Goal: Task Accomplishment & Management: Manage account settings

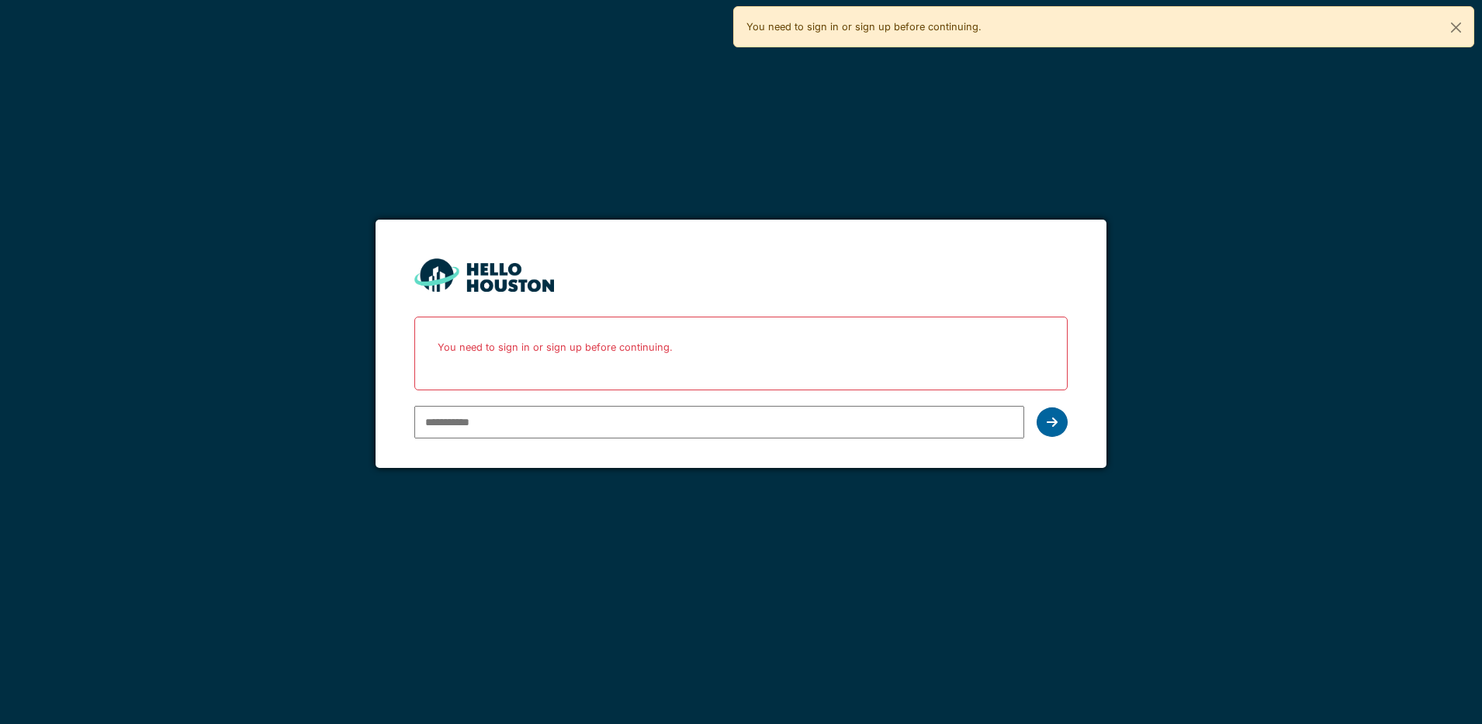
type input "**********"
click at [1054, 416] on icon at bounding box center [1052, 422] width 11 height 12
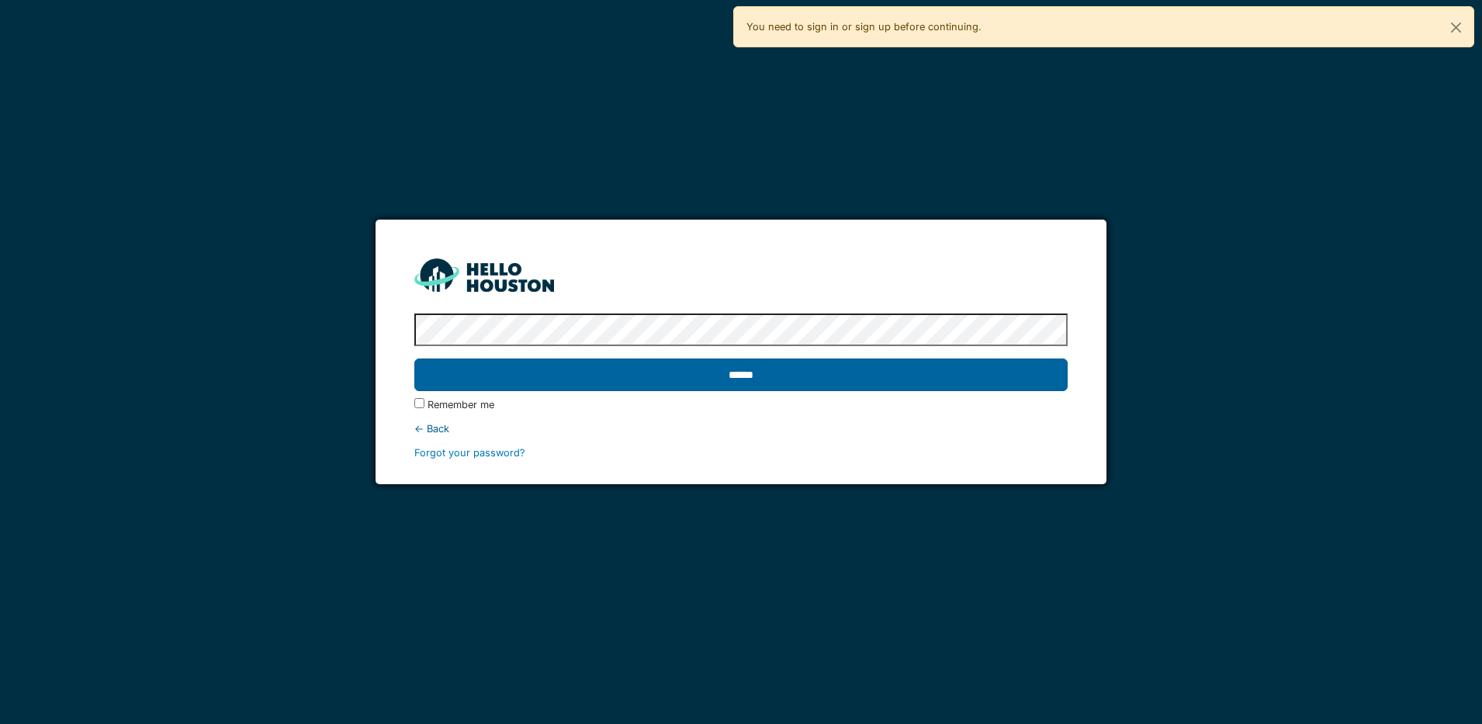
click at [788, 380] on input "******" at bounding box center [741, 375] width 654 height 33
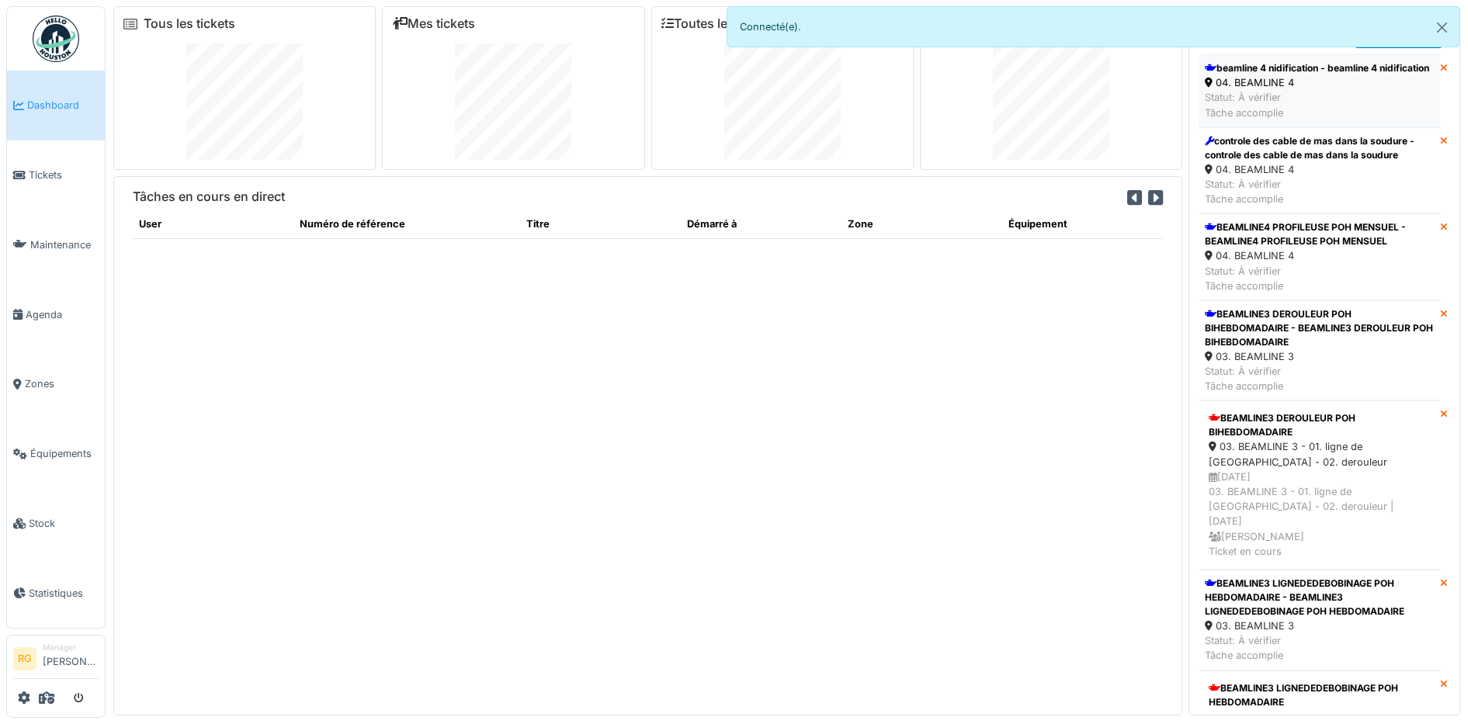
click at [1341, 88] on div "04. BEAMLINE 4" at bounding box center [1317, 82] width 224 height 15
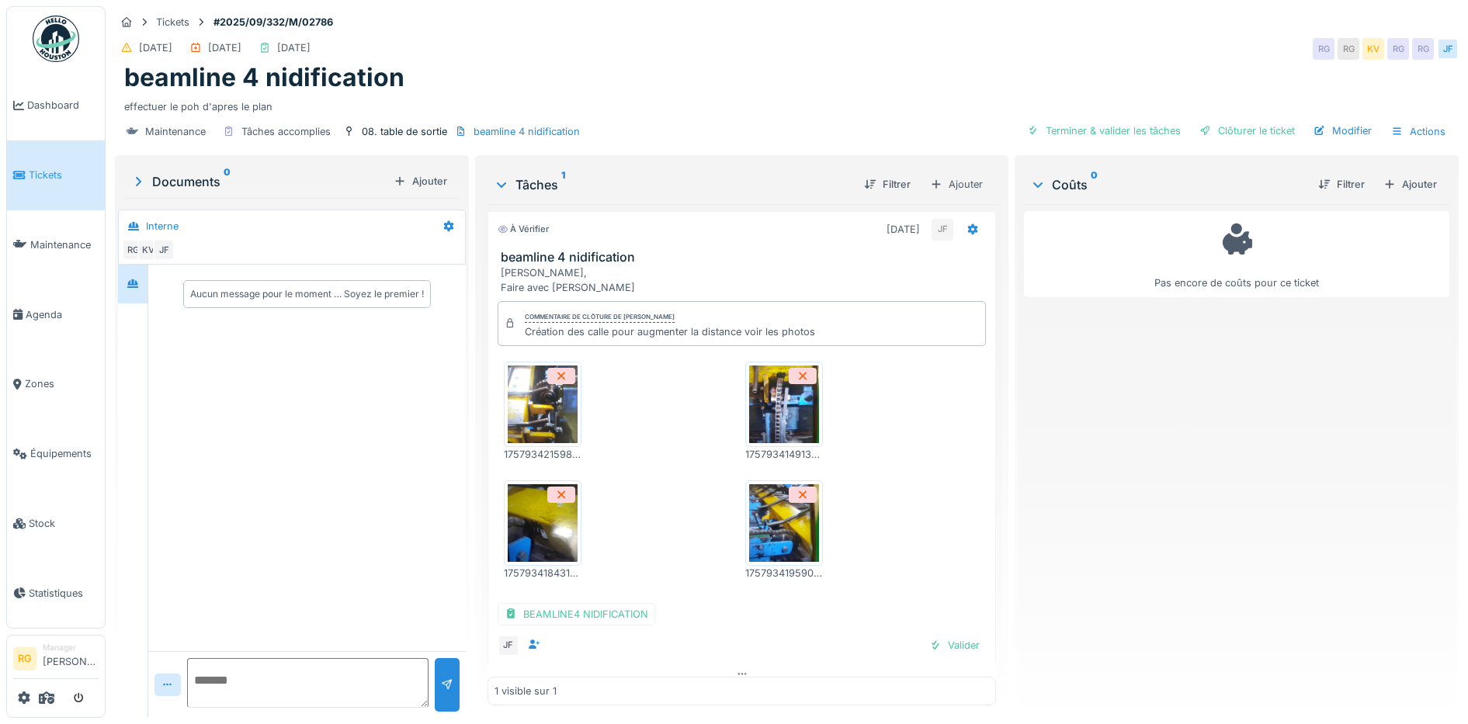
click at [531, 397] on img at bounding box center [543, 405] width 70 height 78
click at [530, 512] on img at bounding box center [543, 523] width 70 height 78
click at [772, 393] on img at bounding box center [784, 405] width 70 height 78
click at [775, 519] on img at bounding box center [784, 523] width 70 height 78
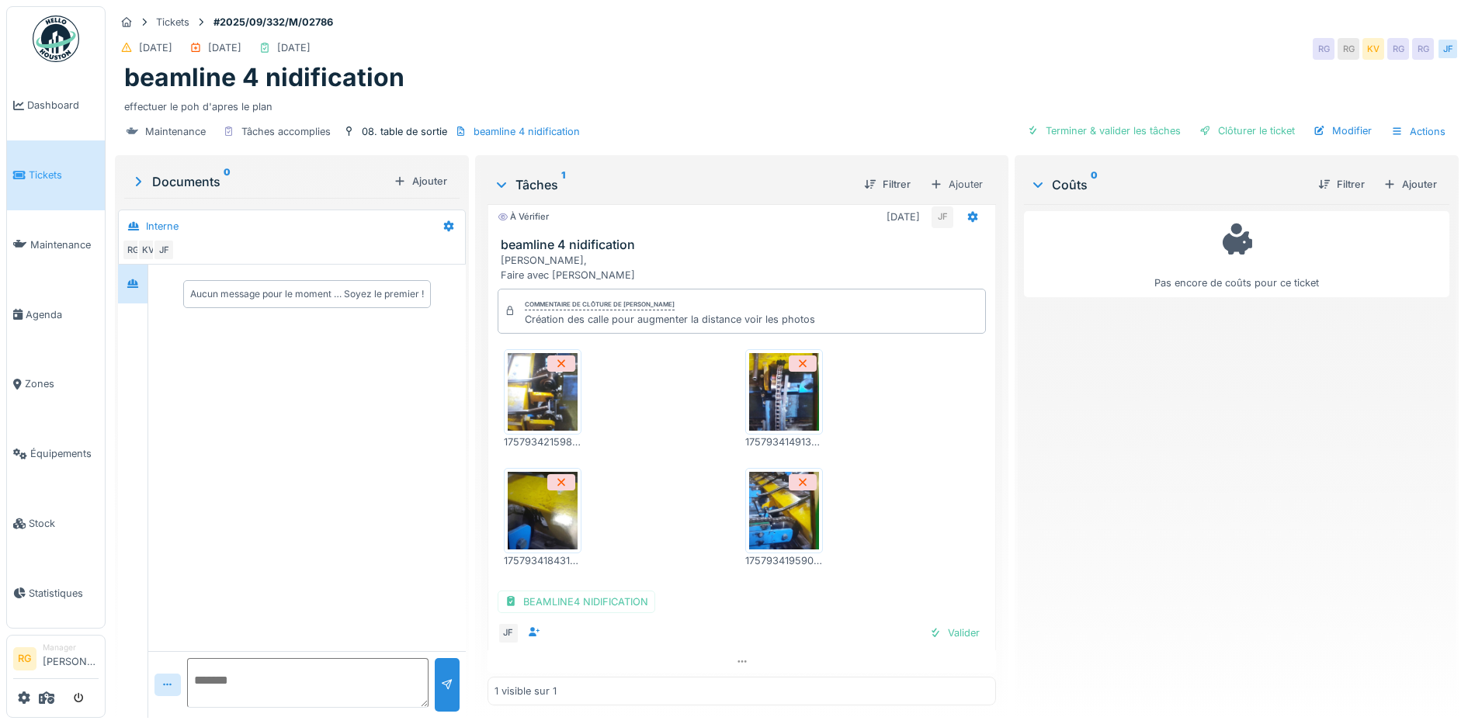
scroll to position [16, 0]
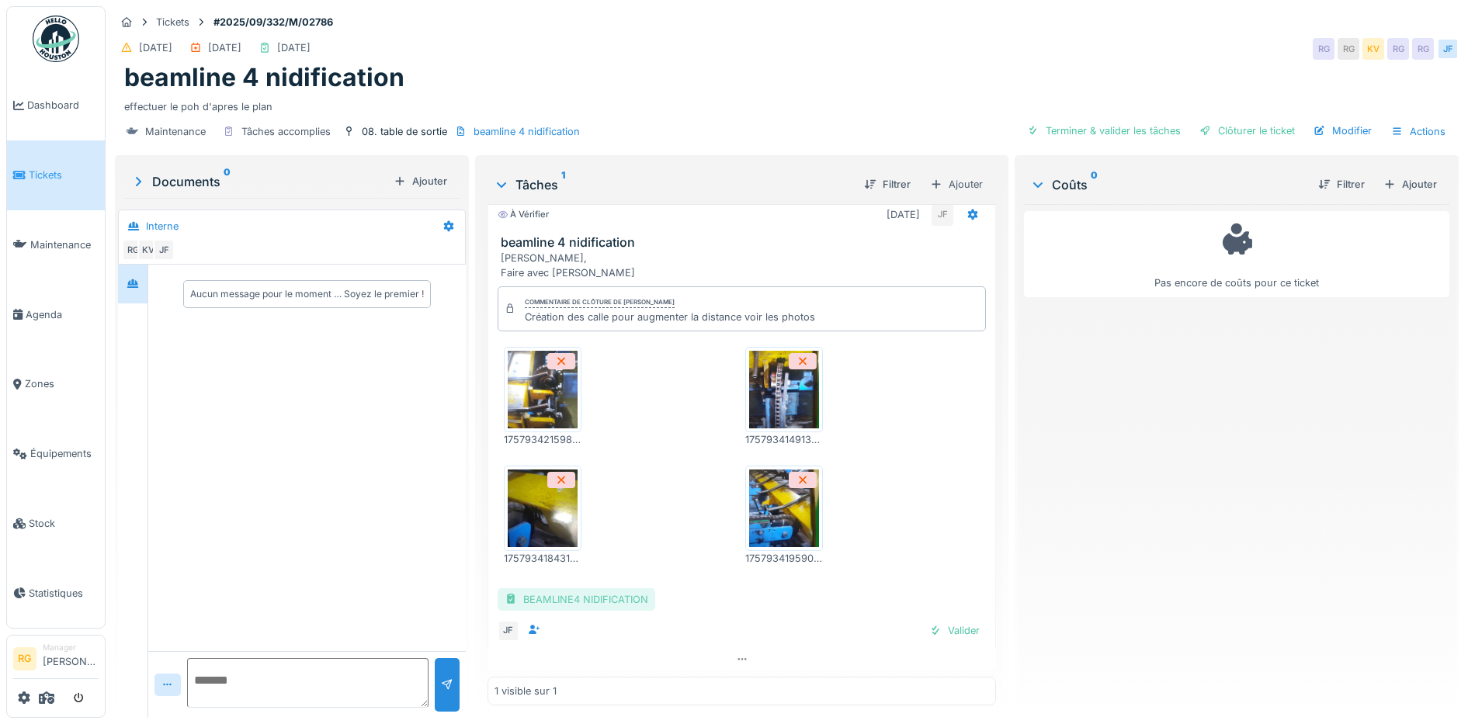
click at [581, 604] on div "BEAMLINE4 NIDIFICATION" at bounding box center [577, 599] width 158 height 23
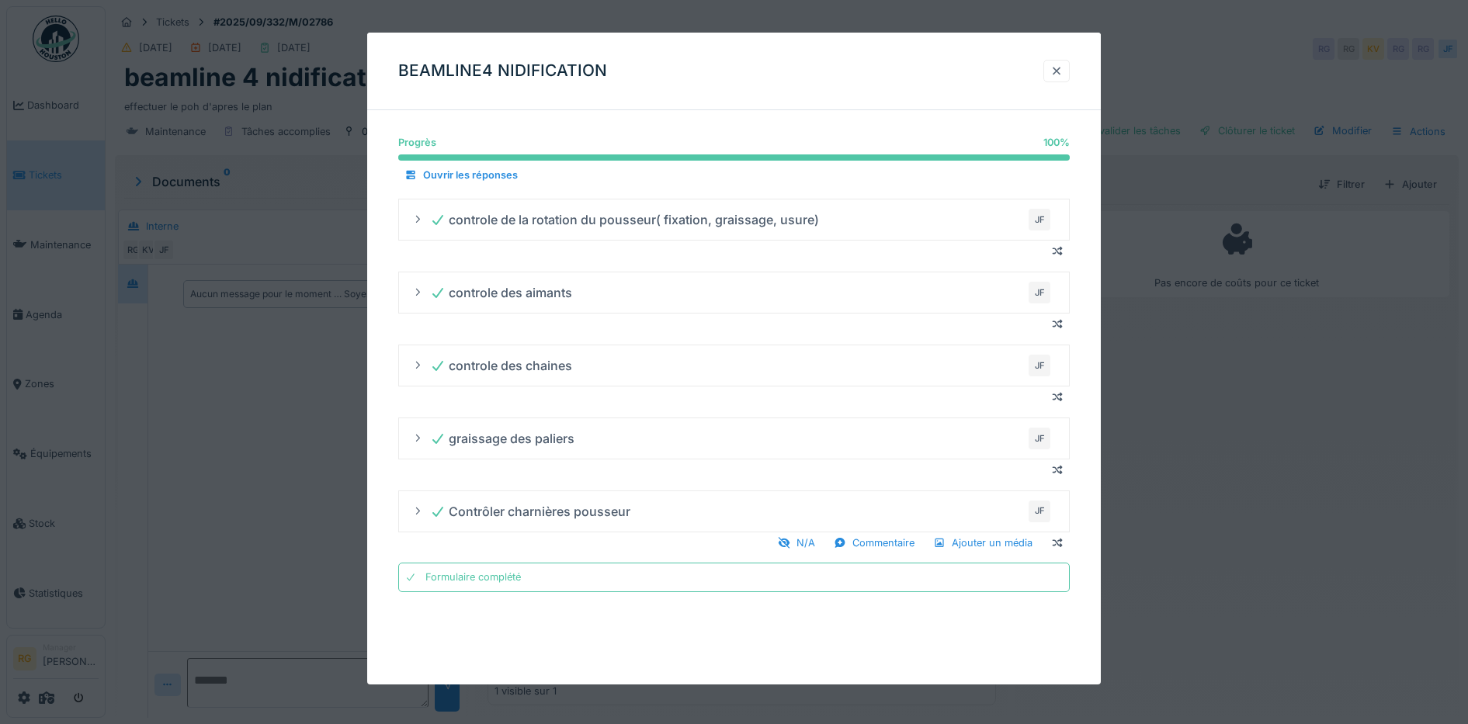
click at [1062, 68] on div at bounding box center [1056, 71] width 12 height 15
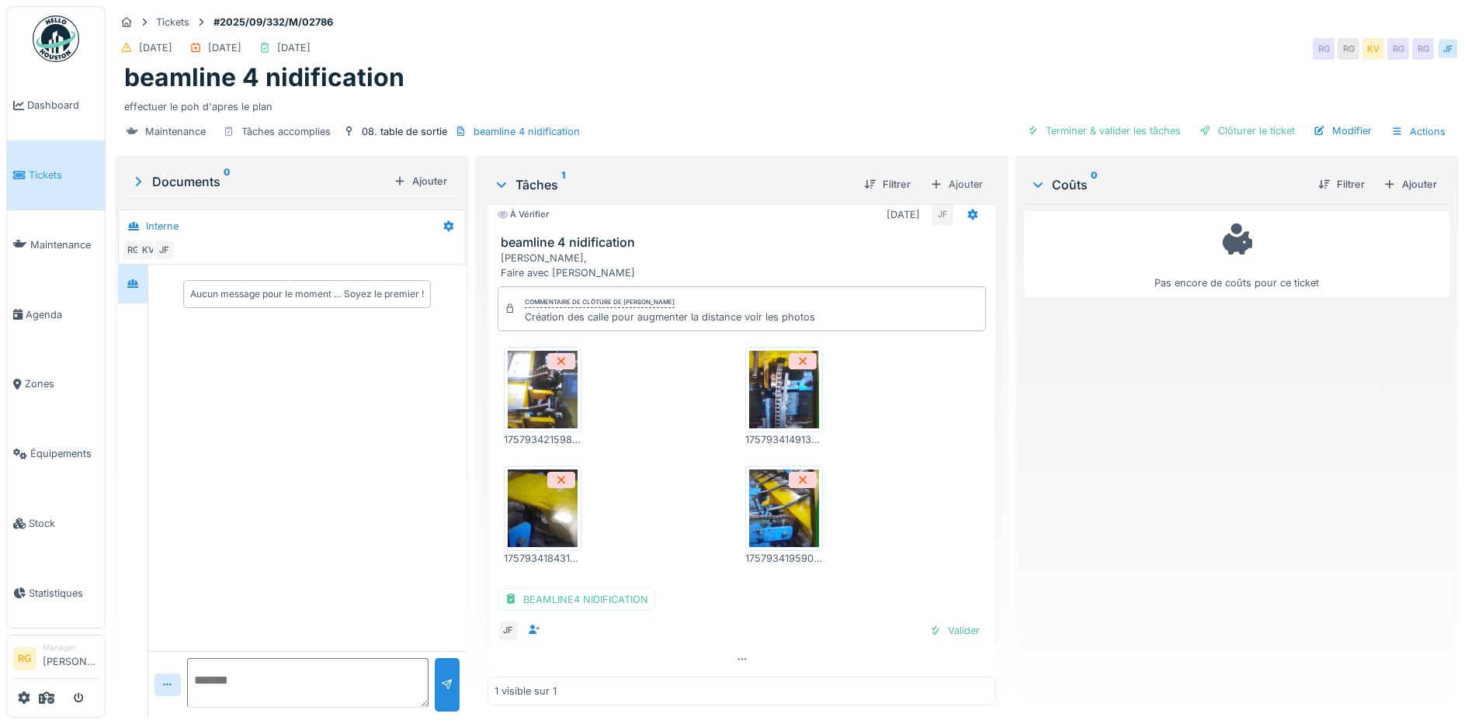
scroll to position [15, 0]
click at [938, 620] on div "Valider" at bounding box center [954, 630] width 63 height 21
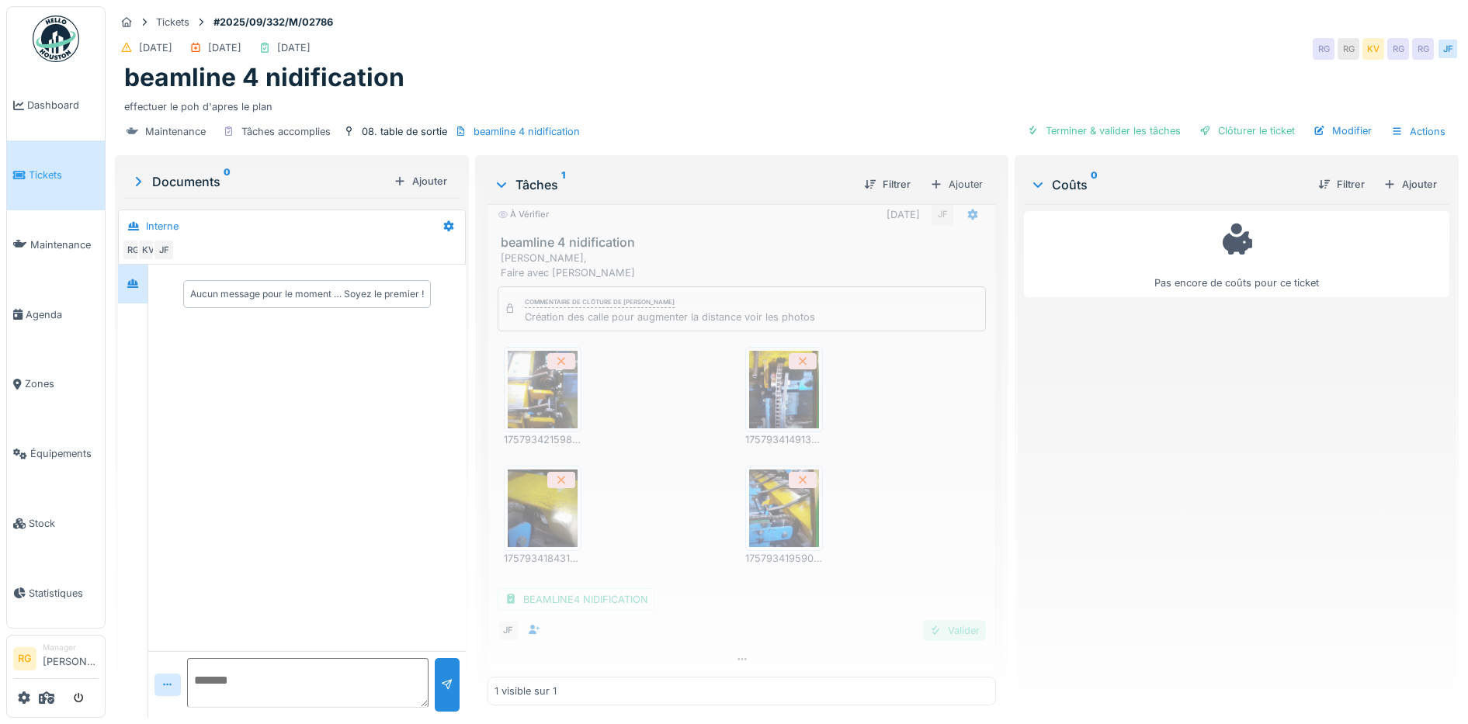
scroll to position [0, 0]
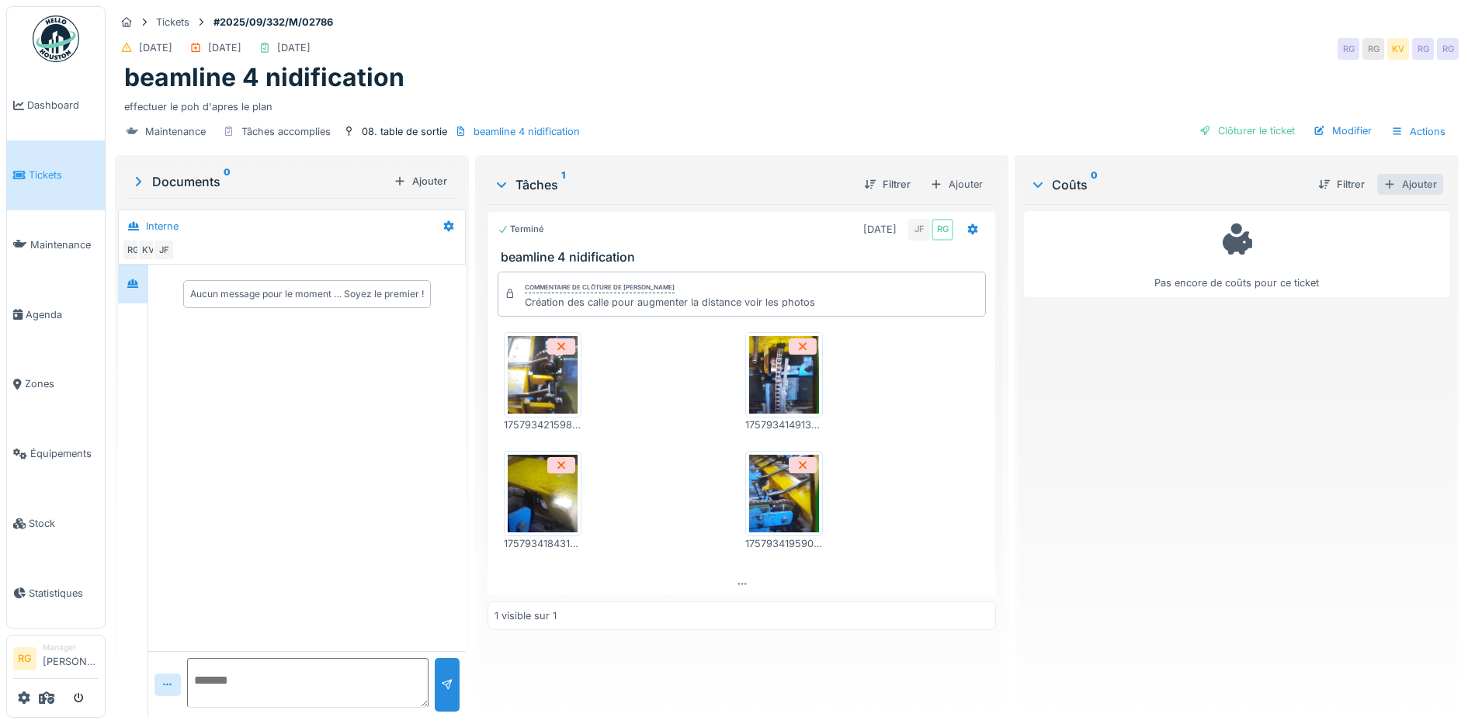
click at [1396, 174] on div "Ajouter" at bounding box center [1410, 184] width 66 height 21
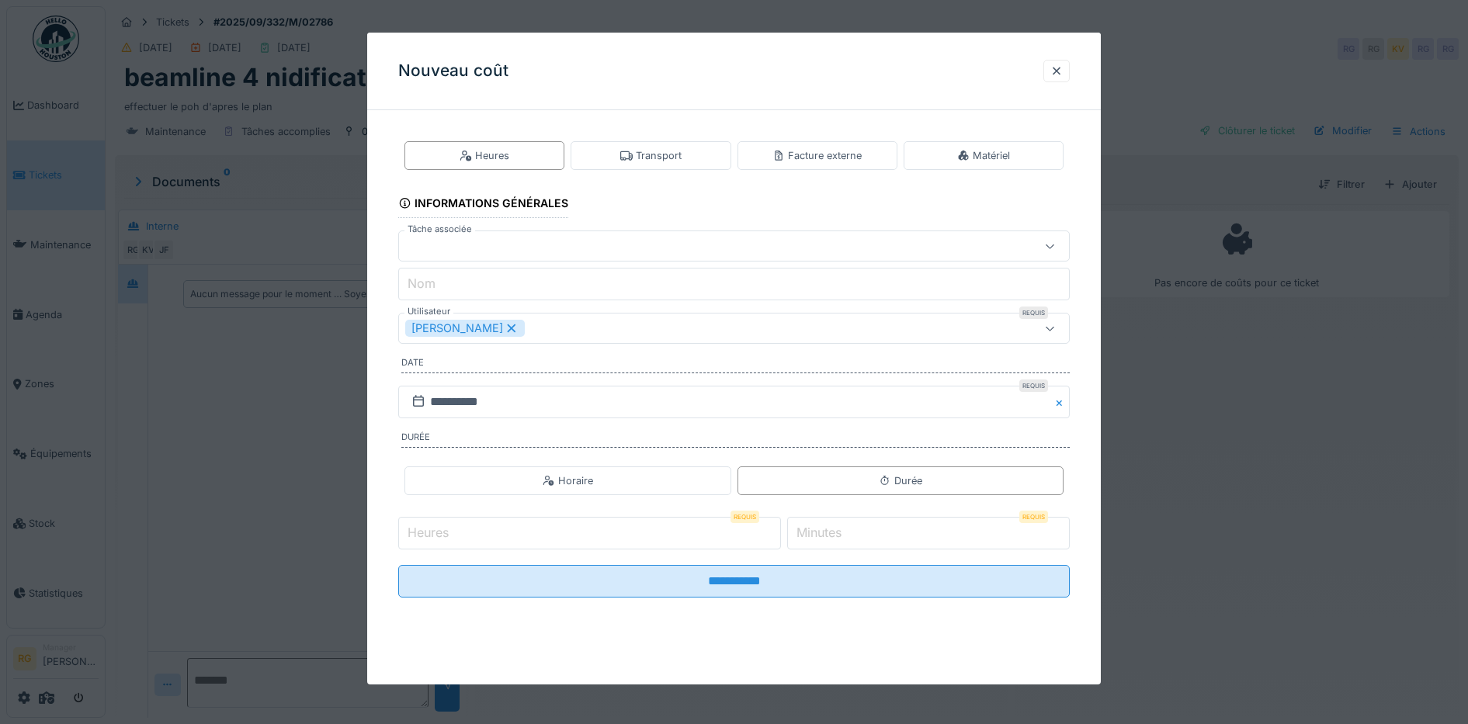
click at [477, 529] on input "Heures" at bounding box center [589, 533] width 383 height 33
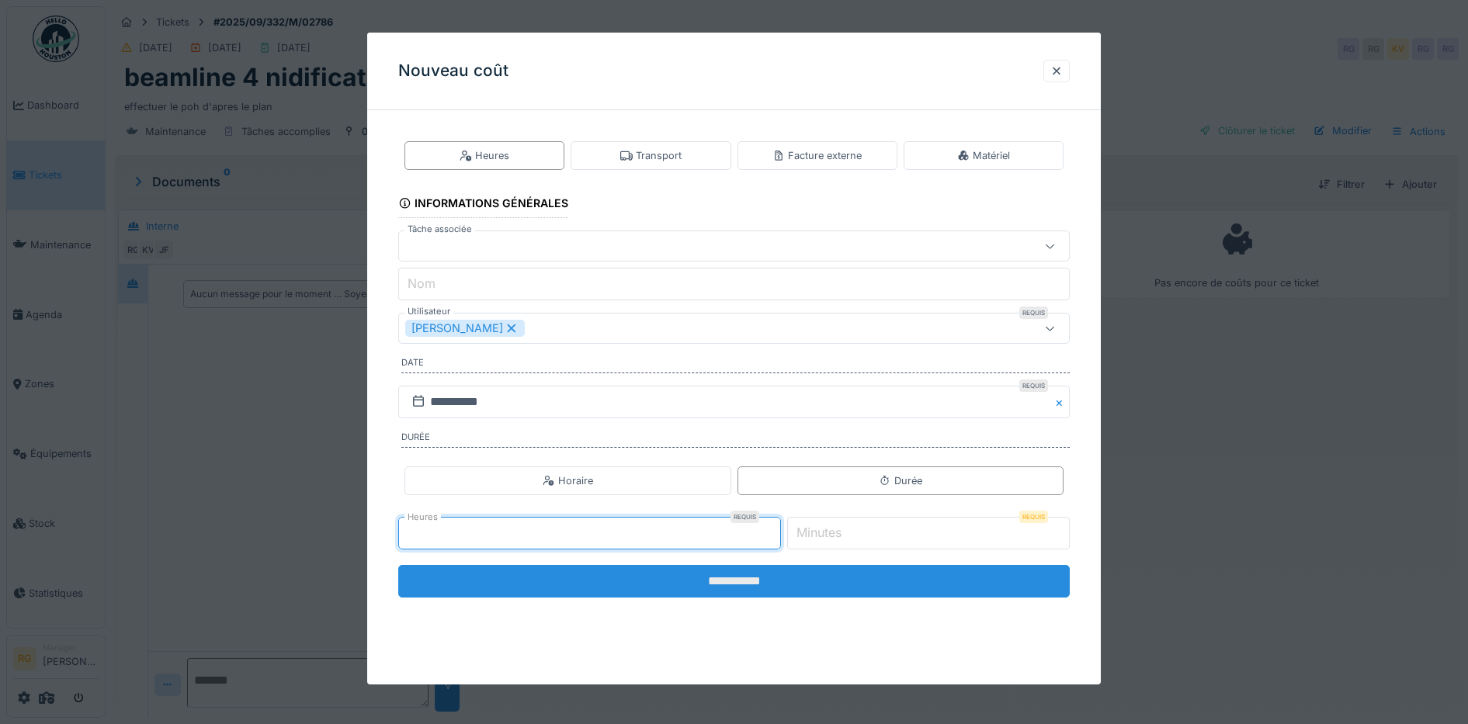
type input "*"
click at [522, 572] on input "**********" at bounding box center [734, 581] width 672 height 33
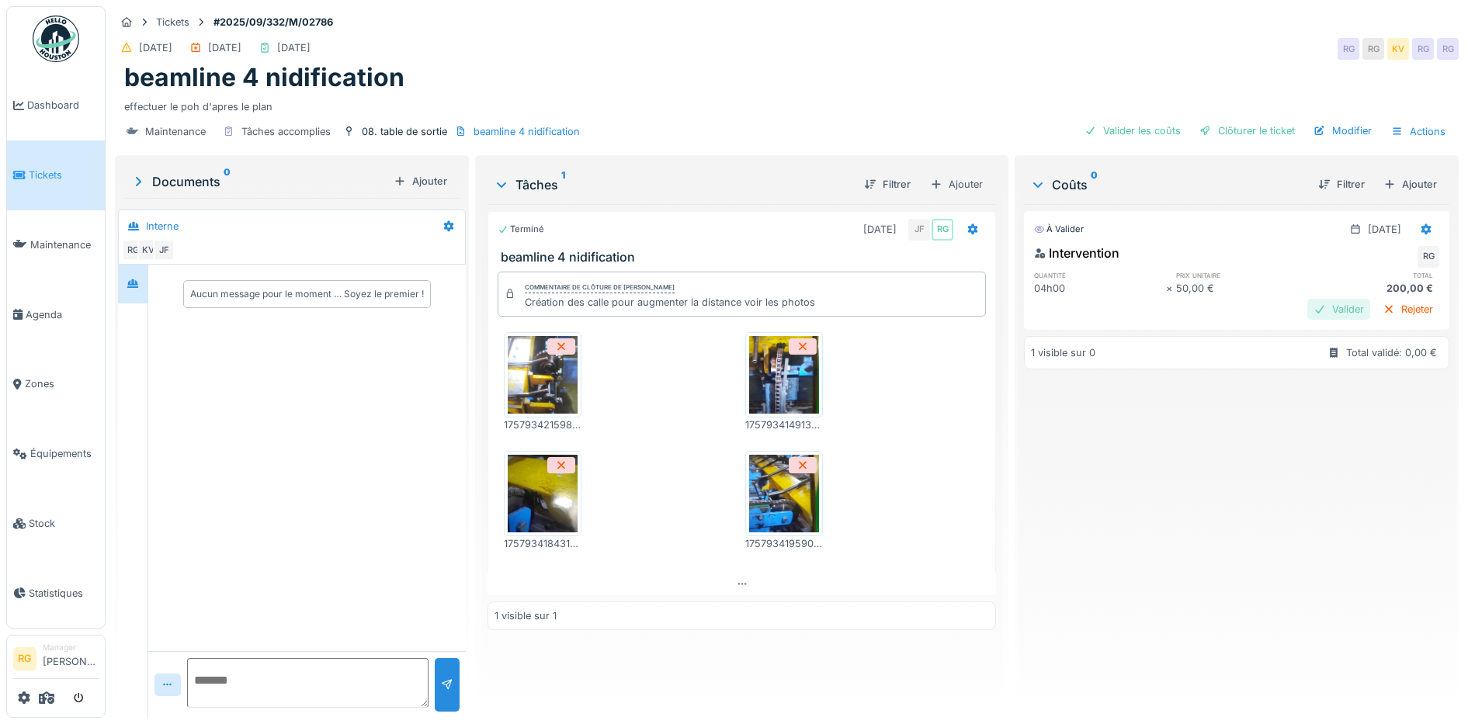
click at [1308, 299] on div "Valider" at bounding box center [1338, 309] width 63 height 21
click at [1253, 120] on div "Clôturer le ticket" at bounding box center [1247, 130] width 108 height 21
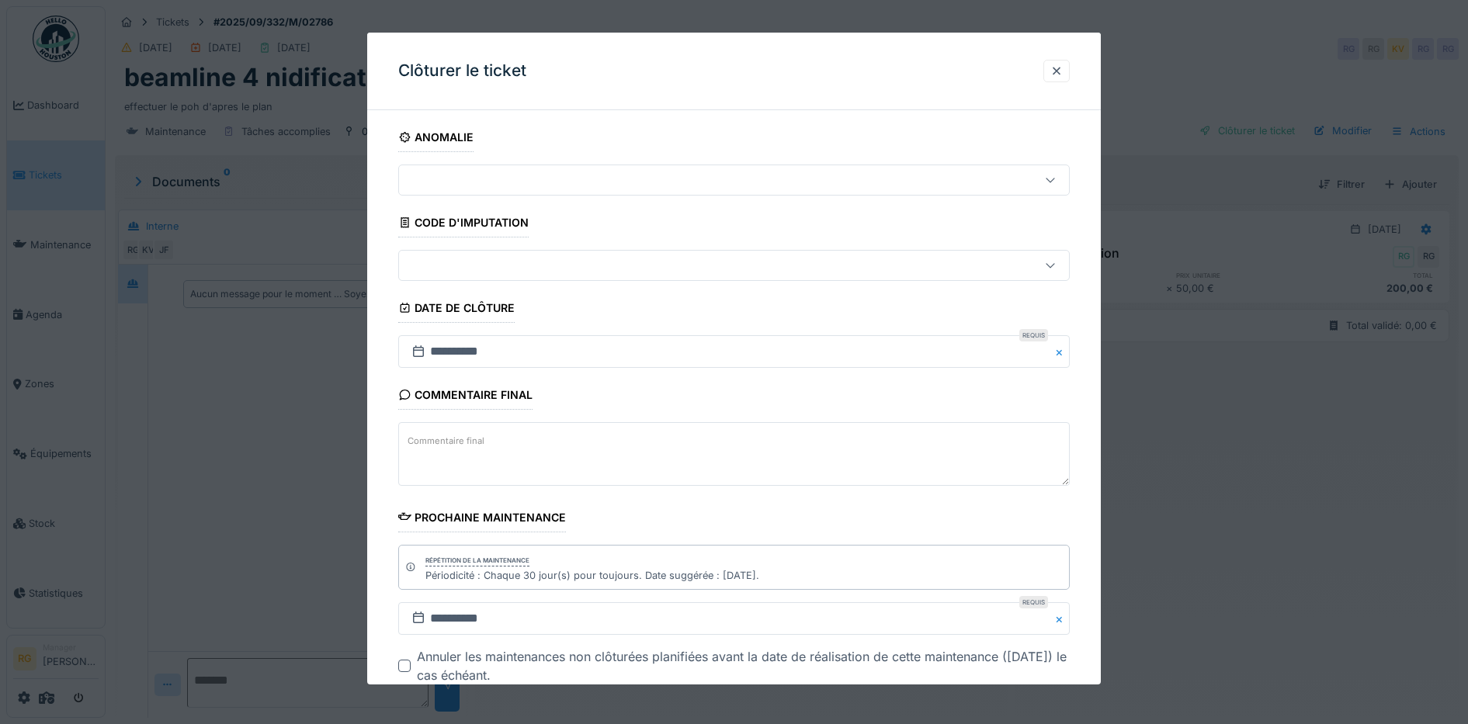
click at [463, 434] on label "Commentaire final" at bounding box center [445, 441] width 83 height 19
click at [463, 434] on textarea "Commentaire final" at bounding box center [734, 454] width 672 height 64
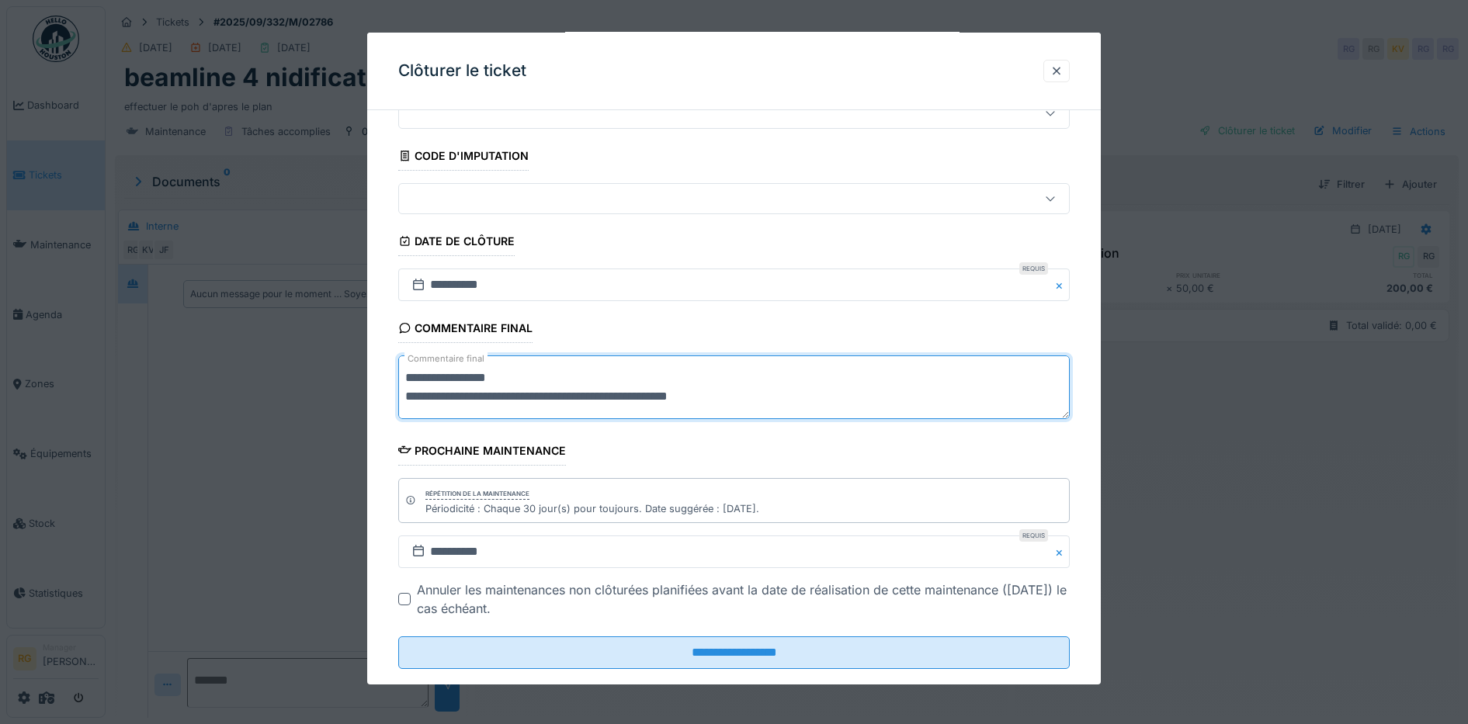
scroll to position [95, 0]
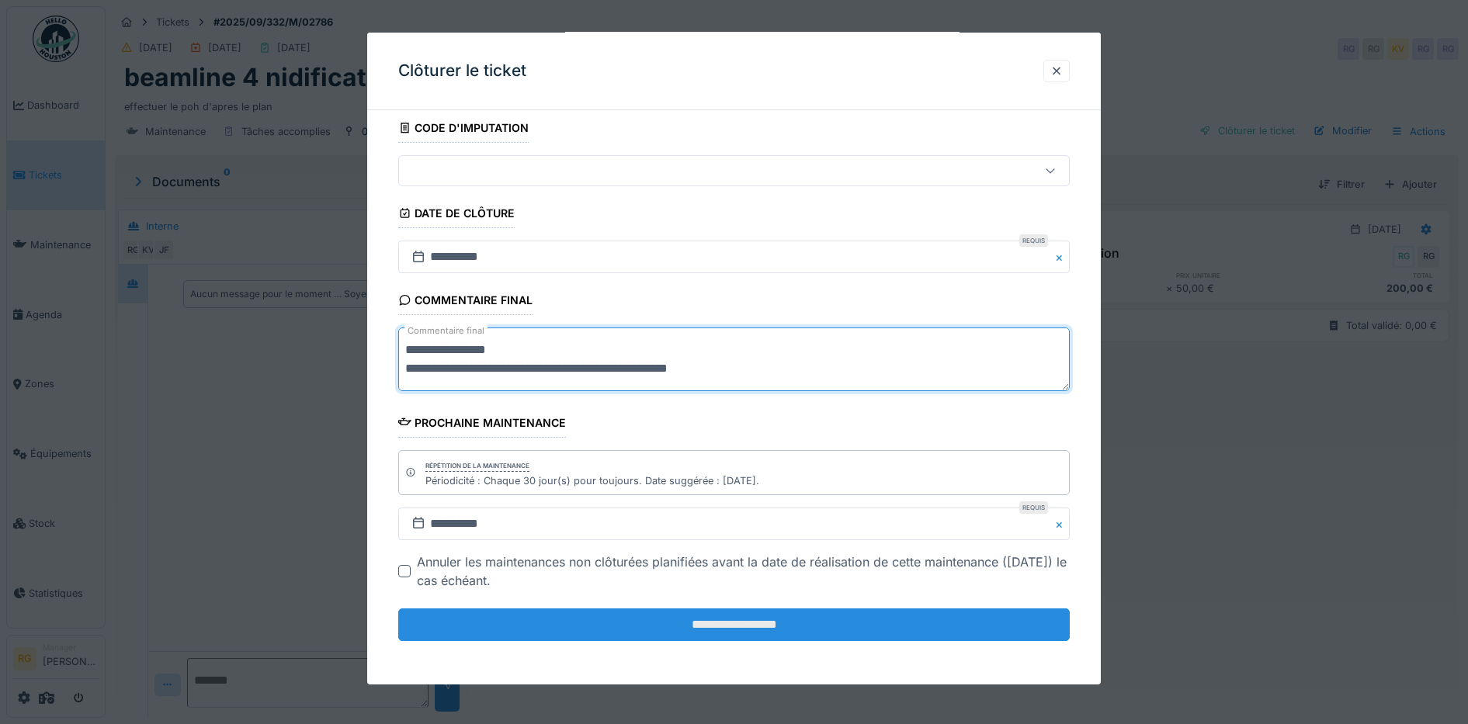
type textarea "**********"
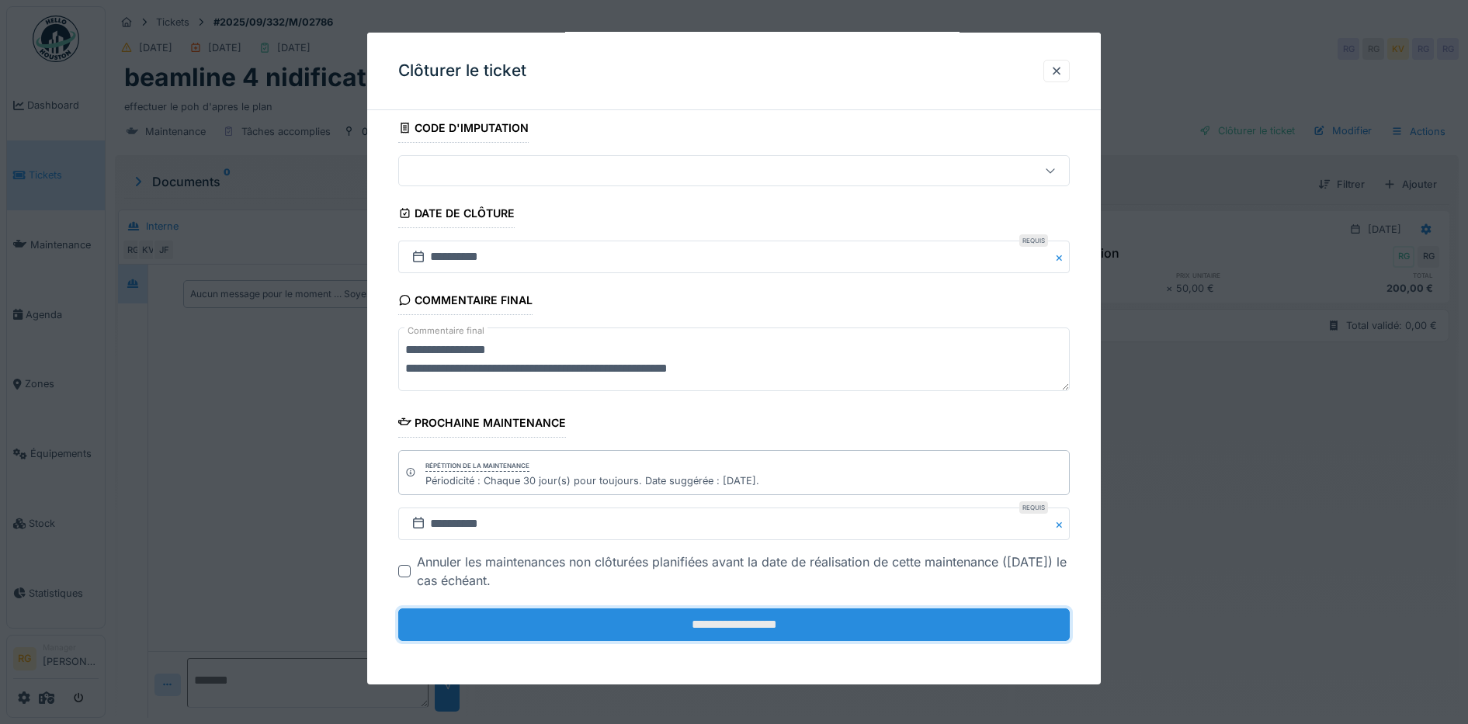
click at [739, 629] on input "**********" at bounding box center [734, 625] width 672 height 33
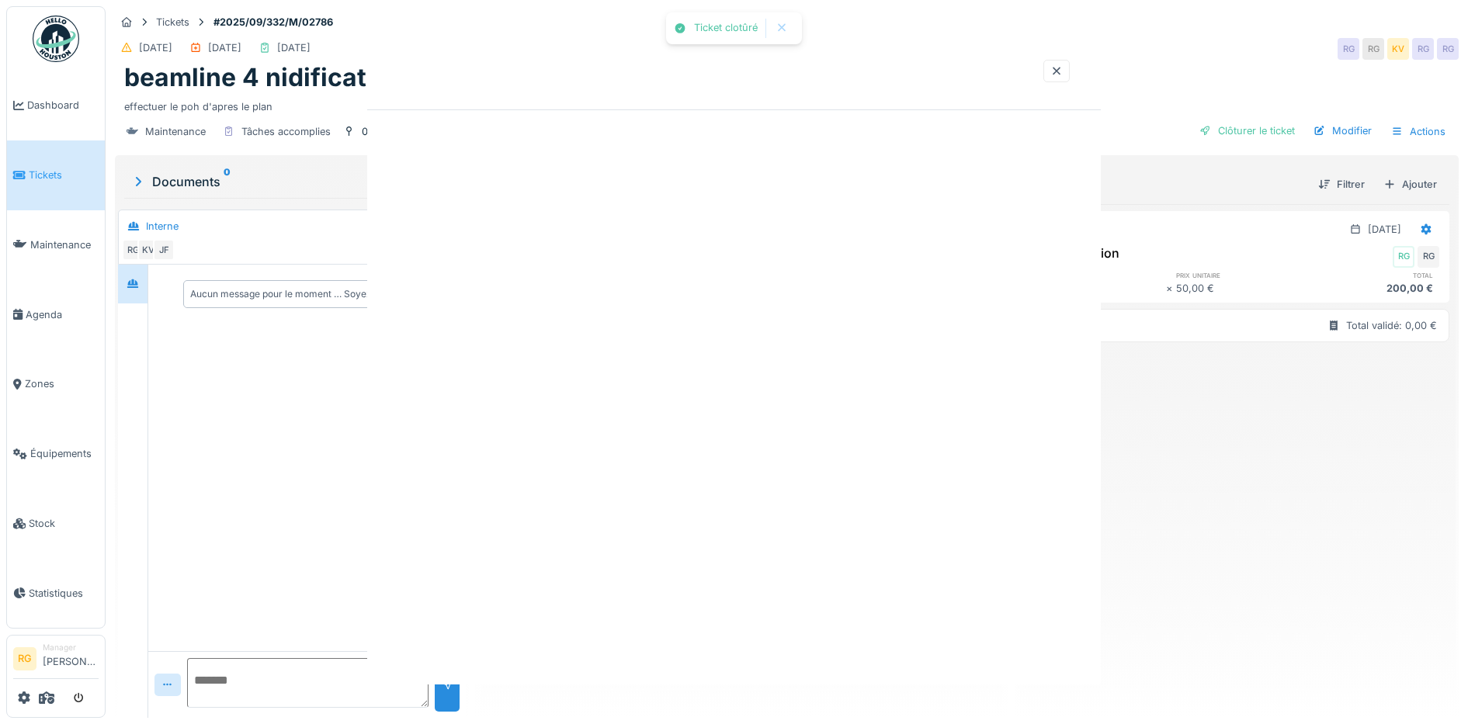
scroll to position [0, 0]
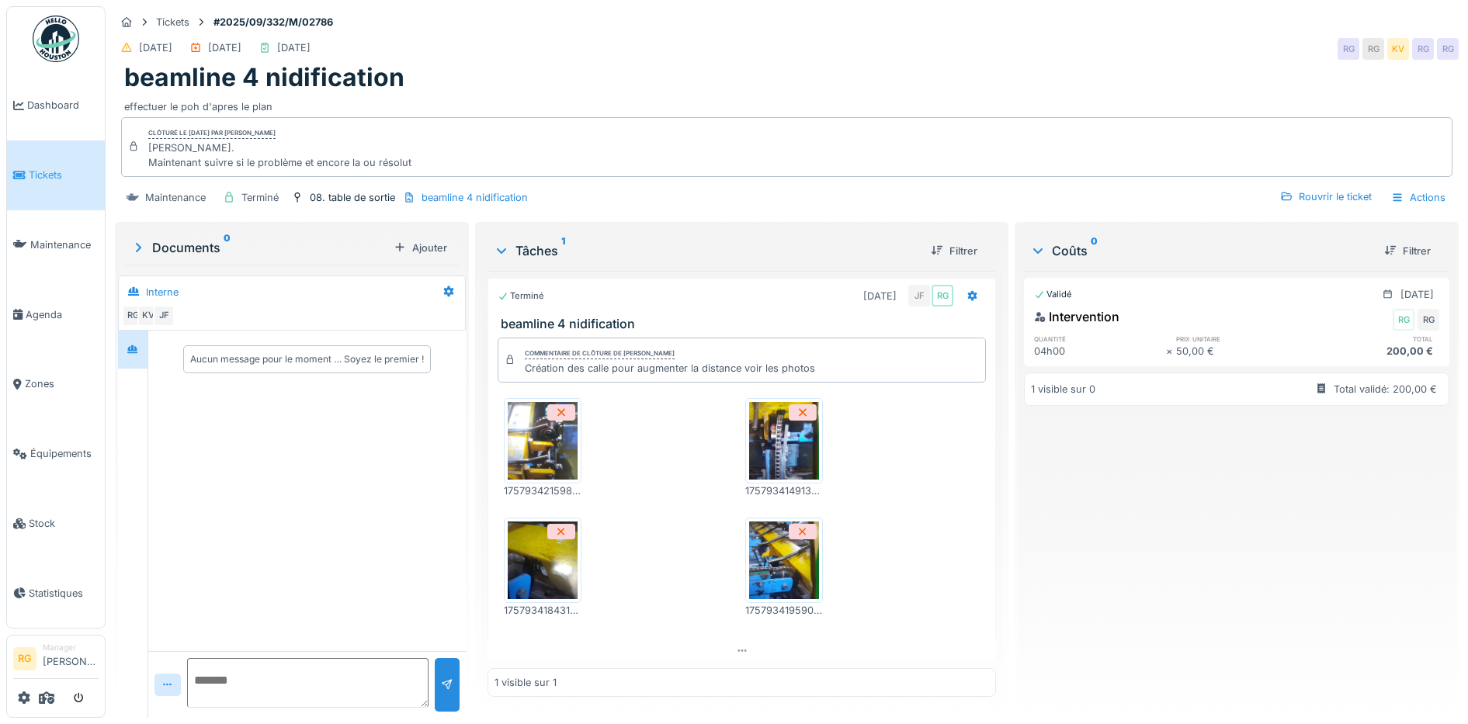
click at [43, 174] on span "Tickets" at bounding box center [64, 175] width 70 height 15
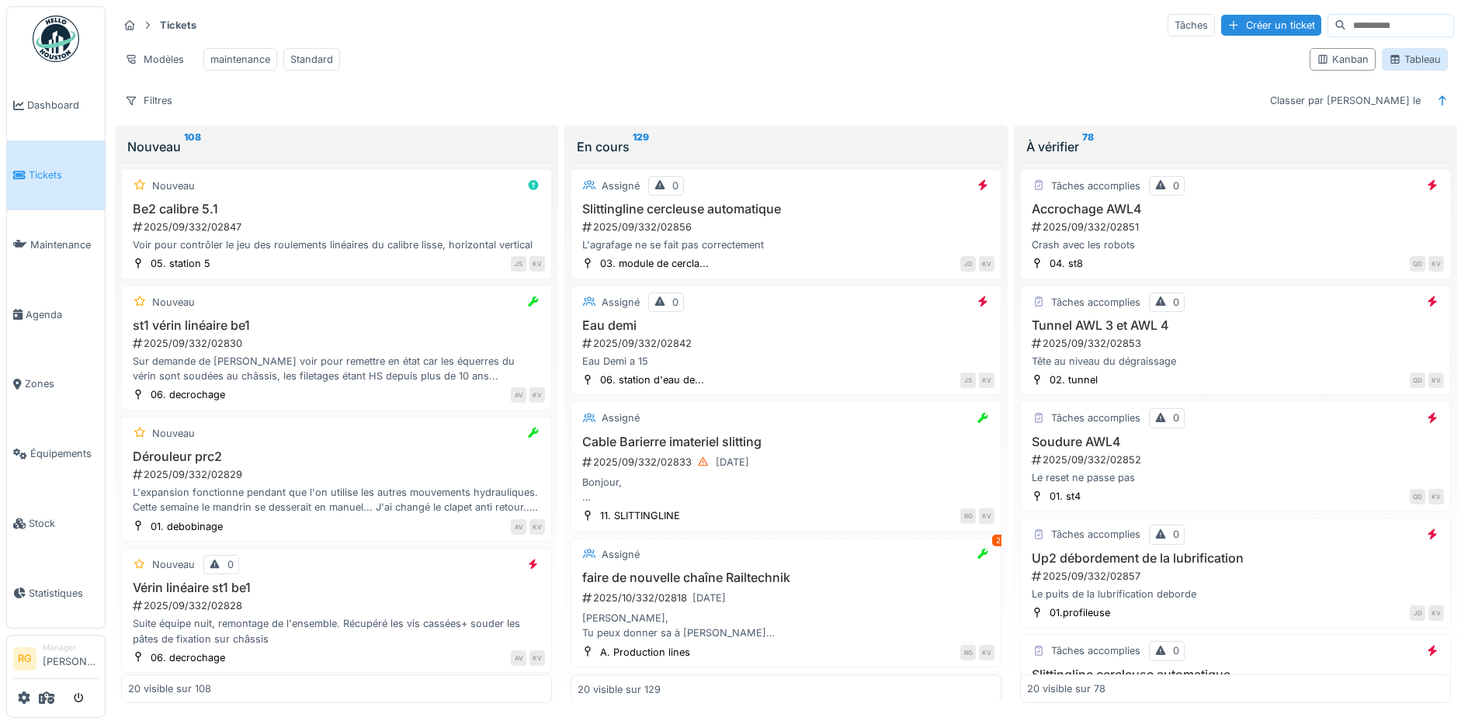
click at [1404, 66] on div "Tableau" at bounding box center [1415, 59] width 52 height 15
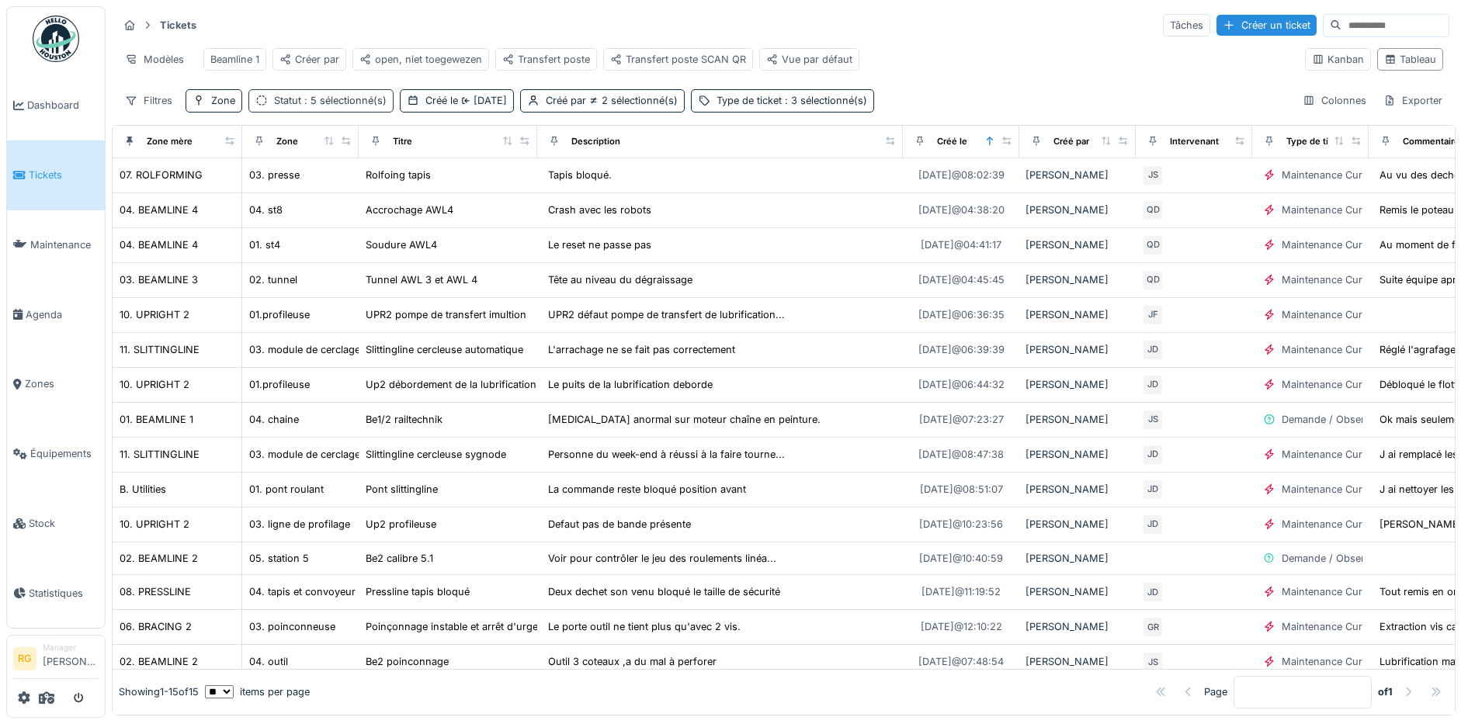
click at [328, 106] on span ": 5 sélectionné(s)" at bounding box center [343, 101] width 85 height 12
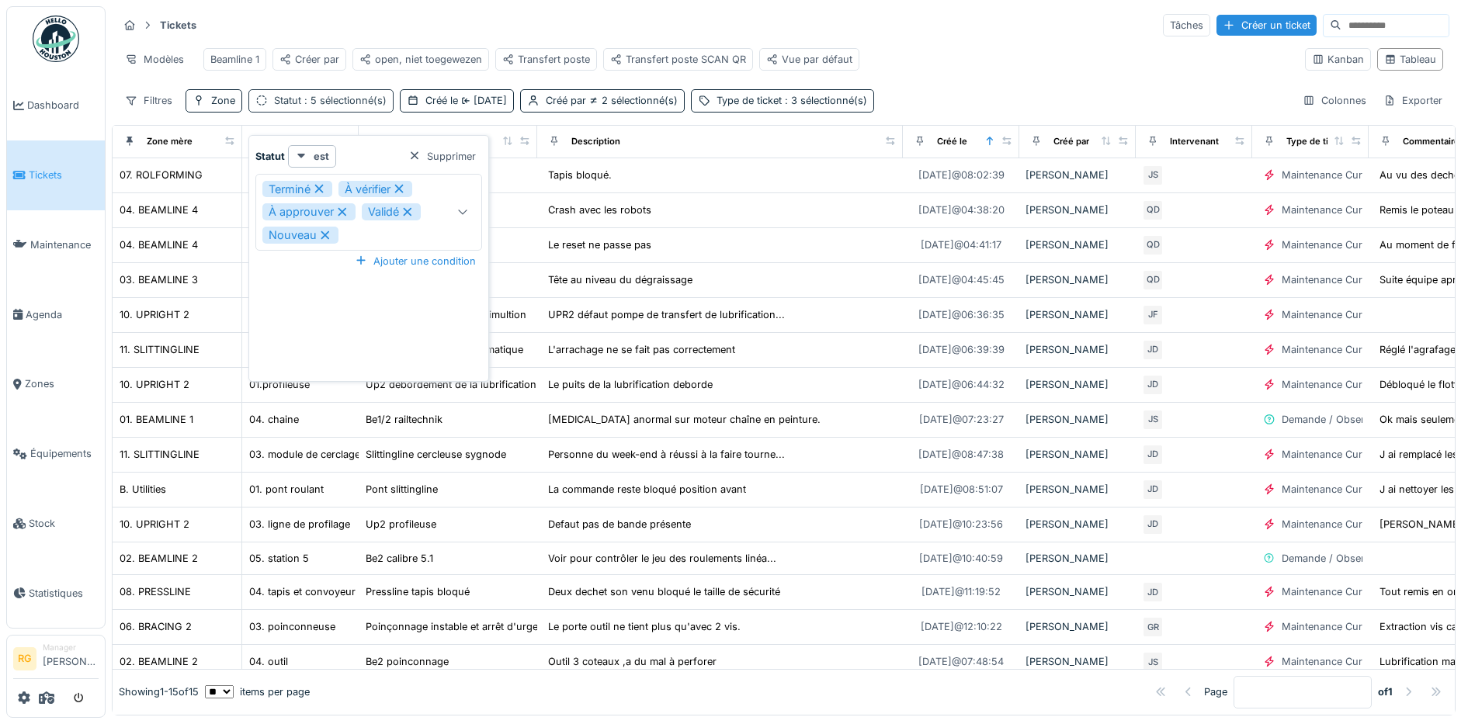
click at [328, 106] on span ": 5 sélectionné(s)" at bounding box center [343, 101] width 85 height 12
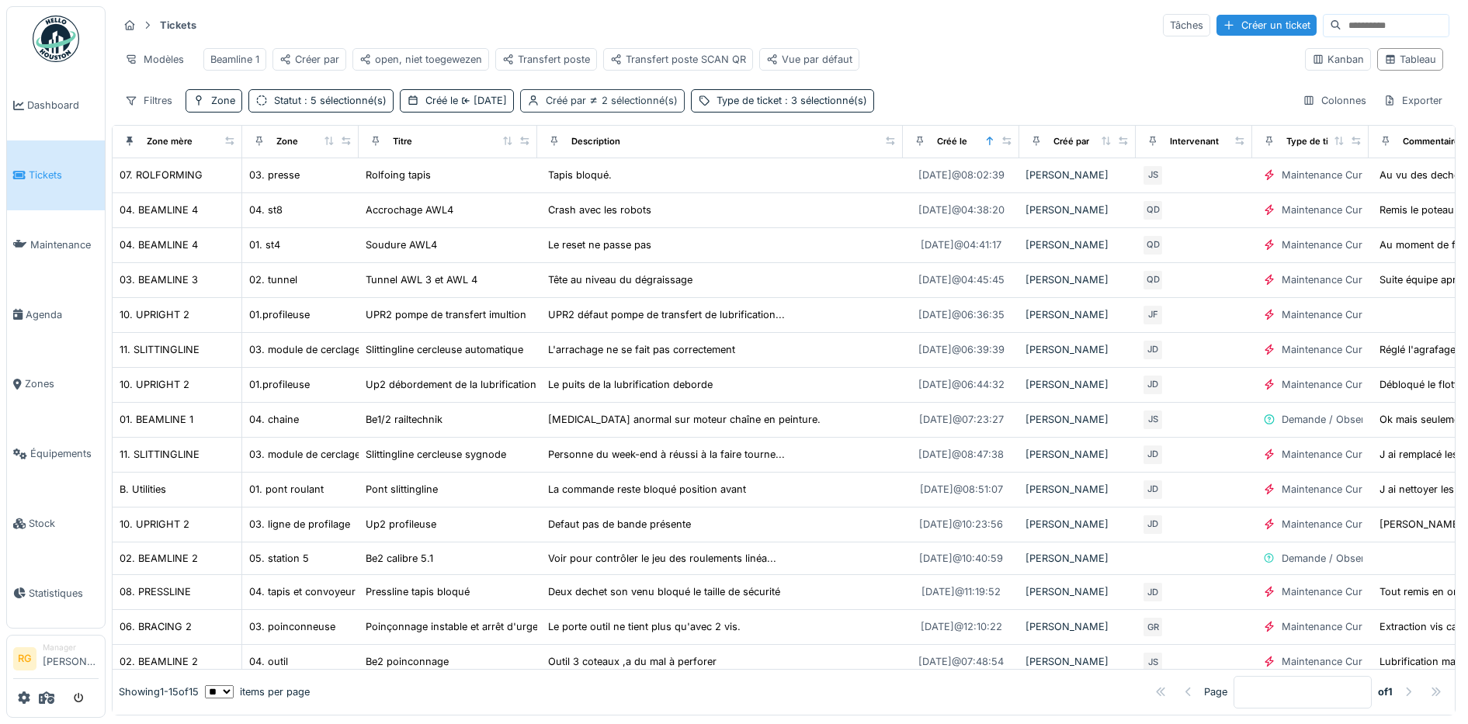
click at [598, 106] on span "2 sélectionné(s)" at bounding box center [632, 101] width 92 height 12
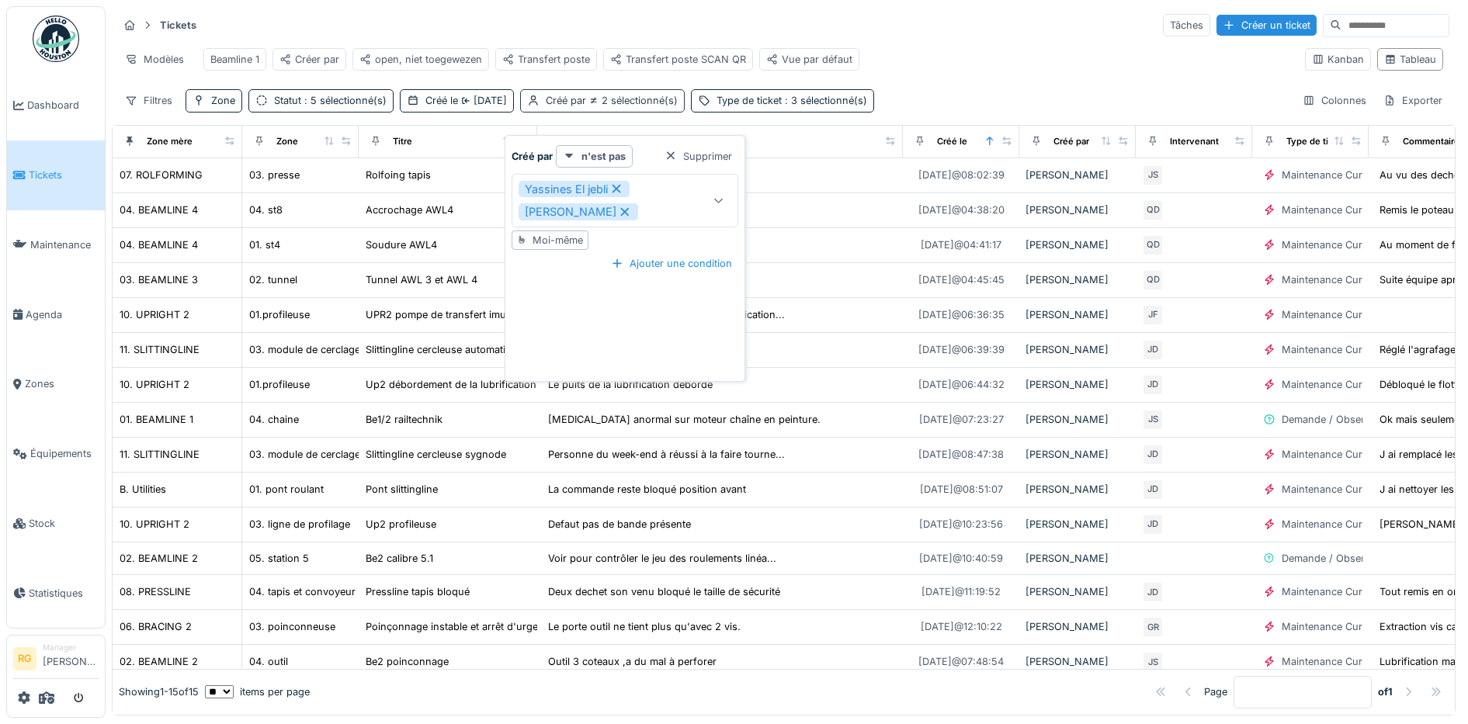
click at [598, 106] on span "2 sélectionné(s)" at bounding box center [632, 101] width 92 height 12
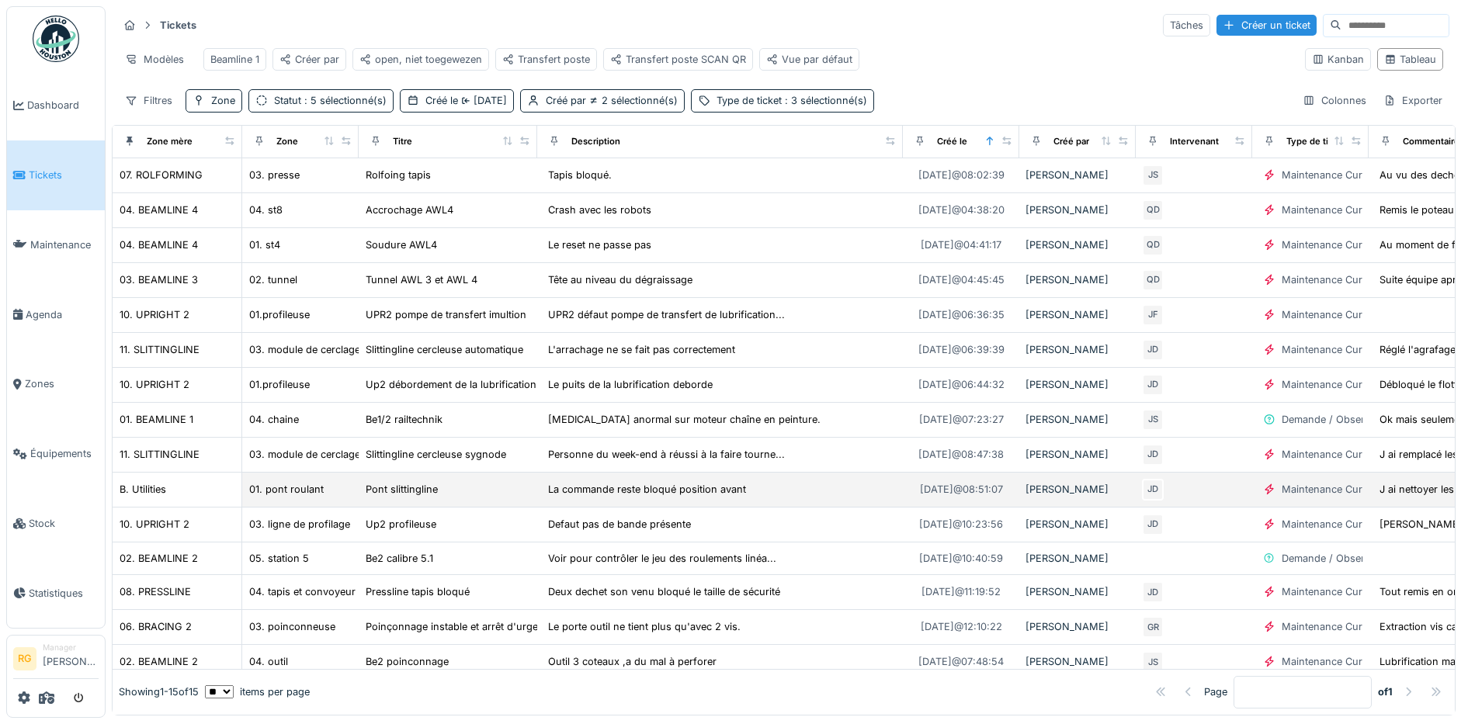
scroll to position [54, 0]
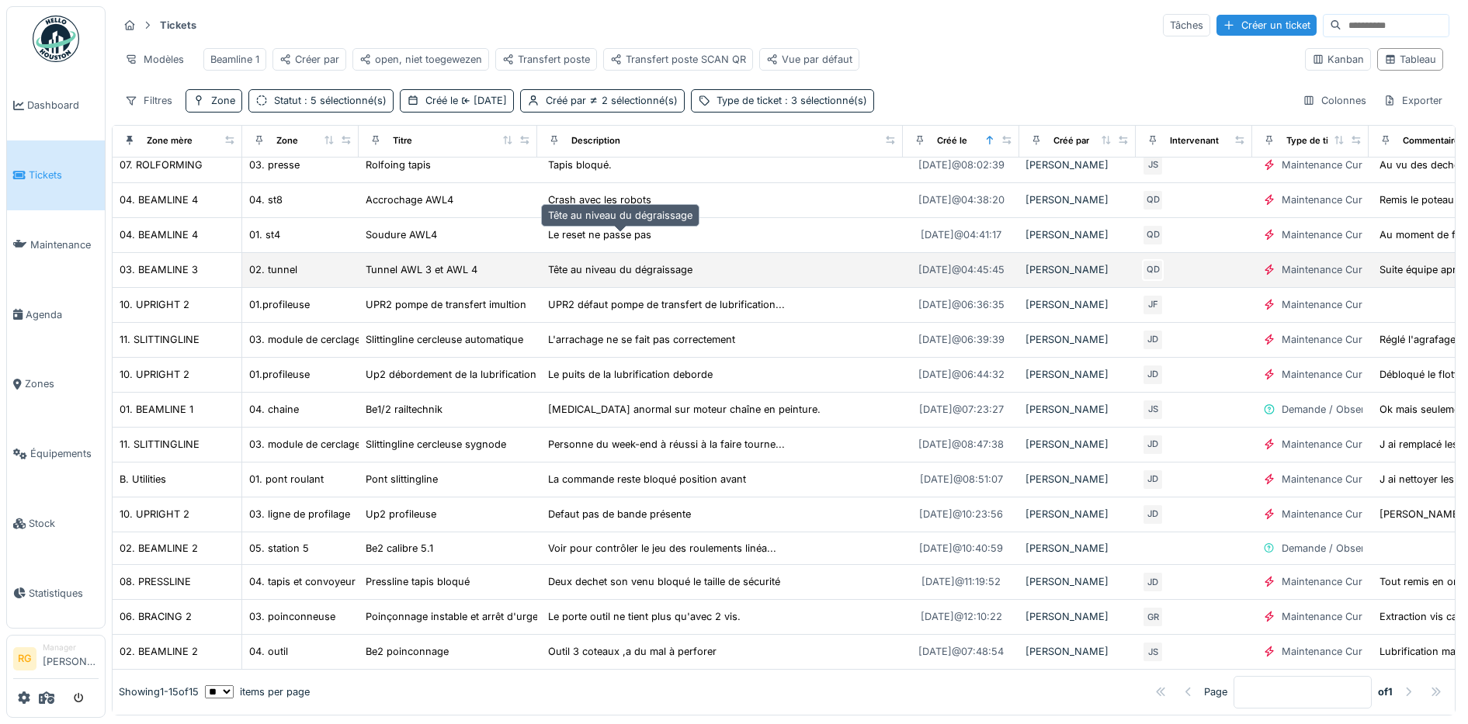
click at [609, 262] on div "Tête au niveau du dégraissage" at bounding box center [620, 269] width 144 height 15
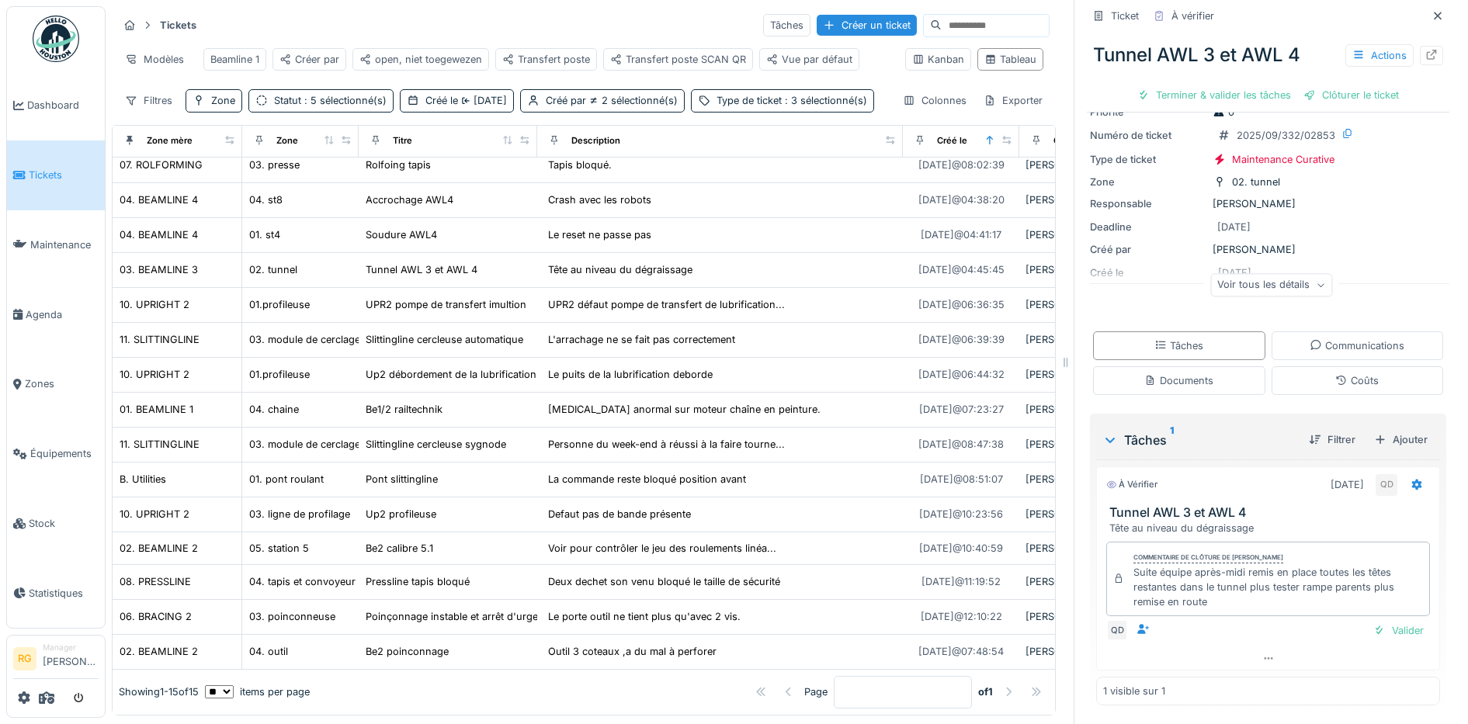
scroll to position [15, 0]
click at [1148, 373] on div "Documents" at bounding box center [1178, 380] width 69 height 15
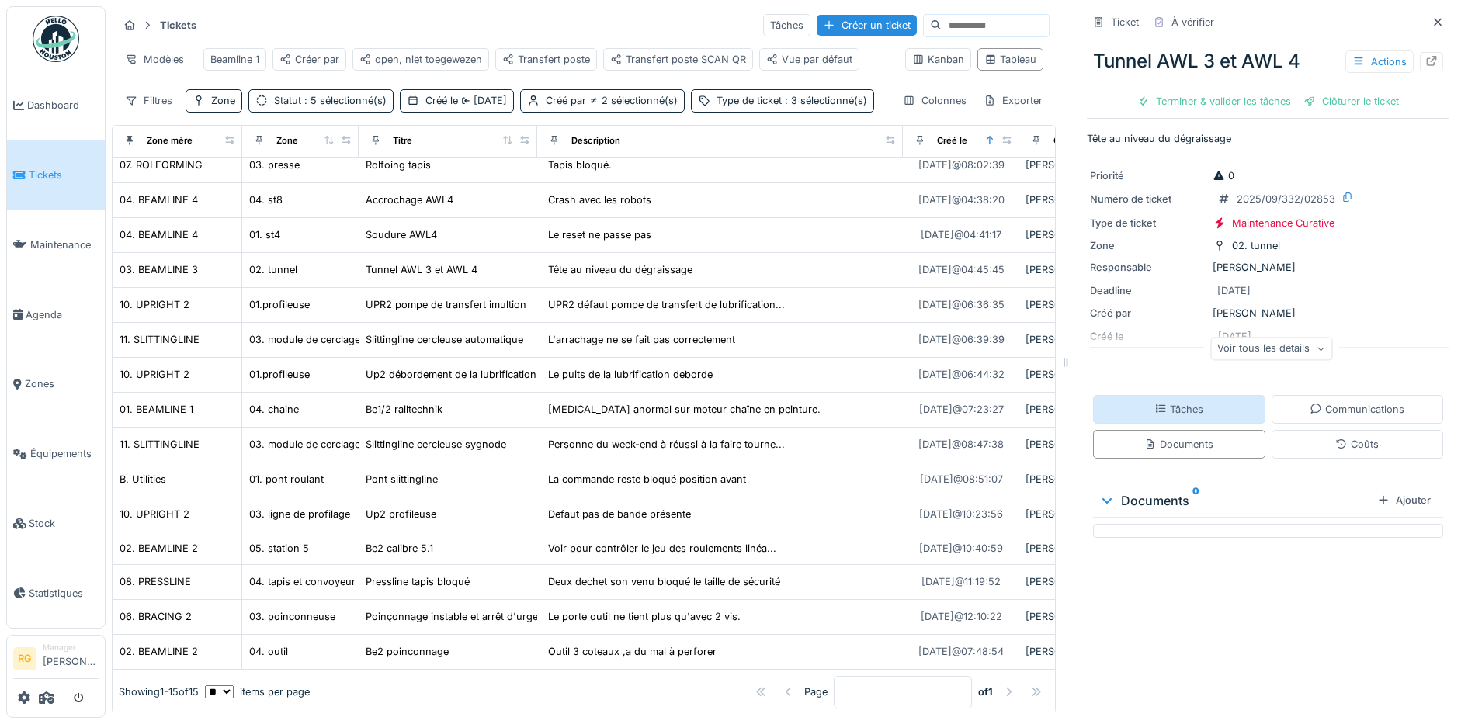
click at [1159, 402] on div "Tâches" at bounding box center [1178, 409] width 49 height 15
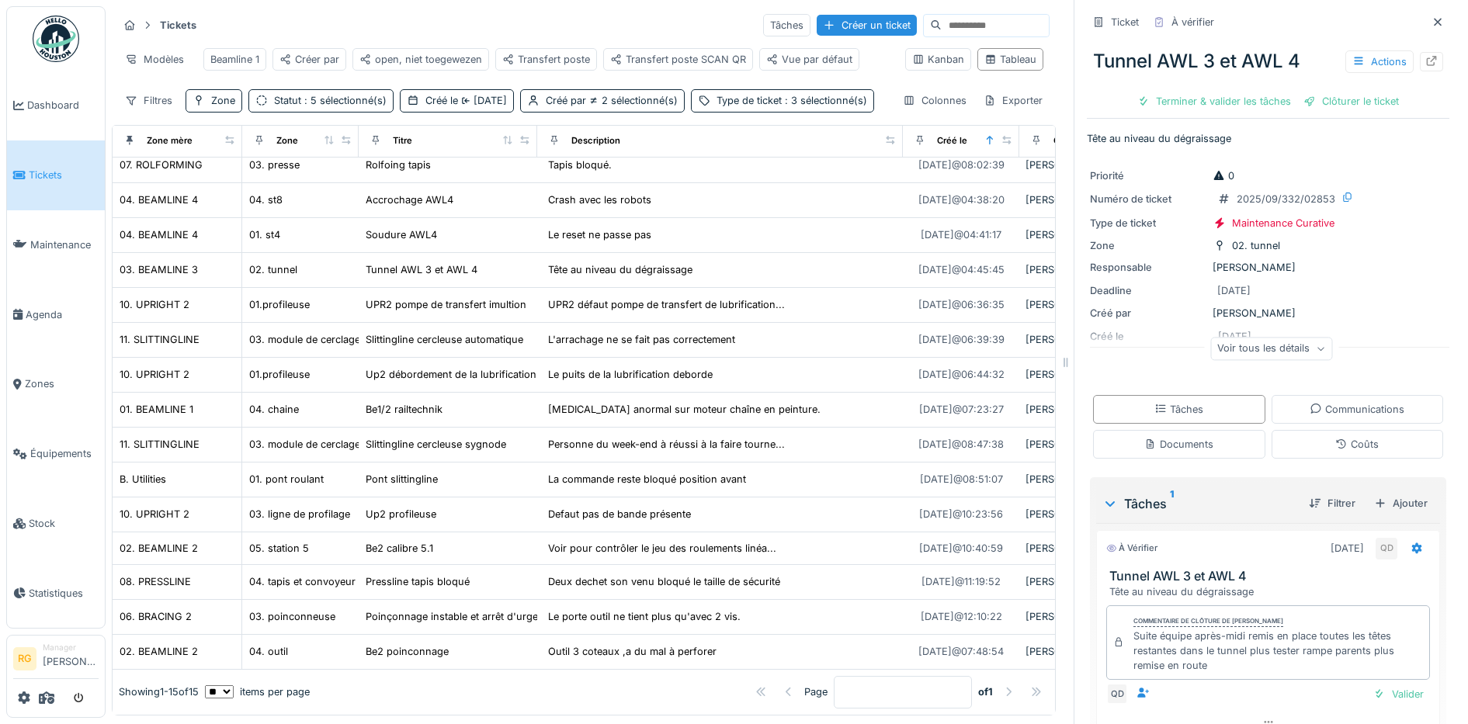
click at [1316, 345] on icon at bounding box center [1320, 349] width 9 height 8
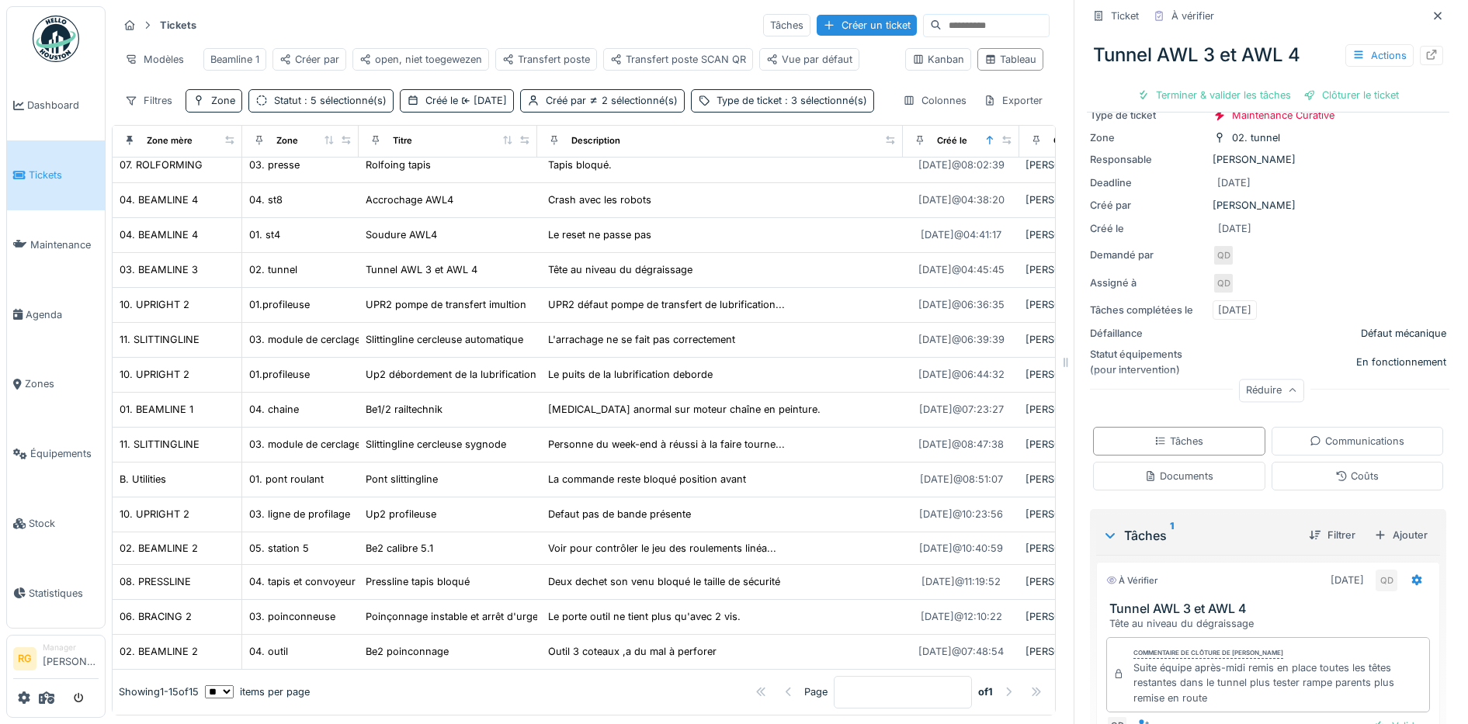
scroll to position [204, 0]
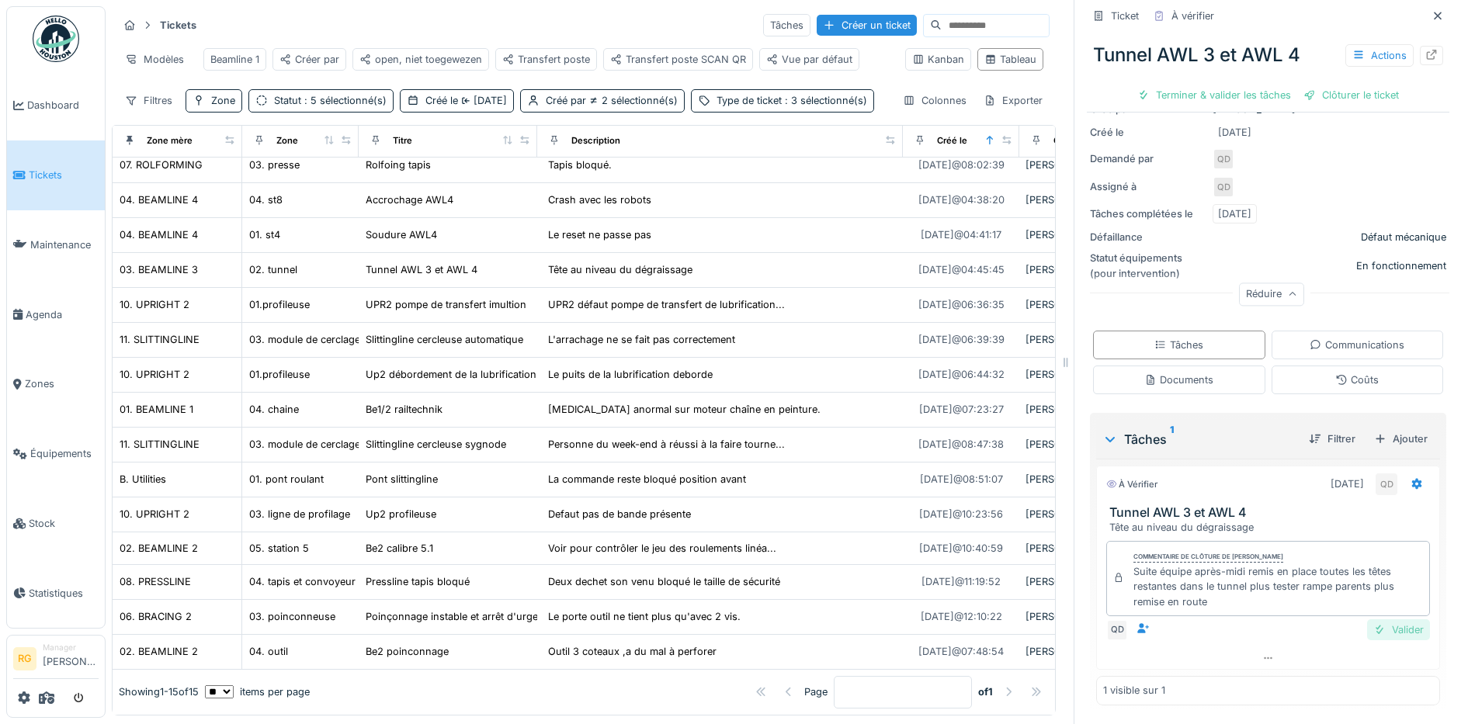
click at [1375, 619] on div "Valider" at bounding box center [1398, 629] width 63 height 21
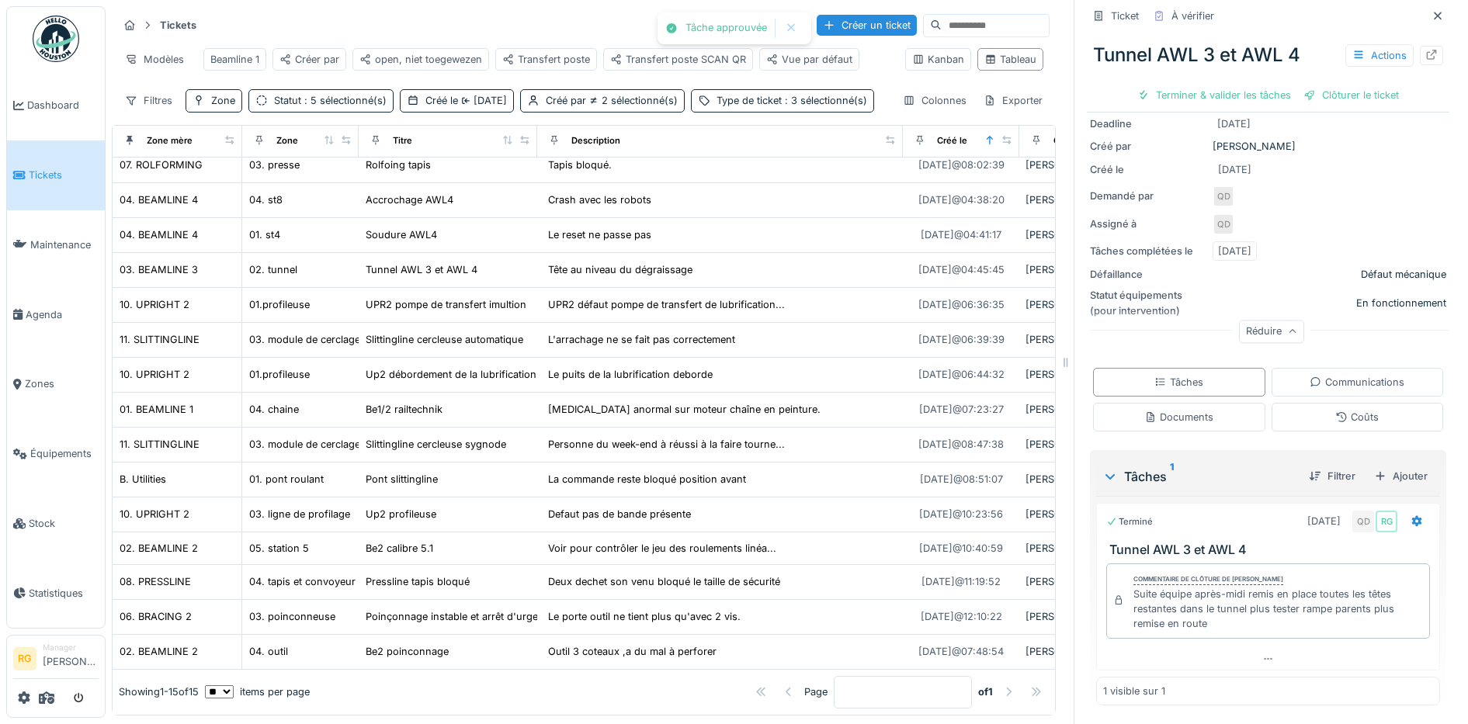
scroll to position [161, 0]
click at [1335, 409] on div "Coûts" at bounding box center [1356, 416] width 43 height 15
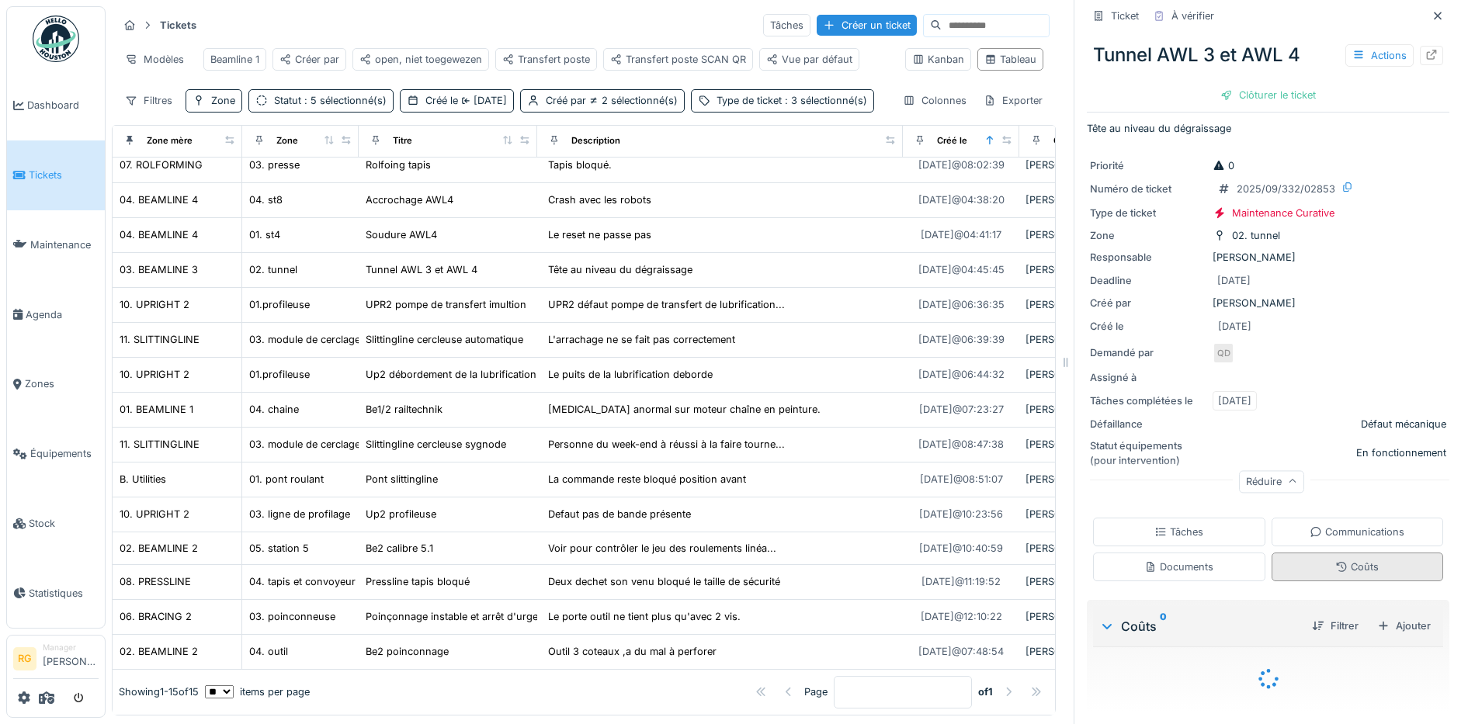
scroll to position [50, 0]
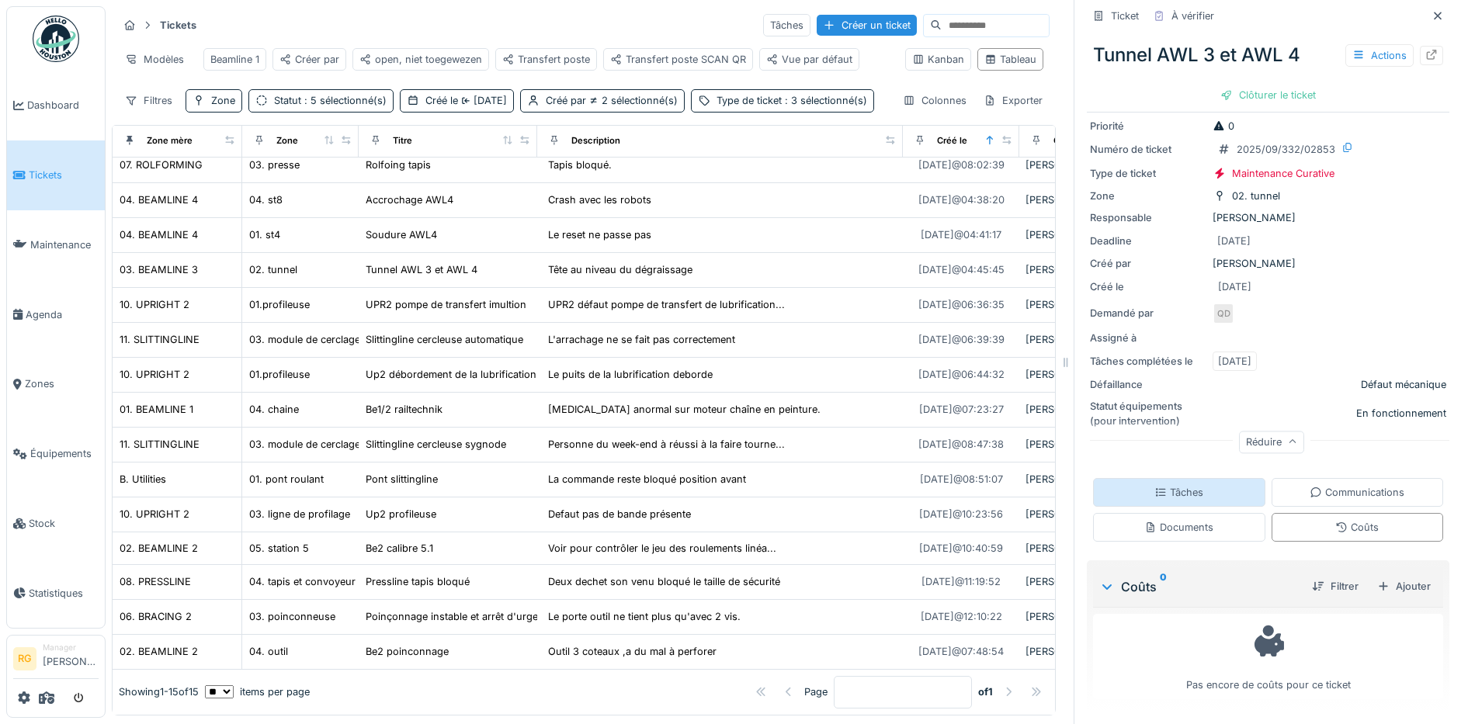
click at [1188, 478] on div "Tâches" at bounding box center [1179, 492] width 172 height 29
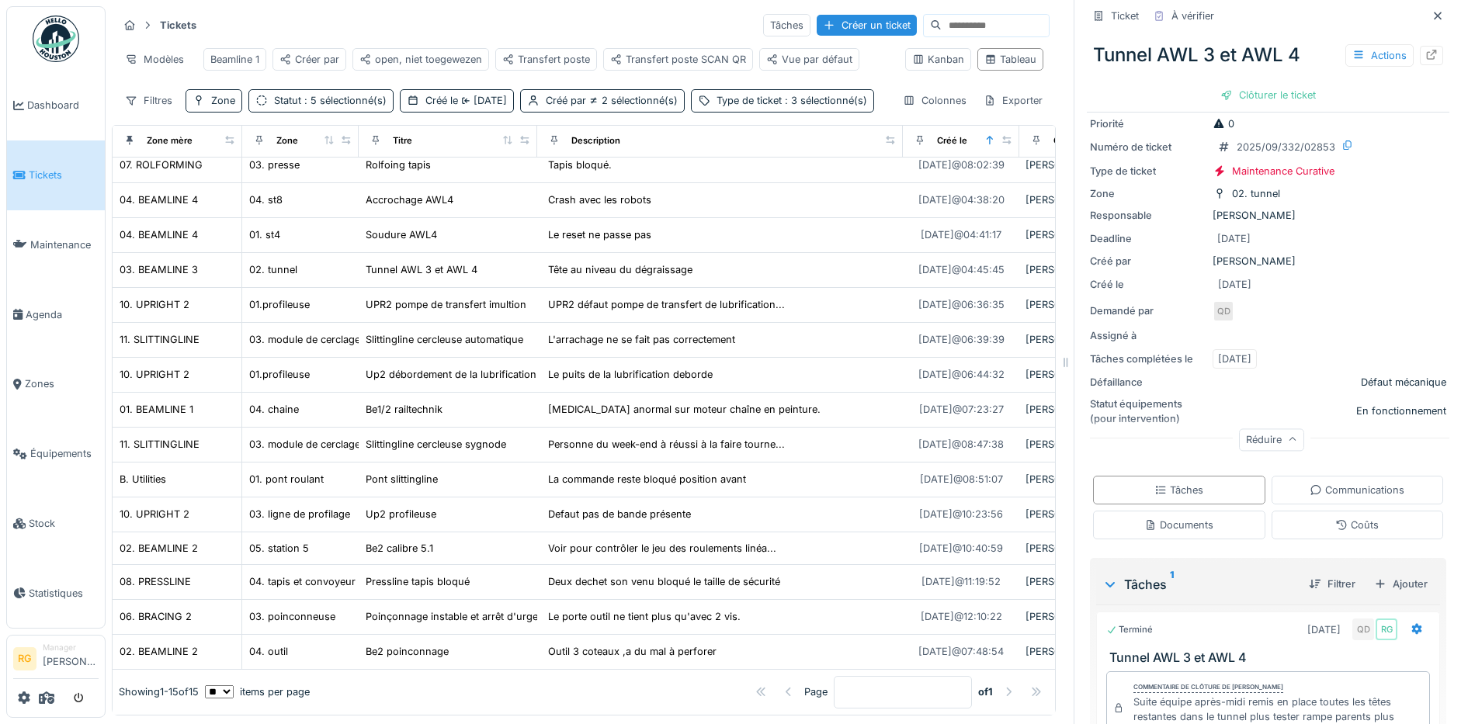
scroll to position [0, 0]
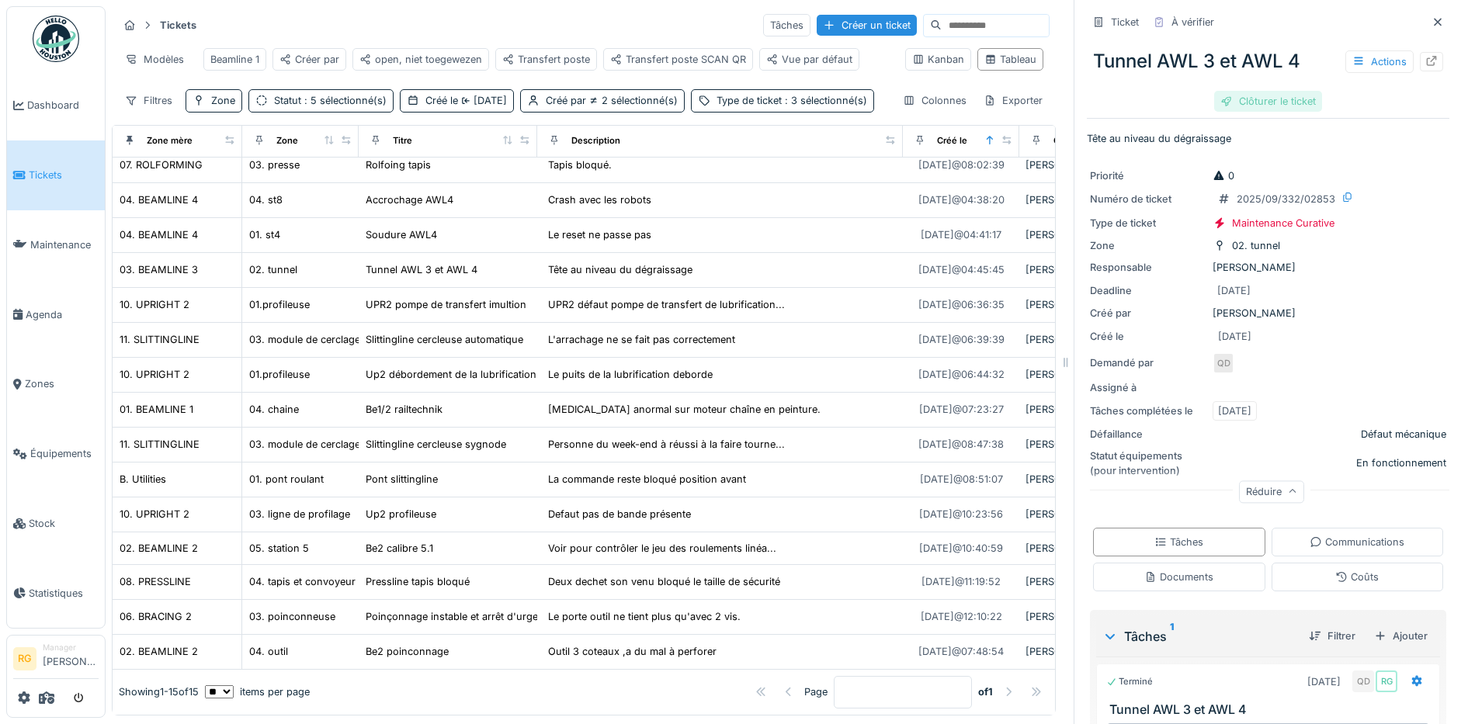
click at [1259, 91] on div "Clôturer le ticket" at bounding box center [1268, 101] width 108 height 21
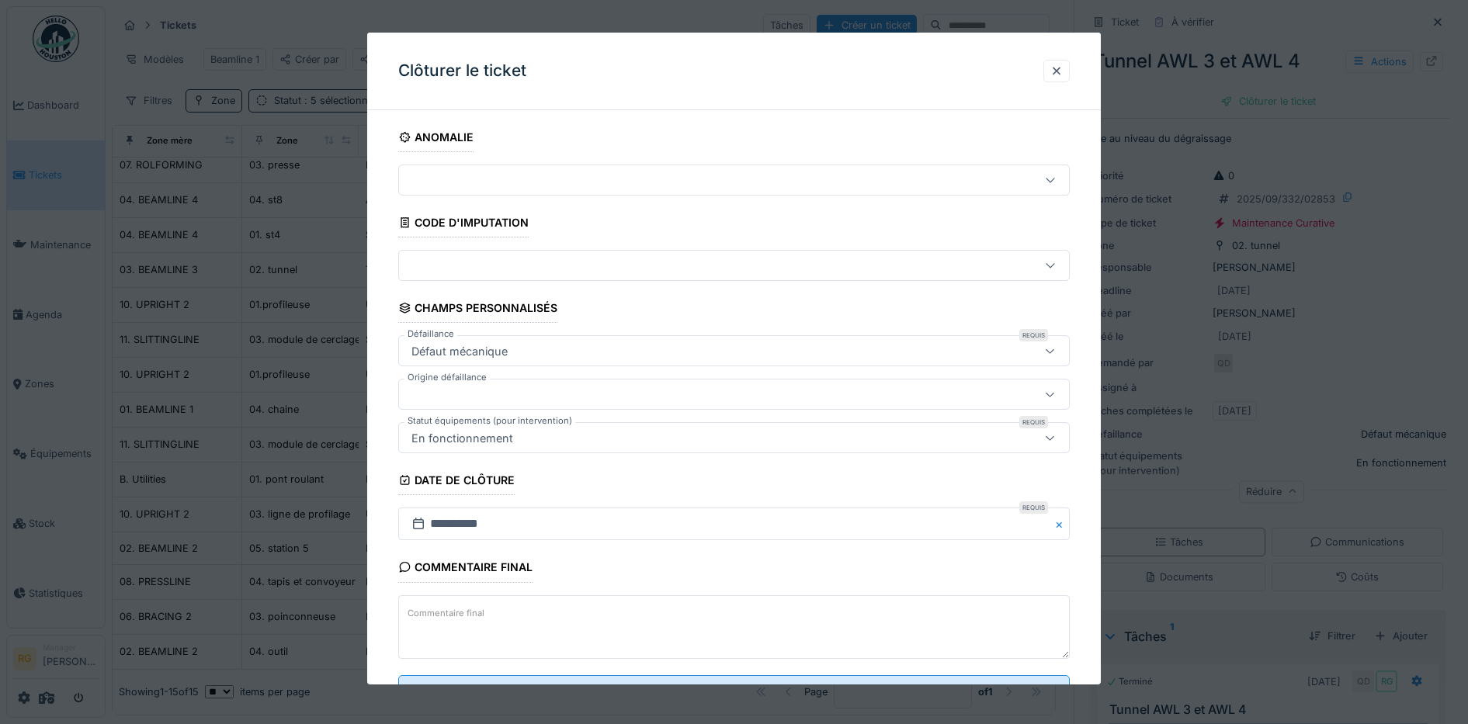
scroll to position [67, 0]
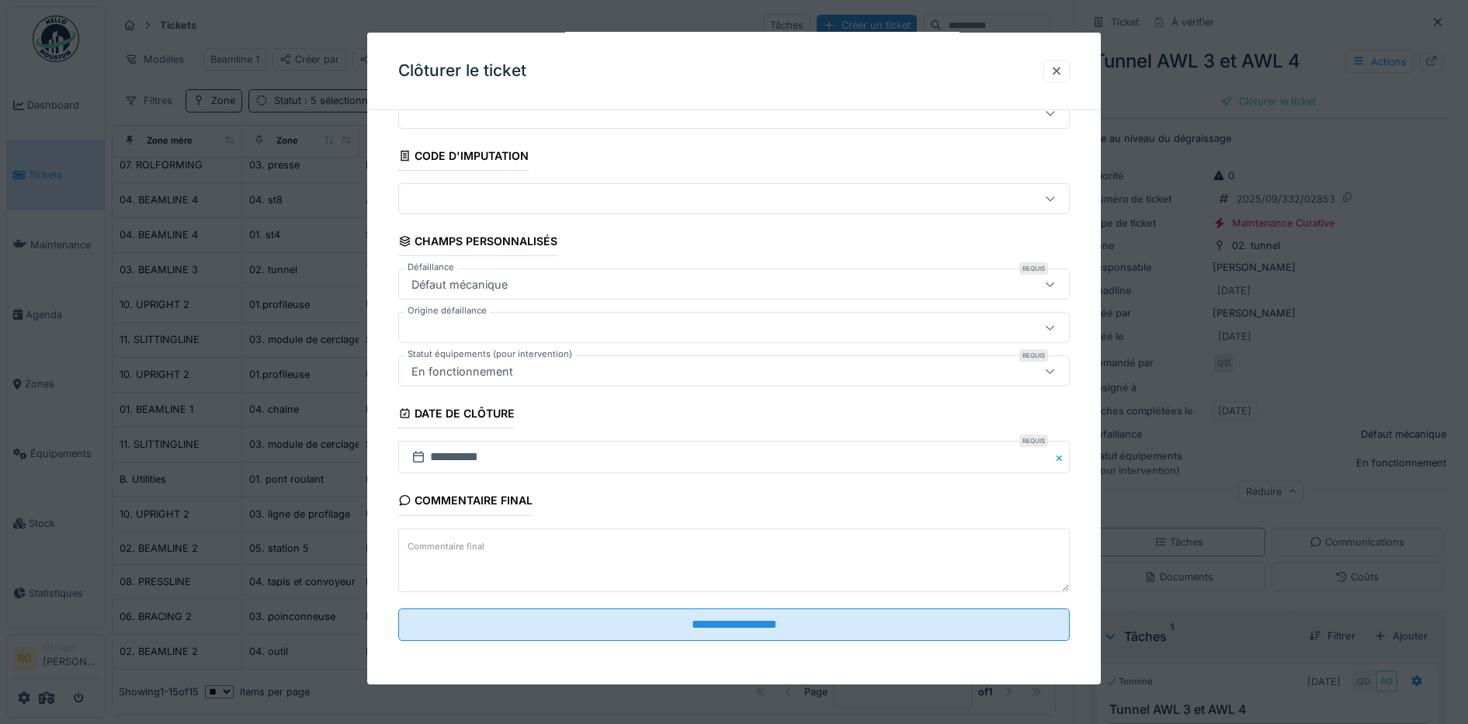
click at [471, 534] on textarea "Commentaire final" at bounding box center [734, 561] width 672 height 64
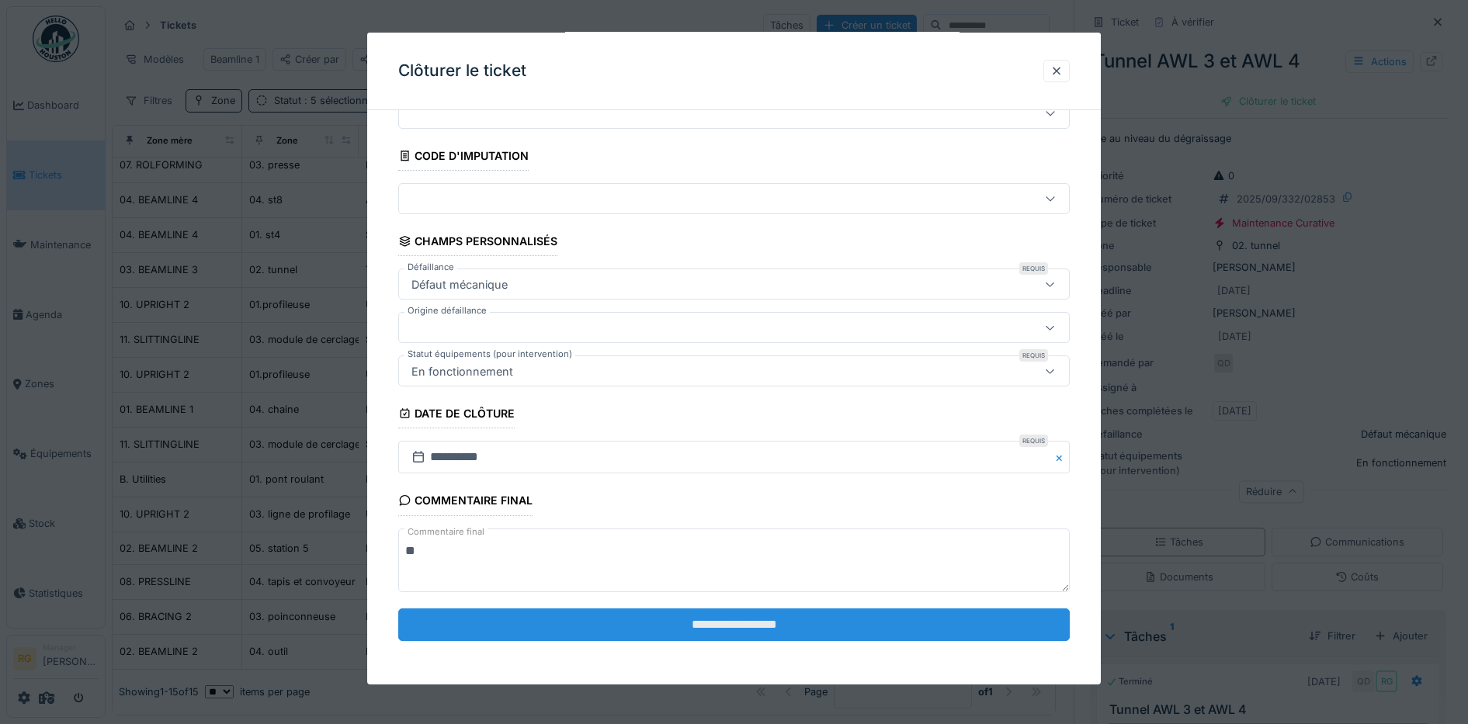
type textarea "**"
click at [743, 630] on input "**********" at bounding box center [734, 625] width 672 height 33
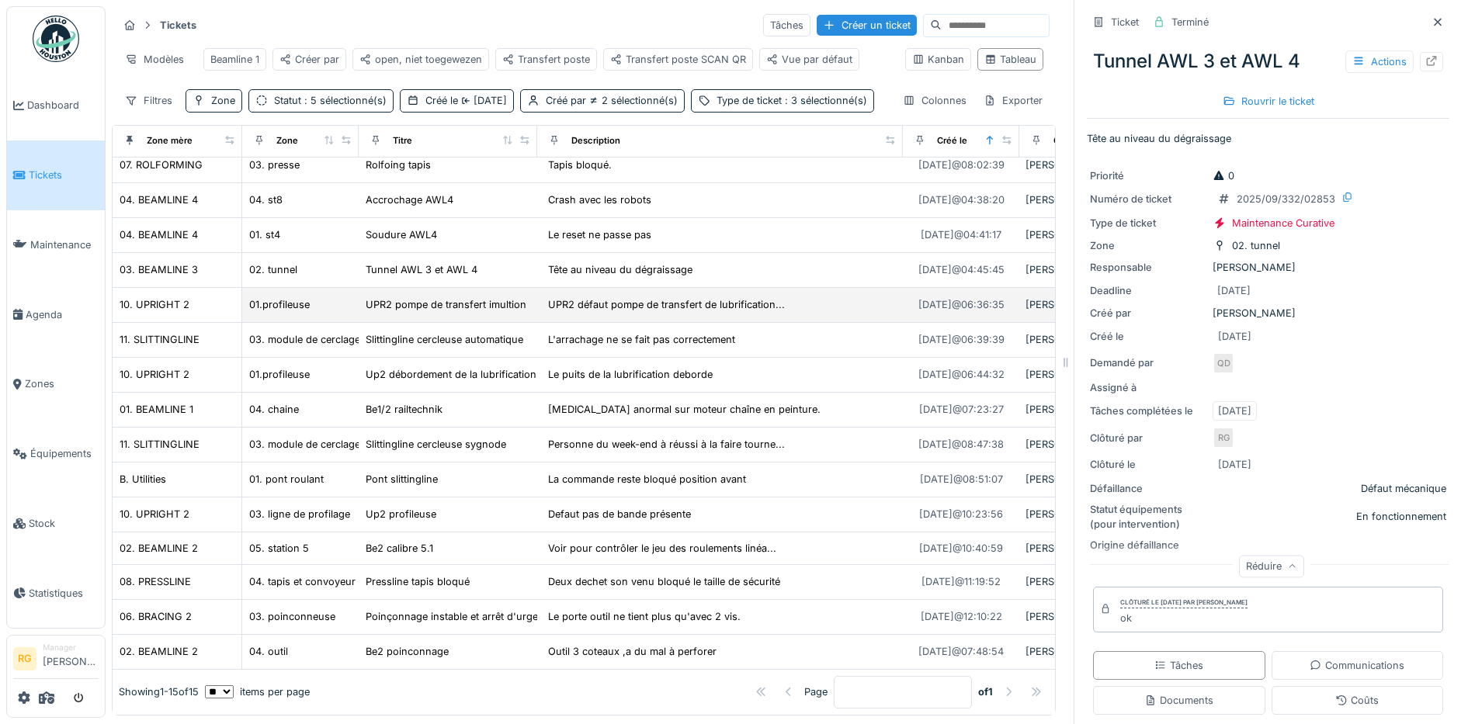
scroll to position [0, 0]
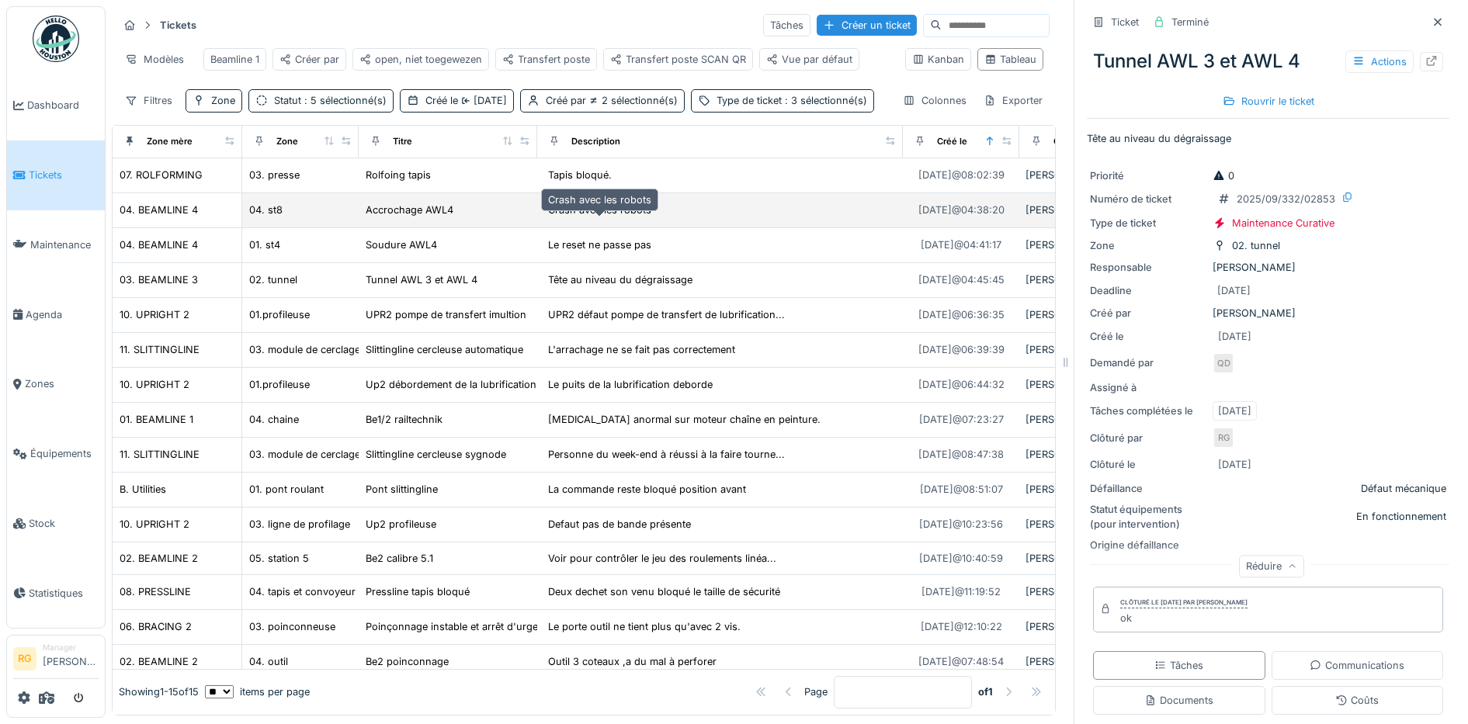
click at [576, 211] on div "Crash avec les robots" at bounding box center [599, 210] width 103 height 15
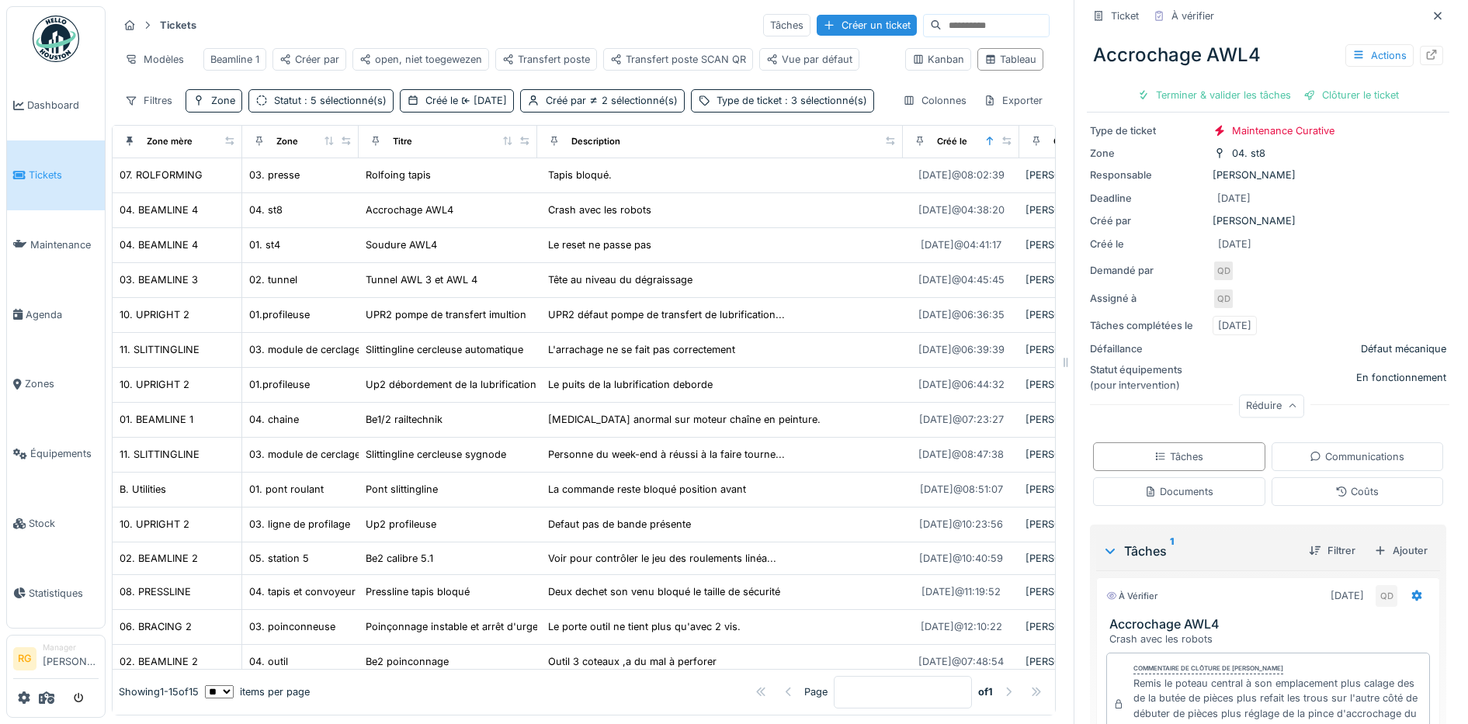
scroll to position [194, 0]
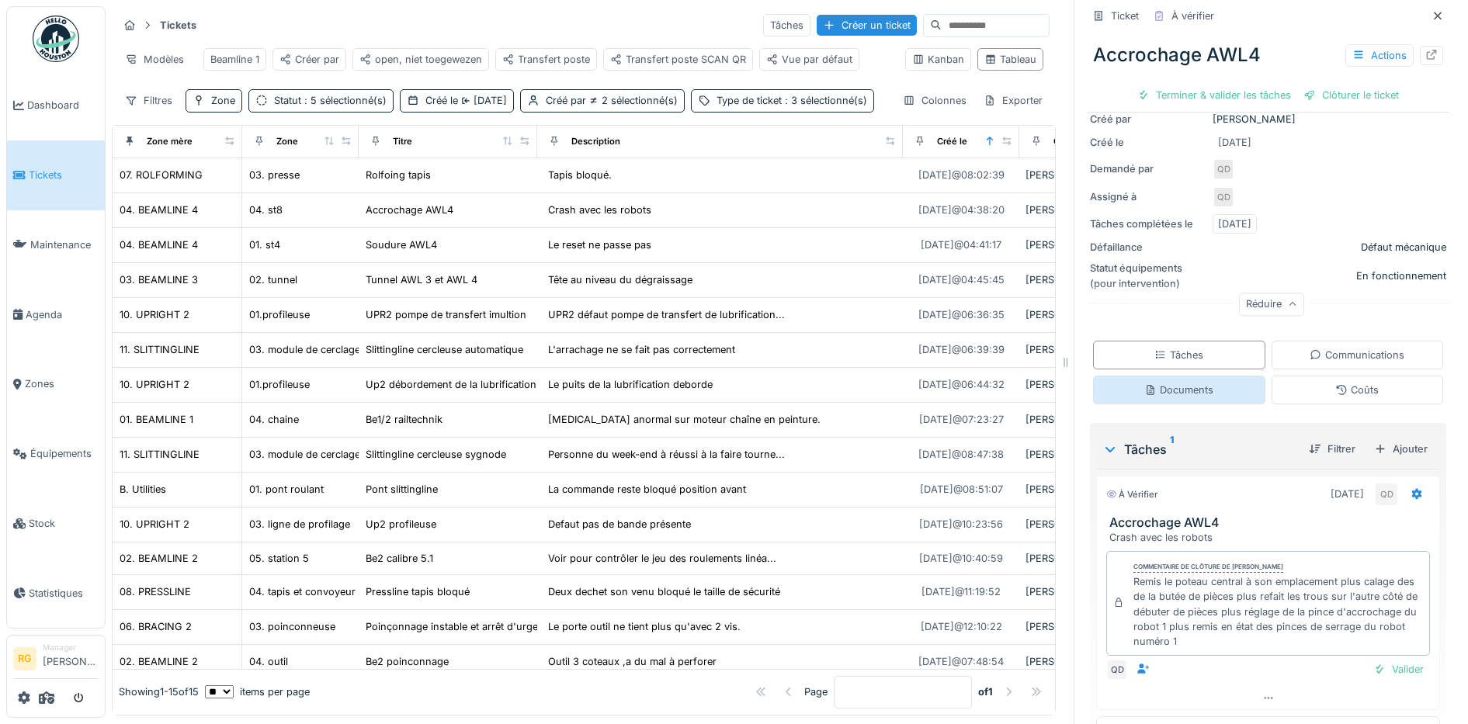
click at [1163, 383] on div "Documents" at bounding box center [1178, 390] width 69 height 15
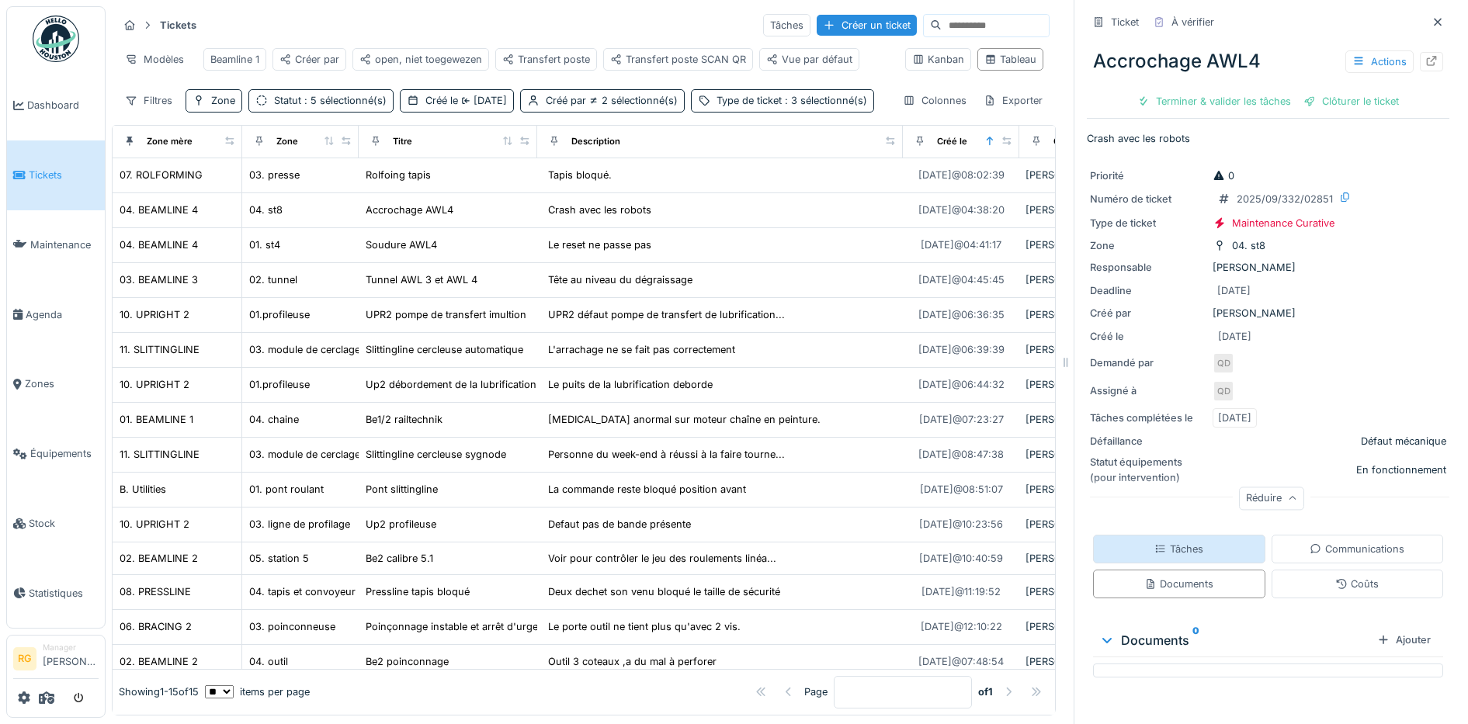
click at [1172, 542] on div "Tâches" at bounding box center [1178, 549] width 49 height 15
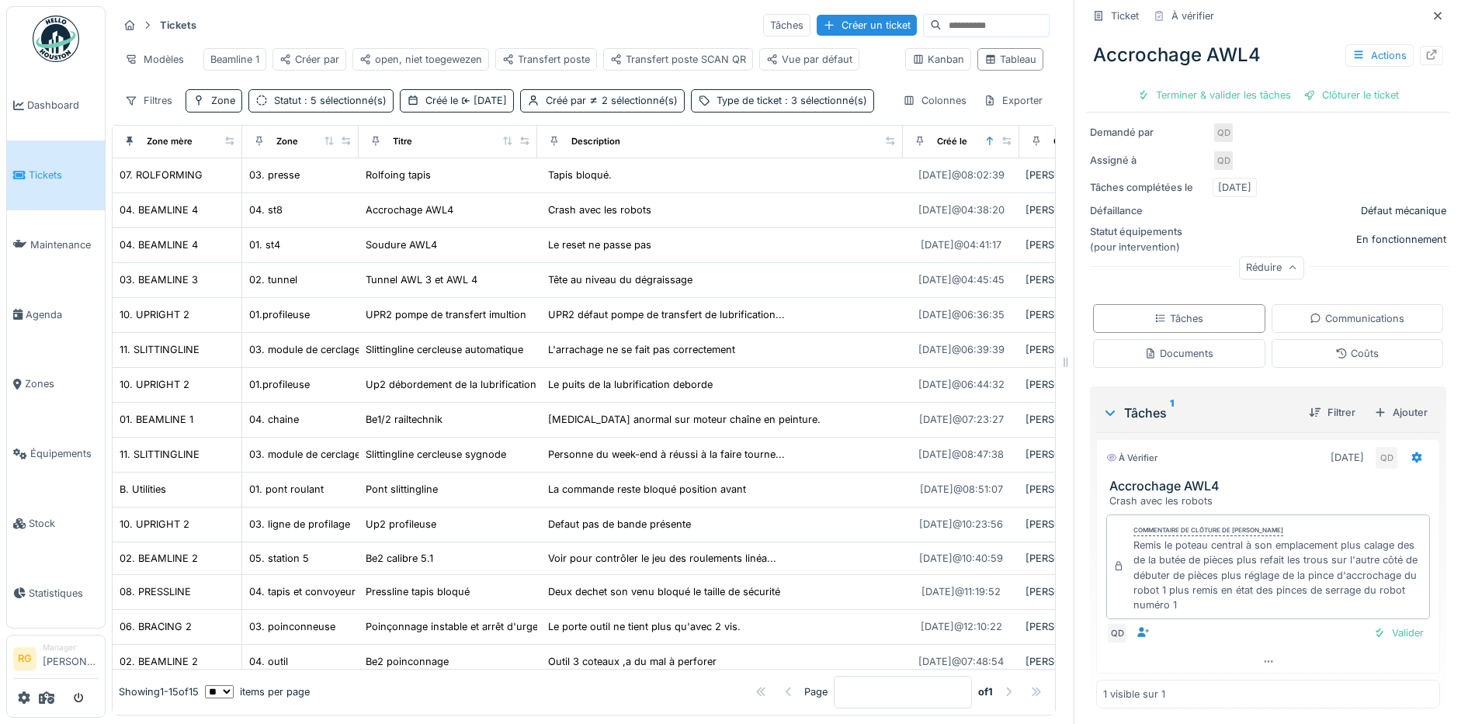
scroll to position [234, 0]
click at [1335, 343] on div "Coûts" at bounding box center [1356, 350] width 43 height 15
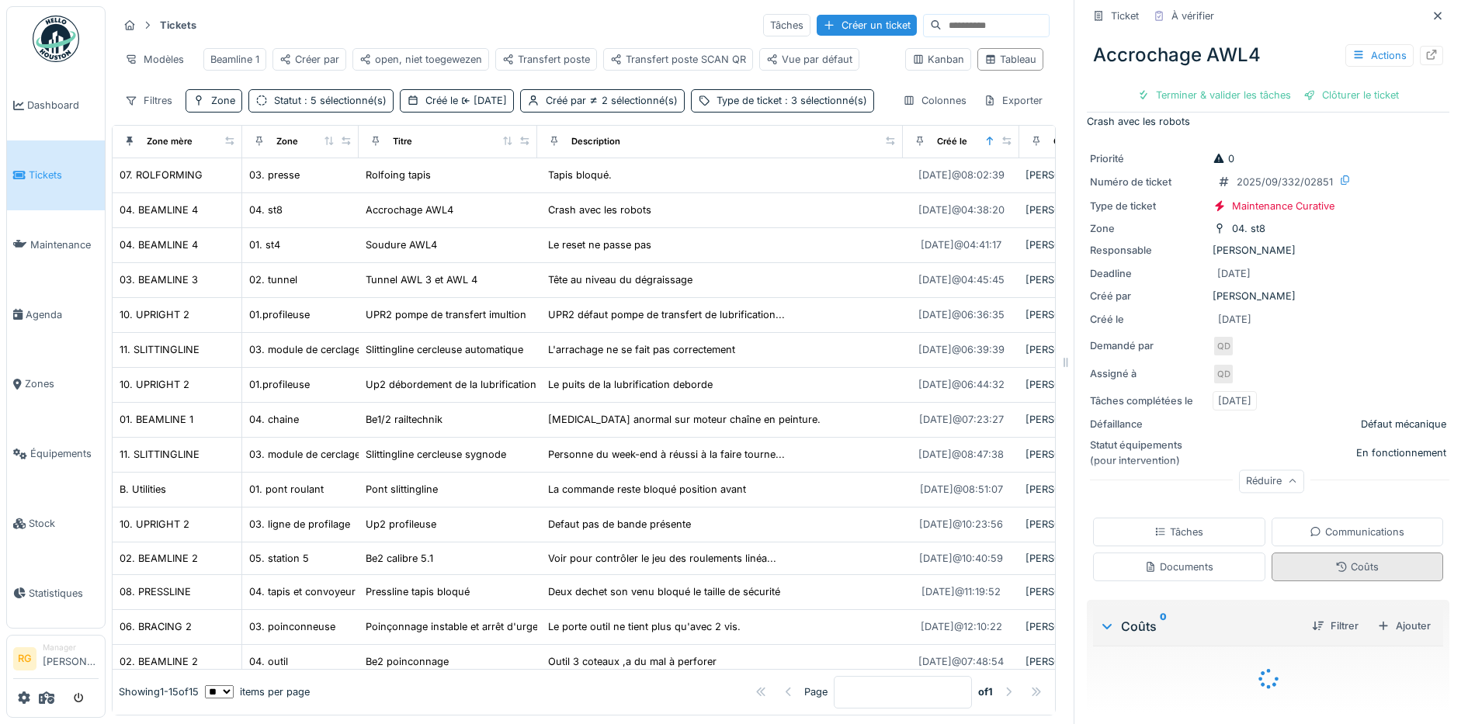
scroll to position [57, 0]
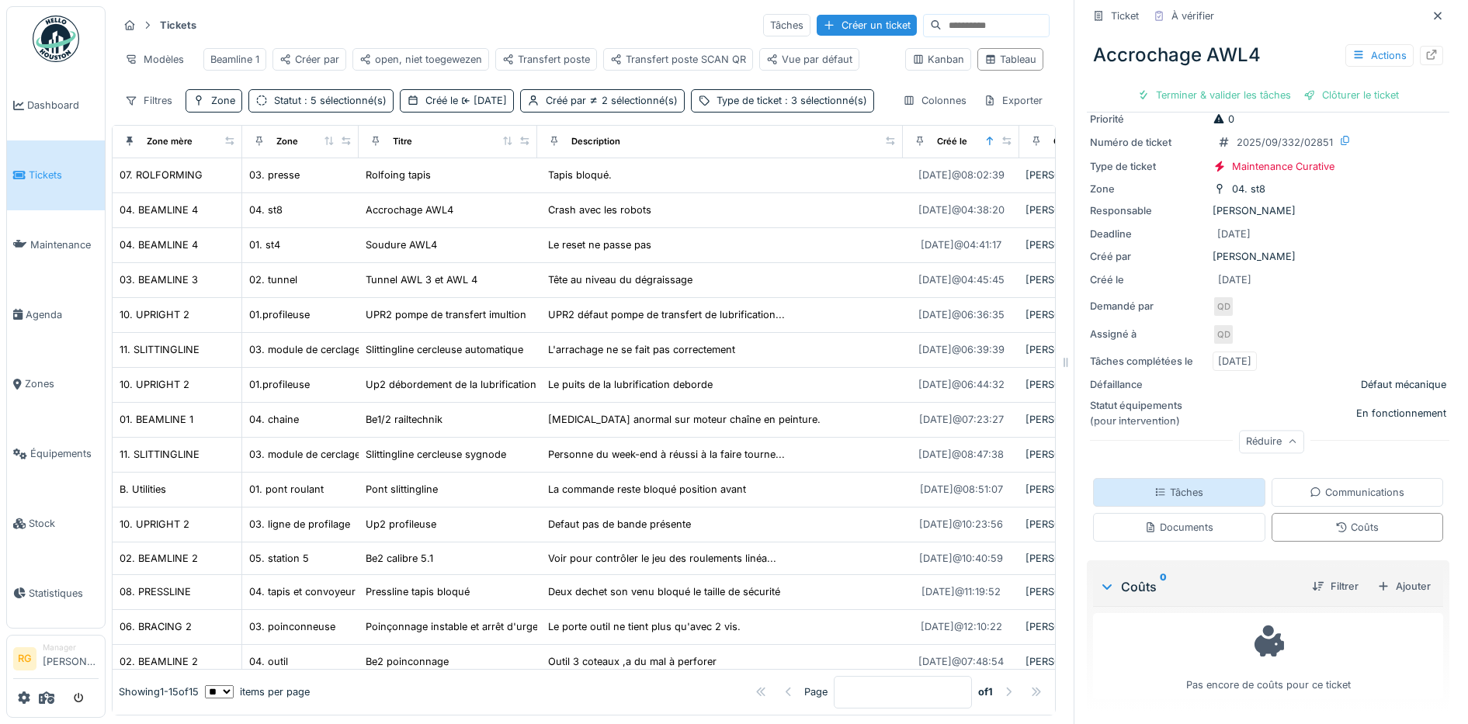
click at [1184, 485] on div "Tâches" at bounding box center [1178, 492] width 49 height 15
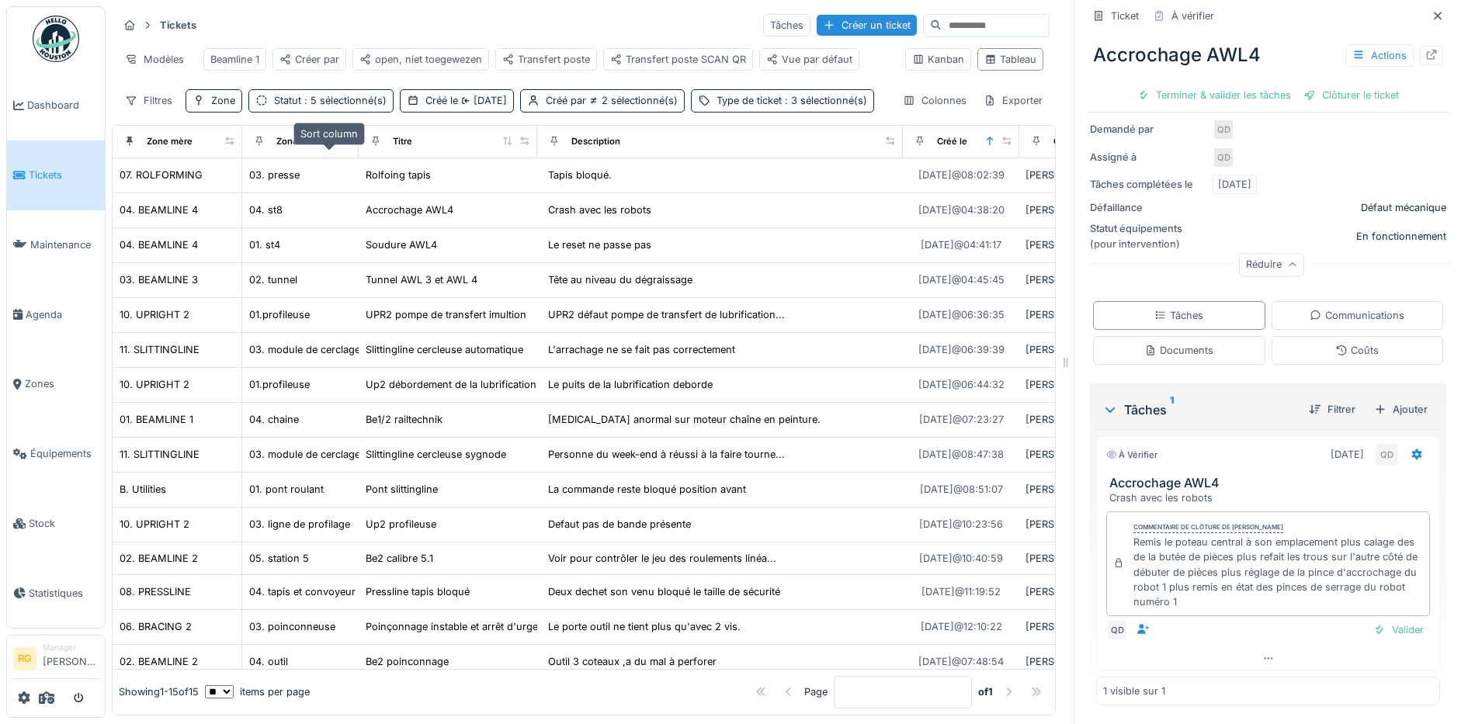
scroll to position [0, 0]
click at [912, 67] on div "Kanban" at bounding box center [938, 59] width 52 height 15
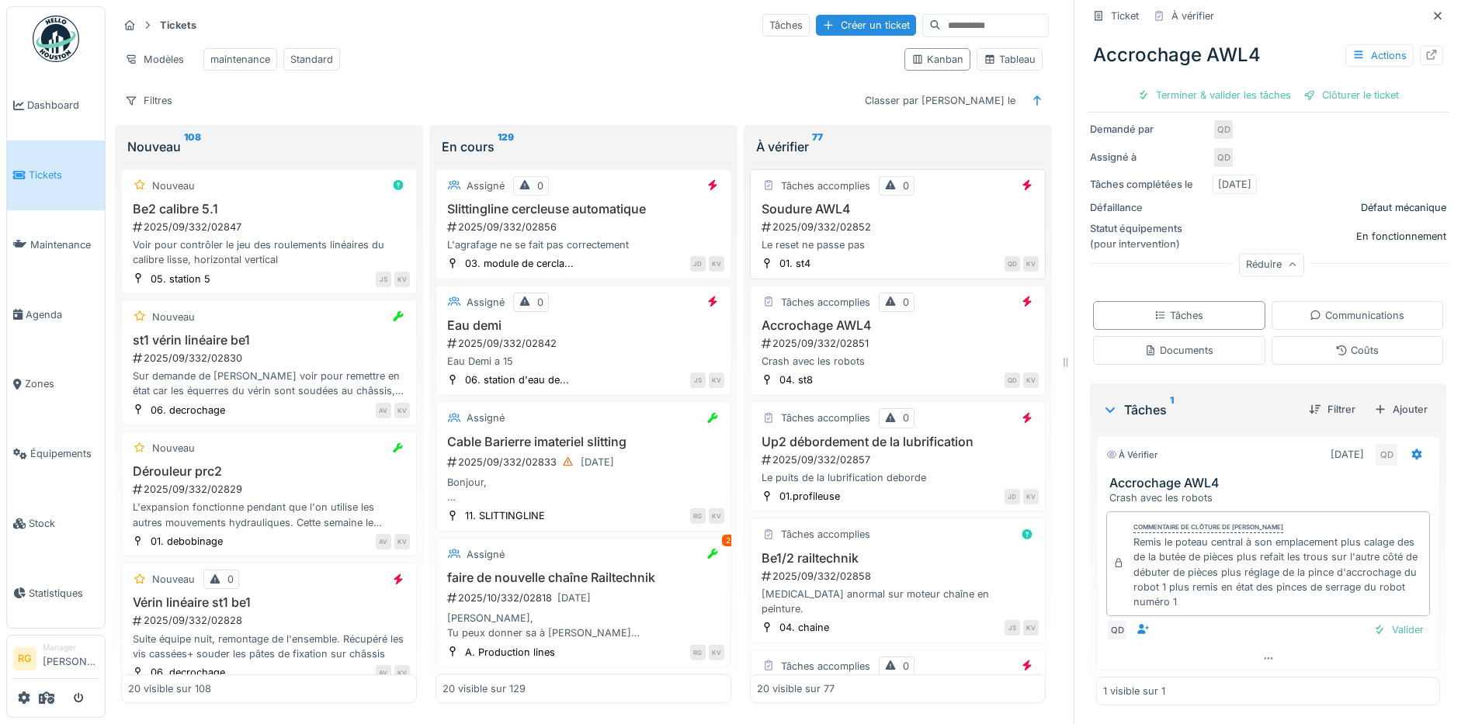
click at [899, 234] on div "2025/09/332/02852" at bounding box center [899, 227] width 279 height 15
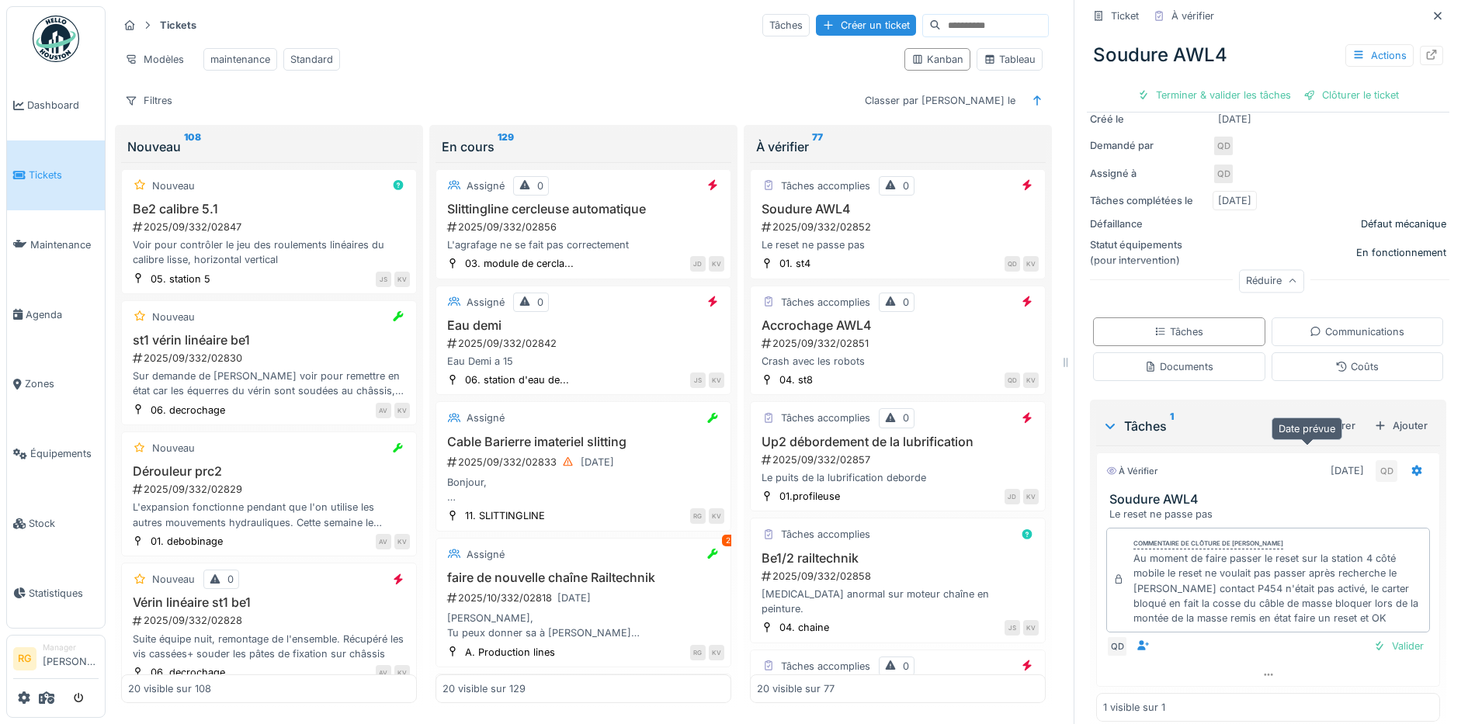
scroll to position [234, 0]
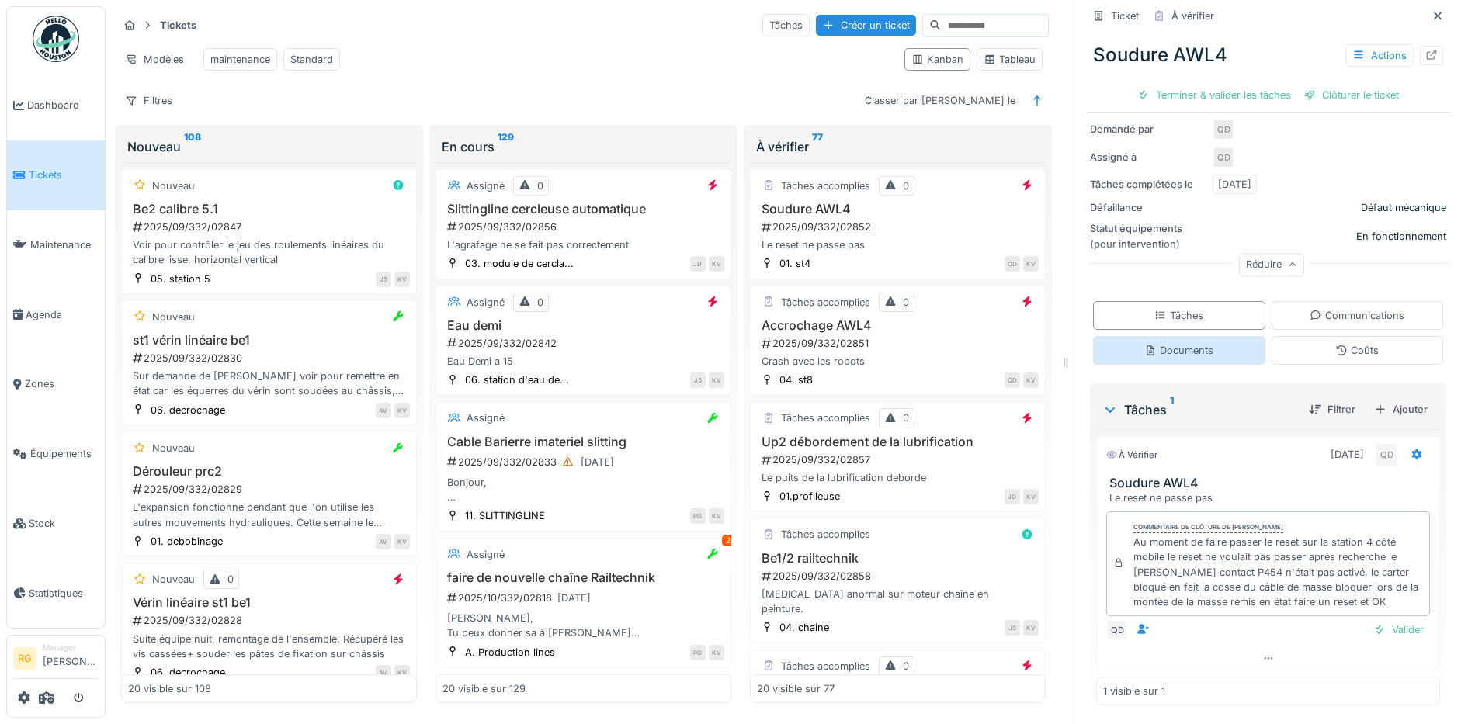
click at [1175, 354] on div "Documents" at bounding box center [1178, 350] width 69 height 15
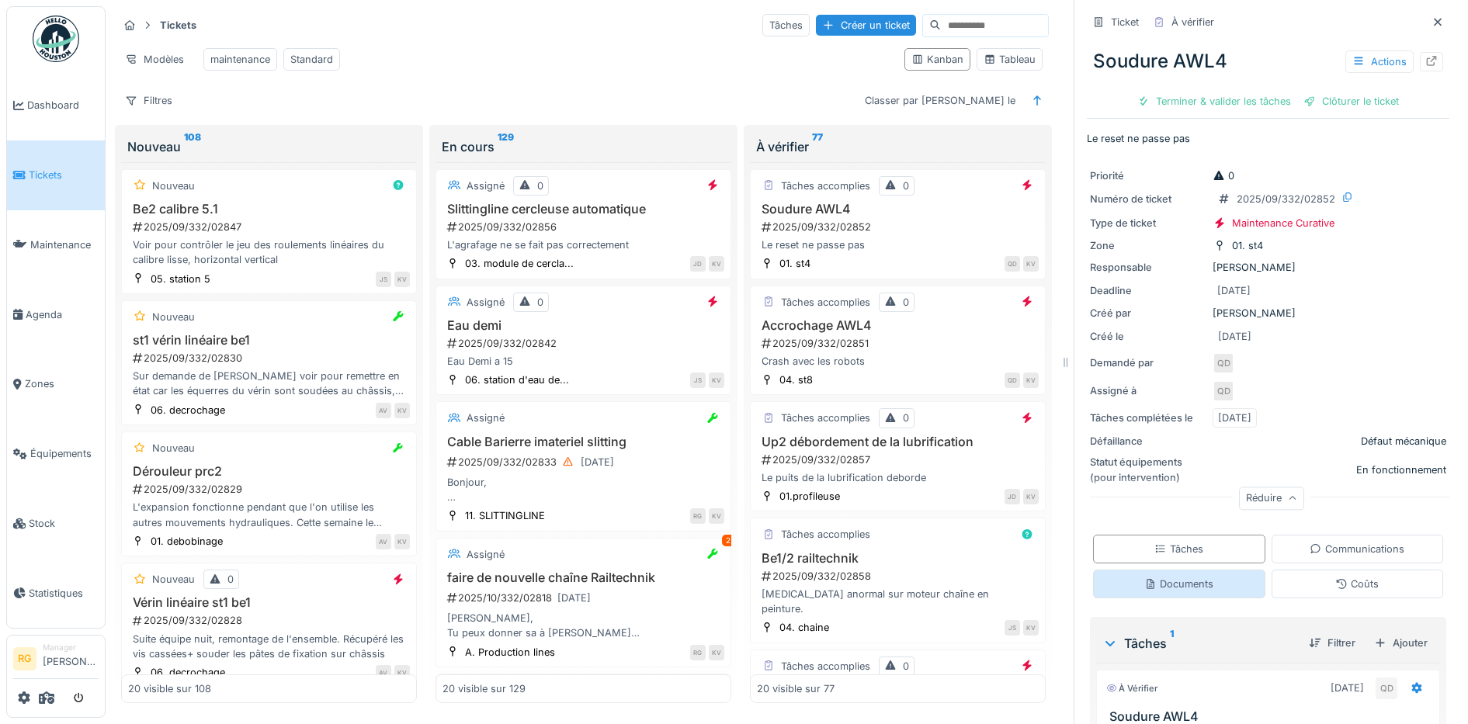
scroll to position [15, 0]
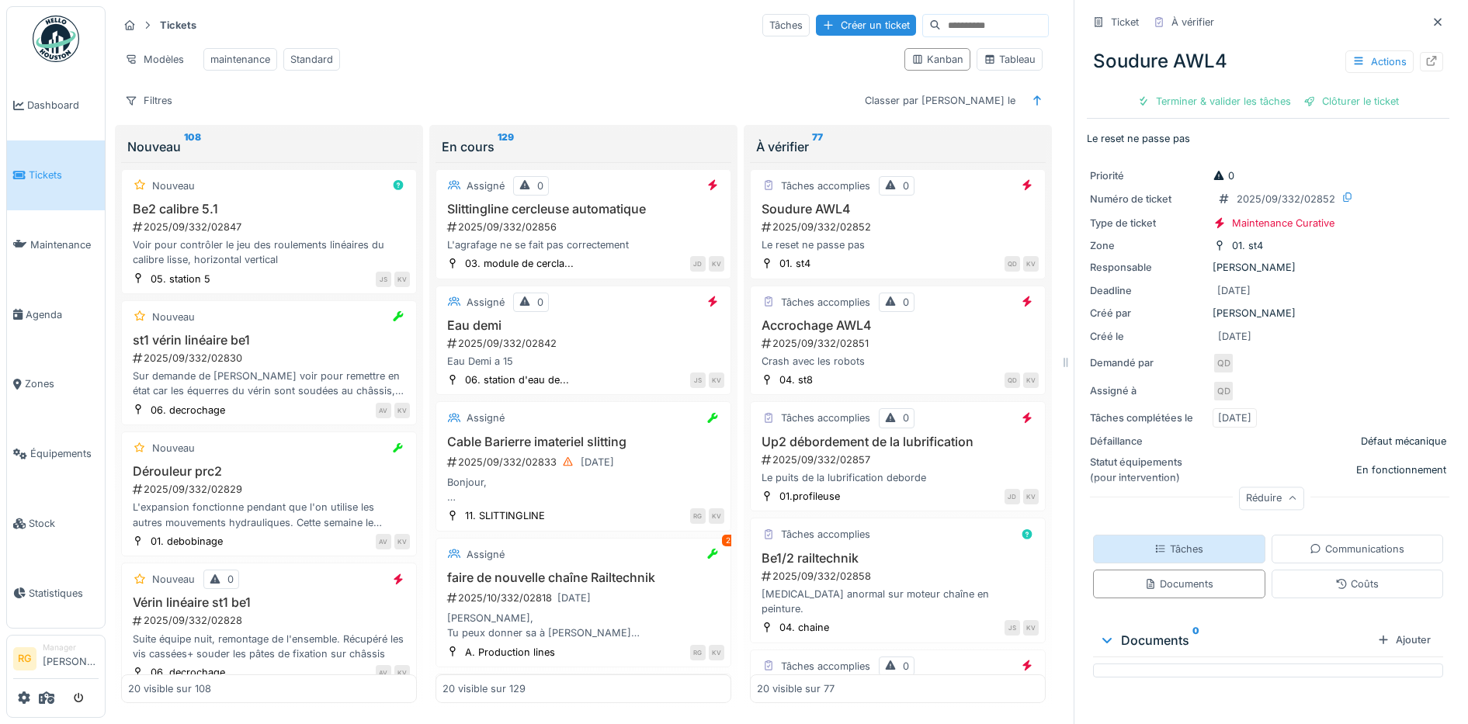
click at [1170, 542] on div "Tâches" at bounding box center [1178, 549] width 49 height 15
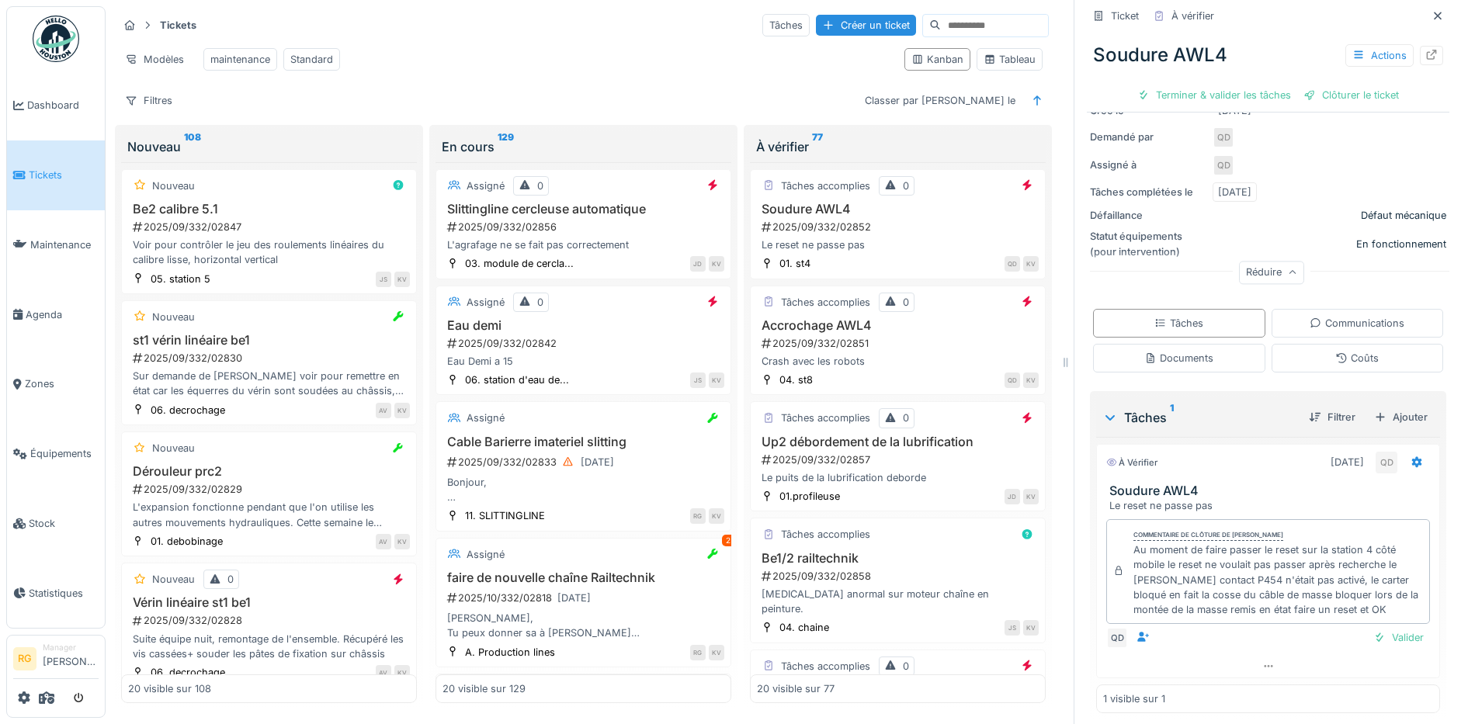
scroll to position [234, 0]
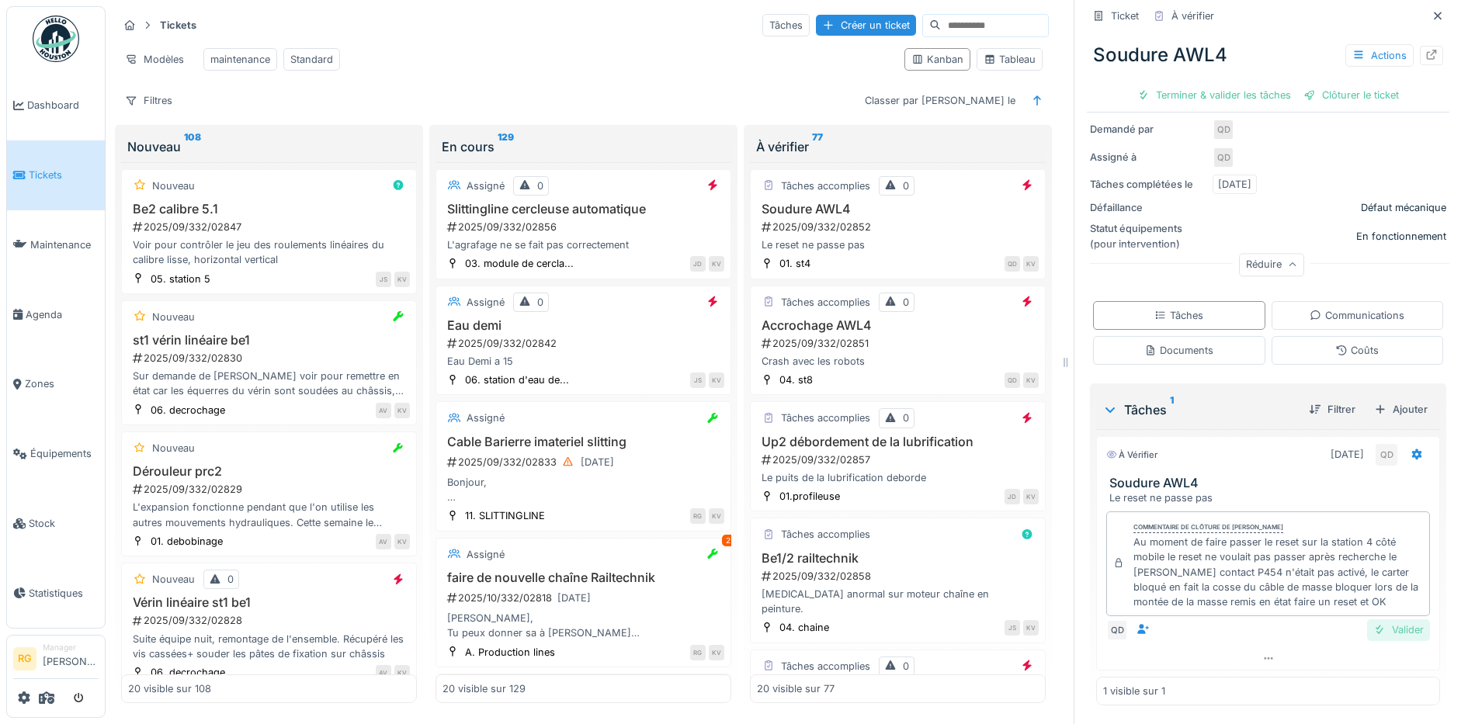
click at [1380, 619] on div "Valider" at bounding box center [1398, 629] width 63 height 21
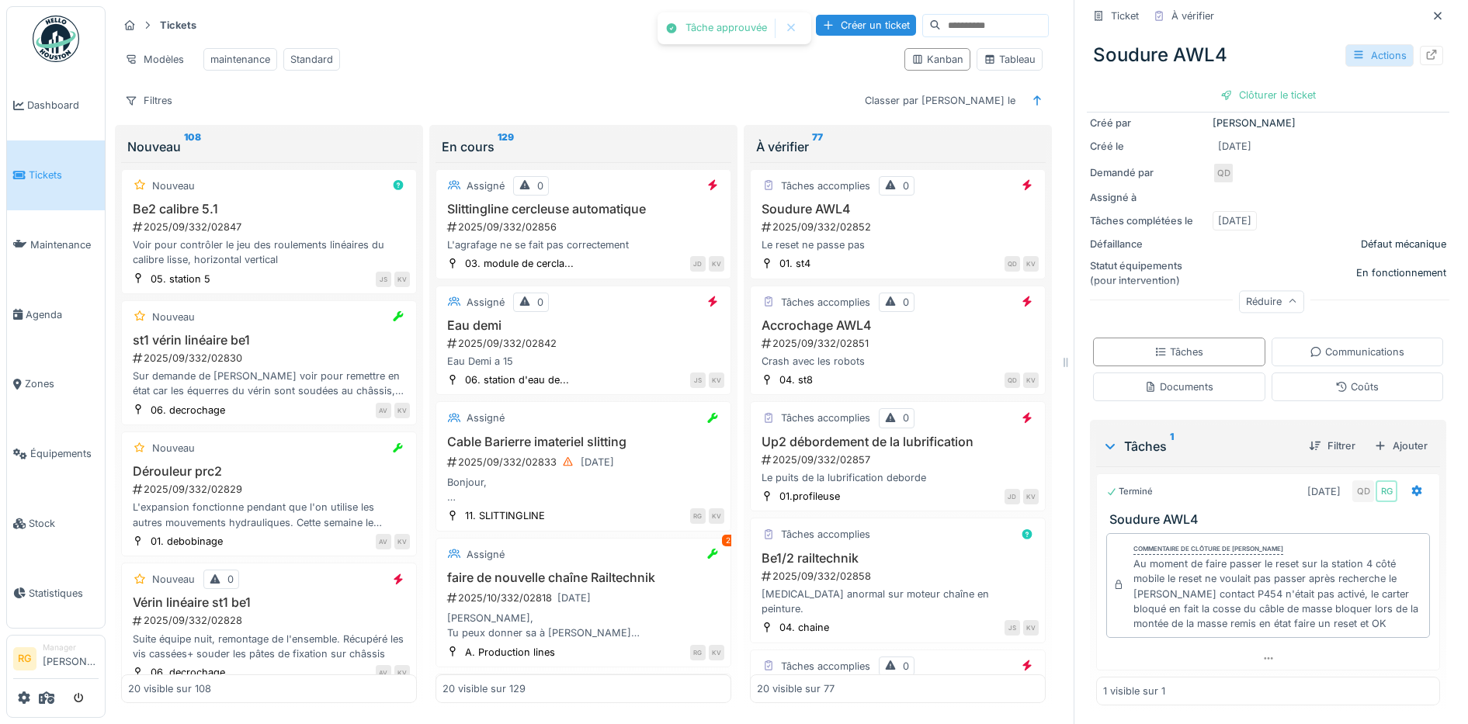
scroll to position [190, 0]
click at [1254, 85] on div "Clôturer le ticket" at bounding box center [1268, 95] width 108 height 21
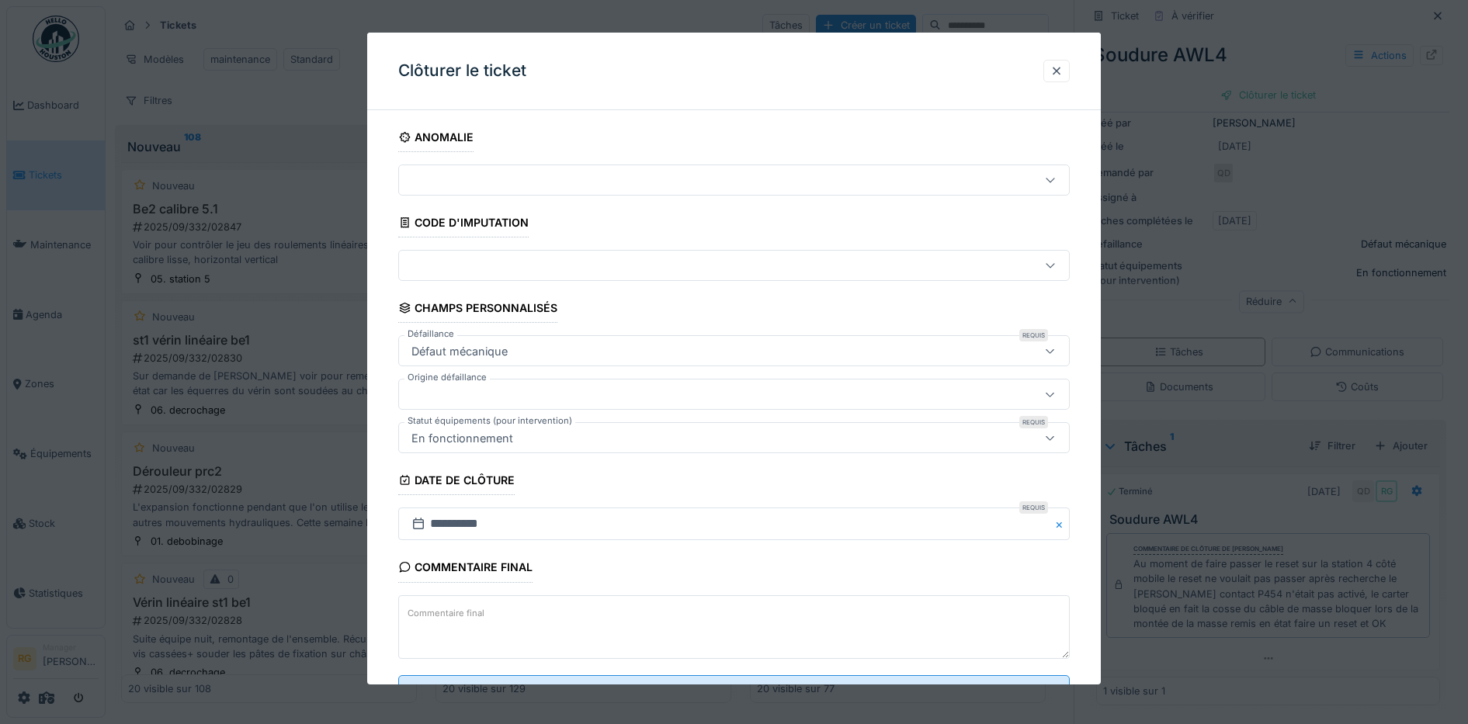
click at [629, 605] on textarea "Commentaire final" at bounding box center [734, 627] width 672 height 64
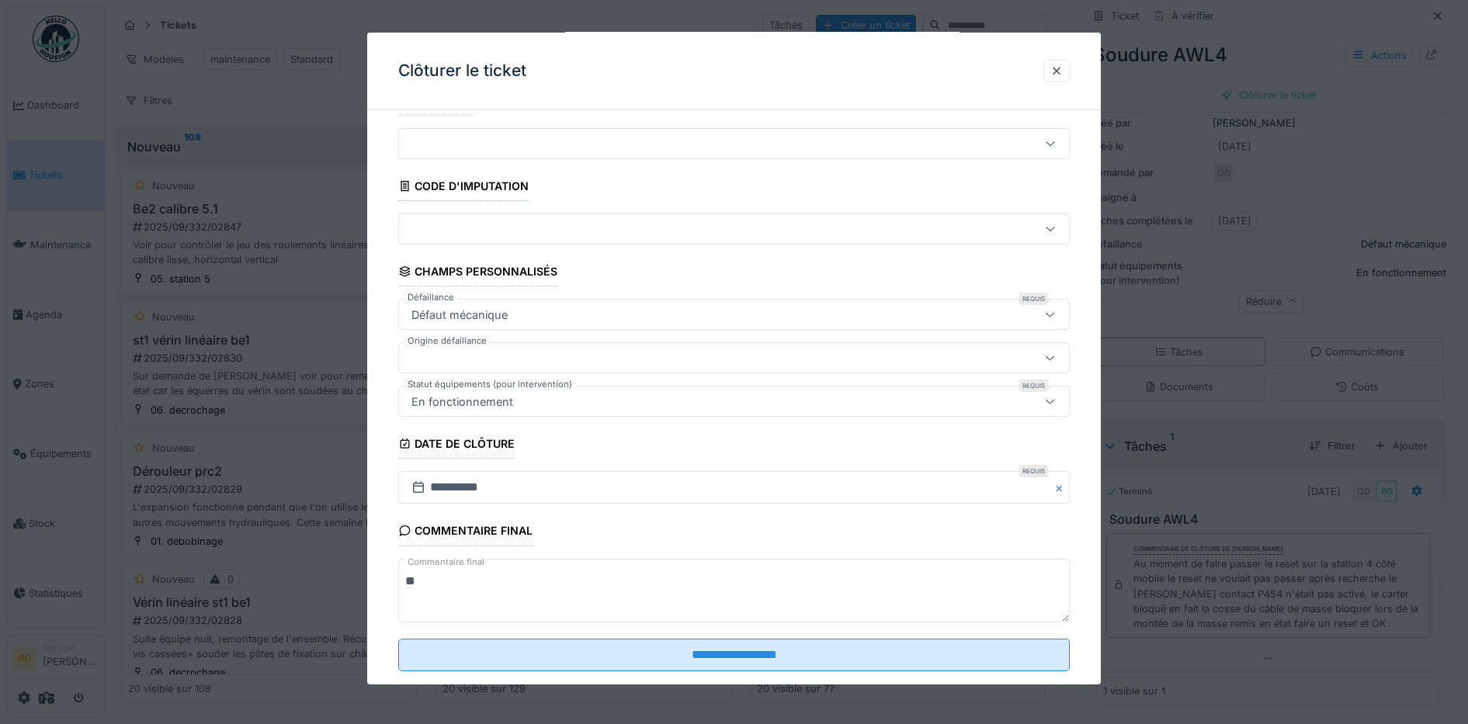
scroll to position [67, 0]
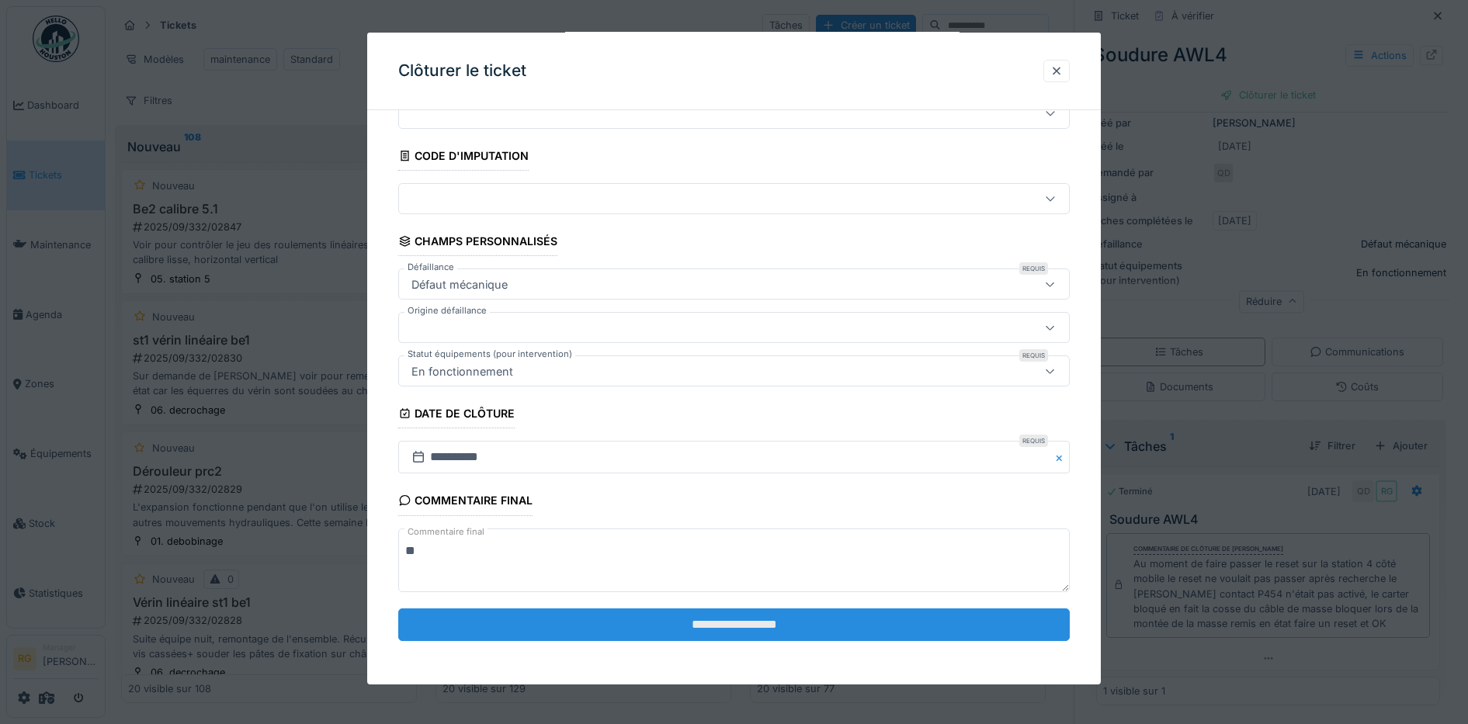
type textarea "**"
click at [721, 625] on input "**********" at bounding box center [734, 625] width 672 height 33
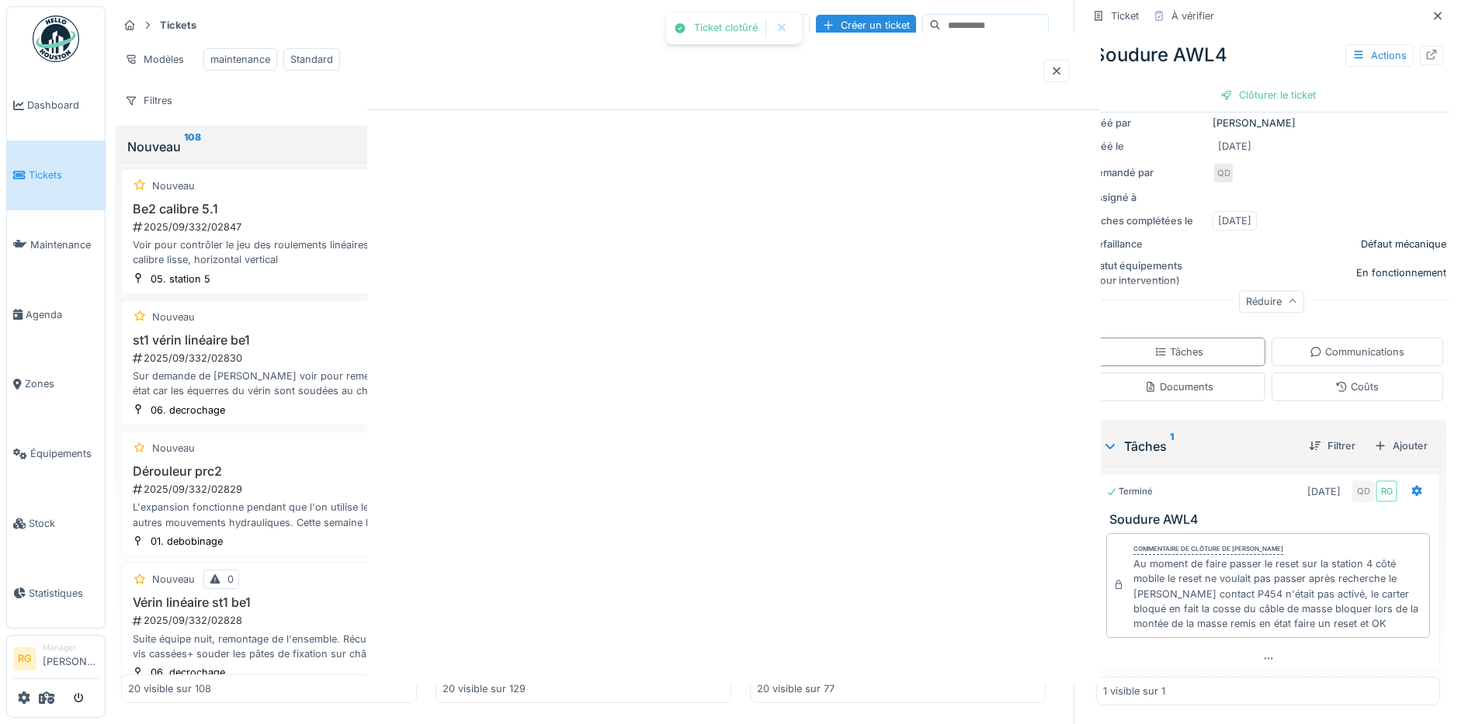
scroll to position [0, 0]
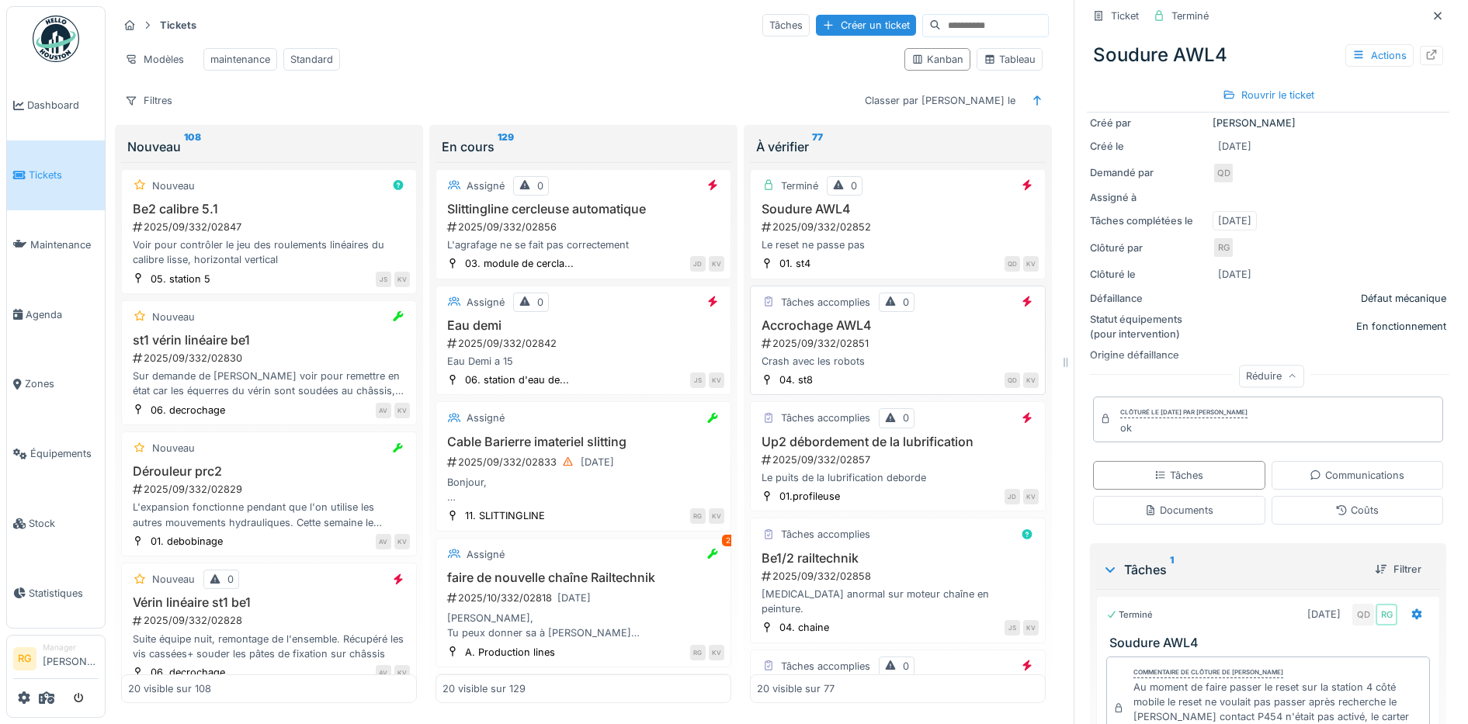
click at [882, 345] on div "2025/09/332/02851" at bounding box center [899, 343] width 279 height 15
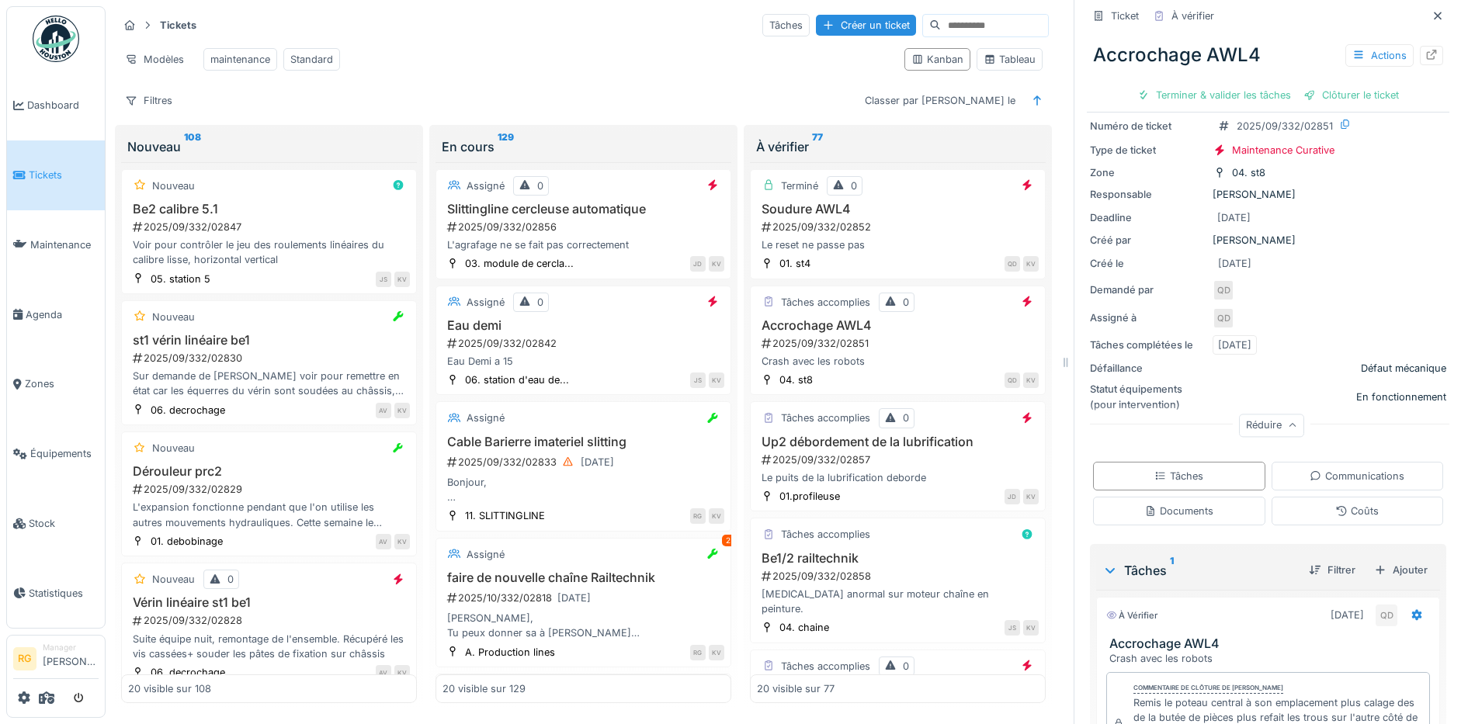
scroll to position [234, 0]
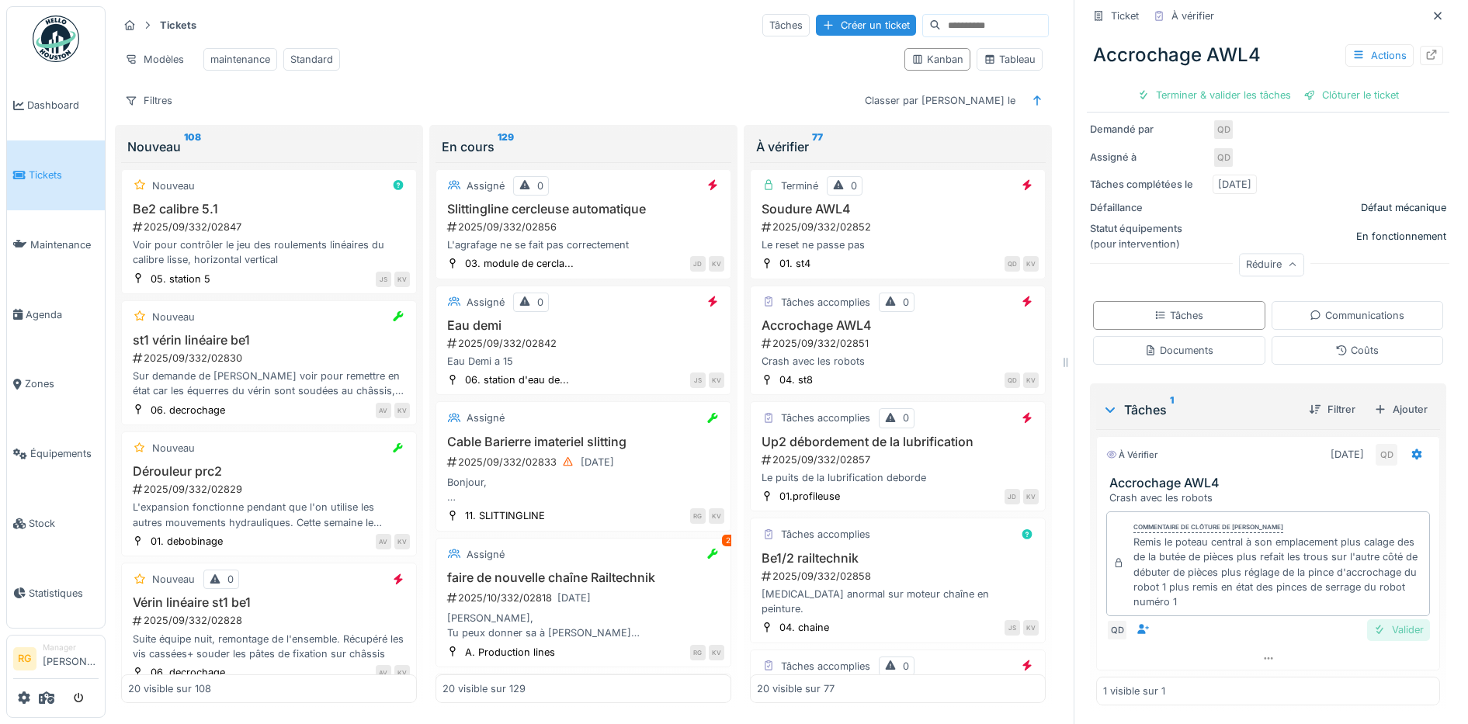
click at [1375, 619] on div "Valider" at bounding box center [1398, 629] width 63 height 21
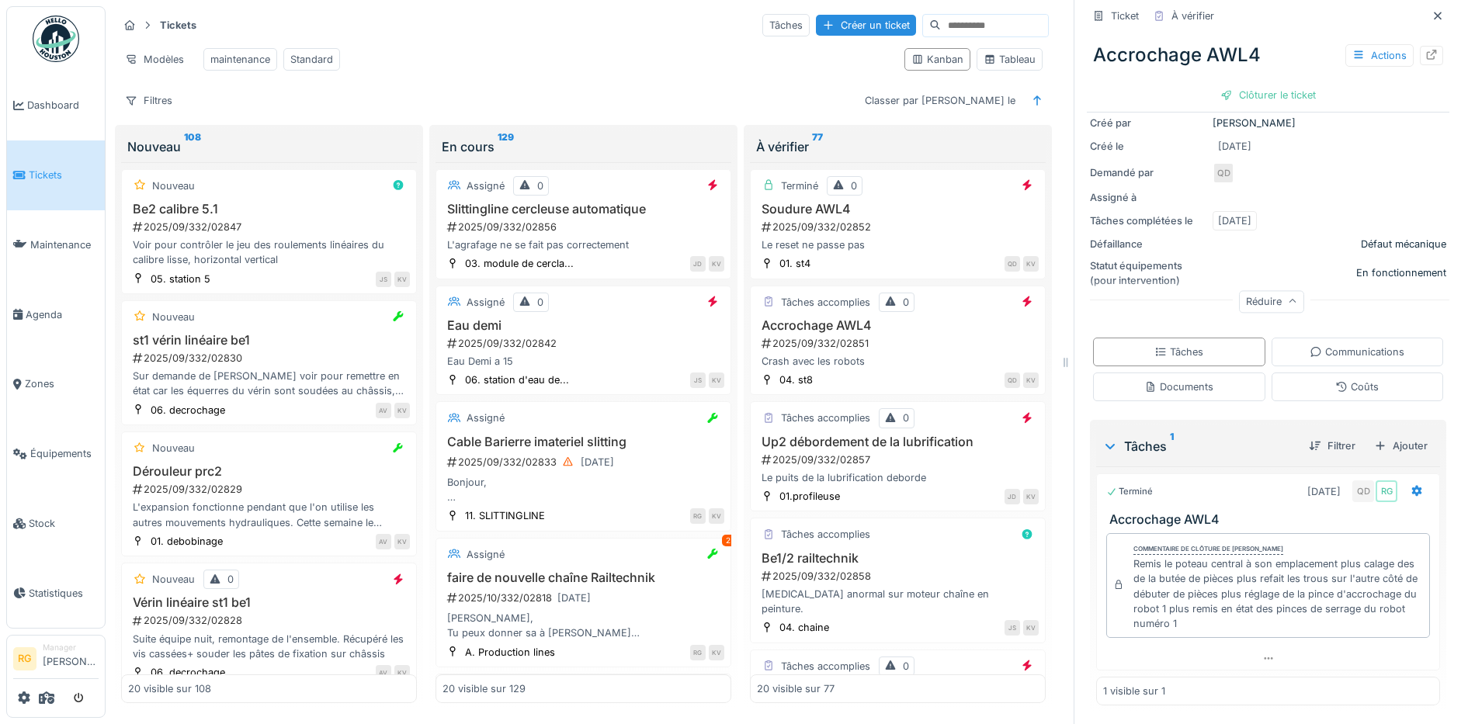
scroll to position [0, 0]
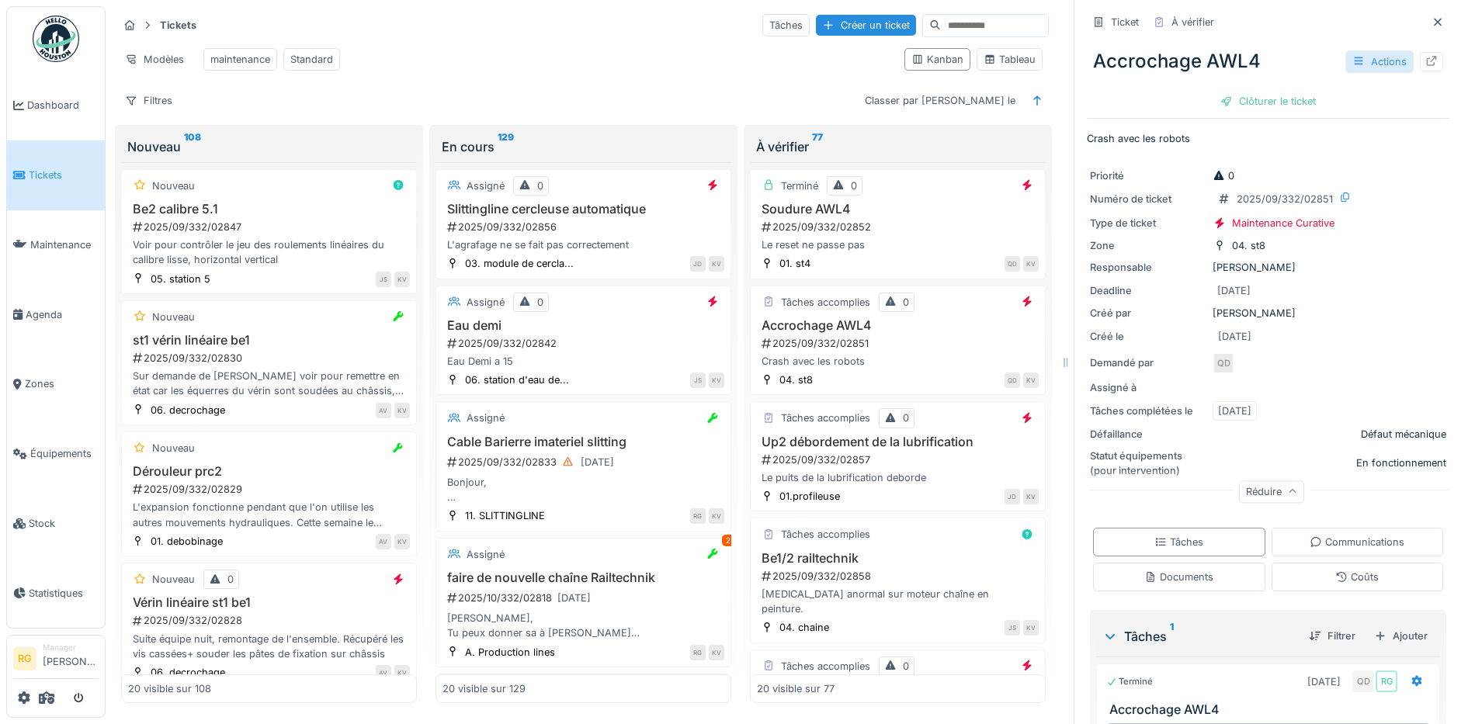
click at [1351, 50] on div "Actions" at bounding box center [1379, 61] width 68 height 23
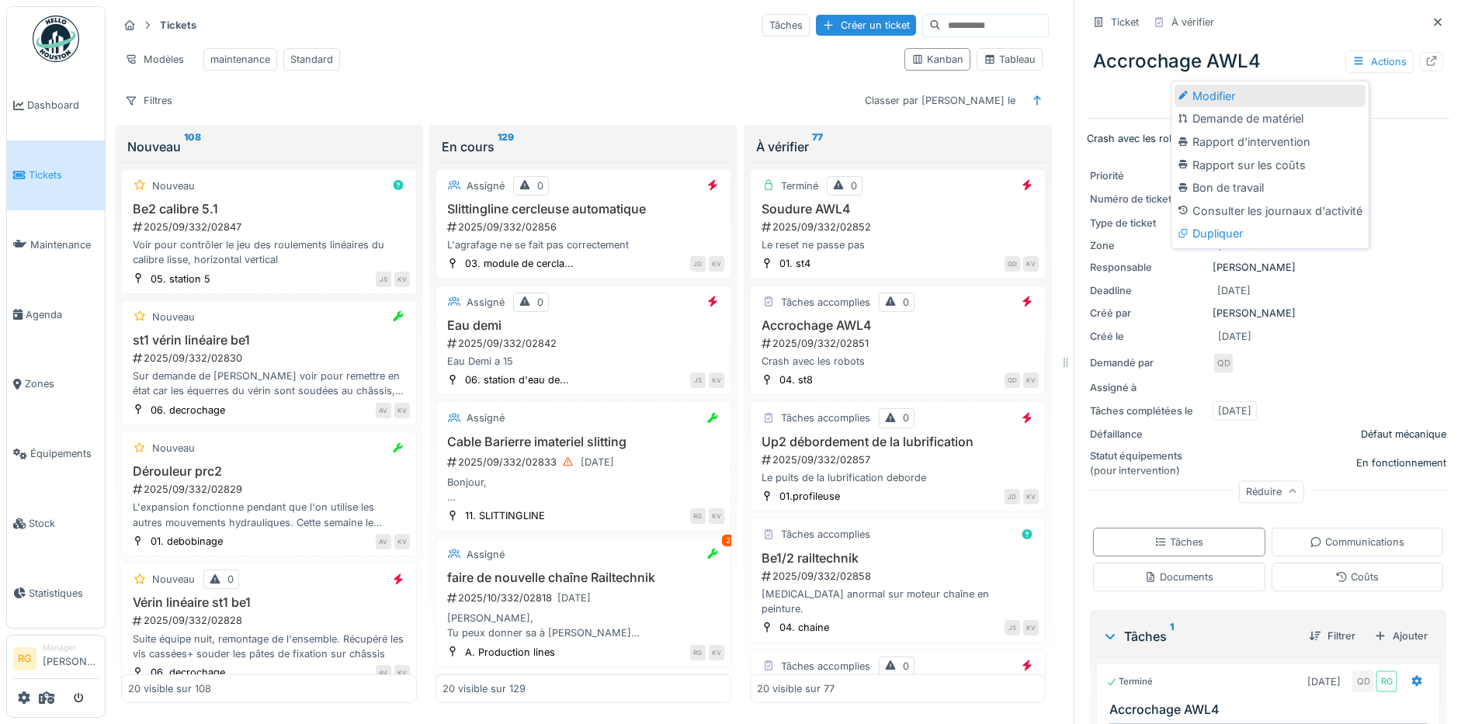
click at [1210, 85] on div "Modifier" at bounding box center [1269, 96] width 191 height 23
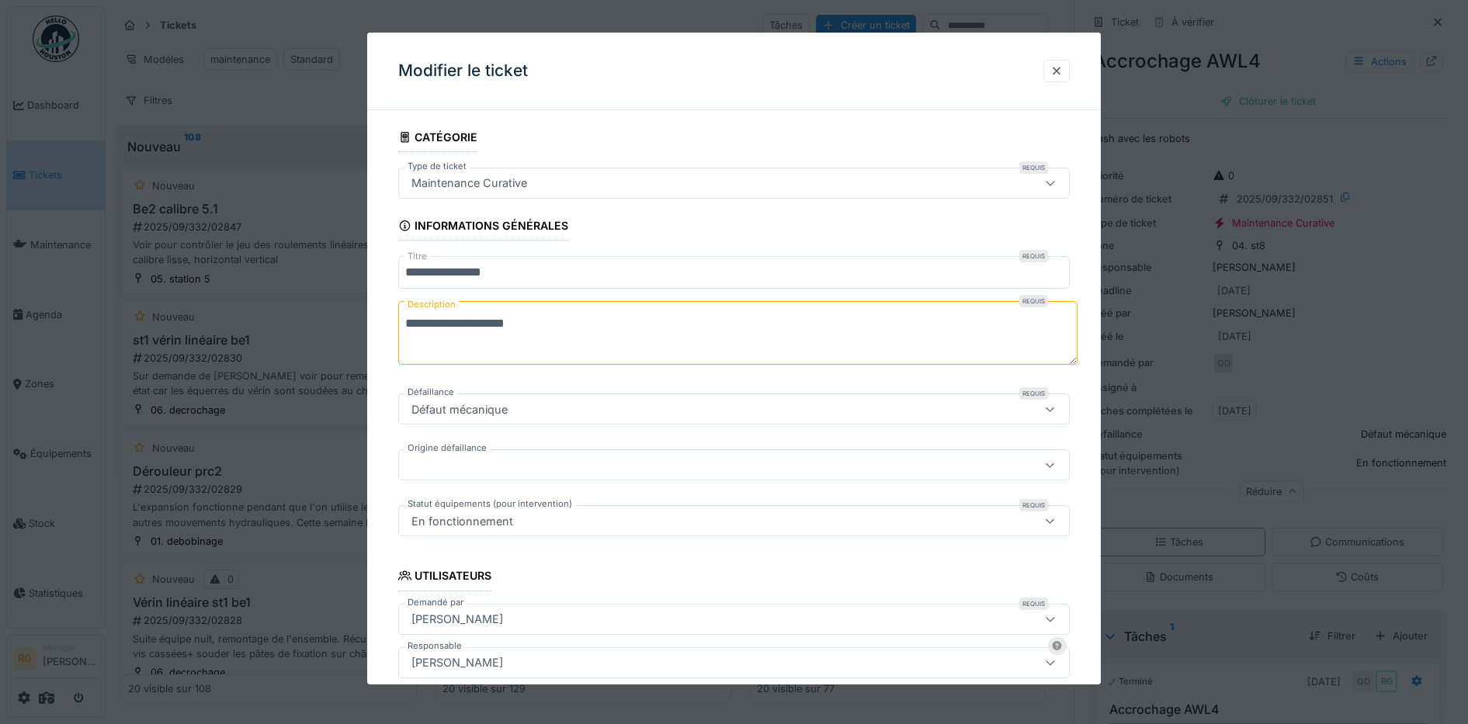
click at [1056, 186] on icon at bounding box center [1050, 183] width 12 height 10
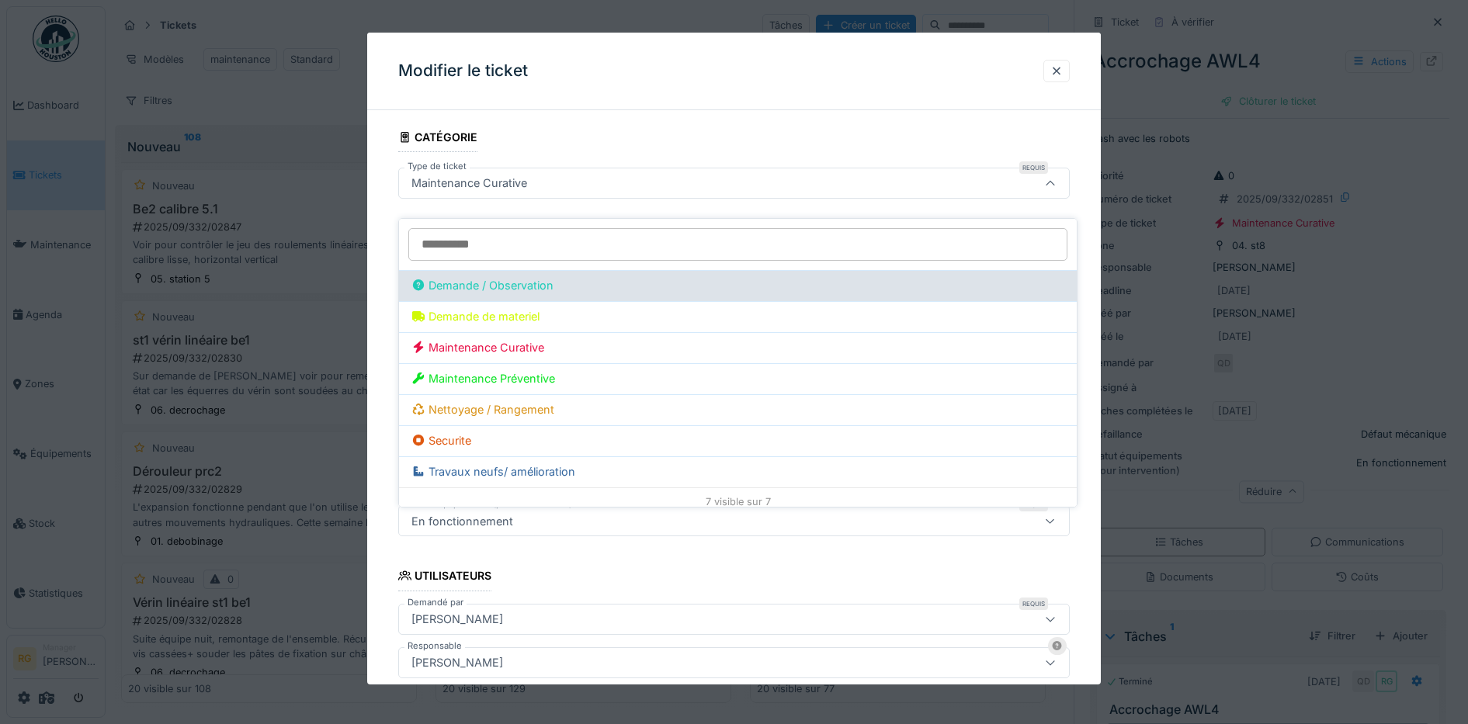
click at [535, 277] on div "Demande / Observation" at bounding box center [737, 285] width 653 height 17
type input "***"
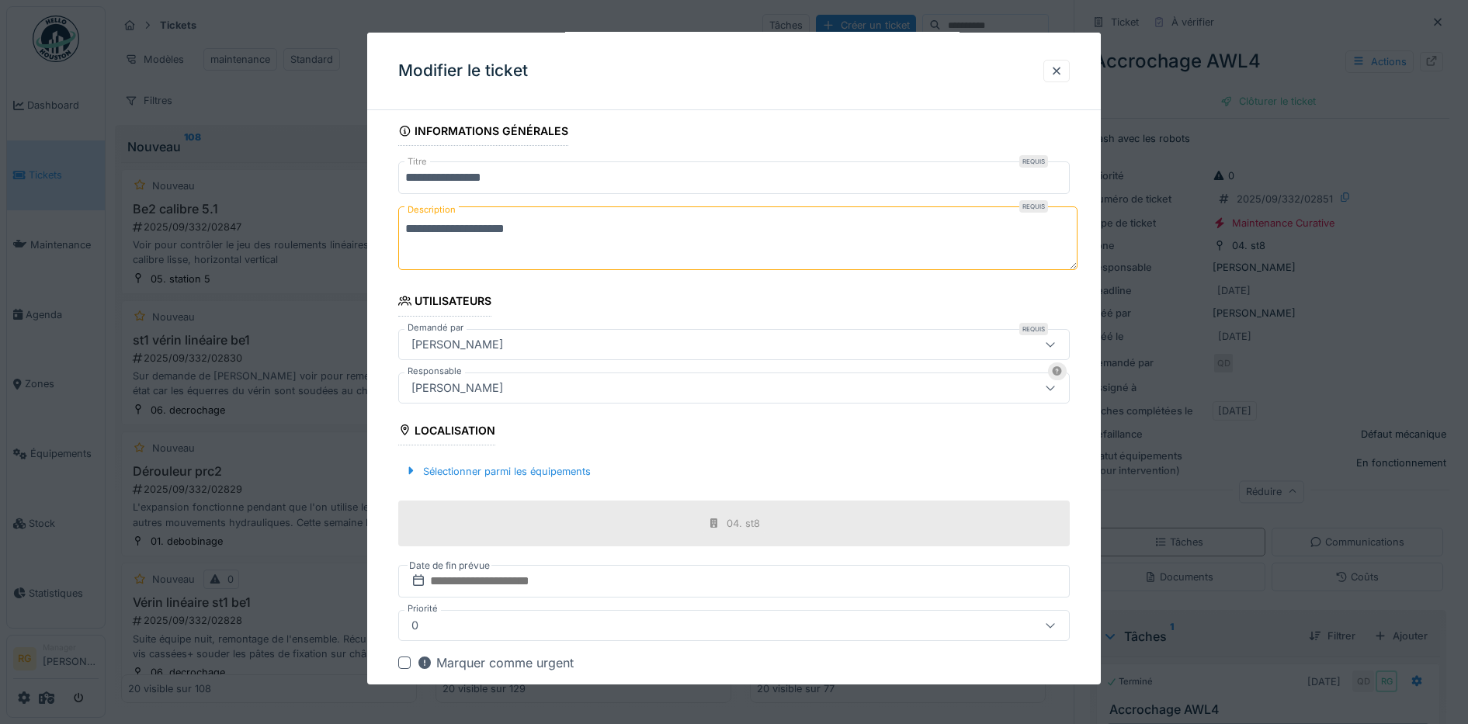
scroll to position [171, 0]
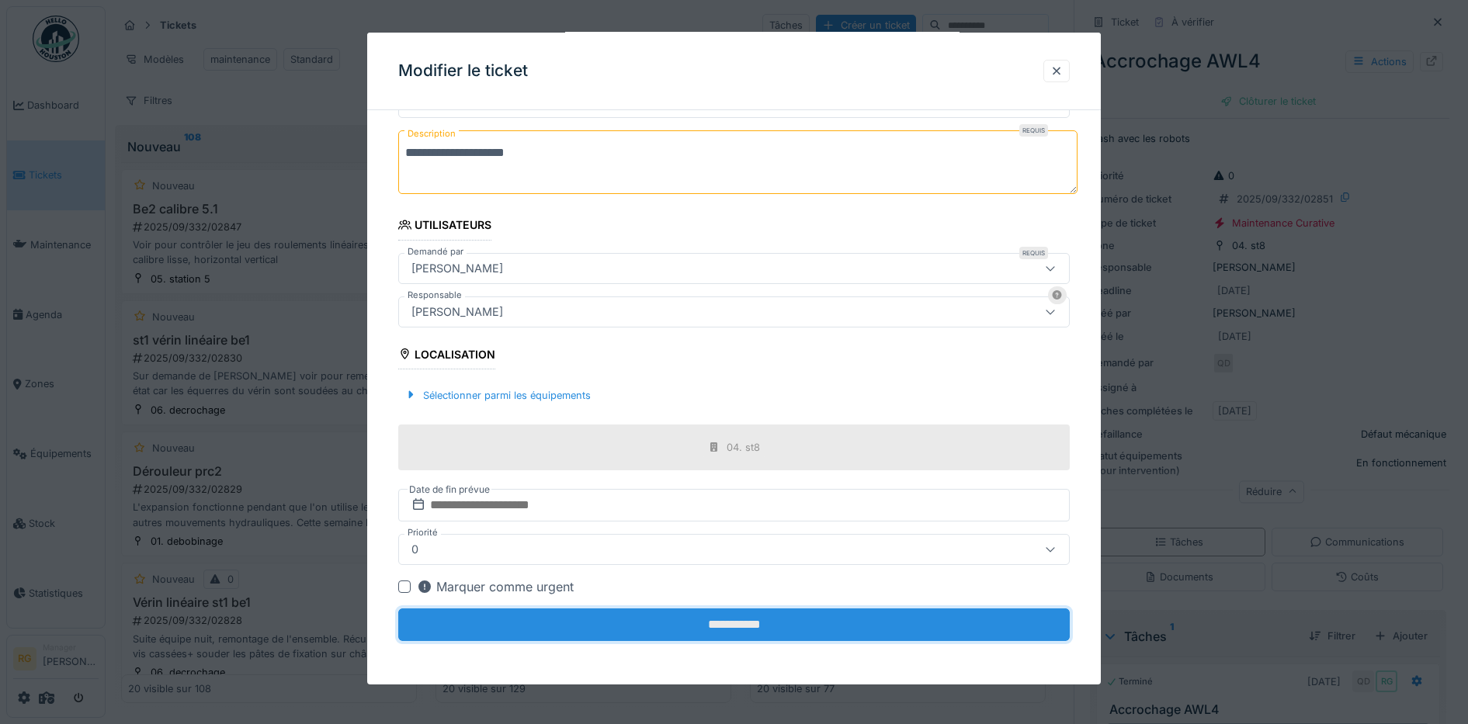
click at [711, 628] on input "**********" at bounding box center [734, 625] width 672 height 33
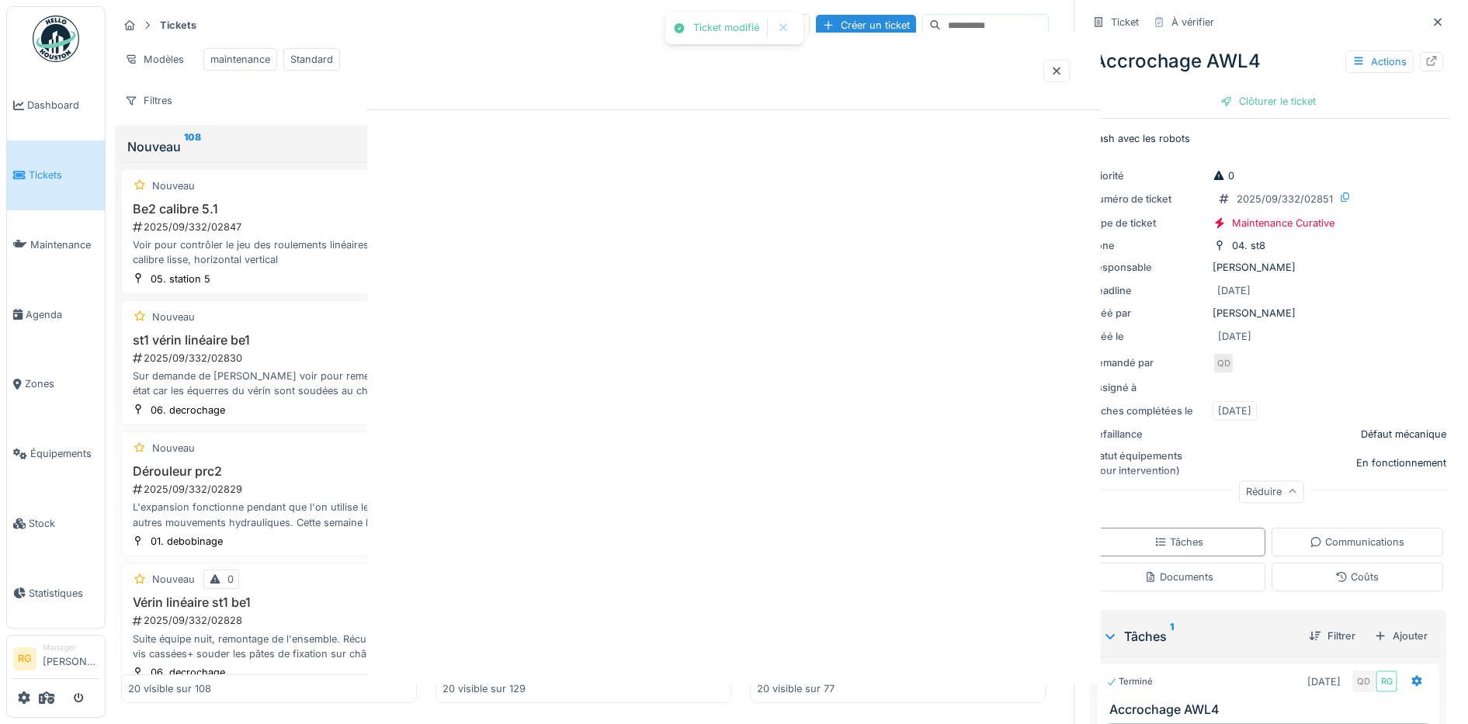
scroll to position [0, 0]
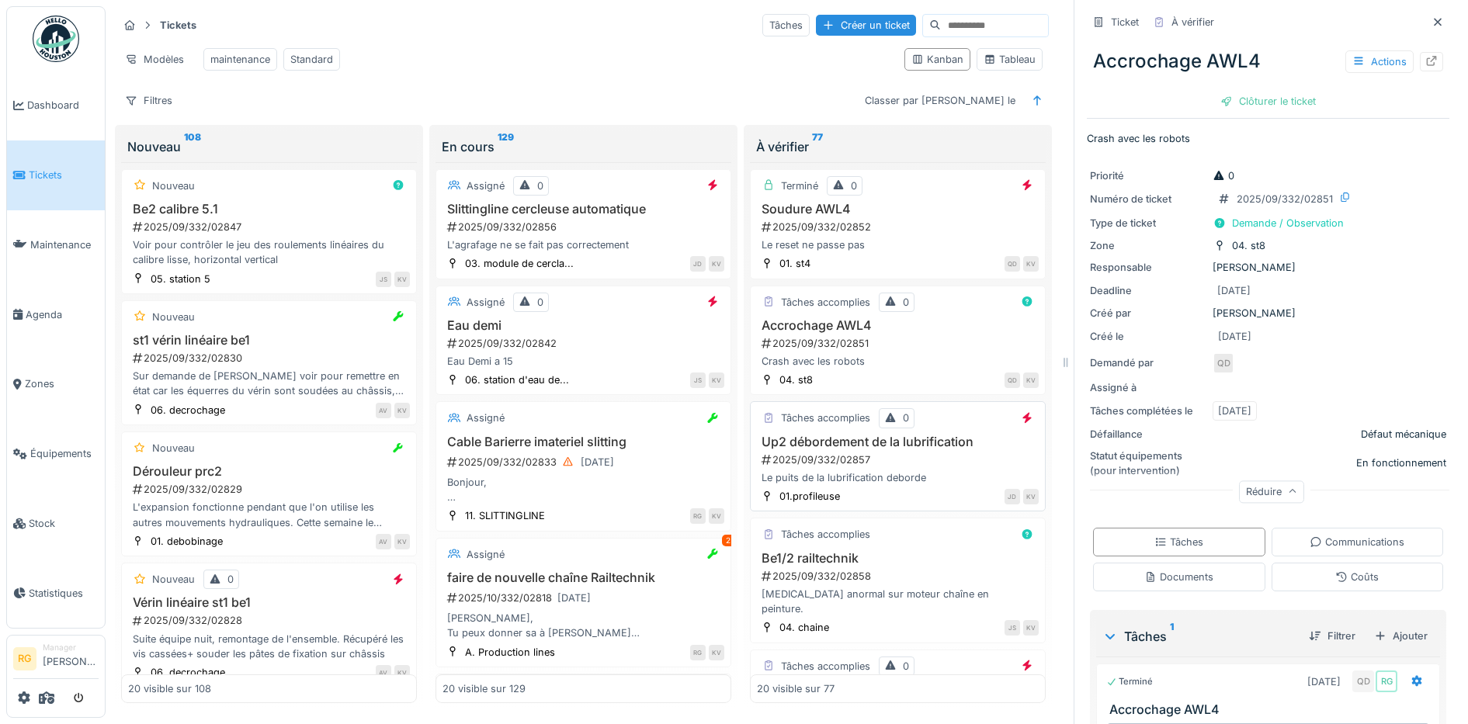
click at [906, 460] on div "2025/09/332/02857" at bounding box center [899, 460] width 279 height 15
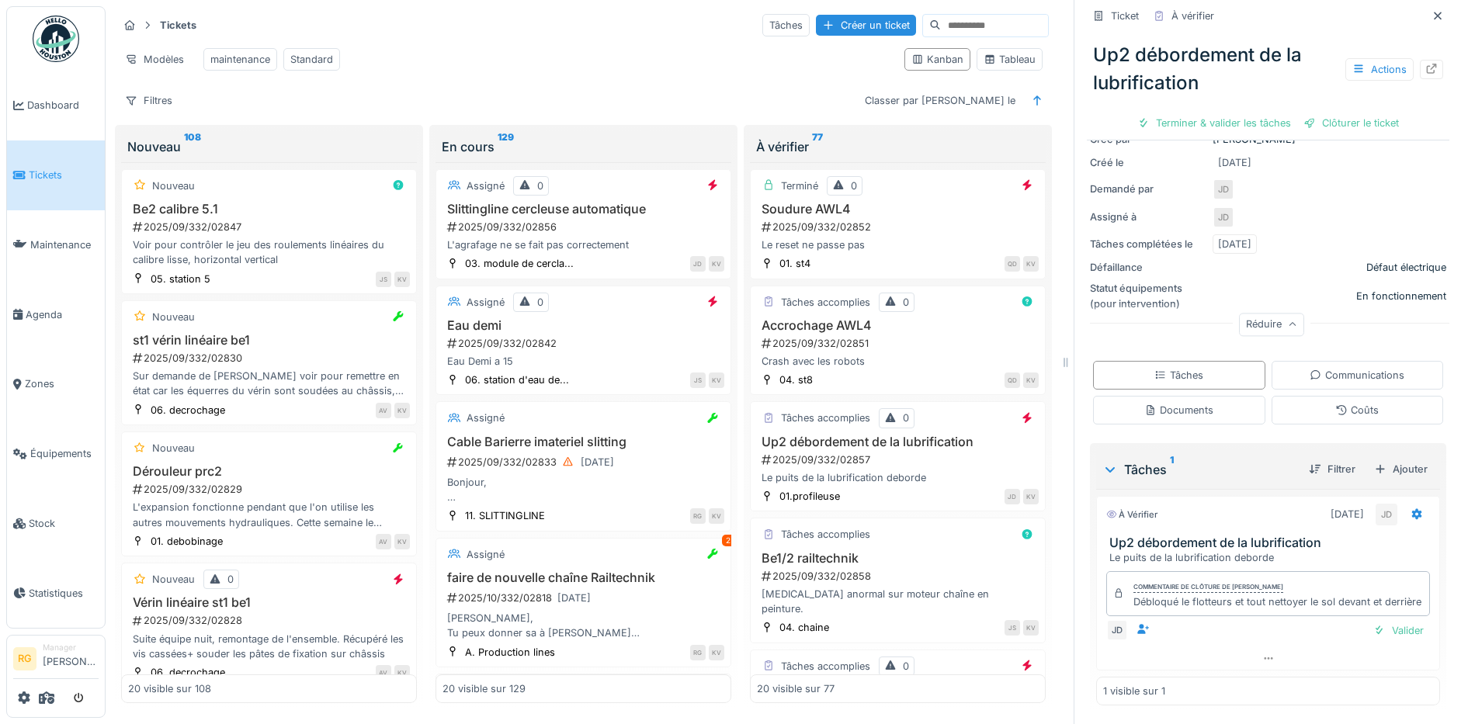
scroll to position [217, 0]
click at [1186, 403] on div "Documents" at bounding box center [1178, 410] width 69 height 15
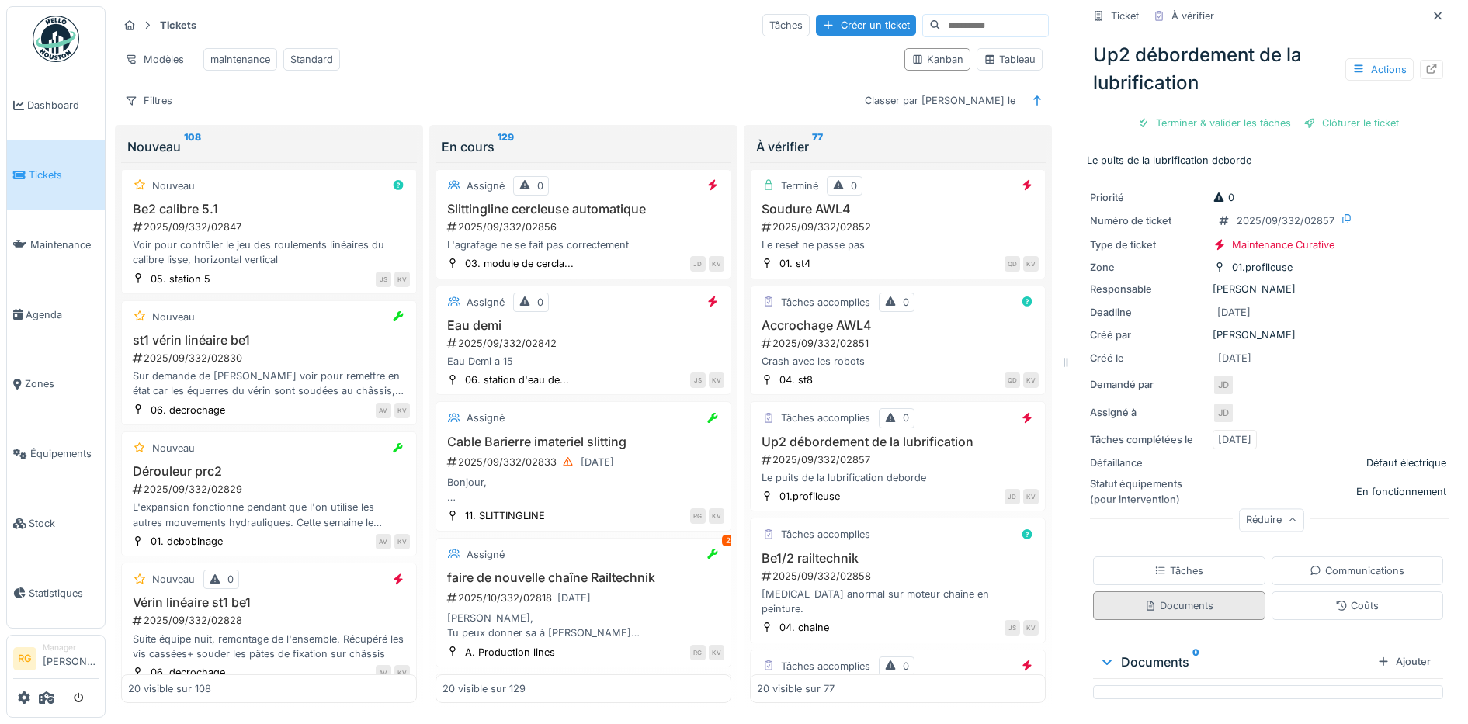
scroll to position [6, 0]
click at [1154, 563] on div "Tâches" at bounding box center [1178, 570] width 49 height 15
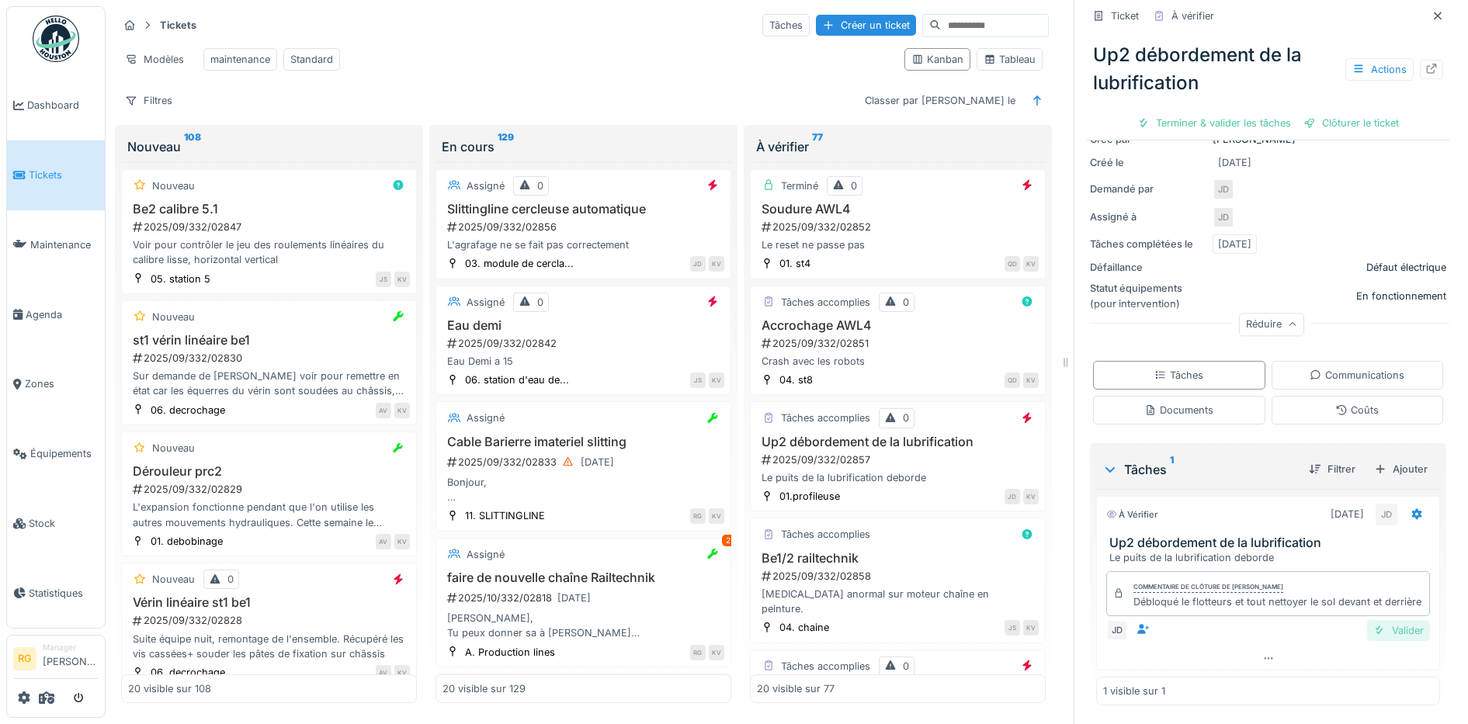
click at [1374, 620] on div "Valider" at bounding box center [1398, 630] width 63 height 21
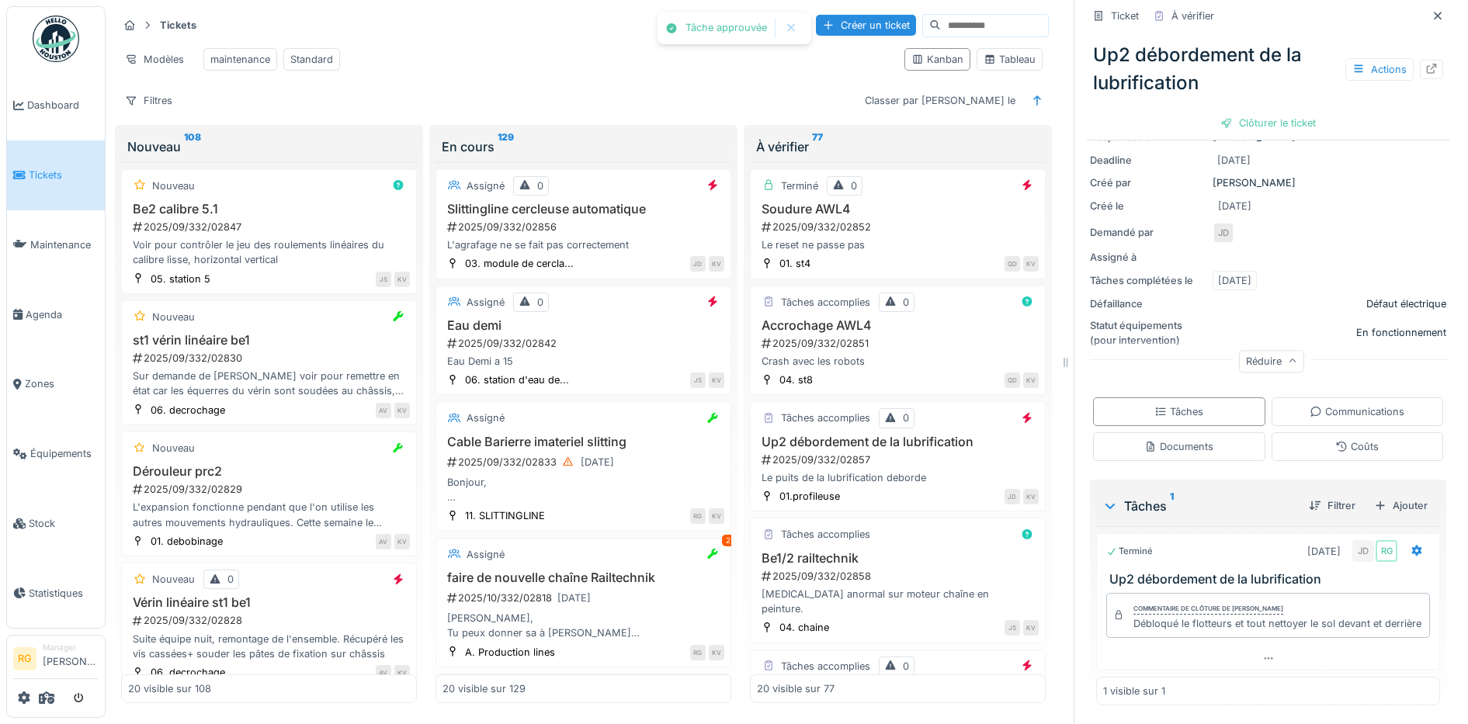
scroll to position [173, 0]
click at [1359, 58] on div "Actions" at bounding box center [1379, 69] width 68 height 23
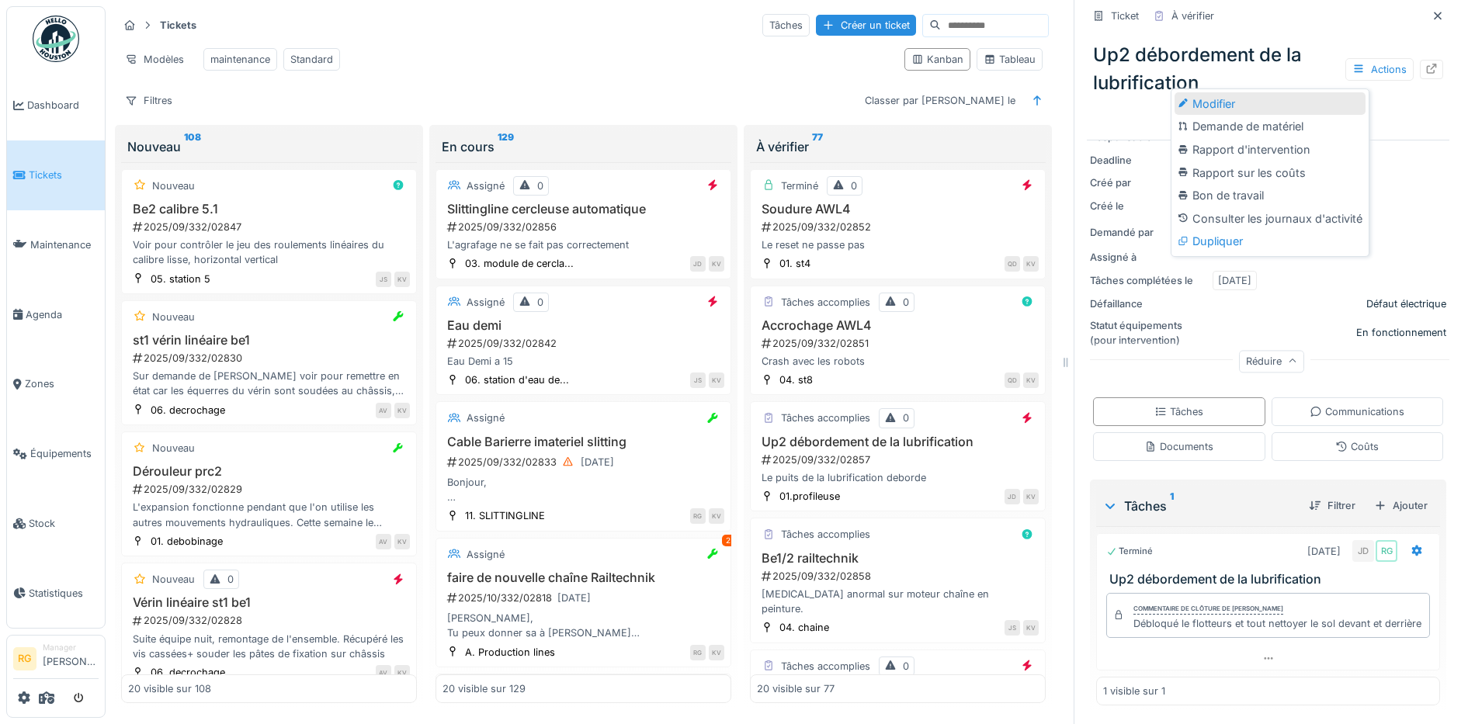
click at [1222, 95] on div "Modifier" at bounding box center [1269, 103] width 191 height 23
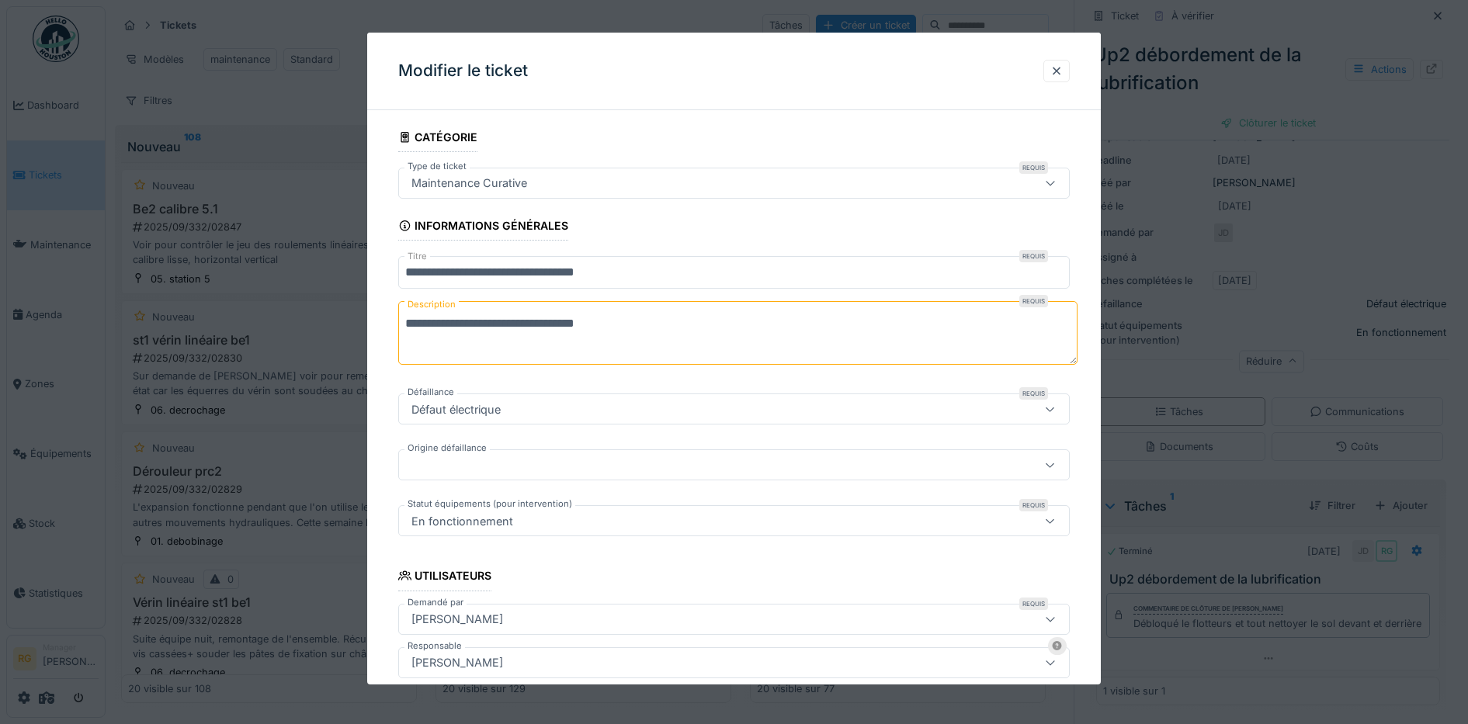
click at [1056, 182] on icon at bounding box center [1050, 183] width 12 height 10
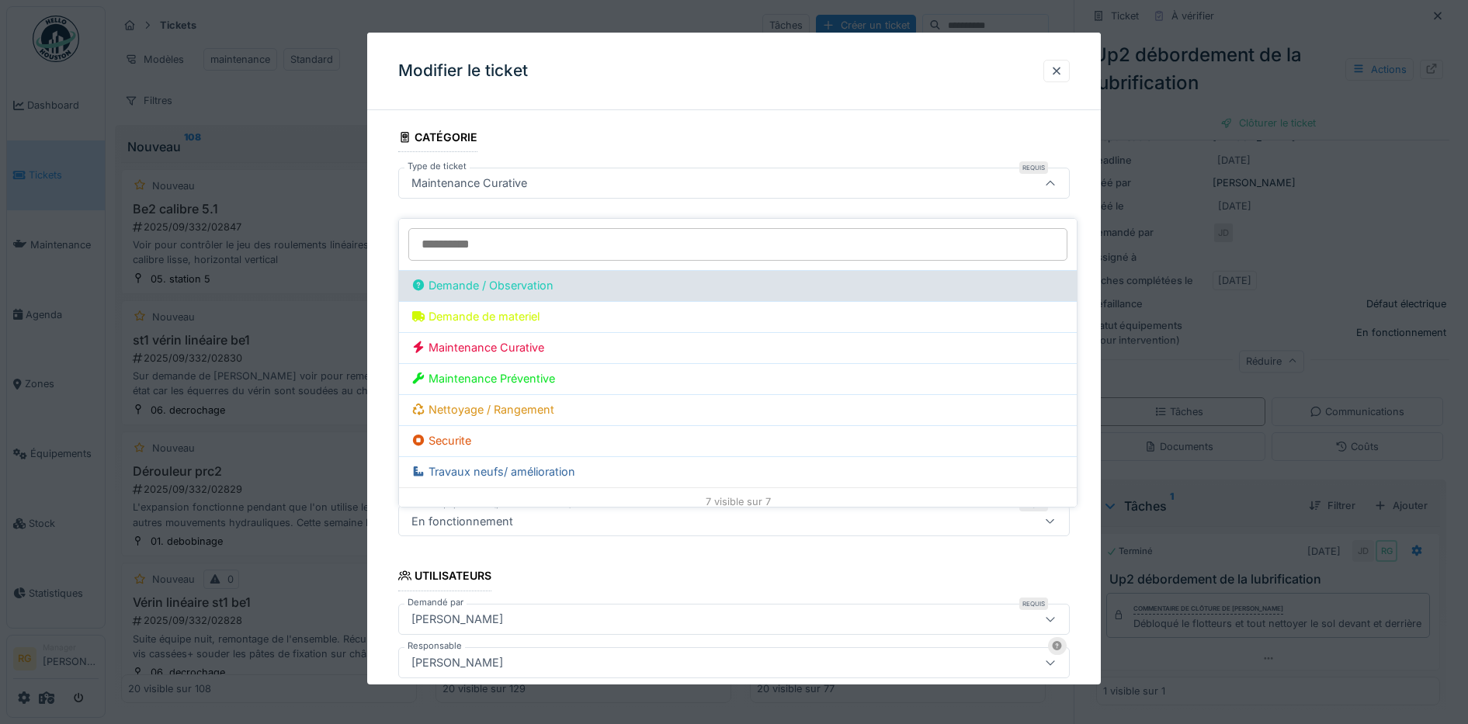
click at [539, 277] on div "Demande / Observation" at bounding box center [737, 285] width 653 height 17
type input "***"
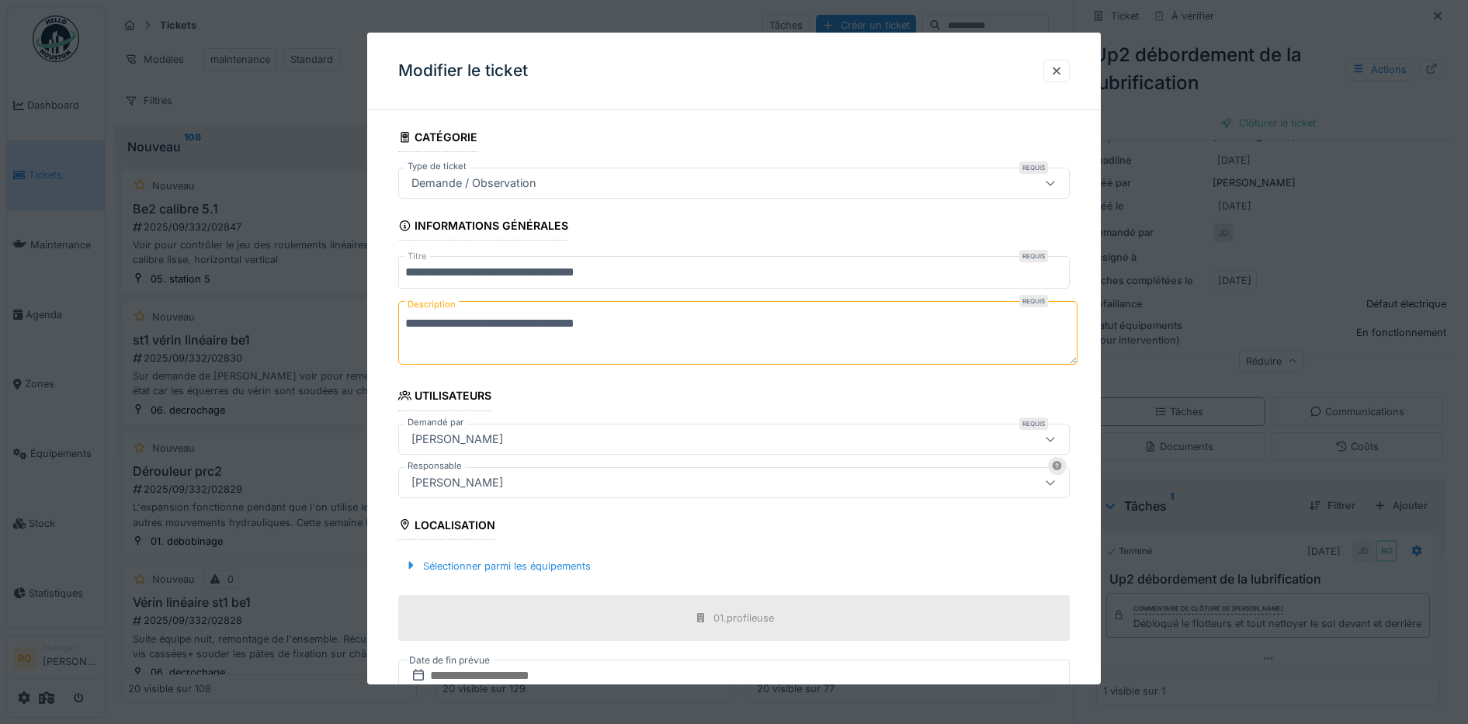
click at [619, 328] on textarea "**********" at bounding box center [737, 333] width 679 height 64
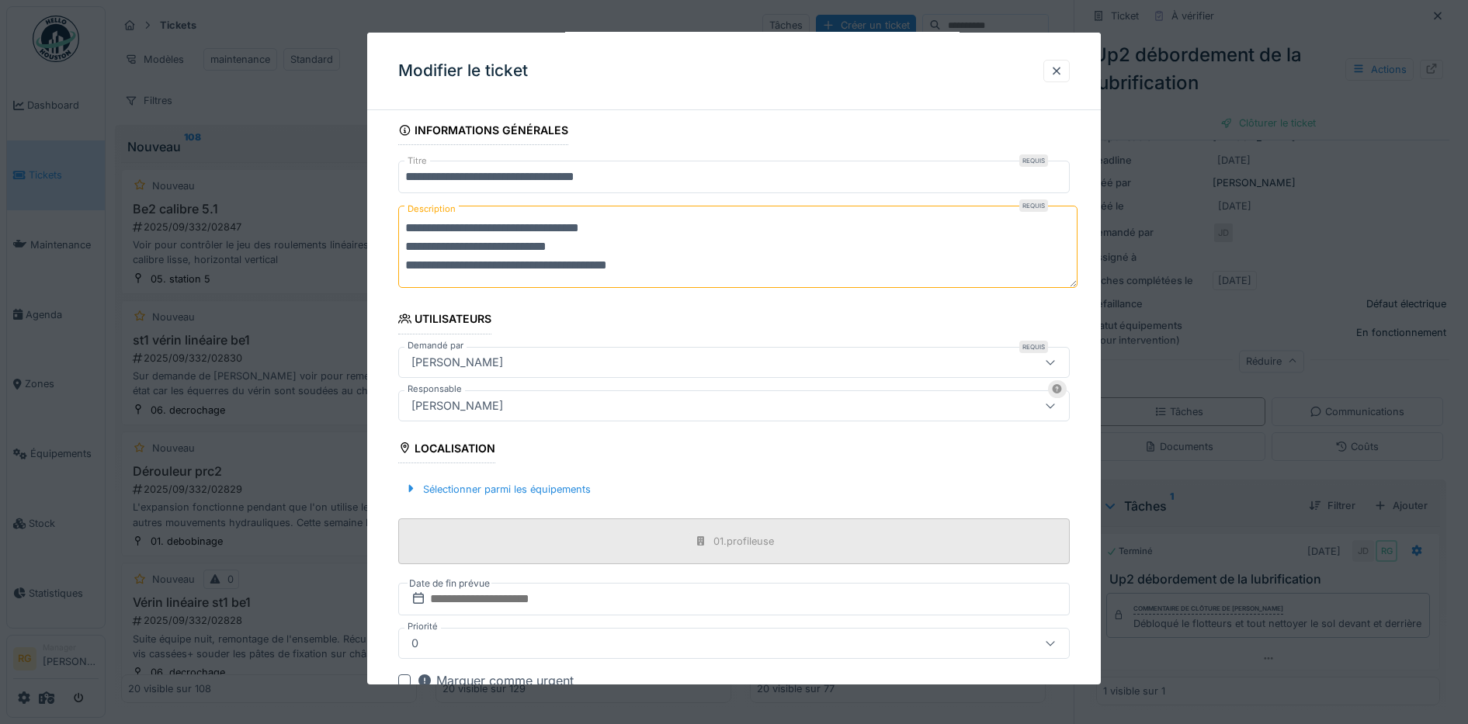
scroll to position [189, 0]
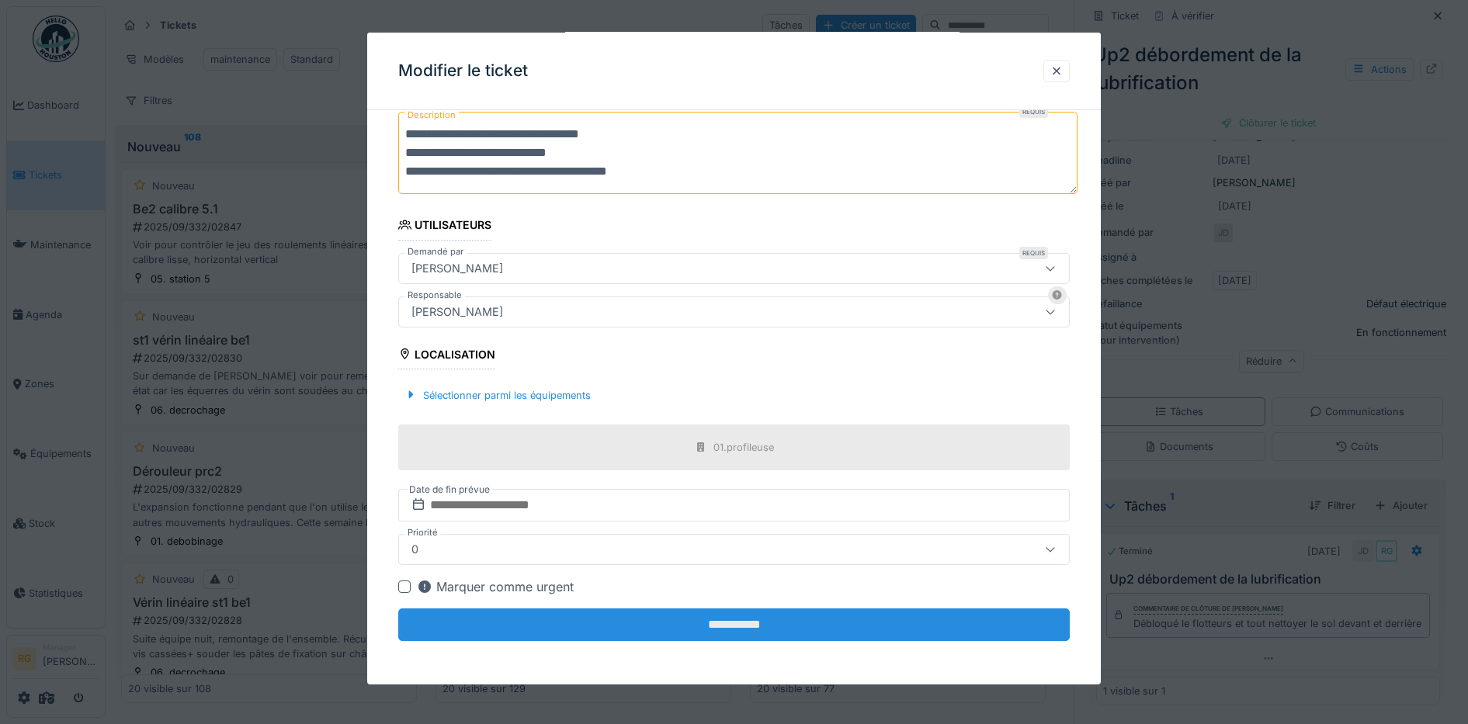
type textarea "**********"
click at [765, 626] on input "**********" at bounding box center [734, 625] width 672 height 33
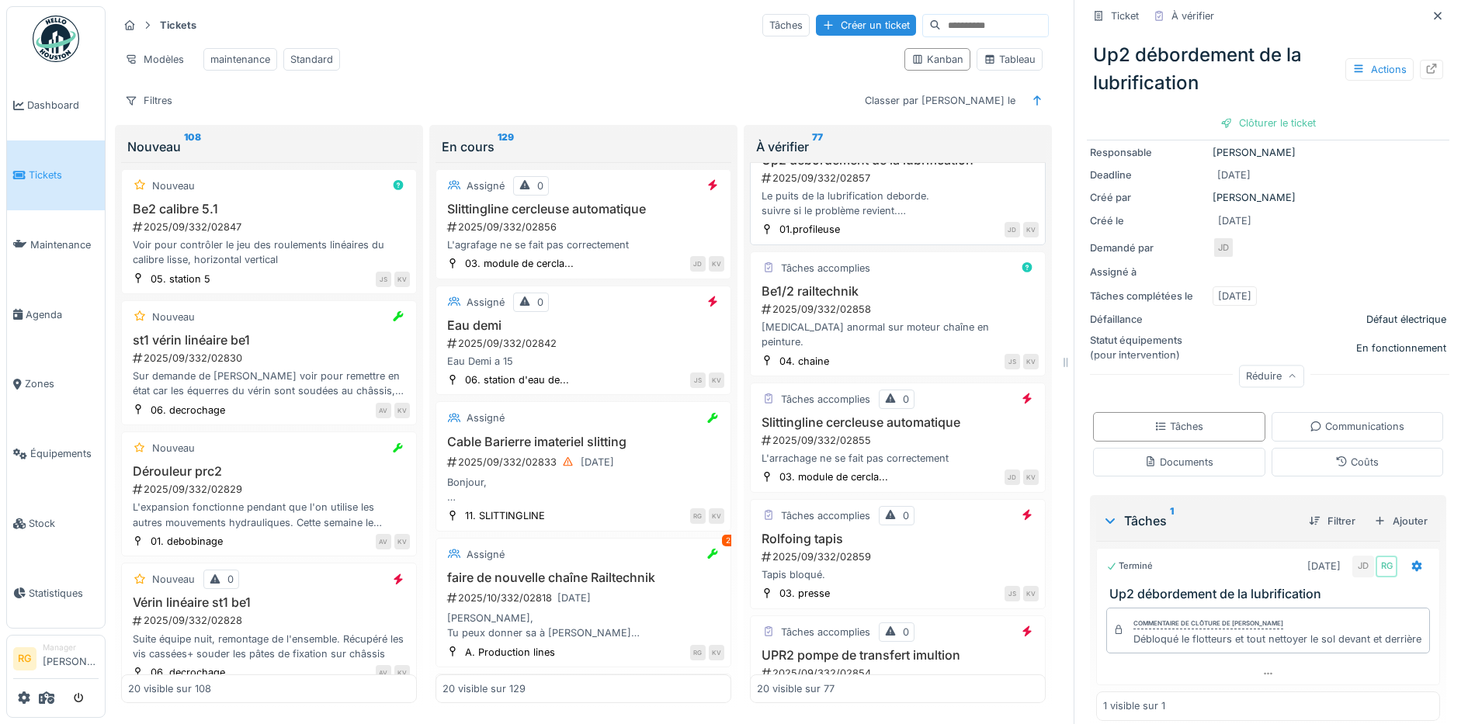
scroll to position [291, 0]
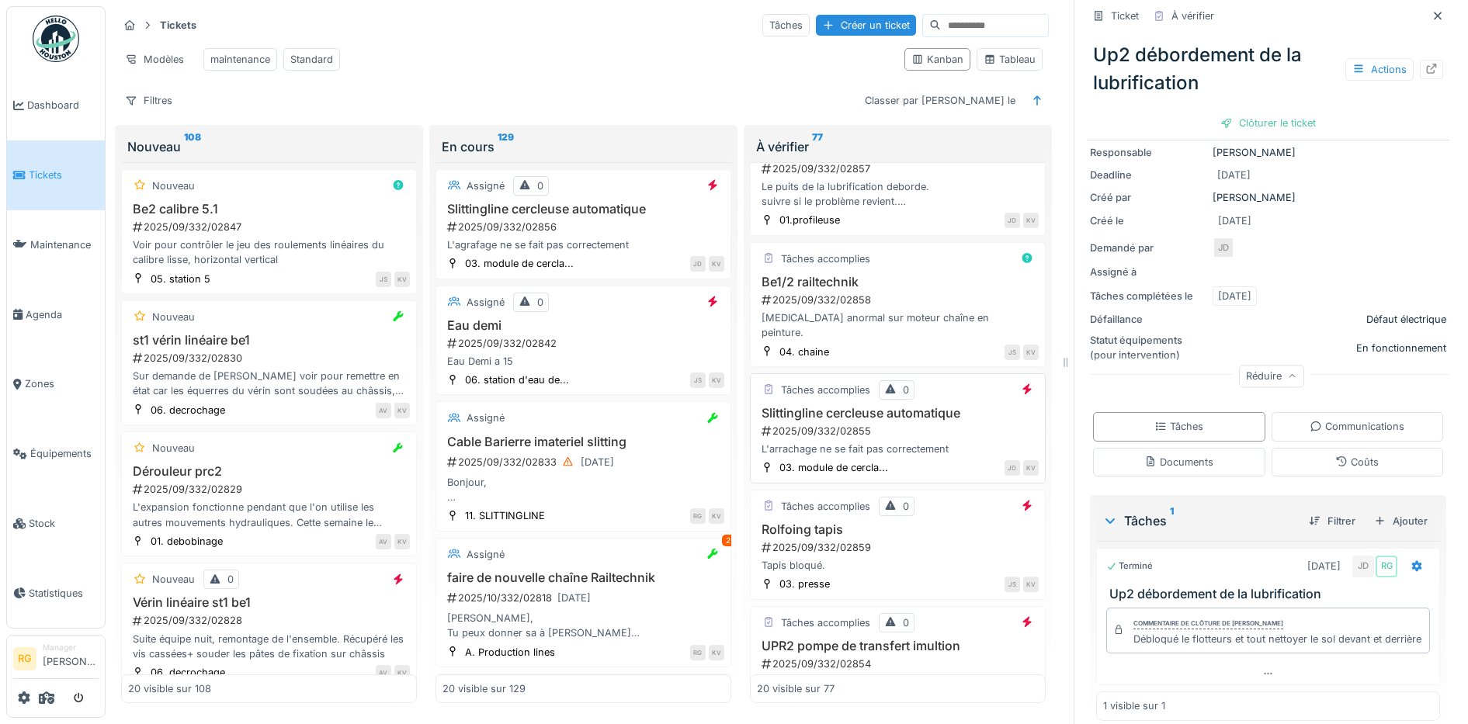
click at [966, 424] on div "2025/09/332/02855" at bounding box center [899, 431] width 279 height 15
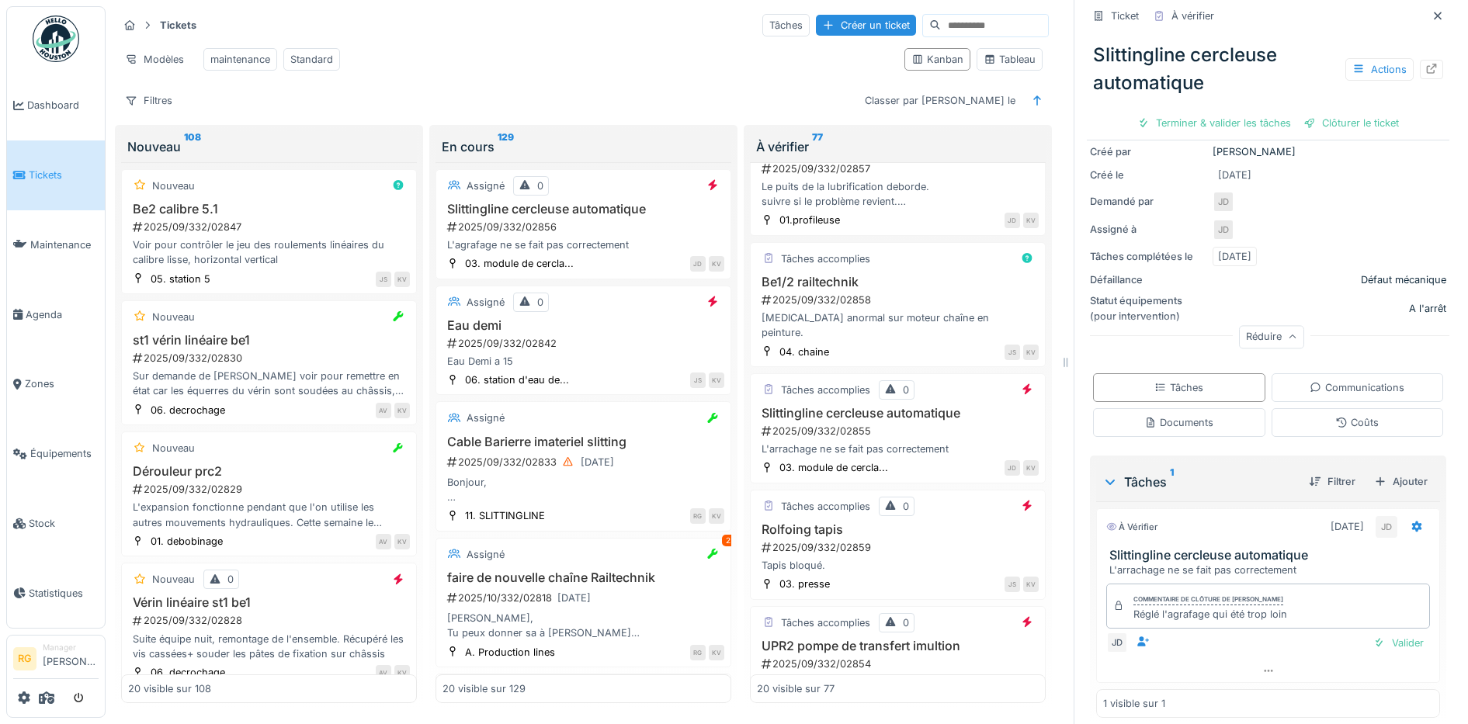
scroll to position [194, 0]
click at [1170, 411] on div "Documents" at bounding box center [1178, 418] width 69 height 15
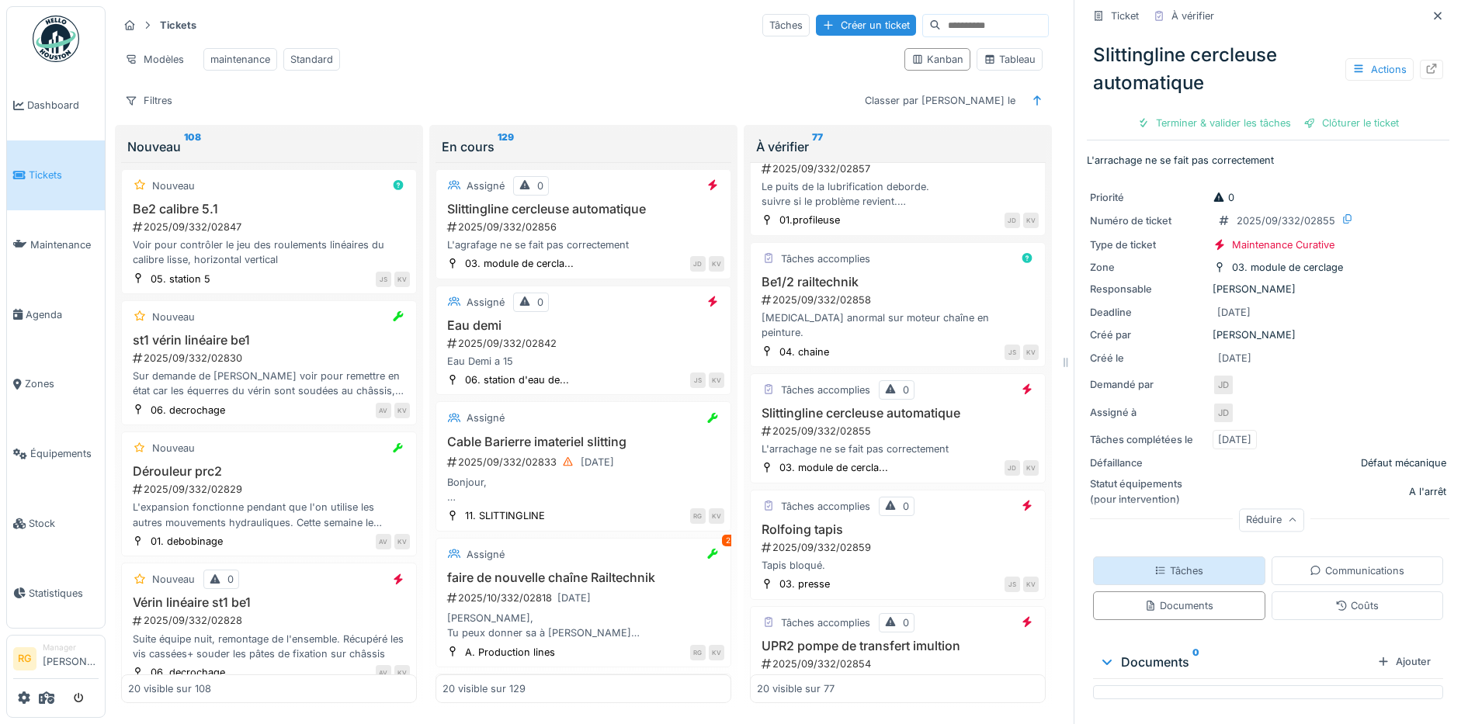
click at [1154, 563] on div "Tâches" at bounding box center [1178, 570] width 49 height 15
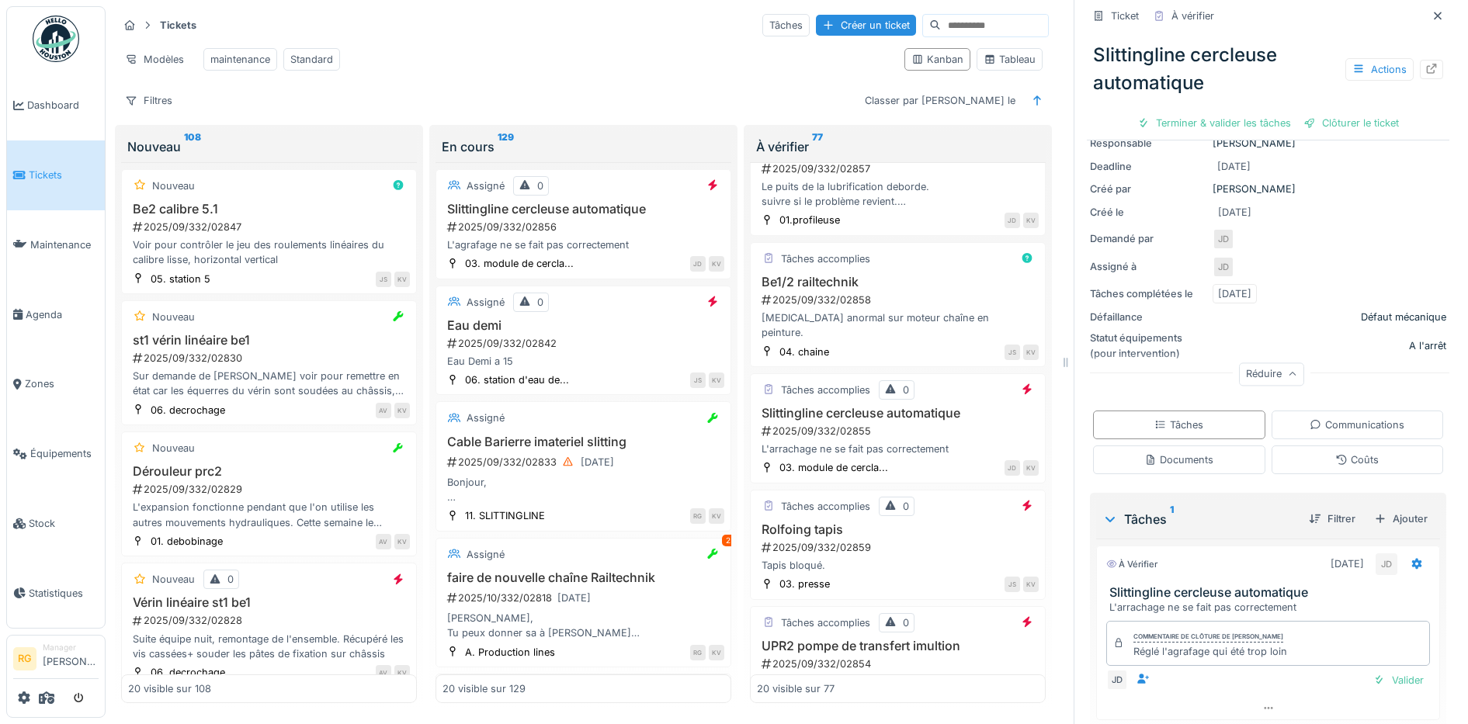
scroll to position [202, 0]
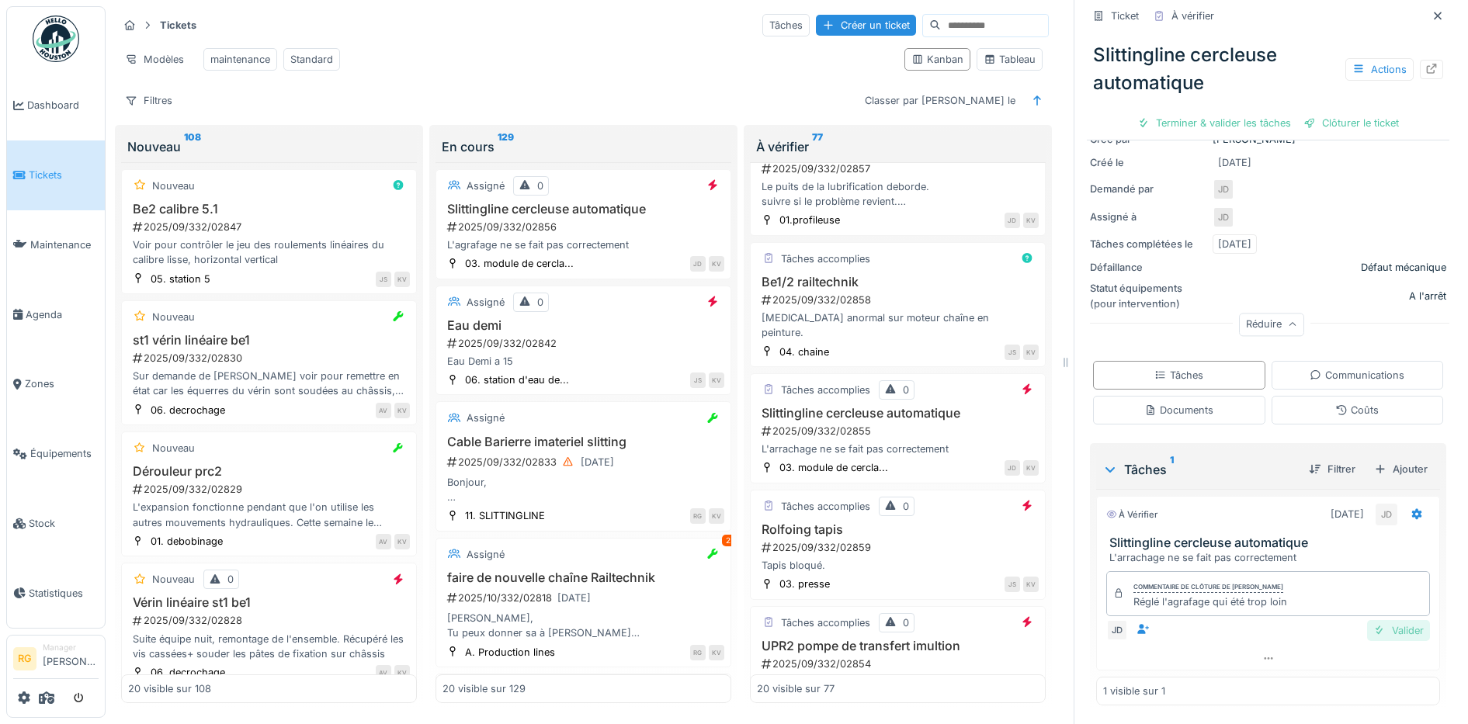
click at [1376, 620] on div "Valider" at bounding box center [1398, 630] width 63 height 21
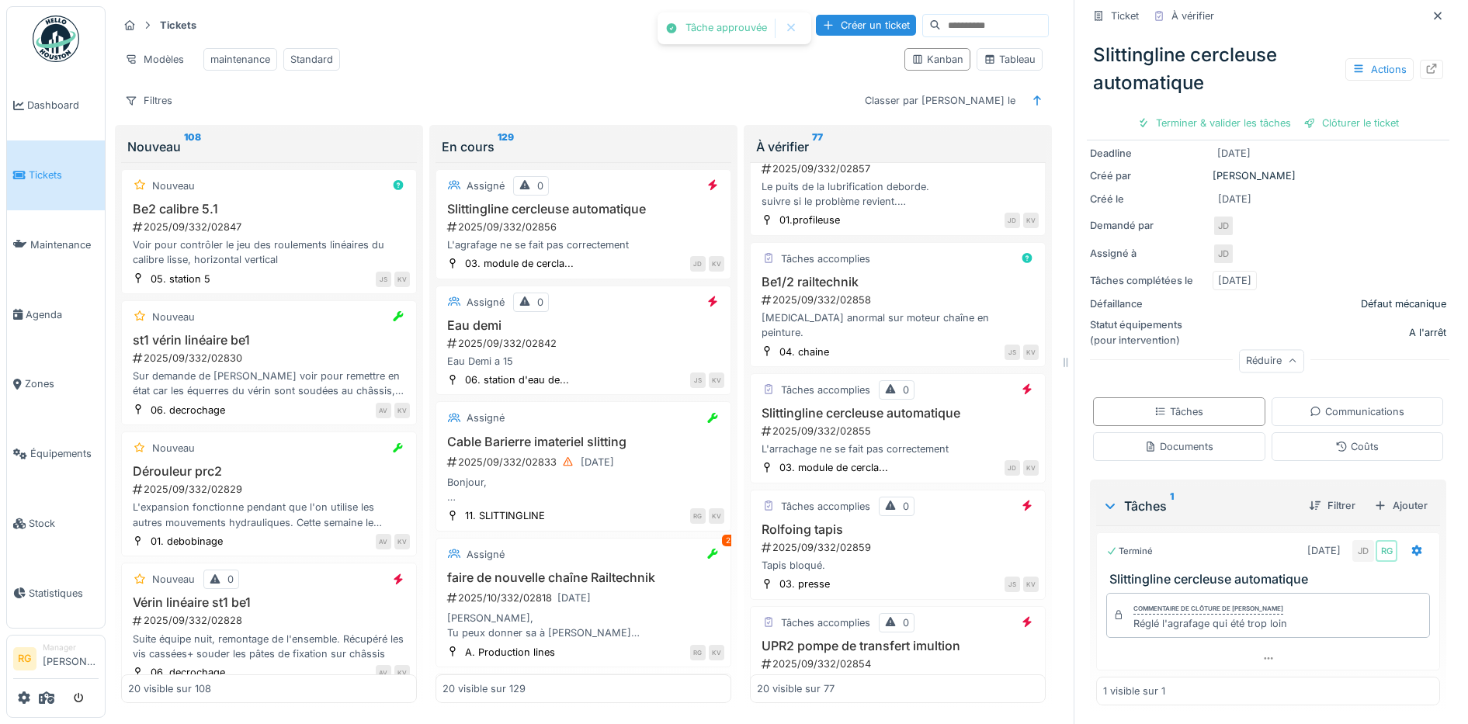
scroll to position [158, 0]
click at [1261, 113] on div "Clôturer le ticket" at bounding box center [1268, 123] width 108 height 21
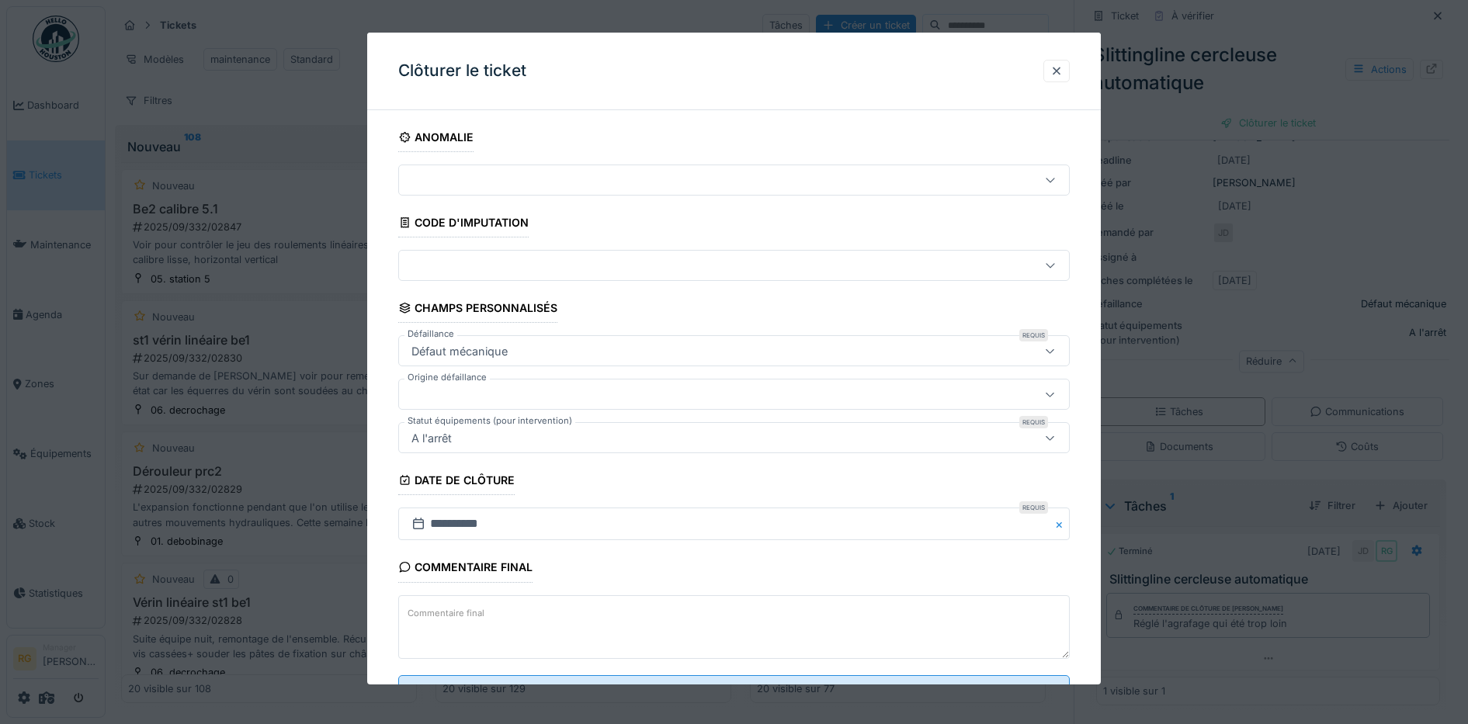
click at [536, 620] on textarea "Commentaire final" at bounding box center [734, 627] width 672 height 64
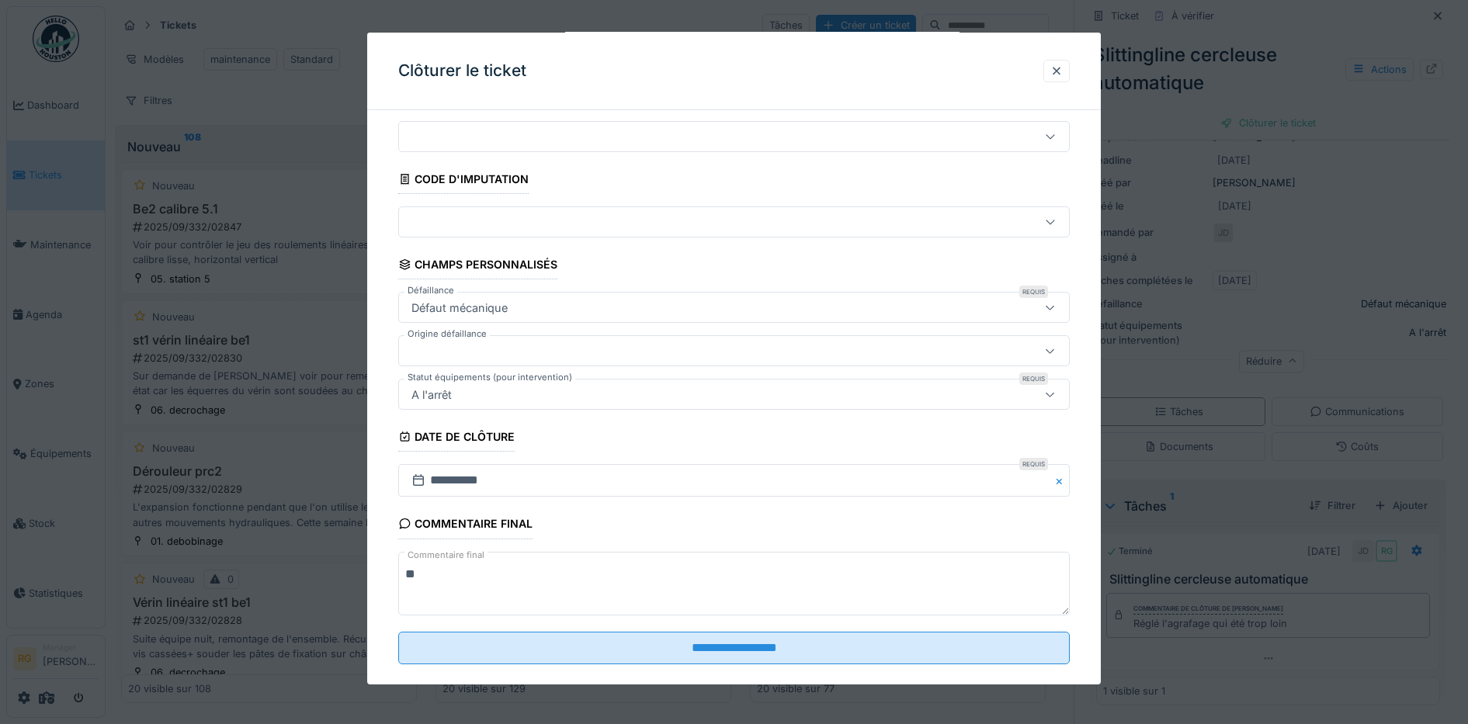
scroll to position [67, 0]
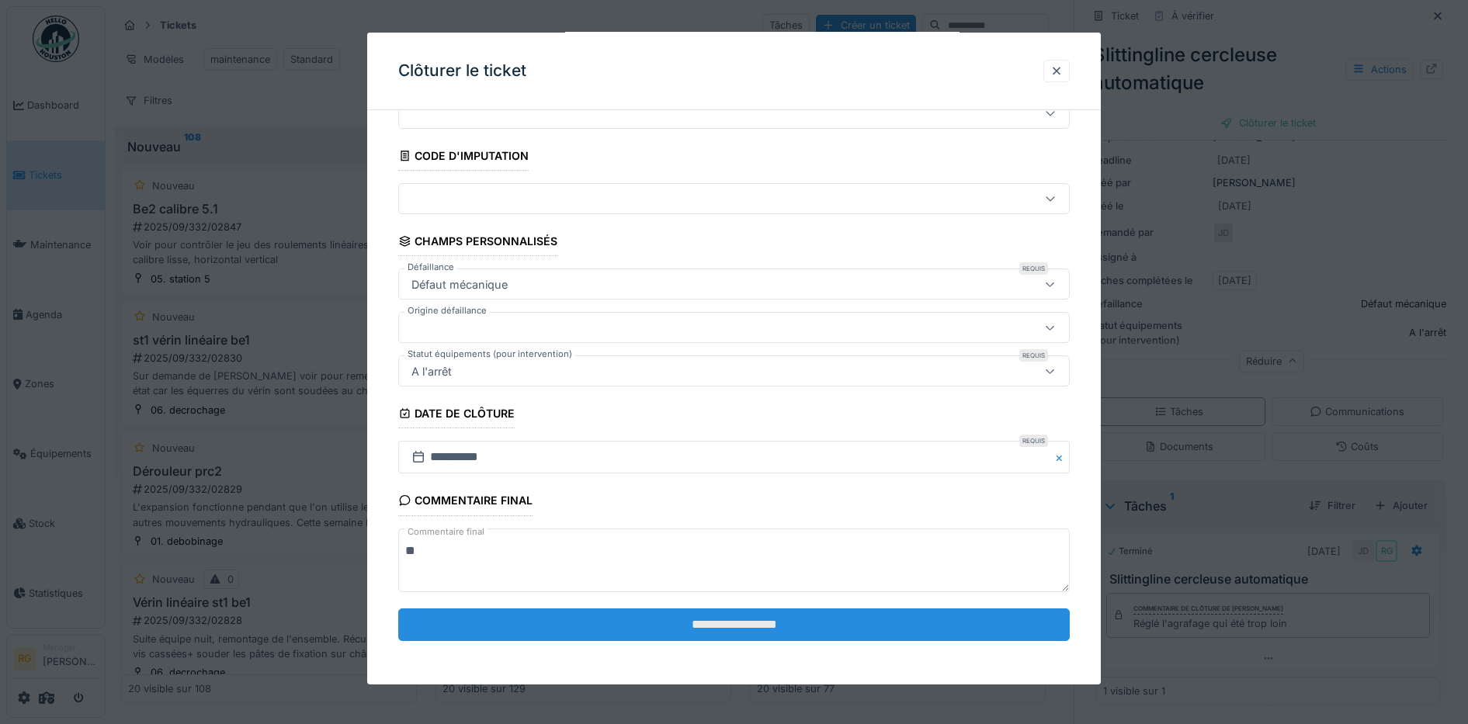
type textarea "**"
click at [710, 623] on input "**********" at bounding box center [734, 625] width 672 height 33
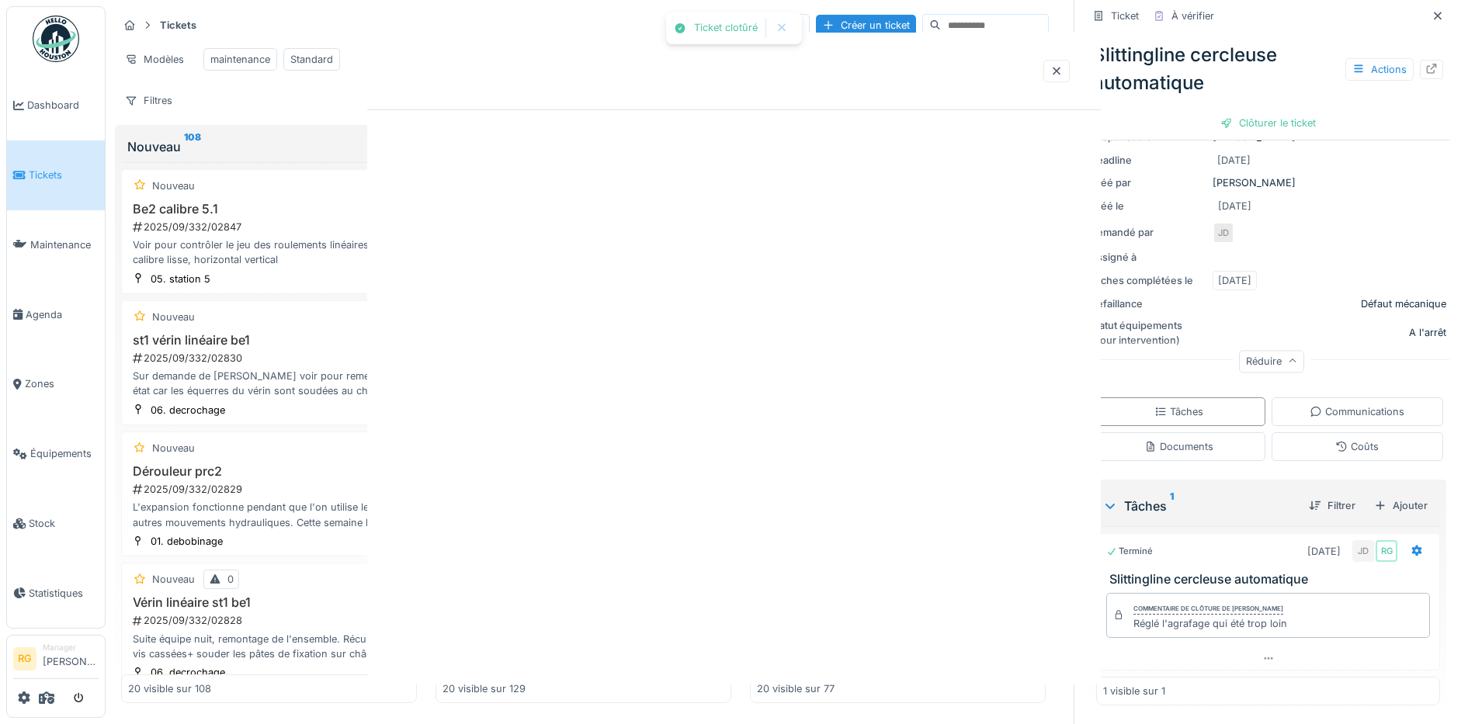
scroll to position [0, 0]
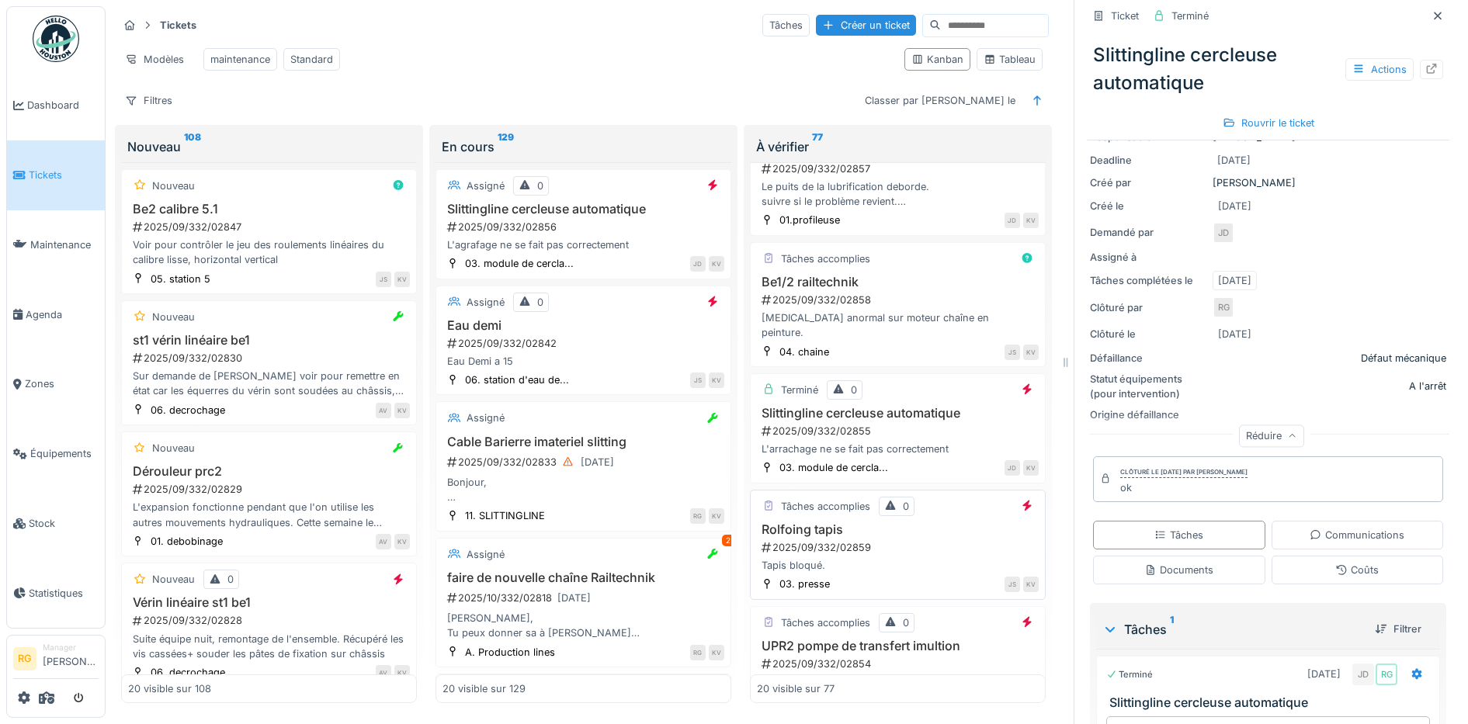
click at [906, 540] on div "2025/09/332/02859" at bounding box center [899, 547] width 279 height 15
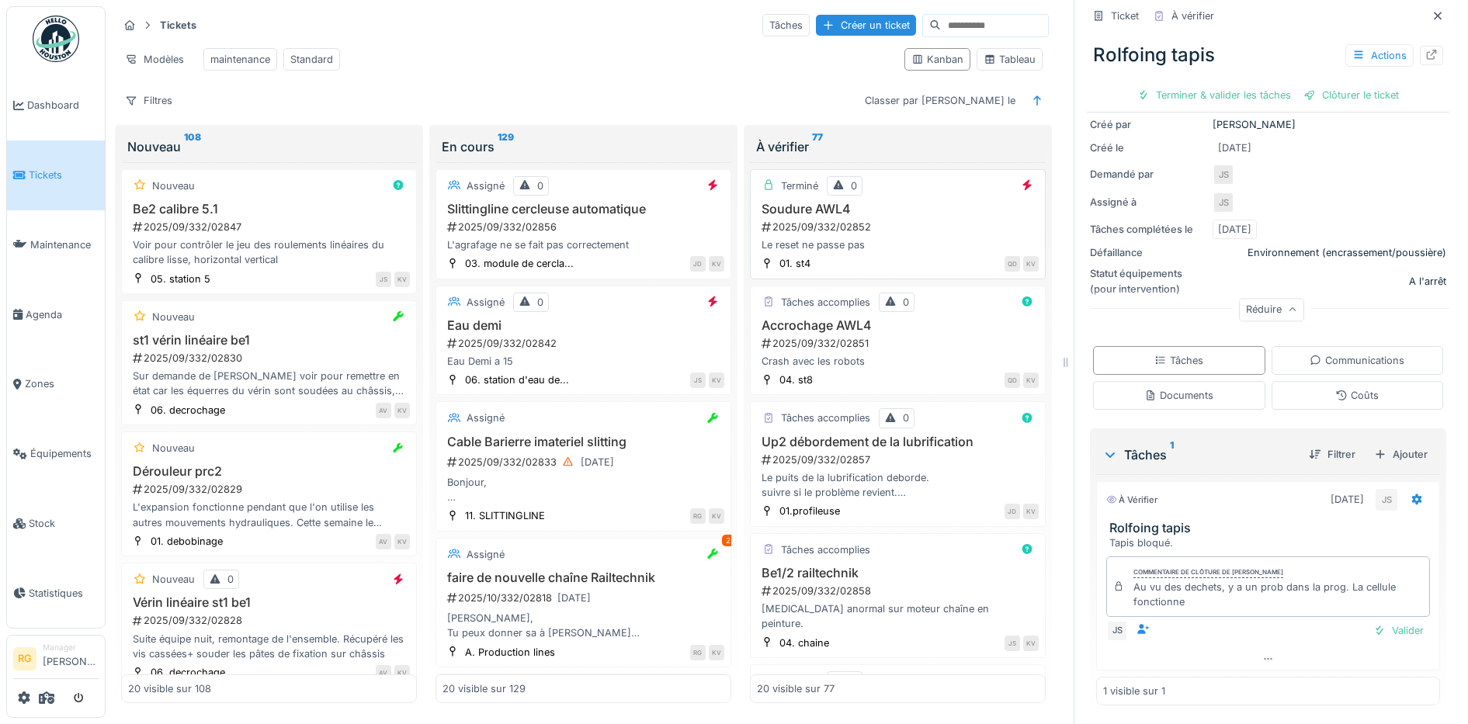
click at [881, 234] on div "2025/09/332/02852" at bounding box center [899, 227] width 279 height 15
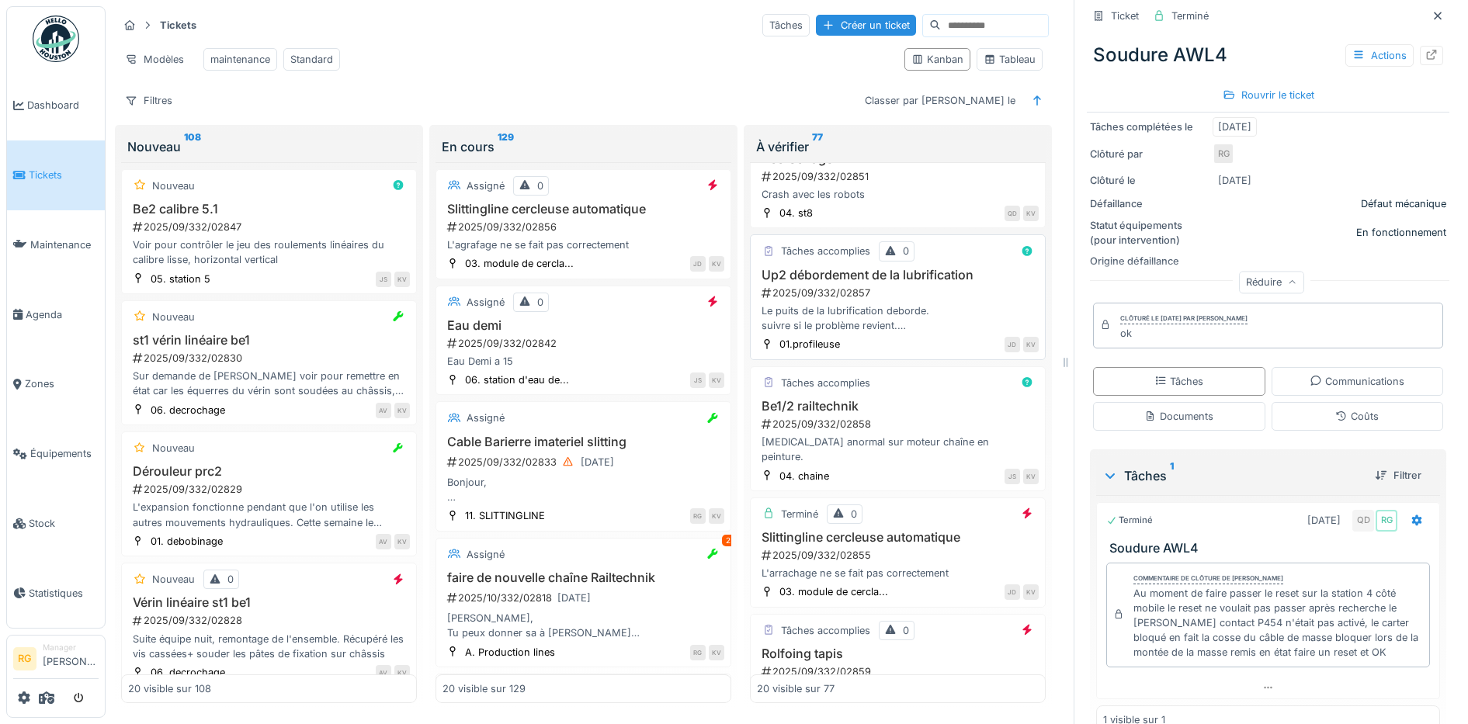
scroll to position [194, 0]
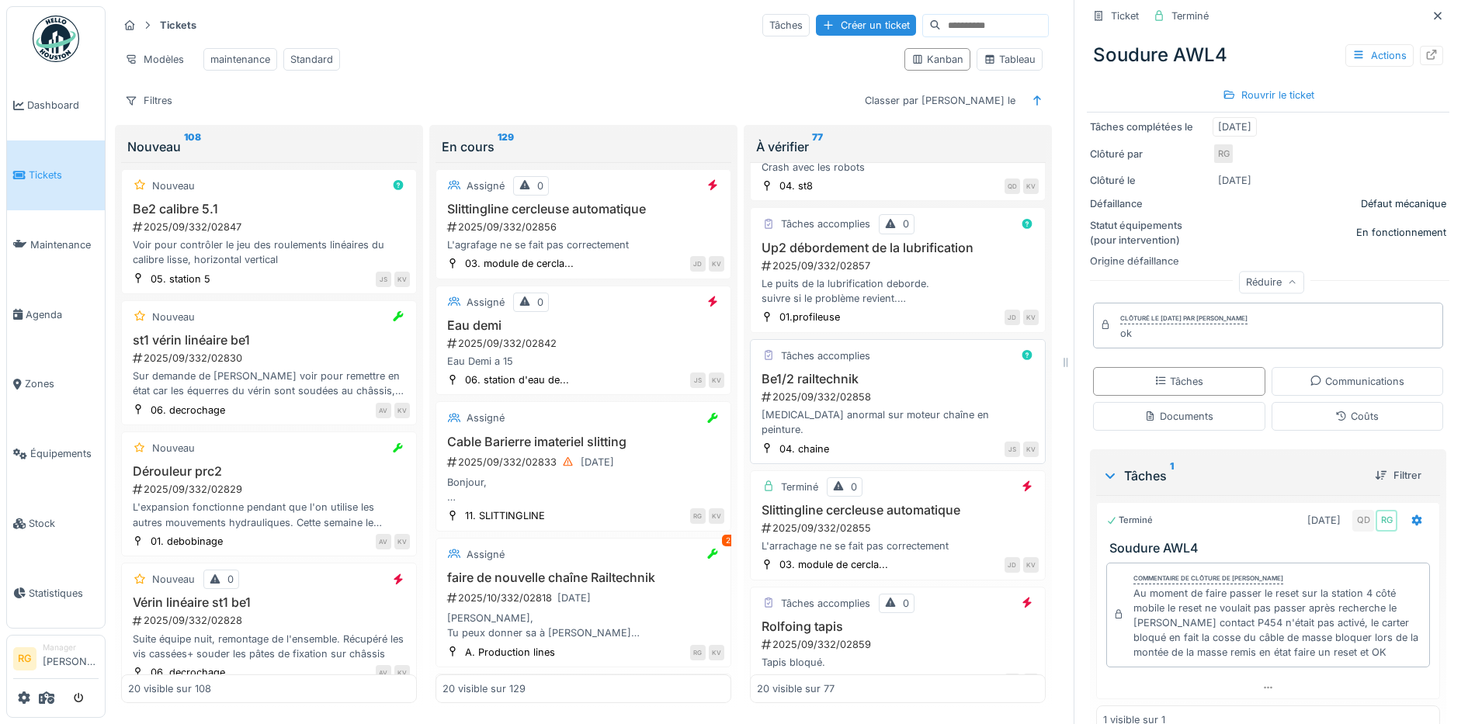
click at [897, 404] on div "2025/09/332/02858" at bounding box center [899, 397] width 279 height 15
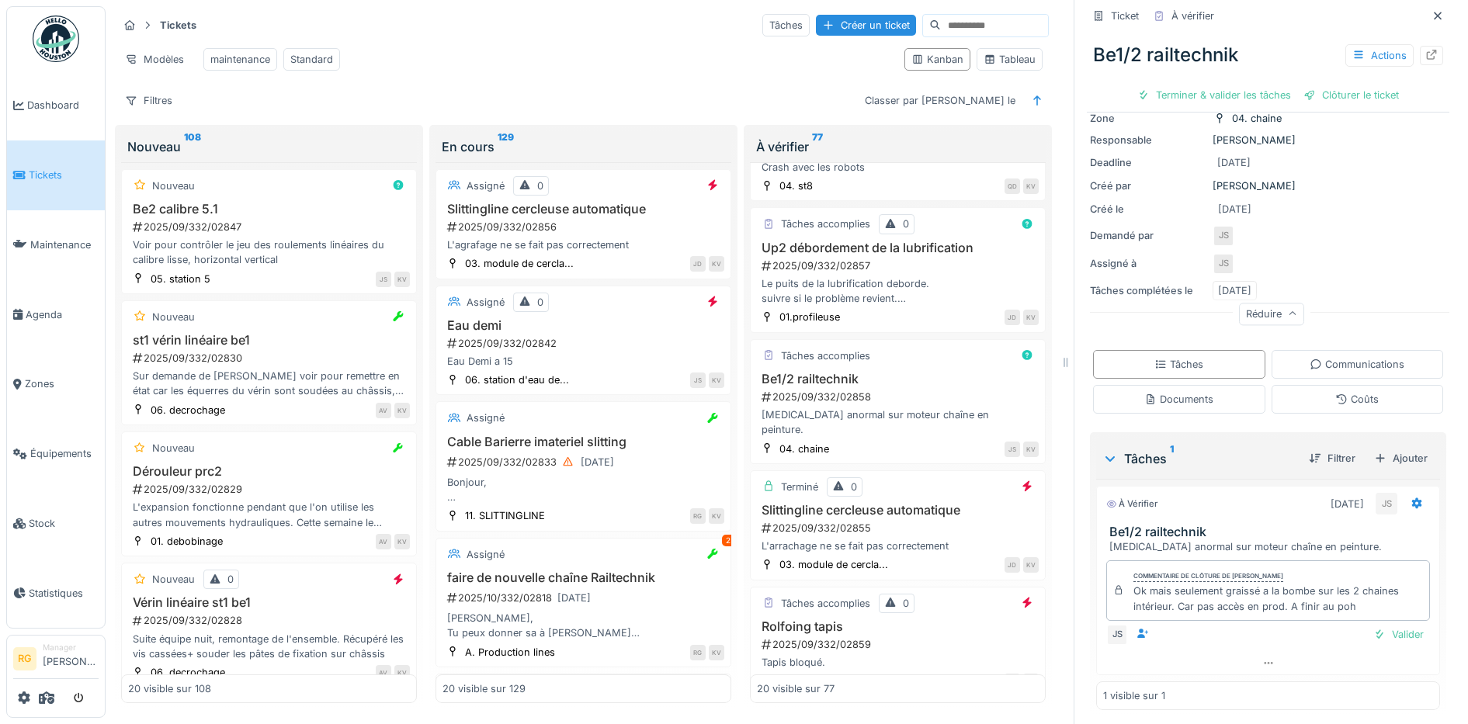
scroll to position [111, 0]
click at [1179, 393] on div "Documents" at bounding box center [1178, 394] width 69 height 15
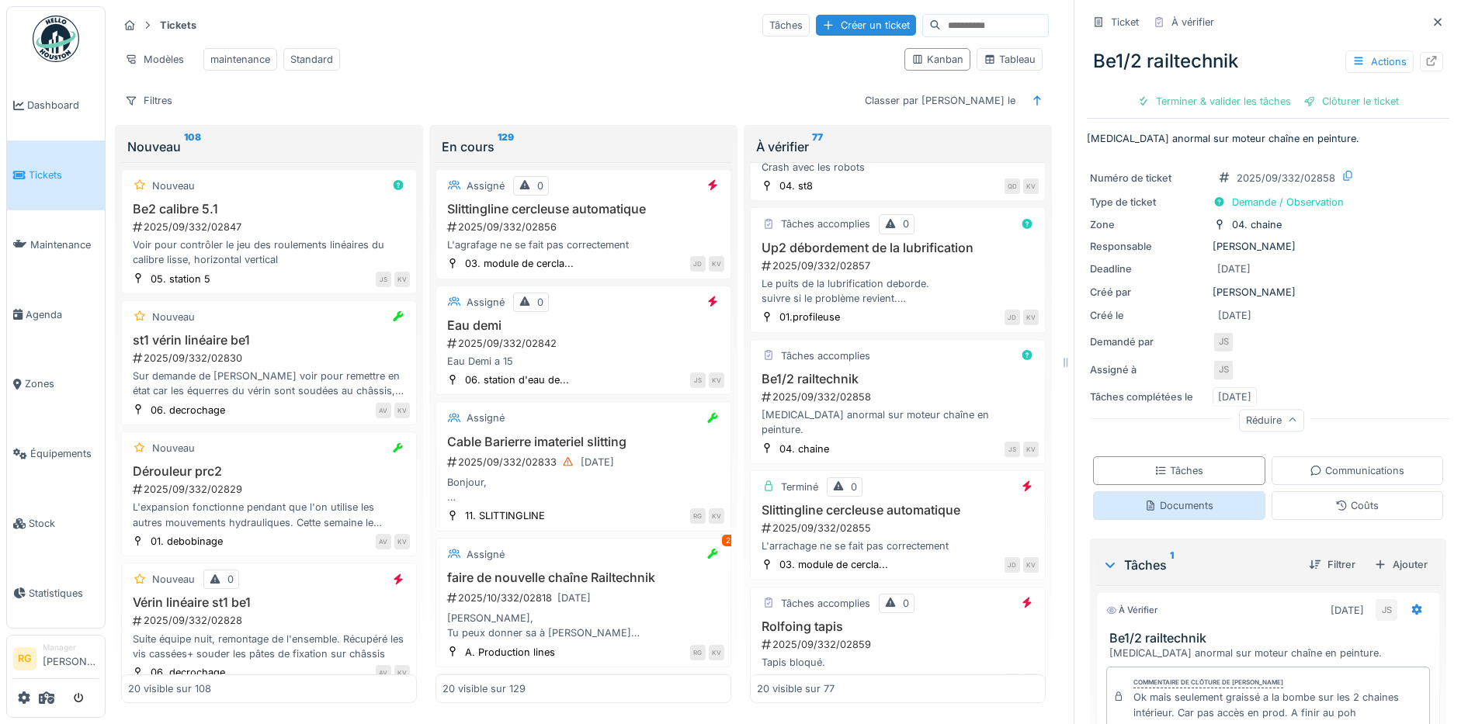
scroll to position [15, 0]
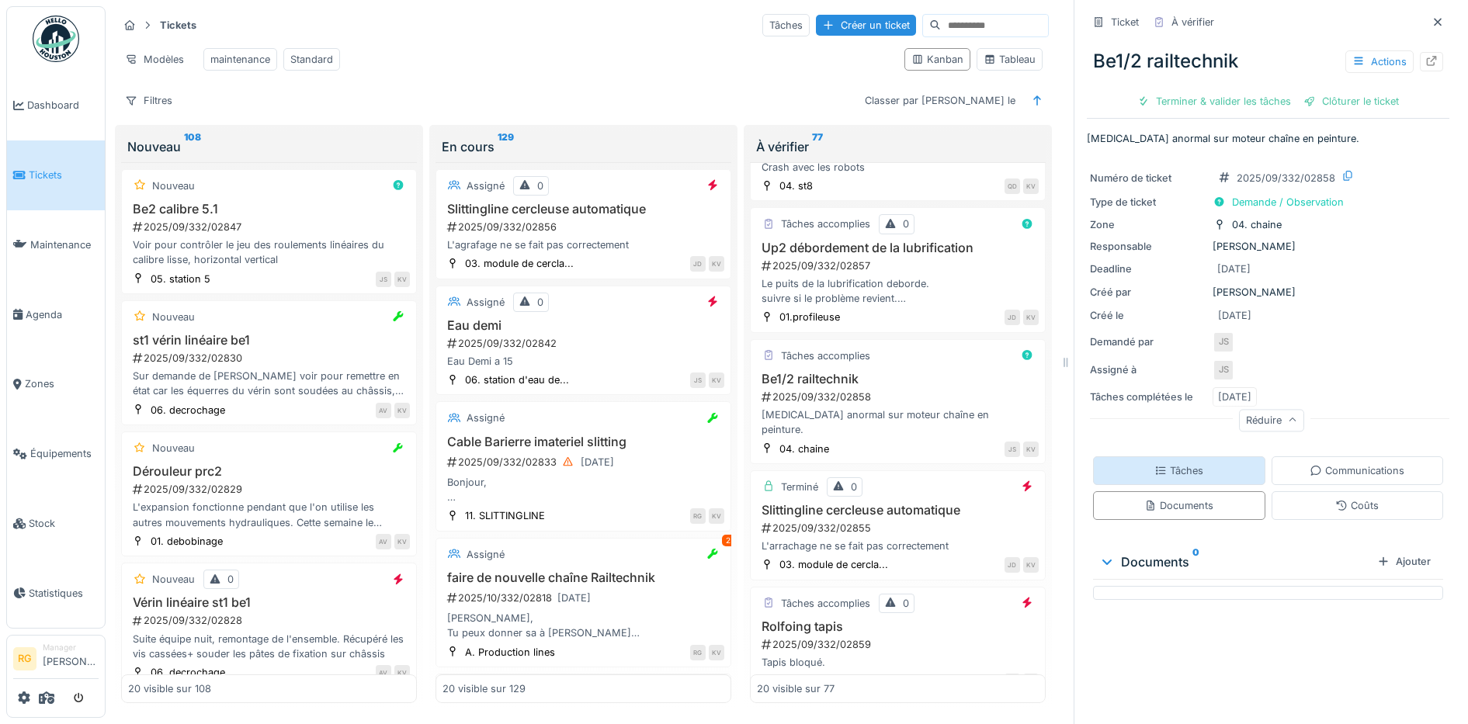
click at [1176, 463] on div "Tâches" at bounding box center [1178, 470] width 49 height 15
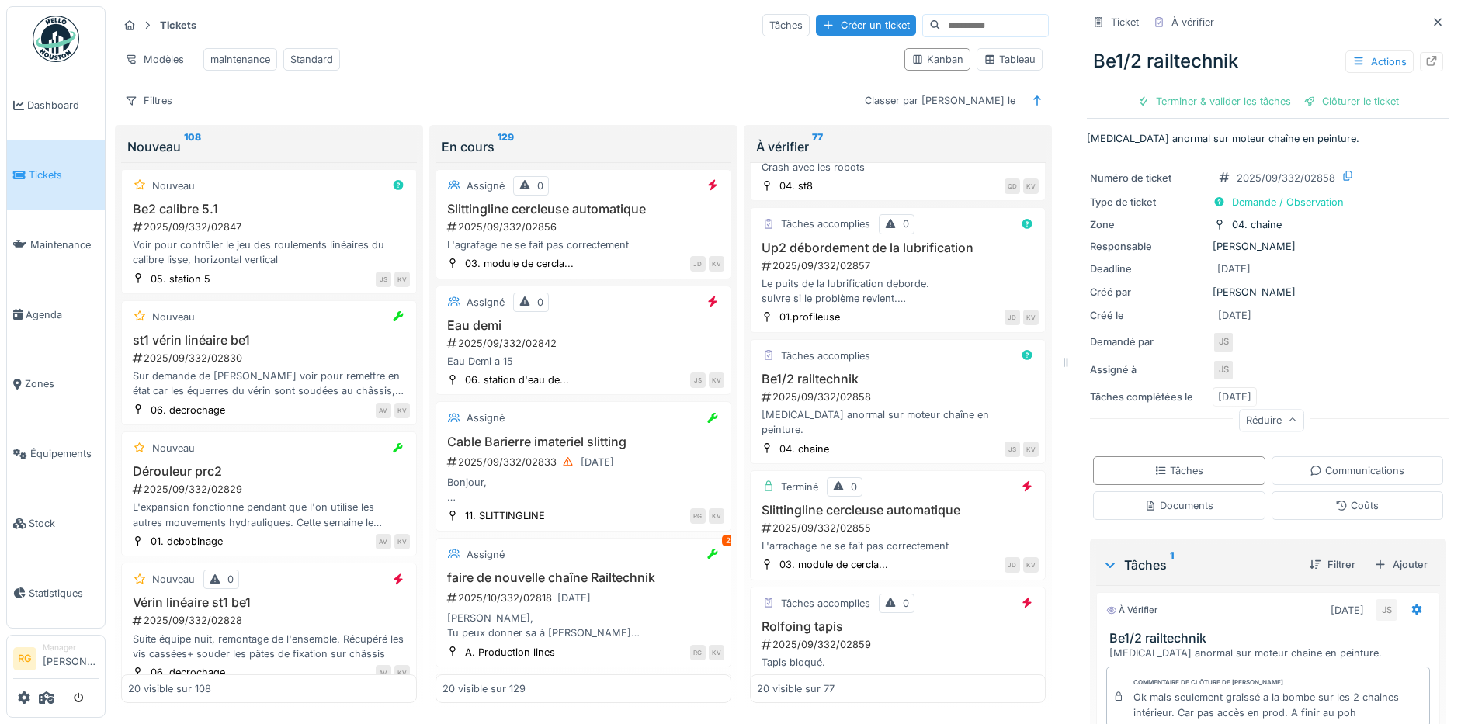
scroll to position [111, 0]
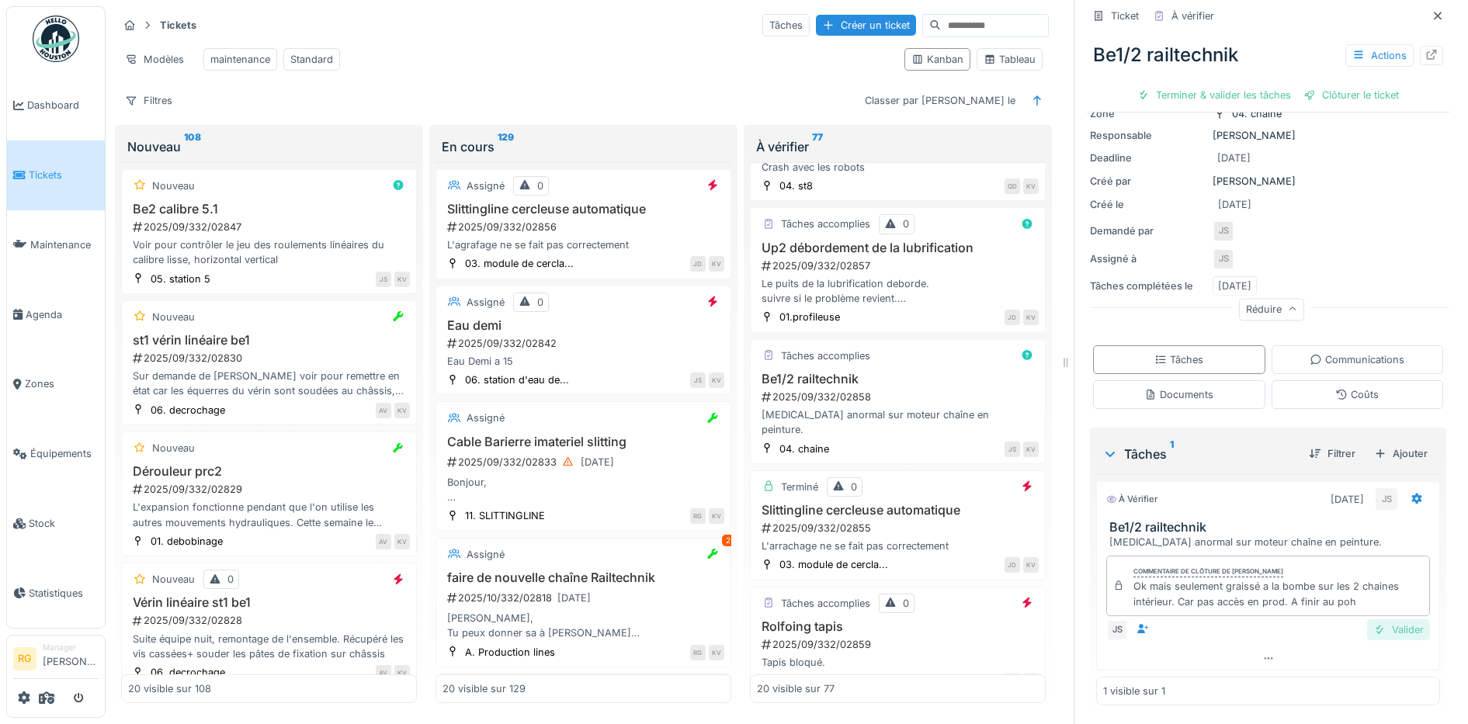
click at [1371, 619] on div "Valider" at bounding box center [1398, 629] width 63 height 21
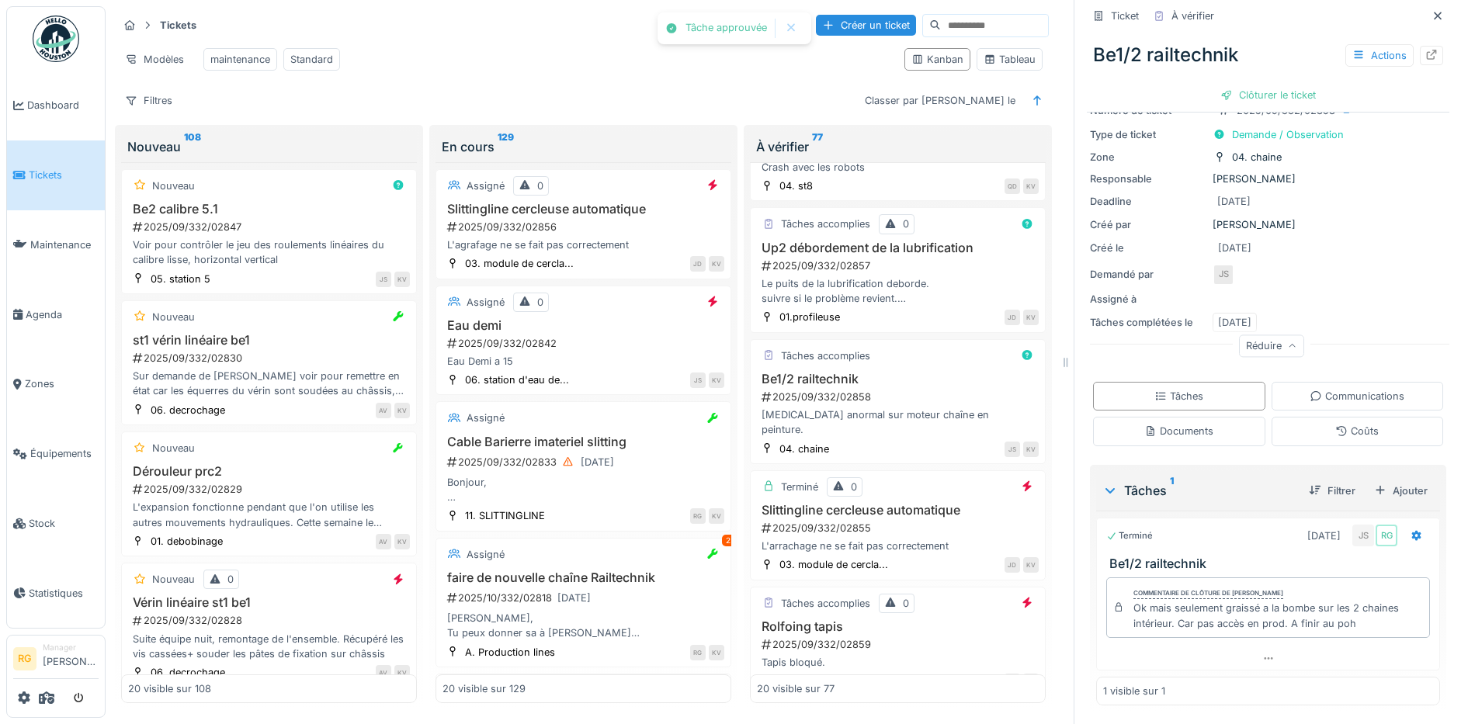
scroll to position [0, 0]
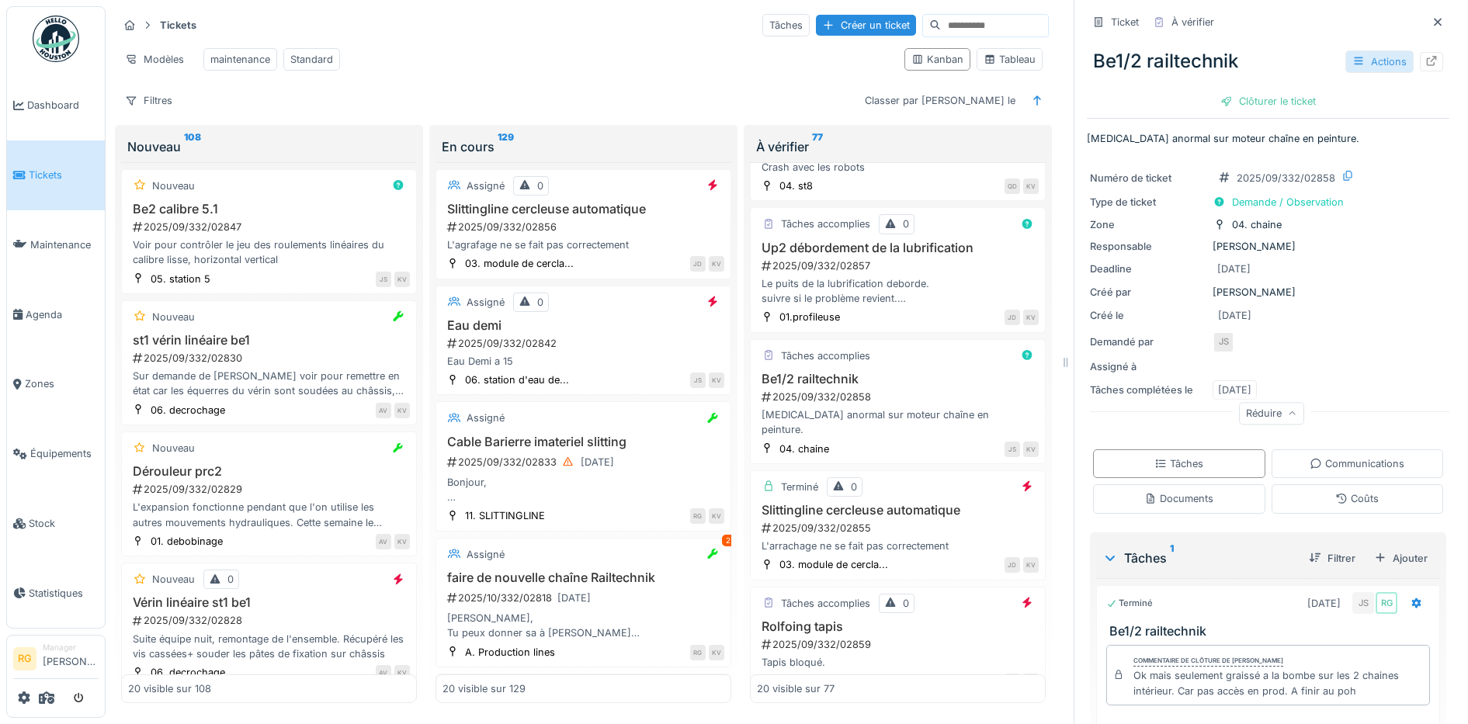
click at [1345, 50] on div "Actions" at bounding box center [1379, 61] width 68 height 23
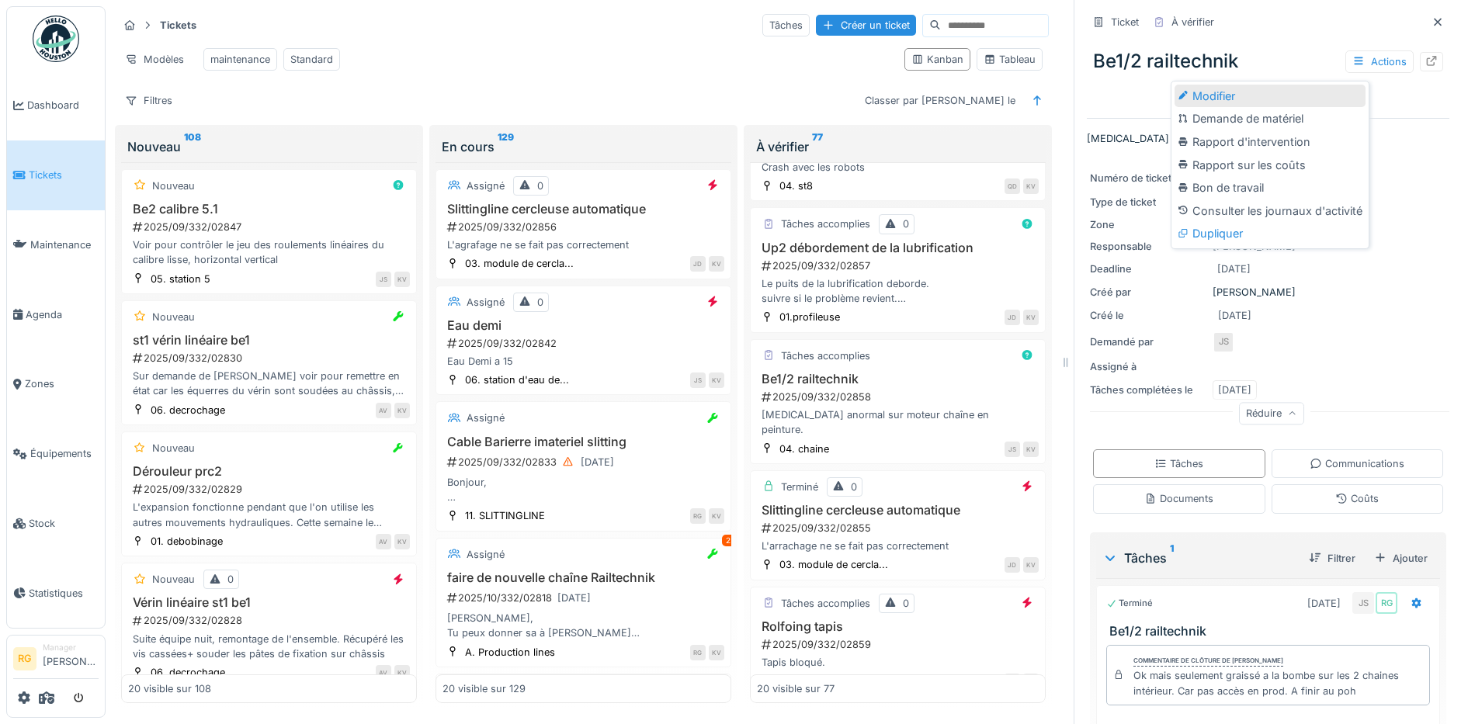
click at [1222, 87] on div "Modifier" at bounding box center [1269, 96] width 191 height 23
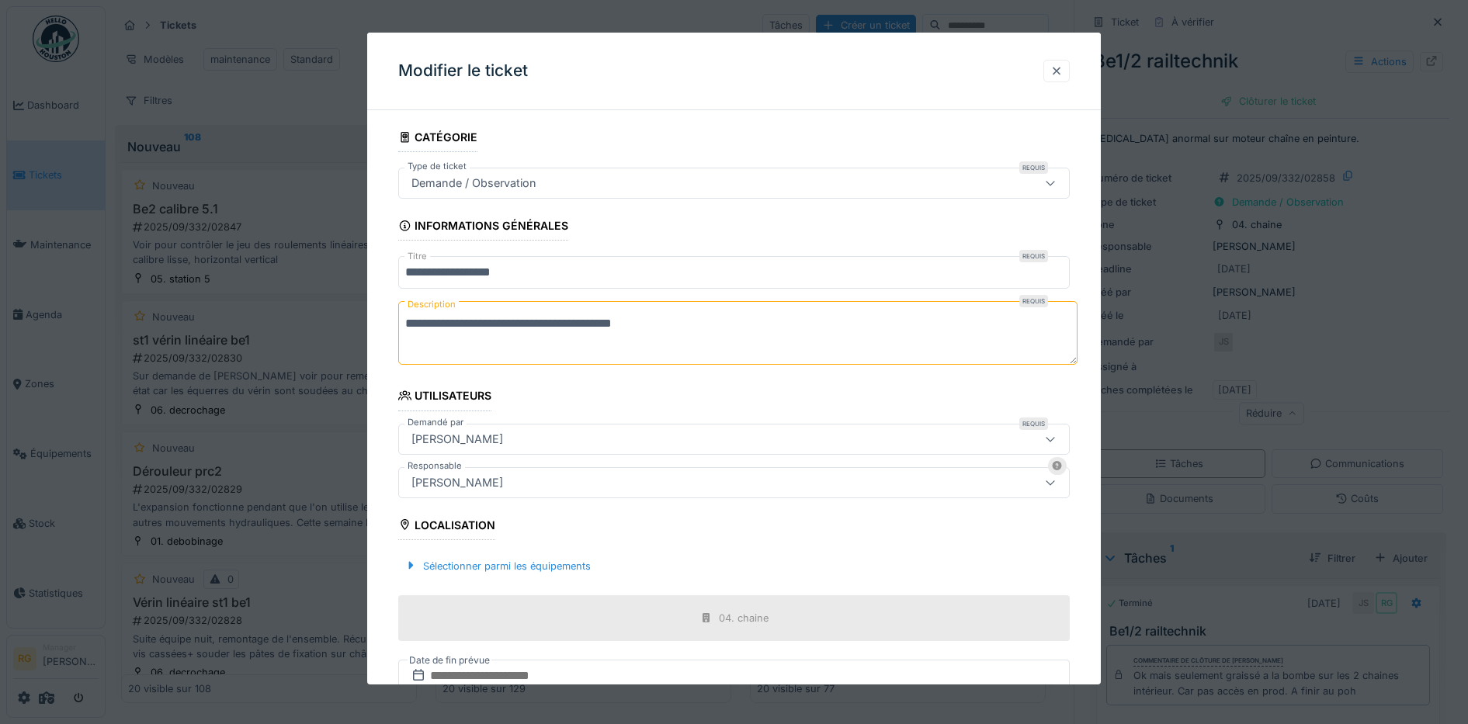
click at [1063, 71] on div at bounding box center [1056, 71] width 12 height 15
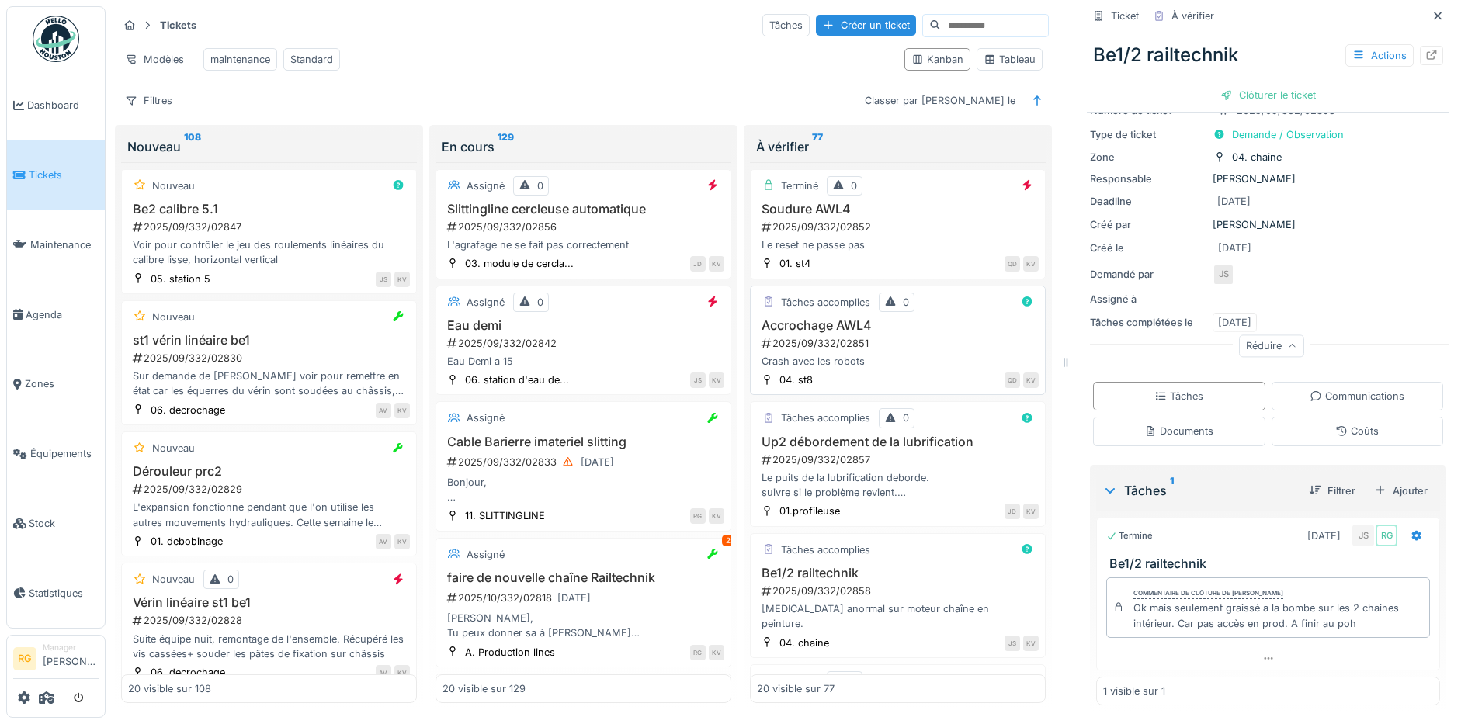
click at [903, 351] on div "2025/09/332/02851" at bounding box center [899, 343] width 279 height 15
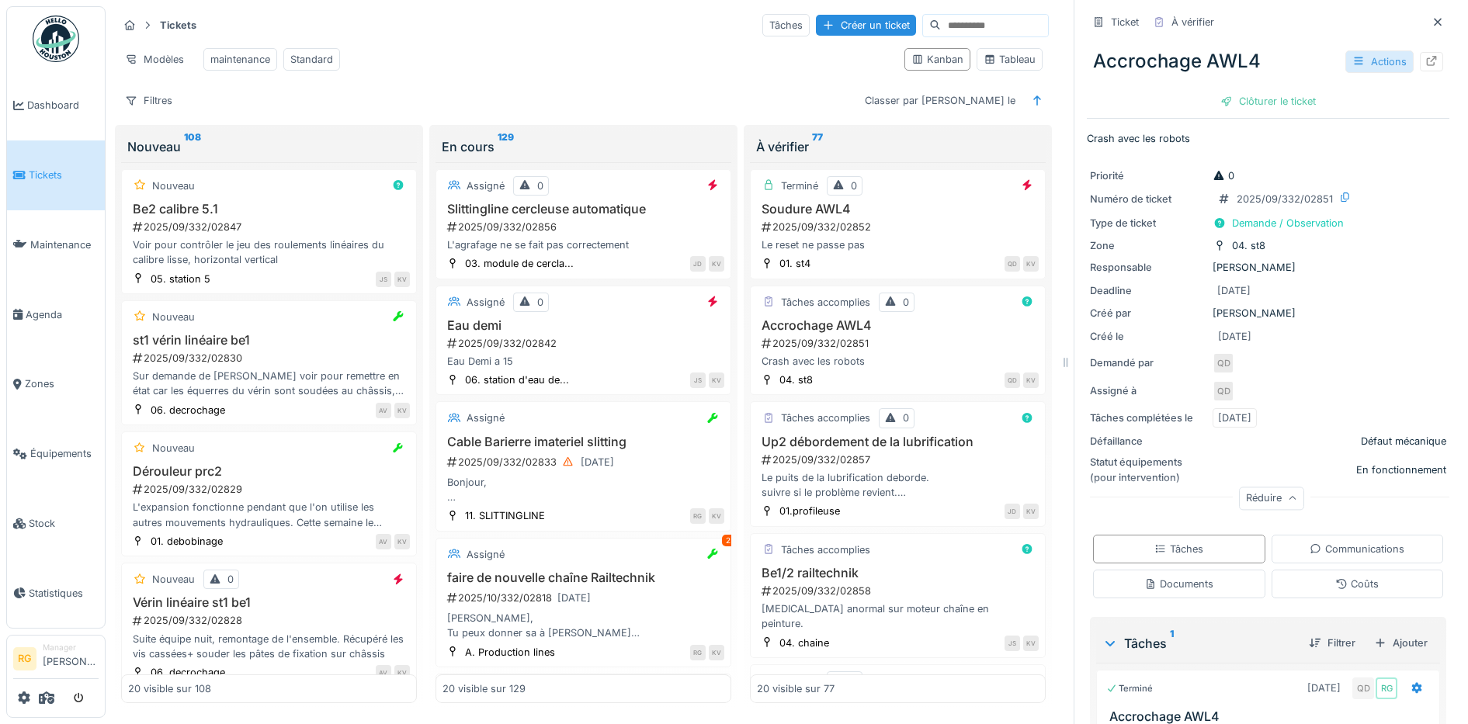
click at [1356, 63] on div "Actions" at bounding box center [1379, 61] width 68 height 23
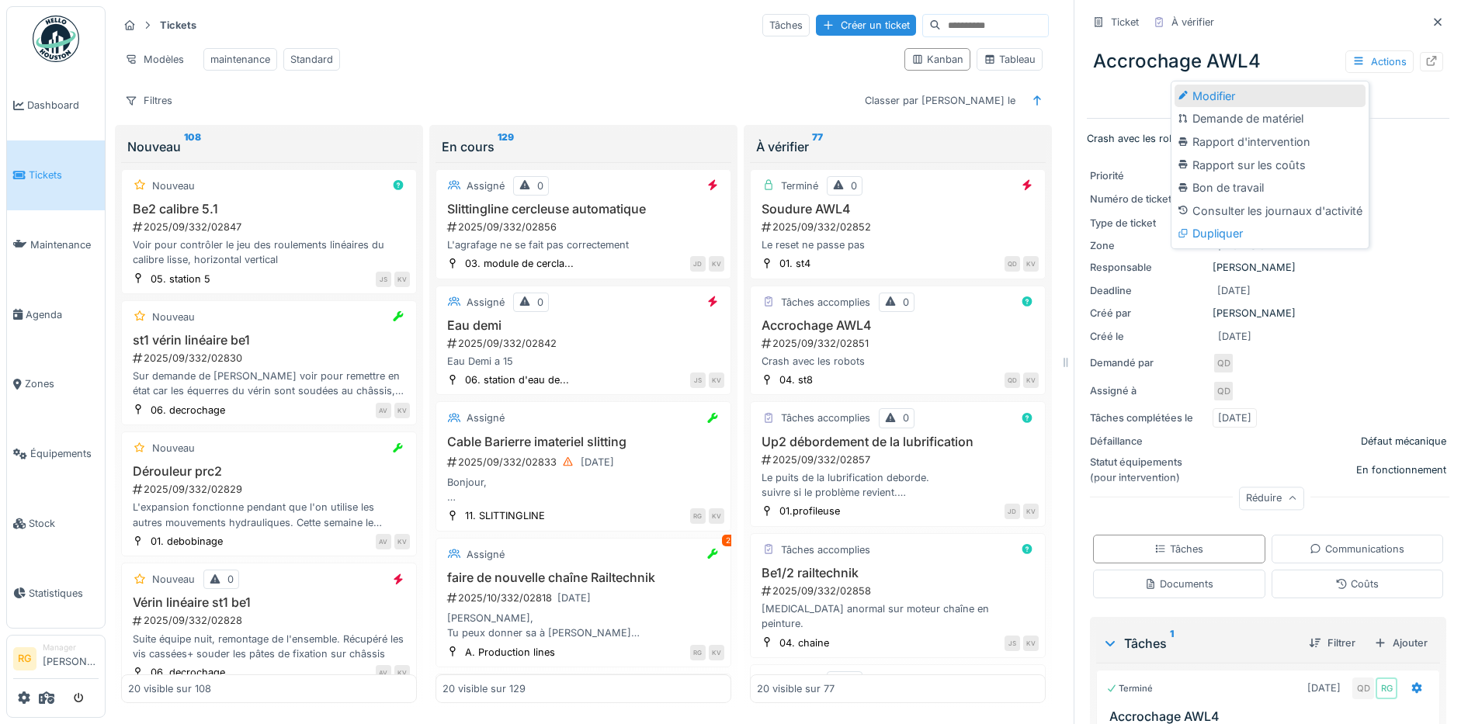
click at [1259, 92] on div "Modifier" at bounding box center [1269, 96] width 191 height 23
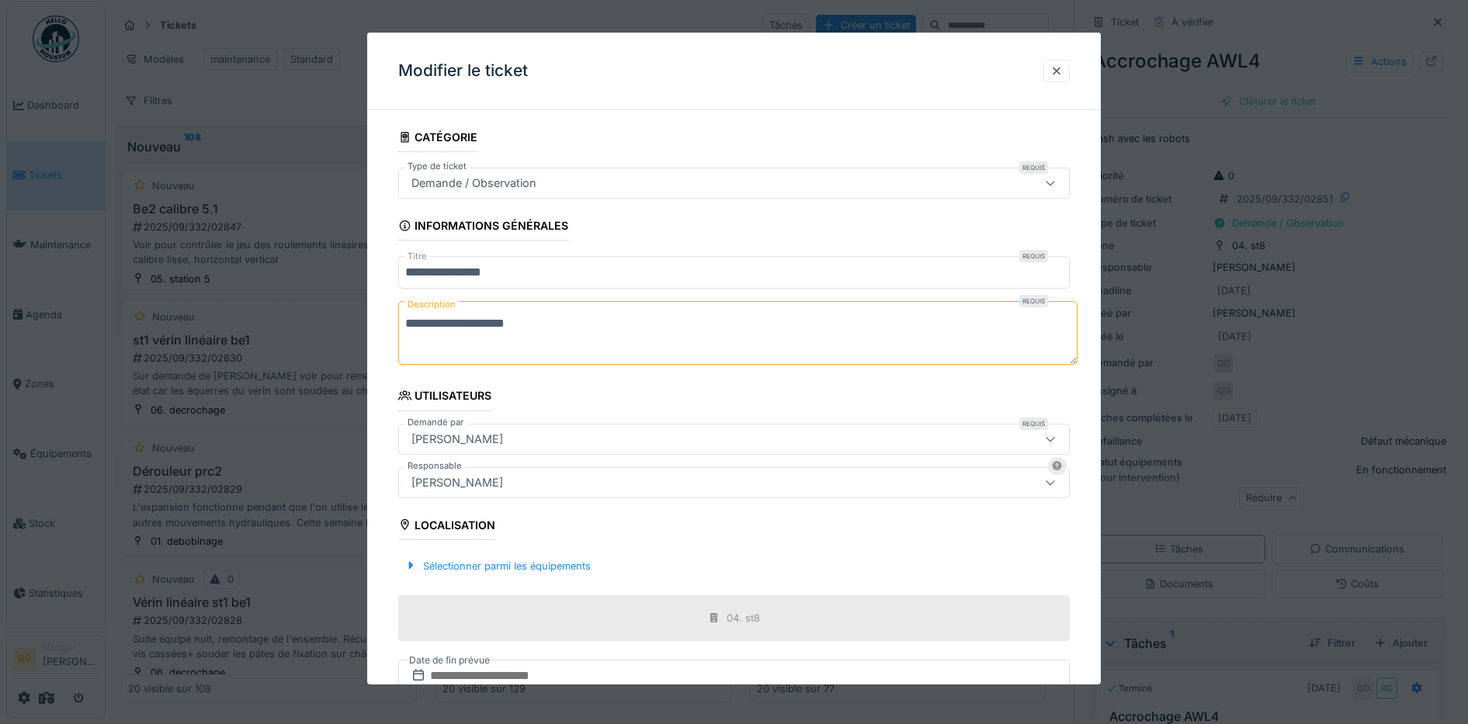
click at [1055, 186] on icon at bounding box center [1050, 183] width 12 height 10
click at [752, 123] on fieldset "**********" at bounding box center [734, 474] width 672 height 702
click at [1063, 67] on div at bounding box center [1056, 71] width 12 height 15
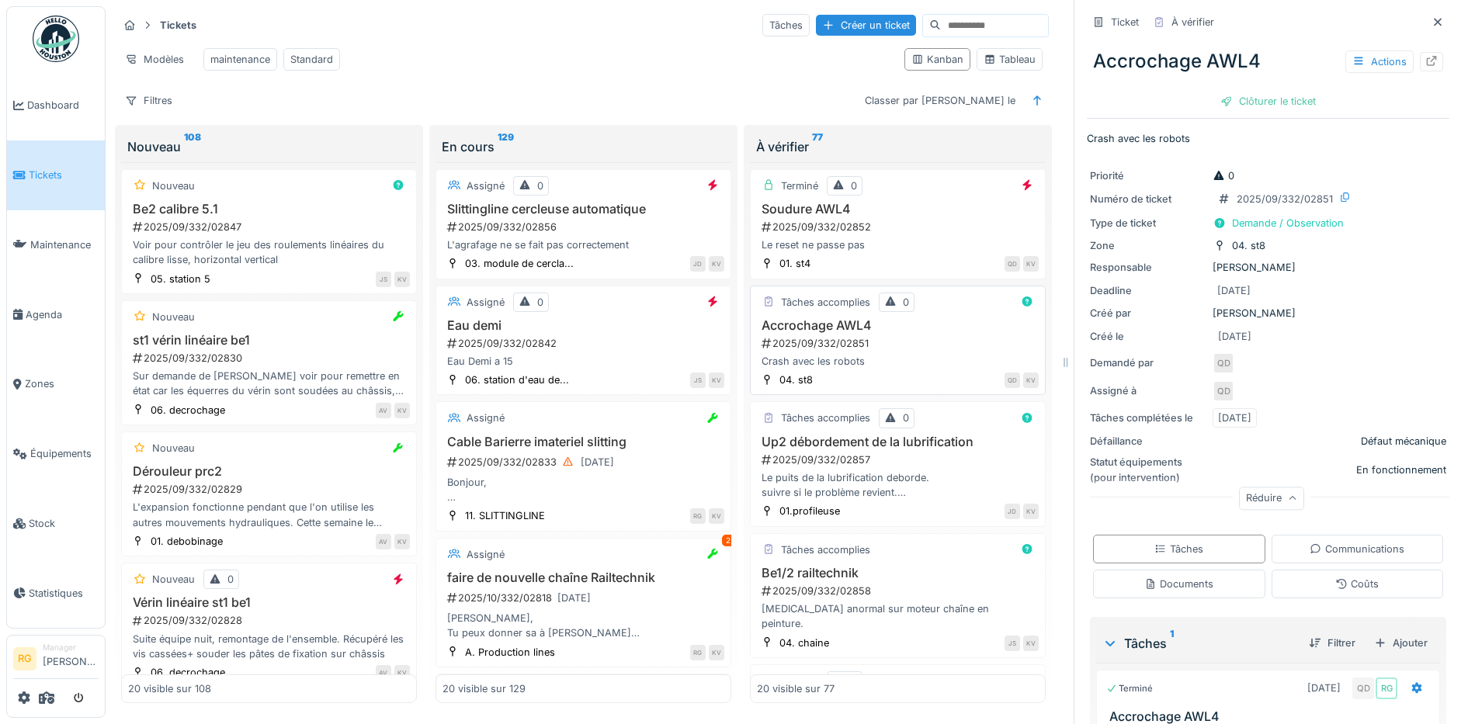
click at [931, 349] on div "Accrochage AWL4 2025/09/332/02851 Crash avec les robots" at bounding box center [898, 343] width 282 height 51
click at [1347, 62] on div "Actions" at bounding box center [1379, 61] width 68 height 23
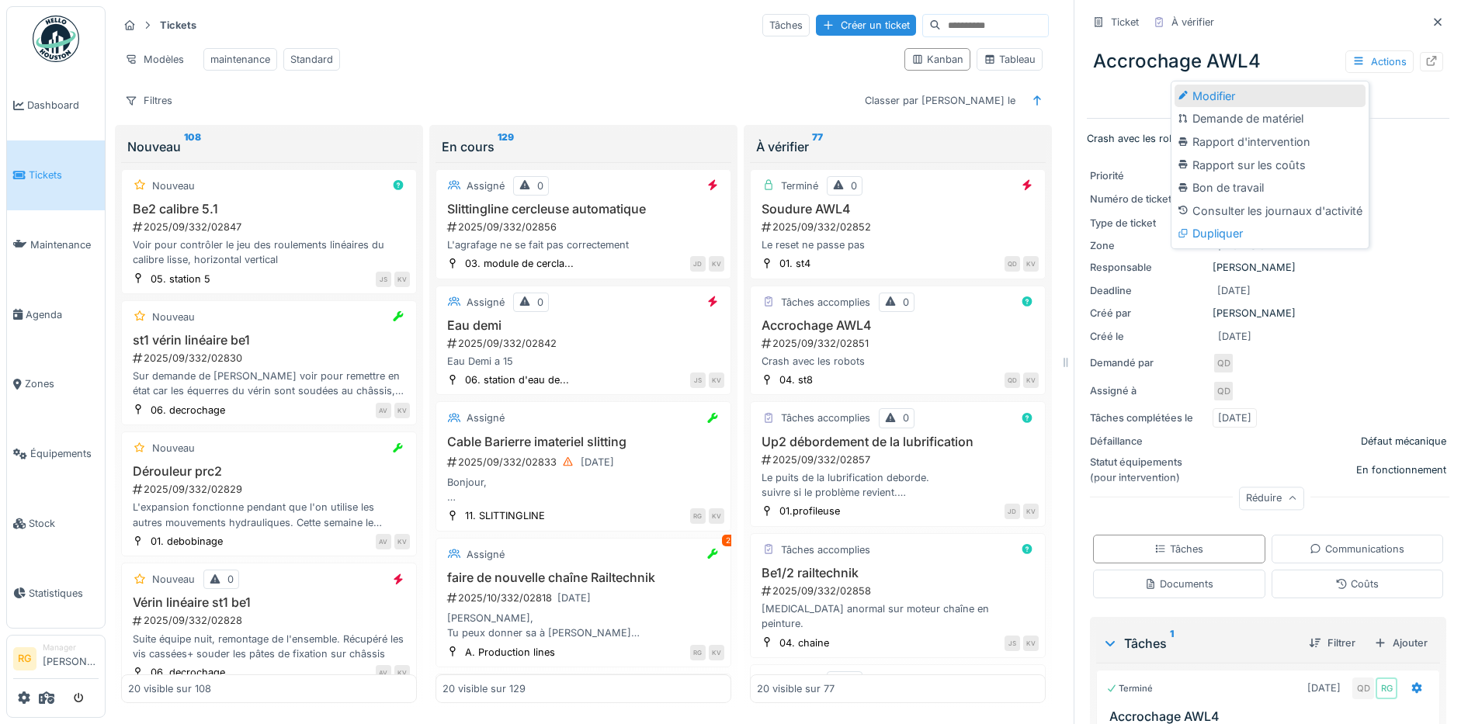
click at [1243, 86] on div "Modifier" at bounding box center [1269, 96] width 191 height 23
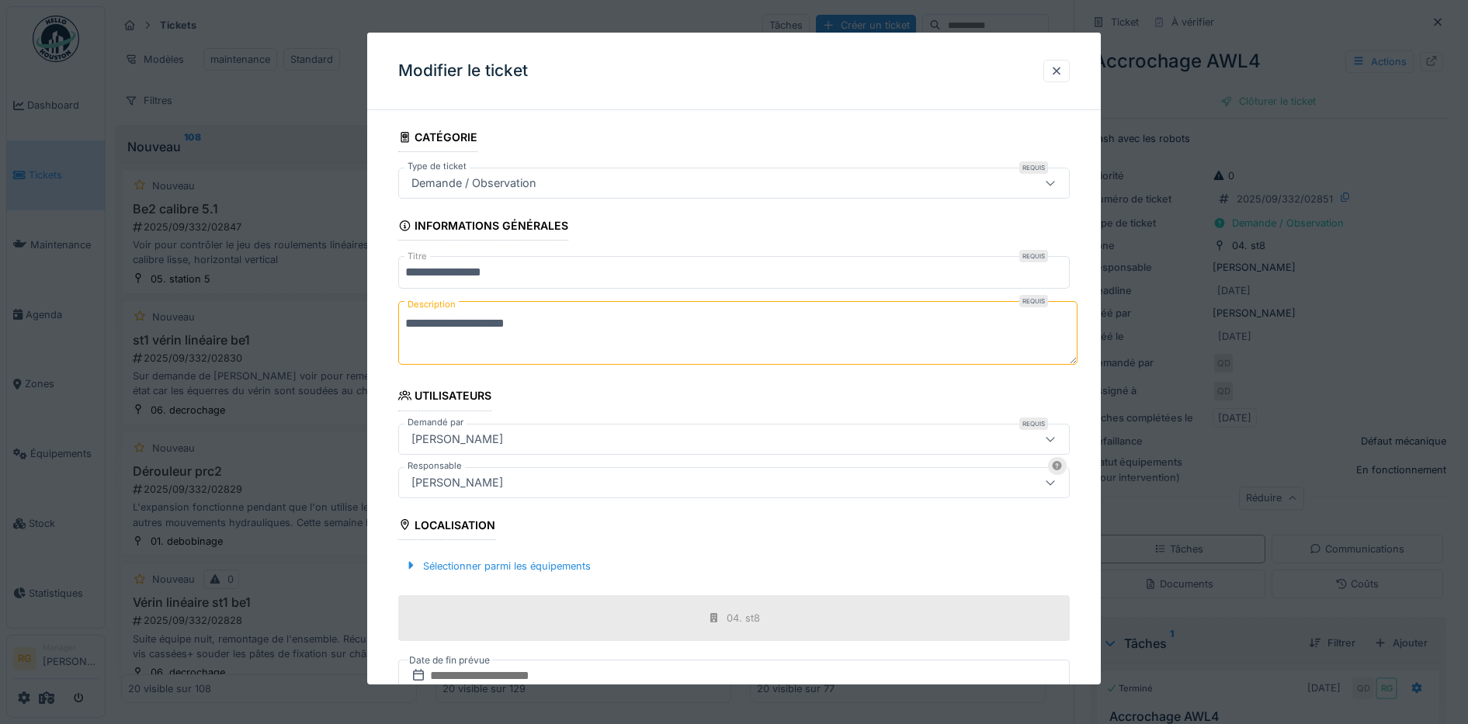
click at [1055, 186] on icon at bounding box center [1050, 183] width 9 height 5
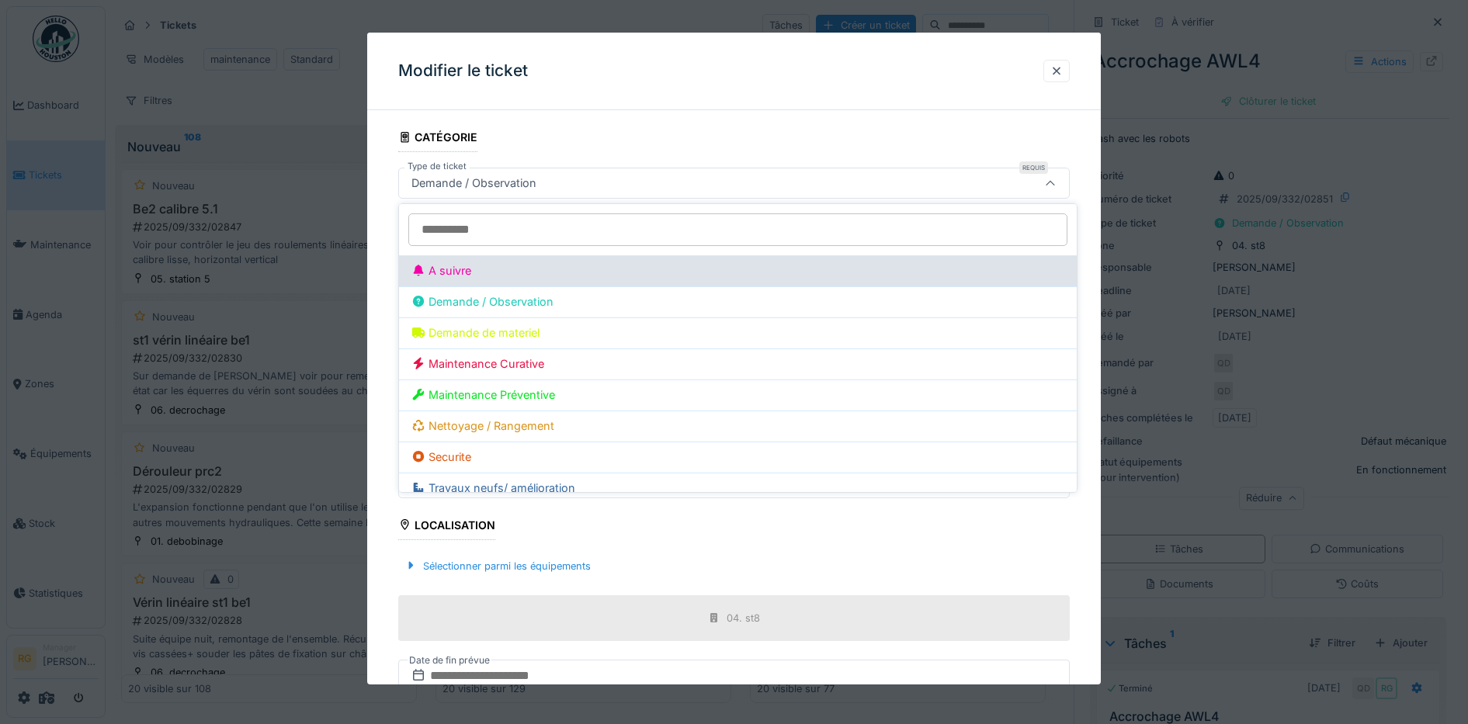
click at [466, 265] on div "A suivre" at bounding box center [737, 270] width 653 height 17
type input "***"
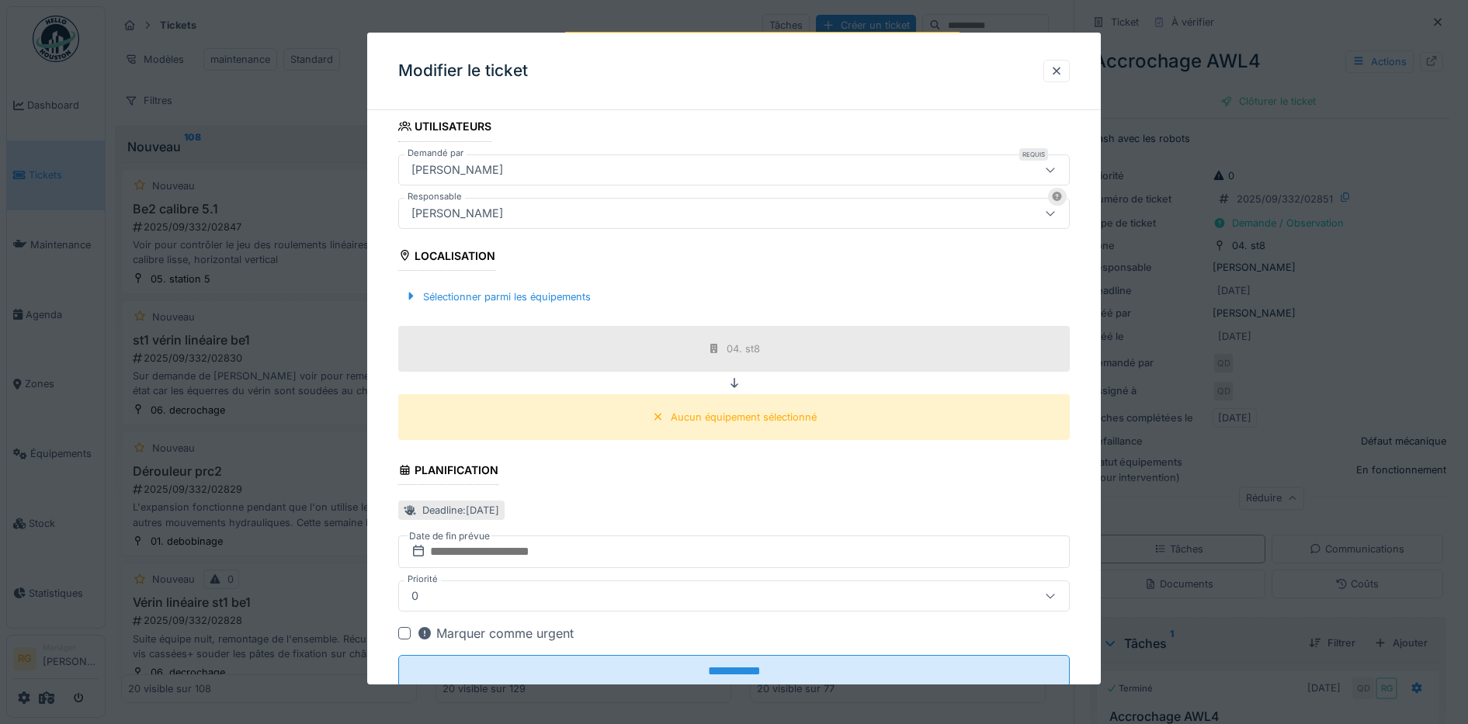
scroll to position [291, 0]
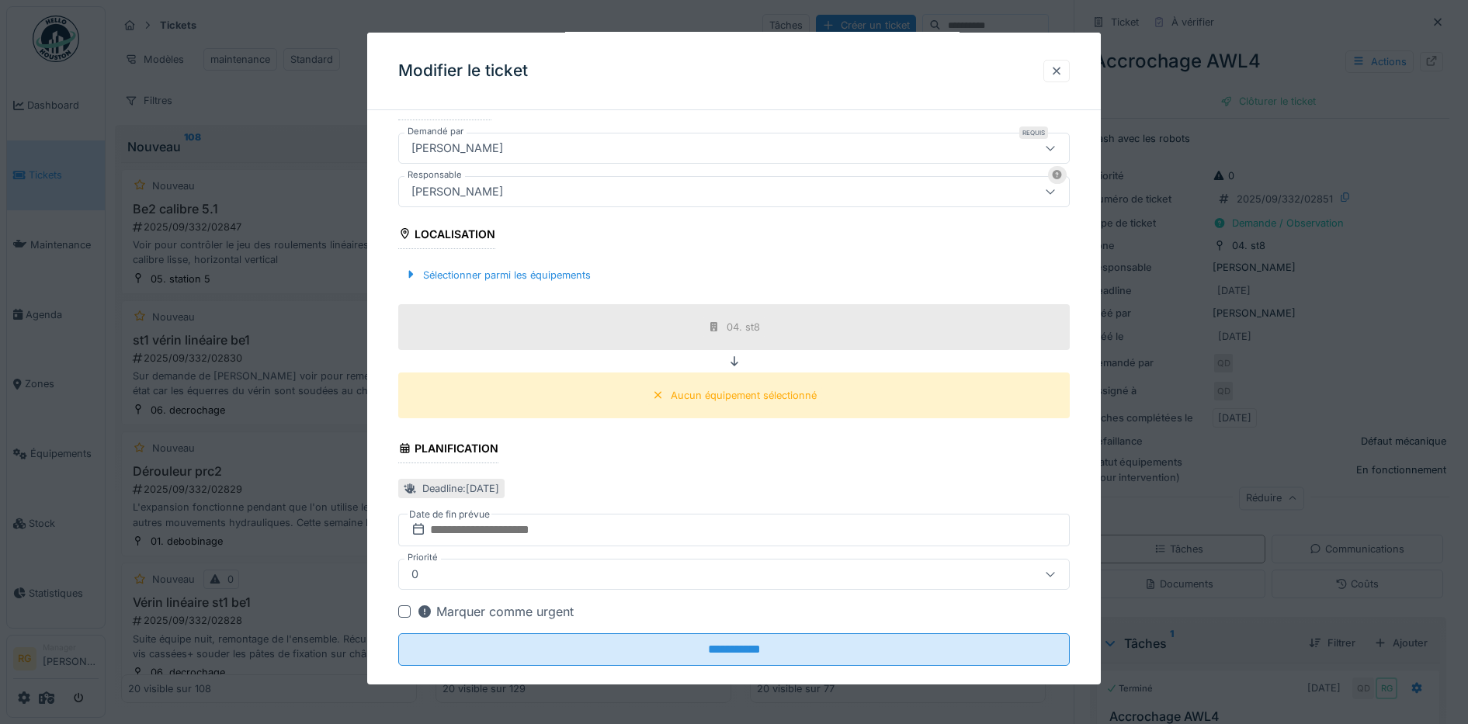
click at [1063, 70] on div at bounding box center [1056, 71] width 12 height 15
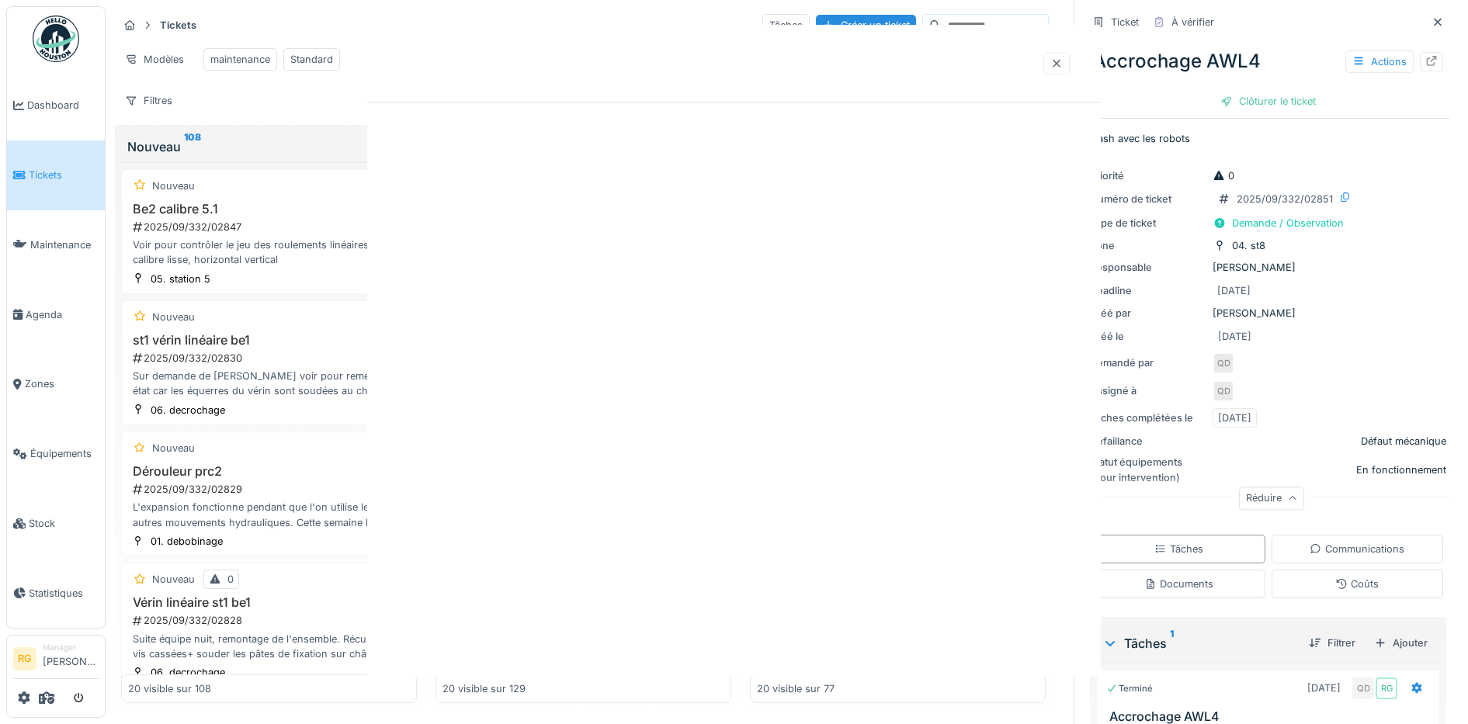
scroll to position [0, 0]
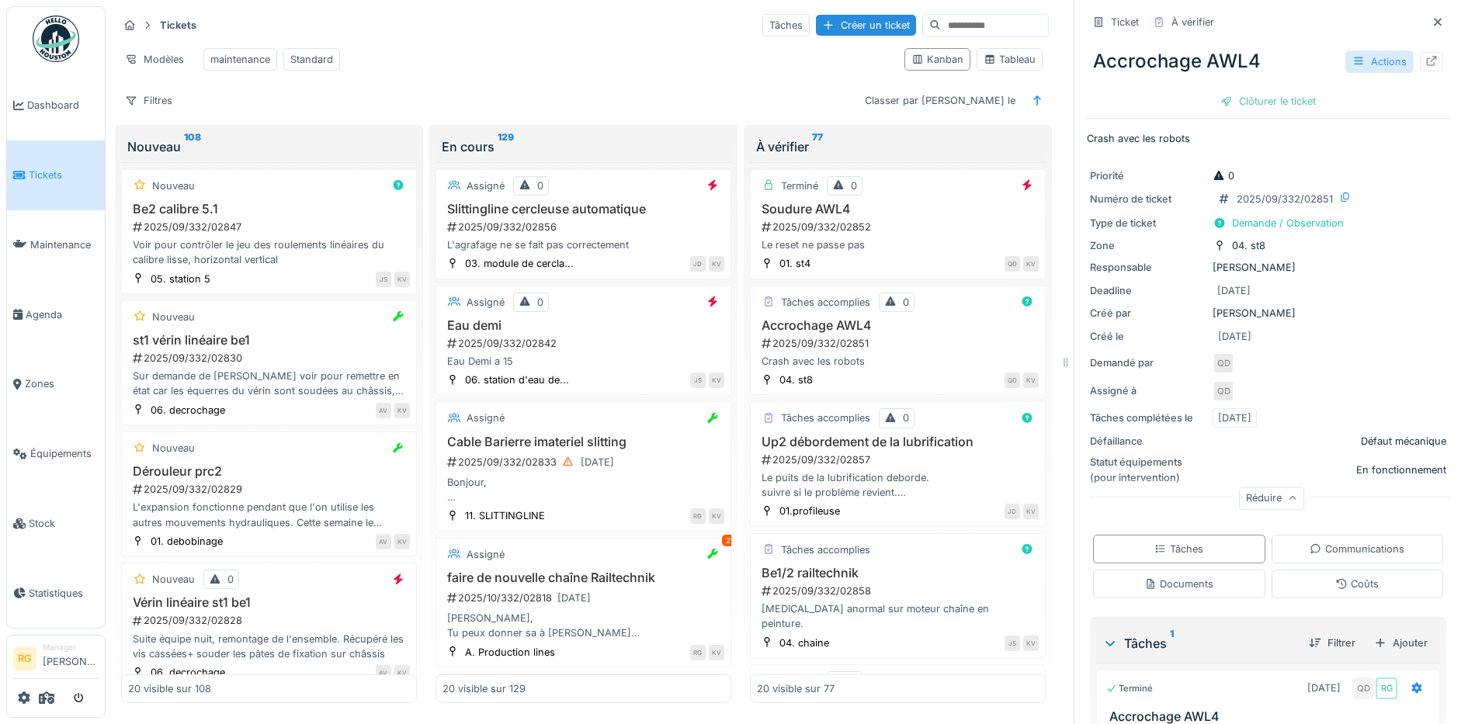
click at [1363, 62] on div "Actions" at bounding box center [1379, 61] width 68 height 23
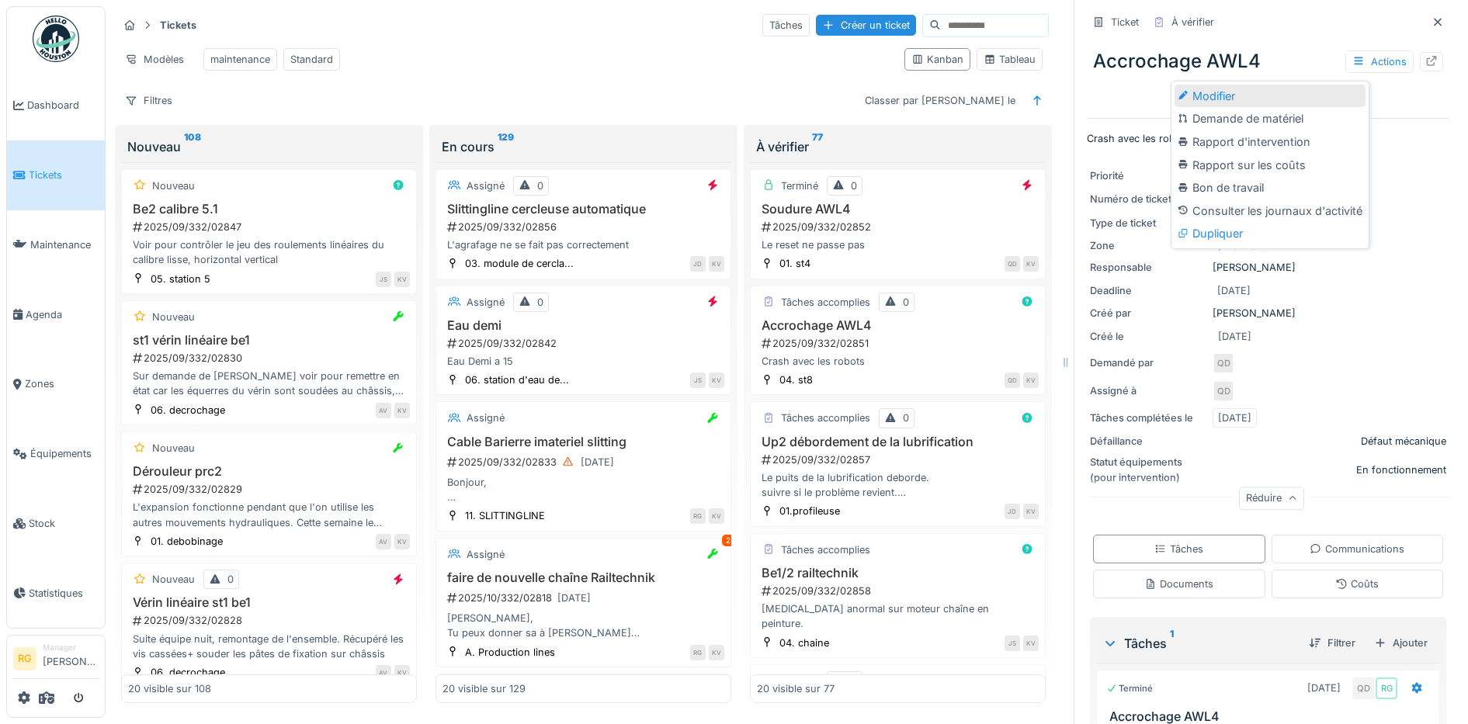
click at [1211, 94] on div "Modifier" at bounding box center [1269, 96] width 191 height 23
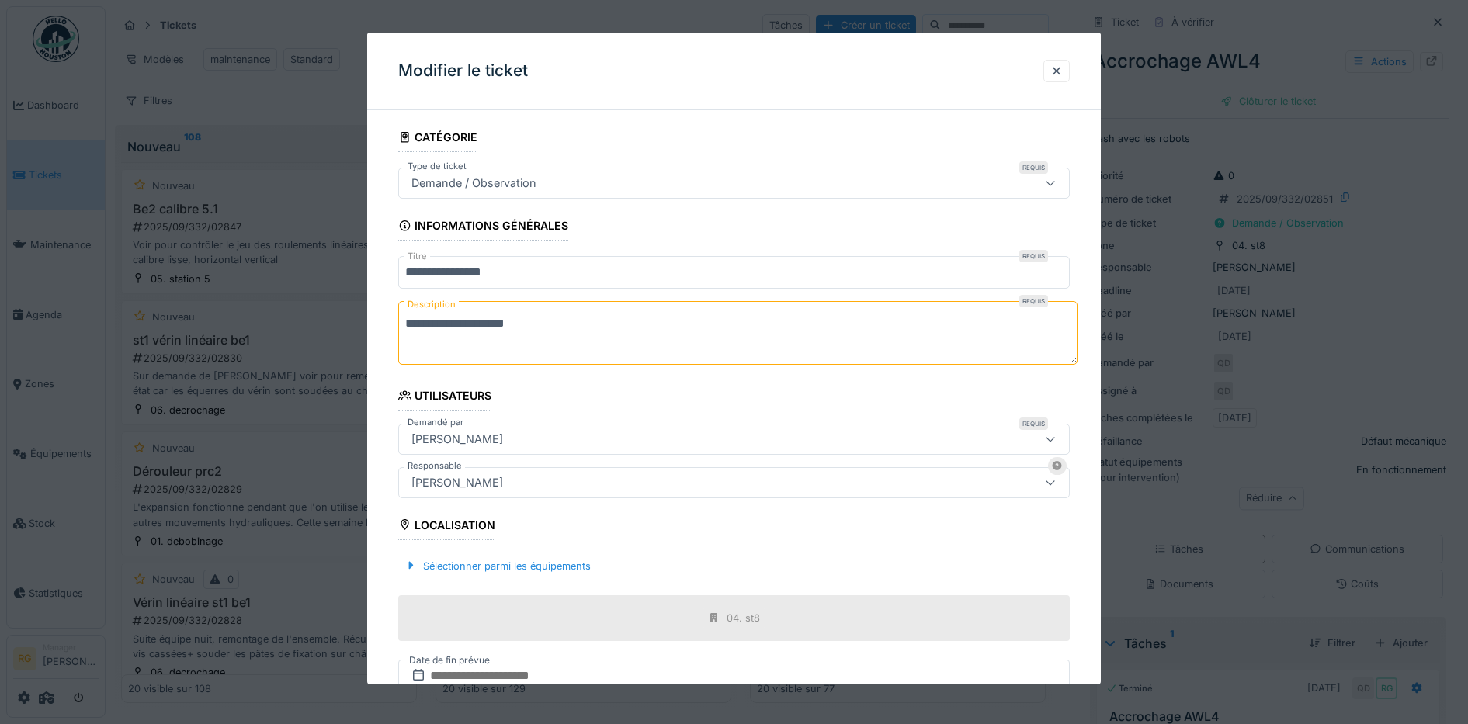
click at [1056, 186] on icon at bounding box center [1050, 183] width 12 height 10
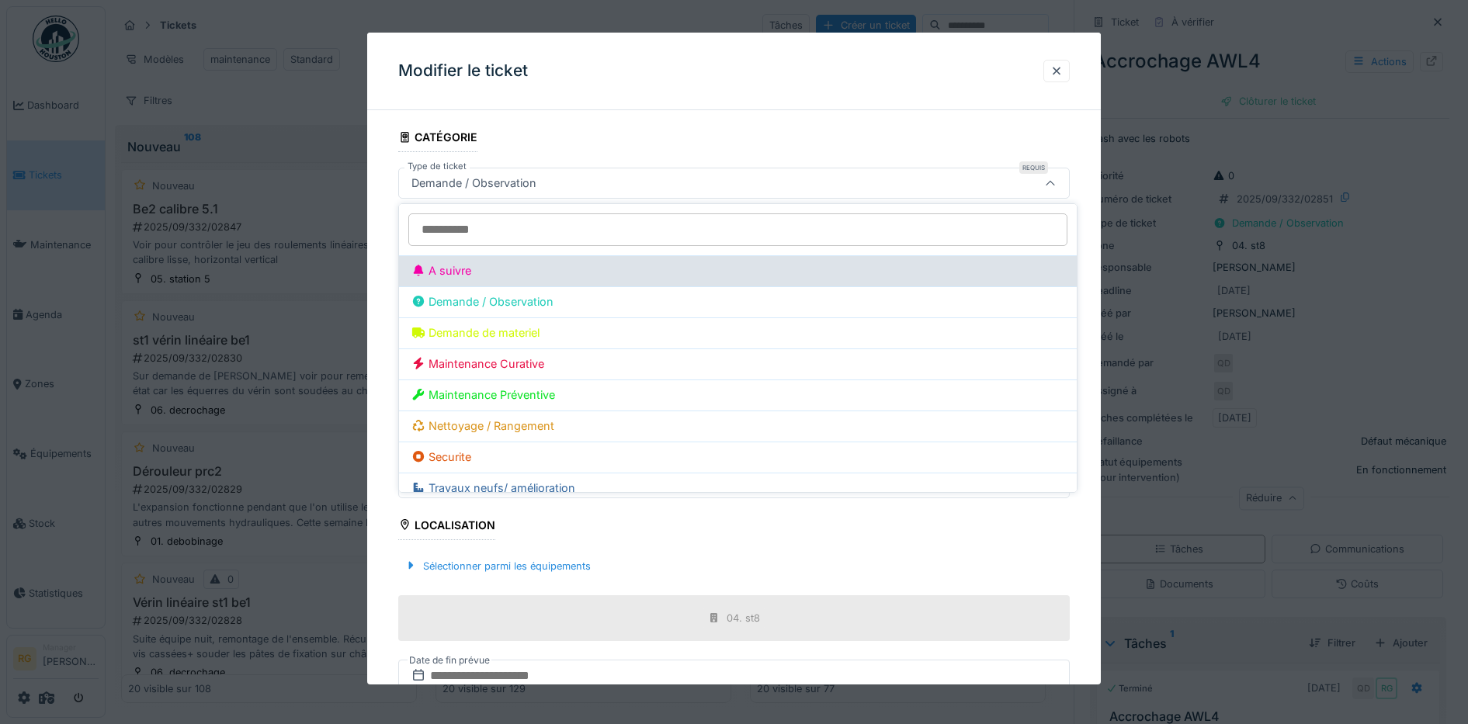
click at [456, 270] on div "A suivre" at bounding box center [737, 270] width 653 height 17
type input "***"
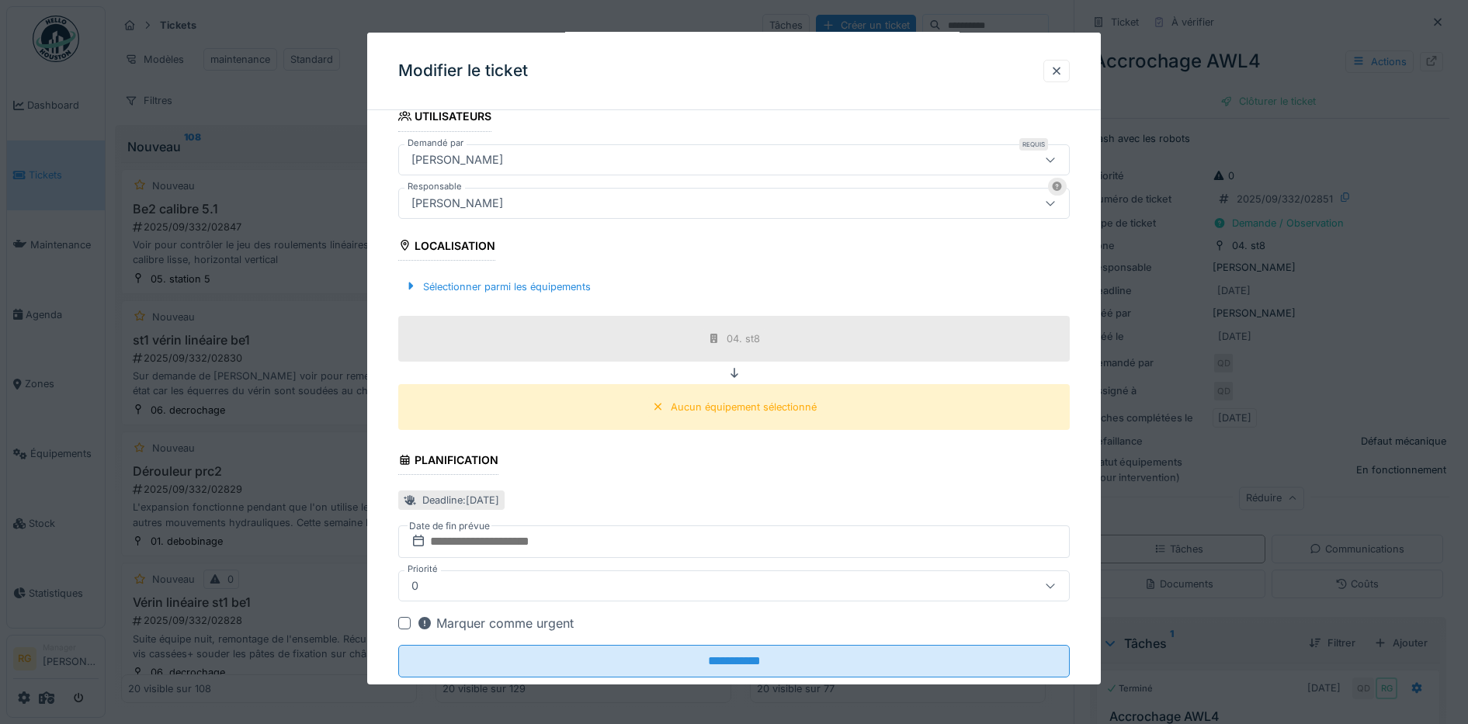
scroll to position [316, 0]
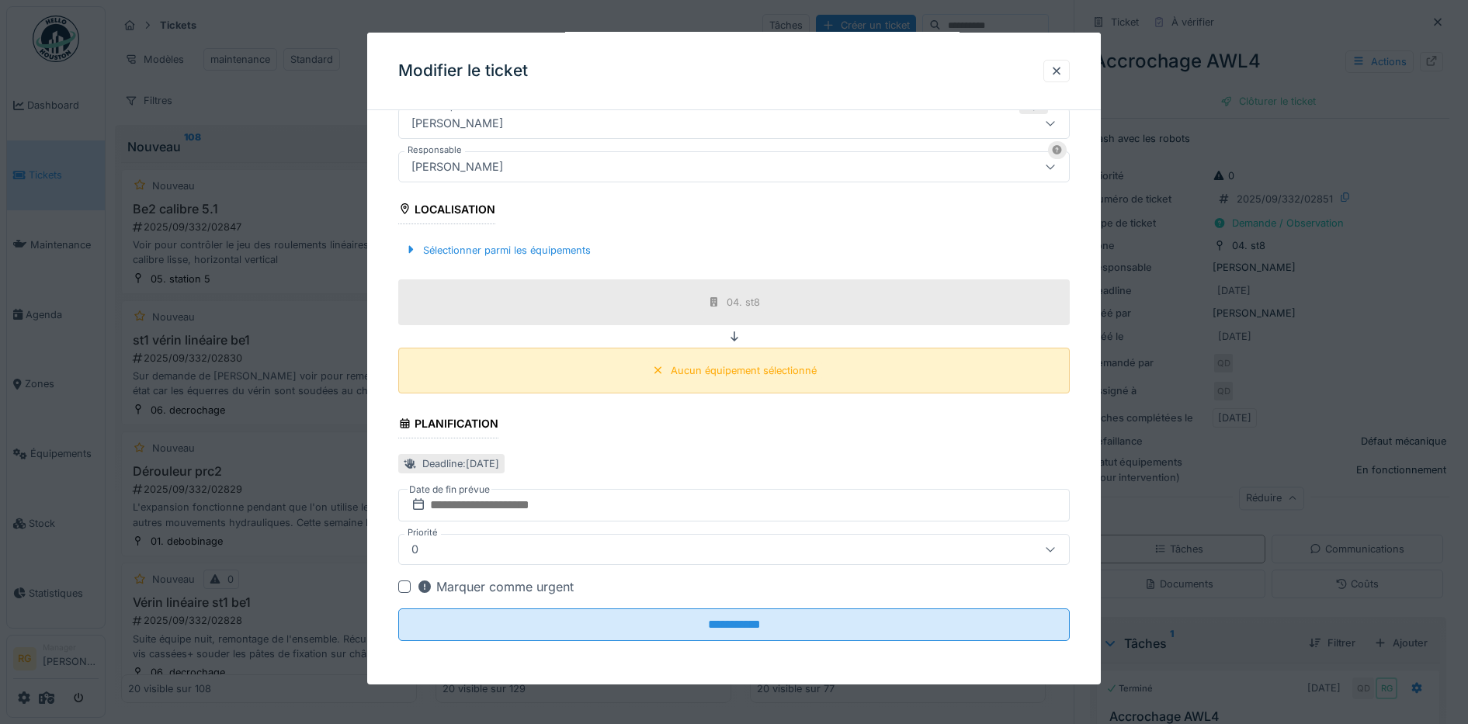
click at [748, 368] on div "Aucun équipement sélectionné" at bounding box center [744, 370] width 146 height 15
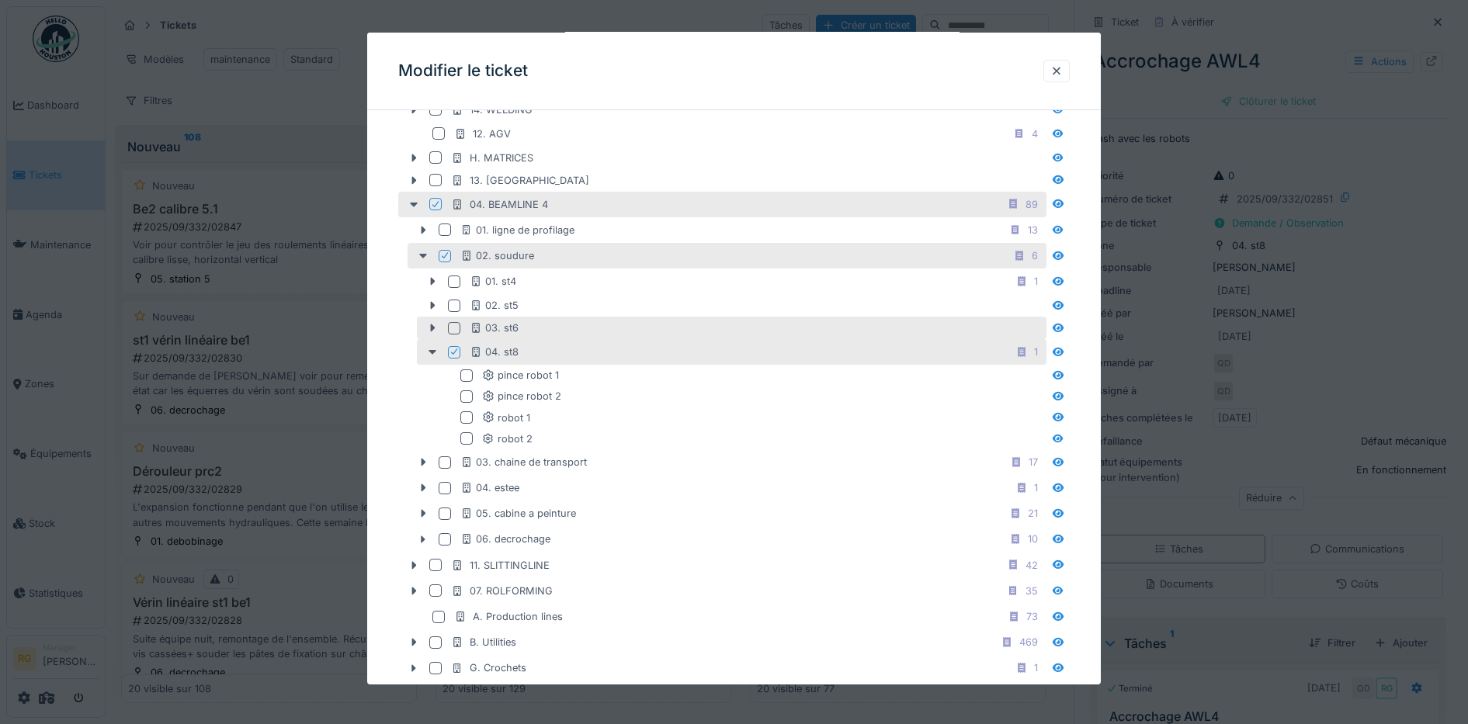
scroll to position [801, 0]
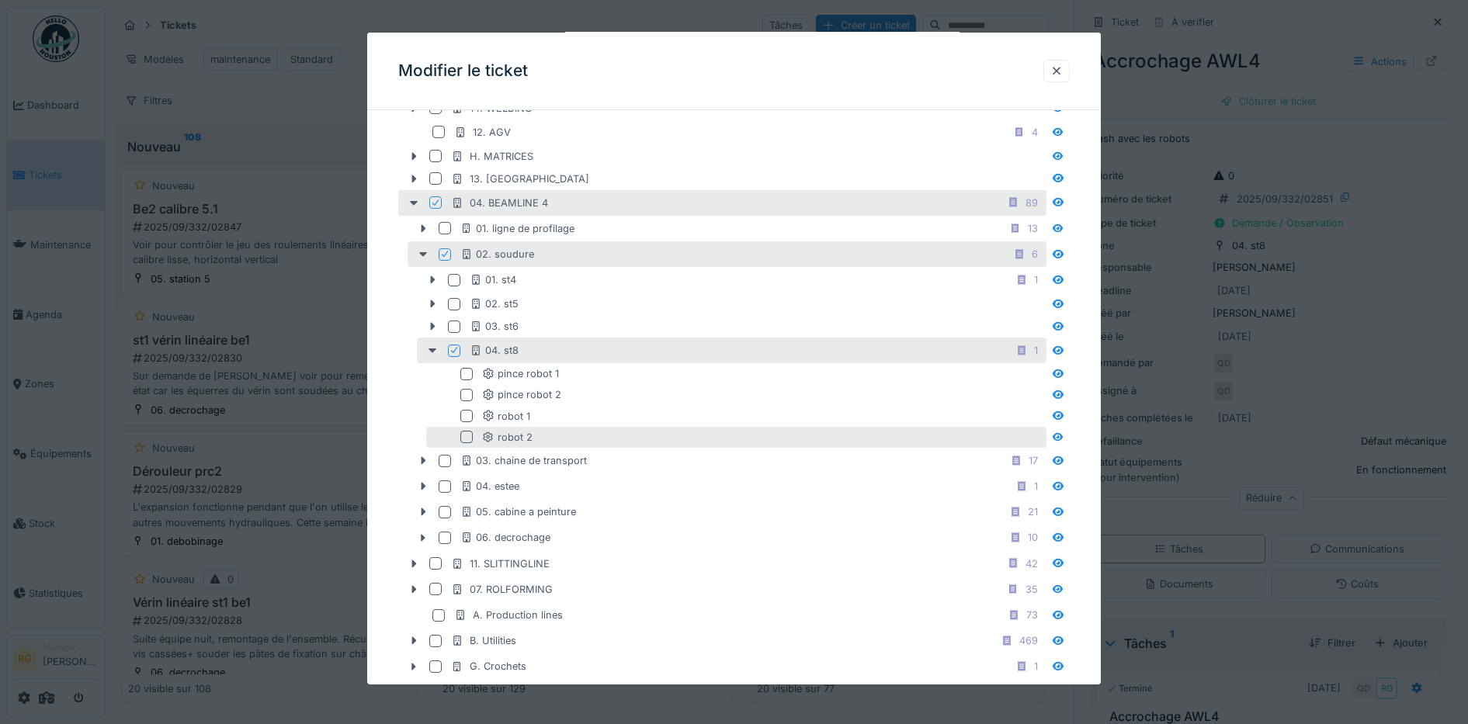
click at [465, 438] on div at bounding box center [466, 437] width 12 height 12
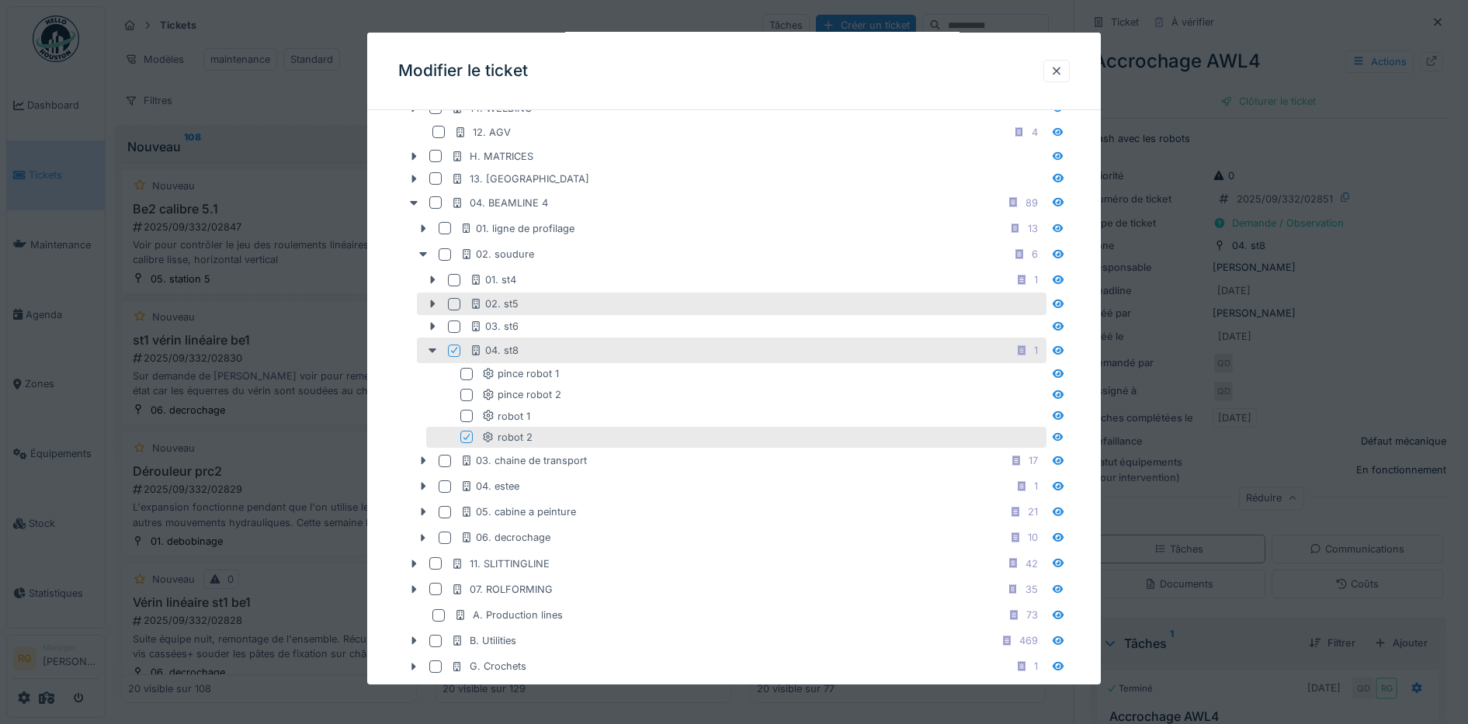
scroll to position [1253, 0]
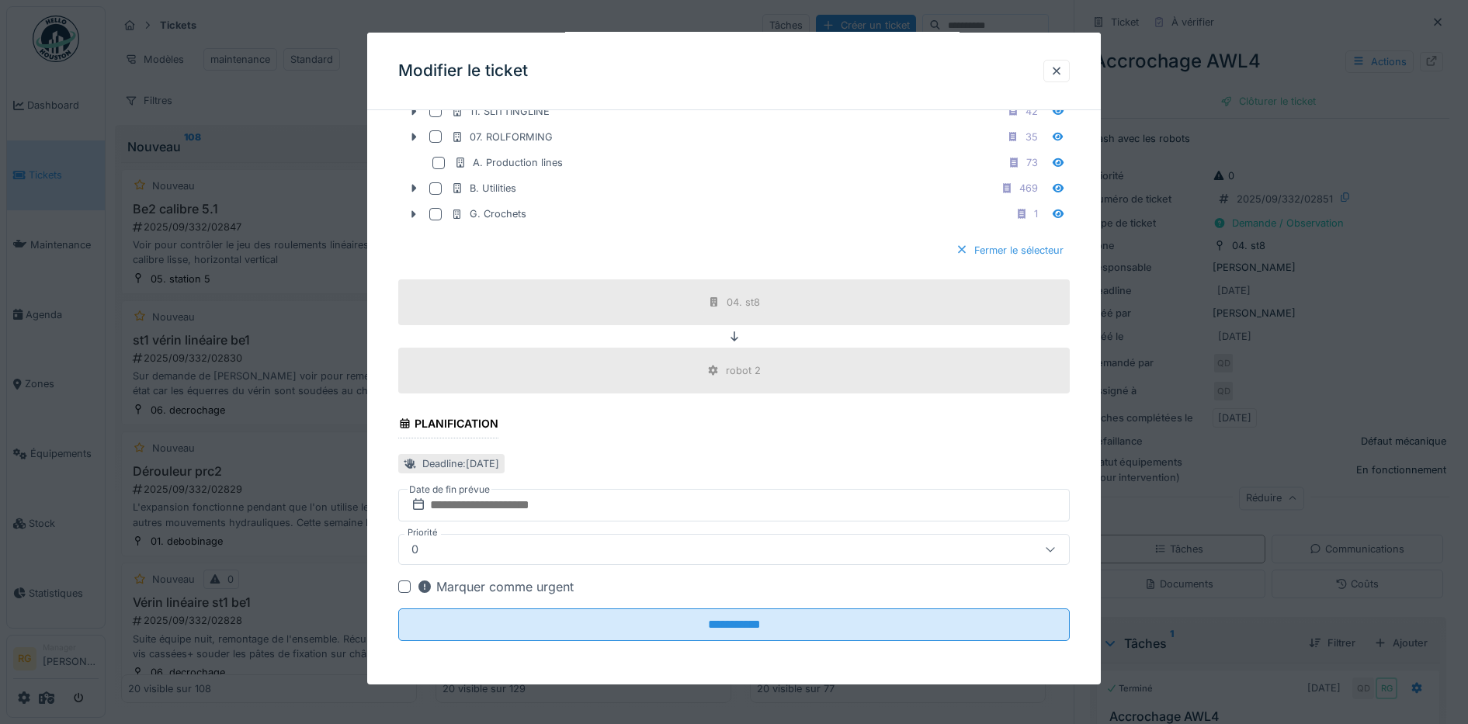
click at [1042, 250] on div "Fermer le sélecteur" at bounding box center [1009, 250] width 120 height 21
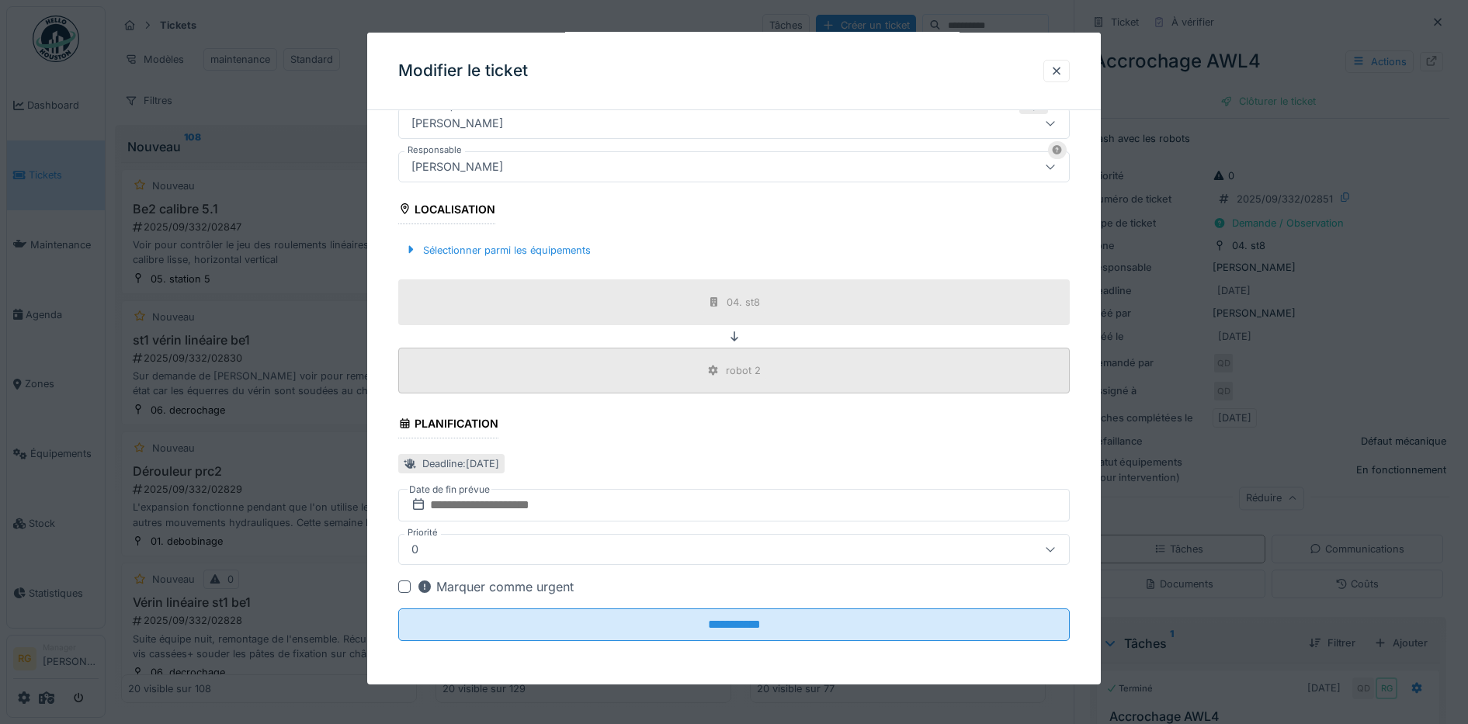
scroll to position [15, 0]
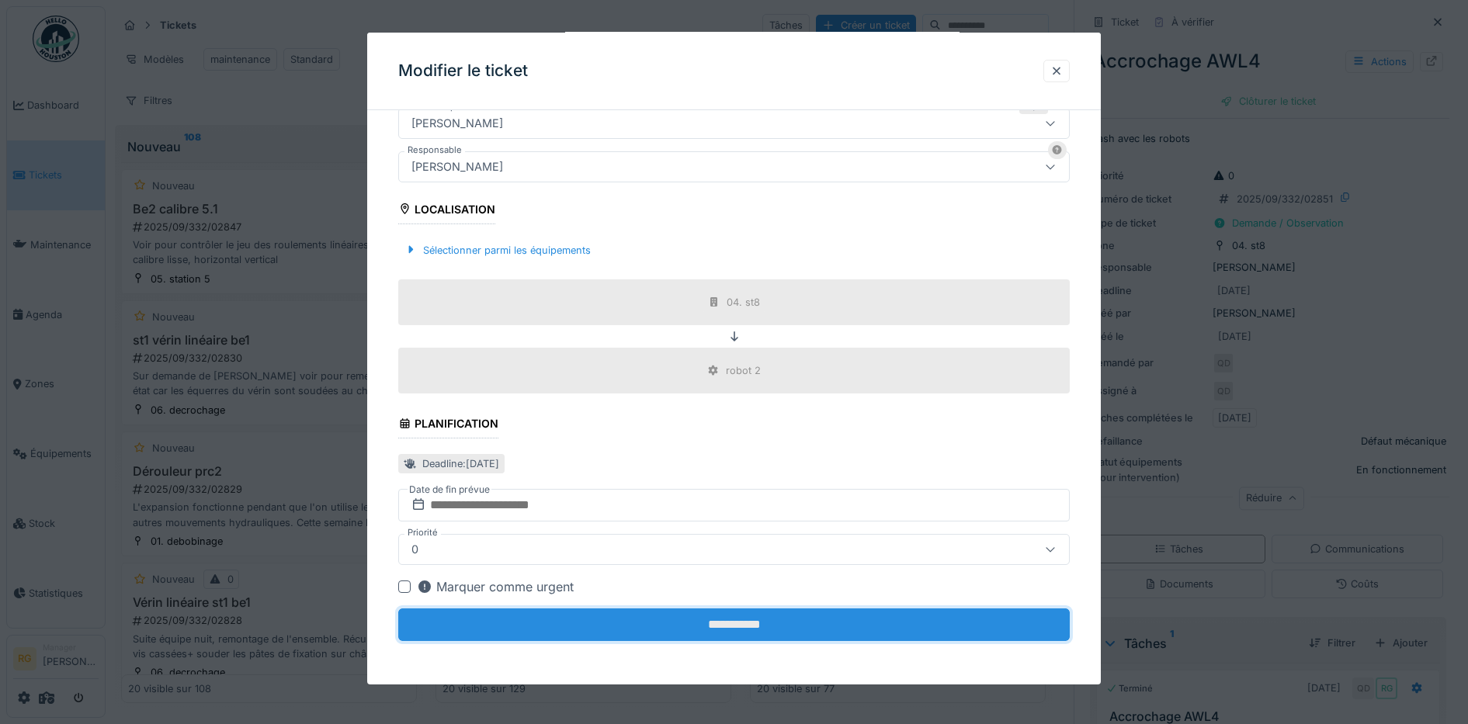
click at [723, 629] on input "**********" at bounding box center [734, 625] width 672 height 33
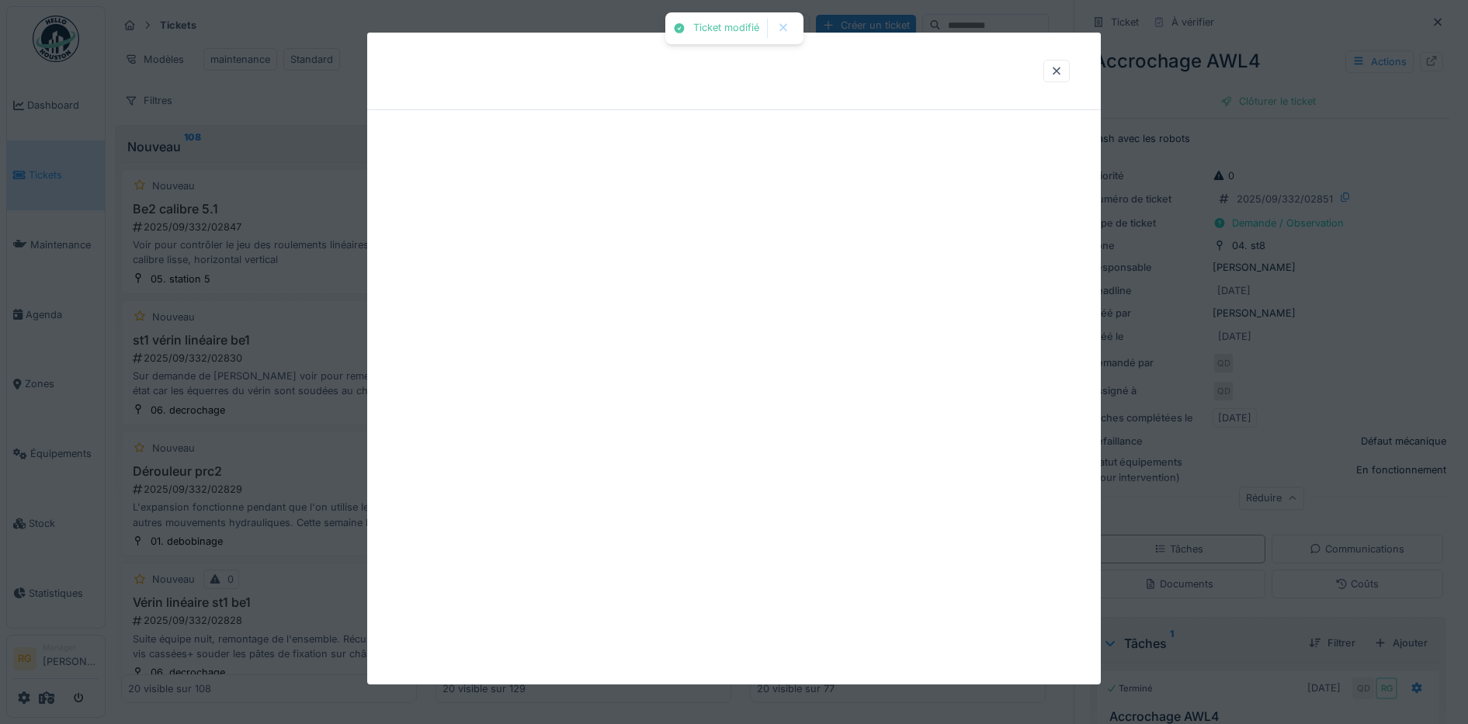
scroll to position [0, 0]
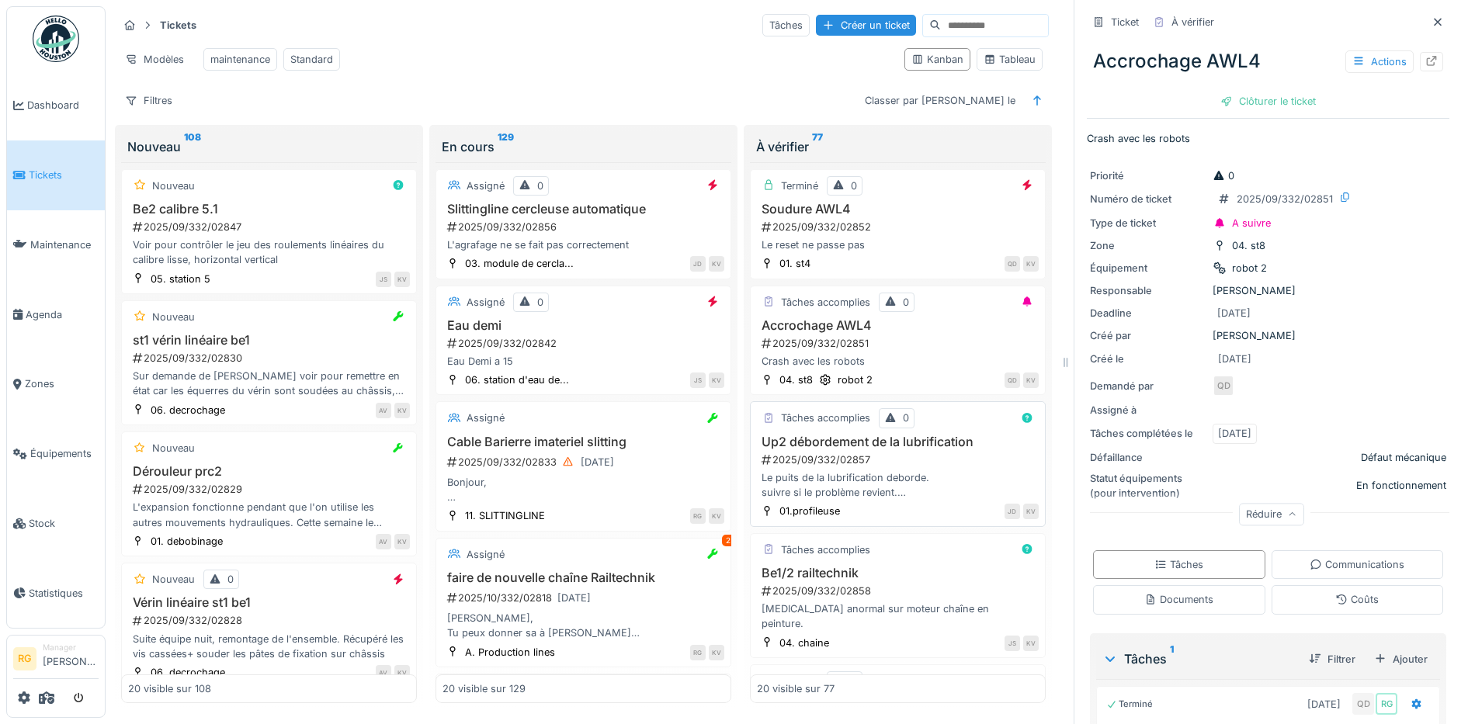
click at [898, 460] on div "2025/09/332/02857" at bounding box center [899, 460] width 279 height 15
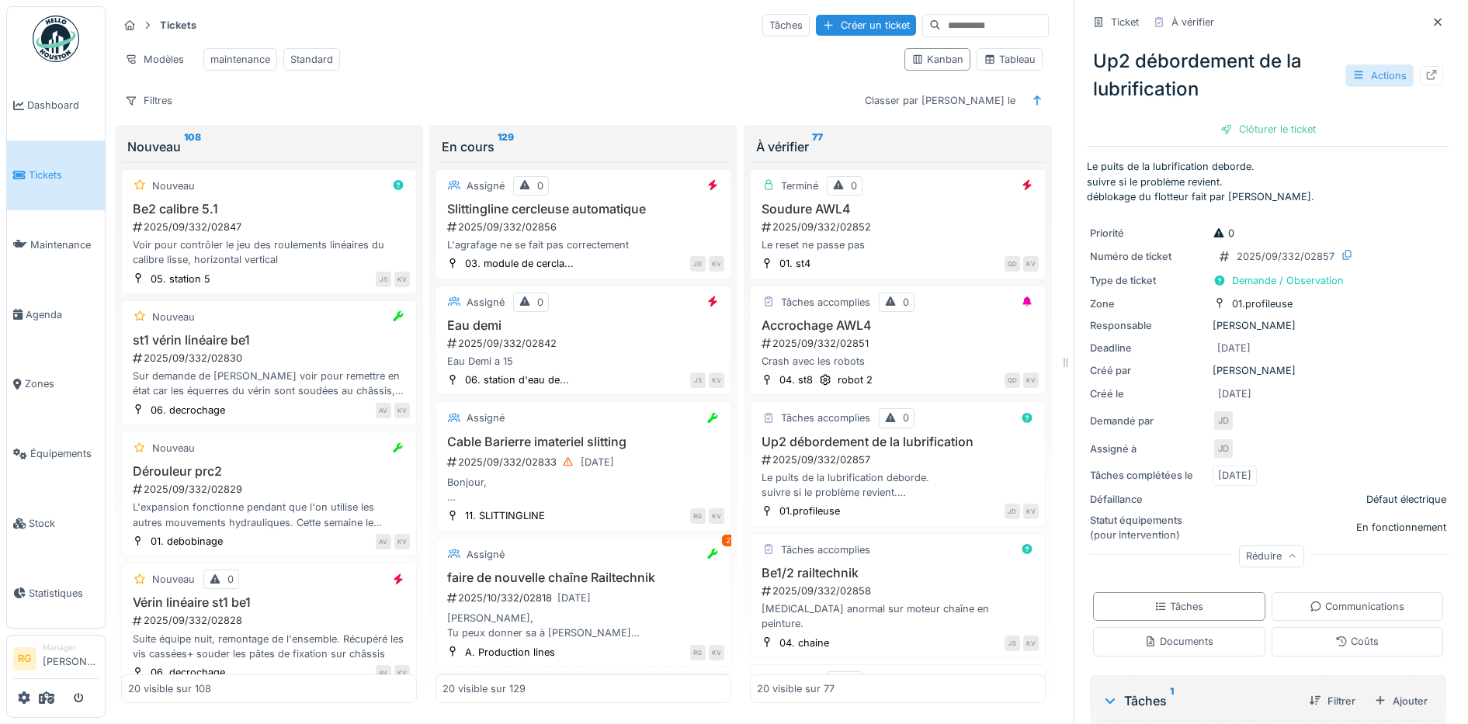
click at [1361, 64] on div "Actions" at bounding box center [1379, 75] width 68 height 23
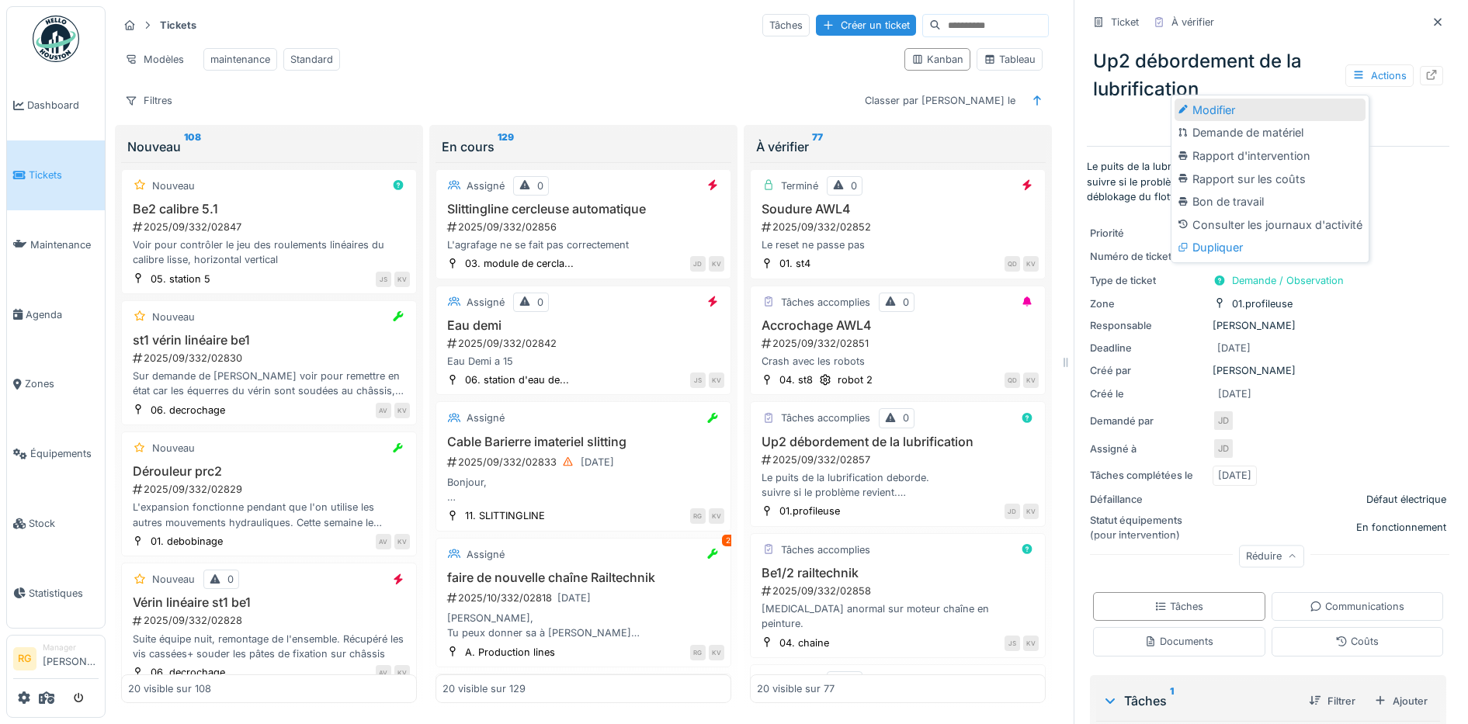
click at [1243, 99] on div "Modifier" at bounding box center [1269, 110] width 191 height 23
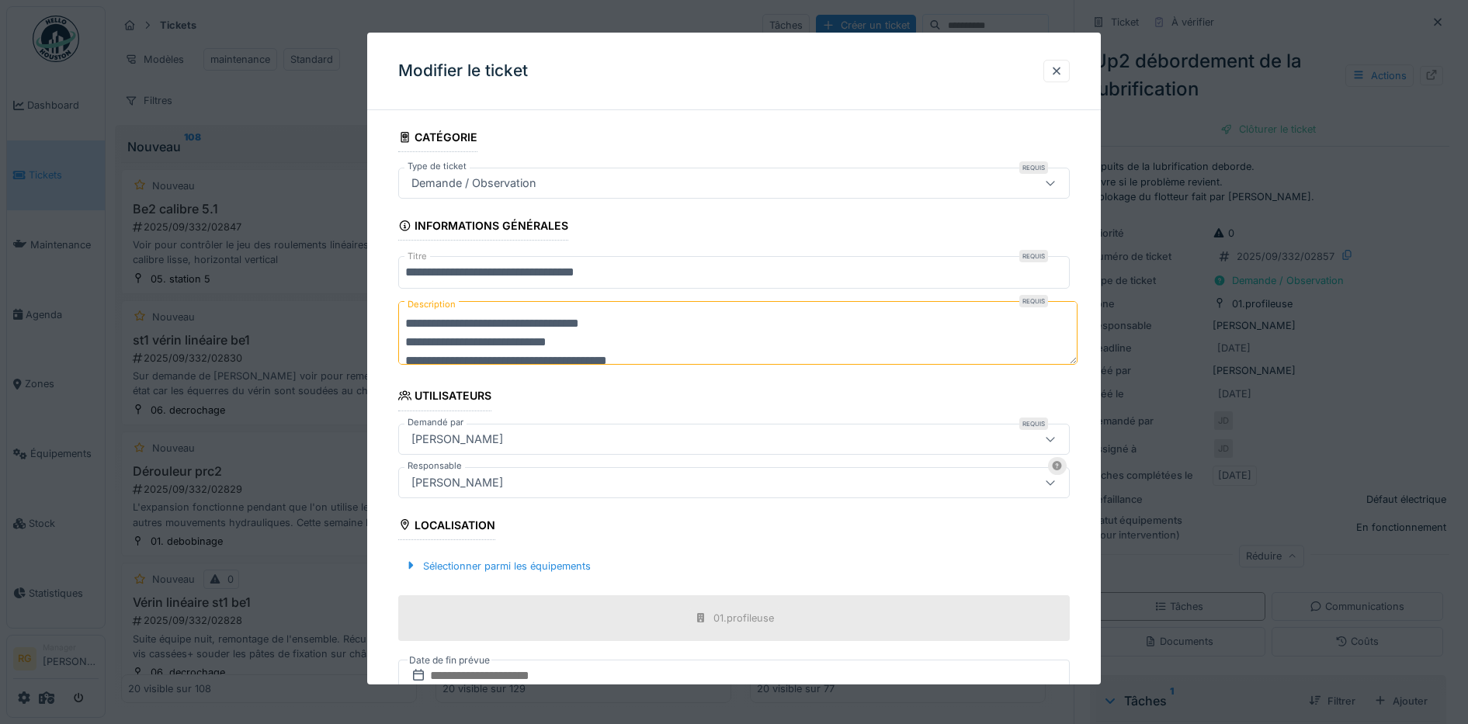
click at [1056, 186] on icon at bounding box center [1050, 183] width 12 height 10
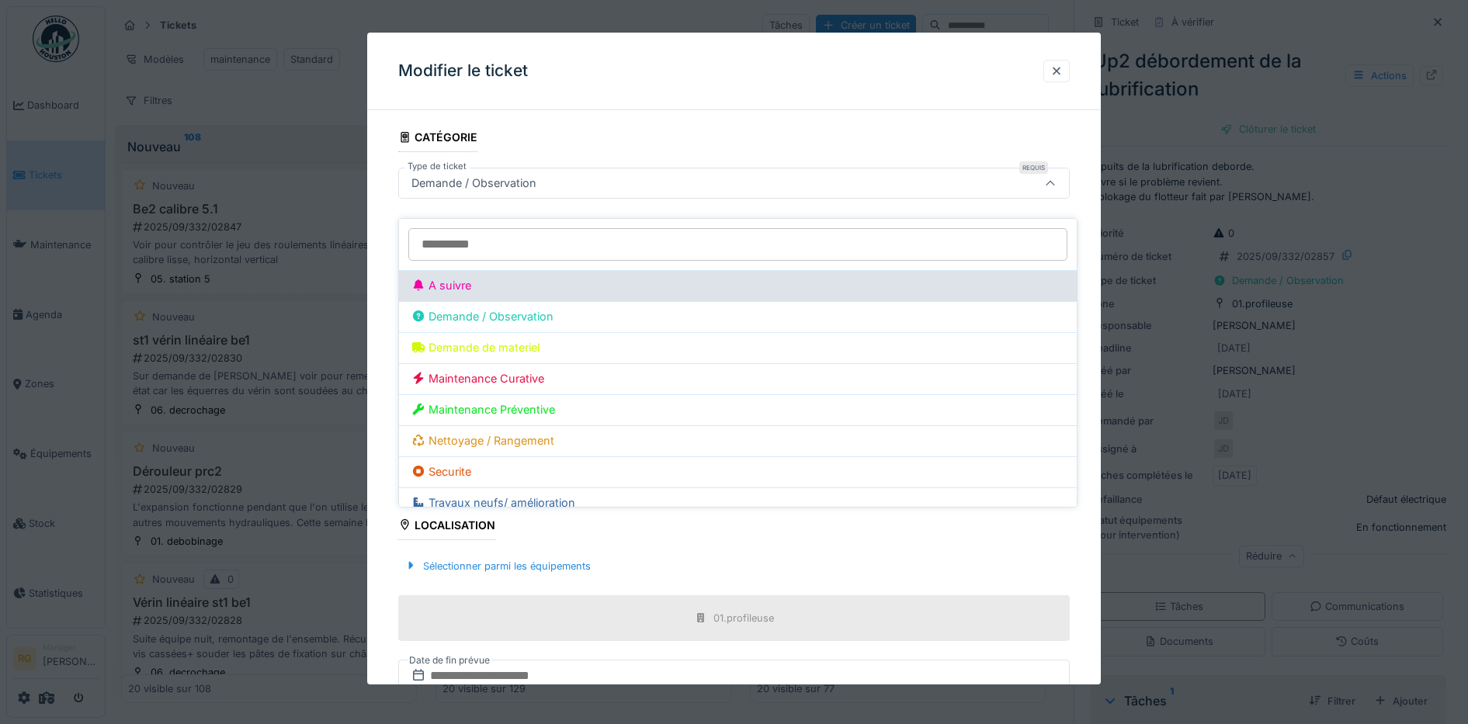
click at [472, 277] on div "A suivre" at bounding box center [737, 285] width 653 height 17
type input "***"
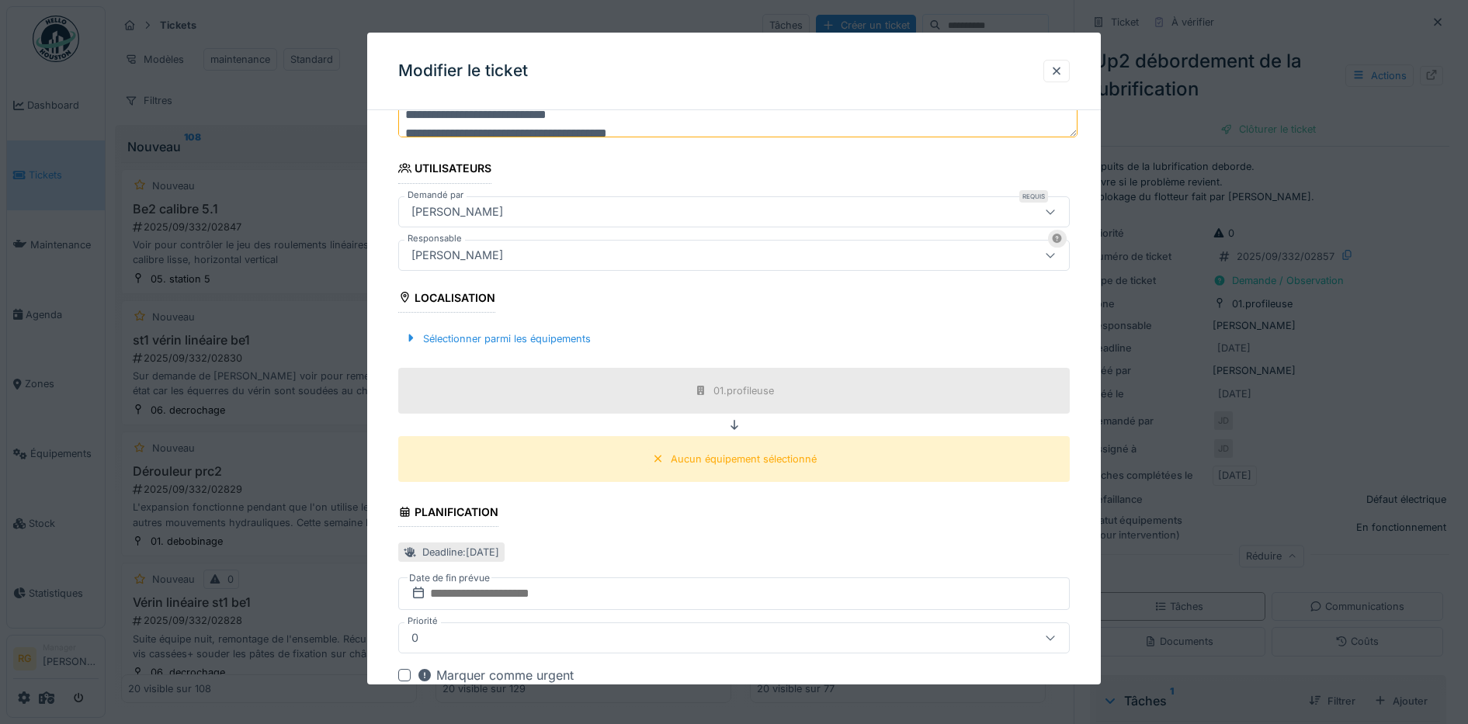
scroll to position [316, 0]
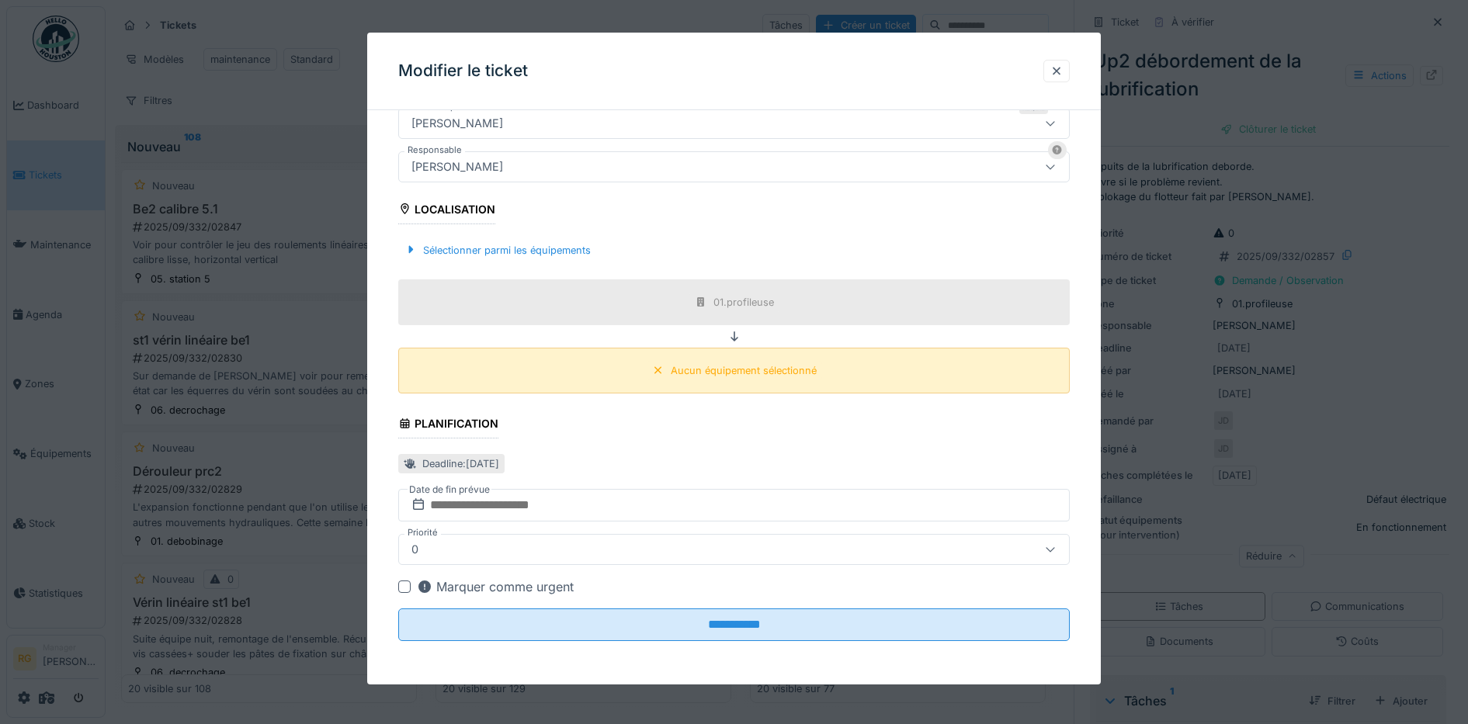
click at [754, 376] on div "Aucun équipement sélectionné" at bounding box center [744, 370] width 146 height 15
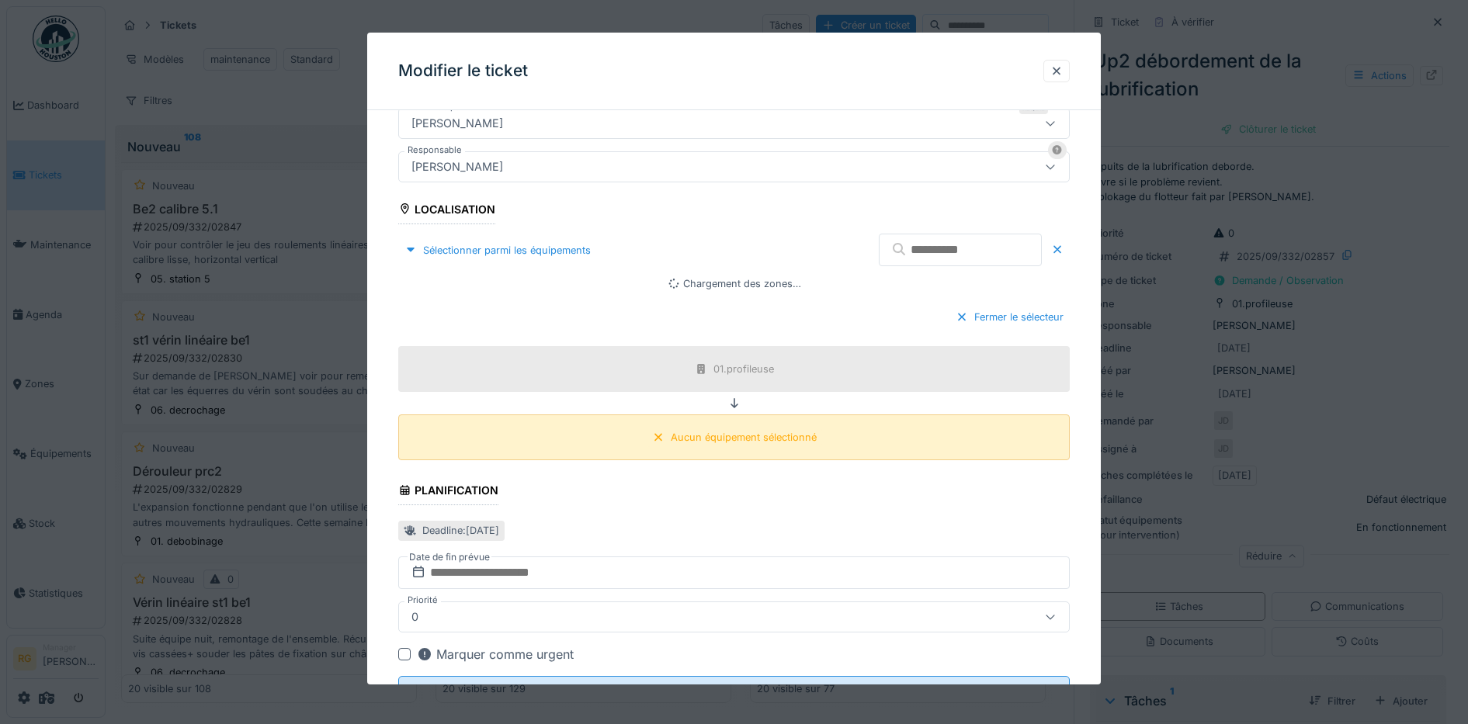
click at [664, 439] on icon at bounding box center [658, 437] width 12 height 10
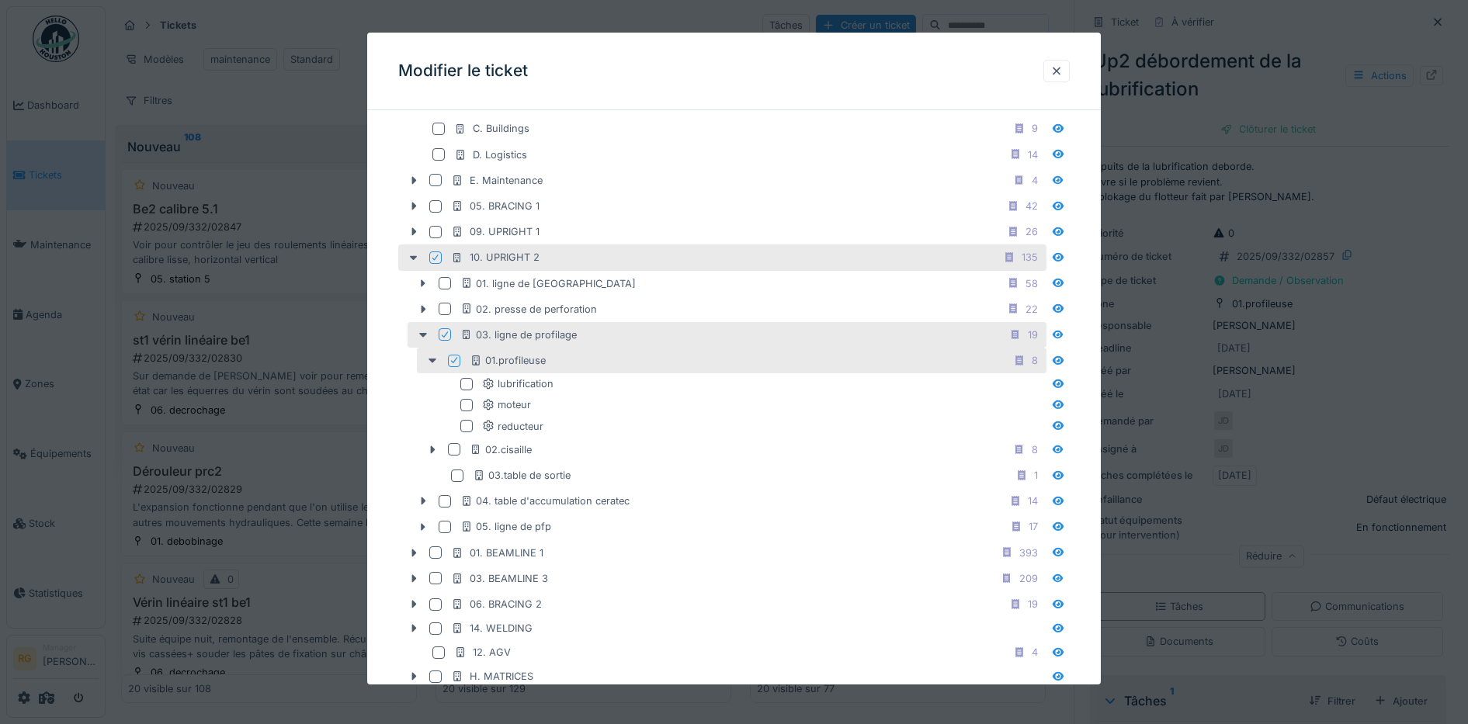
scroll to position [577, 0]
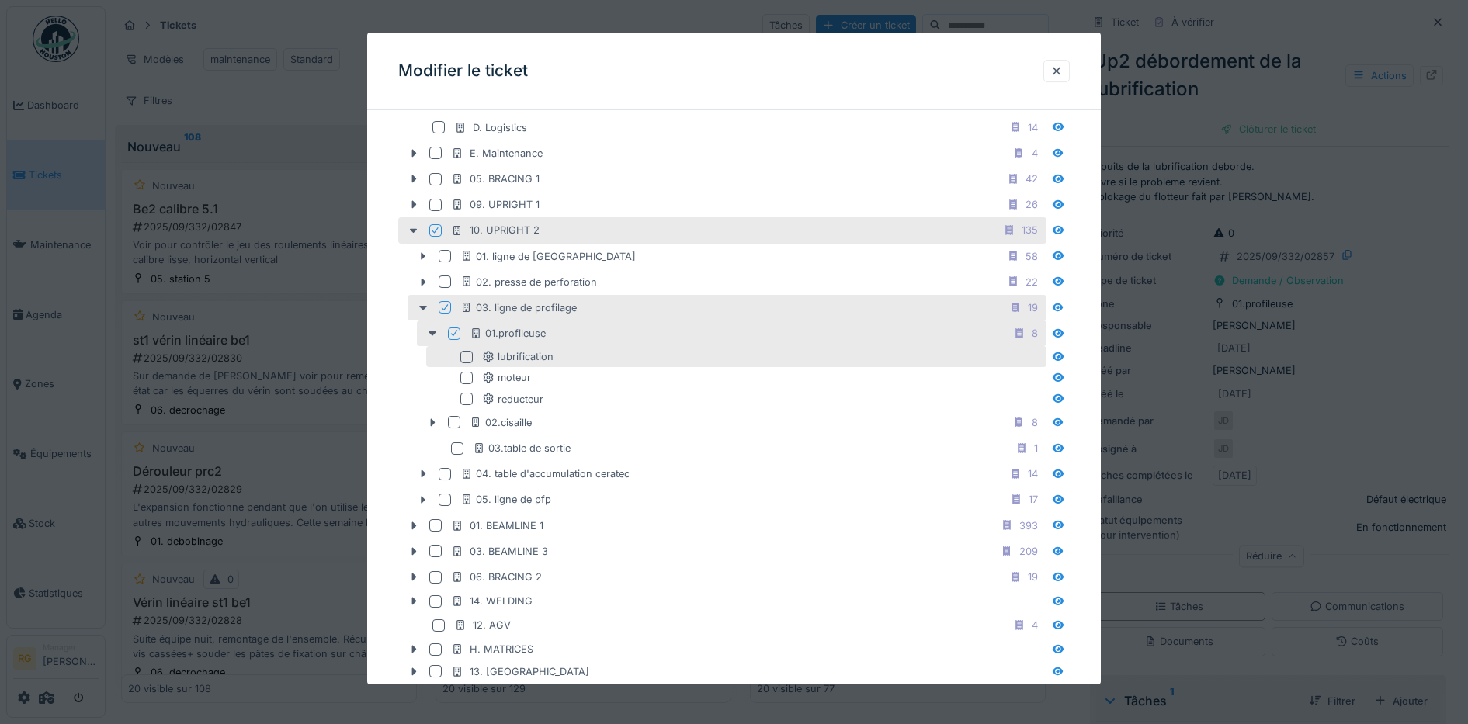
click at [466, 355] on div at bounding box center [466, 357] width 12 height 12
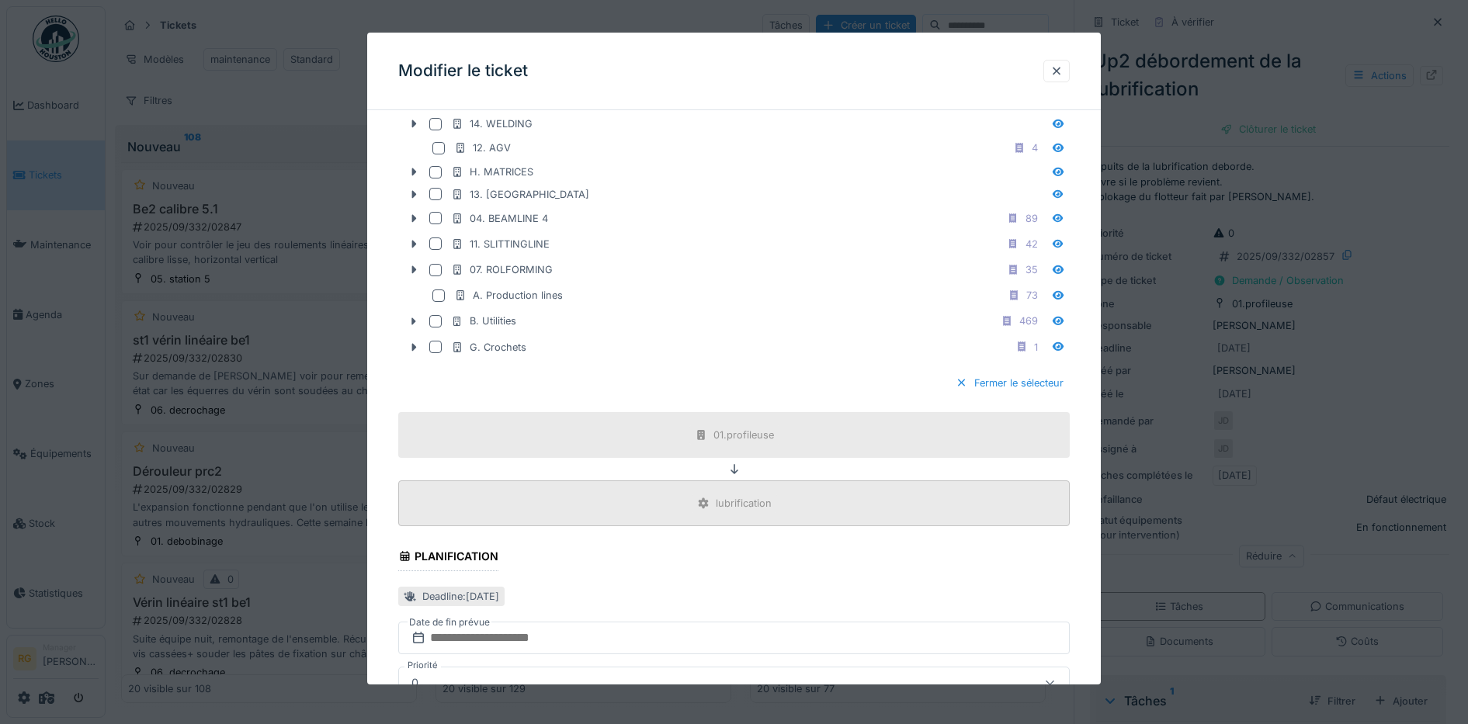
scroll to position [1063, 0]
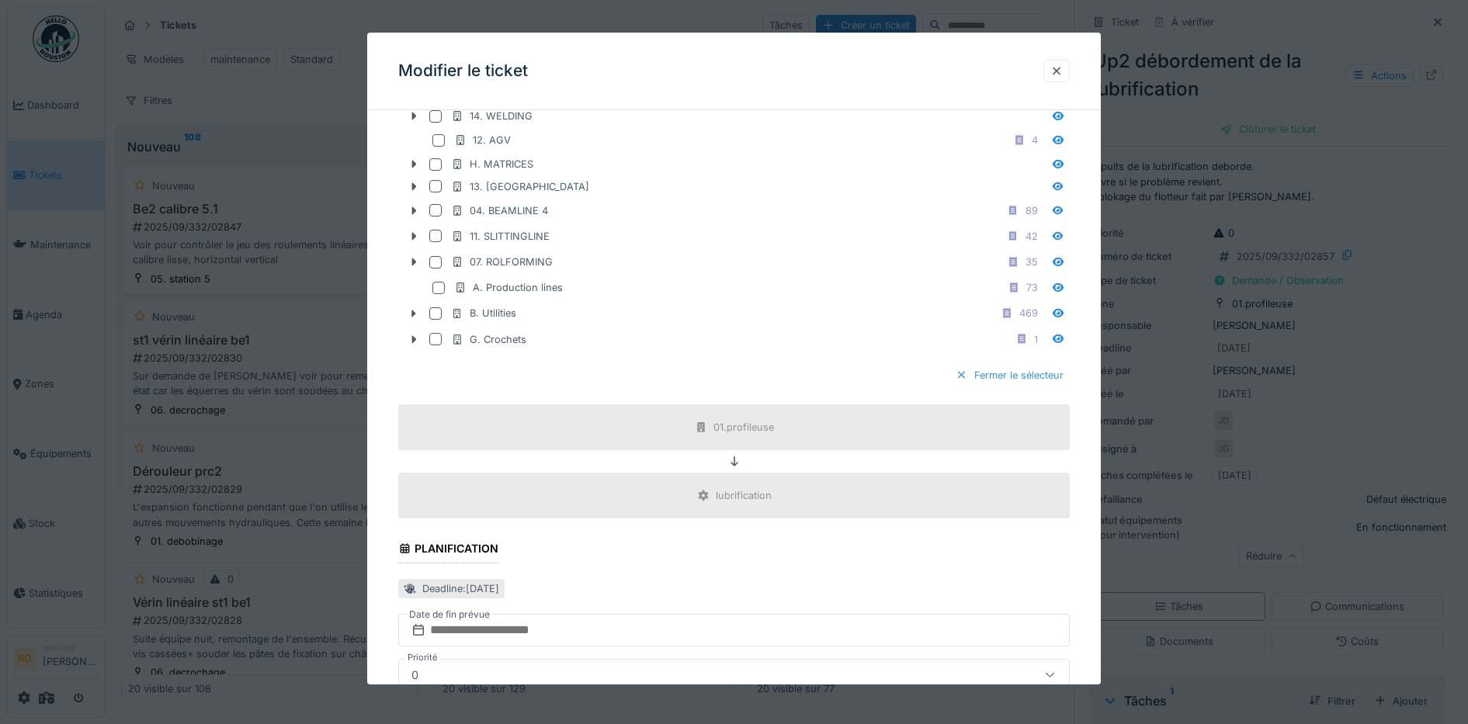
click at [1031, 376] on div "Fermer le sélecteur" at bounding box center [1009, 375] width 120 height 21
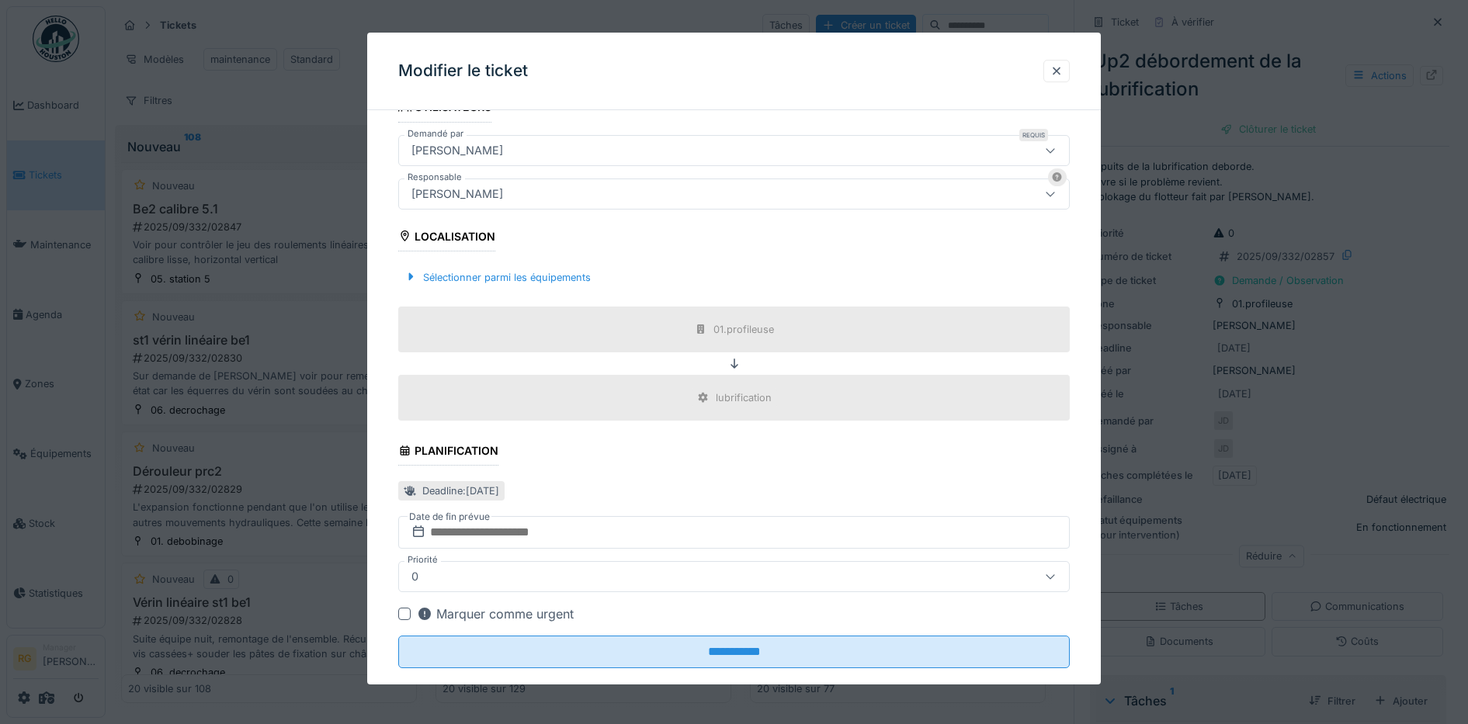
scroll to position [316, 0]
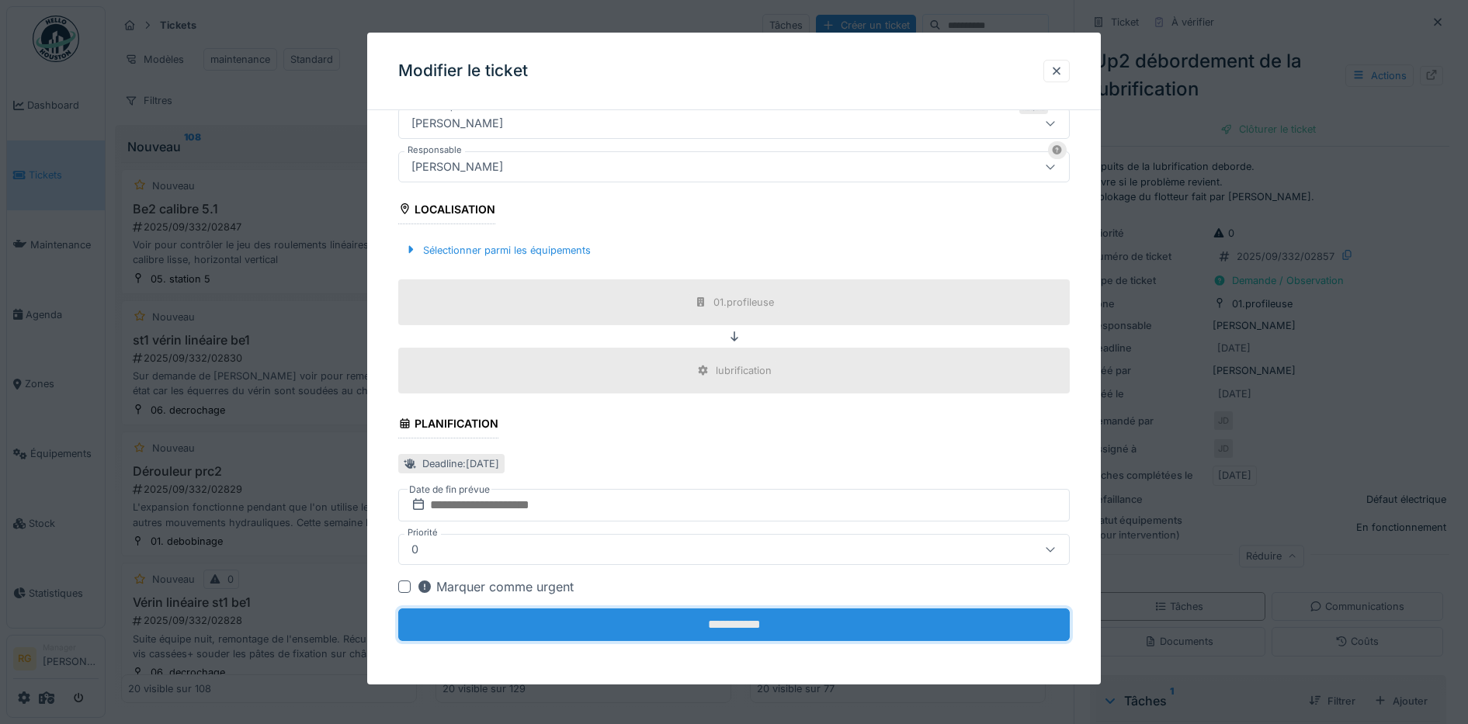
click at [744, 629] on input "**********" at bounding box center [734, 625] width 672 height 33
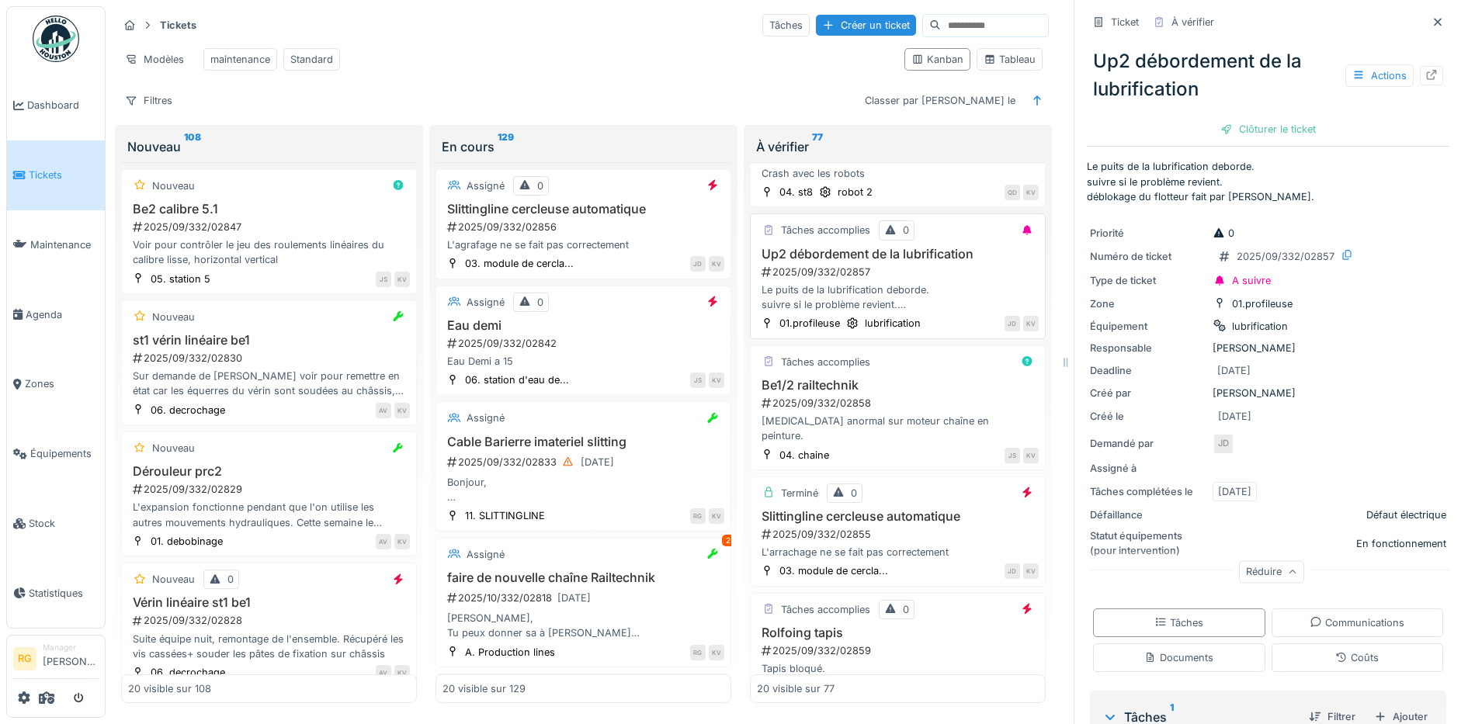
scroll to position [194, 0]
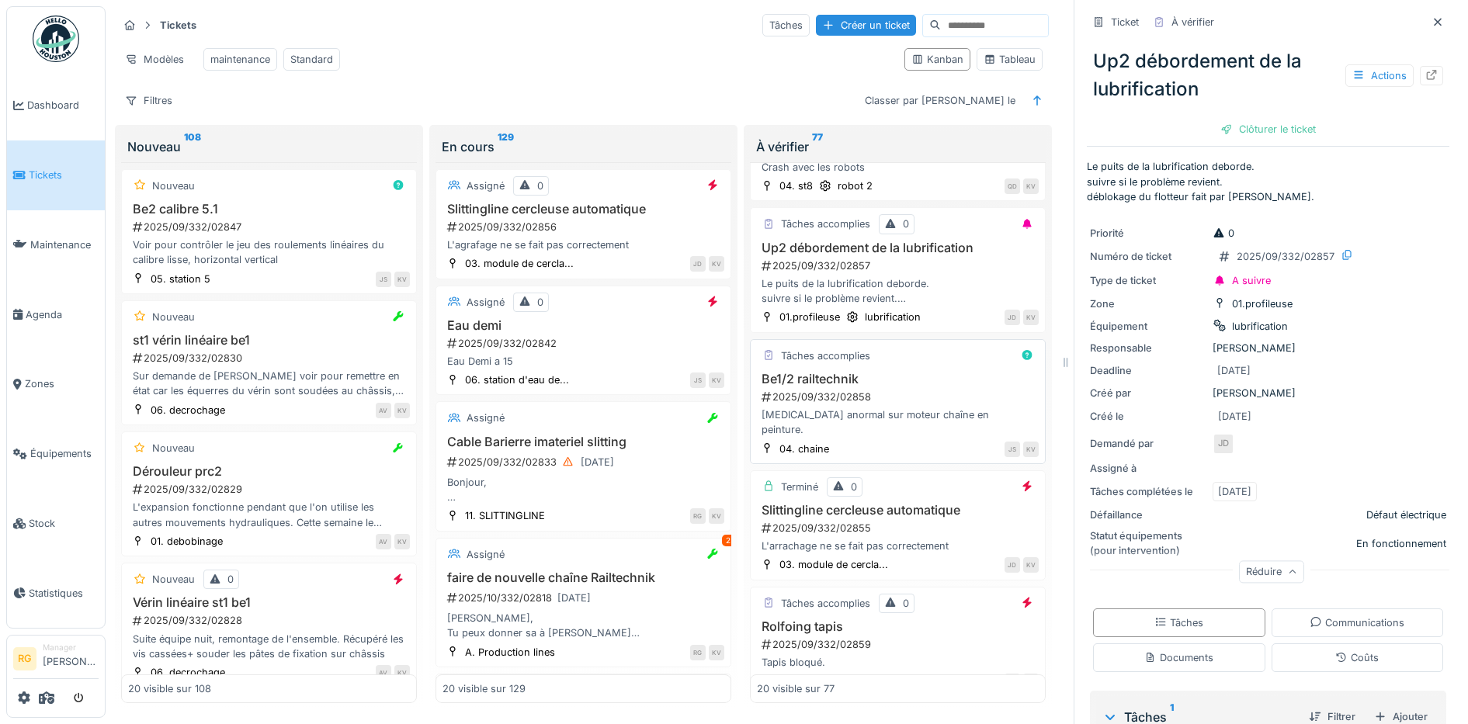
click at [907, 391] on div "2025/09/332/02858" at bounding box center [899, 397] width 279 height 15
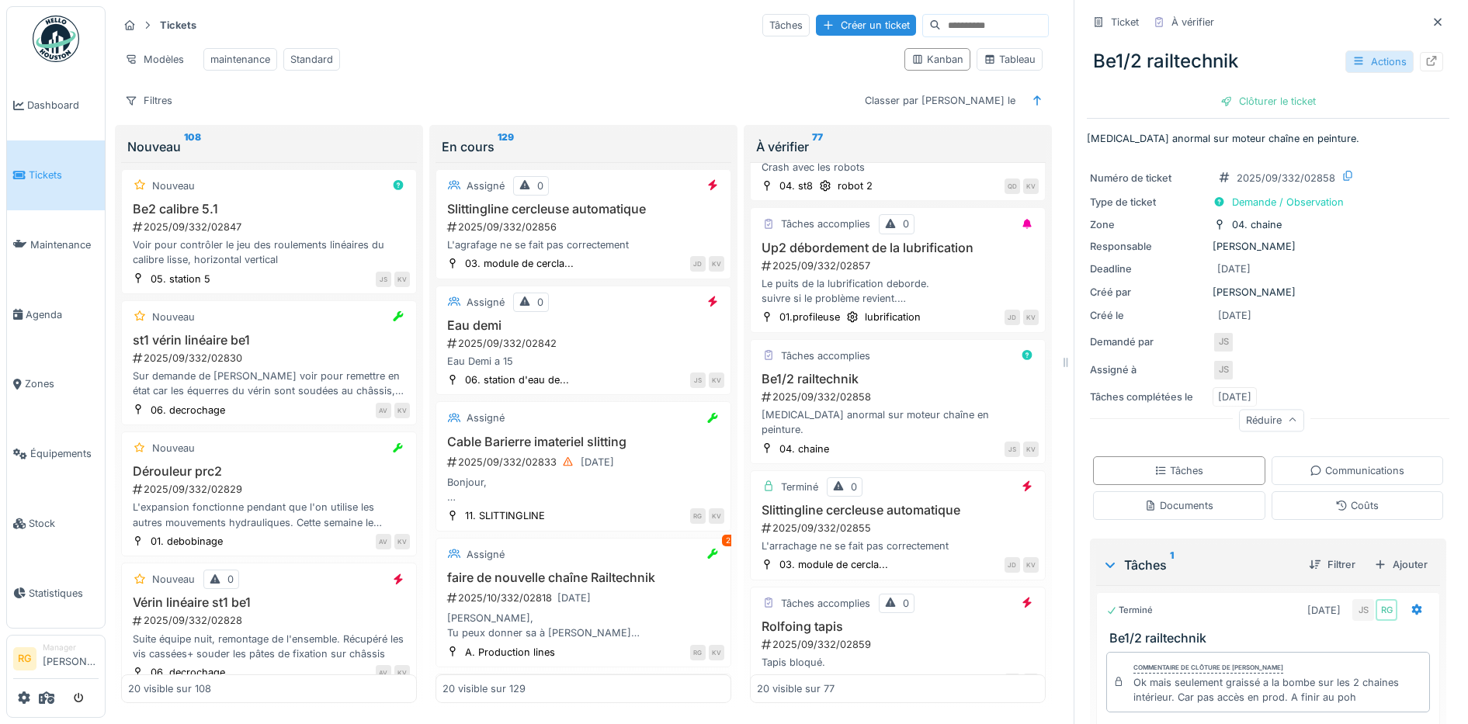
click at [1364, 50] on div "Actions" at bounding box center [1379, 61] width 68 height 23
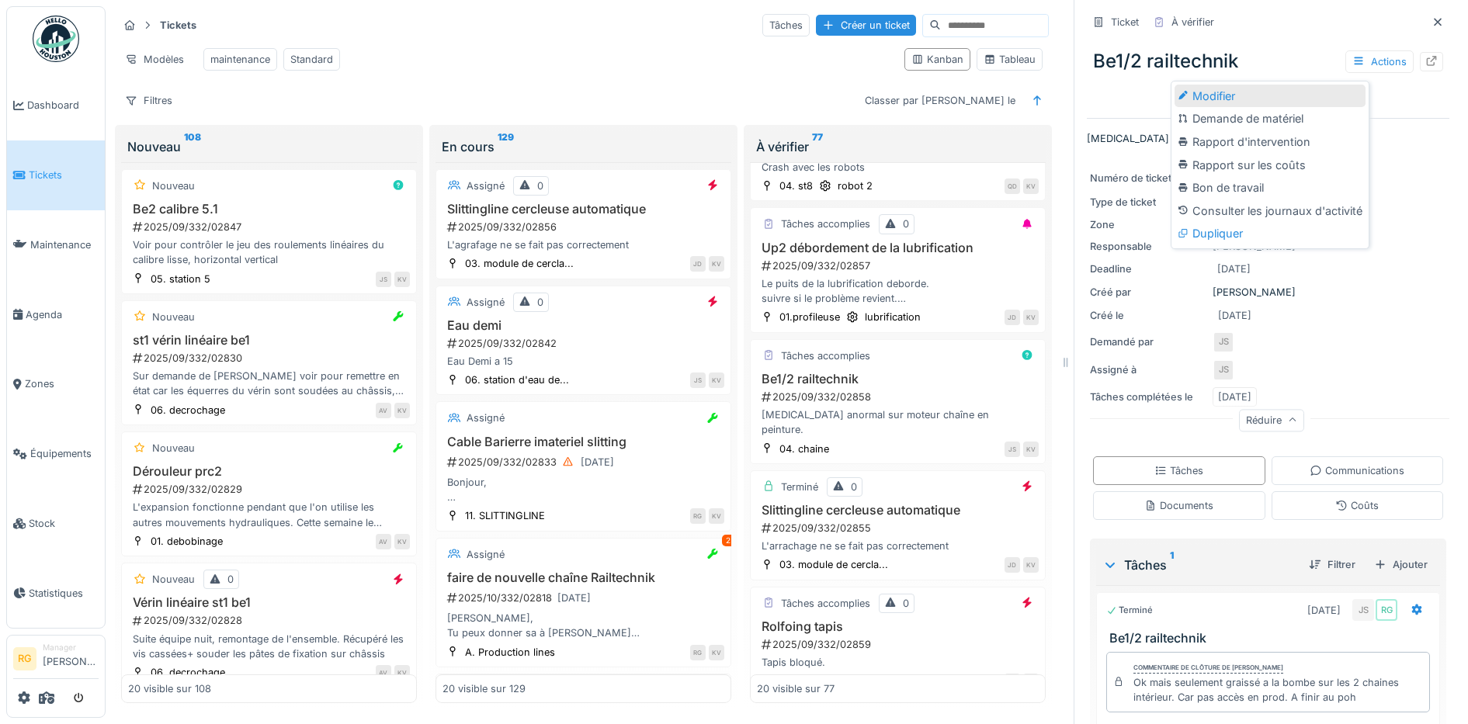
click at [1229, 85] on div "Modifier" at bounding box center [1269, 96] width 191 height 23
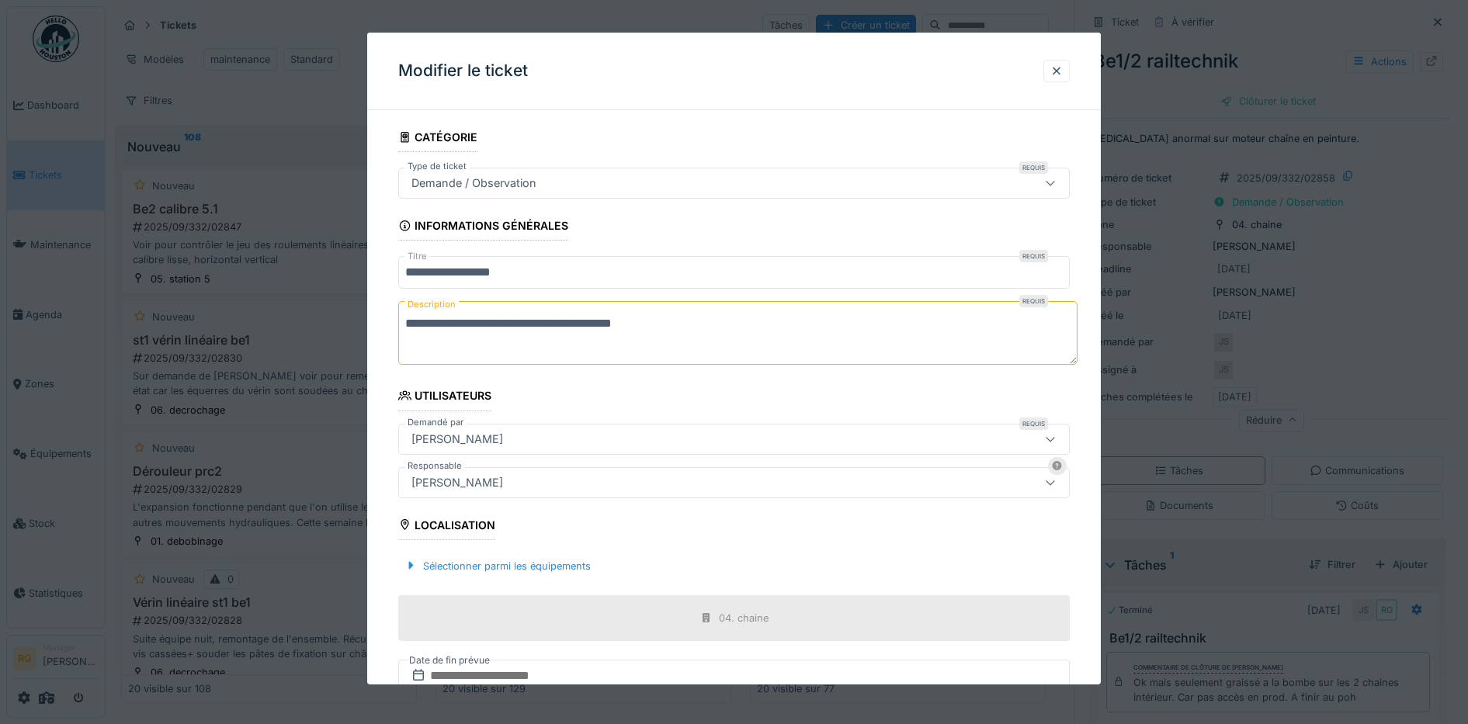
click at [1056, 182] on icon at bounding box center [1050, 183] width 12 height 10
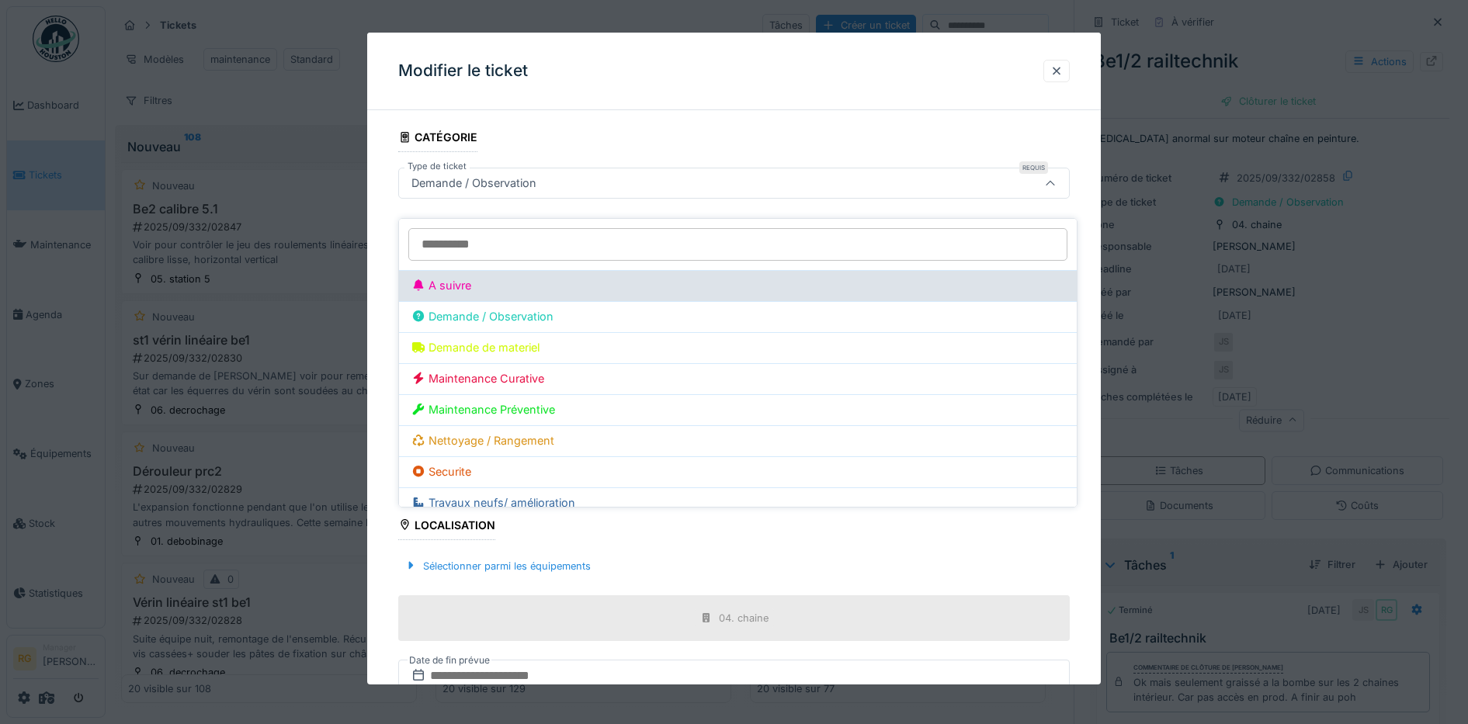
click at [456, 277] on div "A suivre" at bounding box center [737, 285] width 653 height 17
type input "***"
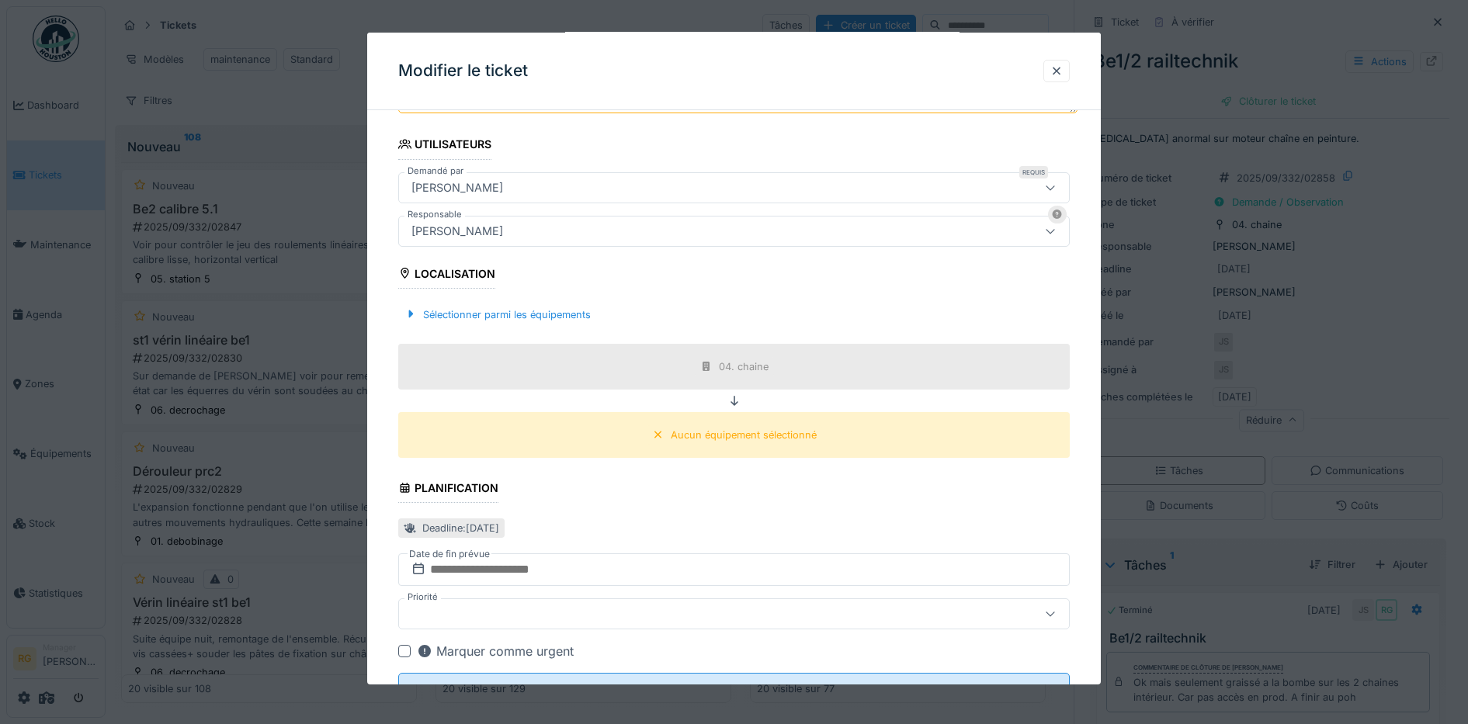
scroll to position [291, 0]
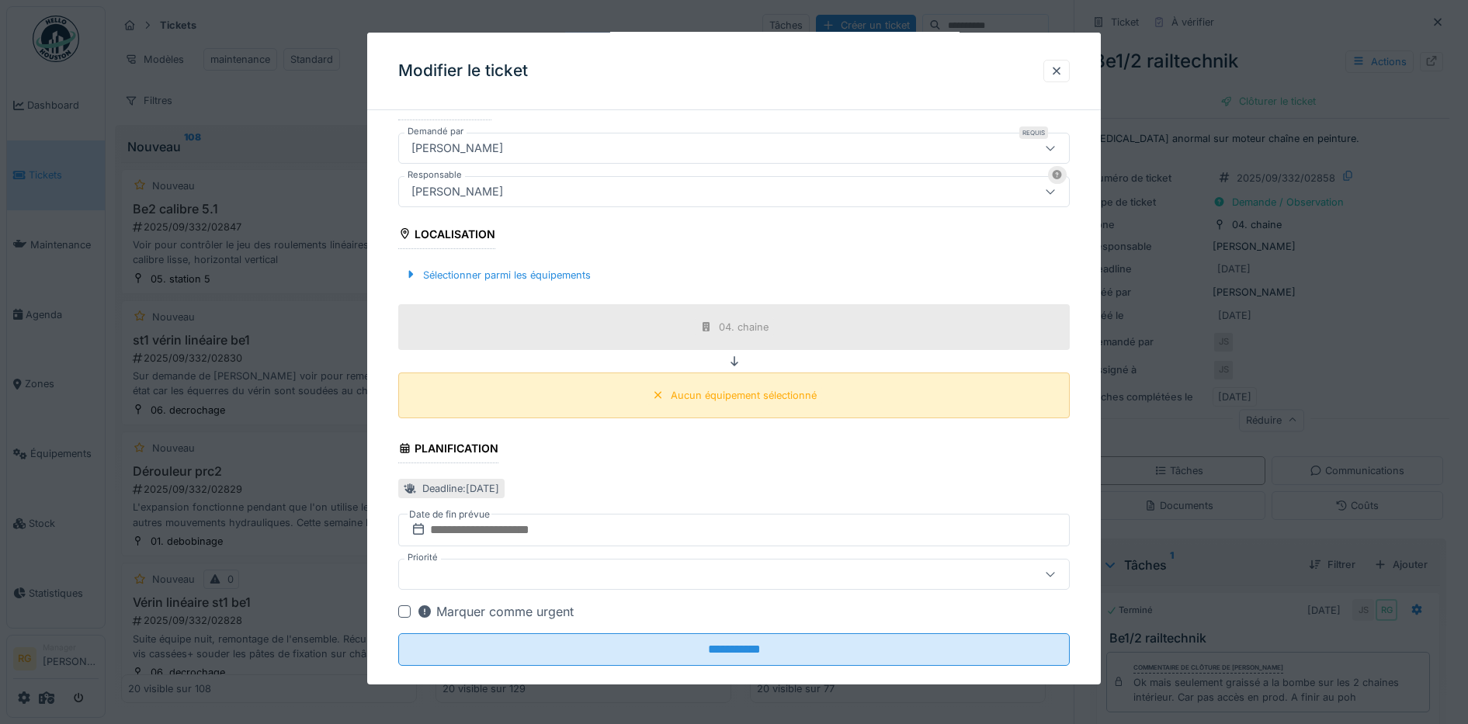
click at [732, 393] on div "Aucun équipement sélectionné" at bounding box center [744, 395] width 146 height 15
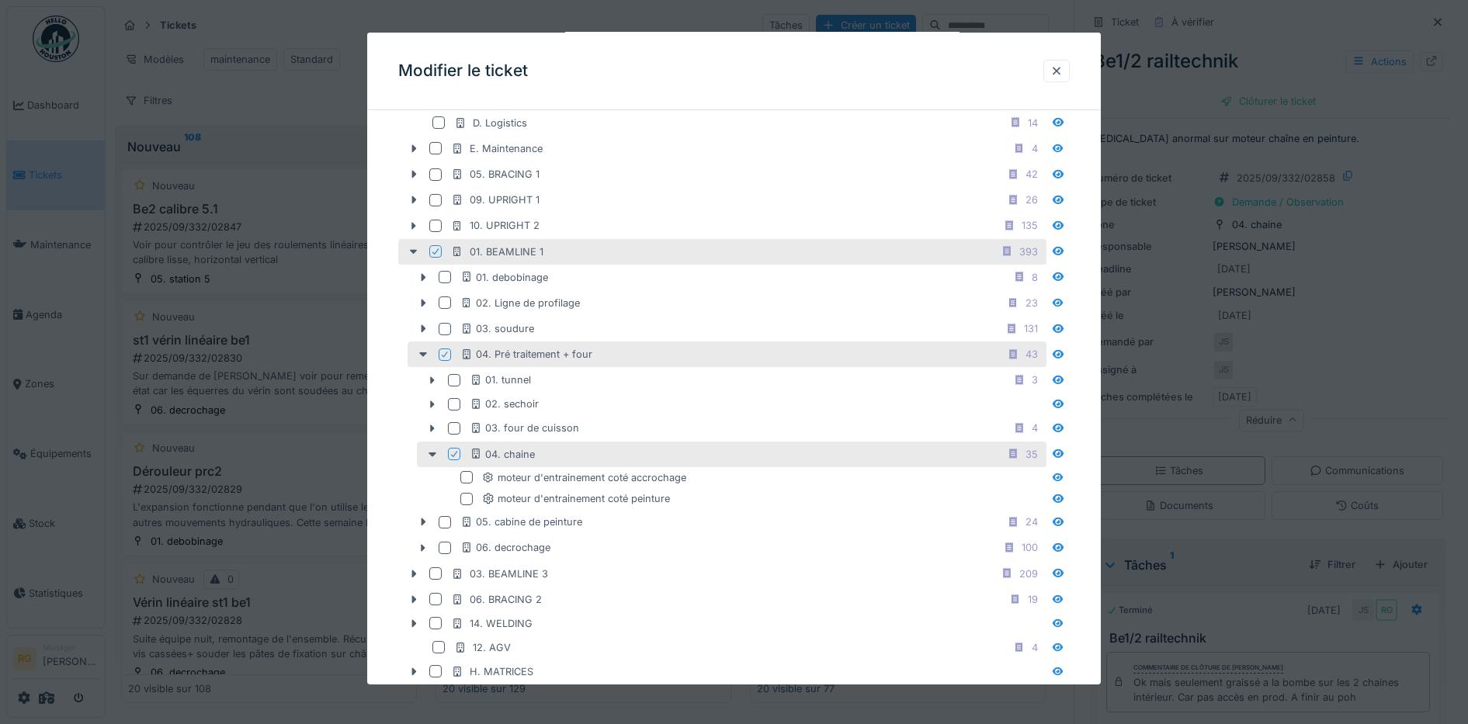
scroll to position [679, 0]
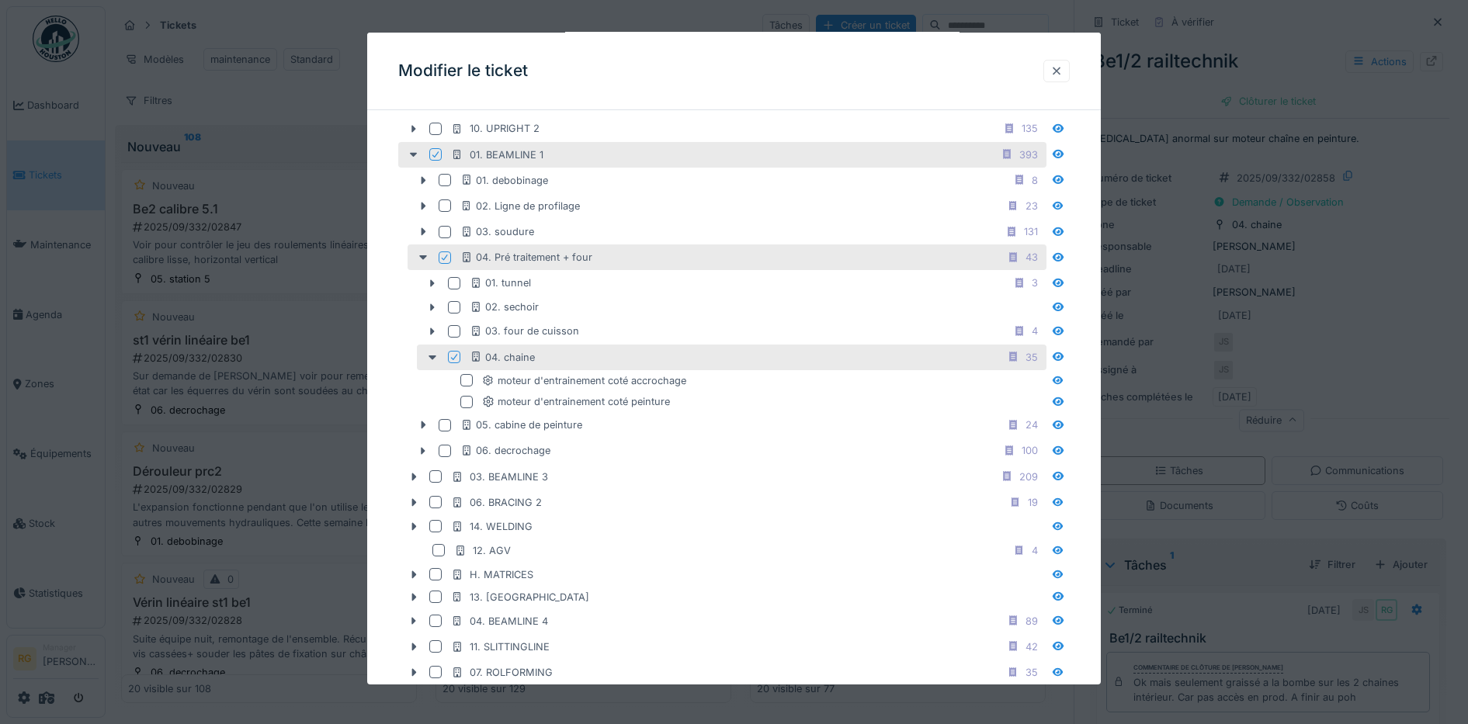
click at [1063, 74] on div at bounding box center [1056, 71] width 12 height 15
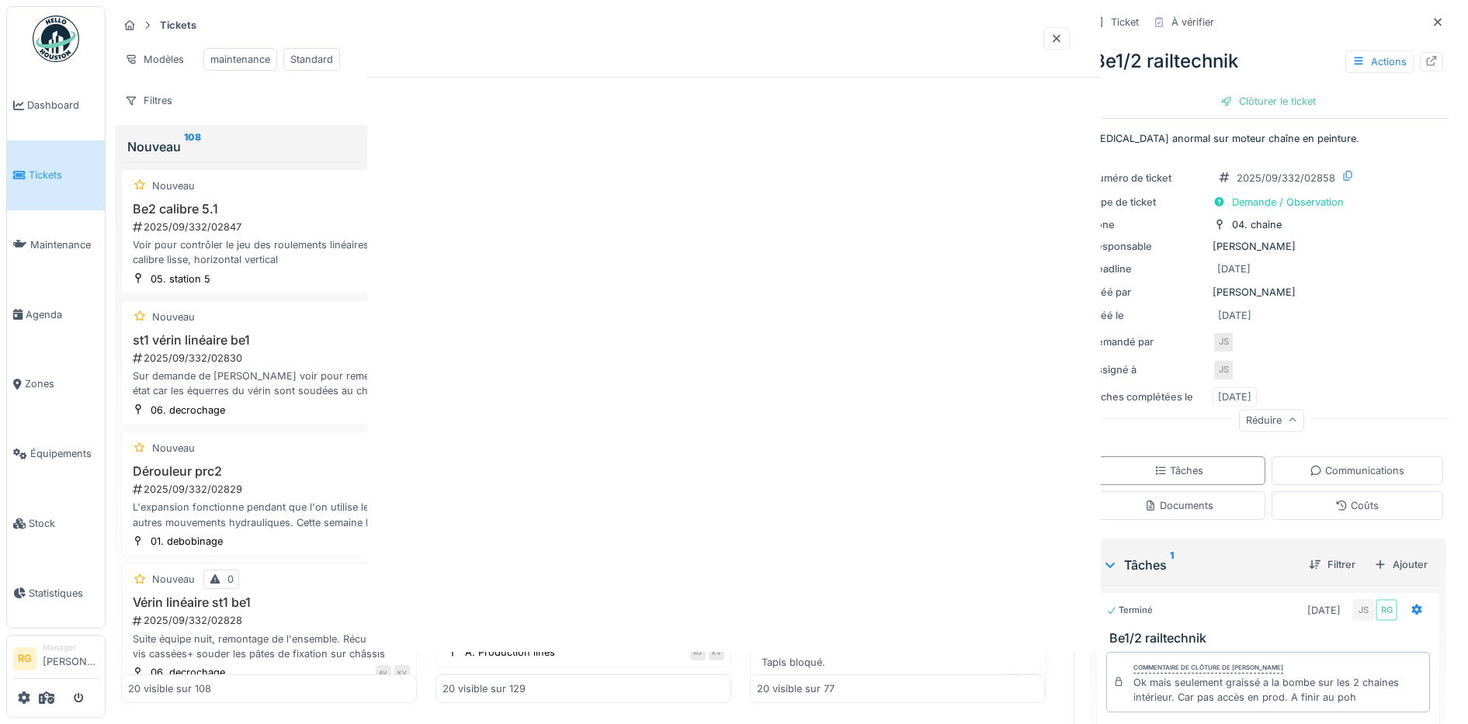
scroll to position [0, 0]
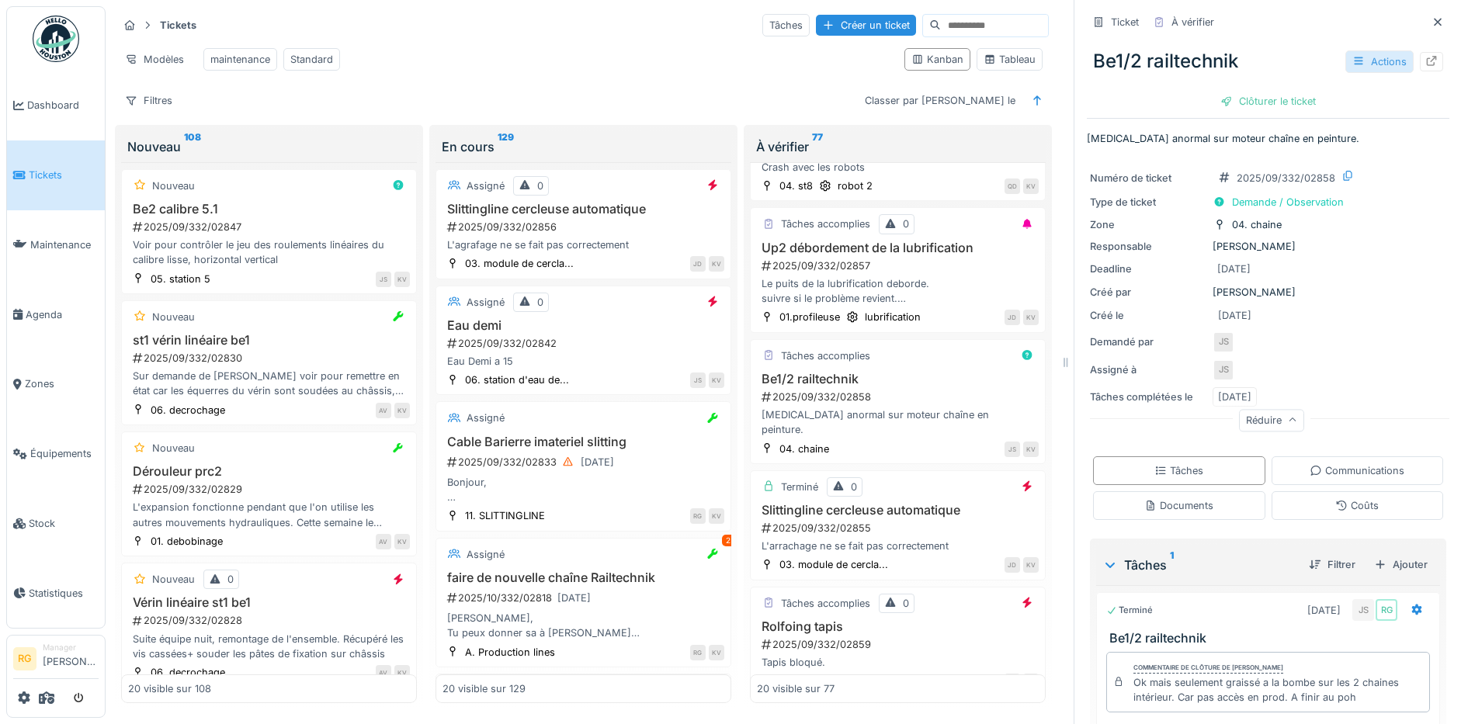
click at [1368, 50] on div "Actions" at bounding box center [1379, 61] width 68 height 23
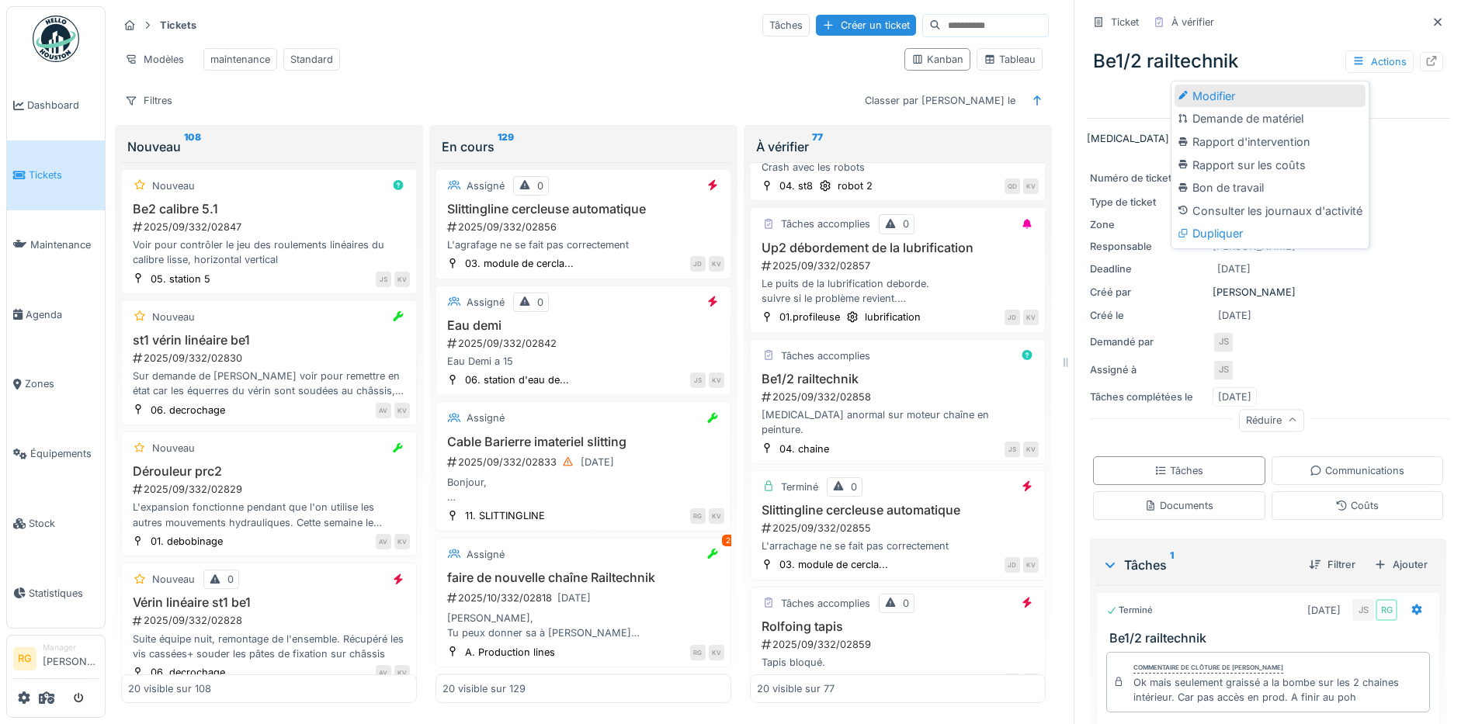
click at [1186, 91] on icon at bounding box center [1182, 95] width 11 height 9
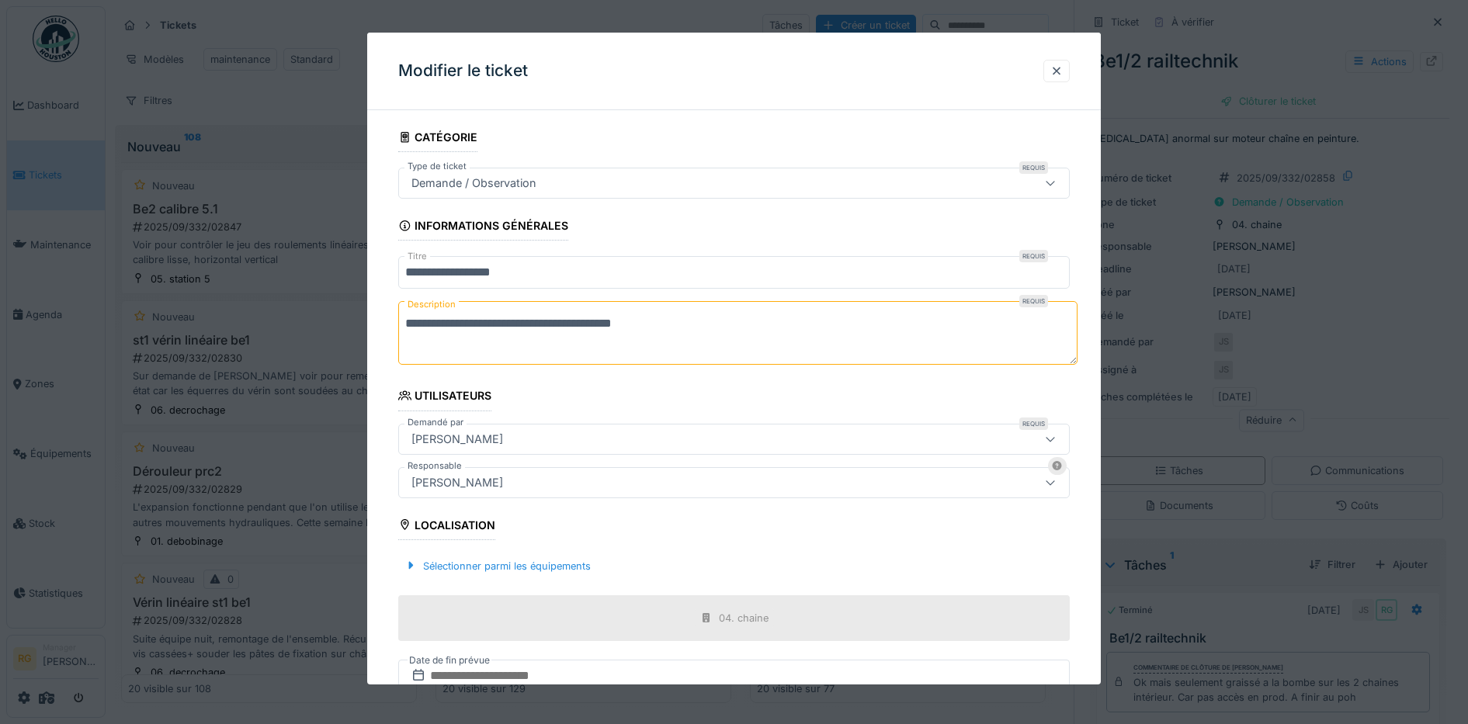
click at [1055, 184] on icon at bounding box center [1050, 183] width 12 height 10
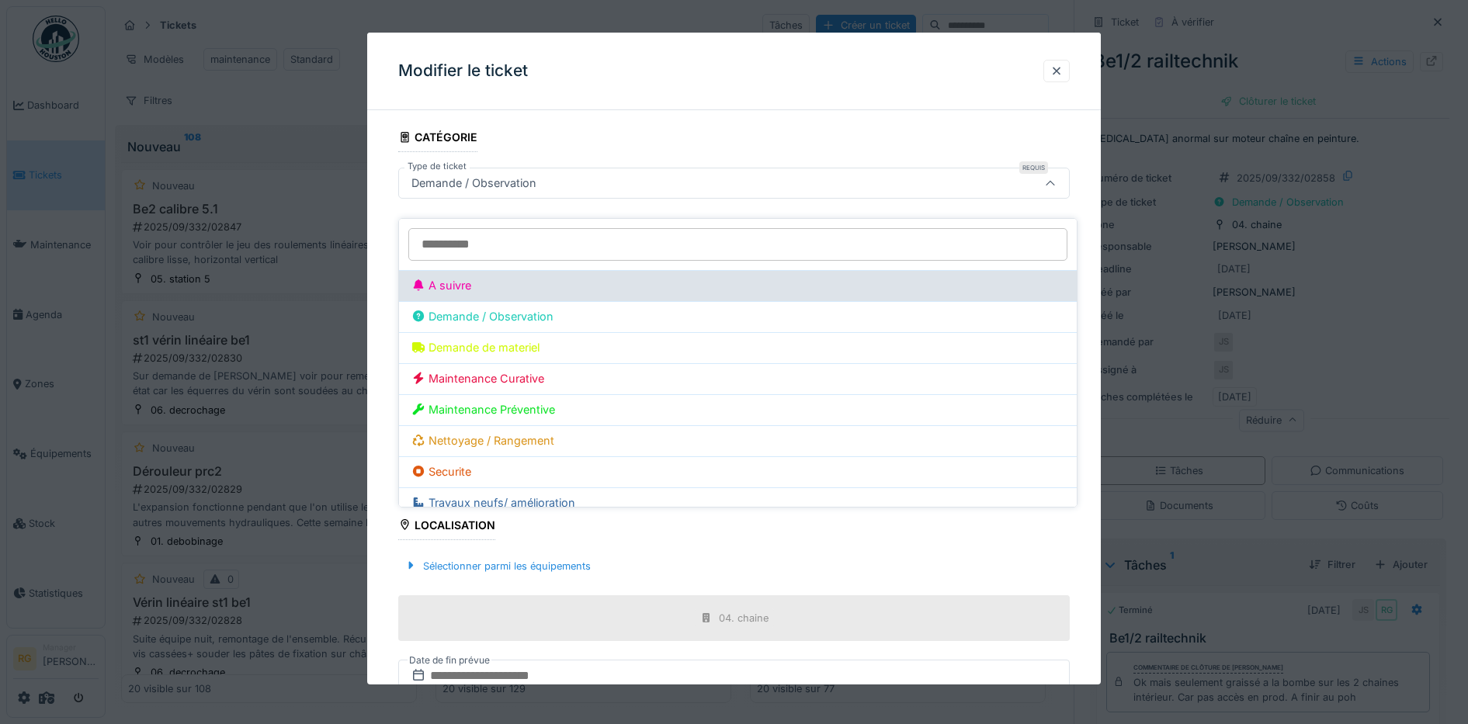
click at [460, 277] on div "A suivre" at bounding box center [737, 285] width 653 height 17
type input "***"
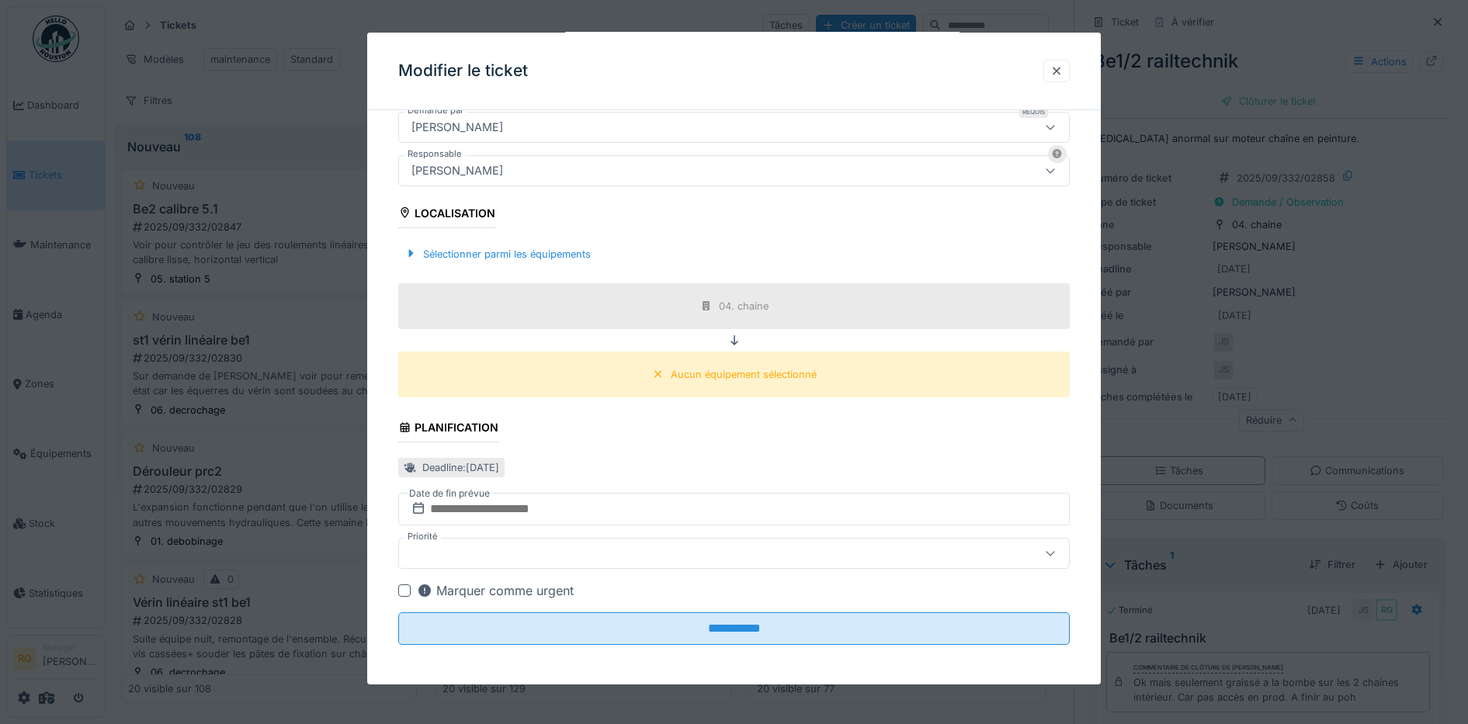
scroll to position [316, 0]
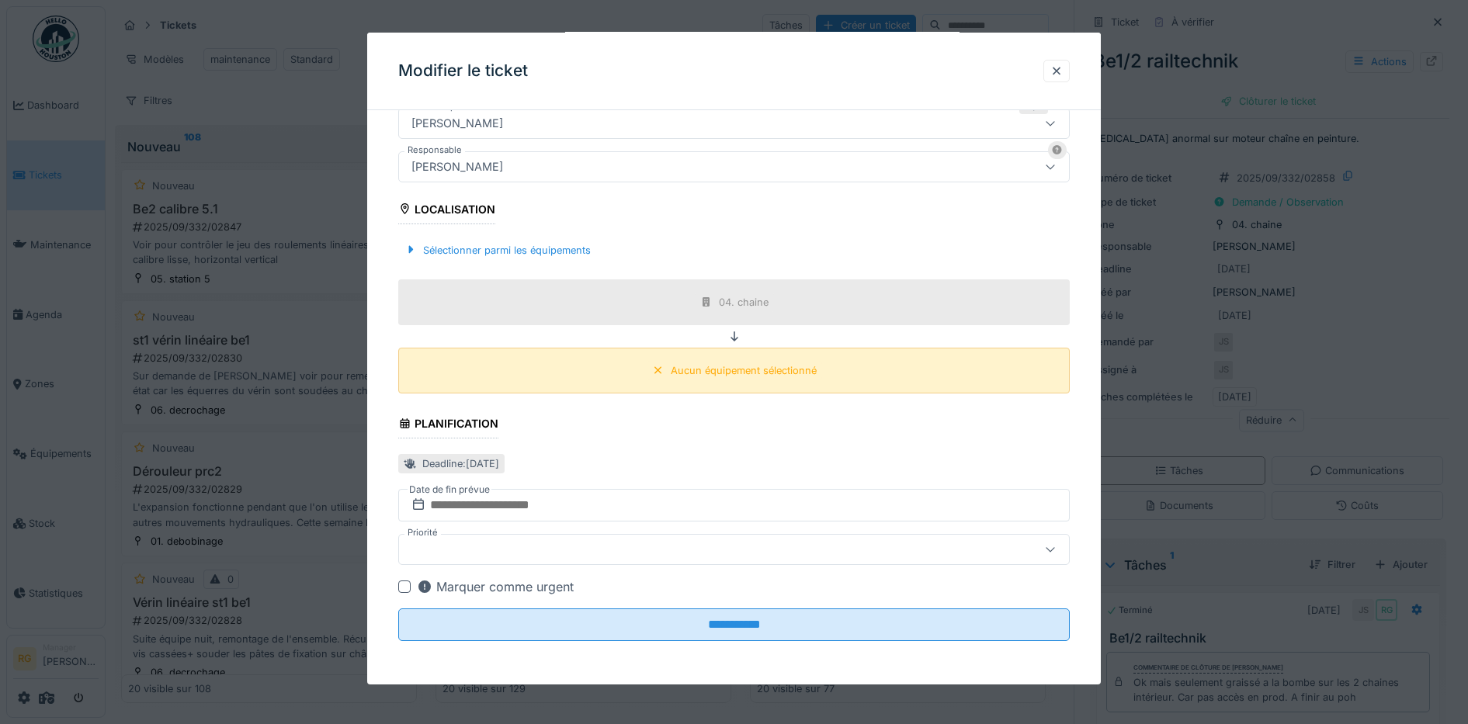
click at [678, 368] on div "Aucun équipement sélectionné" at bounding box center [744, 370] width 146 height 15
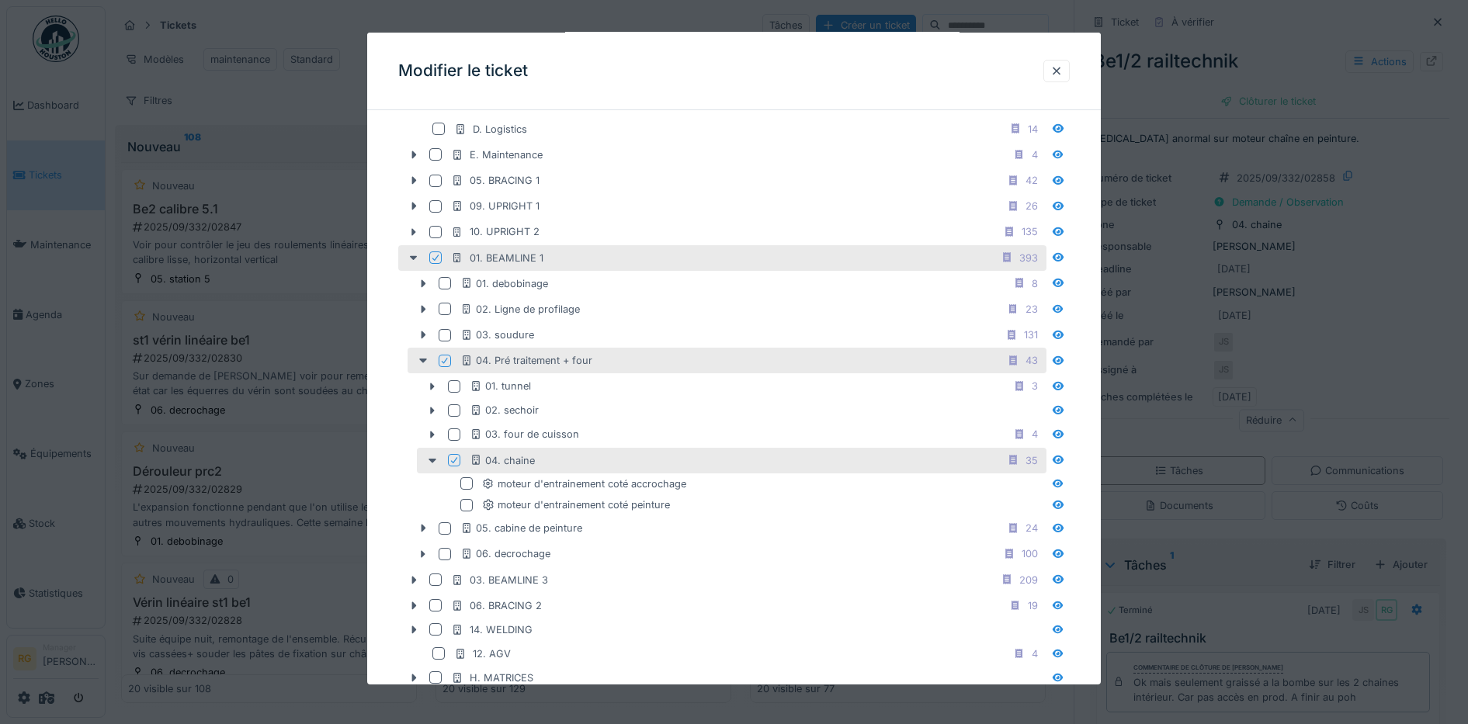
scroll to position [607, 0]
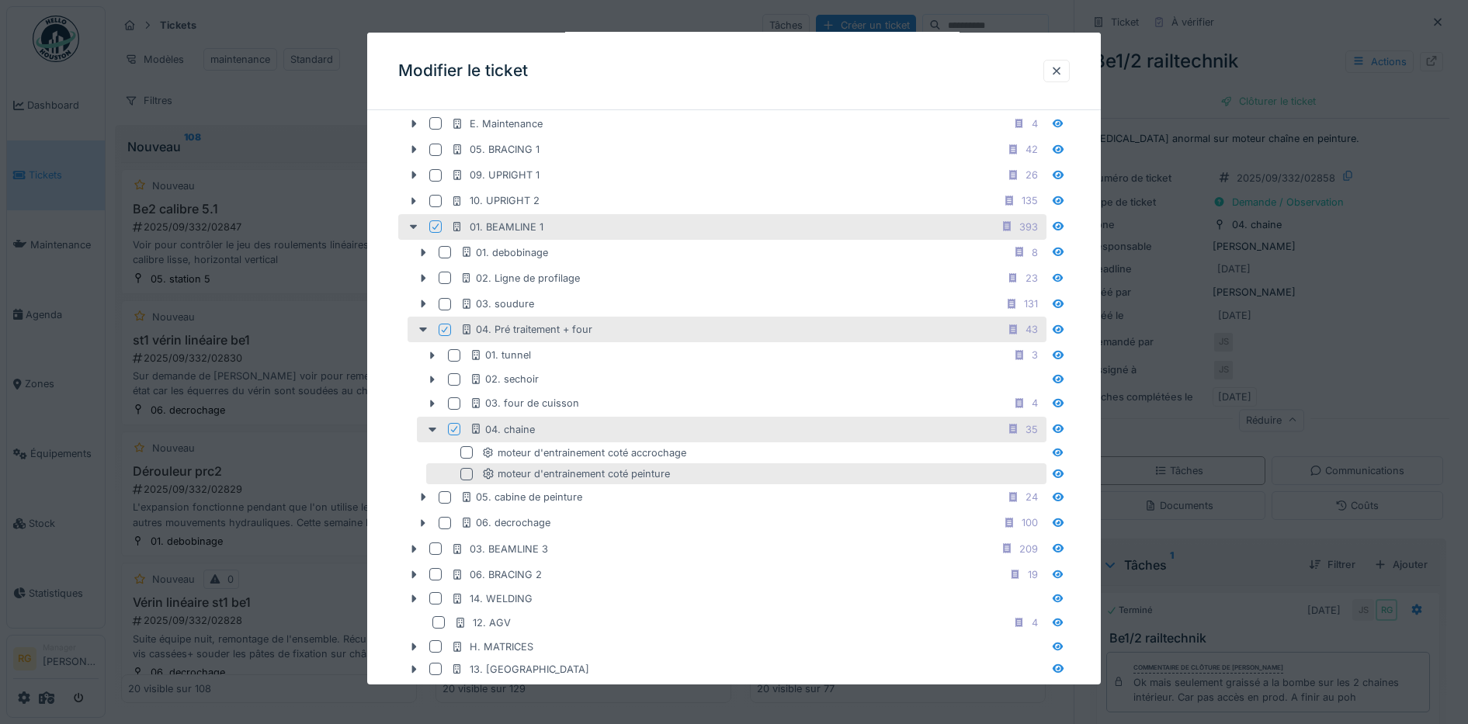
click at [465, 475] on div at bounding box center [466, 474] width 12 height 12
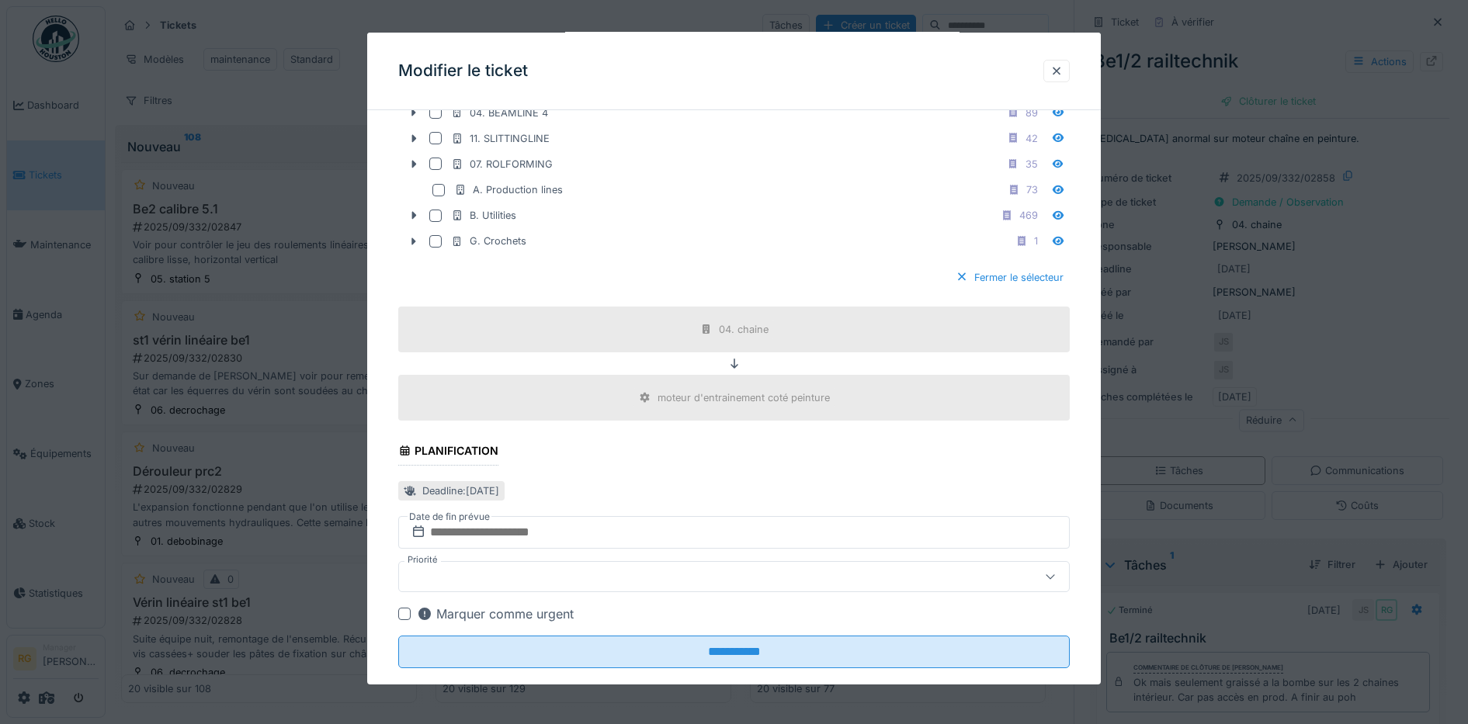
scroll to position [1189, 0]
click at [1032, 276] on div "Fermer le sélecteur" at bounding box center [1009, 275] width 120 height 21
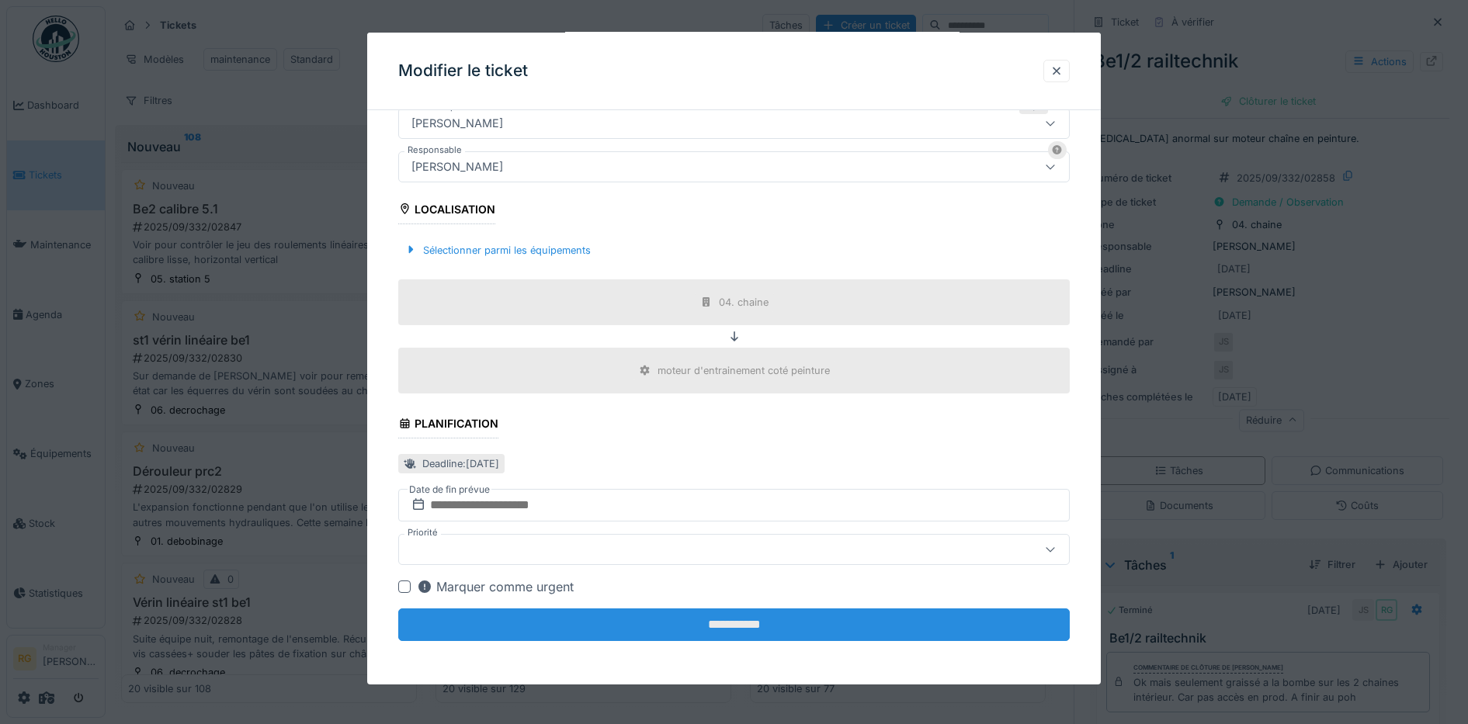
click at [744, 627] on input "**********" at bounding box center [734, 625] width 672 height 33
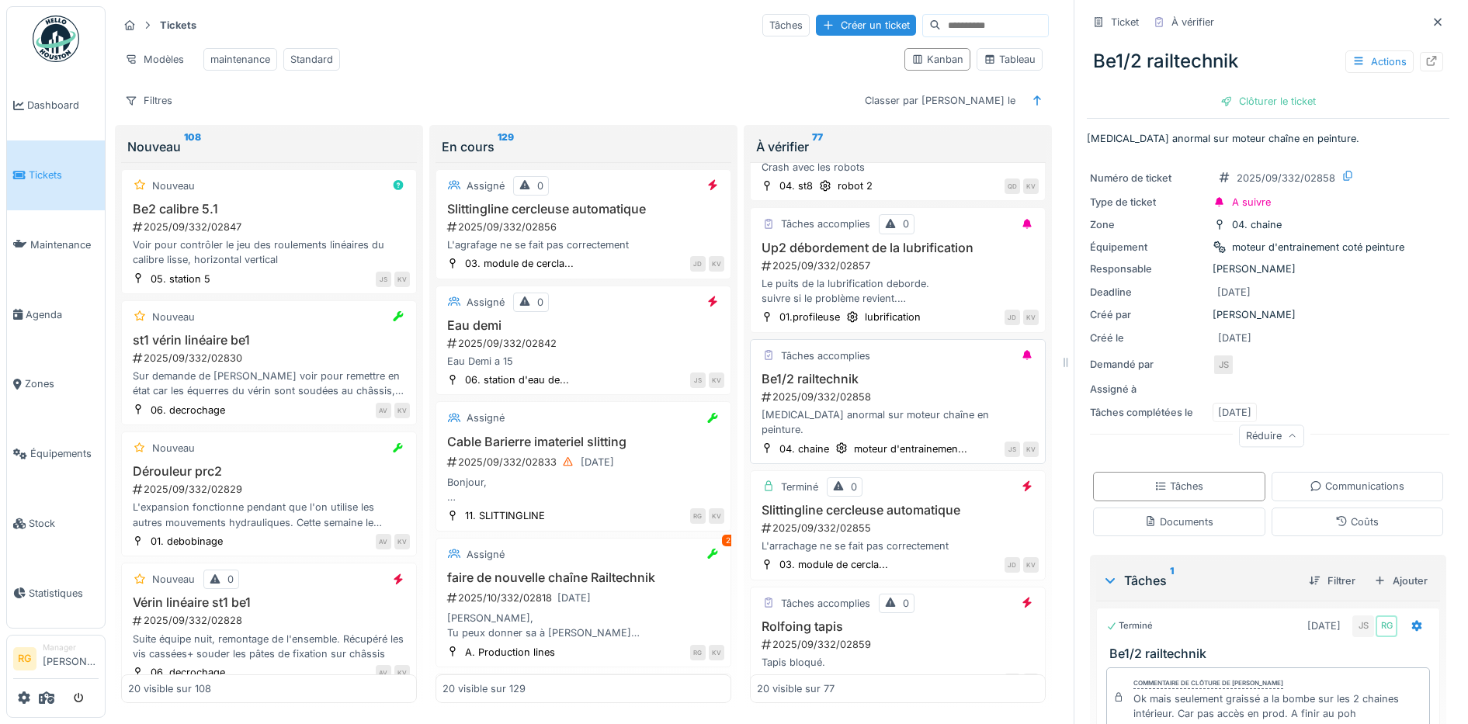
scroll to position [291, 0]
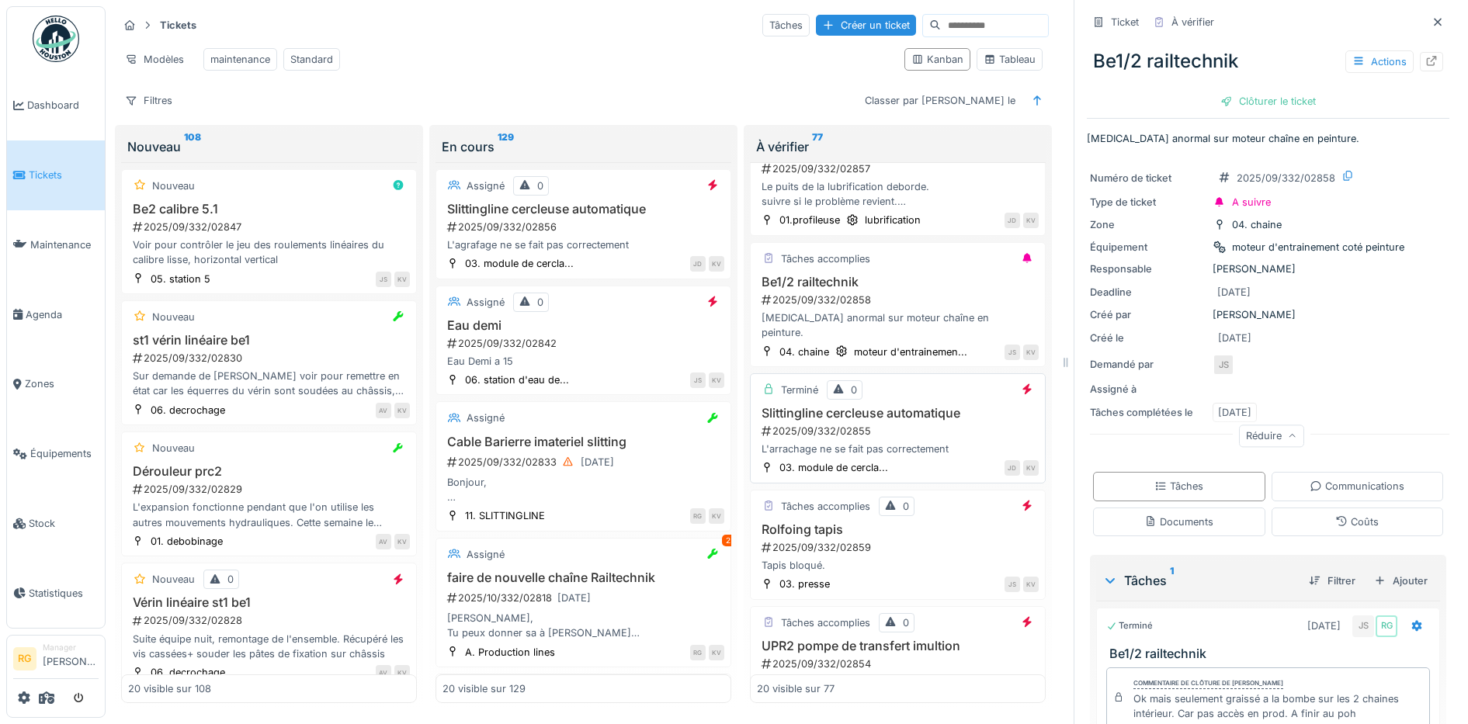
click at [907, 424] on div "2025/09/332/02855" at bounding box center [899, 431] width 279 height 15
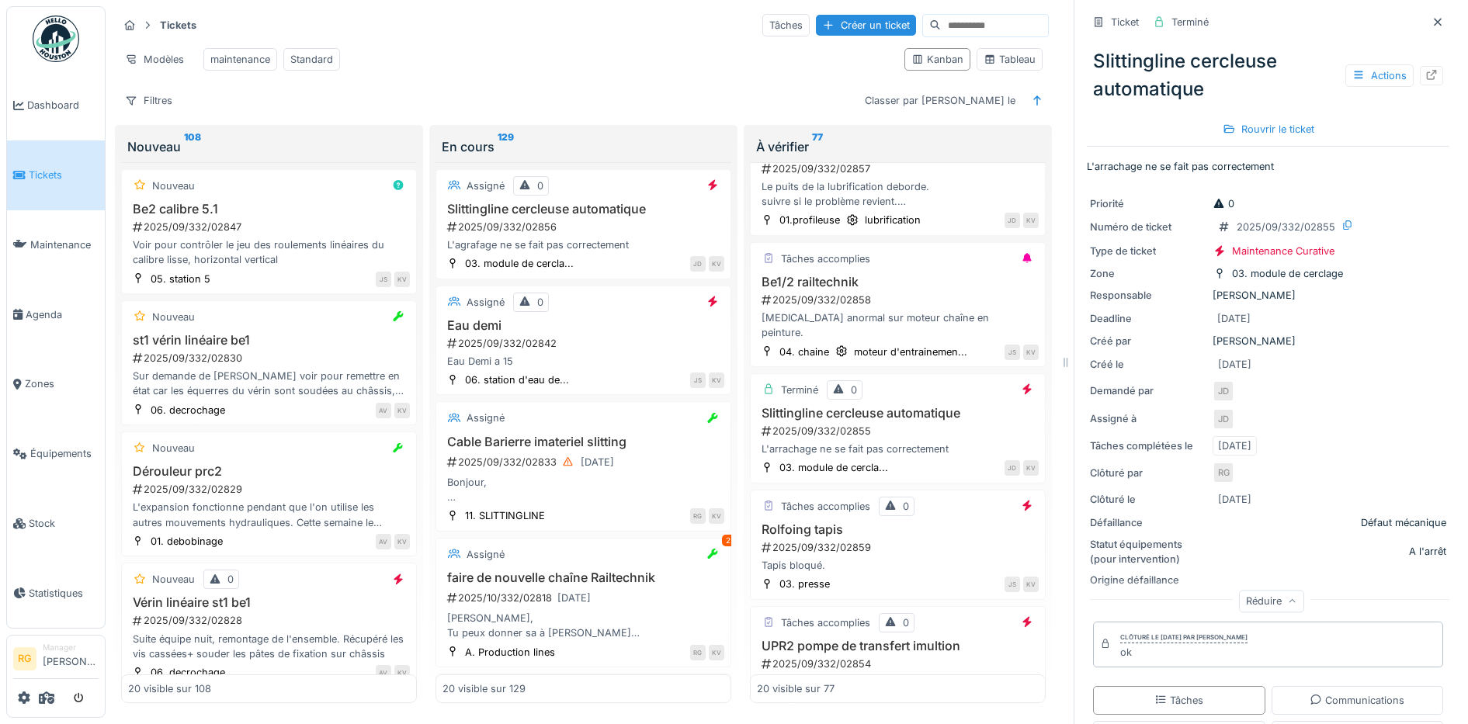
scroll to position [289, 0]
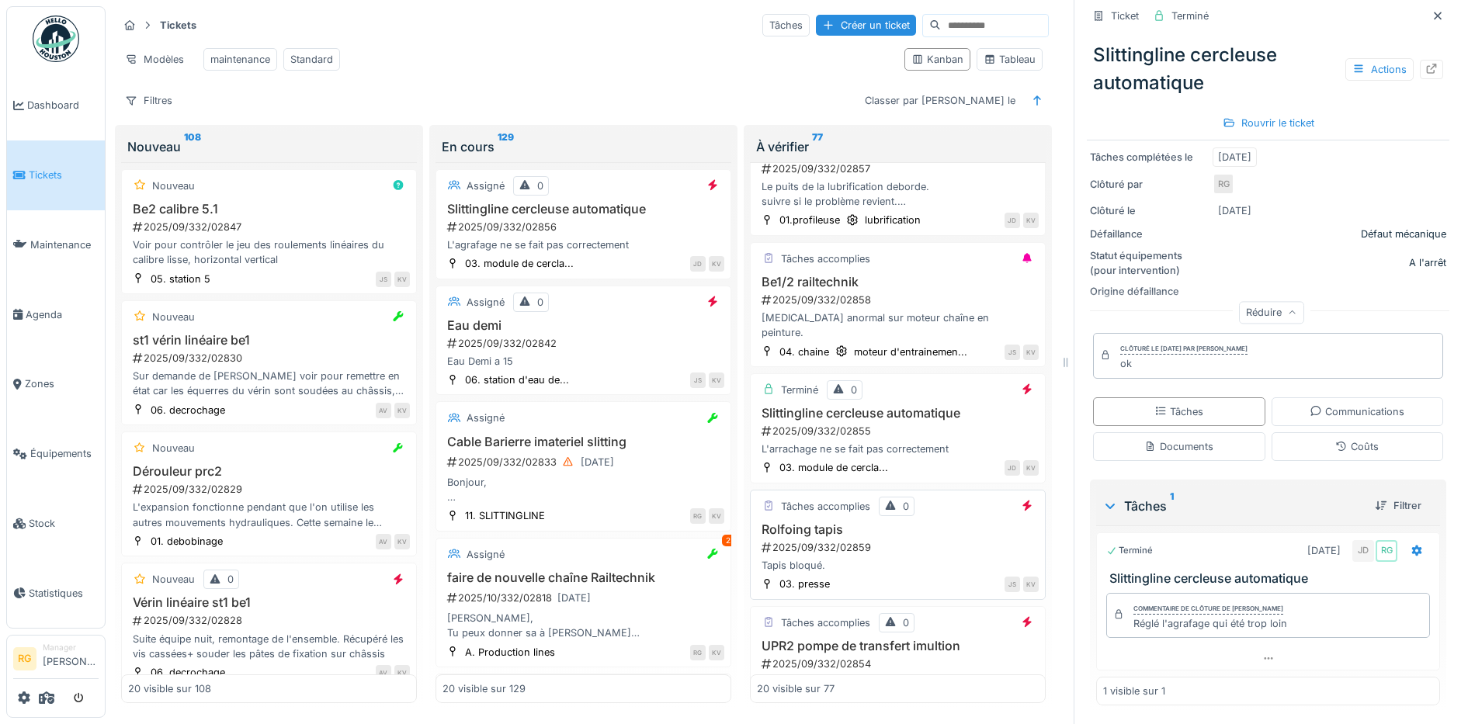
click at [893, 540] on div "2025/09/332/02859" at bounding box center [899, 547] width 279 height 15
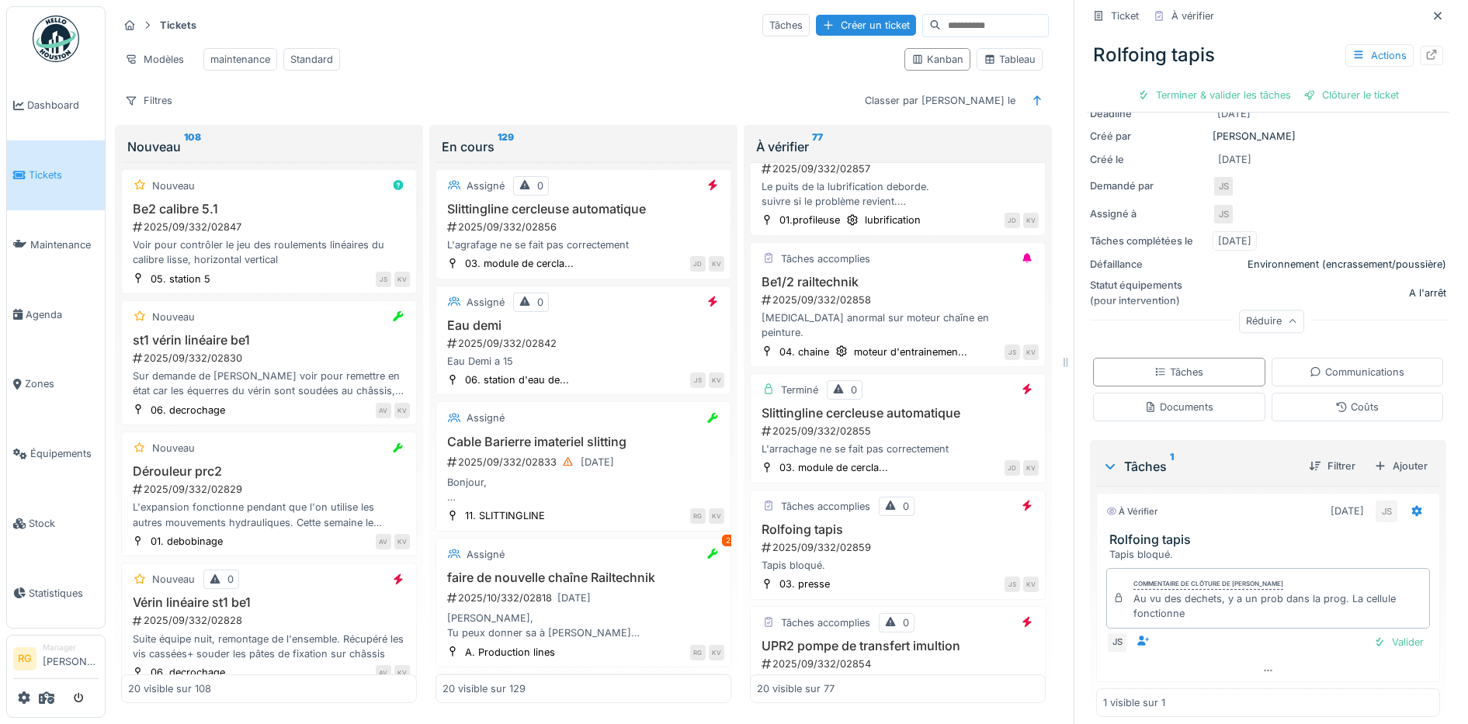
scroll to position [189, 0]
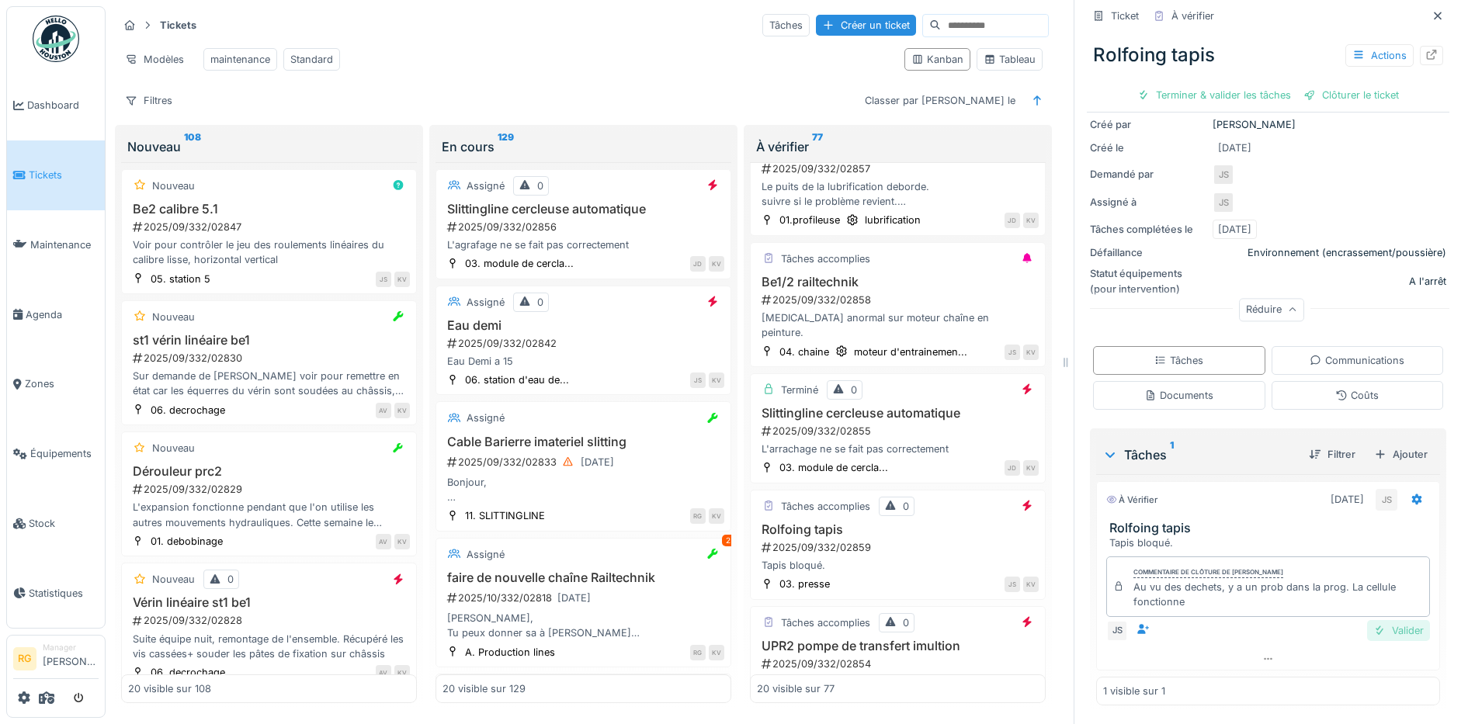
click at [1373, 620] on div "Valider" at bounding box center [1398, 630] width 63 height 21
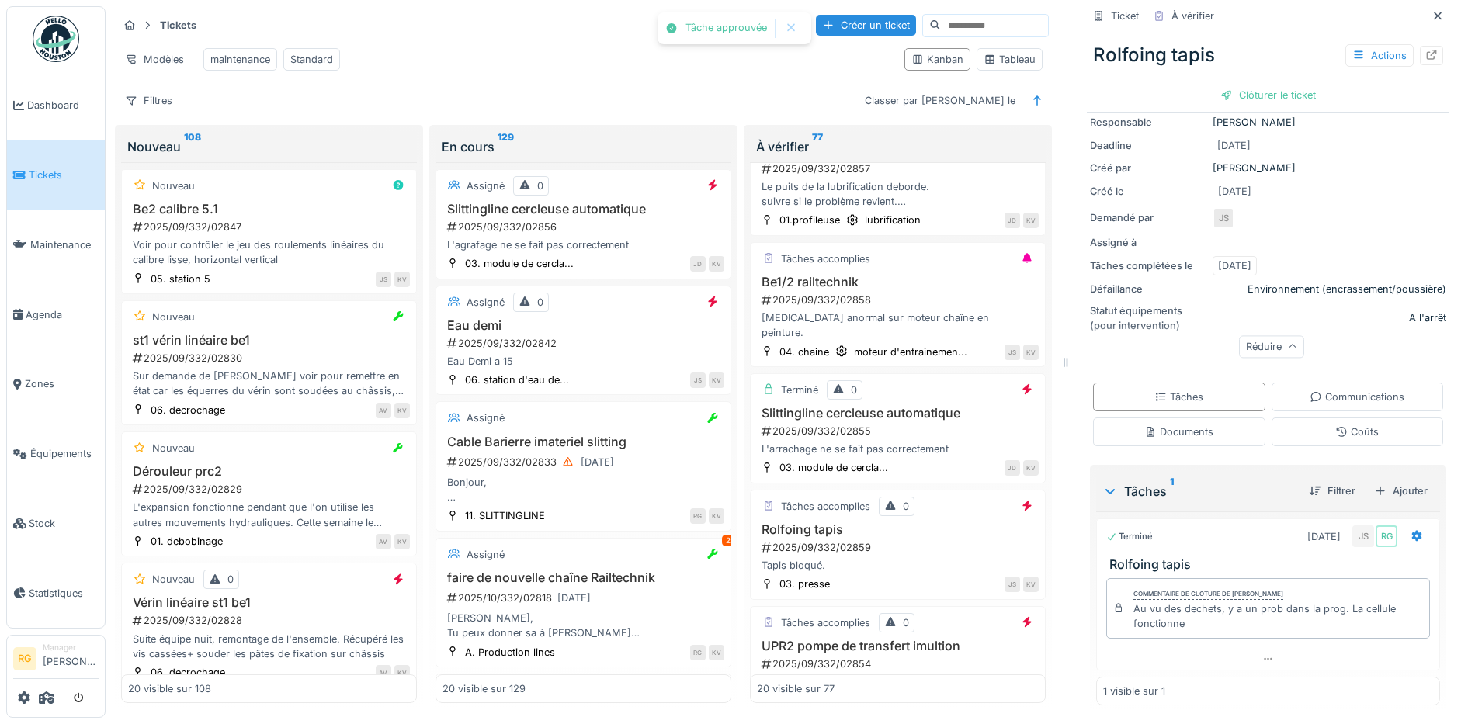
scroll to position [145, 0]
click at [1352, 50] on icon at bounding box center [1358, 55] width 12 height 10
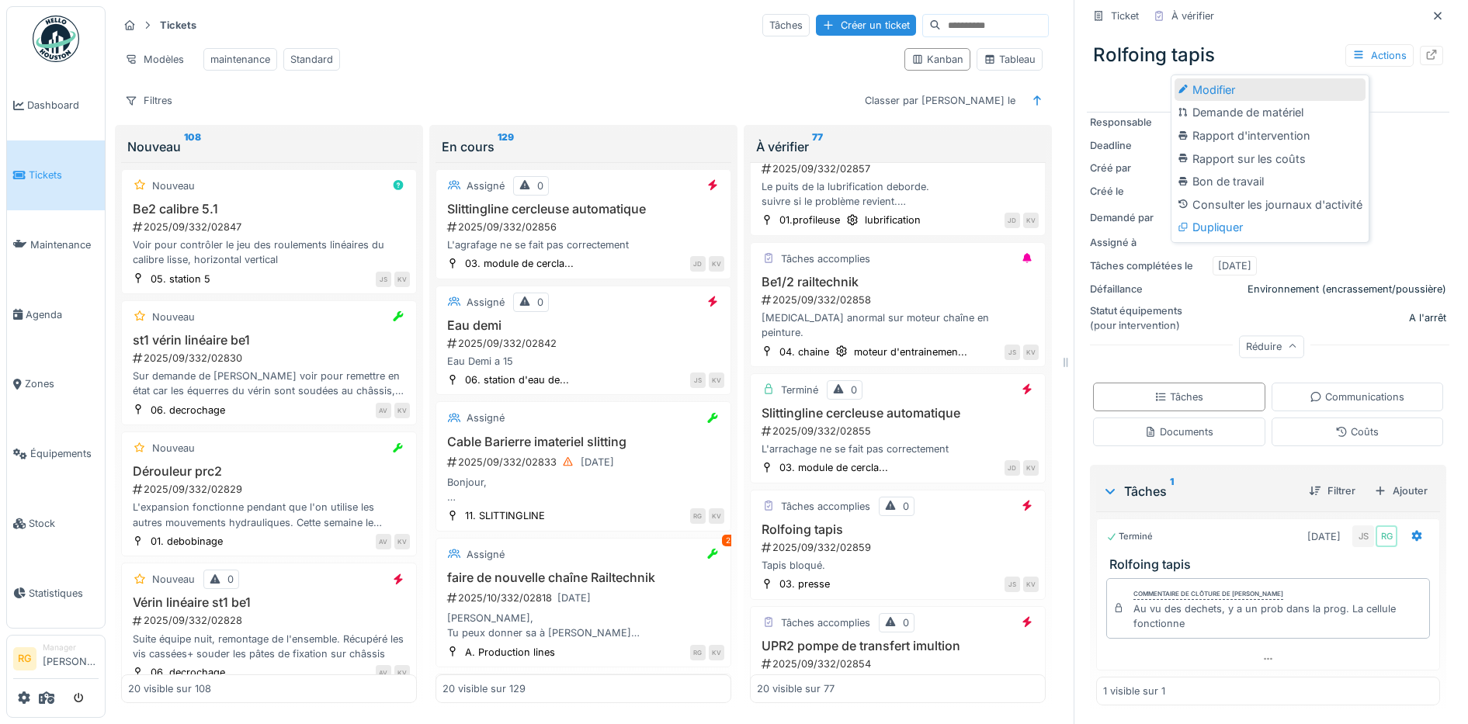
click at [1236, 78] on div "Modifier" at bounding box center [1269, 89] width 191 height 23
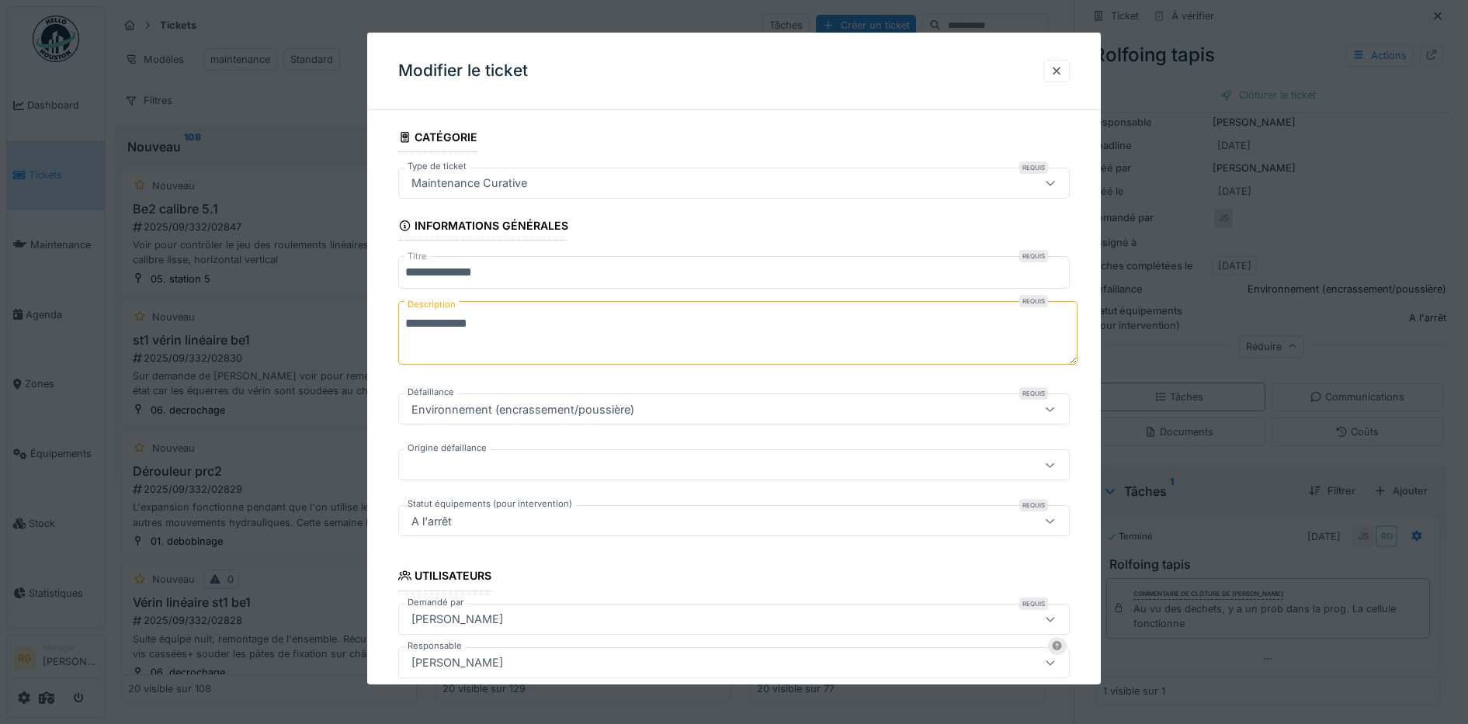
click at [1055, 182] on icon at bounding box center [1050, 183] width 9 height 5
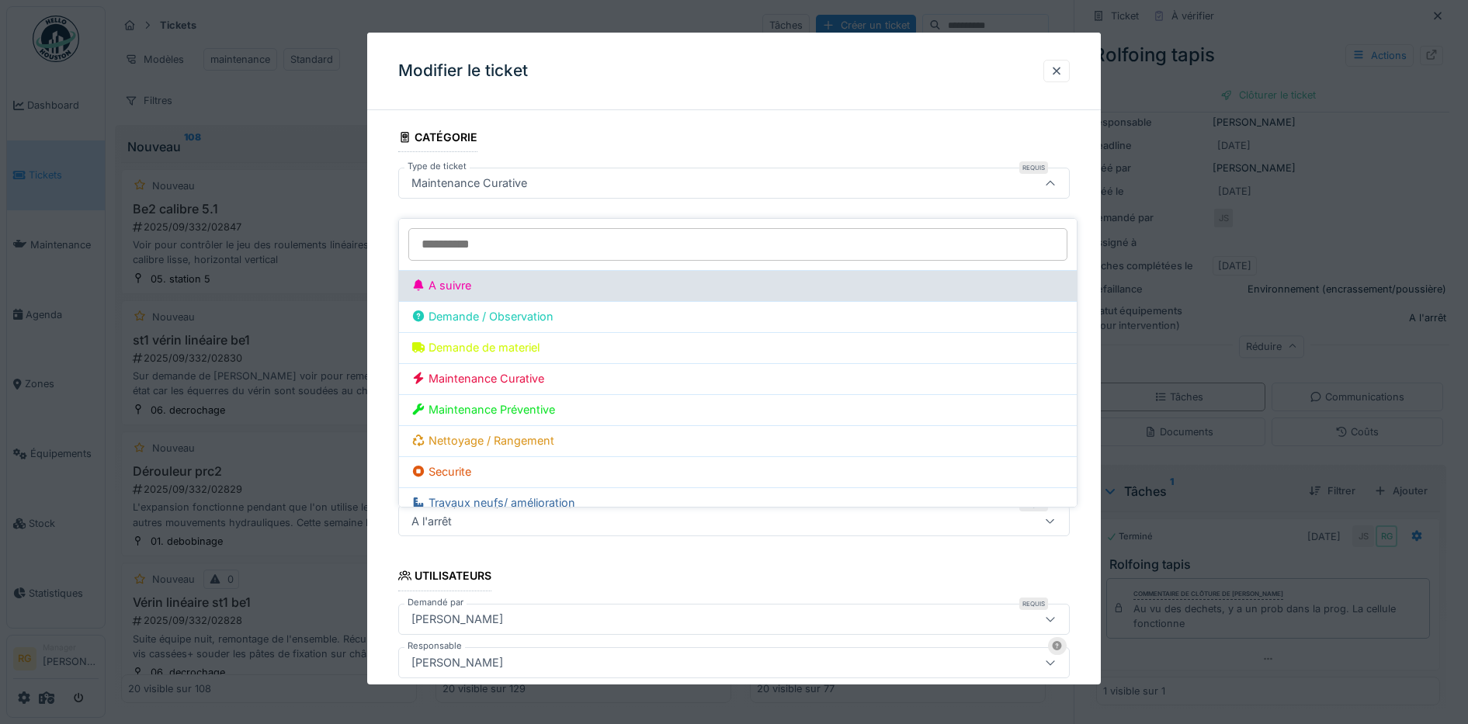
click at [452, 277] on div "A suivre" at bounding box center [737, 285] width 653 height 17
type input "***"
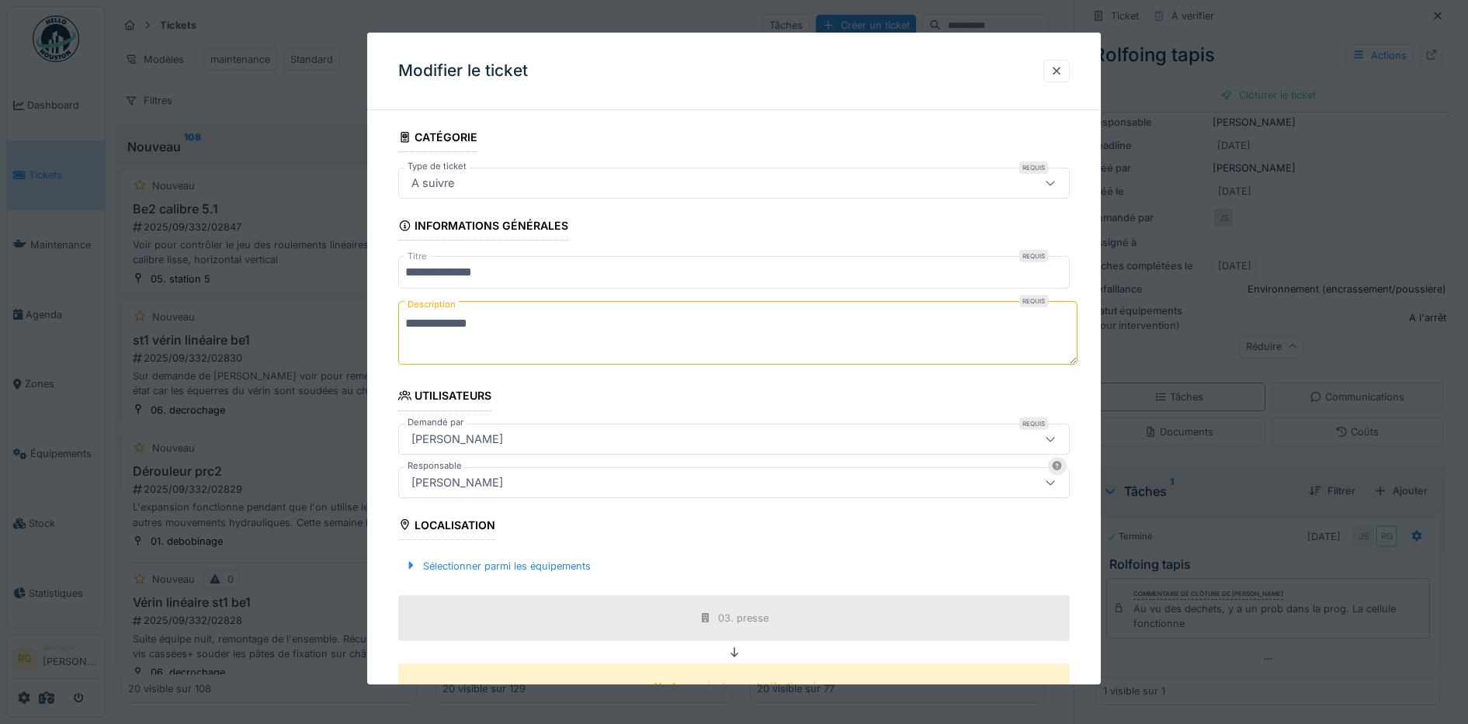
click at [513, 323] on textarea "**********" at bounding box center [737, 333] width 679 height 64
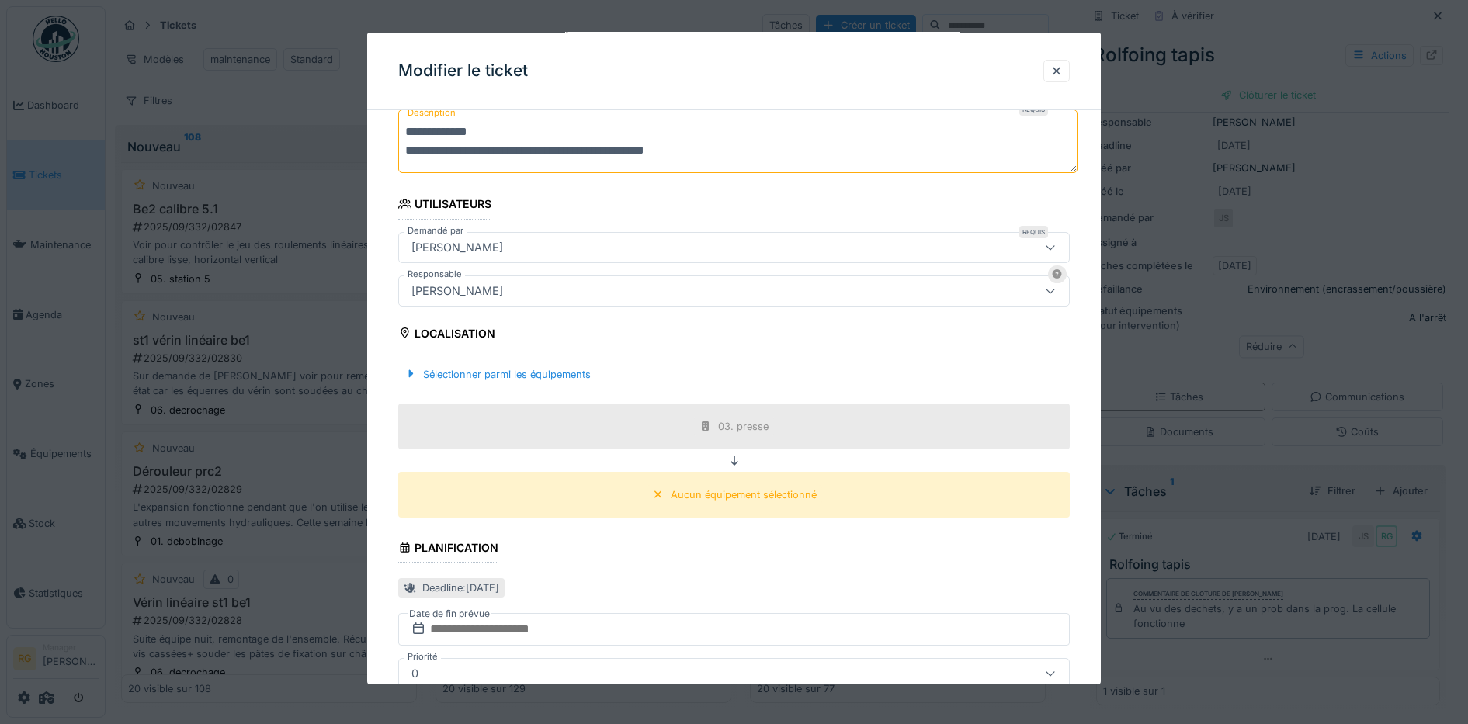
scroll to position [194, 0]
type textarea "**********"
click at [762, 494] on div "Aucun équipement sélectionné" at bounding box center [744, 492] width 146 height 15
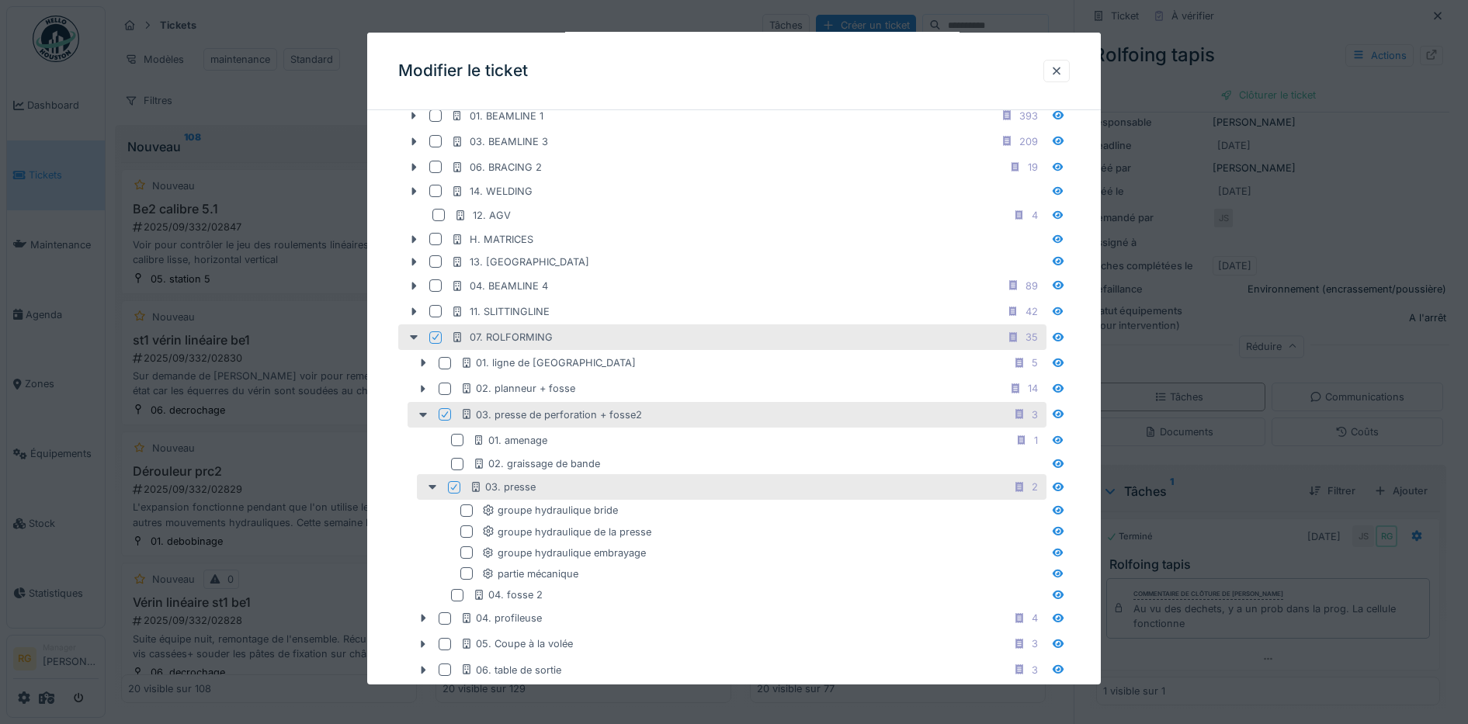
scroll to position [776, 0]
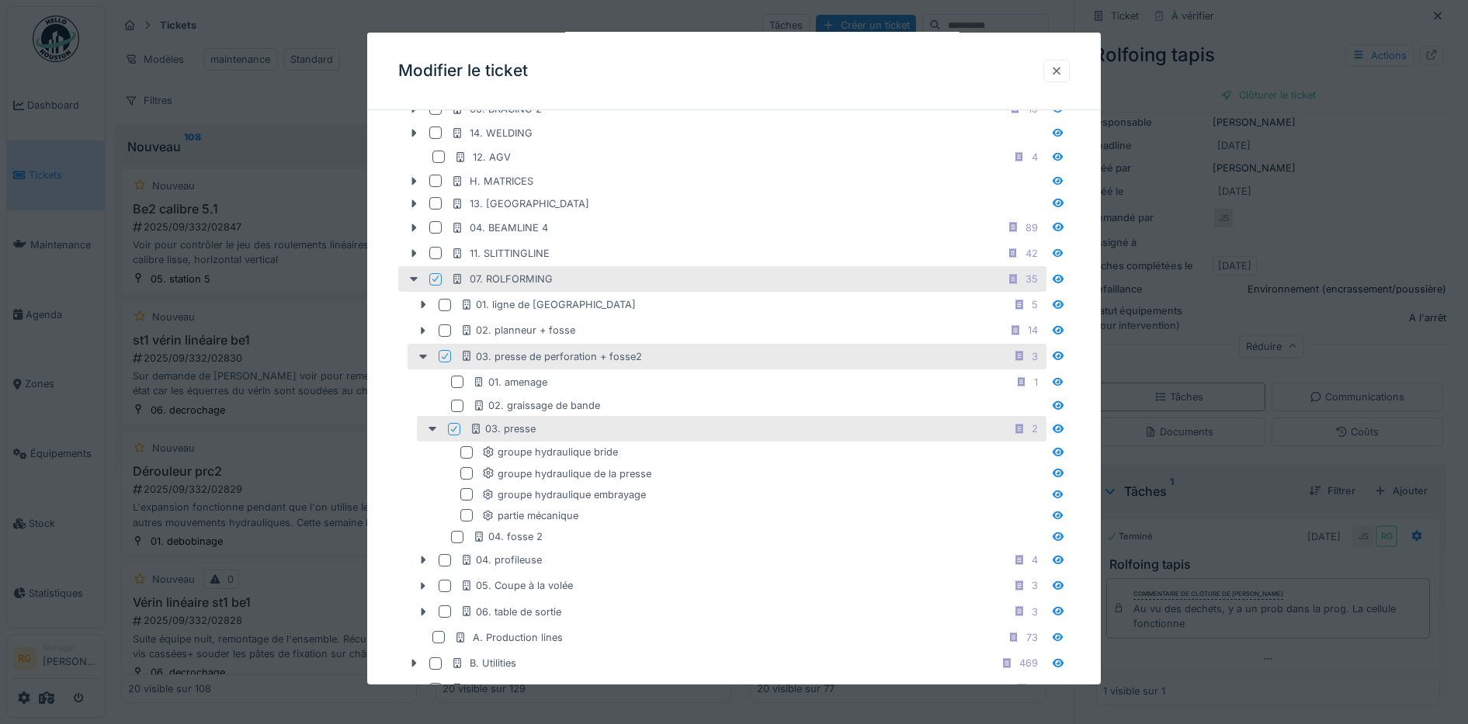
click at [1063, 73] on div at bounding box center [1056, 71] width 12 height 15
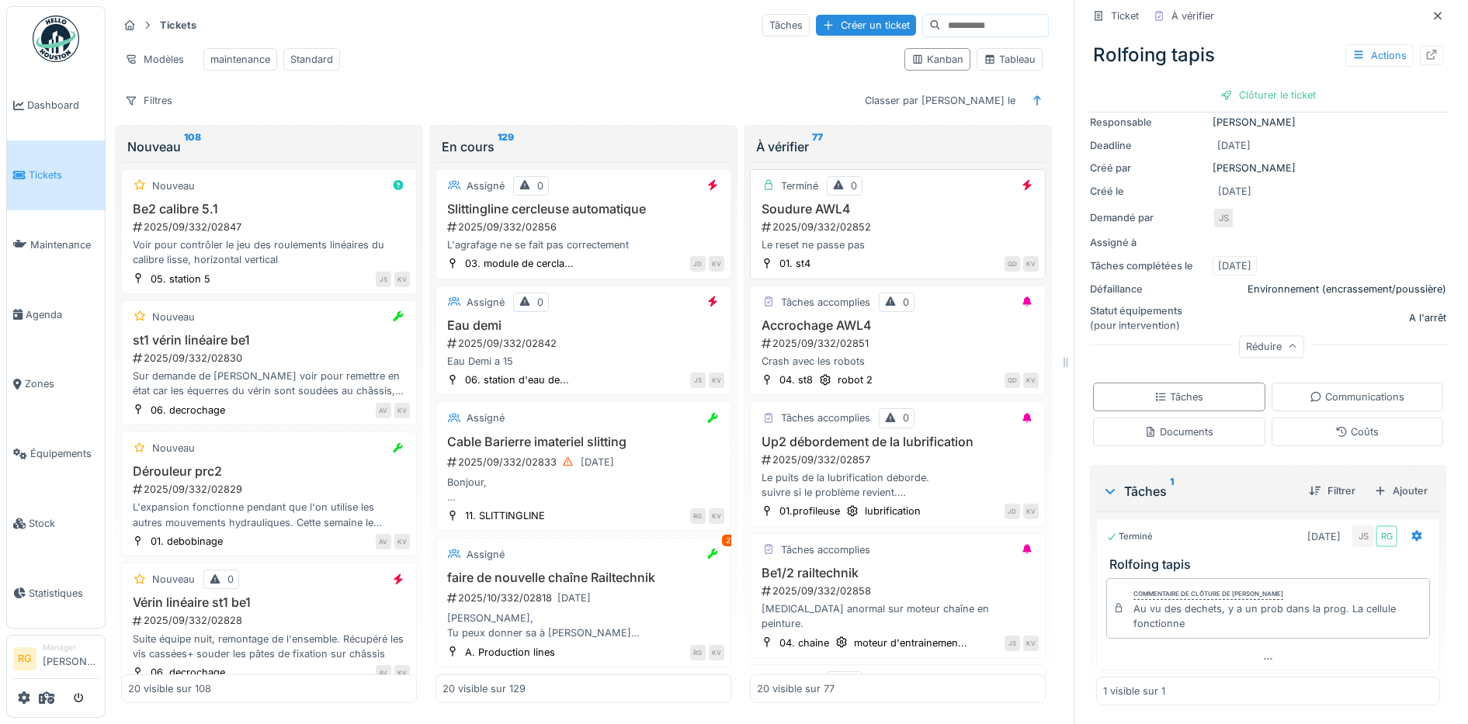
scroll to position [0, 0]
click at [905, 351] on div "2025/09/332/02851" at bounding box center [899, 343] width 279 height 15
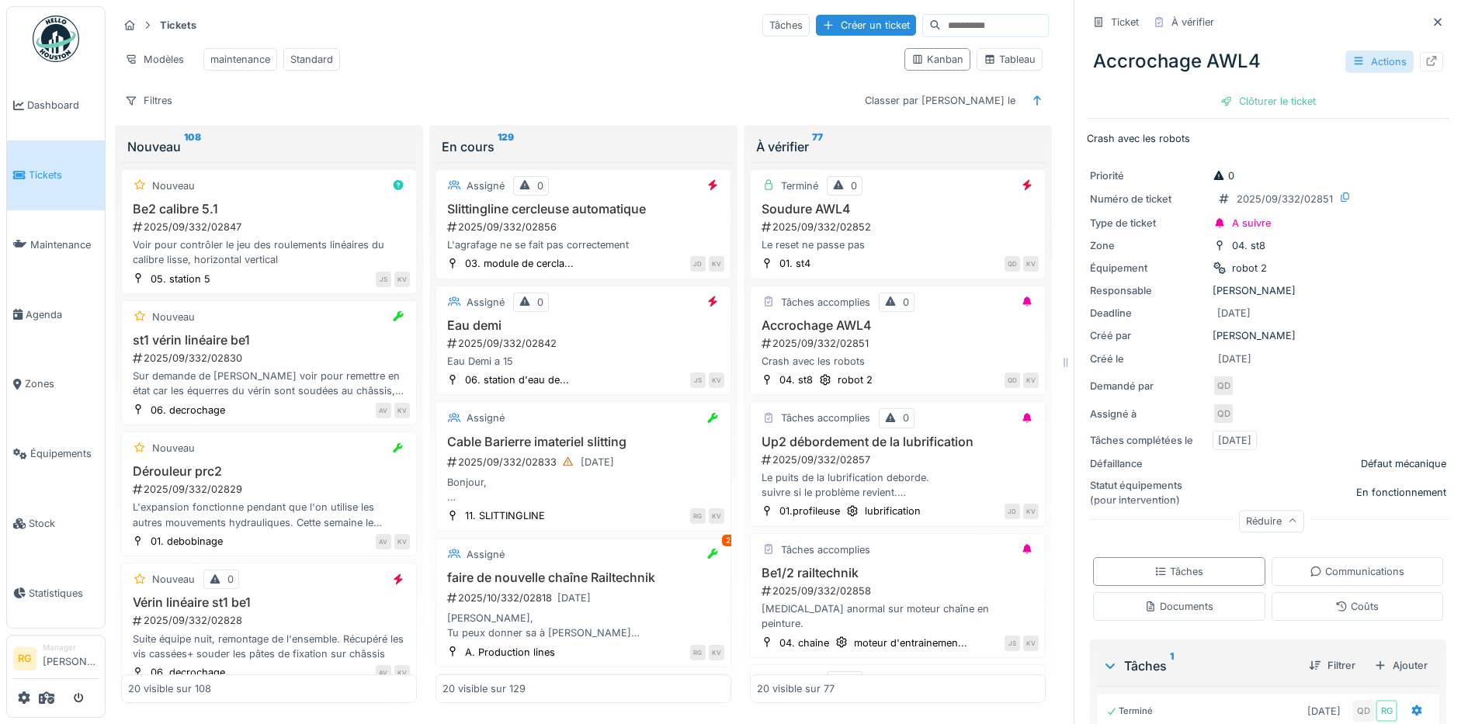
click at [1345, 61] on div "Actions" at bounding box center [1379, 61] width 68 height 23
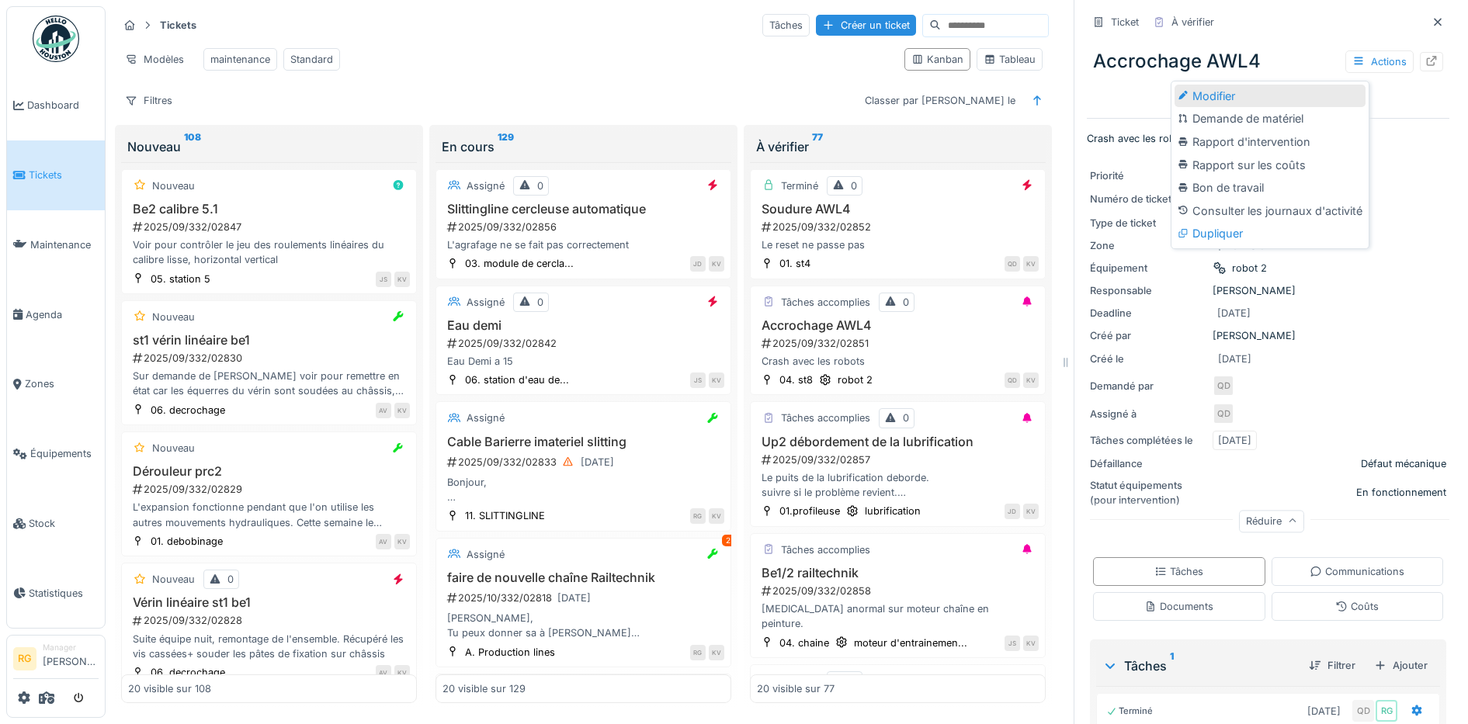
click at [1214, 95] on div "Modifier" at bounding box center [1269, 96] width 191 height 23
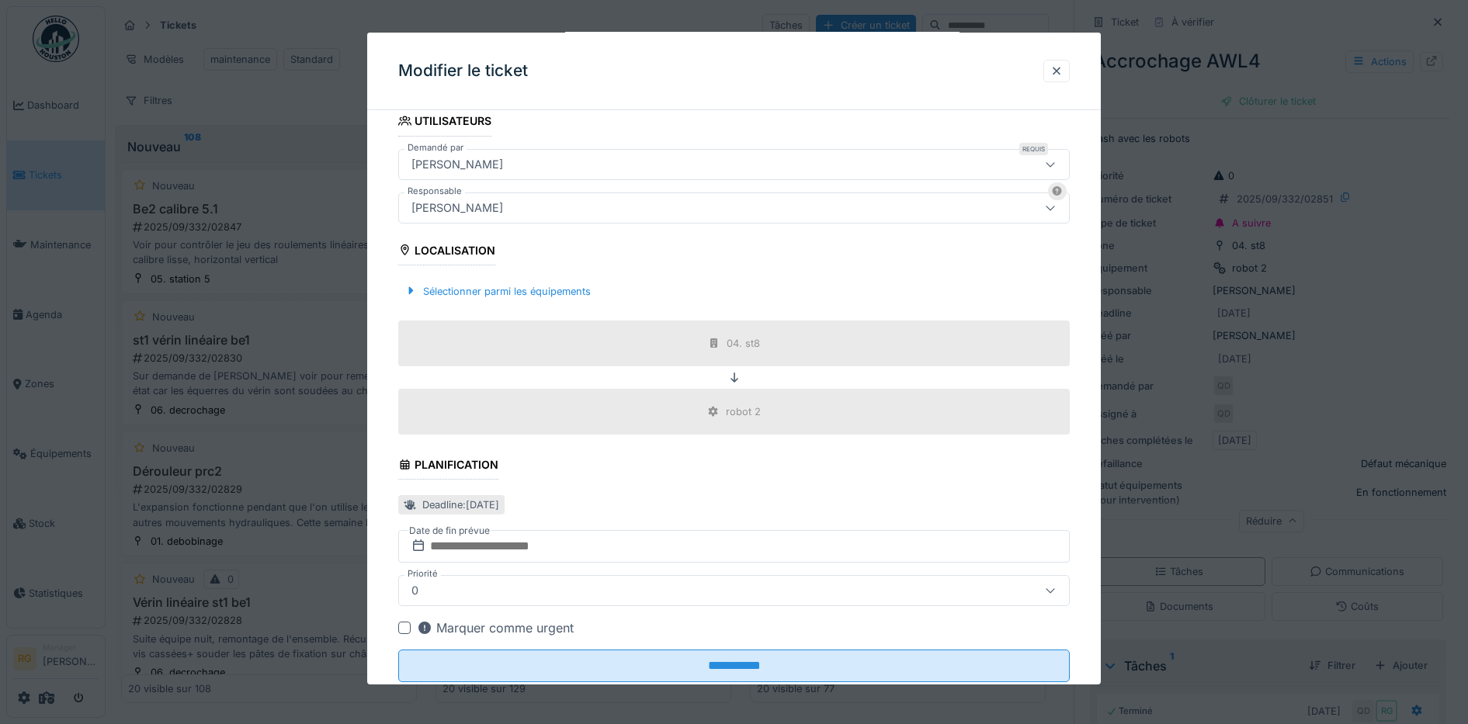
scroll to position [316, 0]
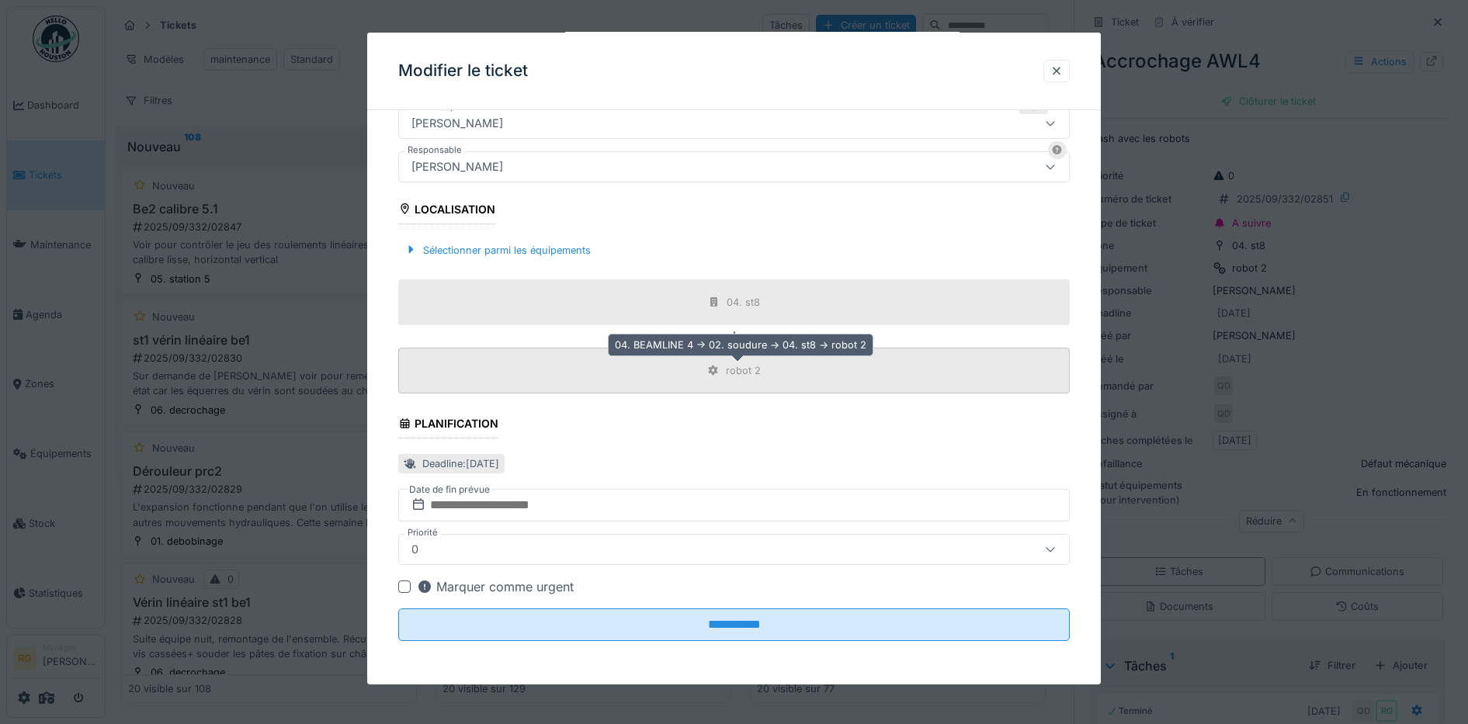
click at [739, 374] on div "robot 2" at bounding box center [743, 370] width 35 height 15
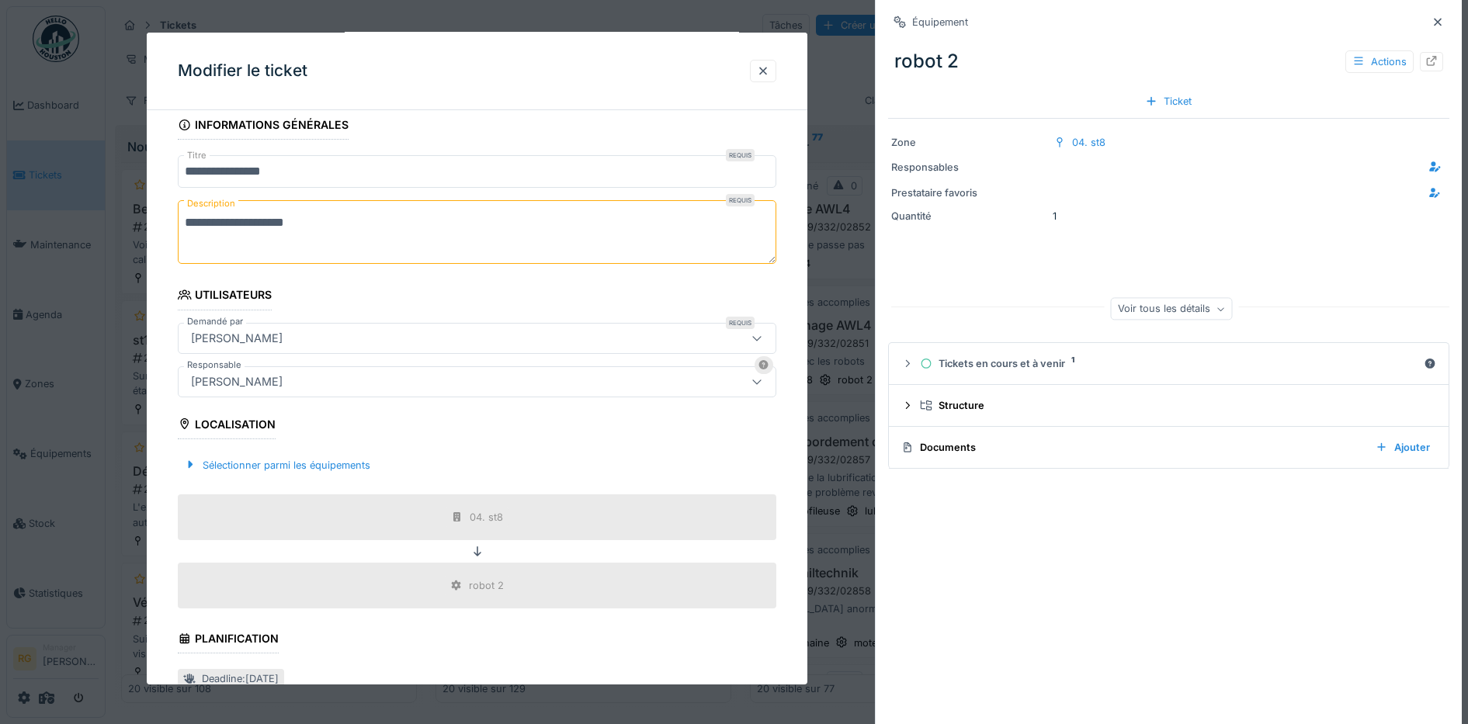
scroll to position [291, 0]
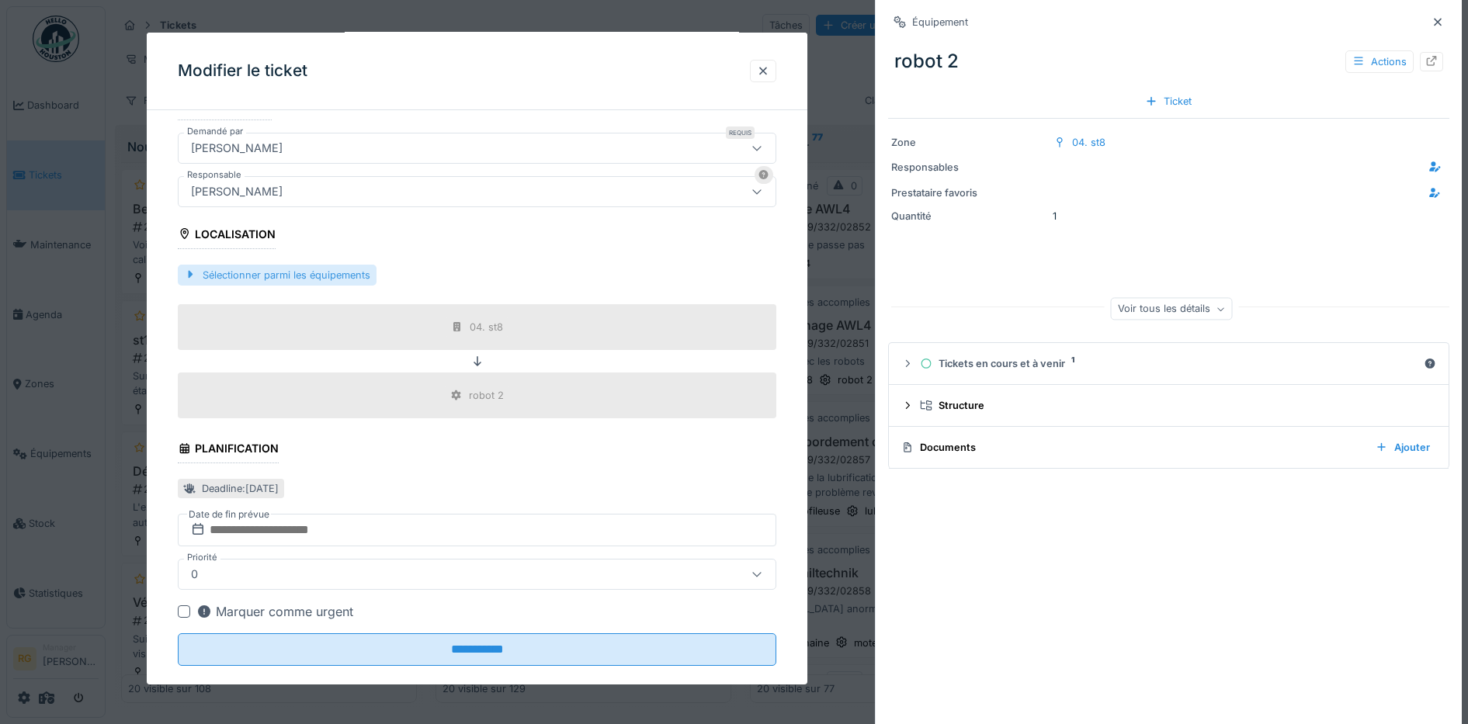
click at [322, 274] on div "Sélectionner parmi les équipements" at bounding box center [277, 275] width 199 height 21
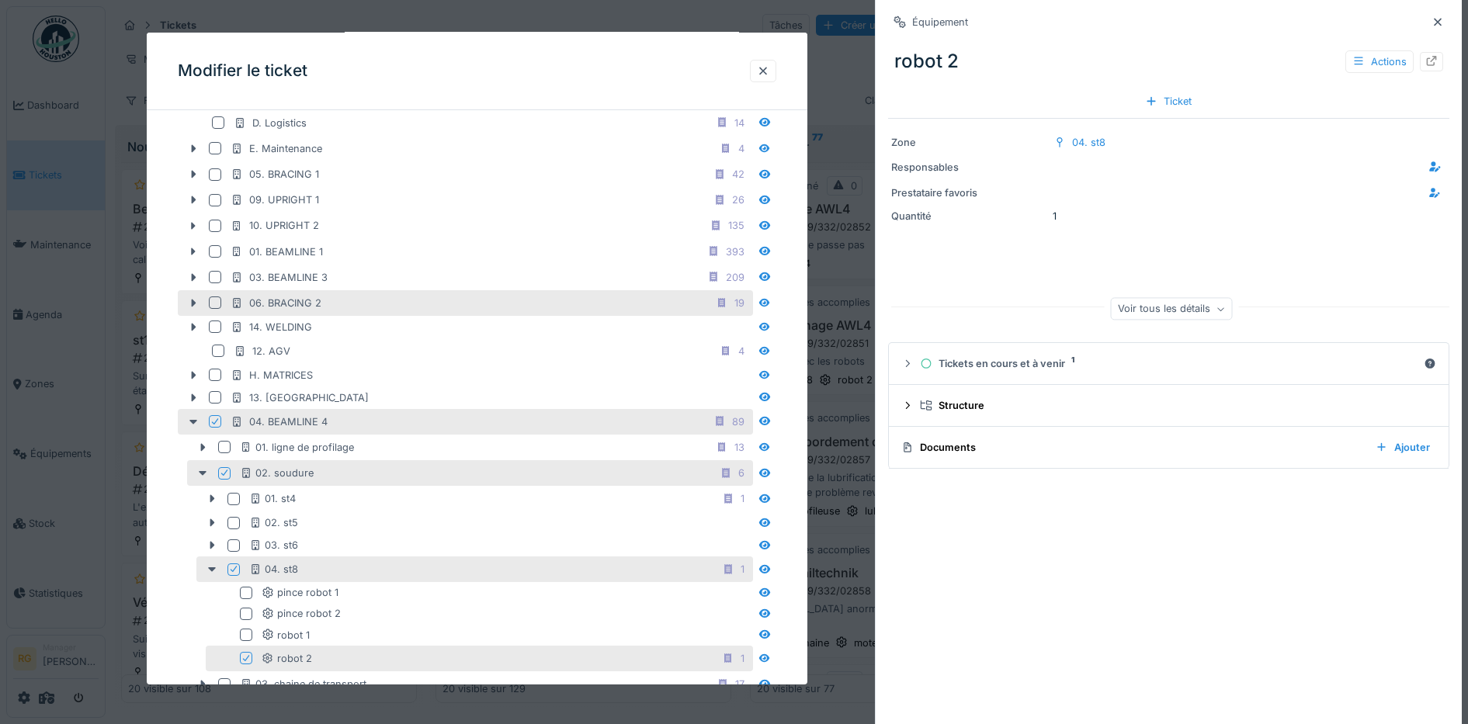
scroll to position [679, 0]
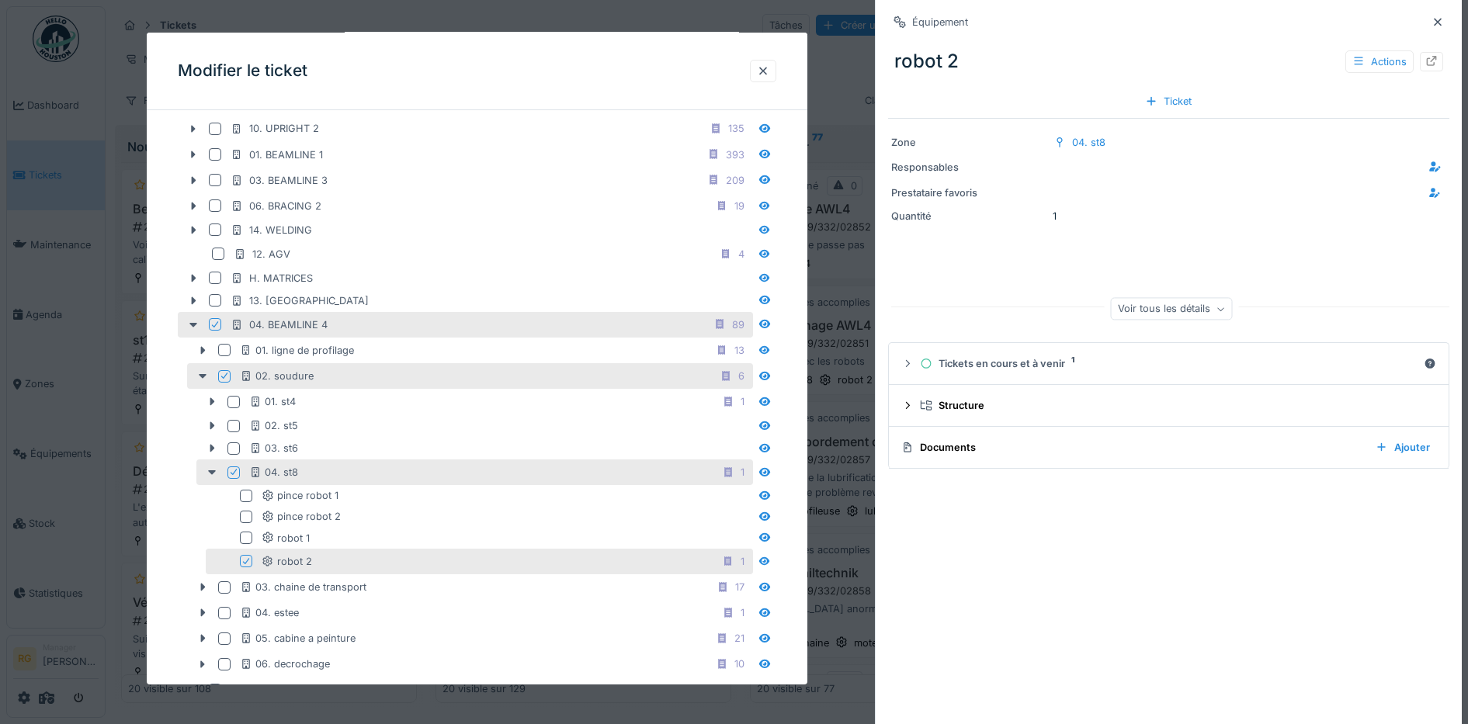
click at [245, 563] on icon at bounding box center [246, 561] width 6 height 6
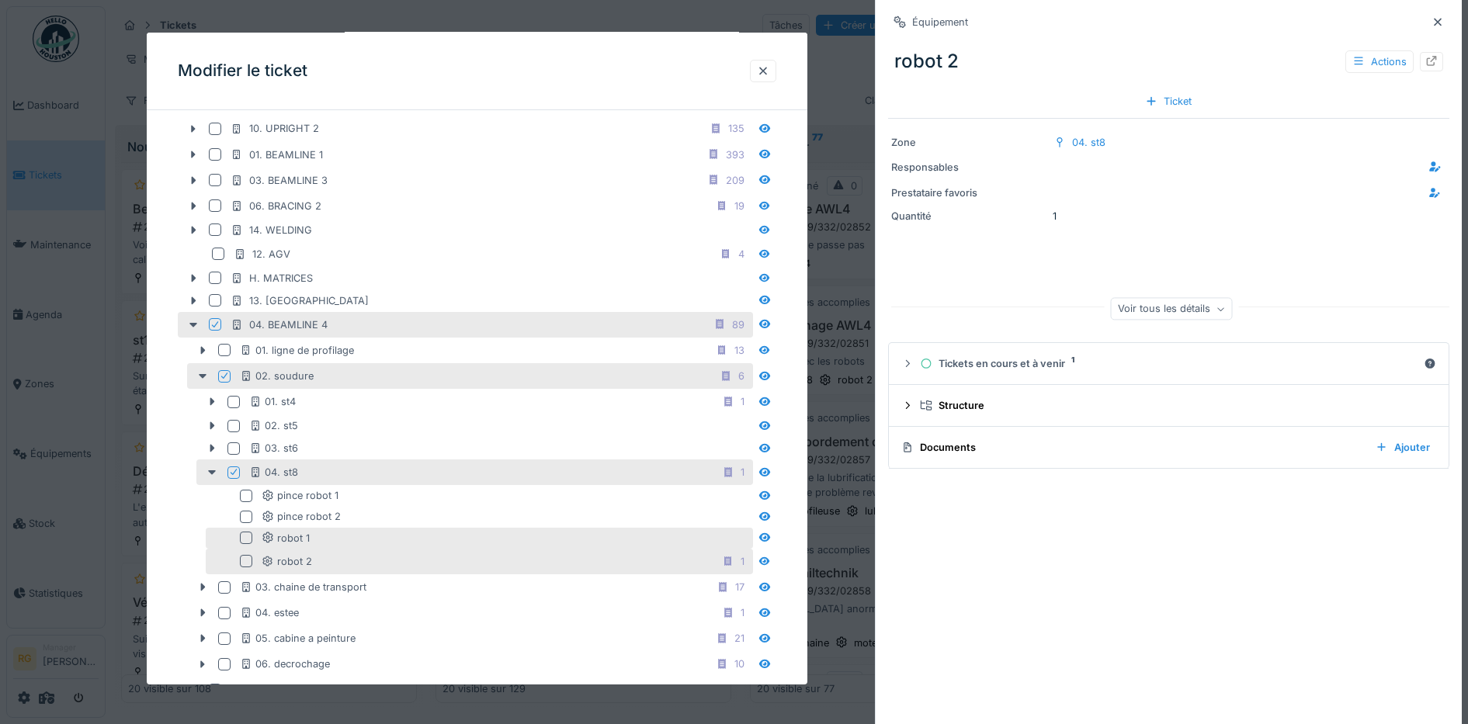
click at [244, 536] on div at bounding box center [246, 538] width 12 height 12
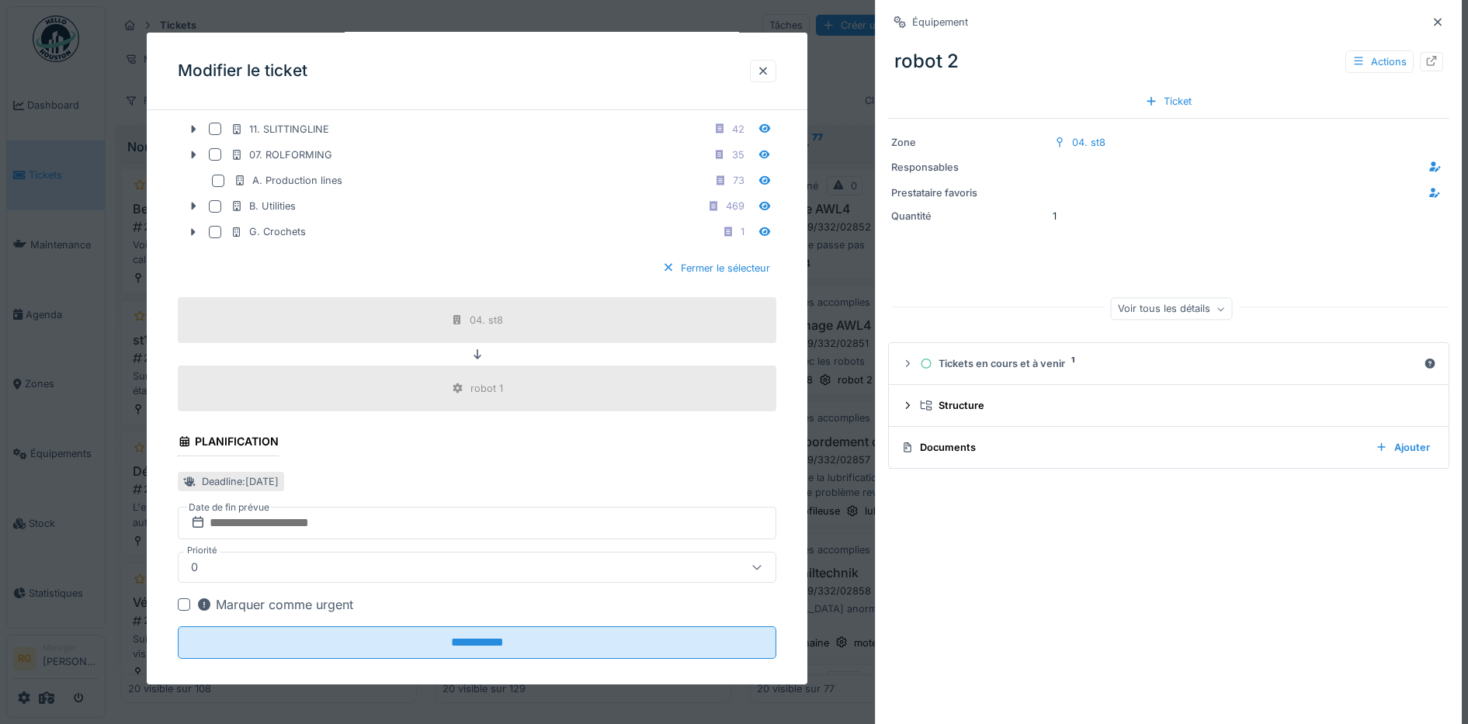
scroll to position [1258, 0]
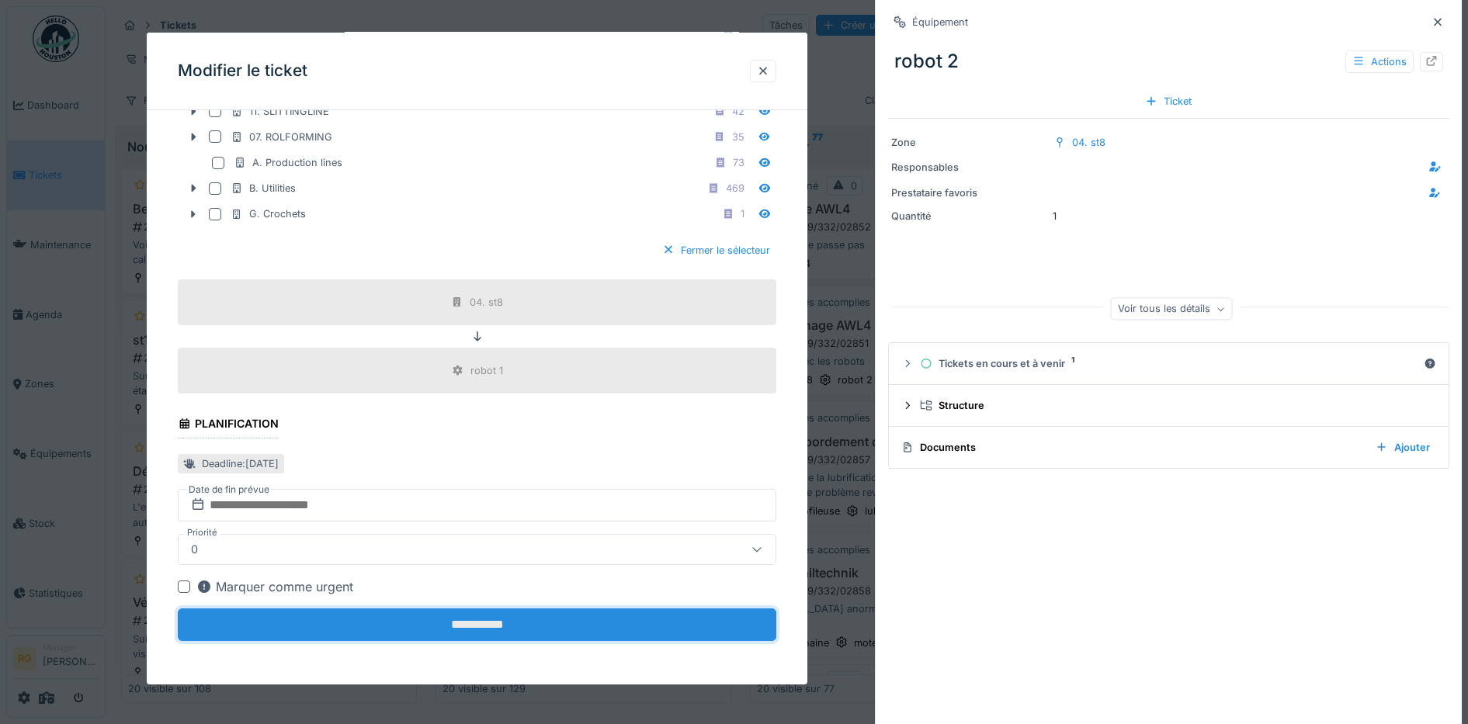
click at [528, 619] on input "**********" at bounding box center [477, 625] width 598 height 33
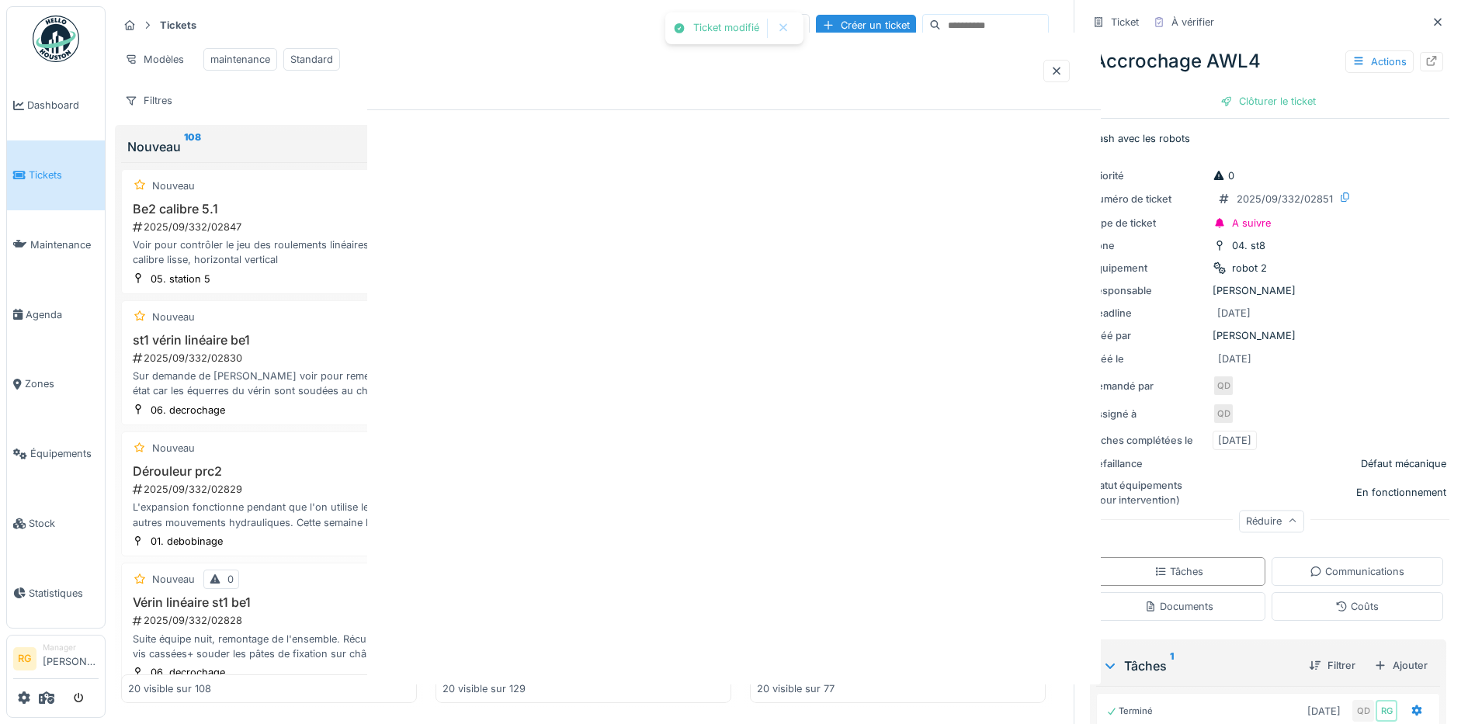
scroll to position [0, 0]
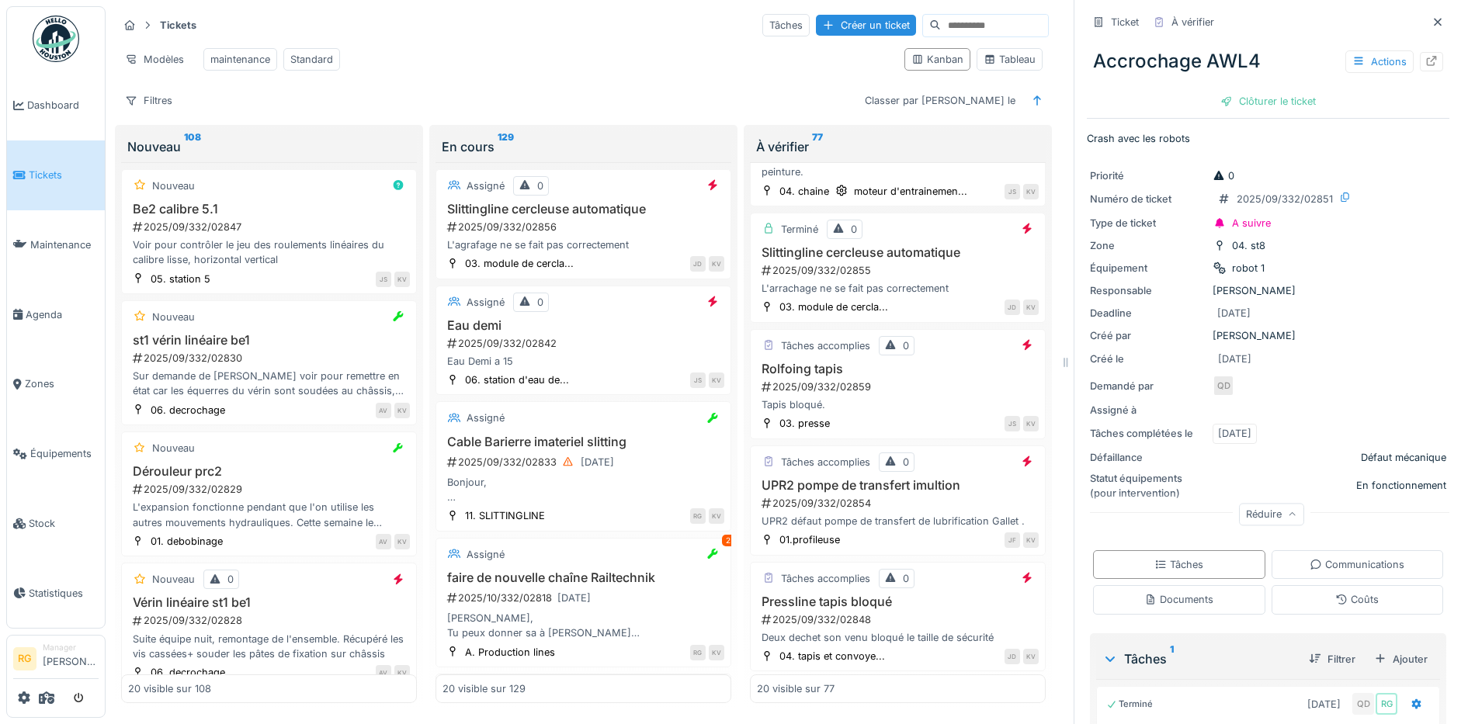
scroll to position [485, 0]
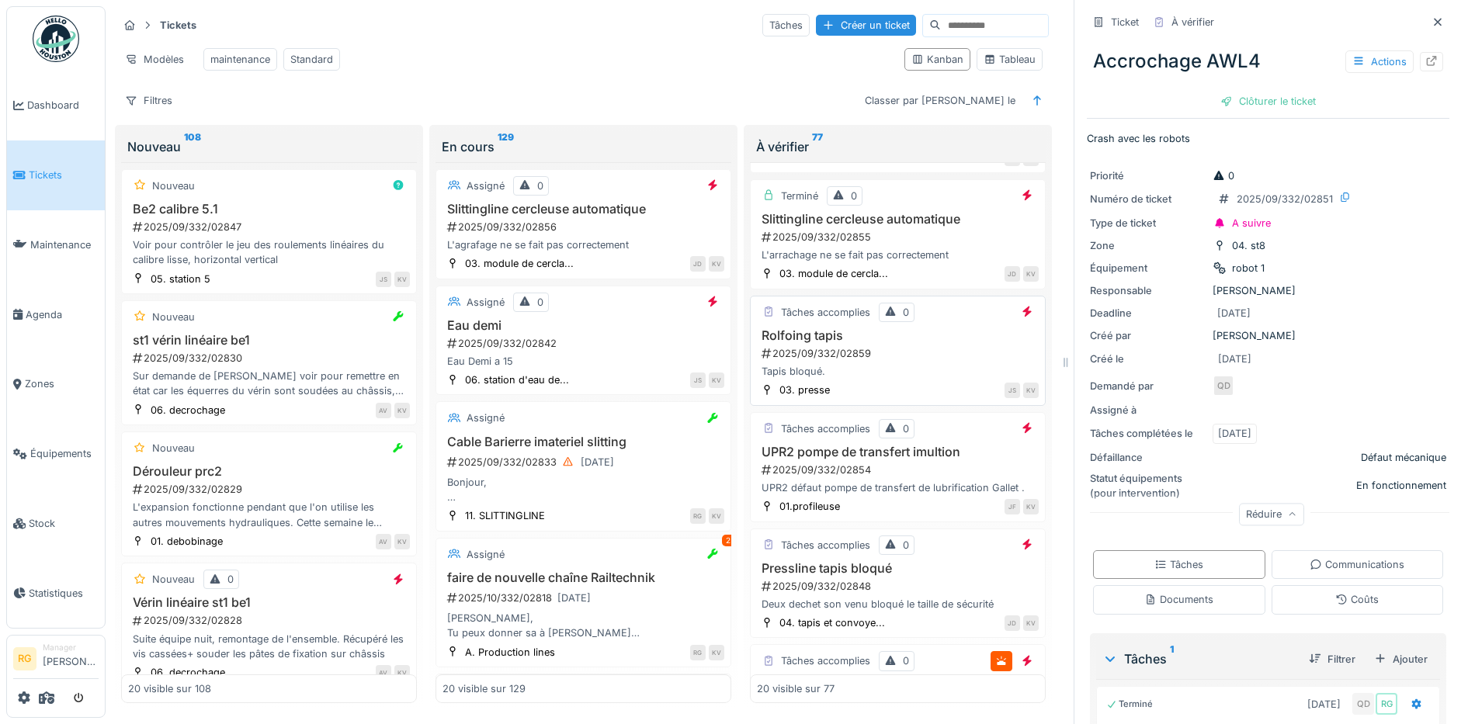
click at [910, 345] on div "Rolfoing tapis 2025/09/332/02859 Tapis bloqué." at bounding box center [898, 353] width 282 height 51
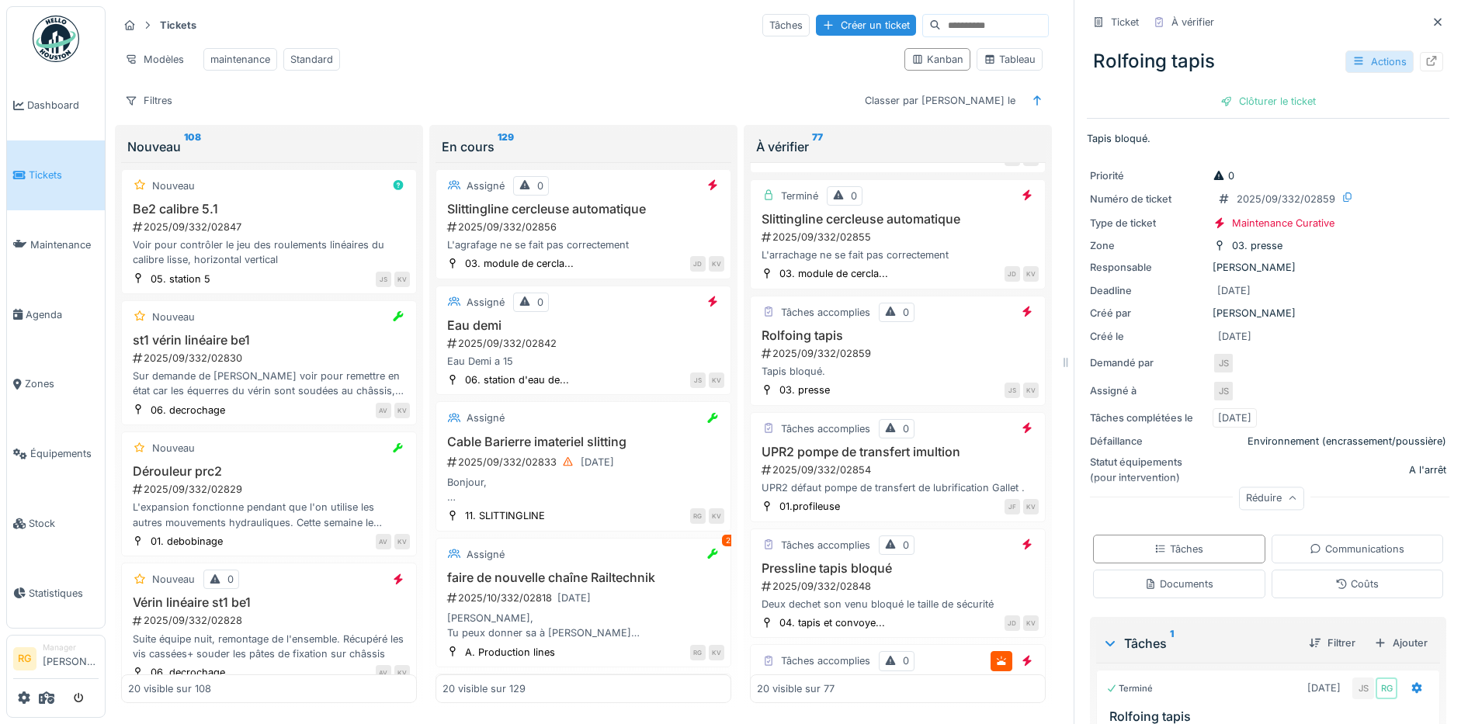
click at [1349, 65] on div "Actions" at bounding box center [1379, 61] width 68 height 23
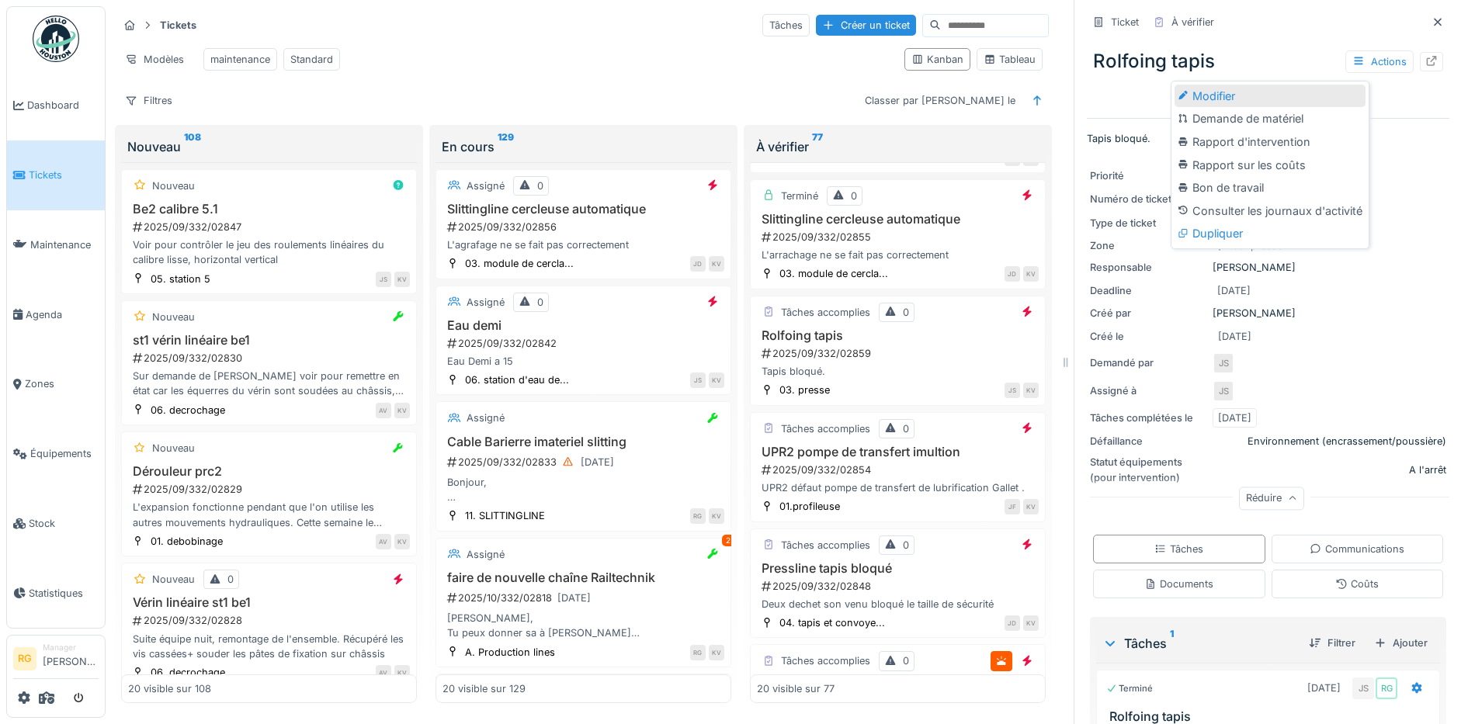
click at [1250, 98] on div "Modifier" at bounding box center [1269, 96] width 191 height 23
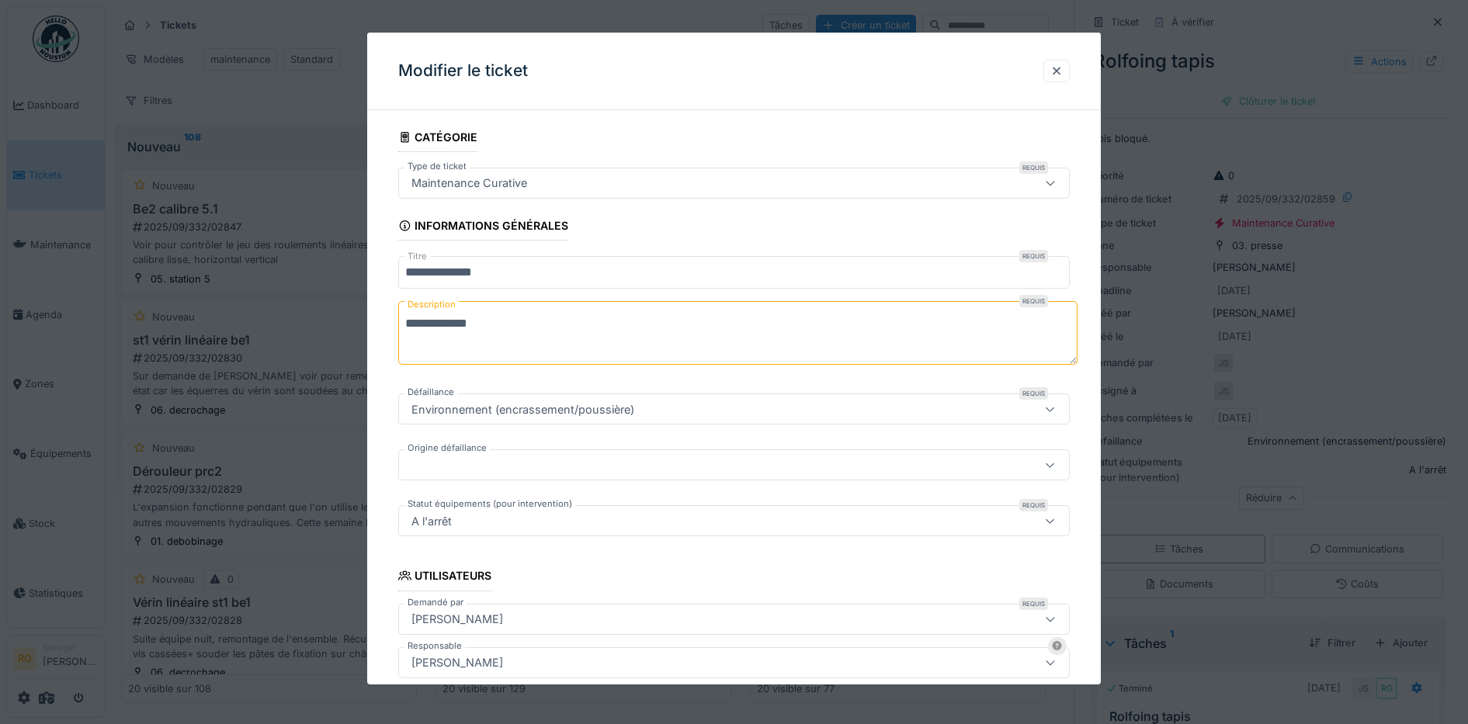
click at [1056, 187] on icon at bounding box center [1050, 183] width 12 height 10
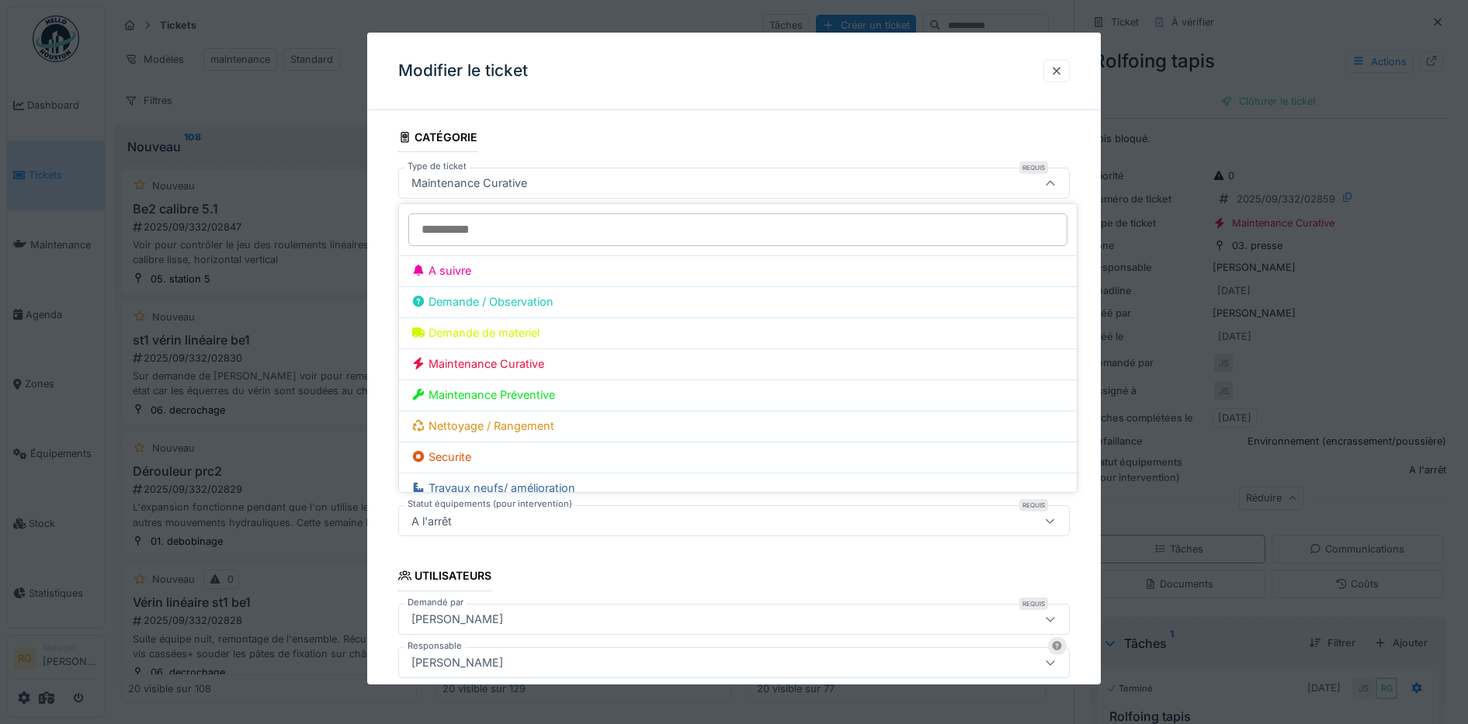
click at [456, 269] on div "A suivre" at bounding box center [737, 270] width 653 height 17
type input "***"
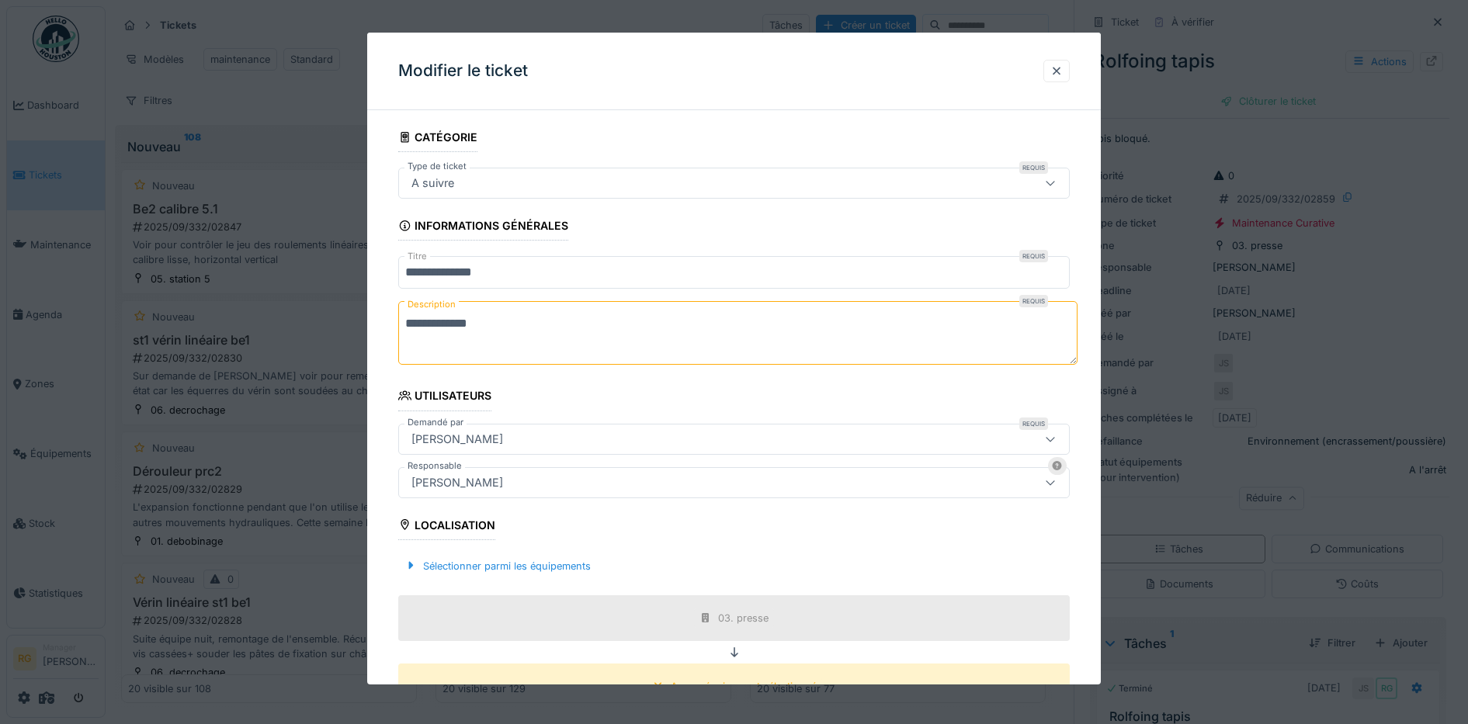
click at [504, 322] on textarea "**********" at bounding box center [737, 333] width 679 height 64
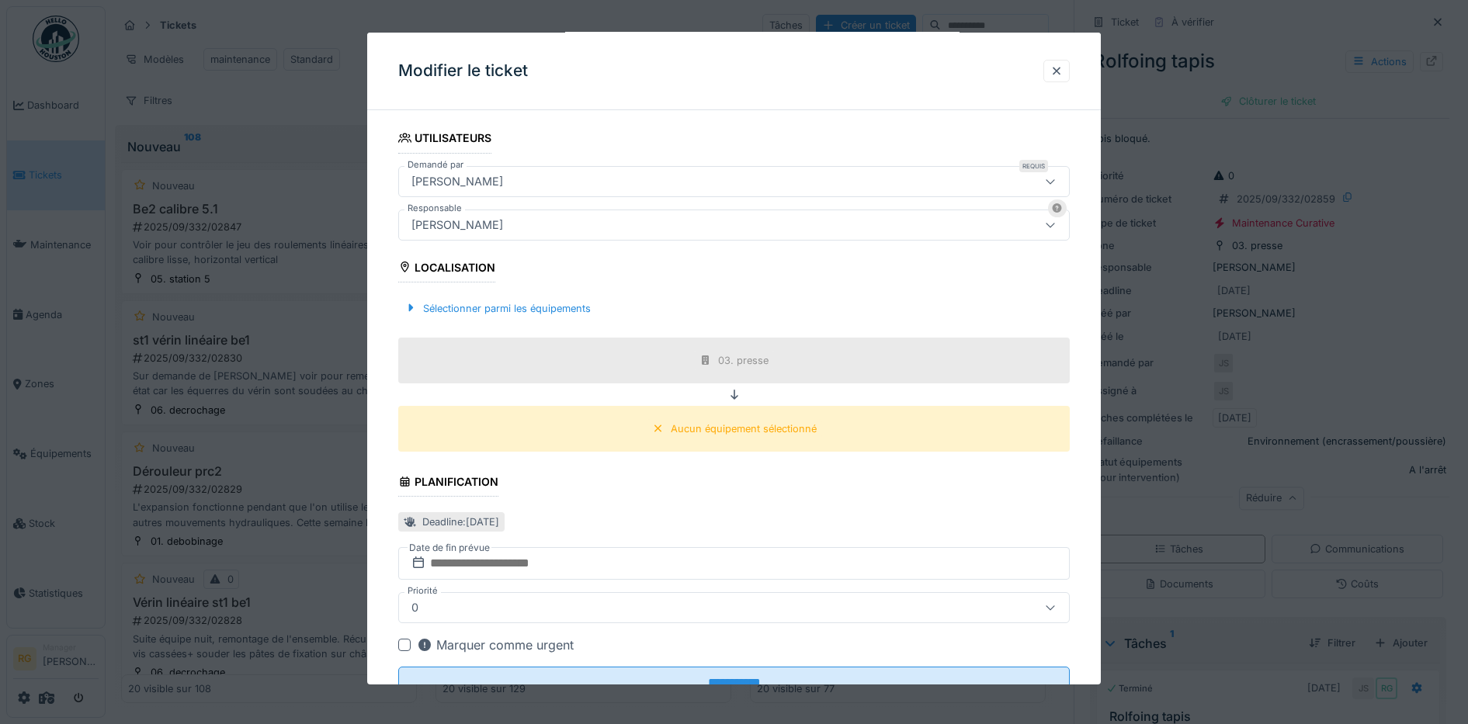
scroll to position [316, 0]
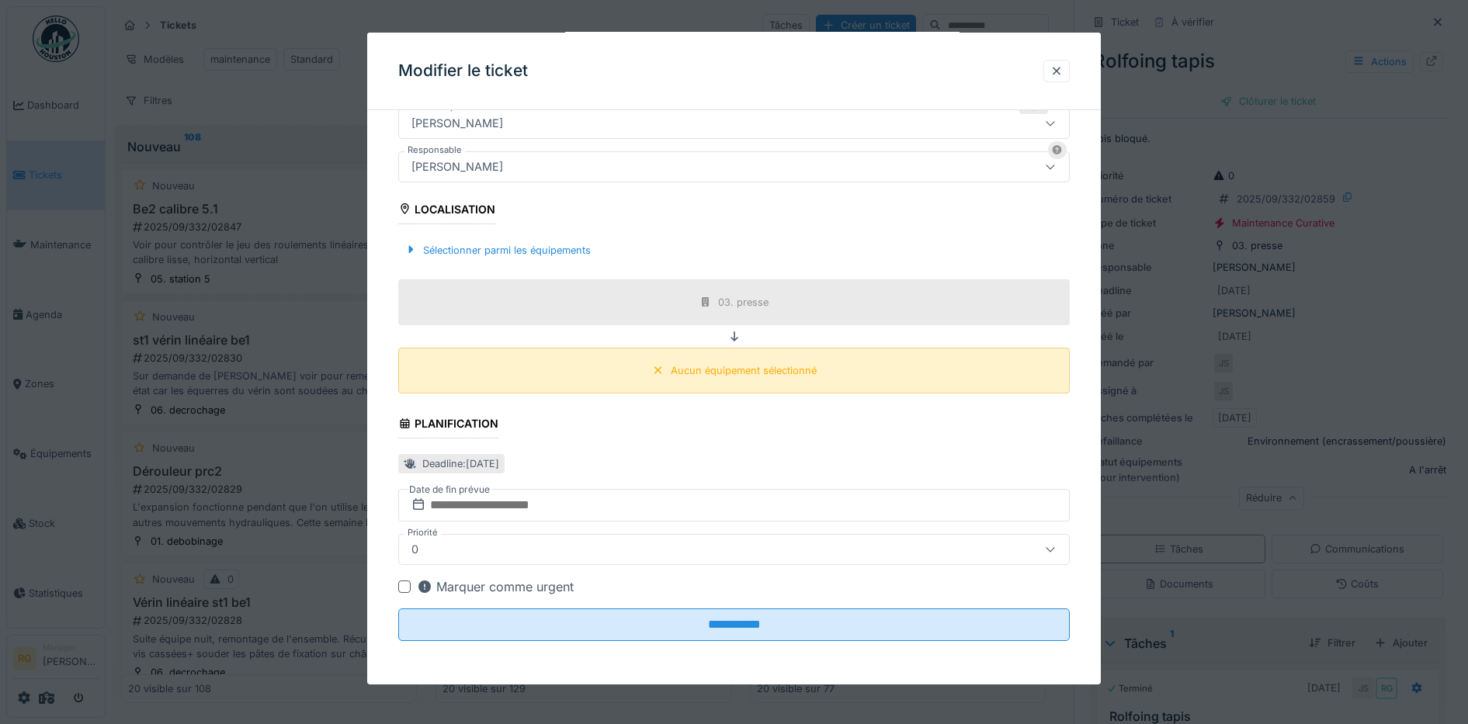
type textarea "**********"
click at [768, 369] on div "Aucun équipement sélectionné" at bounding box center [744, 370] width 146 height 15
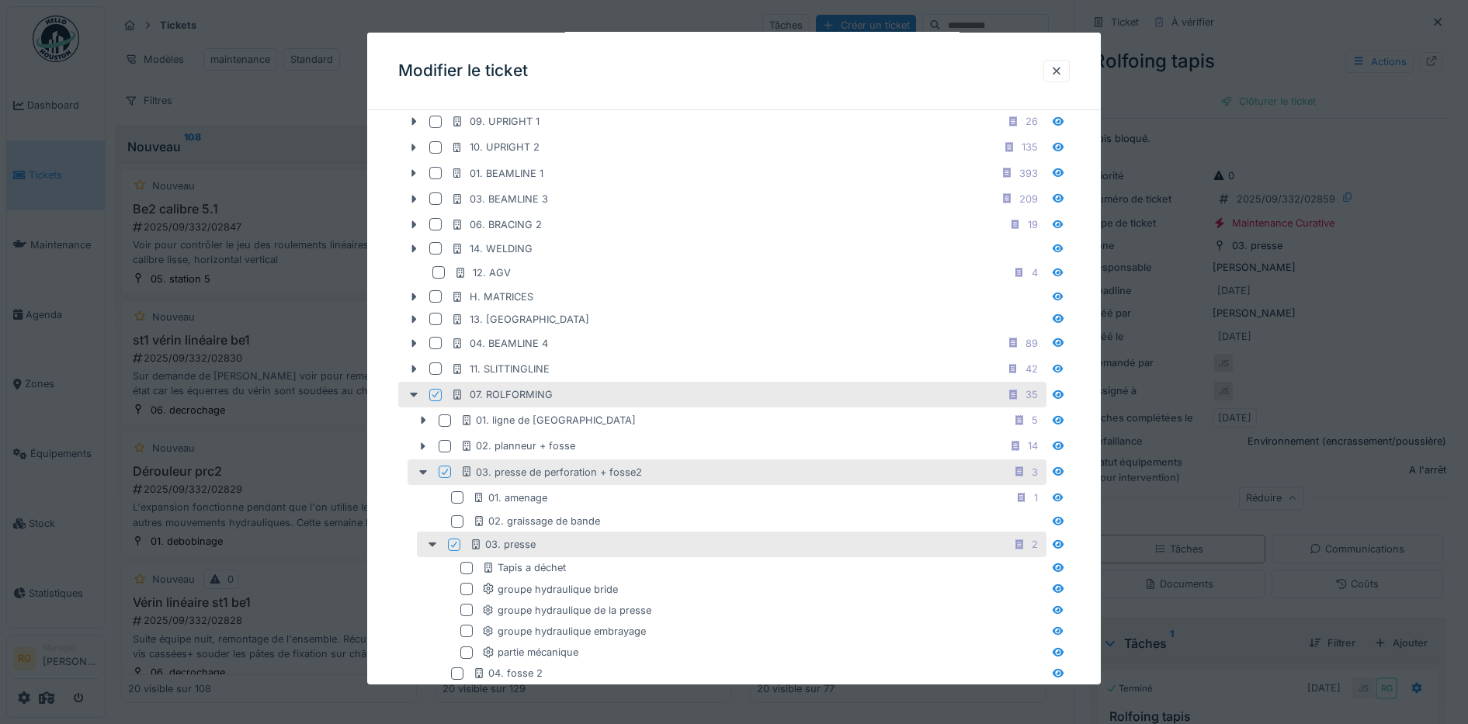
scroll to position [704, 0]
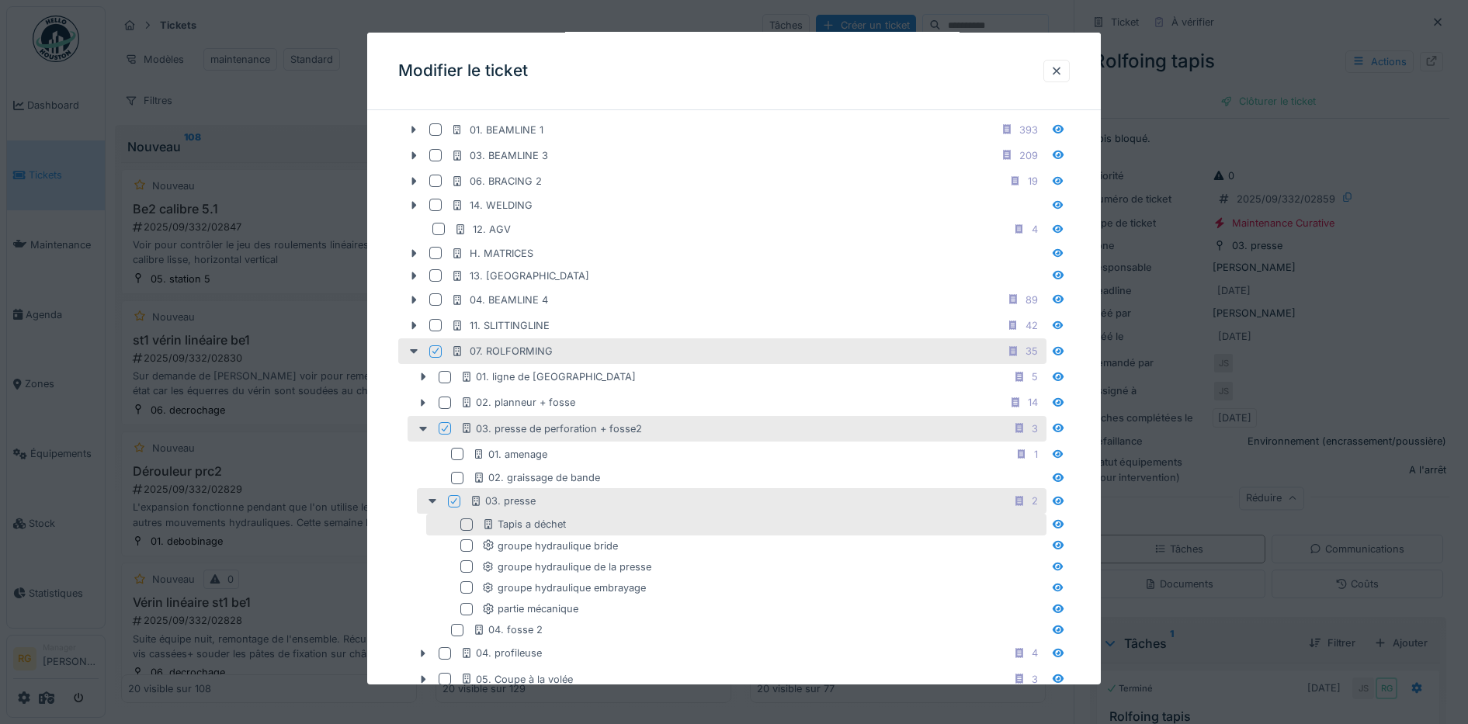
click at [466, 522] on div at bounding box center [466, 524] width 12 height 12
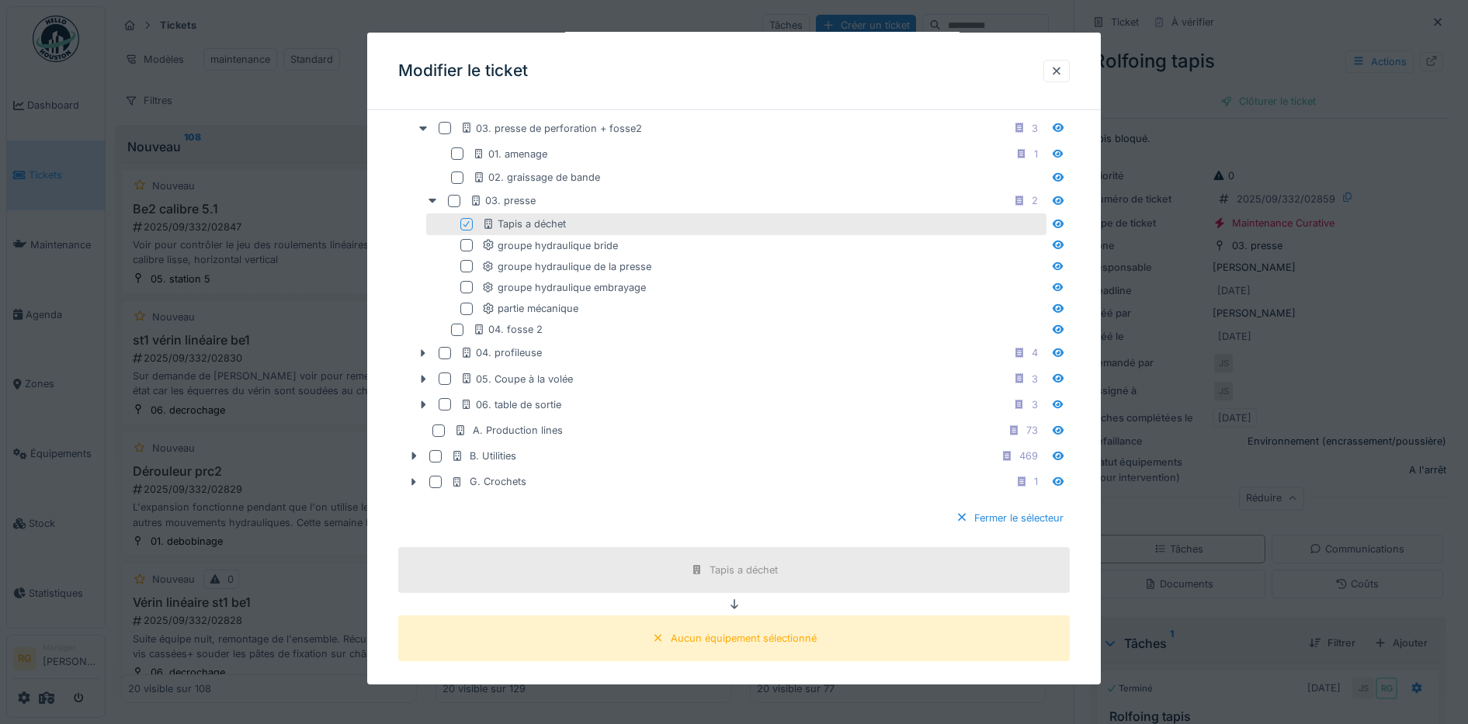
scroll to position [898, 0]
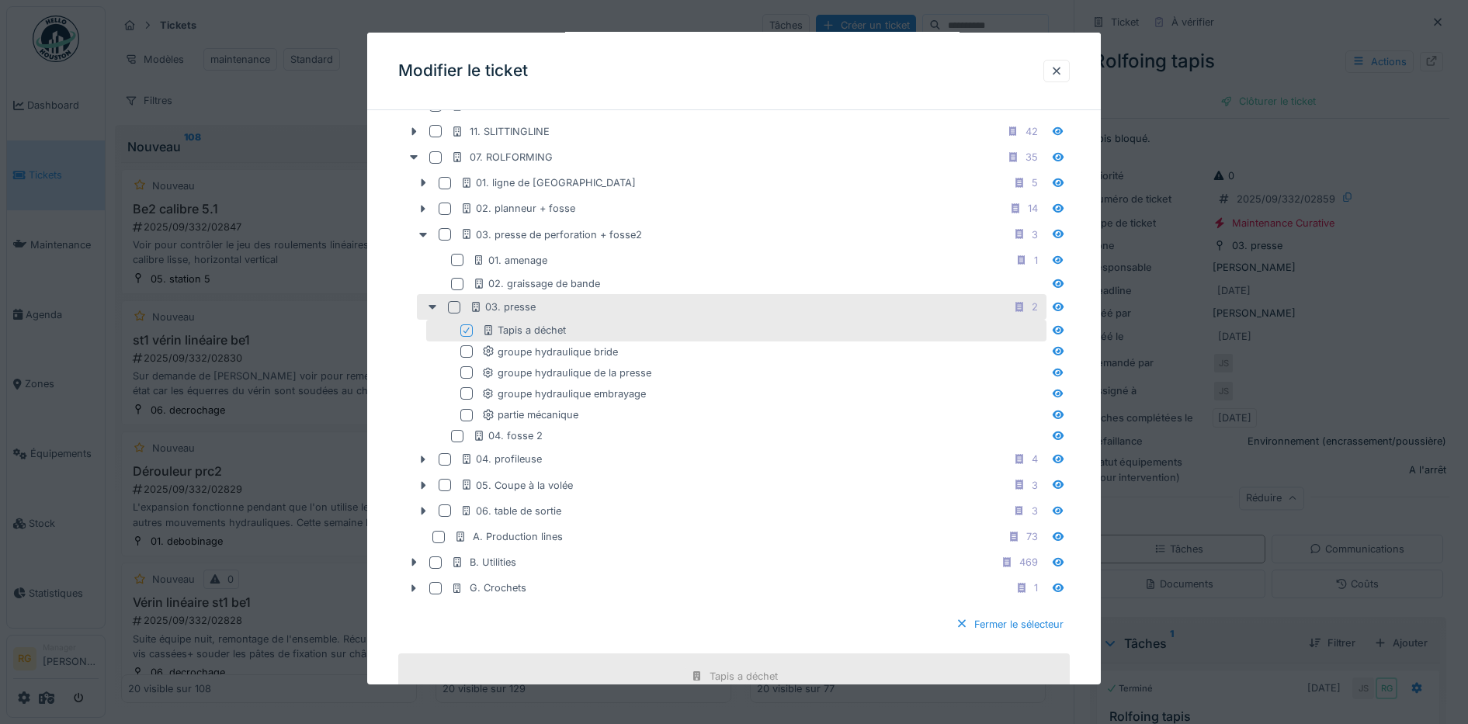
click at [453, 302] on div at bounding box center [454, 307] width 12 height 12
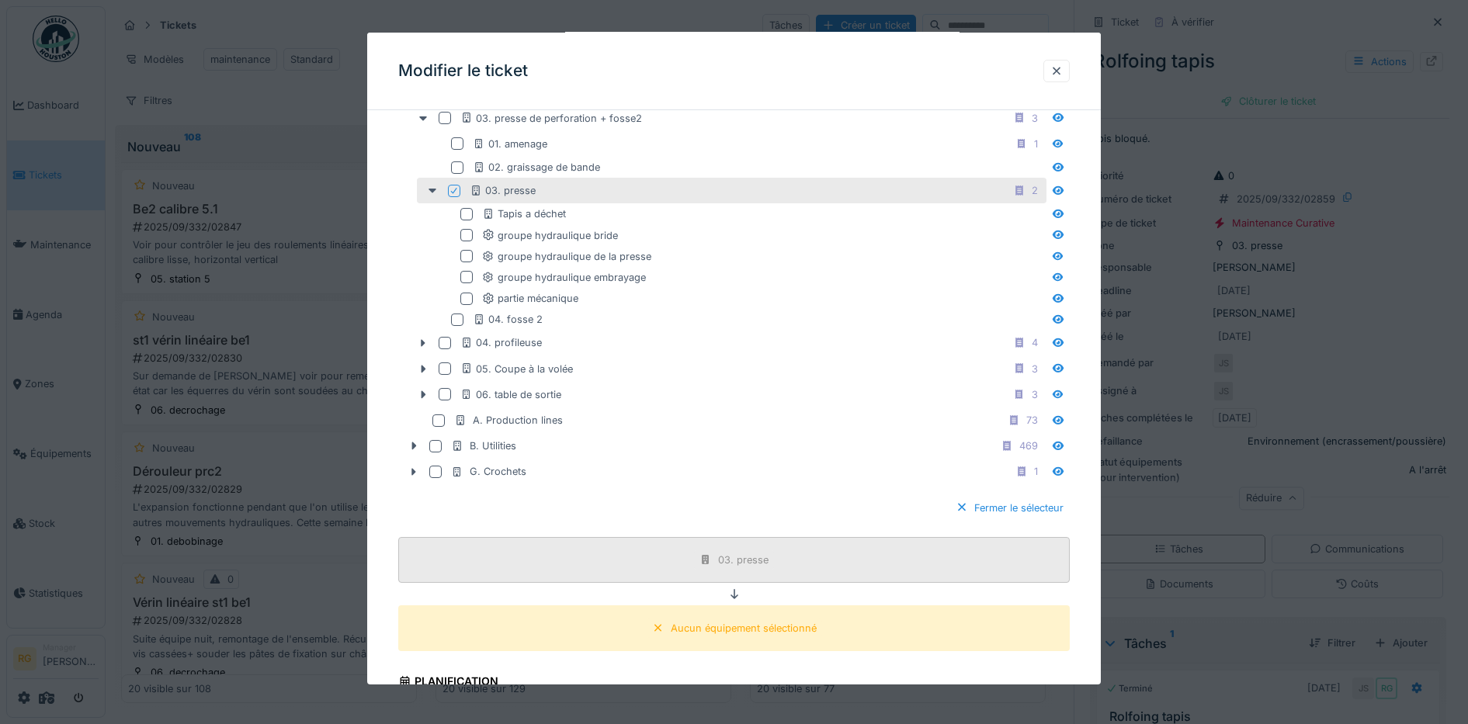
scroll to position [1189, 0]
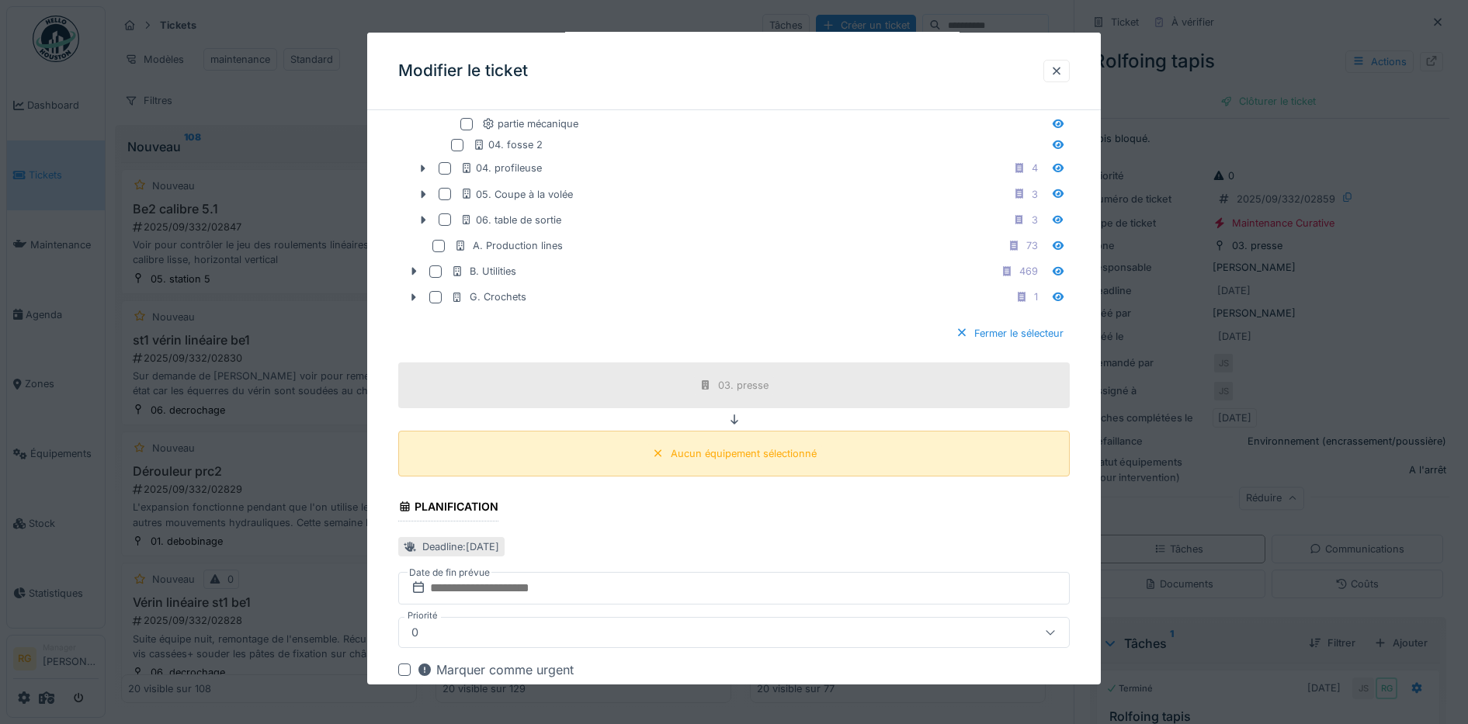
click at [716, 459] on div "Aucun équipement sélectionné" at bounding box center [744, 453] width 146 height 15
click at [1004, 334] on div "Fermer le sélecteur" at bounding box center [1009, 333] width 120 height 21
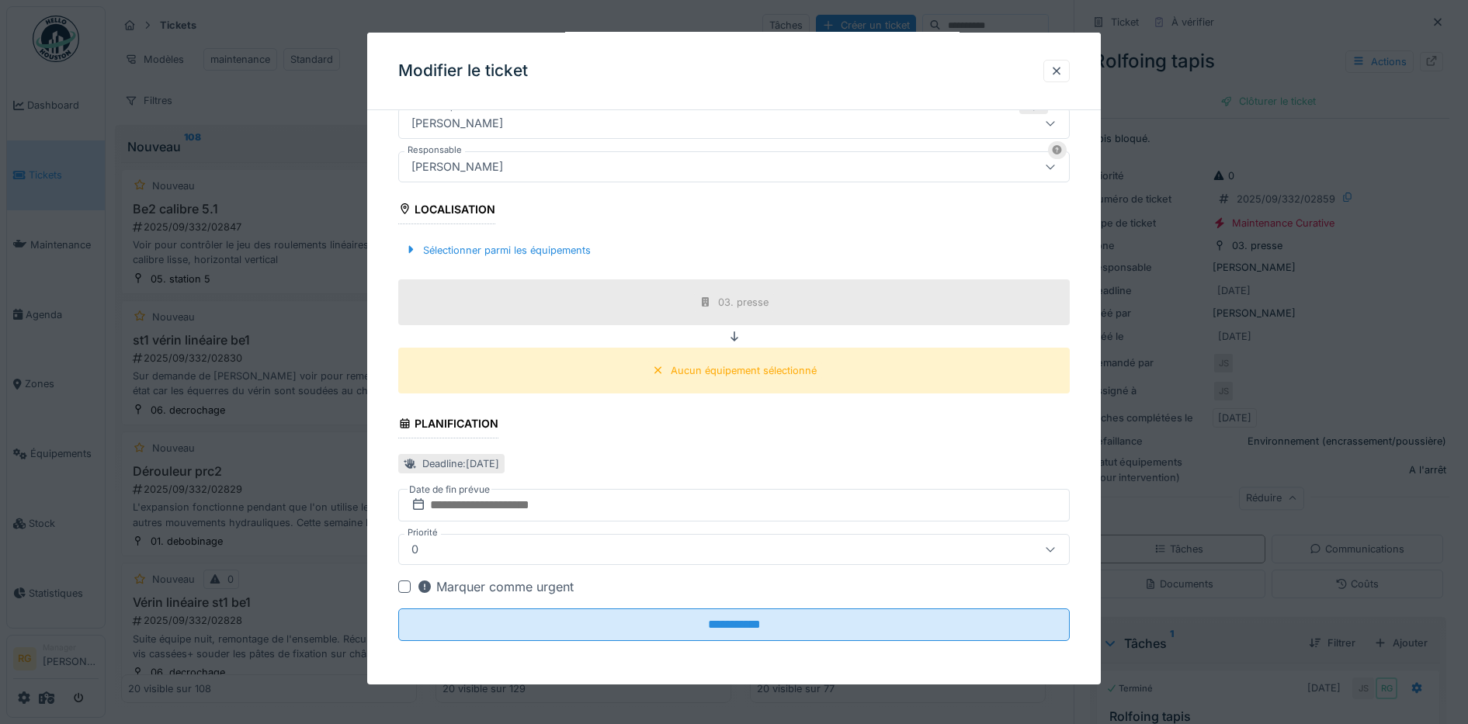
scroll to position [279, 0]
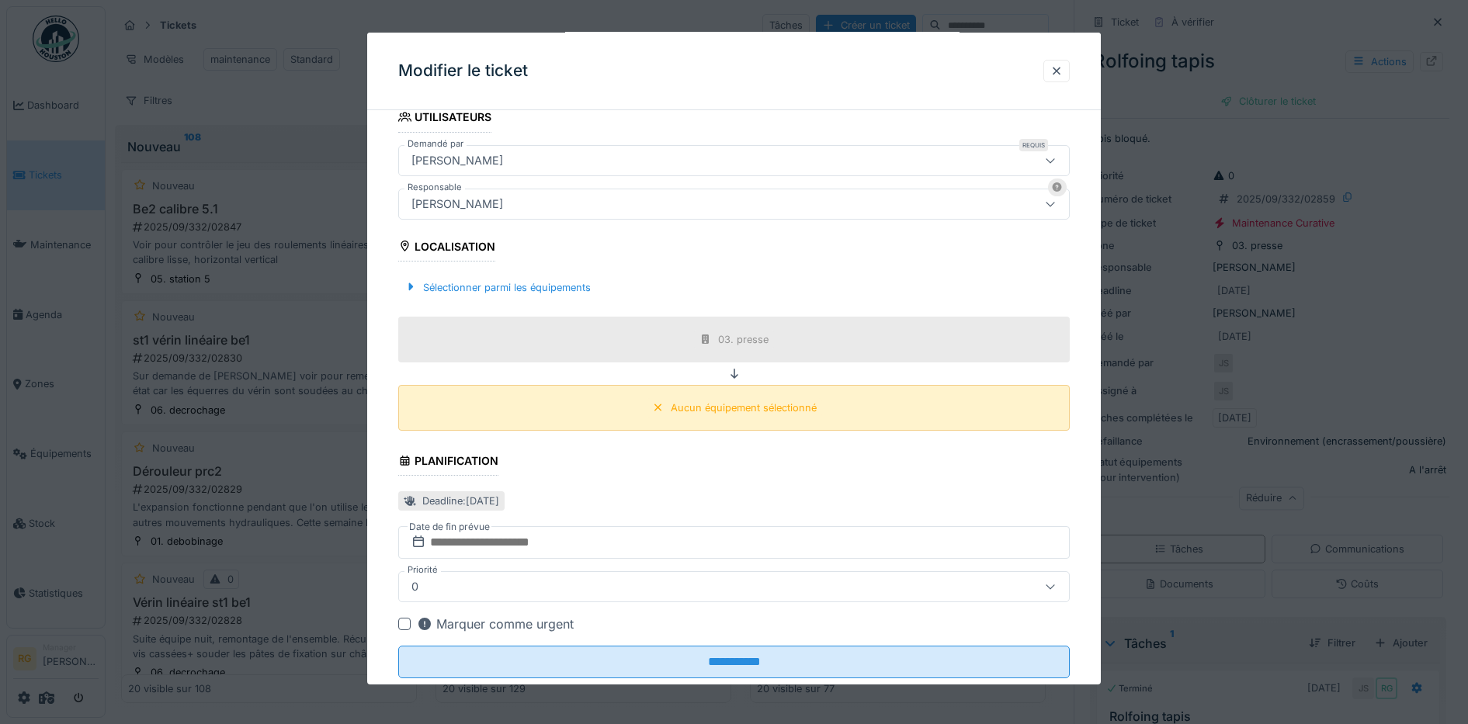
click at [699, 410] on div "Aucun équipement sélectionné" at bounding box center [744, 407] width 146 height 15
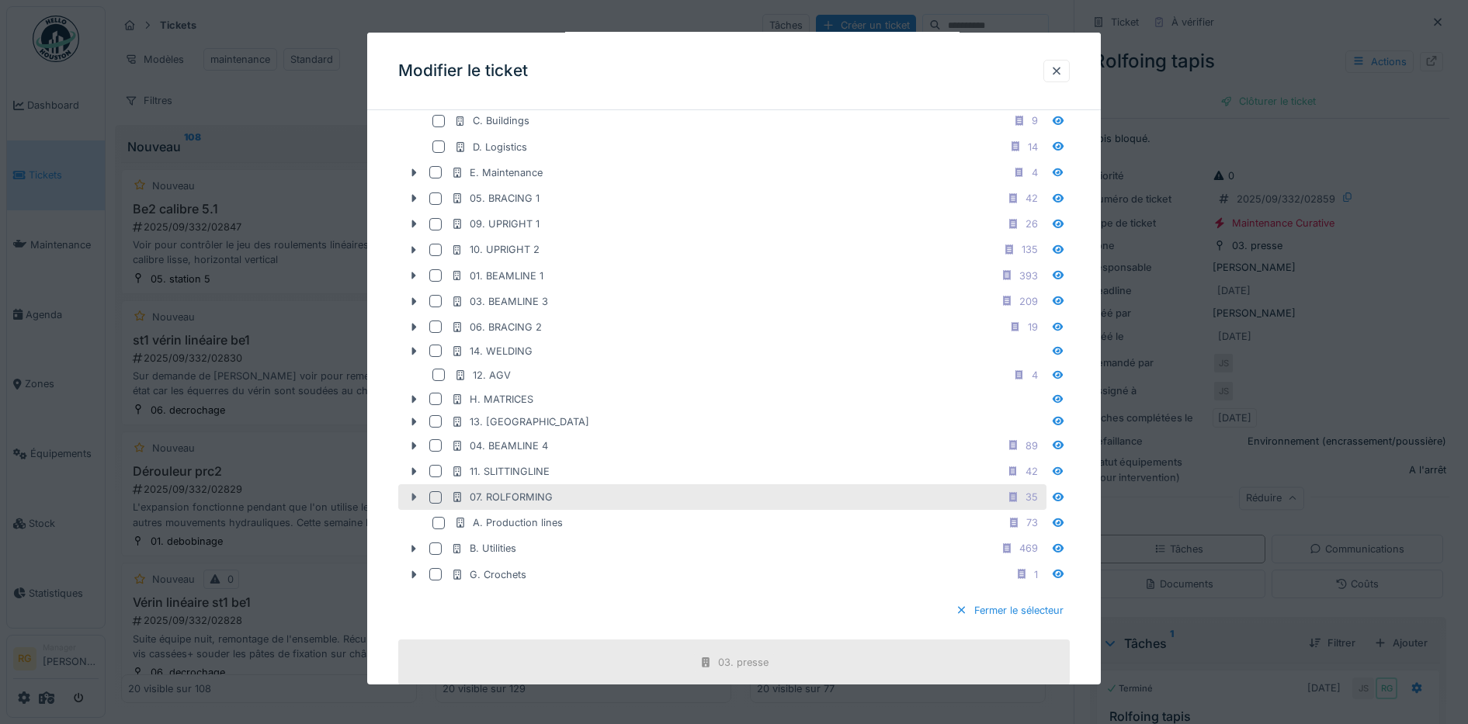
scroll to position [570, 0]
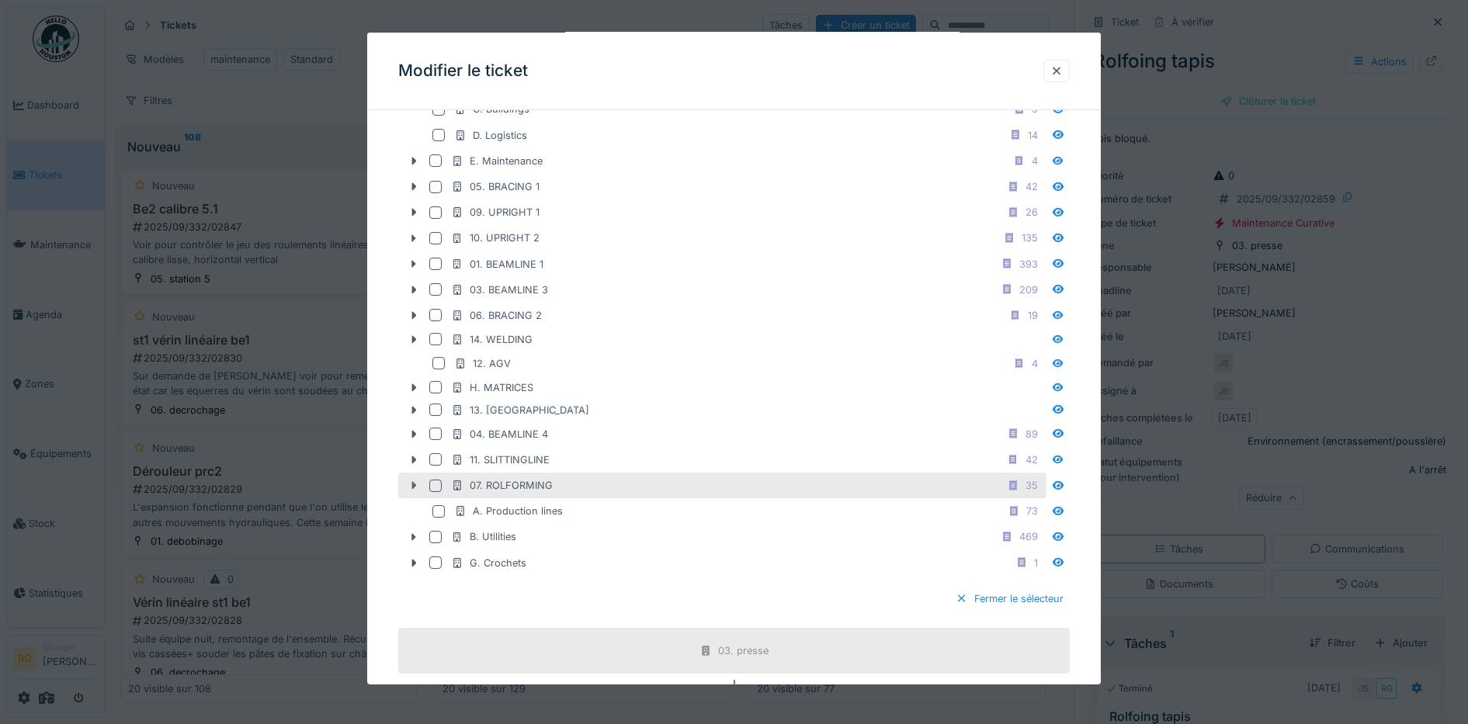
click at [414, 484] on icon at bounding box center [413, 486] width 5 height 8
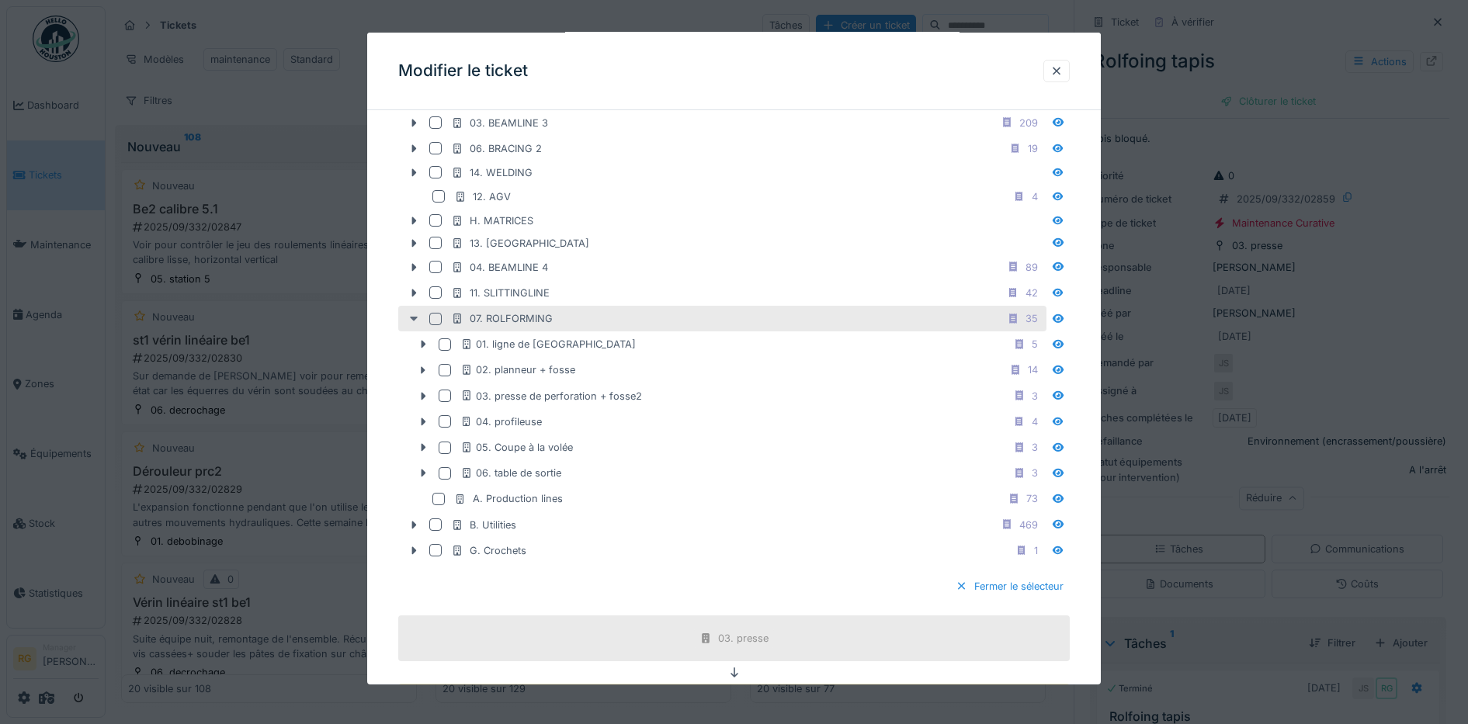
scroll to position [764, 0]
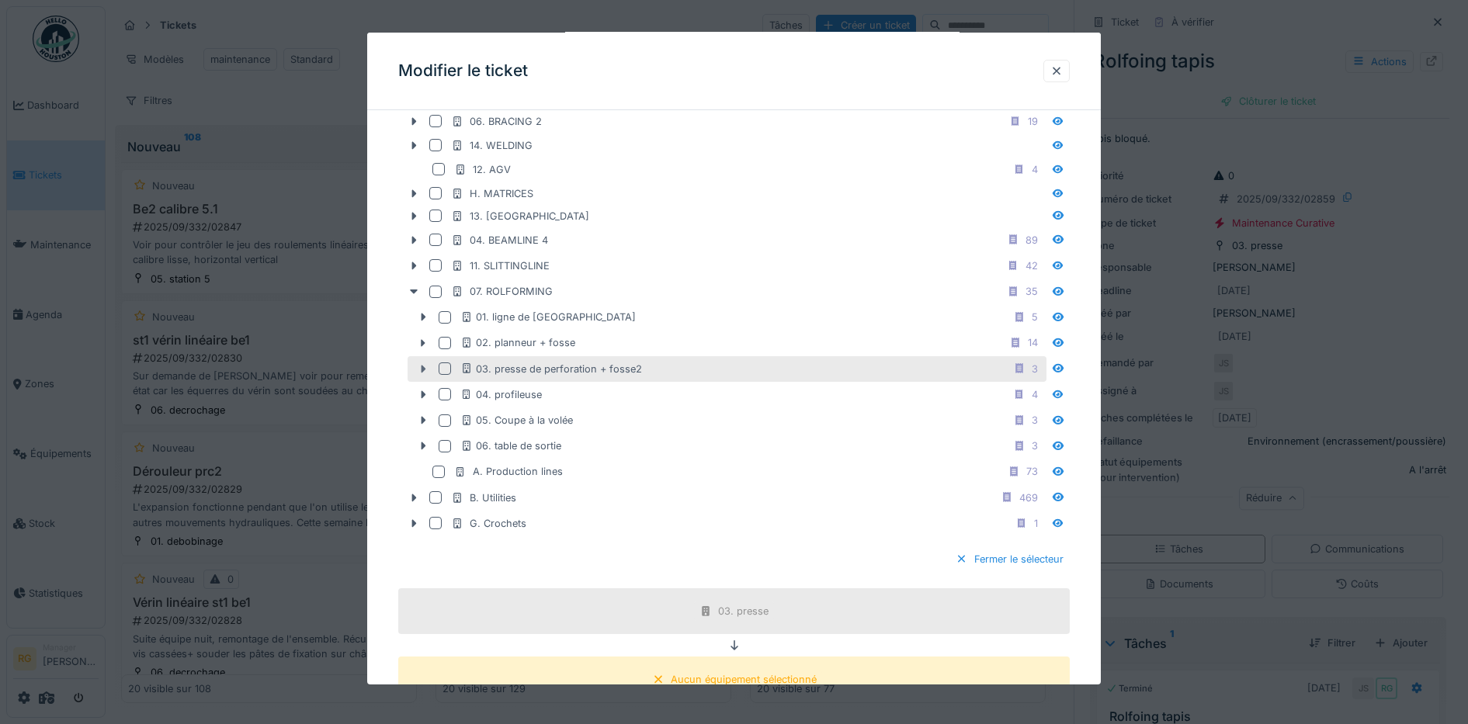
click at [421, 367] on icon at bounding box center [423, 369] width 12 height 10
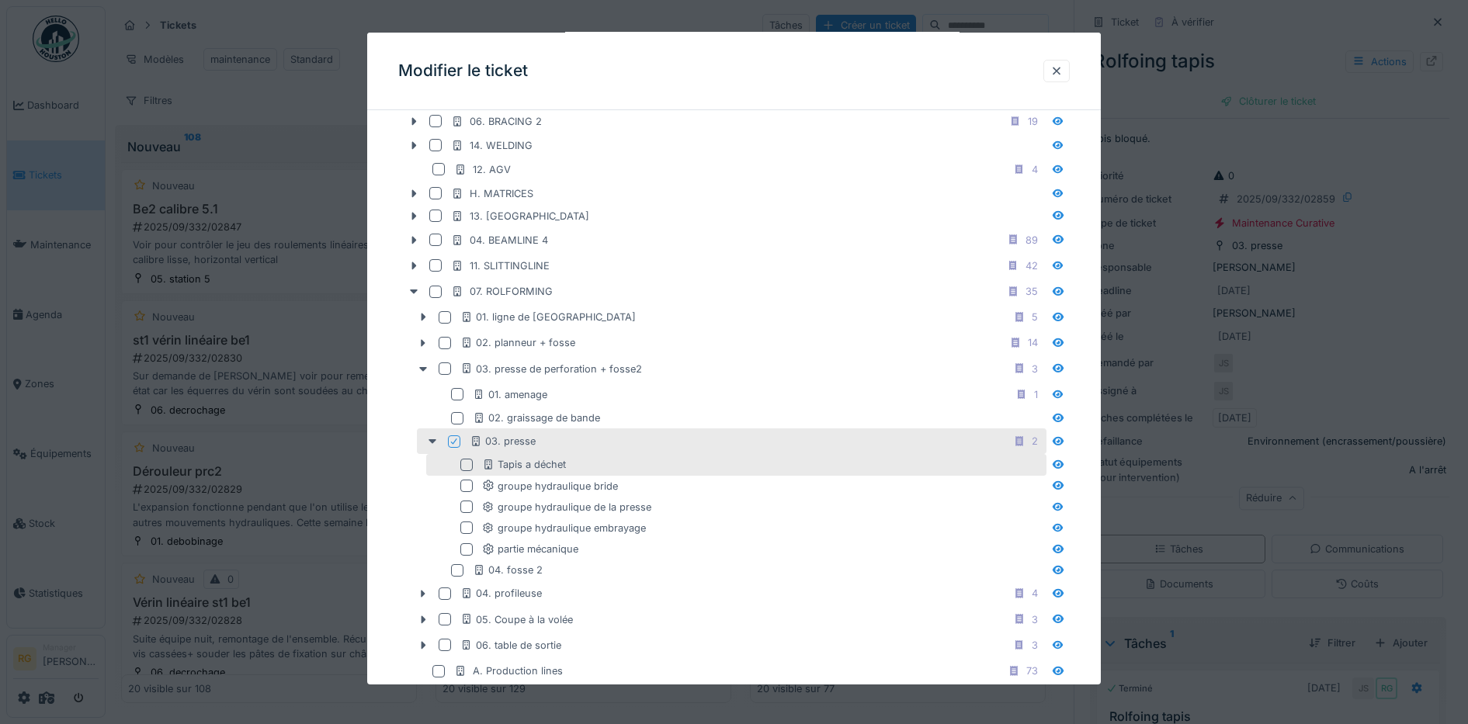
click at [467, 465] on div at bounding box center [466, 465] width 12 height 12
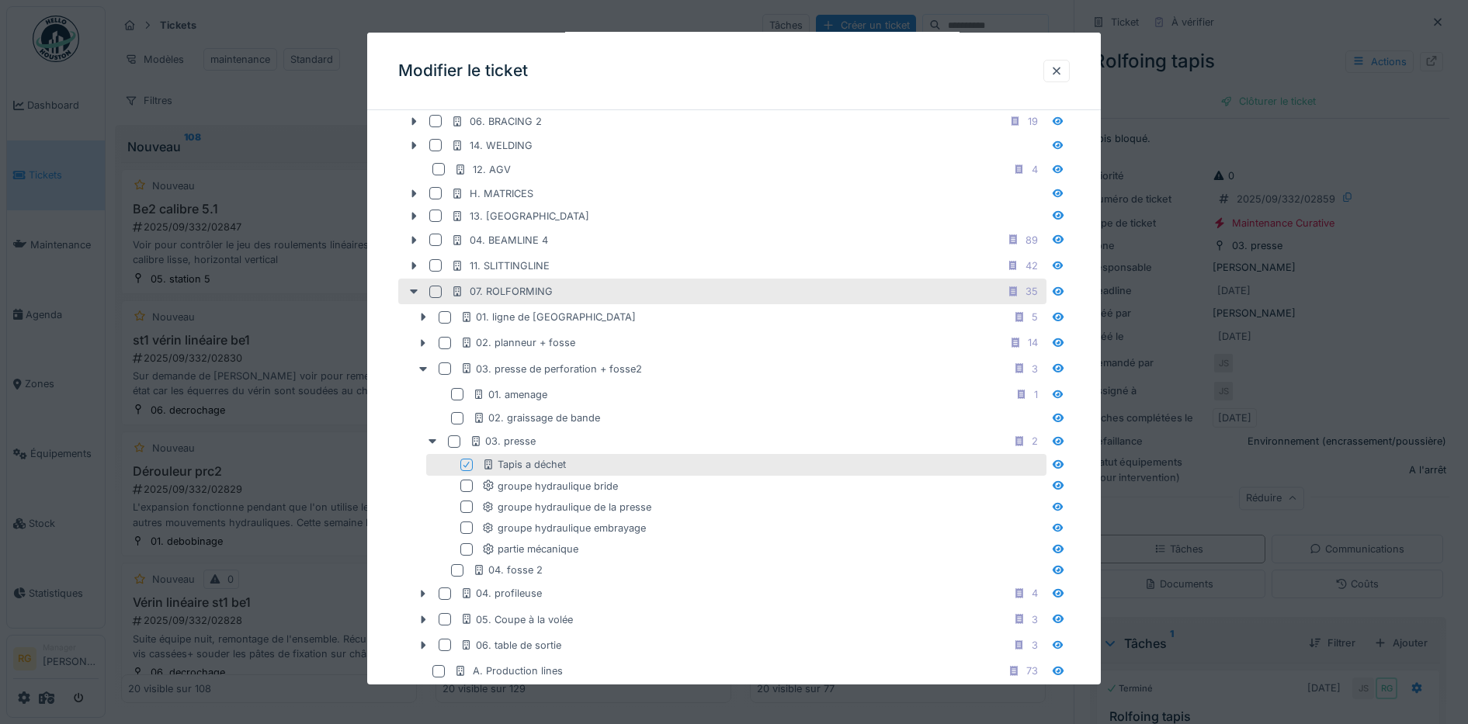
click at [432, 291] on div at bounding box center [435, 292] width 12 height 12
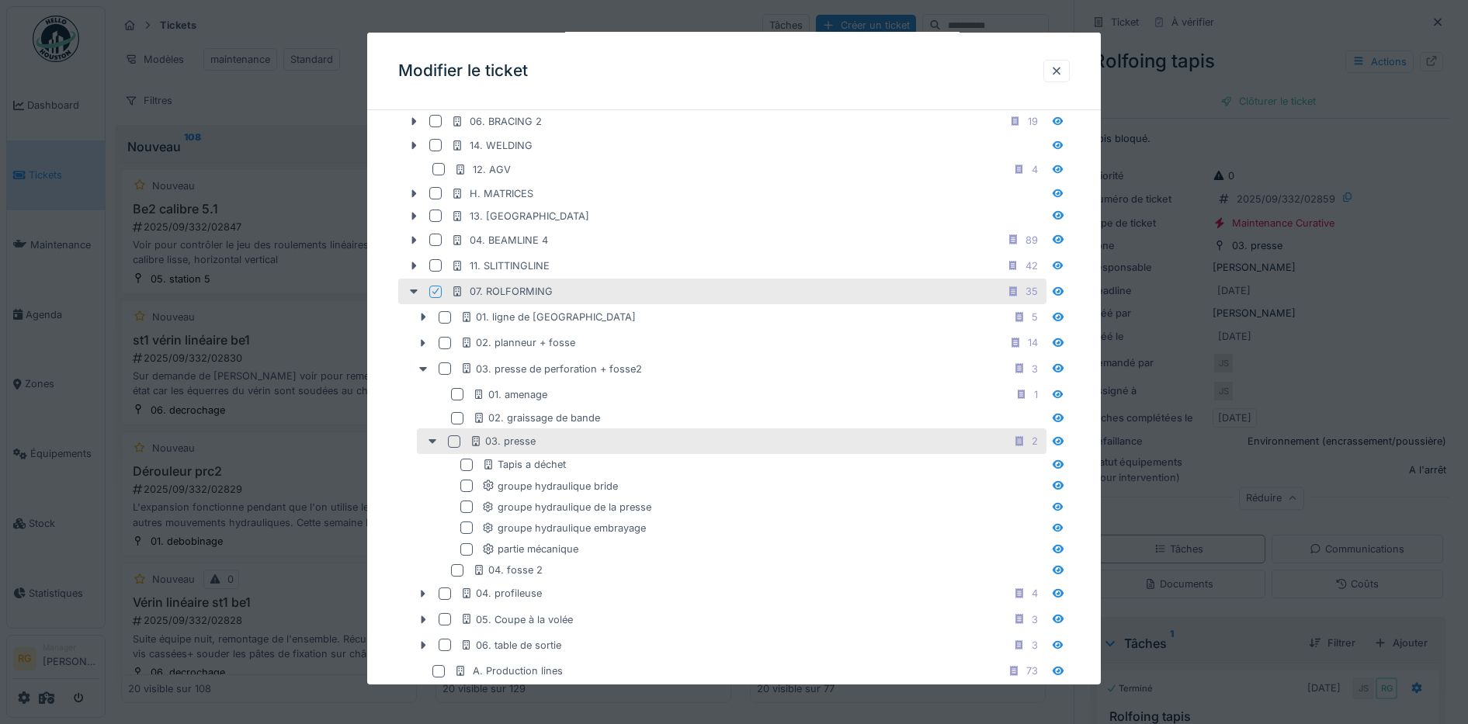
click at [453, 441] on div at bounding box center [454, 441] width 12 height 12
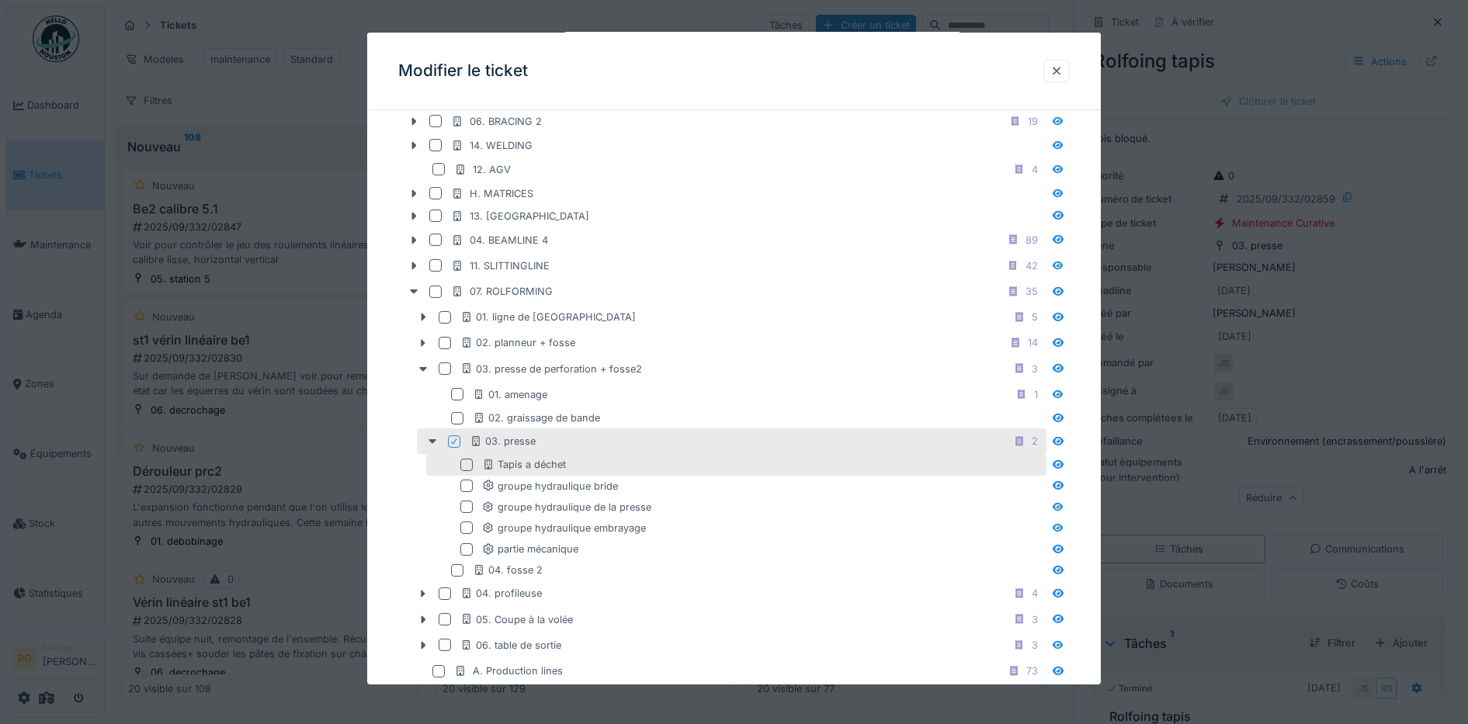
click at [466, 466] on div at bounding box center [466, 465] width 12 height 12
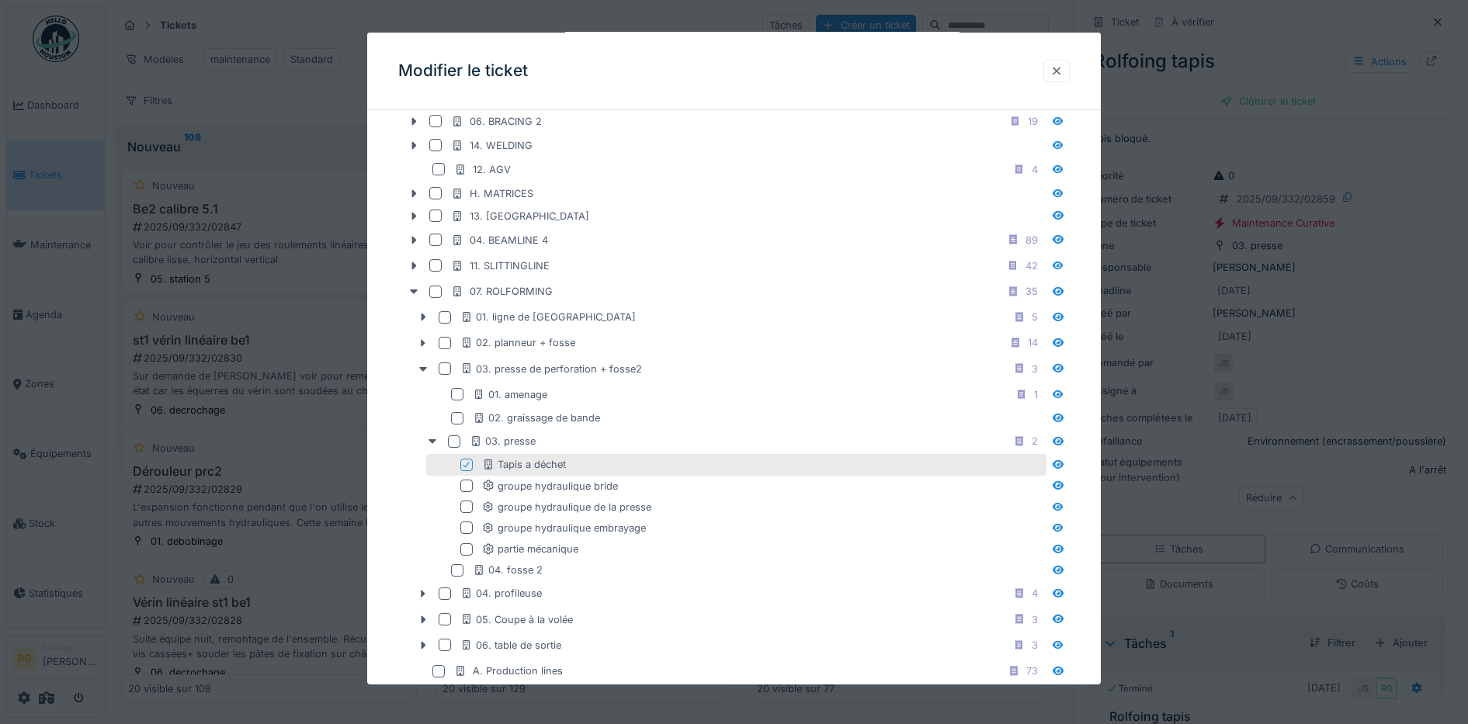
click at [1060, 73] on div at bounding box center [1056, 71] width 12 height 15
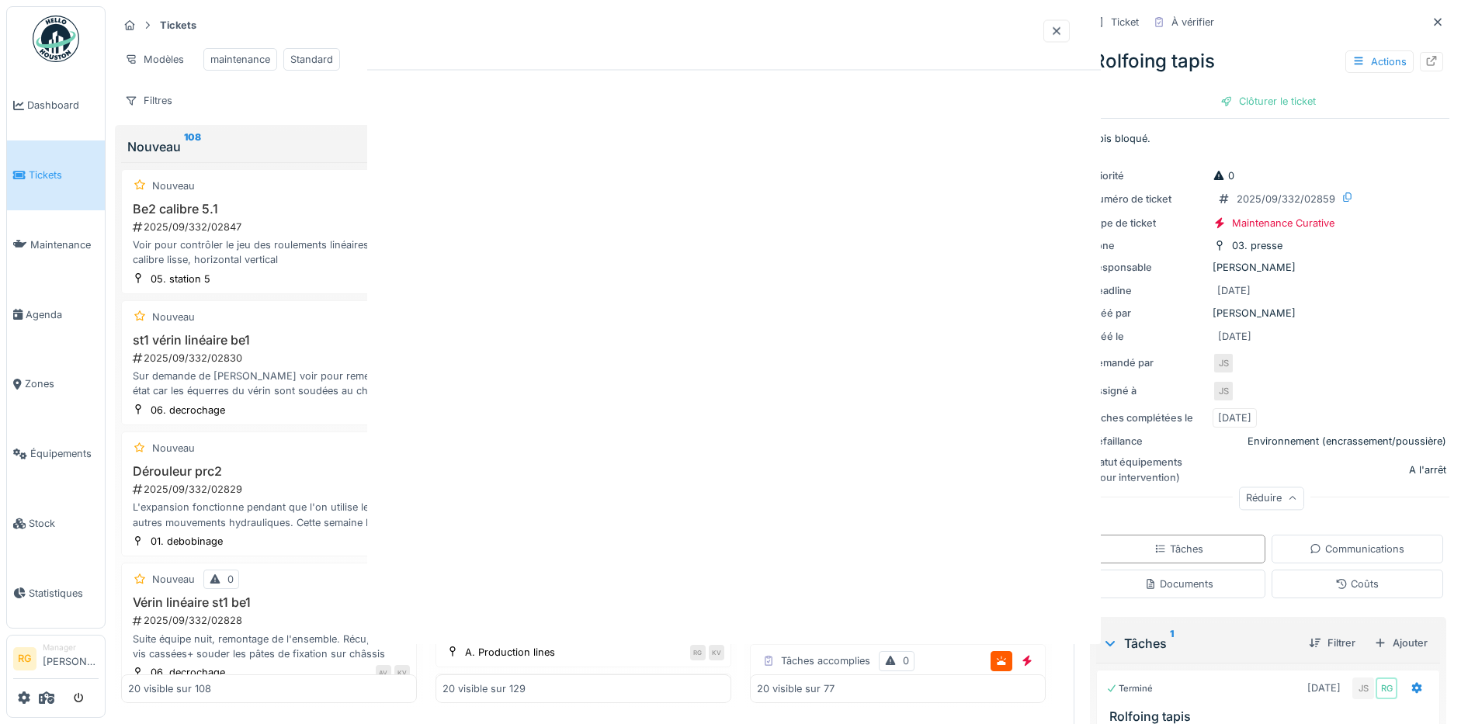
scroll to position [0, 0]
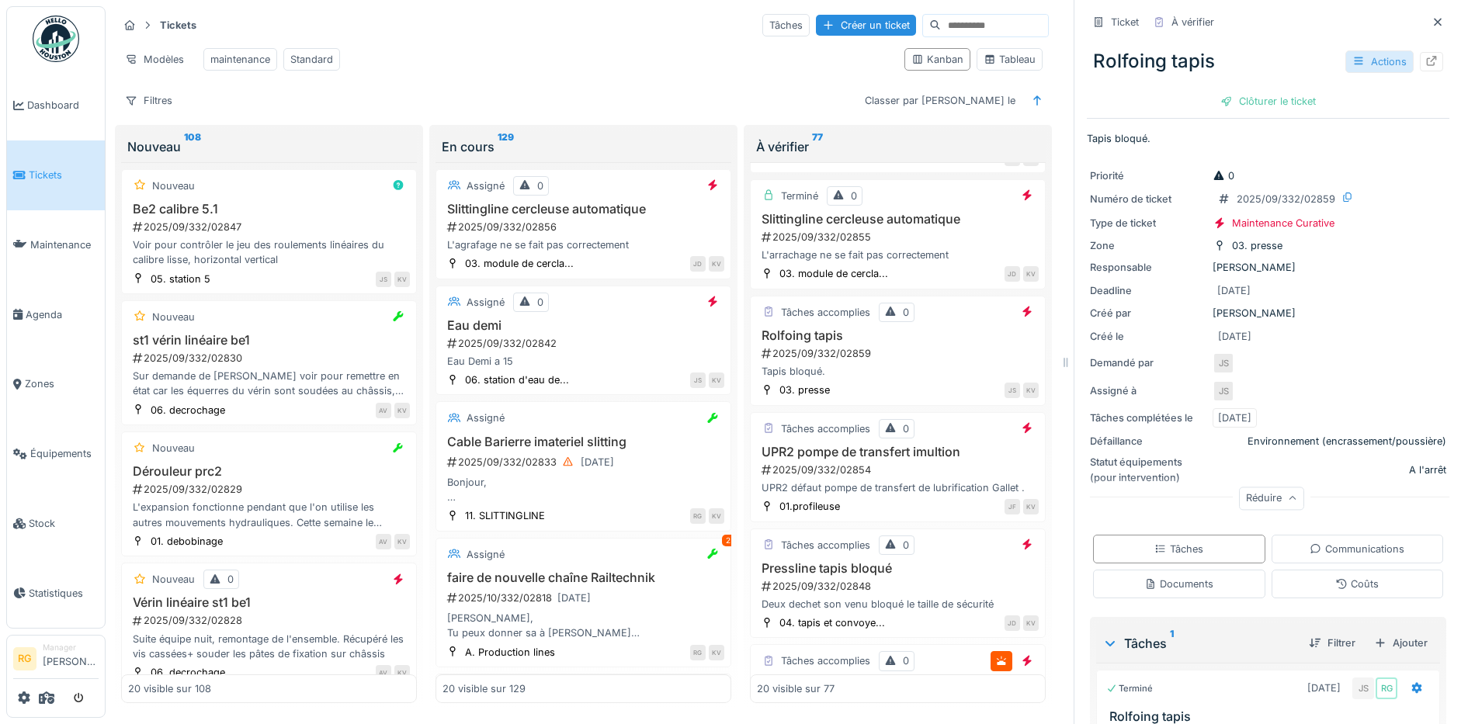
click at [1355, 58] on div "Actions" at bounding box center [1379, 61] width 68 height 23
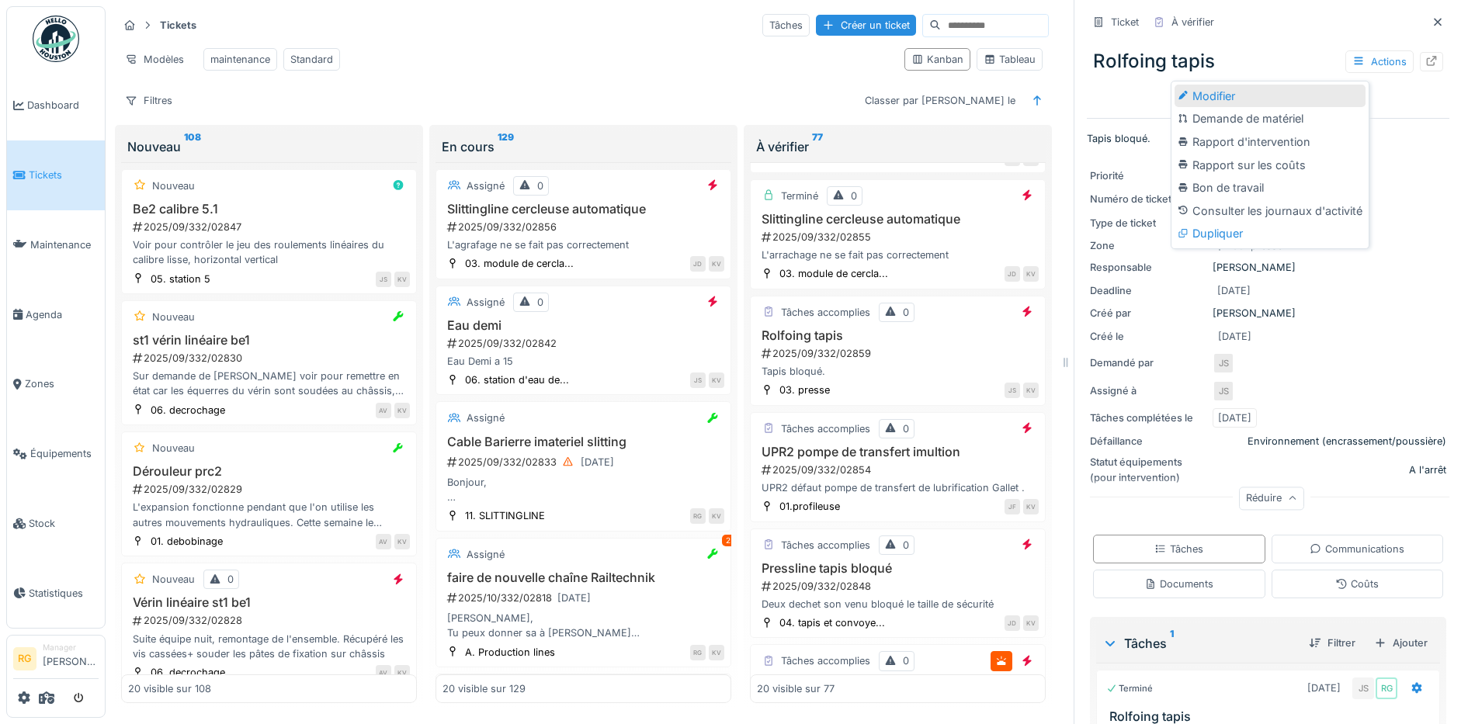
click at [1213, 95] on div "Modifier" at bounding box center [1269, 96] width 191 height 23
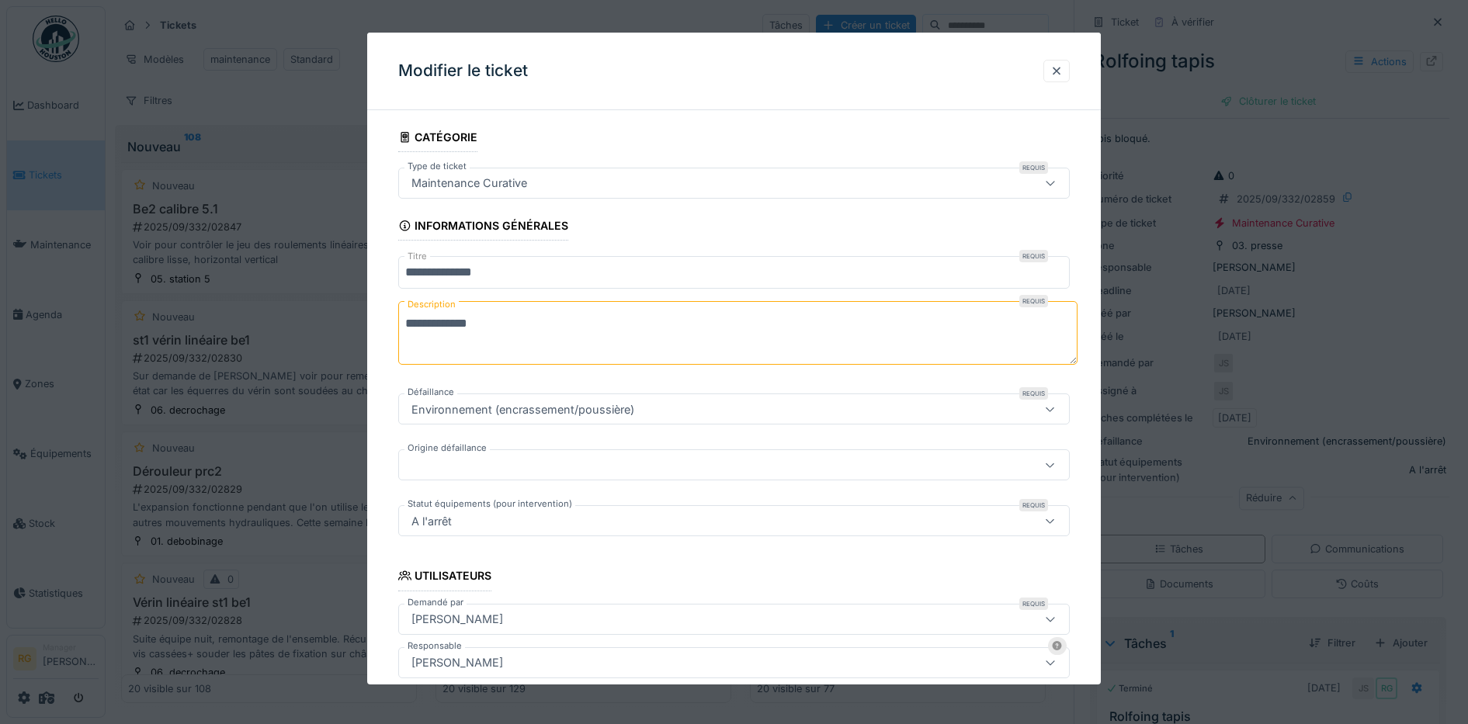
click at [1056, 182] on icon at bounding box center [1050, 183] width 12 height 10
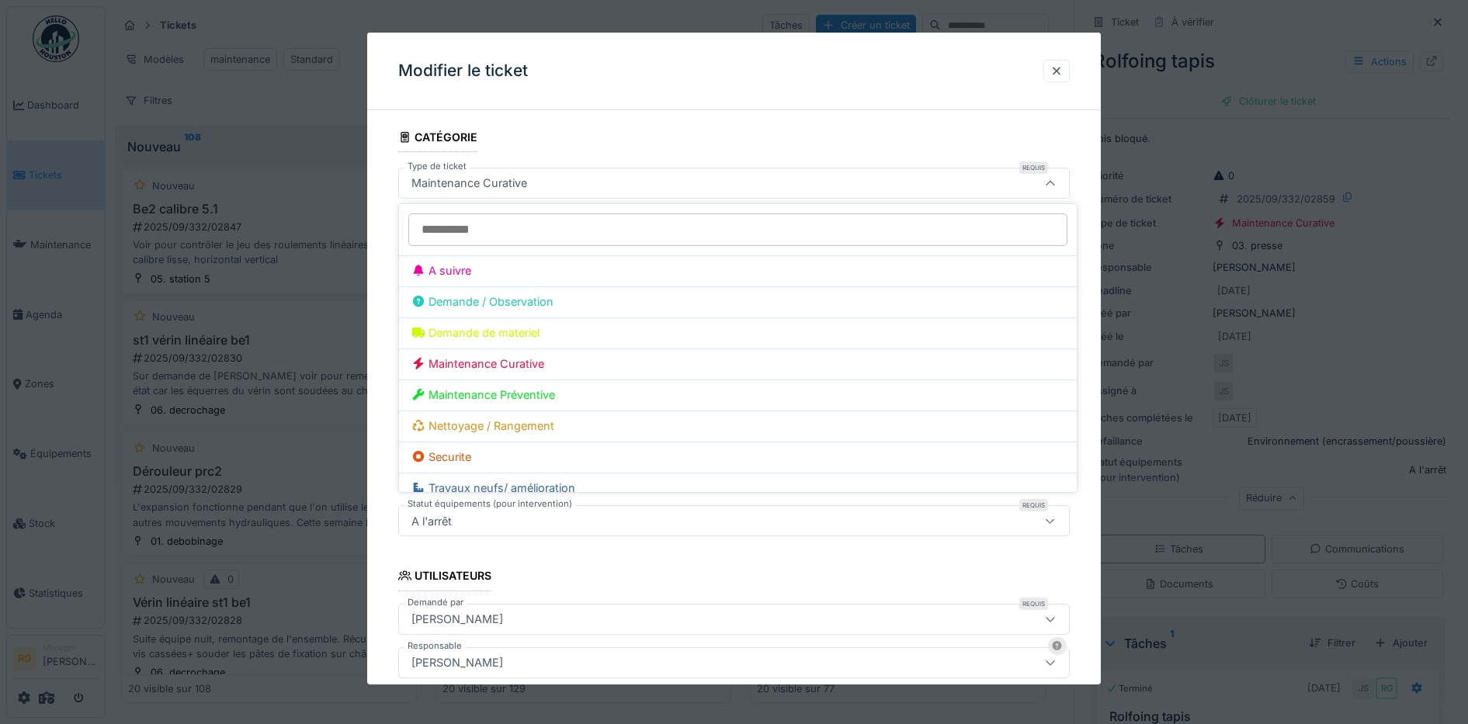
click at [480, 273] on div "A suivre" at bounding box center [737, 270] width 653 height 17
type input "***"
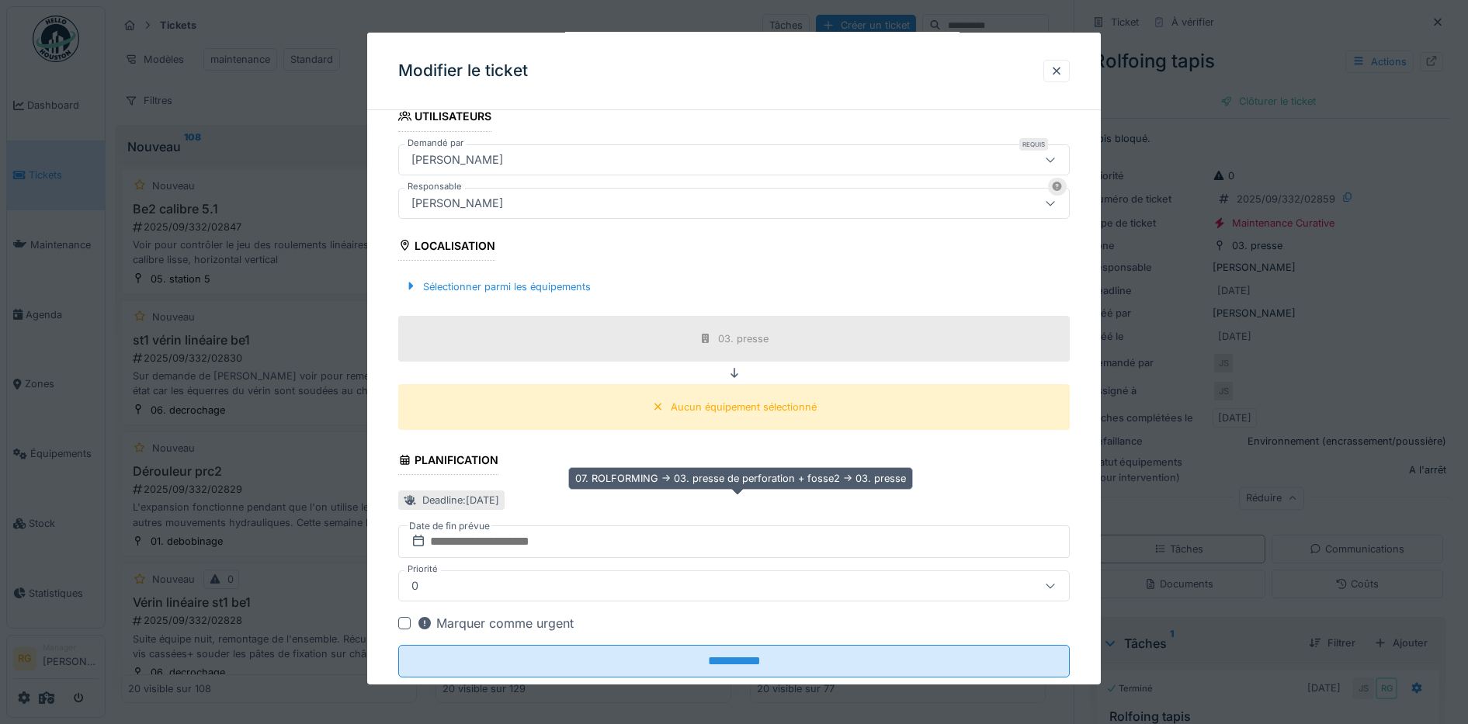
scroll to position [291, 0]
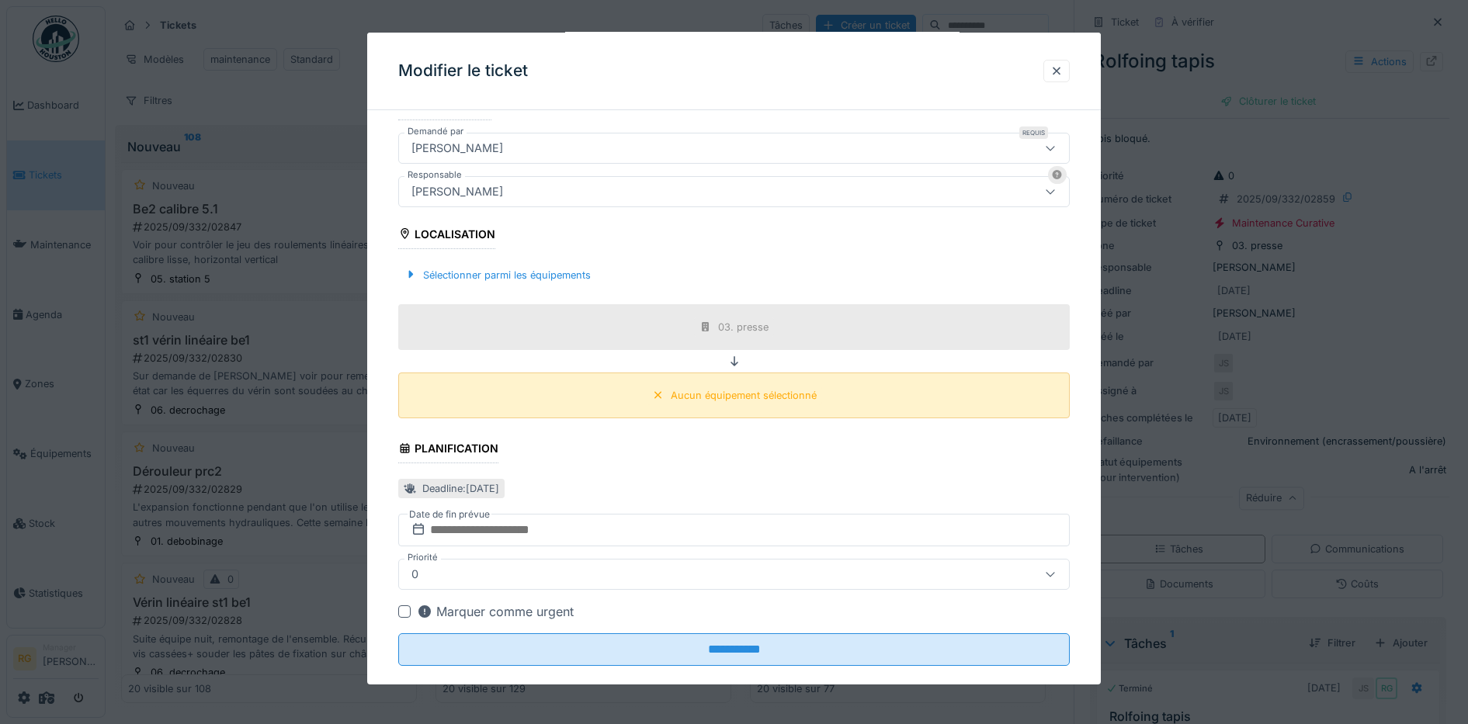
click at [763, 398] on div "Aucun équipement sélectionné" at bounding box center [744, 395] width 146 height 15
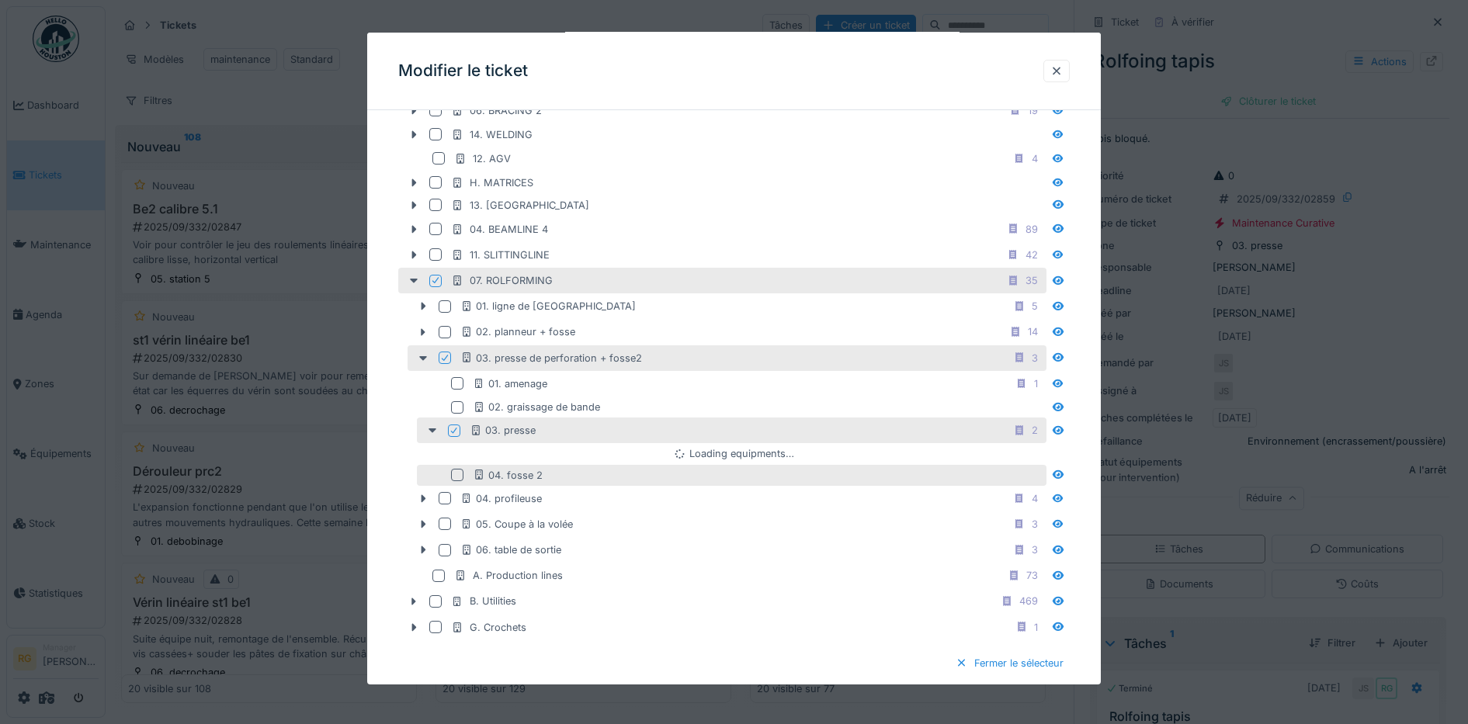
scroll to position [776, 0]
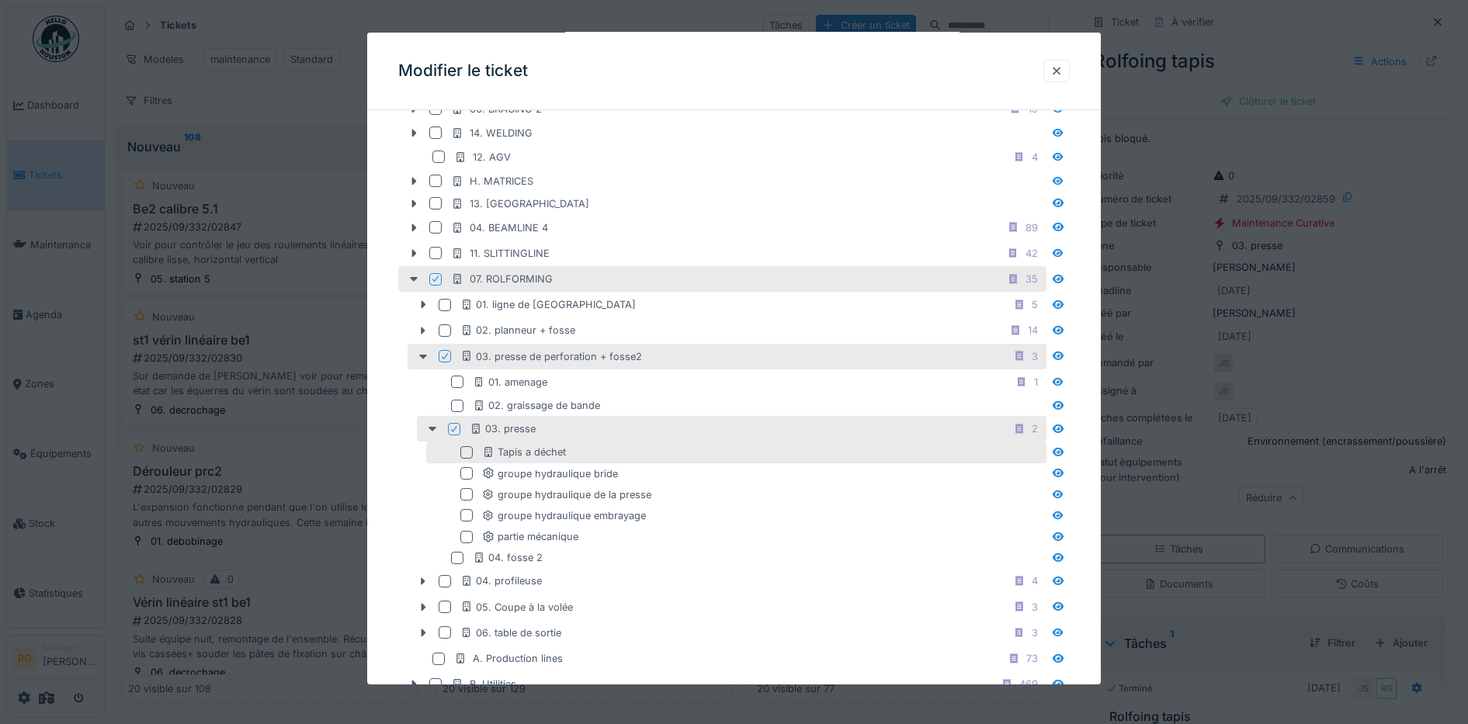
click at [466, 453] on div at bounding box center [466, 452] width 12 height 12
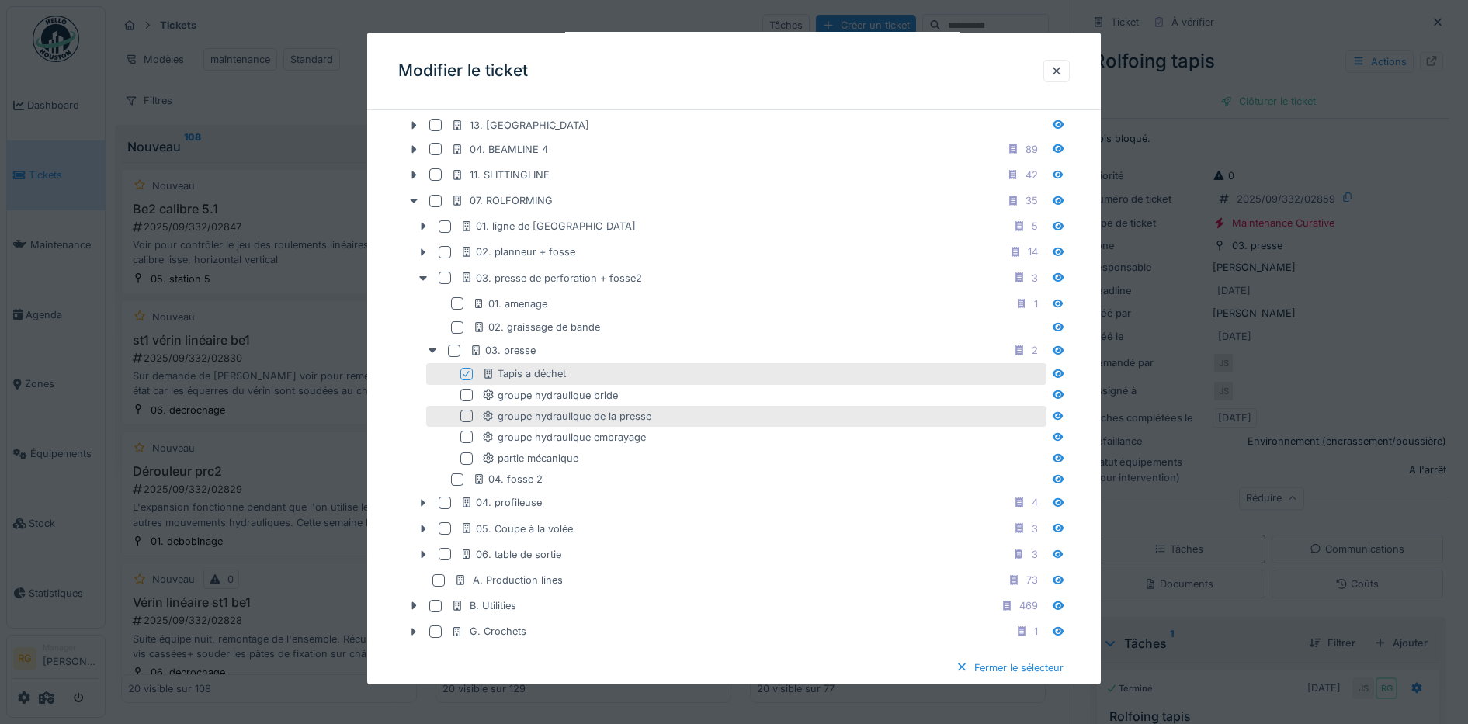
scroll to position [970, 0]
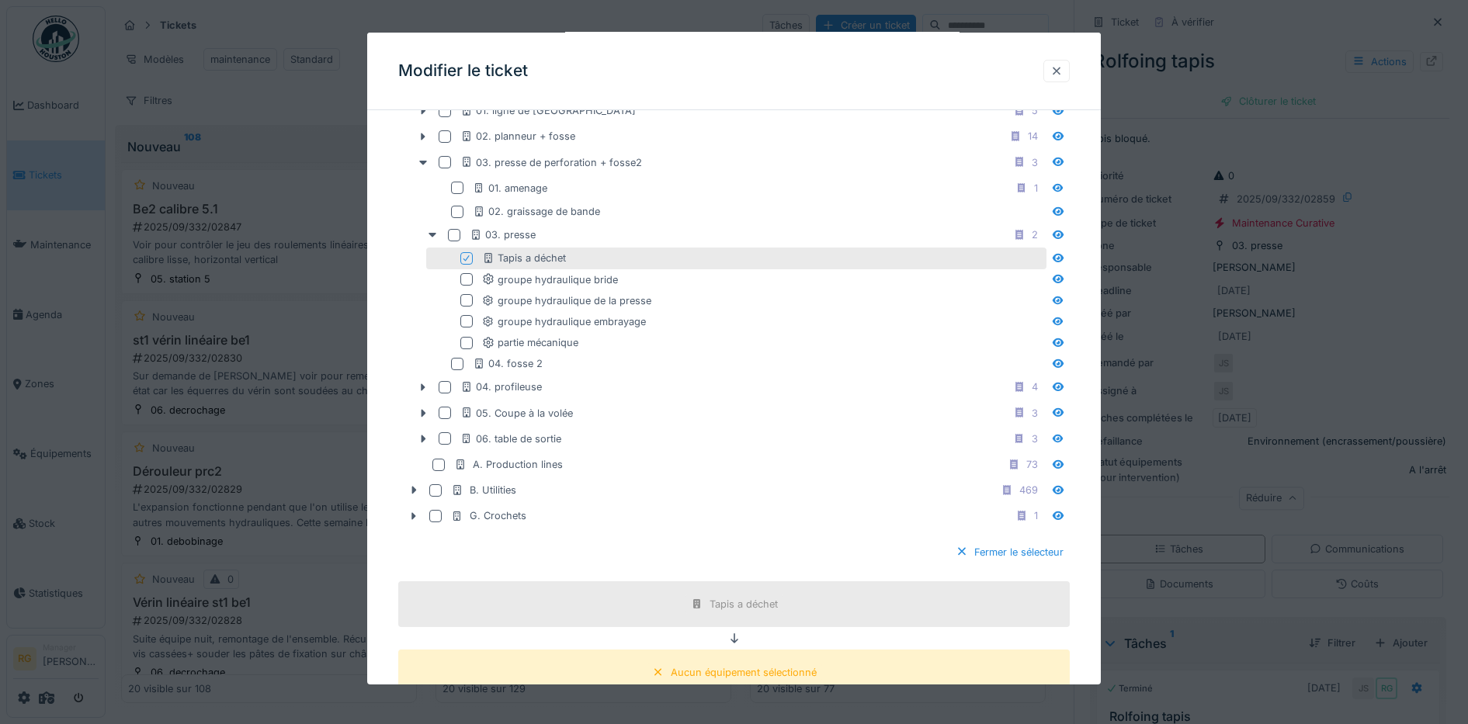
click at [1063, 73] on div at bounding box center [1056, 71] width 12 height 15
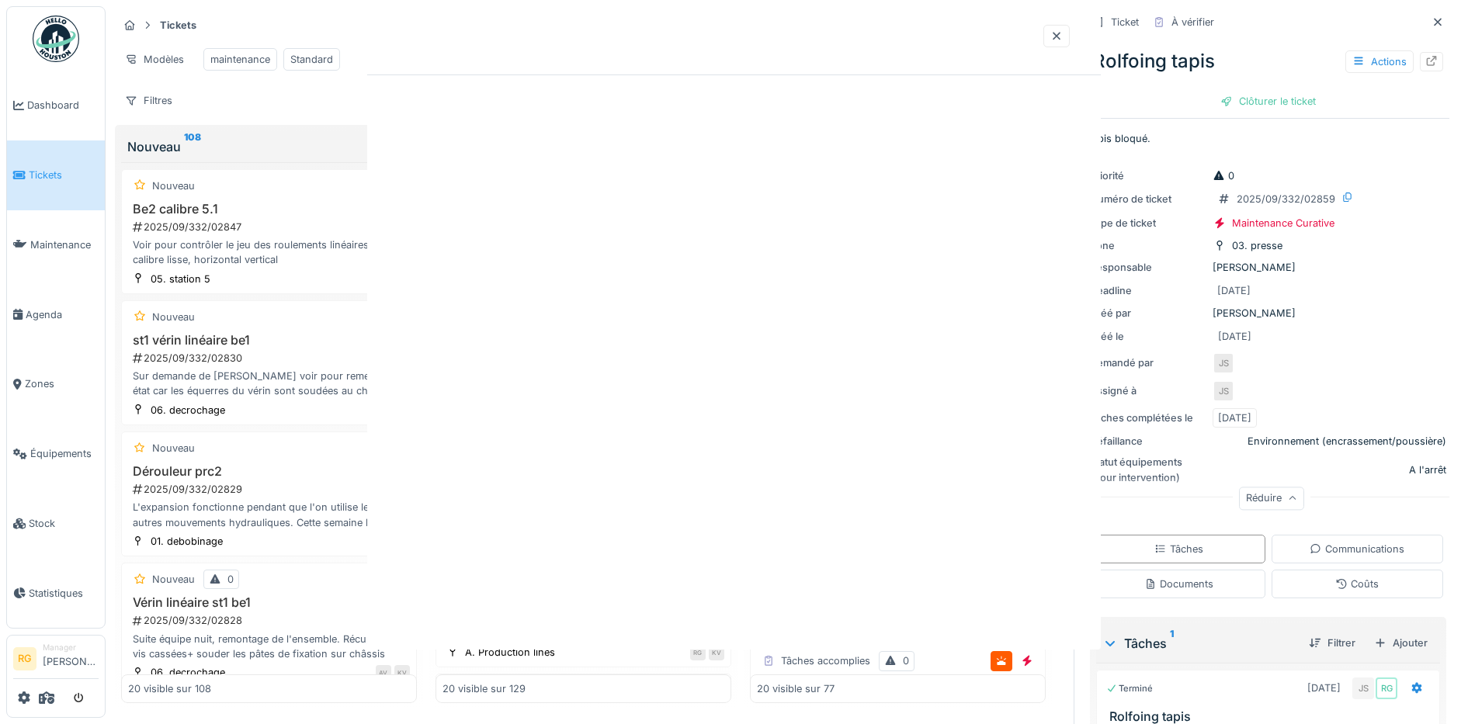
scroll to position [0, 0]
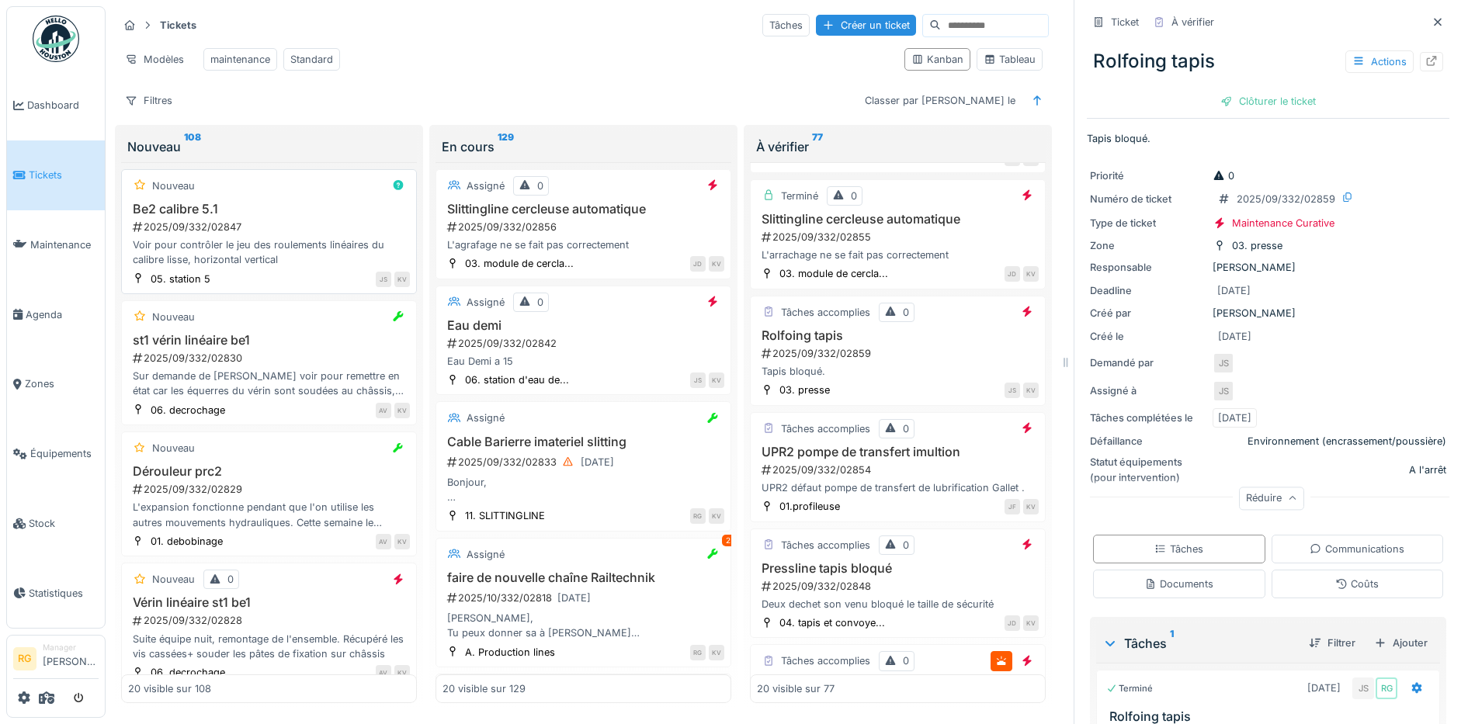
click at [268, 234] on div "2025/09/332/02847" at bounding box center [270, 227] width 279 height 15
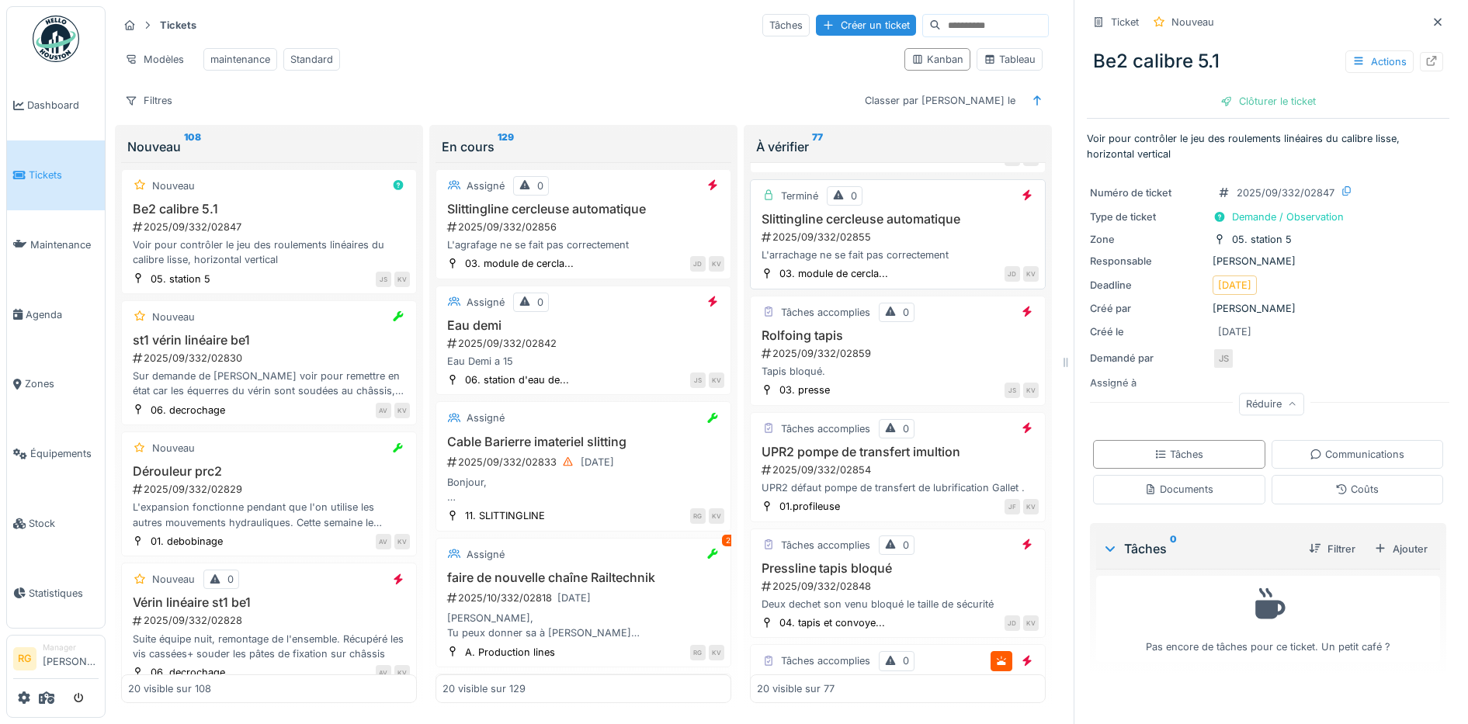
click at [945, 241] on div "2025/09/332/02855" at bounding box center [899, 237] width 279 height 15
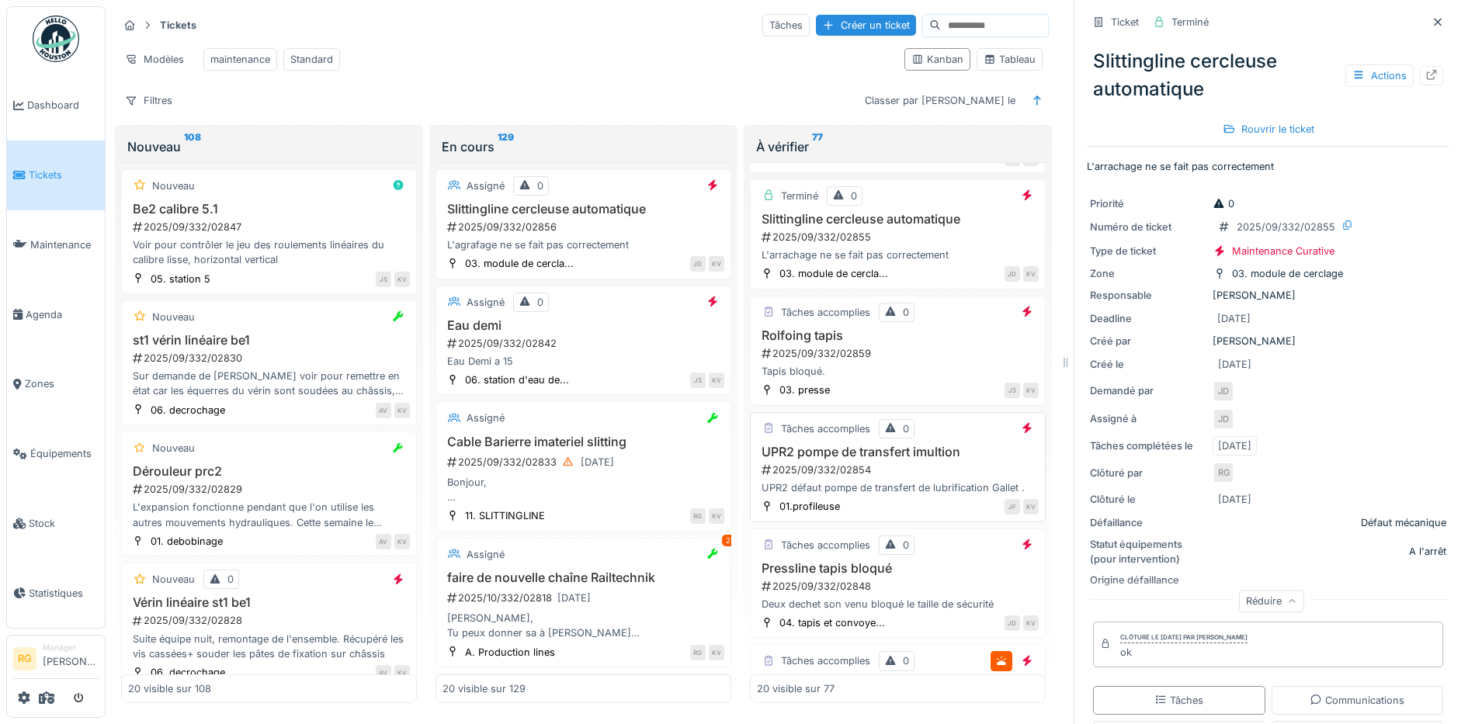
click at [908, 473] on div "2025/09/332/02854" at bounding box center [899, 470] width 279 height 15
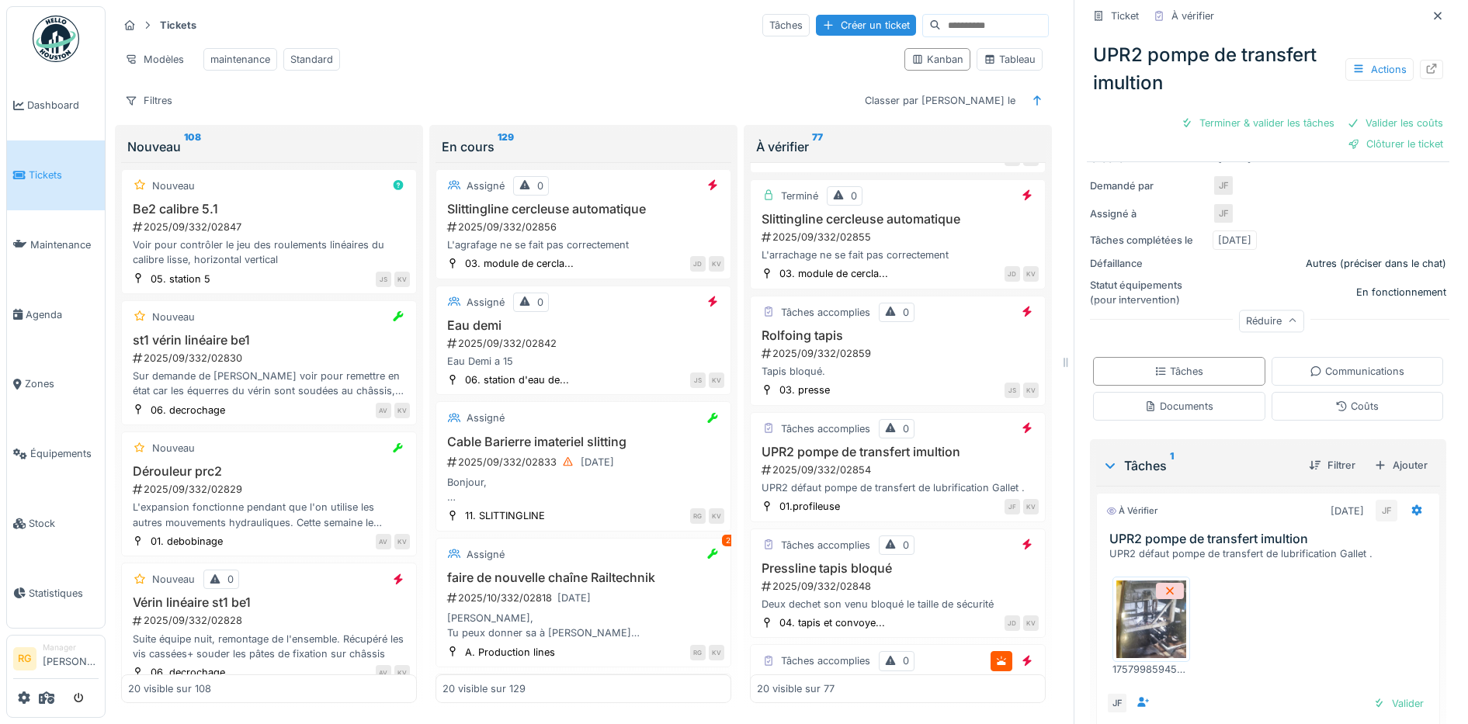
scroll to position [300, 0]
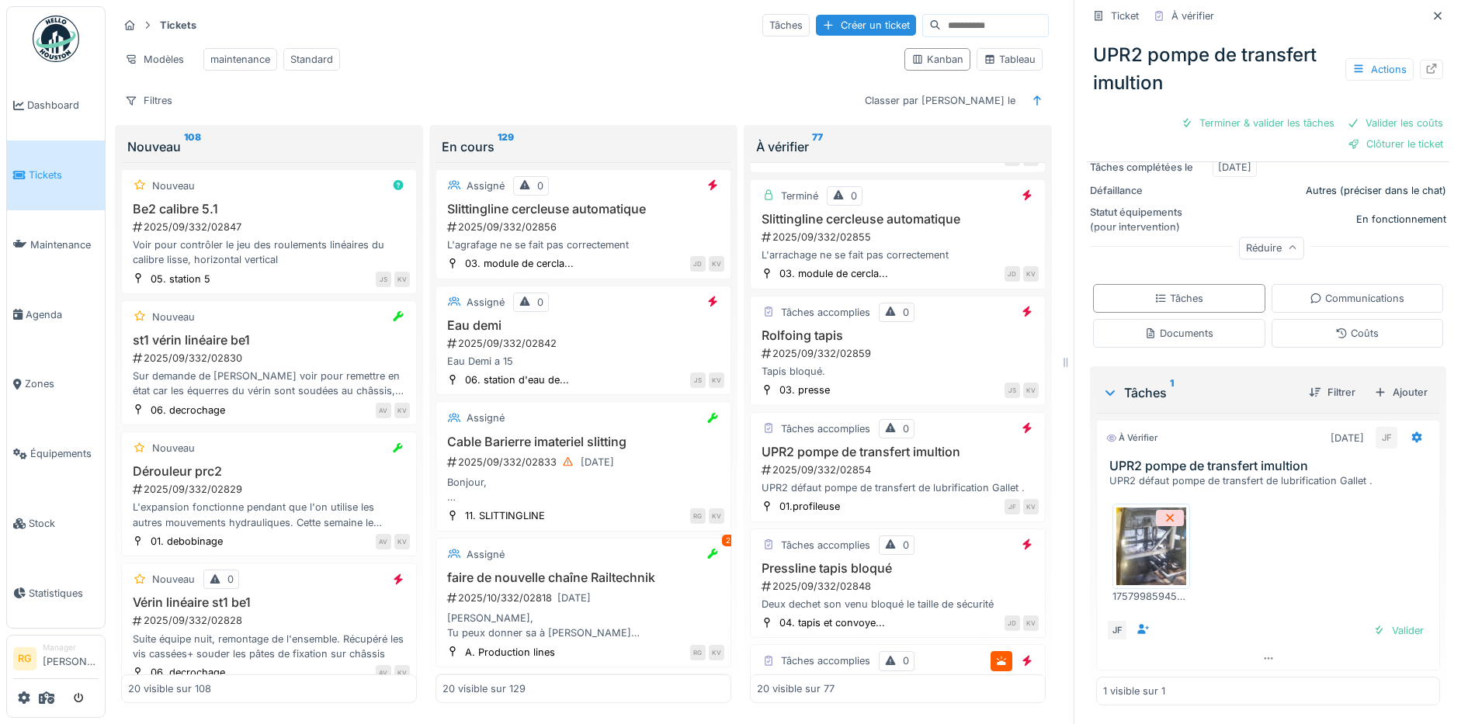
click at [1155, 552] on img at bounding box center [1151, 547] width 70 height 78
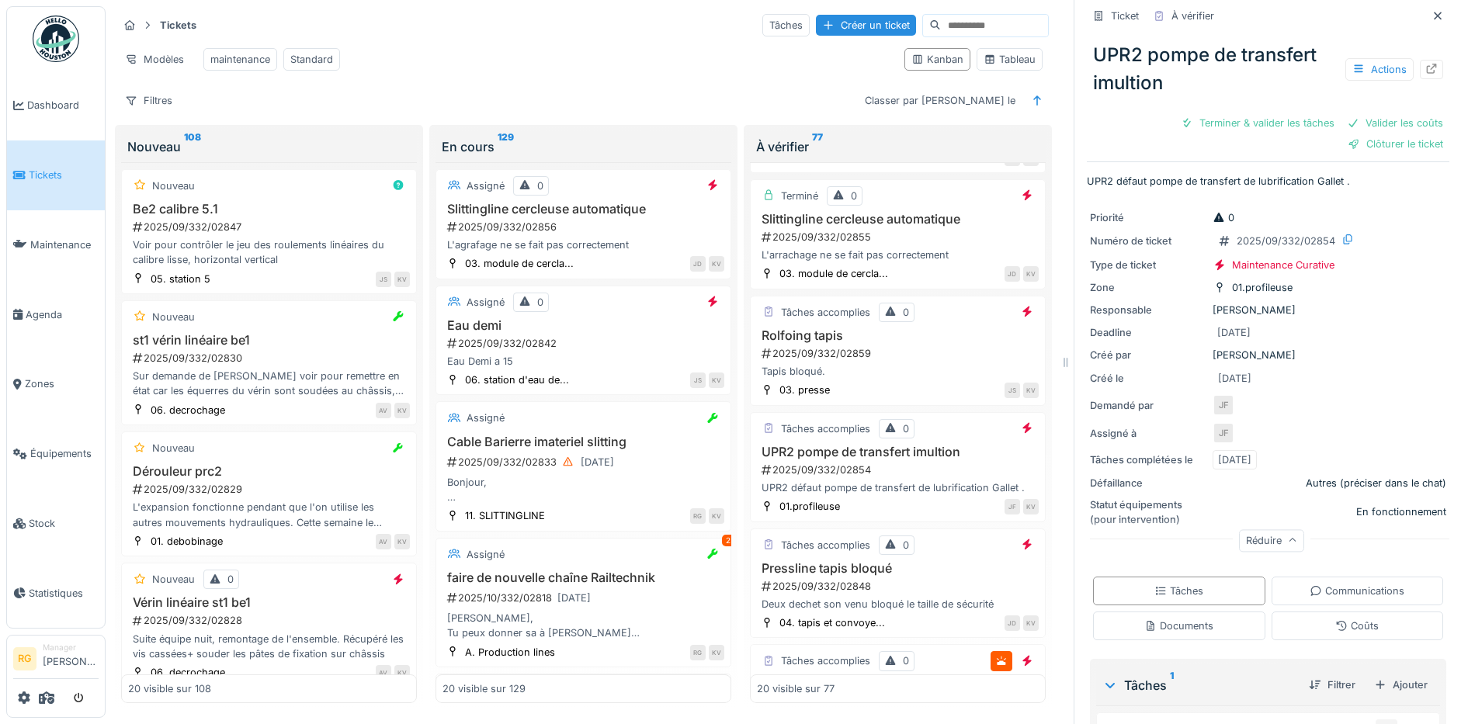
scroll to position [0, 0]
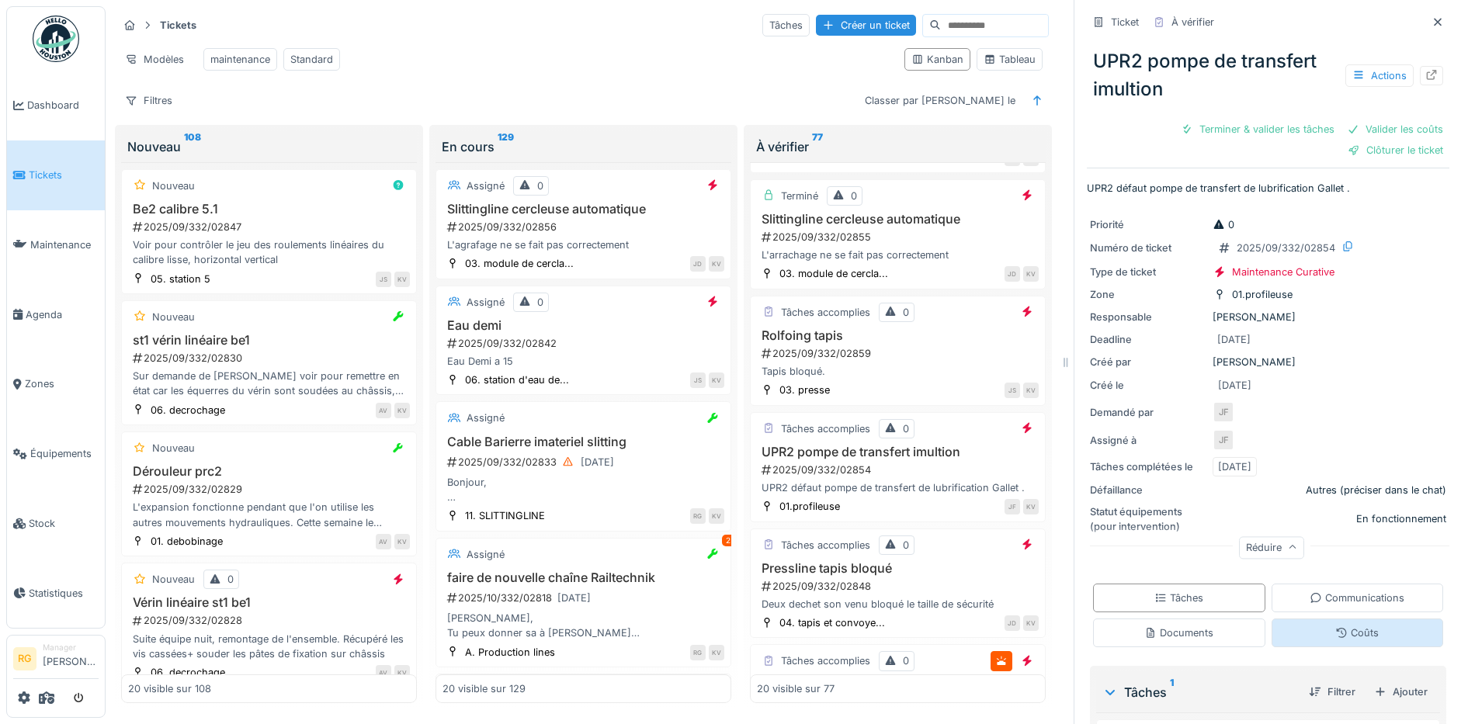
click at [1335, 626] on div "Coûts" at bounding box center [1356, 633] width 43 height 15
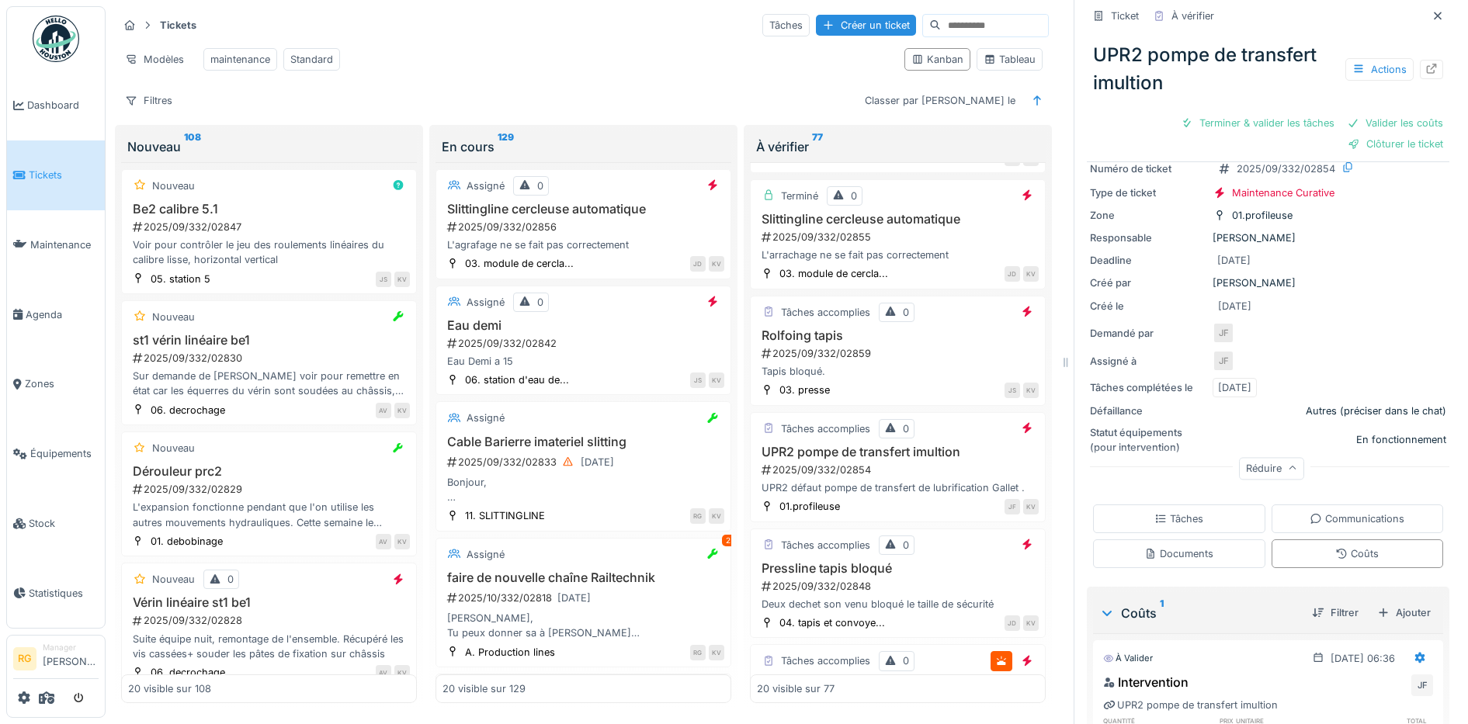
scroll to position [189, 0]
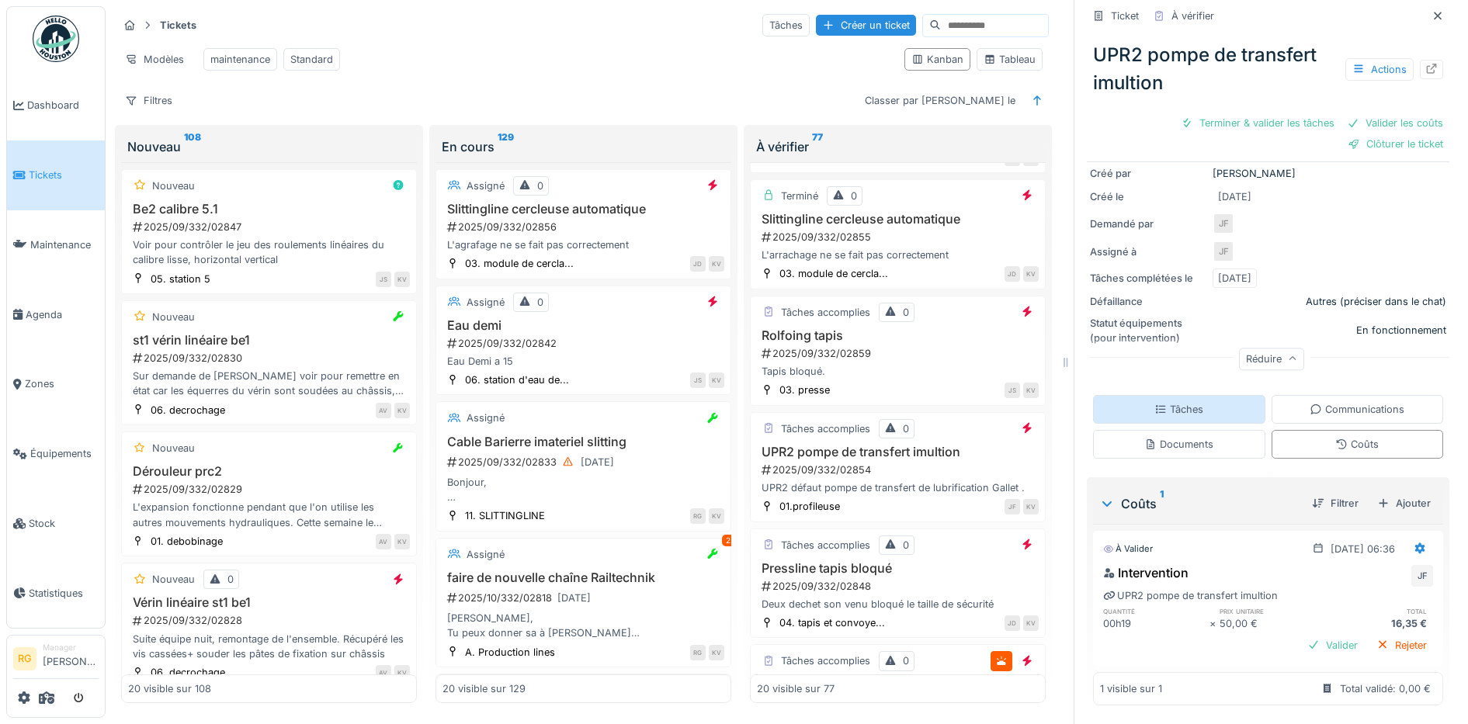
click at [1164, 402] on div "Tâches" at bounding box center [1178, 409] width 49 height 15
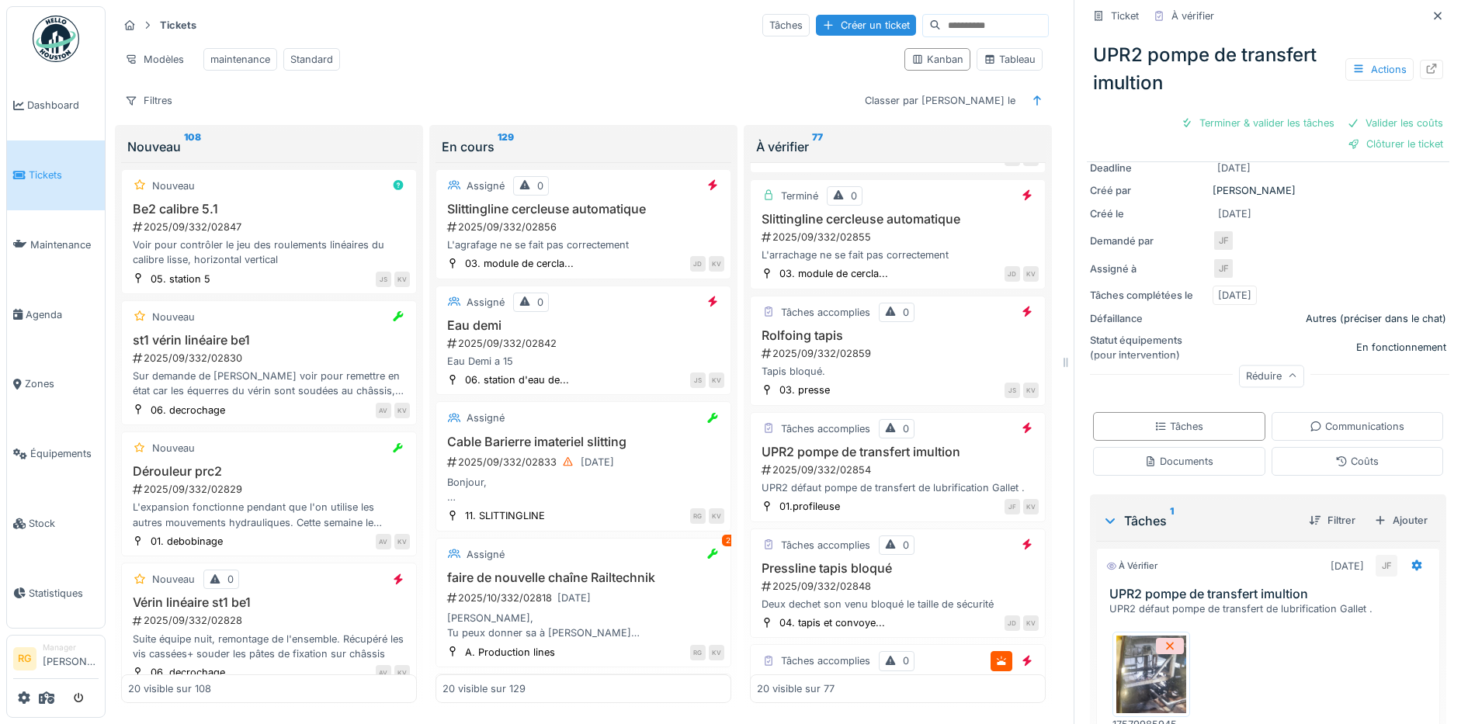
scroll to position [203, 0]
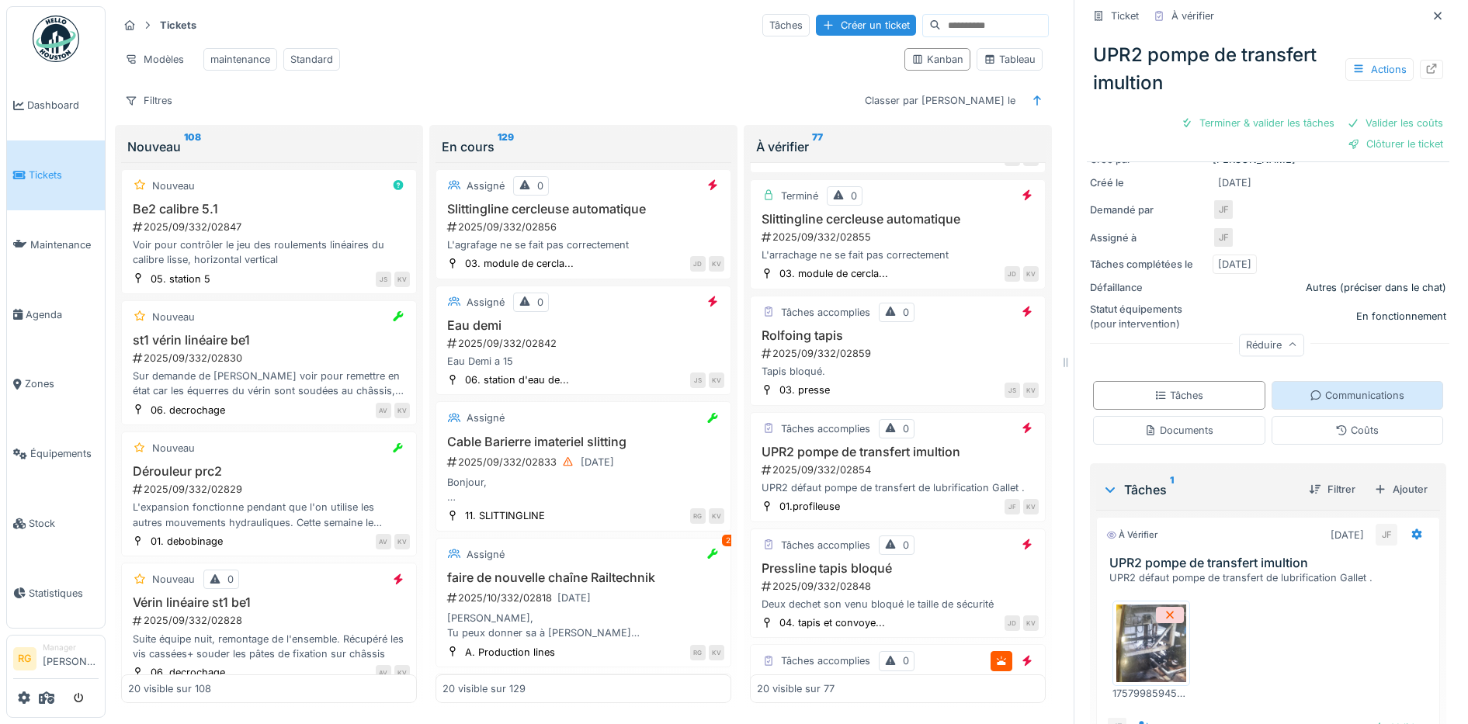
click at [1349, 388] on div "Communications" at bounding box center [1356, 395] width 95 height 15
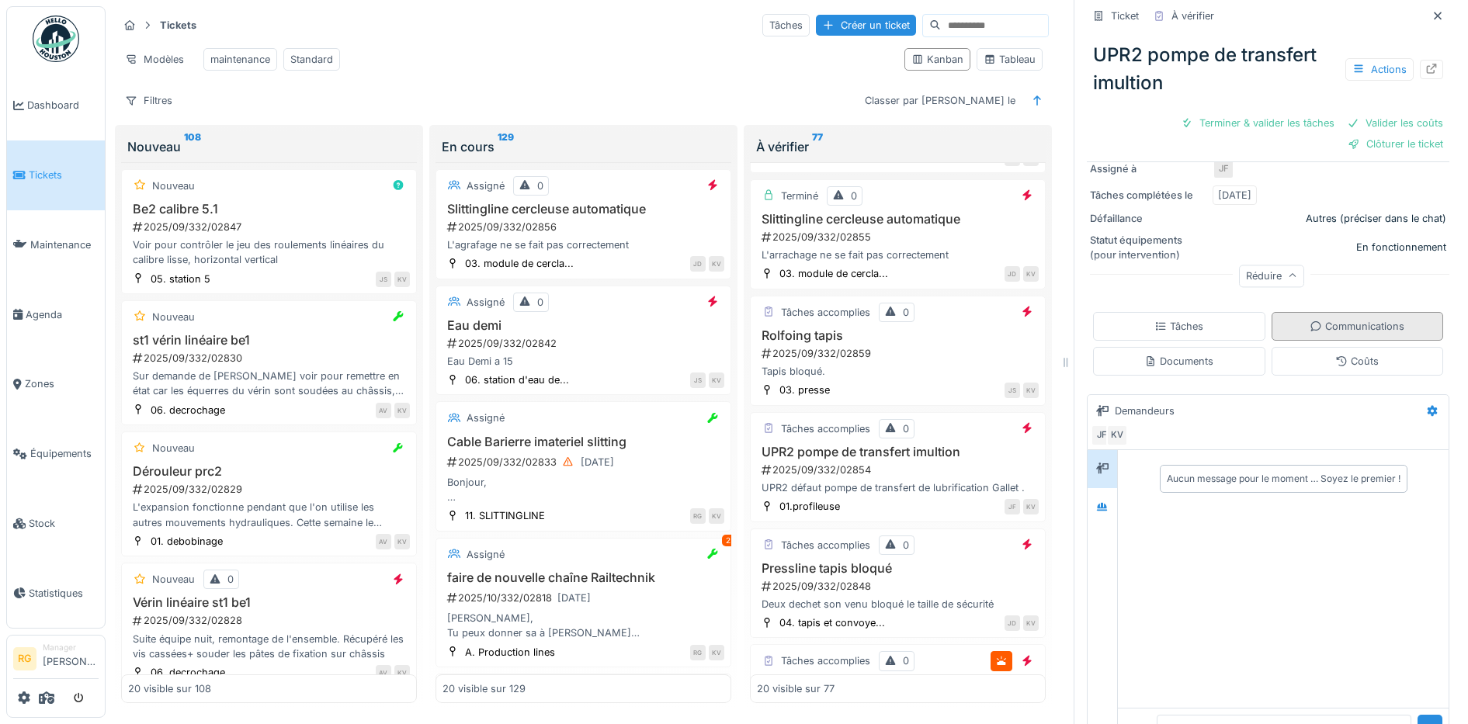
scroll to position [300, 0]
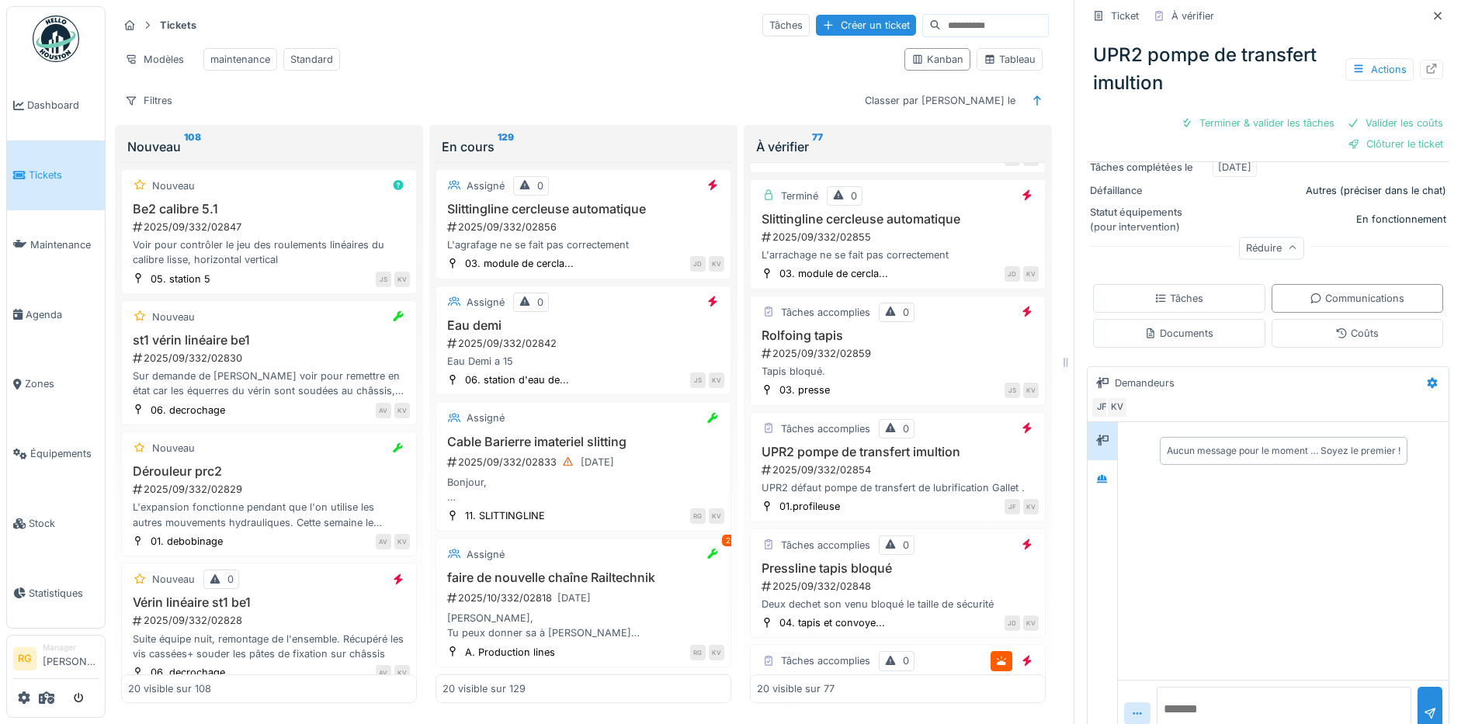
click at [1220, 688] on textarea at bounding box center [1283, 712] width 255 height 50
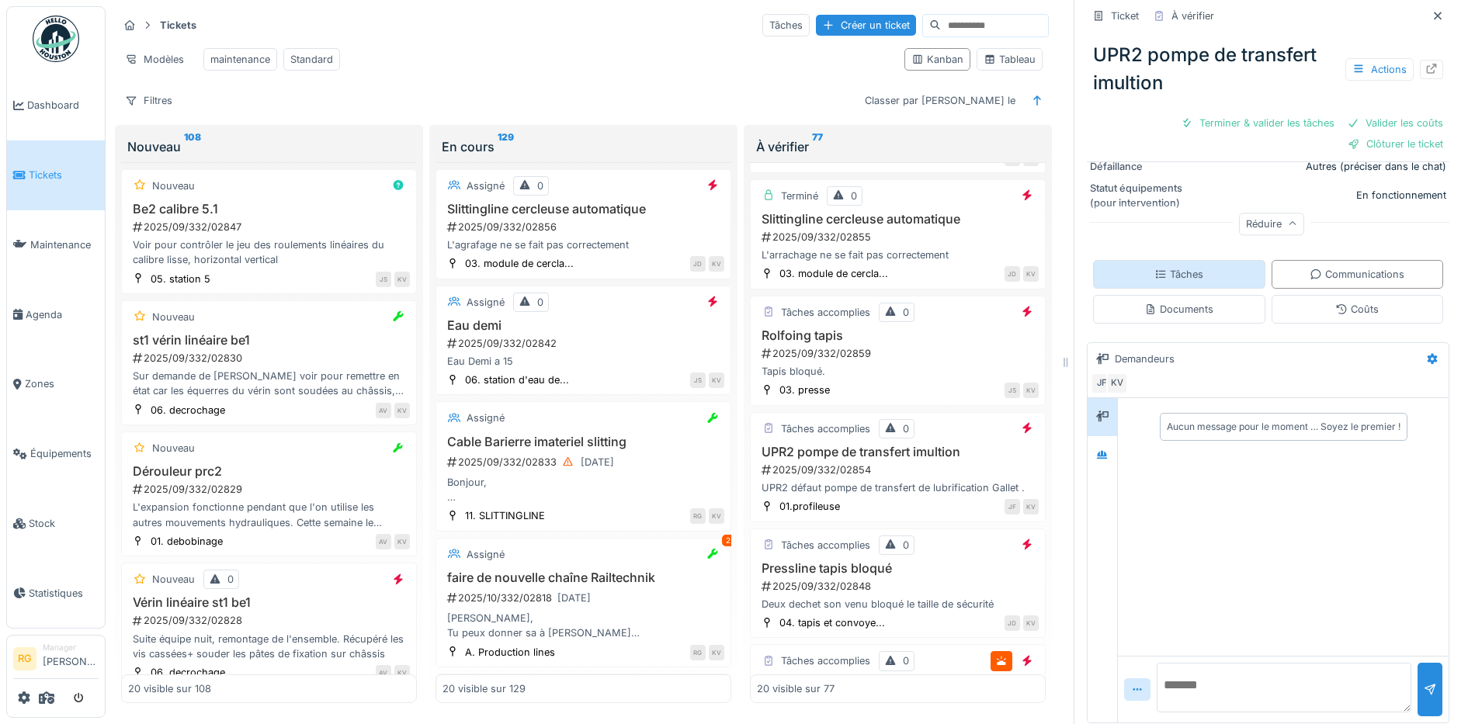
scroll to position [329, 0]
type textarea "**********"
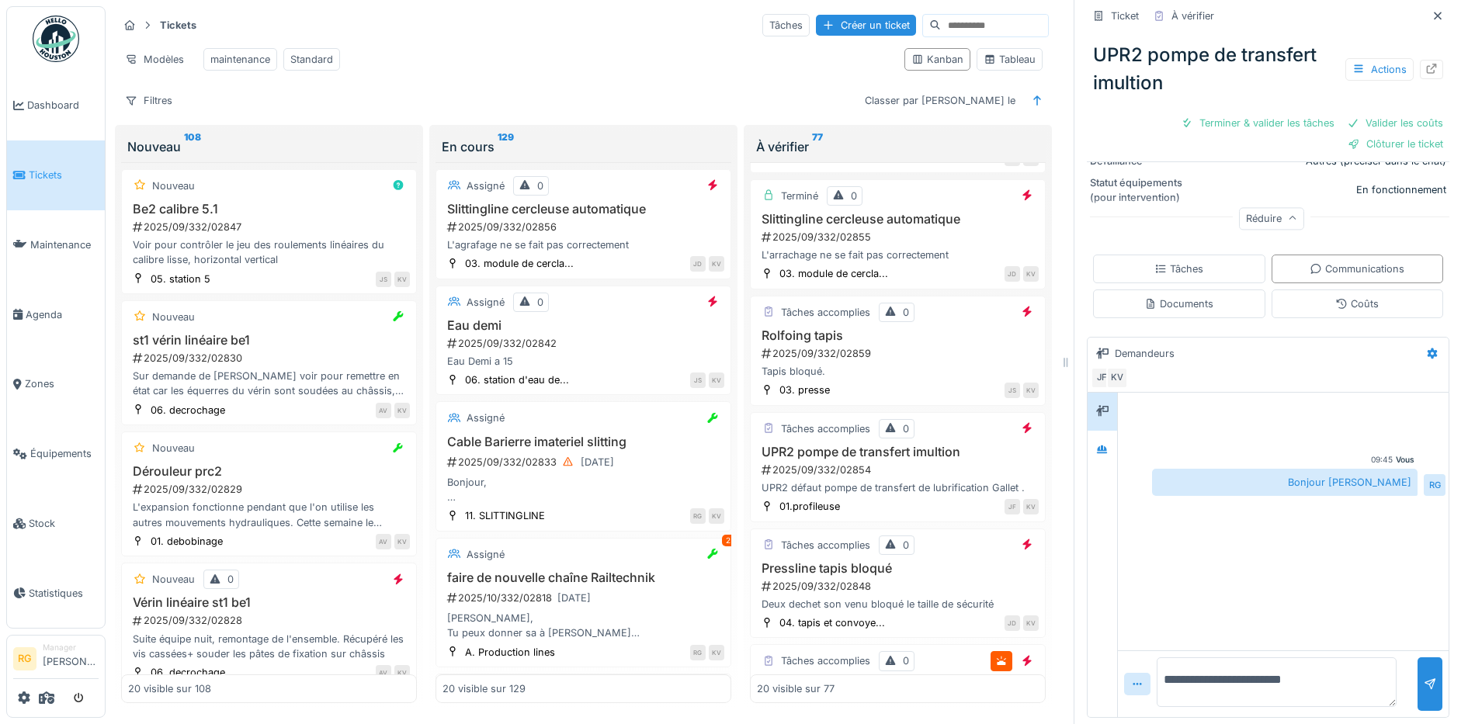
type textarea "**********"
click at [1247, 658] on textarea "**********" at bounding box center [1276, 682] width 240 height 50
type textarea "**********"
click at [1423, 677] on div at bounding box center [1429, 684] width 12 height 15
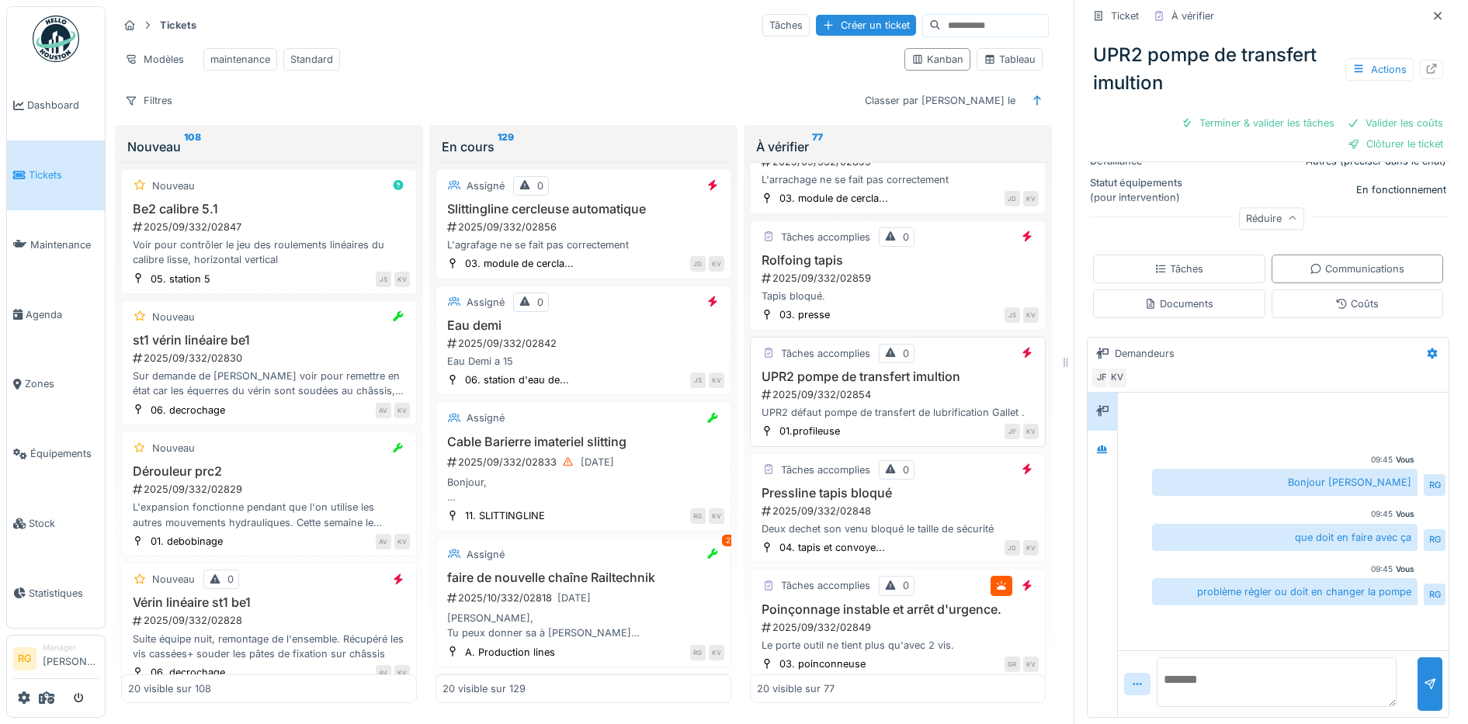
scroll to position [679, 0]
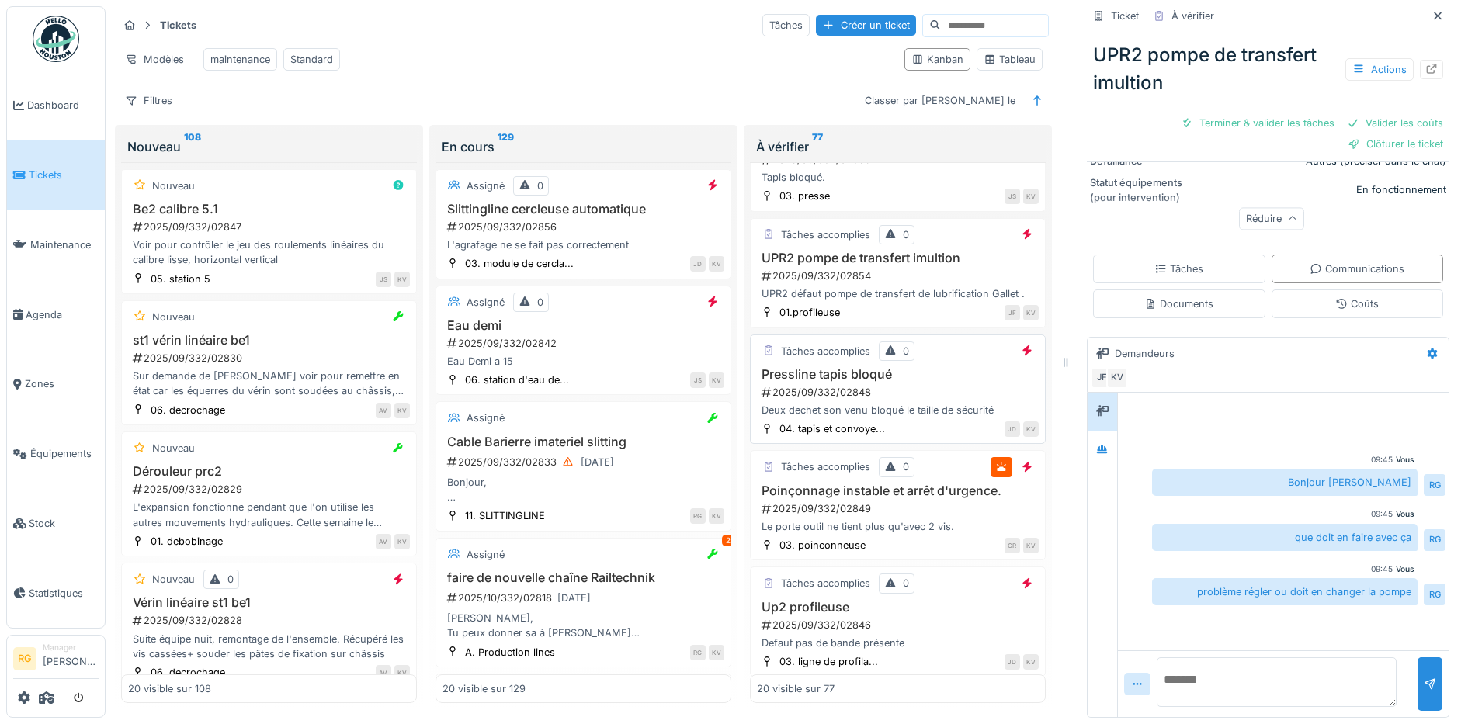
click at [945, 389] on div "2025/09/332/02848" at bounding box center [899, 392] width 279 height 15
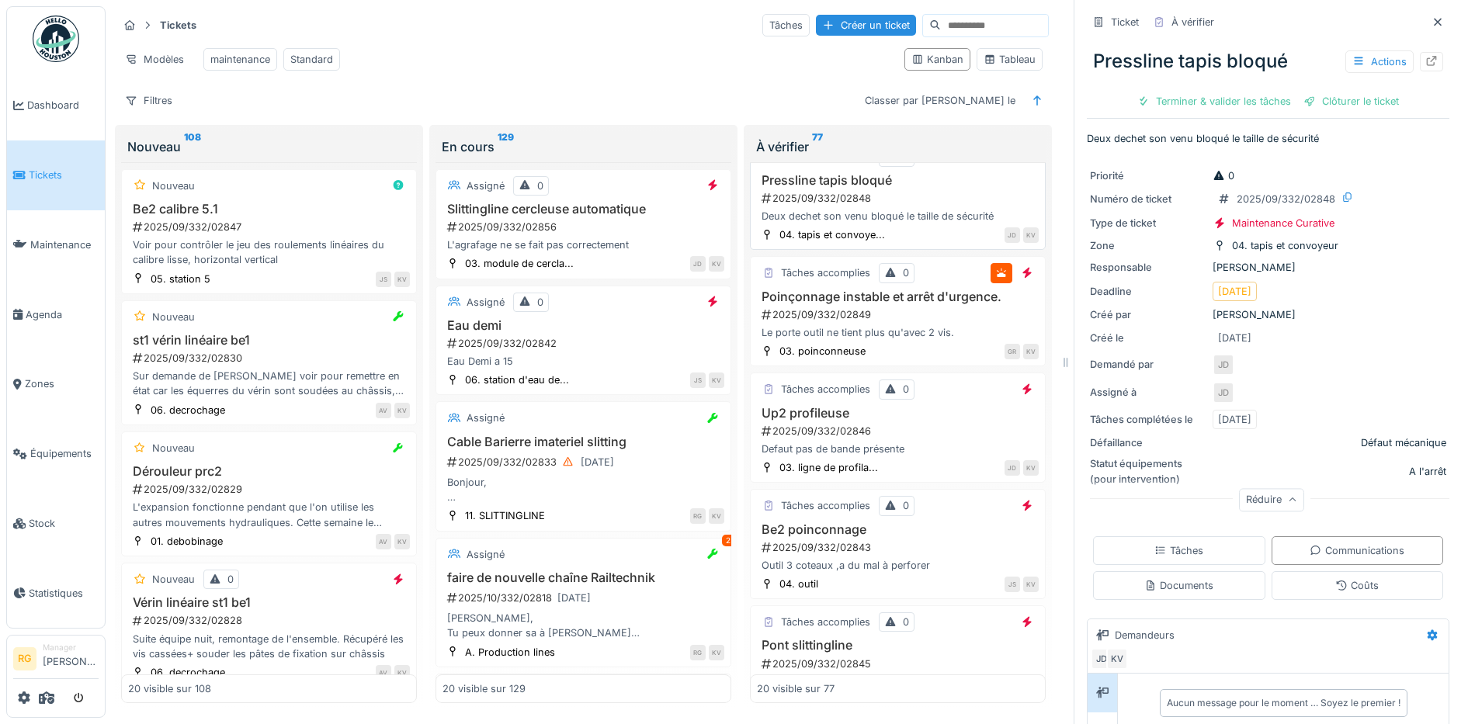
scroll to position [776, 0]
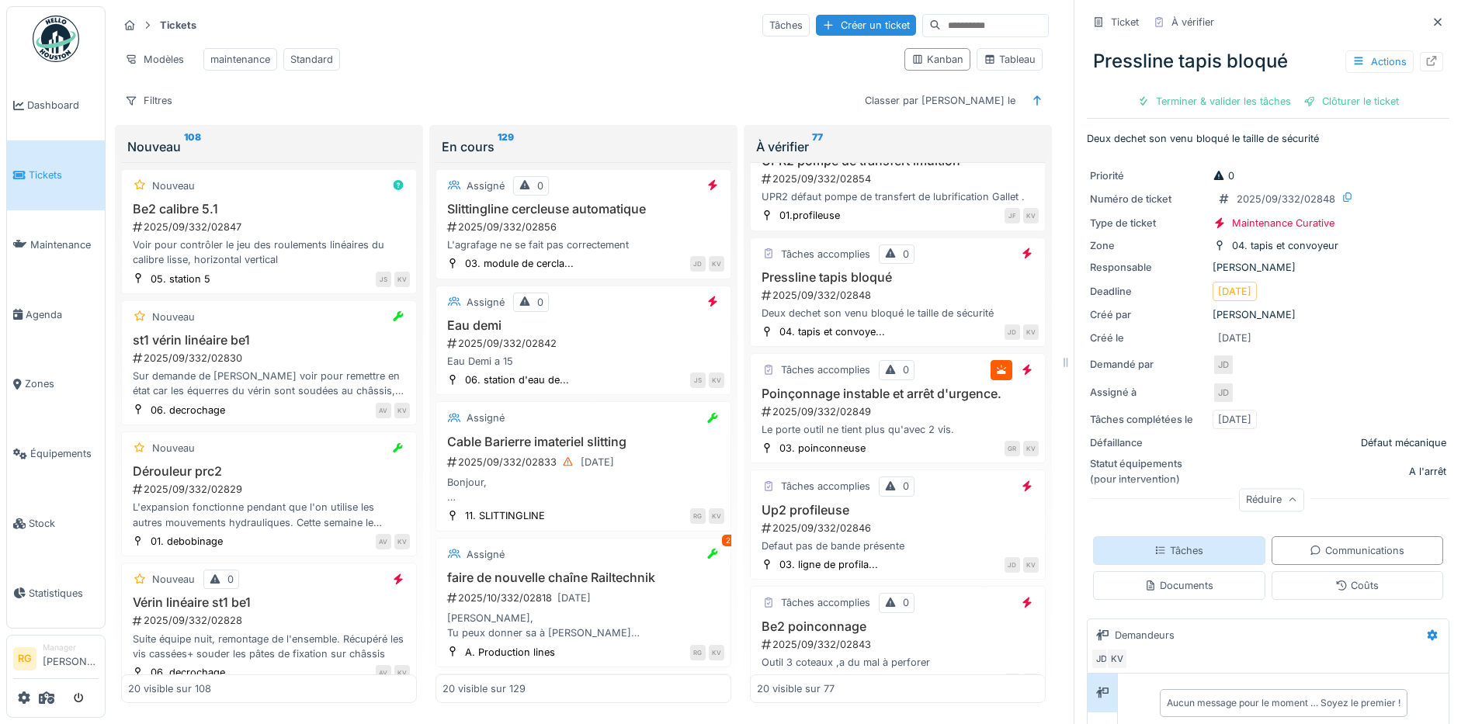
click at [1154, 543] on div "Tâches" at bounding box center [1178, 550] width 49 height 15
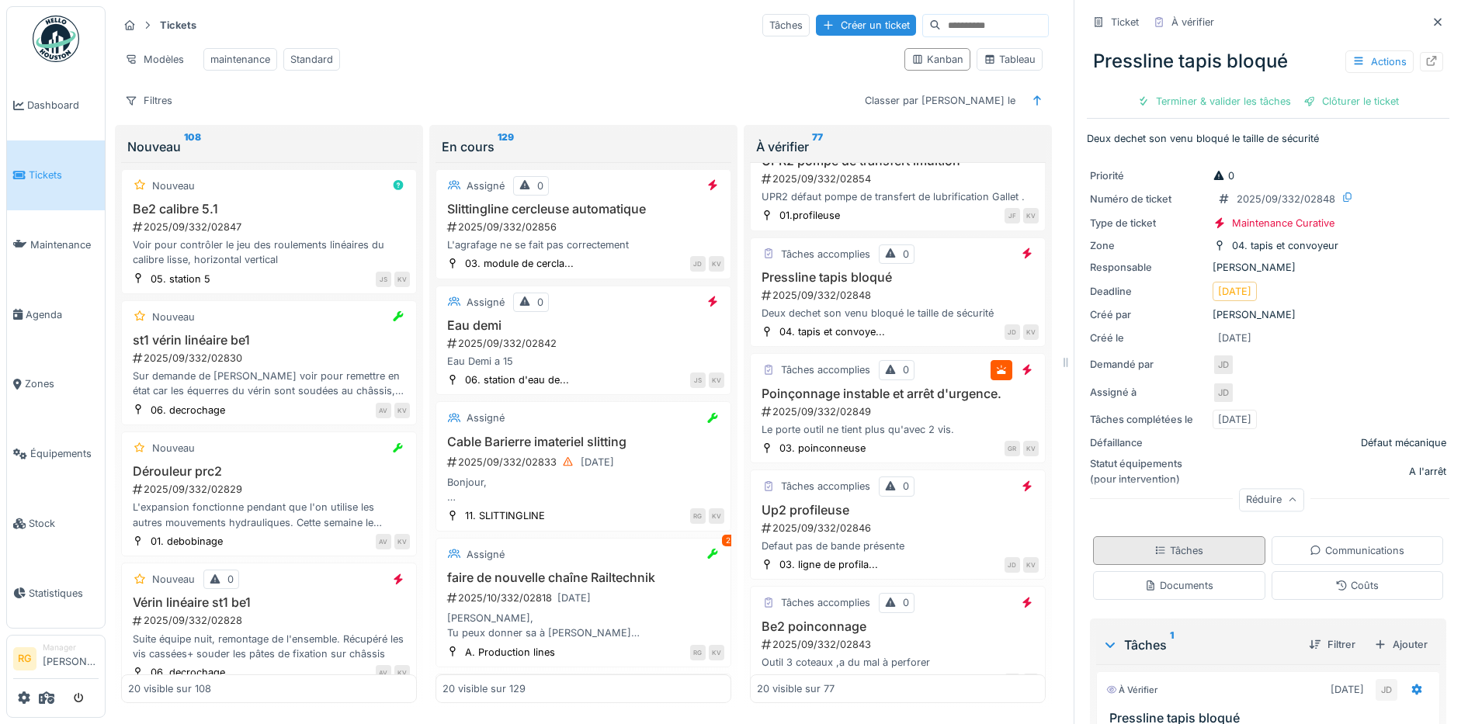
scroll to position [175, 0]
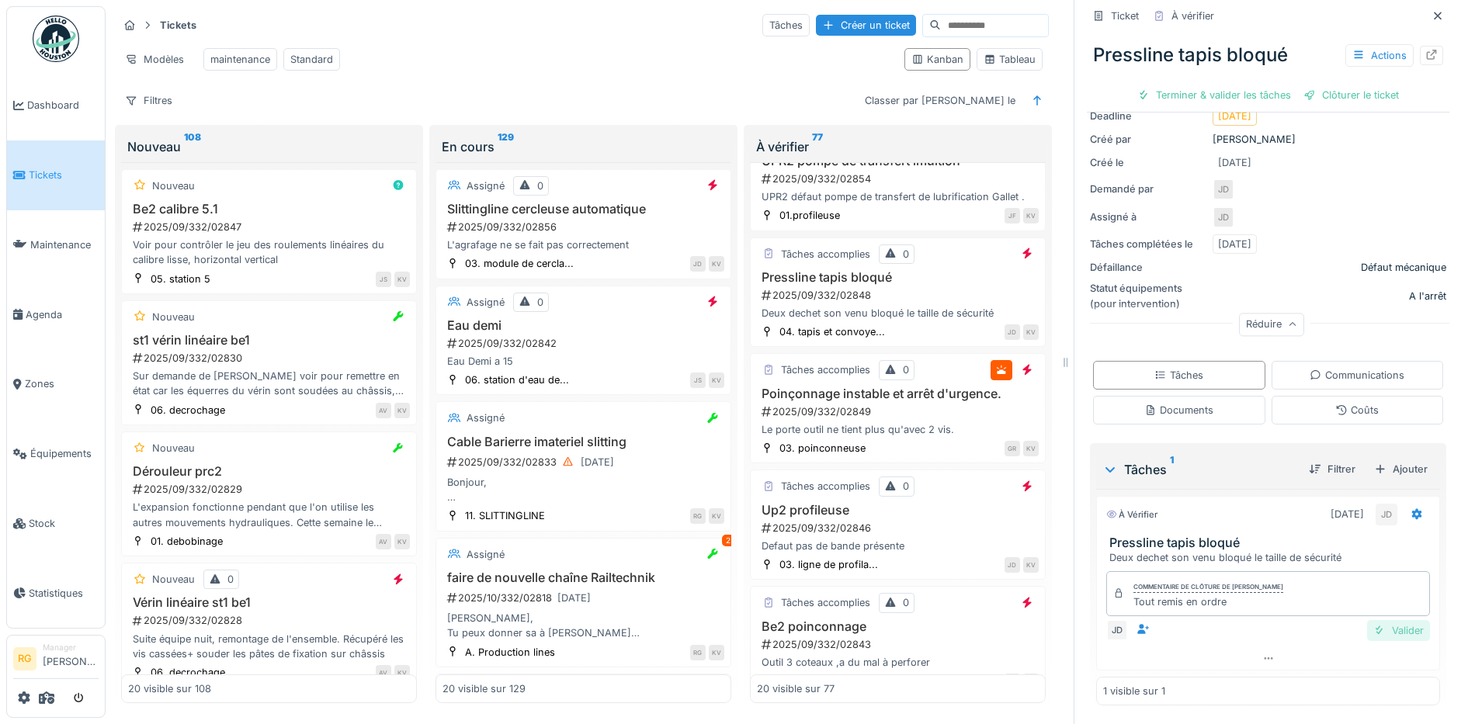
click at [1375, 620] on div "Valider" at bounding box center [1398, 630] width 63 height 21
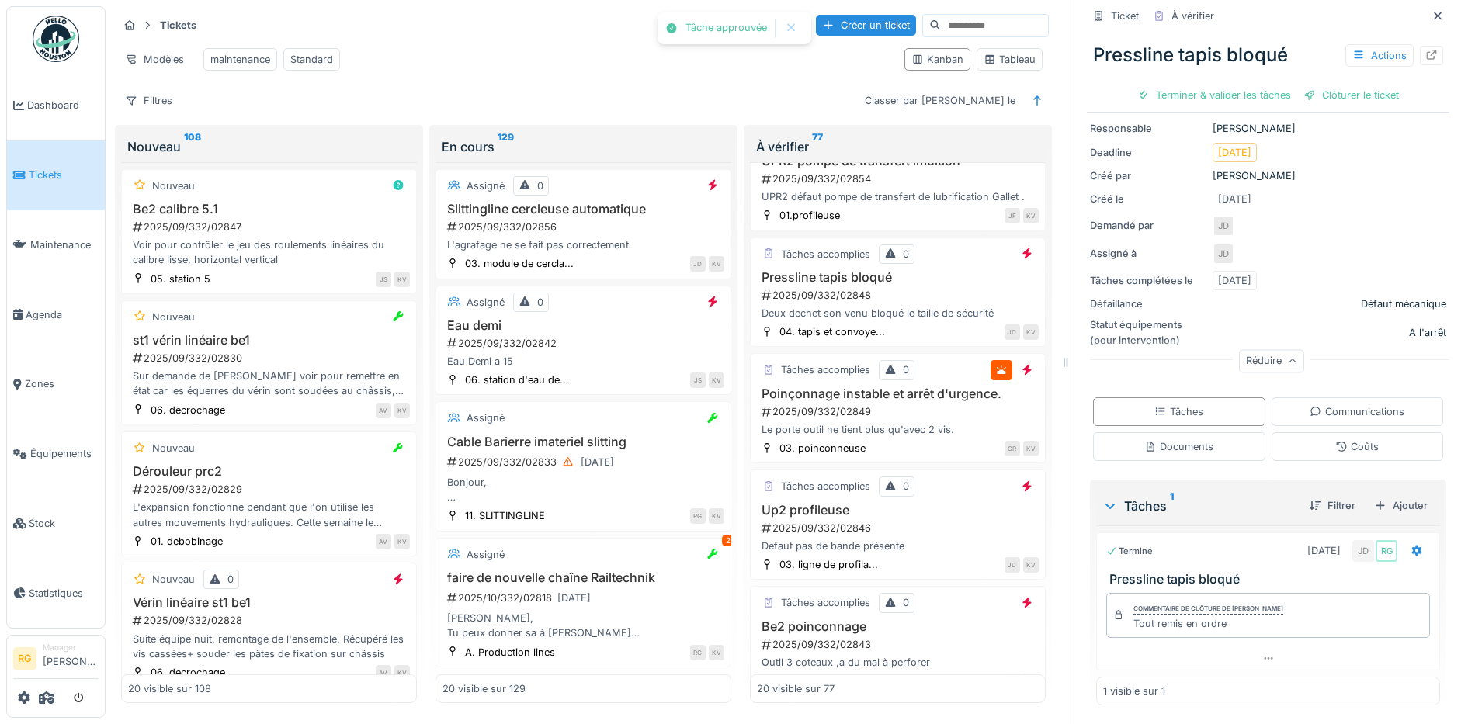
scroll to position [132, 0]
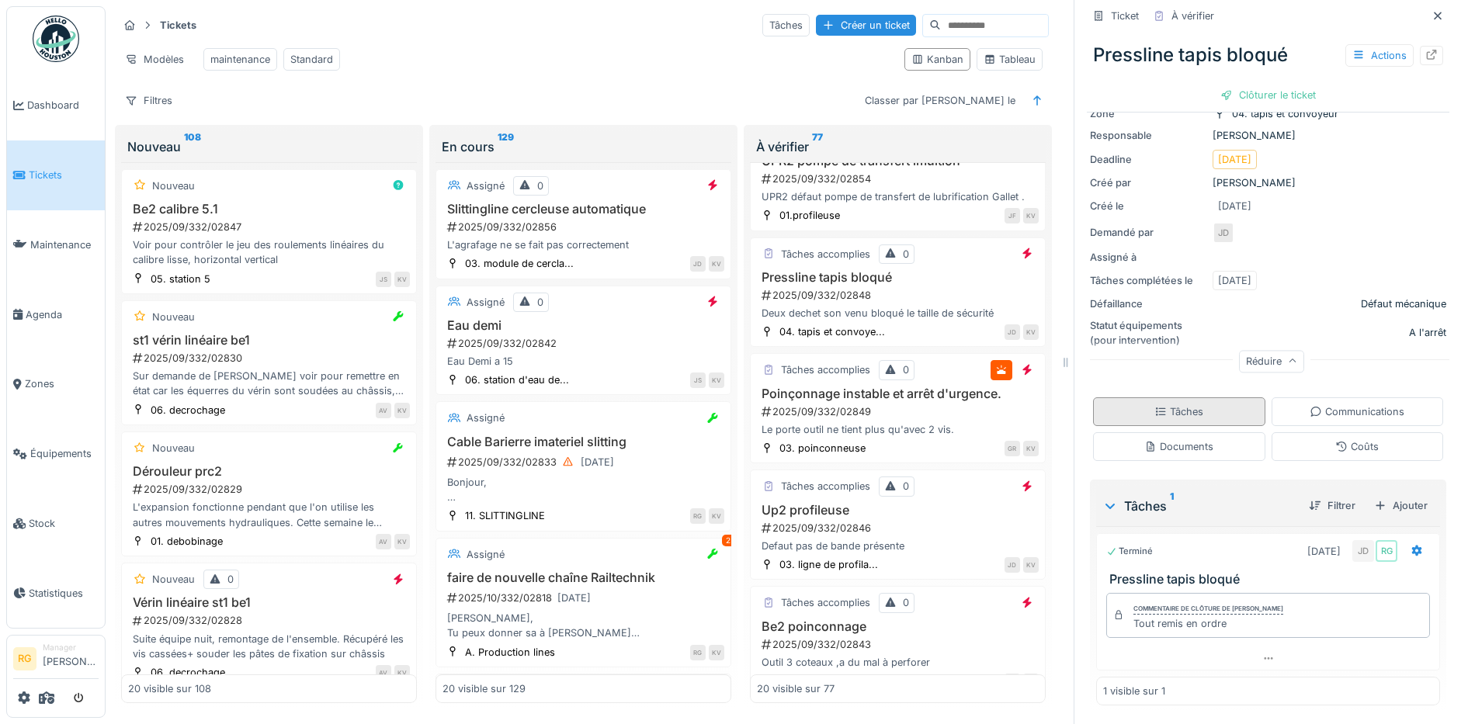
click at [1182, 404] on div "Tâches" at bounding box center [1178, 411] width 49 height 15
click at [1237, 85] on div "Clôturer le ticket" at bounding box center [1268, 95] width 108 height 21
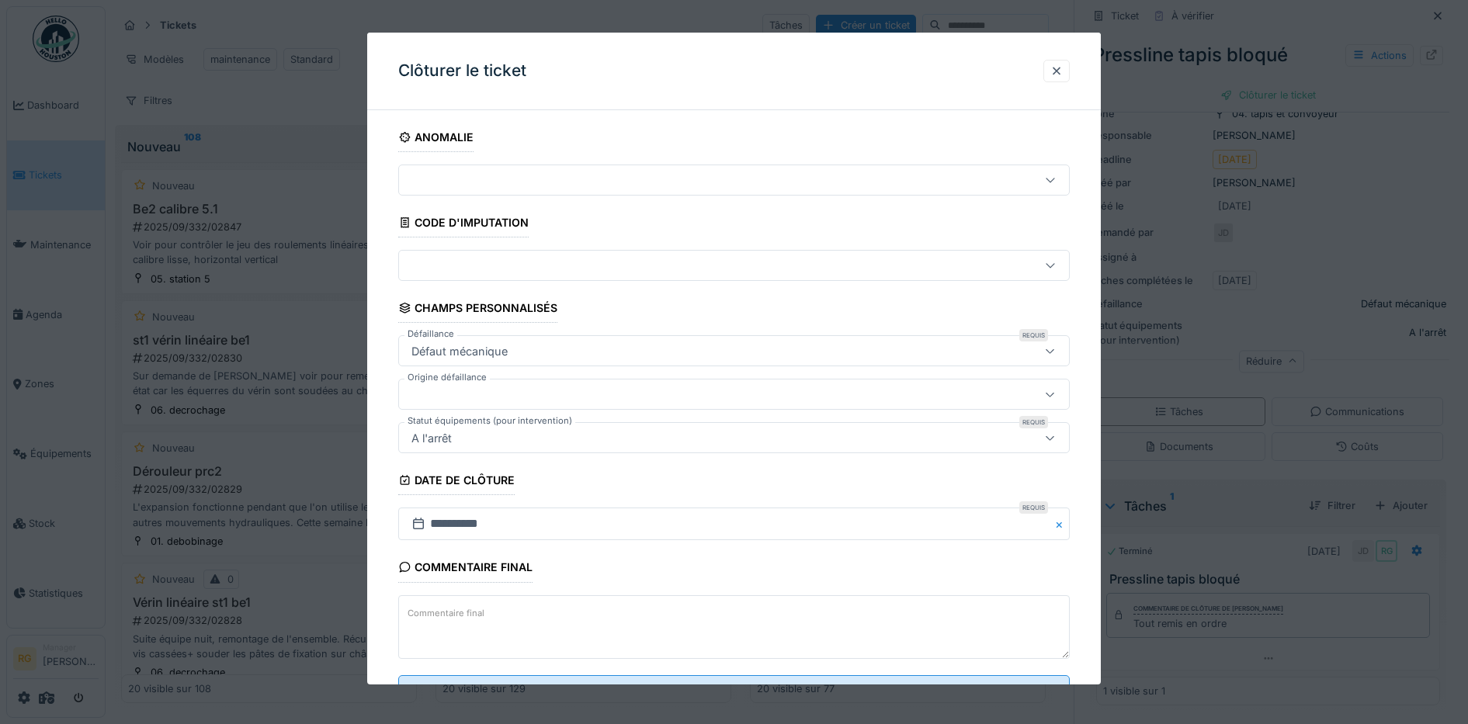
click at [568, 609] on textarea "Commentaire final" at bounding box center [734, 627] width 672 height 64
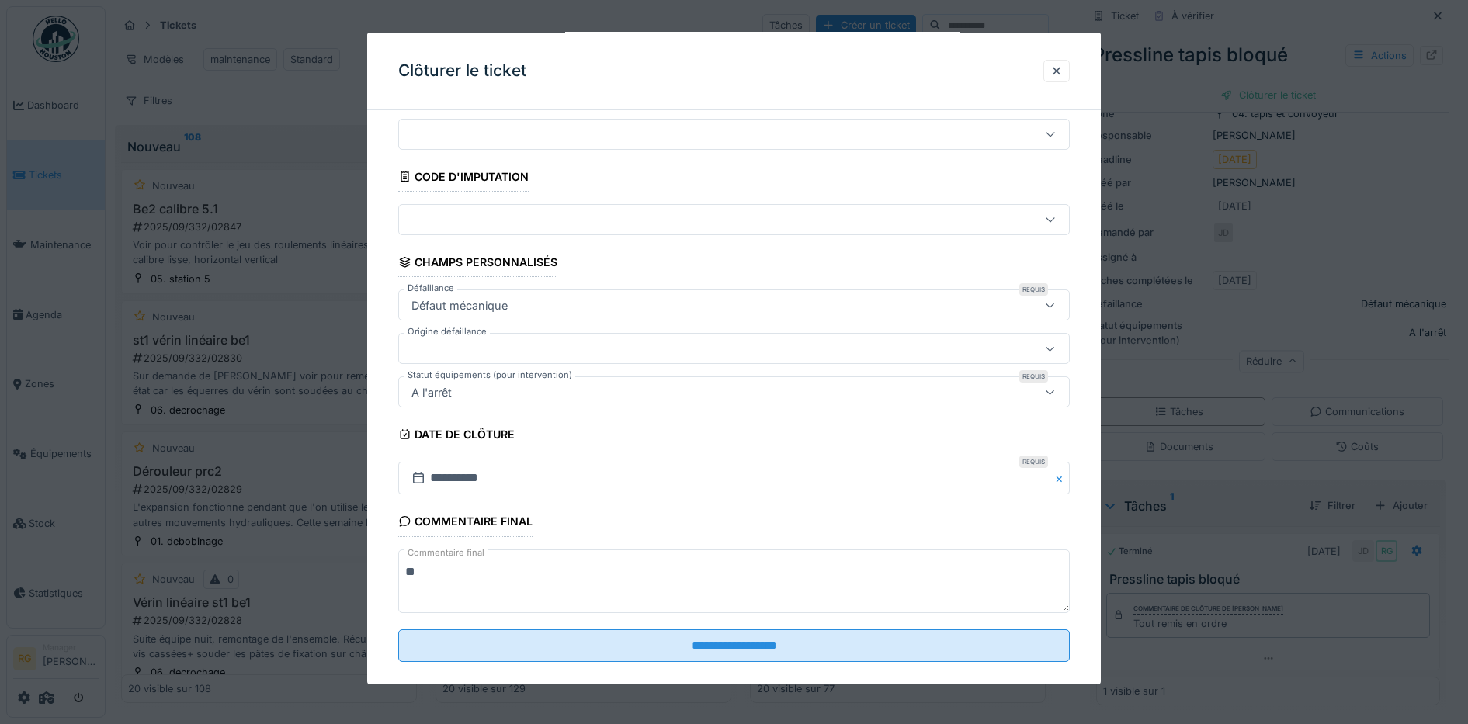
scroll to position [67, 0]
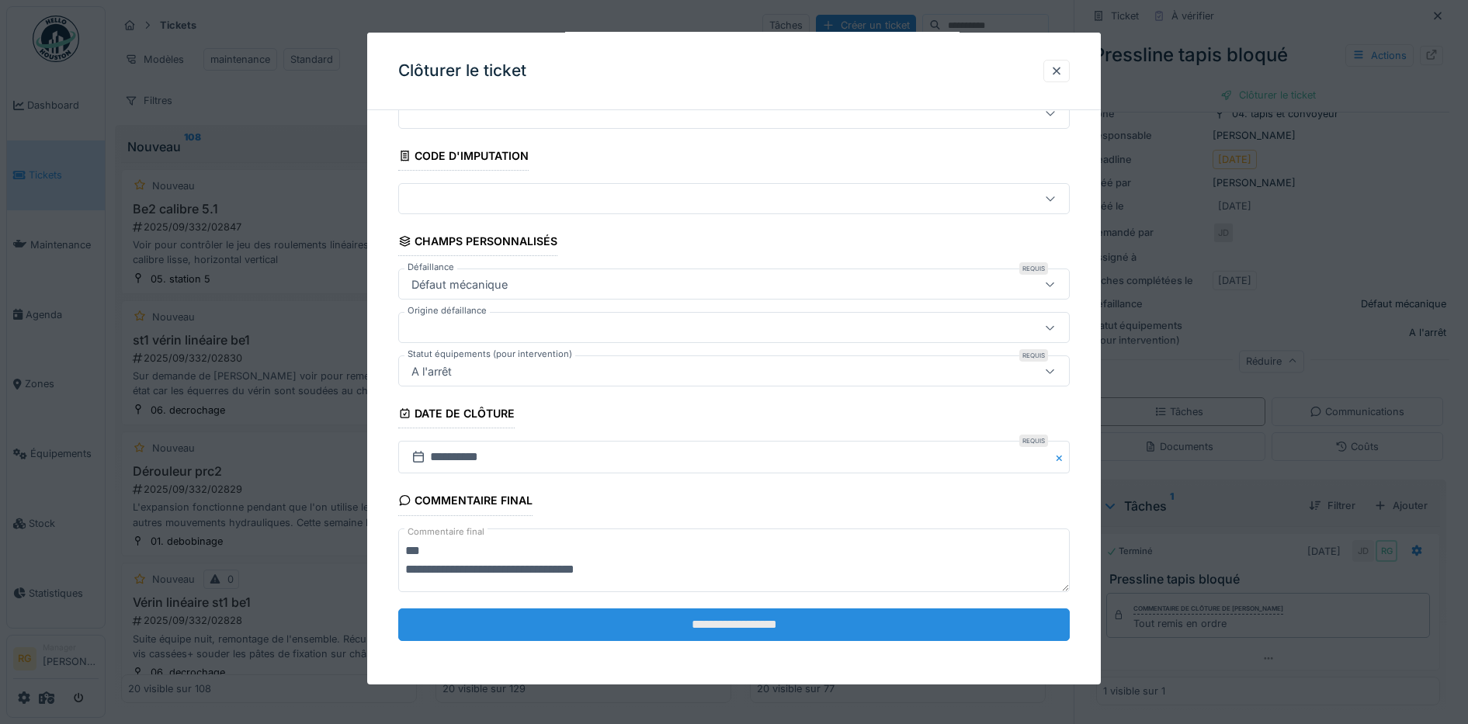
type textarea "**********"
click at [685, 623] on input "**********" at bounding box center [734, 625] width 672 height 33
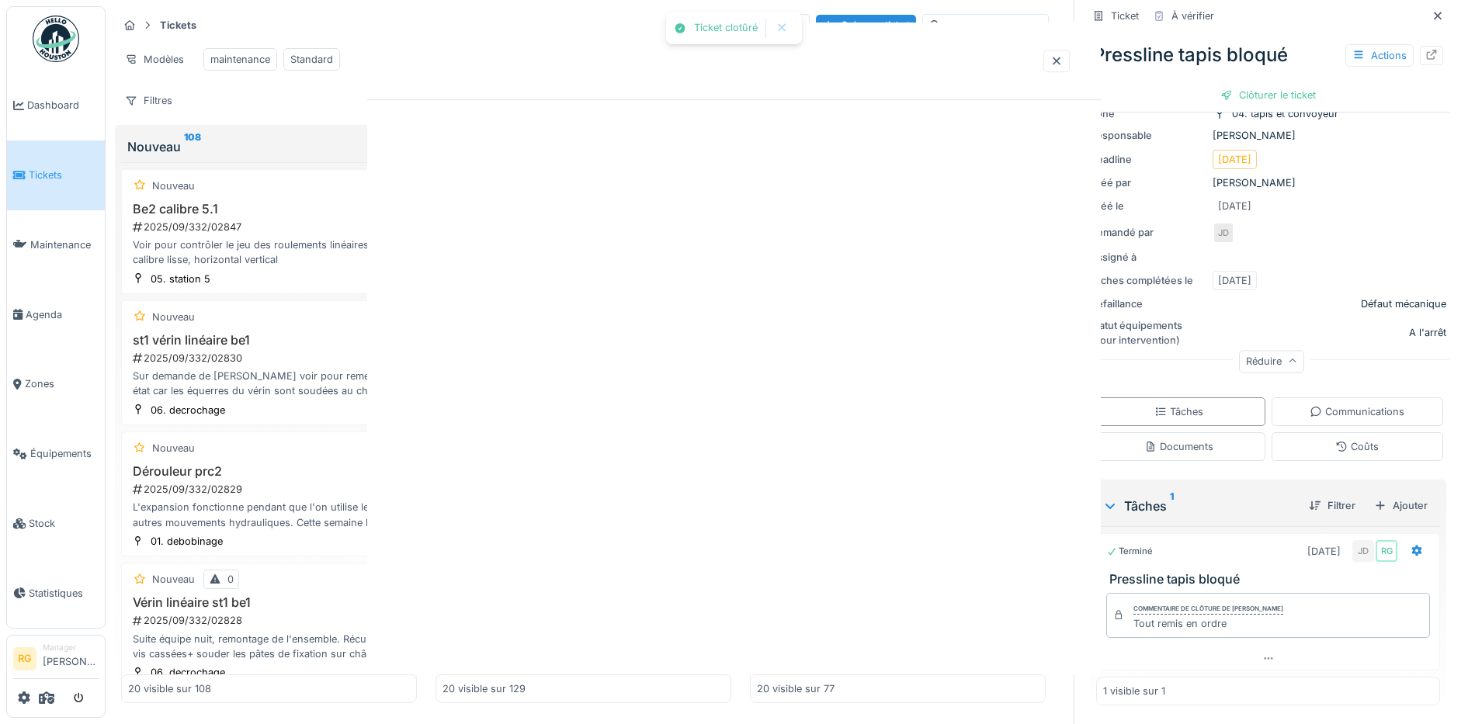
scroll to position [0, 0]
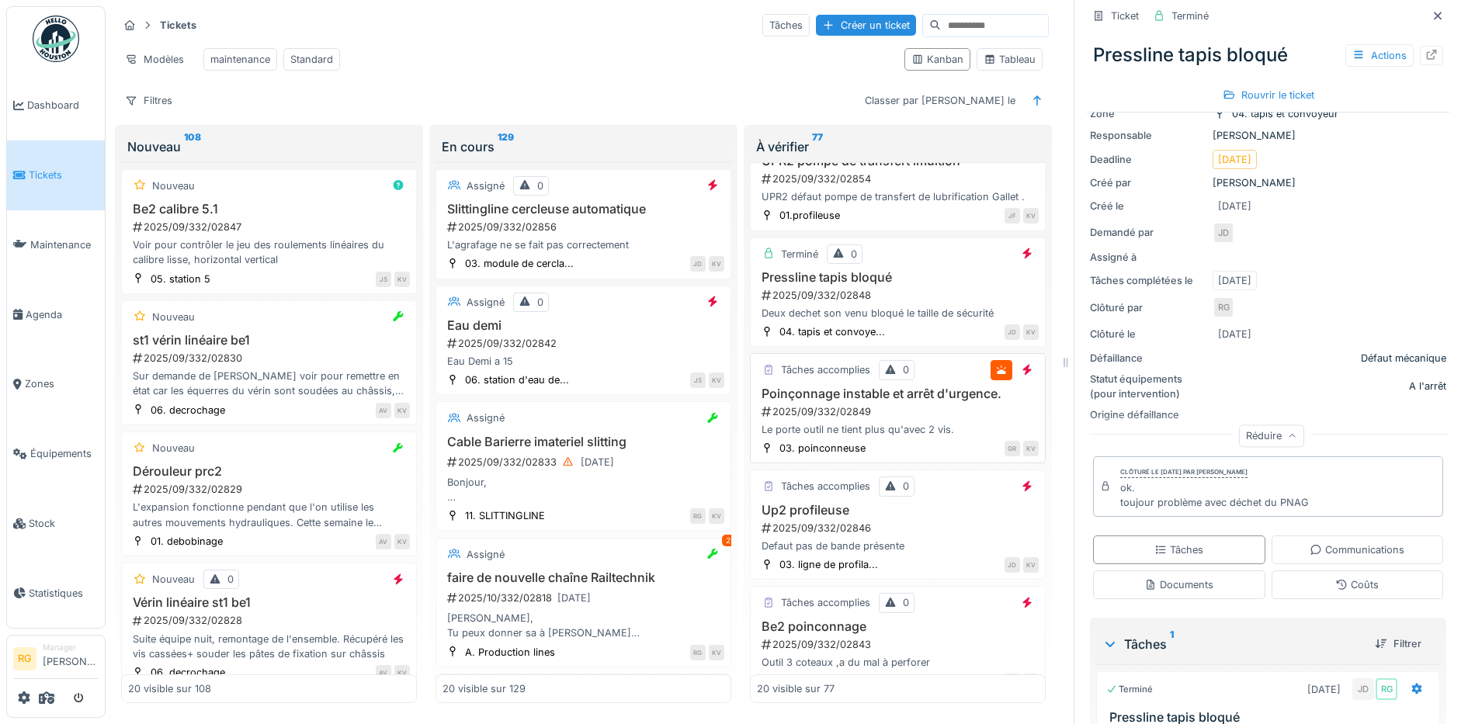
click at [904, 408] on div "2025/09/332/02849" at bounding box center [899, 411] width 279 height 15
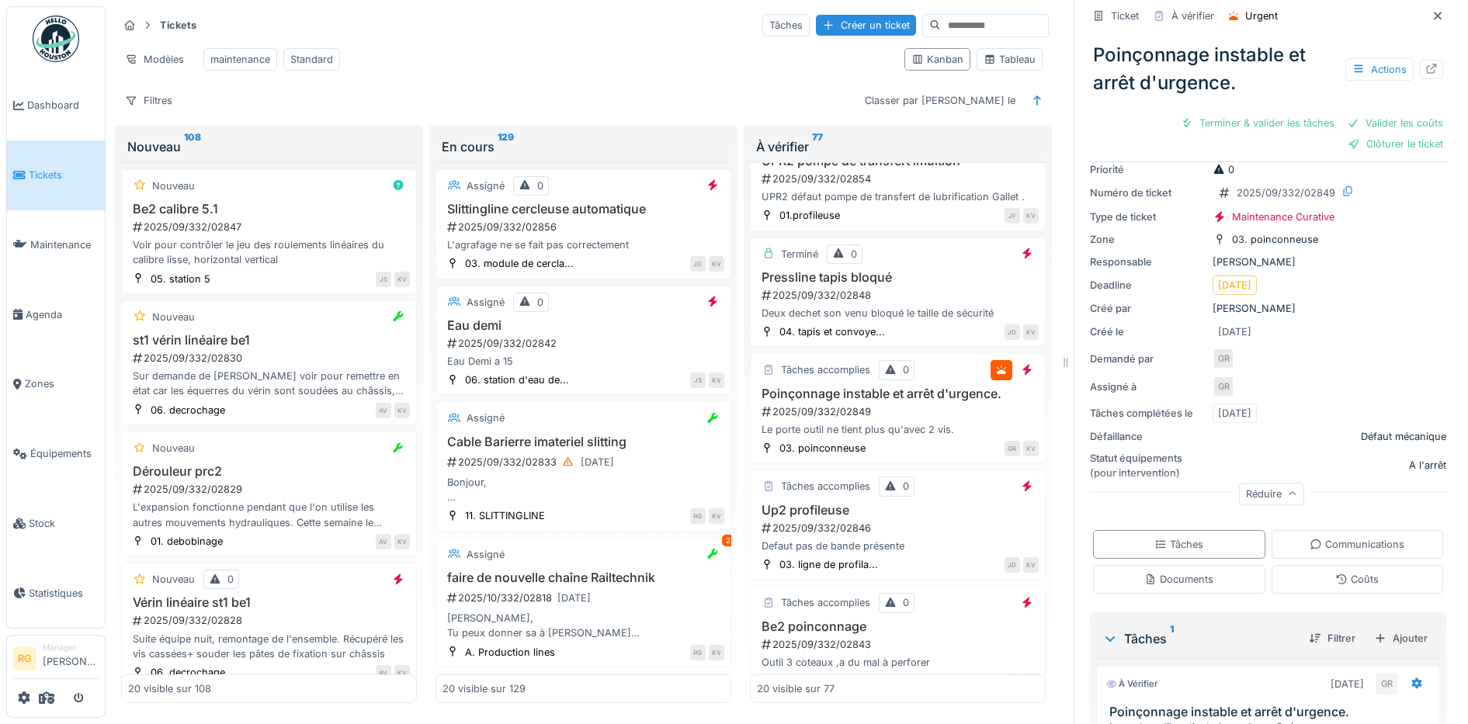
scroll to position [194, 0]
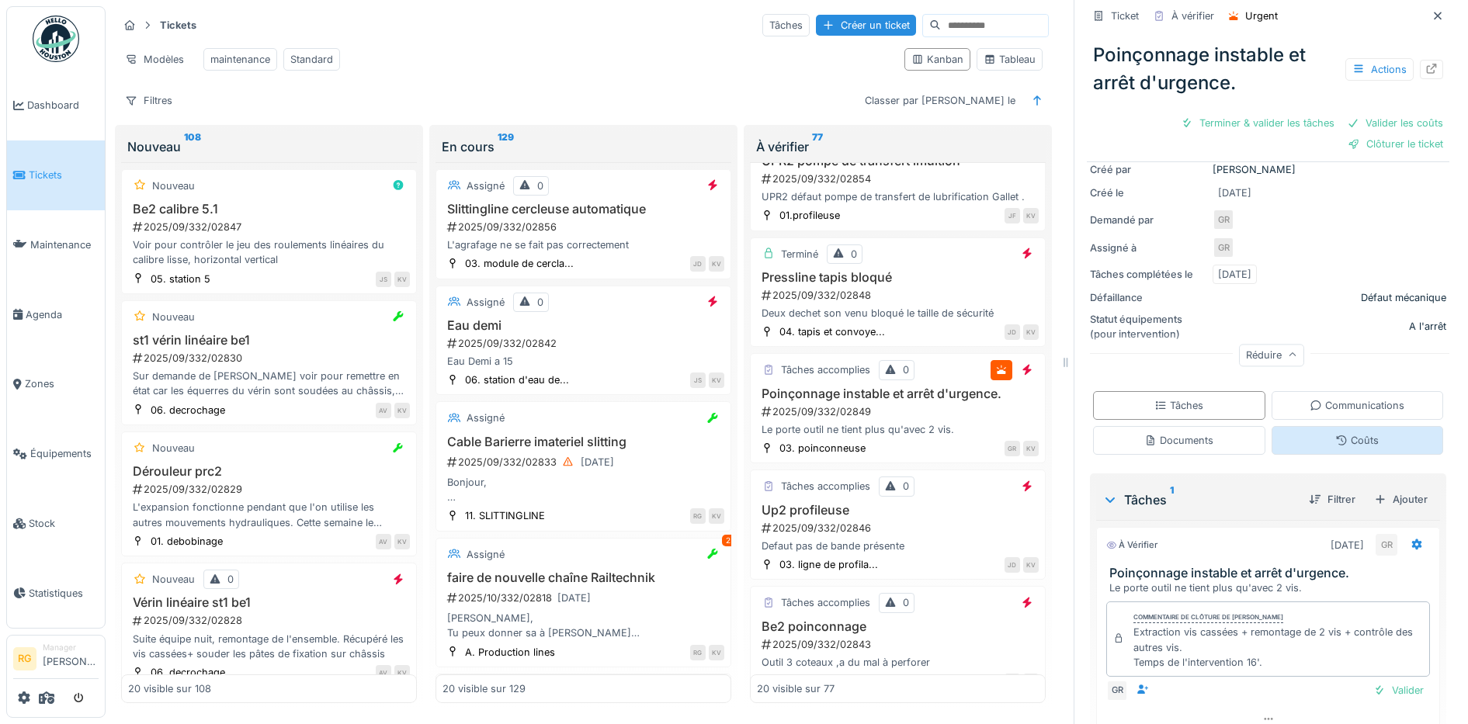
click at [1337, 433] on div "Coûts" at bounding box center [1356, 440] width 43 height 15
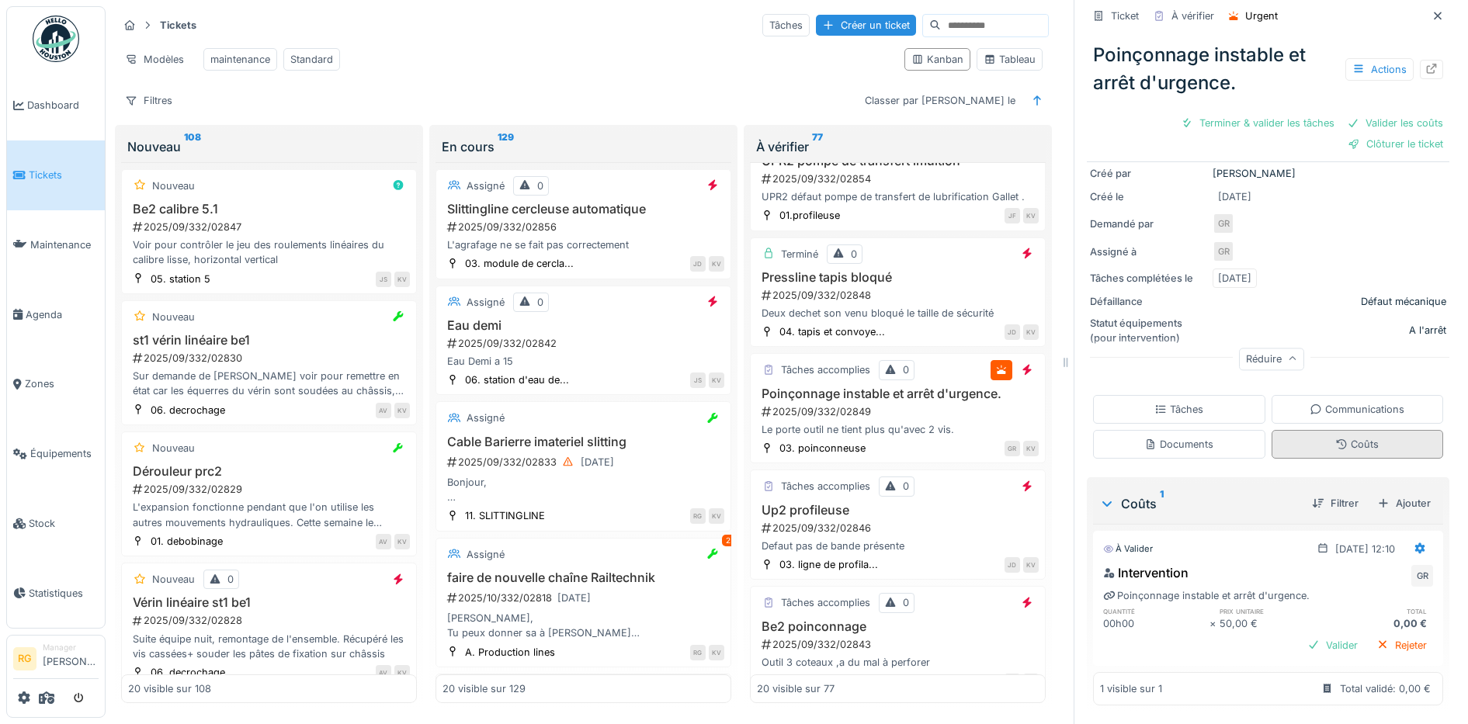
scroll to position [190, 0]
click at [1413, 543] on icon at bounding box center [1419, 548] width 12 height 10
click at [1353, 572] on div "Modifier" at bounding box center [1346, 583] width 75 height 23
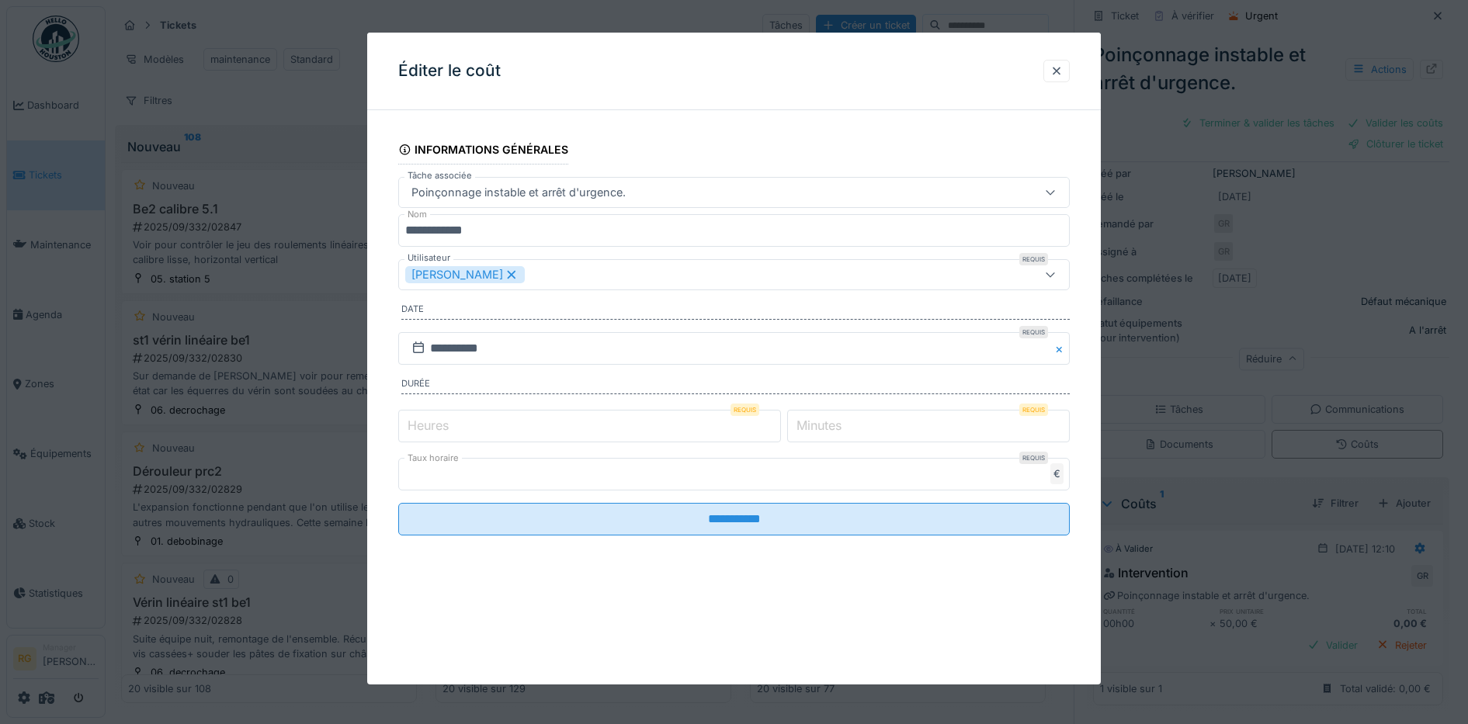
click at [820, 421] on label "Minutes" at bounding box center [818, 425] width 51 height 19
click at [820, 421] on input "*" at bounding box center [928, 426] width 283 height 33
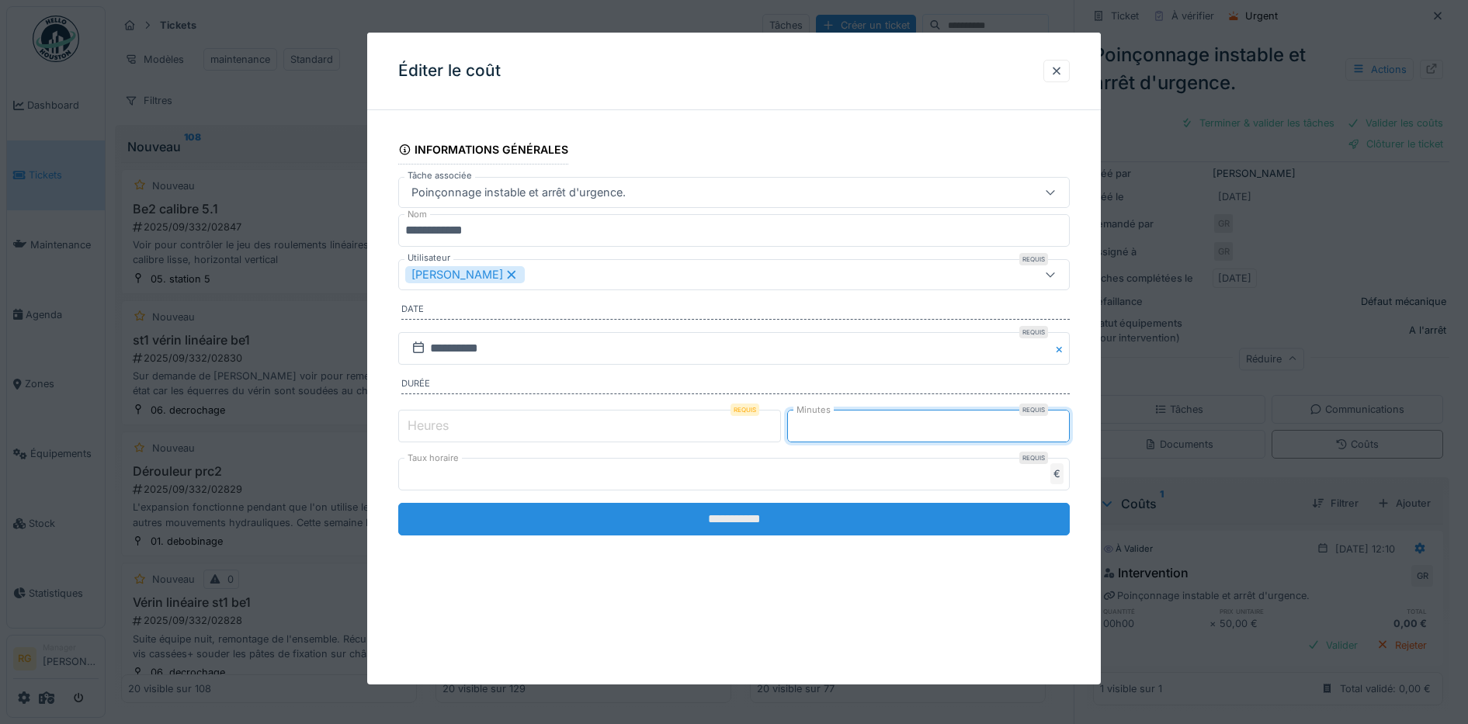
type input "**"
click at [779, 517] on input "**********" at bounding box center [734, 519] width 672 height 33
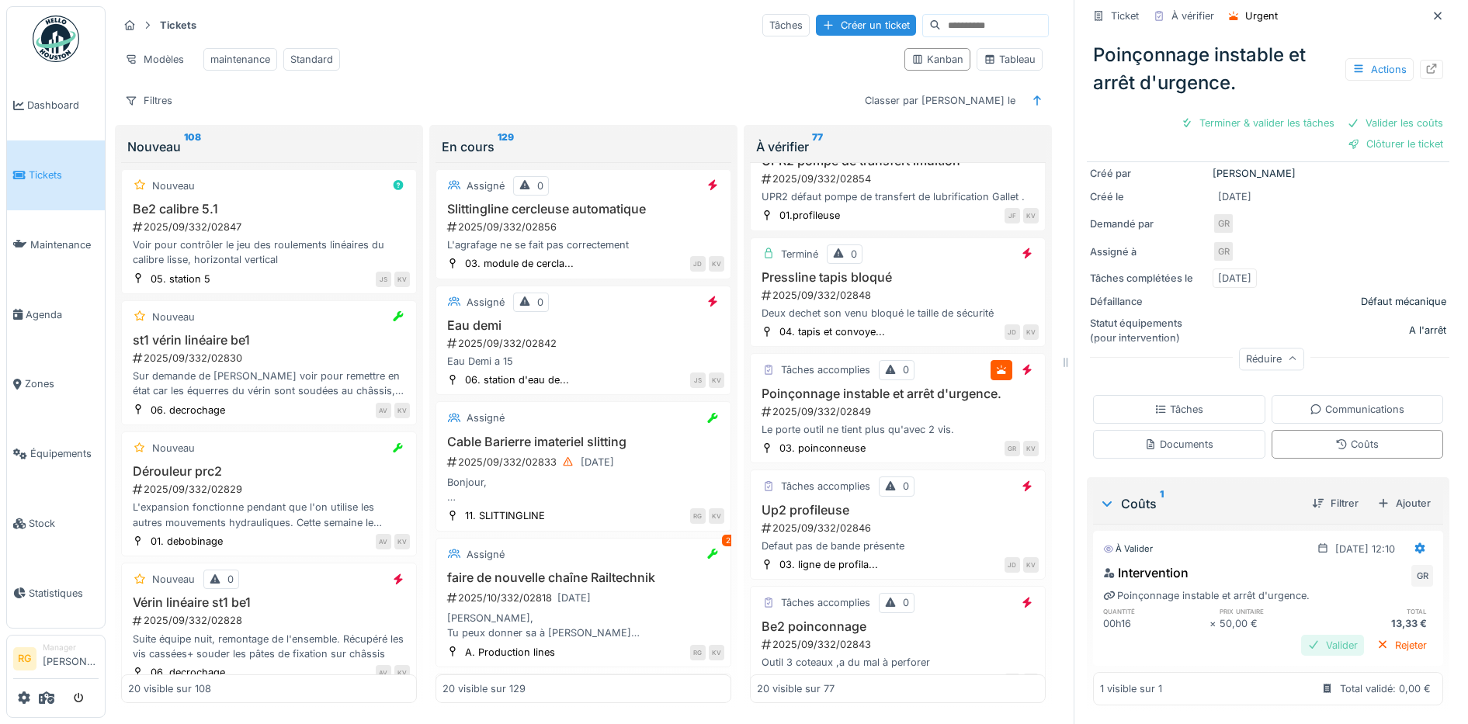
click at [1306, 635] on div "Valider" at bounding box center [1332, 645] width 63 height 21
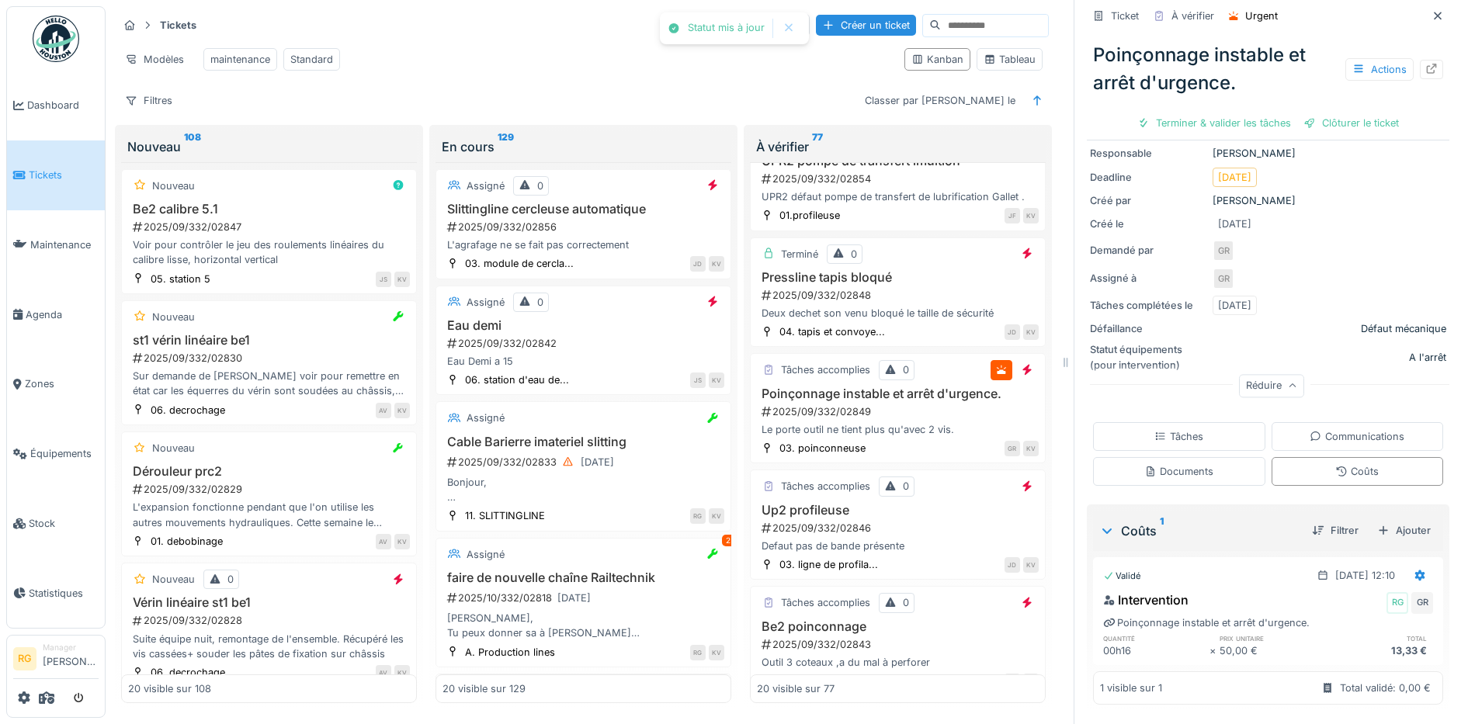
scroll to position [142, 0]
click at [1216, 113] on div "Terminer & valider les tâches" at bounding box center [1214, 123] width 166 height 21
click at [1259, 113] on div "Clôturer le ticket" at bounding box center [1268, 123] width 108 height 21
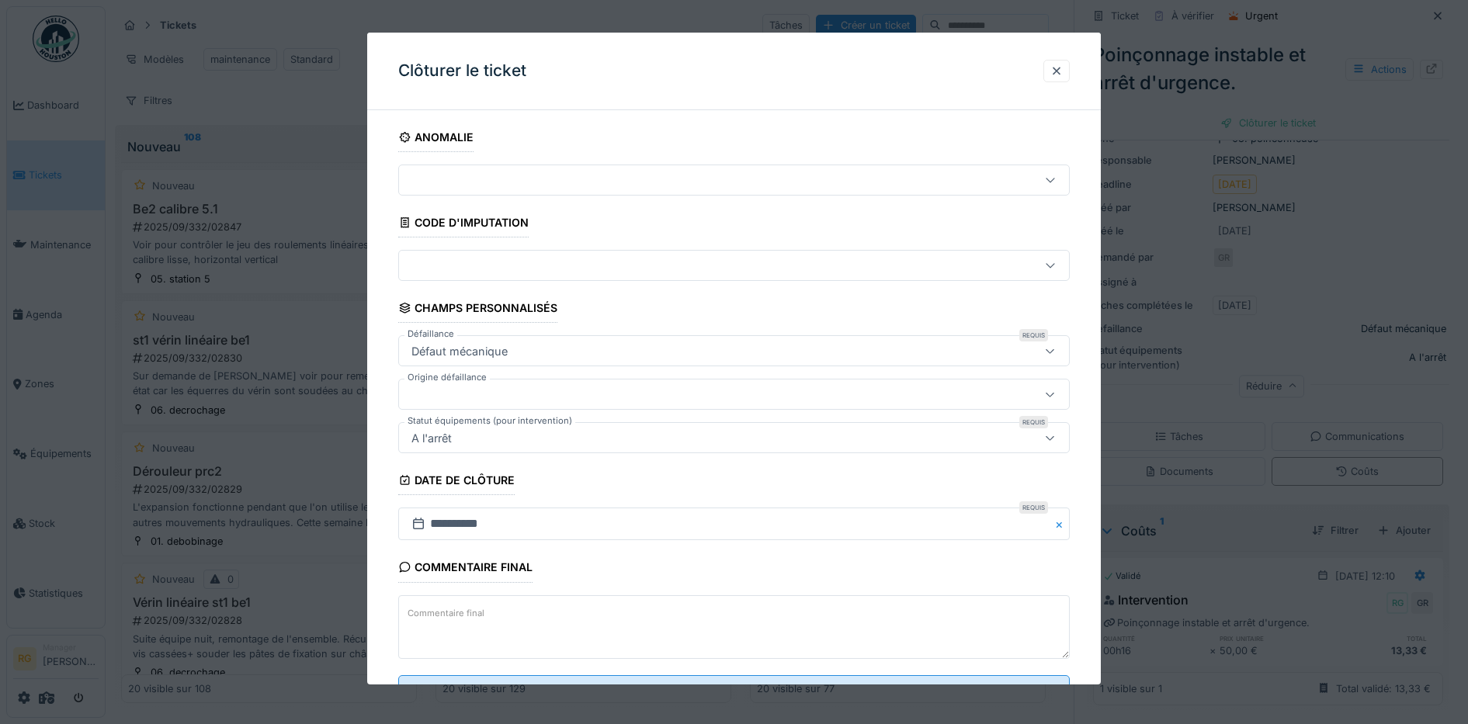
click at [501, 614] on textarea "Commentaire final" at bounding box center [734, 627] width 672 height 64
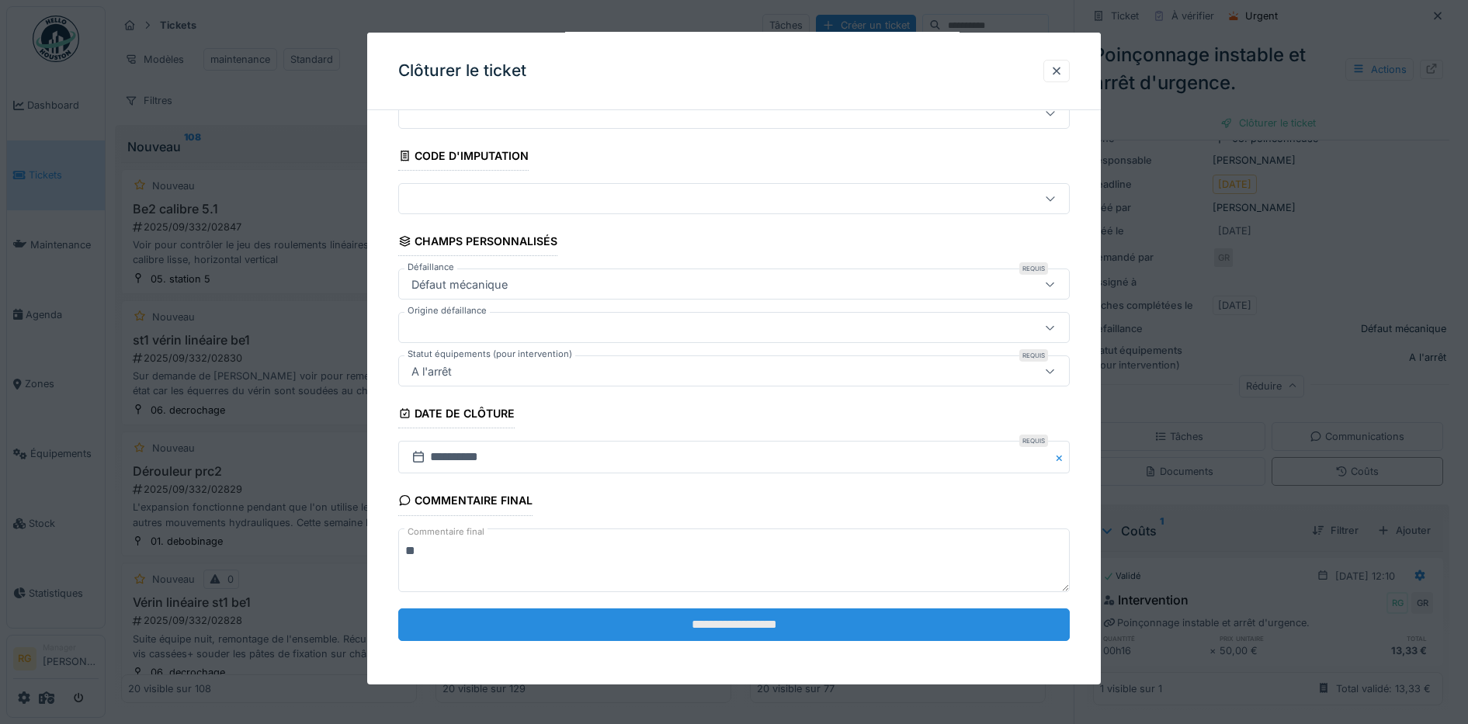
type textarea "**"
click at [695, 622] on input "**********" at bounding box center [734, 625] width 672 height 33
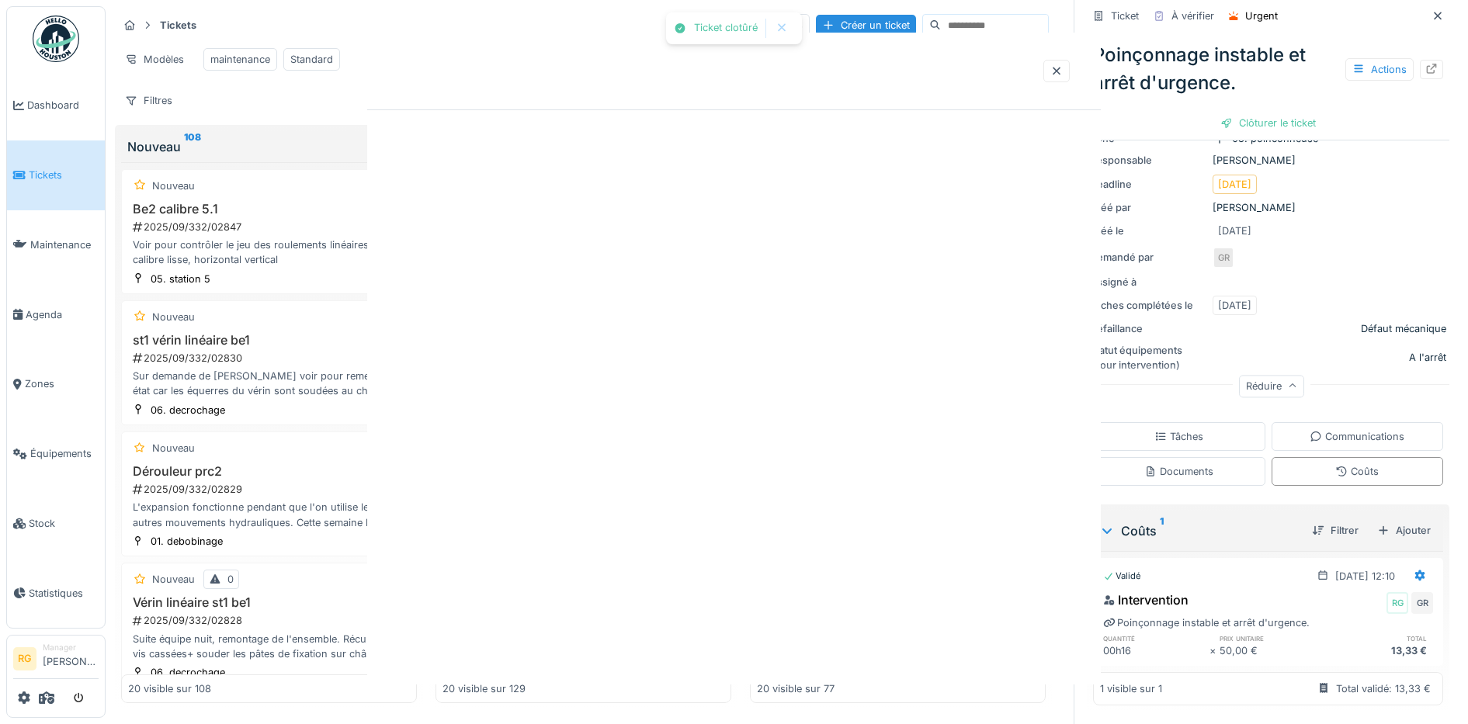
scroll to position [0, 0]
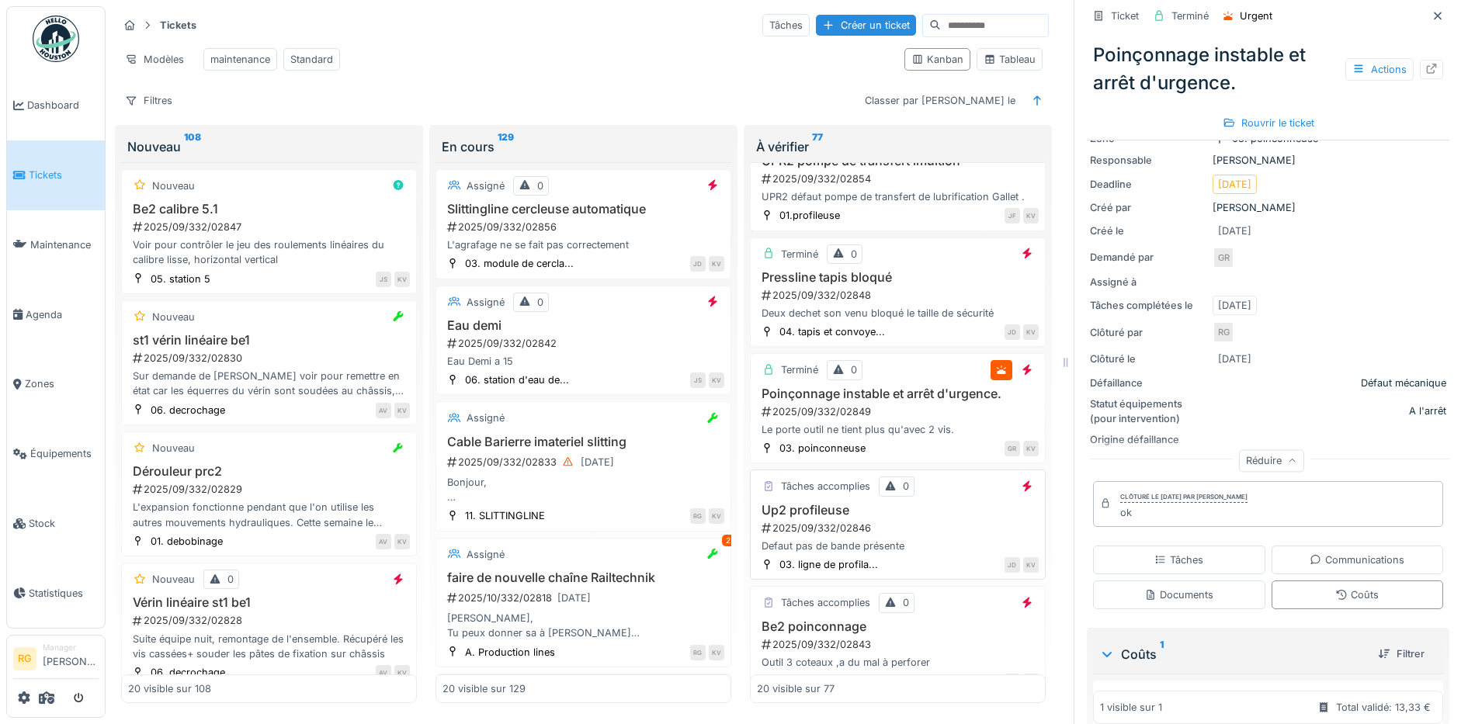
click at [910, 522] on div "2025/09/332/02846" at bounding box center [899, 528] width 279 height 15
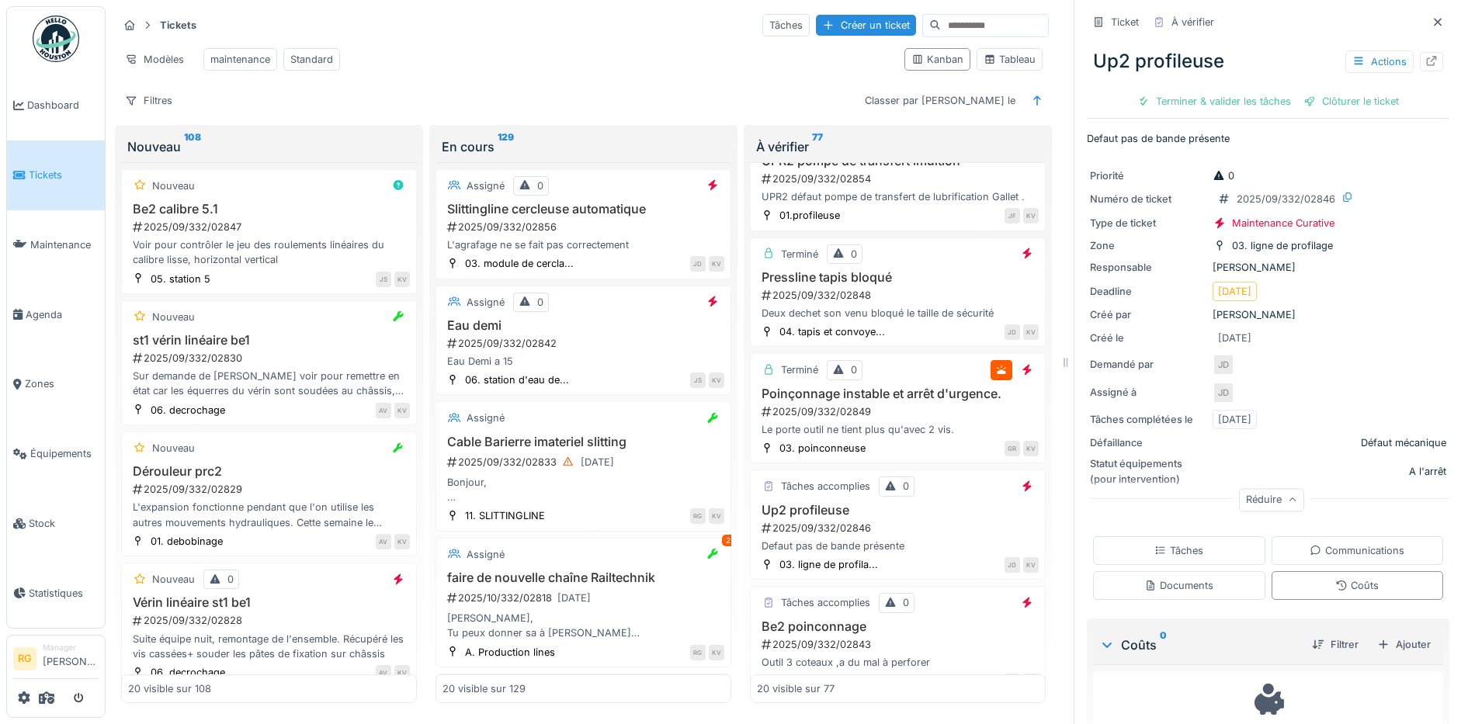
scroll to position [58, 0]
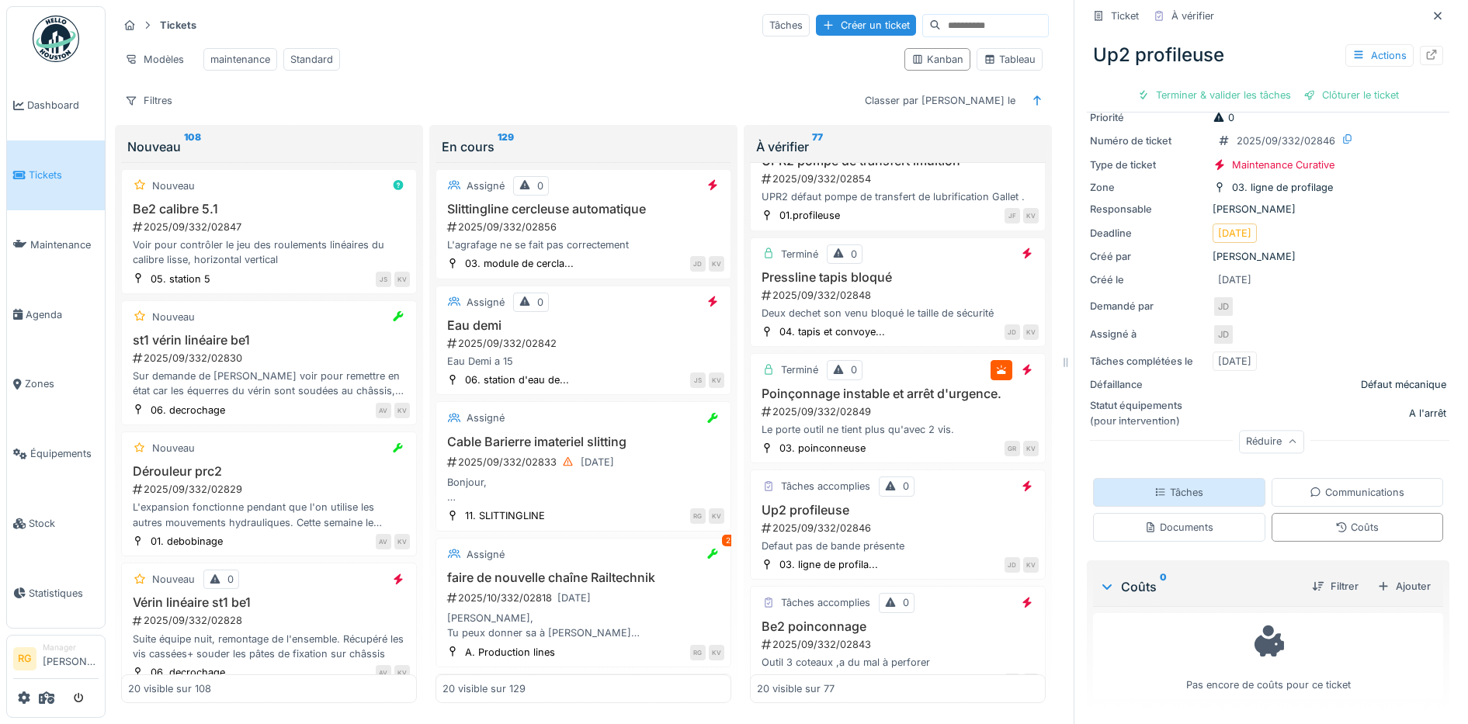
click at [1162, 485] on div "Tâches" at bounding box center [1178, 492] width 49 height 15
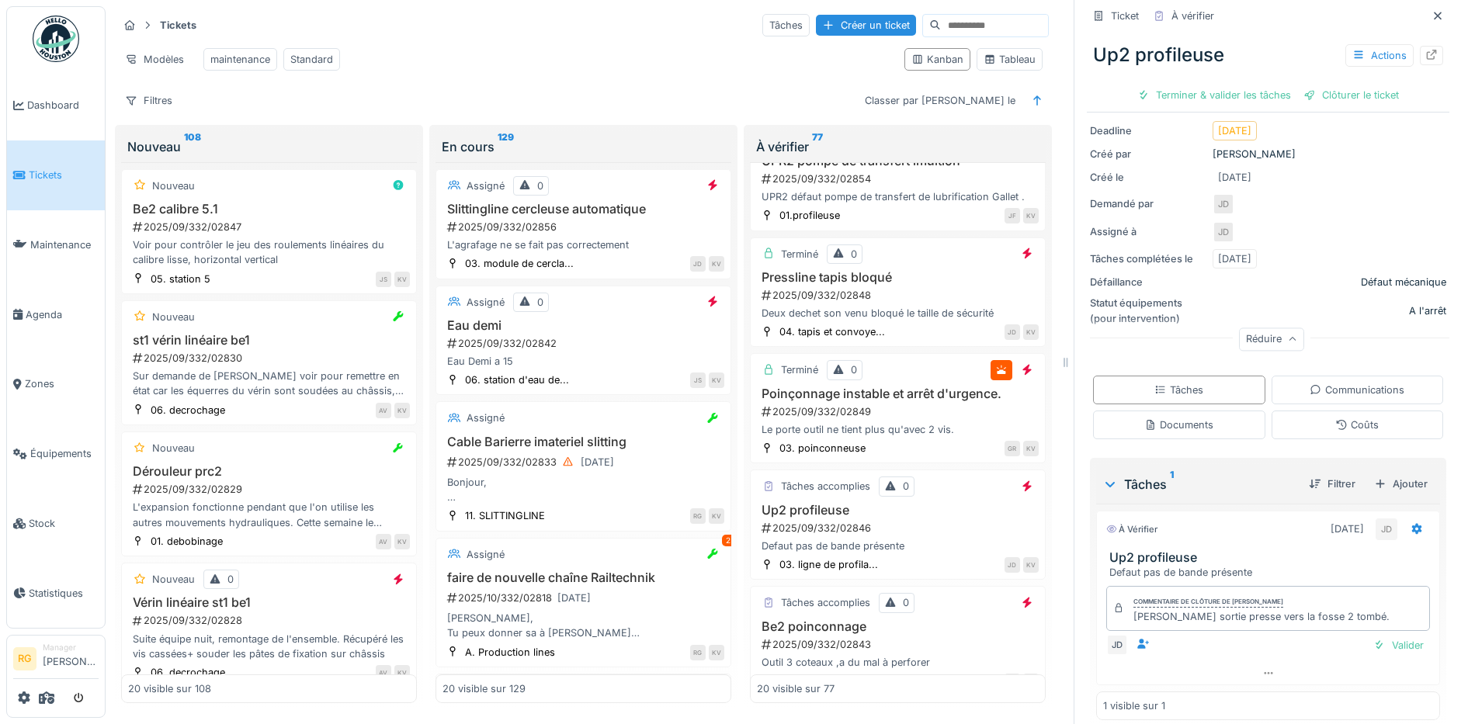
scroll to position [175, 0]
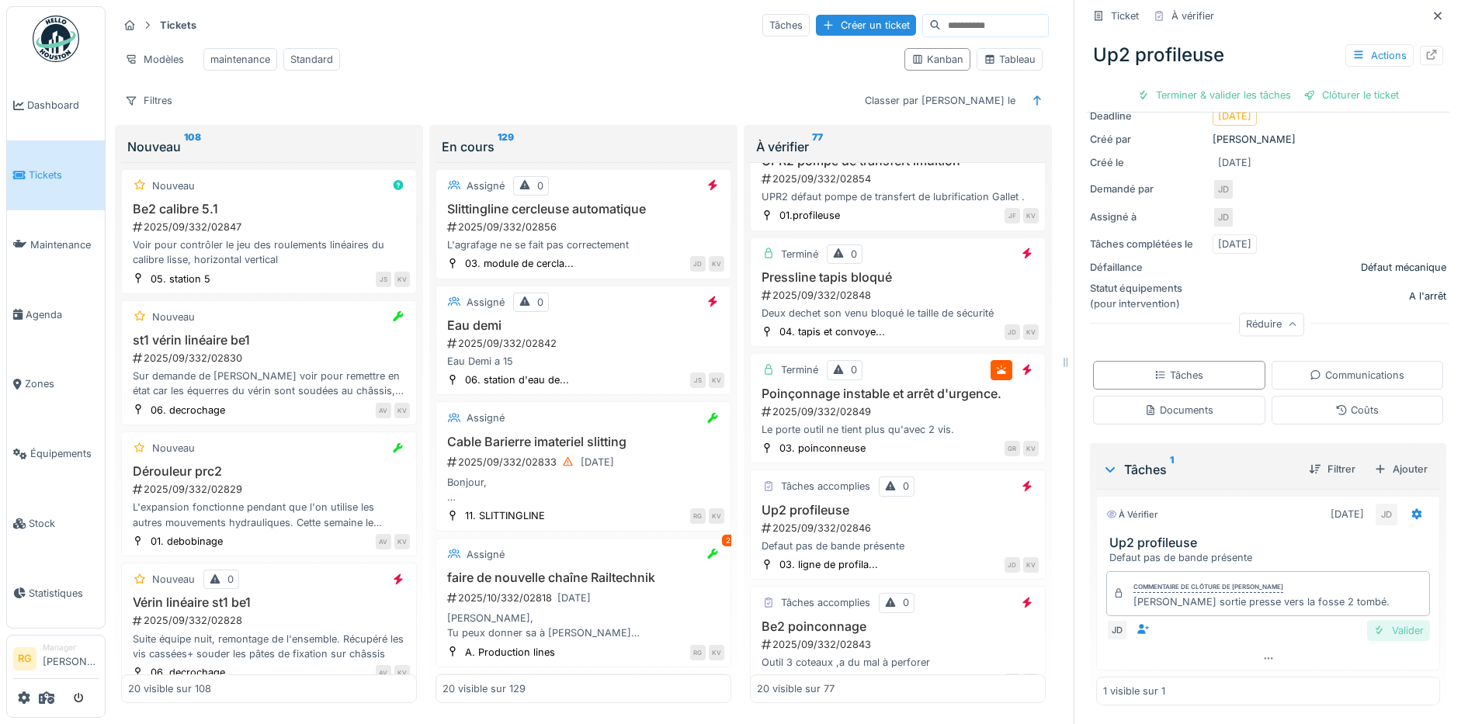
click at [1367, 620] on div "Valider" at bounding box center [1398, 630] width 63 height 21
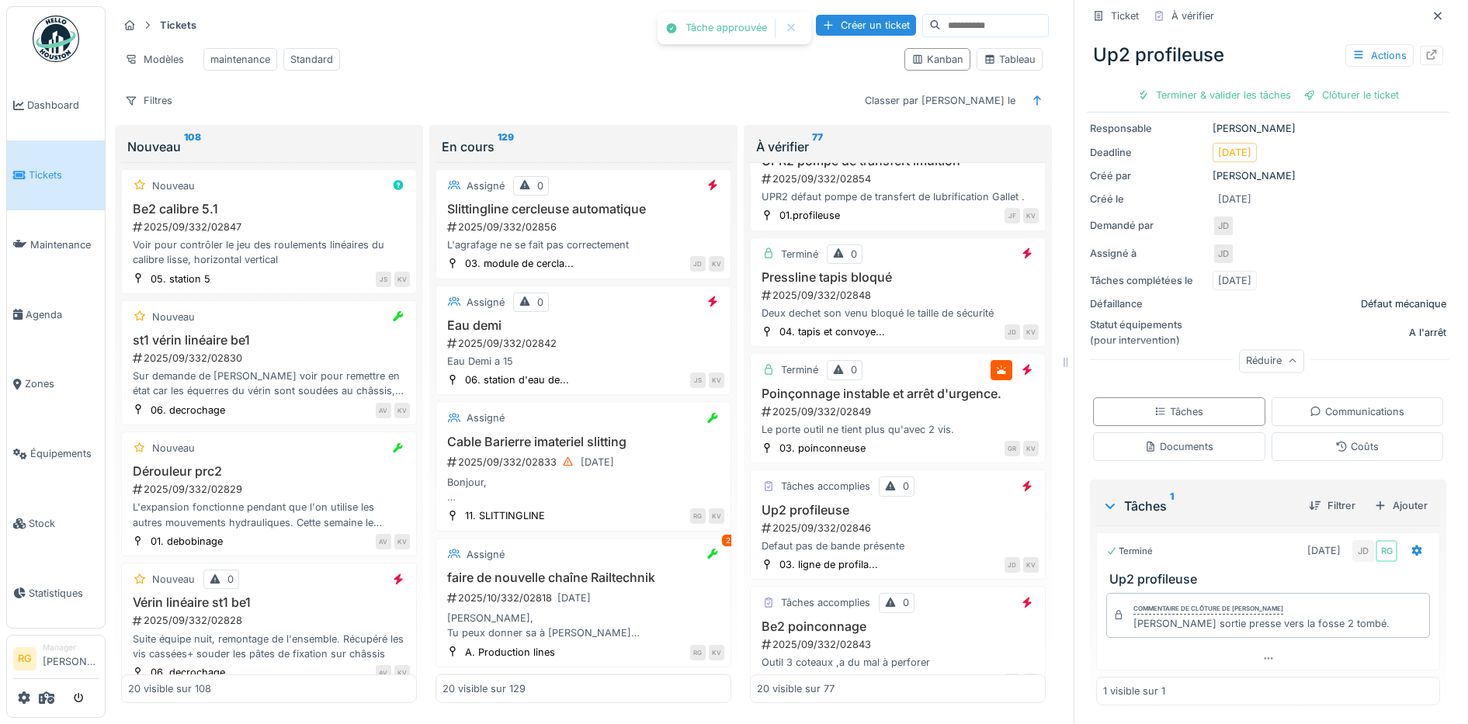
scroll to position [132, 0]
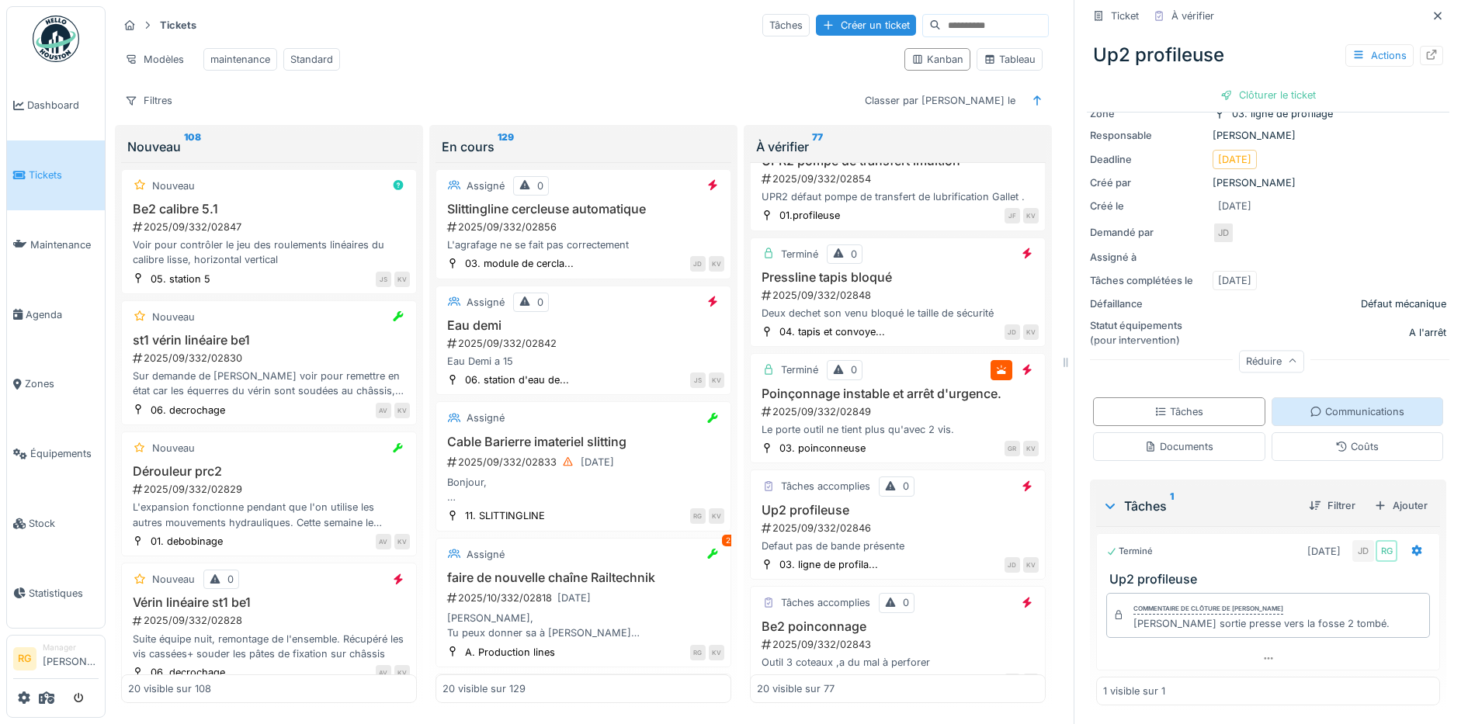
click at [1337, 404] on div "Communications" at bounding box center [1356, 411] width 95 height 15
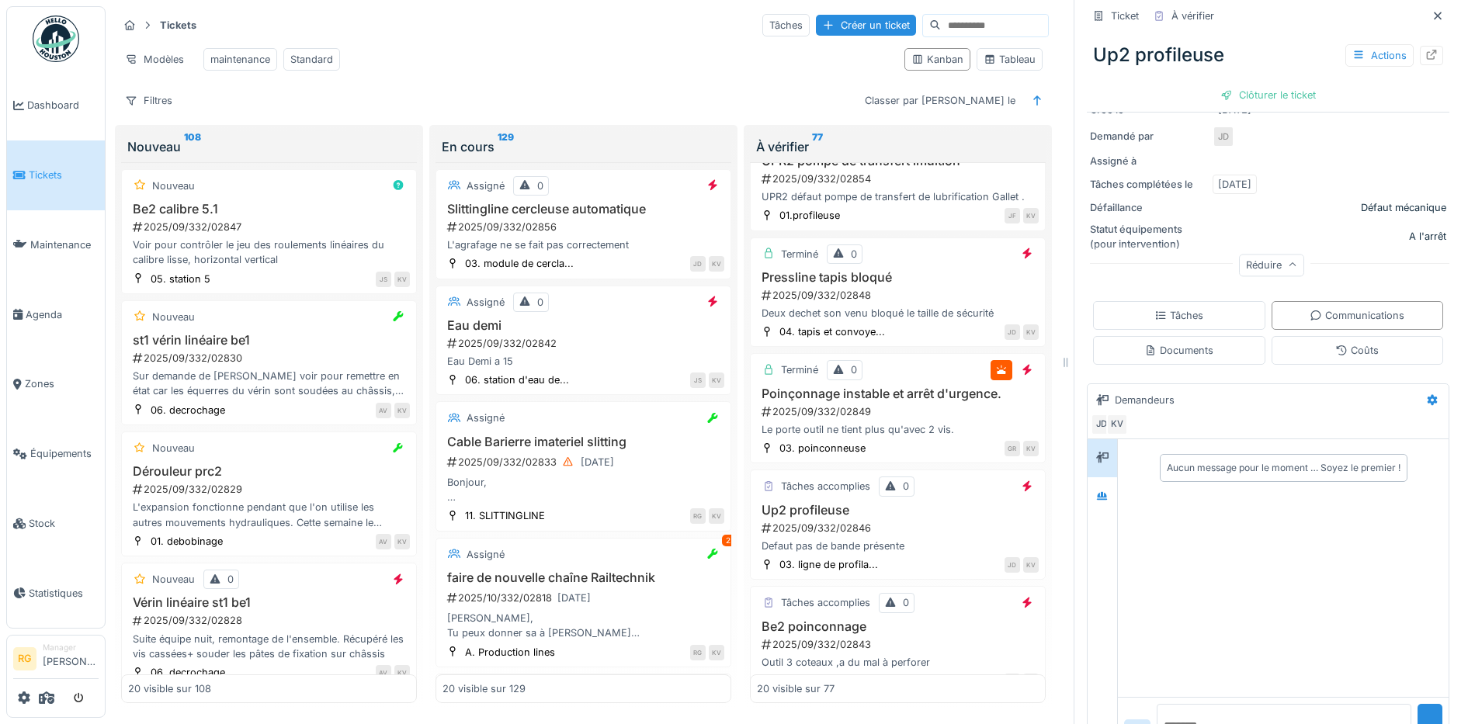
scroll to position [275, 0]
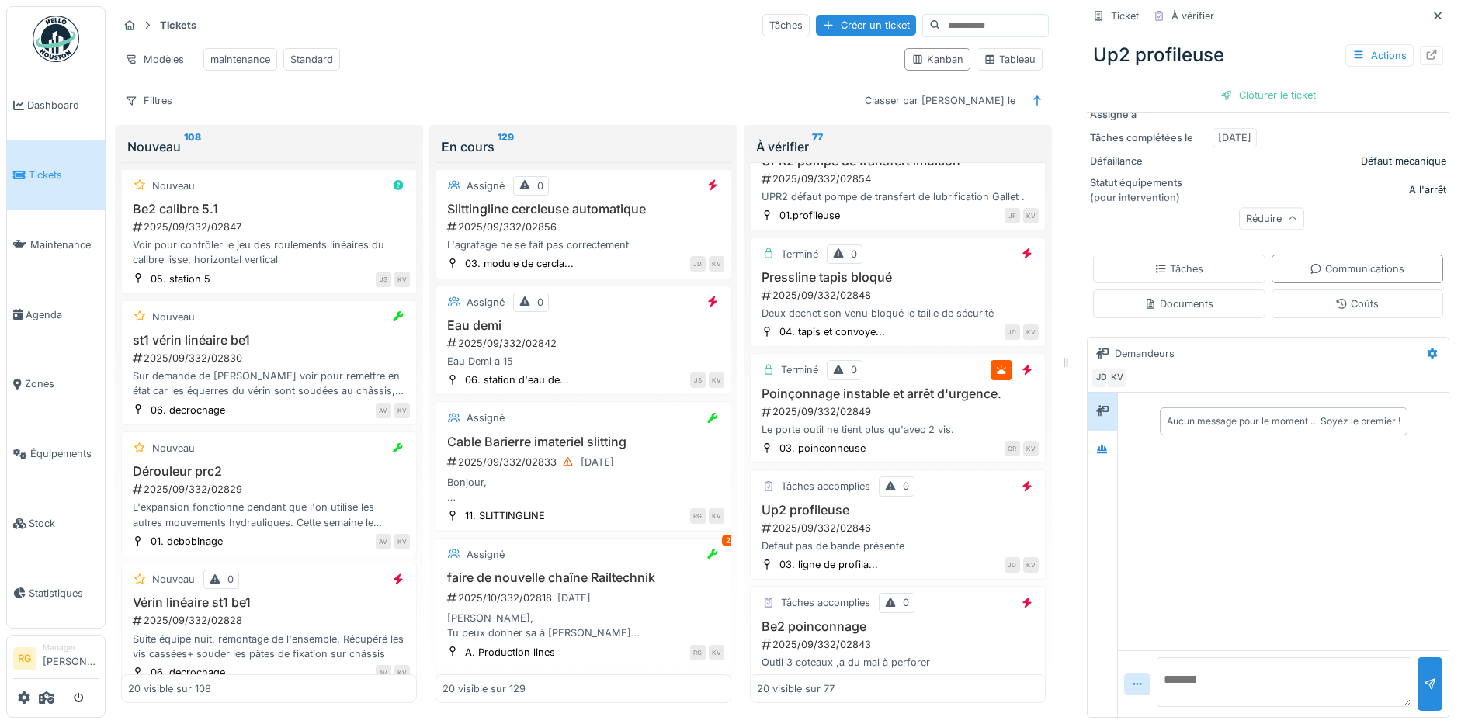
click at [1240, 661] on textarea at bounding box center [1283, 682] width 255 height 50
type textarea "**********"
click at [1176, 262] on div "Tâches" at bounding box center [1178, 269] width 49 height 15
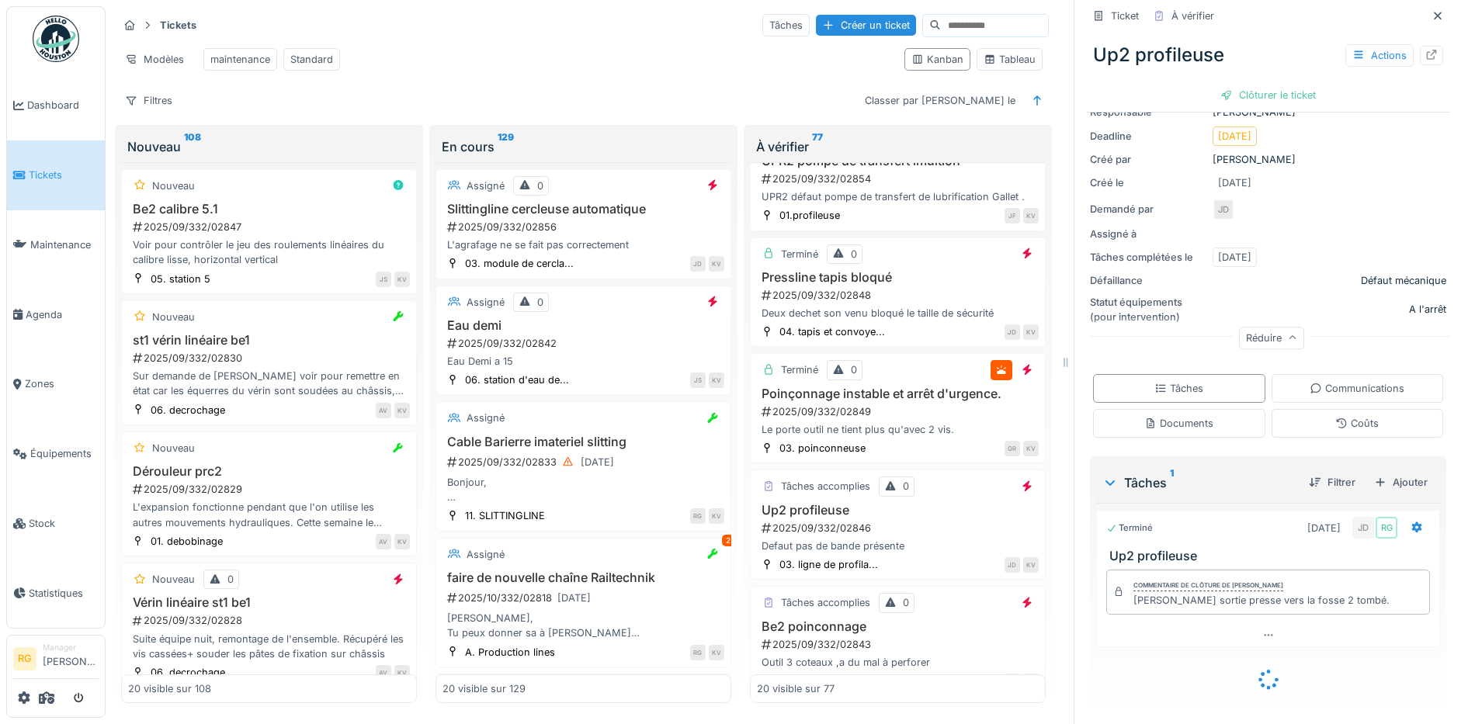
scroll to position [132, 0]
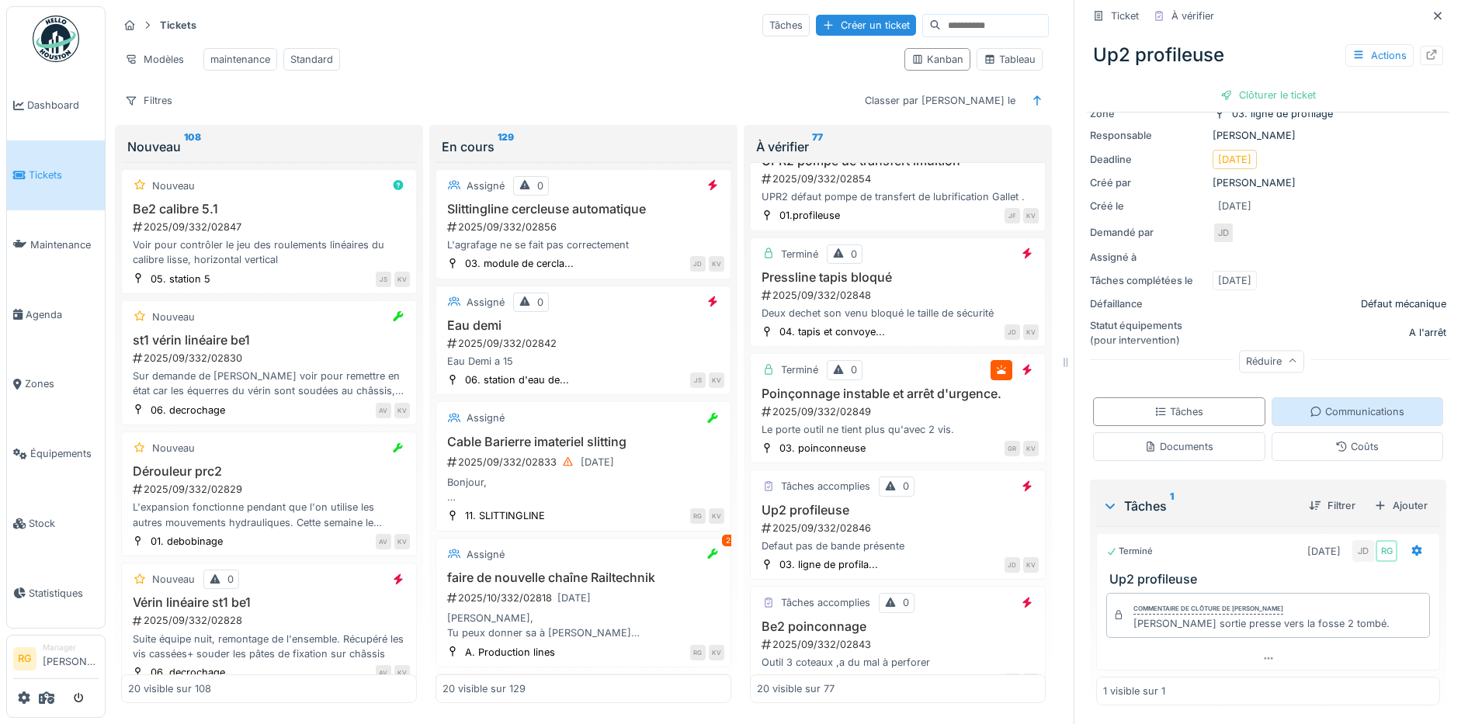
click at [1348, 404] on div "Communications" at bounding box center [1356, 411] width 95 height 15
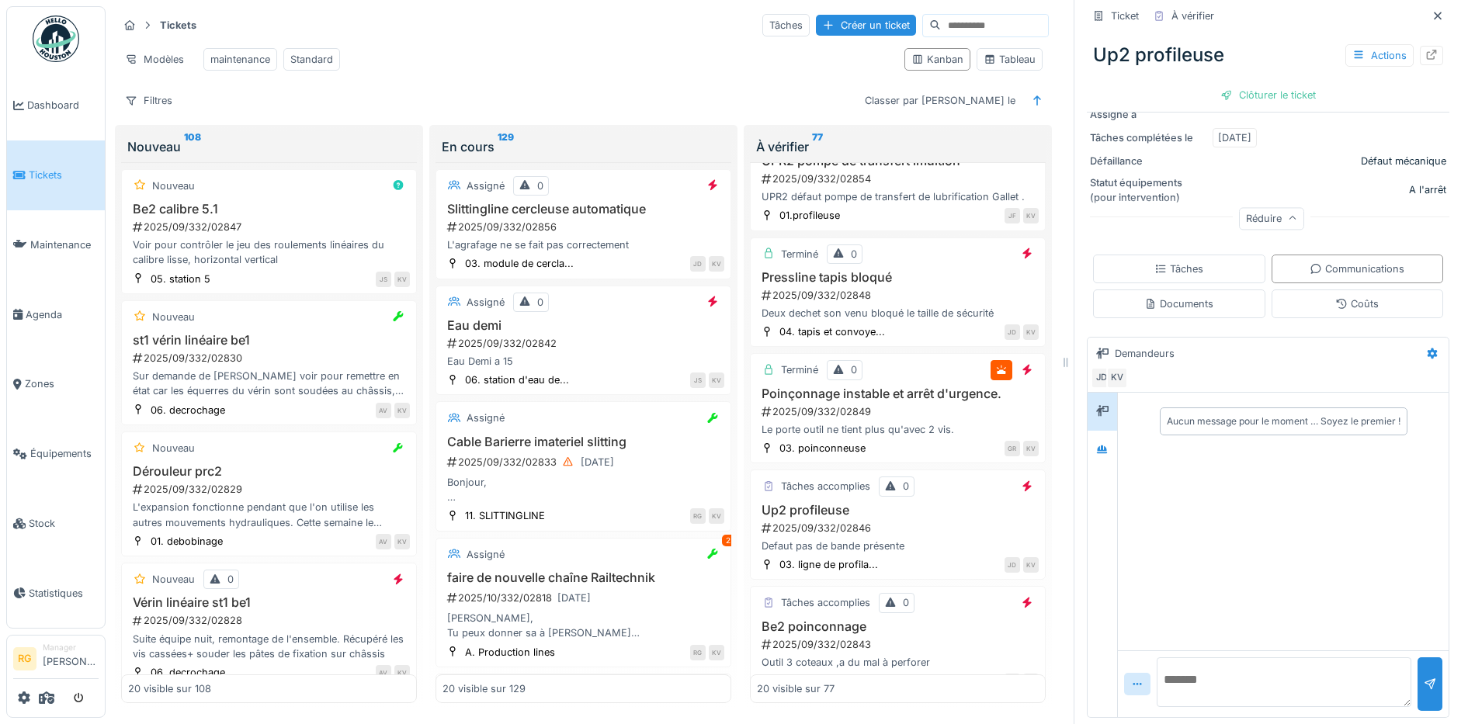
click at [1216, 662] on textarea at bounding box center [1283, 682] width 255 height 50
click at [1197, 290] on div "Documents" at bounding box center [1179, 304] width 172 height 29
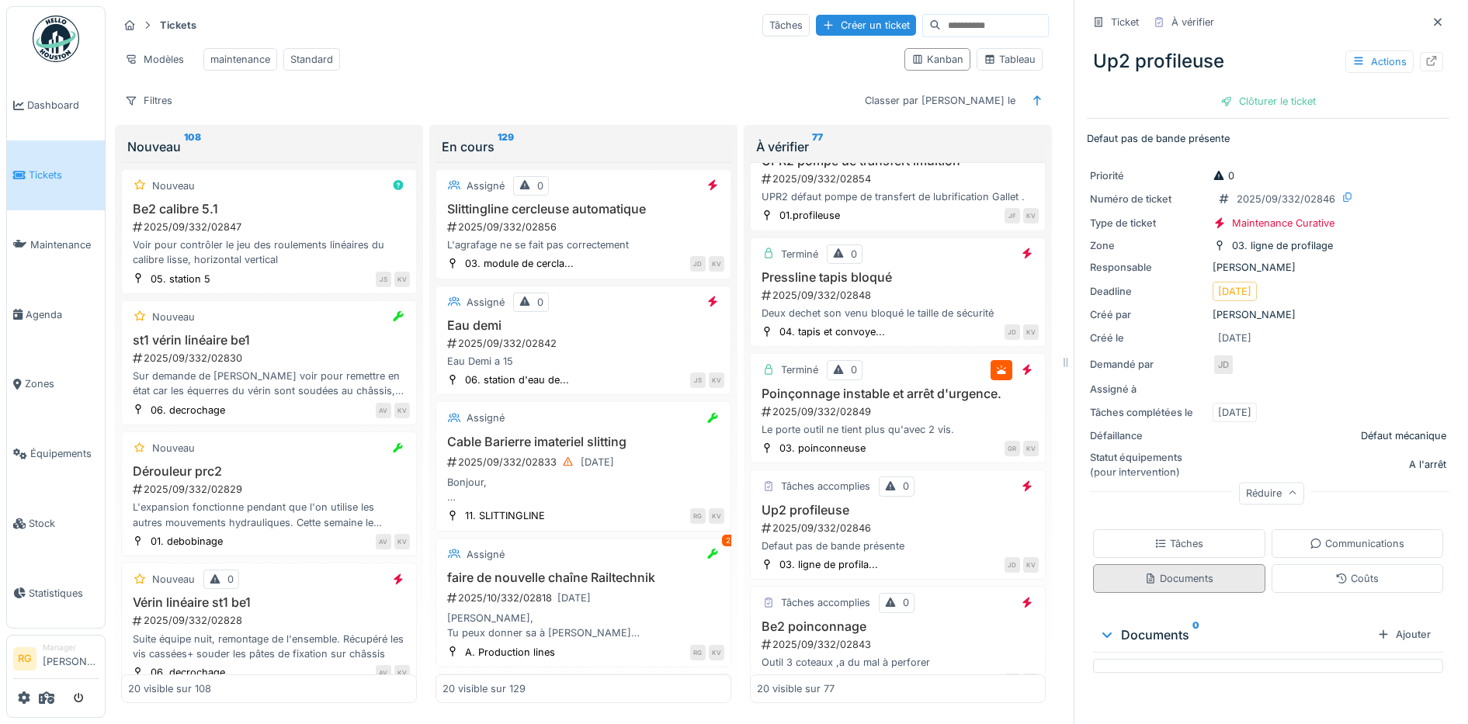
scroll to position [0, 0]
click at [1173, 536] on div "Tâches" at bounding box center [1178, 543] width 49 height 15
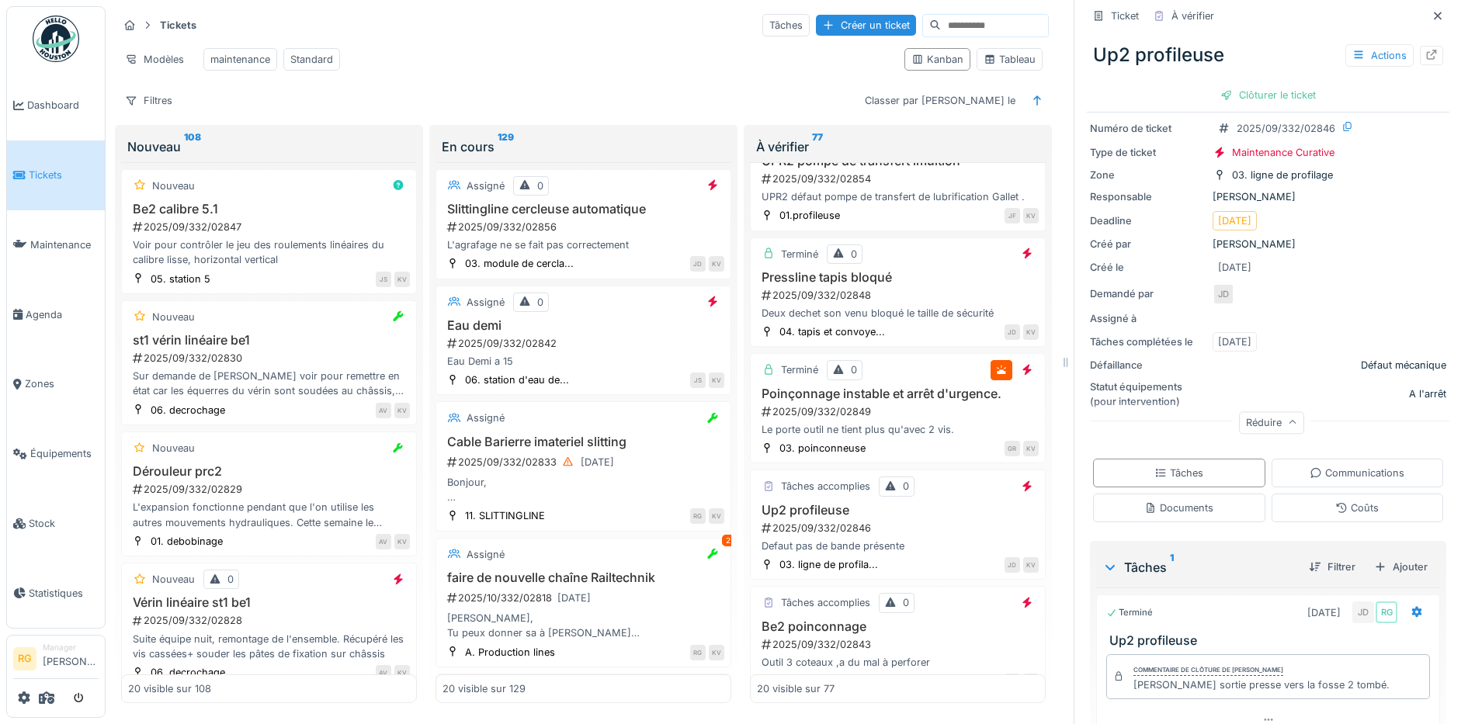
scroll to position [132, 0]
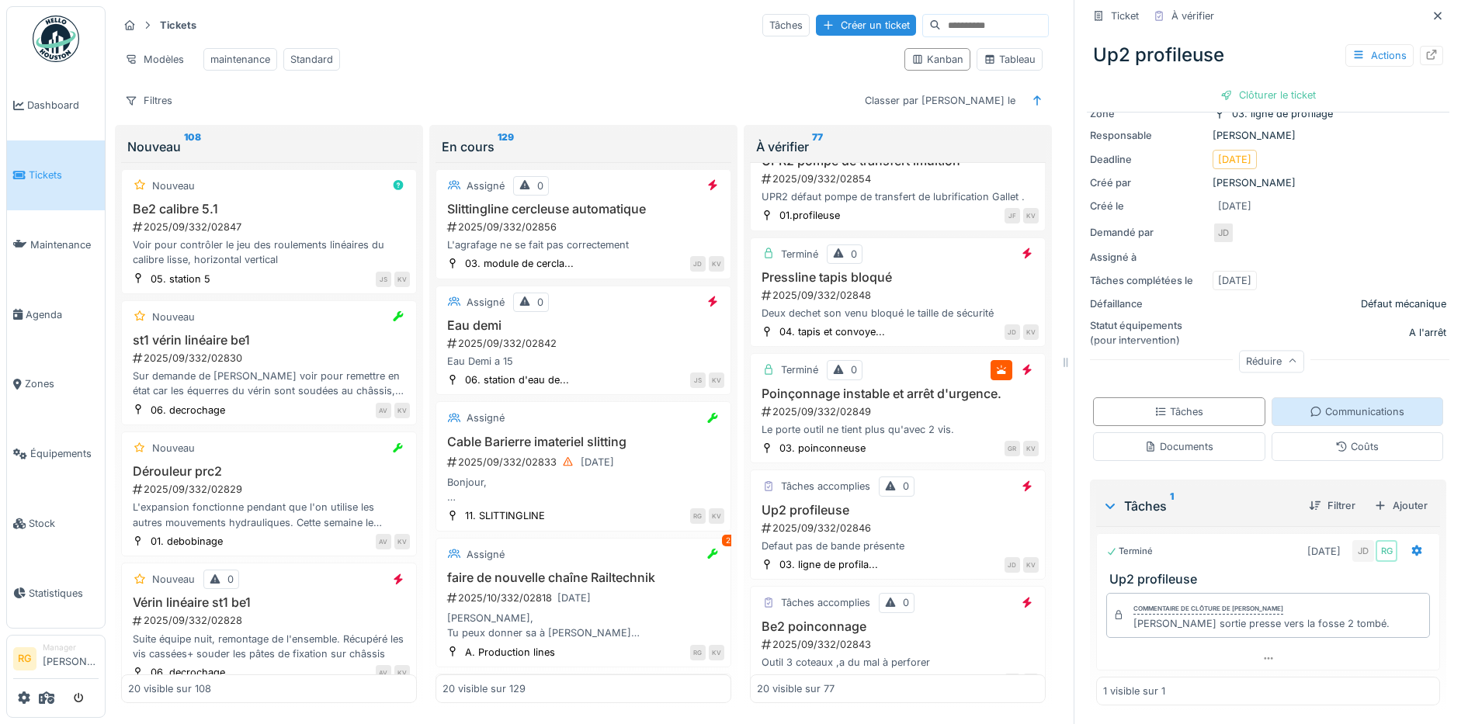
click at [1348, 404] on div "Communications" at bounding box center [1356, 411] width 95 height 15
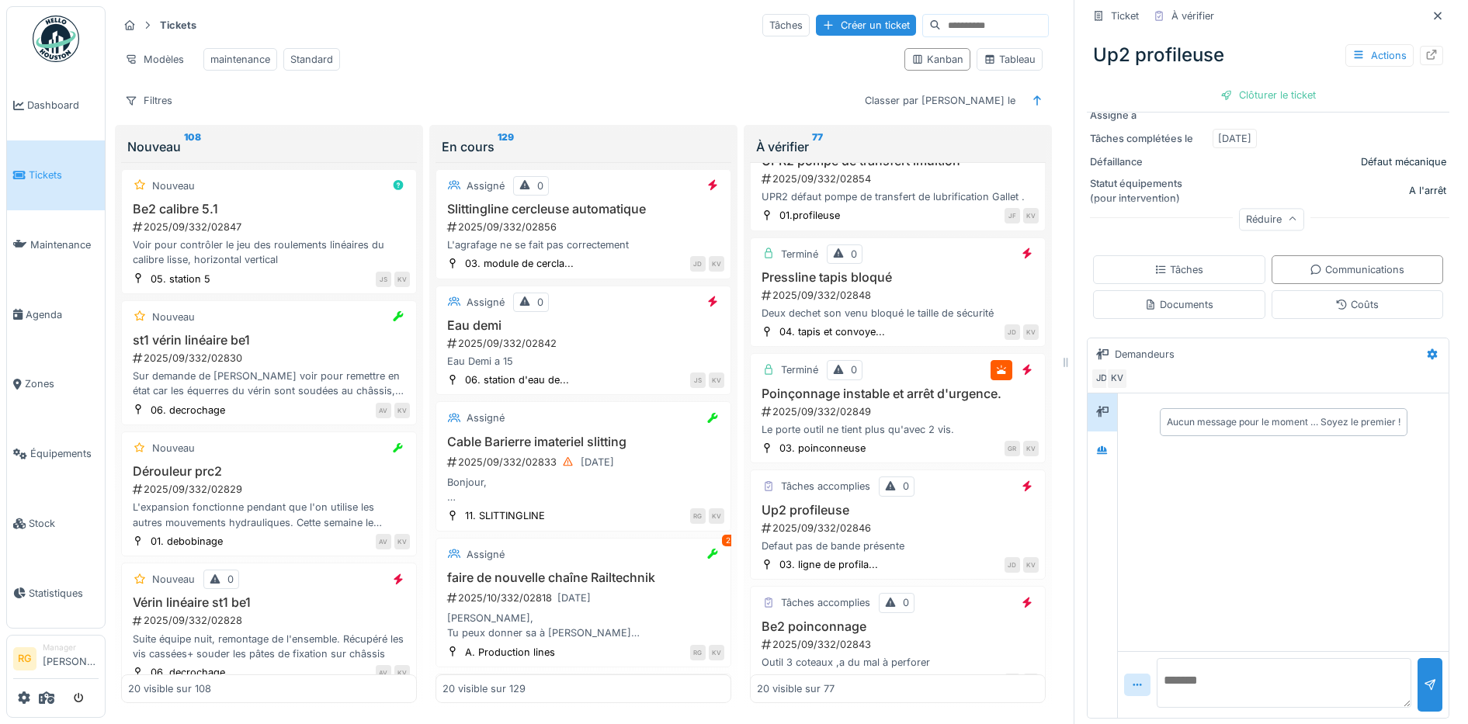
scroll to position [275, 0]
click at [1220, 659] on textarea at bounding box center [1283, 682] width 255 height 50
type textarea "**********"
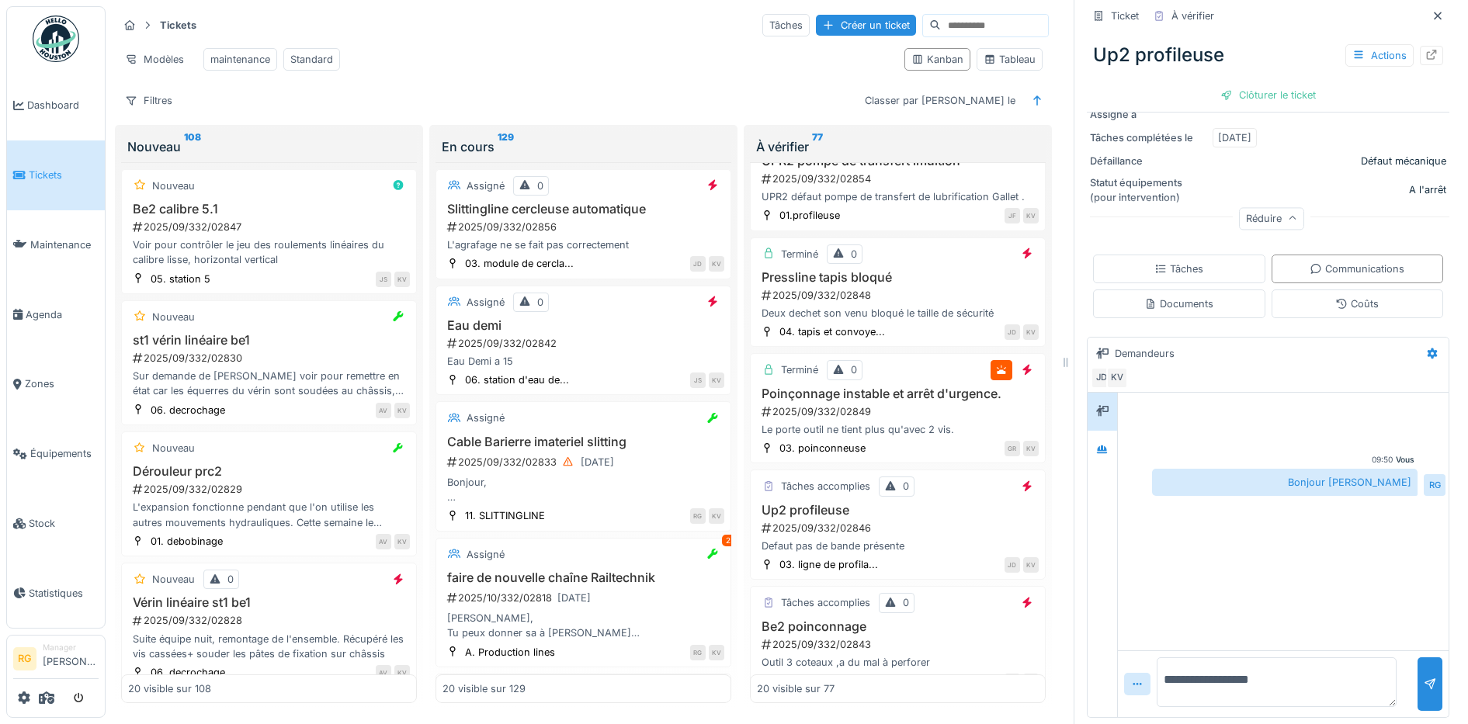
type textarea "**********"
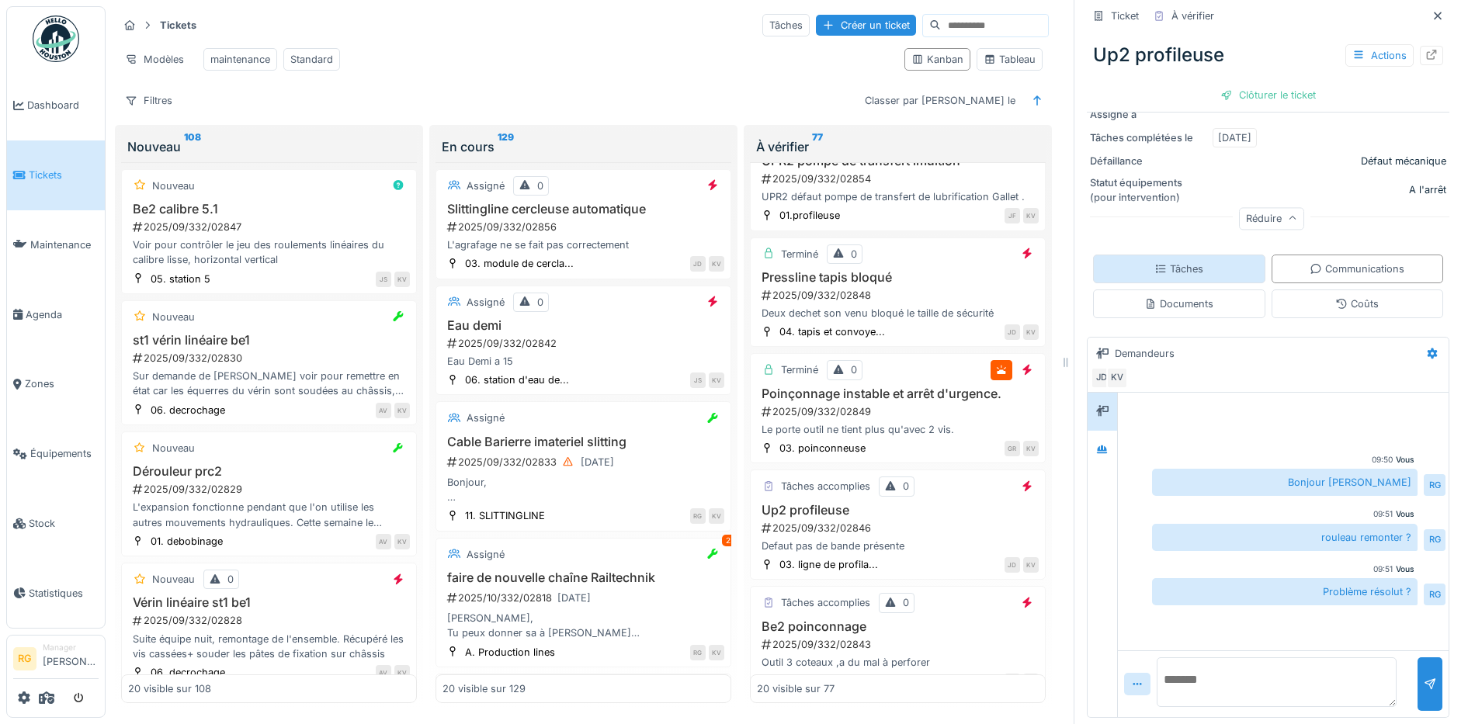
click at [1189, 256] on div "Tâches" at bounding box center [1179, 269] width 172 height 29
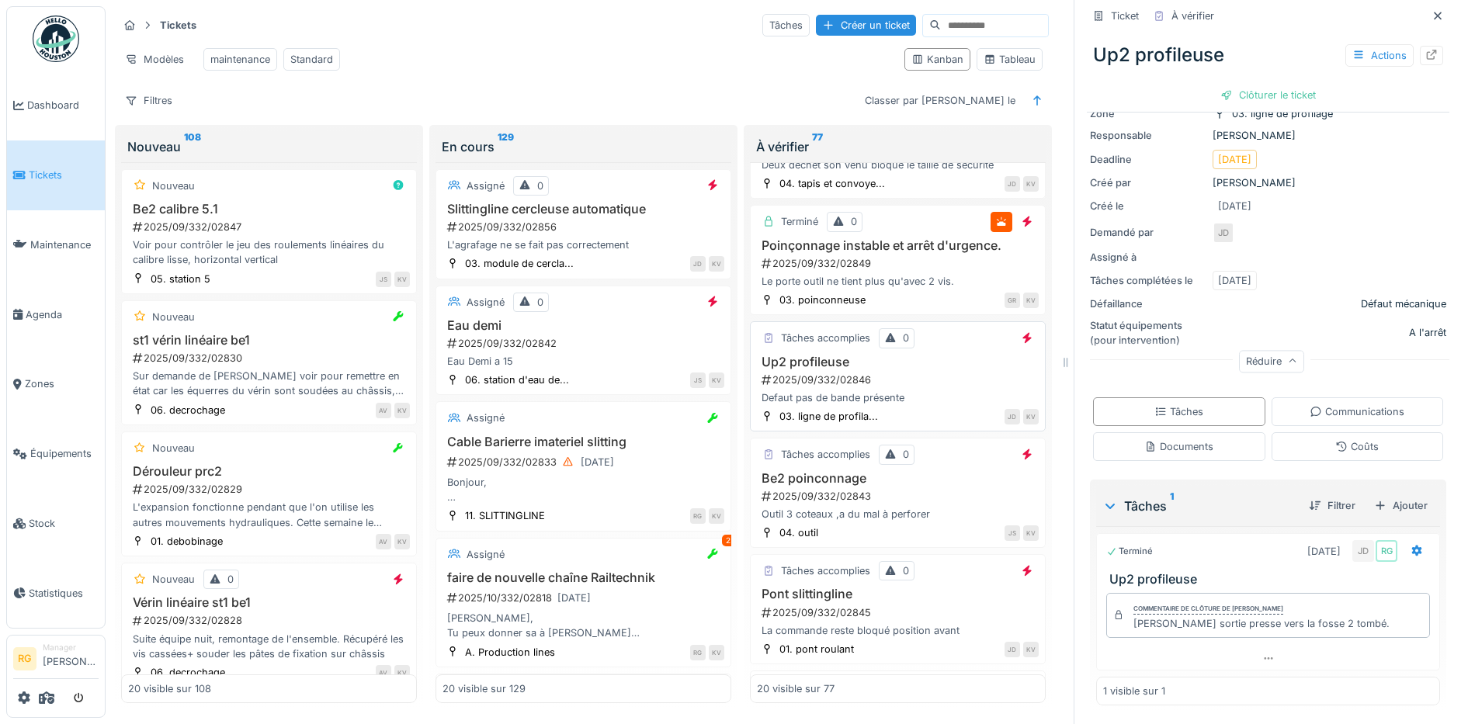
scroll to position [970, 0]
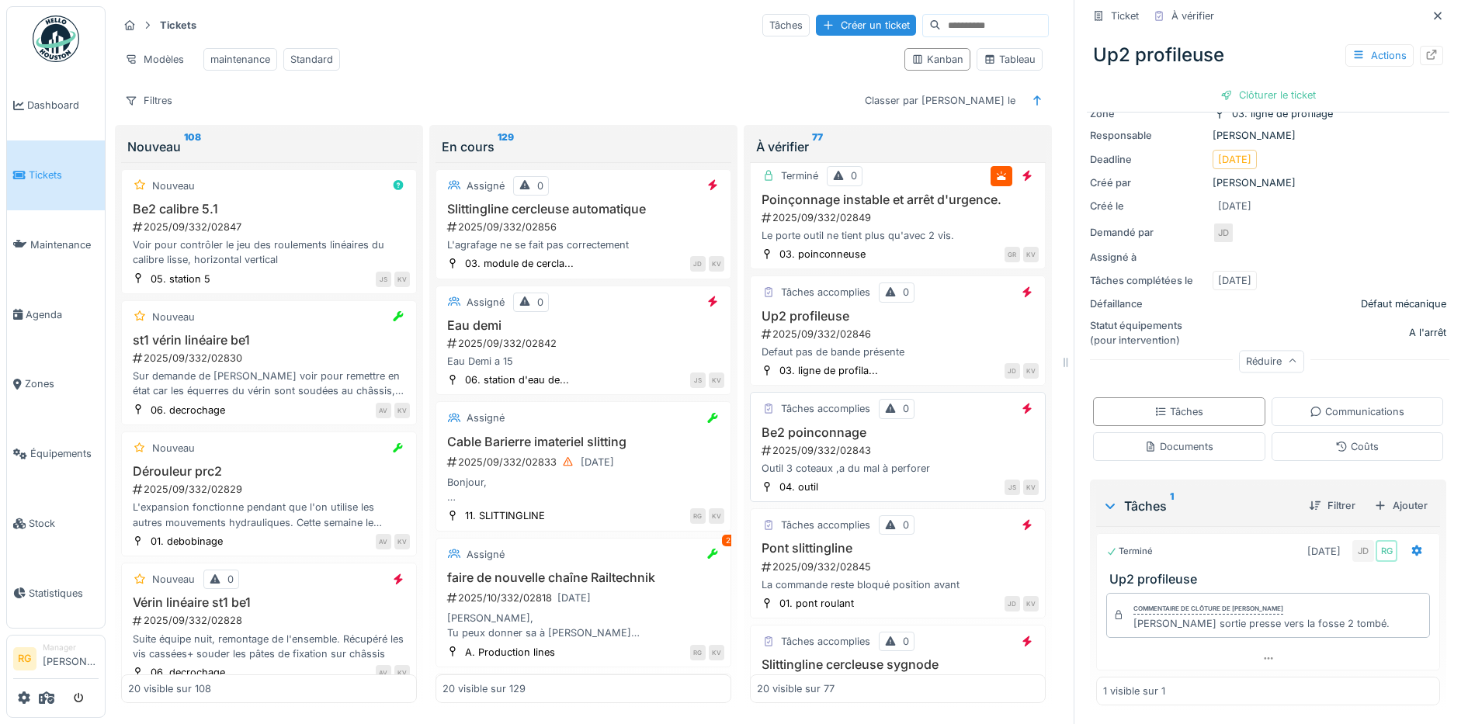
click at [895, 451] on div "2025/09/332/02843" at bounding box center [899, 450] width 279 height 15
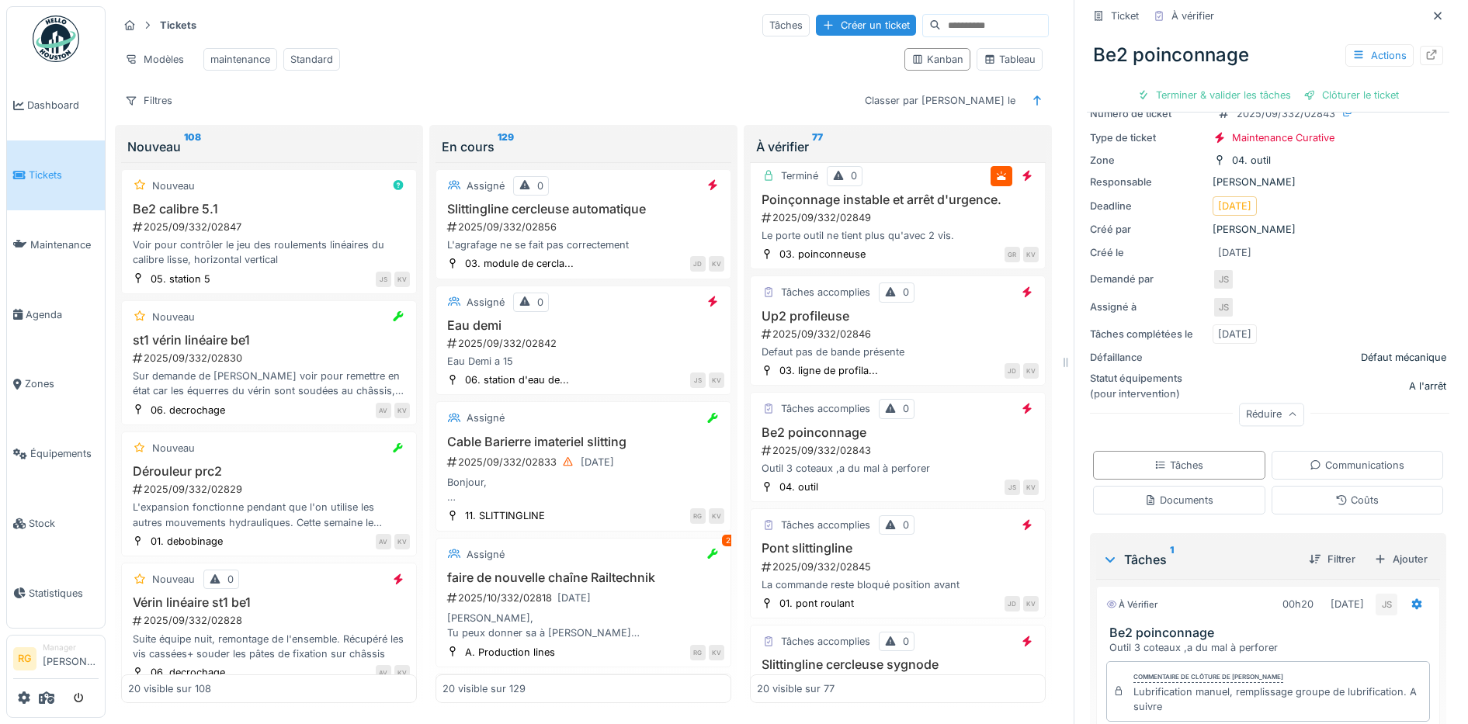
scroll to position [190, 0]
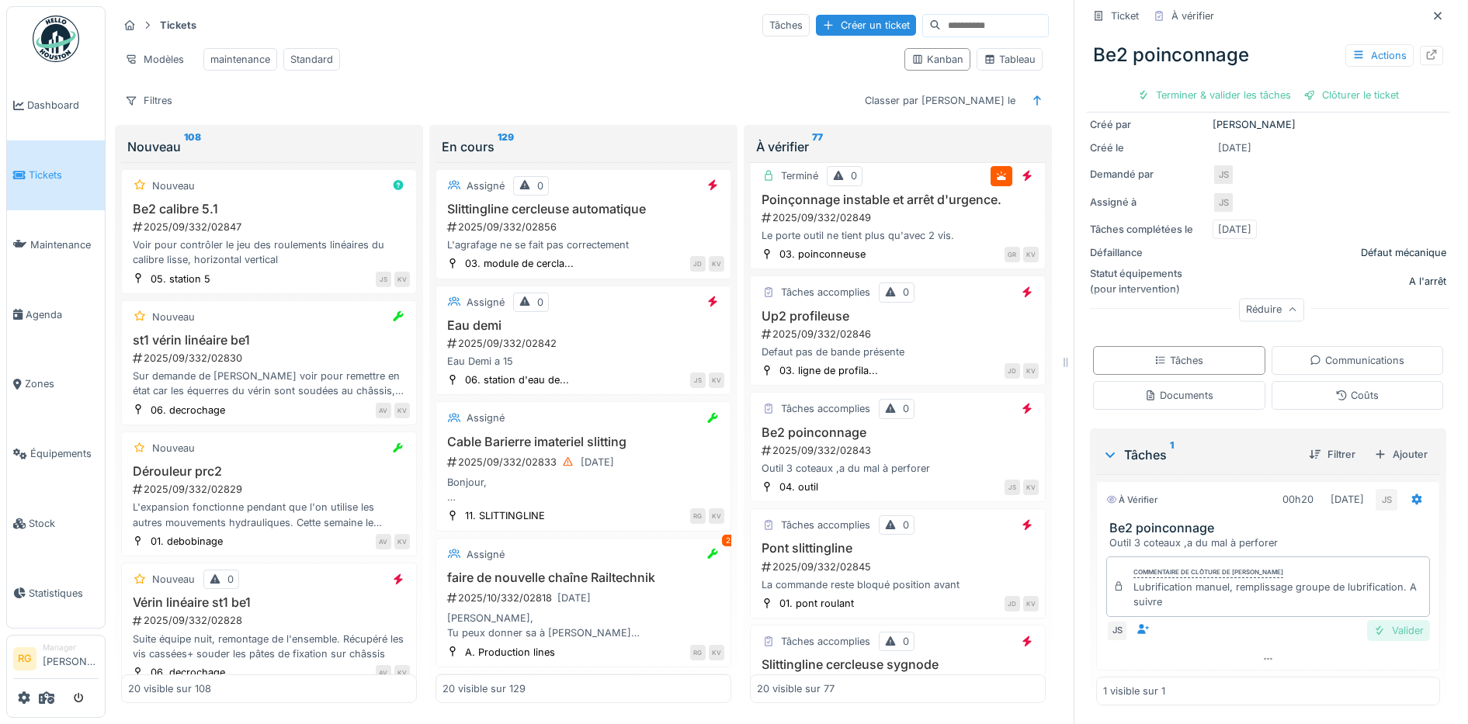
click at [1376, 620] on div "Valider" at bounding box center [1398, 630] width 63 height 21
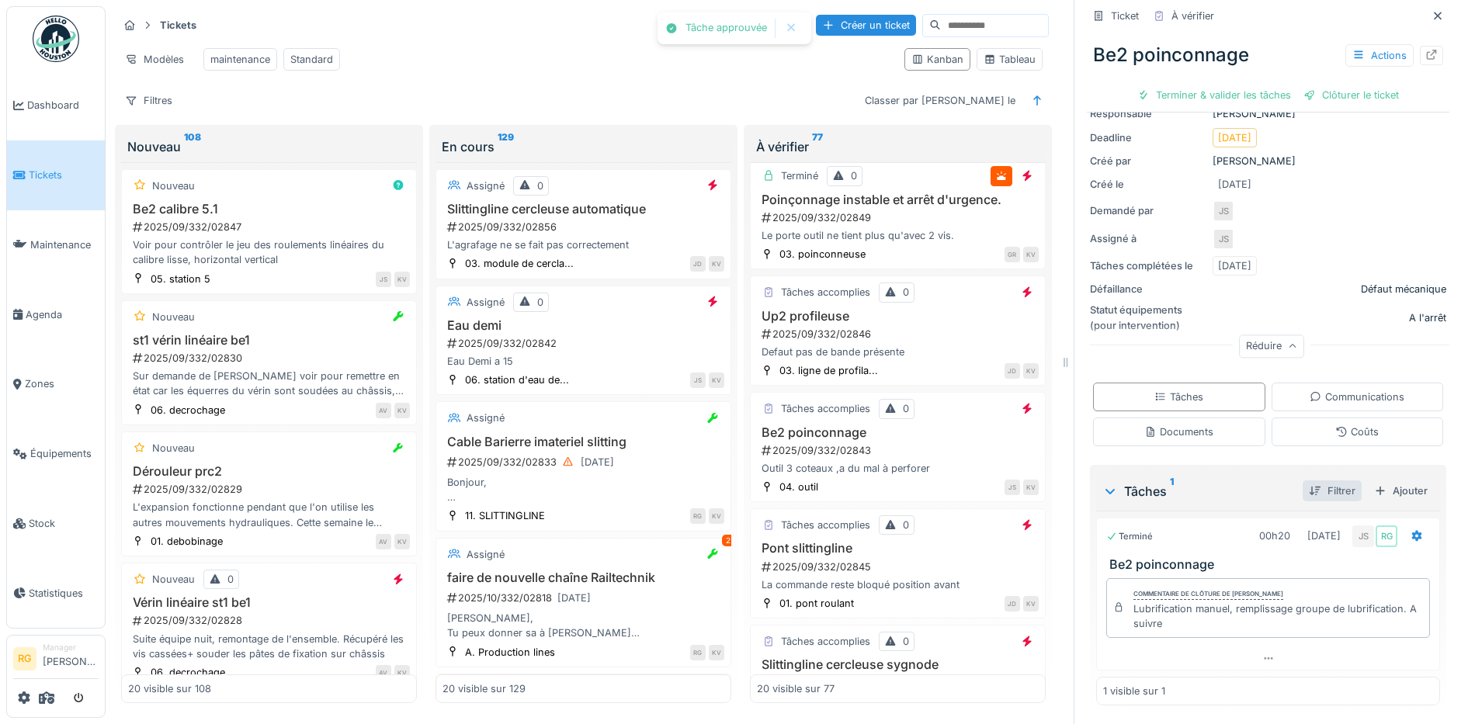
scroll to position [147, 0]
click at [1385, 480] on div "Ajouter" at bounding box center [1401, 490] width 66 height 21
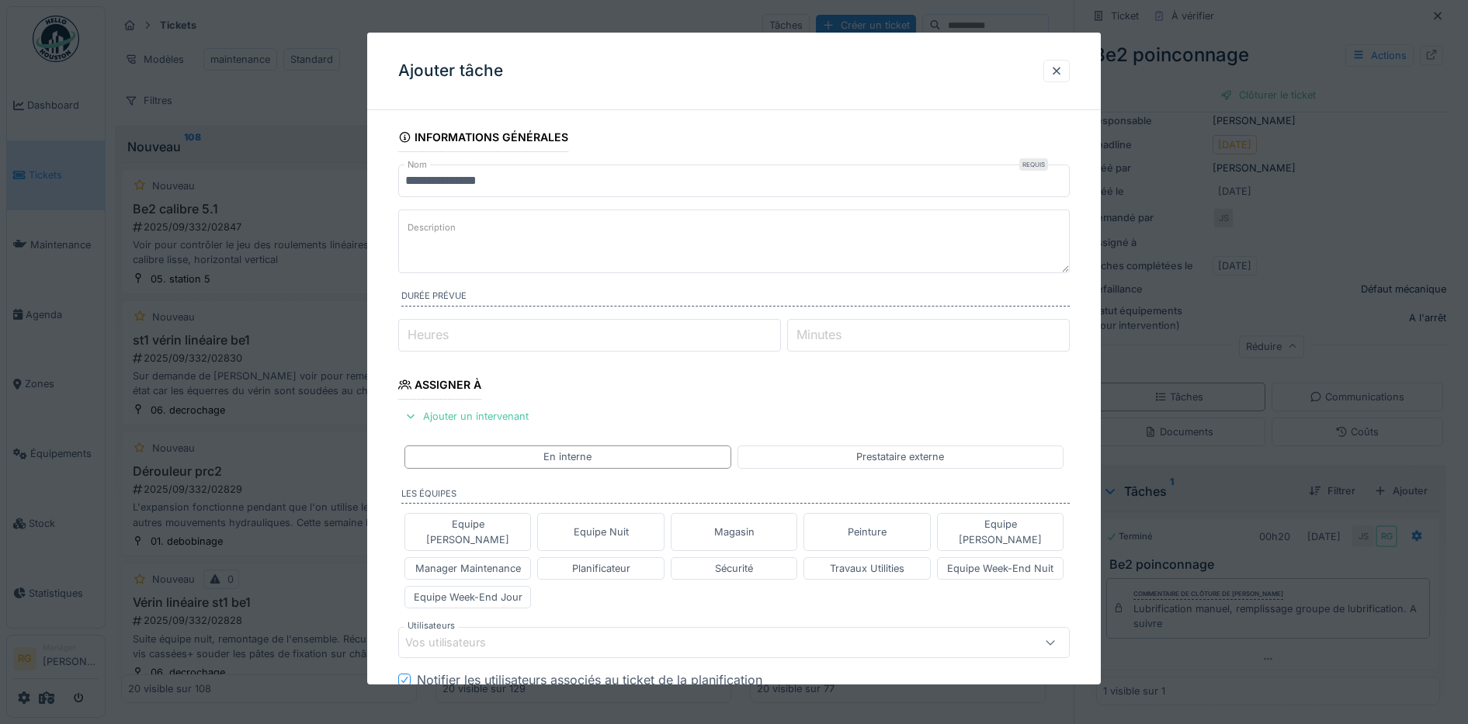
click at [515, 228] on textarea "Description" at bounding box center [734, 242] width 672 height 64
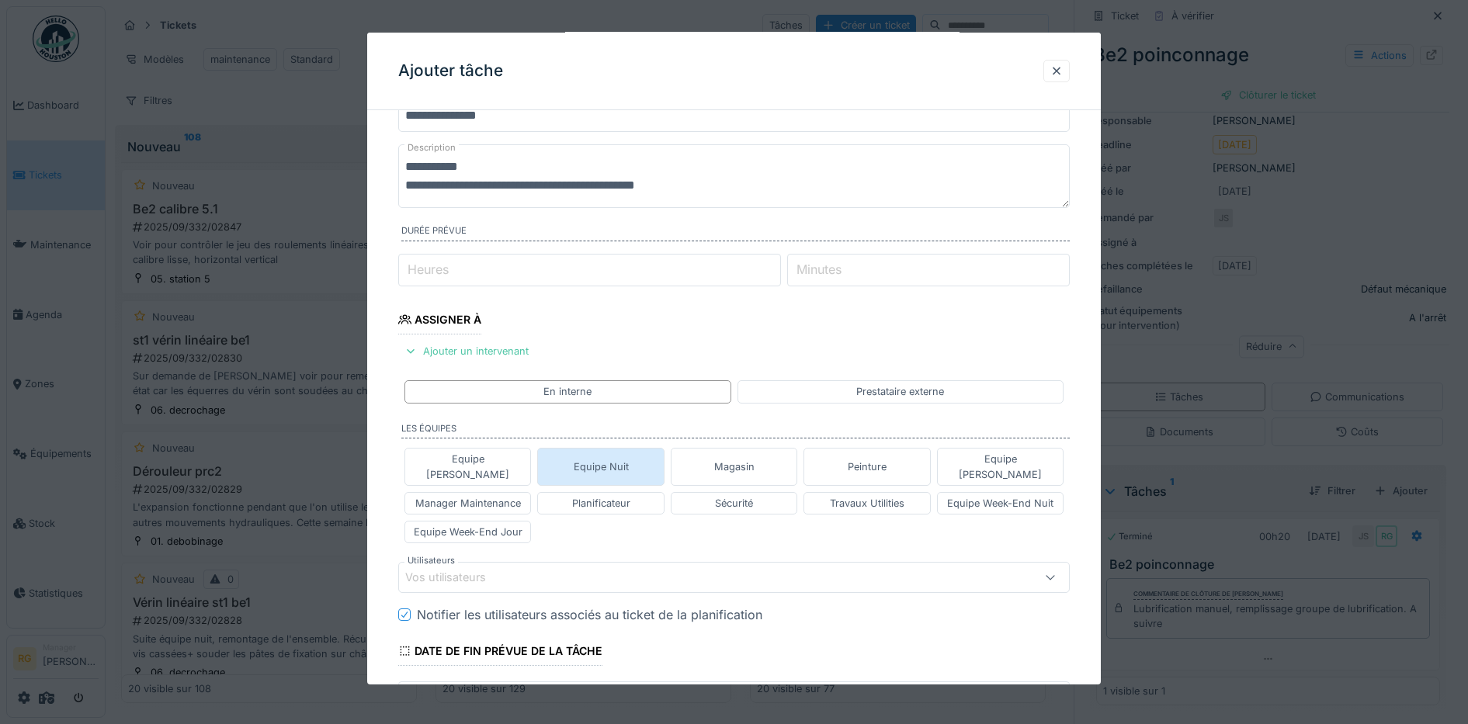
scroll to position [97, 0]
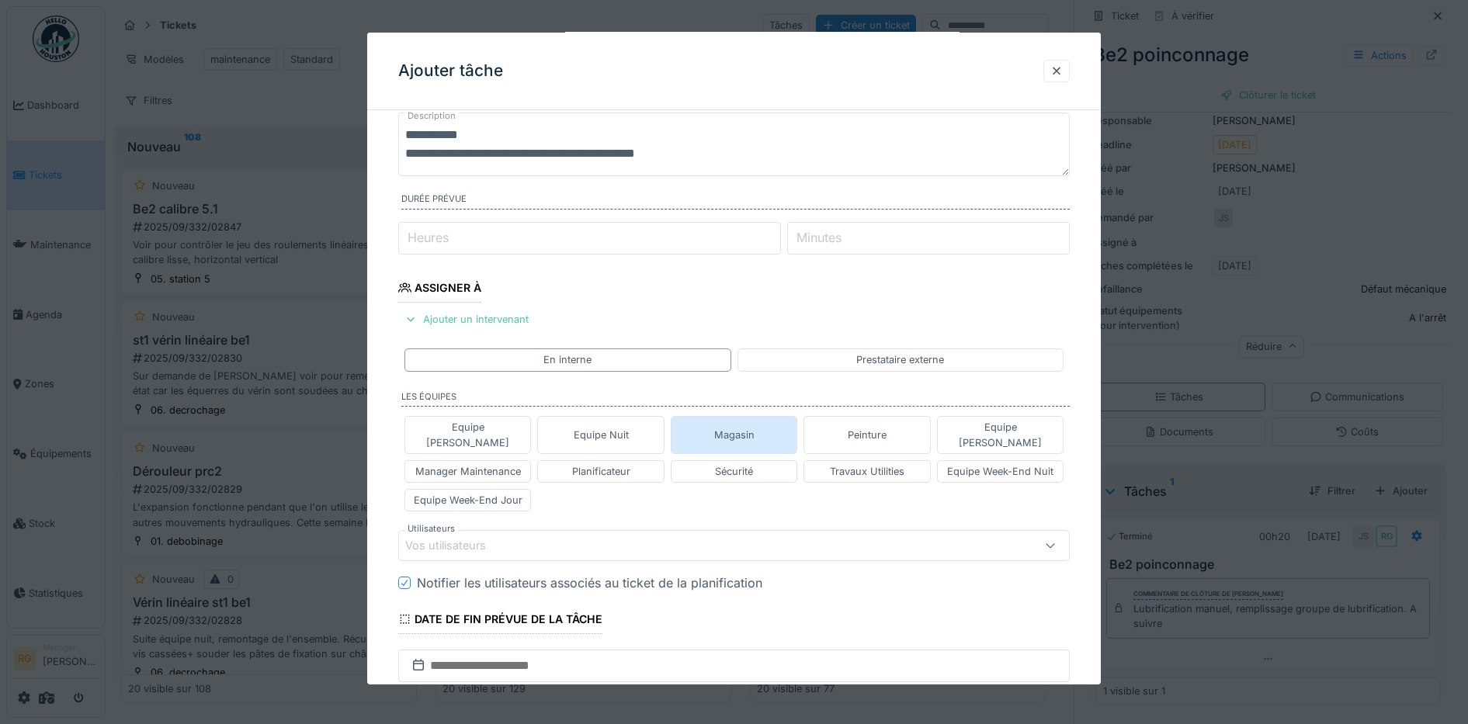
type textarea "**********"
click at [750, 428] on div "Magasin" at bounding box center [734, 435] width 40 height 15
type input "****"
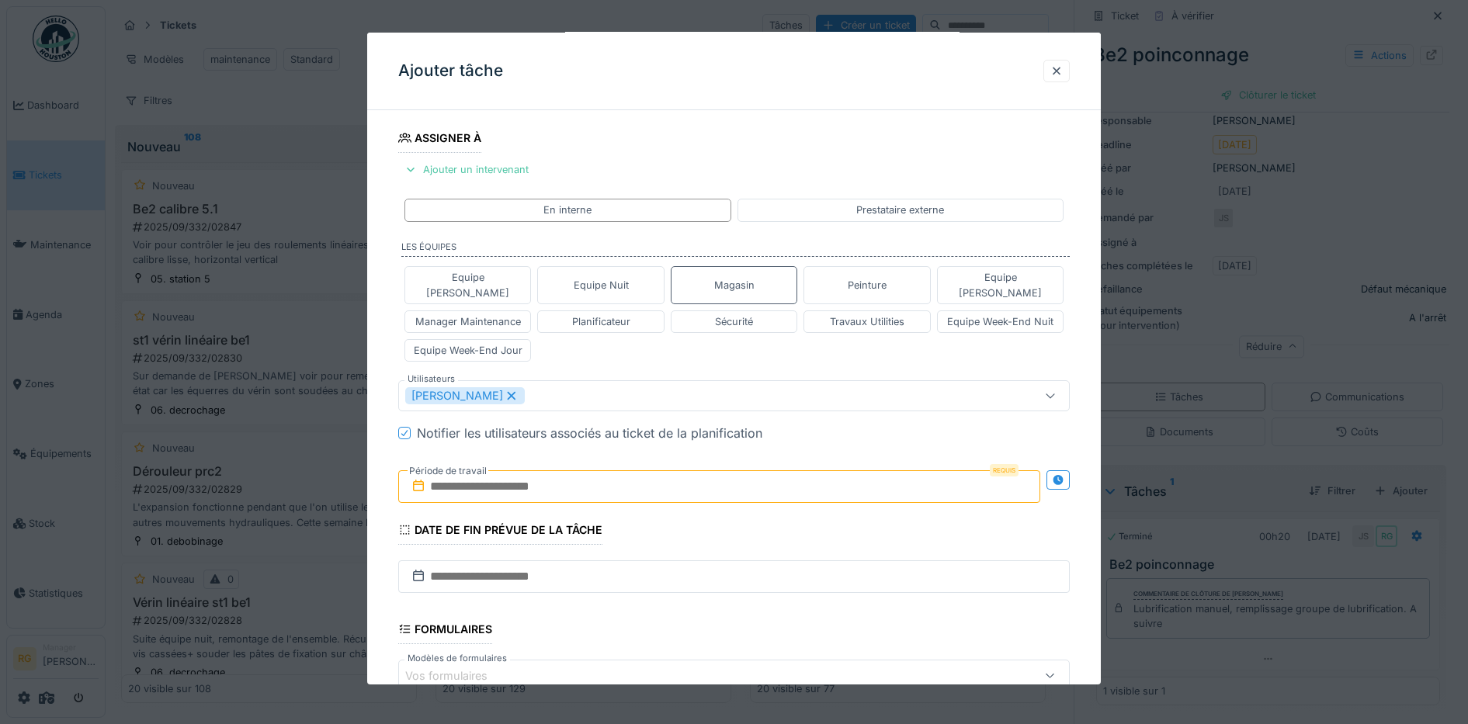
scroll to position [291, 0]
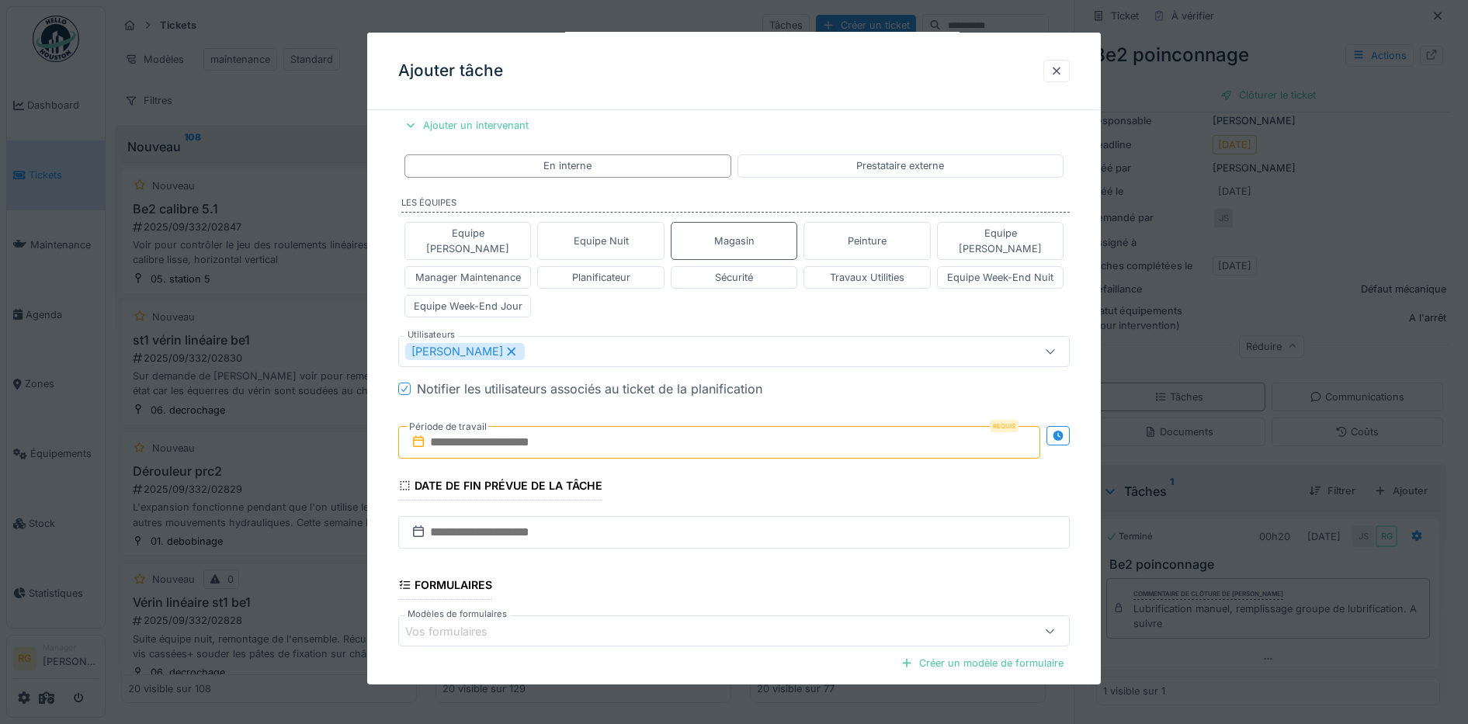
click at [467, 428] on input "text" at bounding box center [719, 442] width 643 height 33
click at [782, 467] on div "septembre 2025 septembre 2025 lu ma me je ve sa di" at bounding box center [722, 496] width 186 height 59
click at [671, 584] on div "16" at bounding box center [671, 595] width 21 height 23
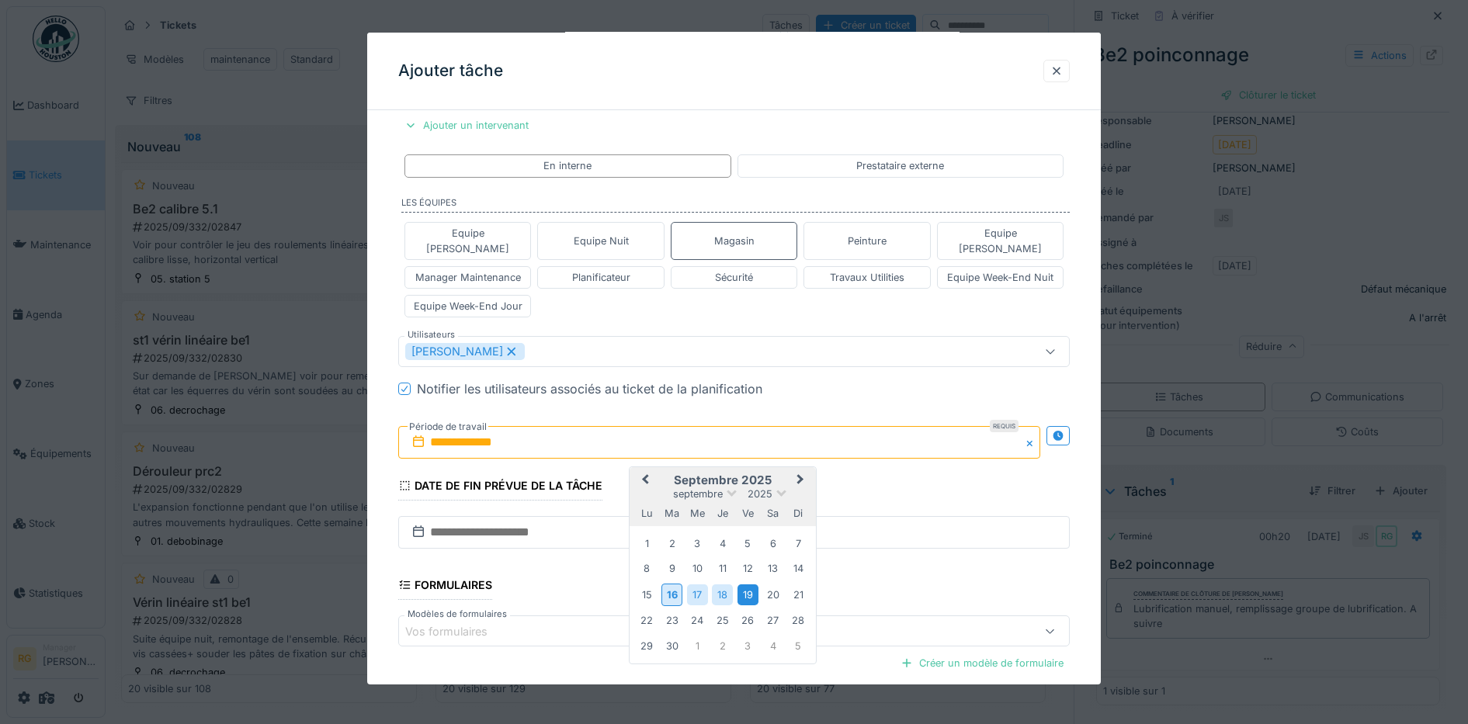
click at [746, 584] on div "19" at bounding box center [747, 594] width 21 height 21
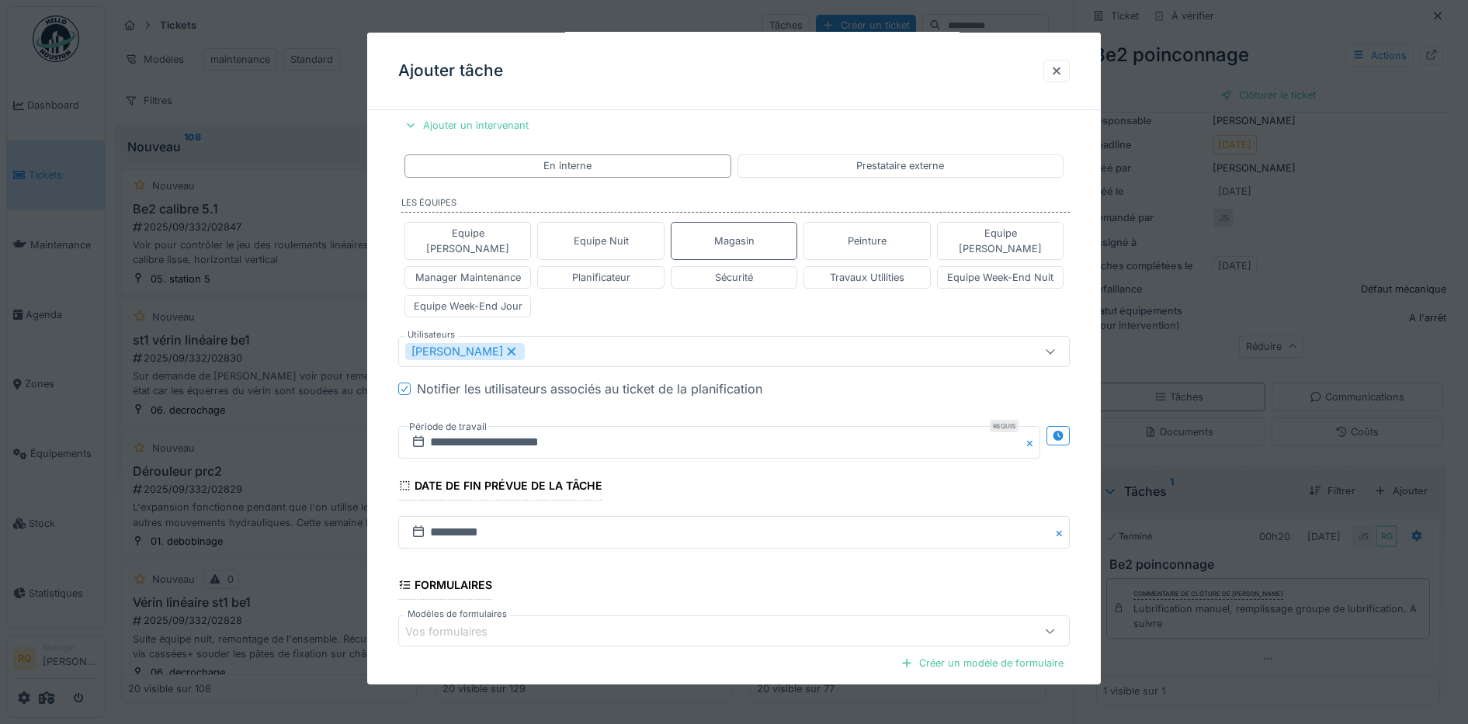
scroll to position [433, 0]
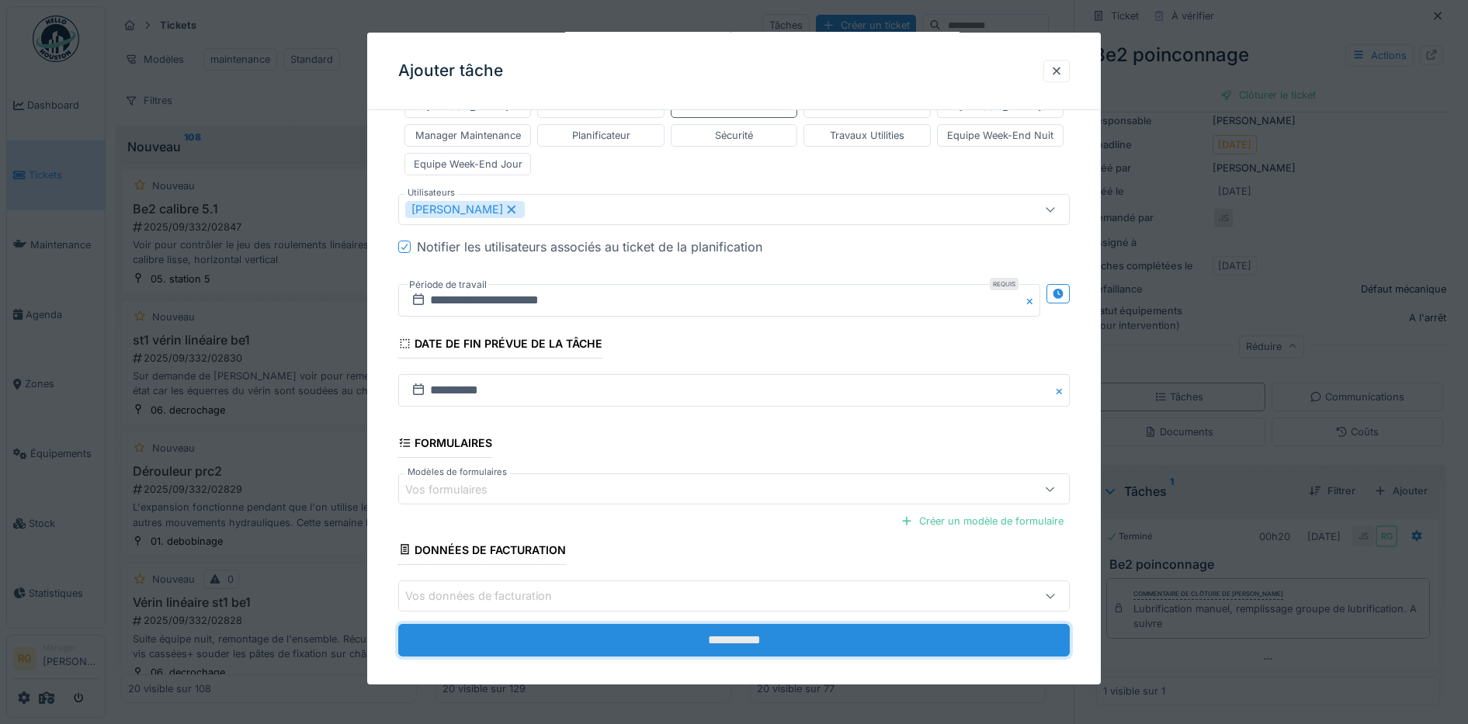
click at [726, 624] on input "**********" at bounding box center [734, 640] width 672 height 33
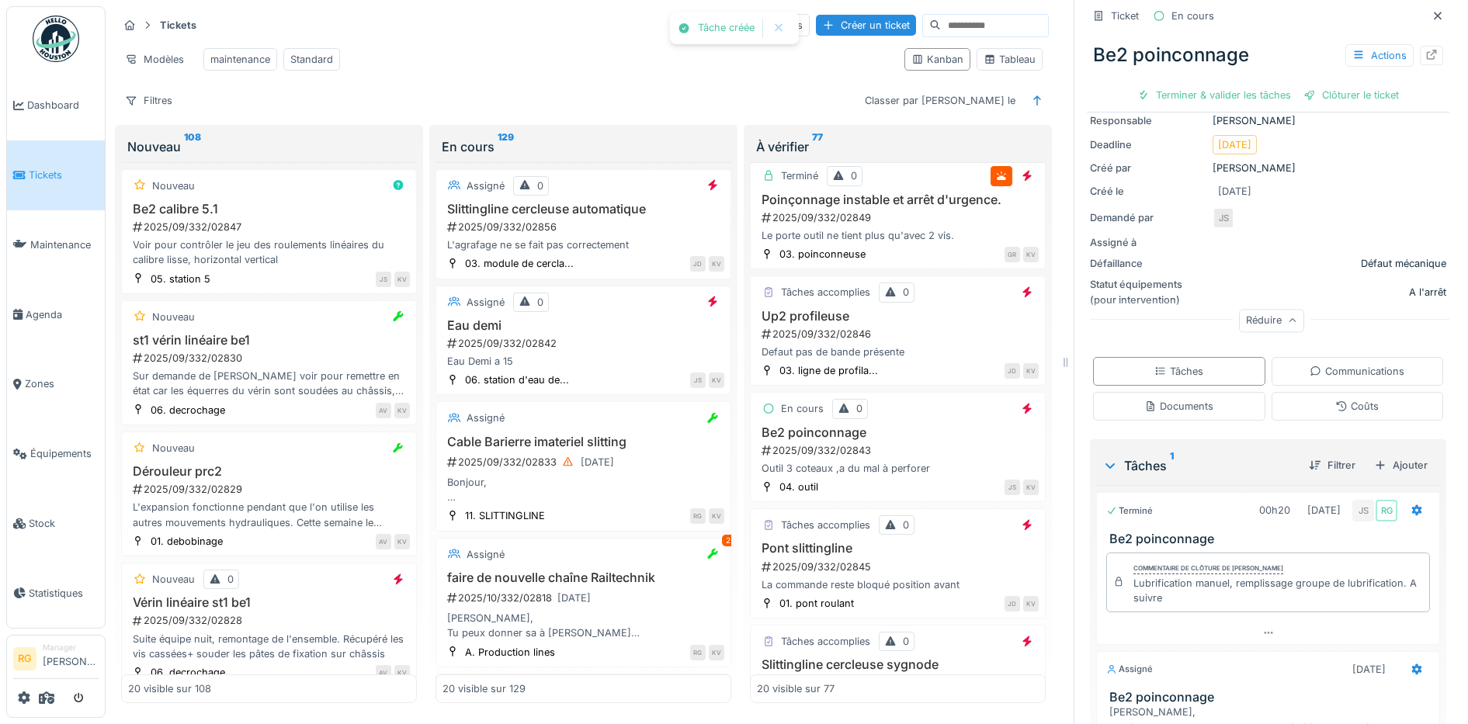
scroll to position [0, 0]
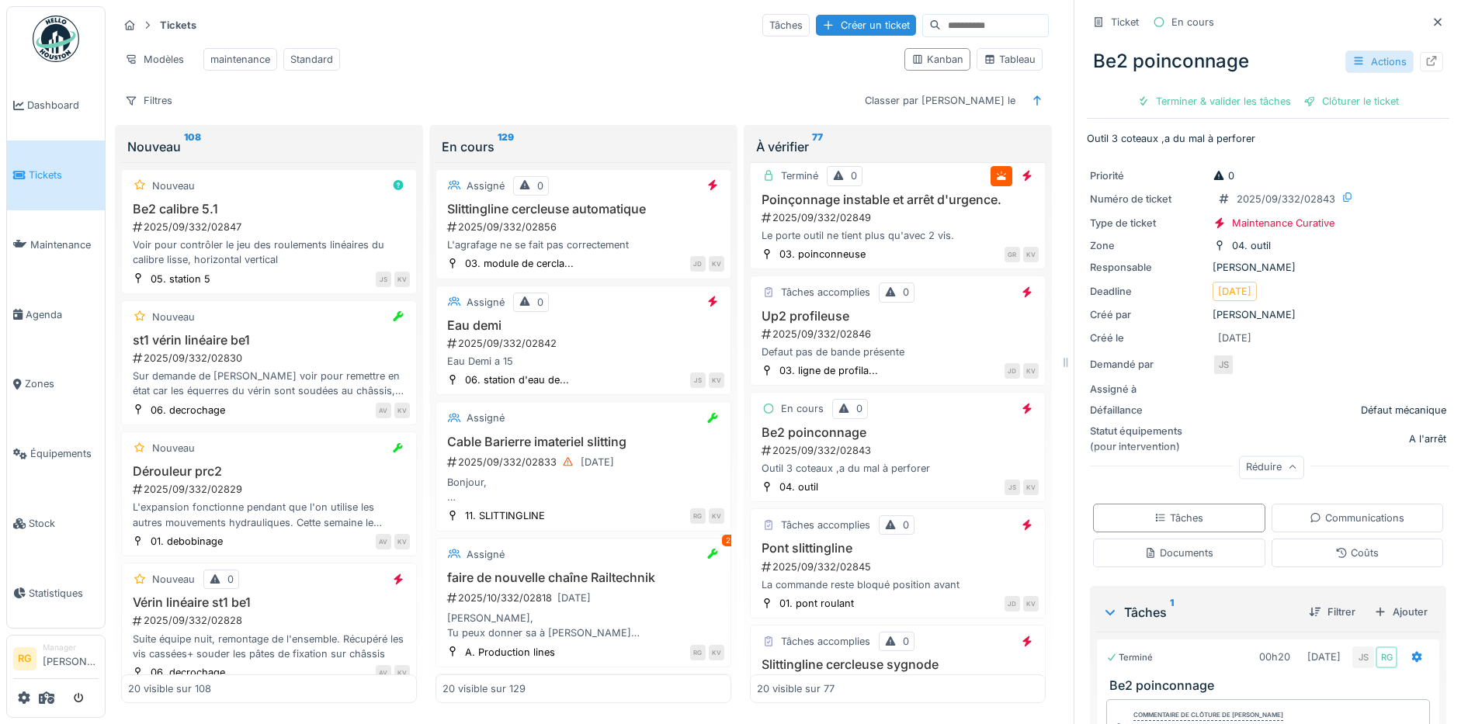
click at [1345, 50] on div "Actions" at bounding box center [1379, 61] width 68 height 23
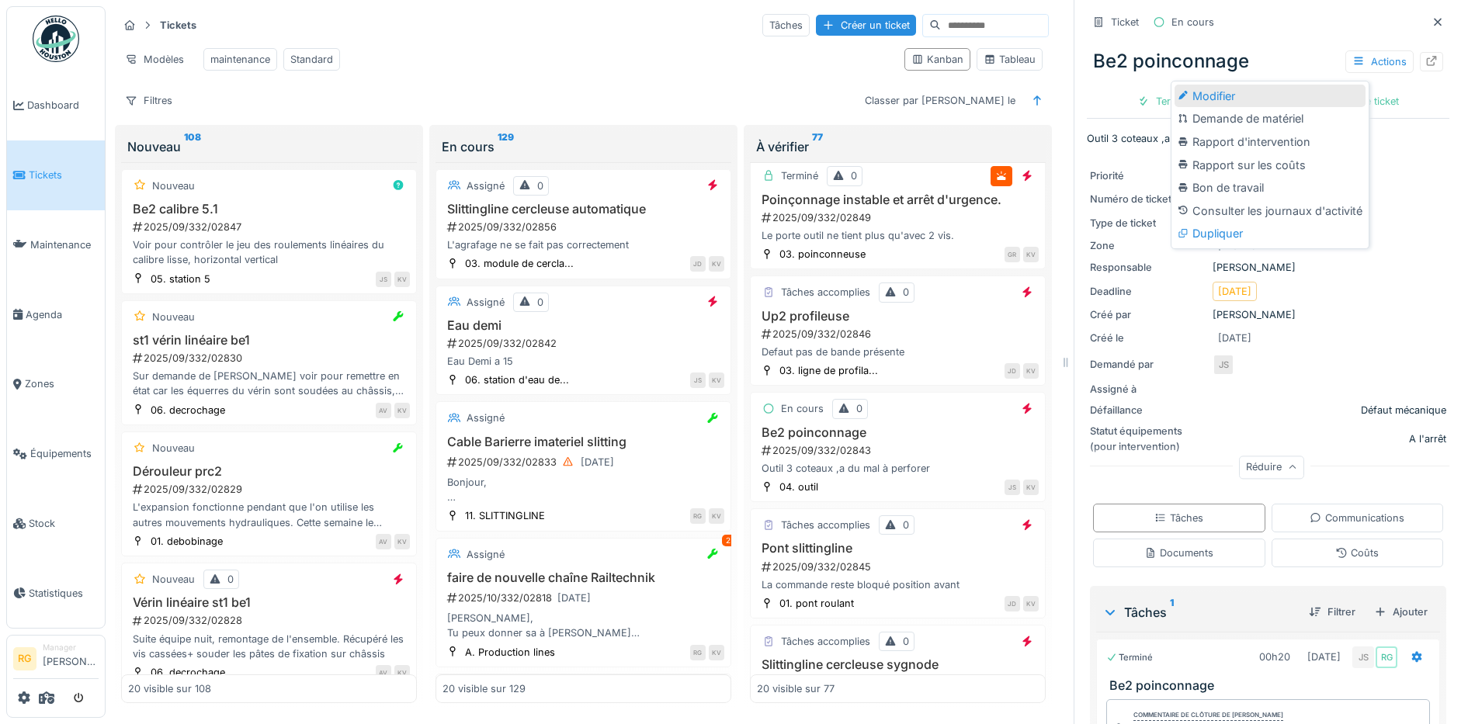
click at [1211, 85] on div "Modifier" at bounding box center [1269, 96] width 191 height 23
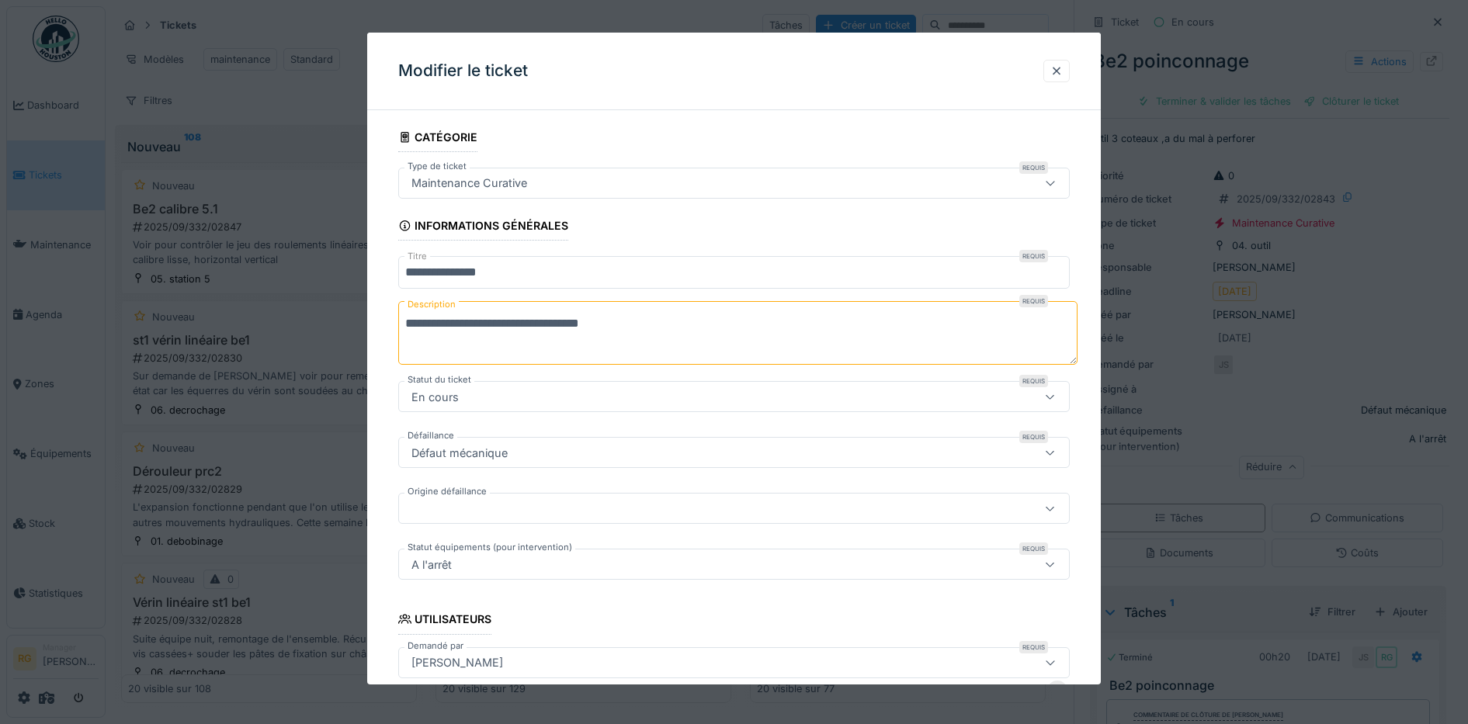
click at [1064, 176] on div at bounding box center [1050, 182] width 37 height 29
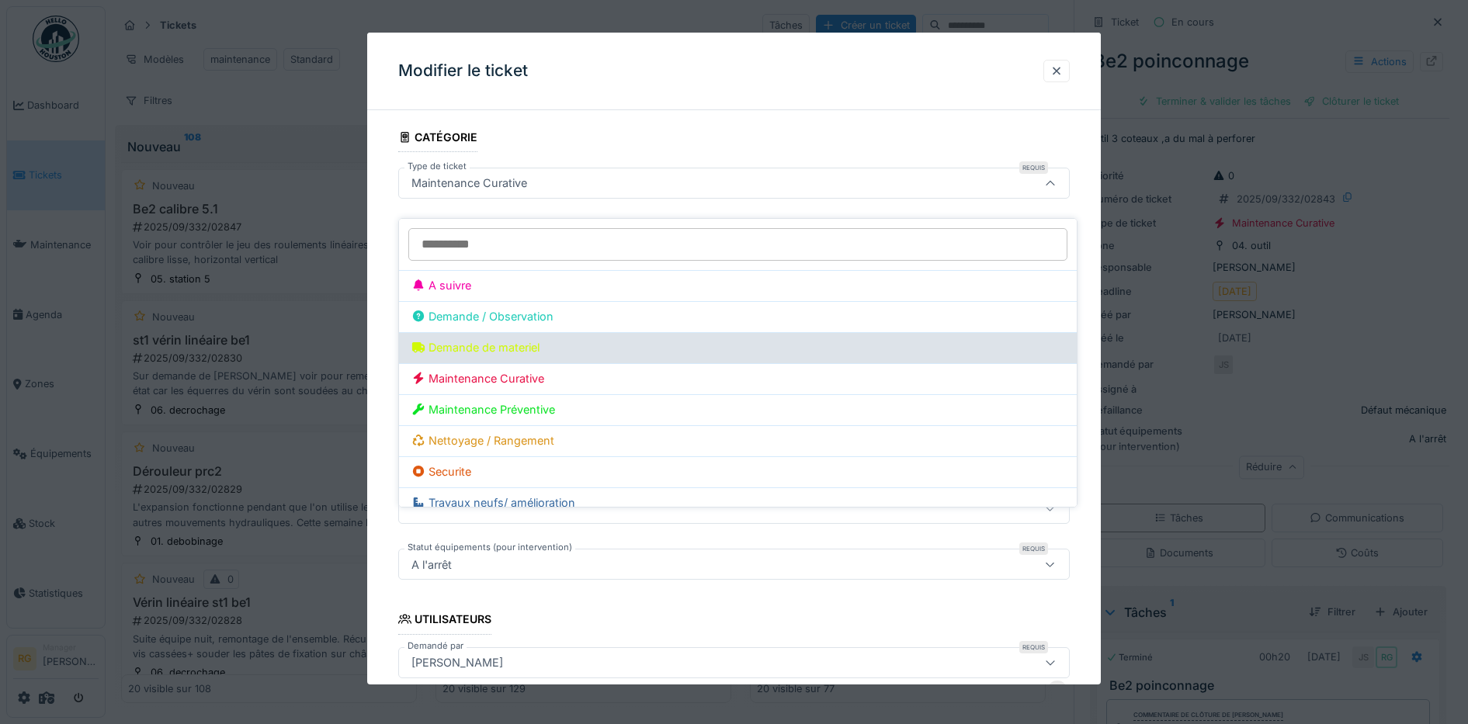
click at [502, 339] on div "Demande de materiel" at bounding box center [737, 347] width 653 height 17
type input "***"
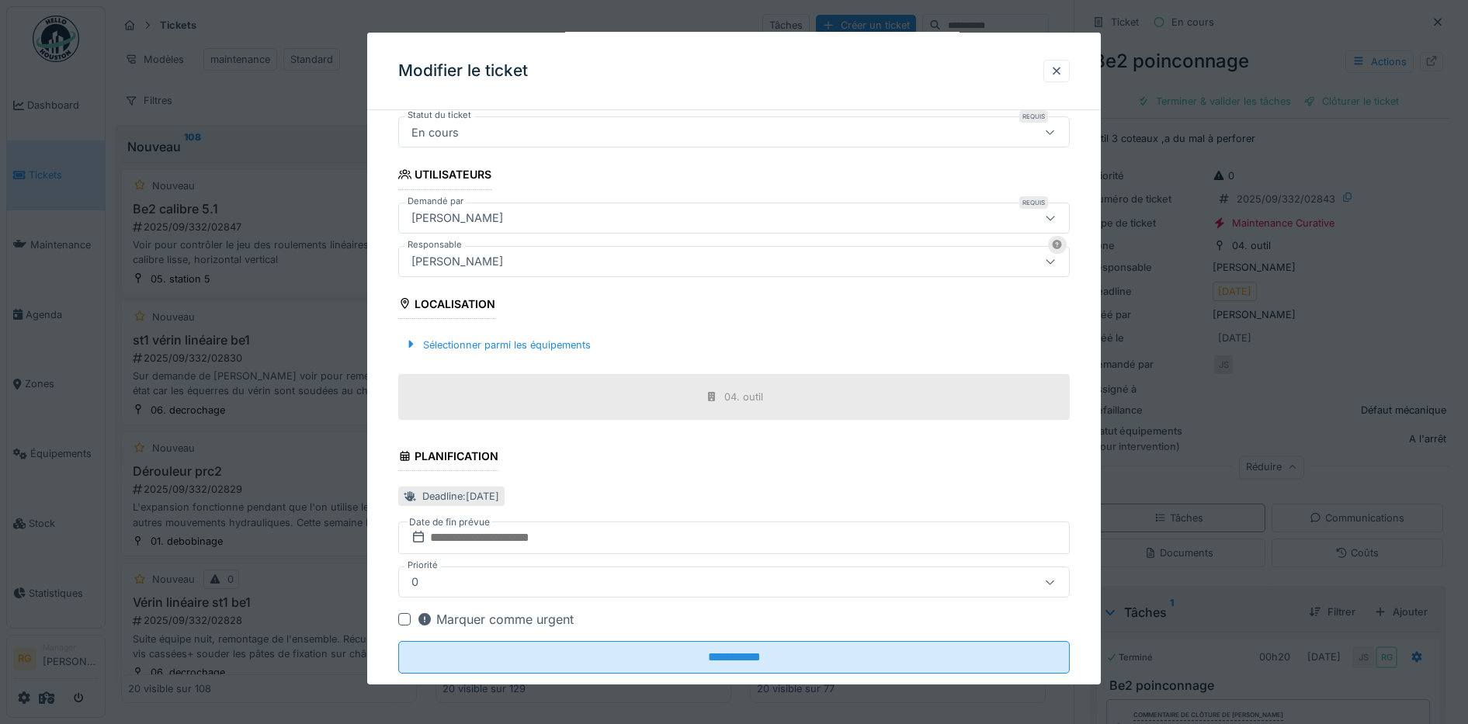
scroll to position [297, 0]
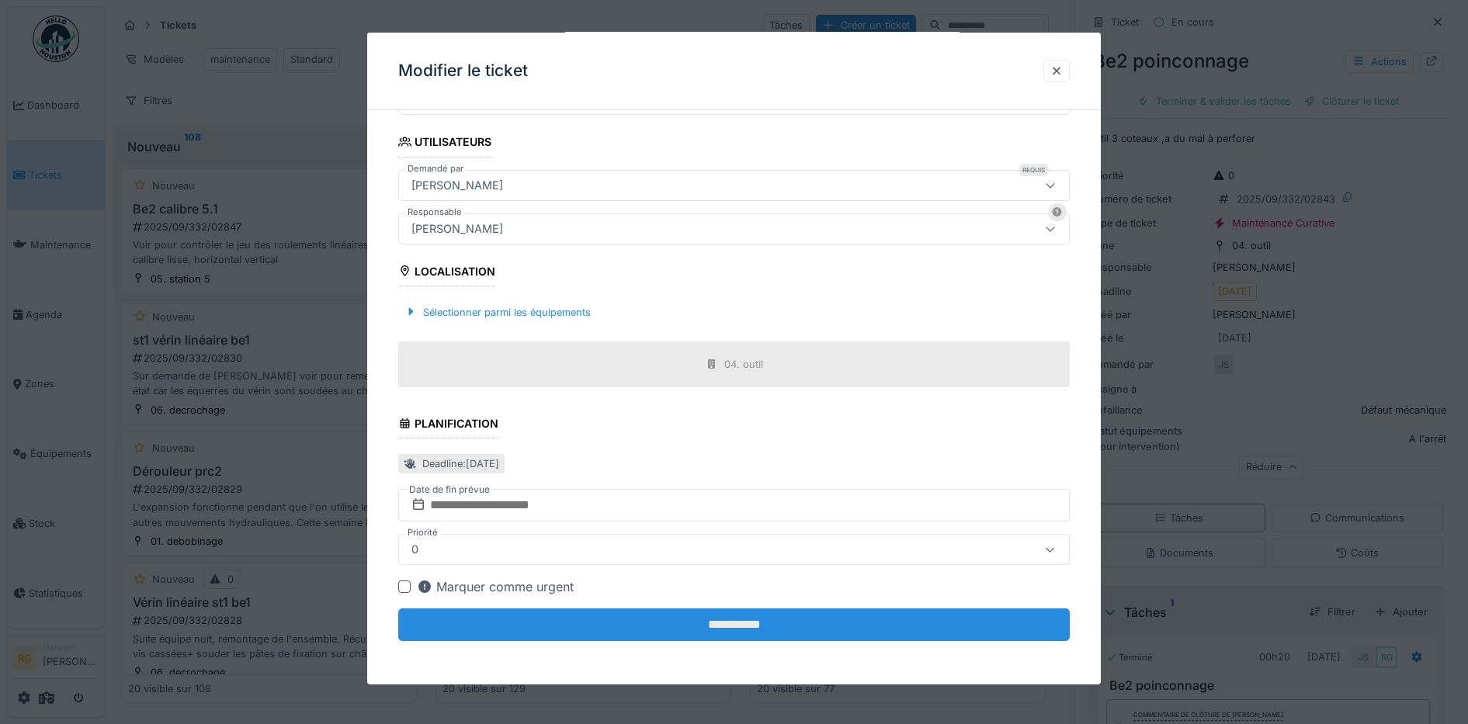
click at [728, 623] on input "**********" at bounding box center [734, 625] width 672 height 33
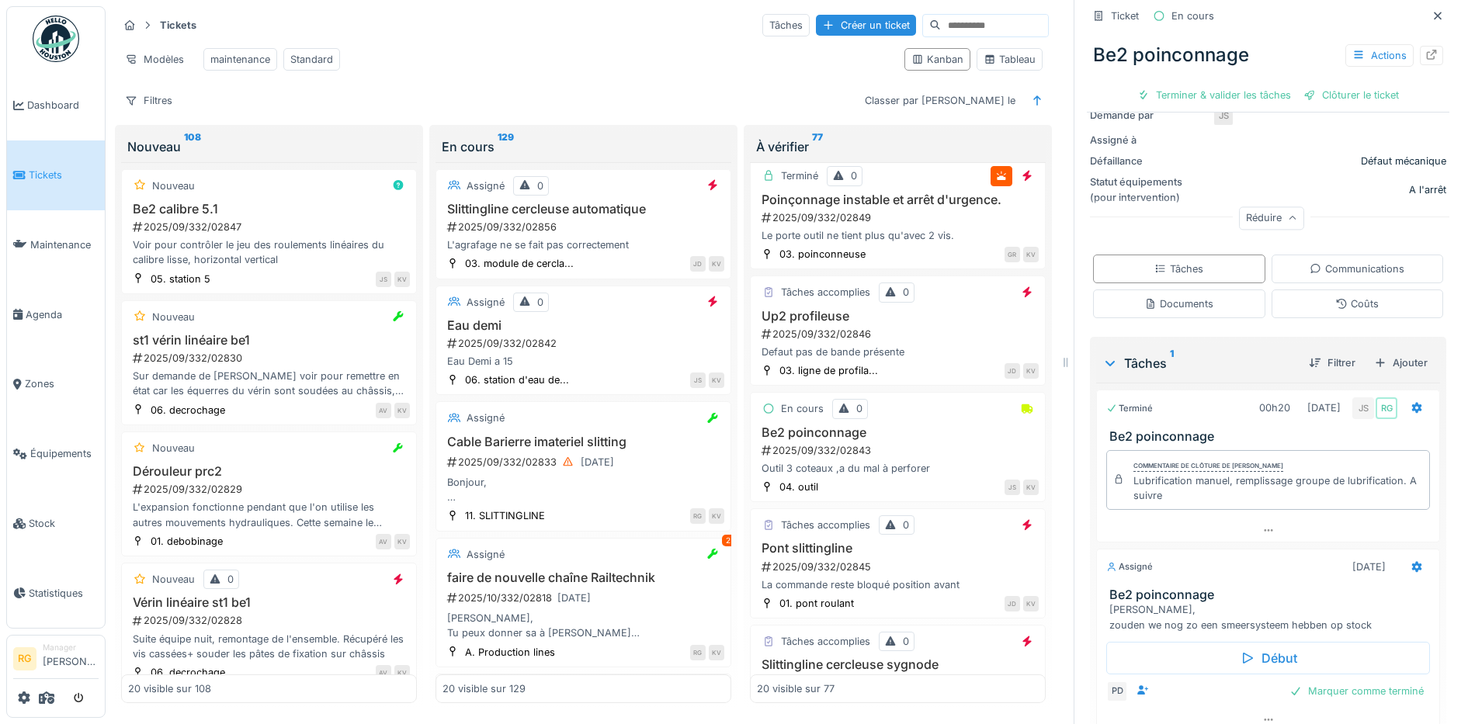
scroll to position [310, 0]
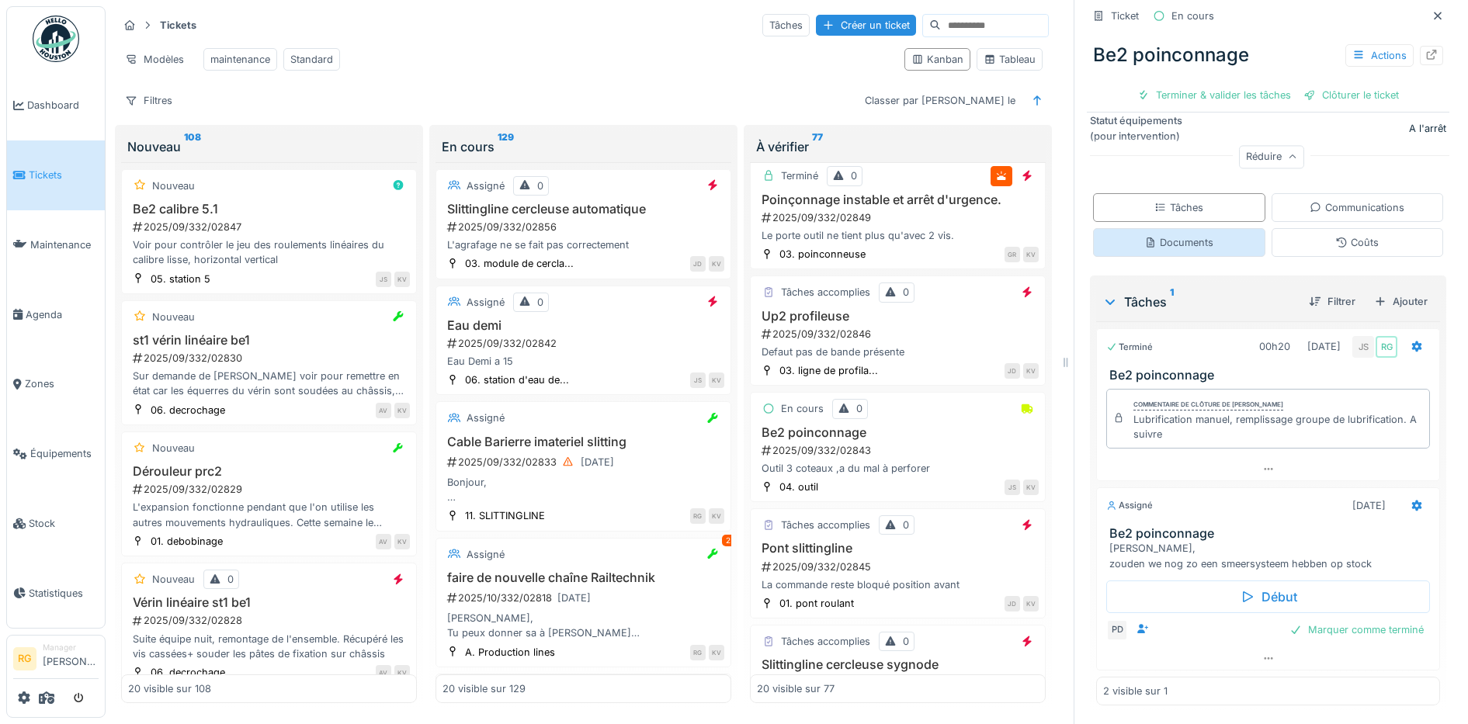
click at [1160, 235] on div "Documents" at bounding box center [1178, 242] width 69 height 15
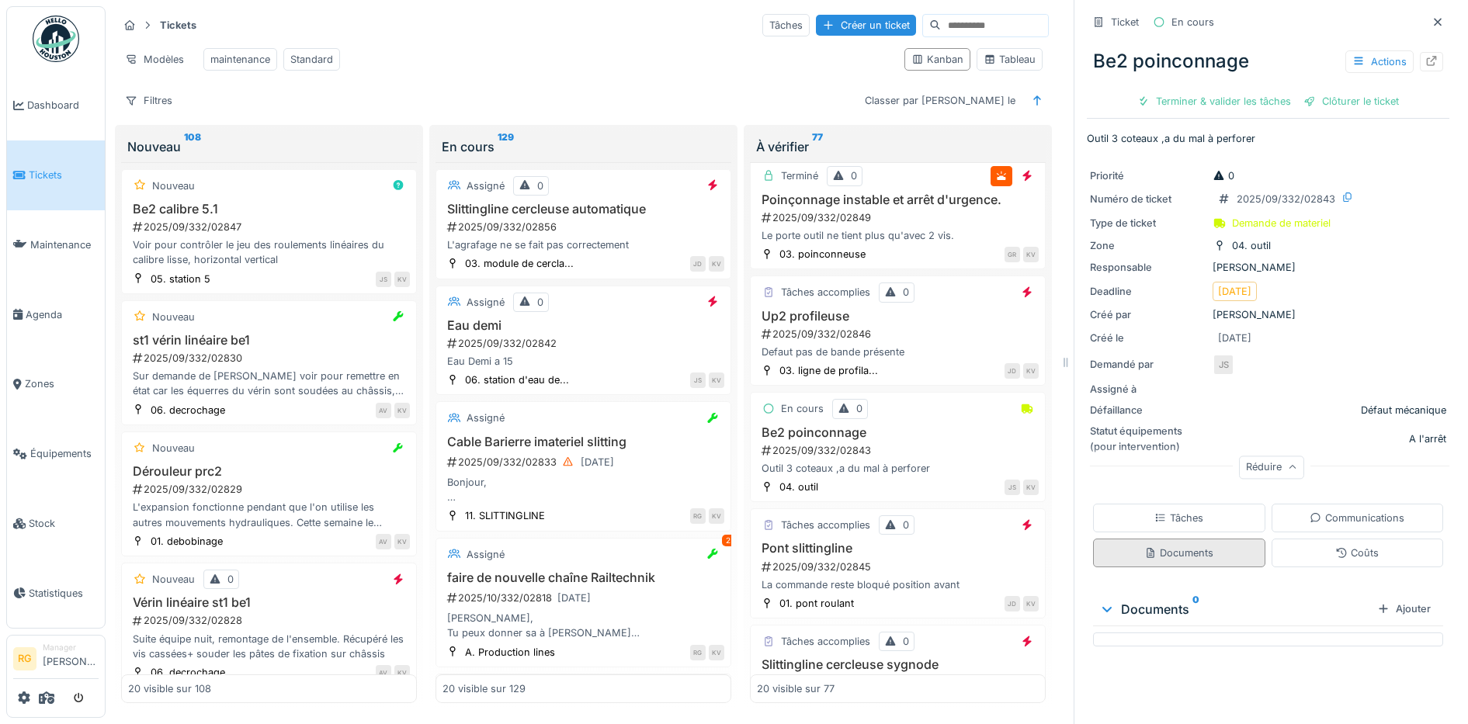
scroll to position [0, 0]
click at [1371, 598] on div "Ajouter" at bounding box center [1404, 608] width 66 height 21
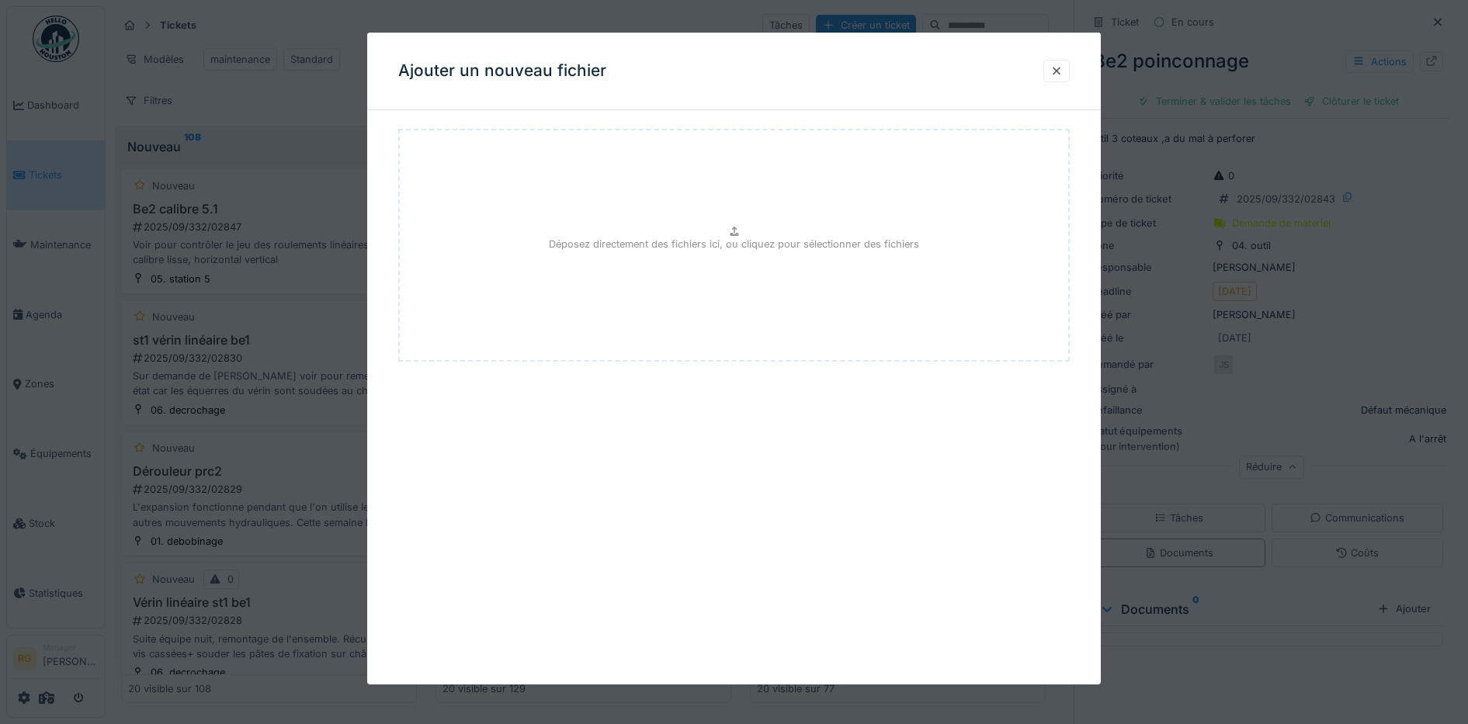
click at [740, 235] on icon at bounding box center [734, 232] width 12 height 10
type input "**********"
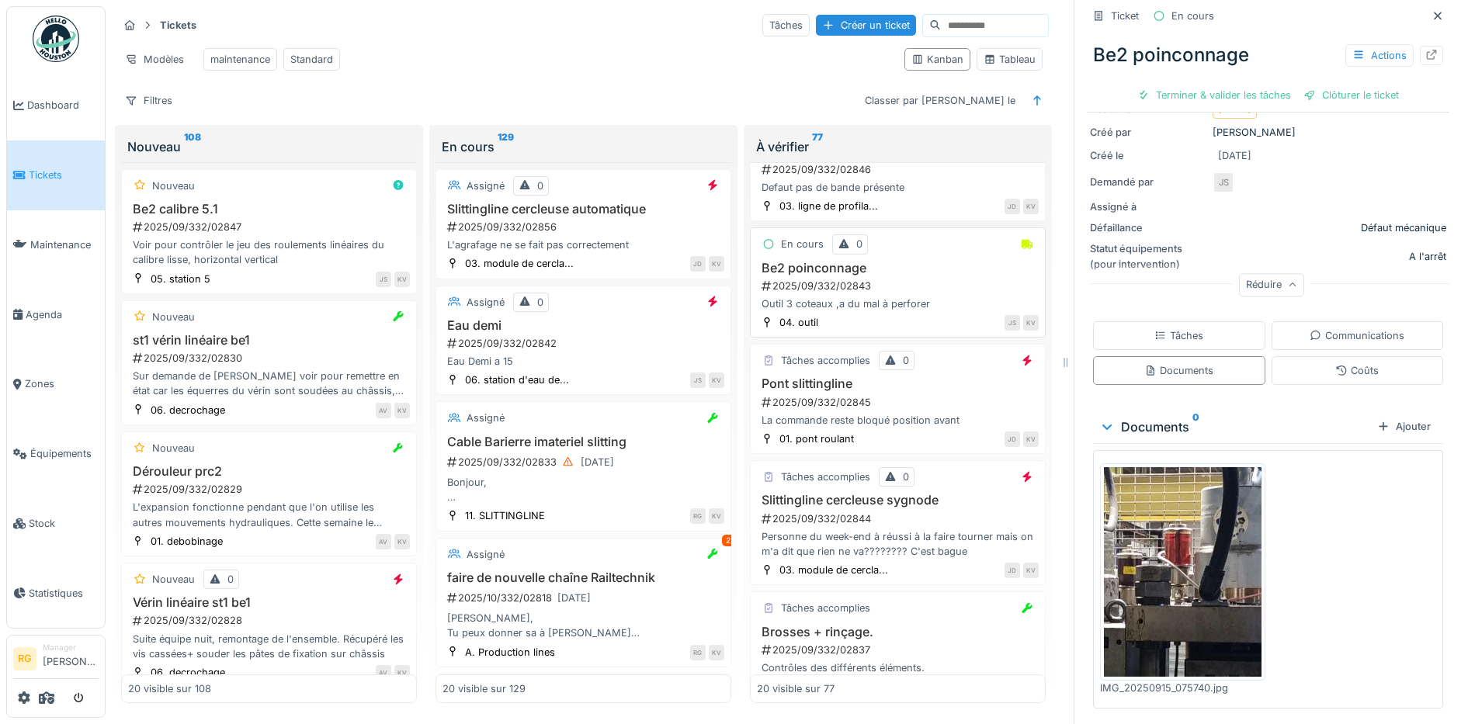
scroll to position [1164, 0]
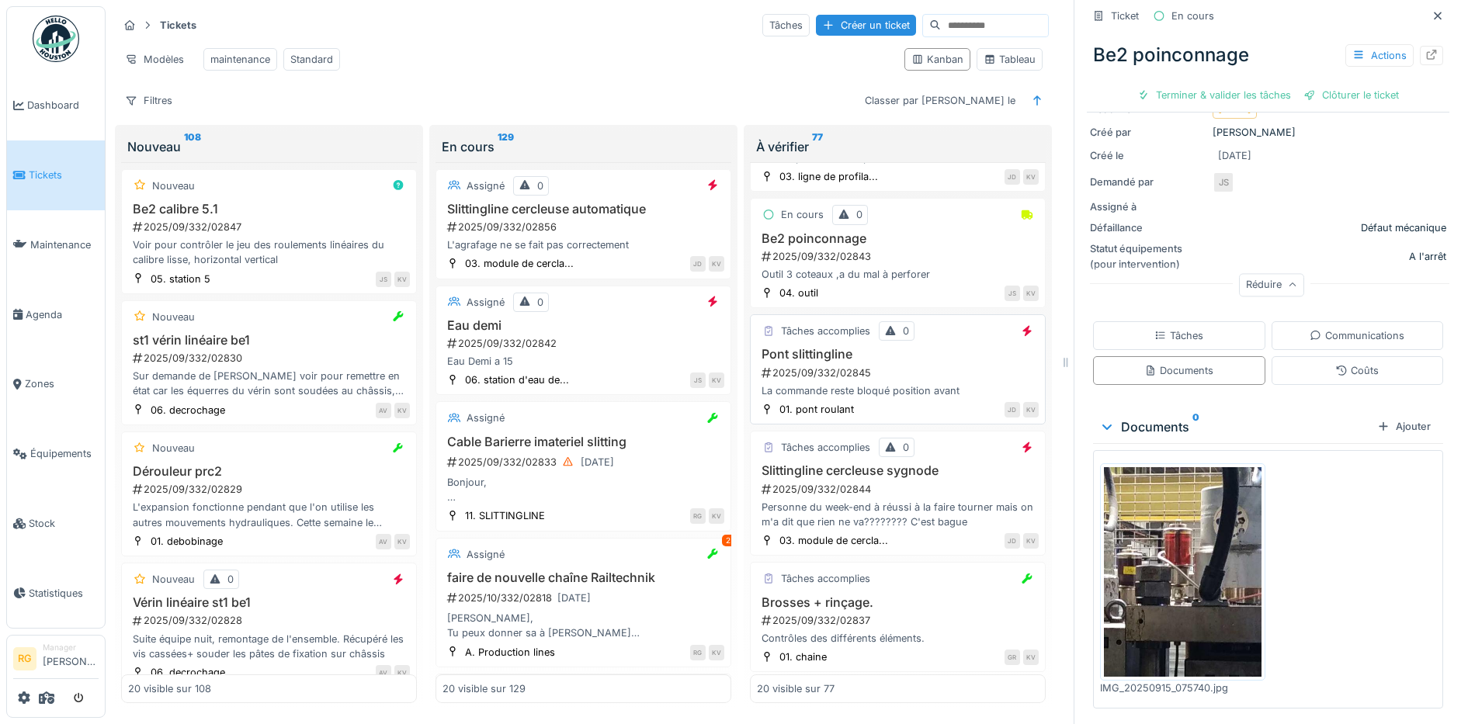
click at [922, 361] on h3 "Pont slittingline" at bounding box center [898, 354] width 282 height 15
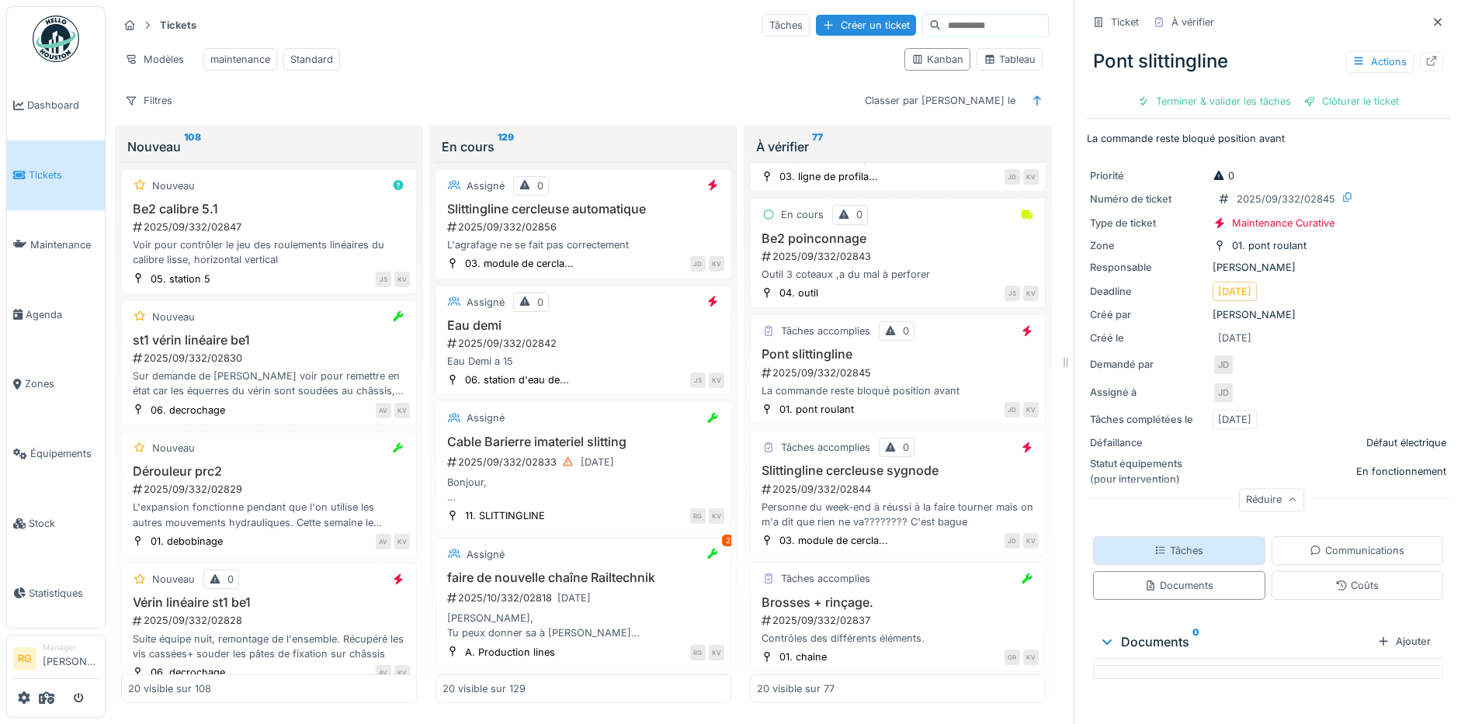
click at [1156, 543] on div "Tâches" at bounding box center [1178, 550] width 49 height 15
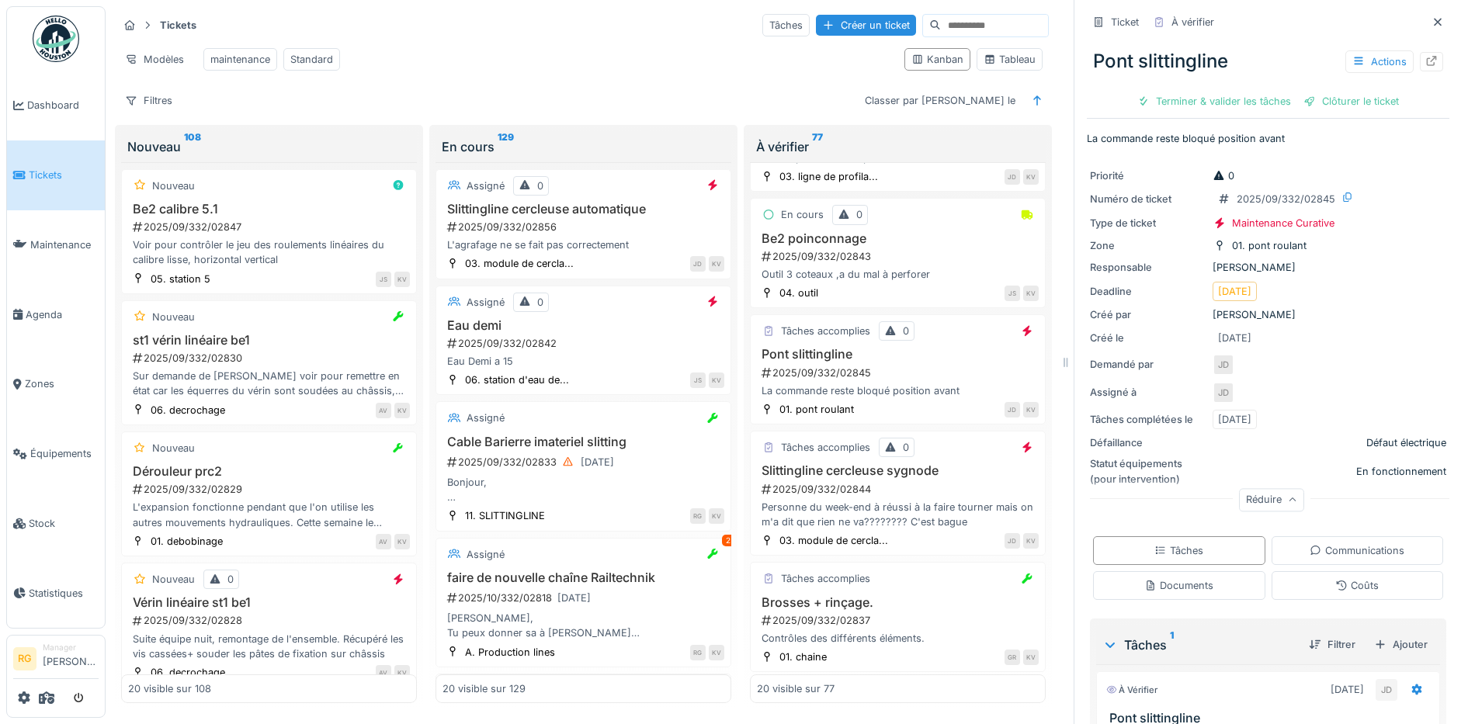
scroll to position [190, 0]
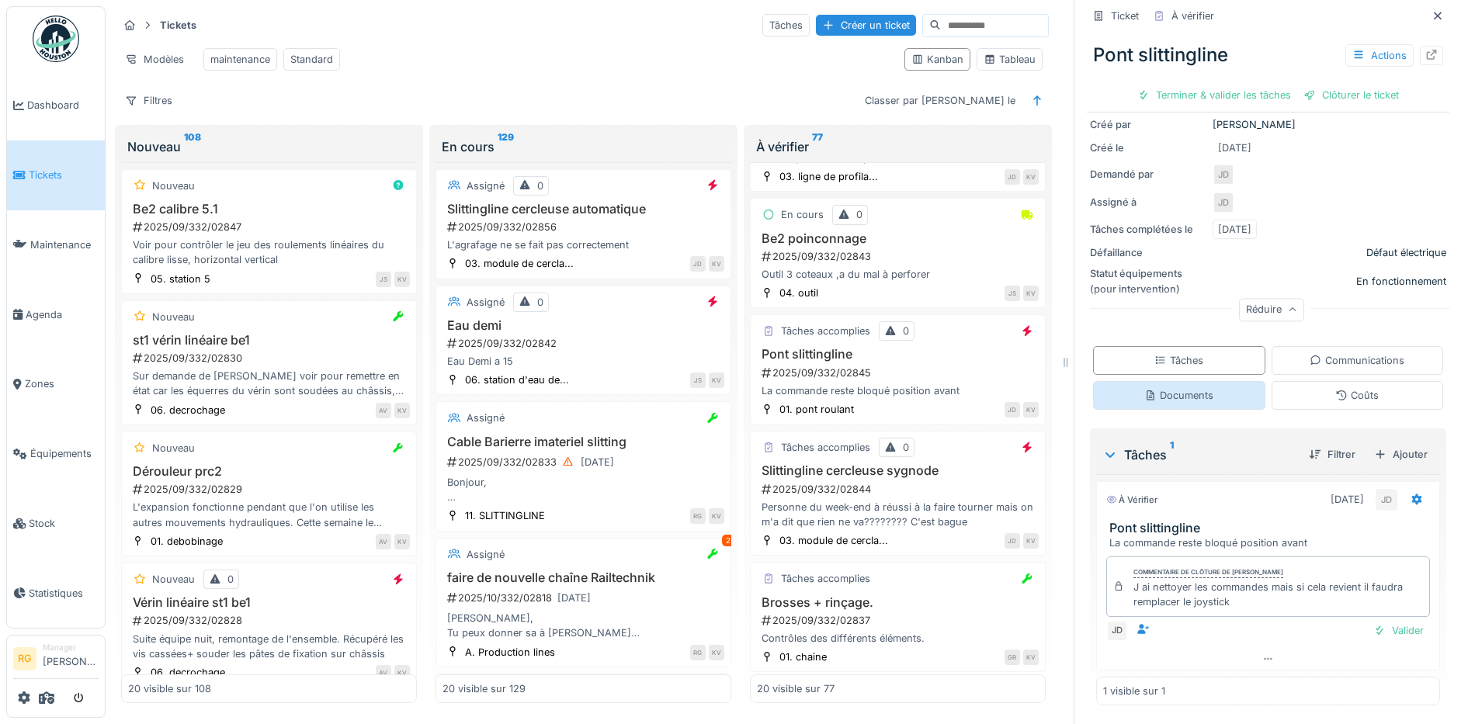
click at [1163, 388] on div "Documents" at bounding box center [1178, 395] width 69 height 15
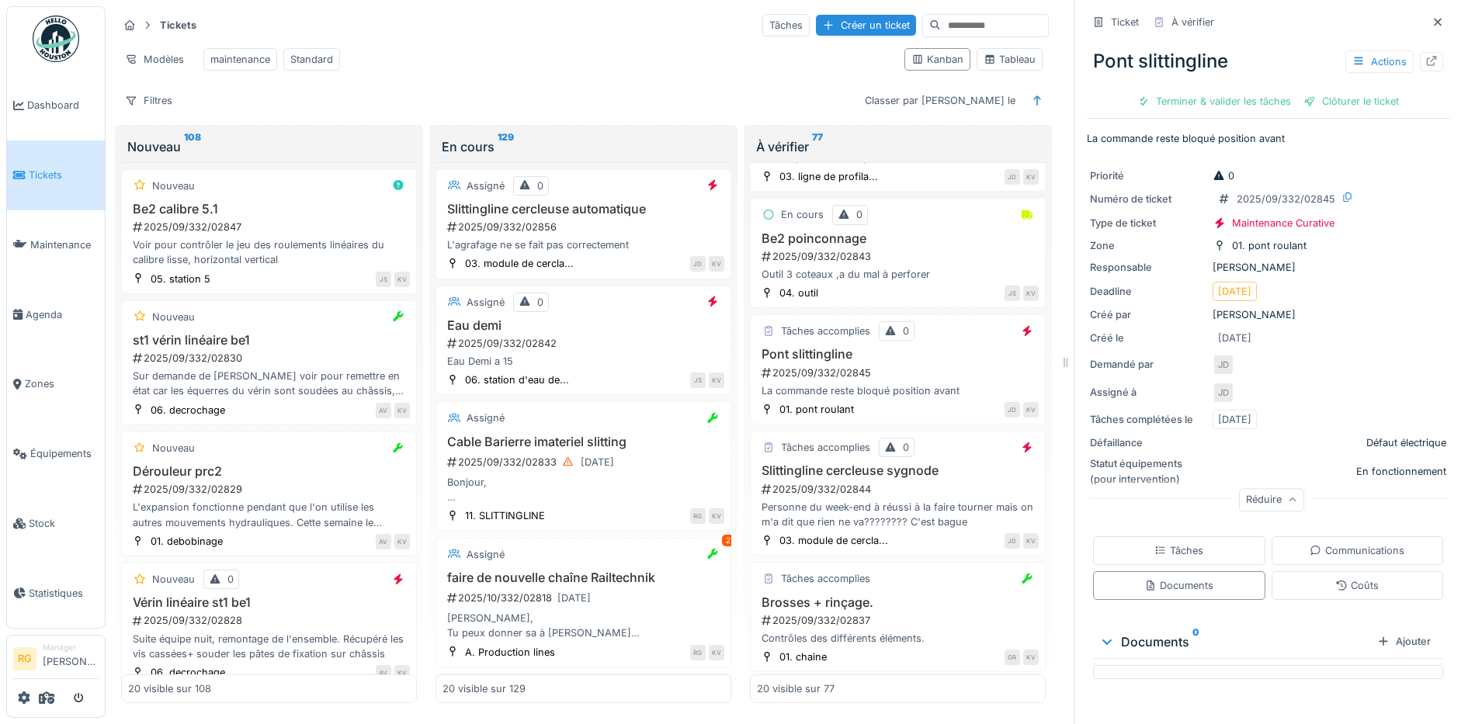
scroll to position [0, 0]
click at [1158, 543] on div "Tâches" at bounding box center [1178, 550] width 49 height 15
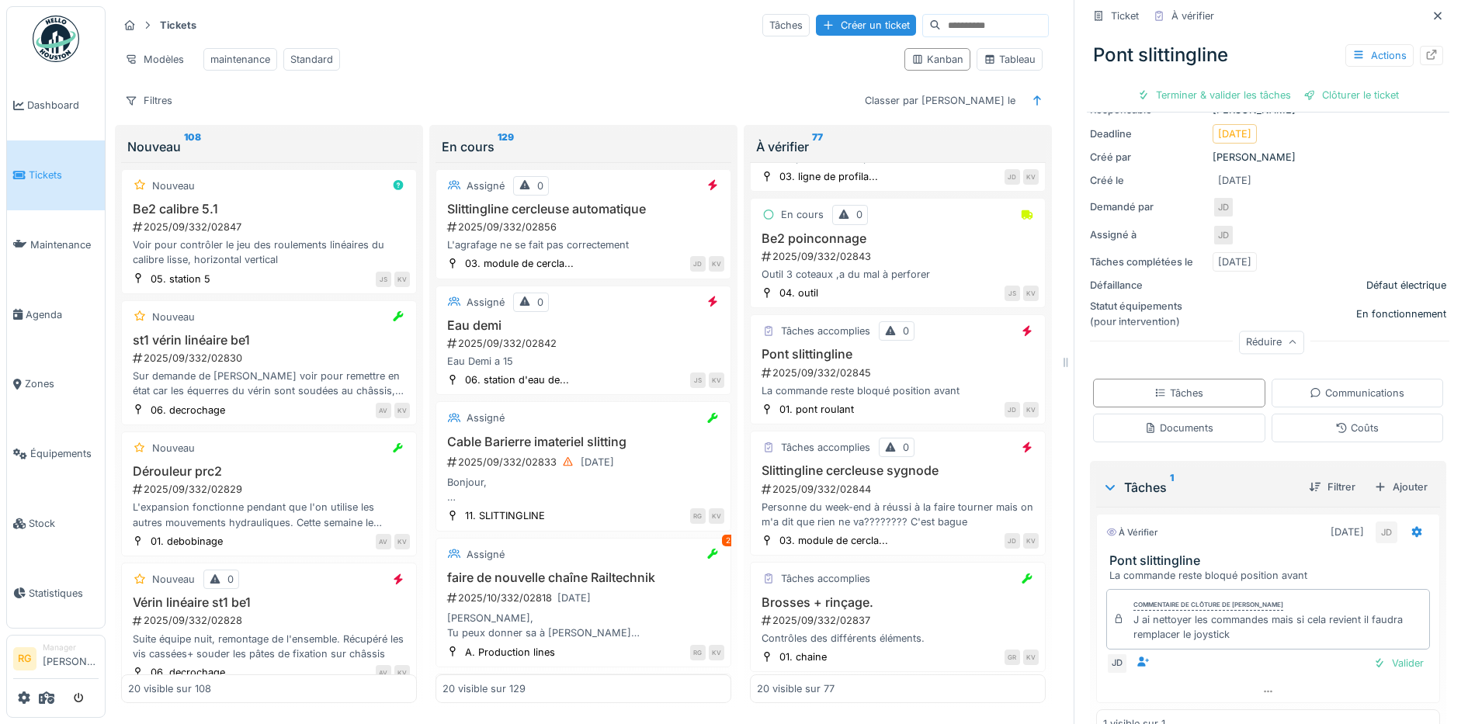
scroll to position [190, 0]
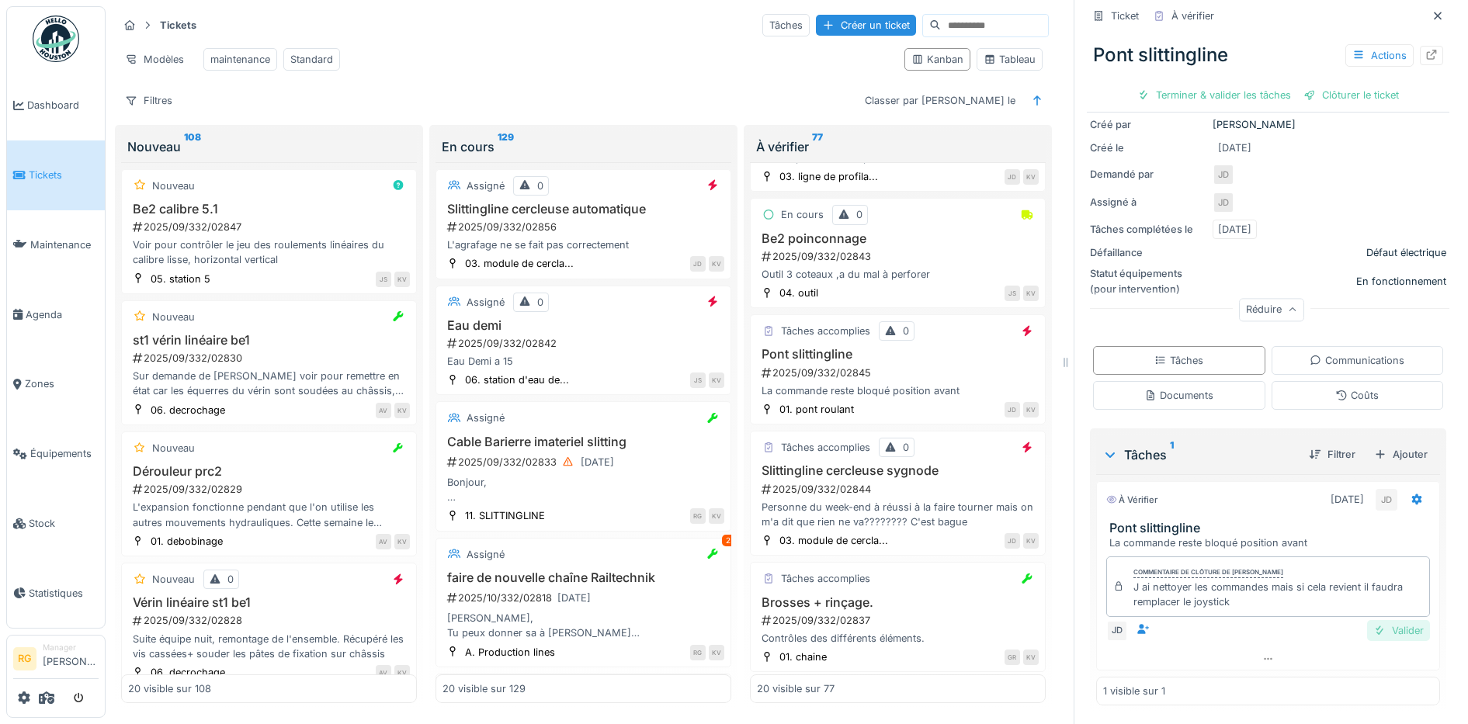
click at [1369, 620] on div "Valider" at bounding box center [1398, 630] width 63 height 21
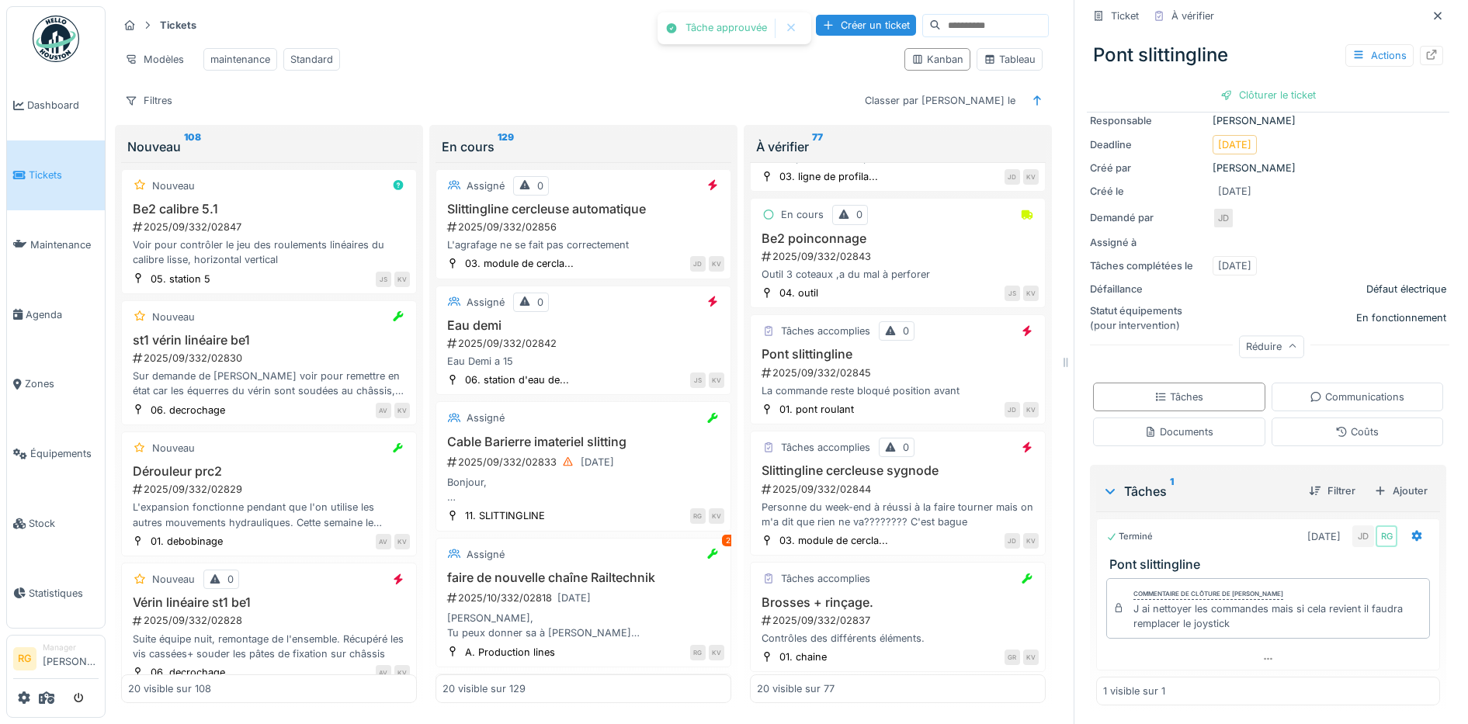
scroll to position [0, 0]
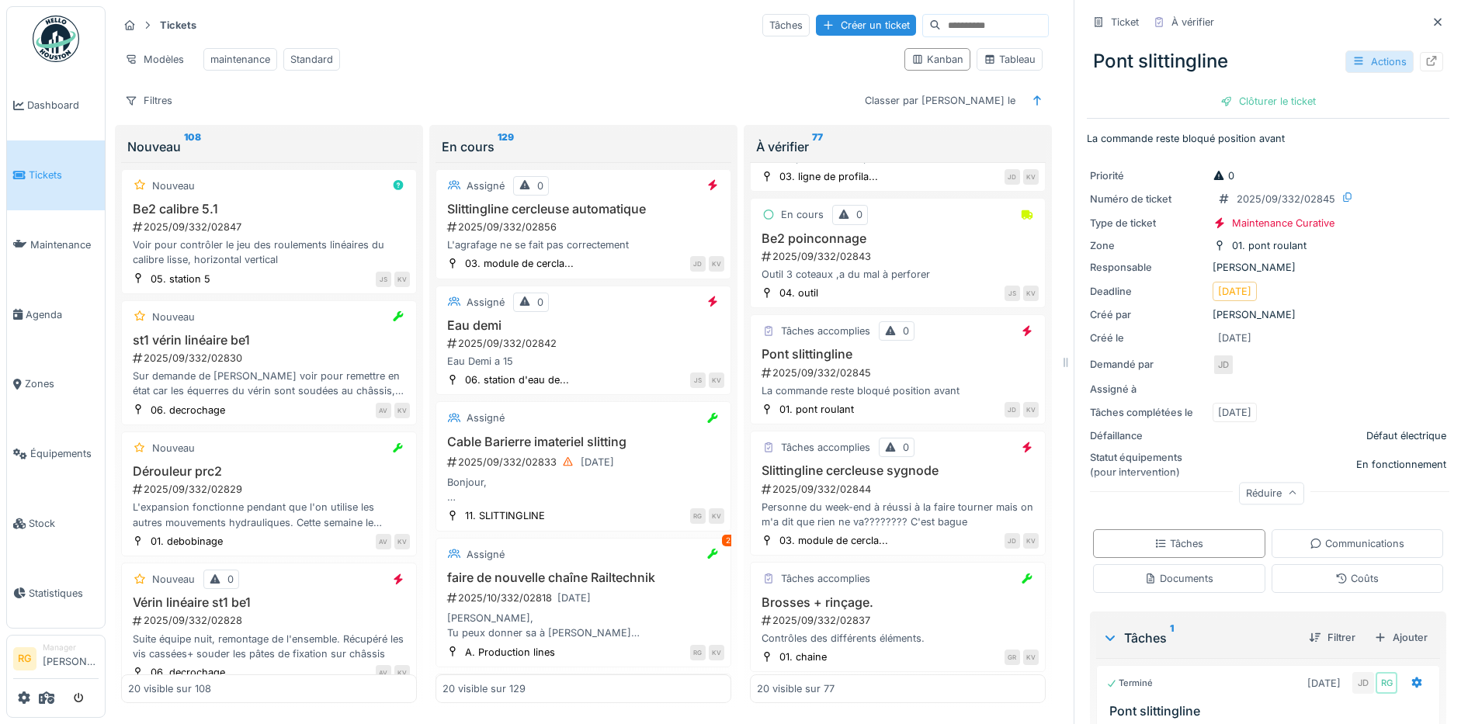
click at [1347, 50] on div "Actions" at bounding box center [1379, 61] width 68 height 23
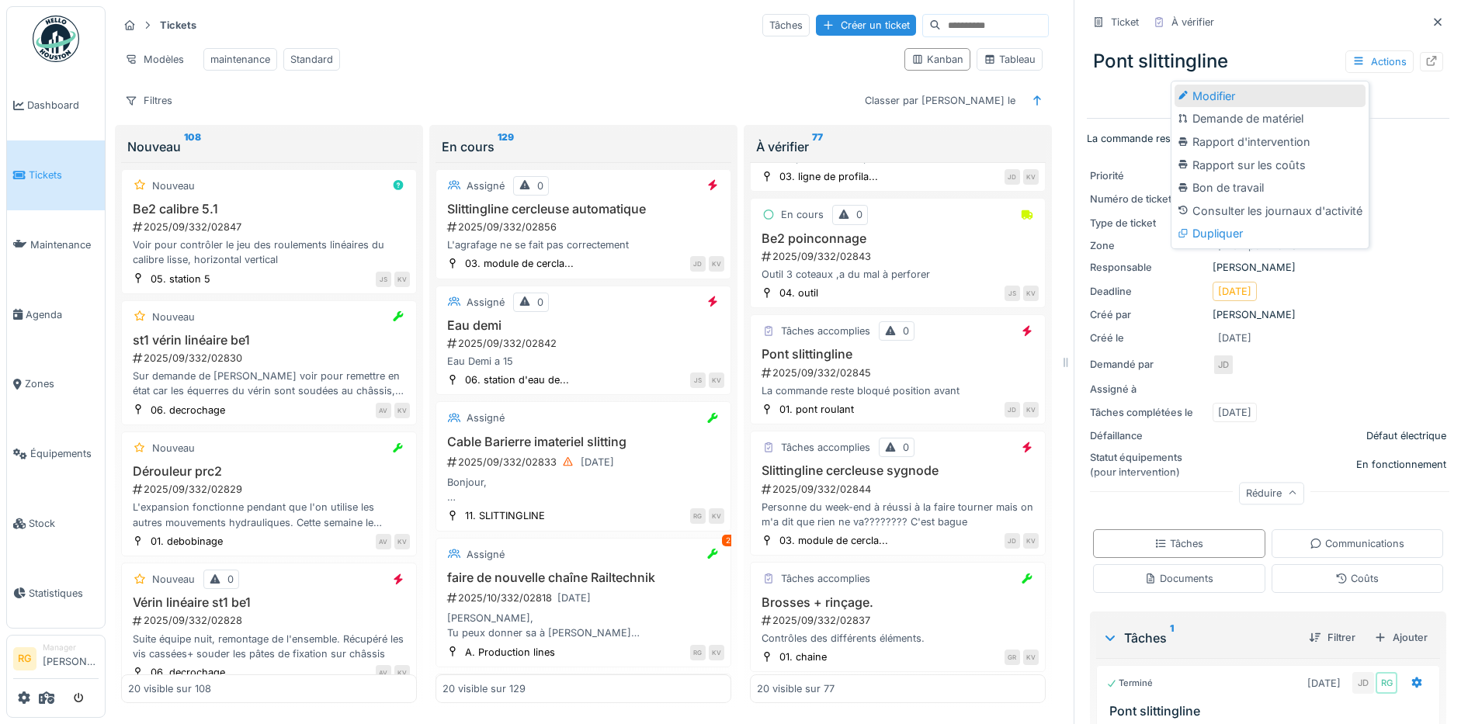
click at [1210, 85] on div "Modifier" at bounding box center [1269, 96] width 191 height 23
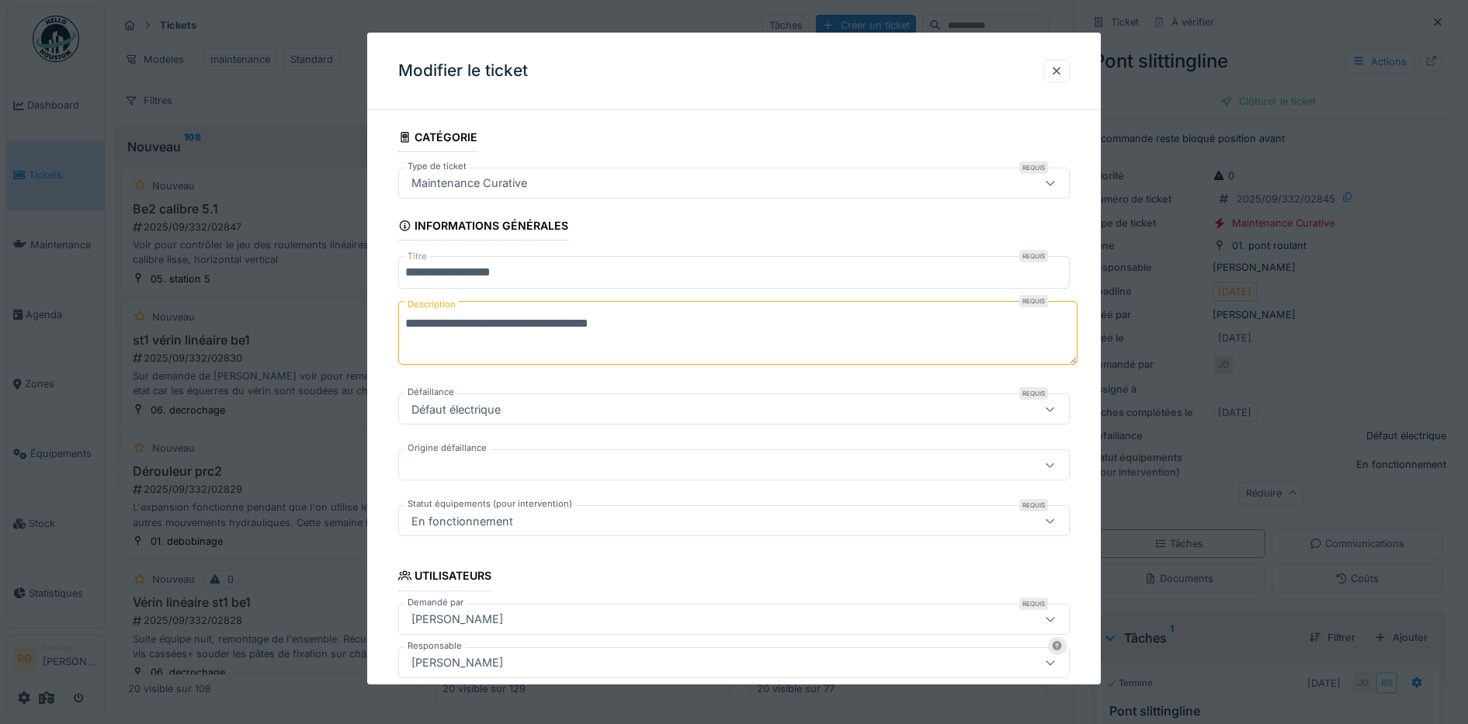
click at [1055, 185] on icon at bounding box center [1050, 183] width 9 height 5
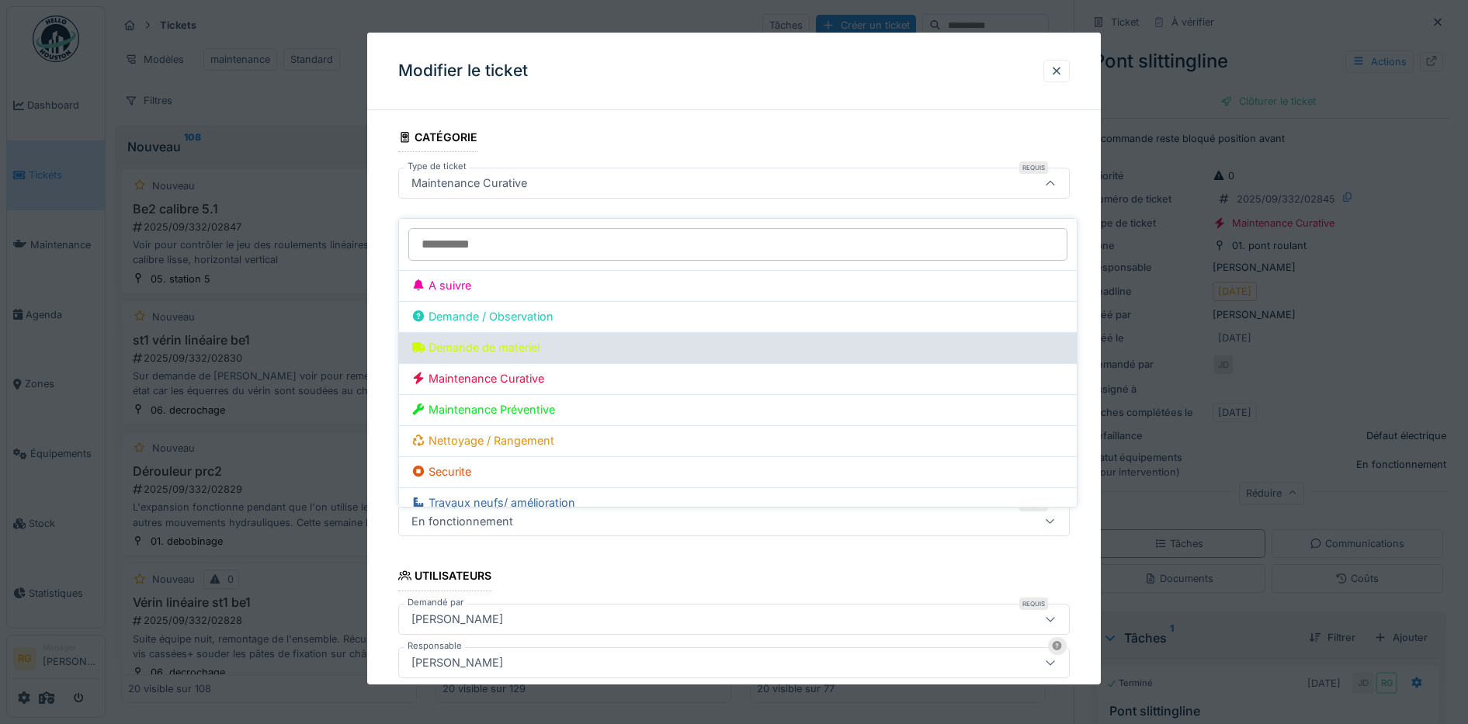
click at [492, 339] on div "Demande de materiel" at bounding box center [737, 347] width 653 height 17
type input "***"
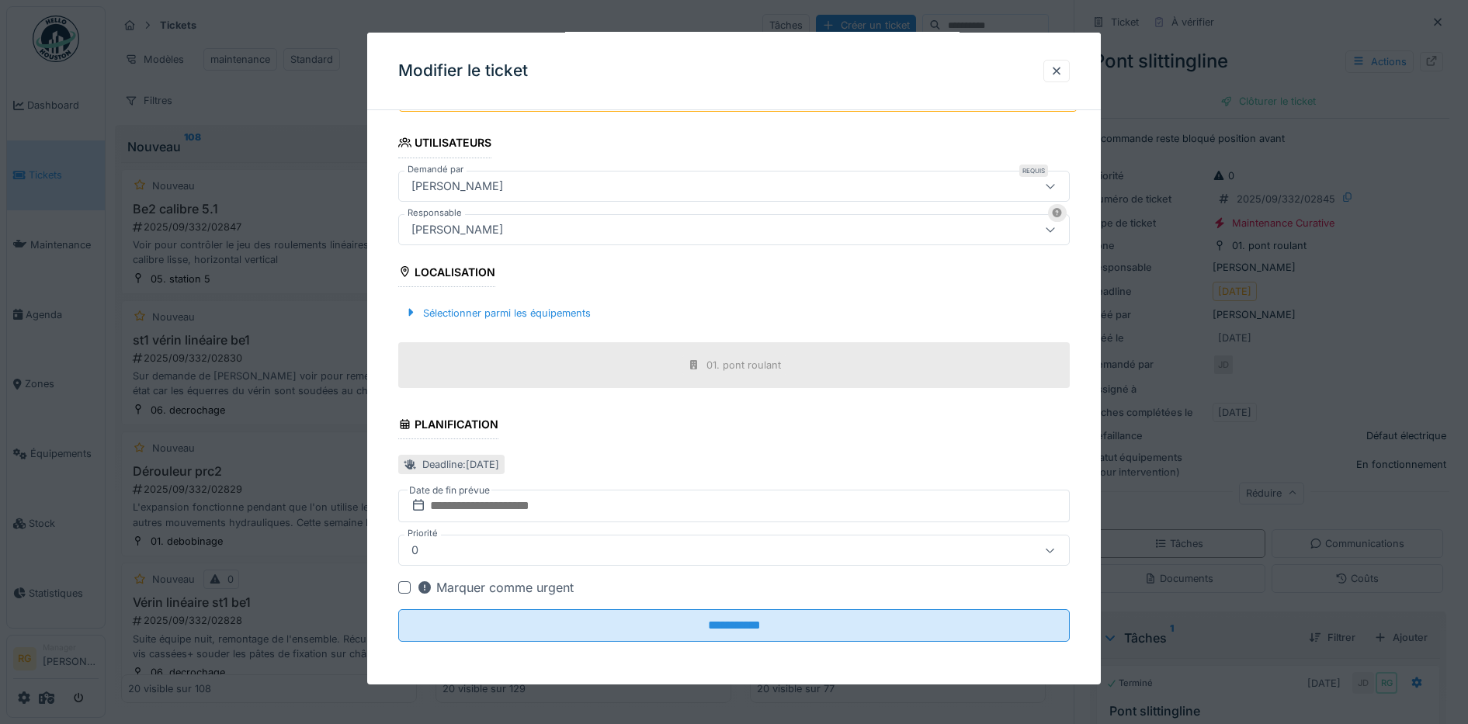
scroll to position [254, 0]
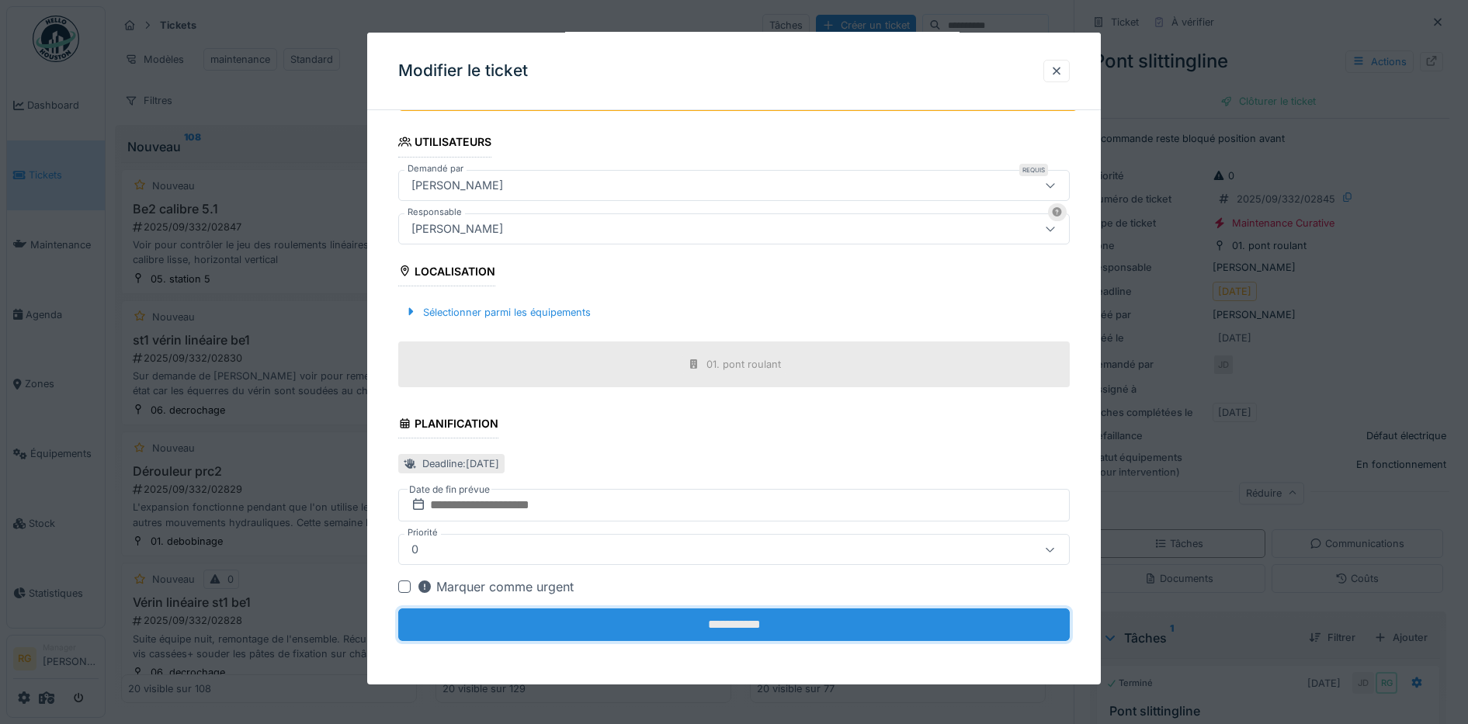
click at [754, 627] on input "**********" at bounding box center [734, 625] width 672 height 33
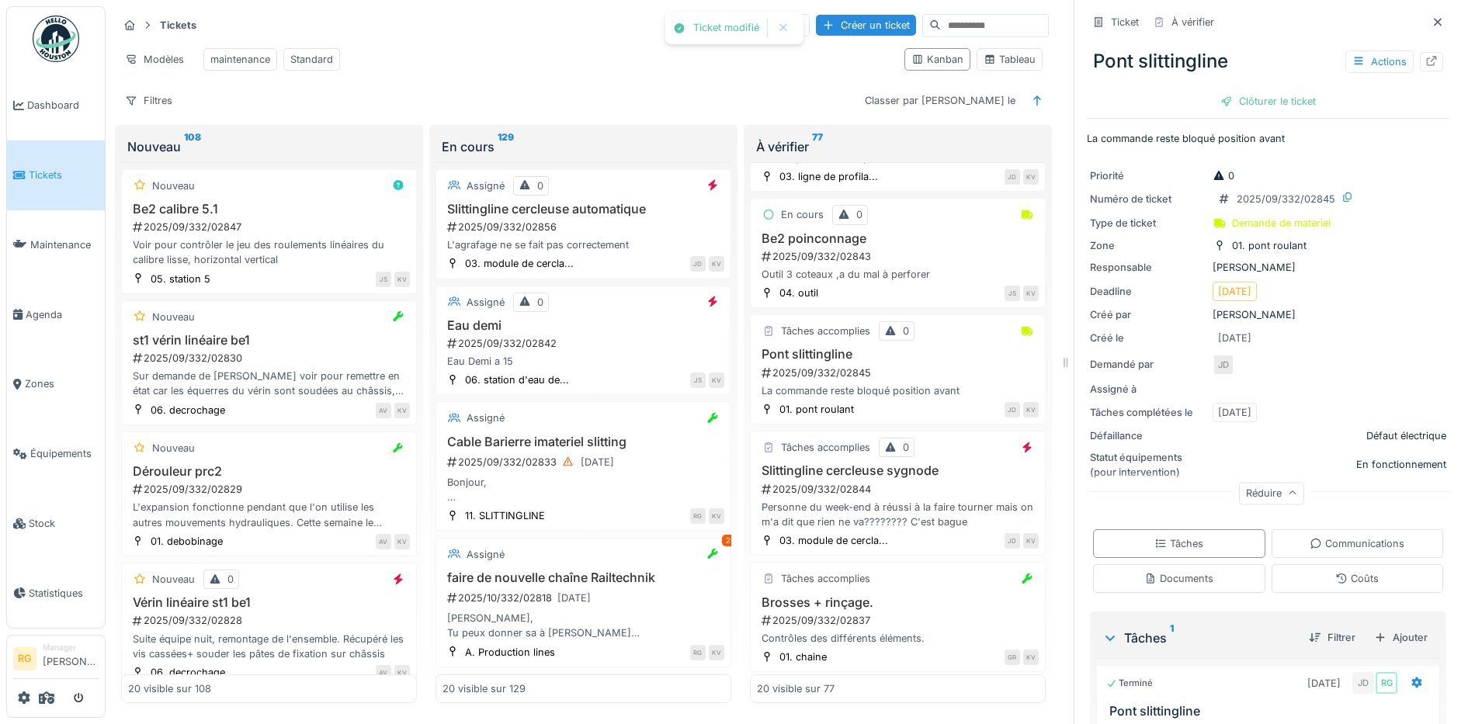
scroll to position [147, 0]
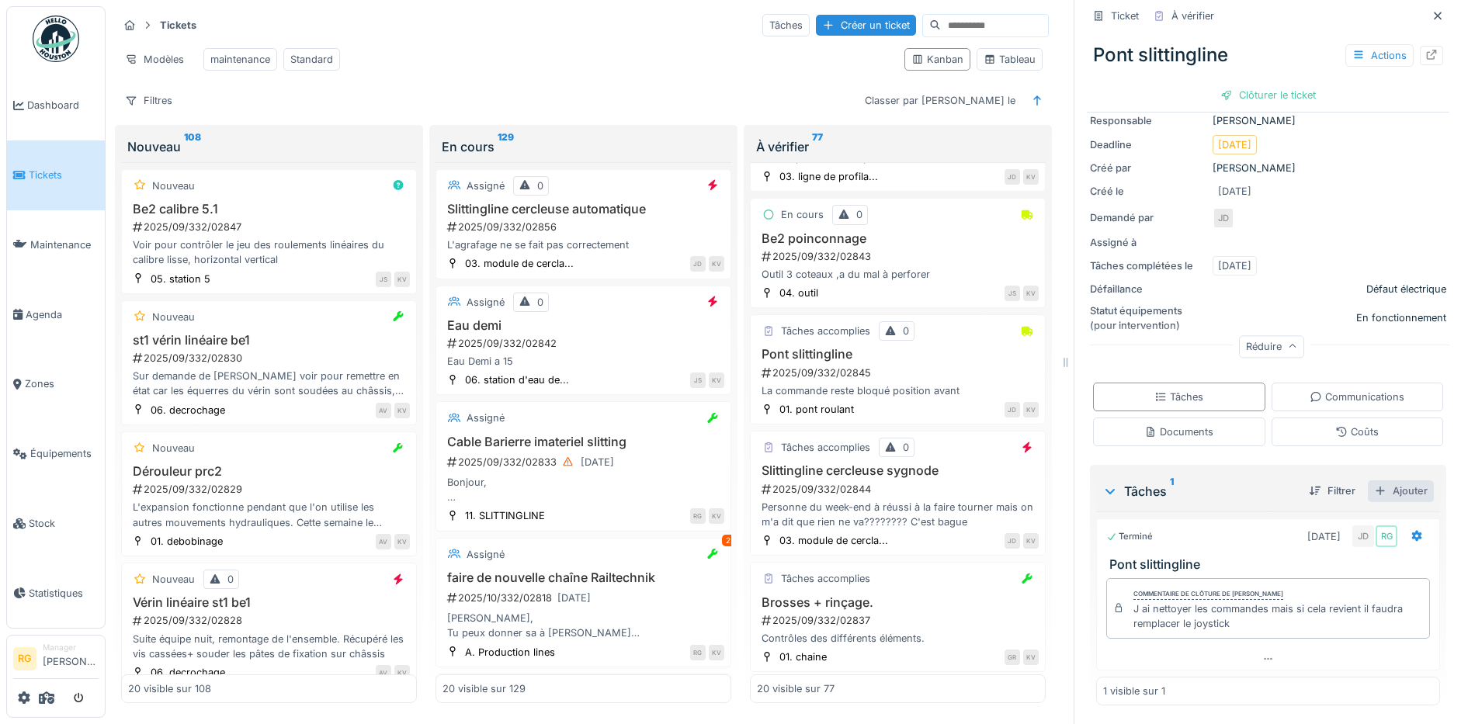
click at [1368, 480] on div "Ajouter" at bounding box center [1401, 490] width 66 height 21
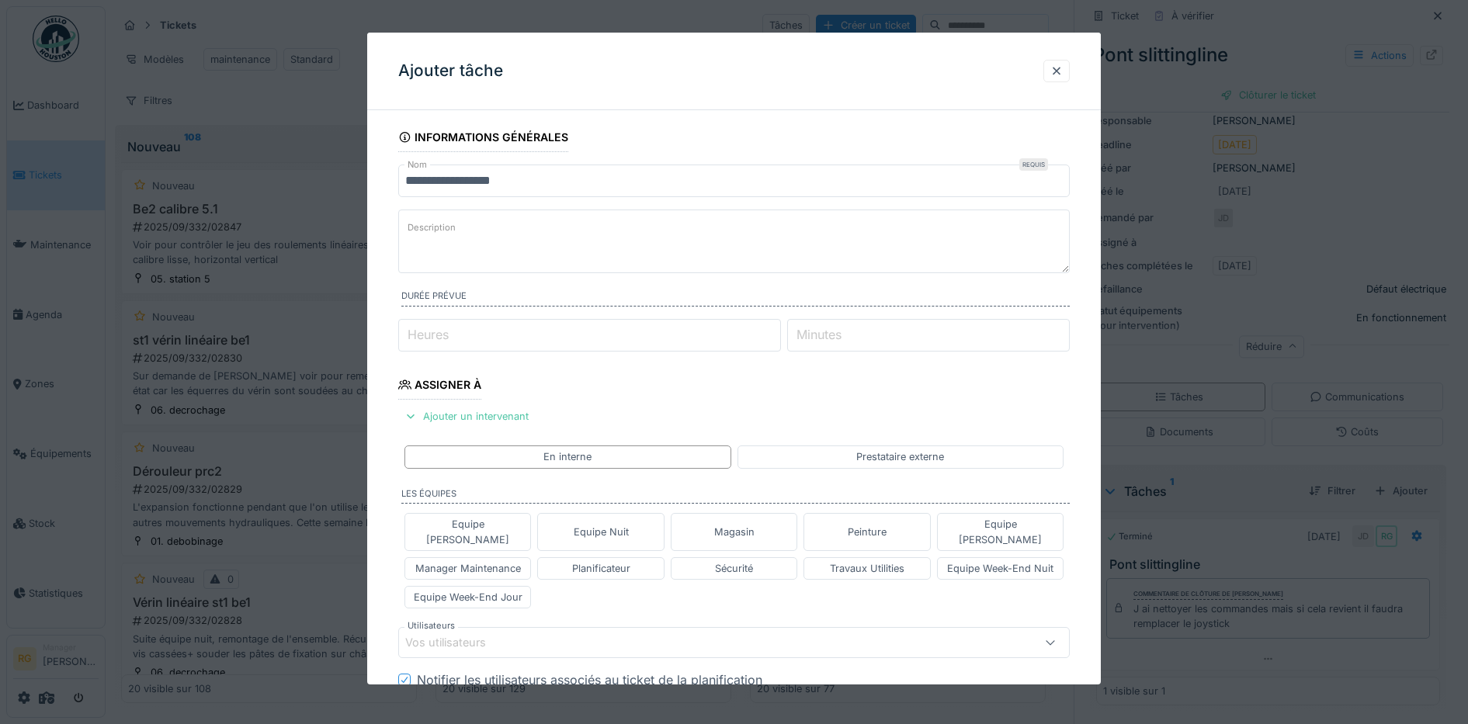
click at [471, 227] on textarea "Description" at bounding box center [734, 242] width 672 height 64
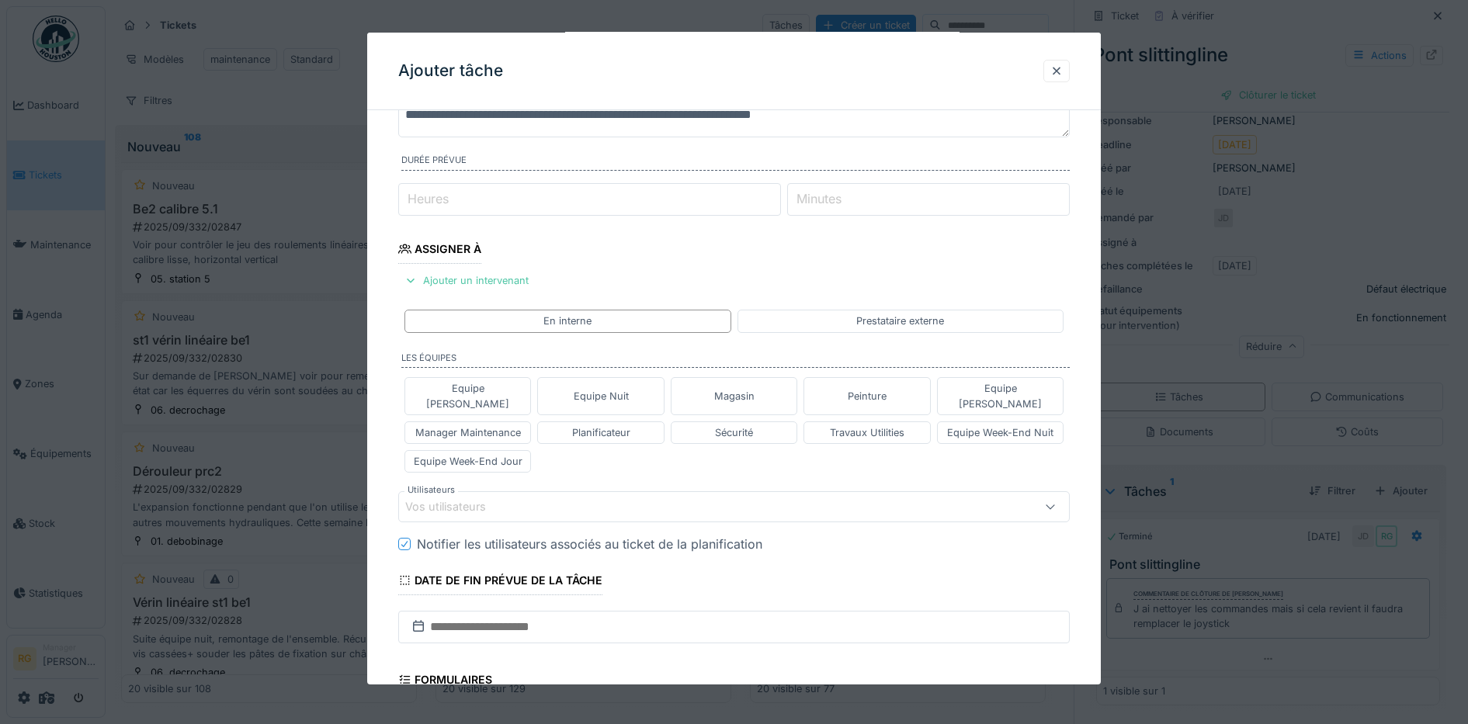
scroll to position [194, 0]
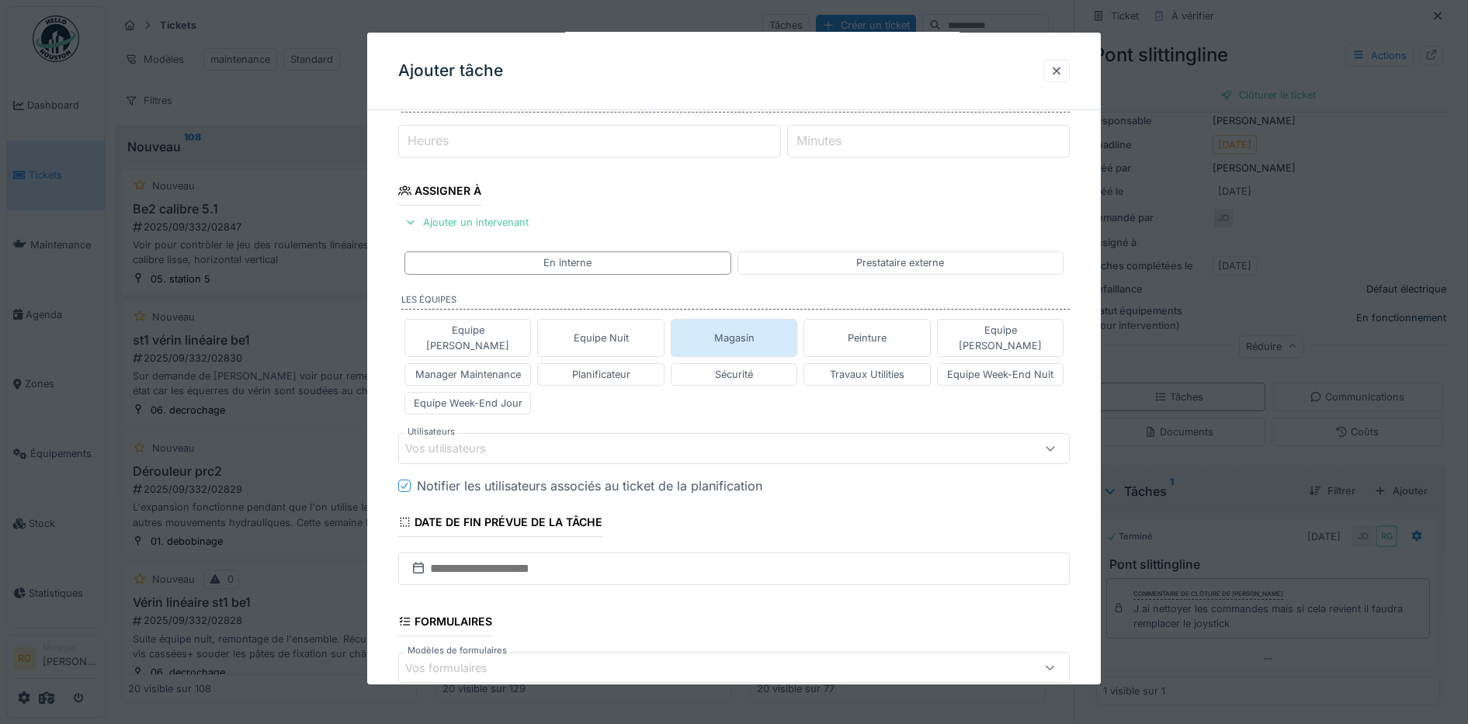
type textarea "**********"
click at [750, 337] on div "Magasin" at bounding box center [734, 338] width 40 height 15
type input "****"
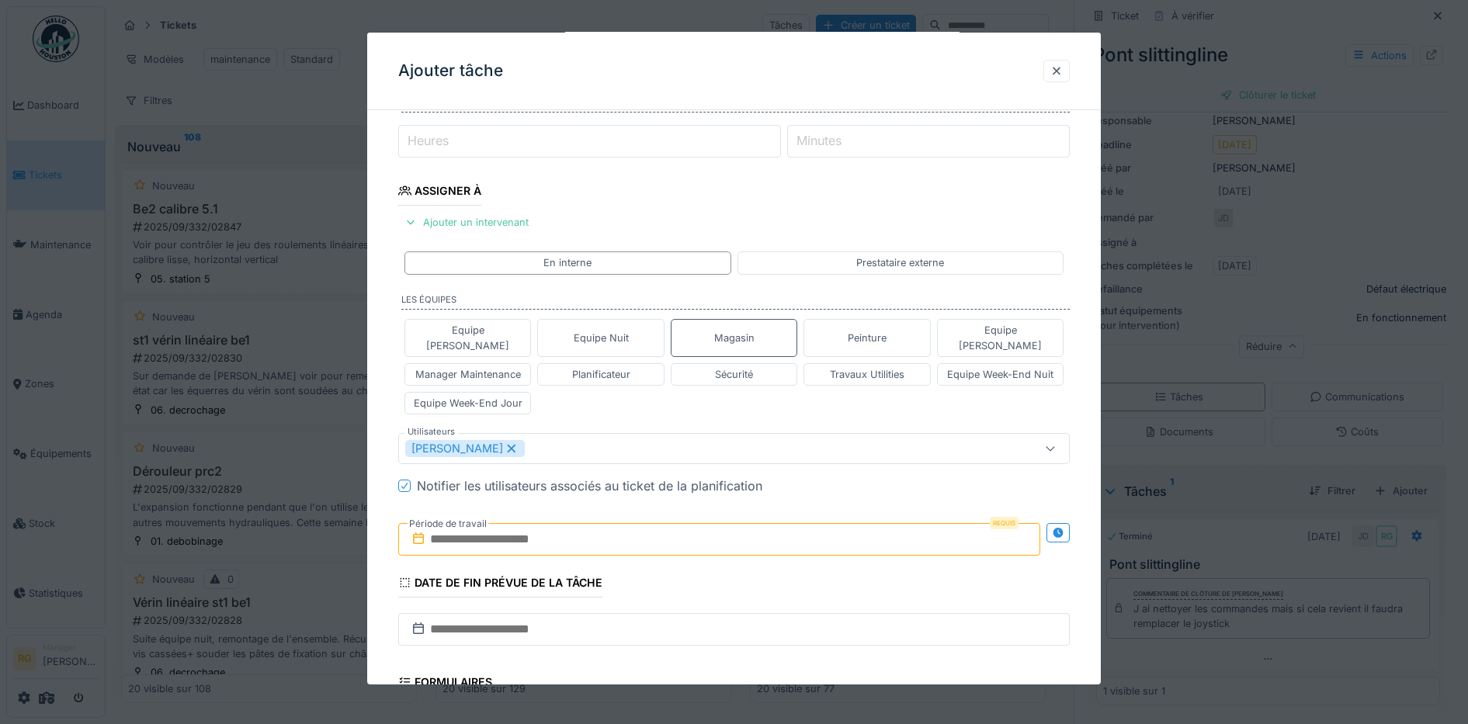
click at [570, 523] on input "text" at bounding box center [719, 539] width 643 height 33
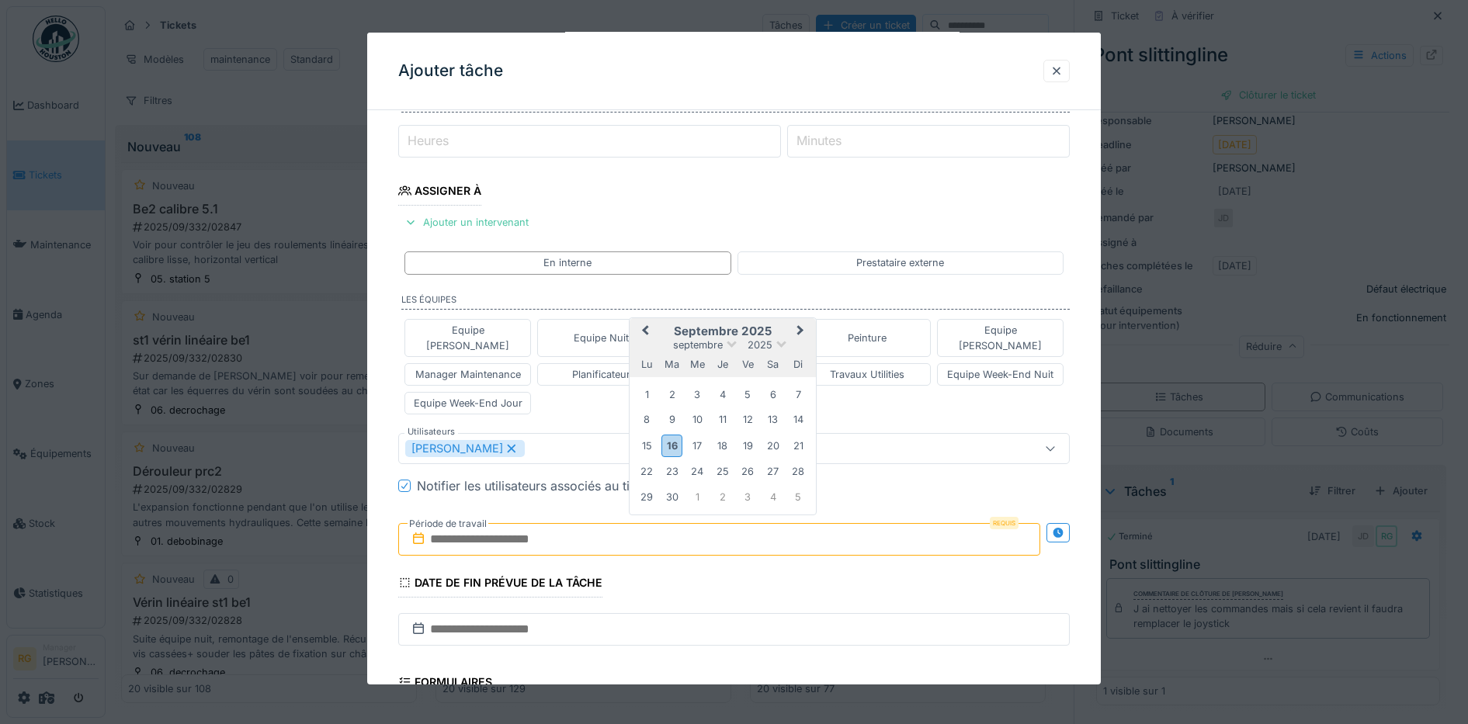
click at [786, 324] on h2 "septembre 2025" at bounding box center [722, 331] width 186 height 14
click at [672, 435] on div "16" at bounding box center [671, 446] width 21 height 23
click at [747, 435] on div "19" at bounding box center [747, 445] width 21 height 21
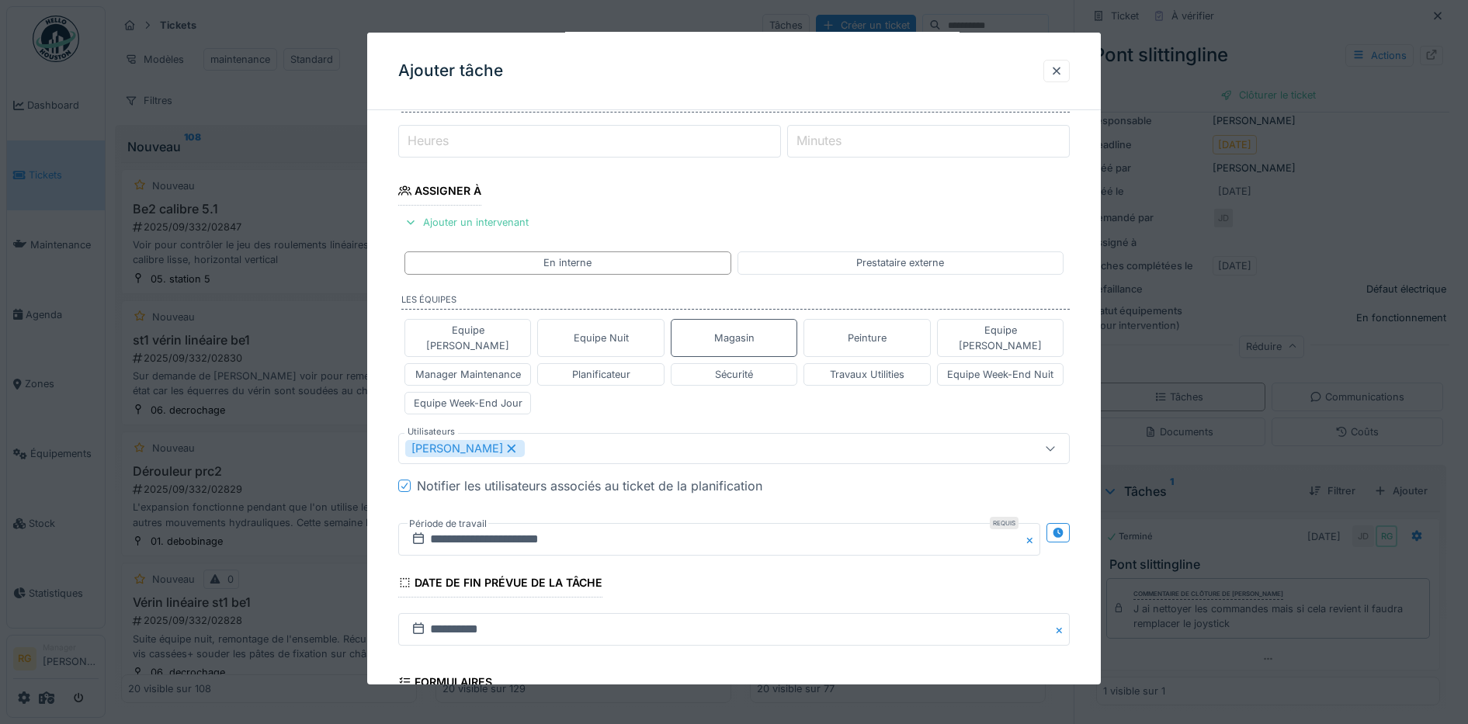
scroll to position [433, 0]
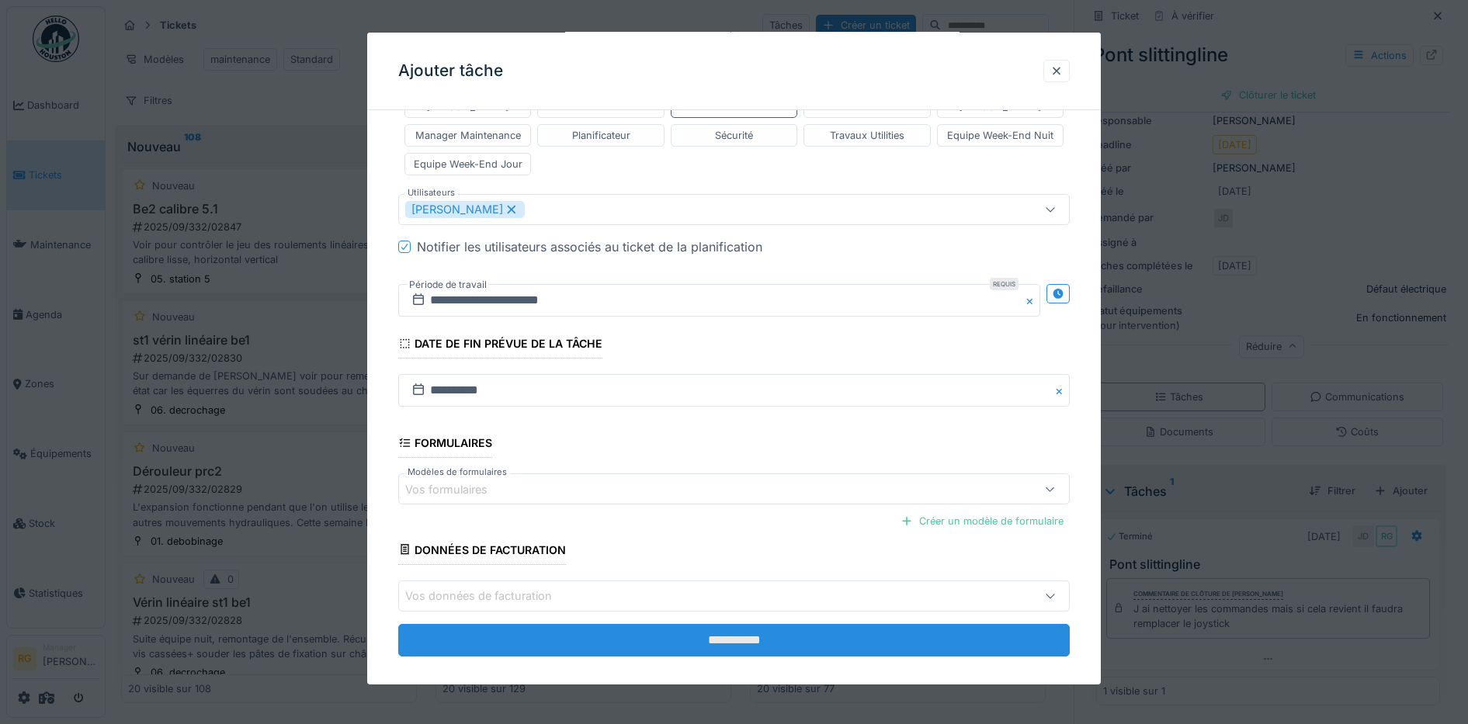
click at [736, 626] on input "**********" at bounding box center [734, 640] width 672 height 33
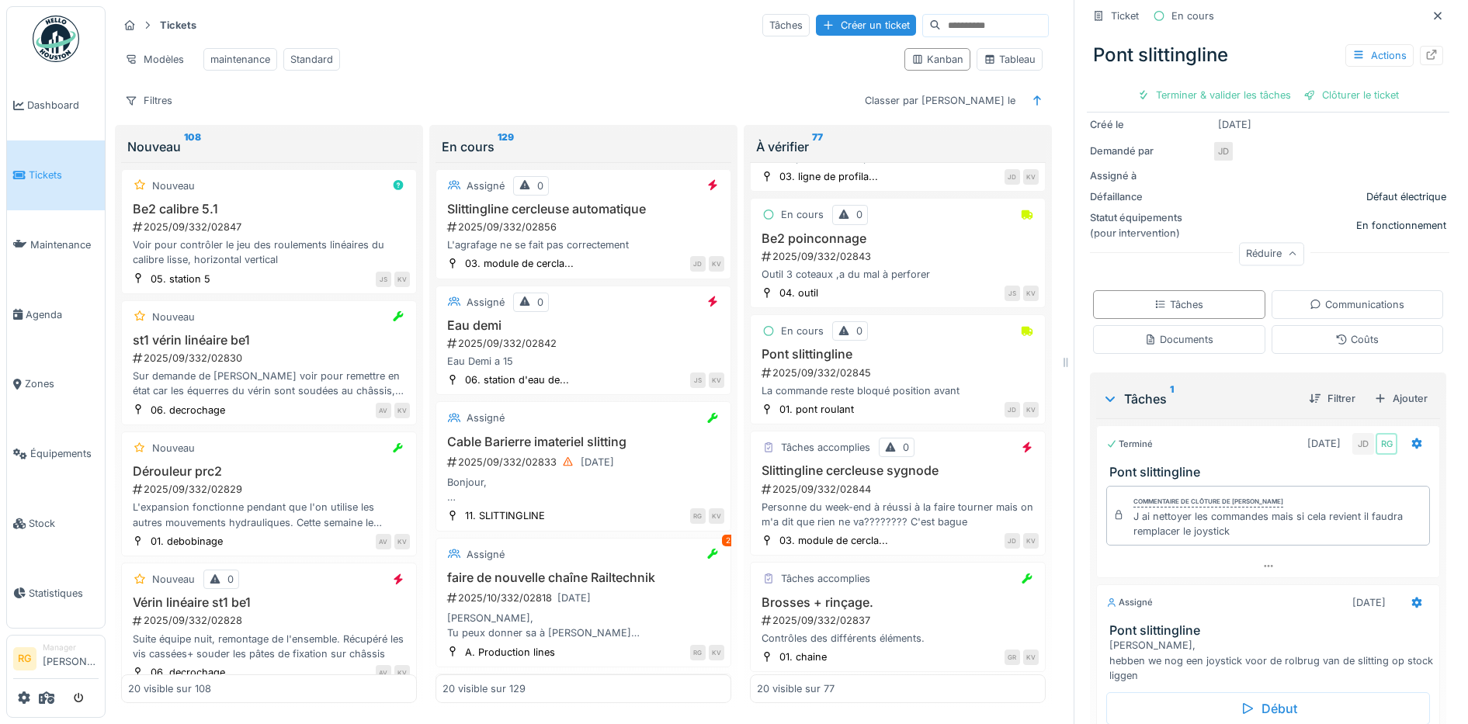
scroll to position [325, 0]
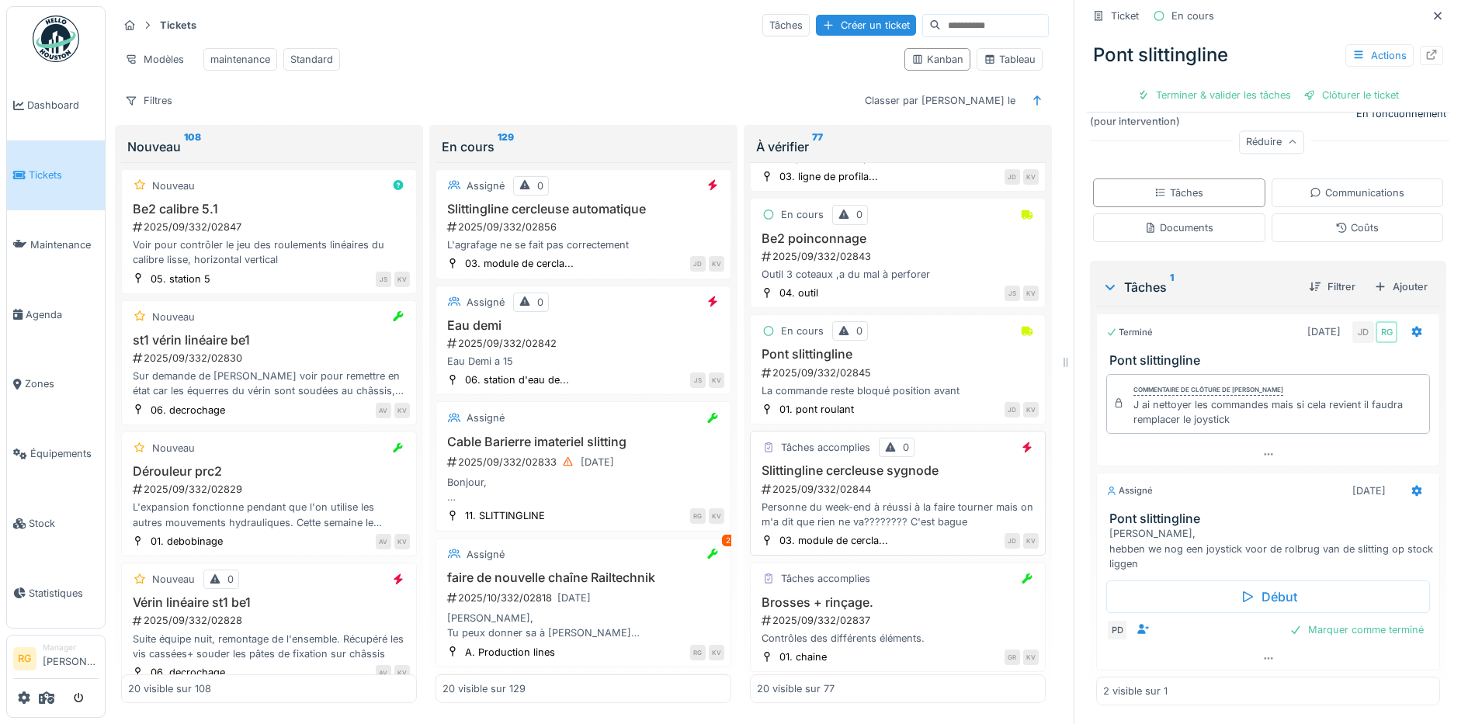
click at [940, 486] on div "2025/09/332/02844" at bounding box center [899, 489] width 279 height 15
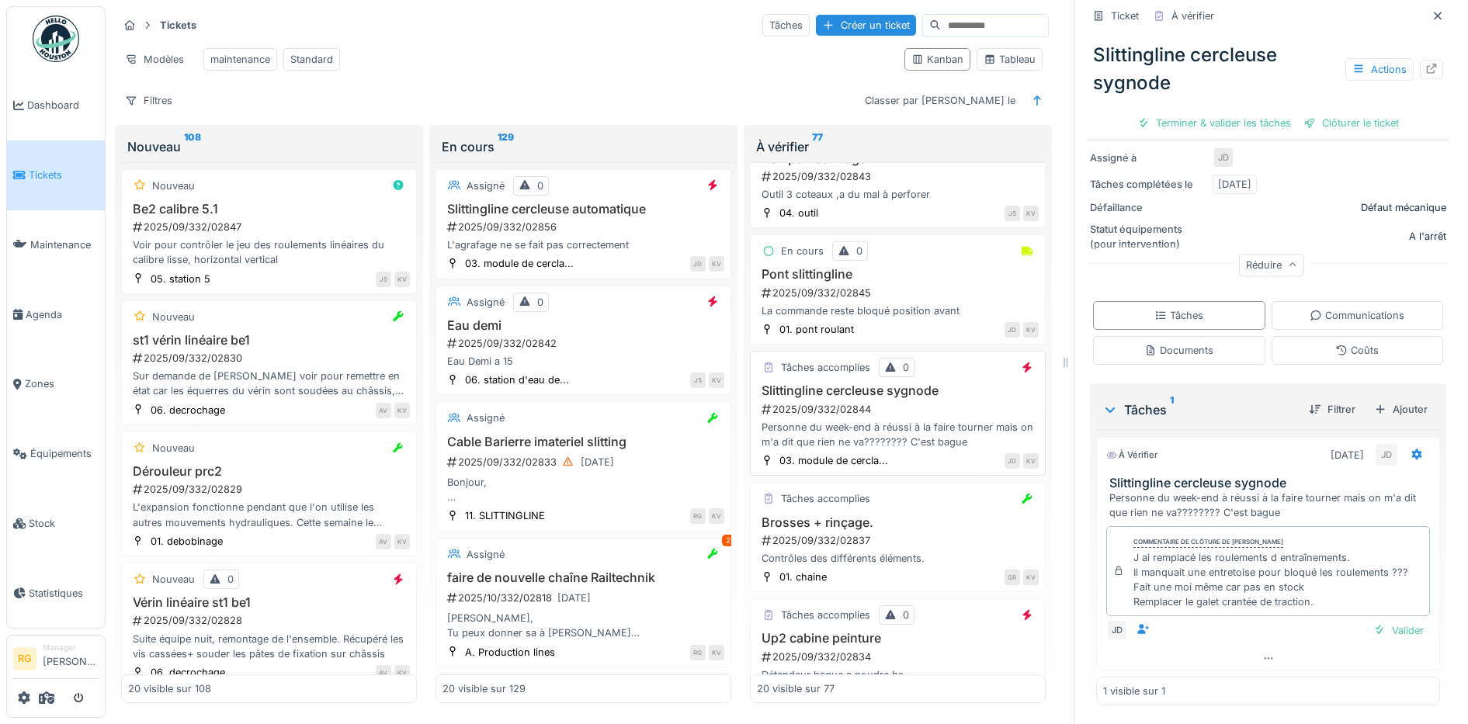
scroll to position [1358, 0]
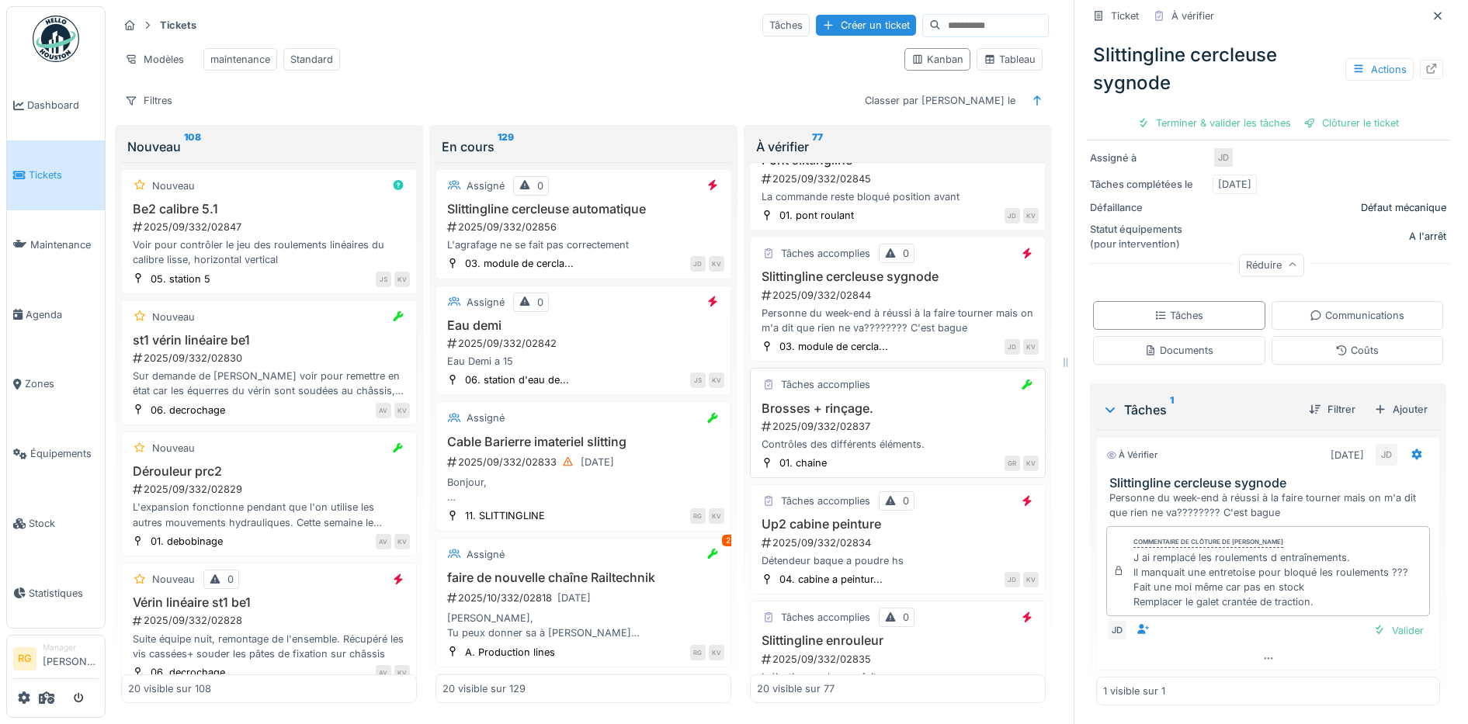
click at [900, 420] on div "2025/09/332/02837" at bounding box center [899, 426] width 279 height 15
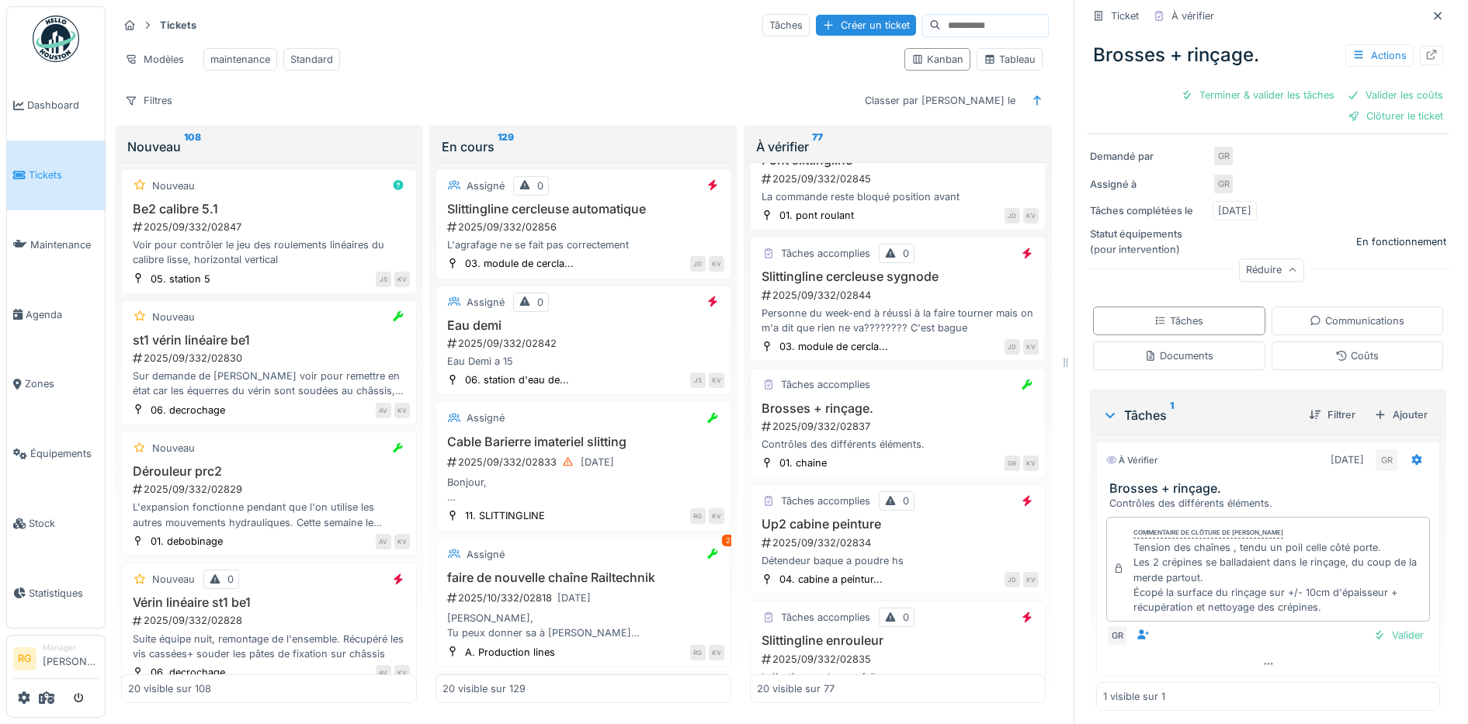
scroll to position [235, 0]
click at [1385, 619] on div "Valider" at bounding box center [1398, 629] width 63 height 21
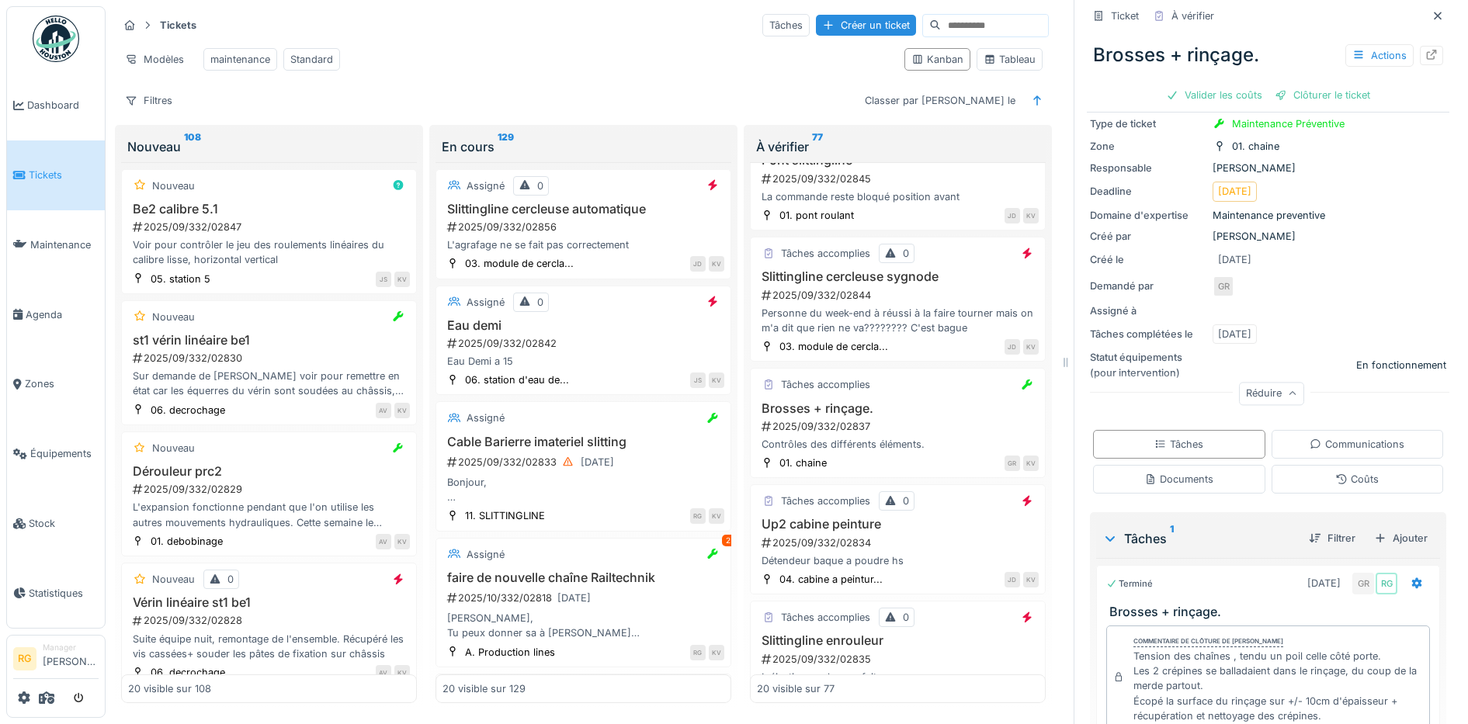
scroll to position [0, 0]
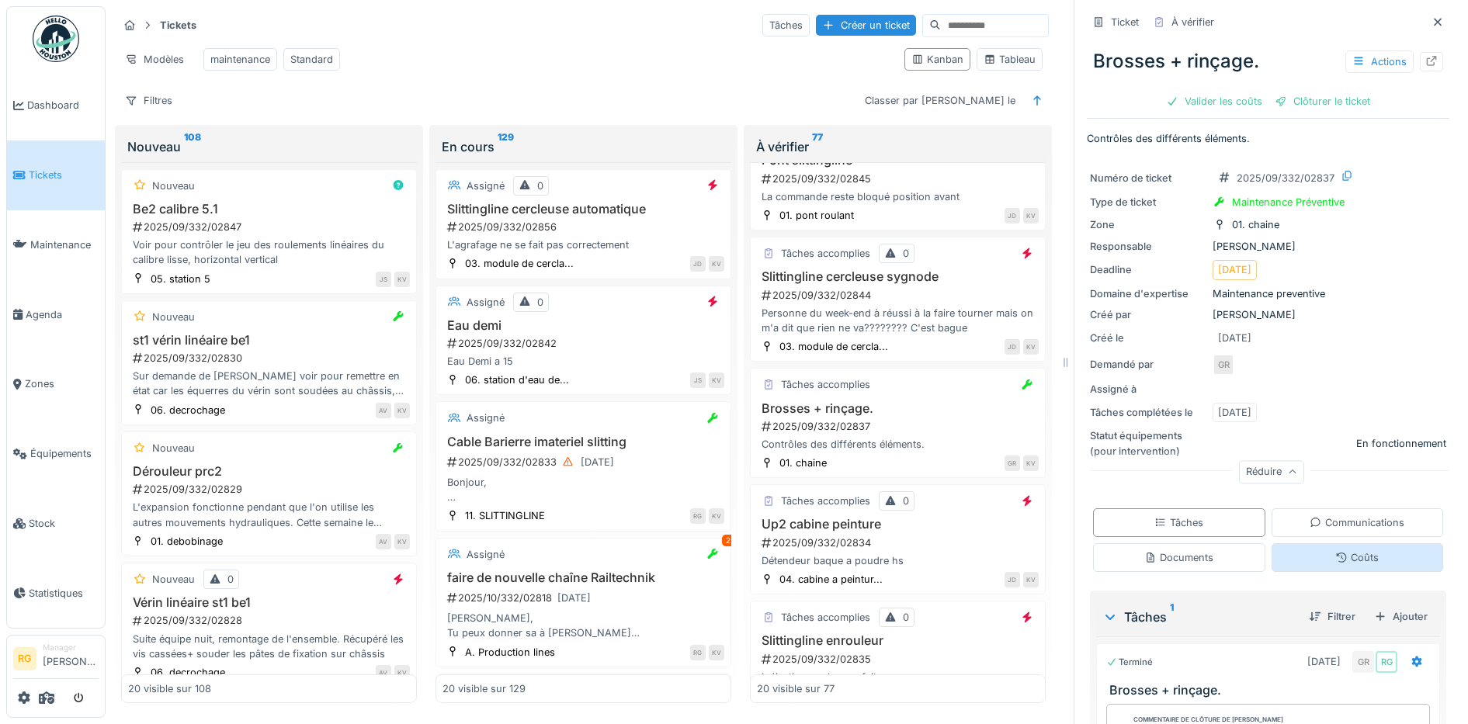
click at [1350, 550] on div "Coûts" at bounding box center [1356, 557] width 43 height 15
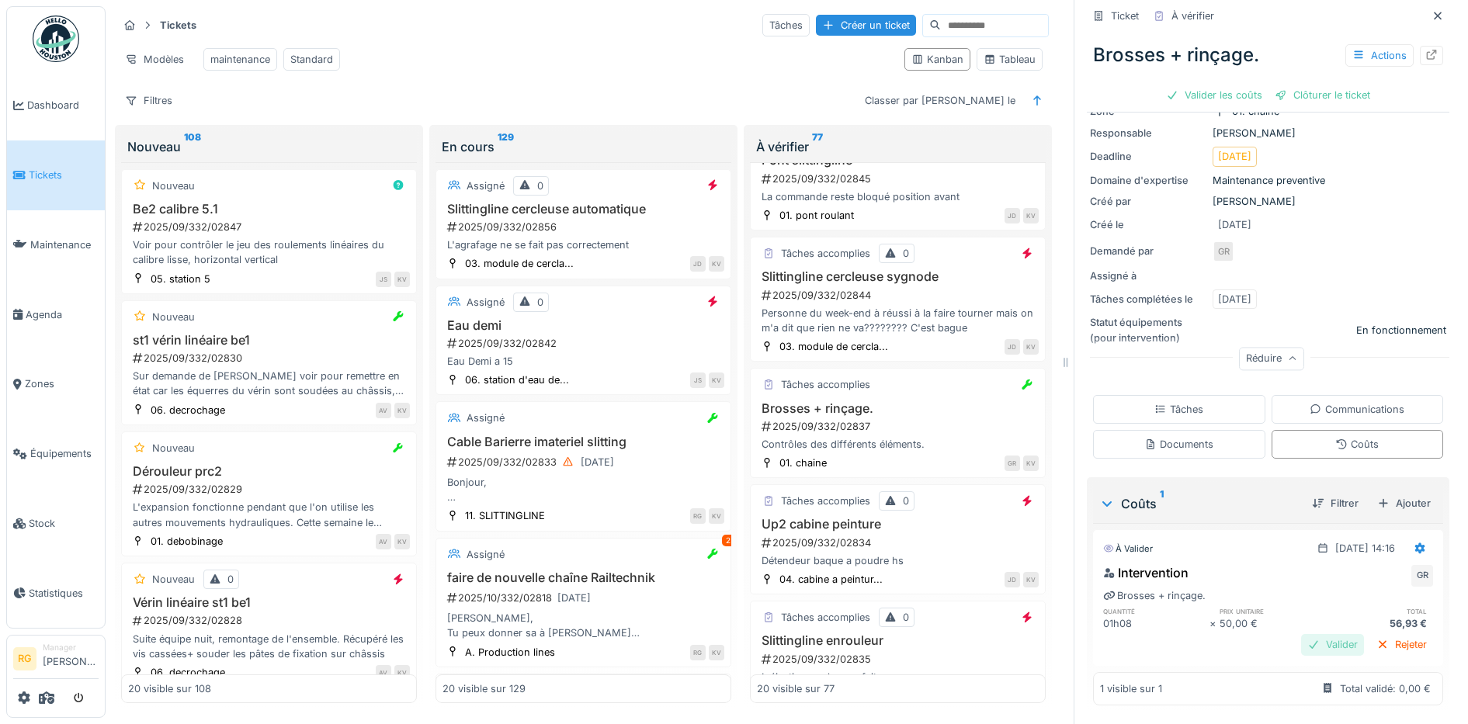
click at [1308, 634] on div "Valider" at bounding box center [1332, 644] width 63 height 21
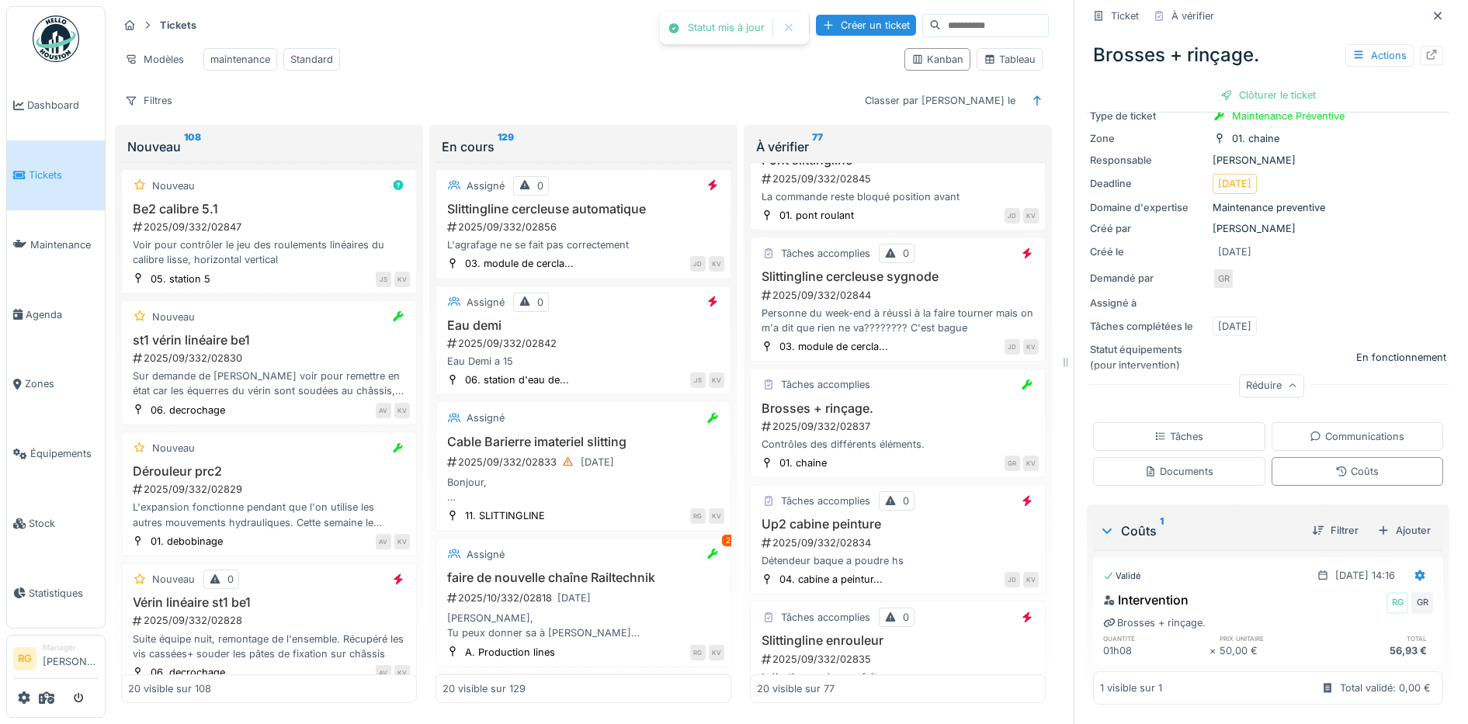
scroll to position [86, 0]
click at [1270, 85] on div "Clôturer le ticket" at bounding box center [1268, 95] width 108 height 21
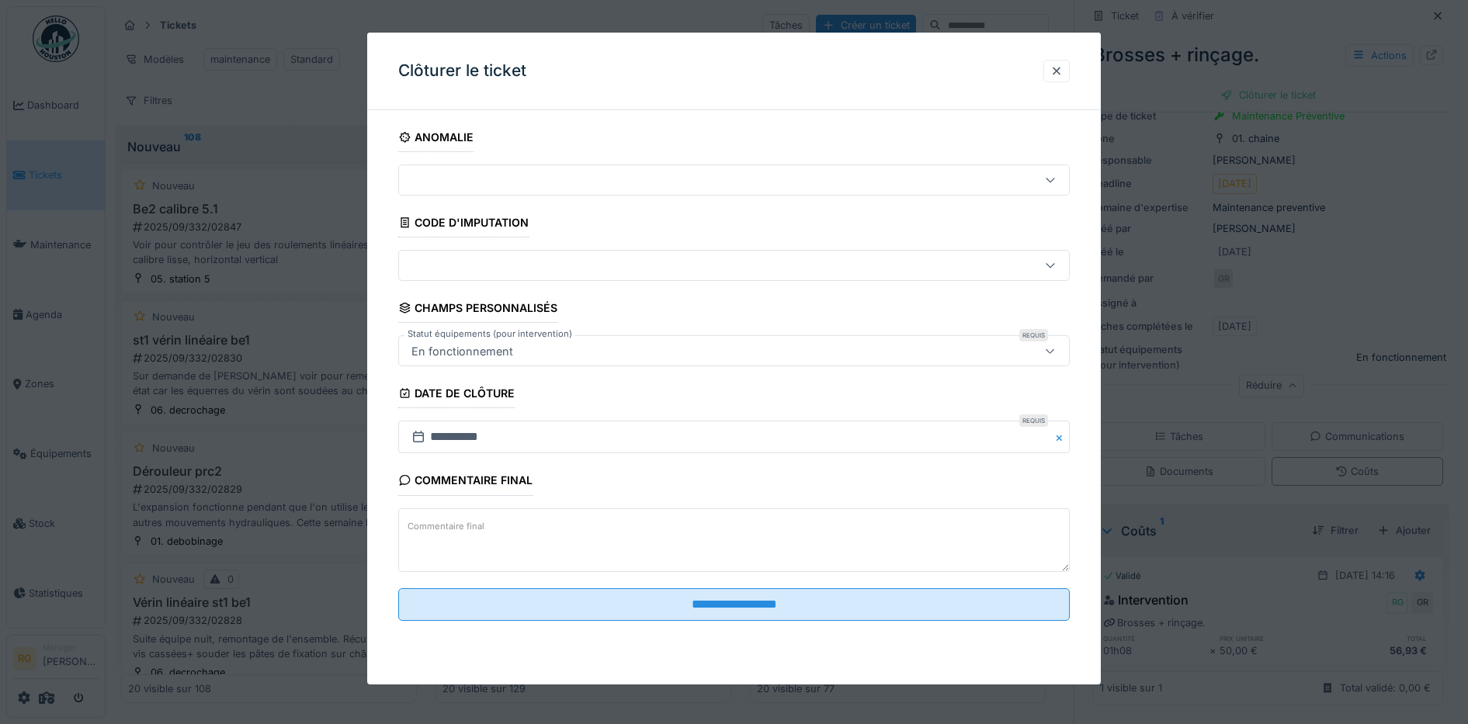
click at [660, 526] on textarea "Commentaire final" at bounding box center [734, 540] width 672 height 64
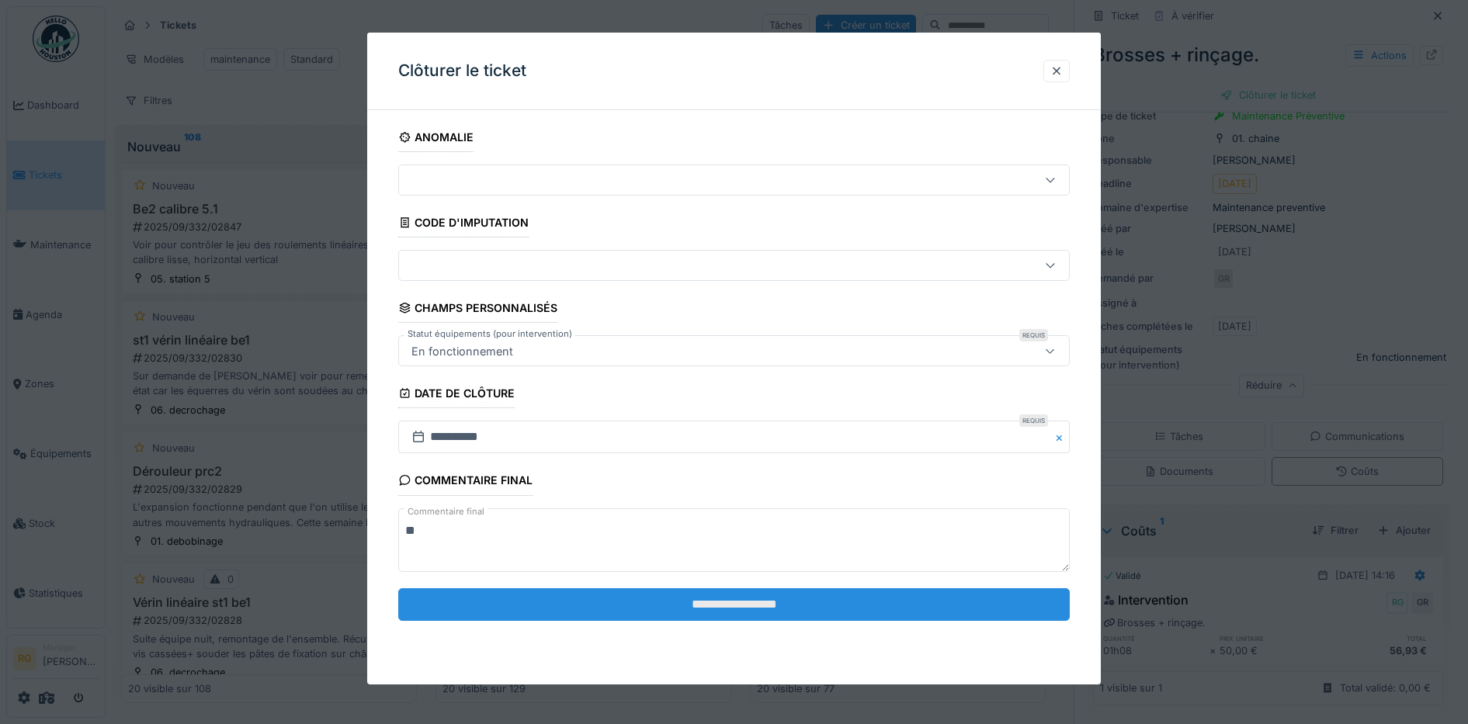
type textarea "**"
click at [727, 609] on input "**********" at bounding box center [734, 604] width 672 height 33
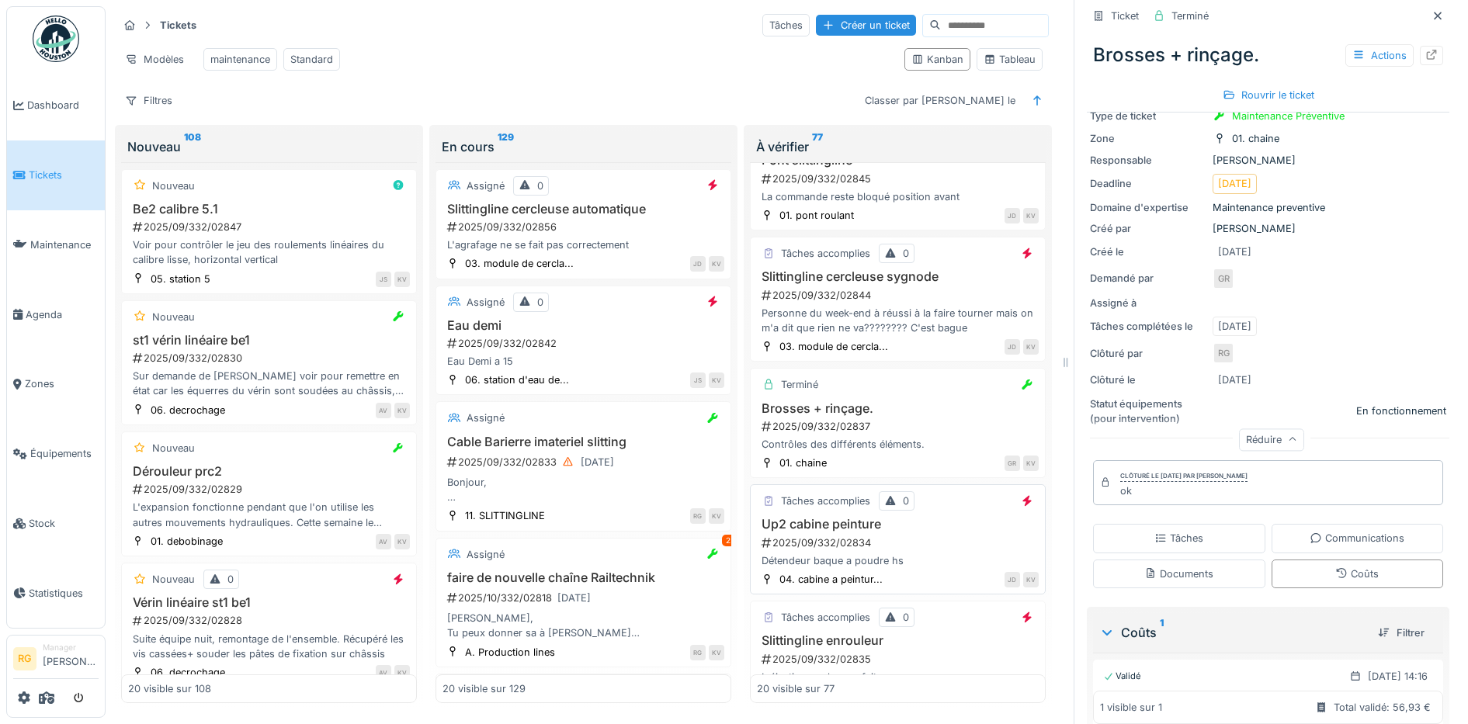
click at [941, 536] on div "2025/09/332/02834" at bounding box center [899, 543] width 279 height 15
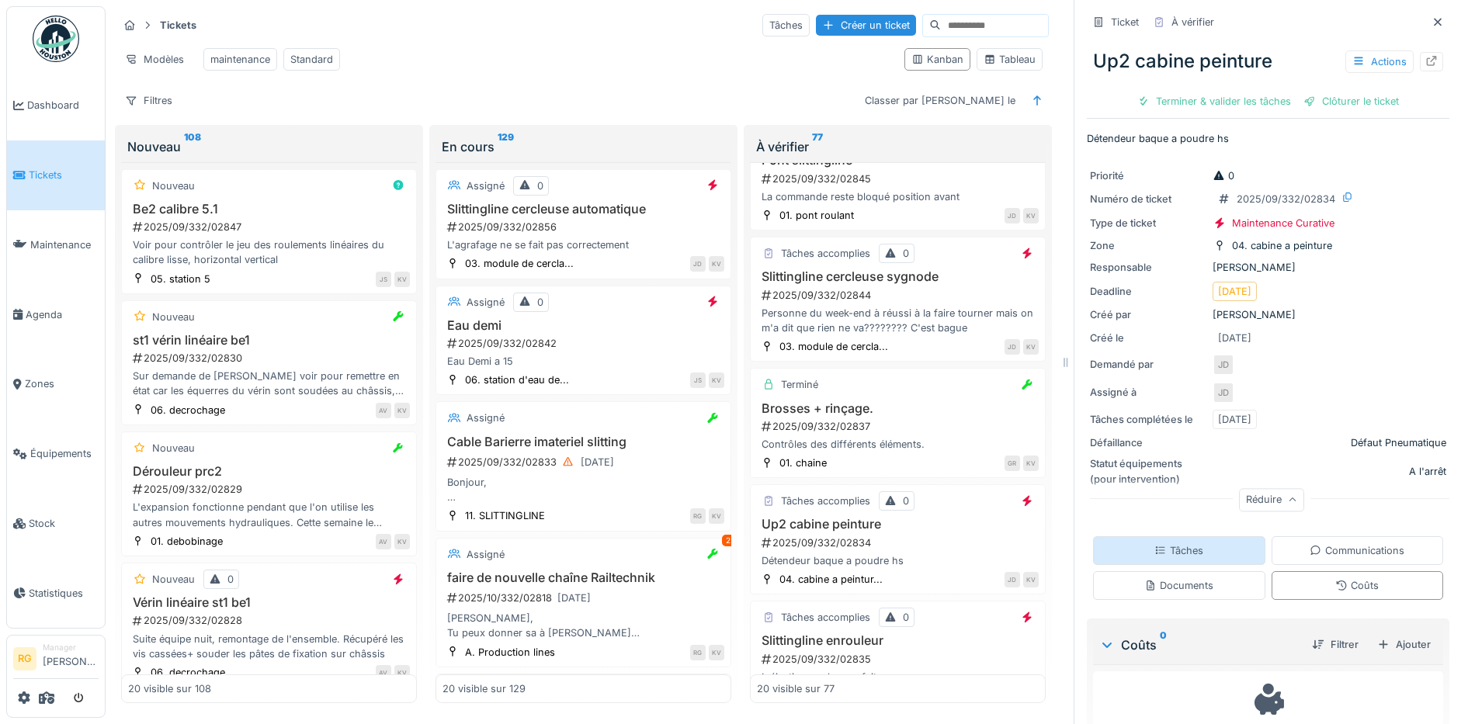
click at [1164, 543] on div "Tâches" at bounding box center [1178, 550] width 49 height 15
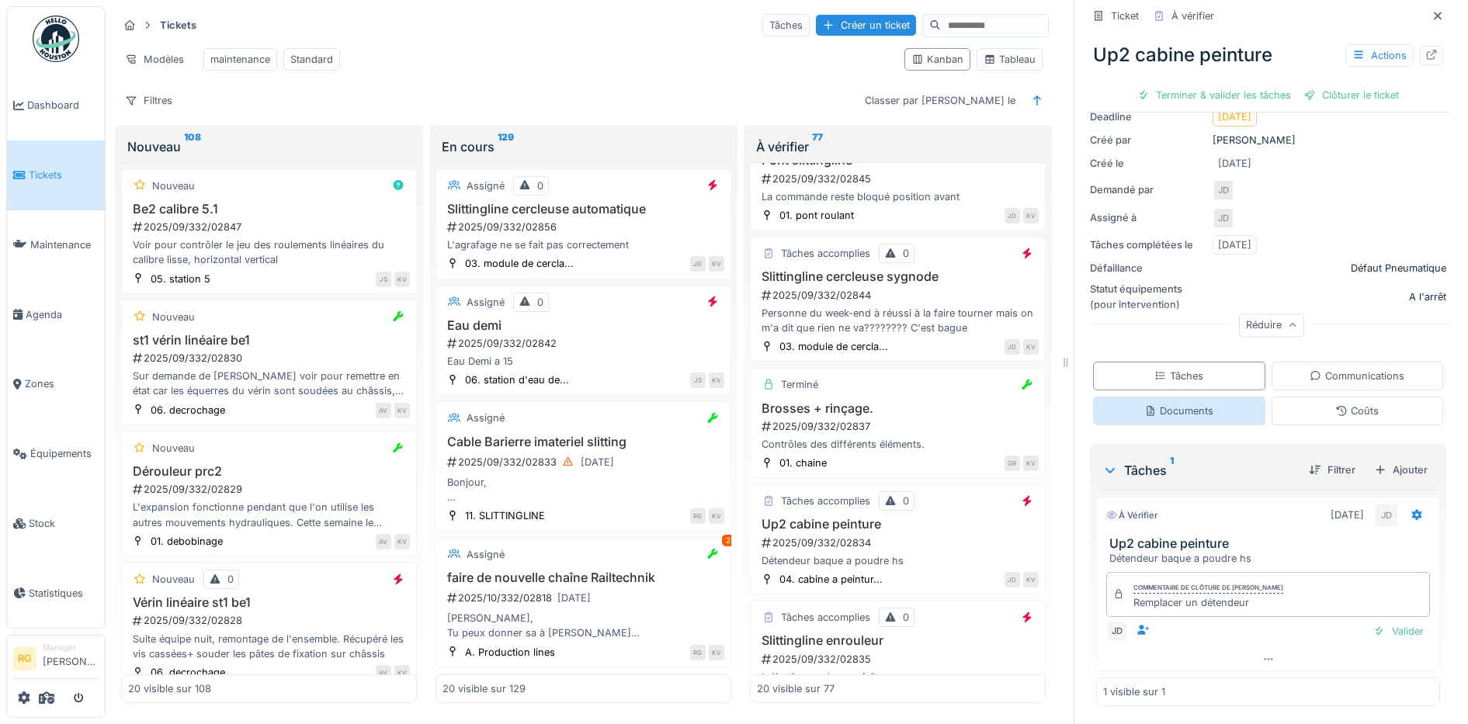
scroll to position [175, 0]
click at [1375, 620] on div "Valider" at bounding box center [1398, 630] width 63 height 21
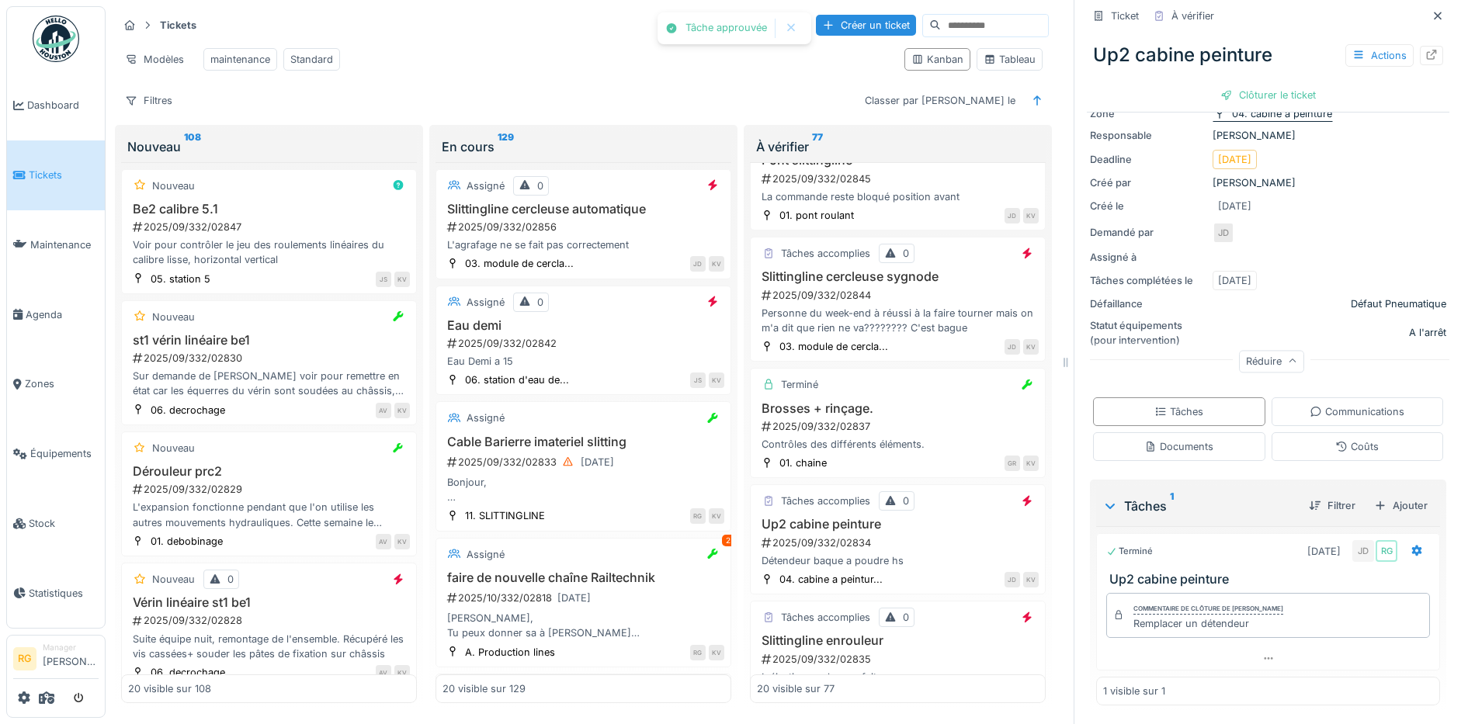
scroll to position [132, 0]
click at [1257, 85] on div "Clôturer le ticket" at bounding box center [1268, 95] width 108 height 21
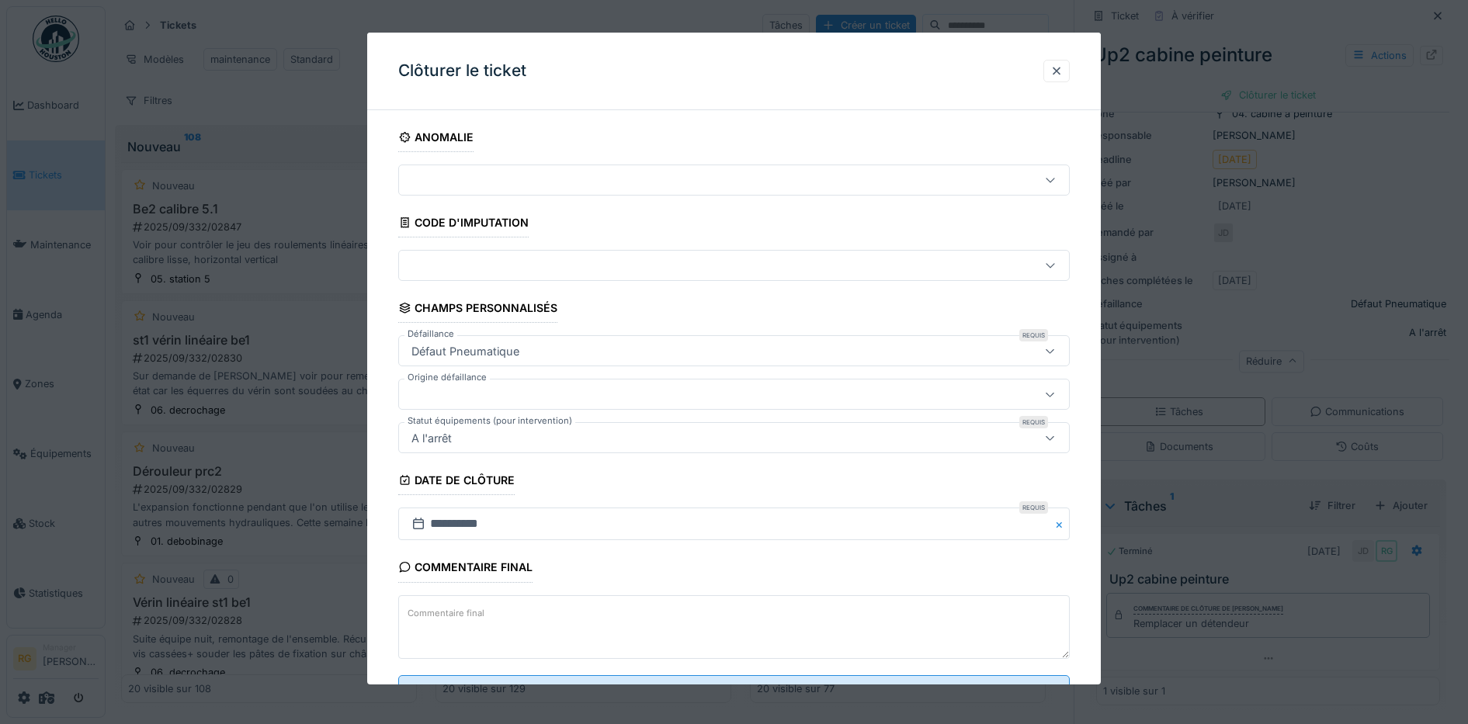
click at [593, 608] on textarea "Commentaire final" at bounding box center [734, 627] width 672 height 64
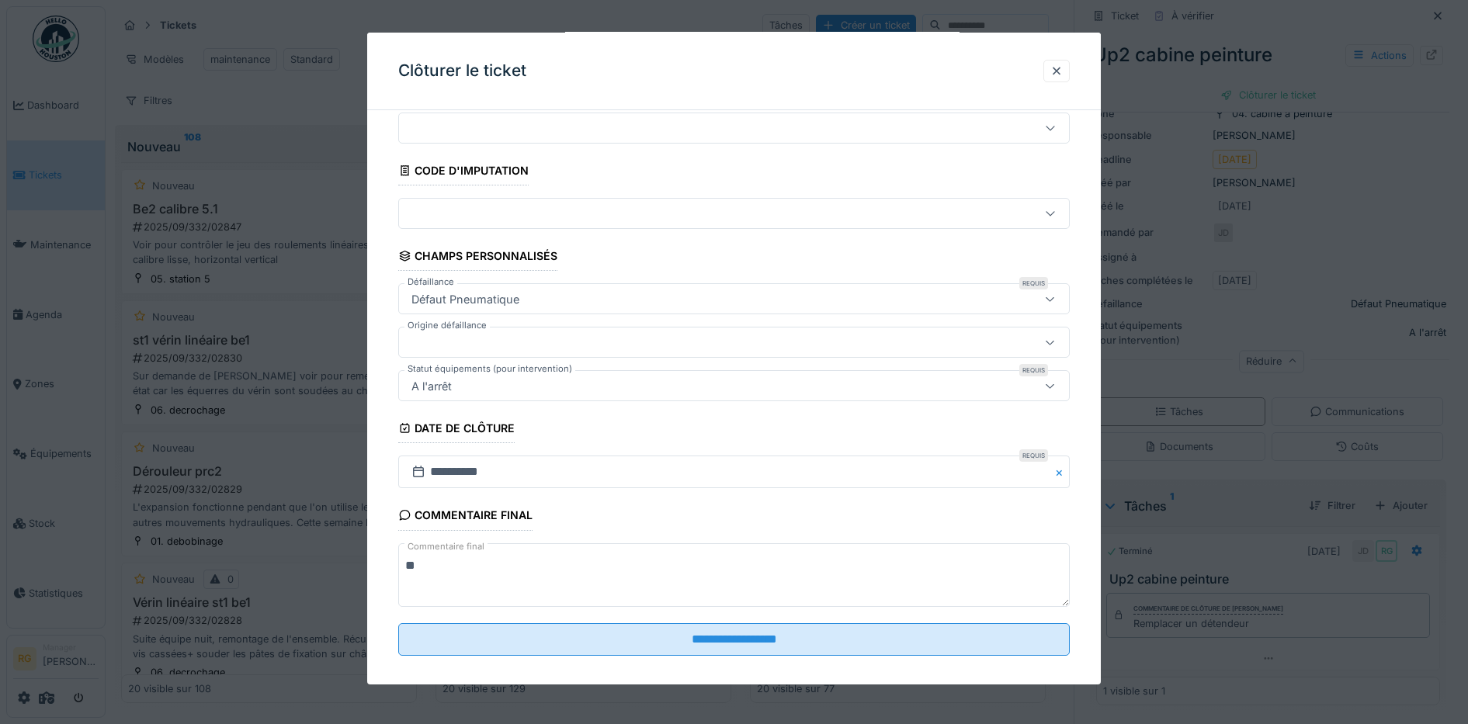
scroll to position [67, 0]
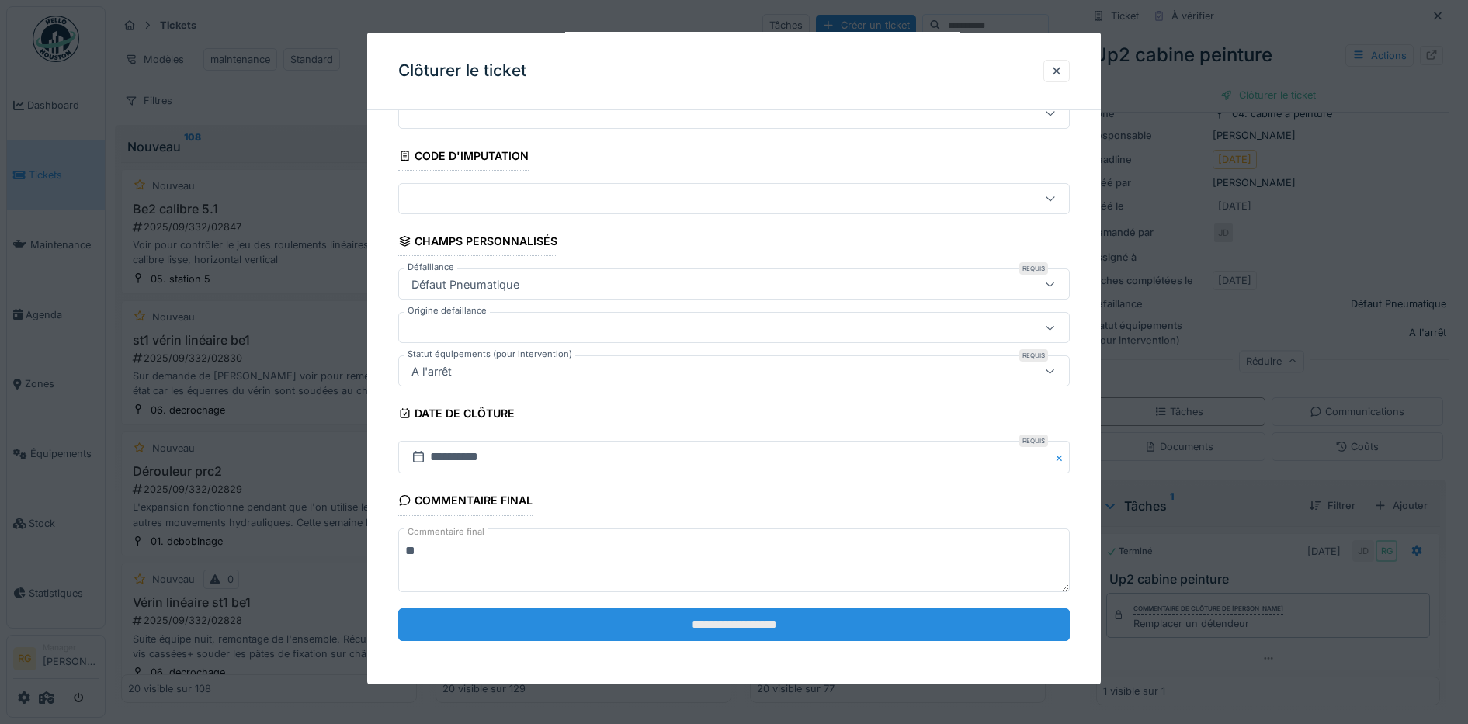
type textarea "**"
click at [744, 629] on input "**********" at bounding box center [734, 625] width 672 height 33
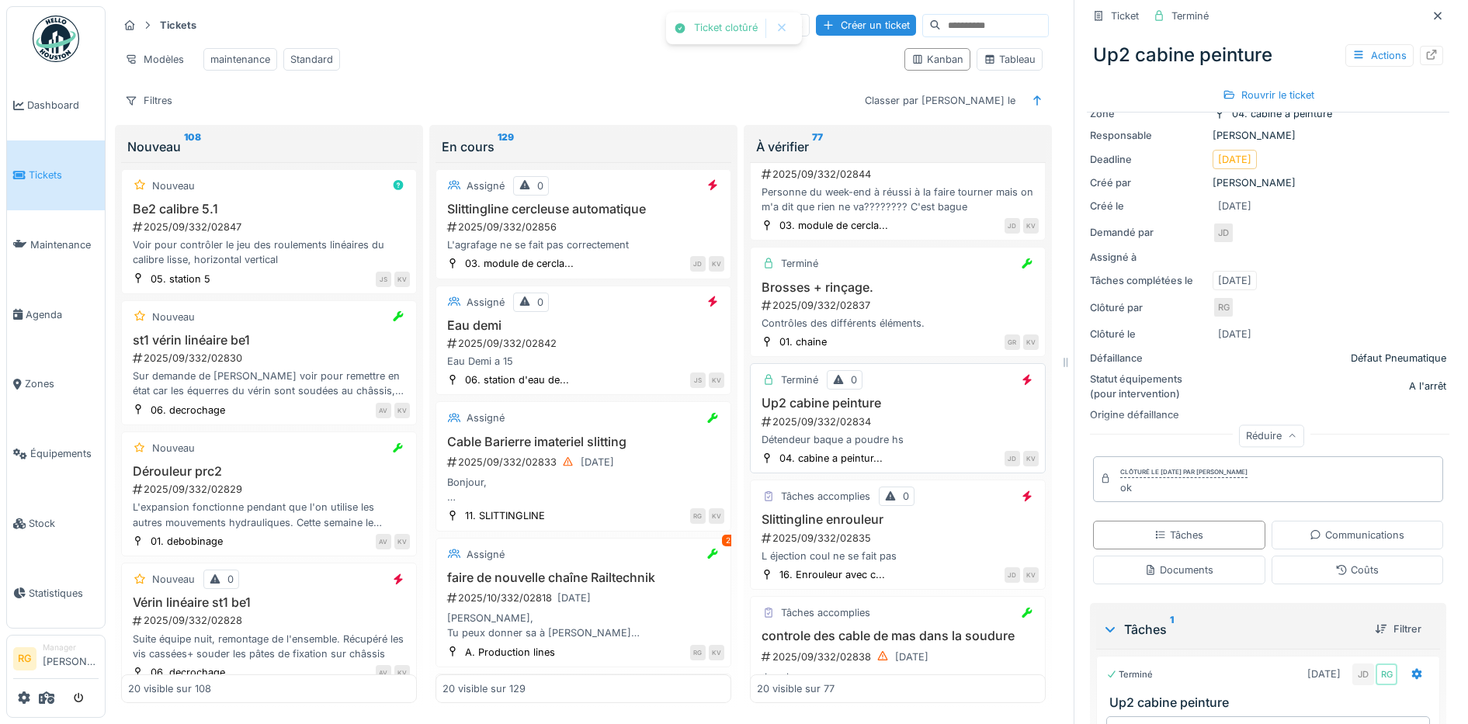
scroll to position [1552, 0]
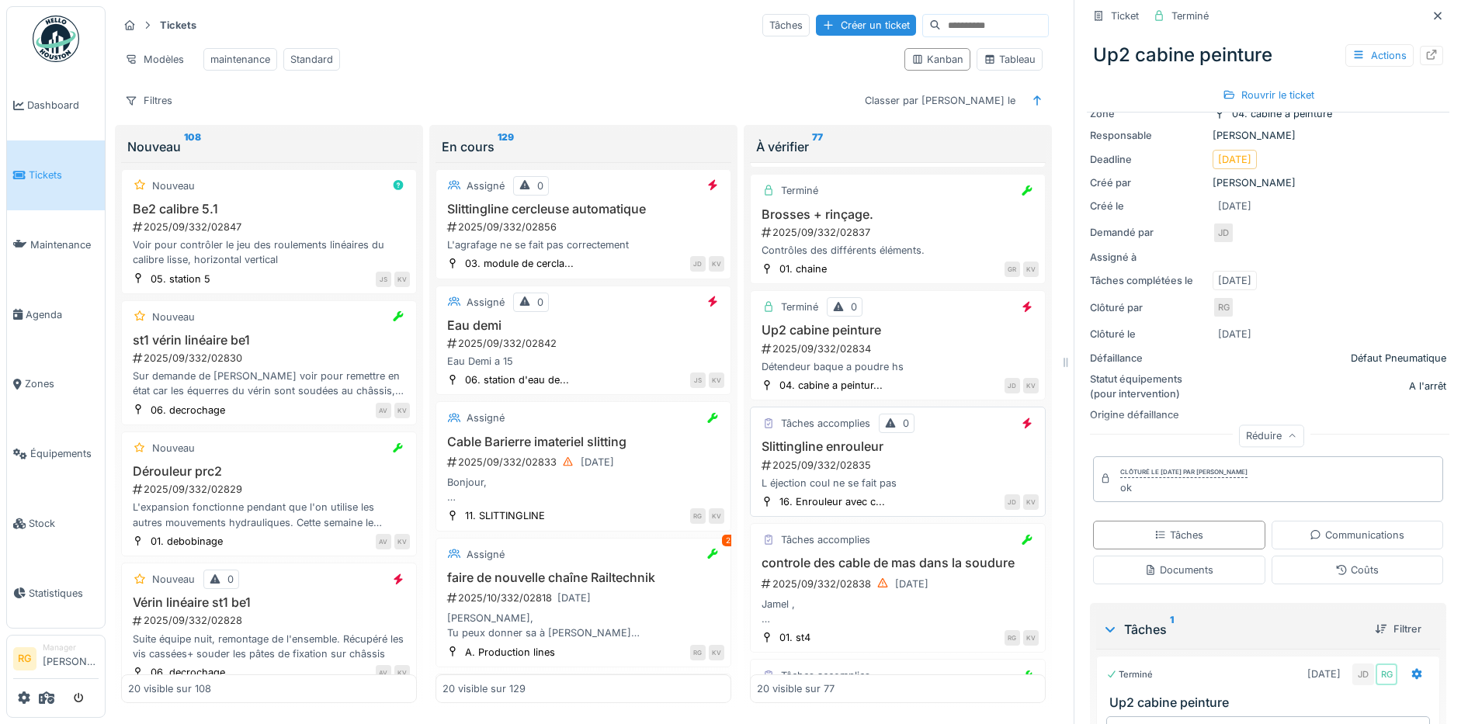
click at [912, 462] on div "2025/09/332/02835" at bounding box center [899, 465] width 279 height 15
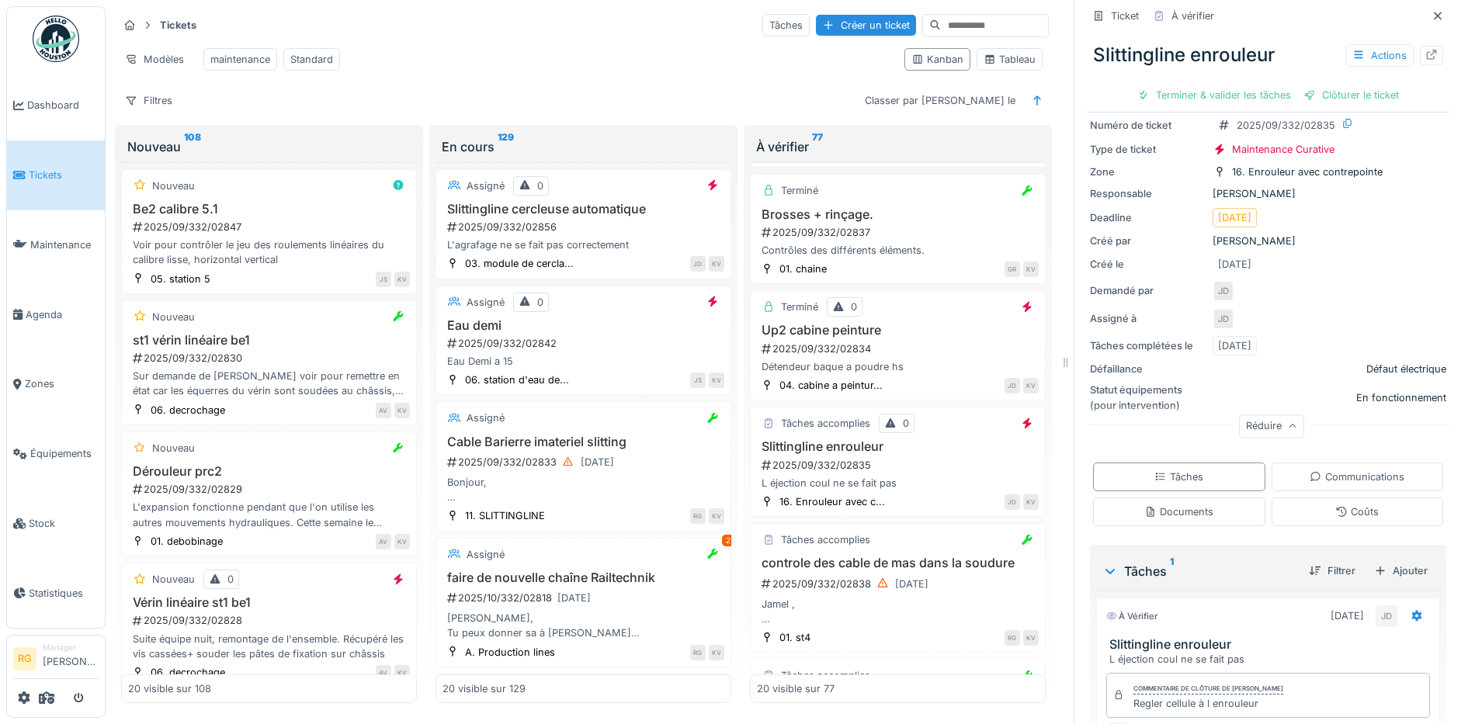
scroll to position [175, 0]
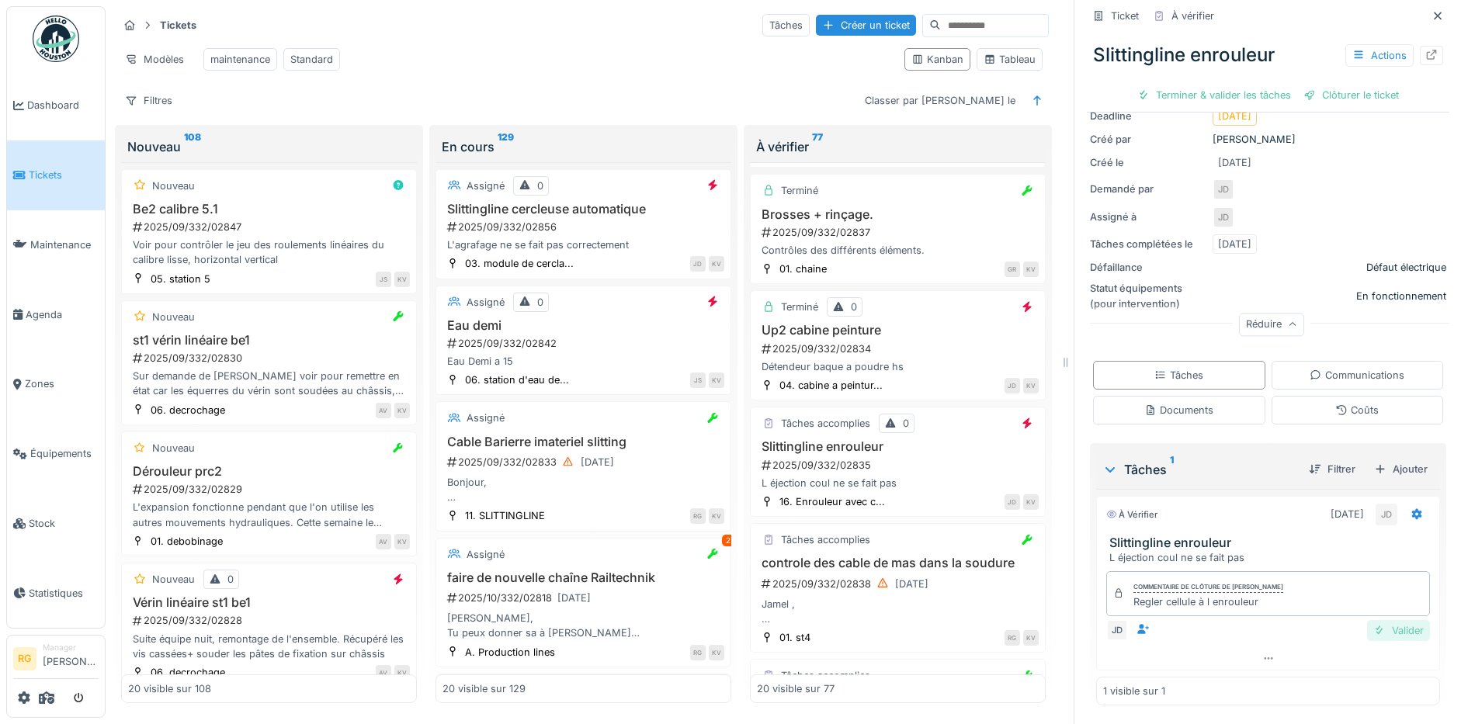
click at [1378, 620] on div "Valider" at bounding box center [1398, 630] width 63 height 21
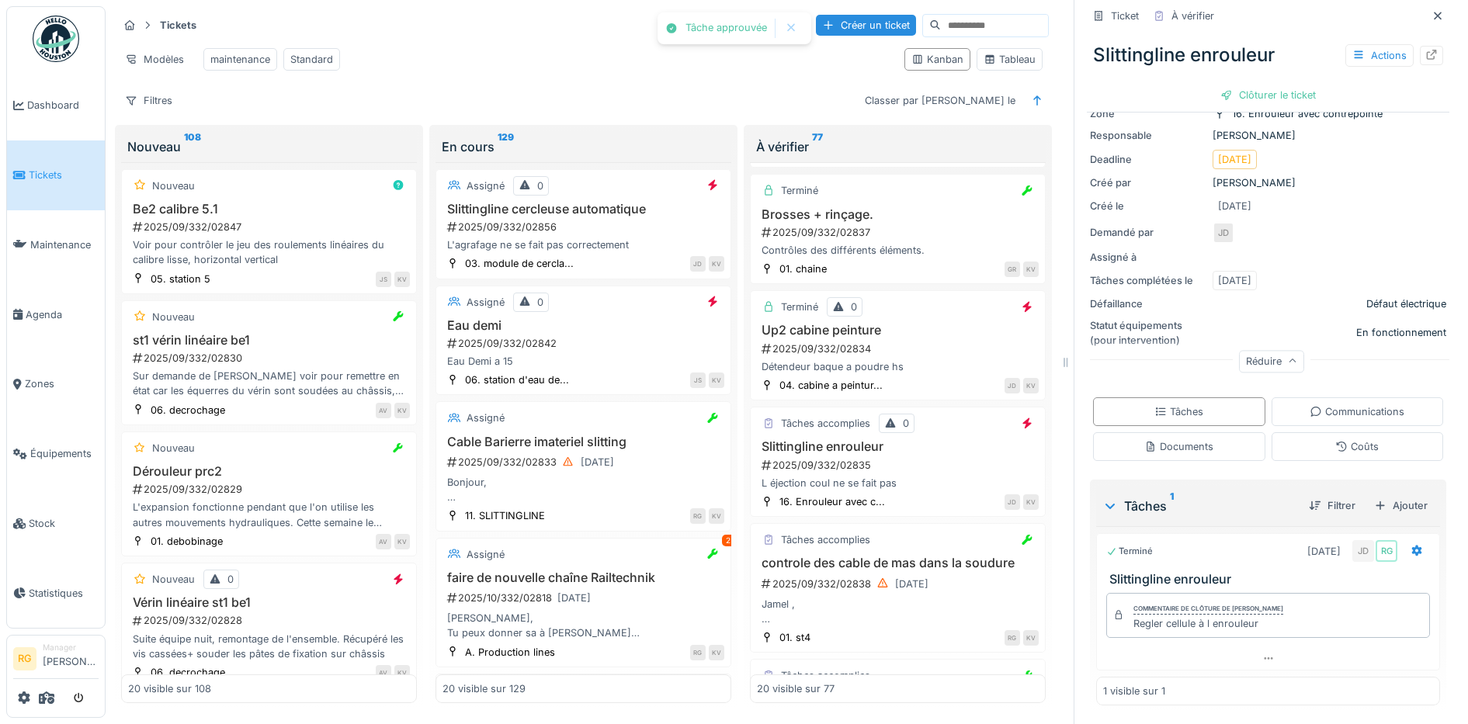
scroll to position [132, 0]
click at [1281, 85] on div "Clôturer le ticket" at bounding box center [1268, 95] width 108 height 21
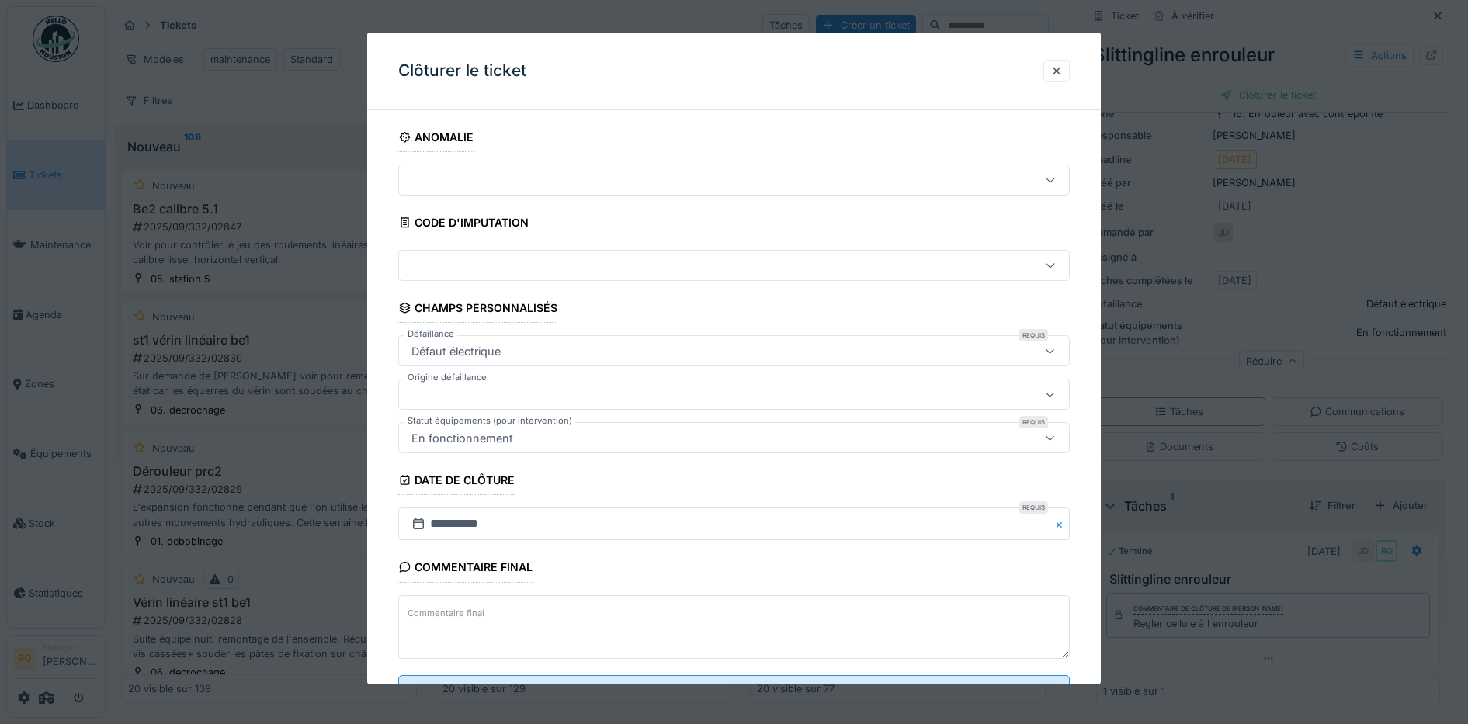
click at [483, 615] on label "Commentaire final" at bounding box center [445, 613] width 83 height 19
click at [483, 615] on textarea "Commentaire final" at bounding box center [734, 627] width 672 height 64
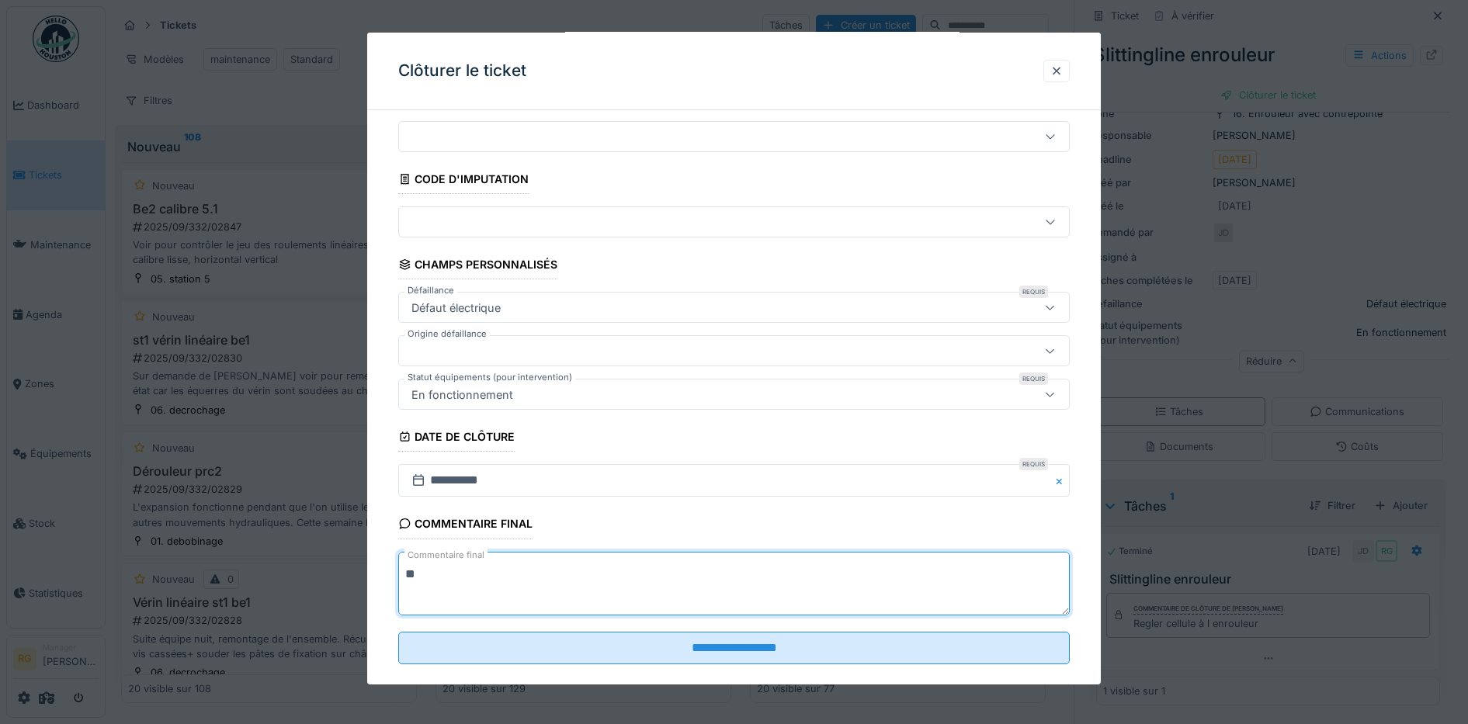
scroll to position [67, 0]
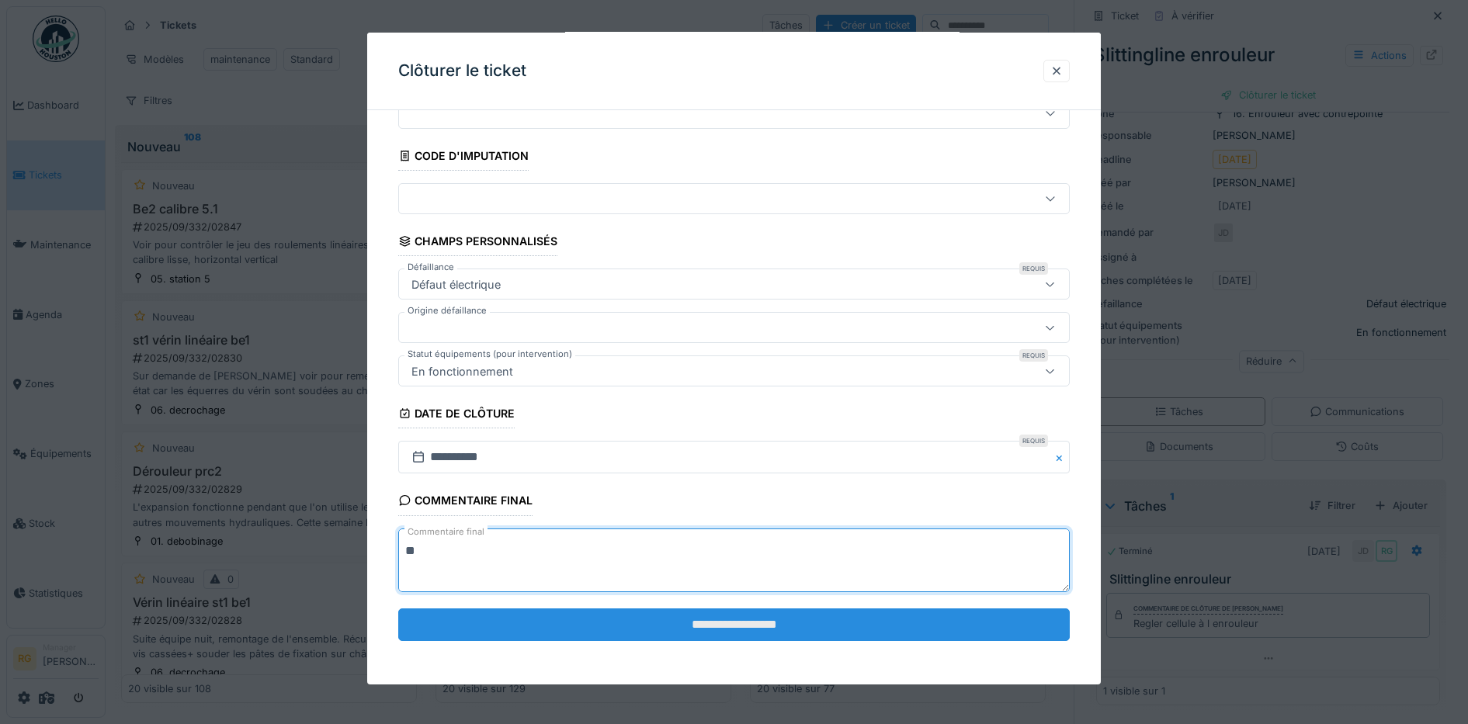
type textarea "**"
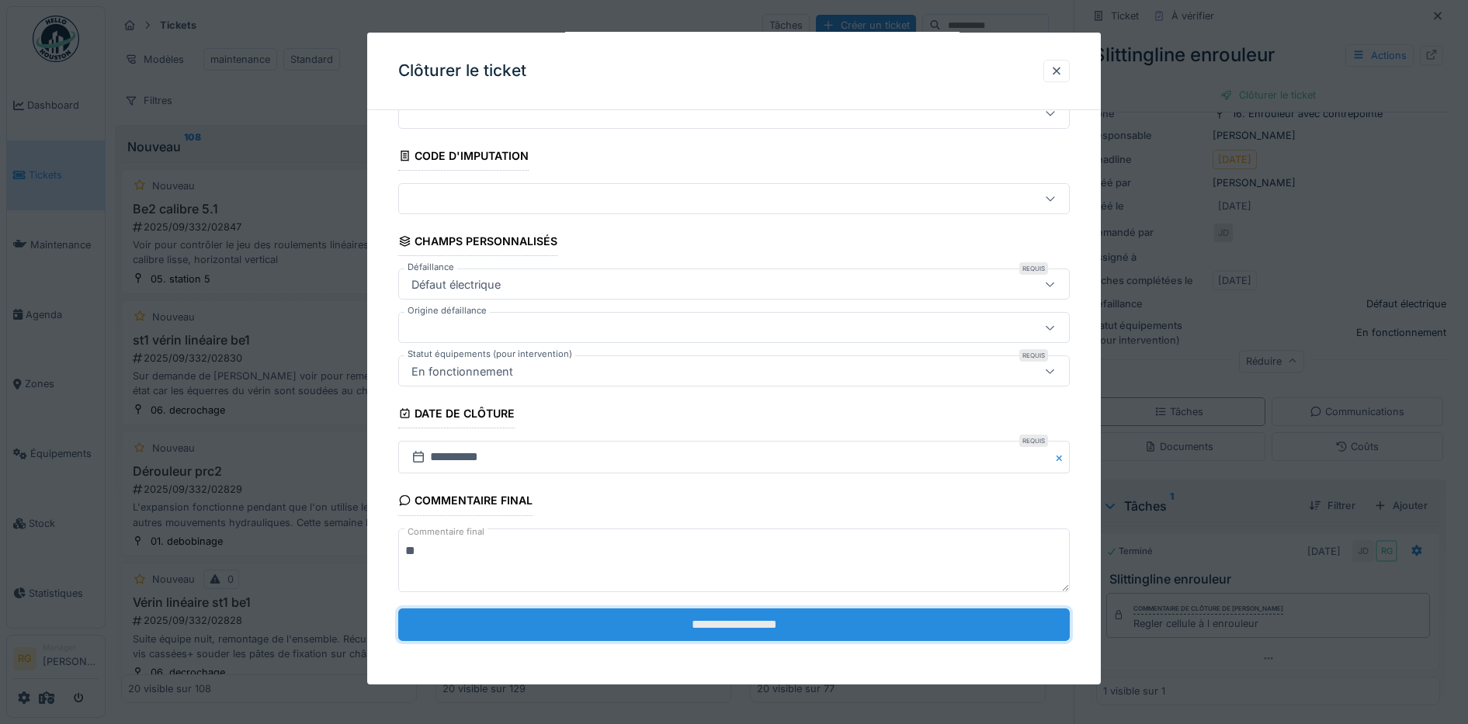
click at [732, 624] on input "**********" at bounding box center [734, 625] width 672 height 33
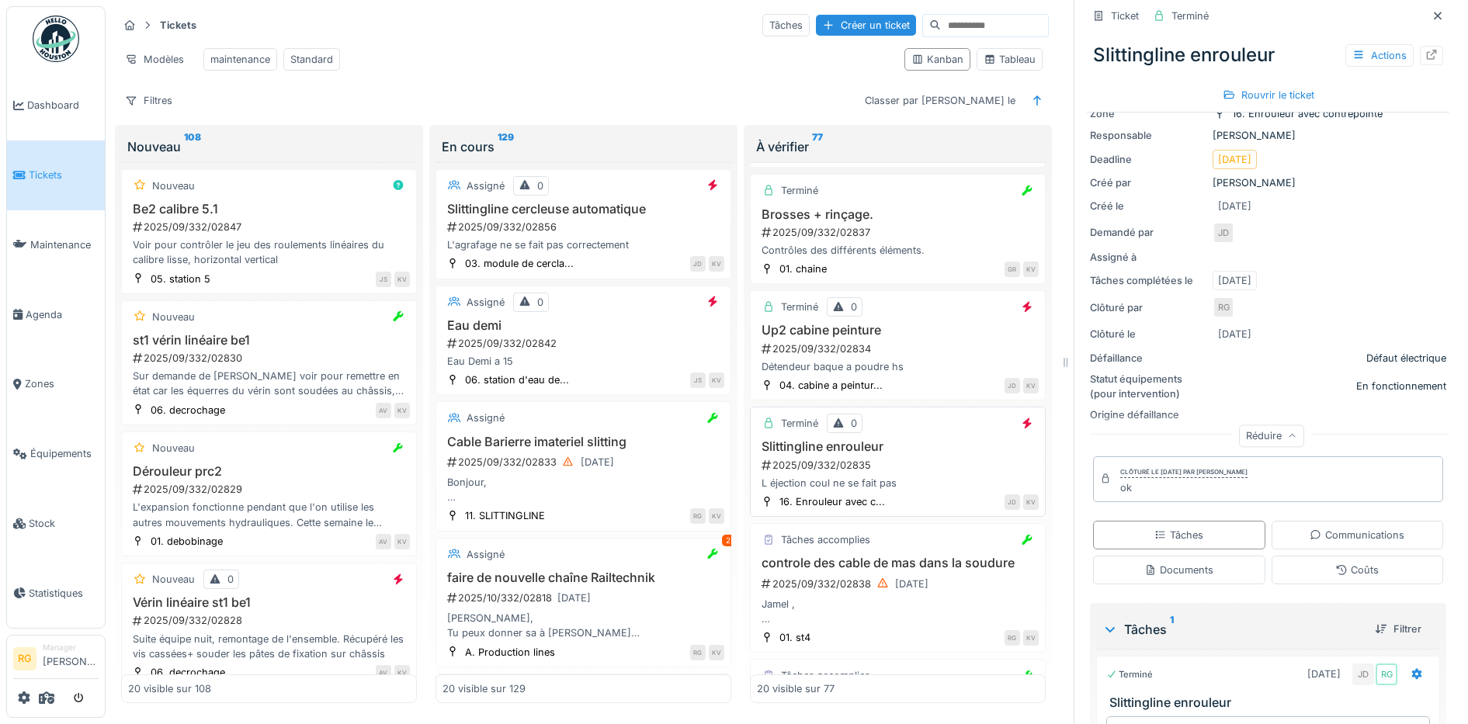
scroll to position [1649, 0]
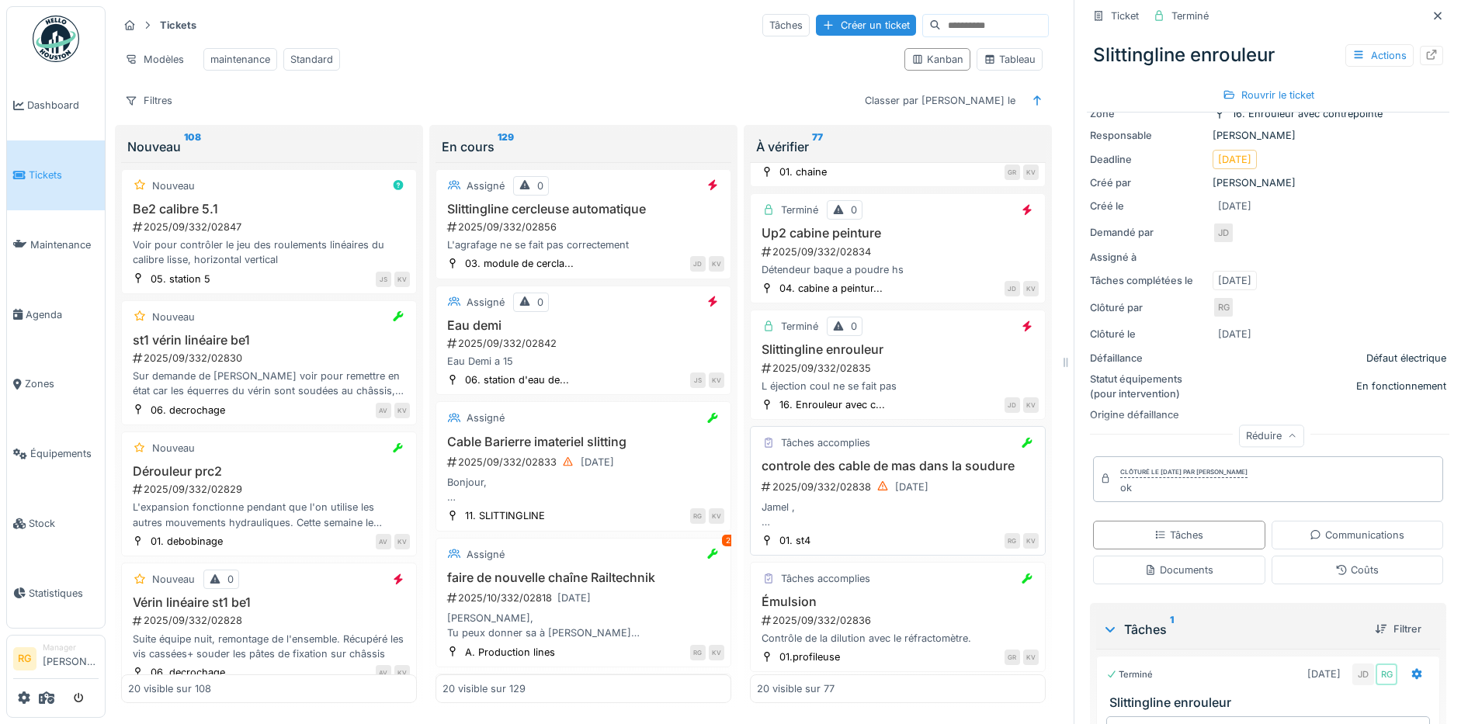
click at [925, 473] on h3 "controle des cable de mas dans la soudure" at bounding box center [898, 466] width 282 height 15
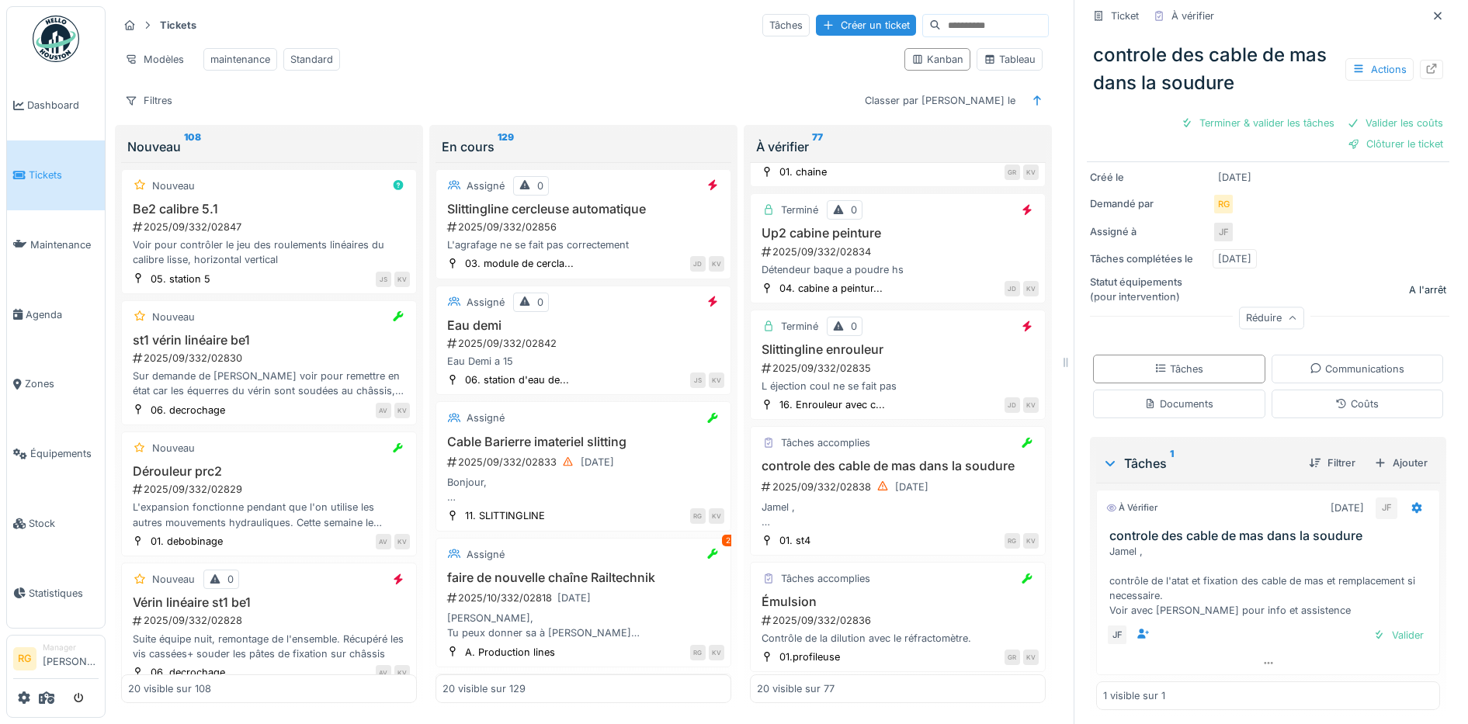
scroll to position [300, 0]
click at [1163, 392] on div "Documents" at bounding box center [1178, 399] width 69 height 15
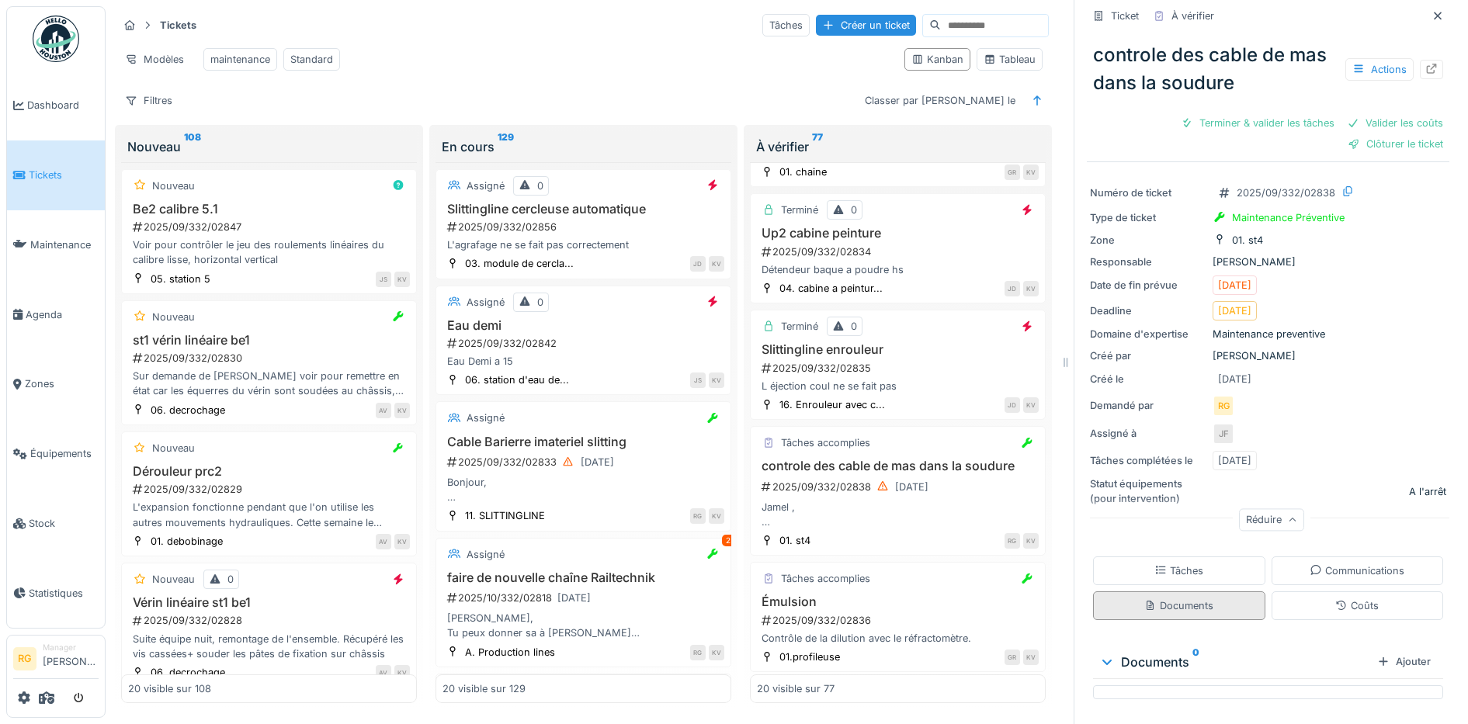
scroll to position [93, 0]
click at [1170, 563] on div "Tâches" at bounding box center [1178, 570] width 49 height 15
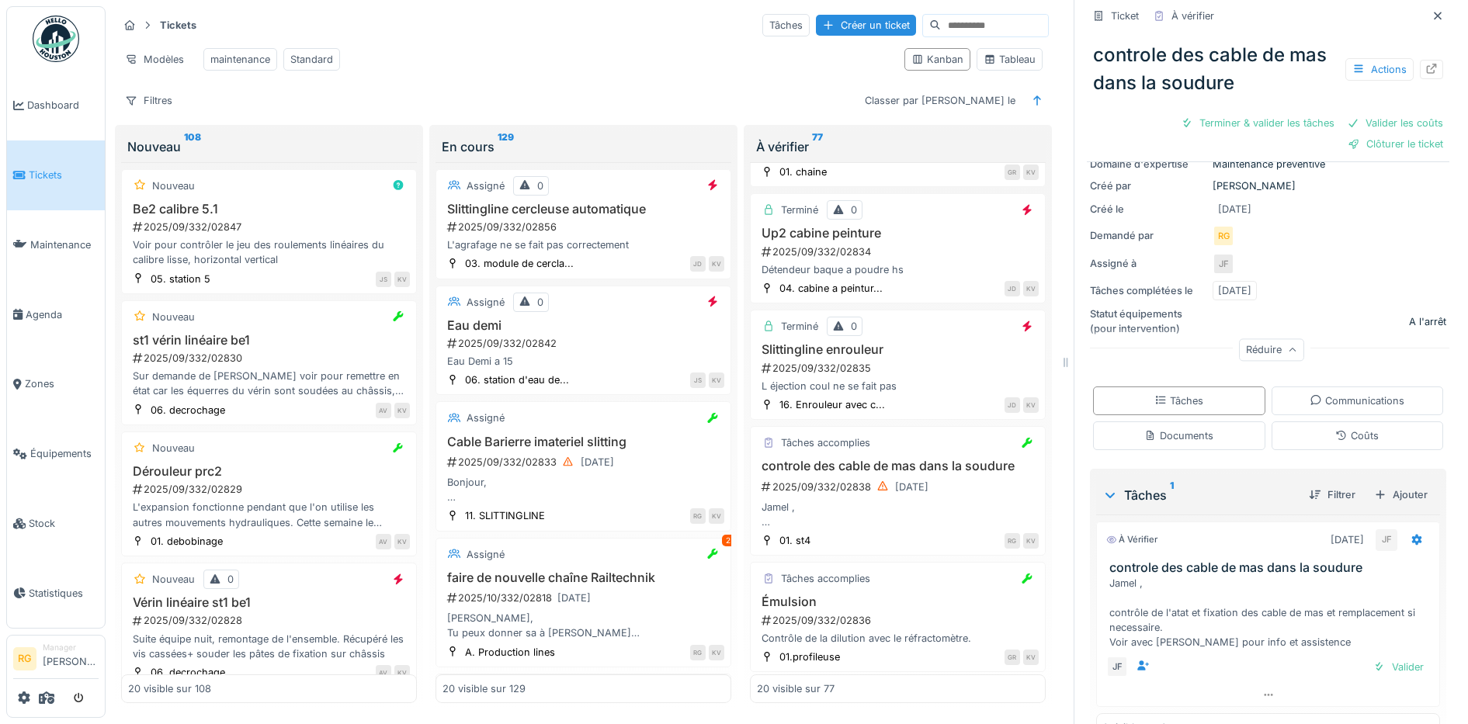
scroll to position [300, 0]
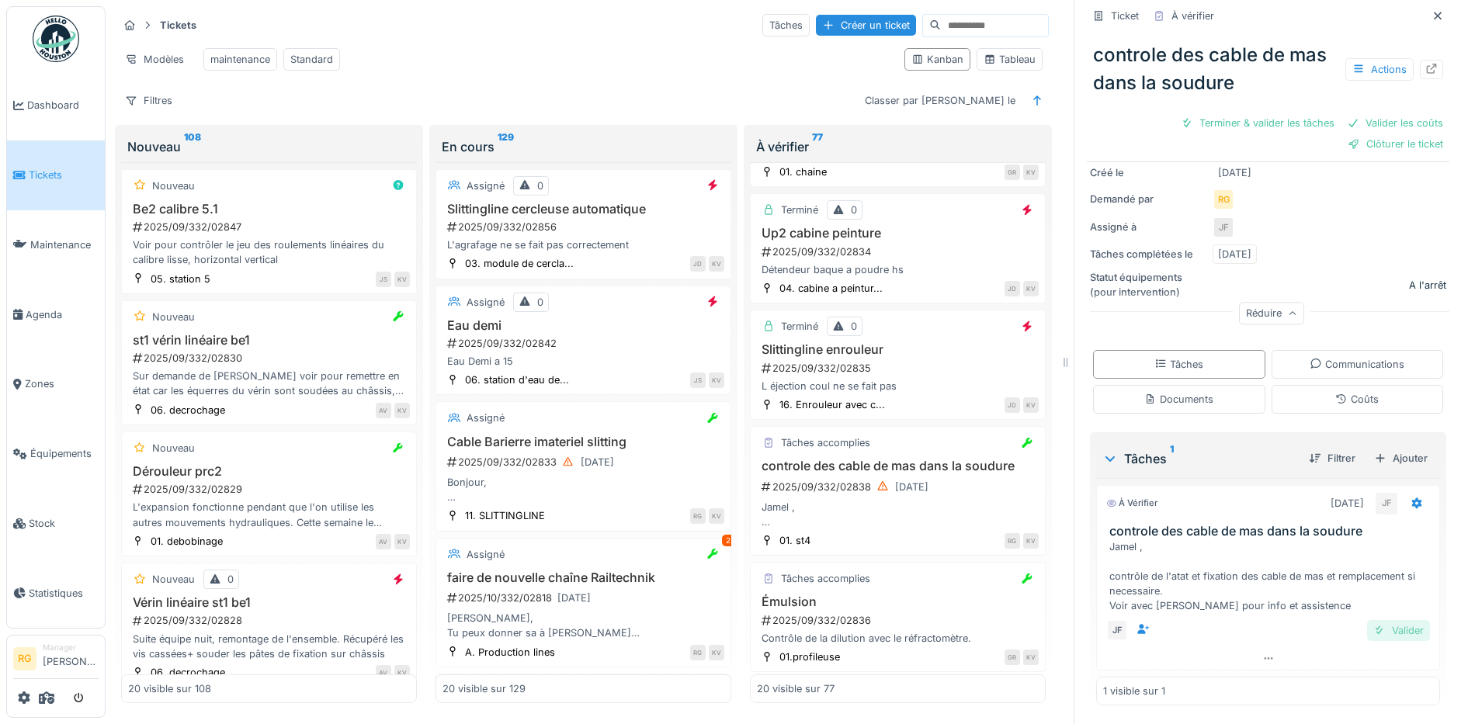
click at [1384, 620] on div "Valider" at bounding box center [1398, 630] width 63 height 21
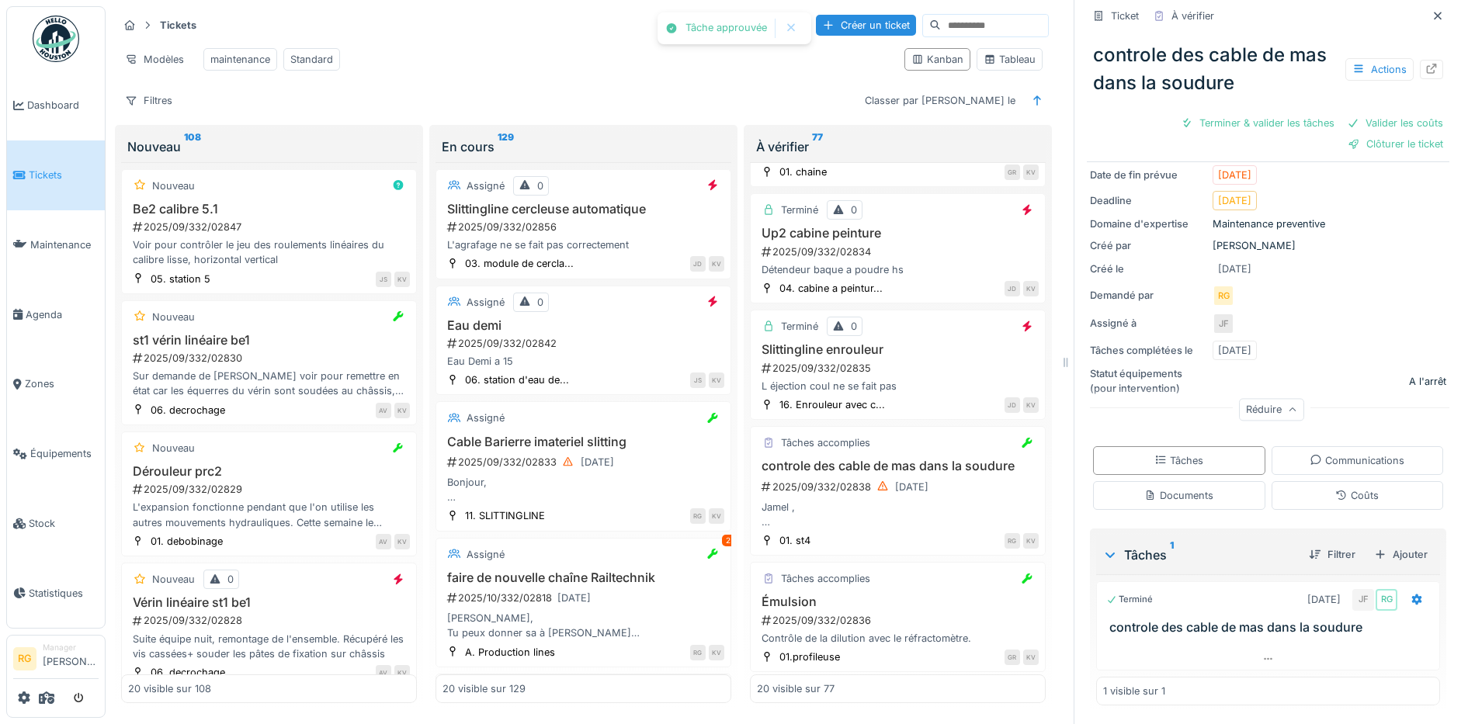
scroll to position [176, 0]
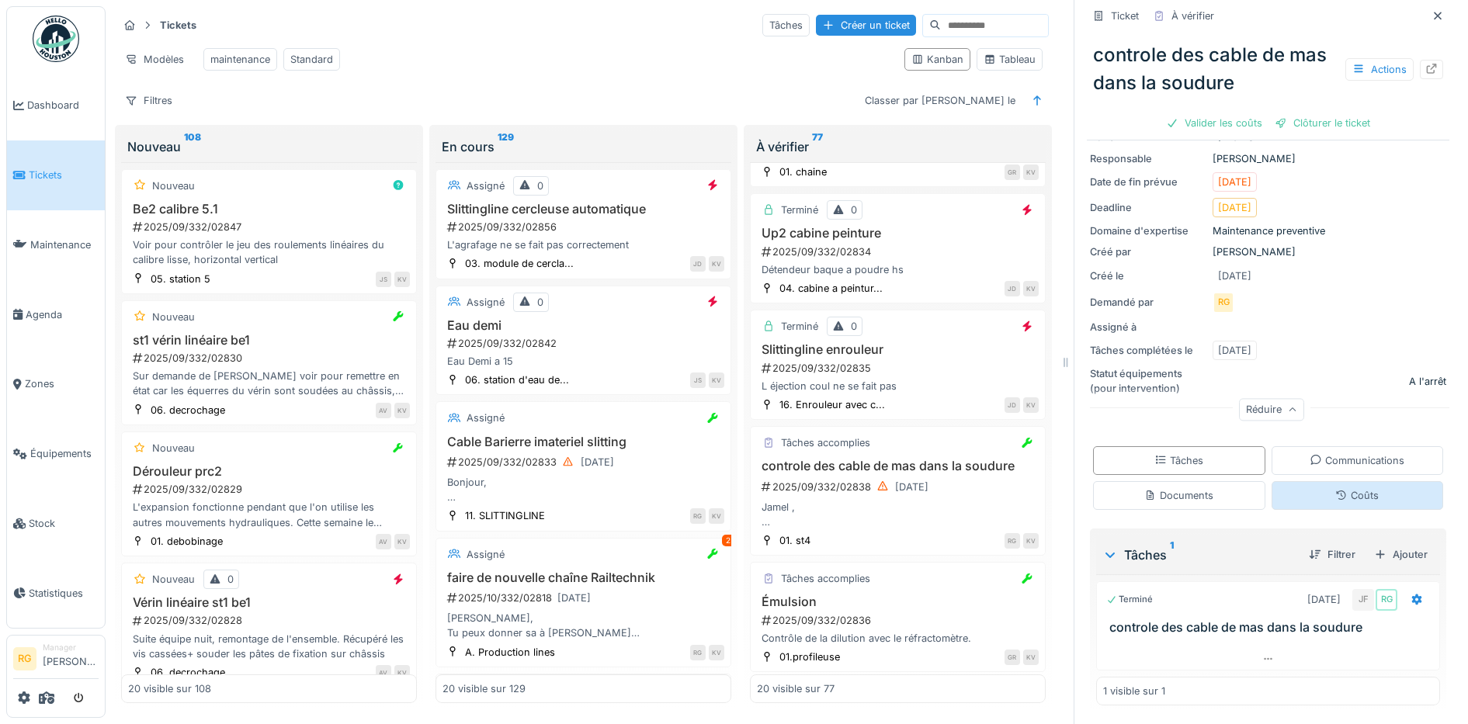
click at [1338, 488] on div "Coûts" at bounding box center [1356, 495] width 43 height 15
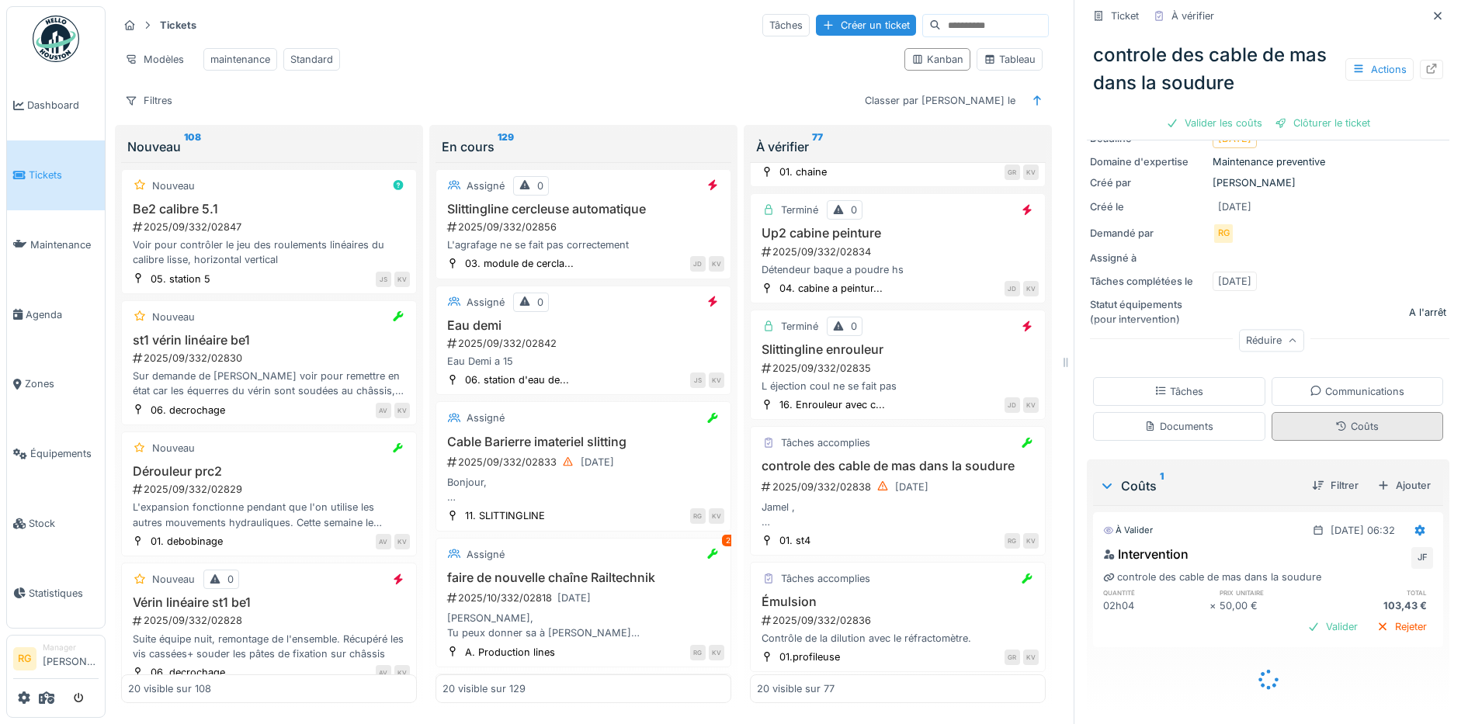
scroll to position [227, 0]
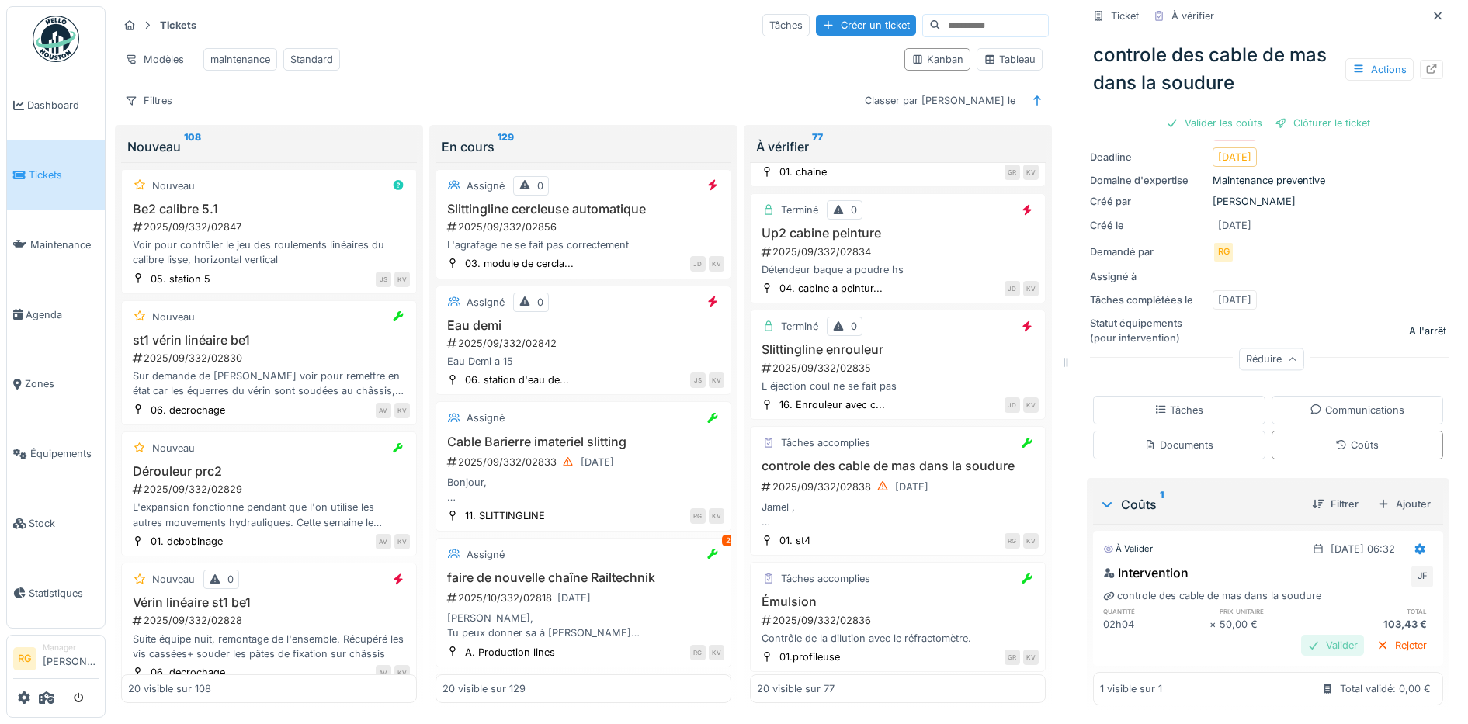
click at [1318, 635] on div "Valider" at bounding box center [1332, 645] width 63 height 21
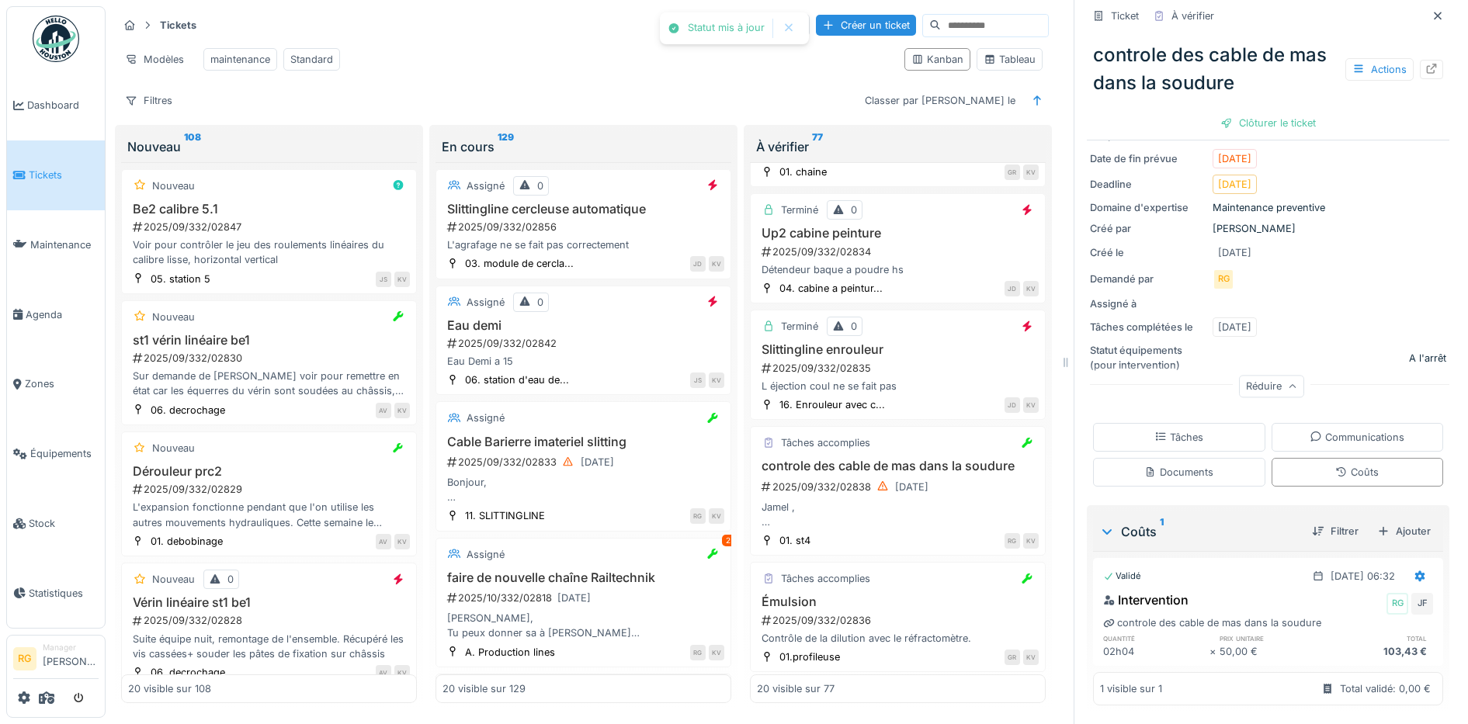
scroll to position [199, 0]
click at [1260, 113] on div "Clôturer le ticket" at bounding box center [1268, 123] width 108 height 21
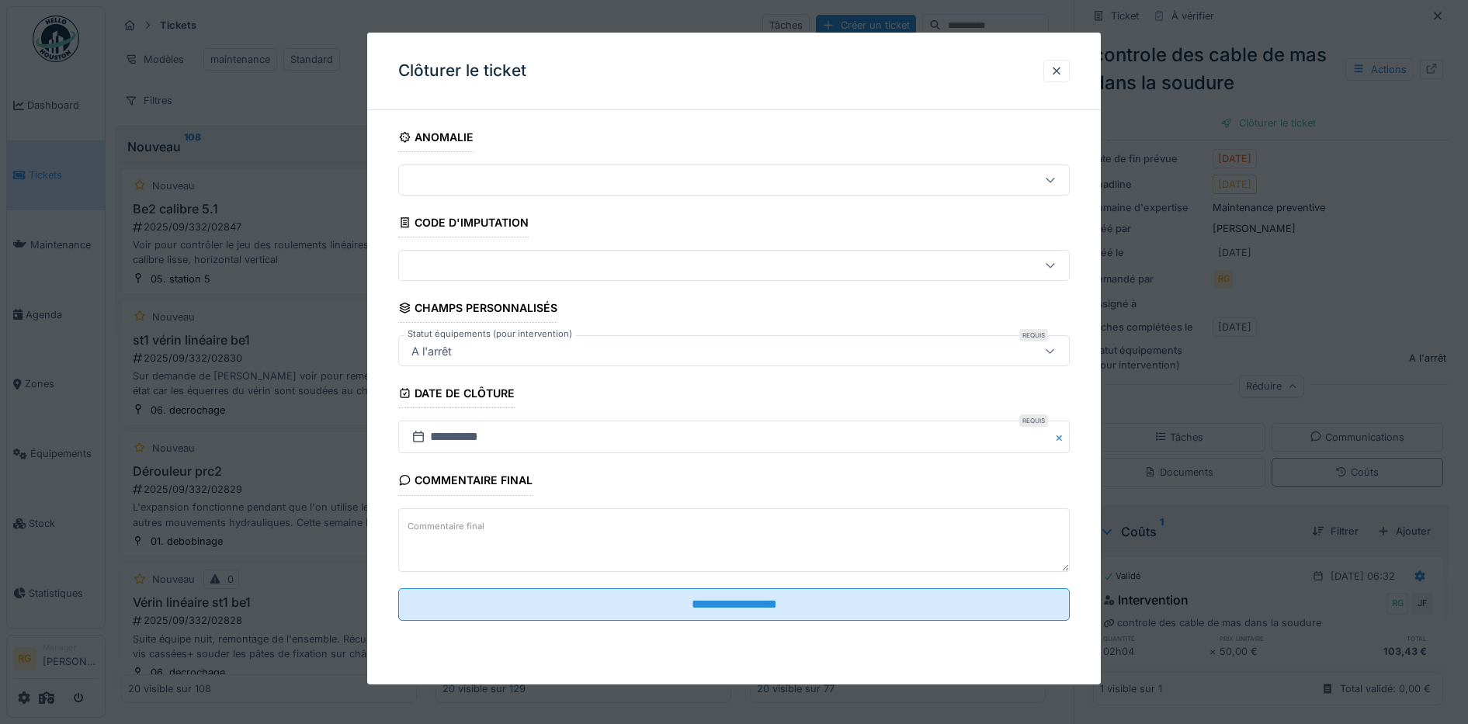
click at [669, 526] on textarea "Commentaire final" at bounding box center [734, 540] width 672 height 64
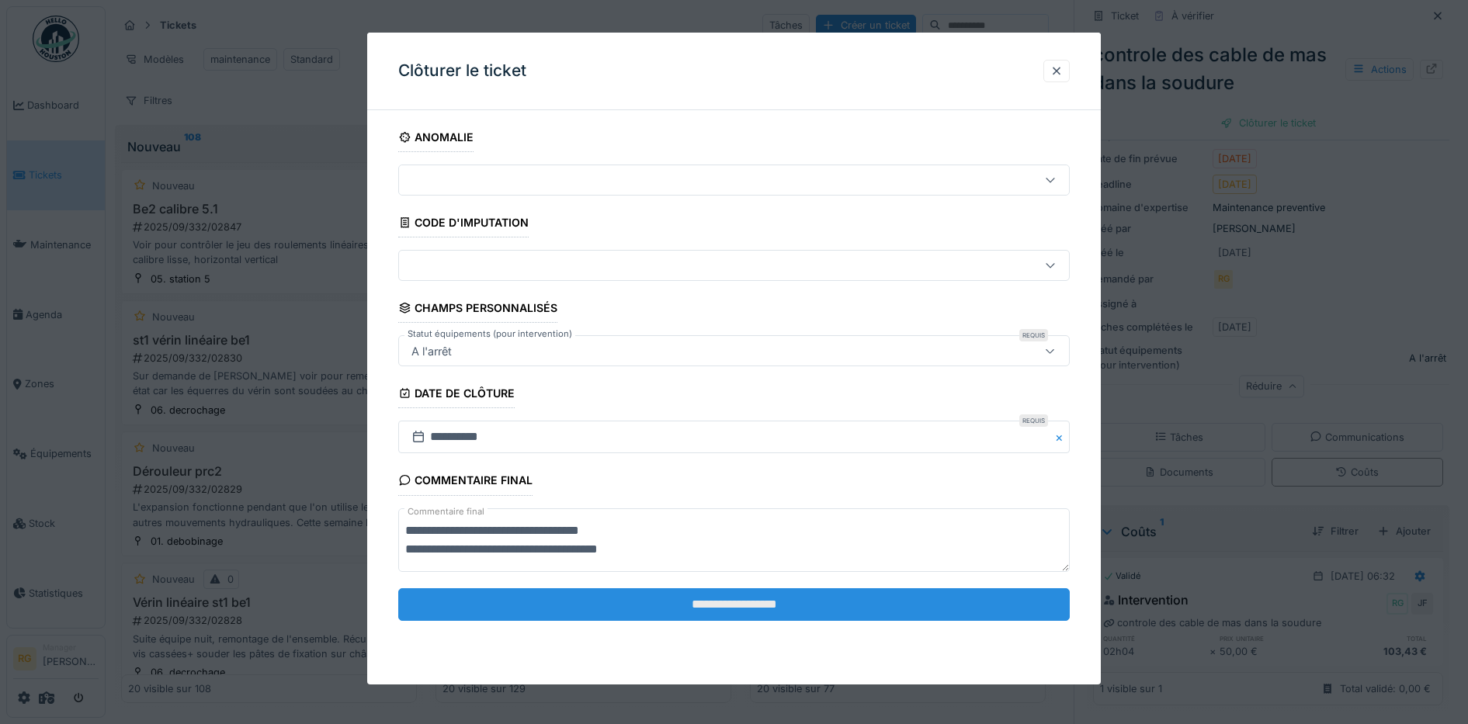
type textarea "**********"
click at [736, 602] on input "**********" at bounding box center [734, 604] width 672 height 33
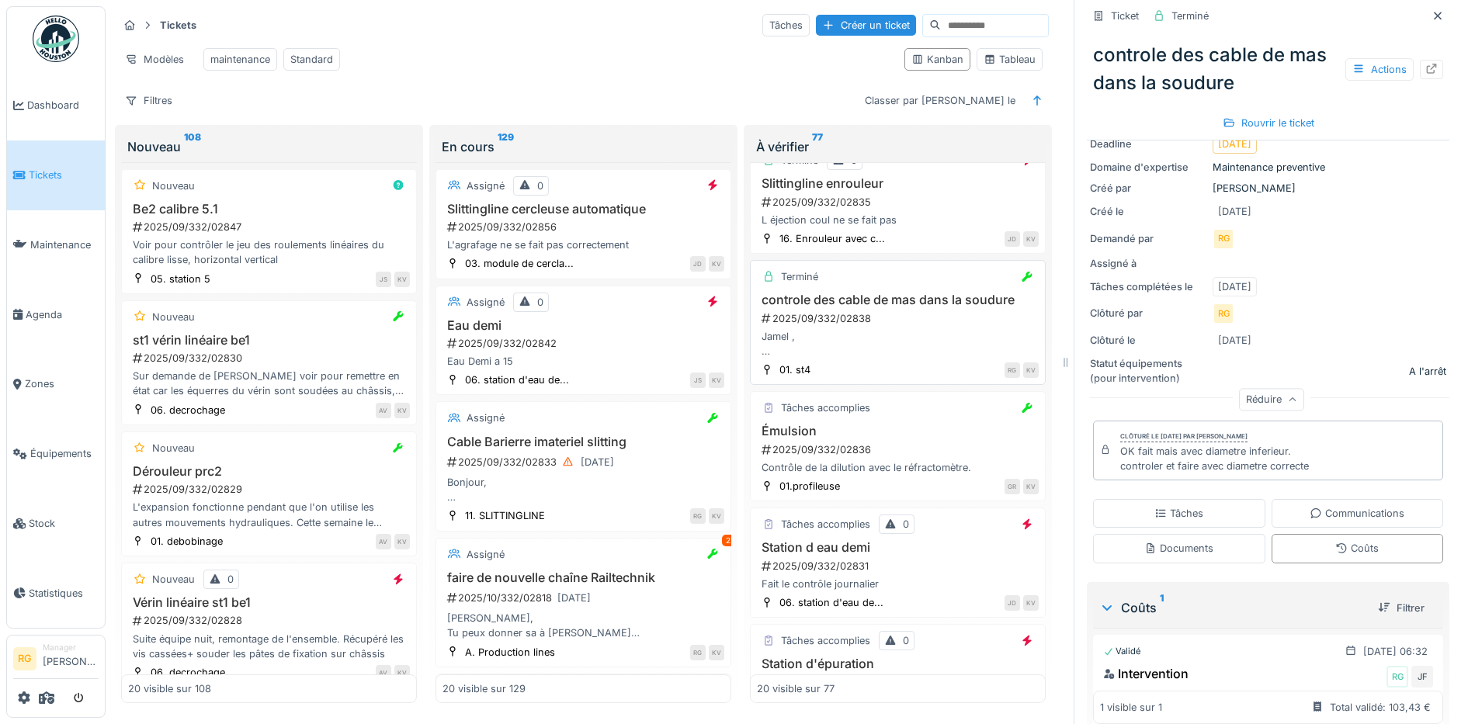
scroll to position [1843, 0]
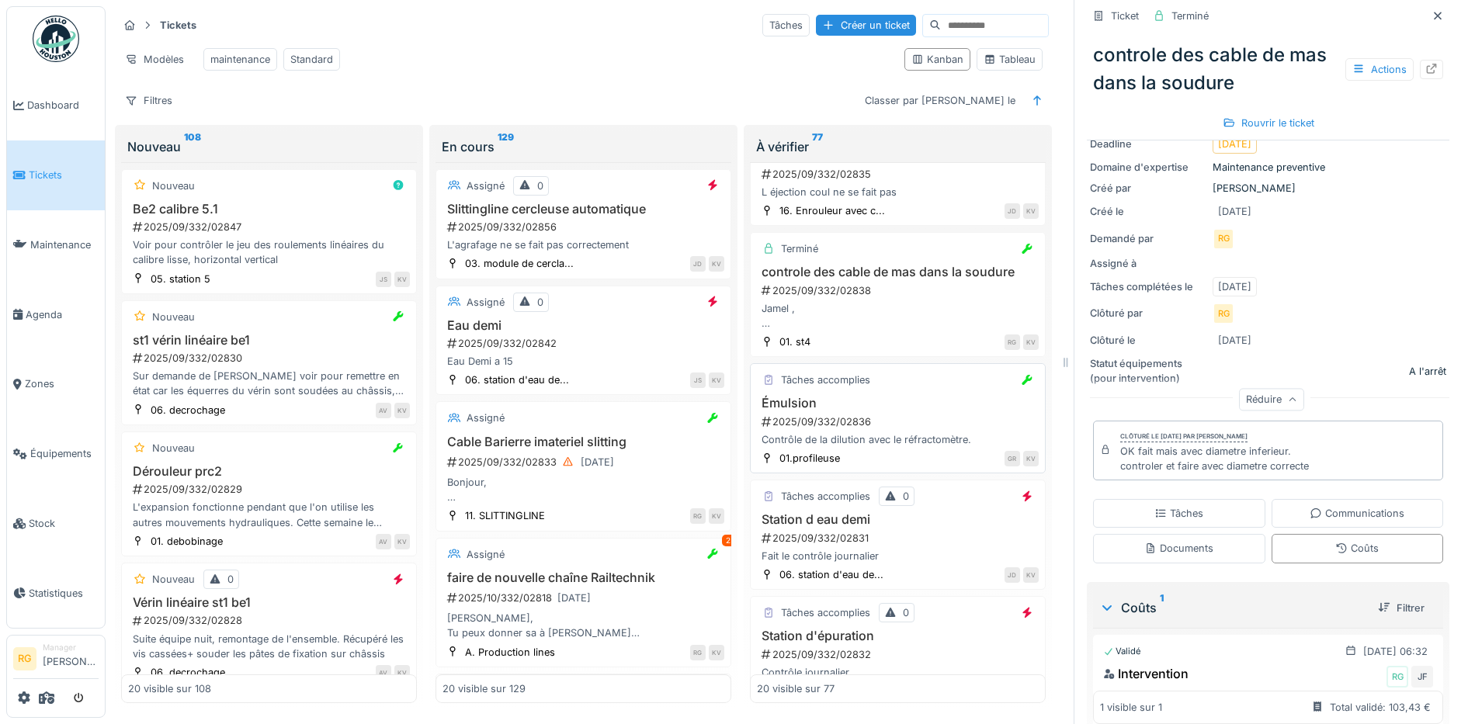
click at [932, 411] on h3 "Émulsion" at bounding box center [898, 403] width 282 height 15
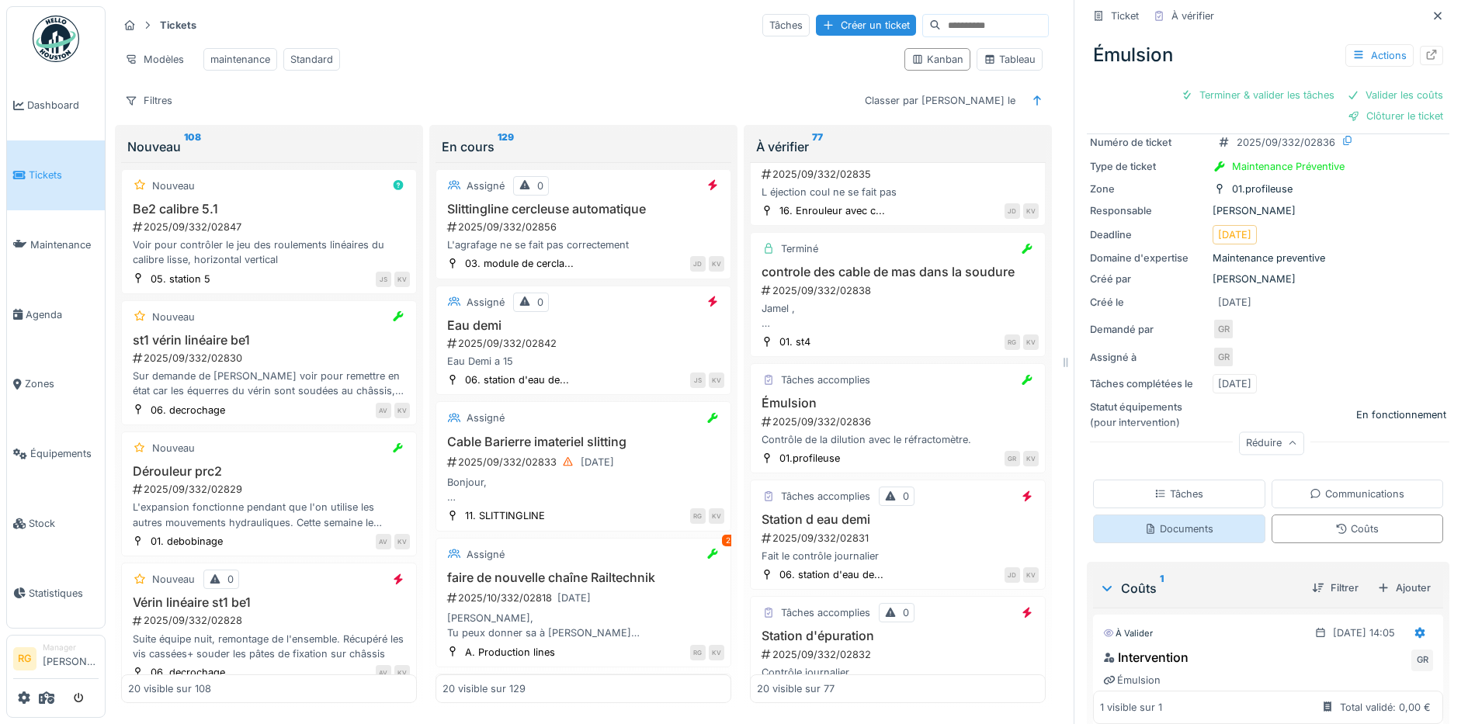
scroll to position [141, 0]
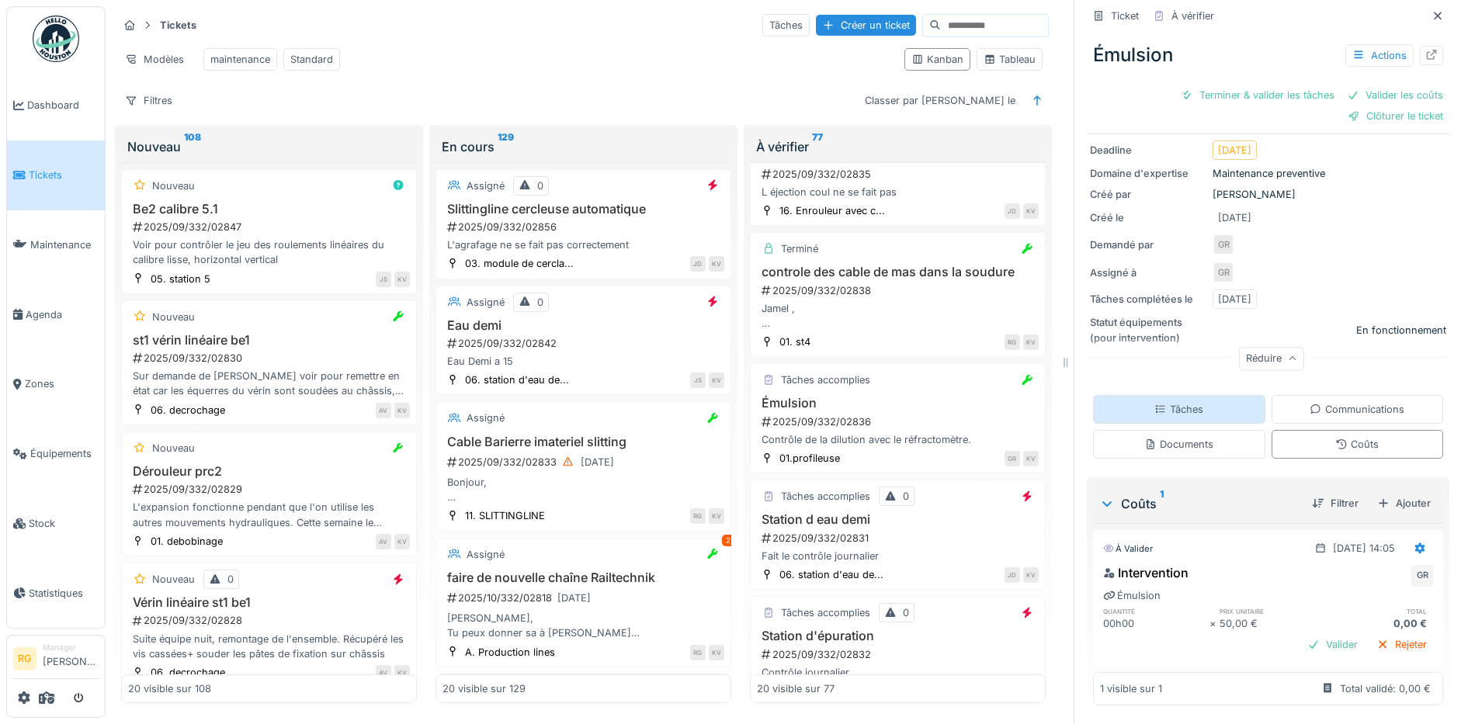
click at [1175, 395] on div "Tâches" at bounding box center [1179, 409] width 172 height 29
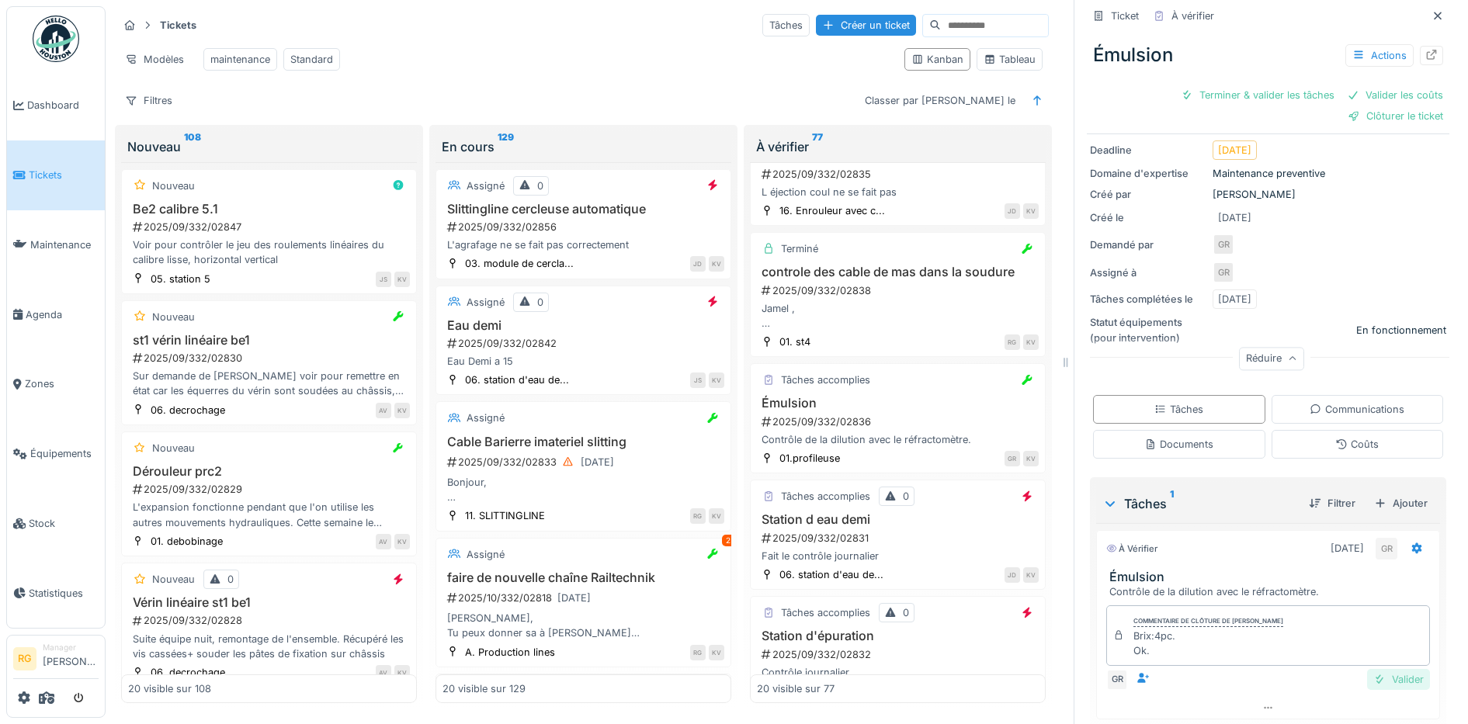
click at [1369, 669] on div "Valider" at bounding box center [1398, 679] width 63 height 21
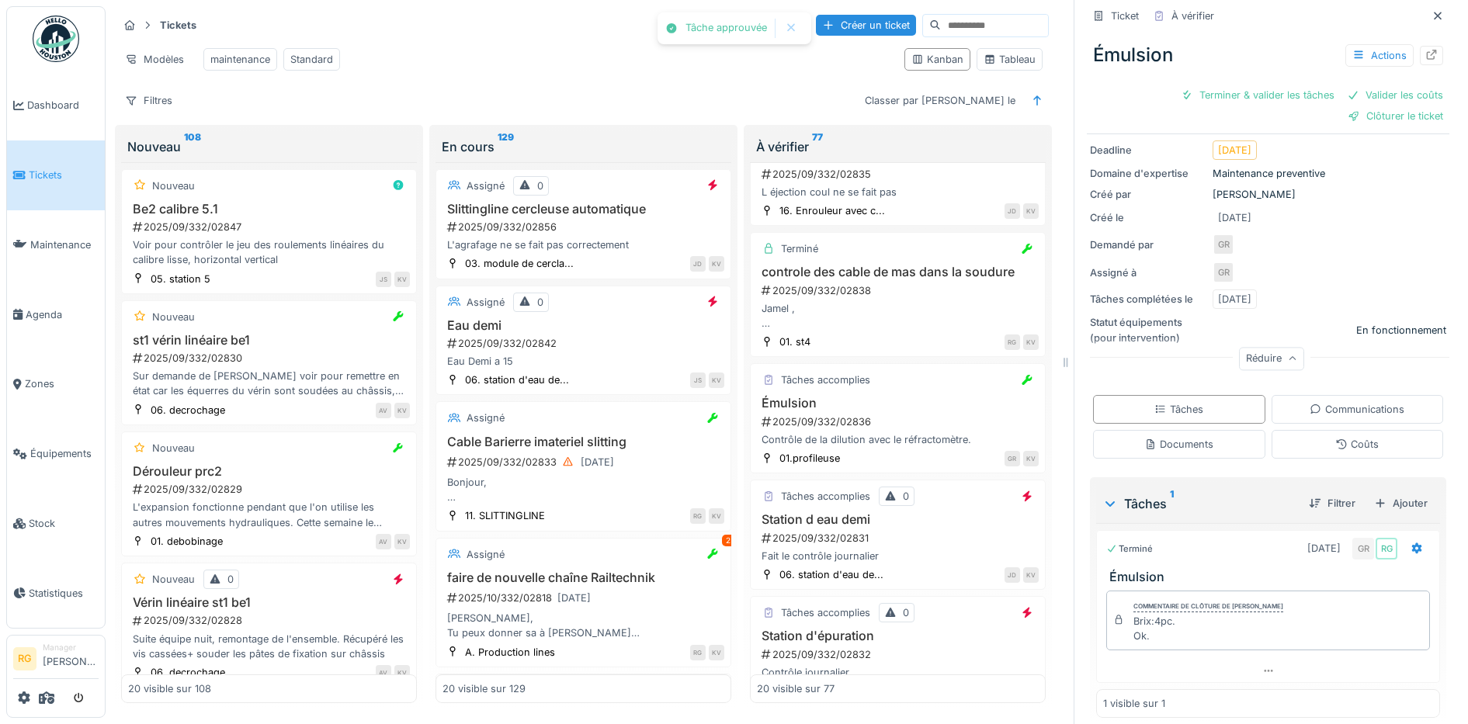
scroll to position [120, 0]
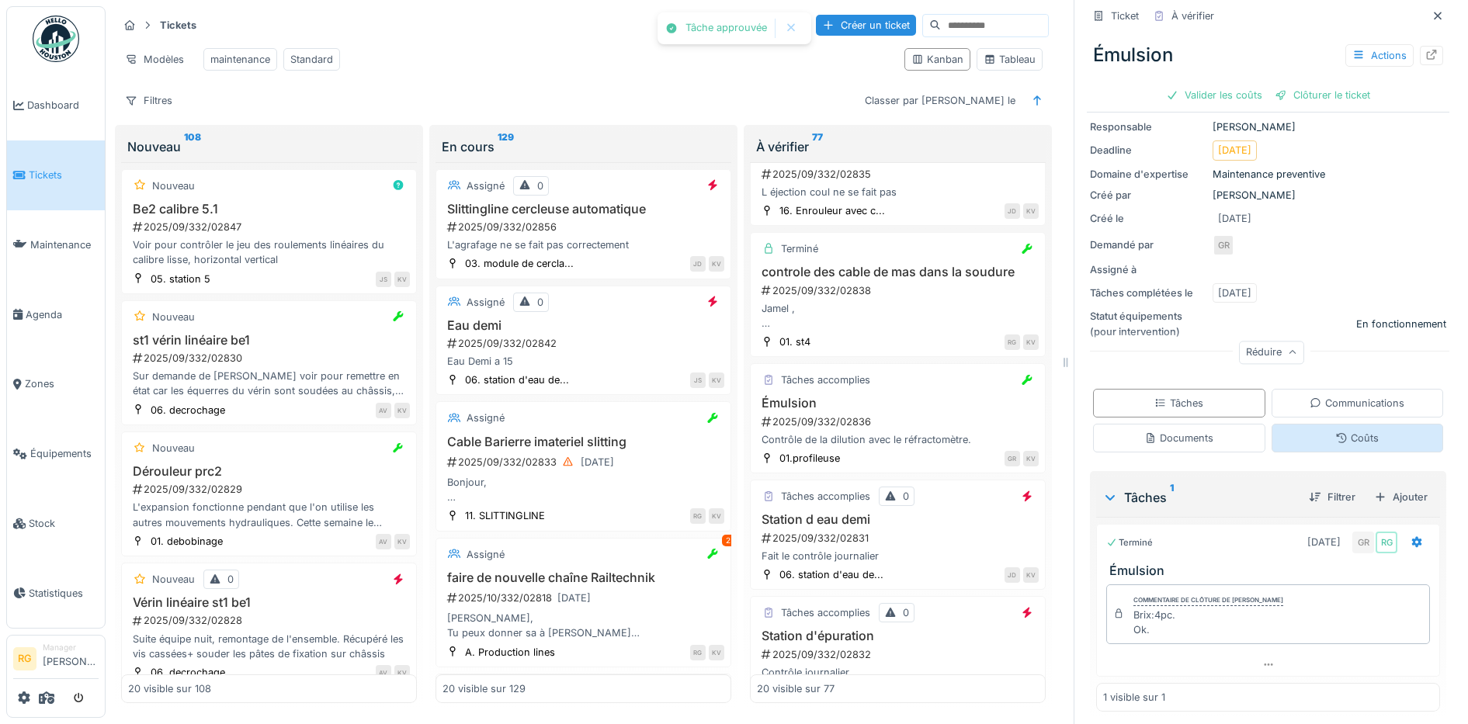
click at [1358, 424] on div "Coûts" at bounding box center [1357, 438] width 172 height 29
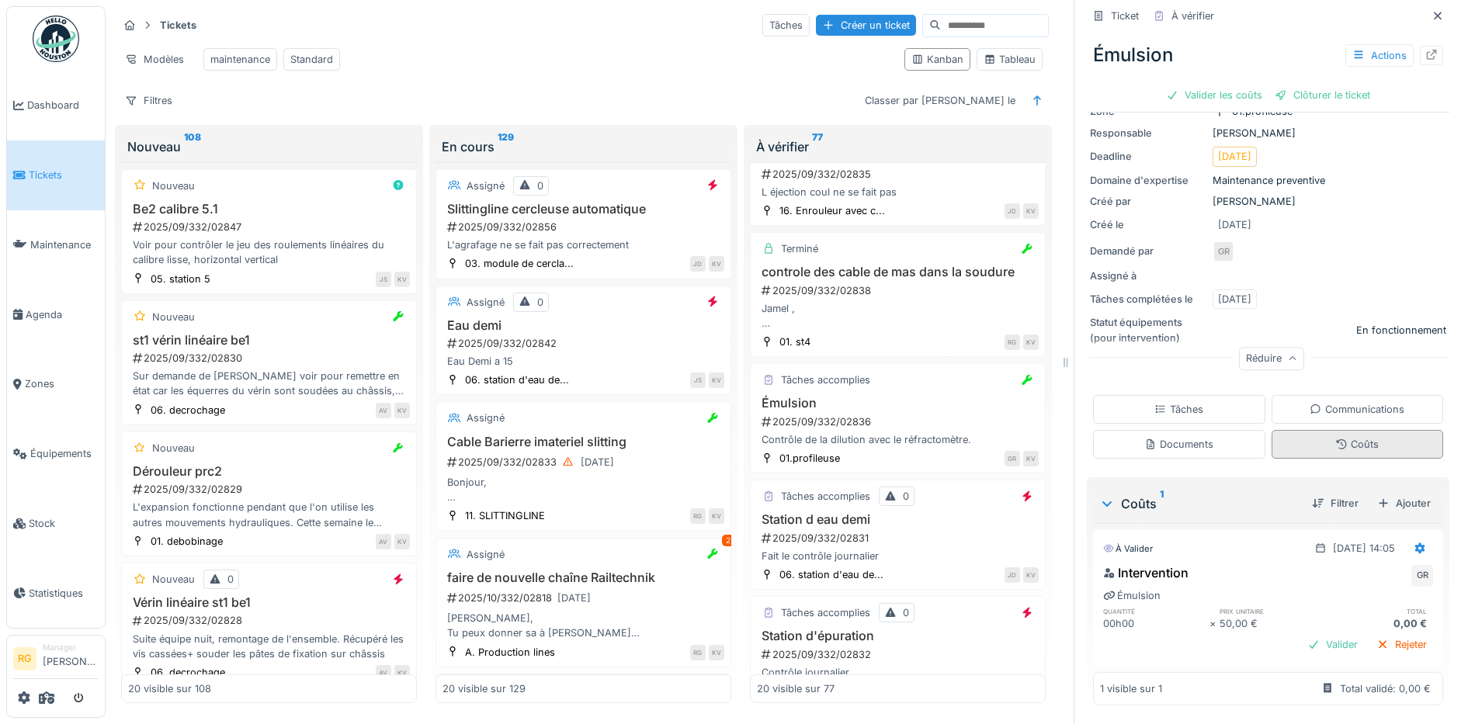
scroll to position [113, 0]
click at [1155, 402] on div "Tâches" at bounding box center [1178, 409] width 49 height 15
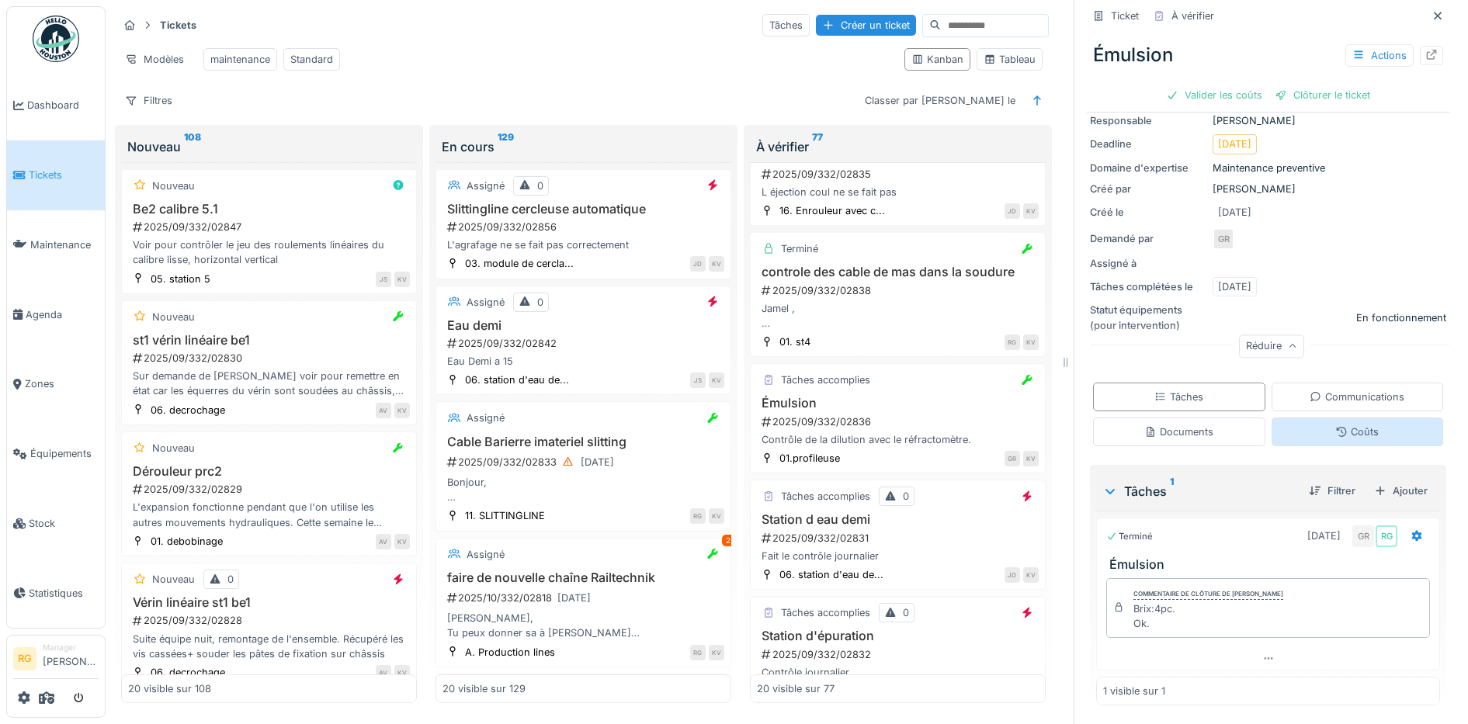
click at [1335, 425] on div "Coûts" at bounding box center [1356, 432] width 43 height 15
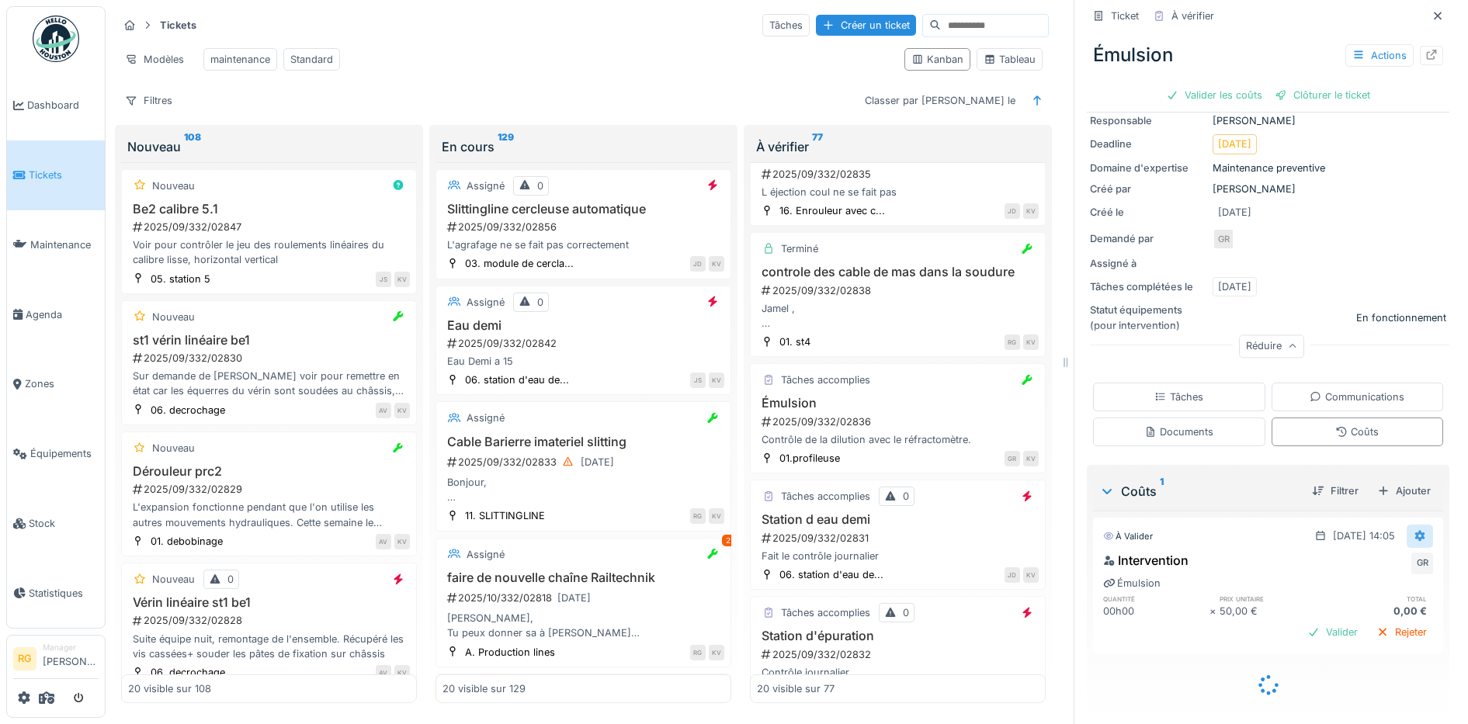
scroll to position [113, 0]
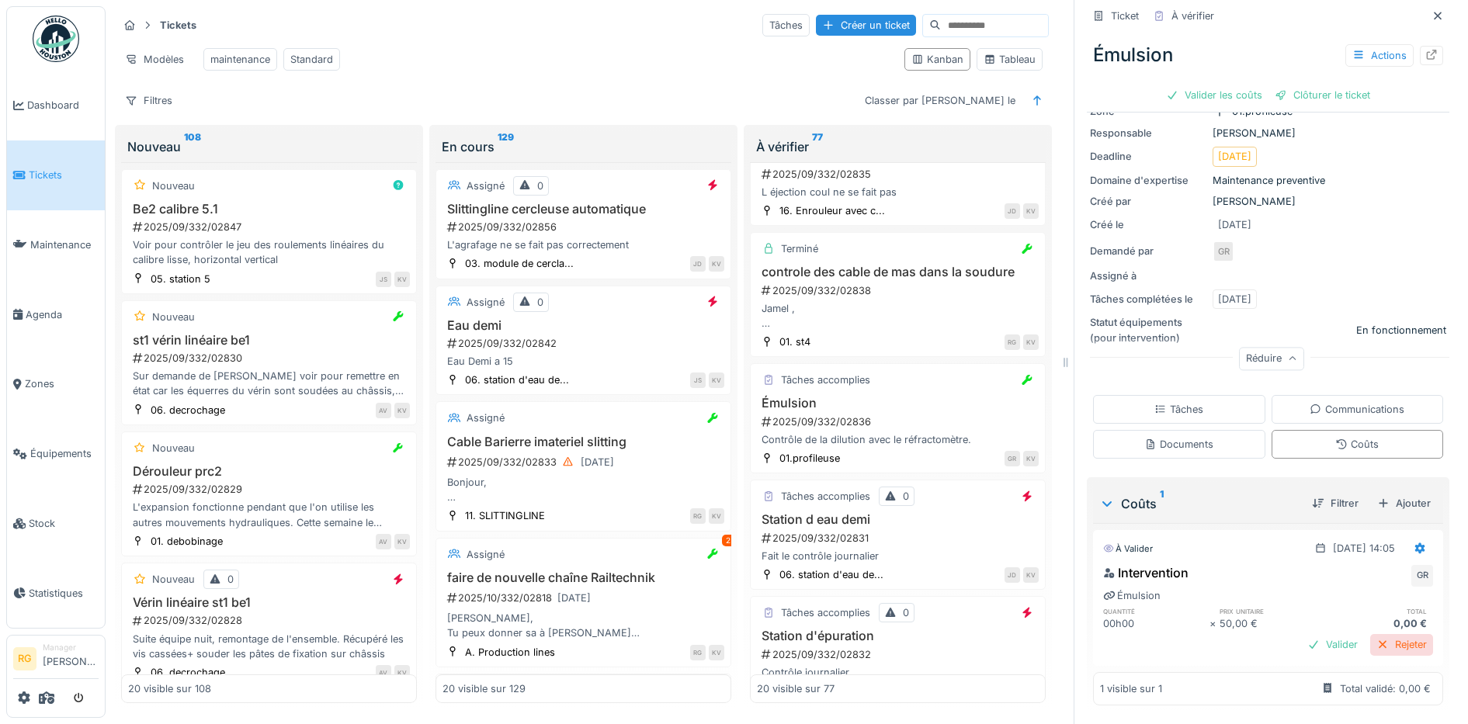
click at [1381, 637] on div "Rejeter" at bounding box center [1401, 644] width 63 height 21
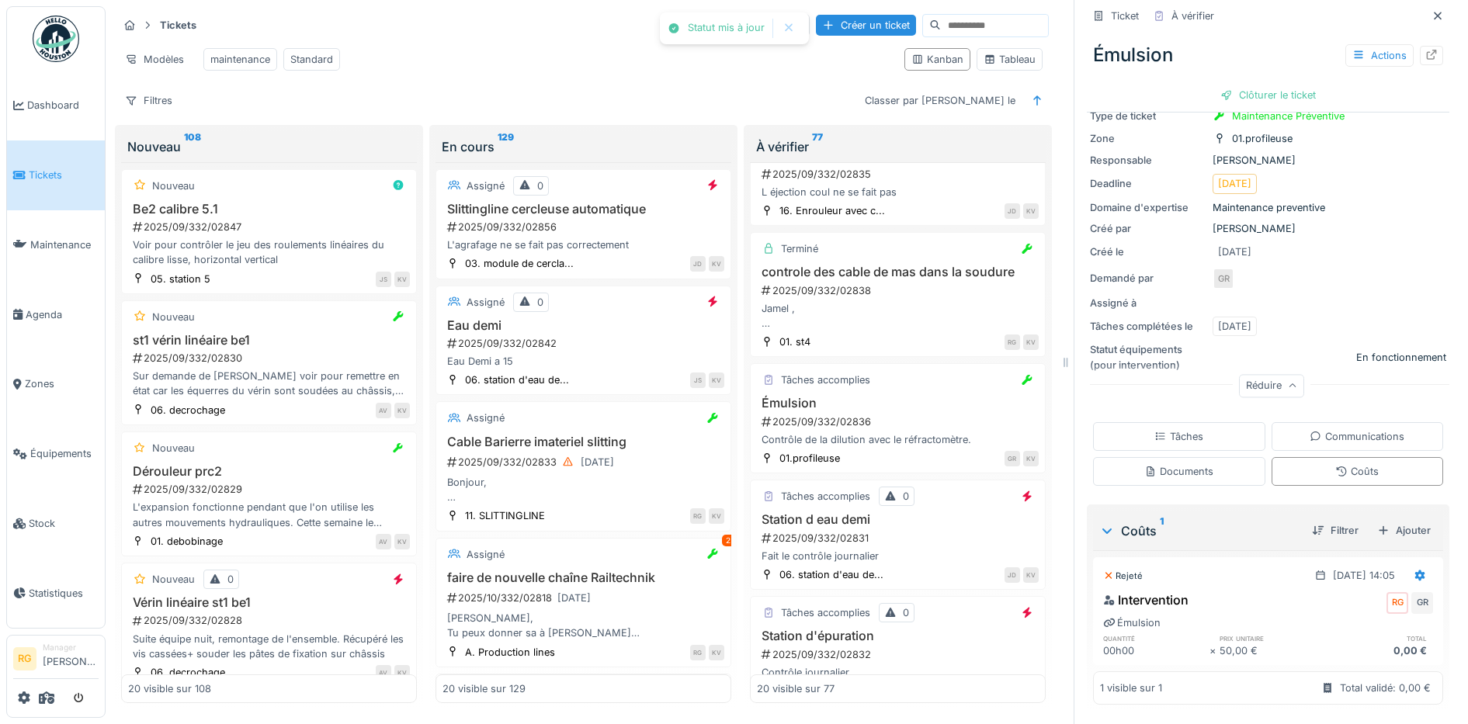
scroll to position [86, 0]
click at [1264, 85] on div "Clôturer le ticket" at bounding box center [1268, 95] width 108 height 21
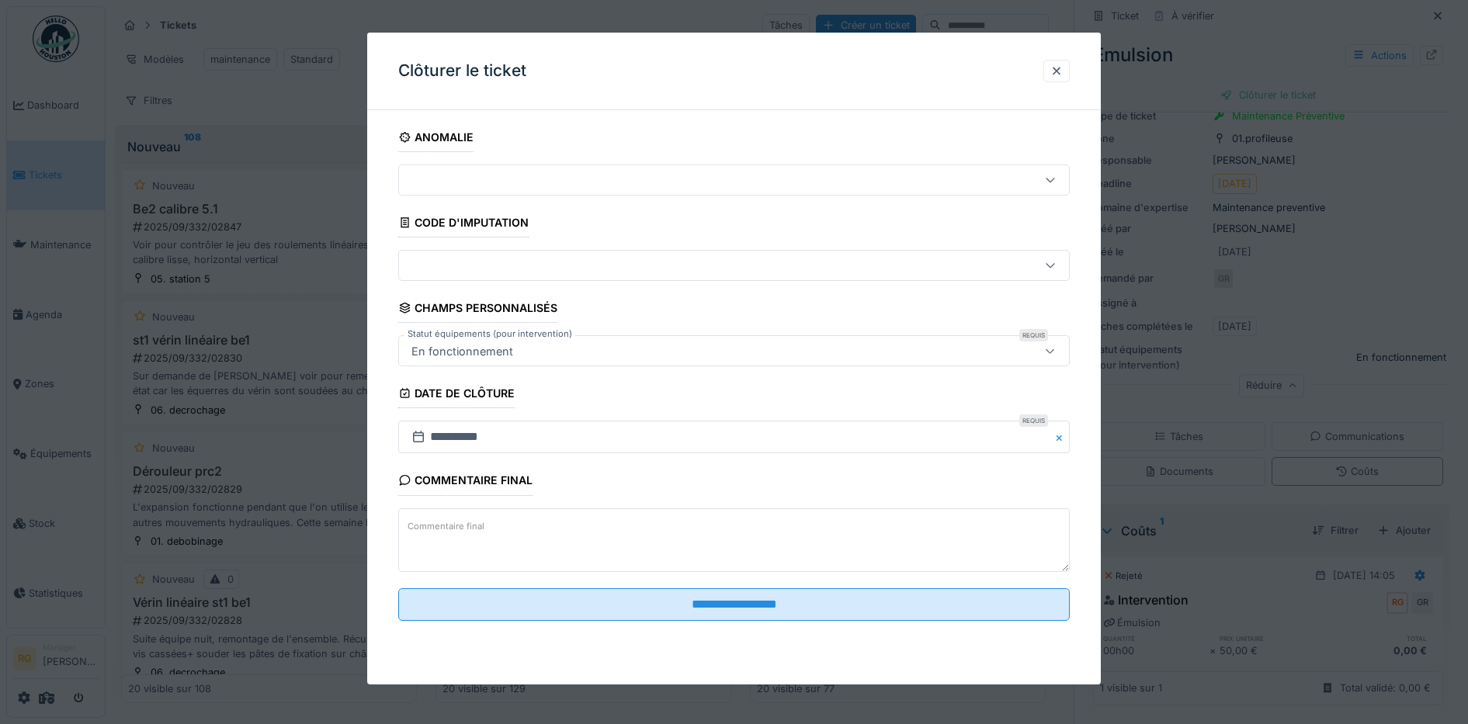
click at [492, 529] on textarea "Commentaire final" at bounding box center [734, 540] width 672 height 64
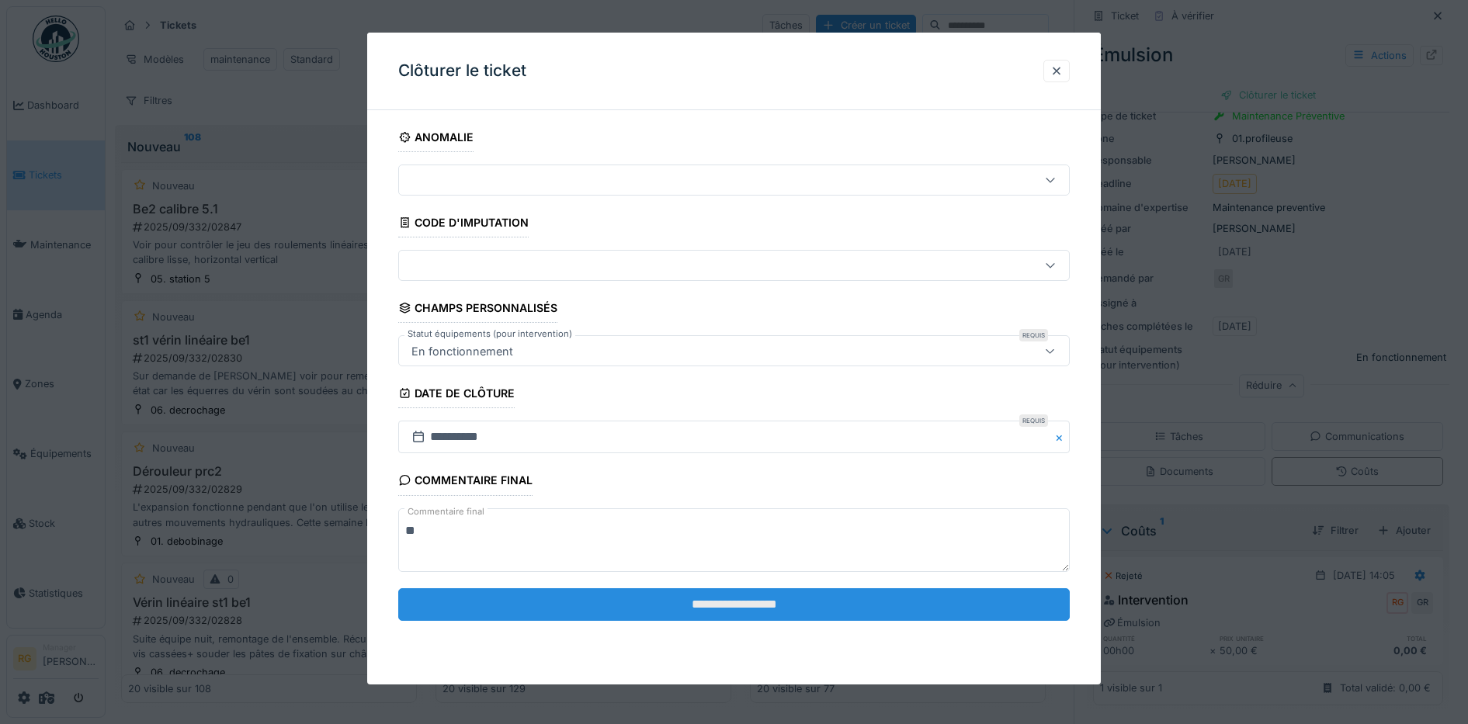
type textarea "**"
click at [769, 600] on input "**********" at bounding box center [734, 604] width 672 height 33
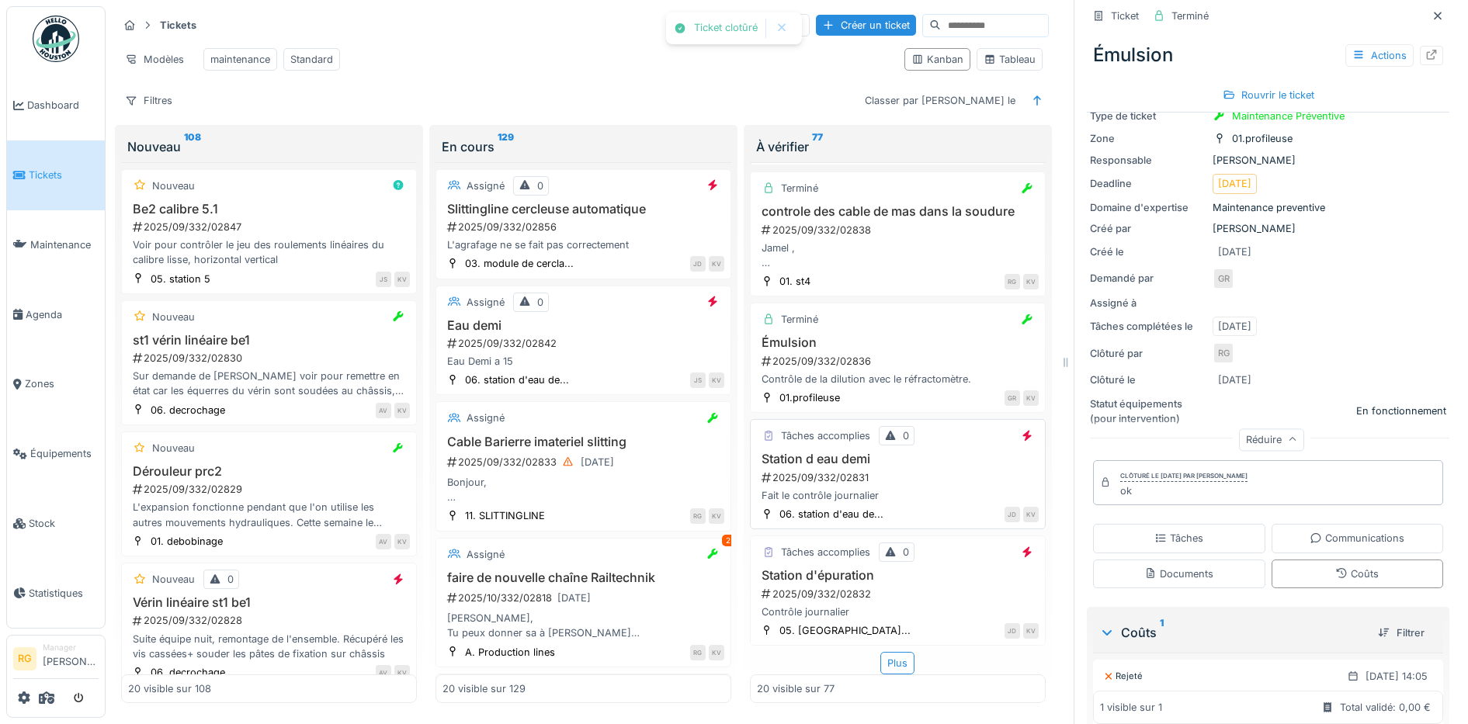
scroll to position [1933, 0]
click at [892, 470] on div "2025/09/332/02831" at bounding box center [899, 477] width 279 height 15
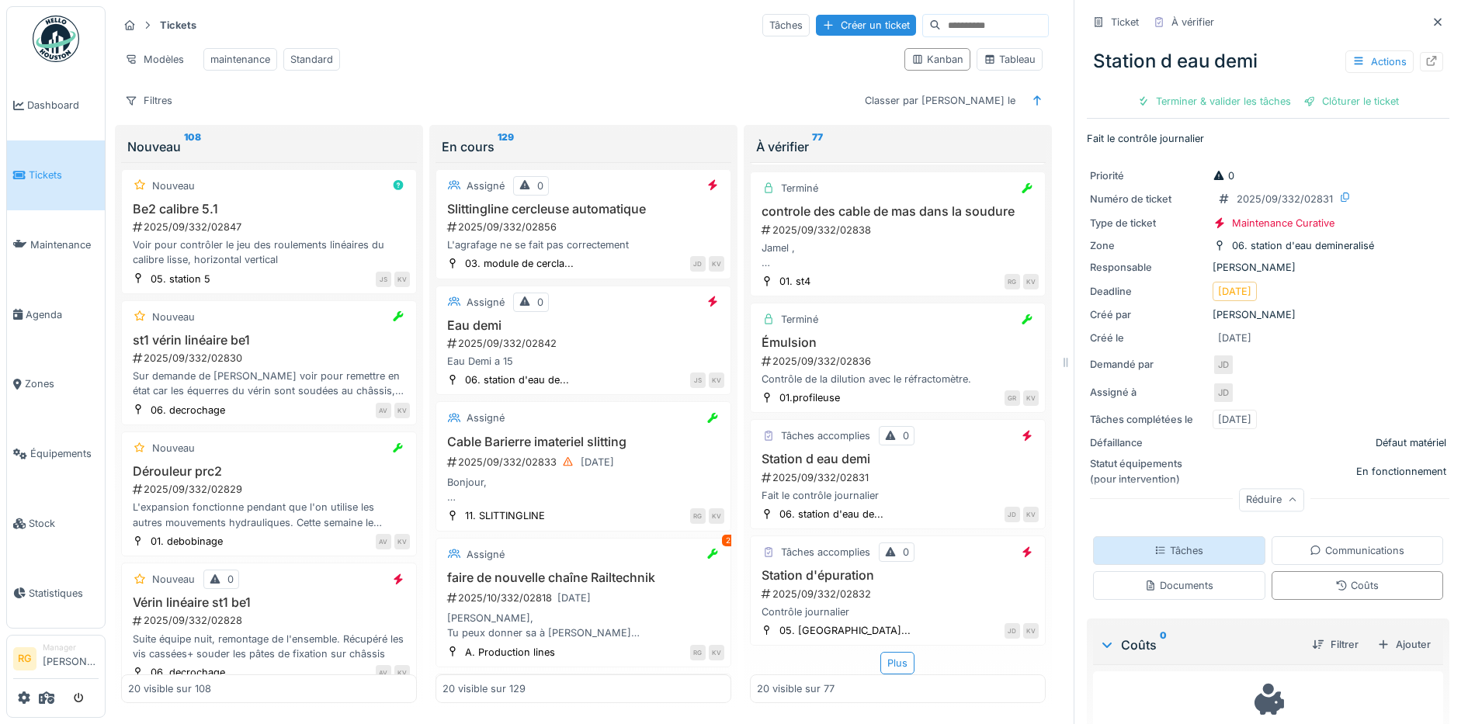
click at [1161, 543] on div "Tâches" at bounding box center [1178, 550] width 49 height 15
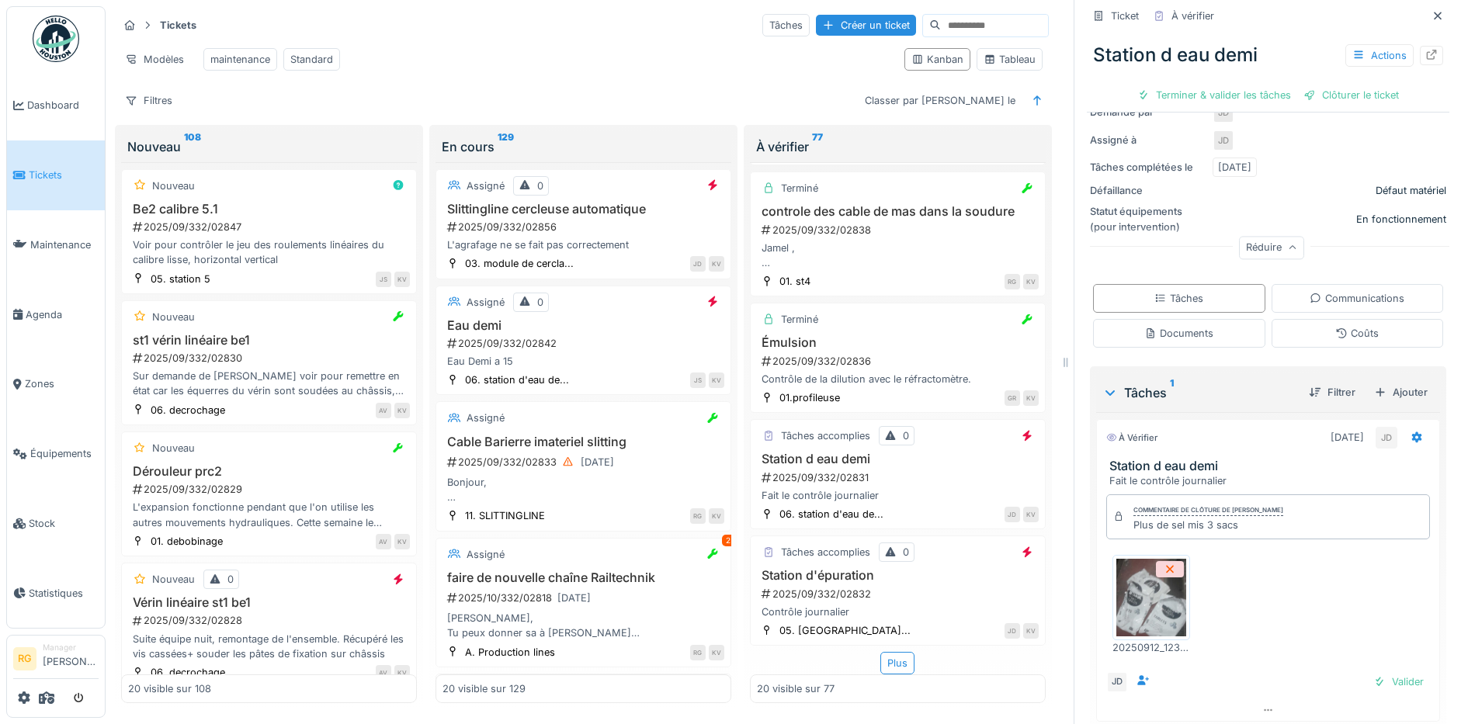
scroll to position [303, 0]
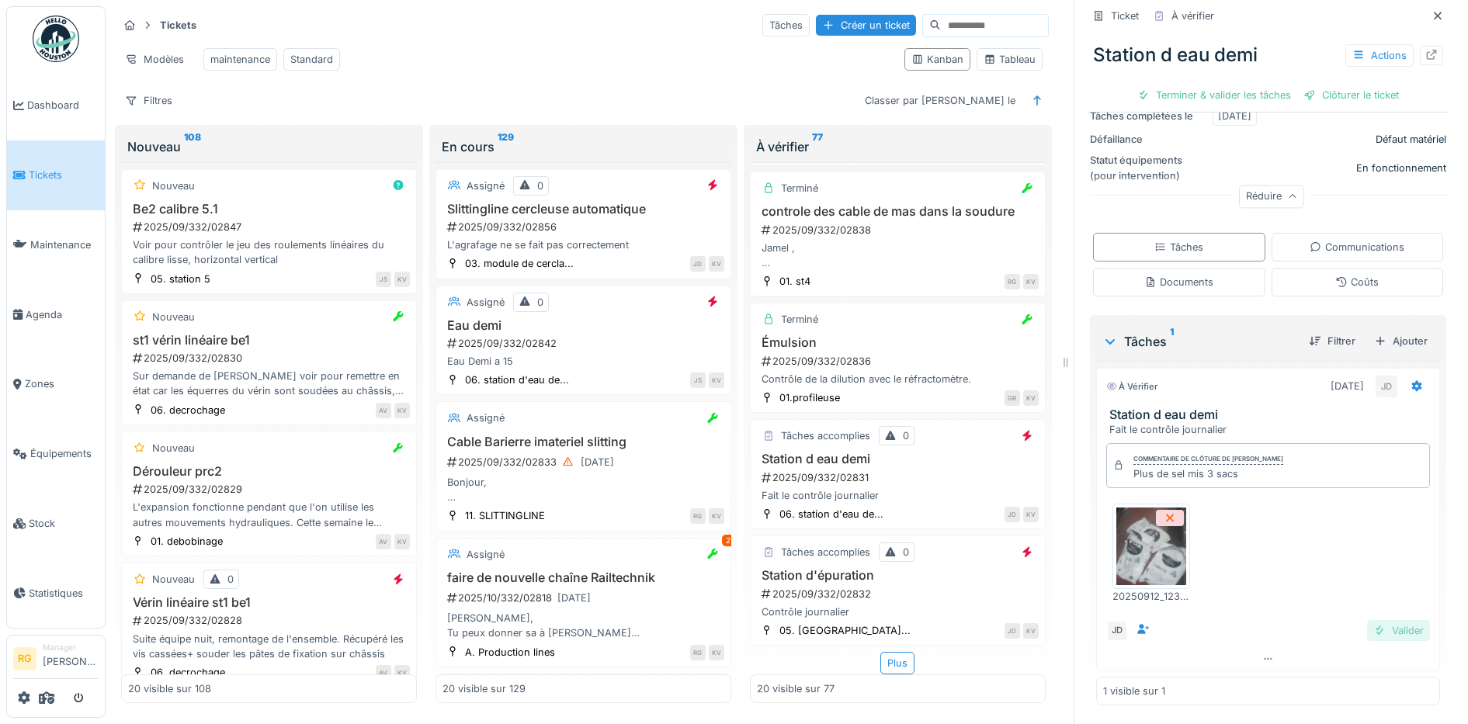
click at [1385, 620] on div "Valider" at bounding box center [1398, 630] width 63 height 21
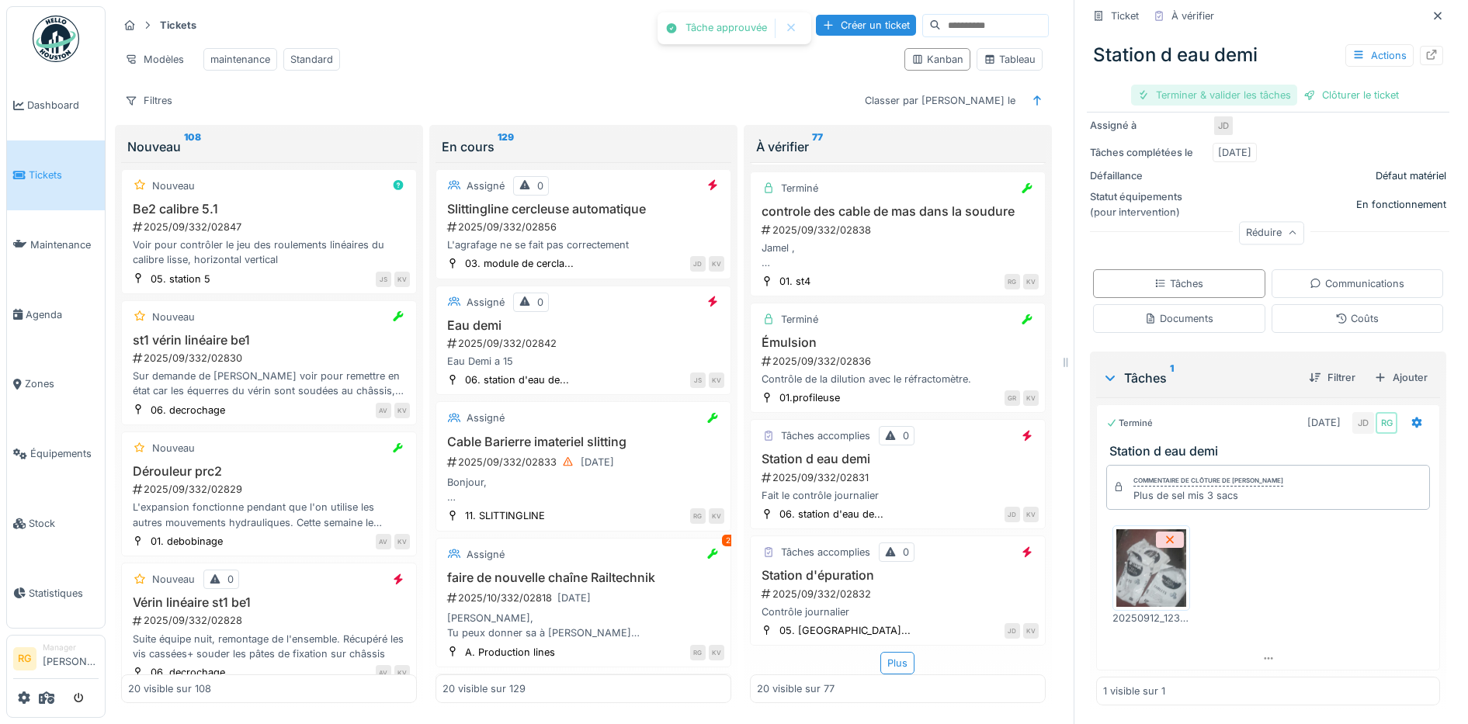
scroll to position [260, 0]
click at [1236, 85] on div "Clôturer le ticket" at bounding box center [1268, 95] width 108 height 21
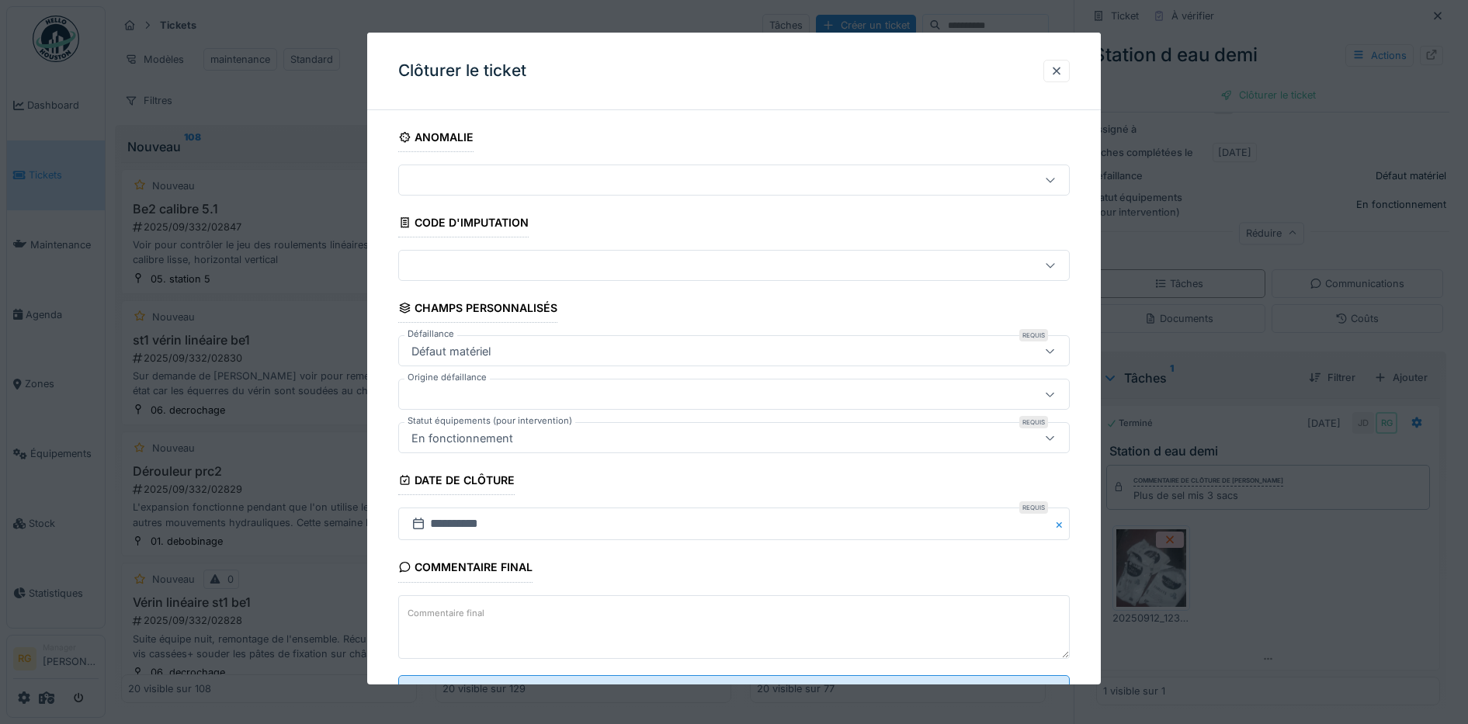
click at [429, 611] on label "Commentaire final" at bounding box center [445, 613] width 83 height 19
click at [429, 611] on textarea "Commentaire final" at bounding box center [734, 627] width 672 height 64
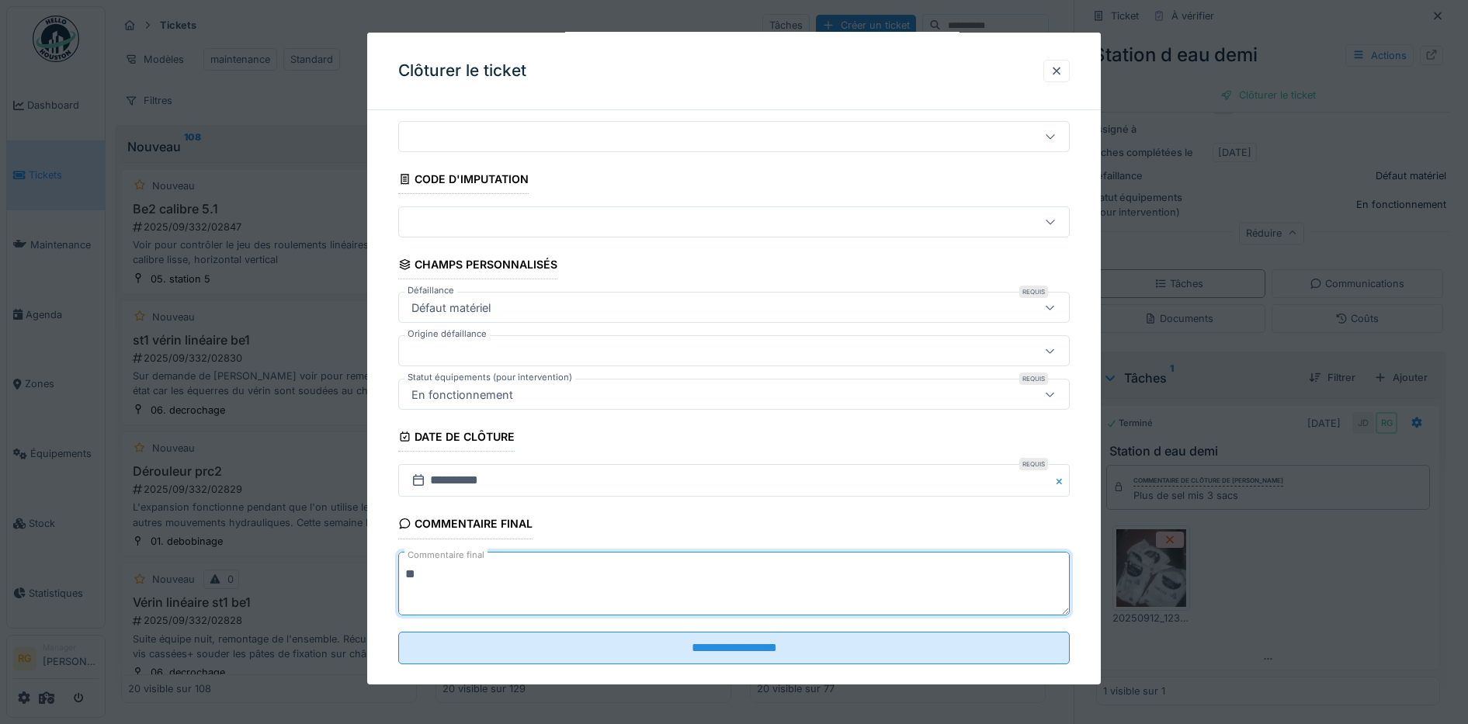
scroll to position [67, 0]
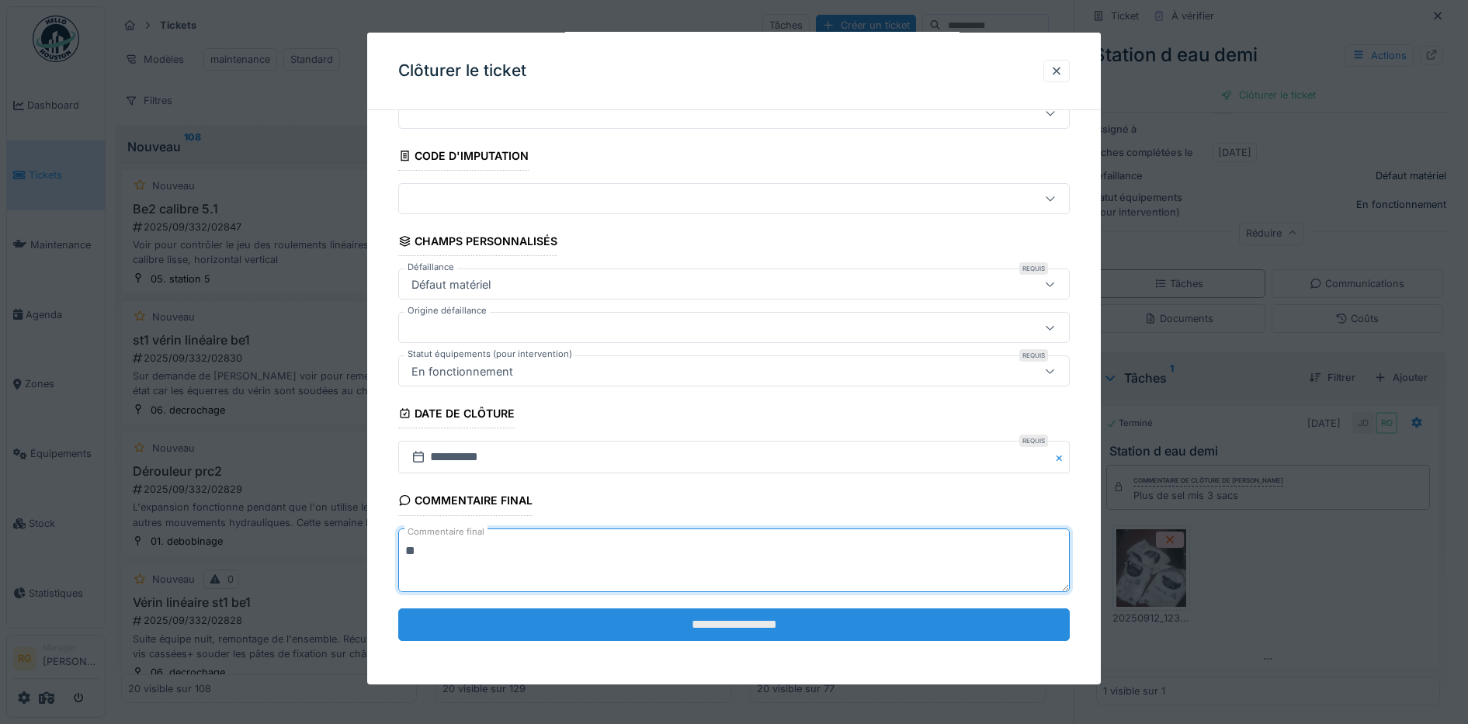
type textarea "**"
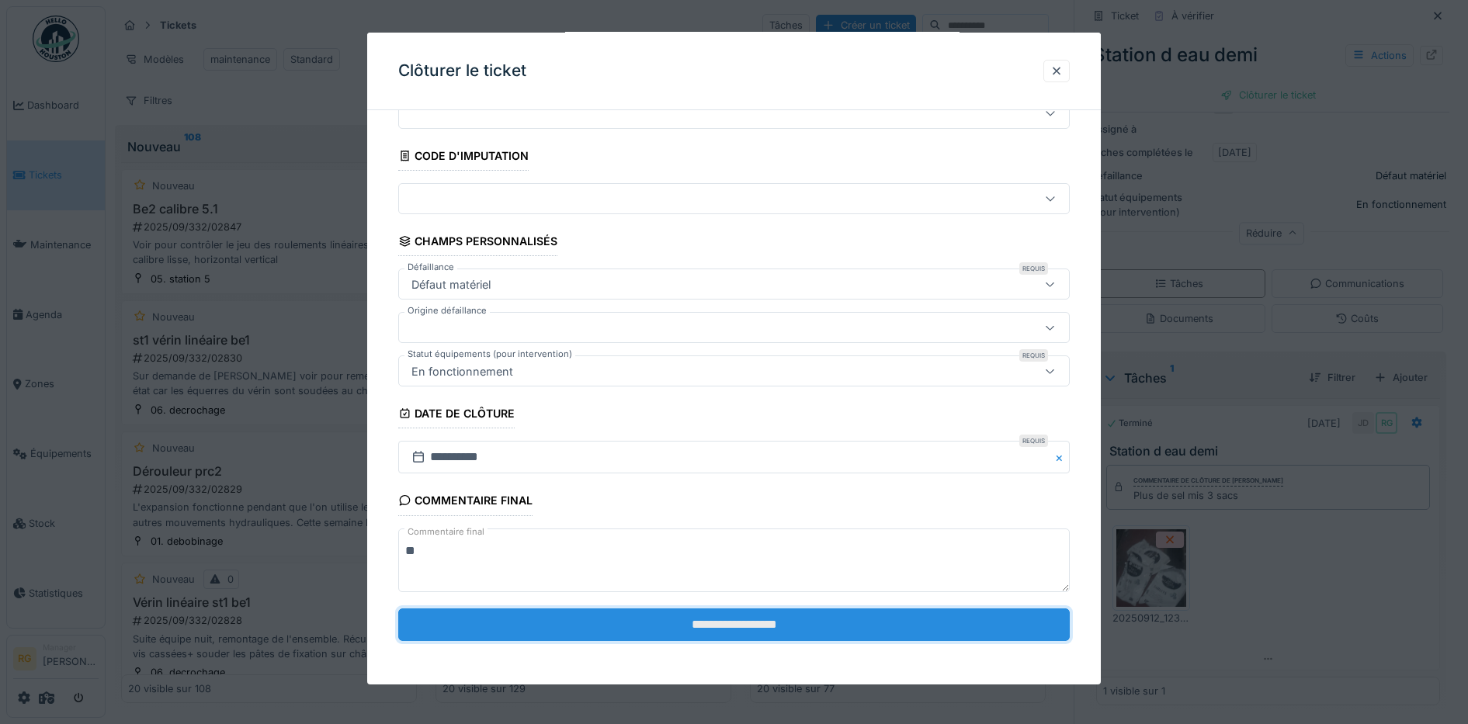
click at [620, 625] on input "**********" at bounding box center [734, 625] width 672 height 33
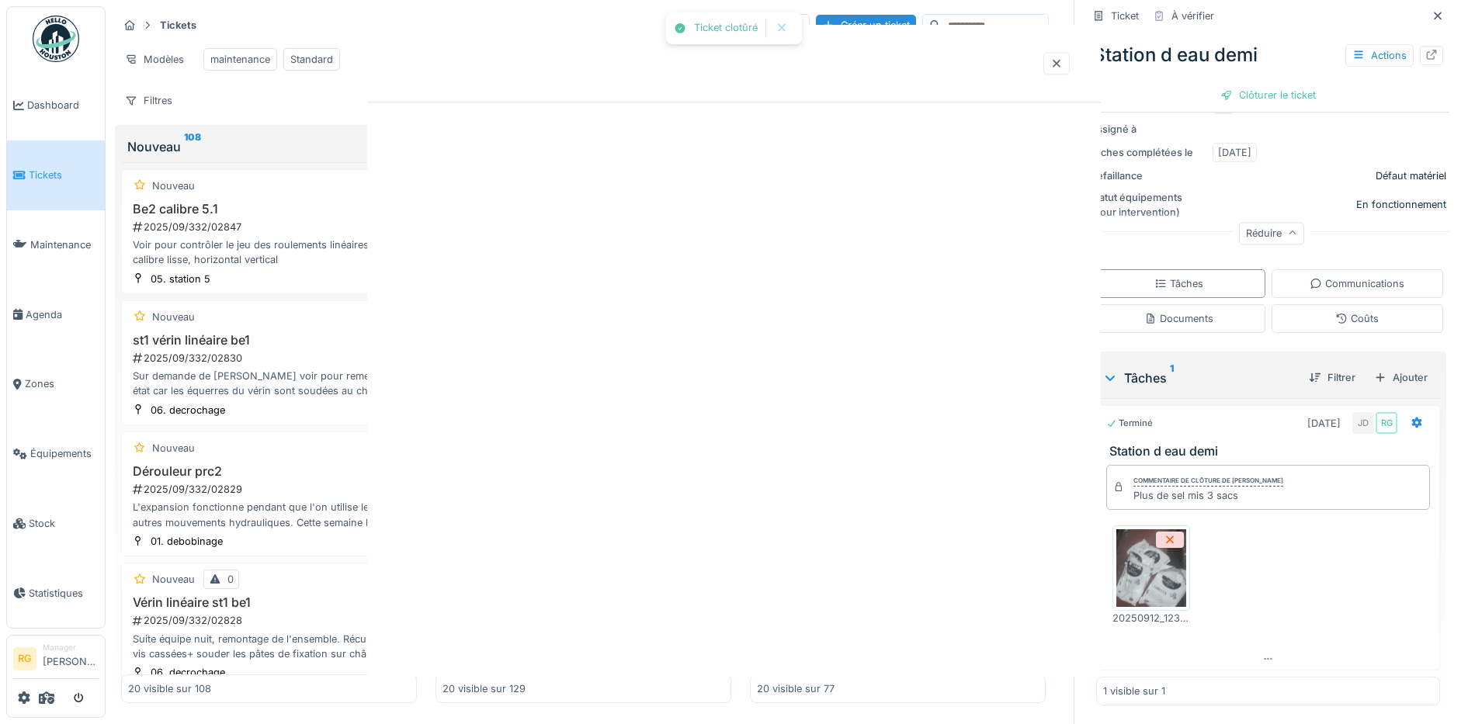
scroll to position [0, 0]
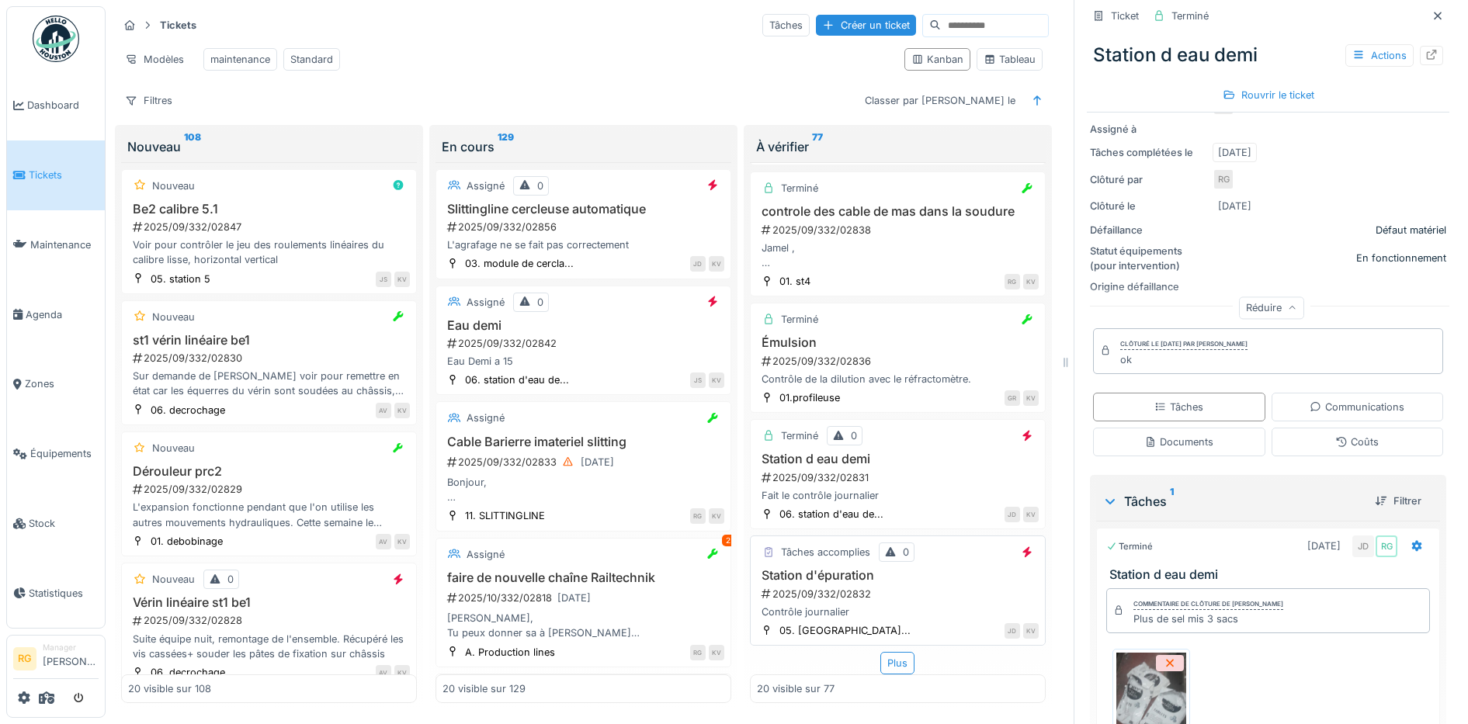
click at [922, 568] on h3 "Station d'épuration" at bounding box center [898, 575] width 282 height 15
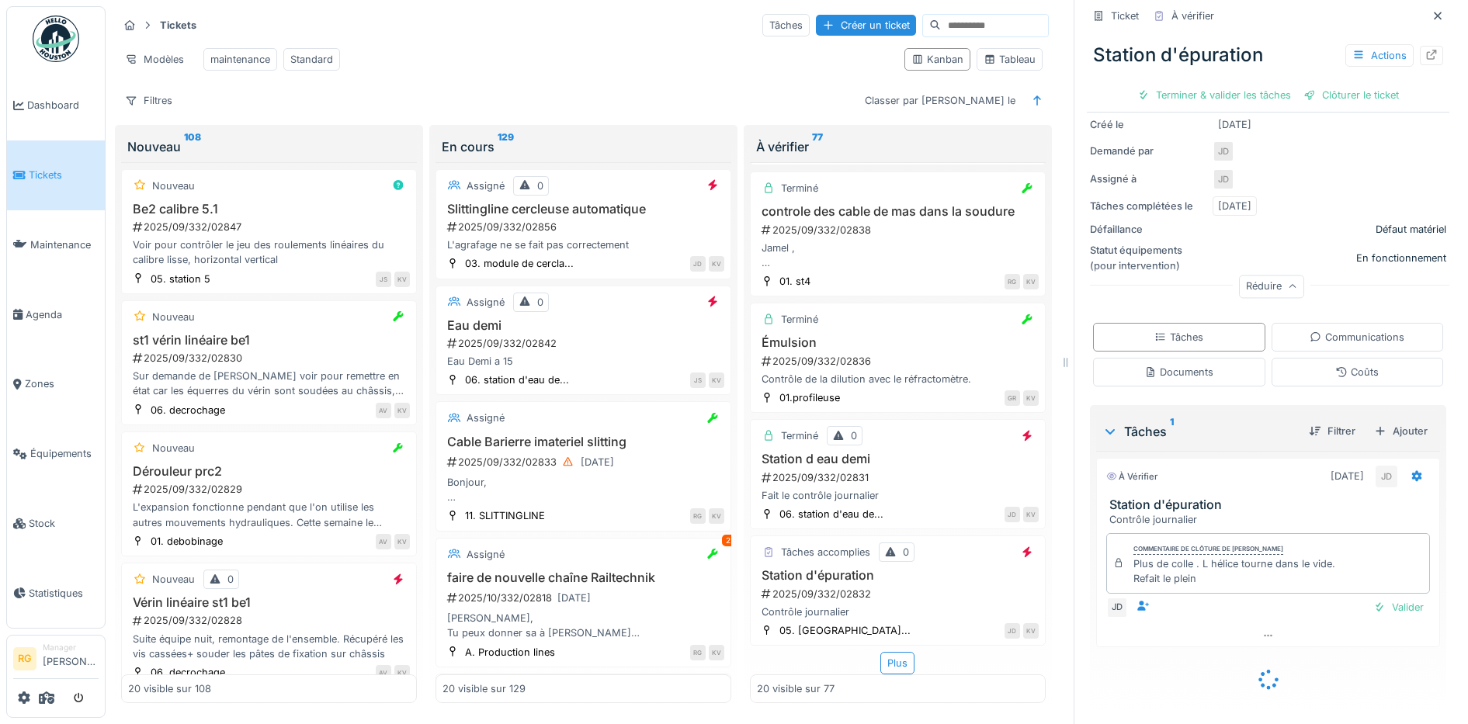
scroll to position [190, 0]
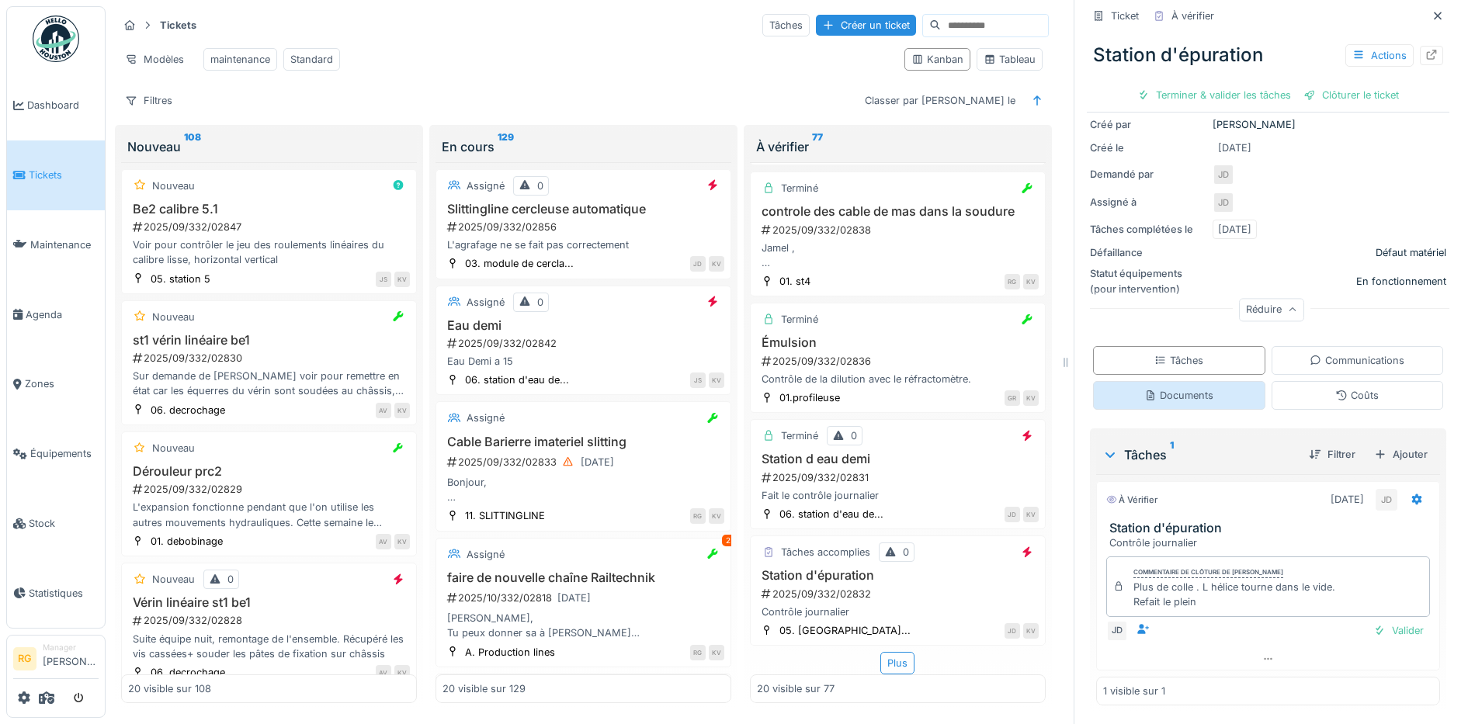
click at [1174, 388] on div "Documents" at bounding box center [1178, 395] width 69 height 15
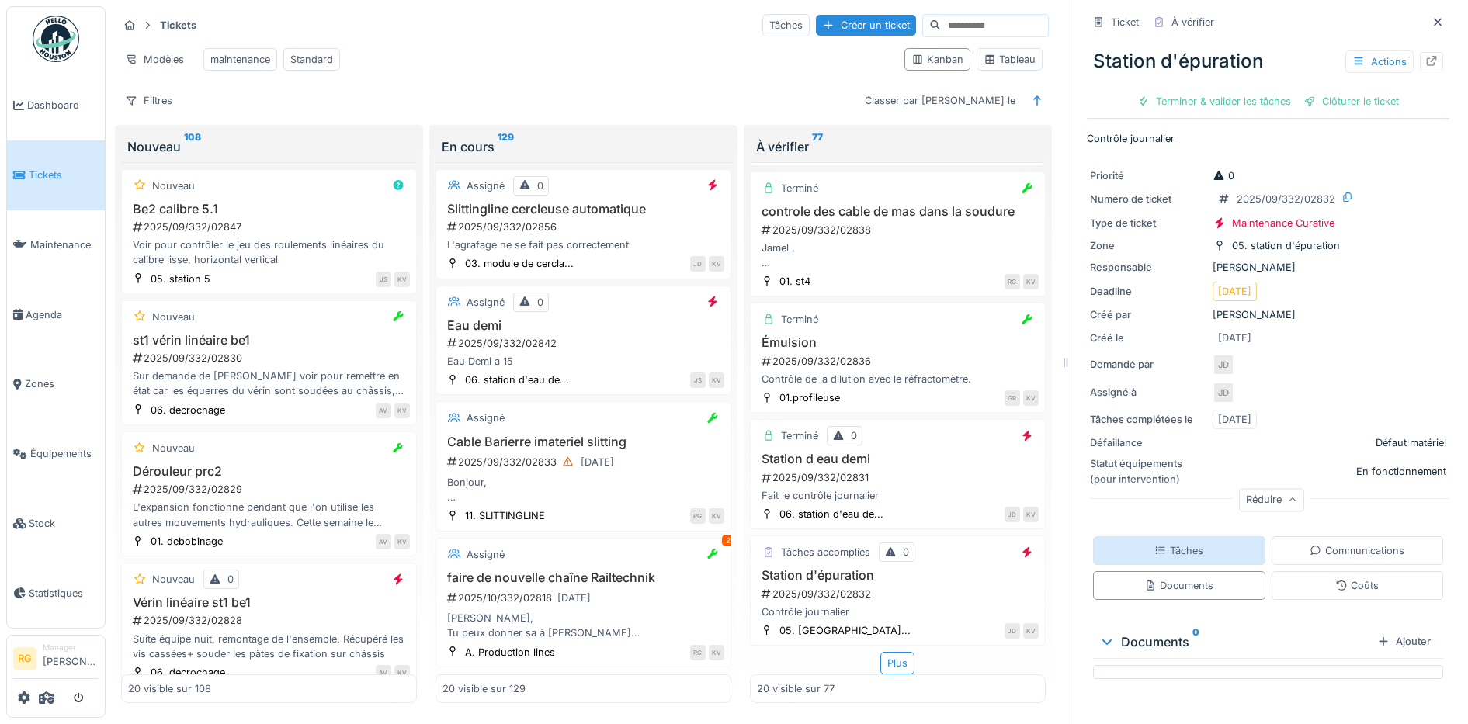
click at [1156, 543] on div "Tâches" at bounding box center [1178, 550] width 49 height 15
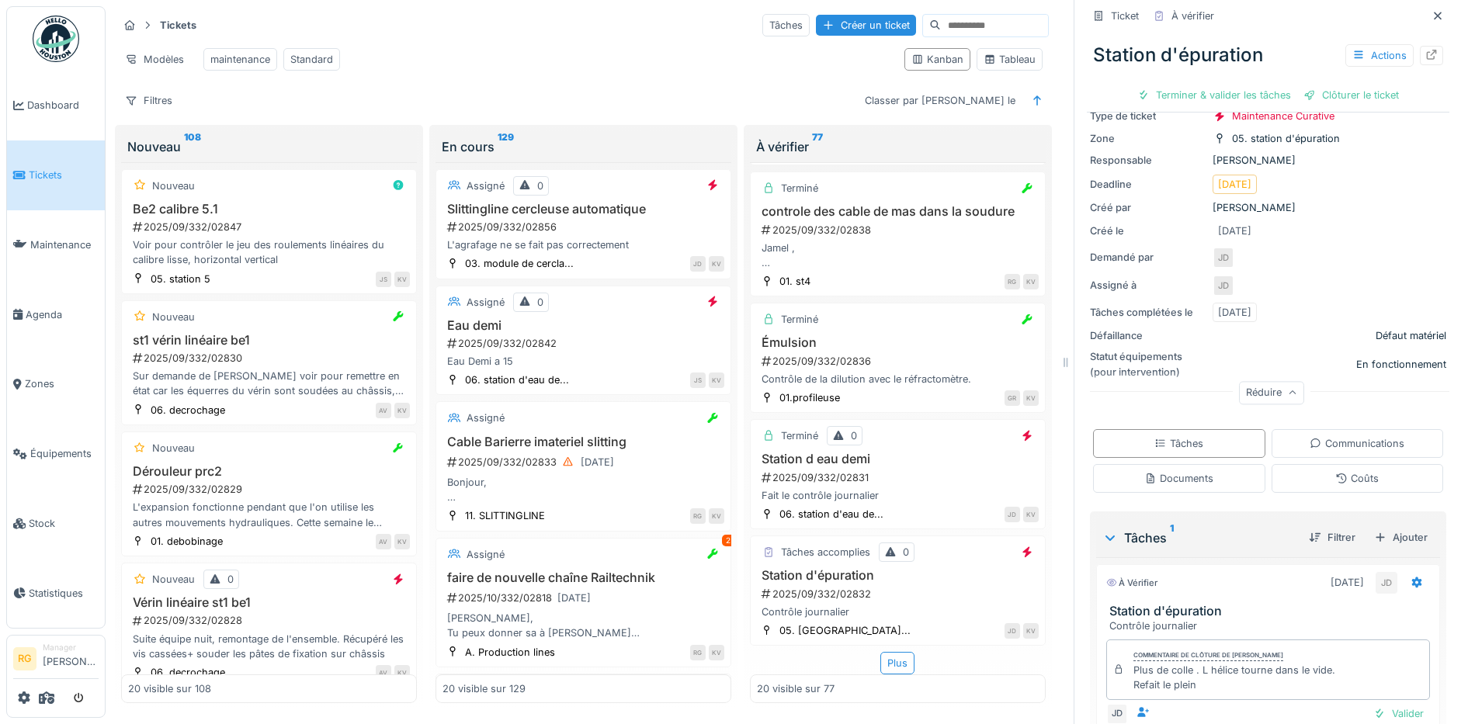
scroll to position [190, 0]
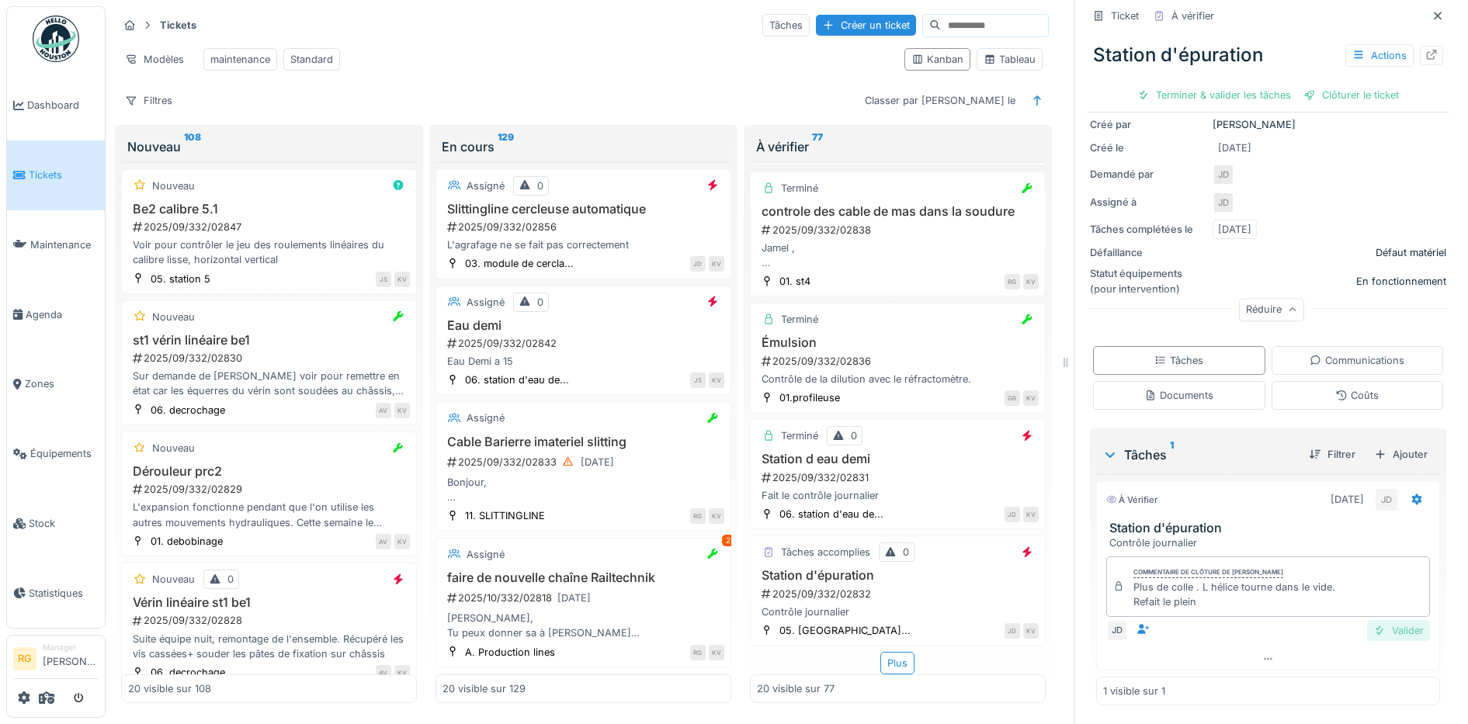
click at [1374, 620] on div "Valider" at bounding box center [1398, 630] width 63 height 21
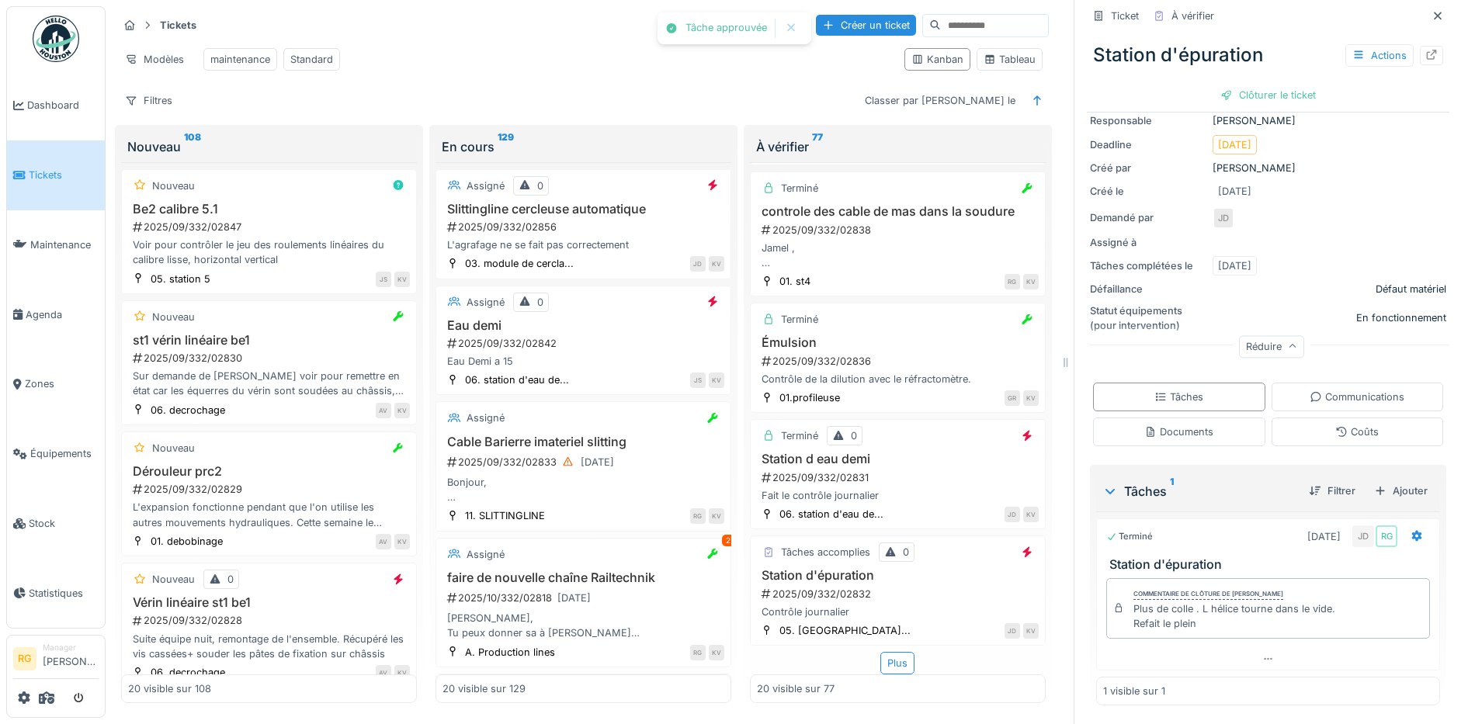
scroll to position [147, 0]
click at [1250, 85] on div "Clôturer le ticket" at bounding box center [1268, 95] width 108 height 21
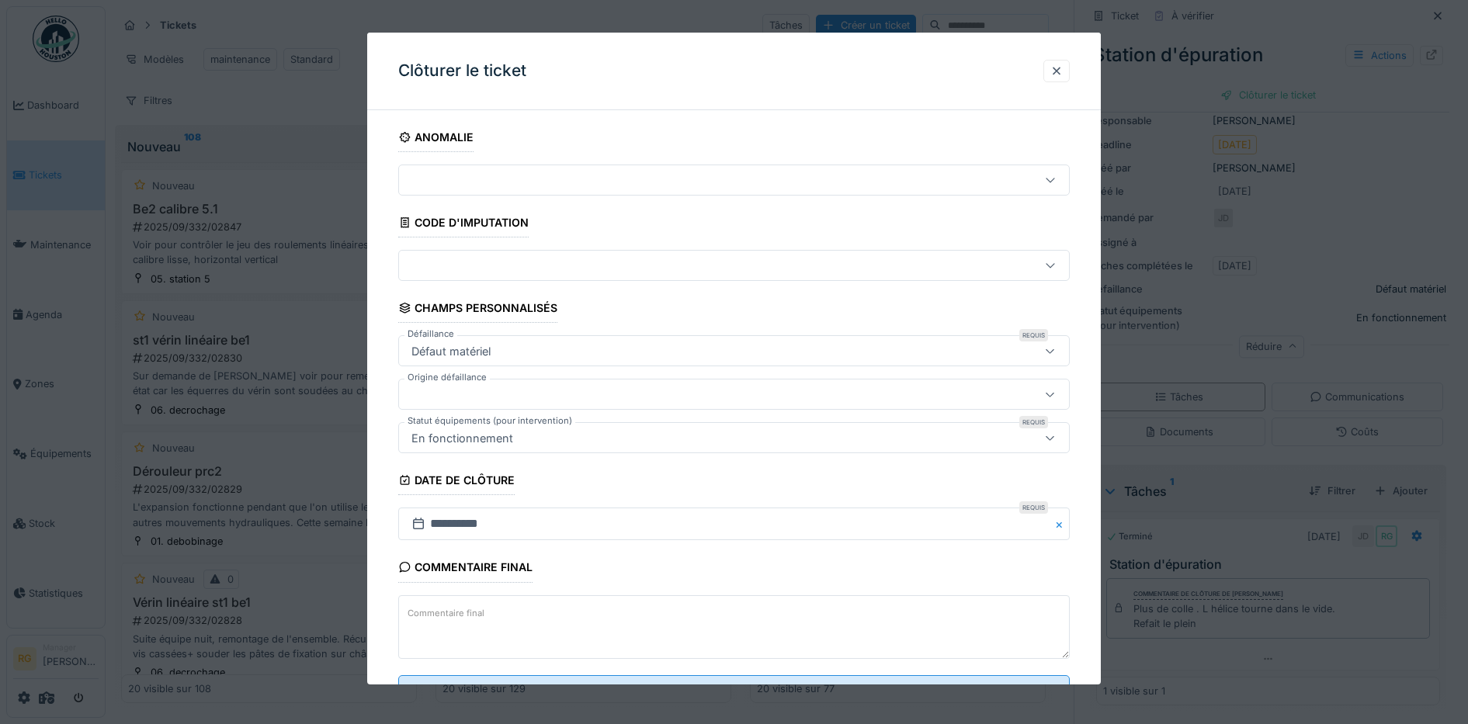
click at [583, 616] on textarea "Commentaire final" at bounding box center [734, 627] width 672 height 64
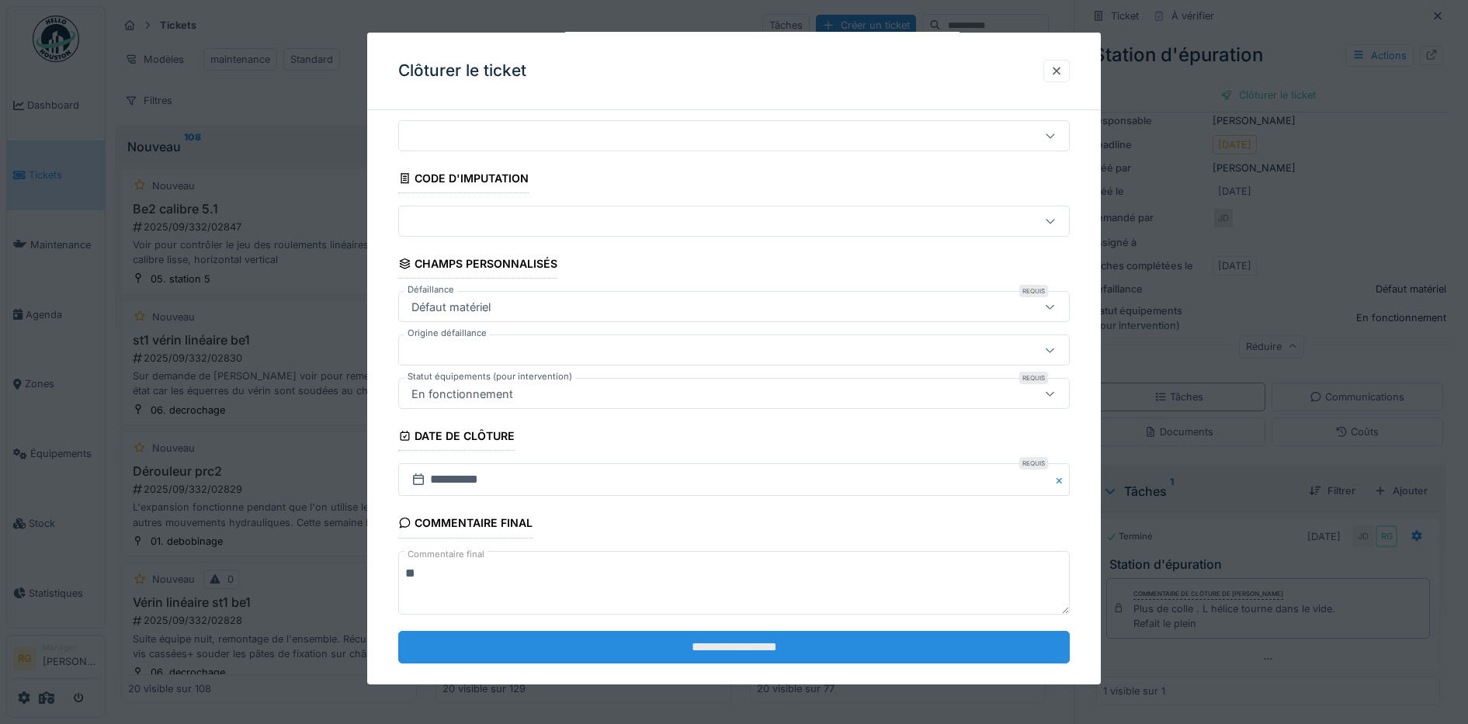
scroll to position [67, 0]
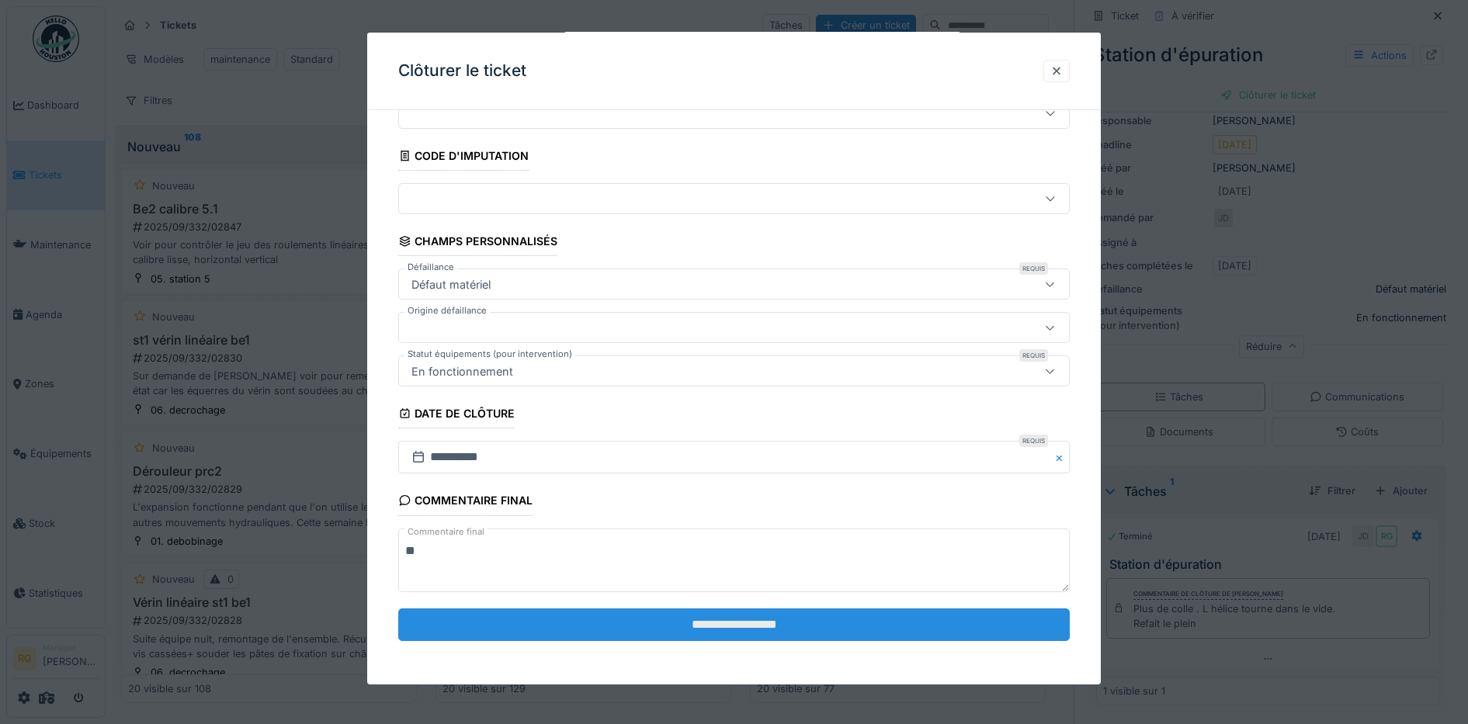
type textarea "**"
click at [728, 621] on input "**********" at bounding box center [734, 625] width 672 height 33
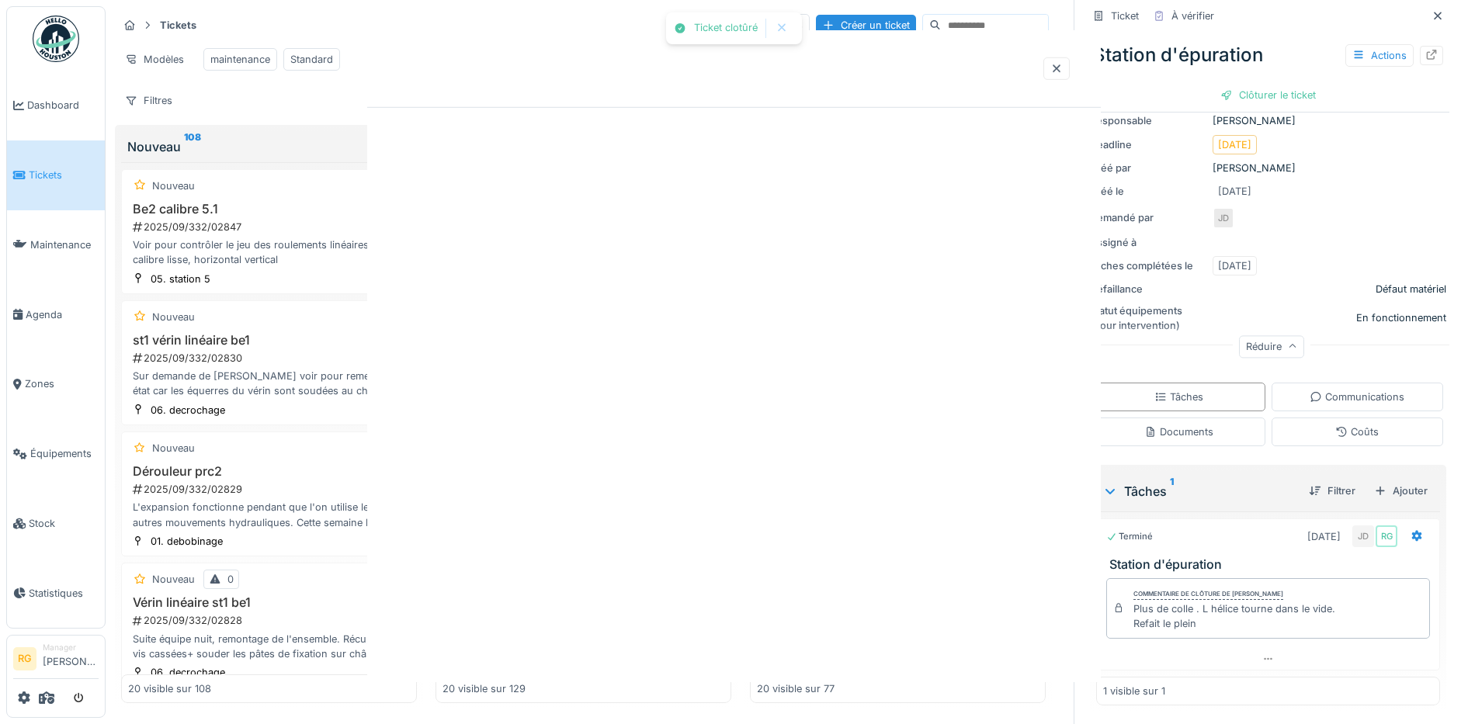
scroll to position [0, 0]
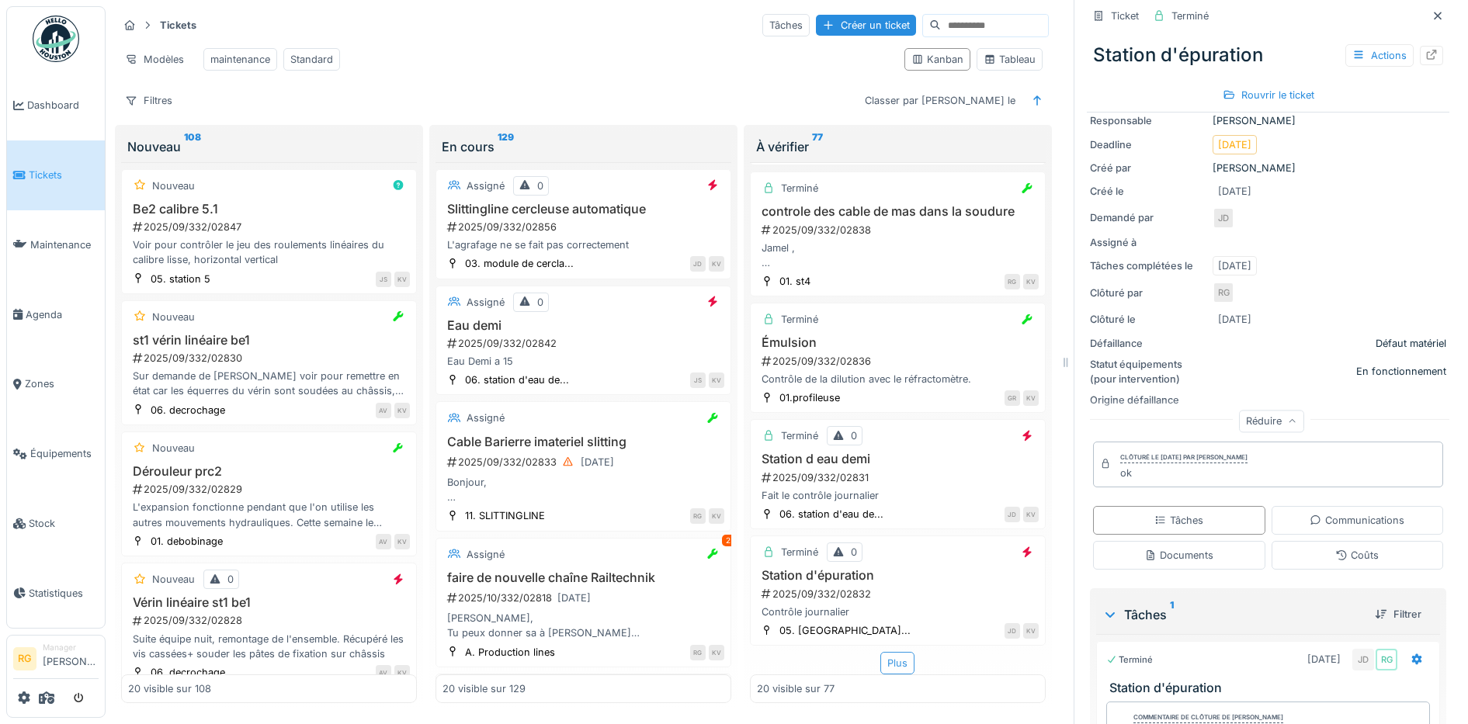
click at [880, 652] on div "Plus" at bounding box center [897, 663] width 34 height 23
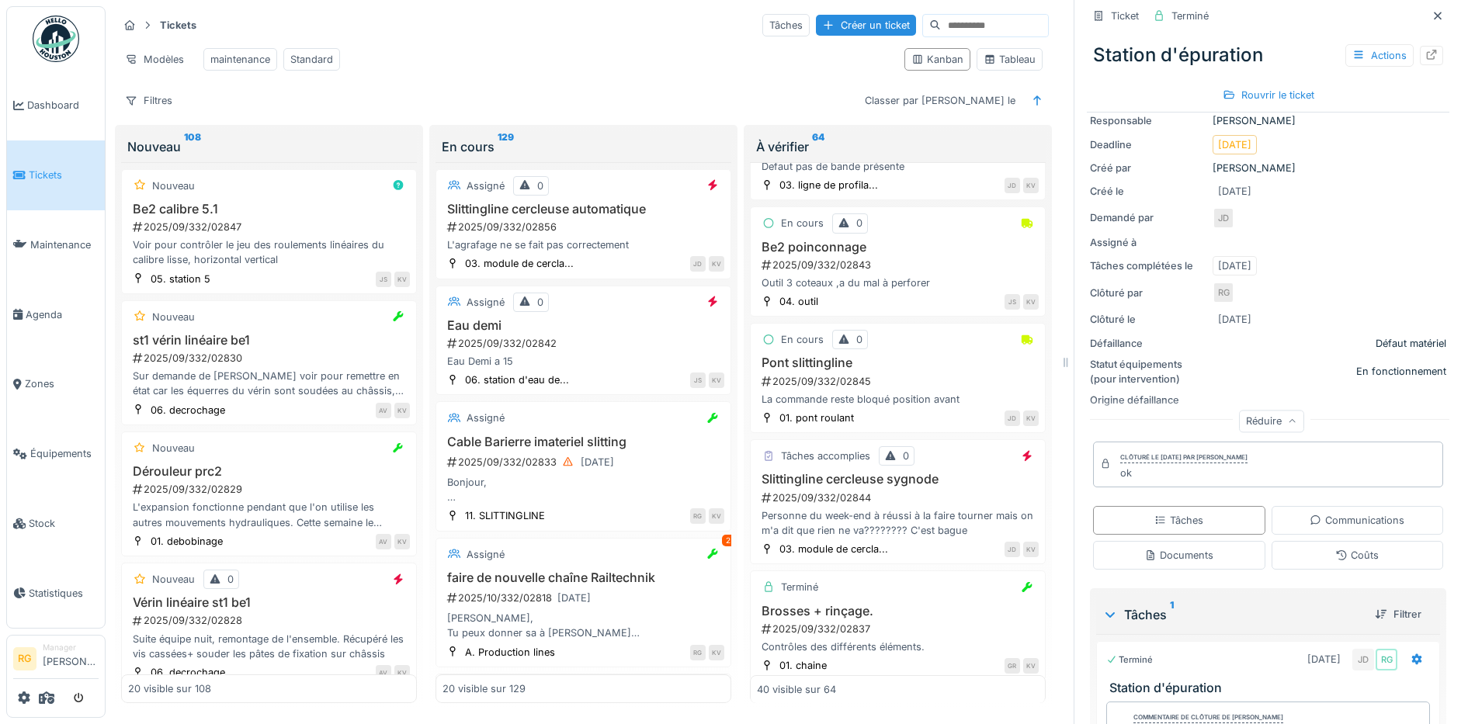
scroll to position [1261, 0]
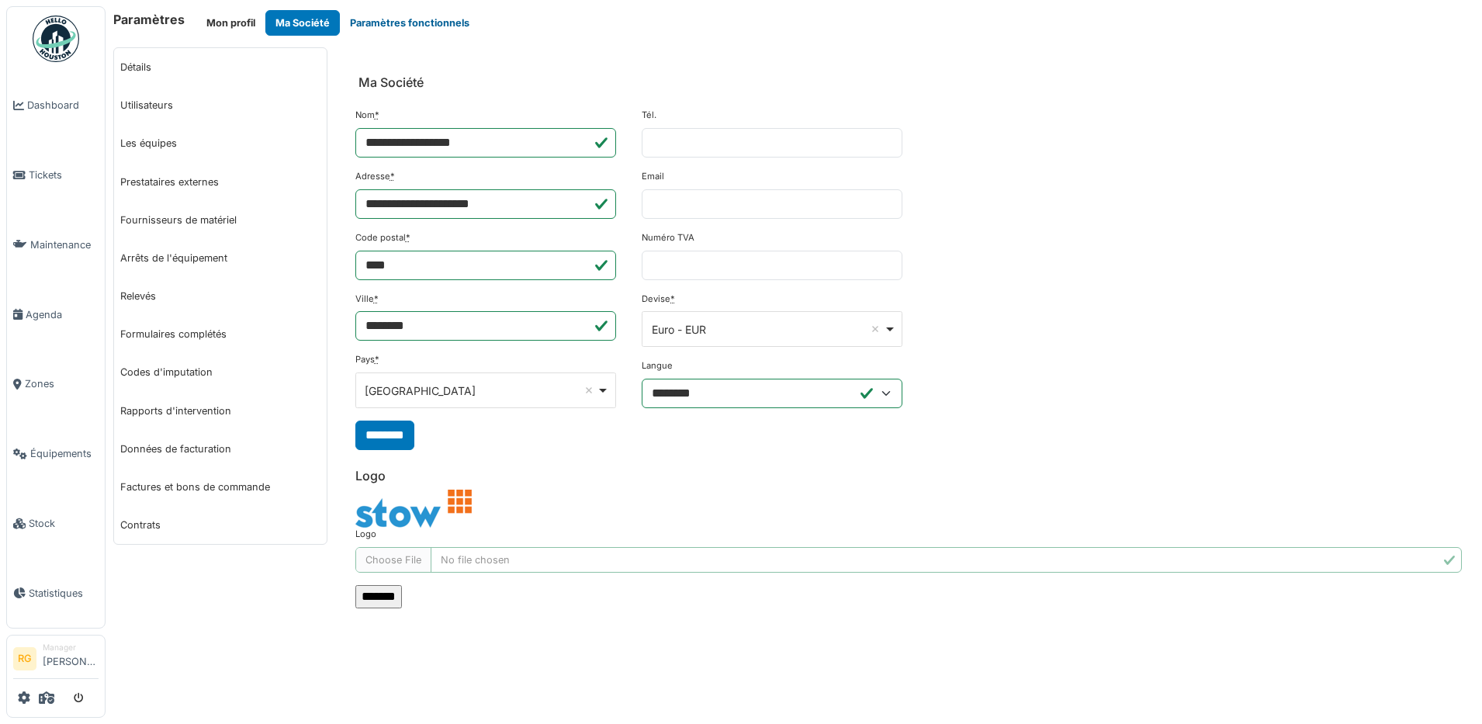
click at [383, 24] on button "Paramètres fonctionnels" at bounding box center [410, 23] width 140 height 26
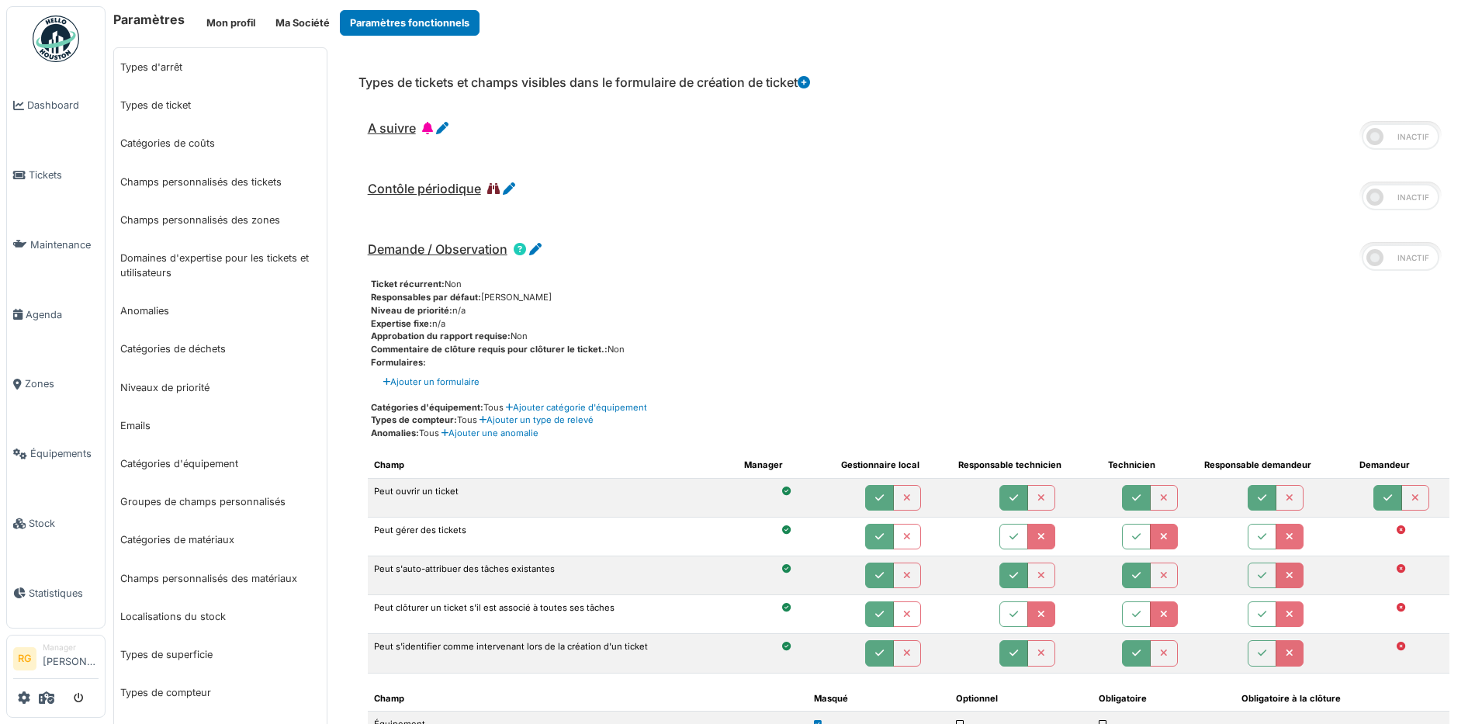
click at [1410, 137] on span at bounding box center [1401, 136] width 78 height 26
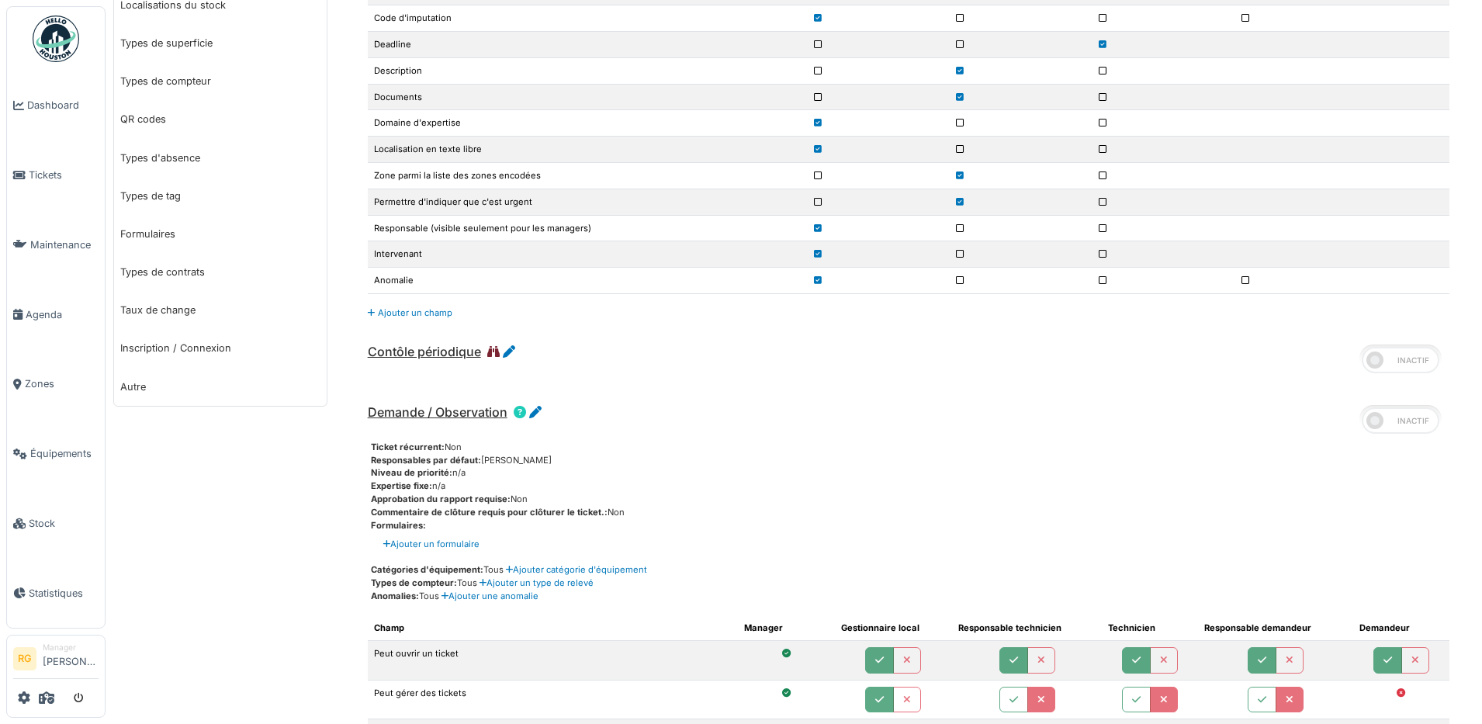
scroll to position [485, 0]
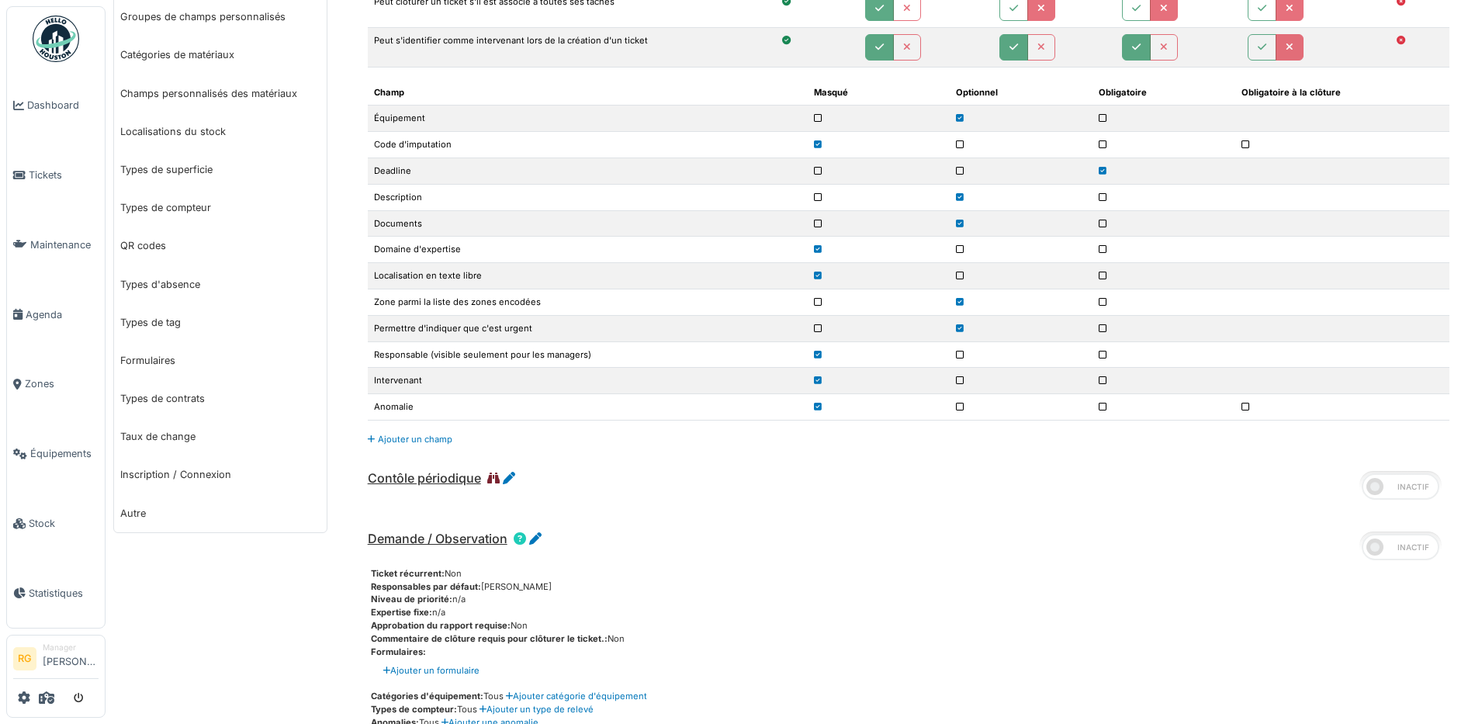
click at [1099, 119] on icon at bounding box center [1103, 118] width 8 height 9
click at [956, 170] on icon at bounding box center [960, 171] width 8 height 9
click at [1099, 196] on icon at bounding box center [1103, 197] width 8 height 9
click at [1099, 224] on icon at bounding box center [1103, 224] width 8 height 9
click at [836, 448] on div "A suivre Ticket récurrent: Non Responsables par défaut: Selon le responsable de…" at bounding box center [908, 41] width 1107 height 835
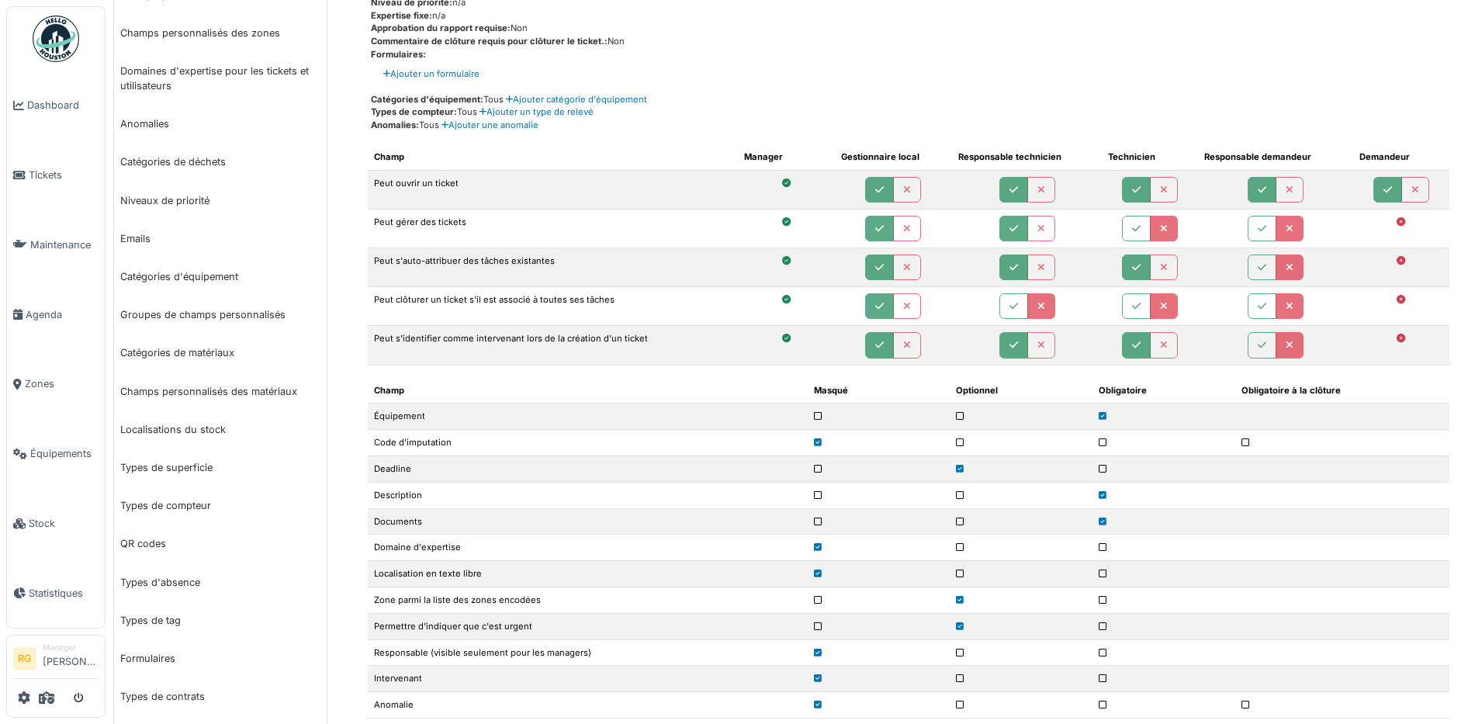
scroll to position [0, 0]
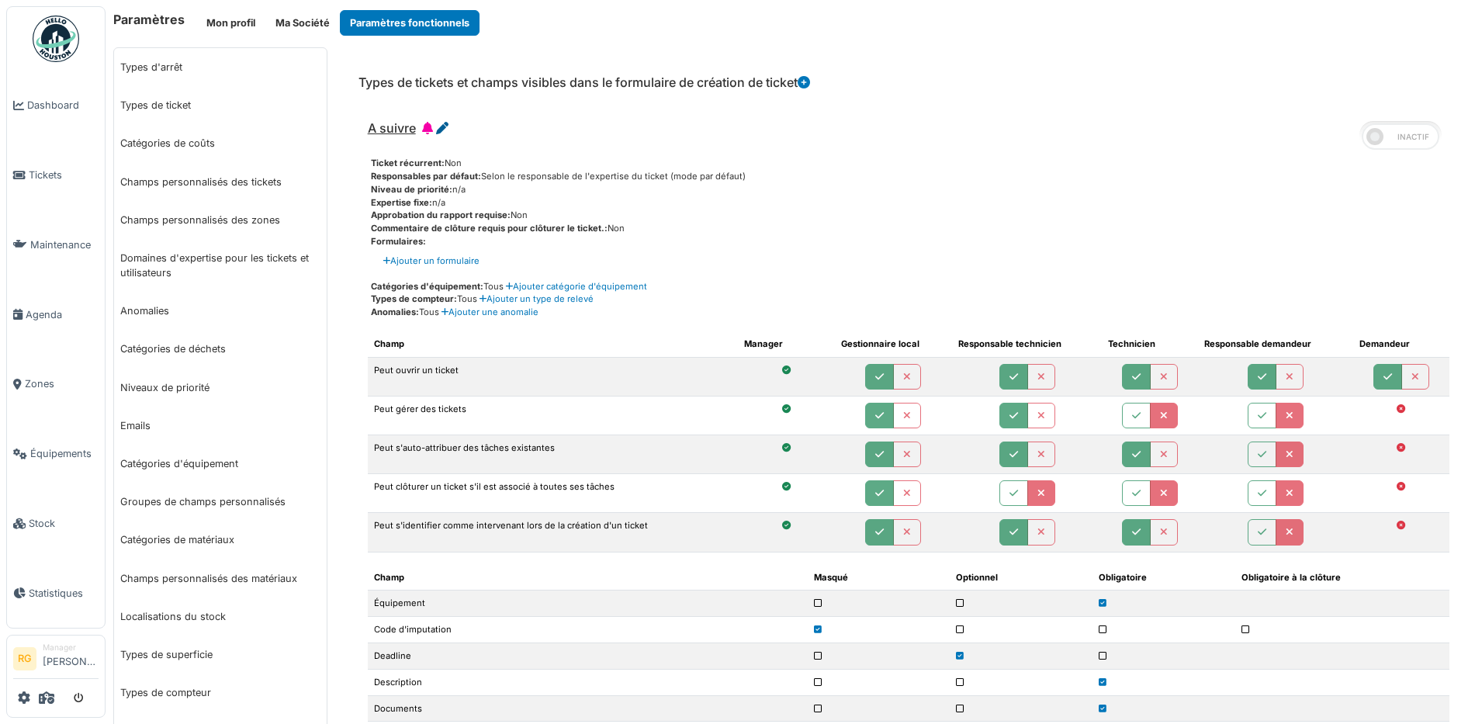
click at [437, 130] on icon at bounding box center [442, 128] width 12 height 12
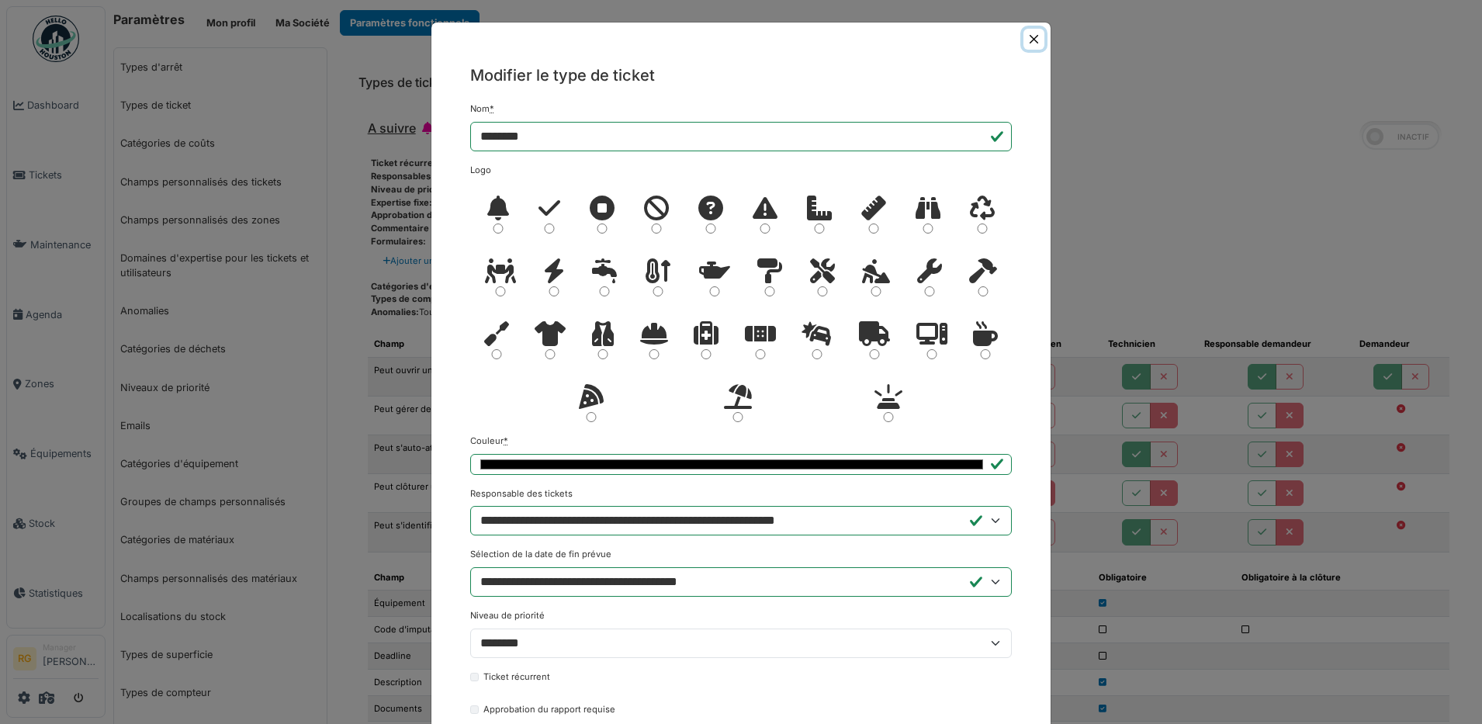
click at [1032, 42] on button "Close" at bounding box center [1034, 39] width 21 height 21
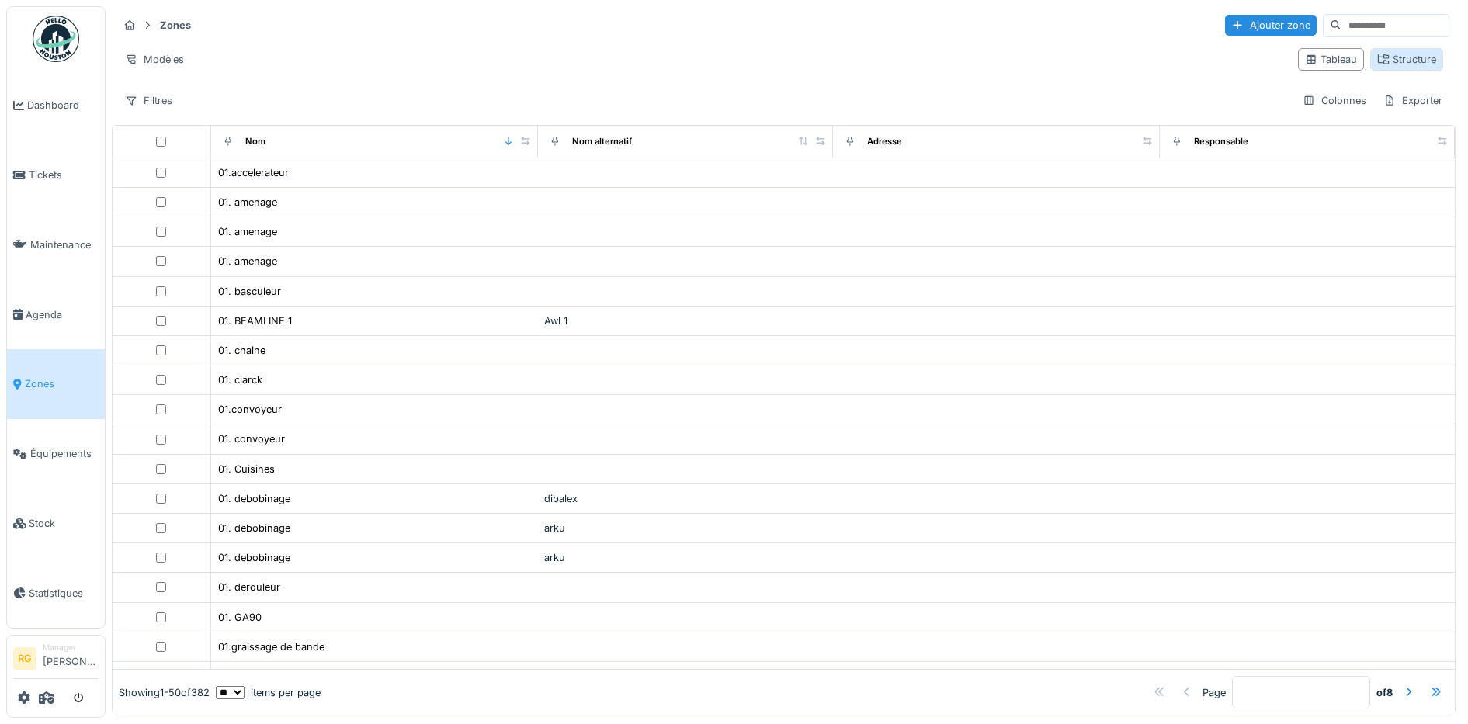
click at [1387, 57] on div "Structure" at bounding box center [1406, 59] width 59 height 15
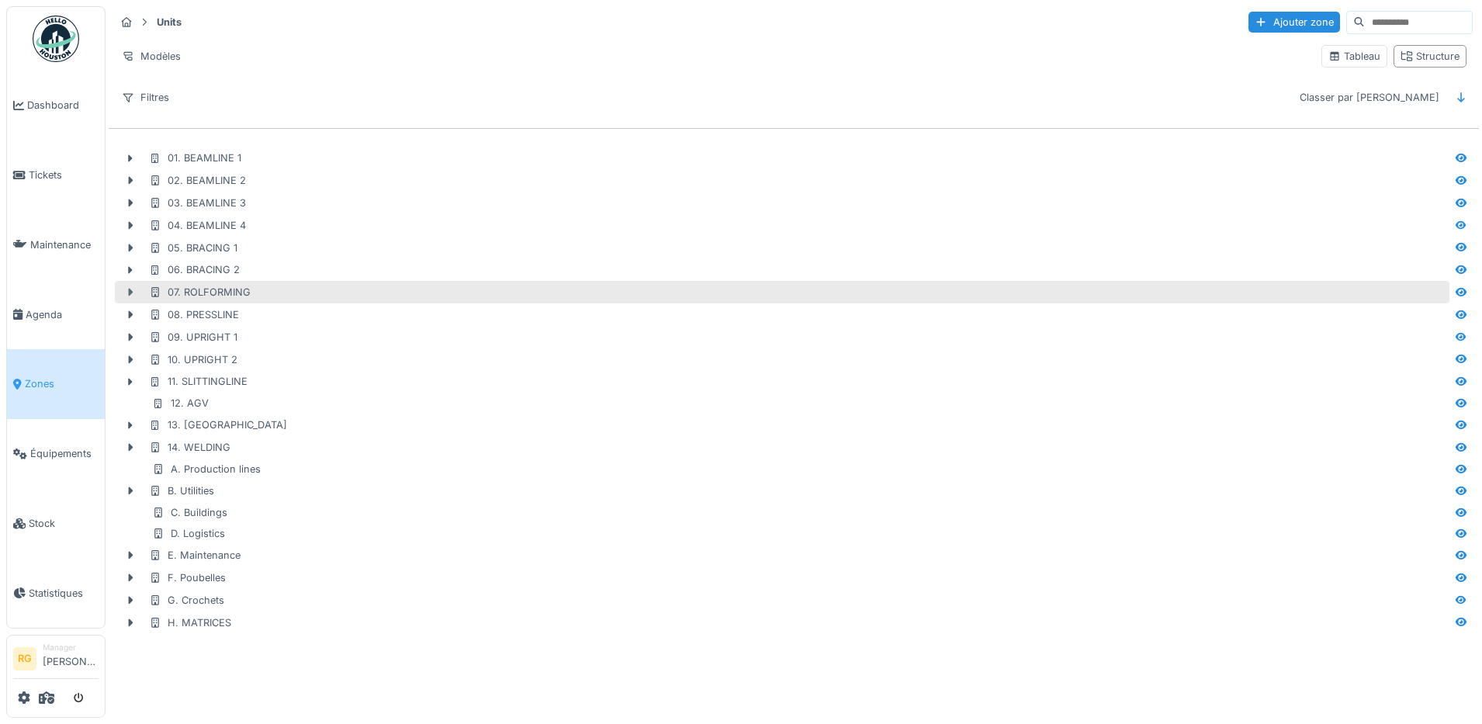
click at [130, 291] on icon at bounding box center [130, 292] width 12 height 10
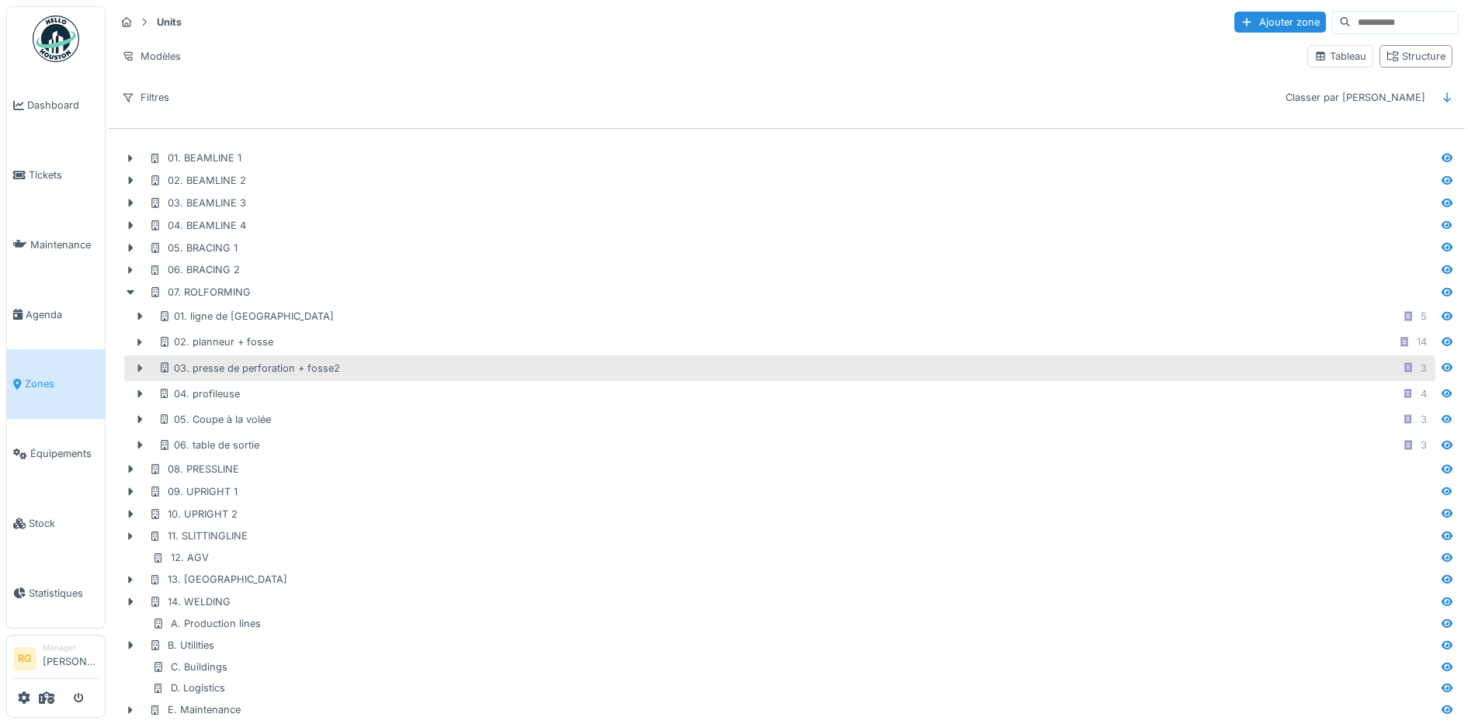
click at [140, 372] on icon at bounding box center [140, 368] width 5 height 8
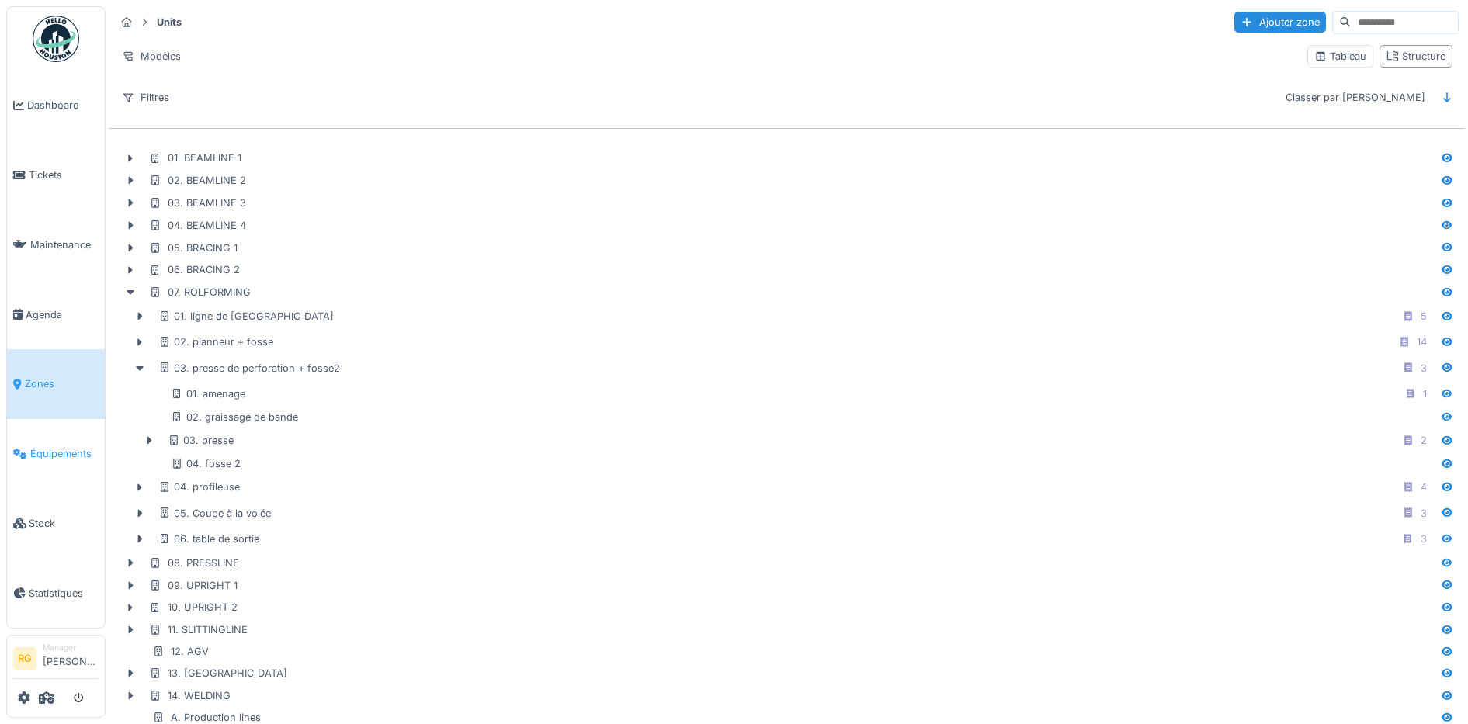
click at [59, 446] on span "Équipements" at bounding box center [64, 453] width 68 height 15
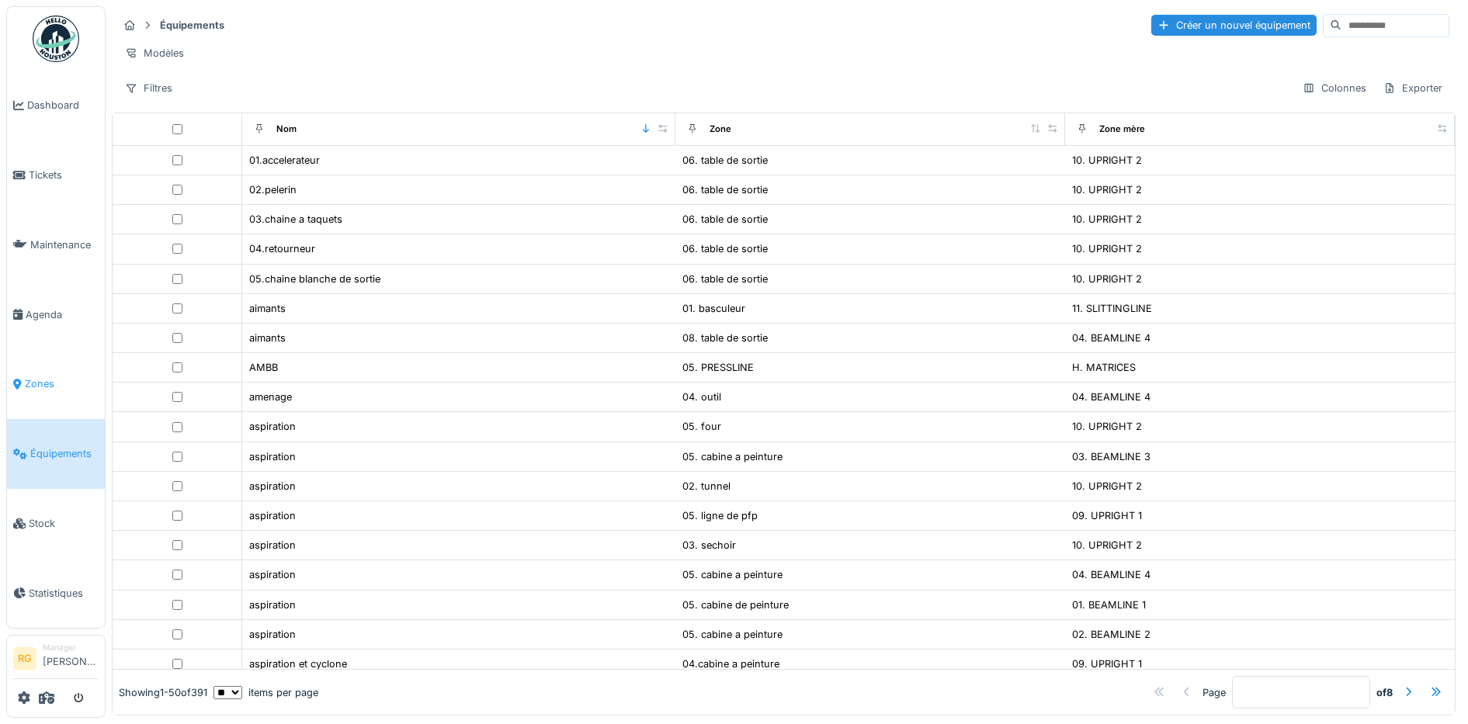
click at [37, 376] on span "Zones" at bounding box center [62, 383] width 74 height 15
click at [51, 376] on span "Zones" at bounding box center [62, 383] width 74 height 15
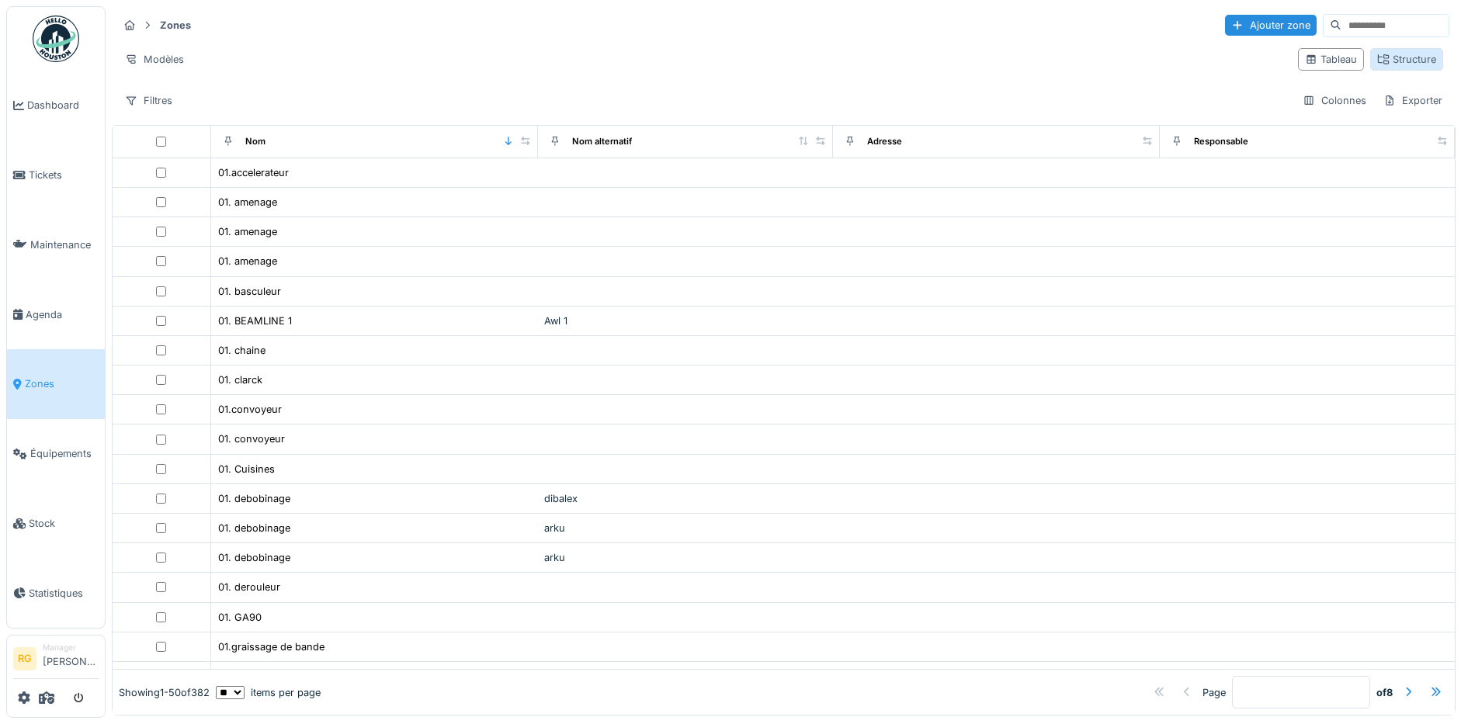
click at [1384, 63] on div "Structure" at bounding box center [1406, 59] width 59 height 15
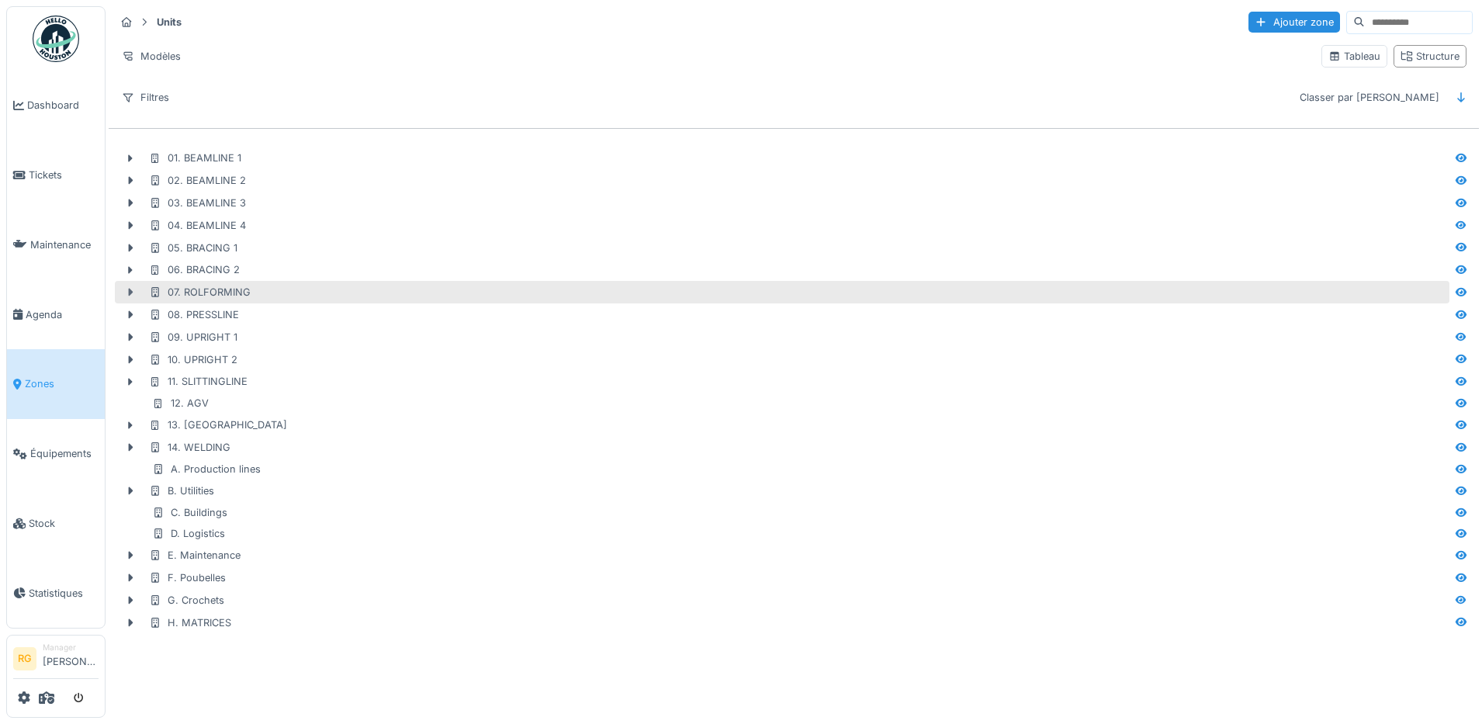
click at [130, 294] on icon at bounding box center [131, 293] width 5 height 8
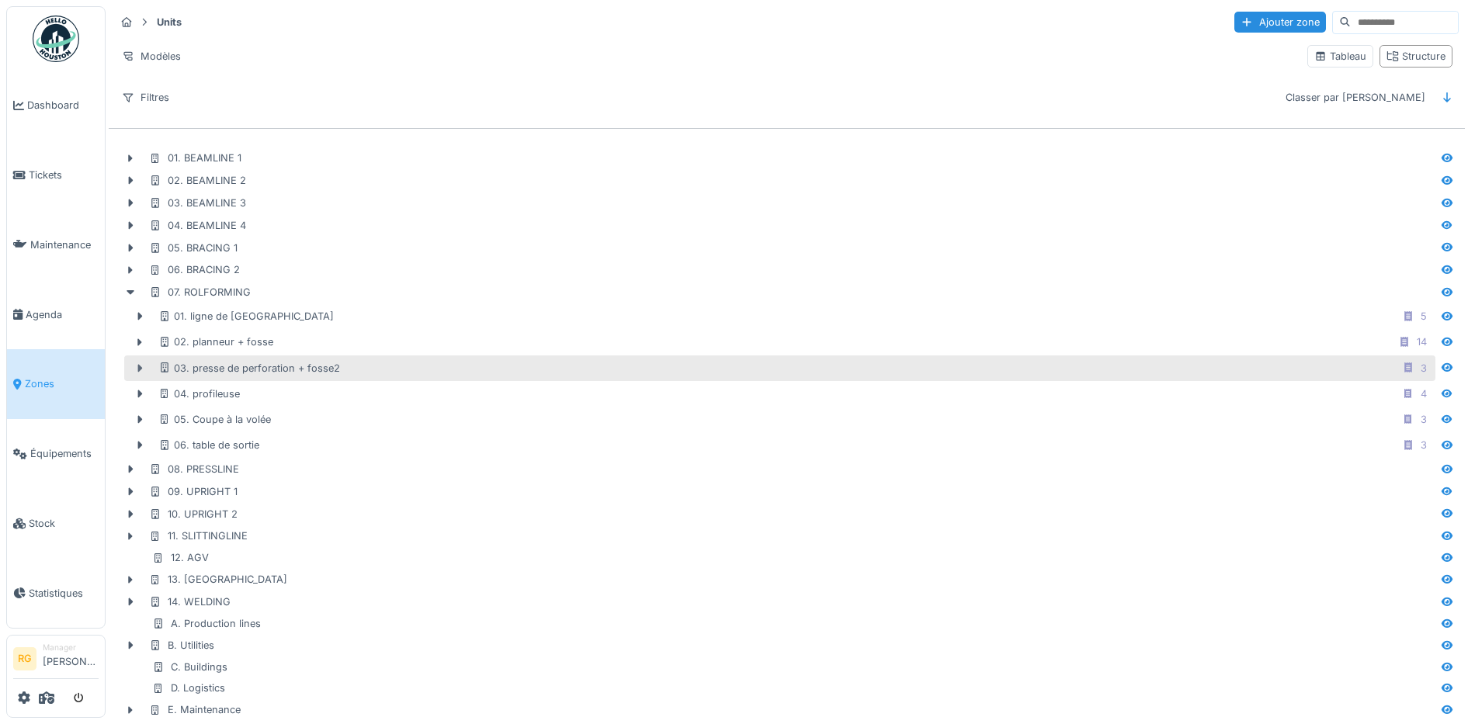
click at [140, 372] on icon at bounding box center [140, 368] width 5 height 8
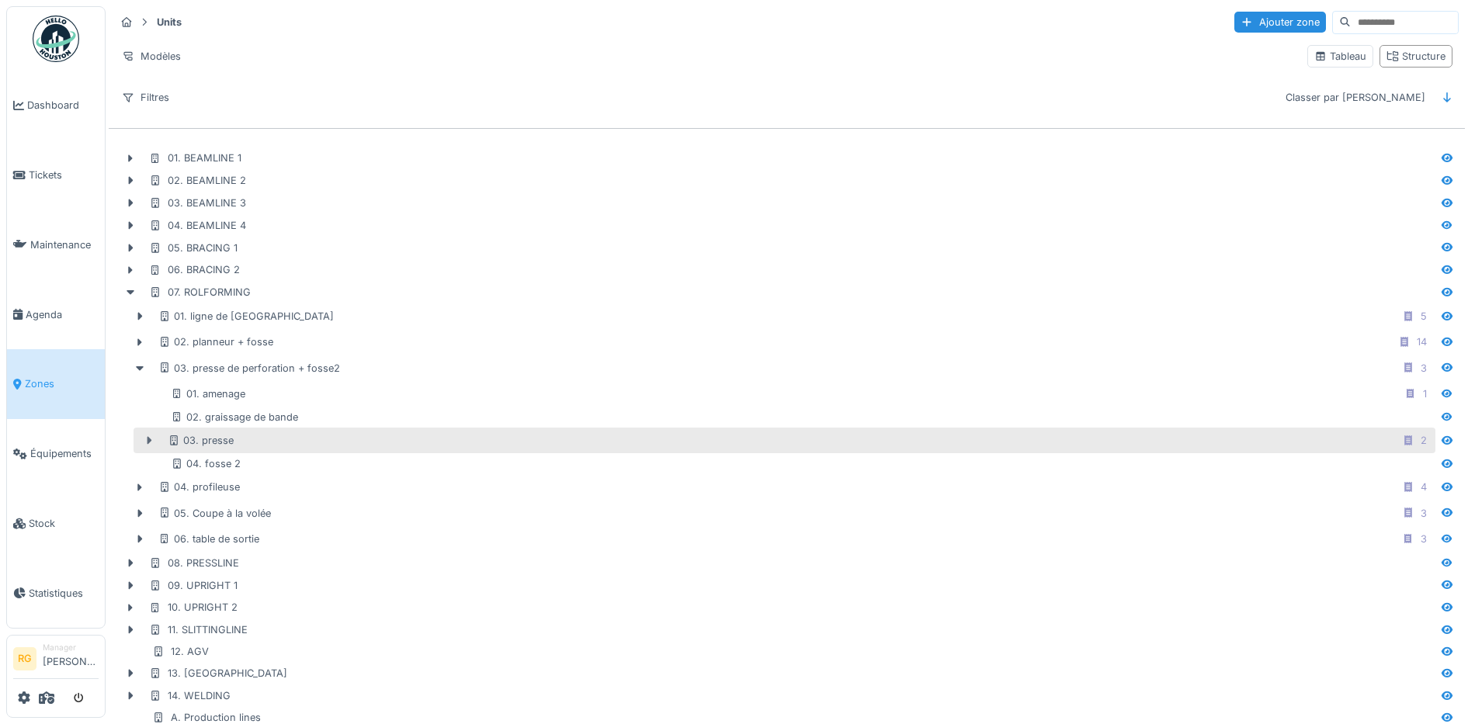
click at [147, 443] on icon at bounding box center [149, 441] width 5 height 8
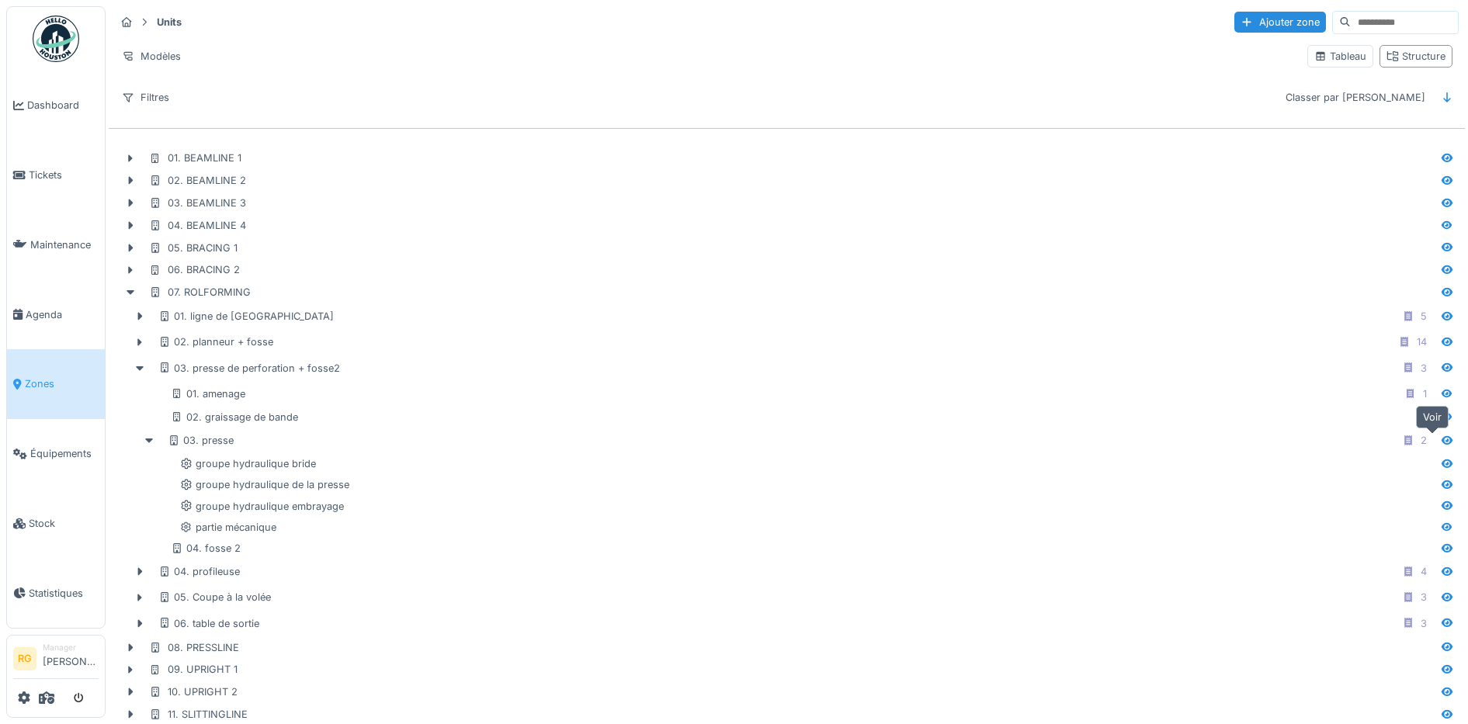
click at [1441, 442] on icon at bounding box center [1446, 440] width 11 height 9
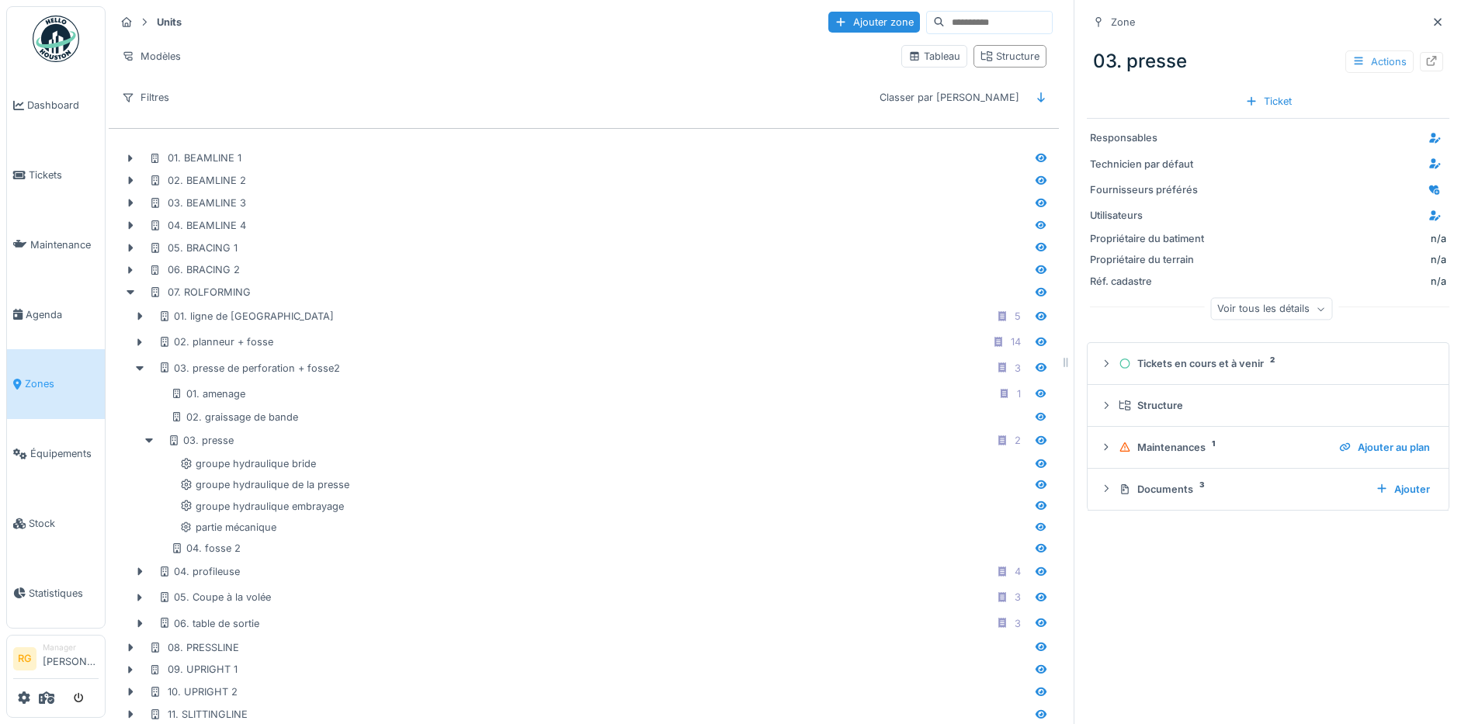
click at [1345, 61] on div "Actions" at bounding box center [1379, 61] width 68 height 23
click at [1434, 24] on icon at bounding box center [1438, 22] width 8 height 8
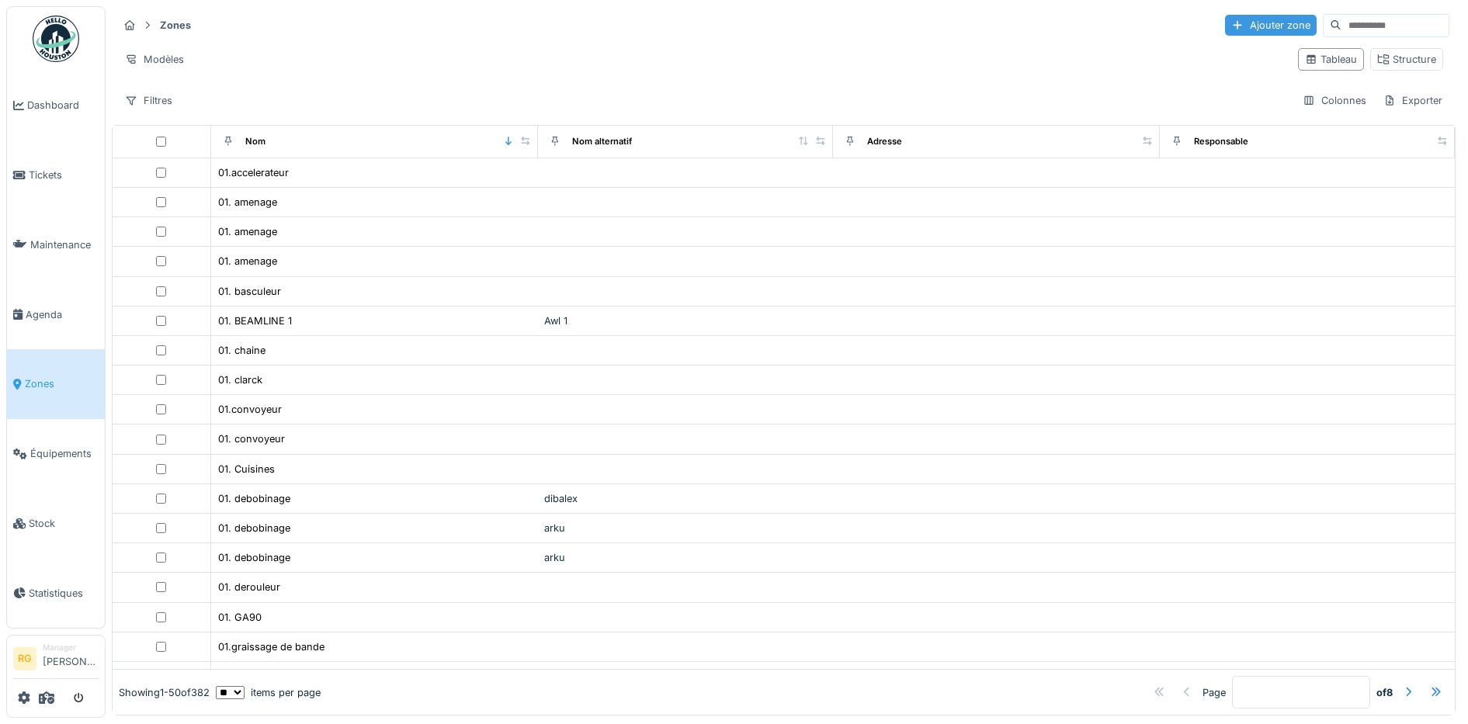
click at [1225, 25] on div "Ajouter zone" at bounding box center [1271, 25] width 92 height 21
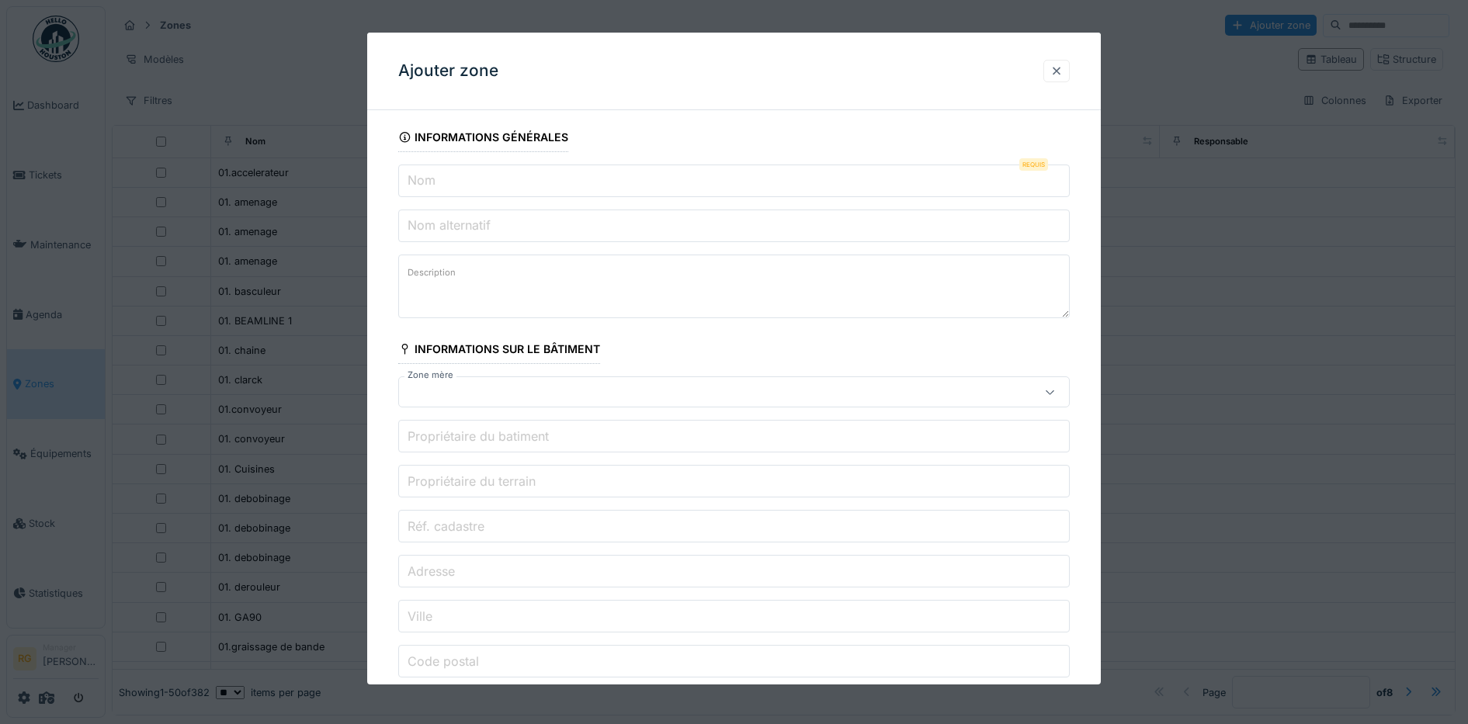
click at [1056, 68] on div at bounding box center [1056, 71] width 26 height 23
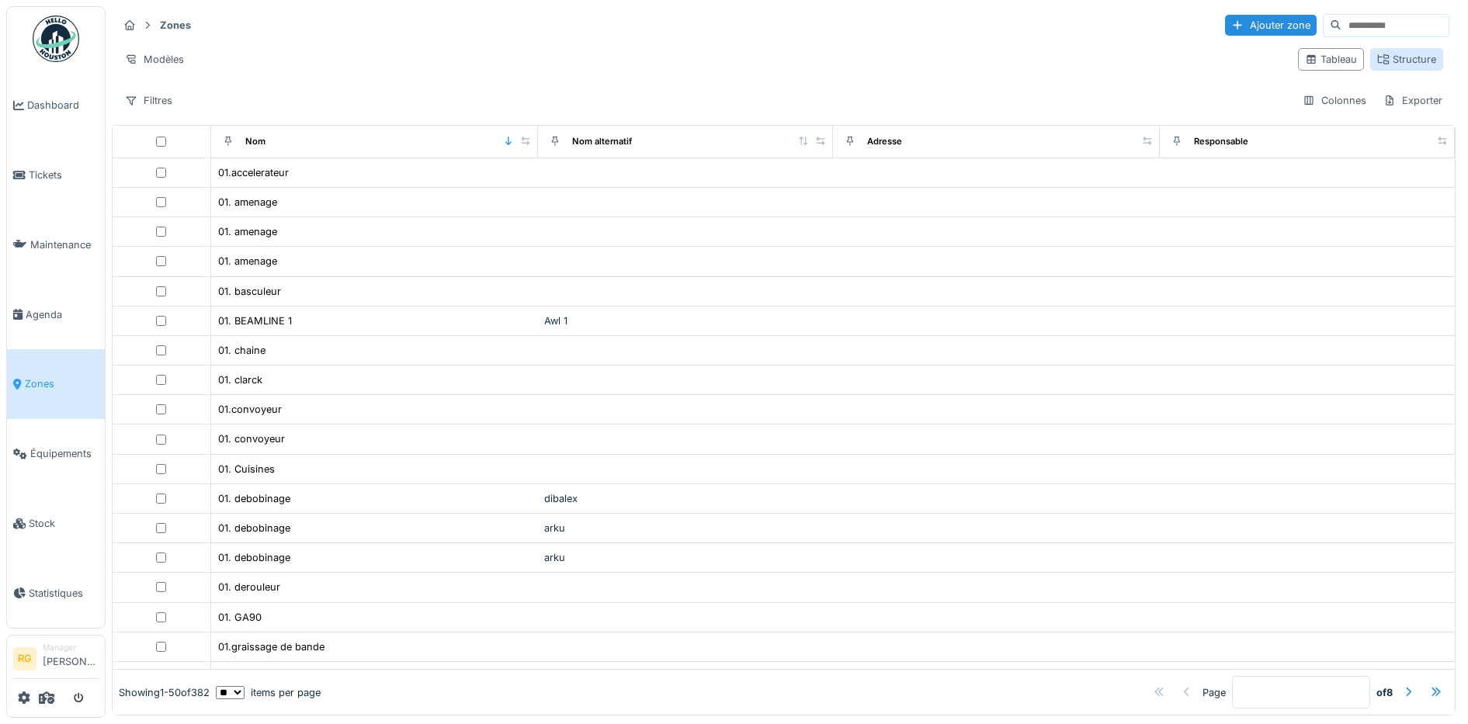
click at [1392, 61] on div "Structure" at bounding box center [1406, 59] width 59 height 15
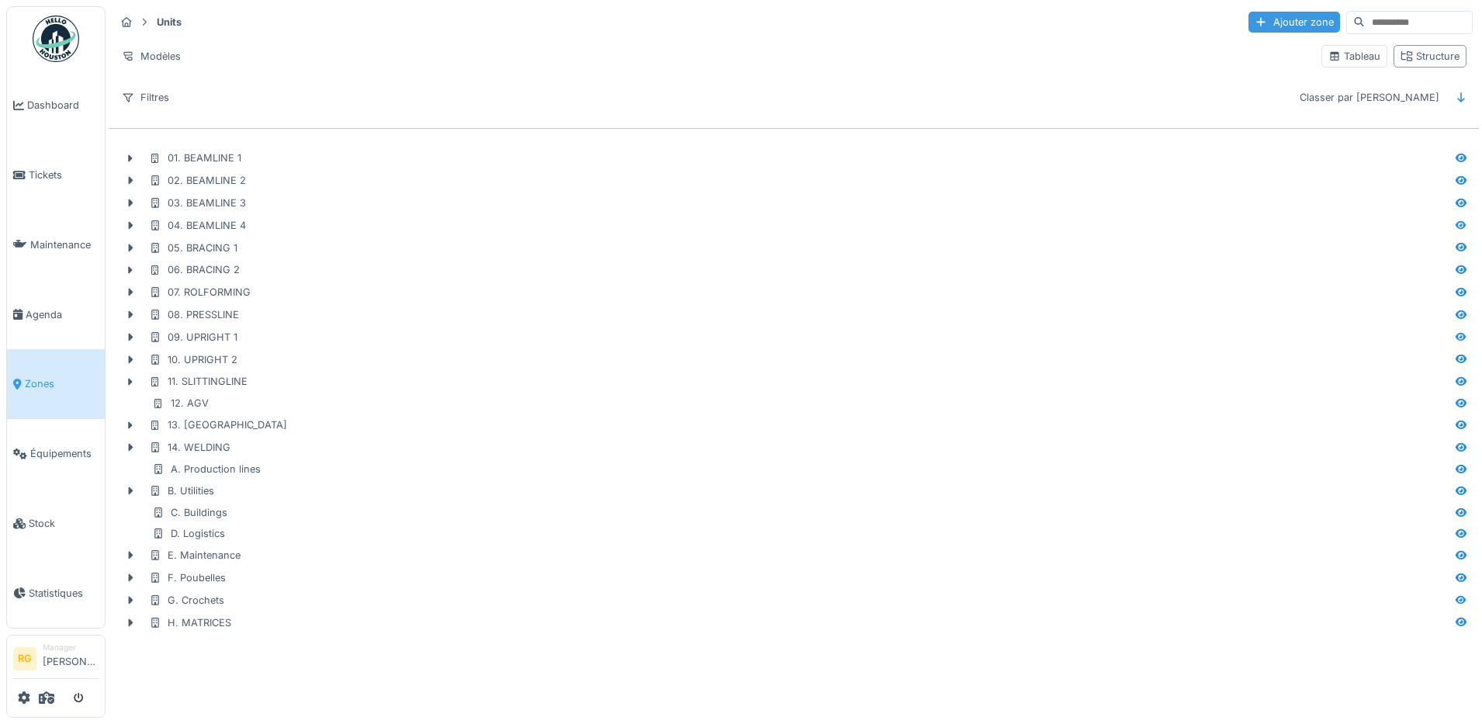
click at [1249, 21] on div "Ajouter zone" at bounding box center [1295, 22] width 92 height 21
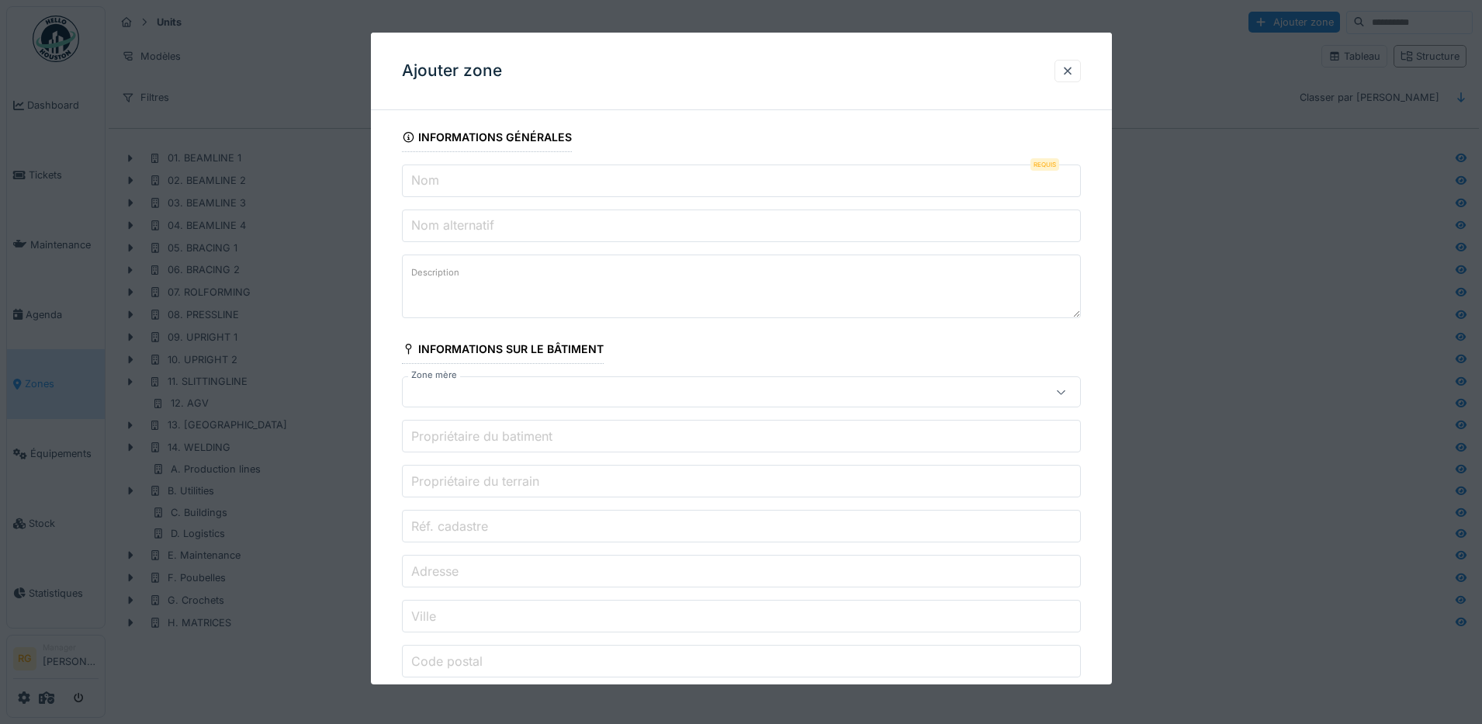
click at [528, 178] on input "Nom" at bounding box center [741, 181] width 679 height 33
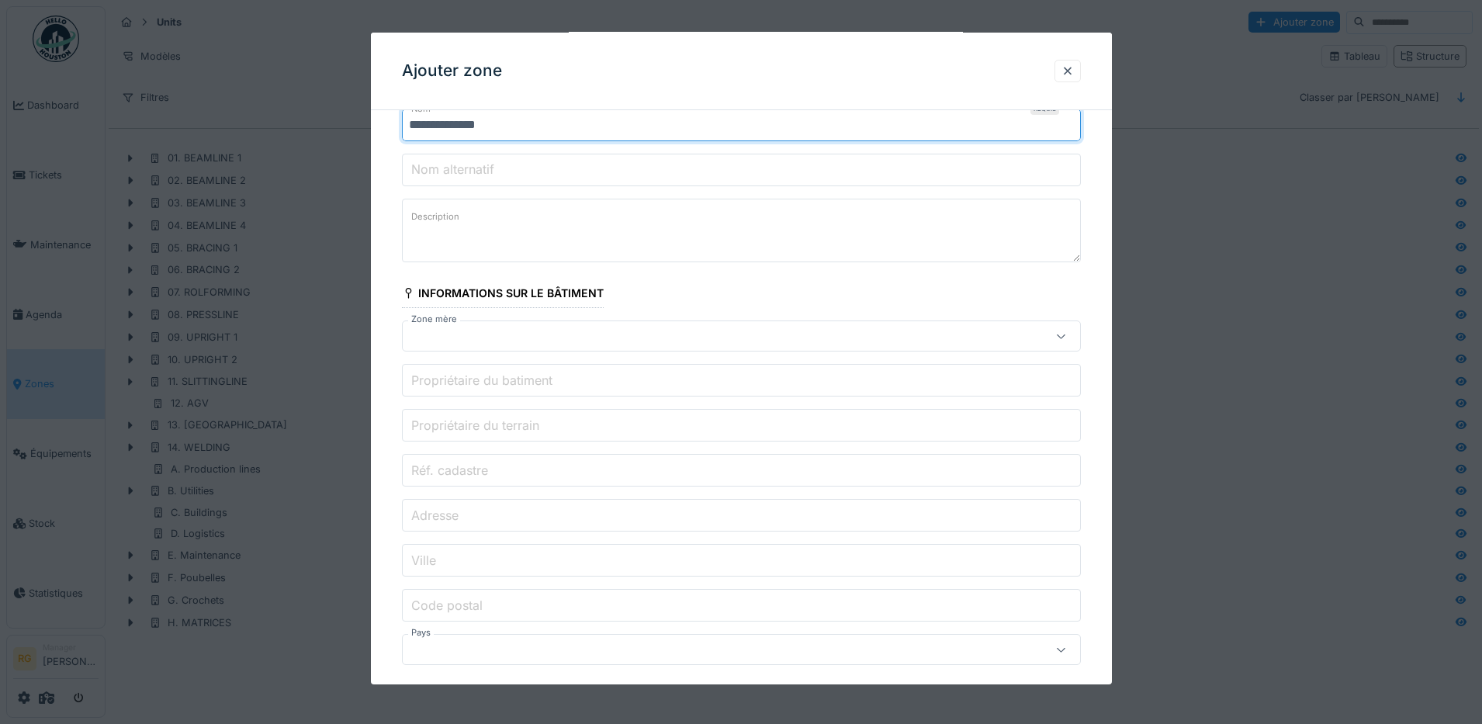
scroll to position [97, 0]
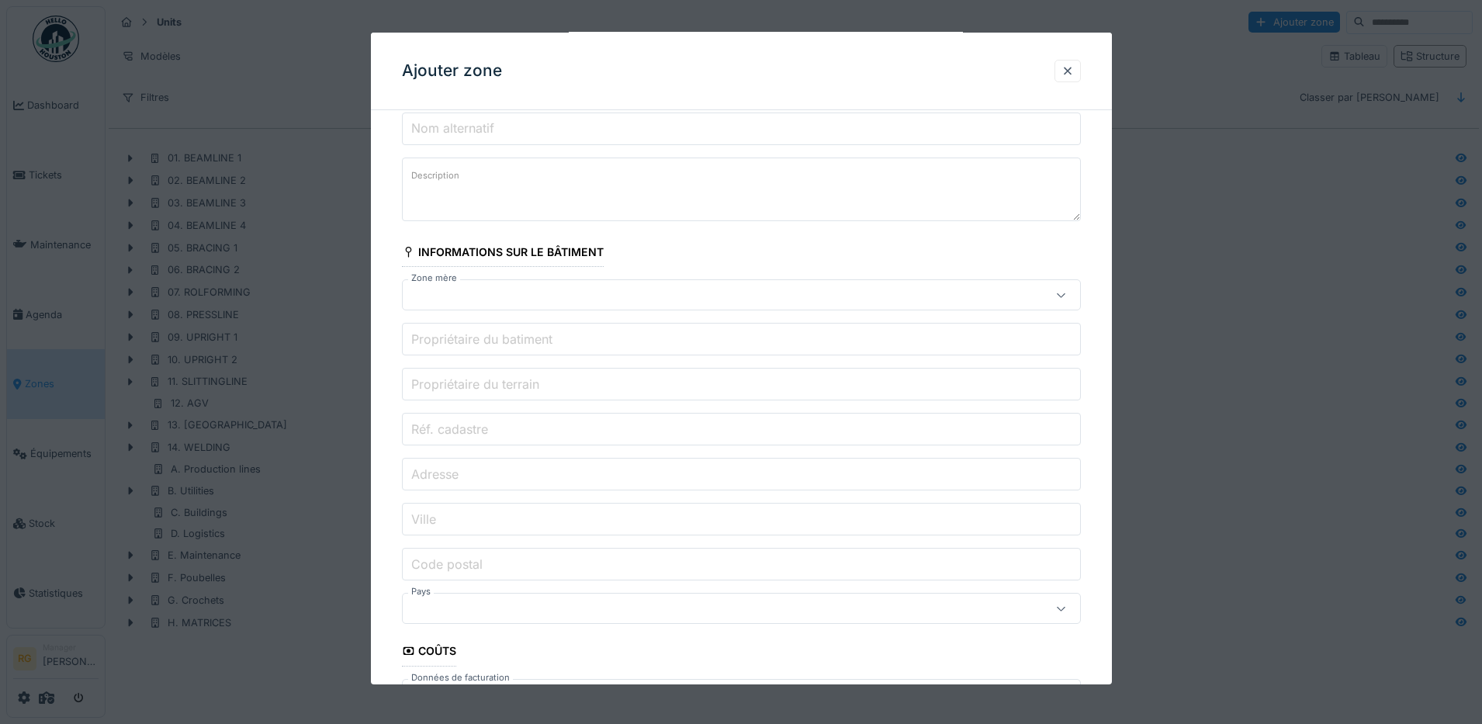
type input "**********"
click at [1034, 295] on div at bounding box center [741, 294] width 679 height 31
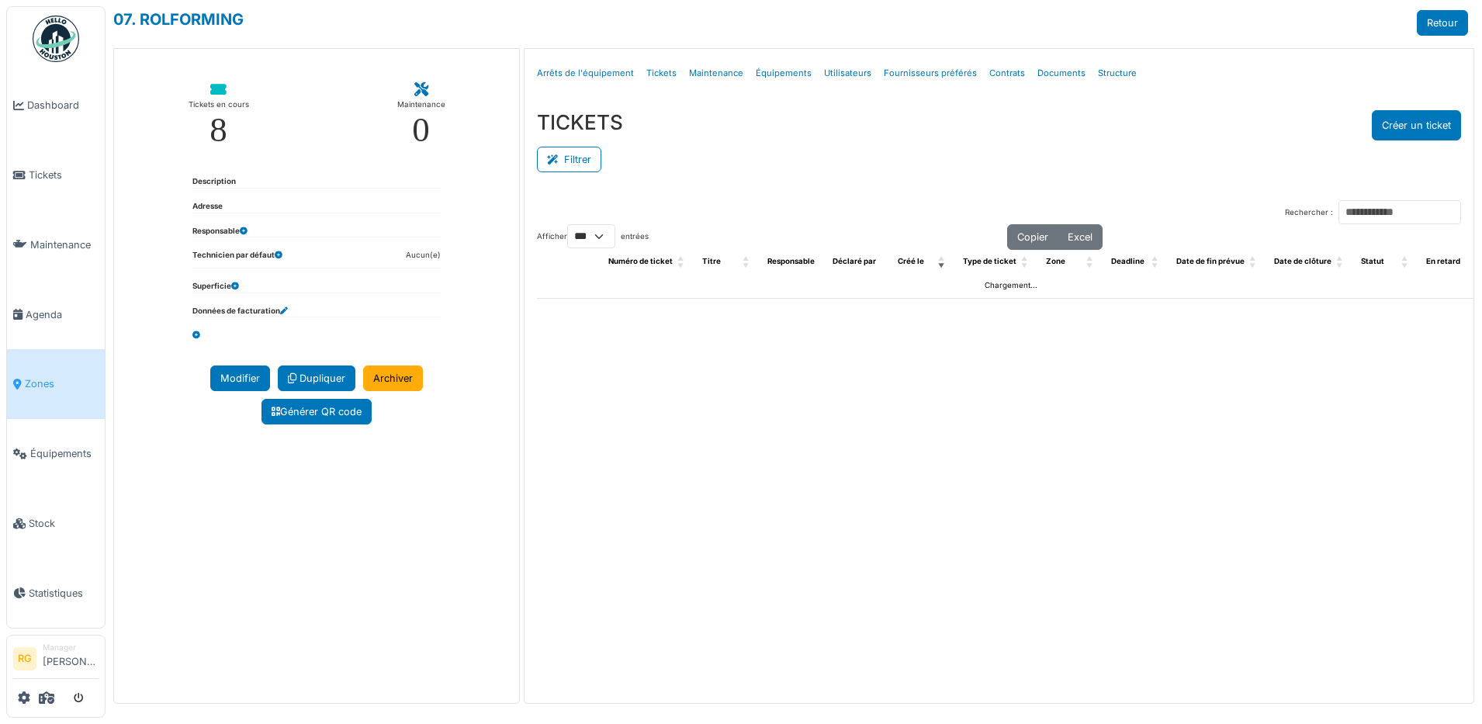
select select "***"
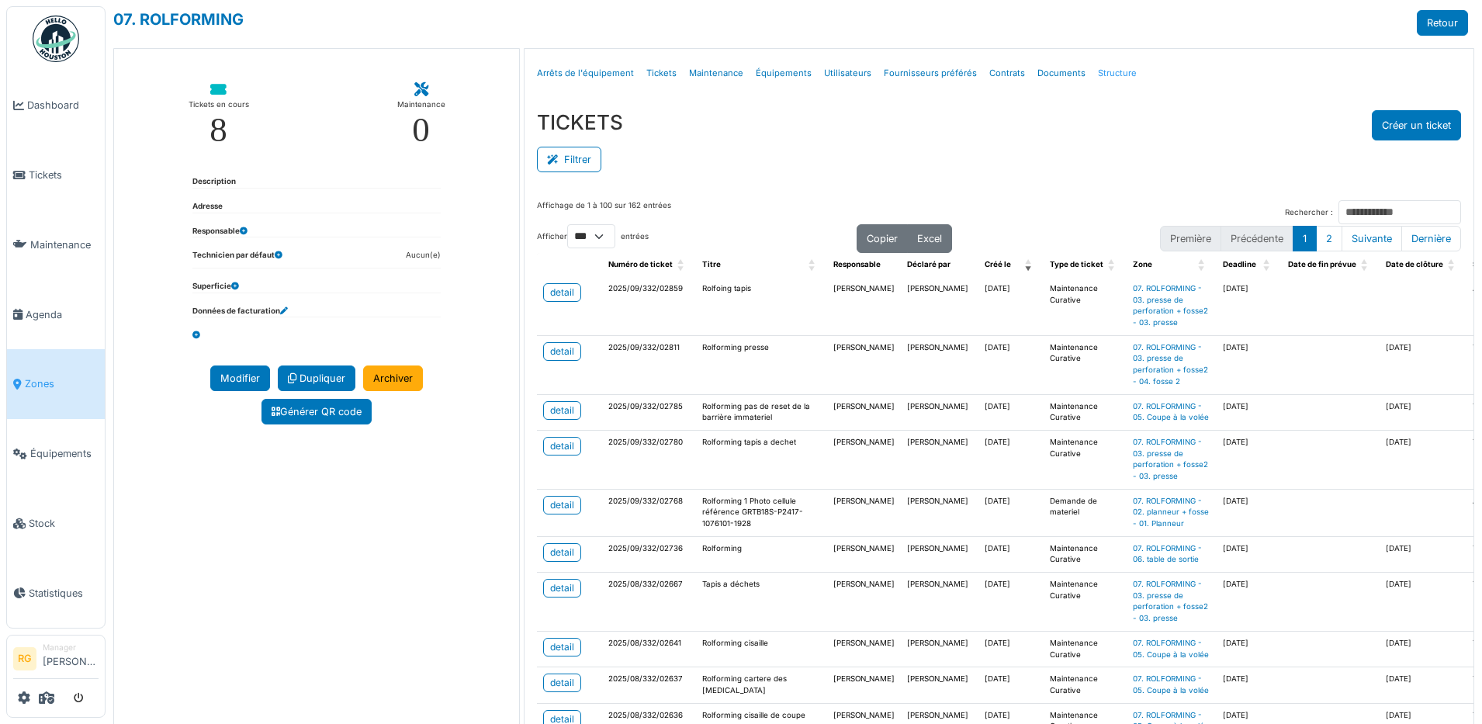
click at [1092, 77] on link "Structure" at bounding box center [1117, 73] width 51 height 36
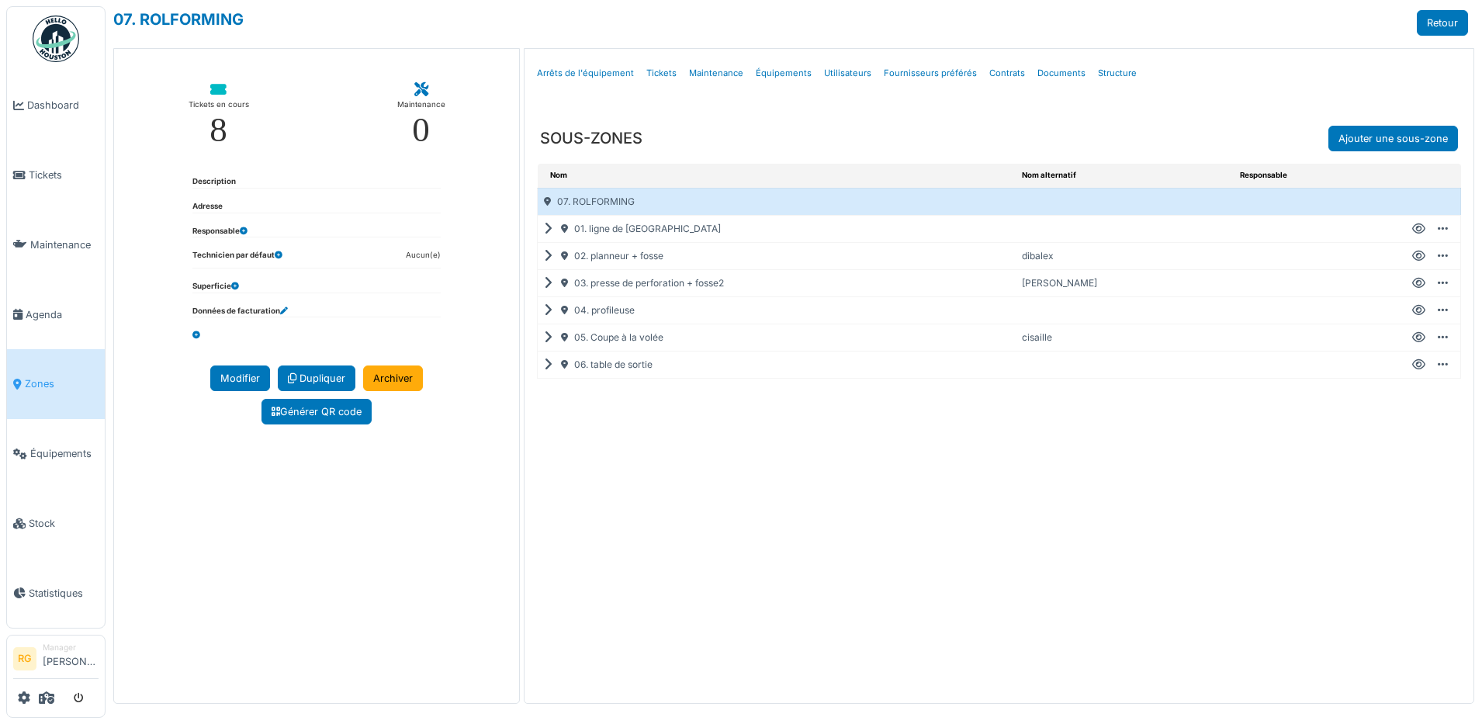
click at [547, 283] on icon at bounding box center [551, 283] width 15 height 1
click at [1443, 283] on icon at bounding box center [1443, 283] width 10 height 1
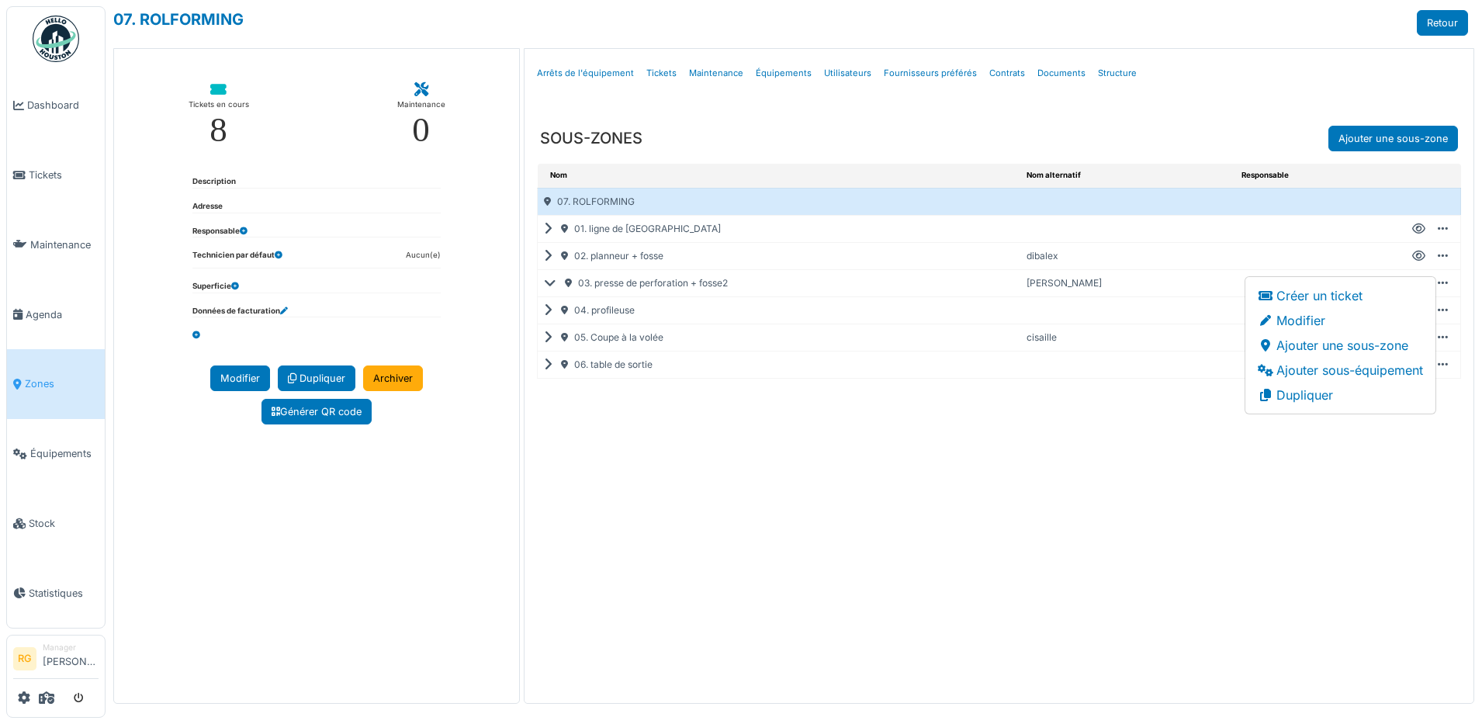
click at [1443, 283] on icon at bounding box center [1443, 283] width 10 height 1
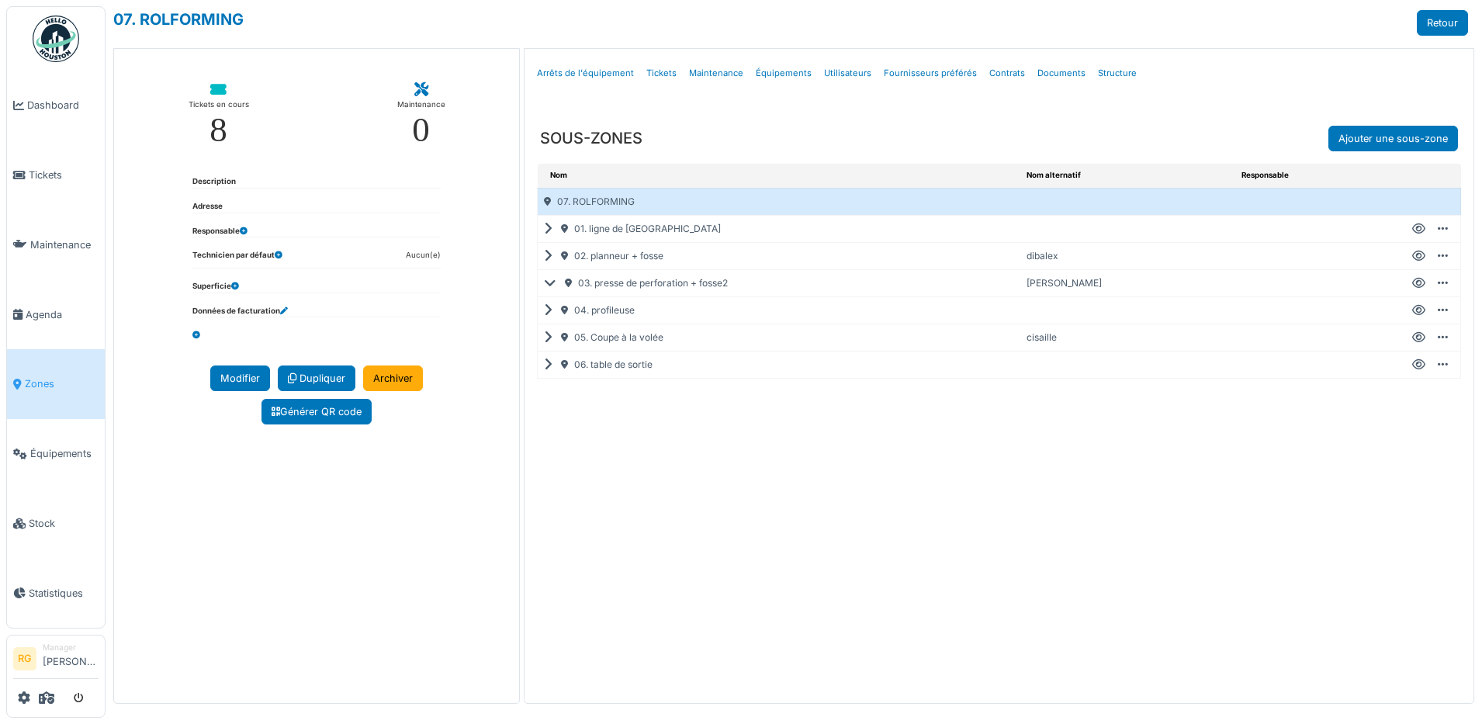
click at [1443, 283] on icon at bounding box center [1443, 283] width 10 height 1
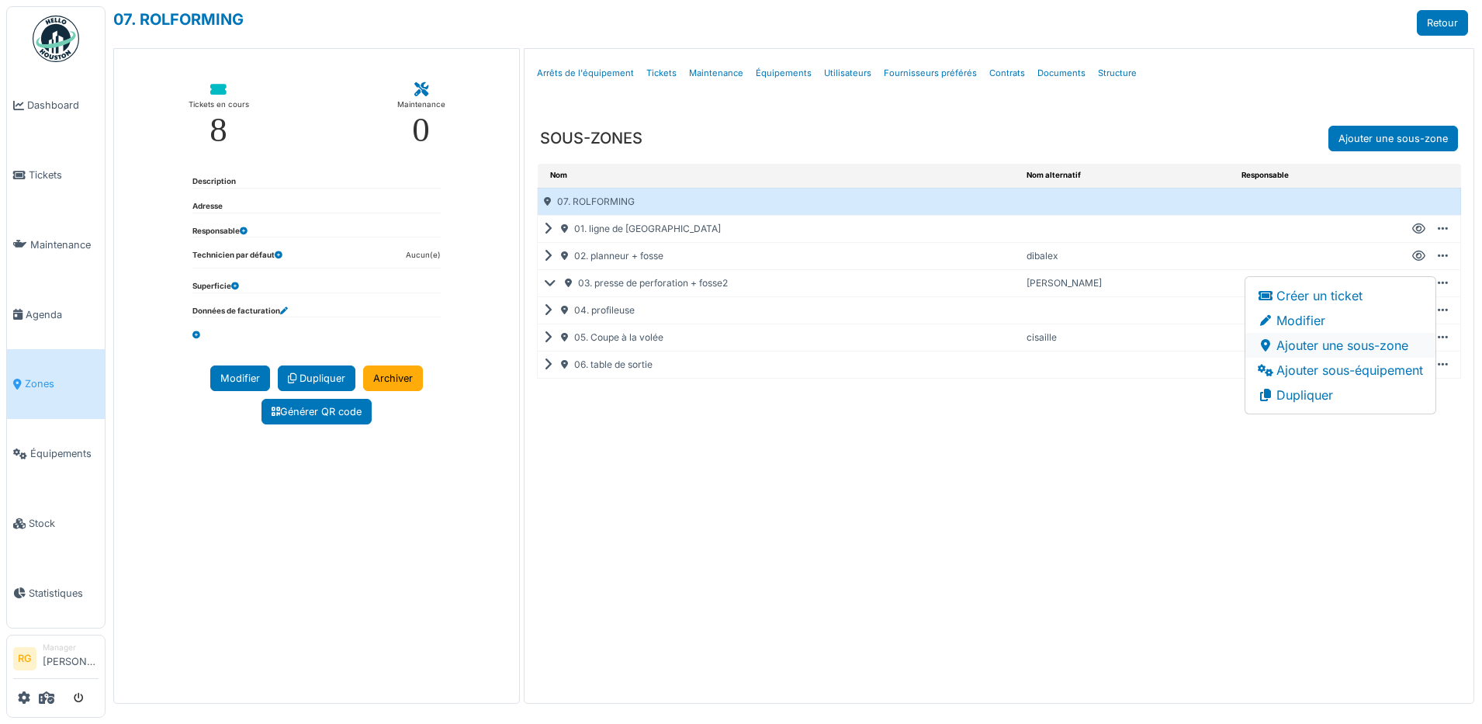
click at [1365, 347] on li "Ajouter une sous-zone" at bounding box center [1341, 345] width 190 height 25
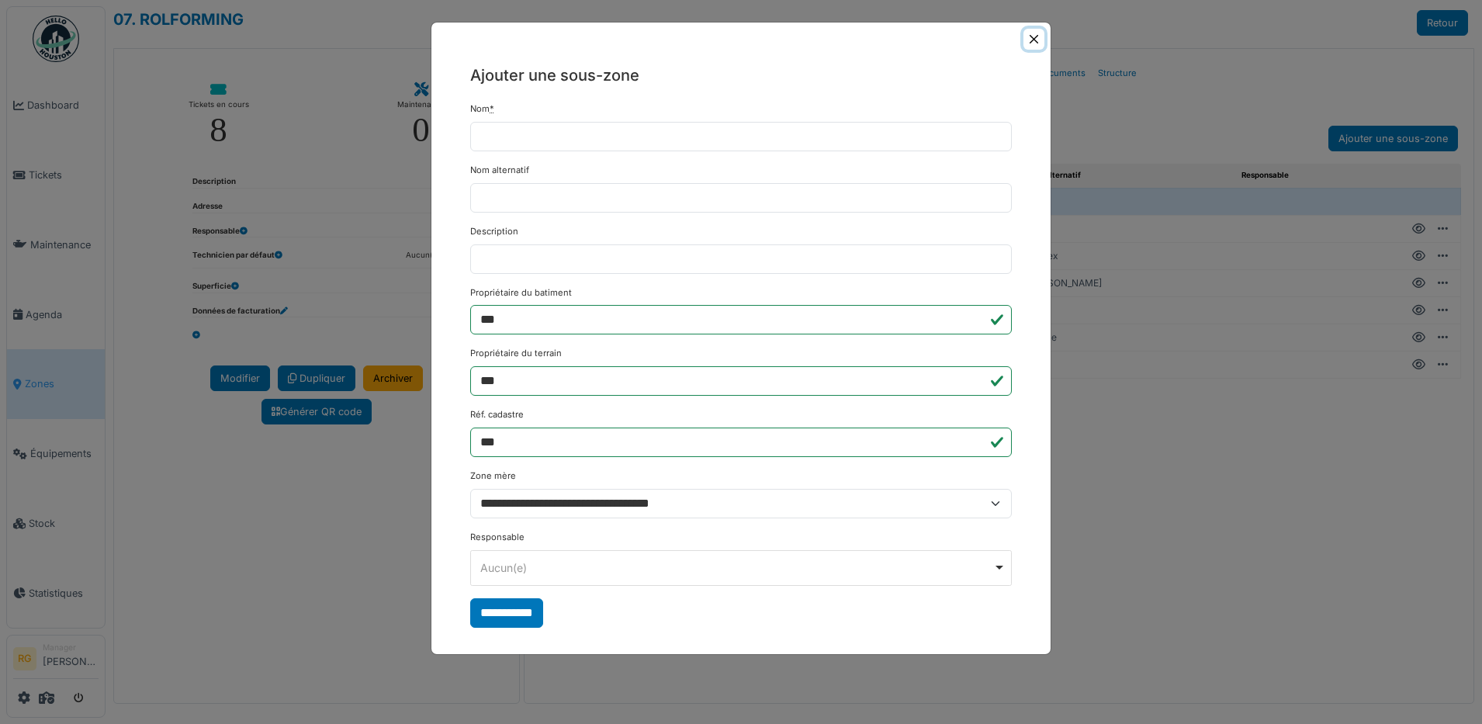
click at [1035, 37] on button "Close" at bounding box center [1034, 39] width 21 height 21
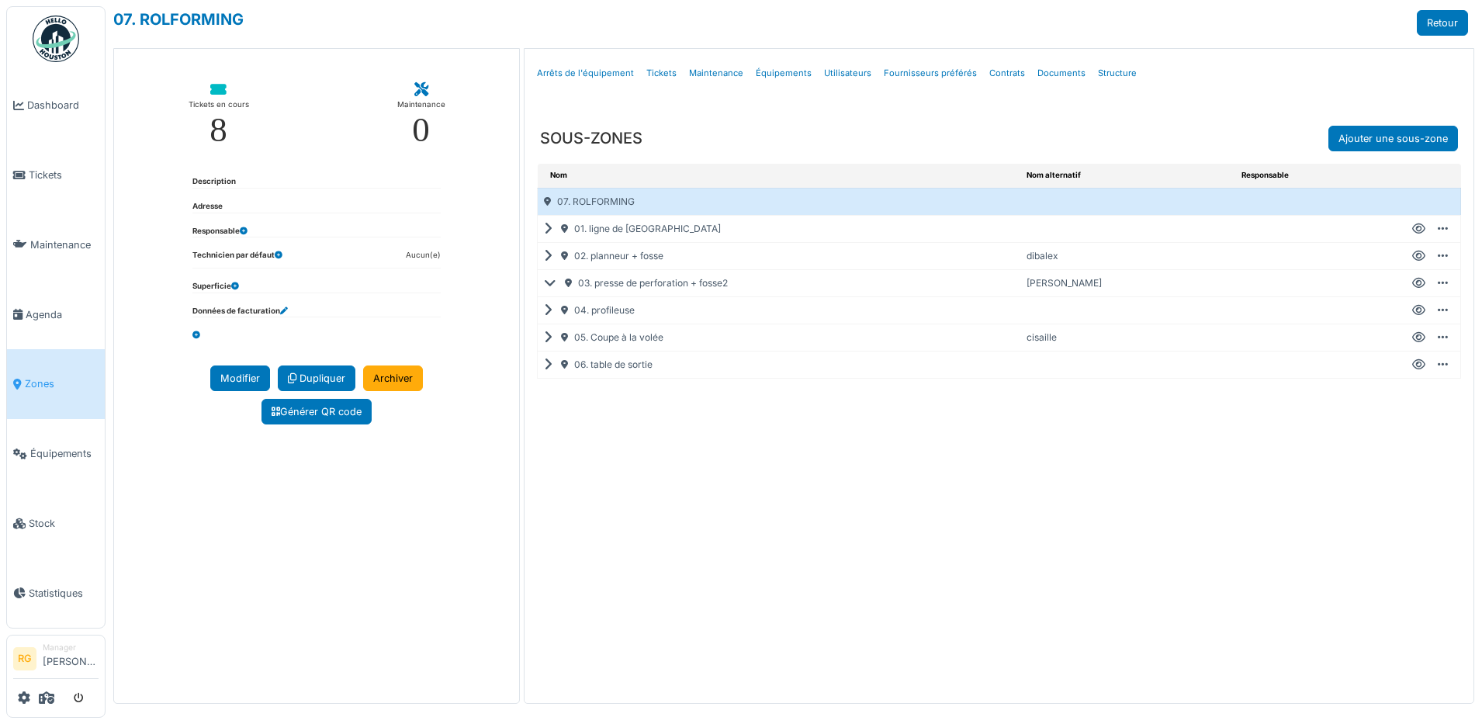
click at [549, 311] on icon at bounding box center [551, 310] width 15 height 1
click at [550, 311] on icon at bounding box center [553, 310] width 19 height 1
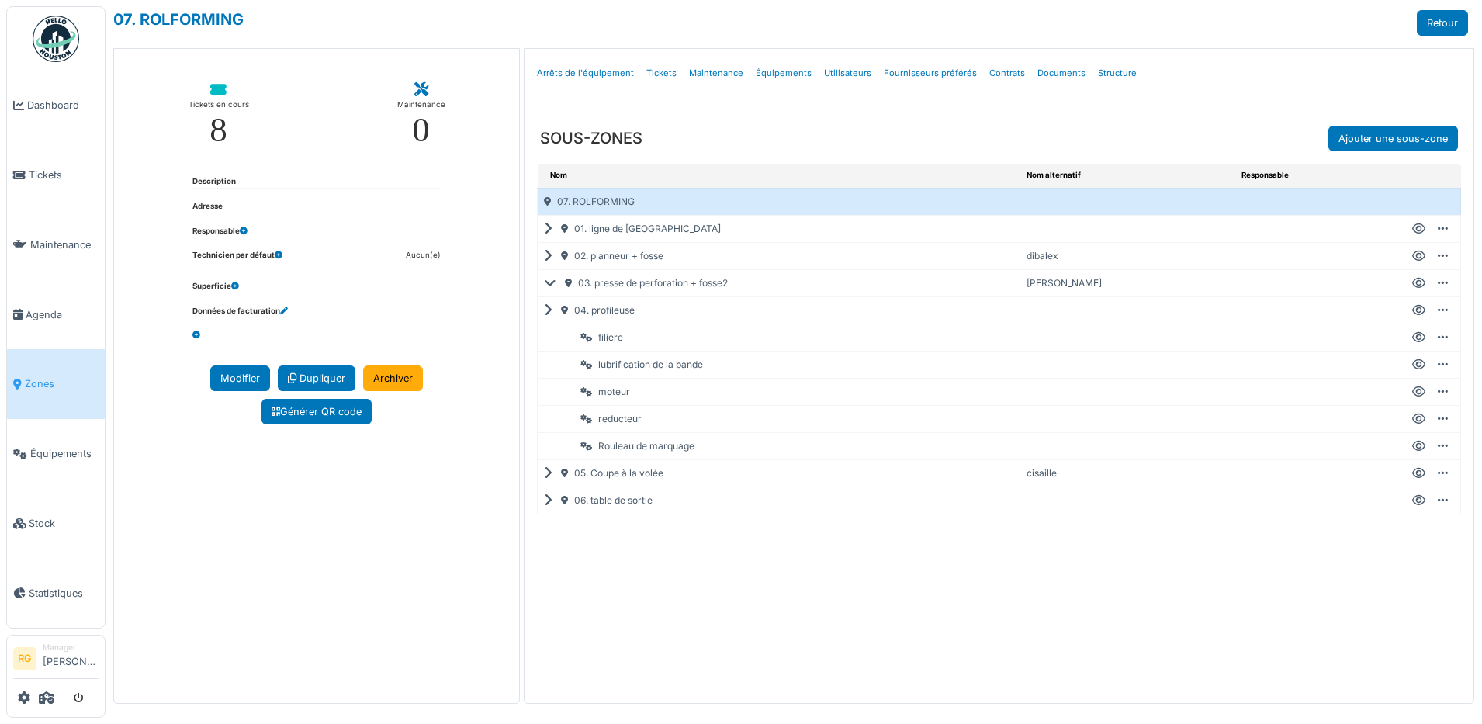
click at [551, 284] on icon at bounding box center [553, 283] width 19 height 1
click at [551, 284] on icon at bounding box center [551, 283] width 15 height 1
click at [551, 284] on icon at bounding box center [553, 283] width 19 height 1
click at [551, 284] on icon at bounding box center [551, 283] width 15 height 1
click at [550, 256] on icon at bounding box center [551, 256] width 15 height 1
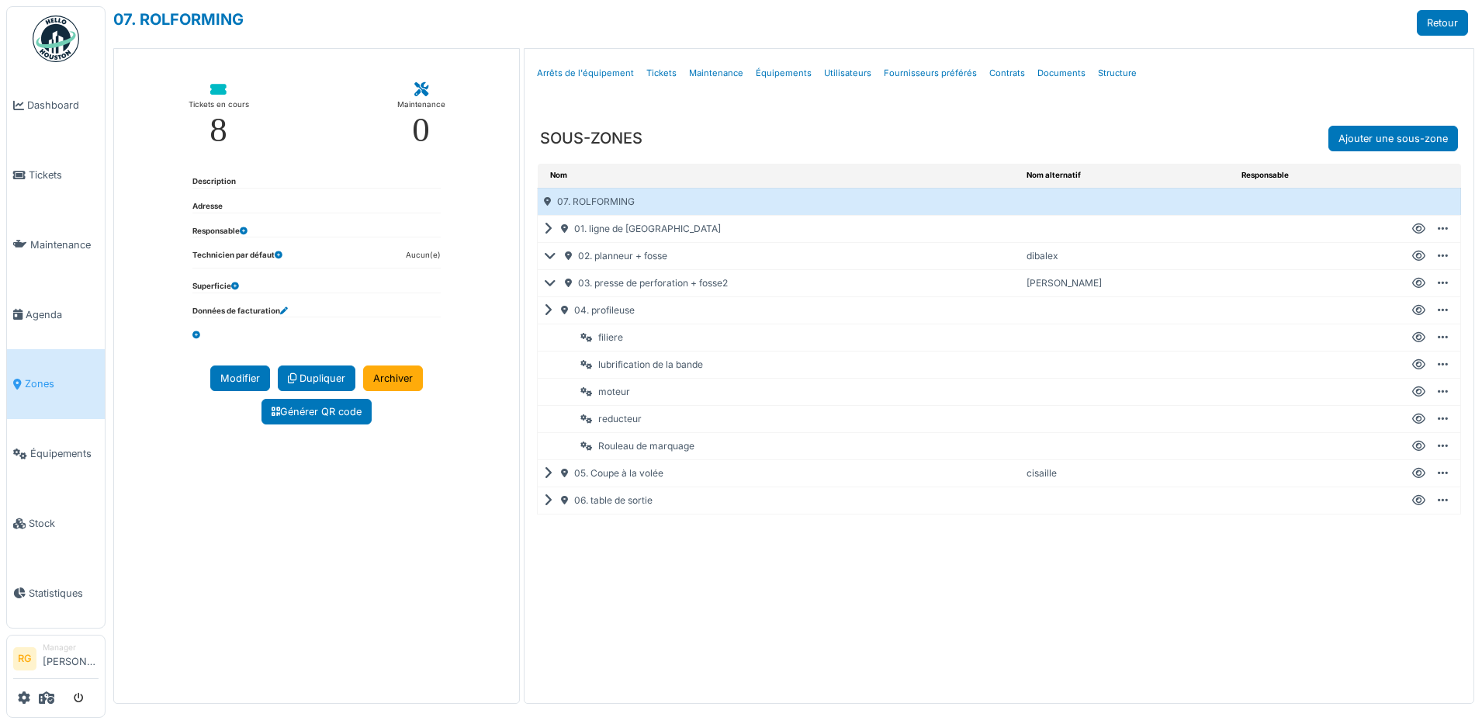
click at [550, 256] on icon at bounding box center [553, 256] width 19 height 1
click at [550, 256] on icon at bounding box center [551, 256] width 15 height 1
click at [549, 473] on icon at bounding box center [551, 473] width 15 height 1
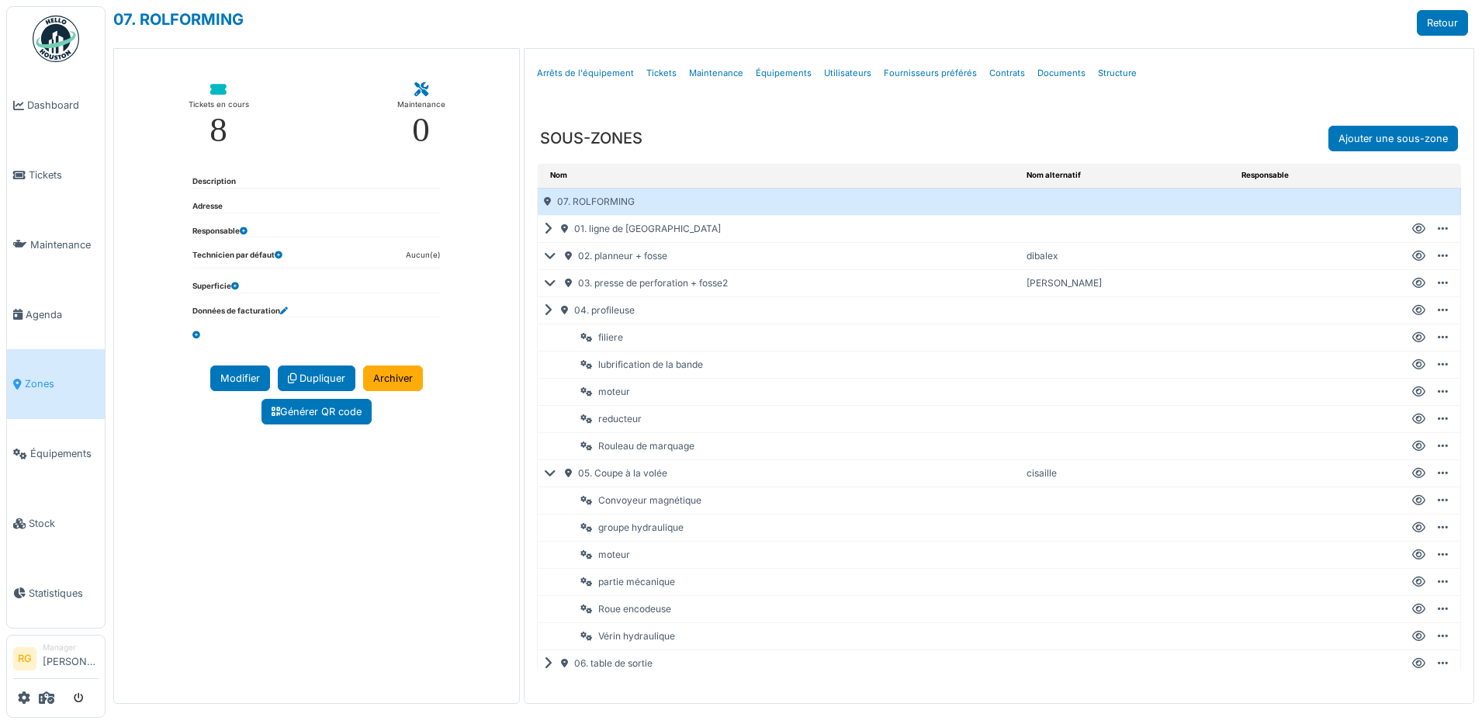
click at [1438, 311] on icon at bounding box center [1443, 310] width 10 height 1
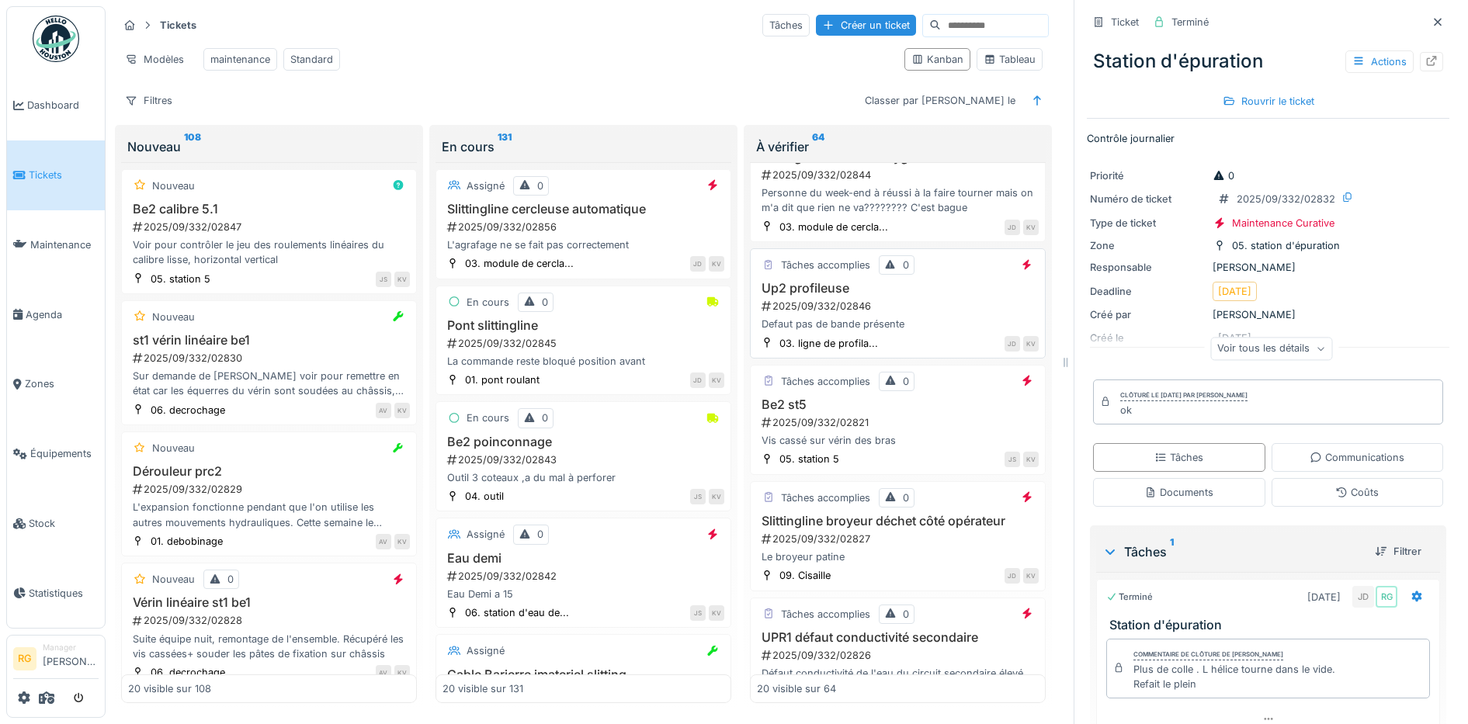
scroll to position [679, 0]
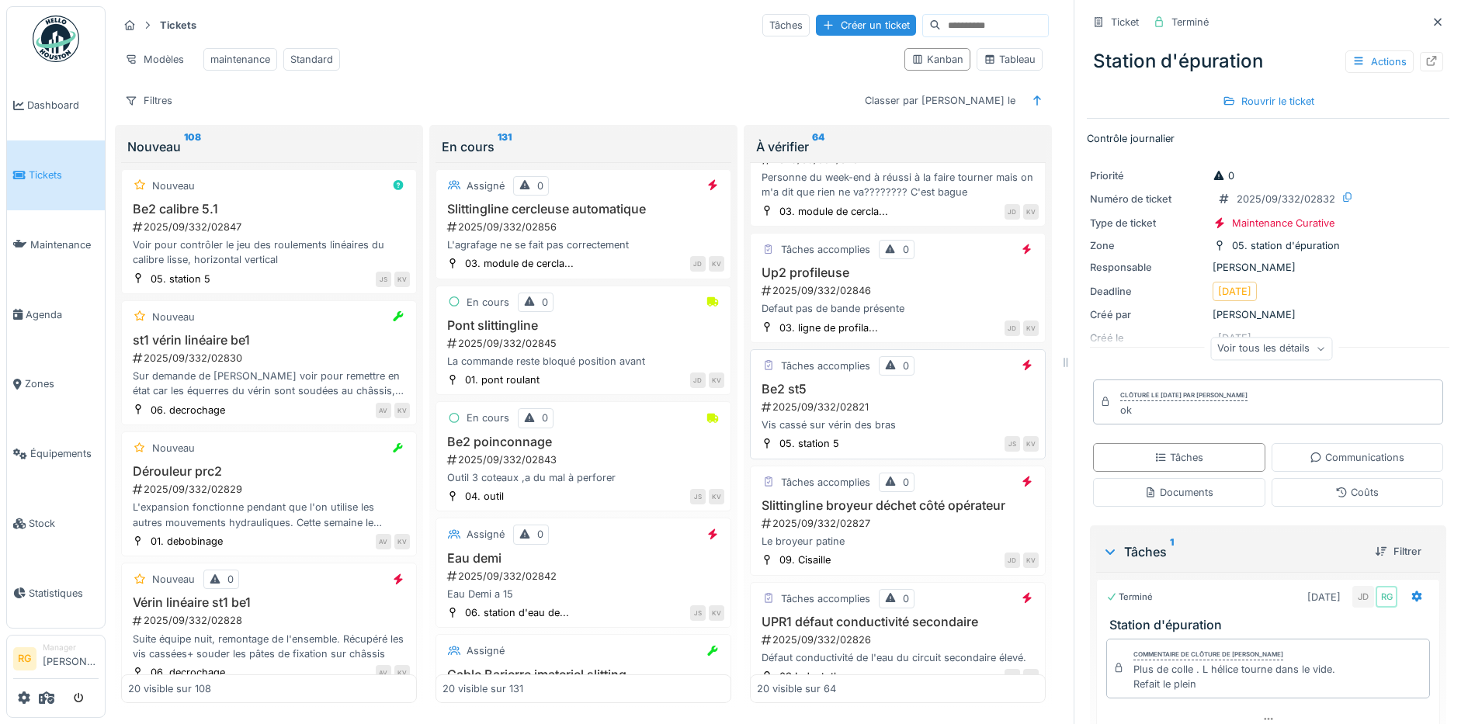
click at [892, 405] on div "2025/09/332/02821" at bounding box center [899, 407] width 279 height 15
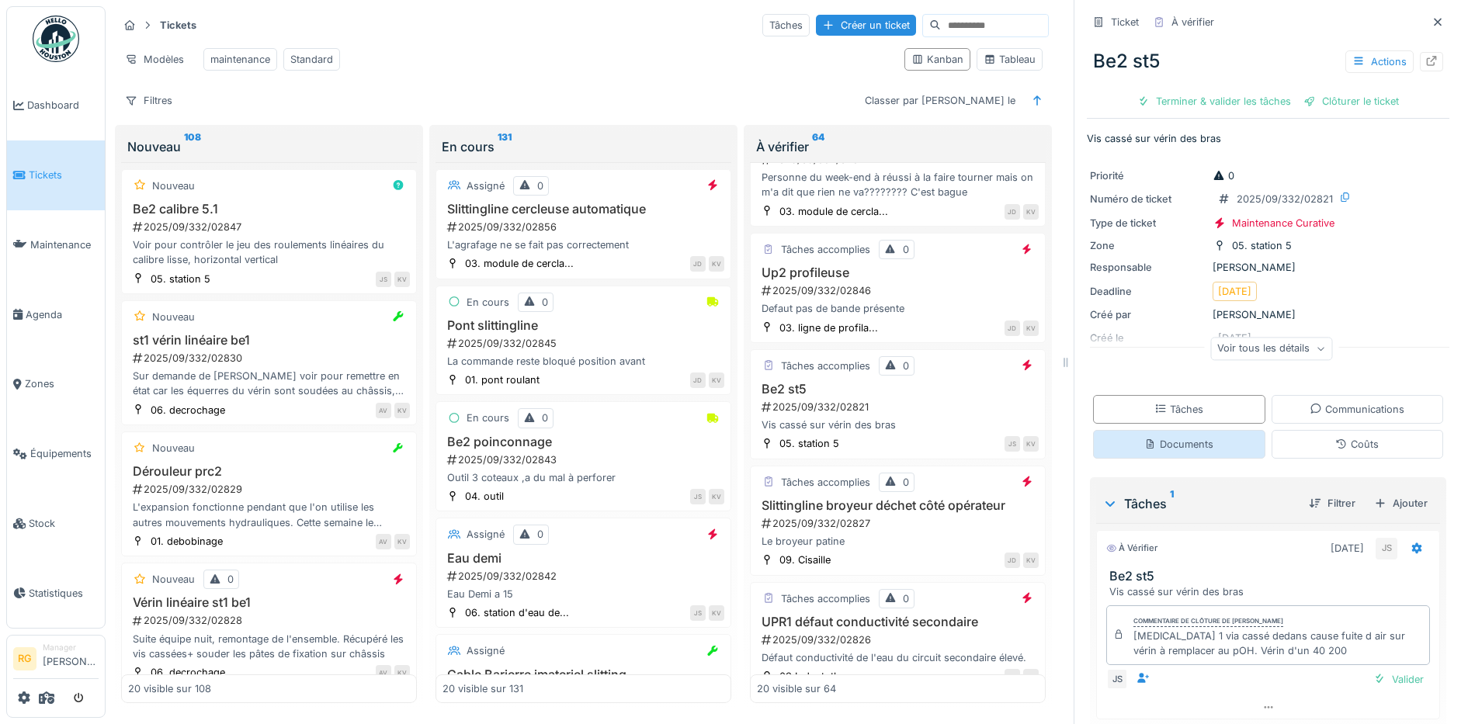
scroll to position [51, 0]
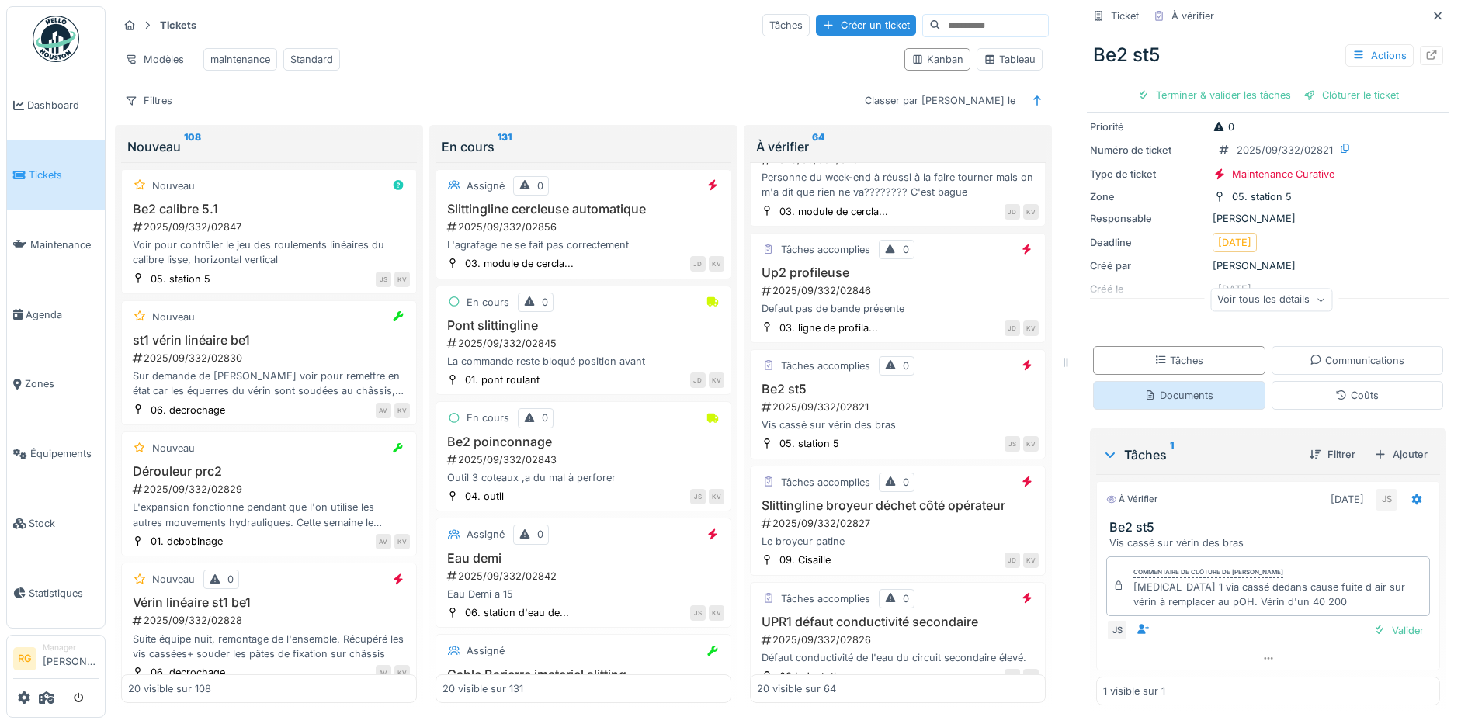
click at [1171, 388] on div "Documents" at bounding box center [1179, 395] width 172 height 29
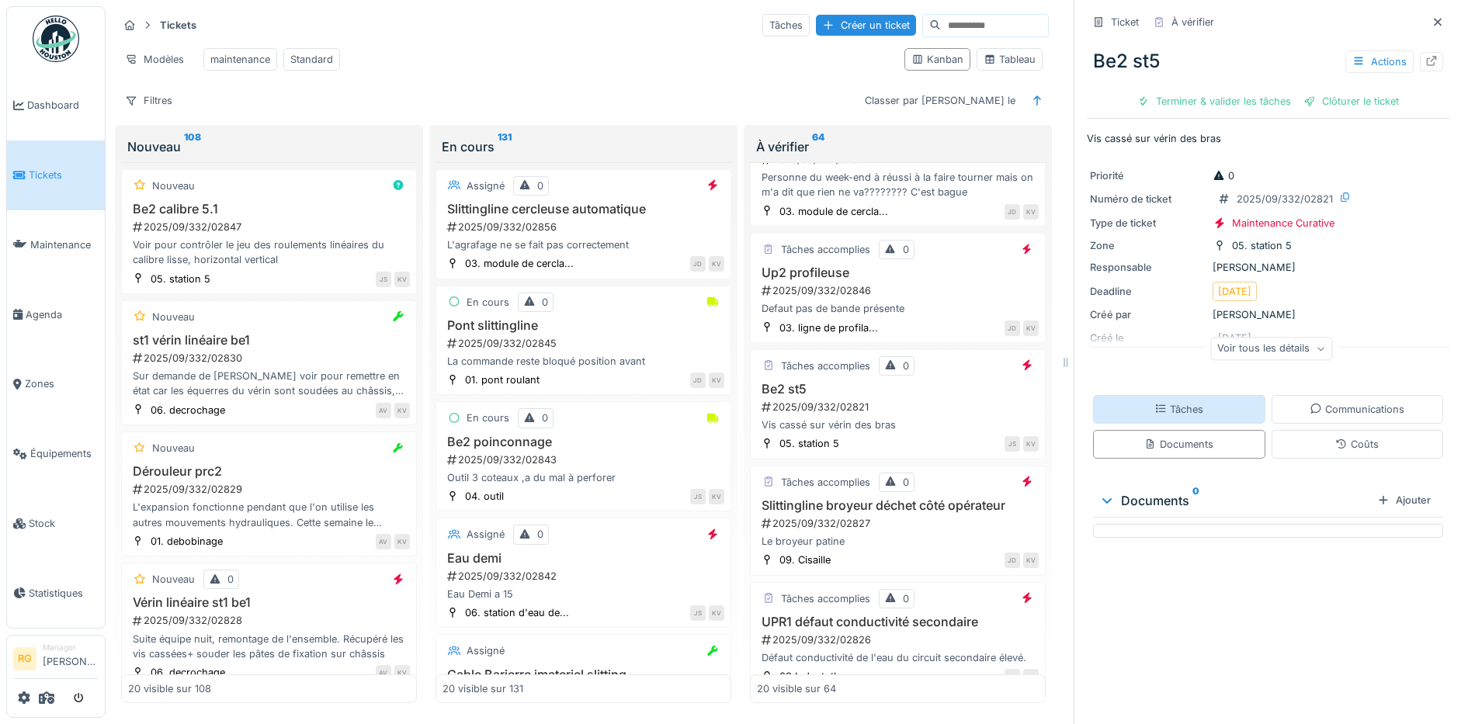
click at [1174, 402] on div "Tâches" at bounding box center [1178, 409] width 49 height 15
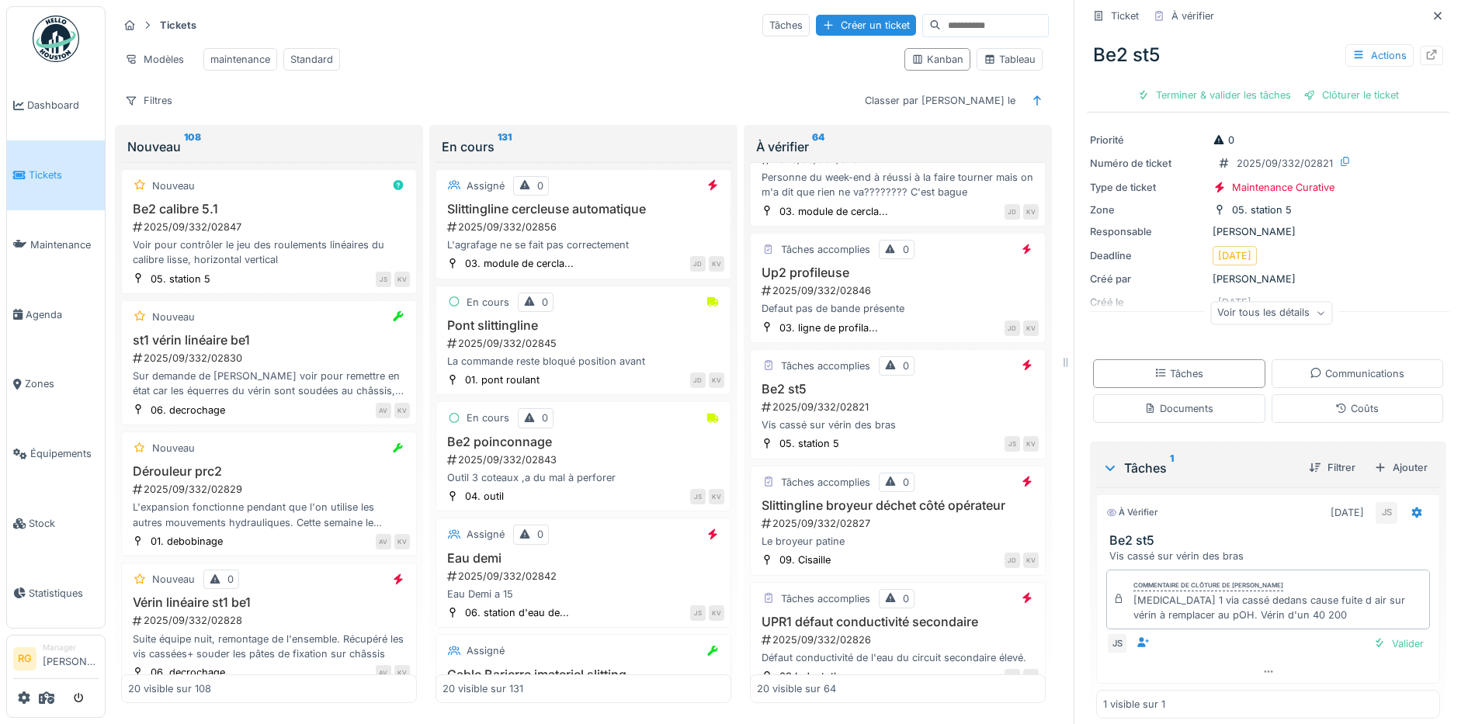
scroll to position [51, 0]
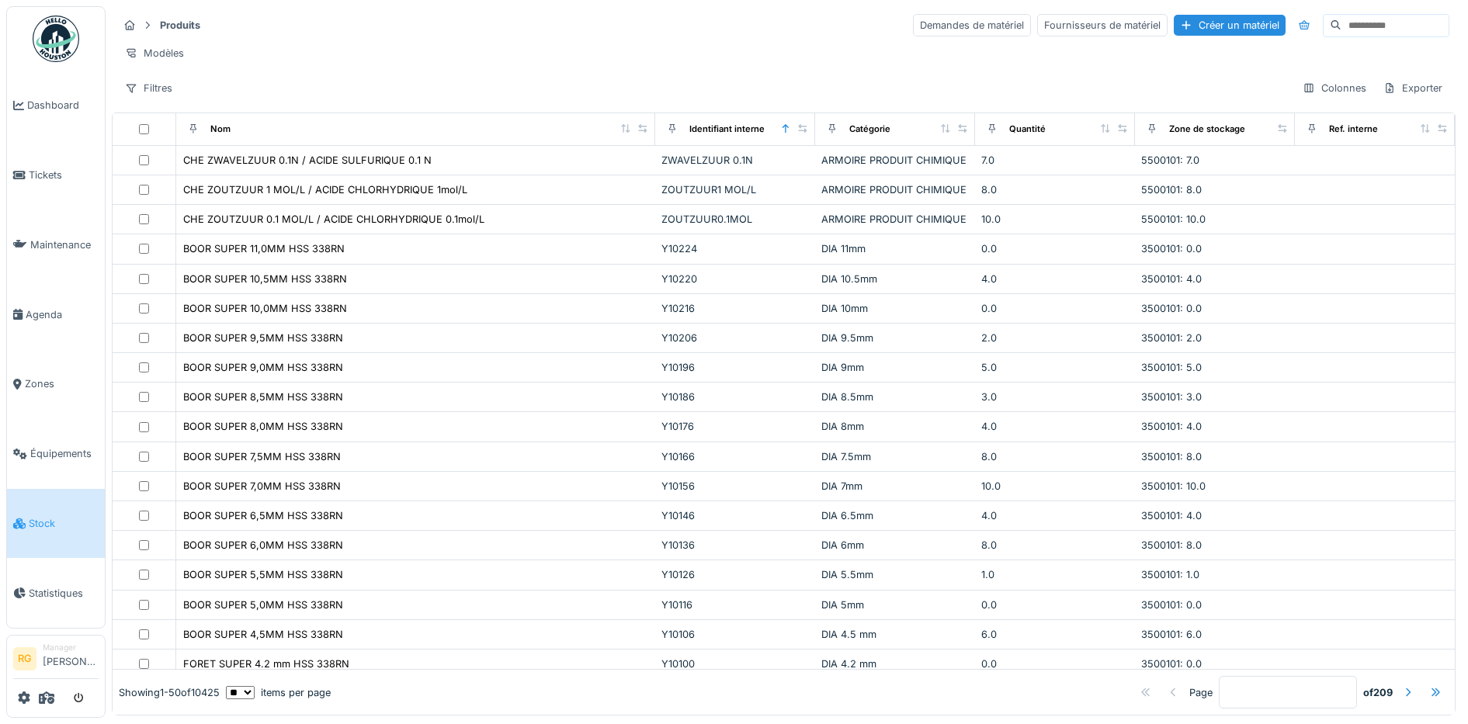
click at [1341, 26] on input at bounding box center [1394, 26] width 107 height 22
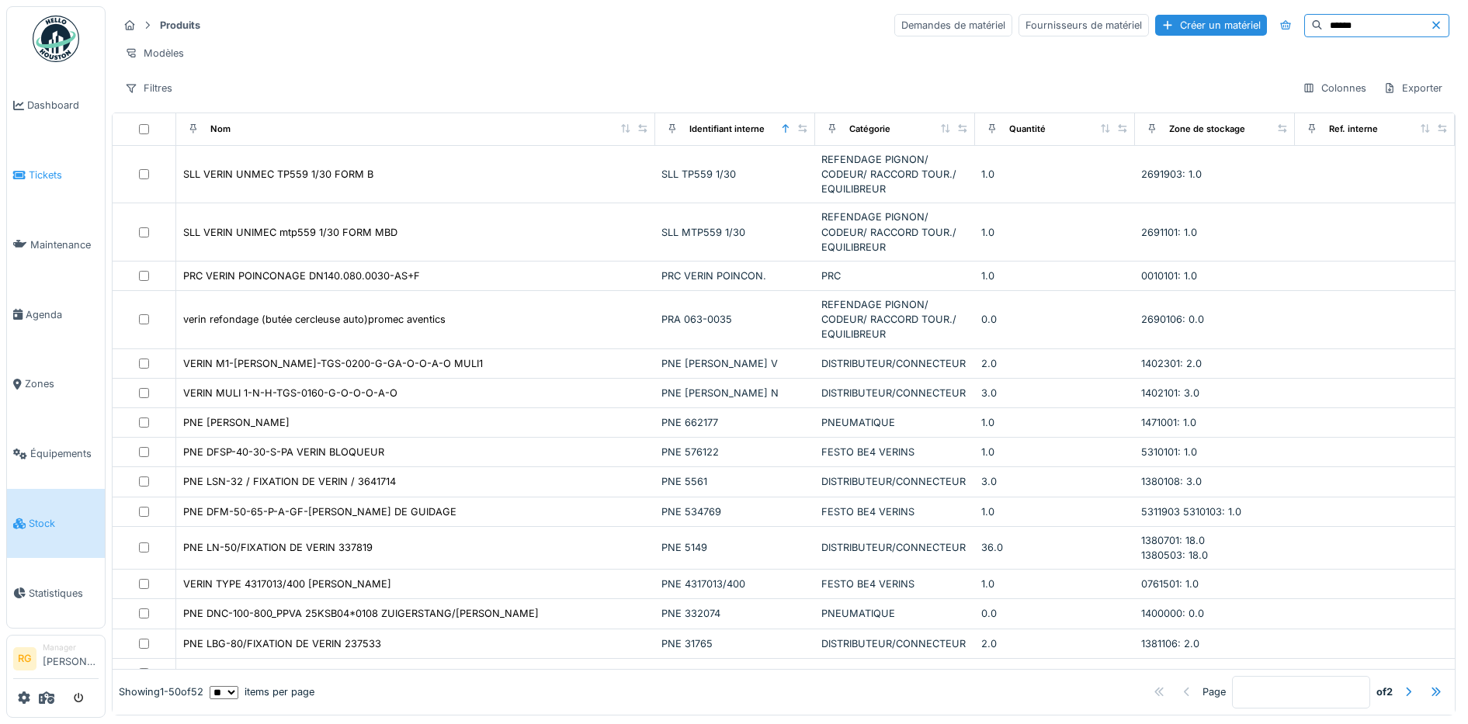
type input "*****"
click at [63, 168] on span "Tickets" at bounding box center [64, 175] width 70 height 15
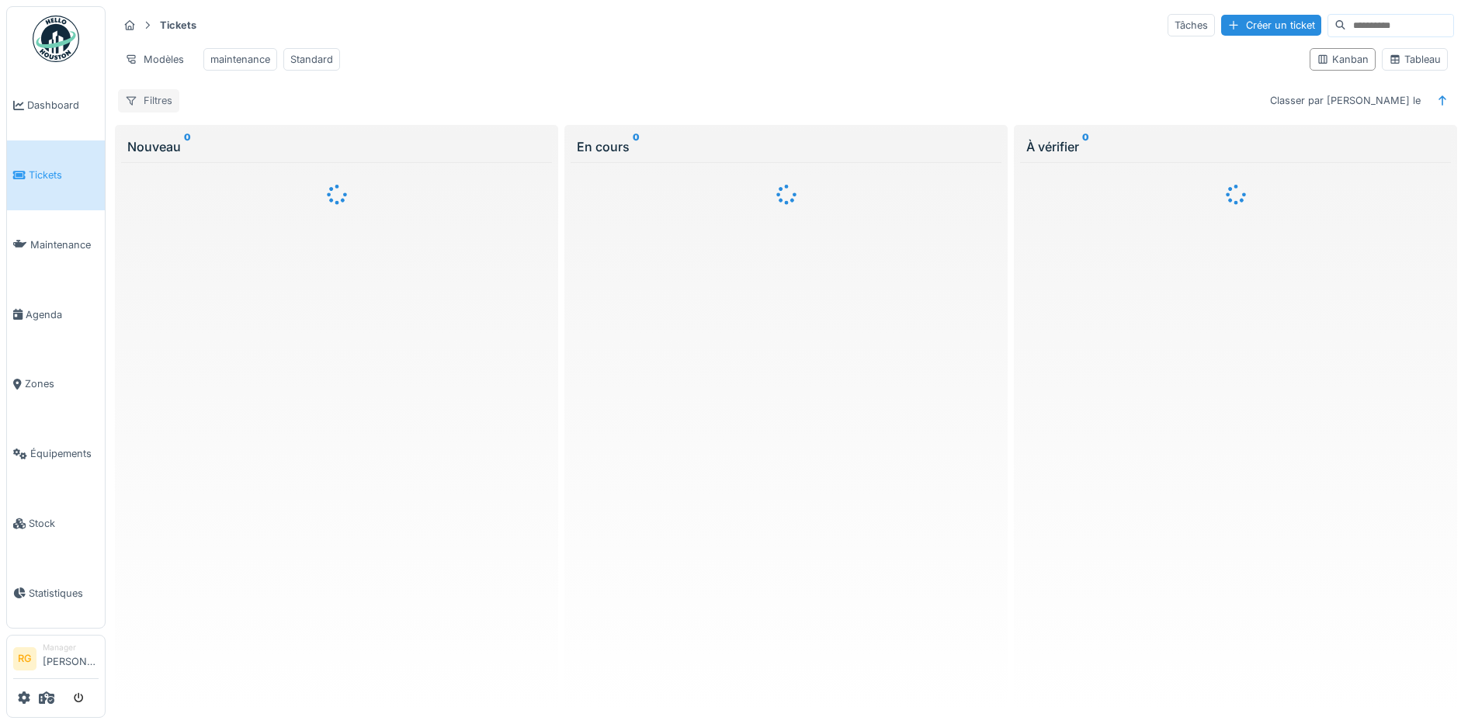
click at [151, 112] on div "Filtres" at bounding box center [148, 100] width 61 height 23
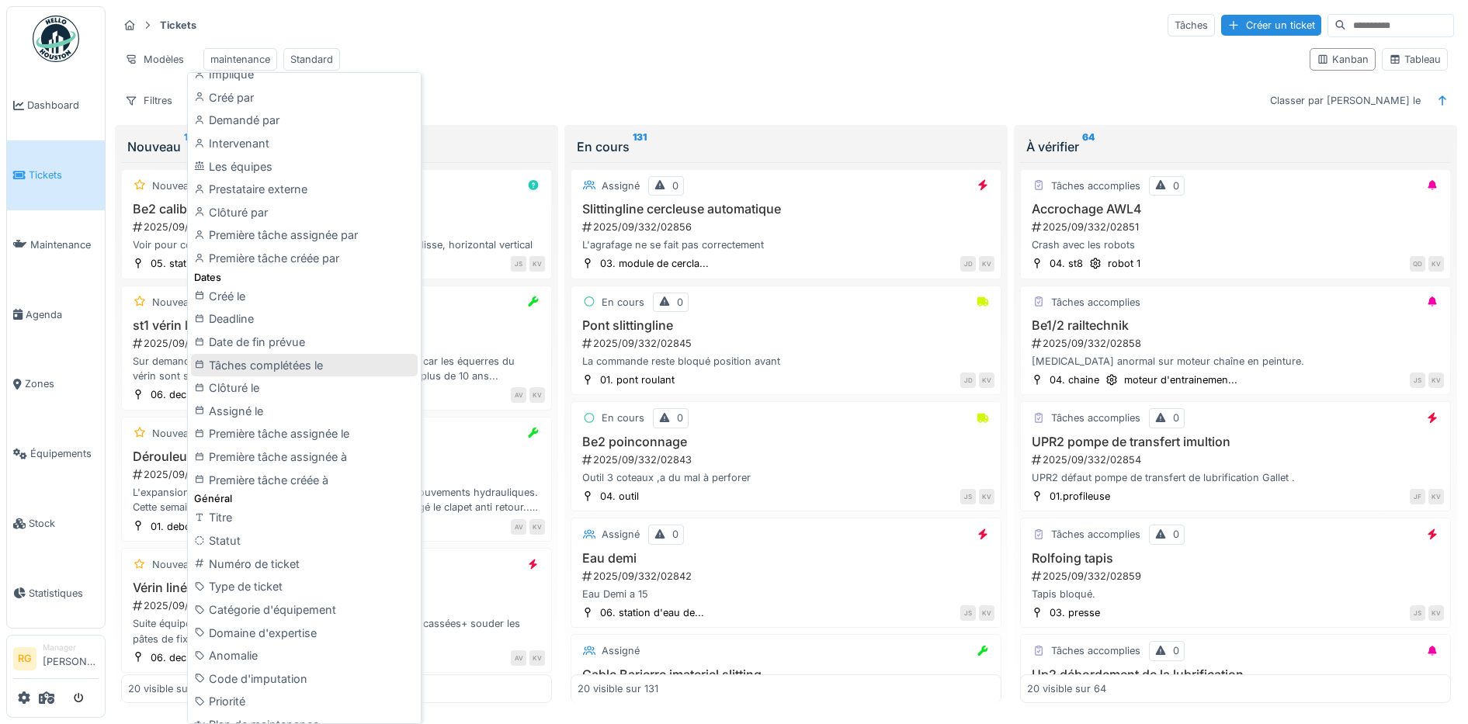
scroll to position [291, 0]
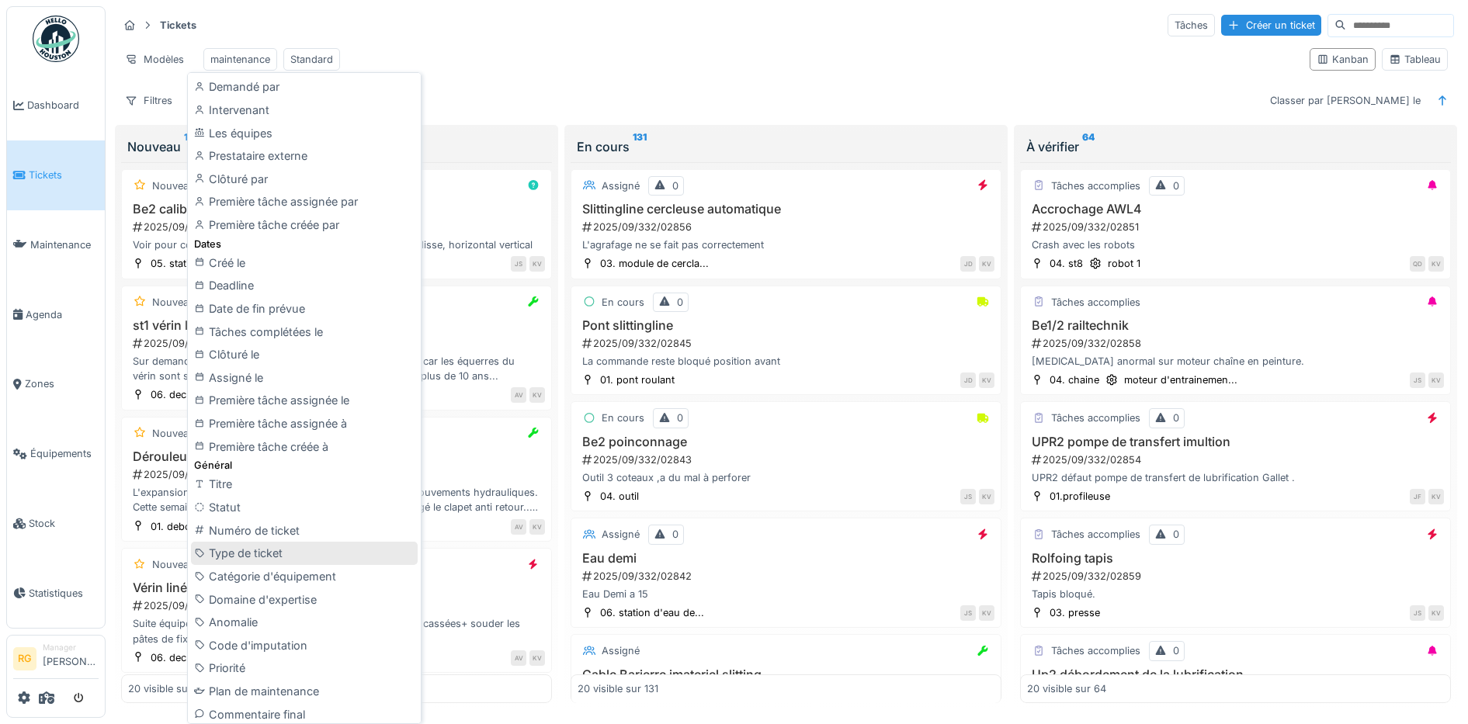
click at [237, 556] on div "Type de ticket" at bounding box center [304, 553] width 227 height 23
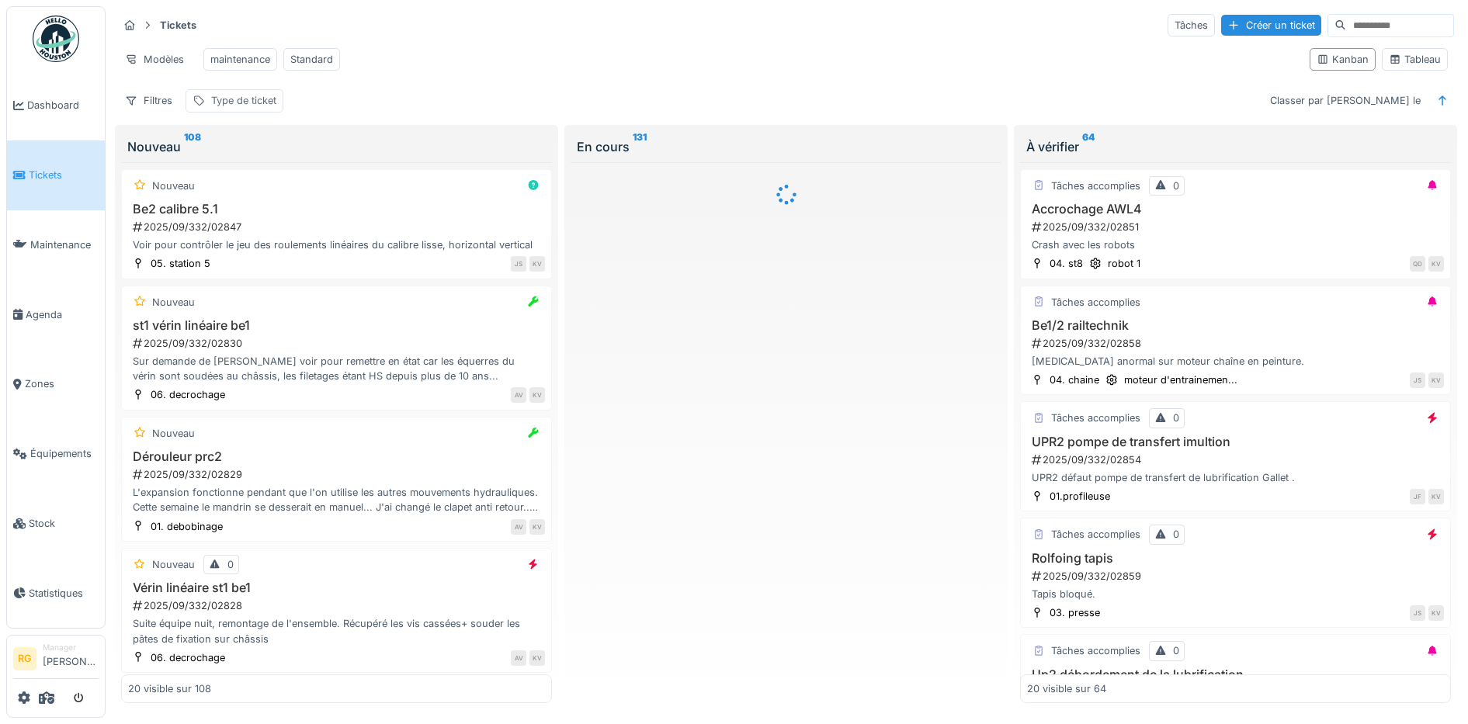
click at [261, 108] on div "Type de ticket" at bounding box center [243, 100] width 65 height 15
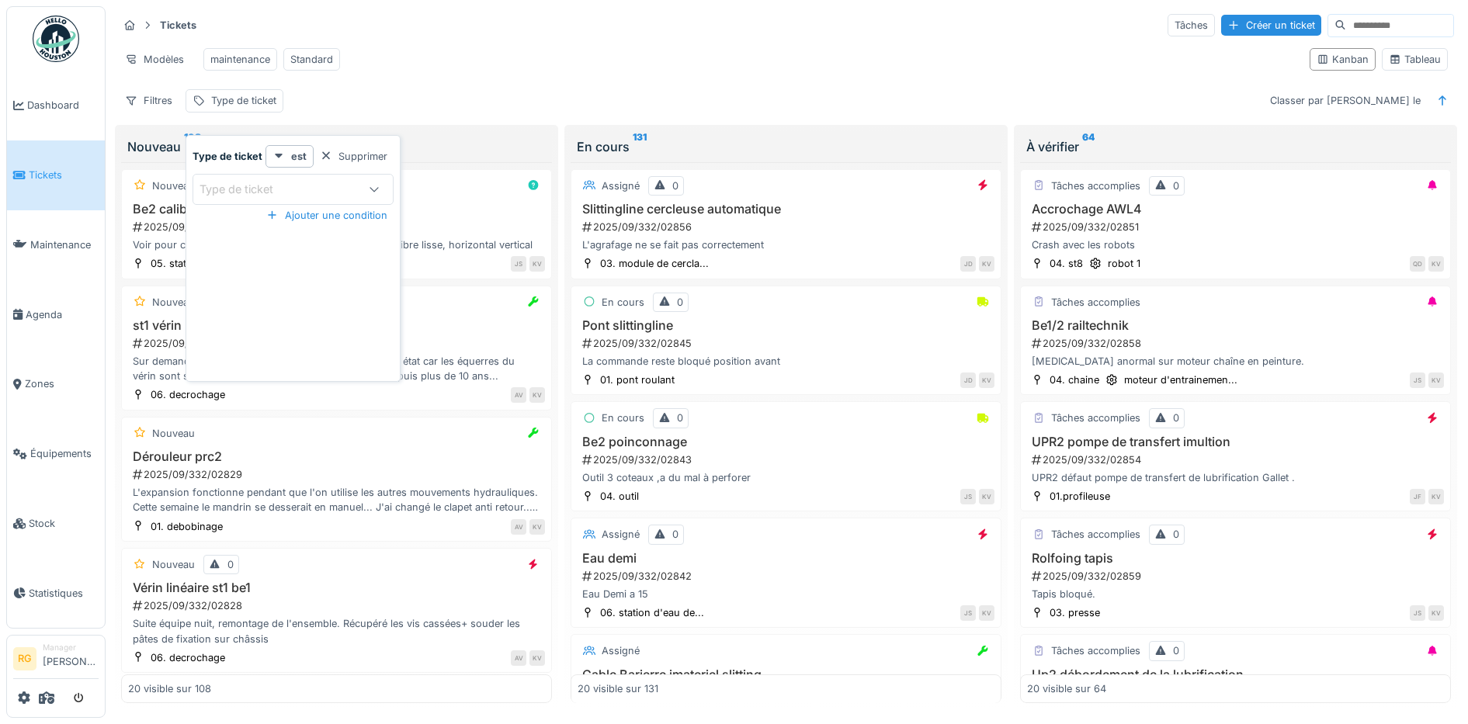
click at [290, 192] on div "Type de ticket" at bounding box center [246, 189] width 95 height 17
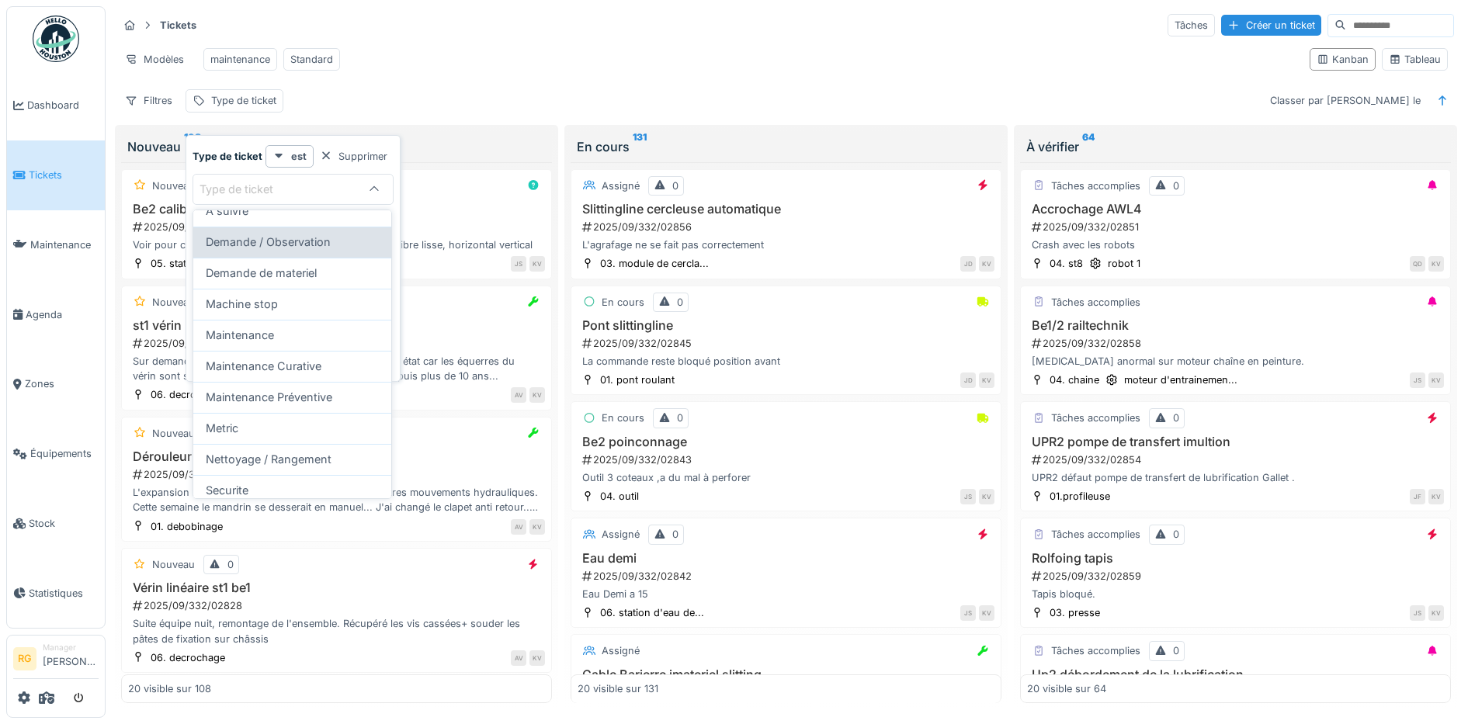
scroll to position [164, 0]
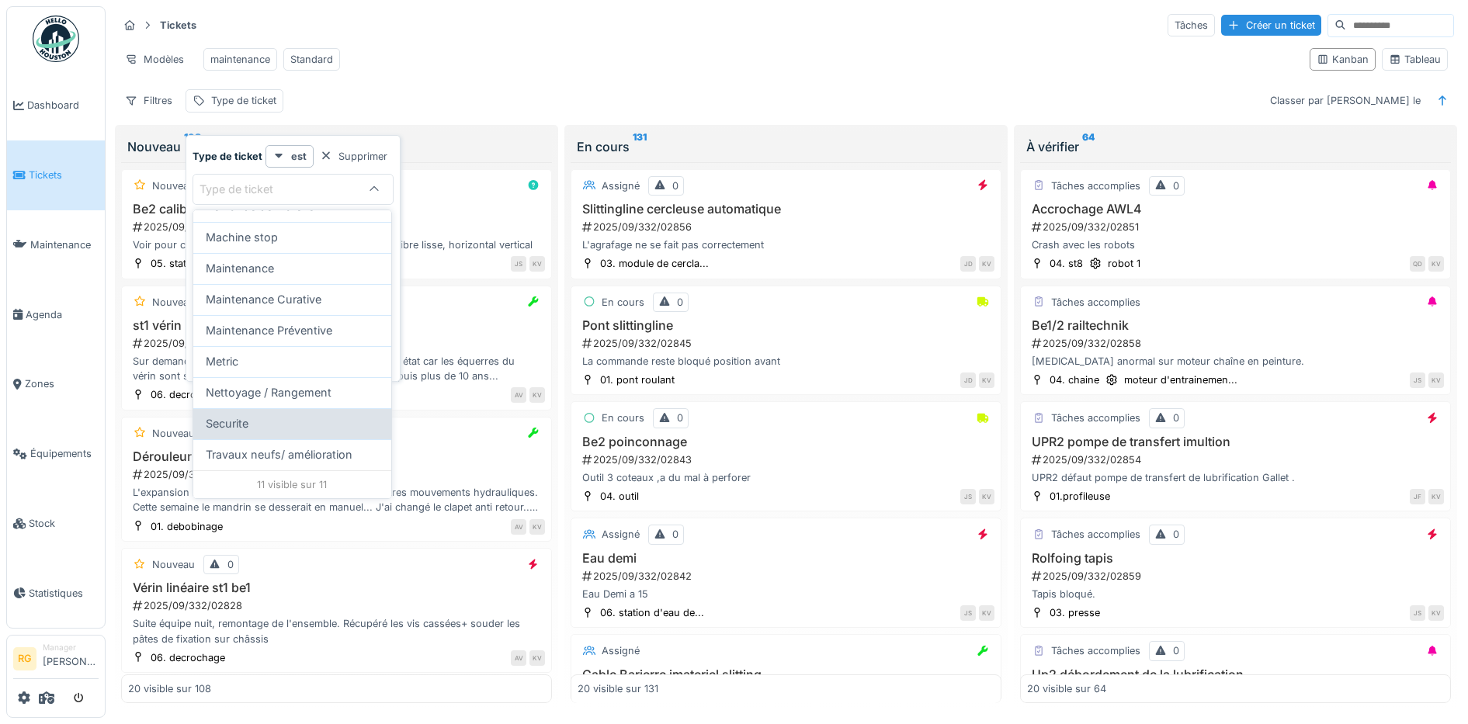
click at [231, 416] on span "Securite" at bounding box center [227, 423] width 43 height 17
type input "***"
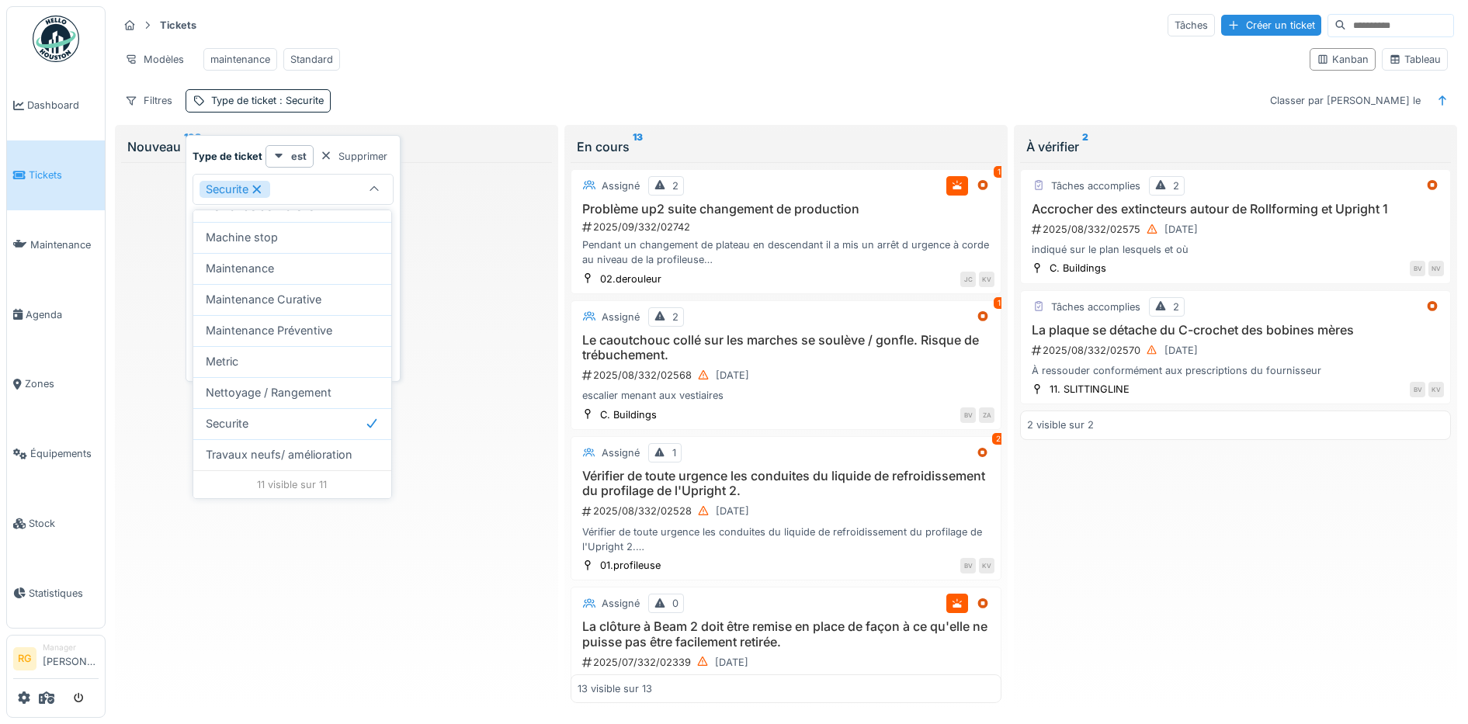
click at [537, 45] on div "Modèles maintenance Standard" at bounding box center [707, 59] width 1179 height 35
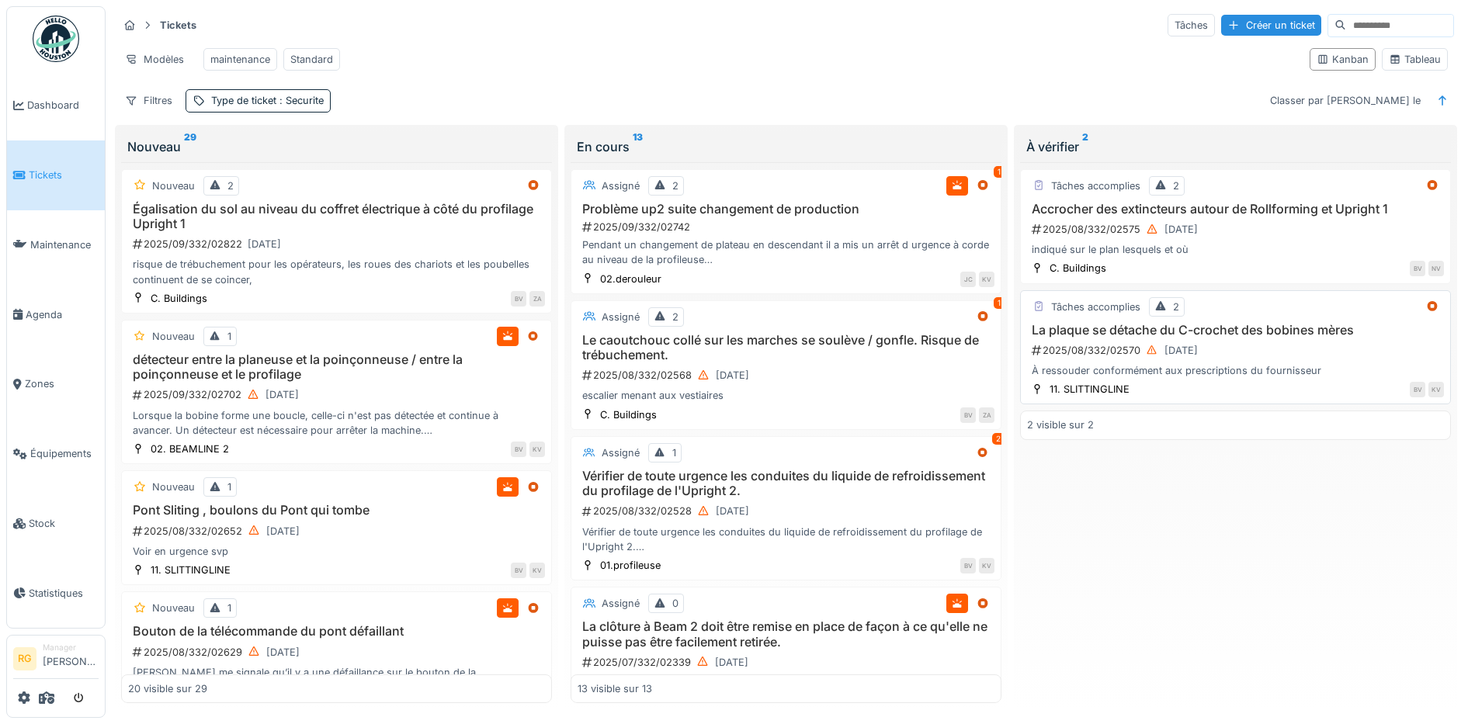
click at [1343, 360] on div "2025/08/332/02570 [DATE]" at bounding box center [1237, 350] width 414 height 19
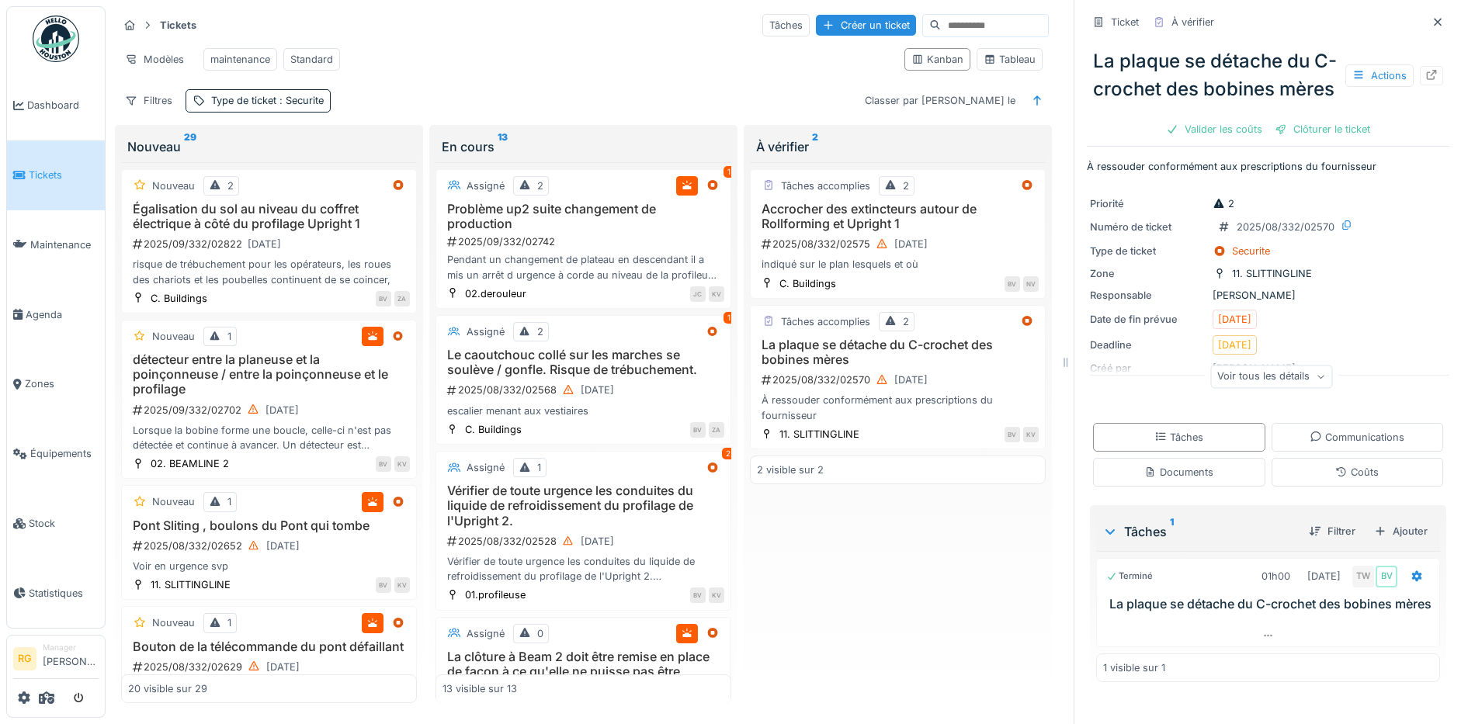
scroll to position [22, 0]
click at [1160, 480] on div "Documents" at bounding box center [1178, 472] width 69 height 15
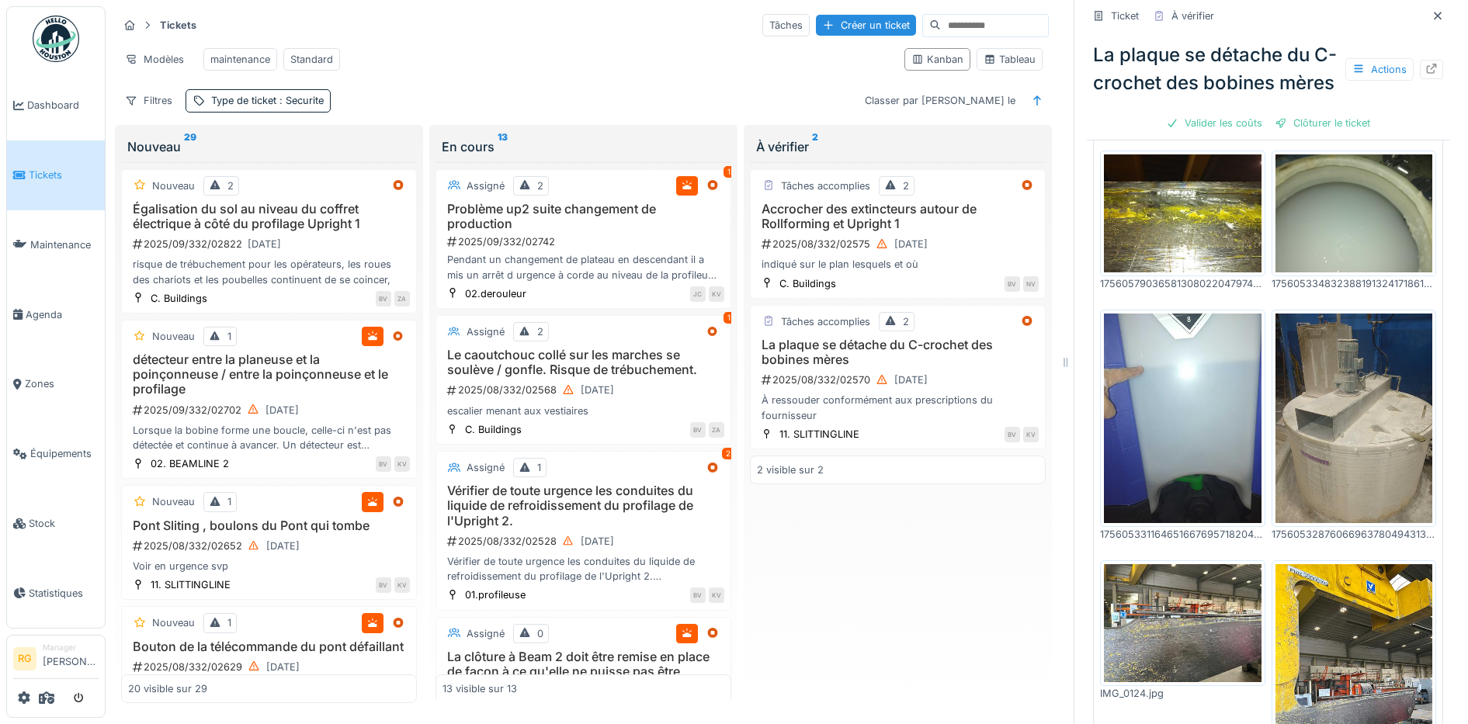
scroll to position [586, 0]
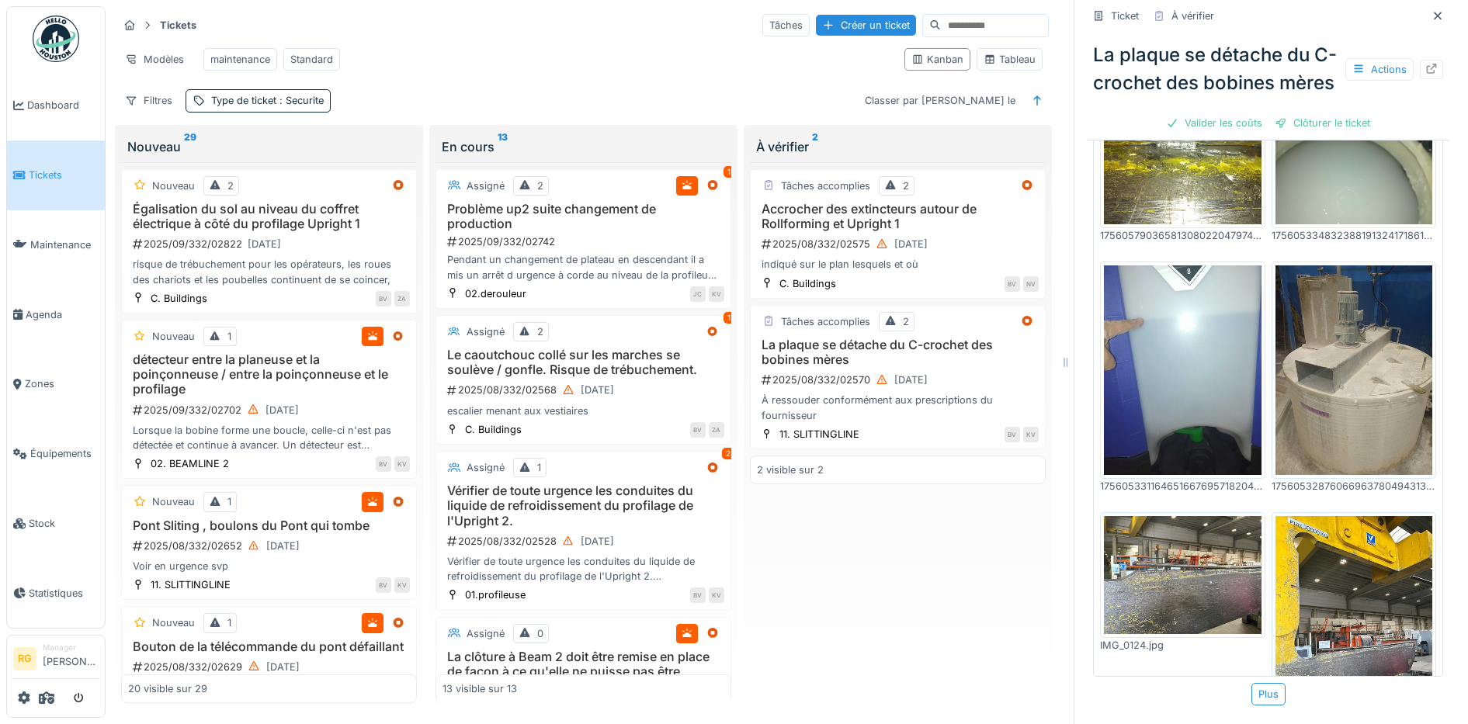
click at [1333, 570] on img at bounding box center [1354, 621] width 158 height 210
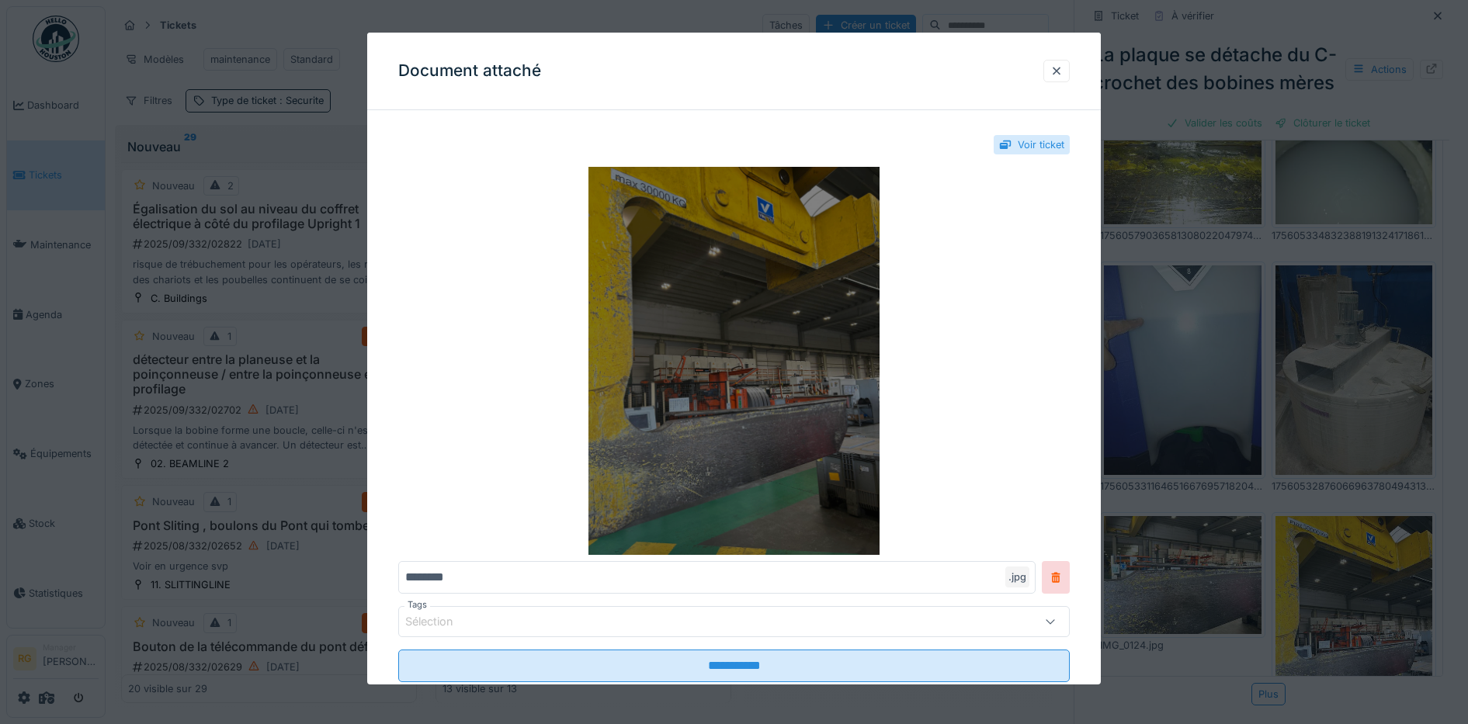
click at [709, 406] on img at bounding box center [734, 361] width 672 height 388
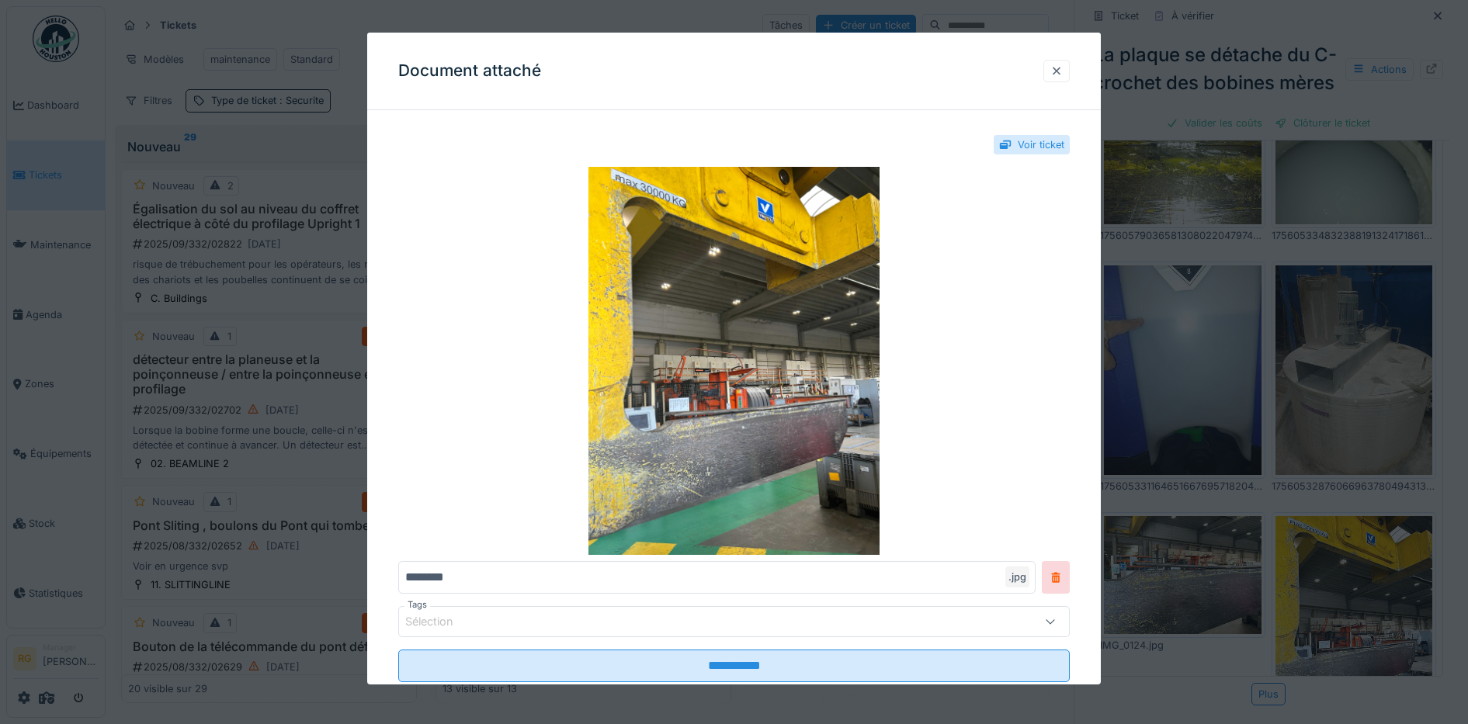
click at [1063, 68] on div at bounding box center [1056, 71] width 12 height 15
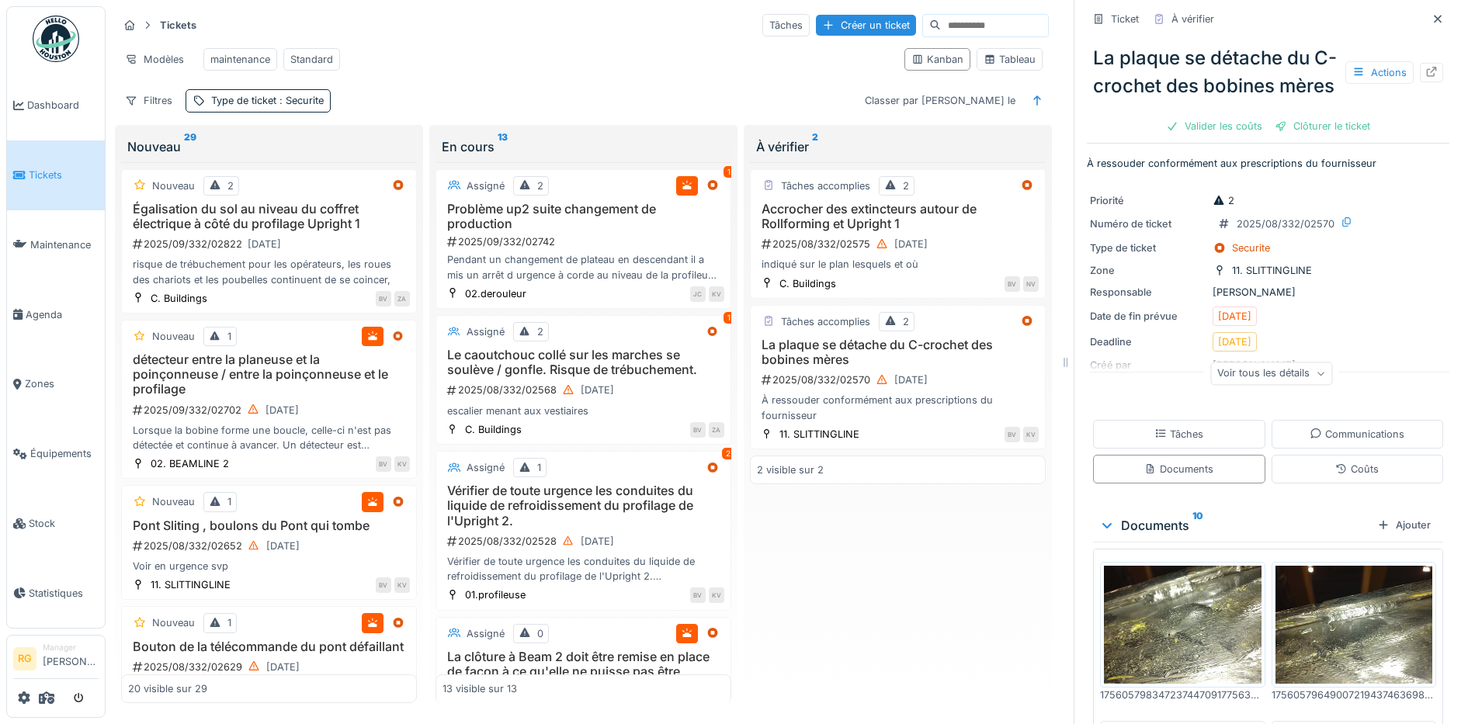
scroll to position [0, 0]
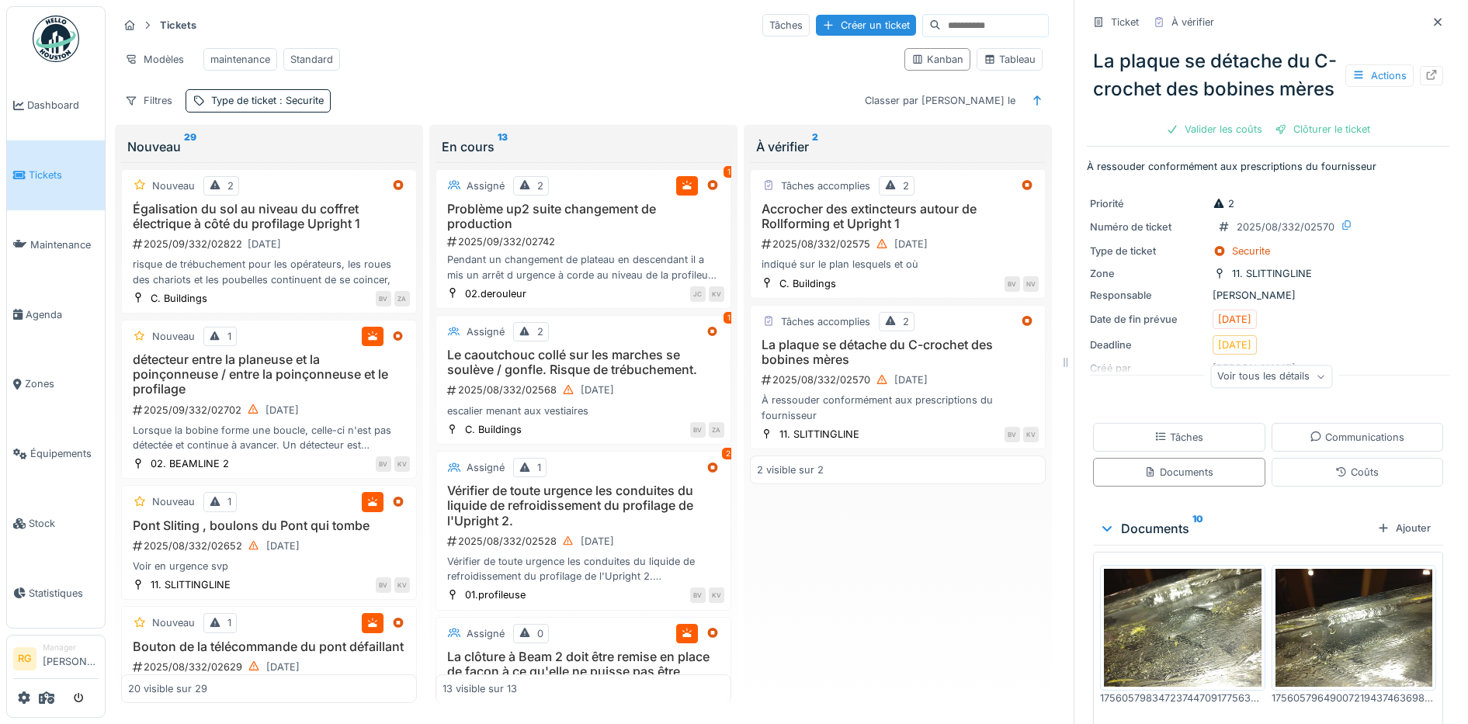
click at [1316, 381] on icon at bounding box center [1320, 377] width 9 height 8
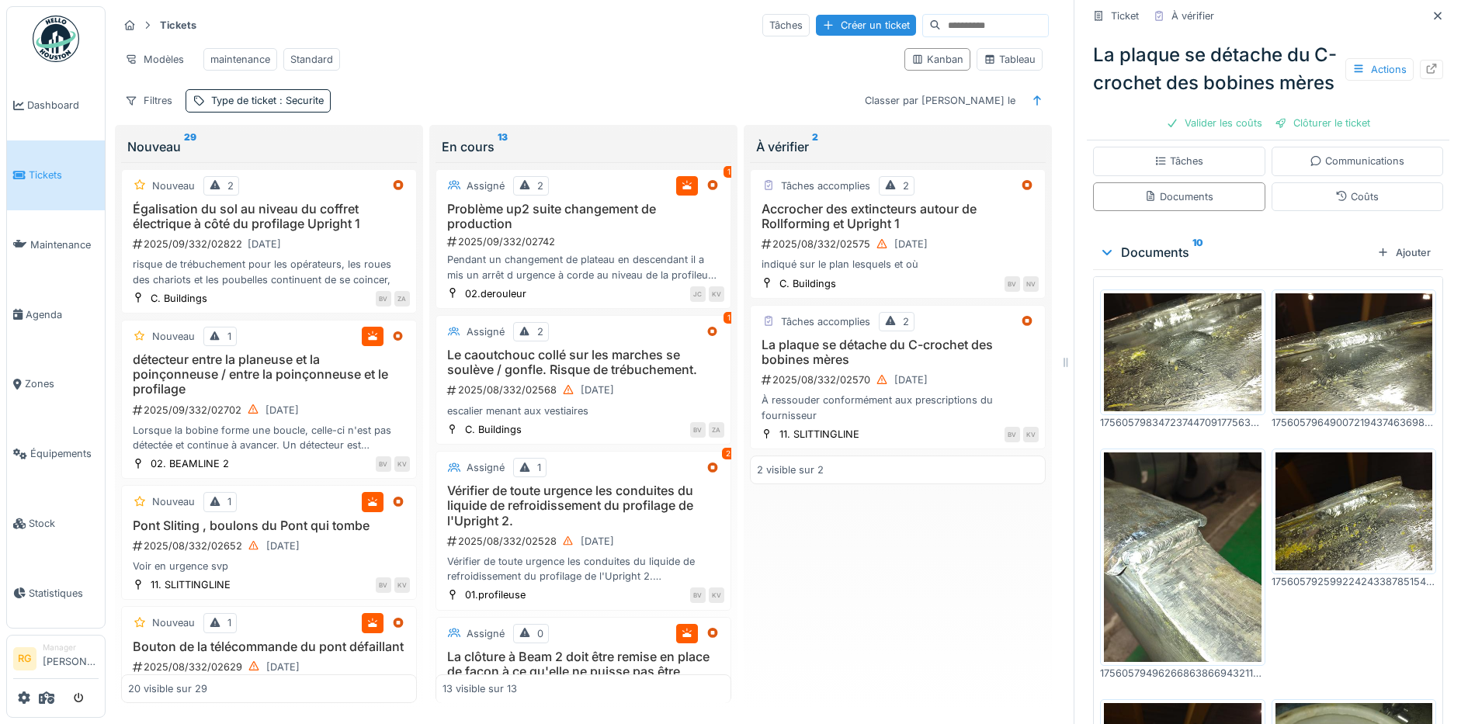
scroll to position [388, 0]
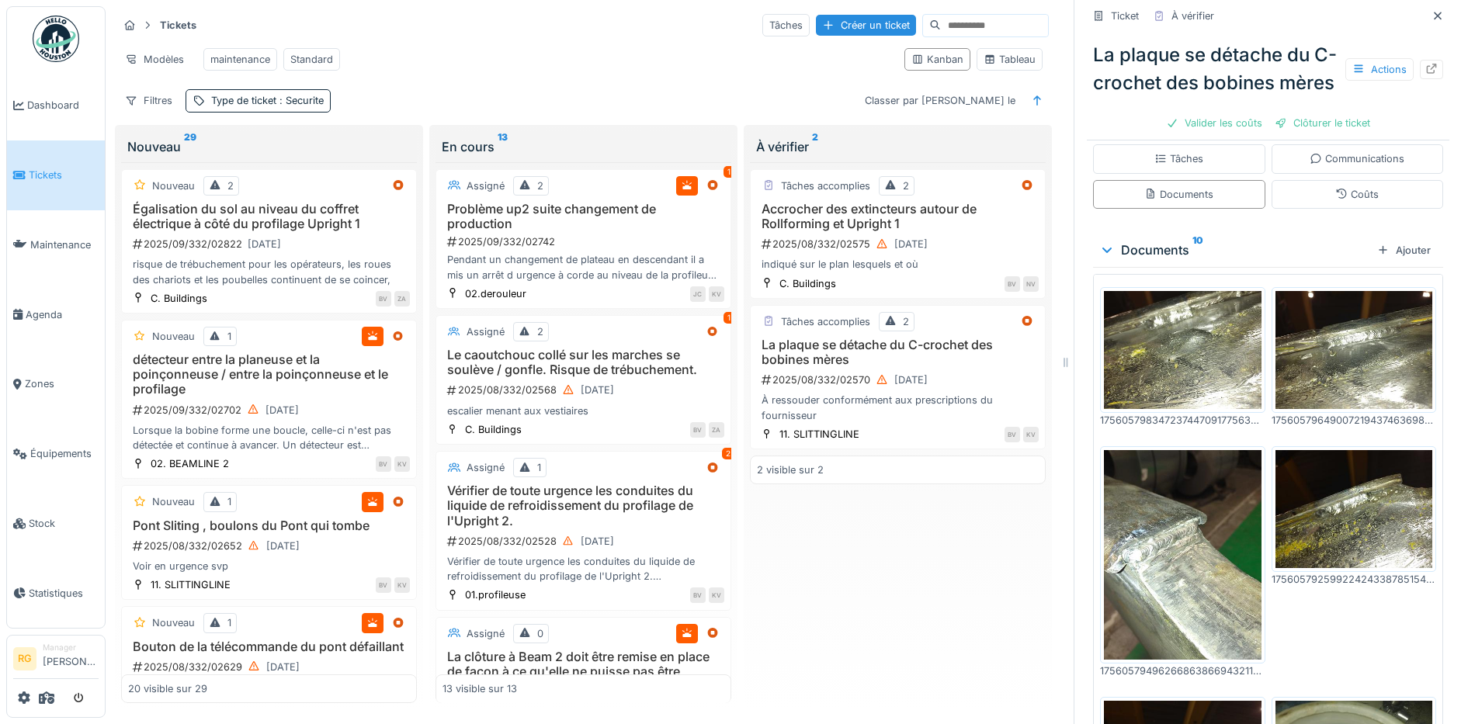
click at [1169, 340] on img at bounding box center [1183, 350] width 158 height 118
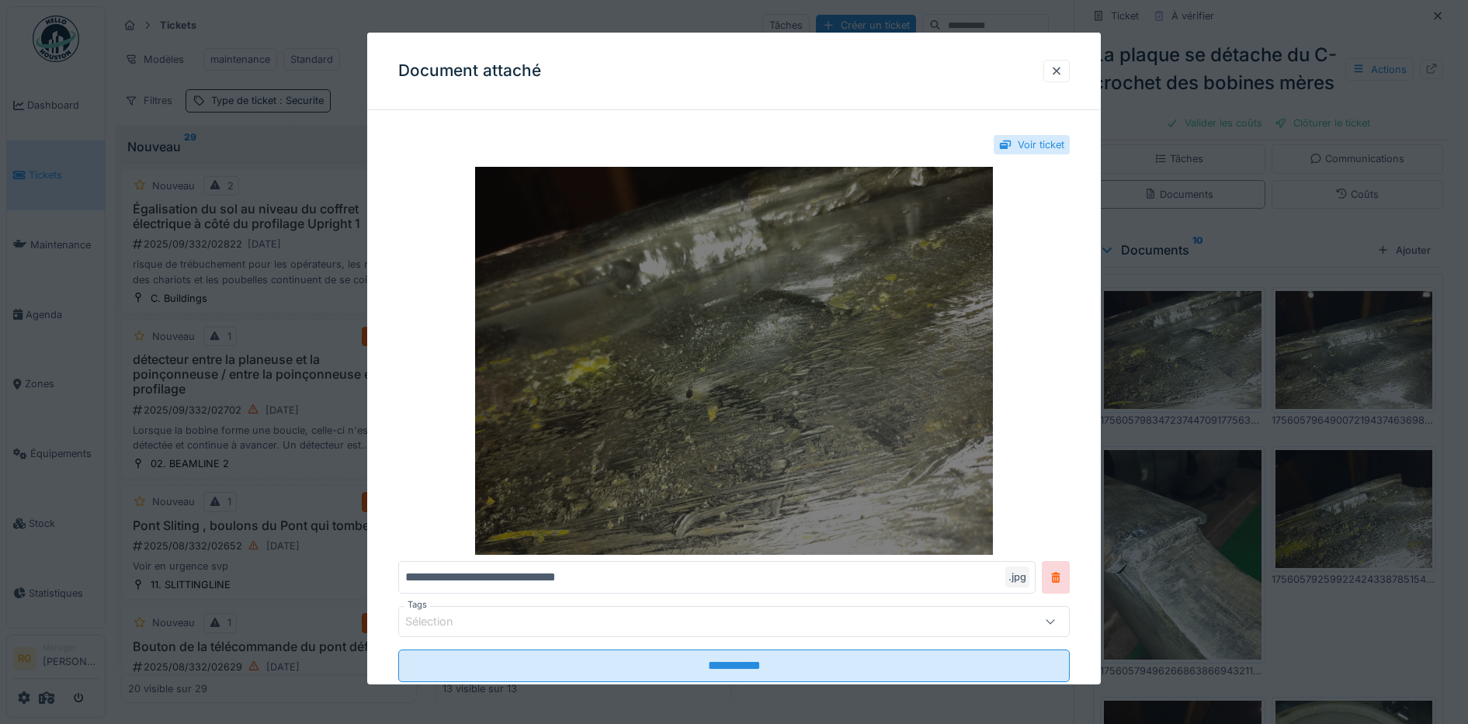
click at [831, 333] on img at bounding box center [734, 361] width 672 height 388
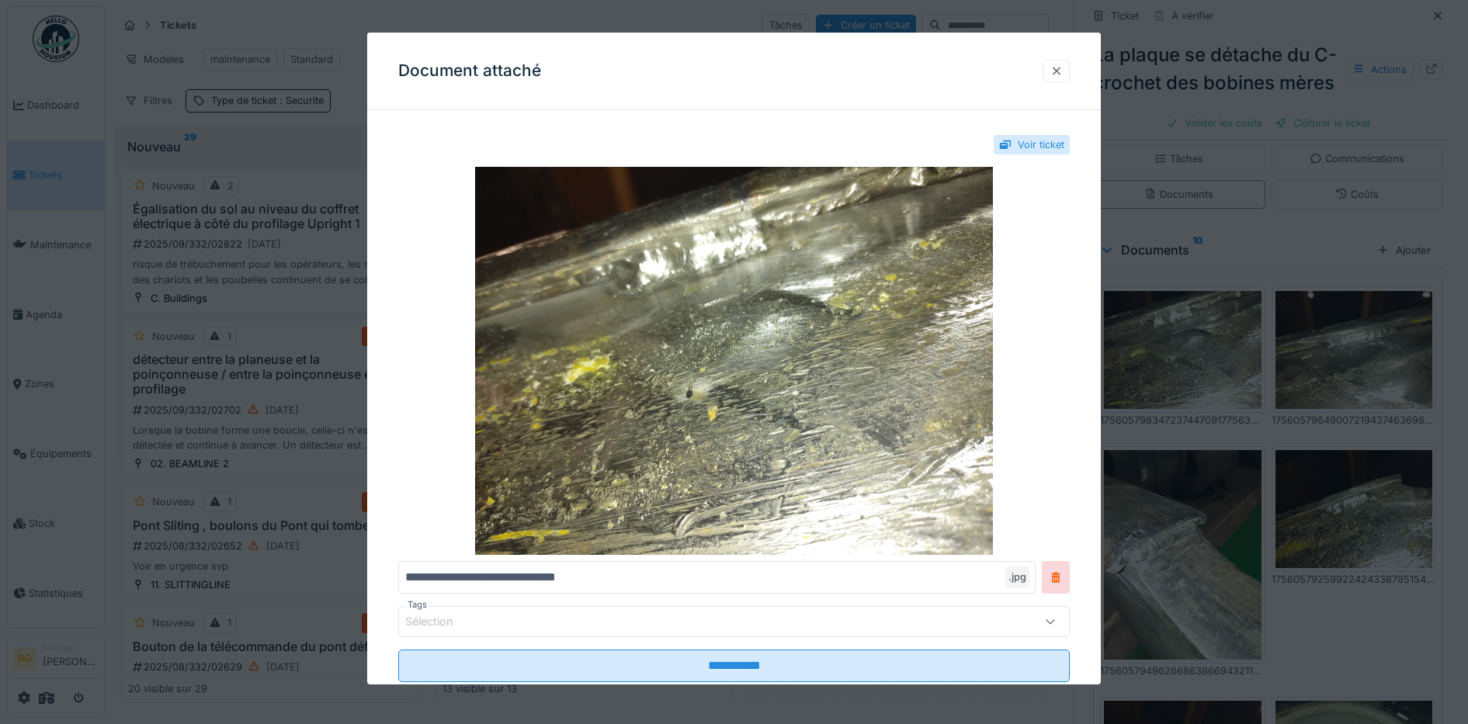
click at [1063, 69] on div at bounding box center [1056, 71] width 12 height 15
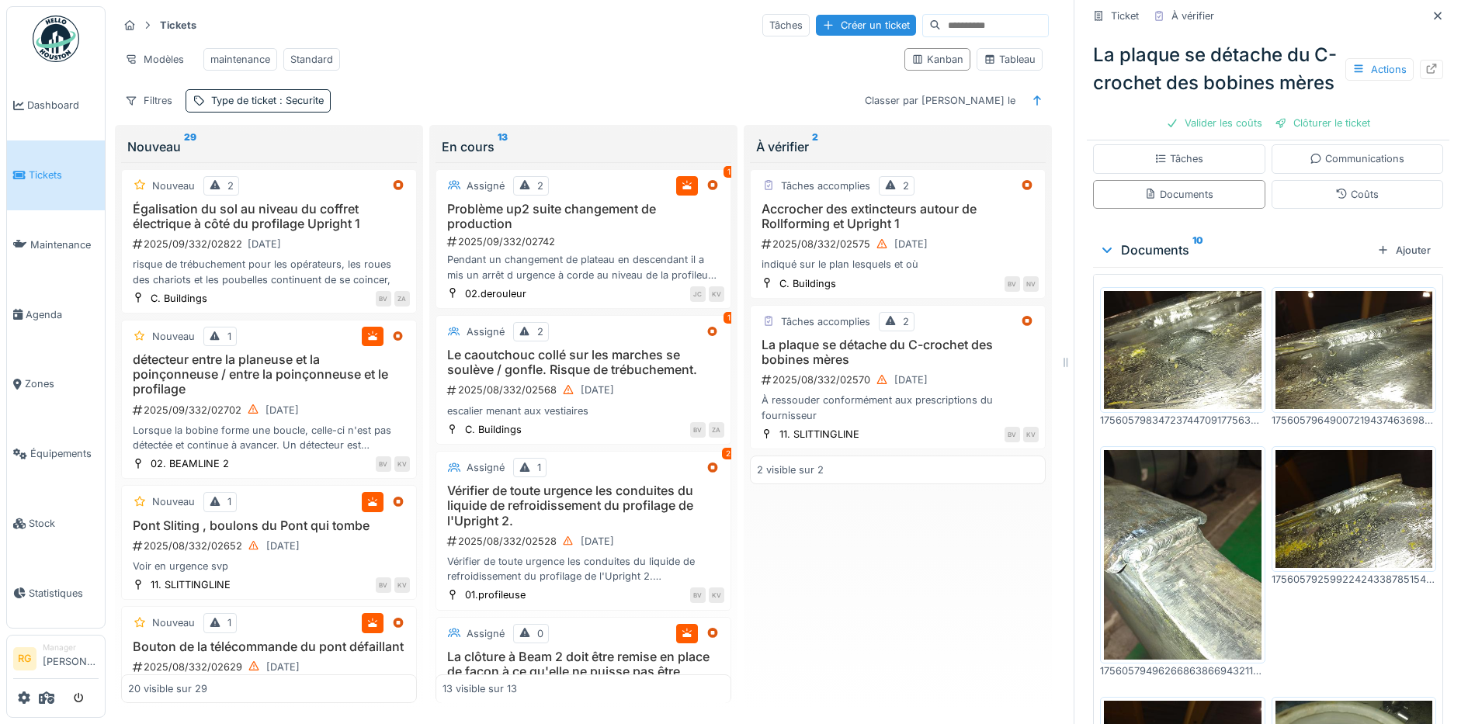
click at [1320, 362] on img at bounding box center [1354, 350] width 158 height 118
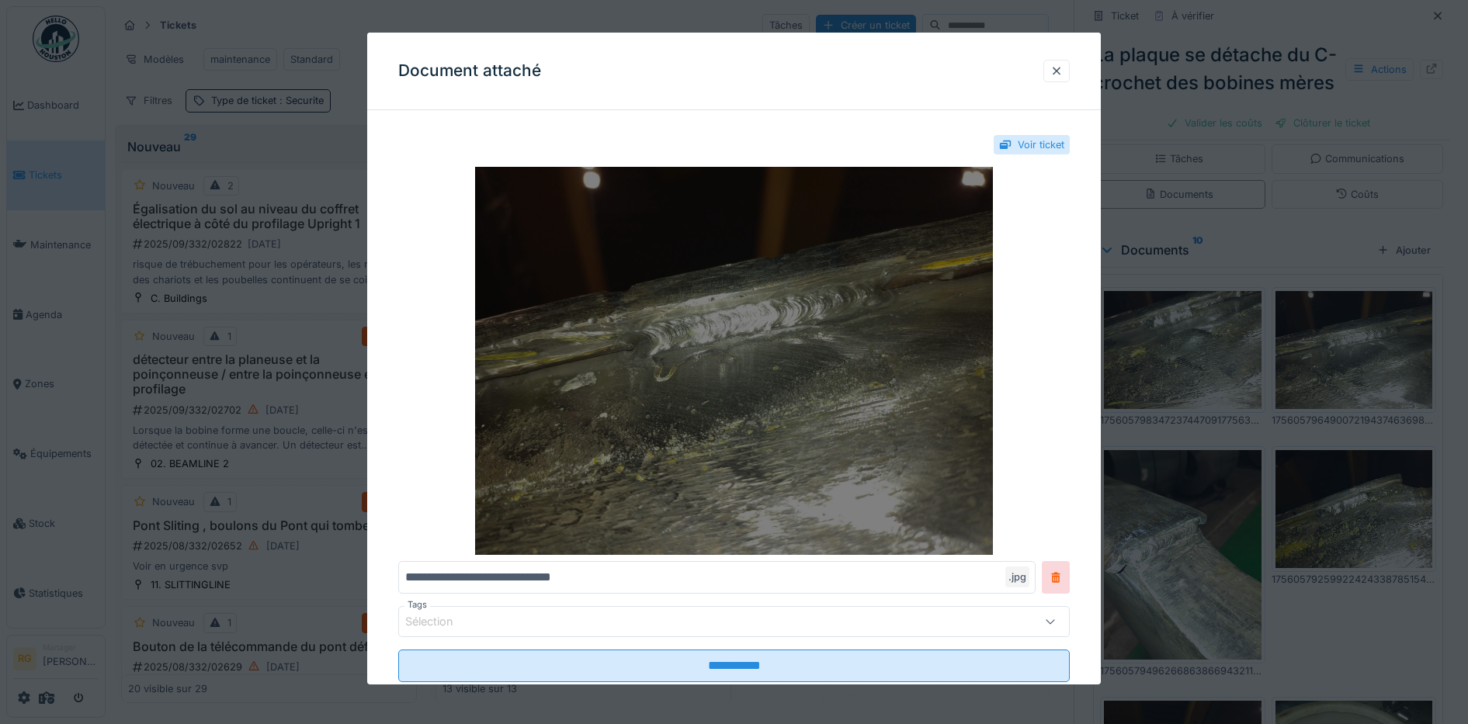
click at [923, 283] on img at bounding box center [734, 361] width 672 height 388
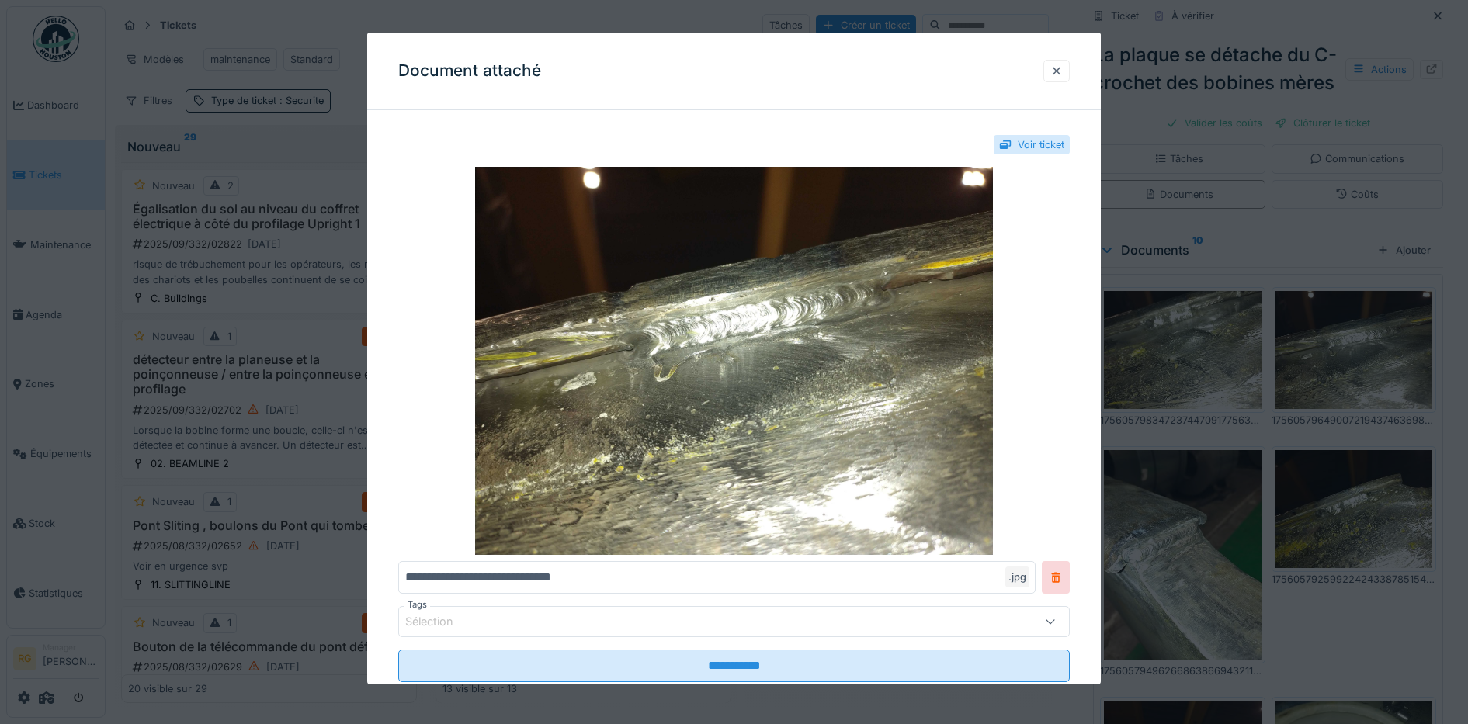
click at [1063, 67] on div at bounding box center [1056, 71] width 12 height 15
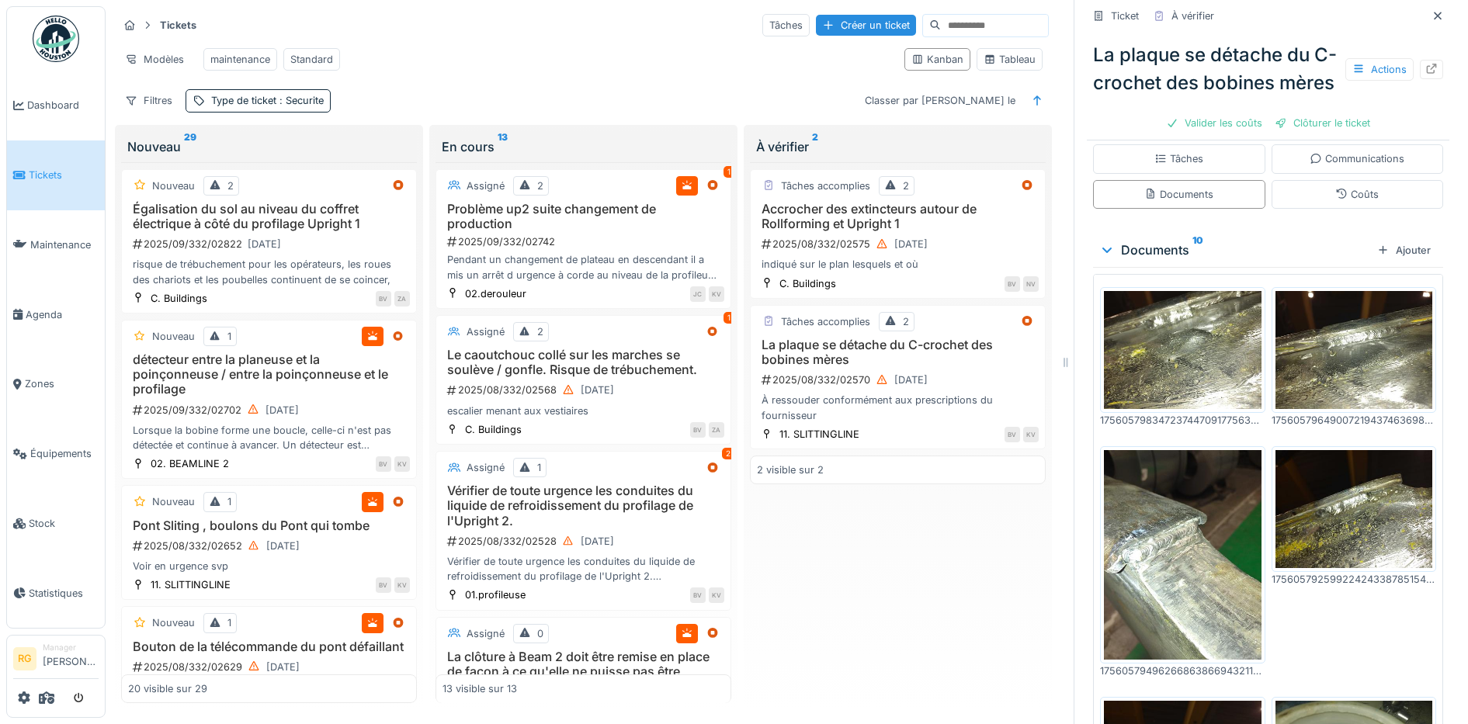
click at [1173, 536] on img at bounding box center [1183, 555] width 158 height 210
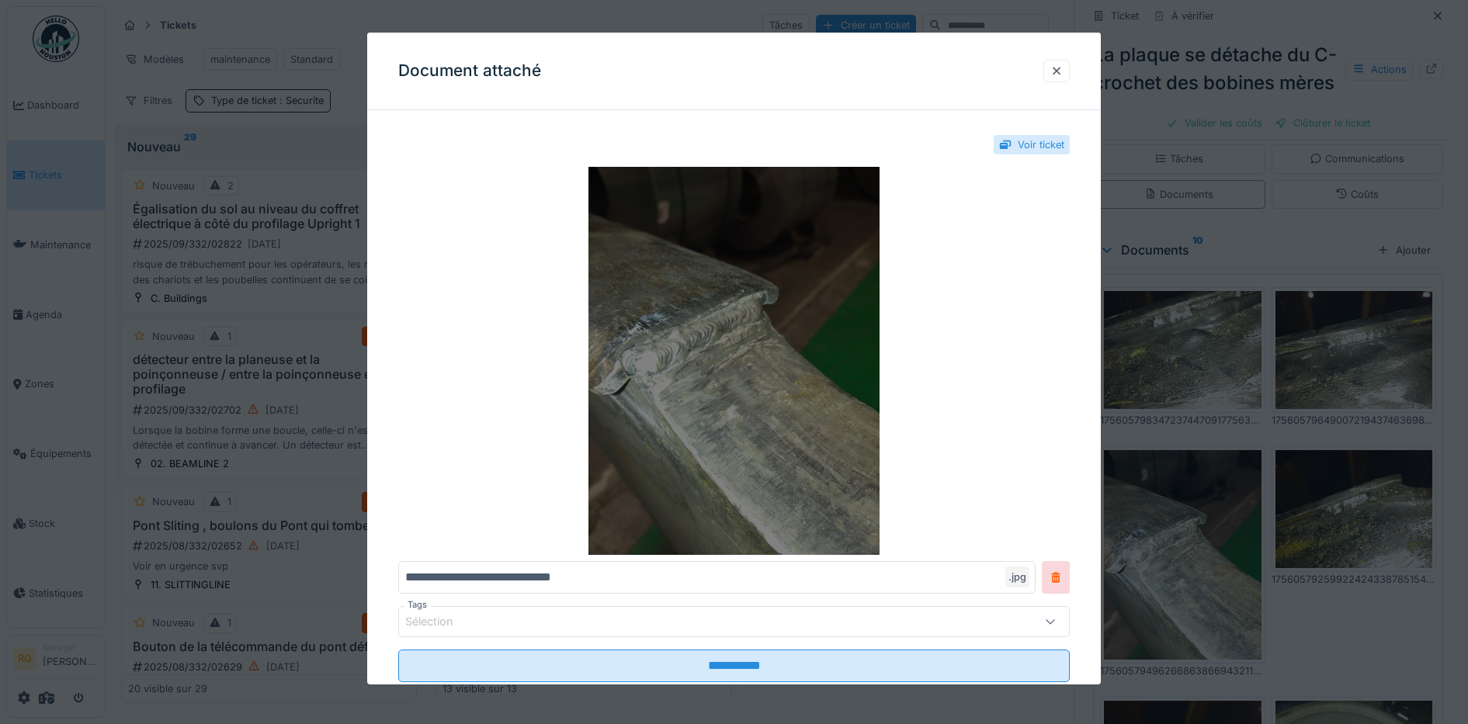
click at [754, 312] on img at bounding box center [734, 361] width 672 height 388
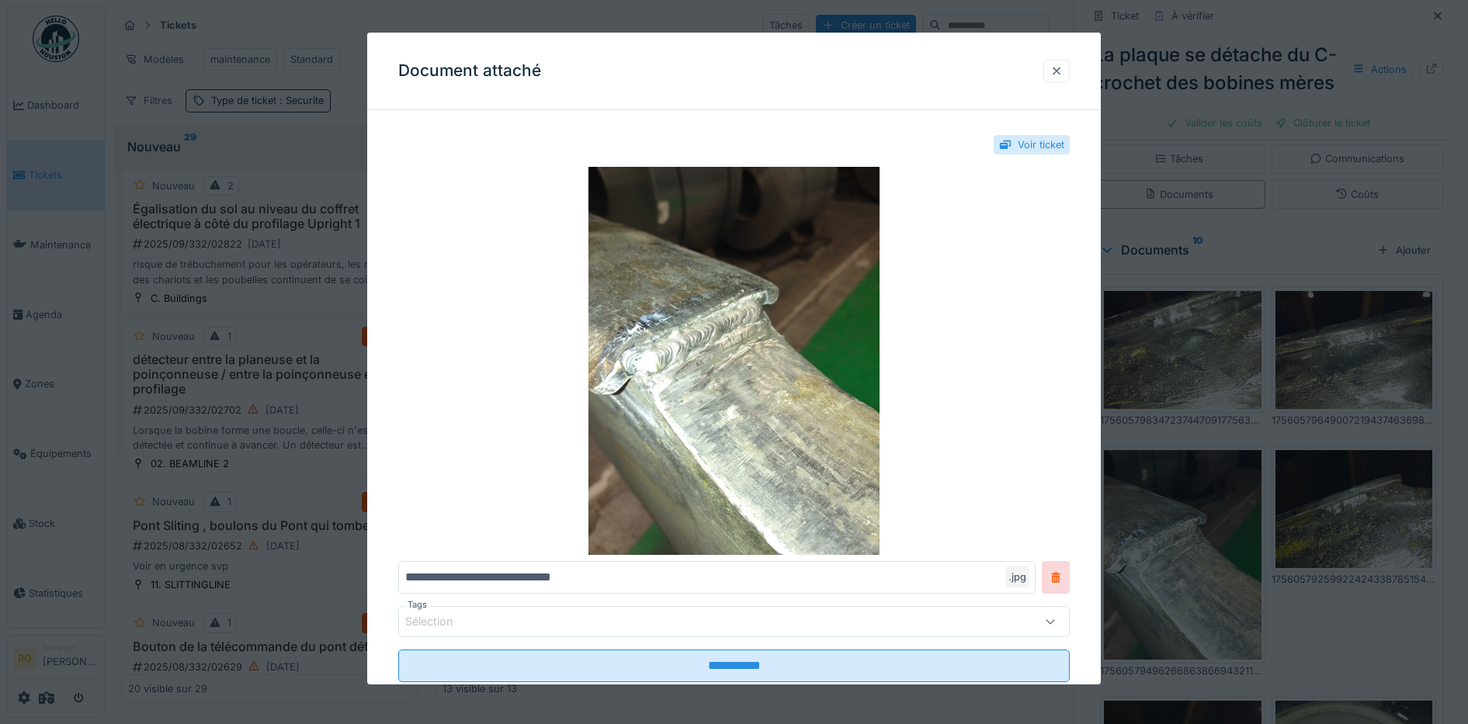
click at [1061, 64] on div at bounding box center [1056, 71] width 12 height 15
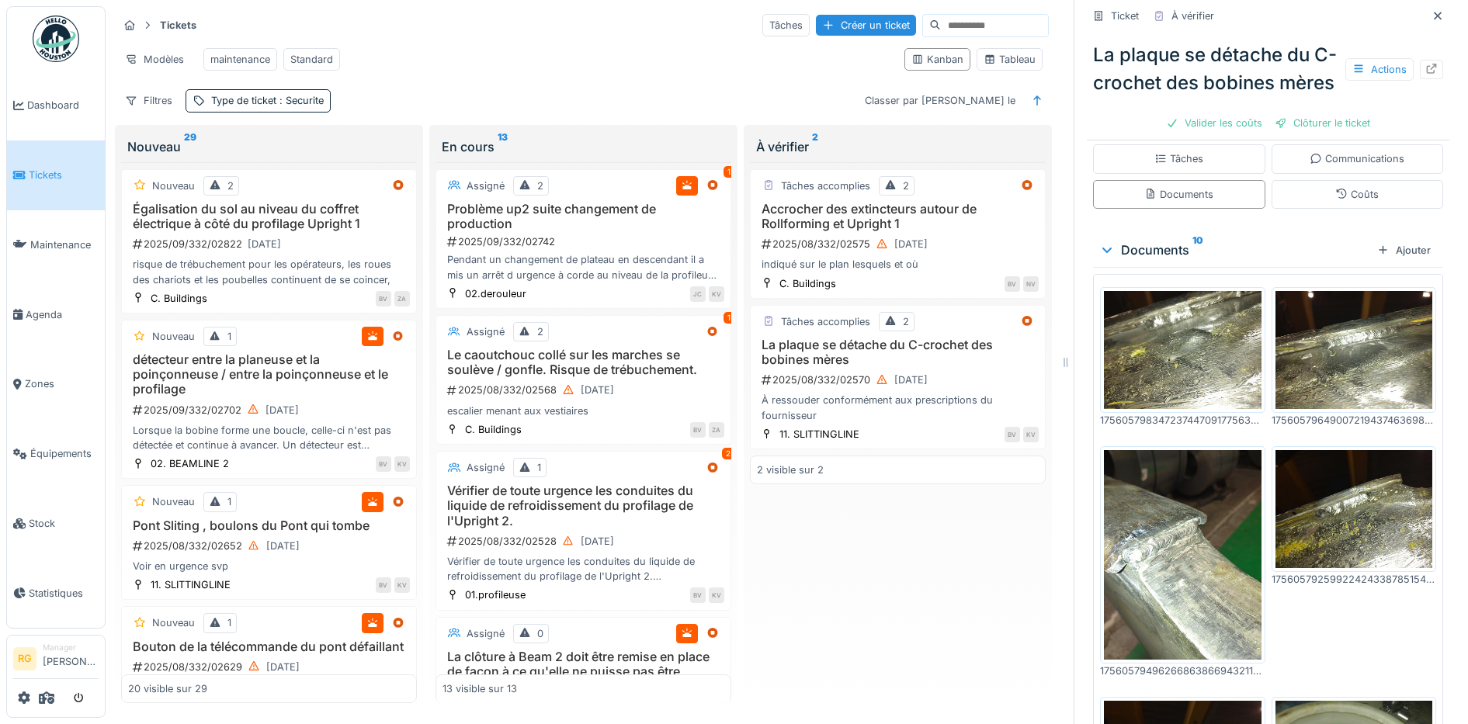
click at [1309, 511] on img at bounding box center [1354, 509] width 158 height 118
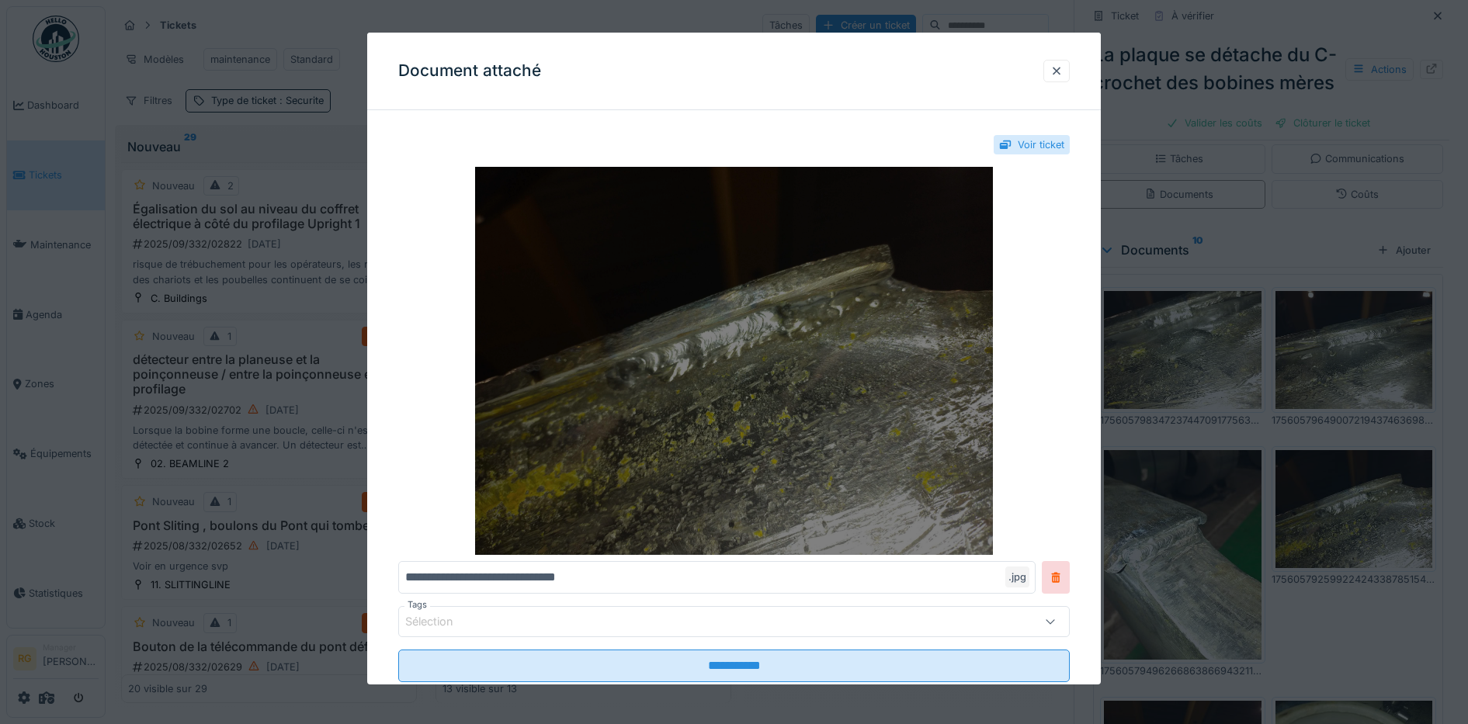
click at [855, 386] on img at bounding box center [734, 361] width 672 height 388
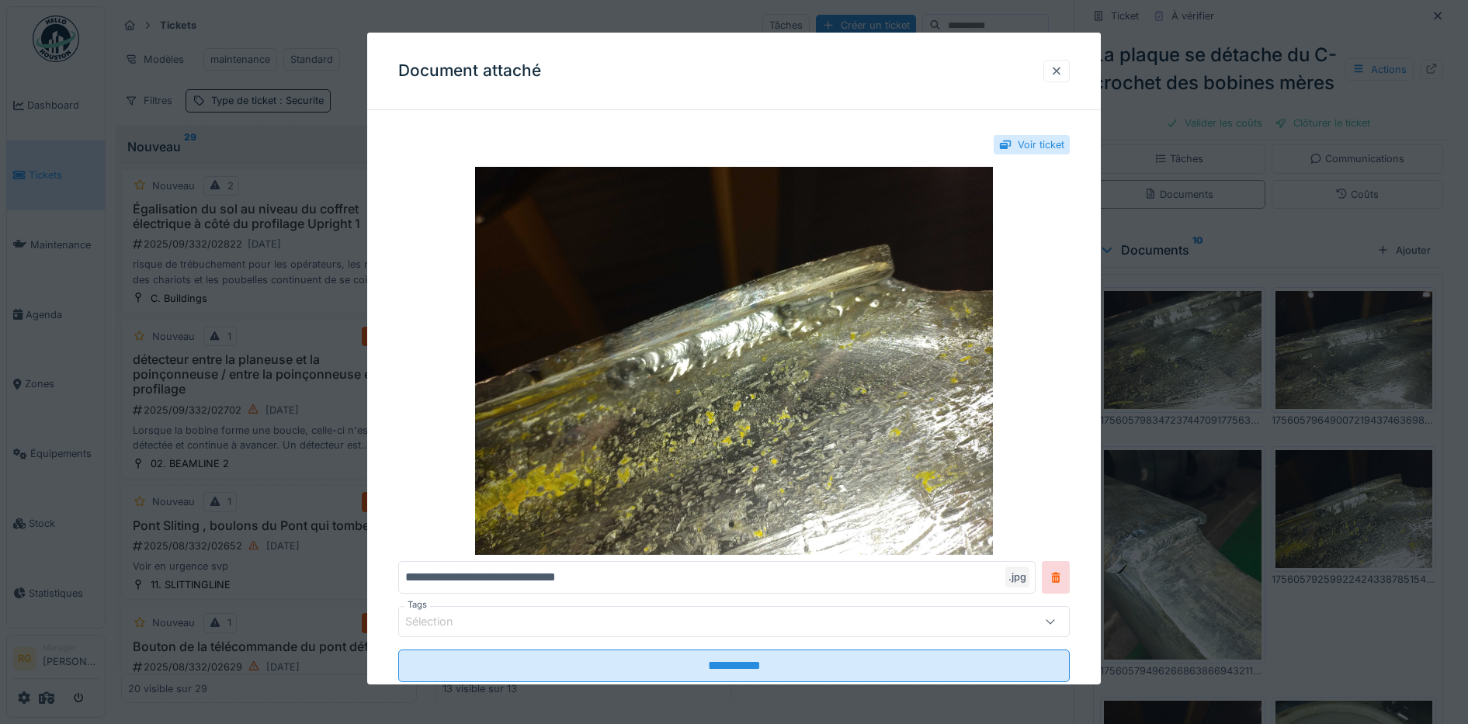
click at [1061, 65] on div at bounding box center [1056, 71] width 12 height 15
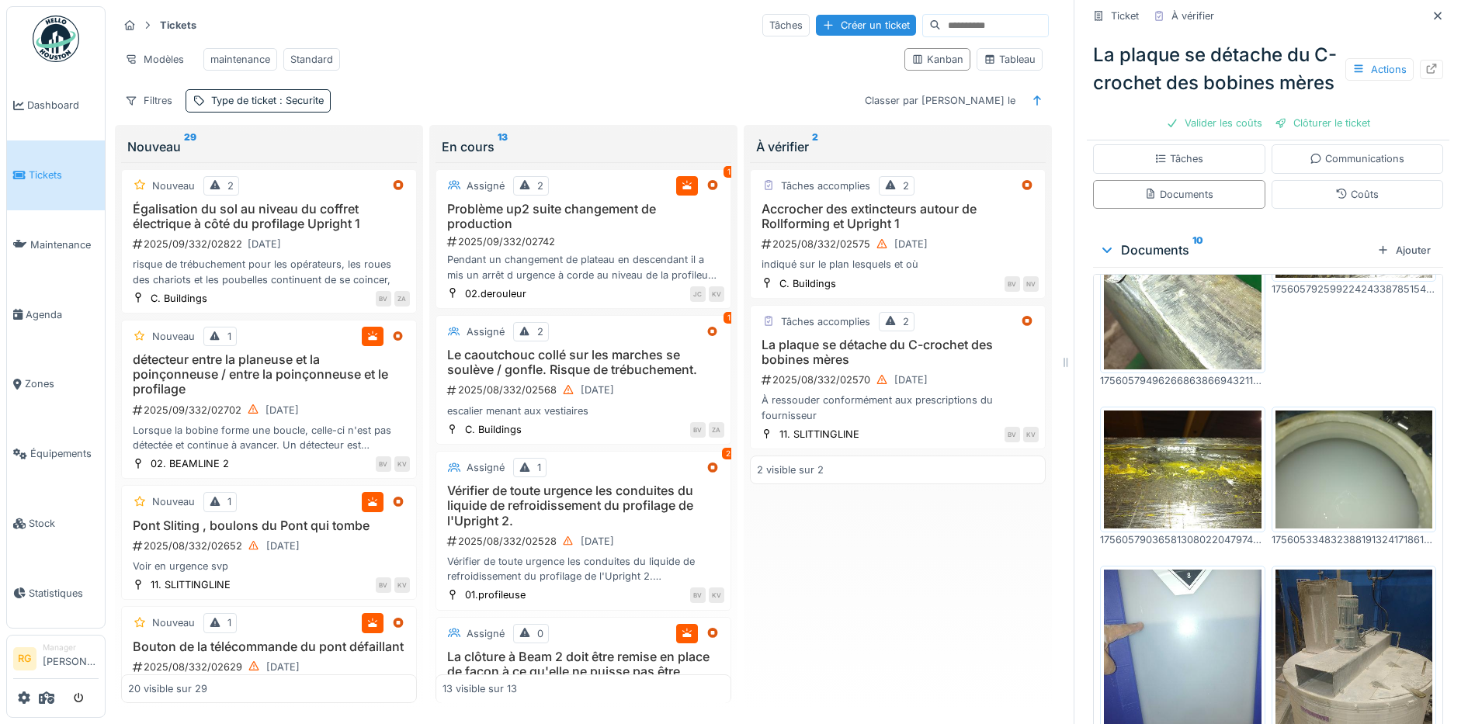
scroll to position [291, 0]
click at [1181, 448] on img at bounding box center [1183, 469] width 158 height 118
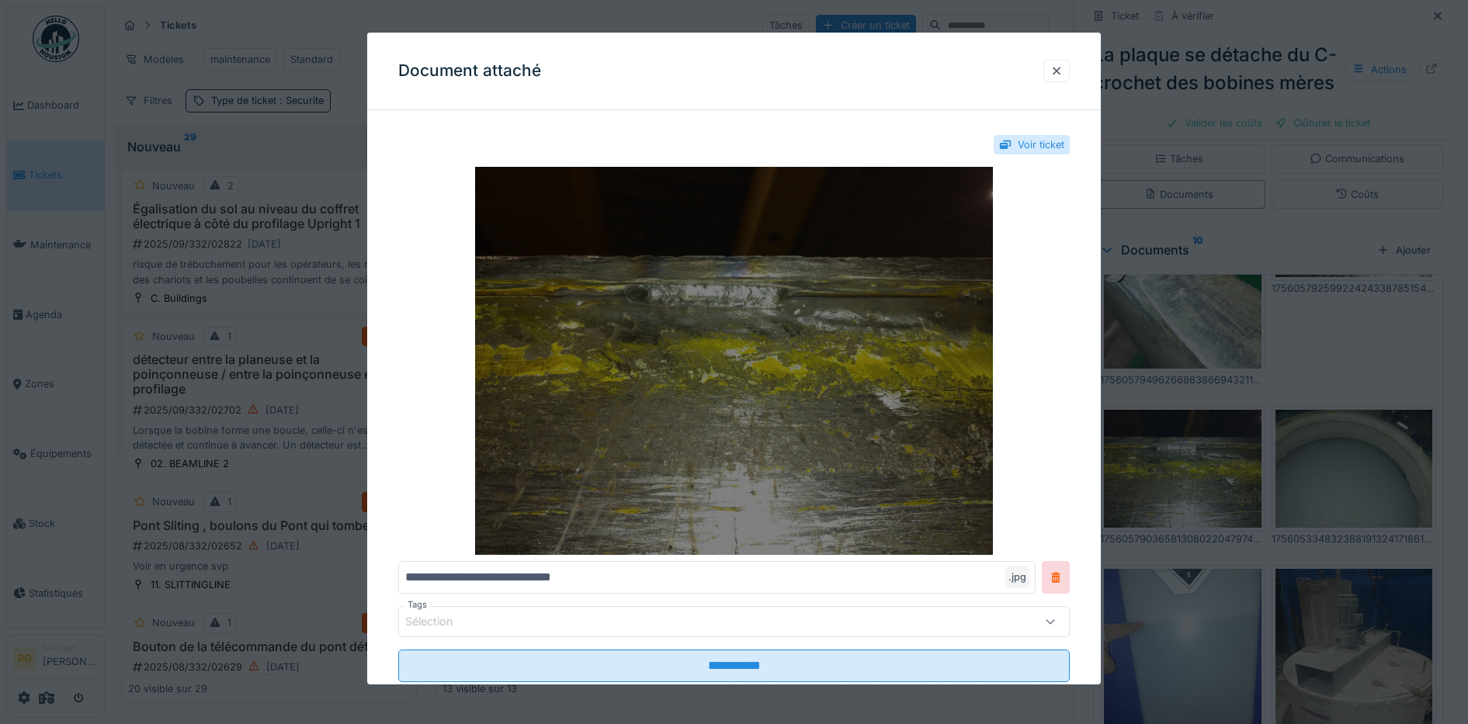
click at [851, 376] on img at bounding box center [734, 361] width 672 height 388
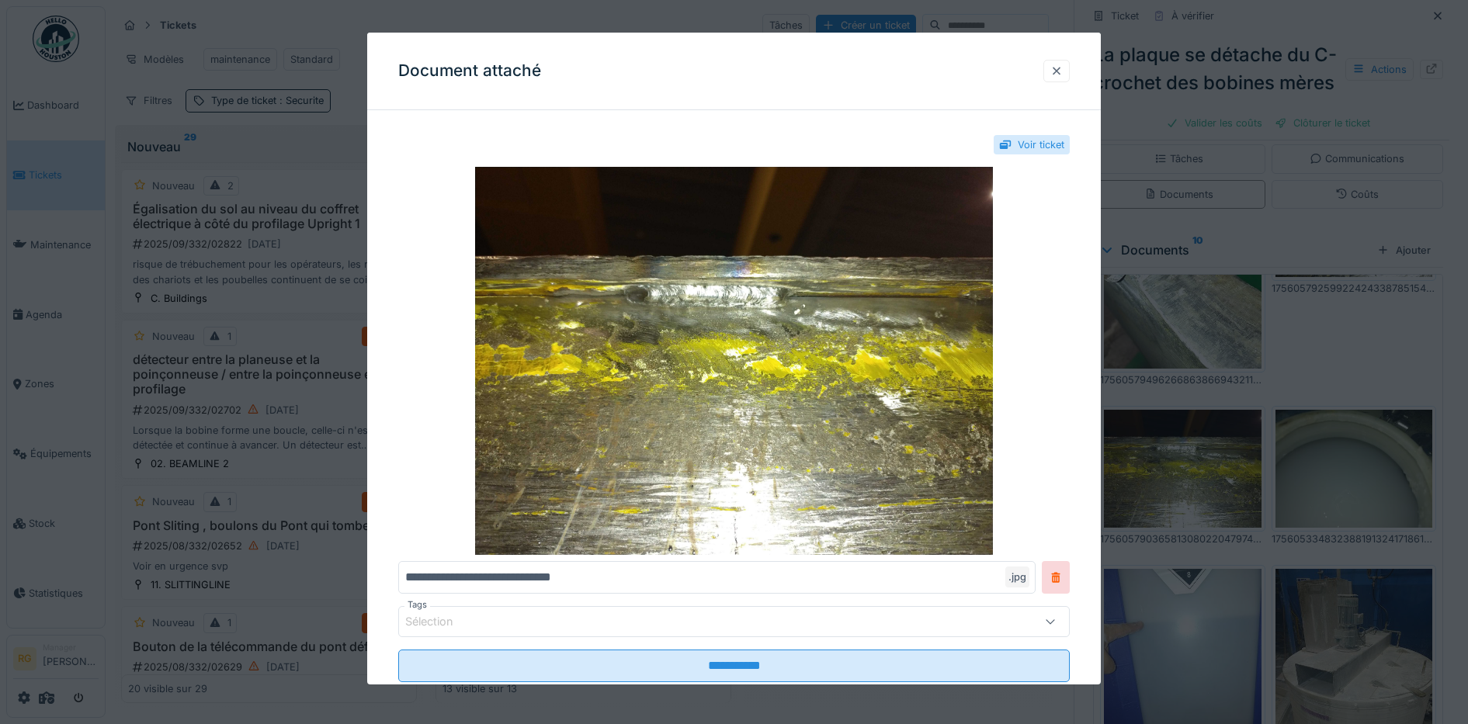
click at [1063, 64] on div at bounding box center [1056, 71] width 12 height 15
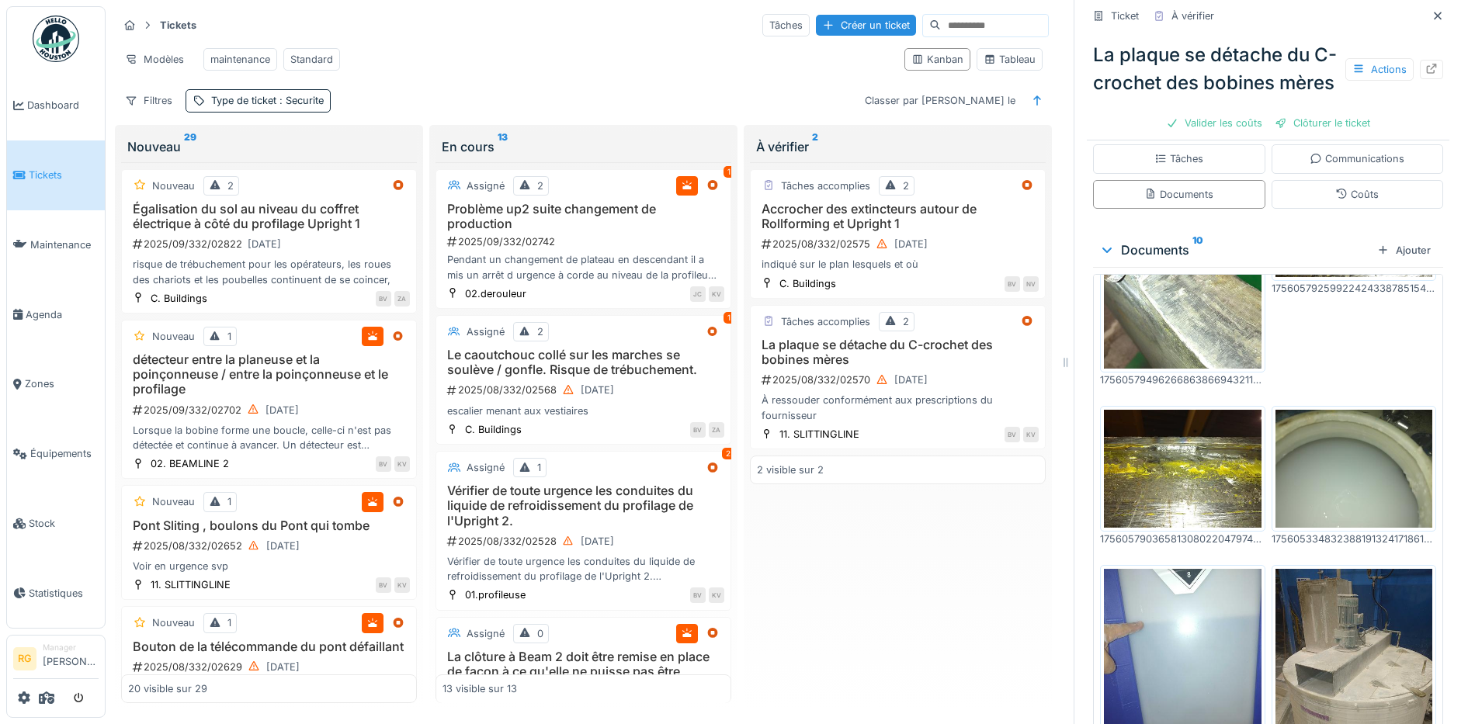
click at [1342, 450] on img at bounding box center [1354, 469] width 158 height 118
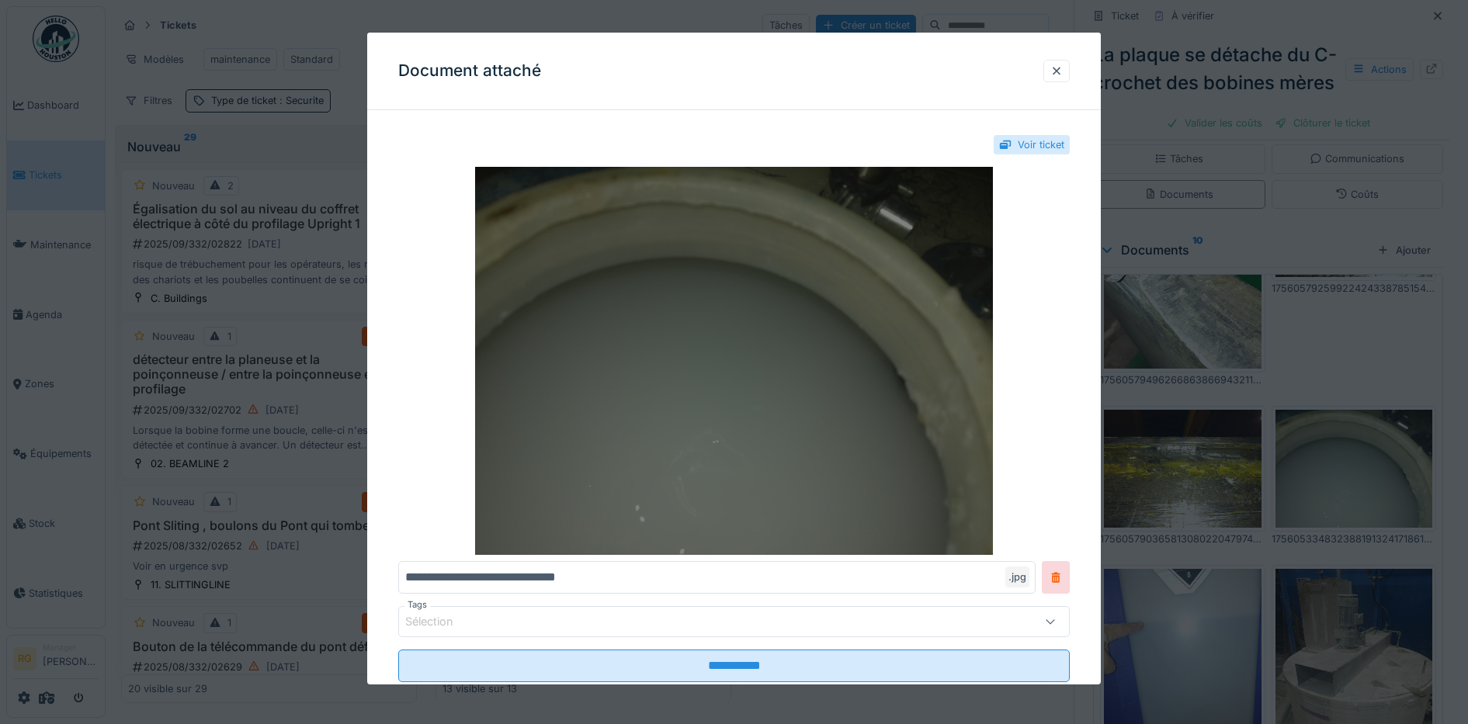
click at [872, 302] on img at bounding box center [734, 361] width 672 height 388
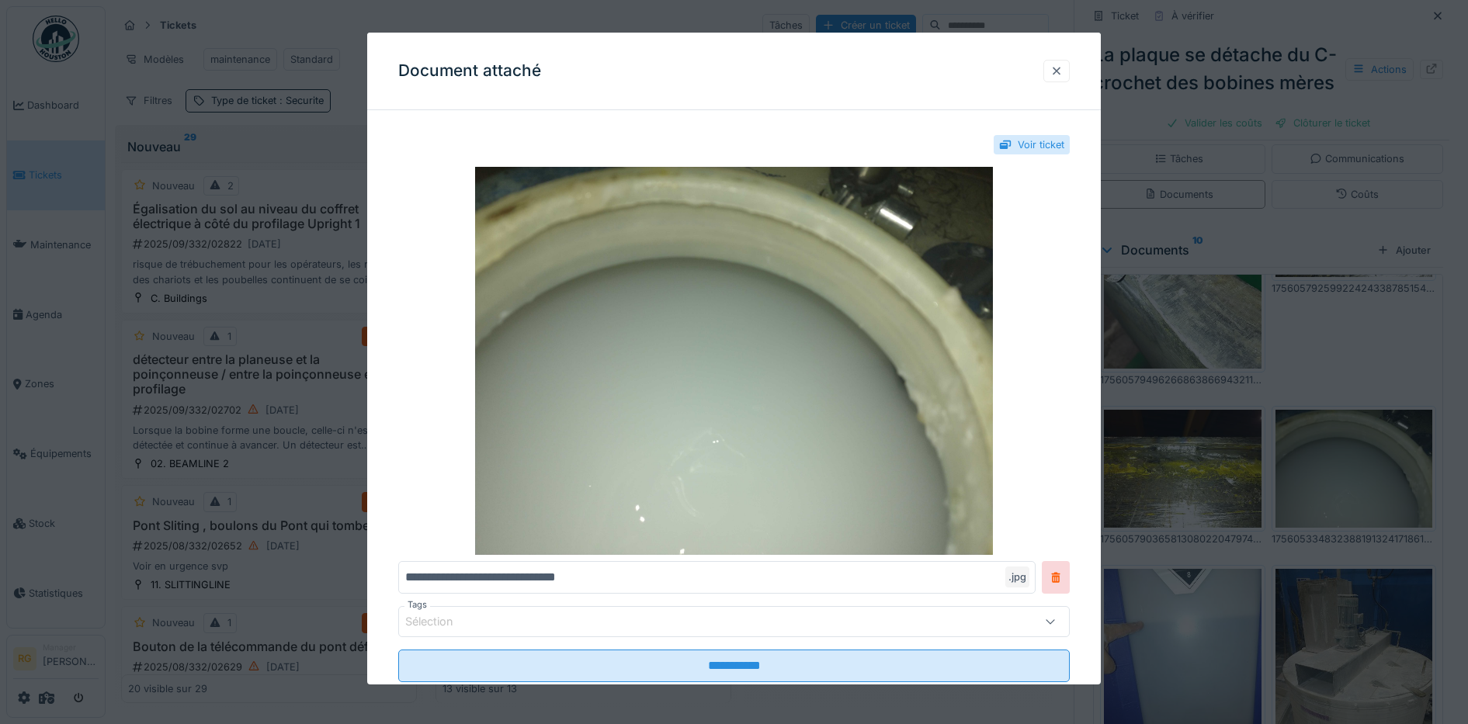
click at [1059, 71] on div at bounding box center [1056, 71] width 12 height 15
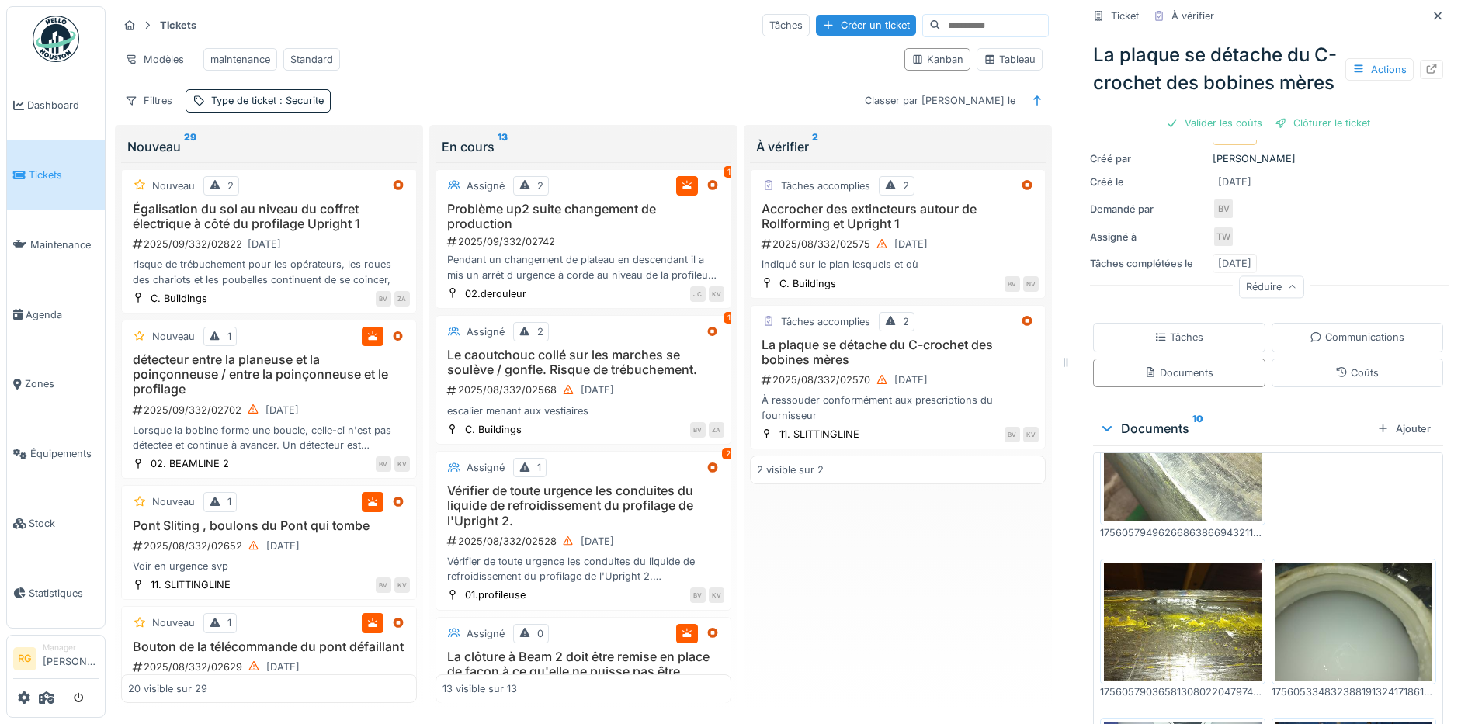
scroll to position [0, 0]
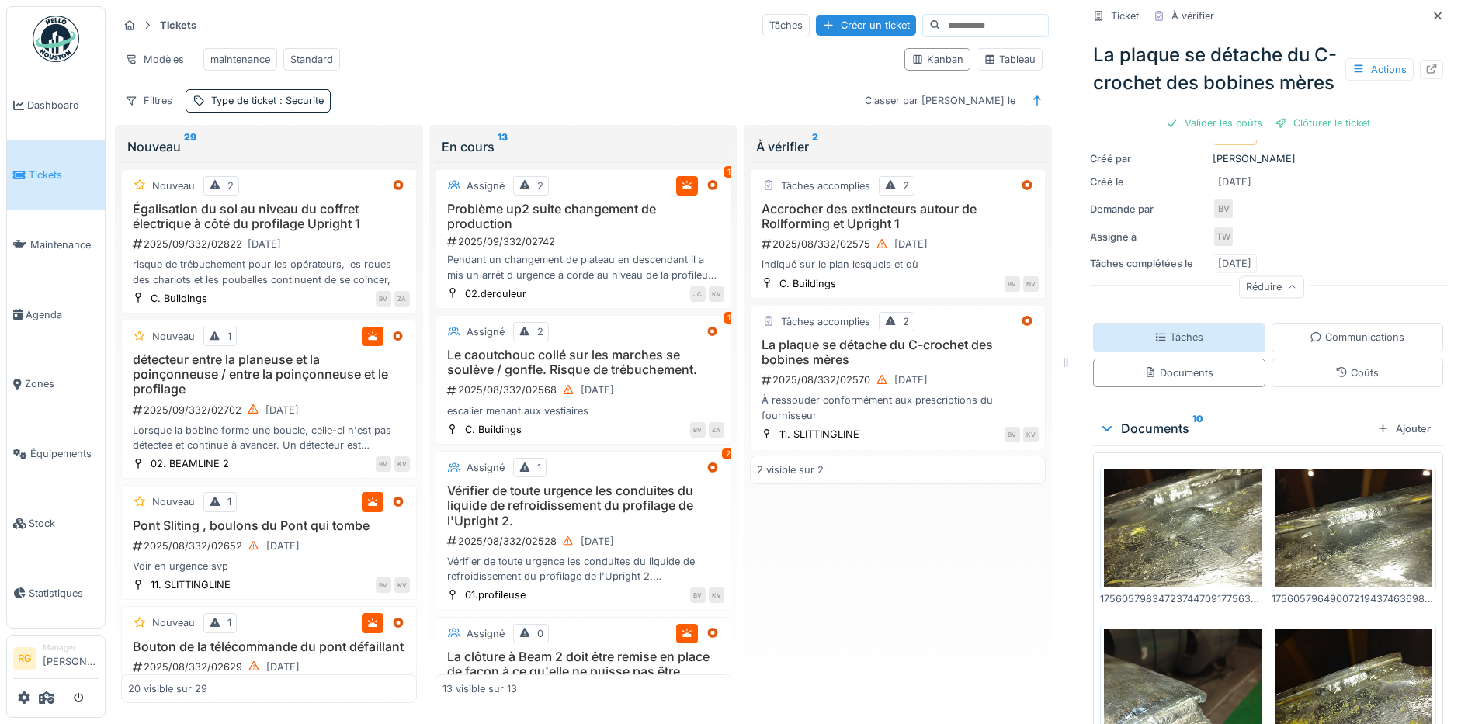
click at [1154, 343] on div "Tâches" at bounding box center [1178, 337] width 49 height 15
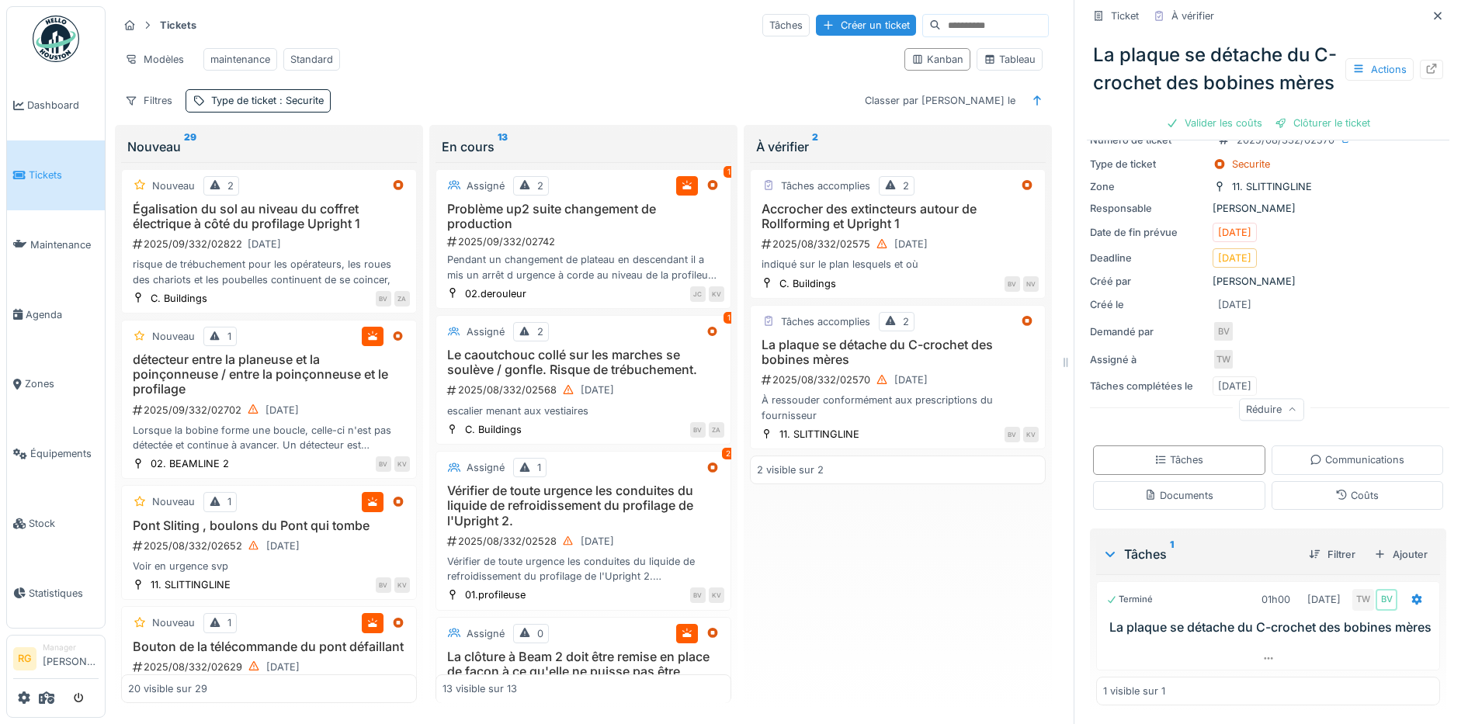
scroll to position [15, 0]
click at [957, 227] on h3 "Accrocher des extincteurs autour de Rollforming et Upright 1" at bounding box center [898, 216] width 282 height 29
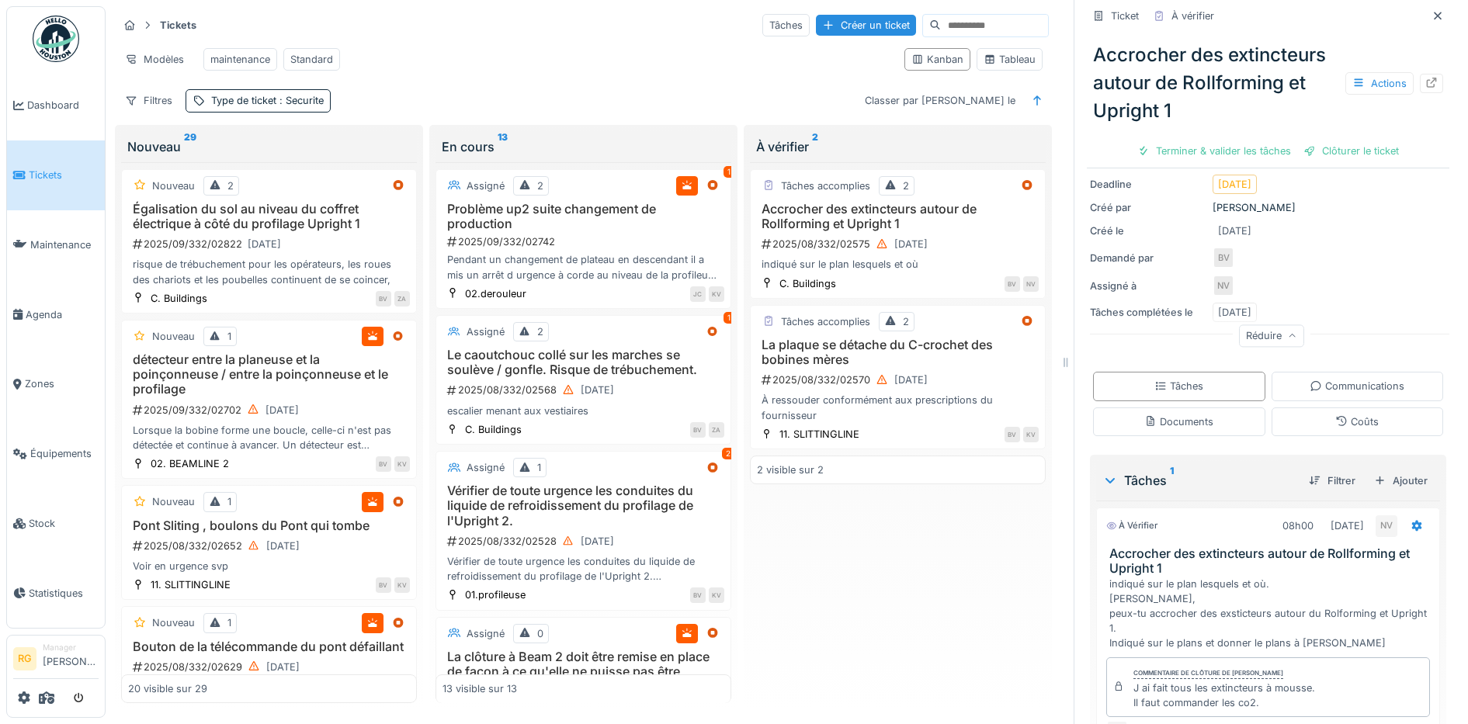
scroll to position [290, 0]
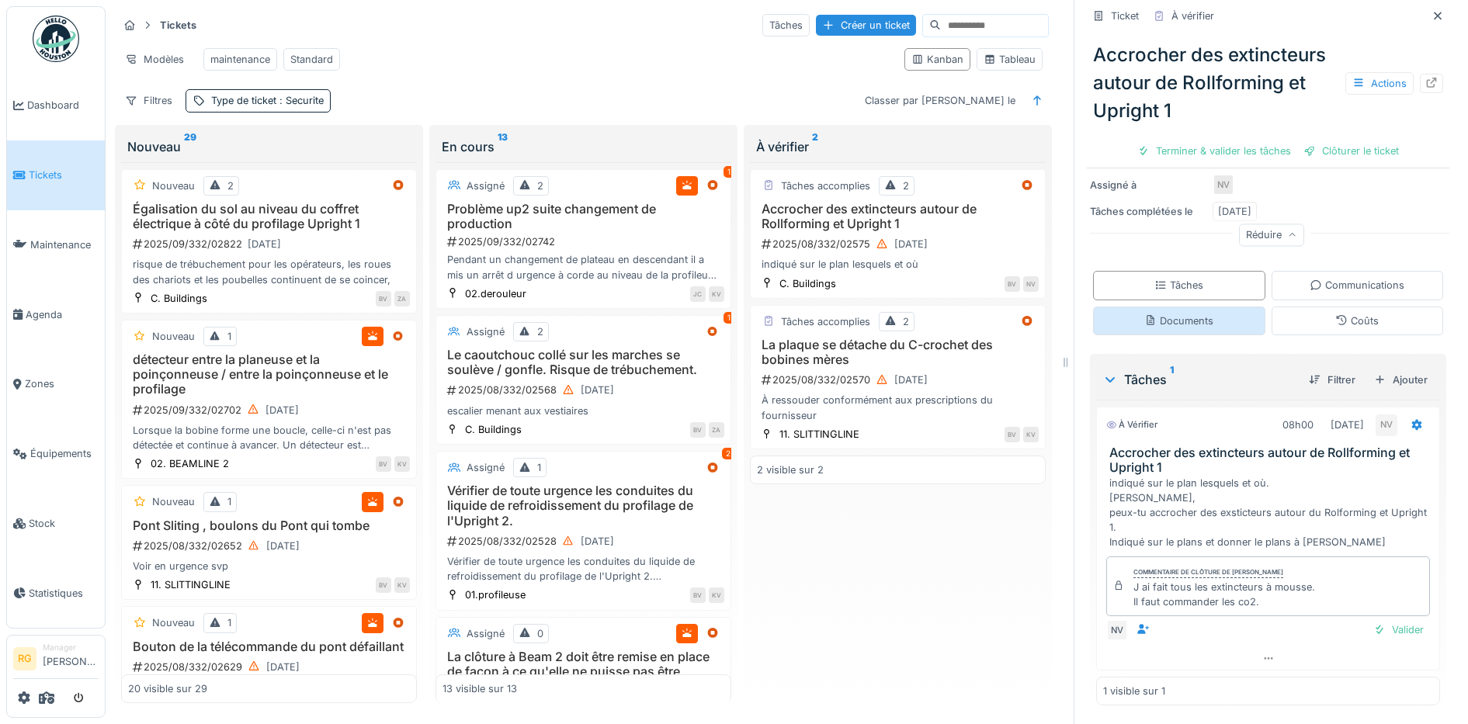
click at [1166, 314] on div "Documents" at bounding box center [1178, 321] width 69 height 15
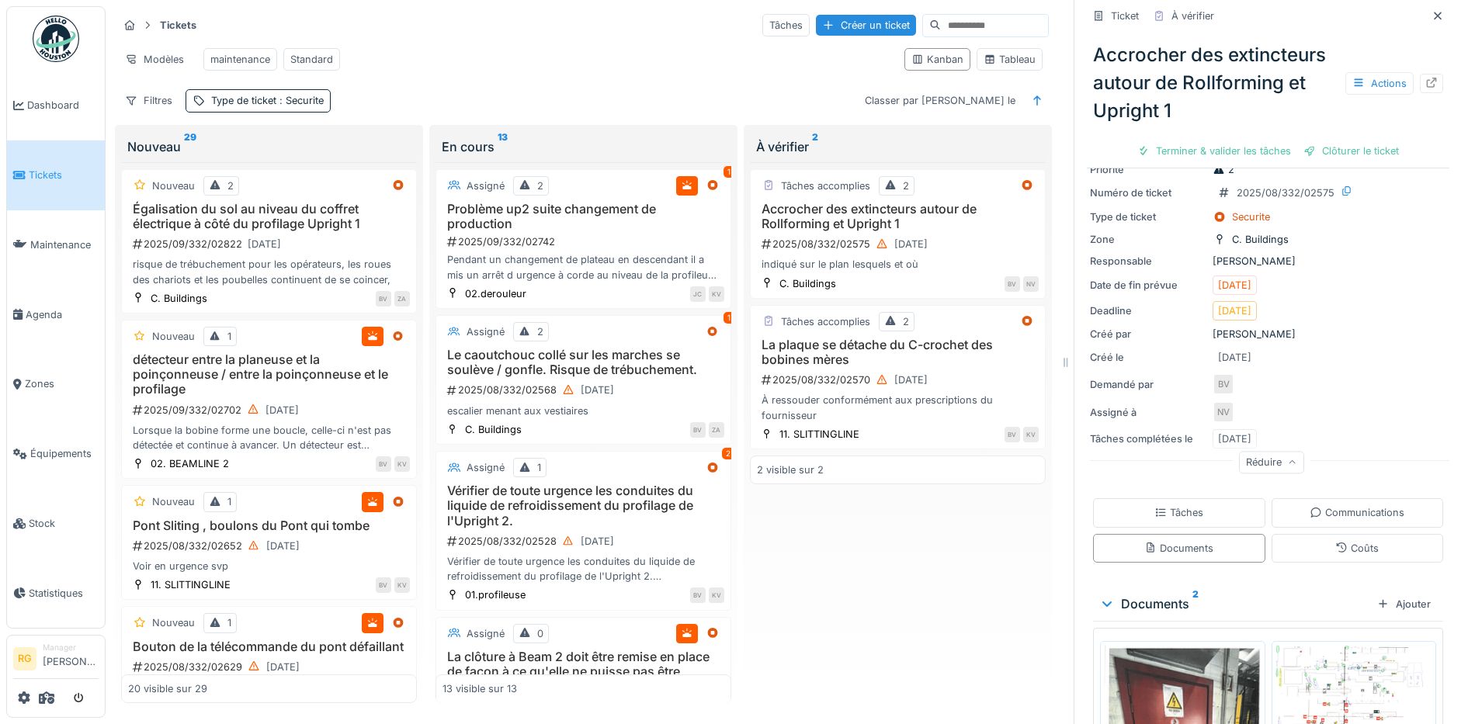
scroll to position [274, 0]
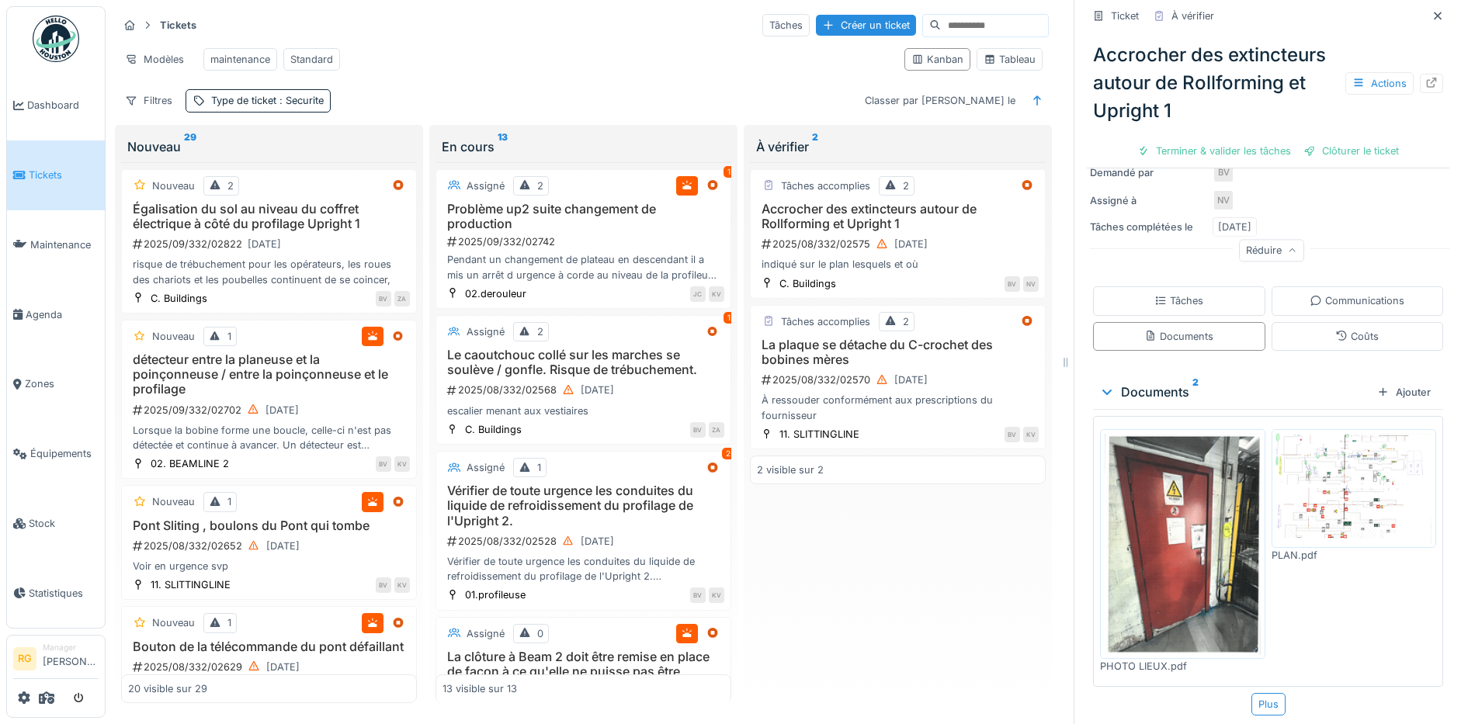
click at [1174, 518] on img at bounding box center [1183, 544] width 158 height 222
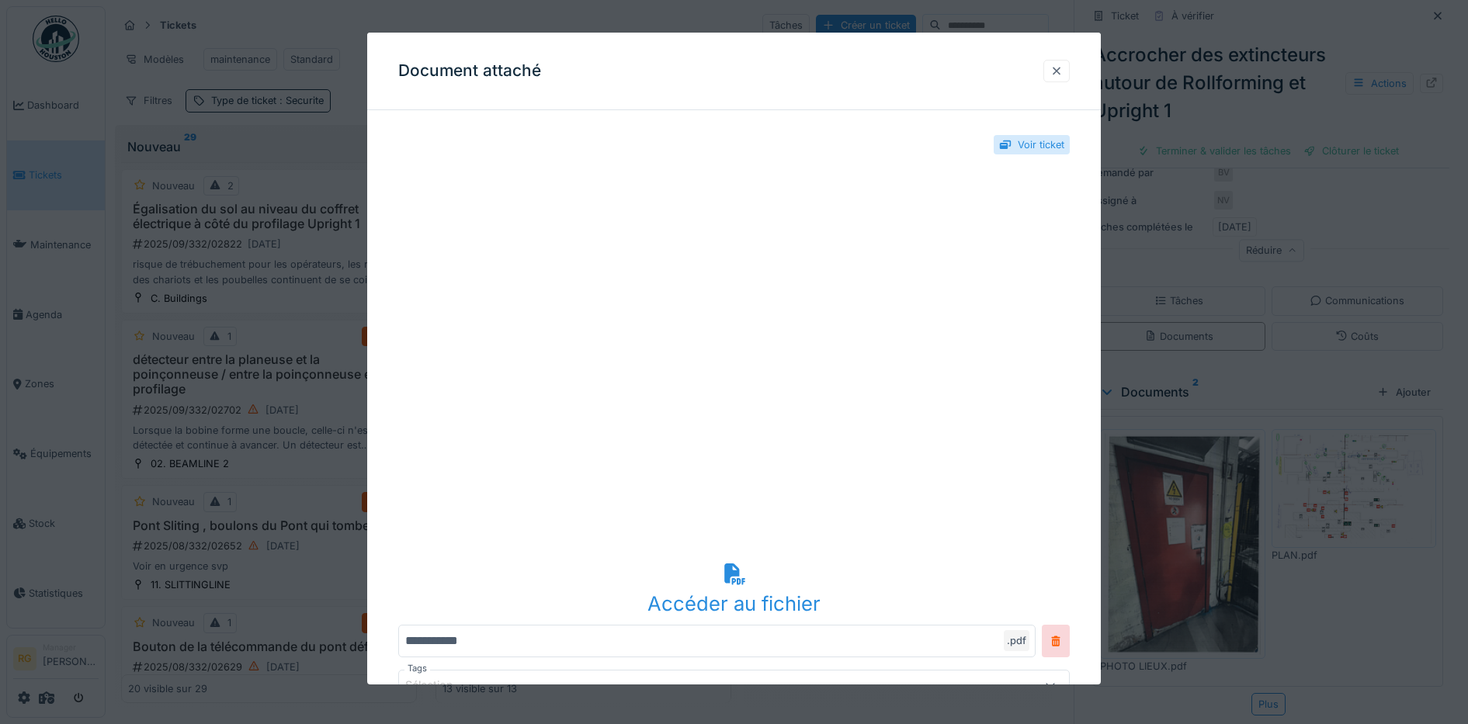
click at [1063, 71] on div at bounding box center [1056, 71] width 12 height 15
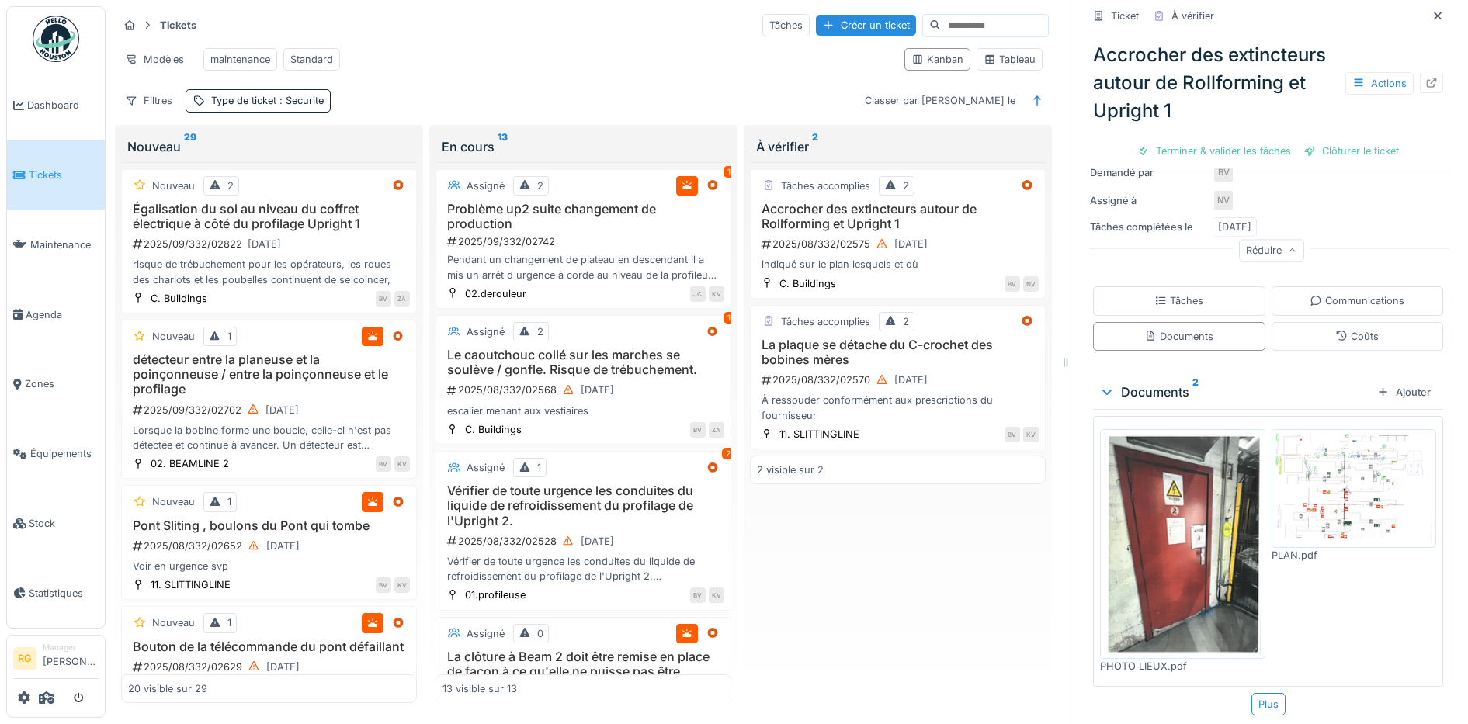
click at [1326, 473] on img at bounding box center [1354, 488] width 158 height 111
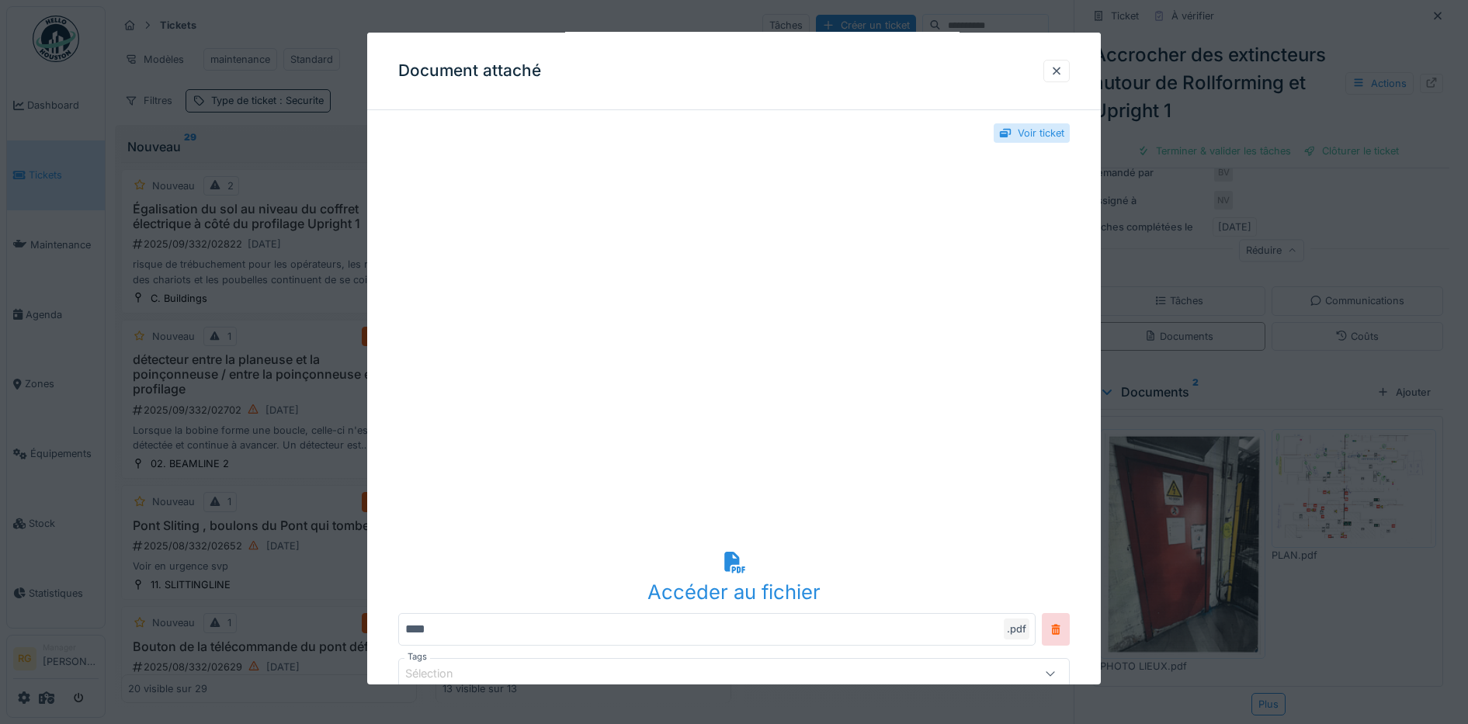
scroll to position [0, 0]
click at [1063, 75] on div at bounding box center [1056, 71] width 12 height 15
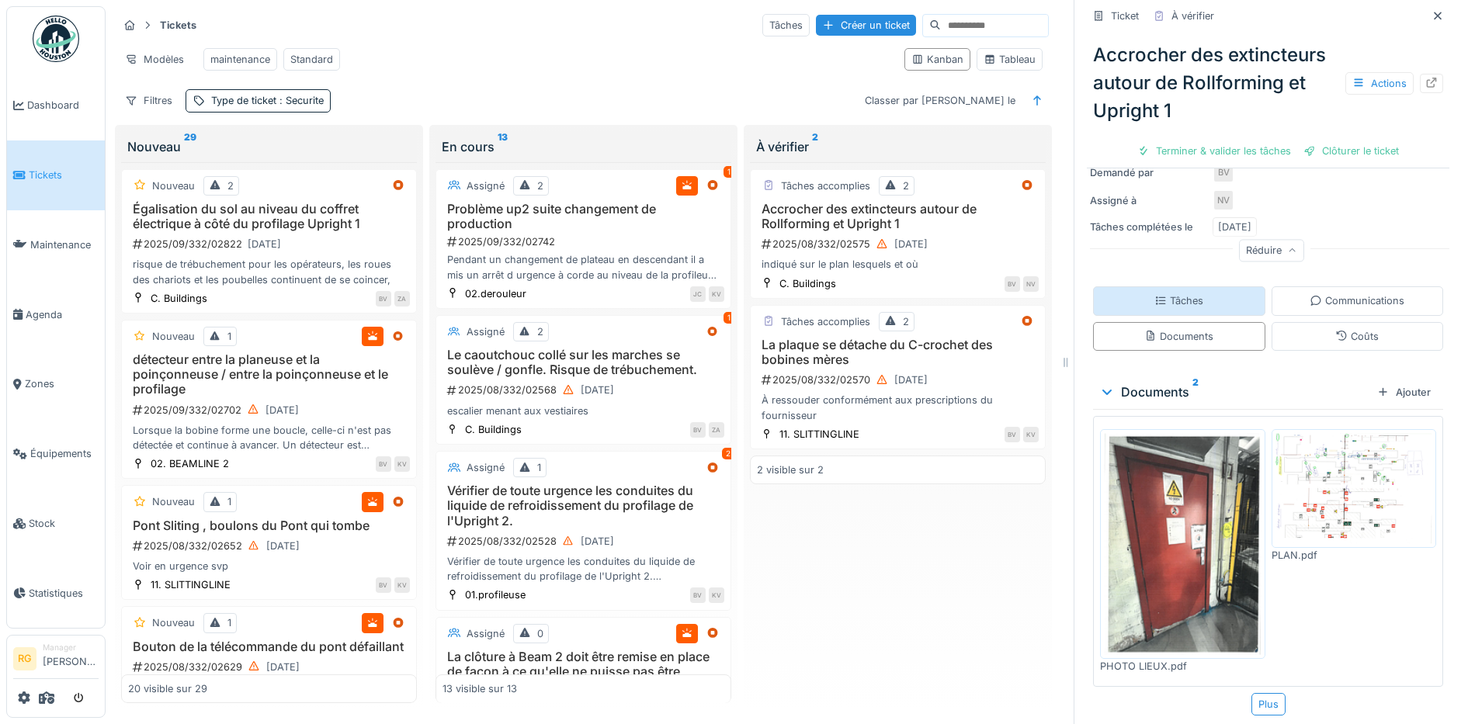
click at [1167, 293] on div "Tâches" at bounding box center [1178, 300] width 49 height 15
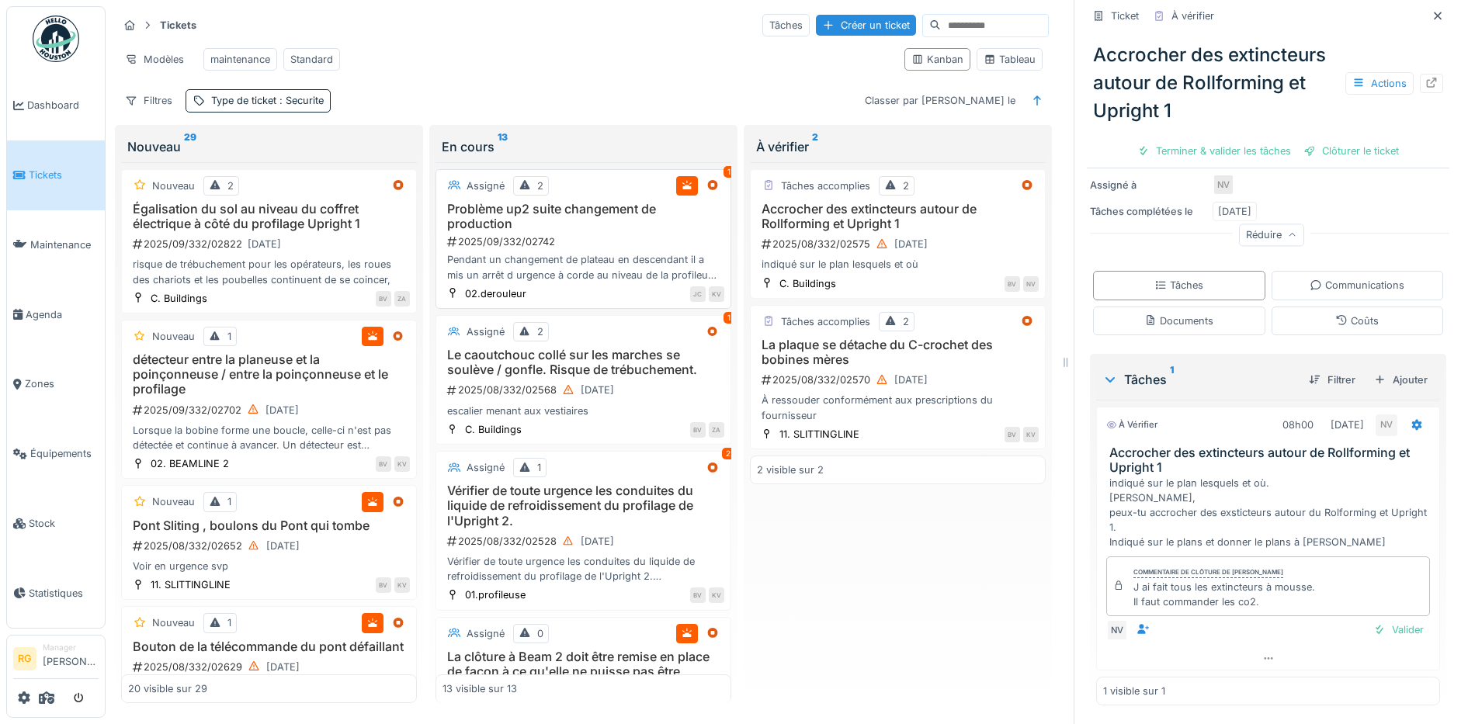
click at [598, 231] on h3 "Problème up2 suite changement de production" at bounding box center [583, 216] width 282 height 29
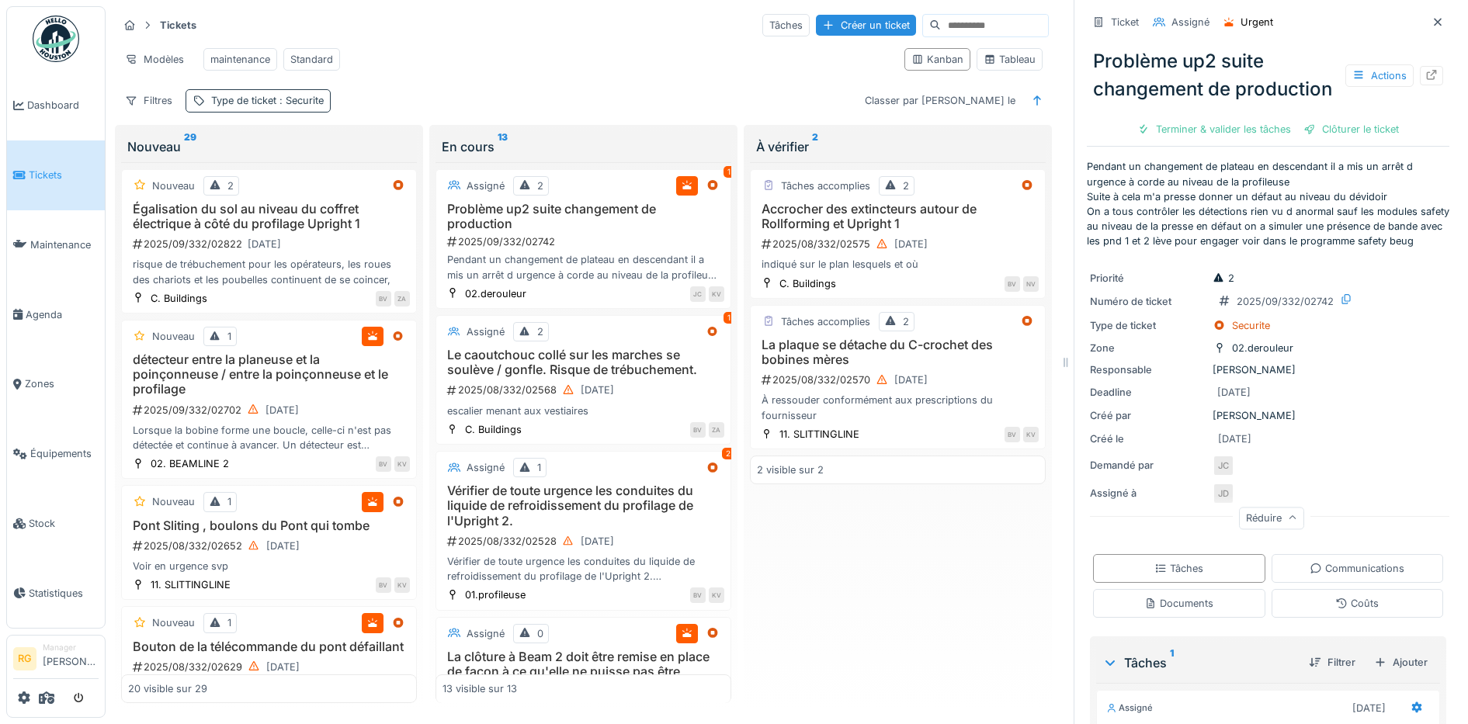
click at [278, 99] on span ": Securite" at bounding box center [299, 101] width 47 height 12
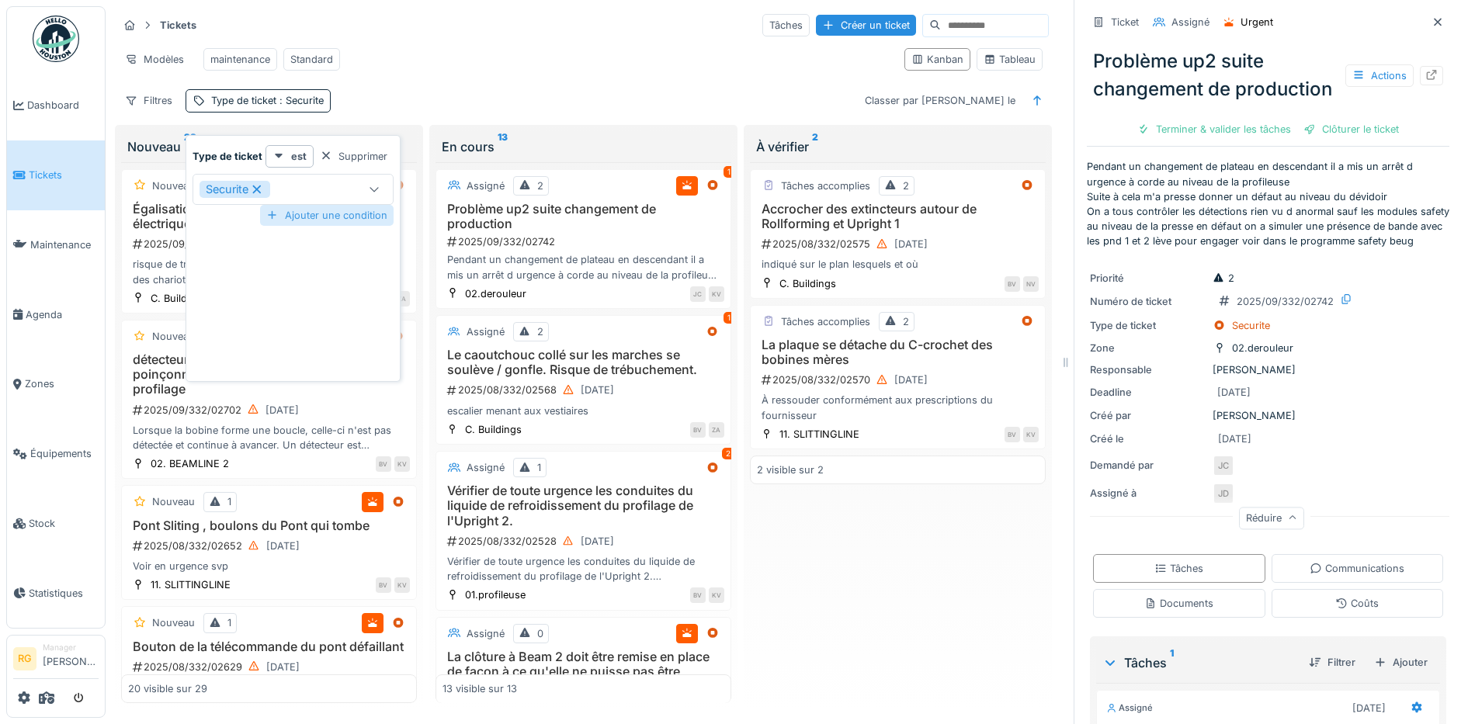
click at [306, 205] on div "Ajouter une condition" at bounding box center [326, 215] width 133 height 21
click at [240, 215] on strong "Type de ticket" at bounding box center [227, 222] width 70 height 15
click at [328, 215] on div at bounding box center [326, 222] width 12 height 15
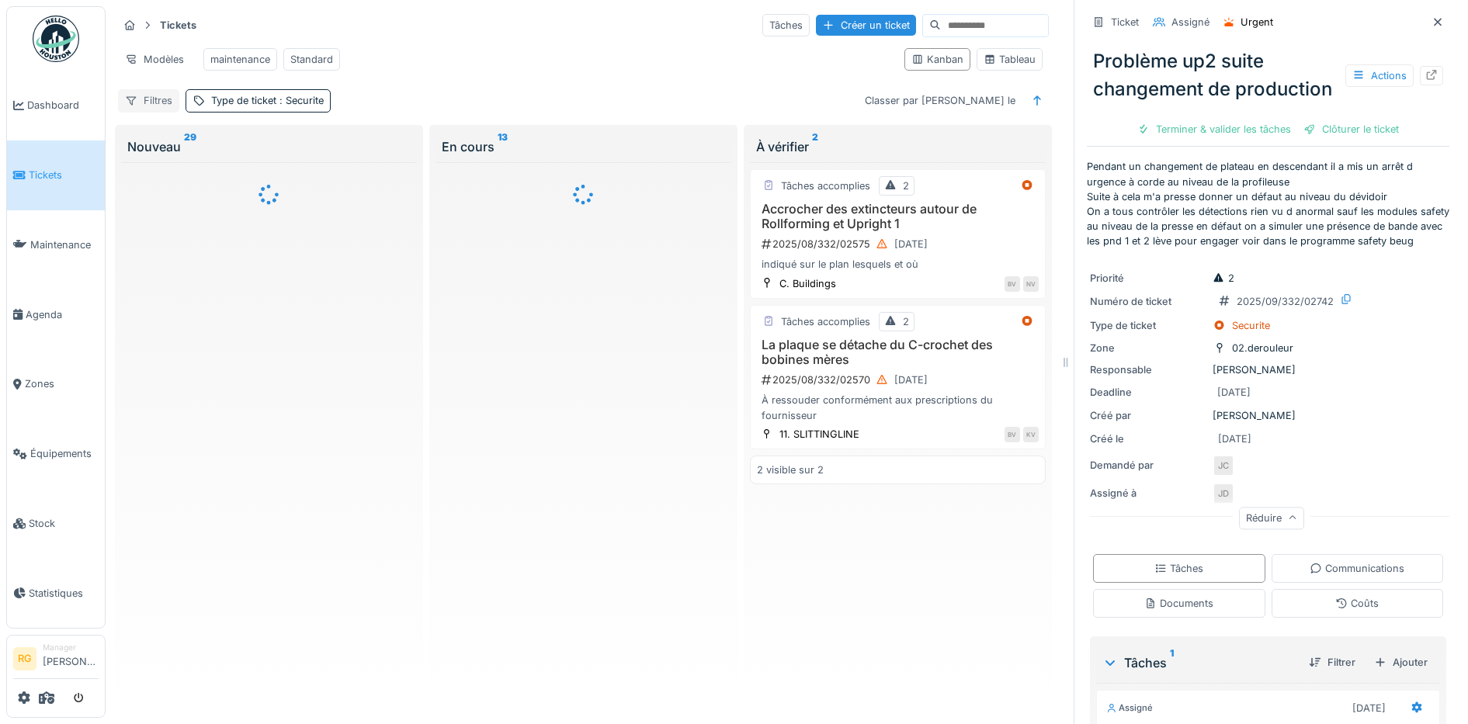
click at [153, 99] on div "Filtres" at bounding box center [148, 100] width 61 height 23
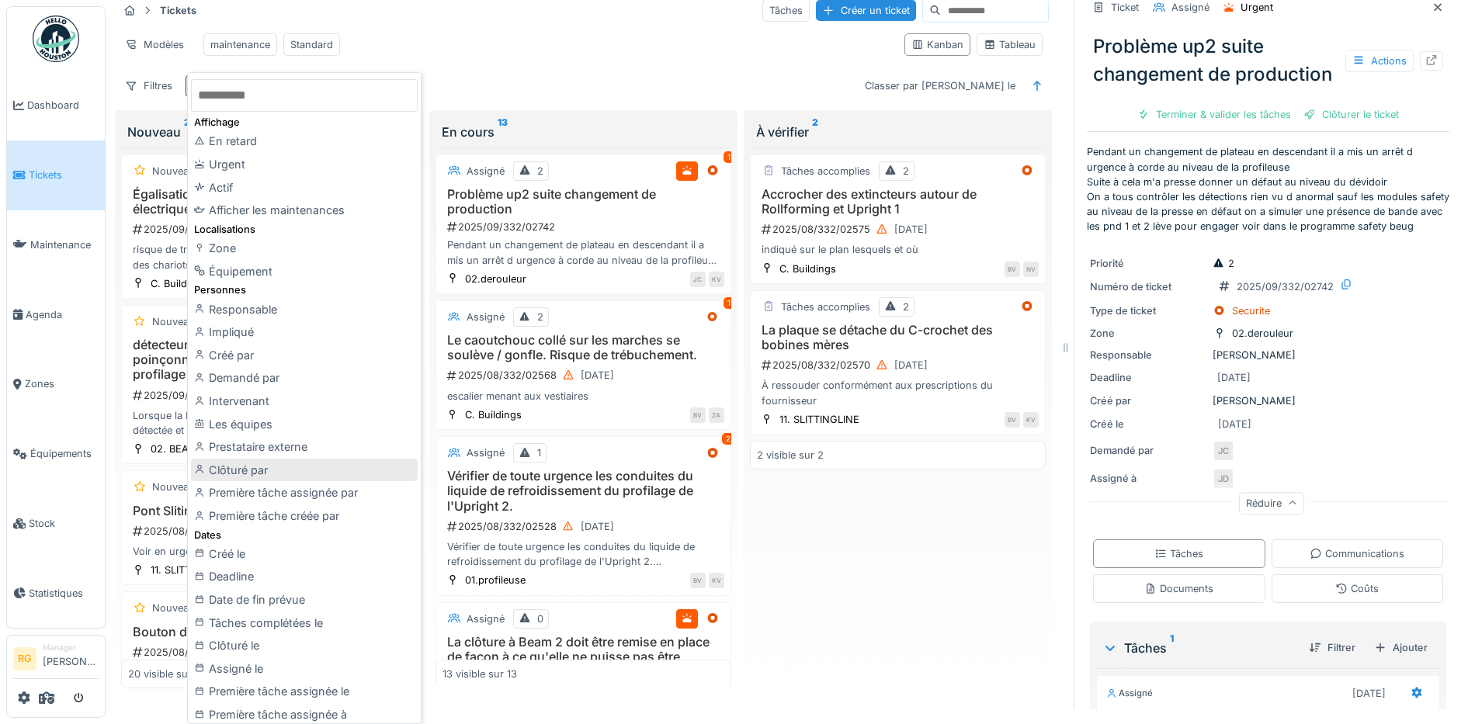
scroll to position [97, 0]
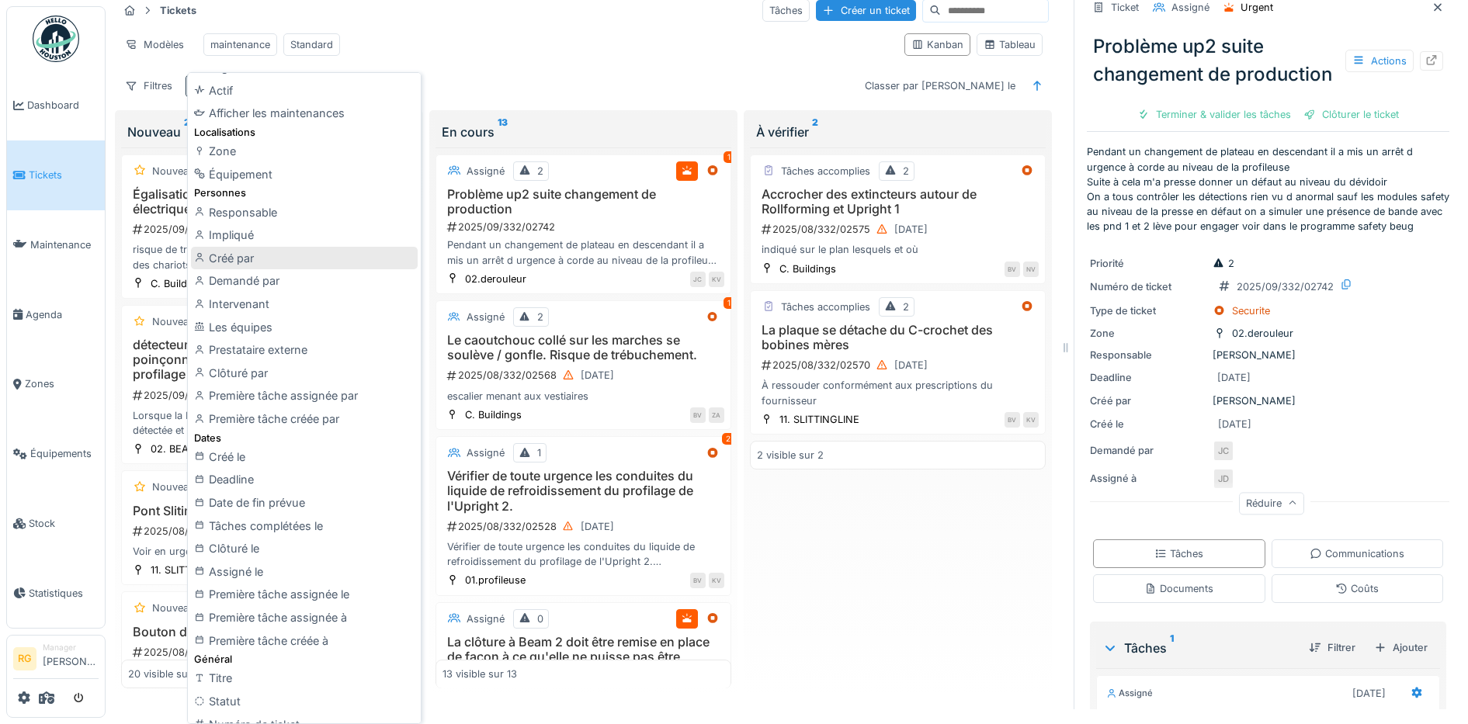
click at [226, 259] on div "Créé par" at bounding box center [304, 258] width 227 height 23
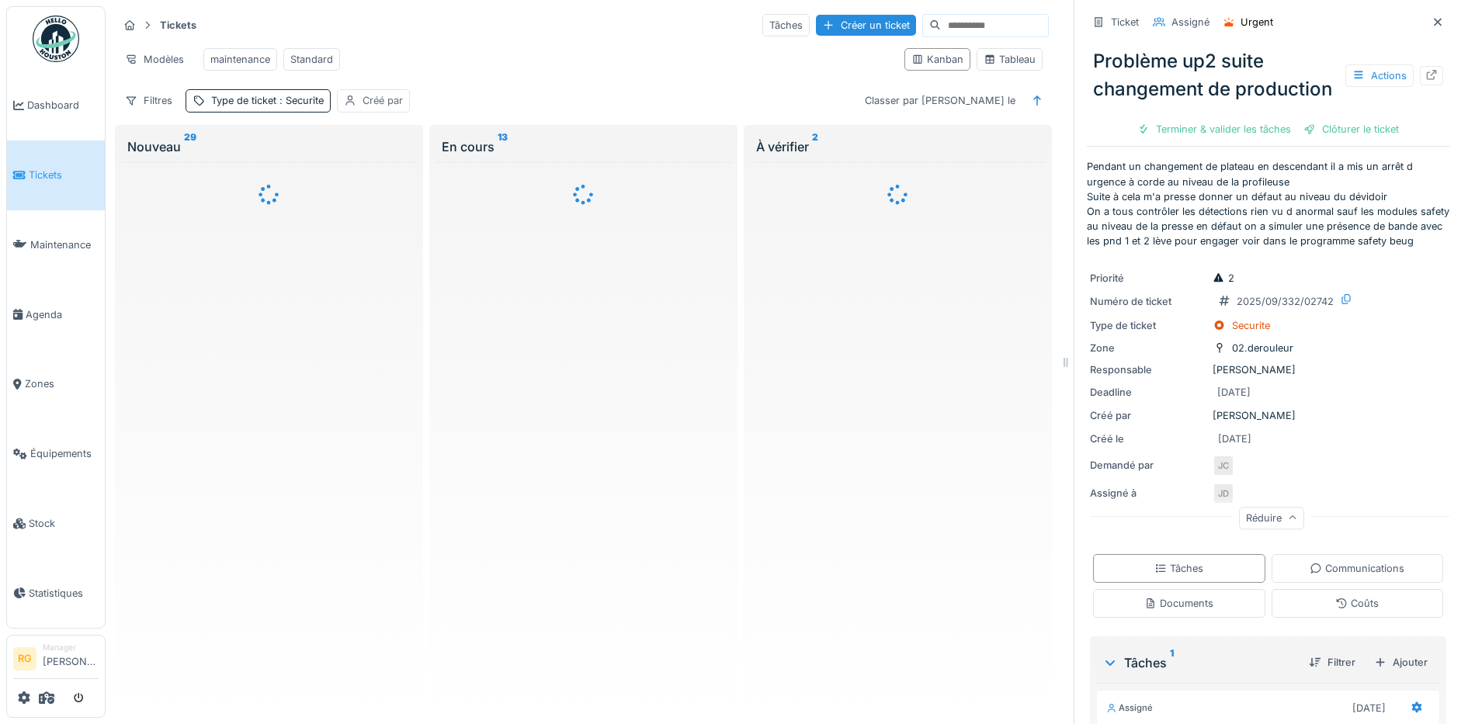
click at [376, 100] on div "Créé par" at bounding box center [382, 100] width 40 height 15
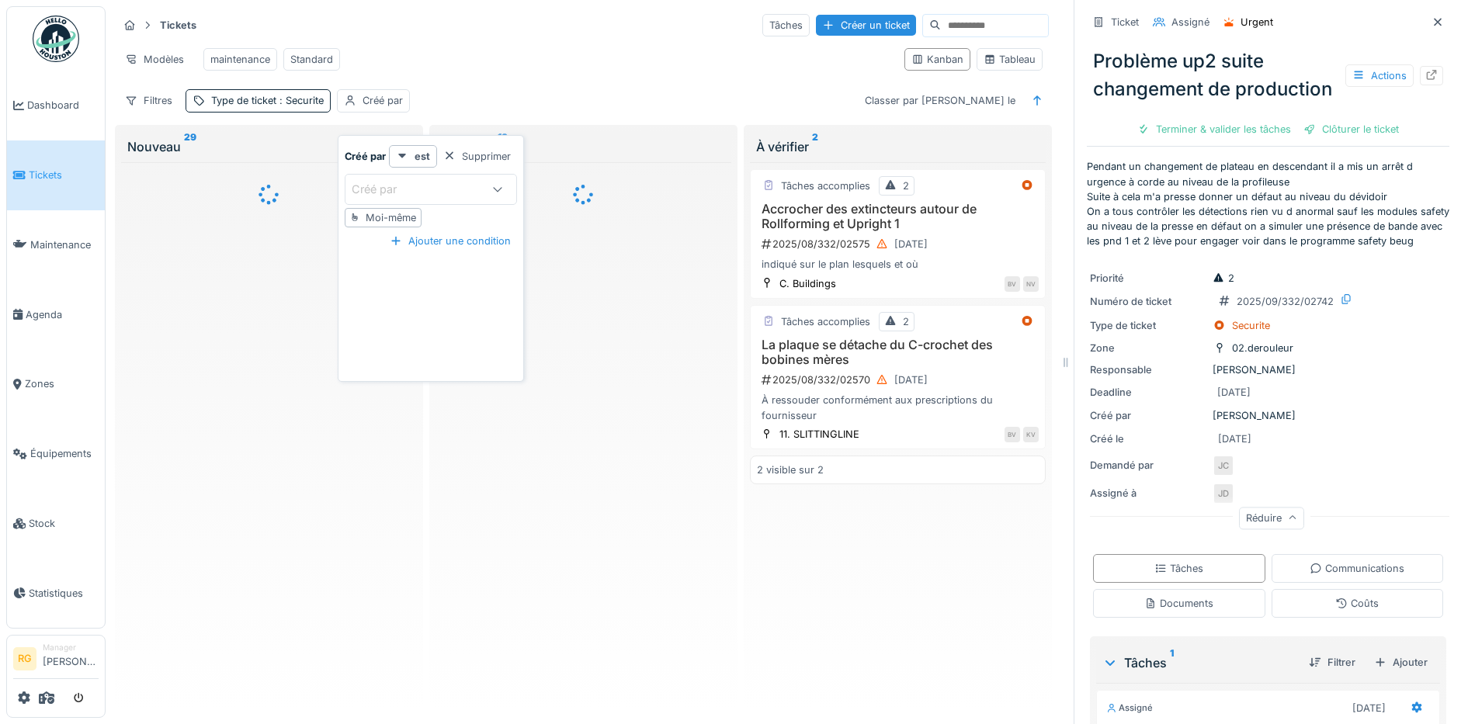
click at [451, 181] on div "Créé par" at bounding box center [417, 189] width 130 height 17
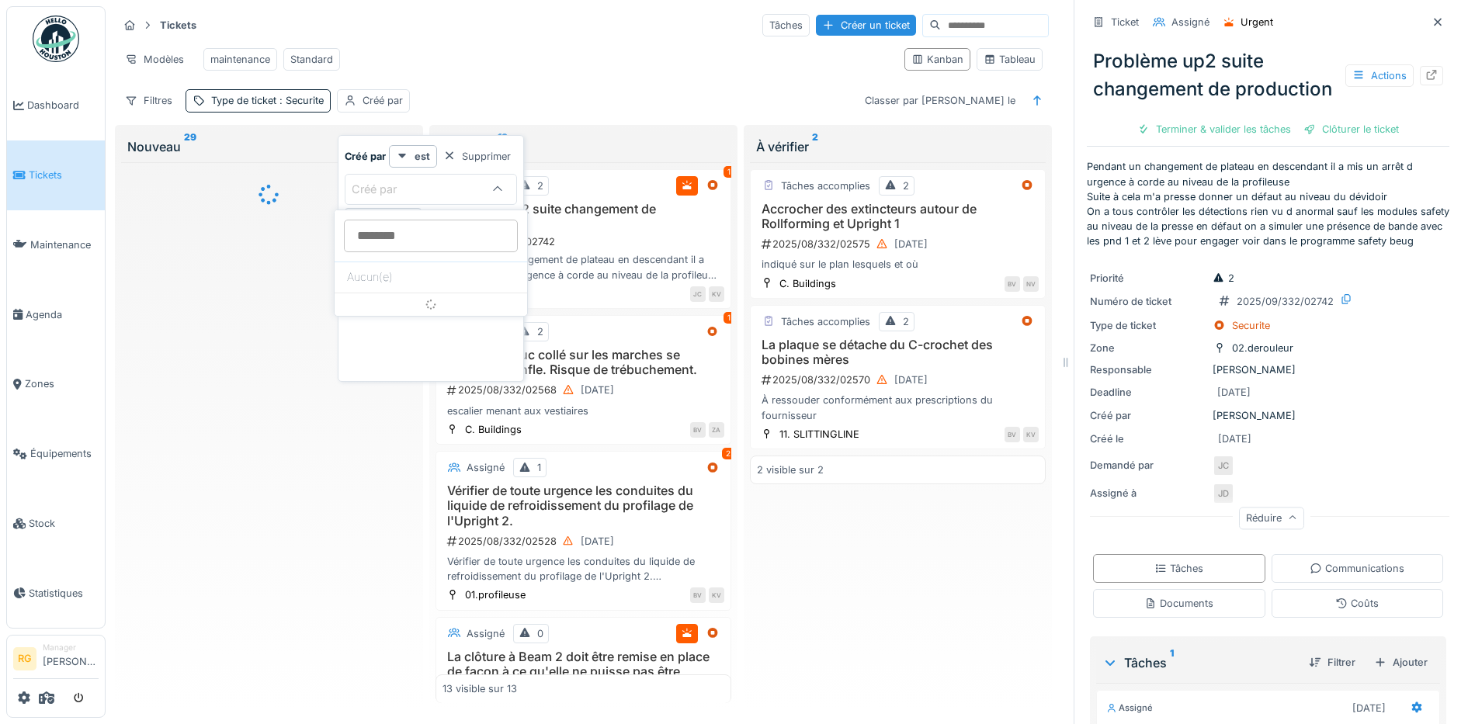
scroll to position [0, 0]
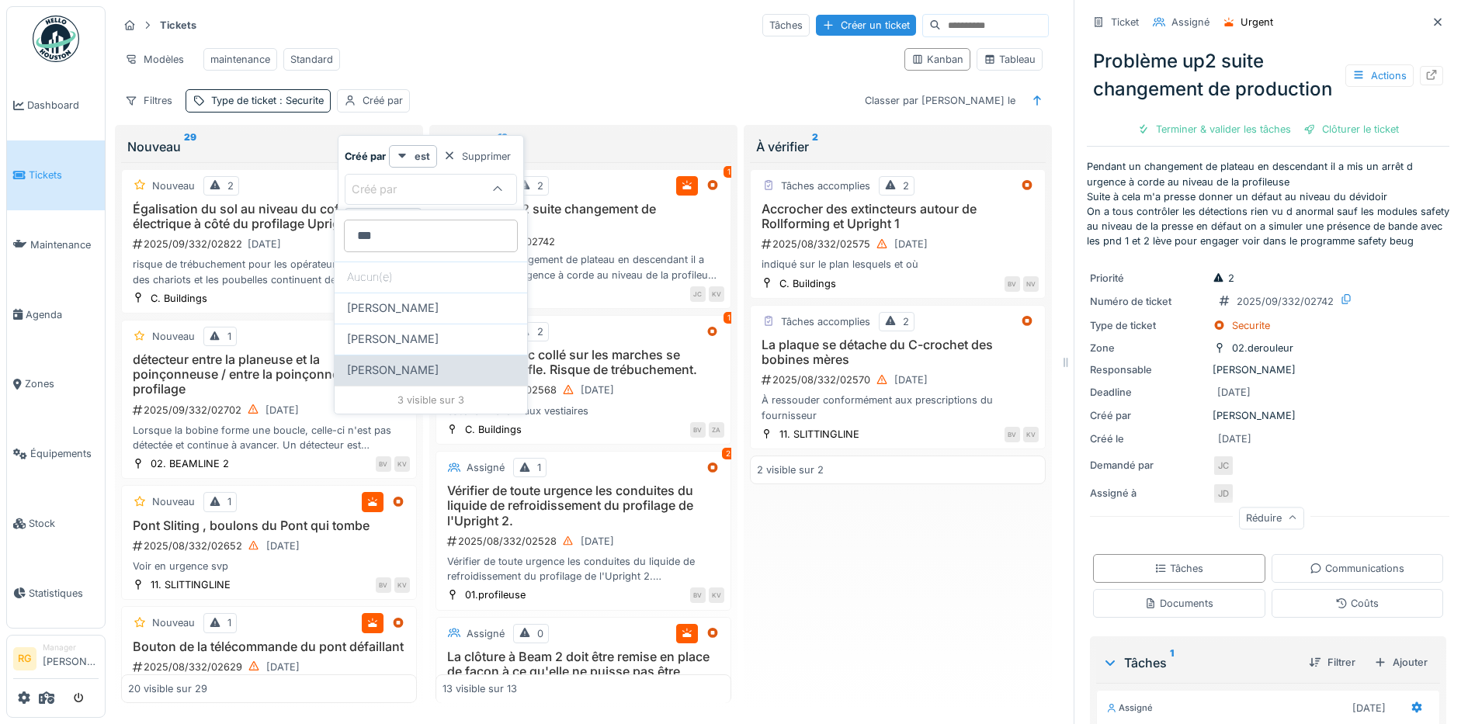
type par_AzMzg "***"
click at [400, 369] on span "[PERSON_NAME]" at bounding box center [393, 370] width 92 height 17
type input "****"
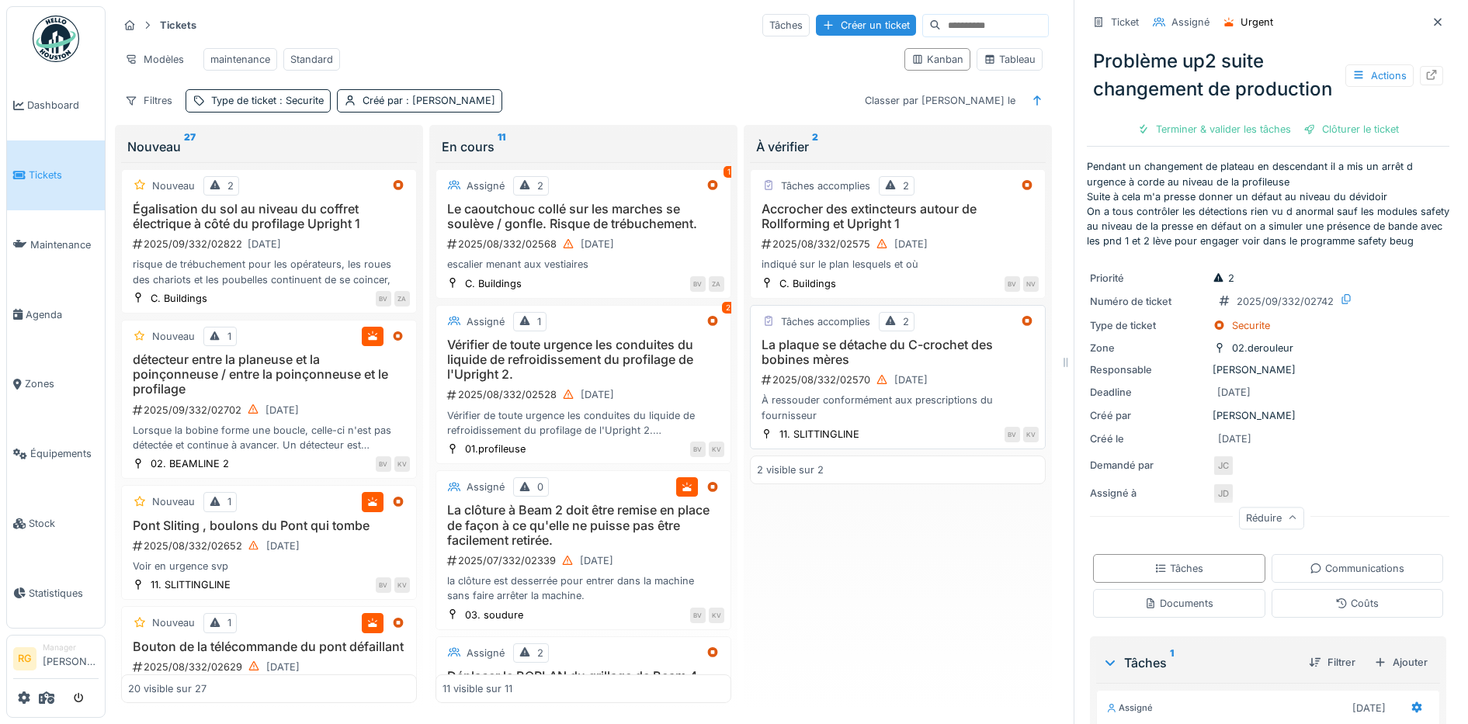
click at [919, 422] on div "À ressouder conformément aux prescriptions du fournisseur" at bounding box center [898, 407] width 282 height 29
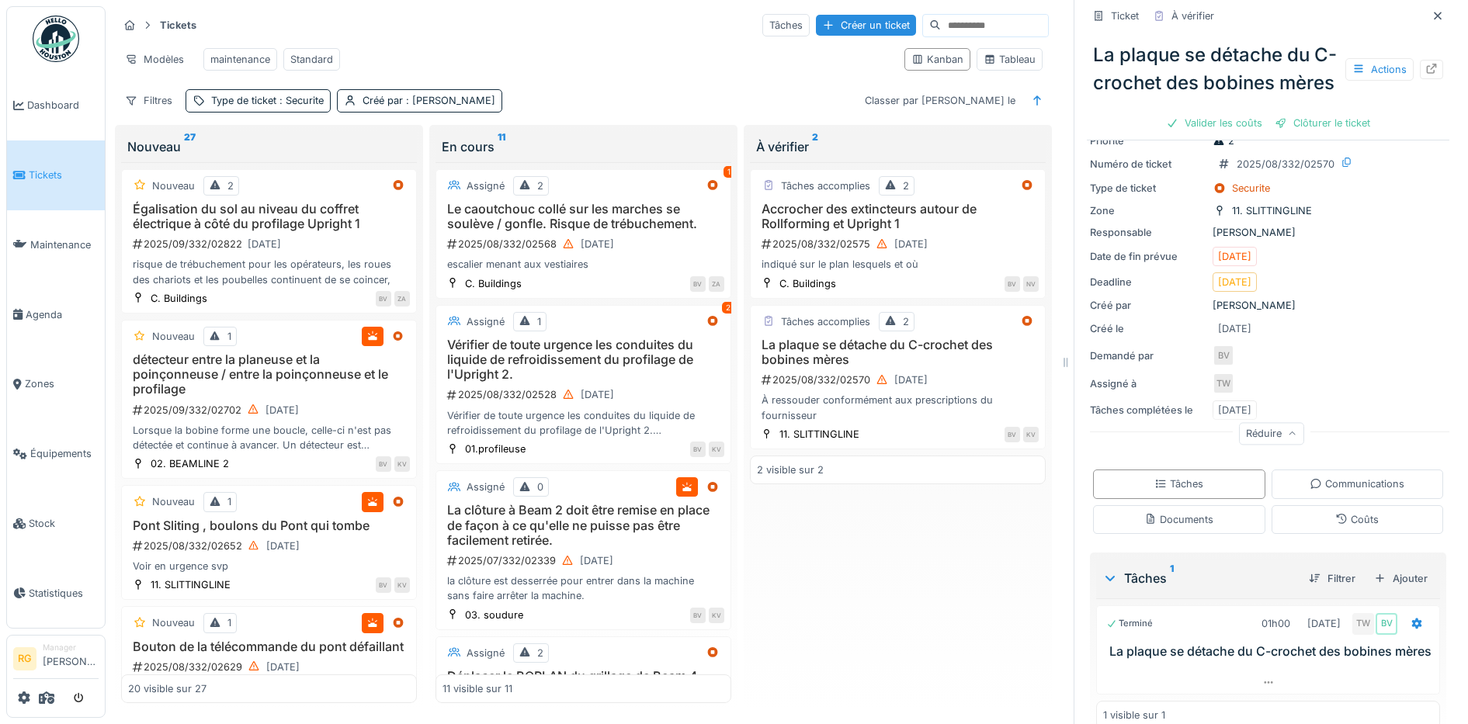
scroll to position [130, 0]
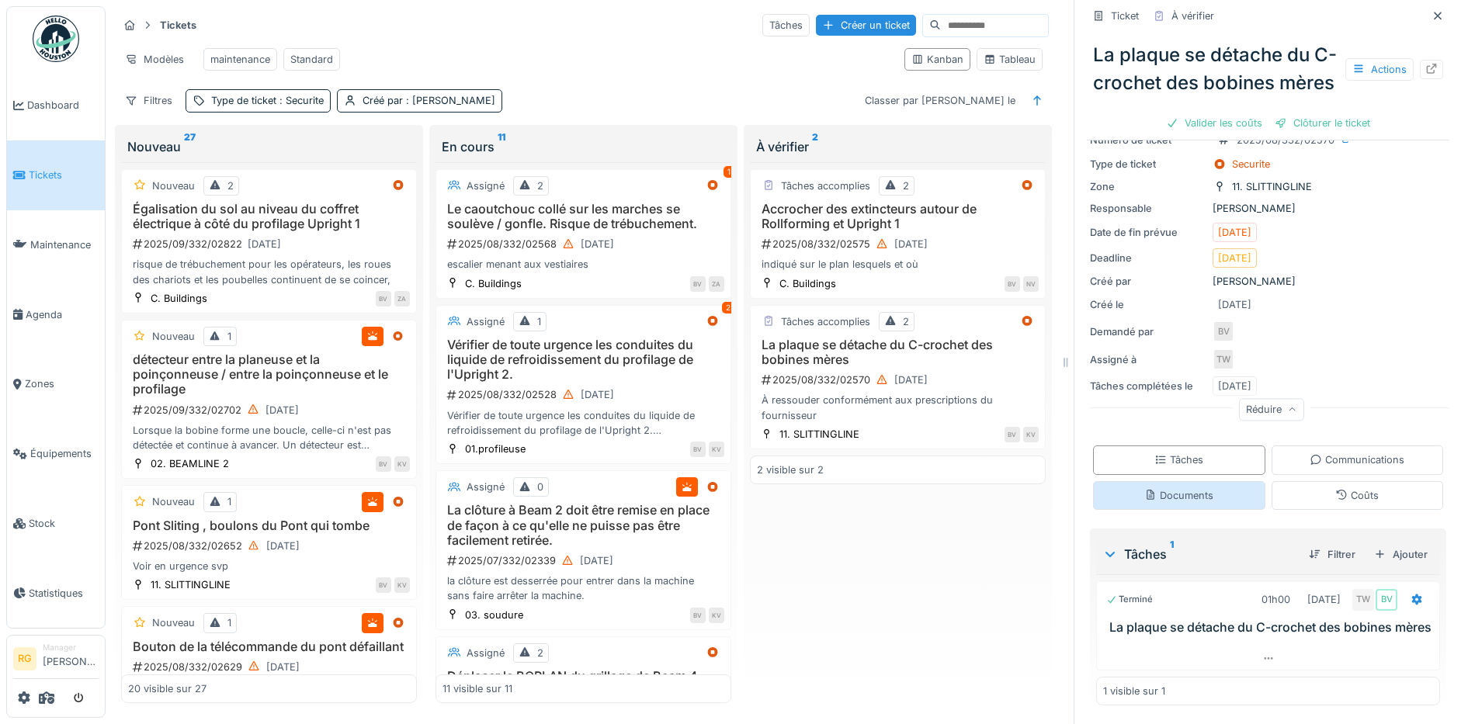
click at [1163, 488] on div "Documents" at bounding box center [1178, 495] width 69 height 15
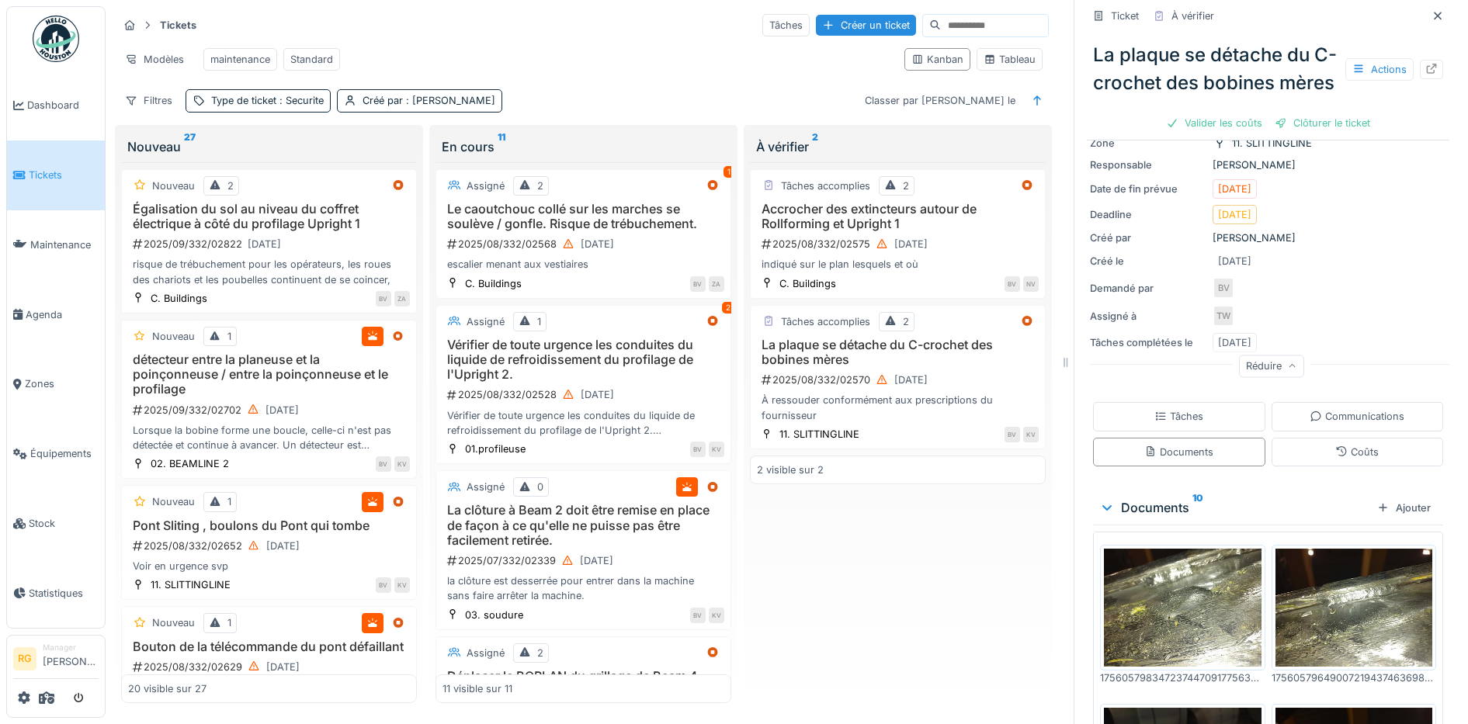
scroll to position [15, 0]
click at [1183, 424] on div "Tâches" at bounding box center [1178, 416] width 49 height 15
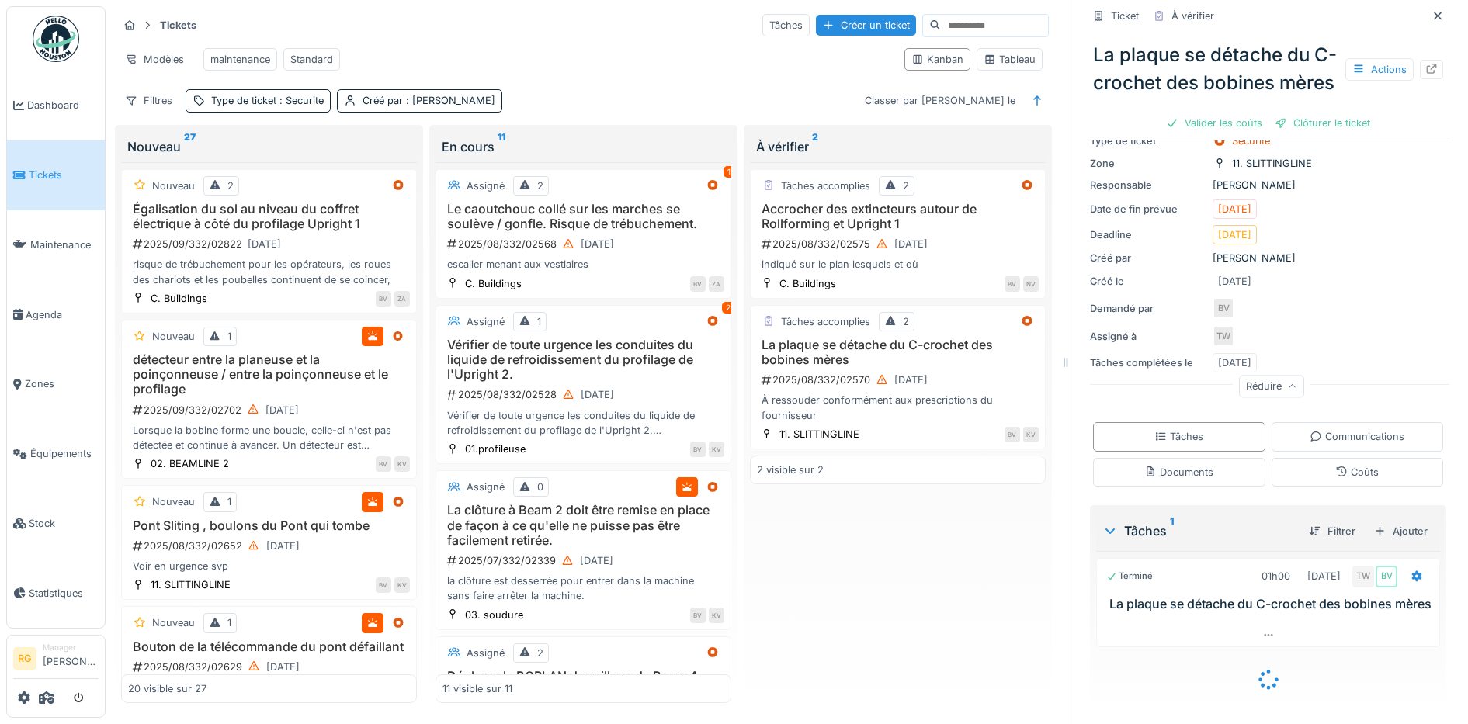
scroll to position [130, 0]
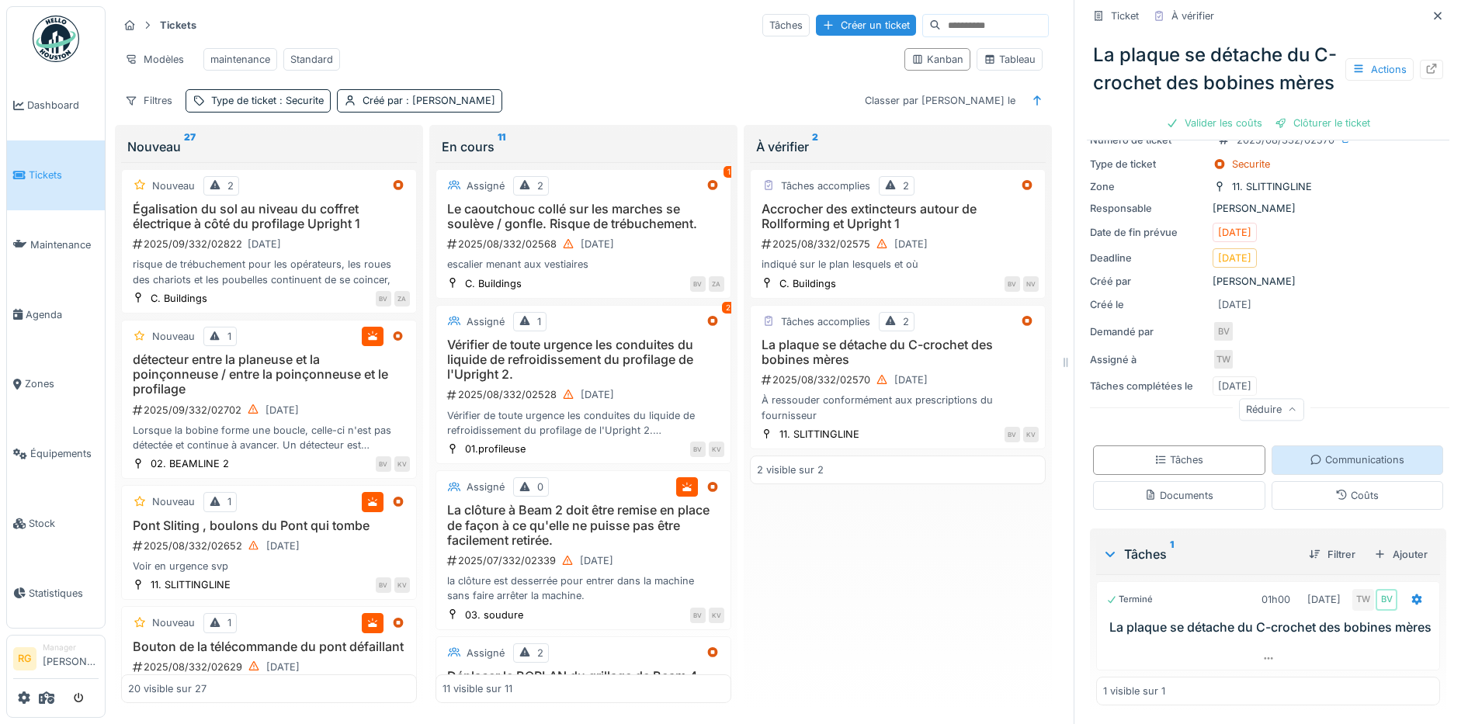
click at [1353, 453] on div "Communications" at bounding box center [1356, 460] width 95 height 15
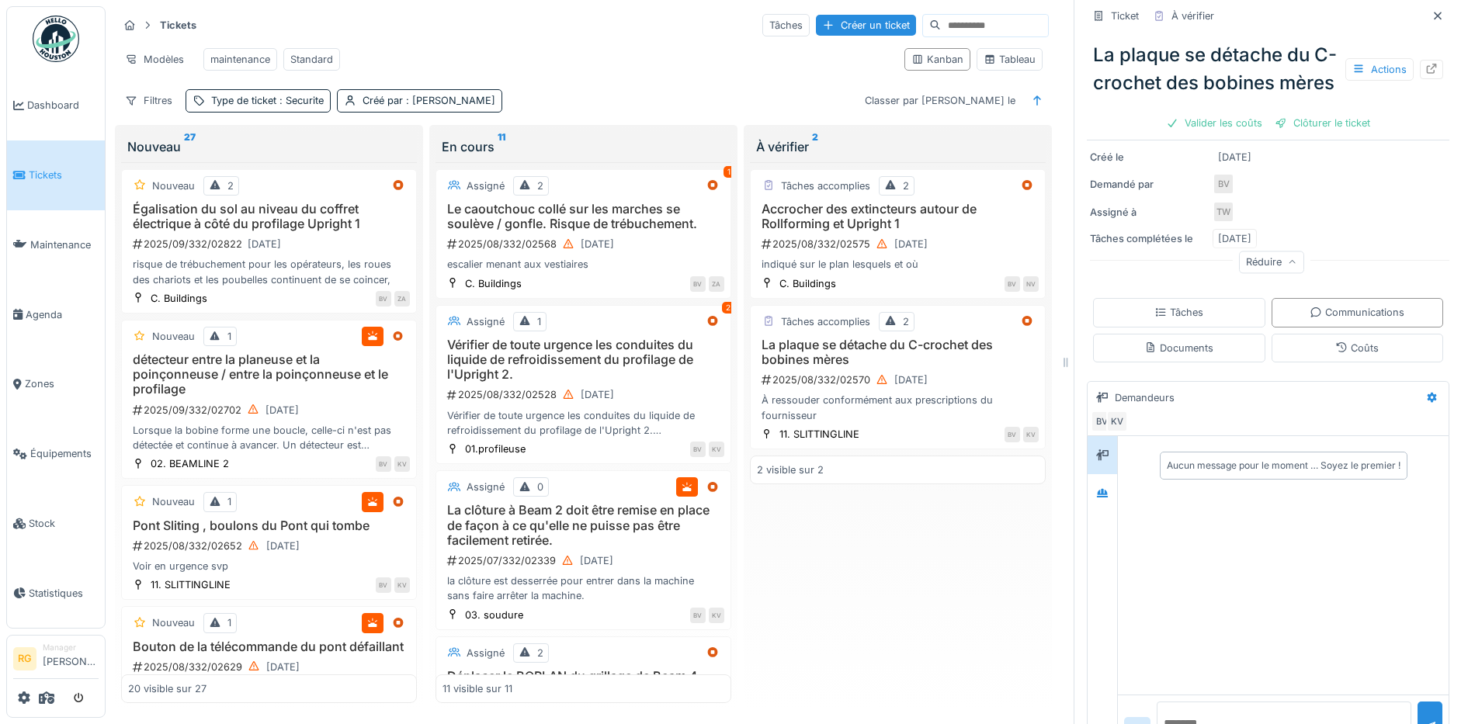
scroll to position [307, 0]
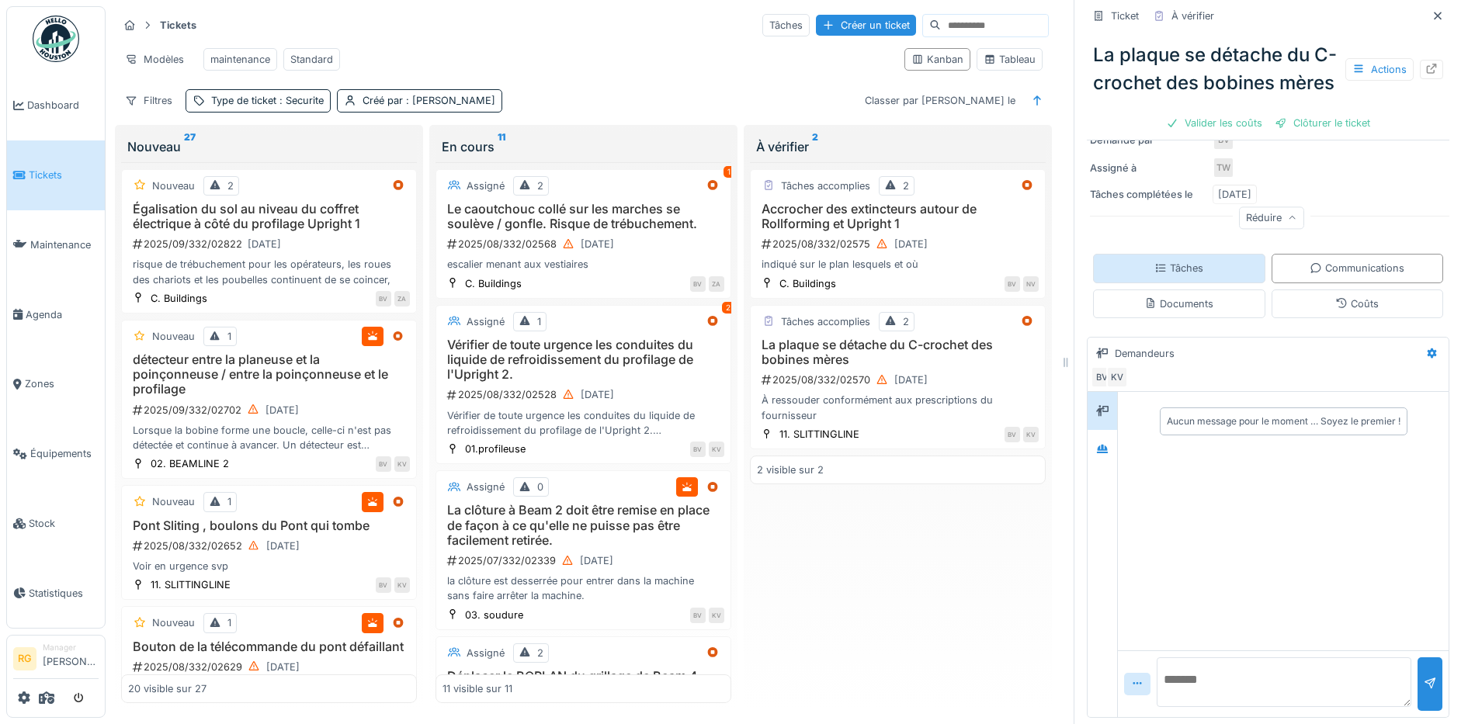
click at [1172, 261] on div "Tâches" at bounding box center [1178, 268] width 49 height 15
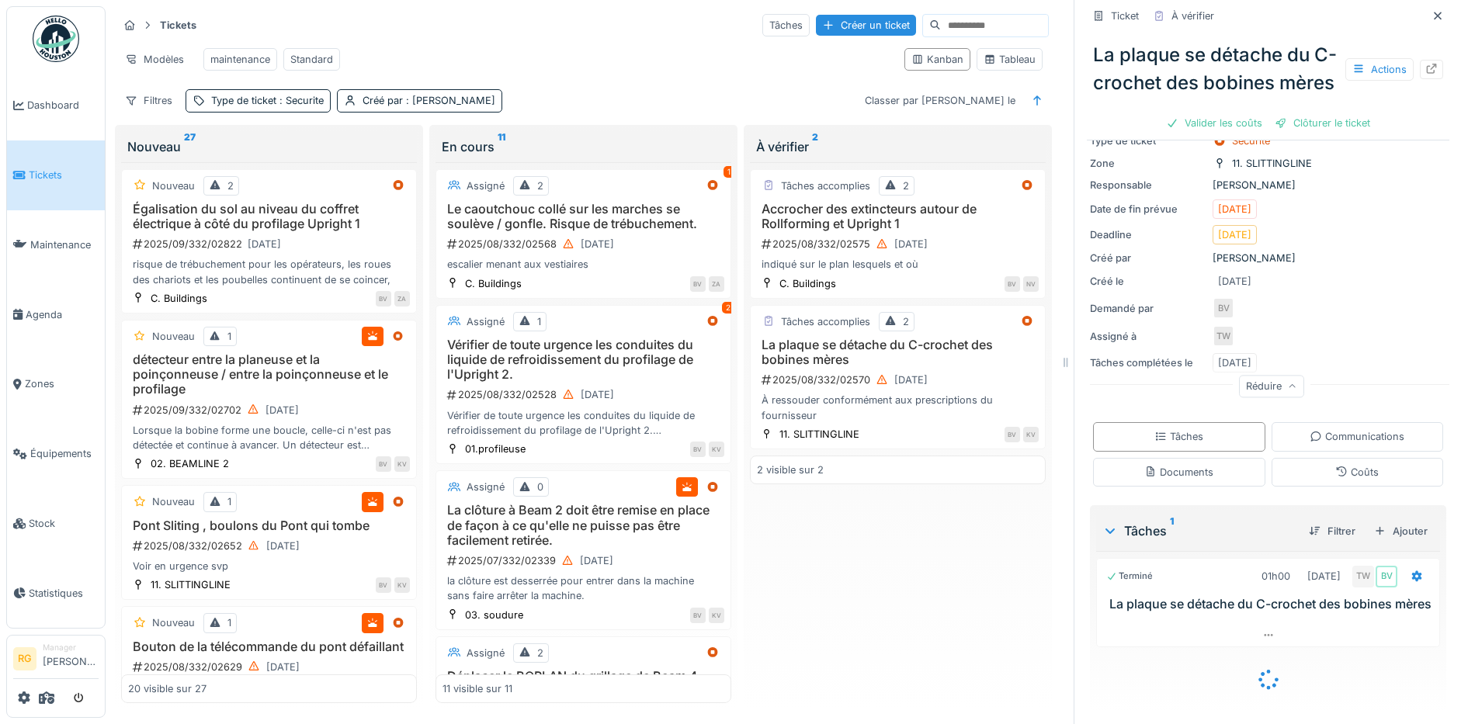
scroll to position [130, 0]
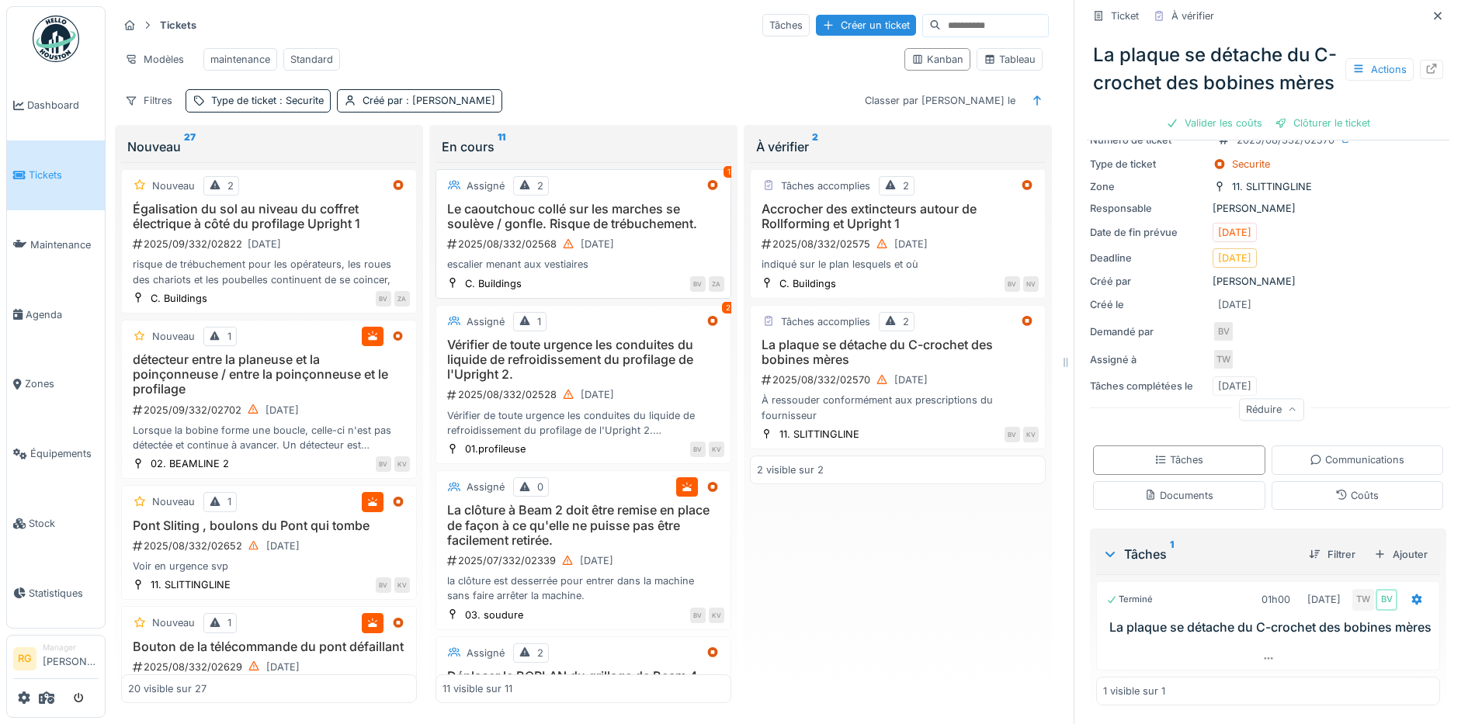
click at [648, 255] on div "Le caoutchouc collé sur les marches se soulève / gonfle. Risque de trébuchement…" at bounding box center [583, 237] width 282 height 71
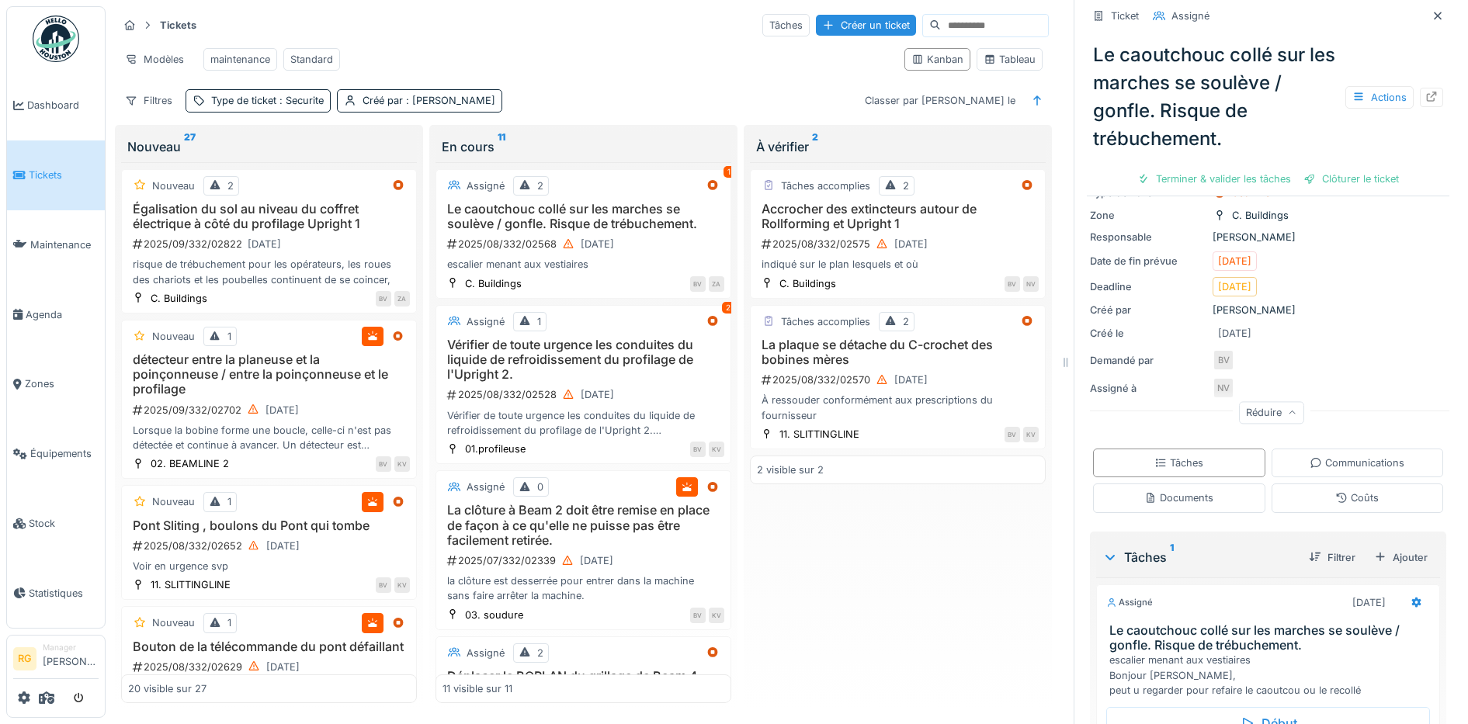
scroll to position [241, 0]
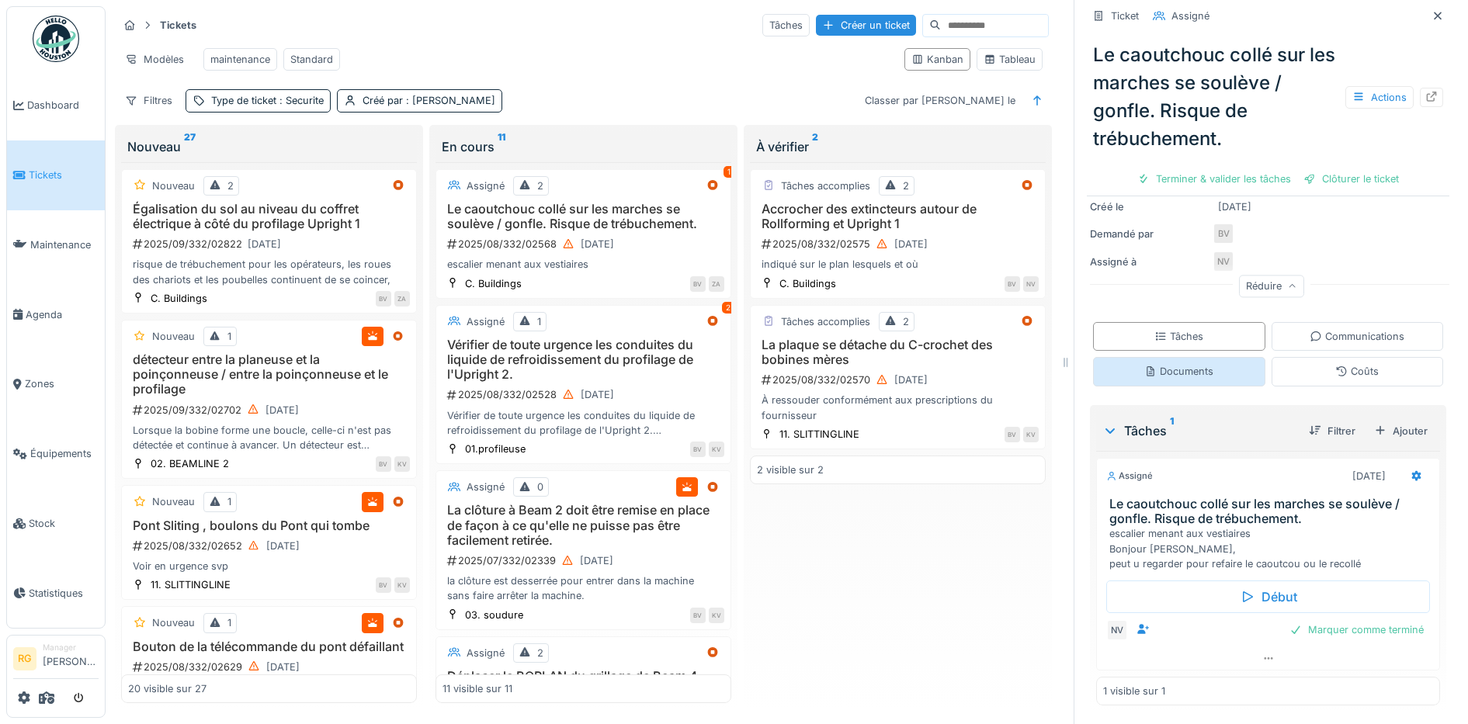
click at [1186, 364] on div "Documents" at bounding box center [1178, 371] width 69 height 15
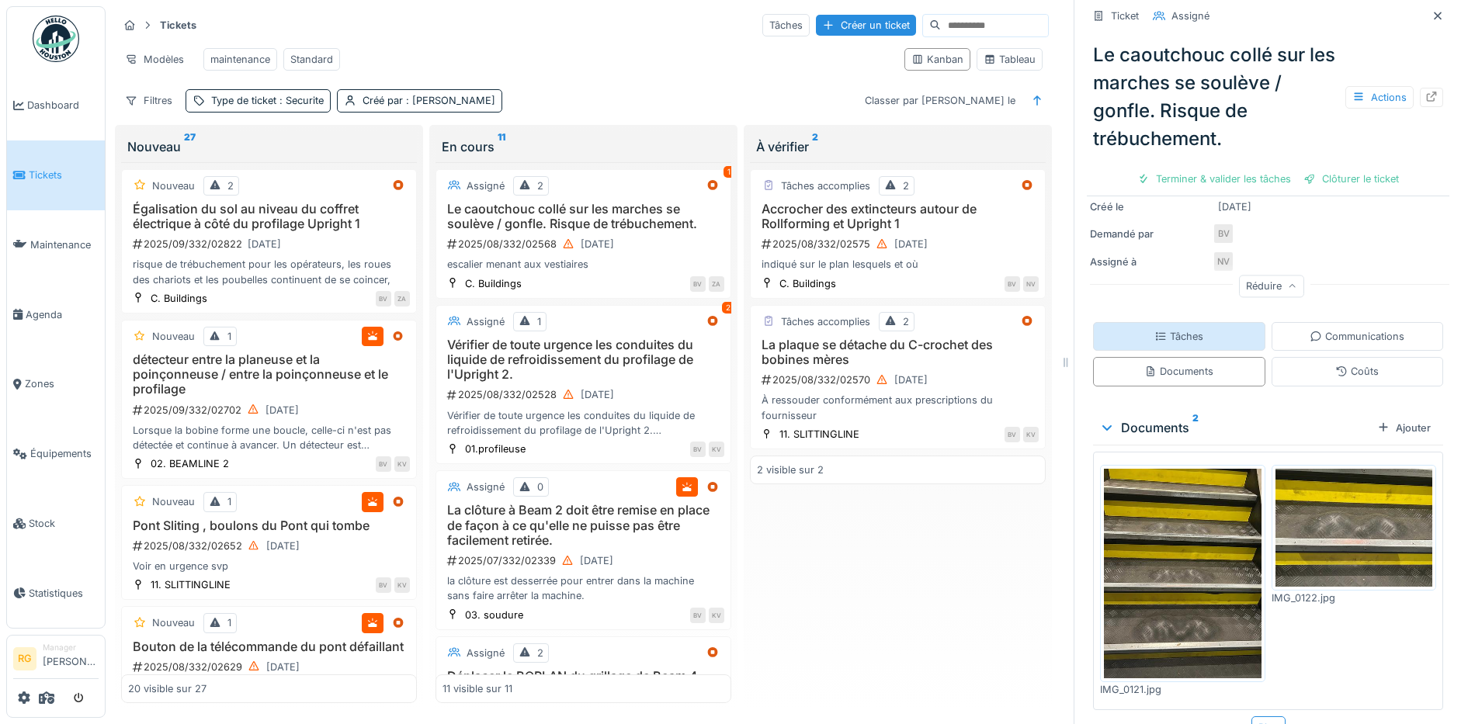
click at [1168, 329] on div "Tâches" at bounding box center [1178, 336] width 49 height 15
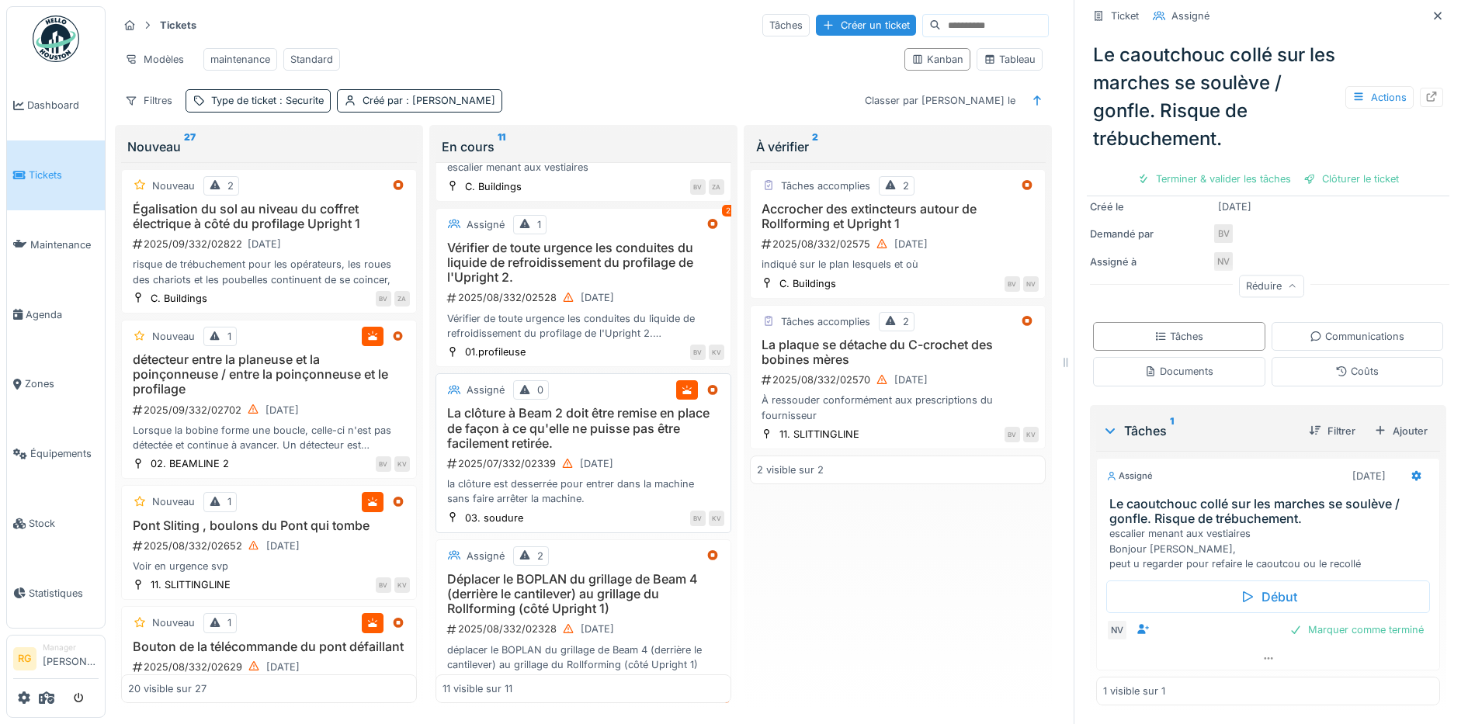
scroll to position [194, 0]
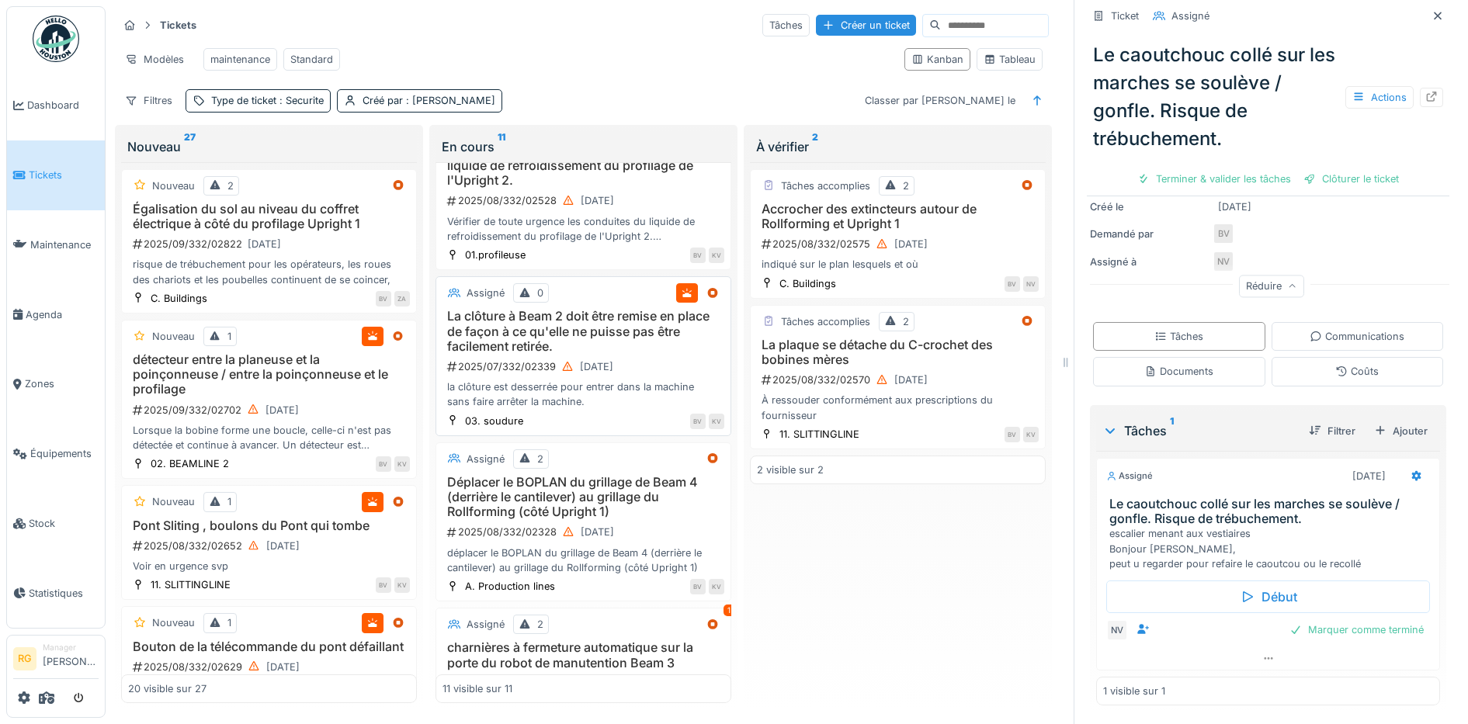
click at [606, 349] on h3 "La clôture à Beam 2 doit être remise en place de façon à ce qu'elle ne puisse p…" at bounding box center [583, 331] width 282 height 45
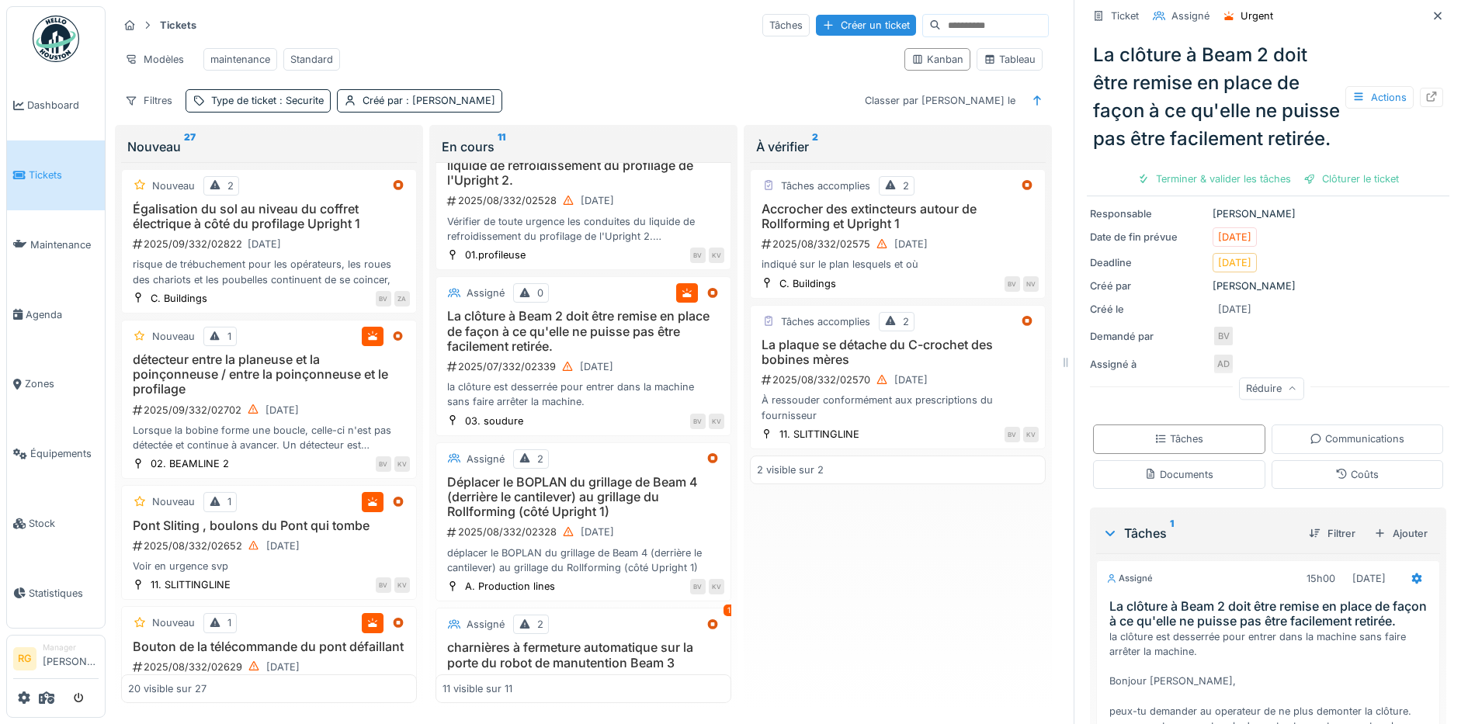
scroll to position [373, 0]
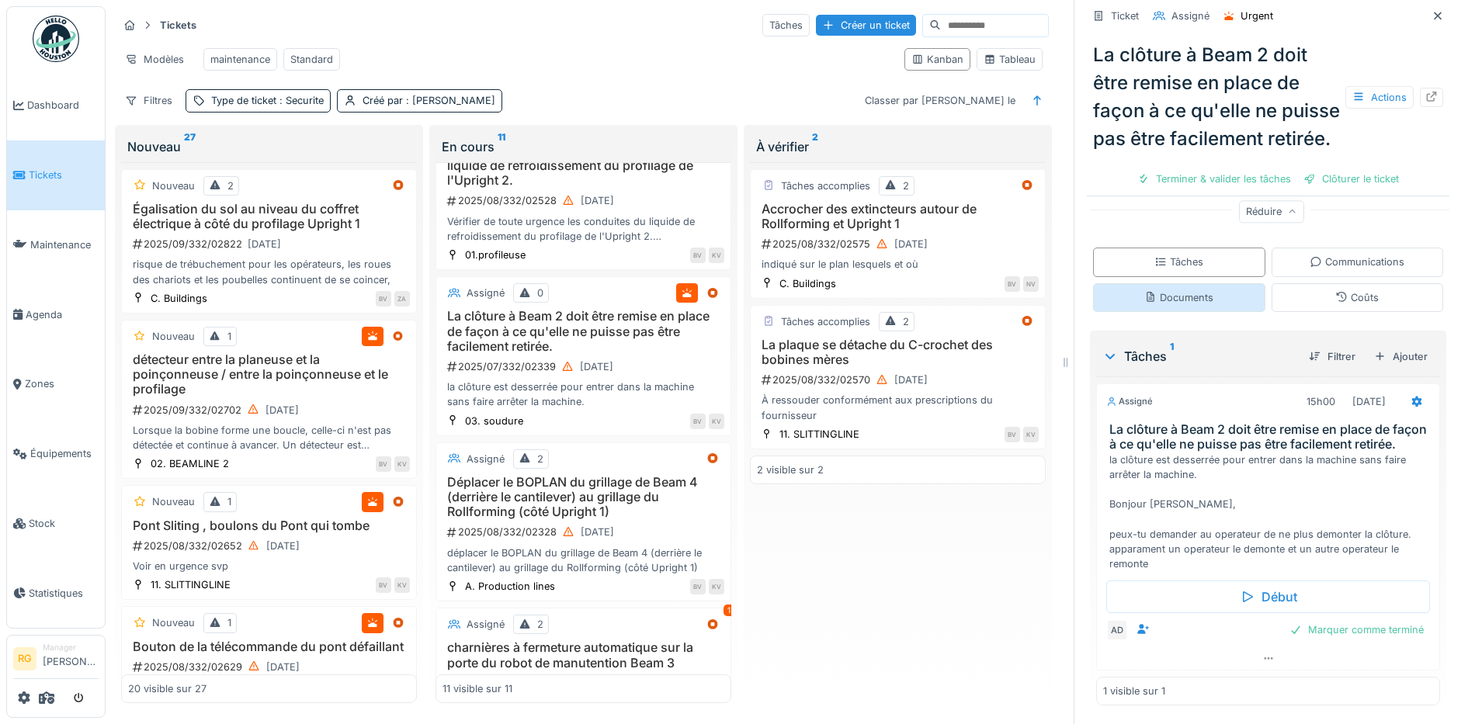
click at [1153, 290] on div "Documents" at bounding box center [1178, 297] width 69 height 15
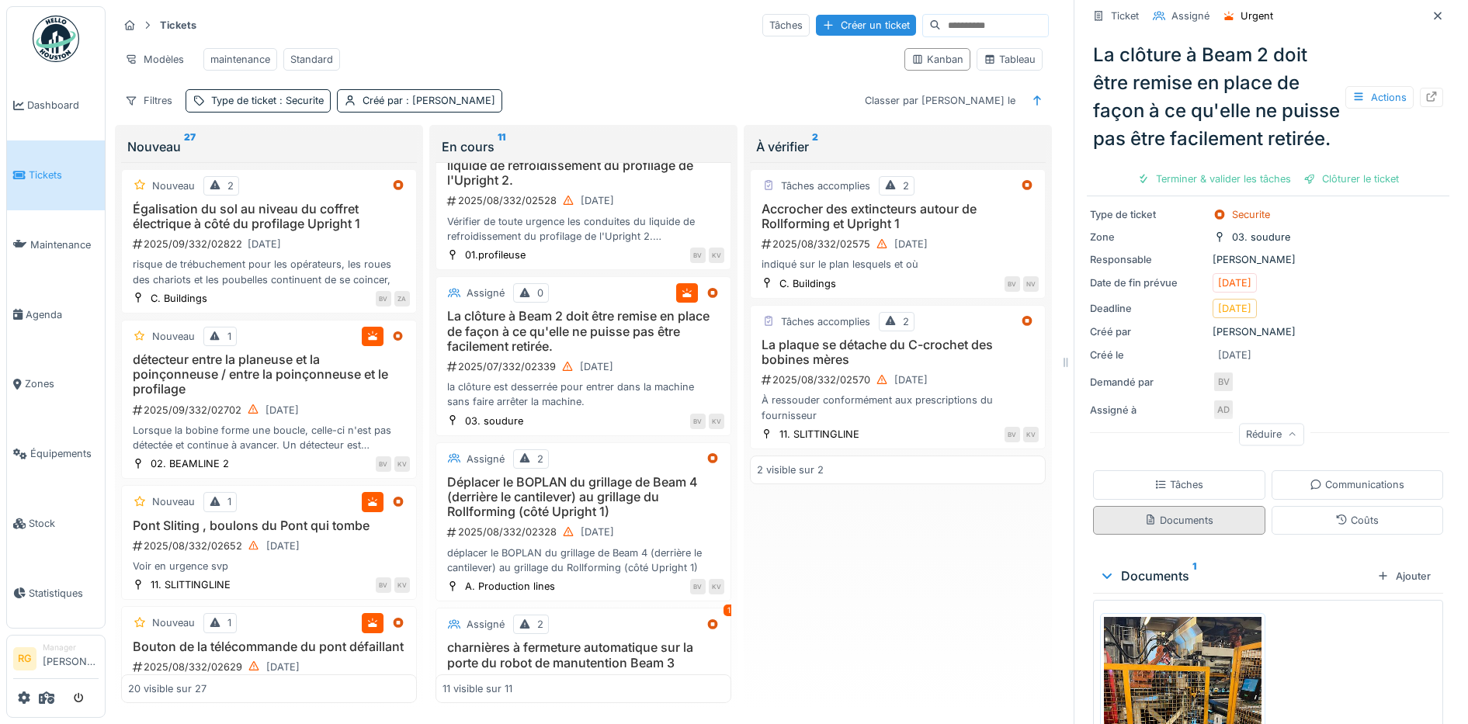
scroll to position [307, 0]
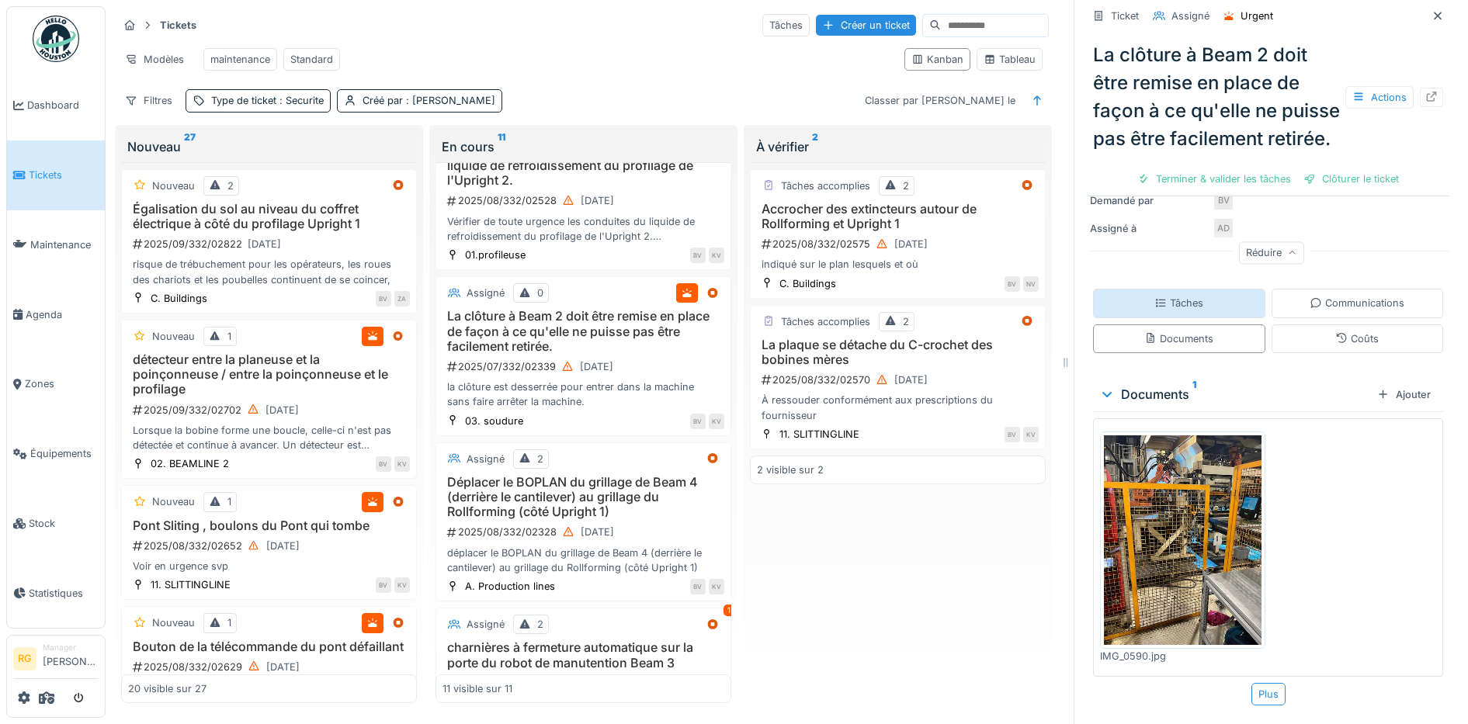
click at [1172, 296] on div "Tâches" at bounding box center [1178, 303] width 49 height 15
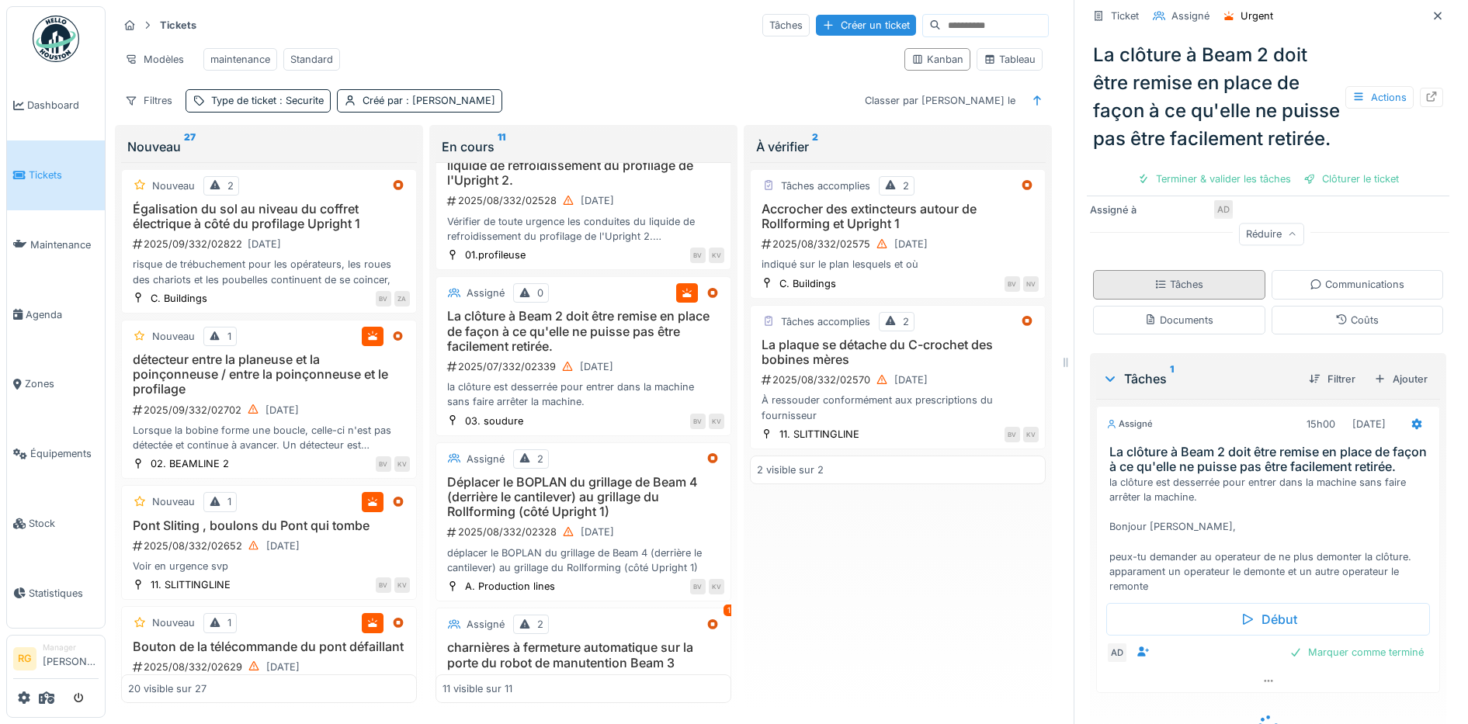
scroll to position [373, 0]
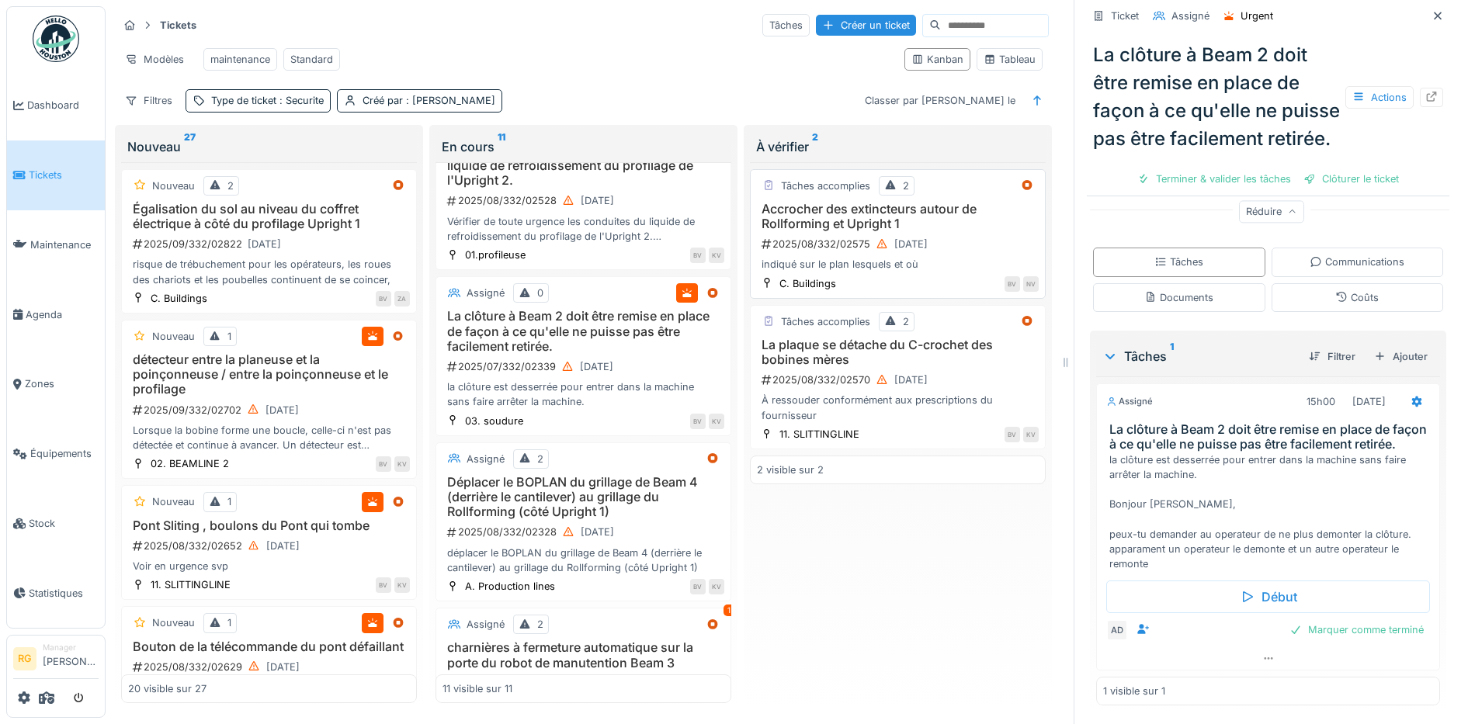
click at [954, 237] on div "2025/08/332/02575 [DATE]" at bounding box center [899, 243] width 279 height 19
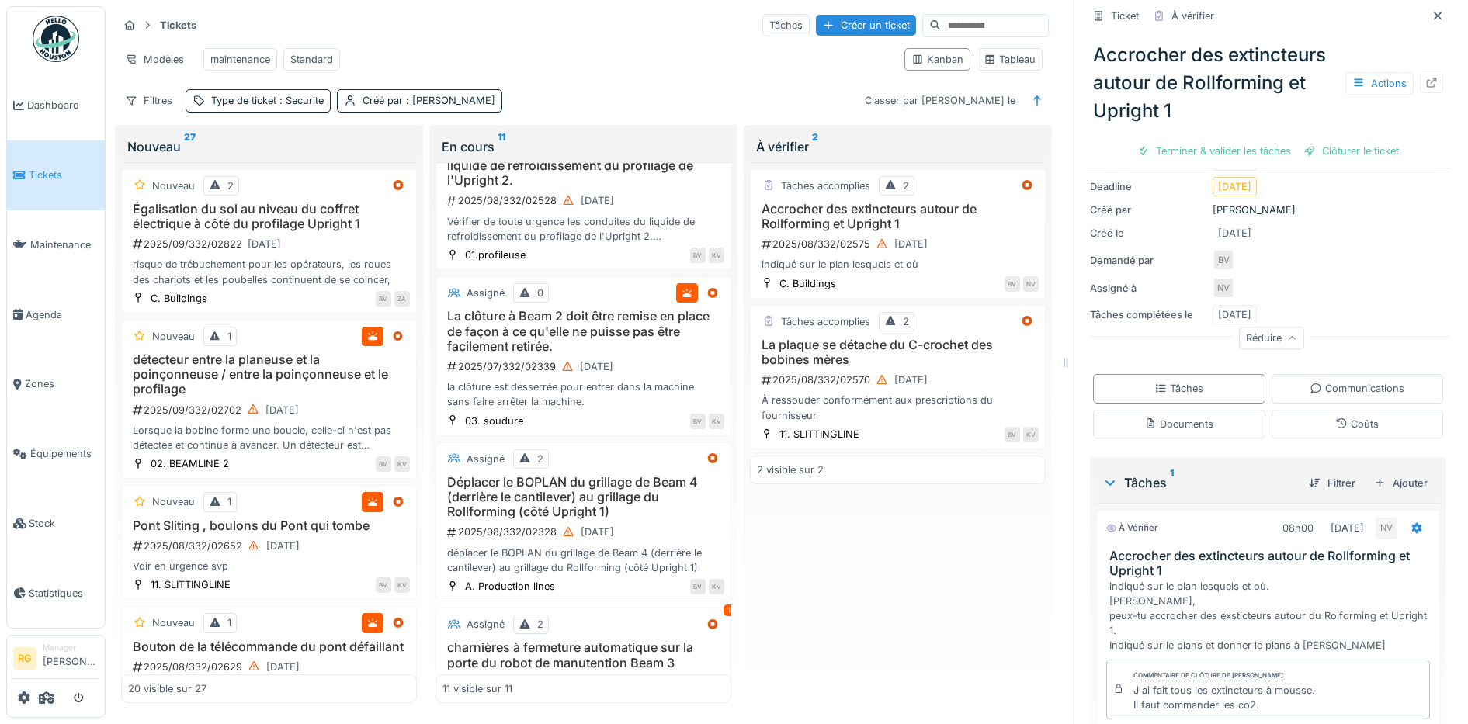
scroll to position [290, 0]
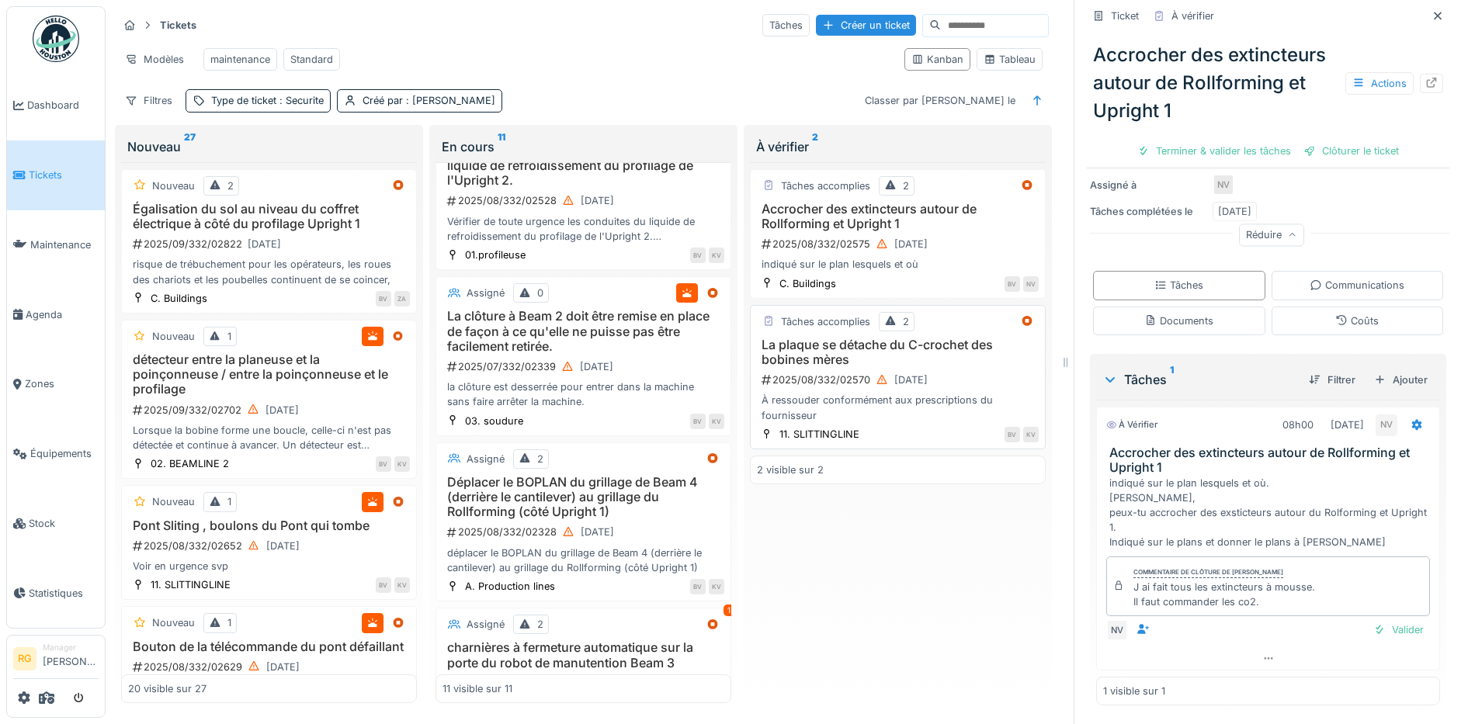
click at [953, 371] on div "2025/08/332/02570 [DATE]" at bounding box center [899, 379] width 279 height 19
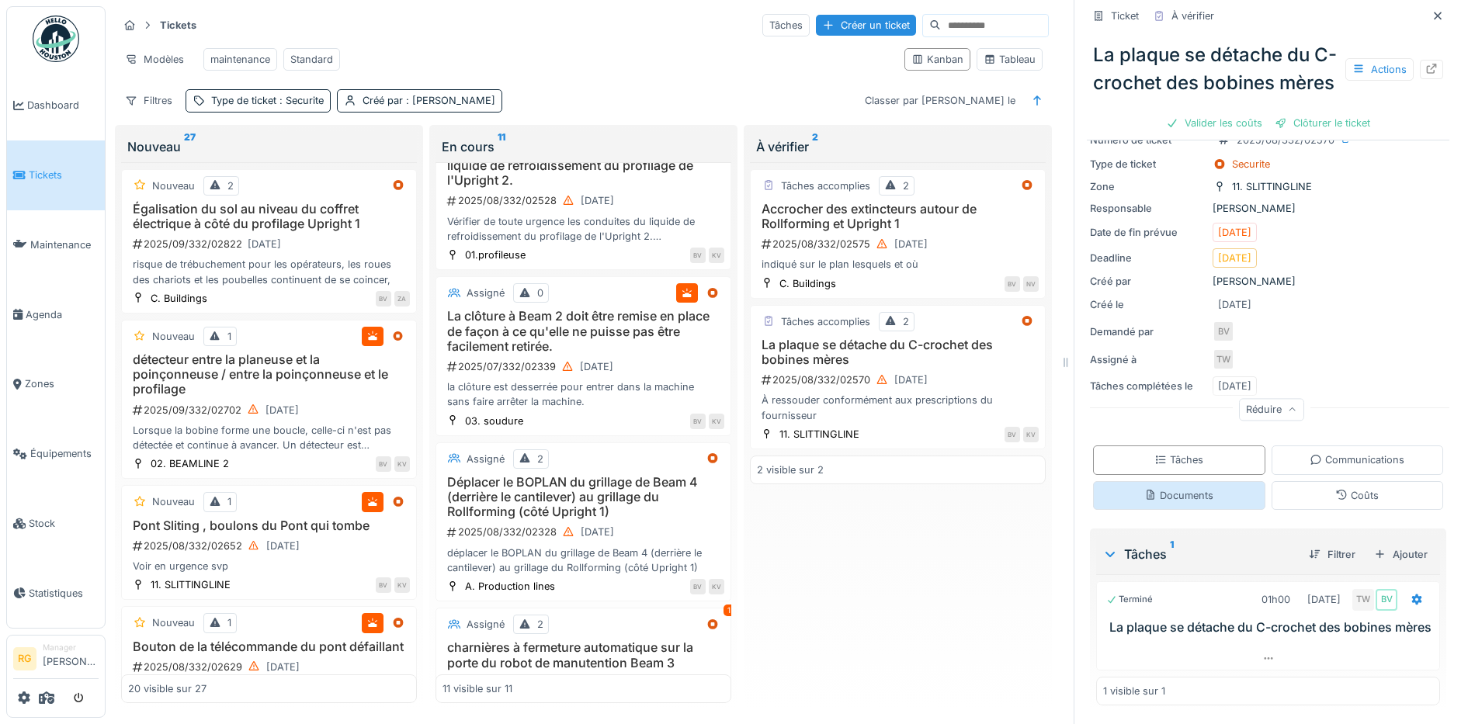
scroll to position [130, 0]
click at [1181, 488] on div "Documents" at bounding box center [1178, 495] width 69 height 15
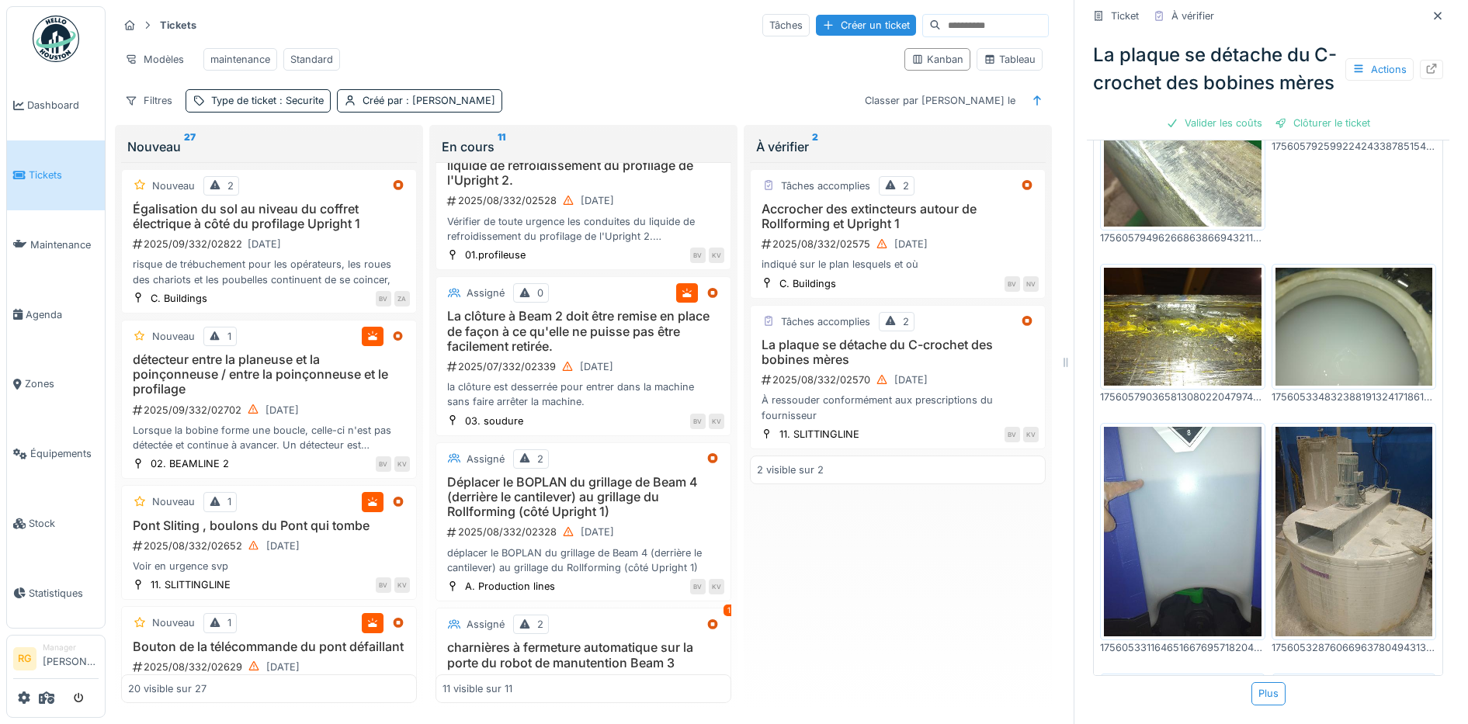
scroll to position [0, 0]
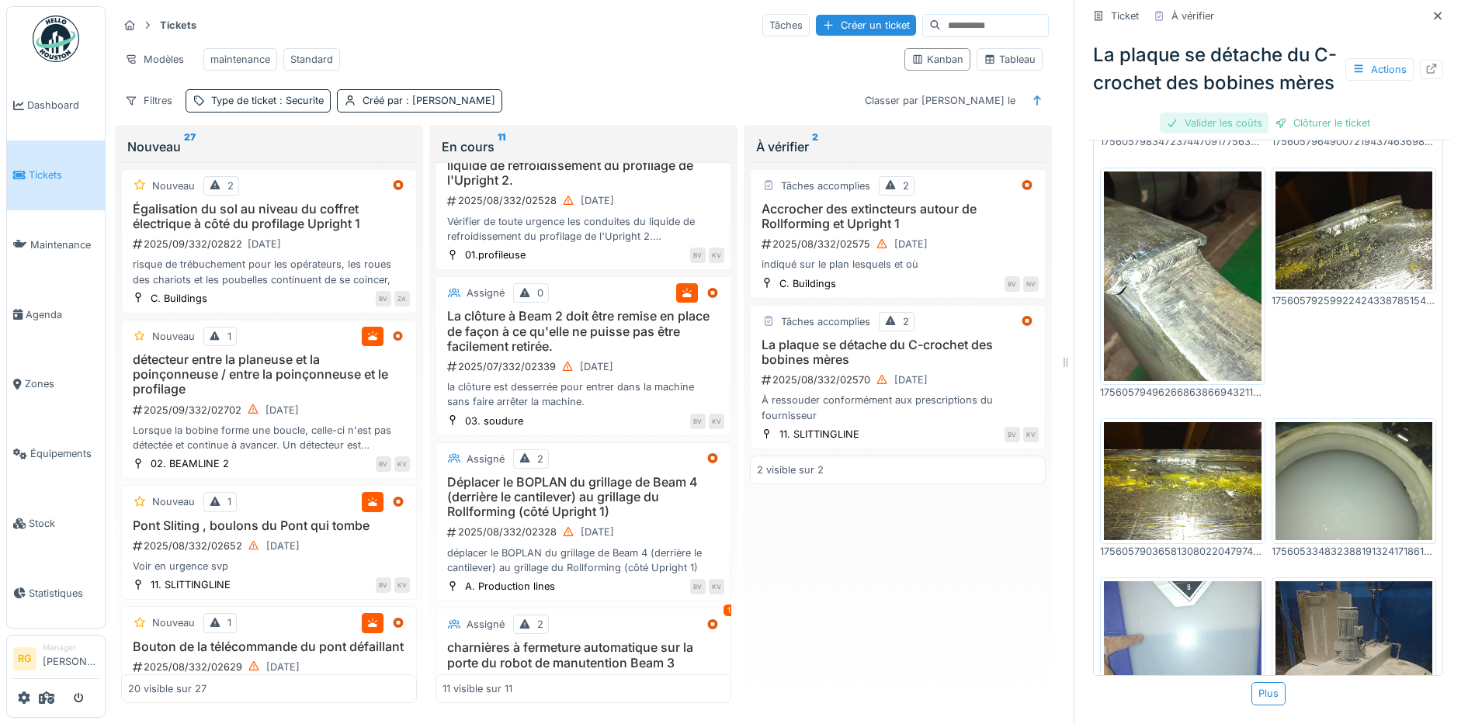
click at [1194, 133] on div "Valider les coûts" at bounding box center [1214, 123] width 109 height 21
click at [1247, 133] on div "Clôturer le ticket" at bounding box center [1268, 123] width 108 height 21
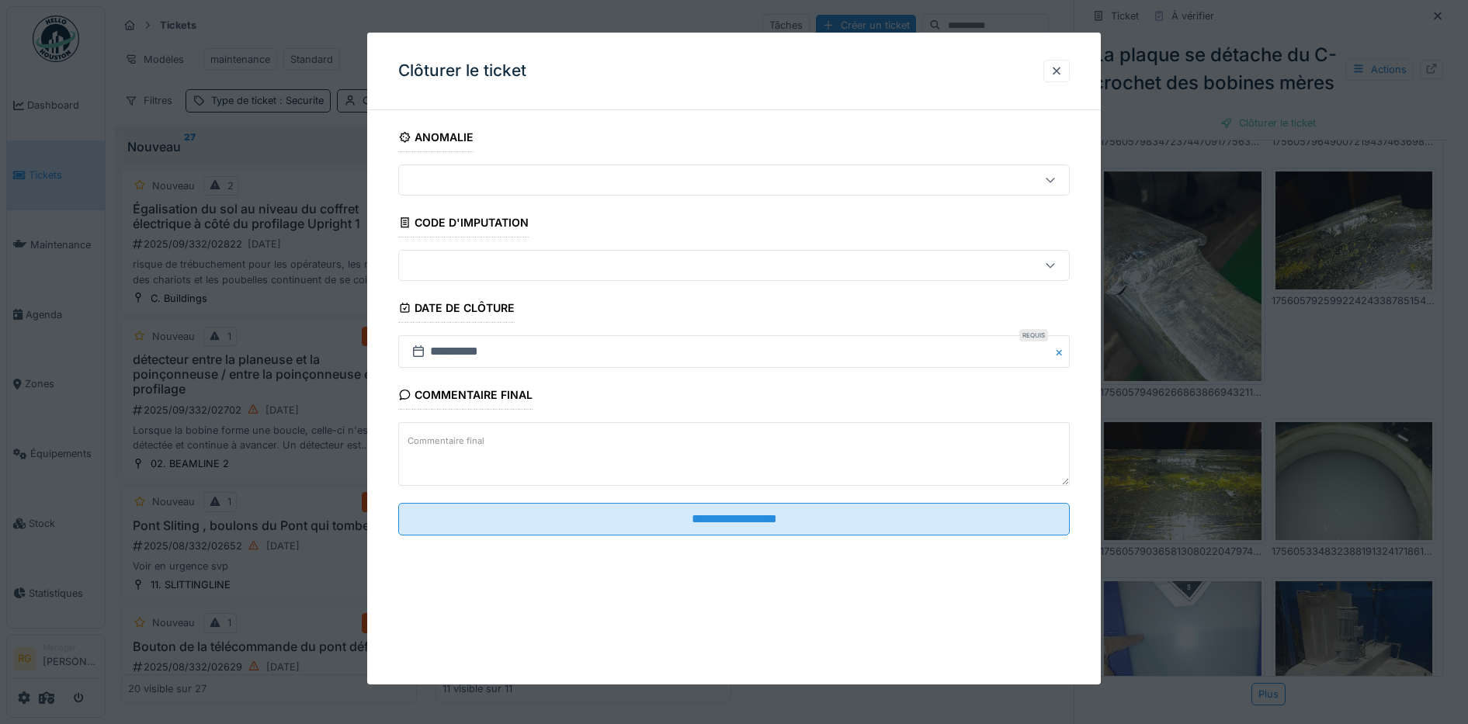
click at [592, 444] on textarea "Commentaire final" at bounding box center [734, 454] width 672 height 64
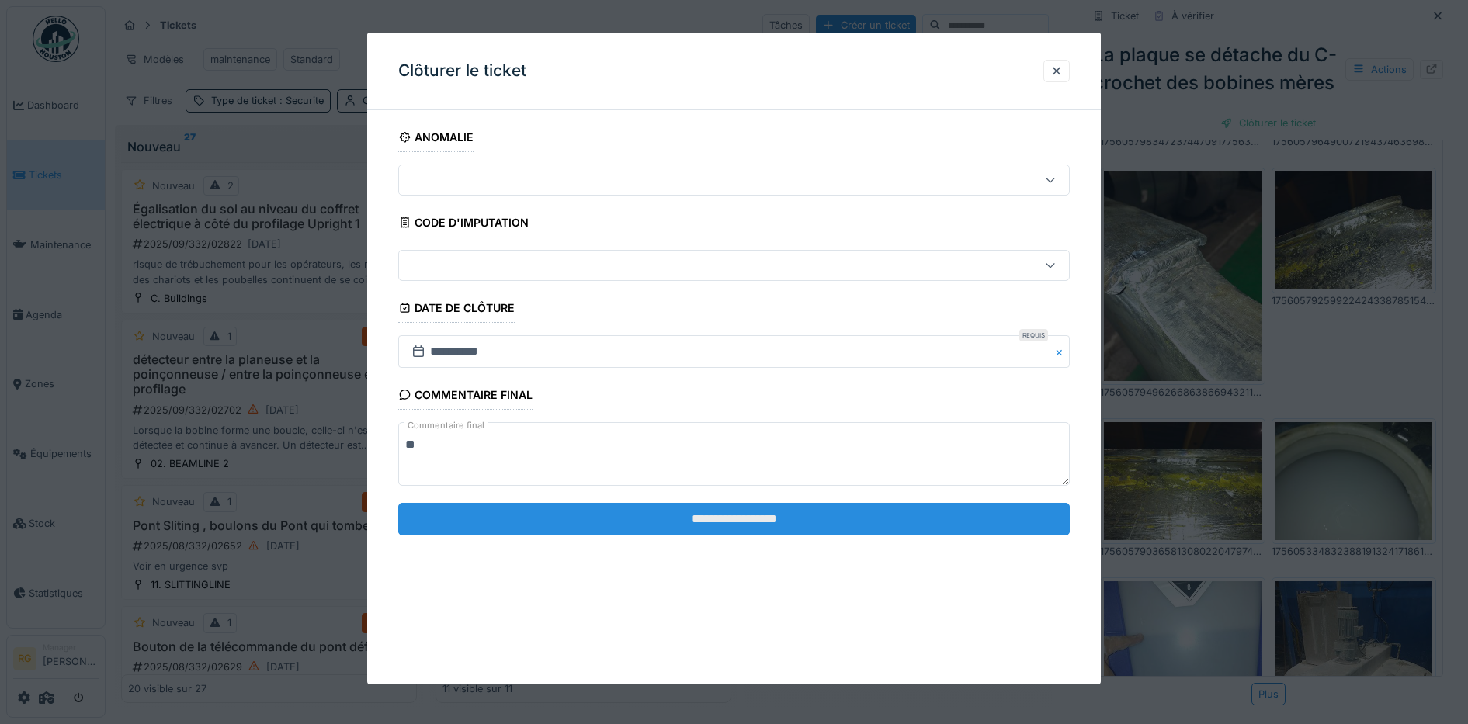
type textarea "**"
click at [709, 516] on input "**********" at bounding box center [734, 519] width 672 height 33
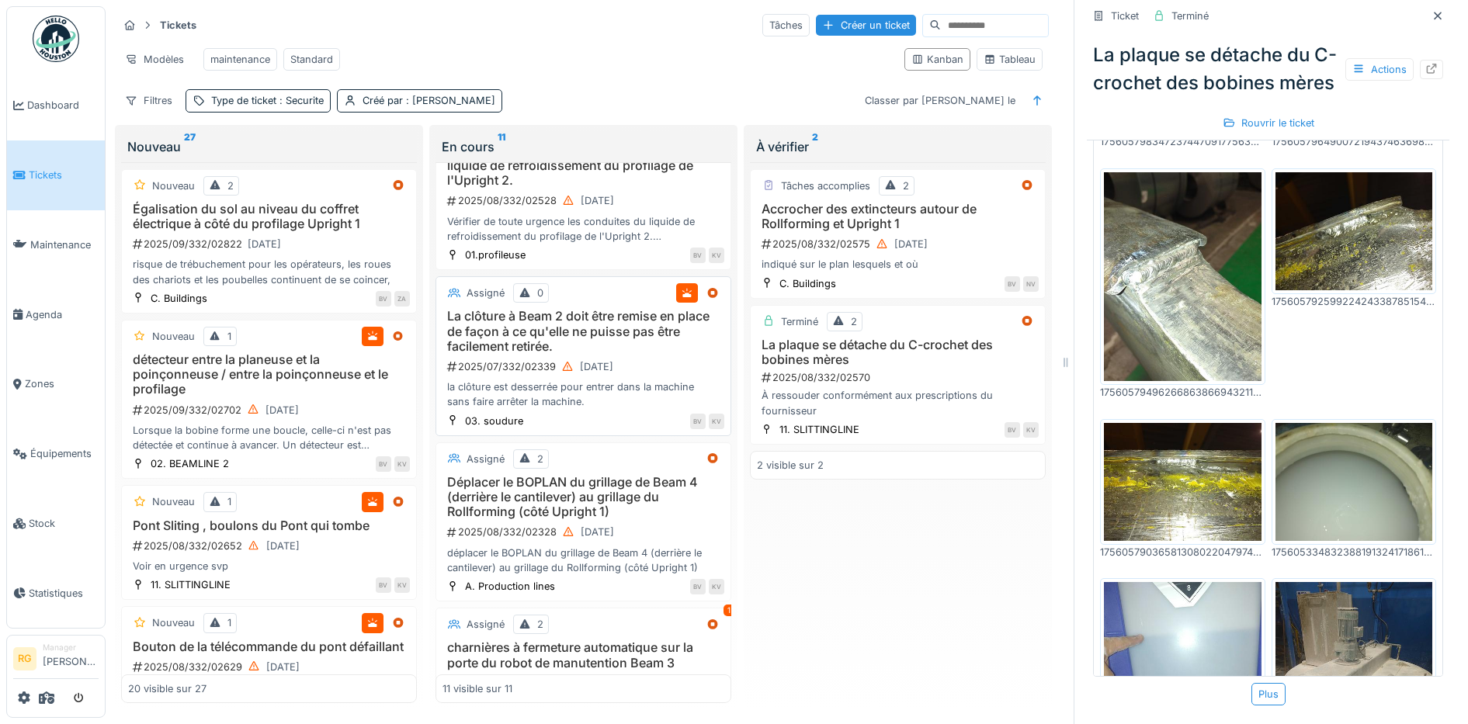
scroll to position [0, 0]
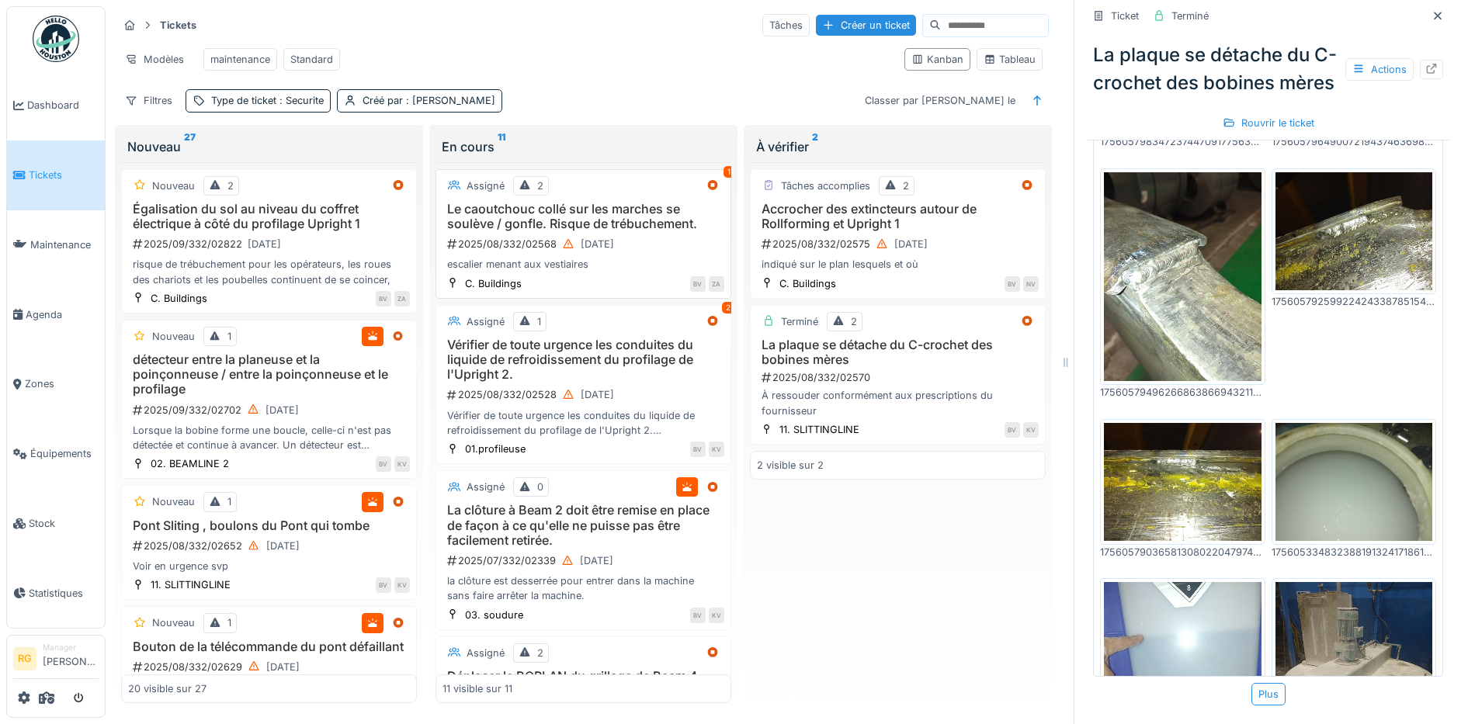
click at [636, 254] on div "2025/08/332/02568 [DATE]" at bounding box center [585, 243] width 279 height 19
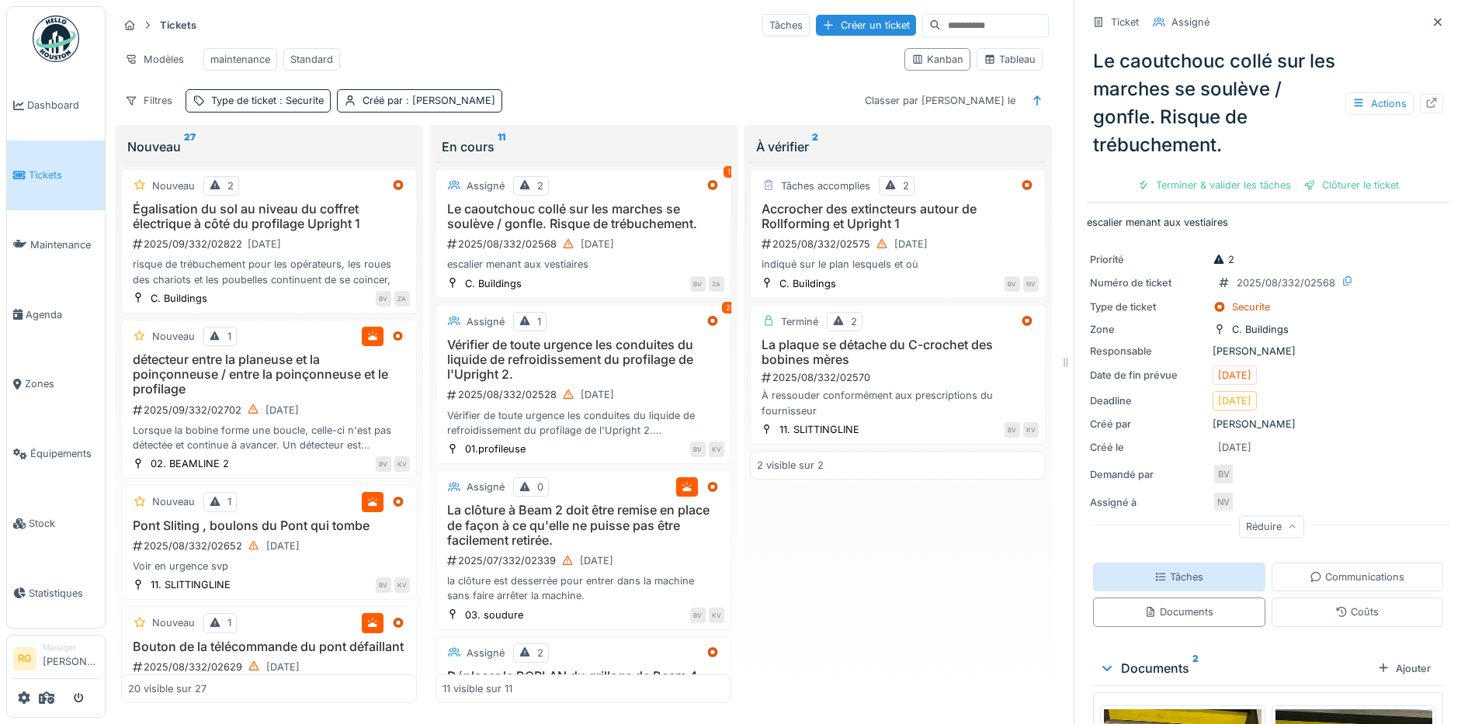
click at [1154, 574] on icon at bounding box center [1160, 577] width 12 height 10
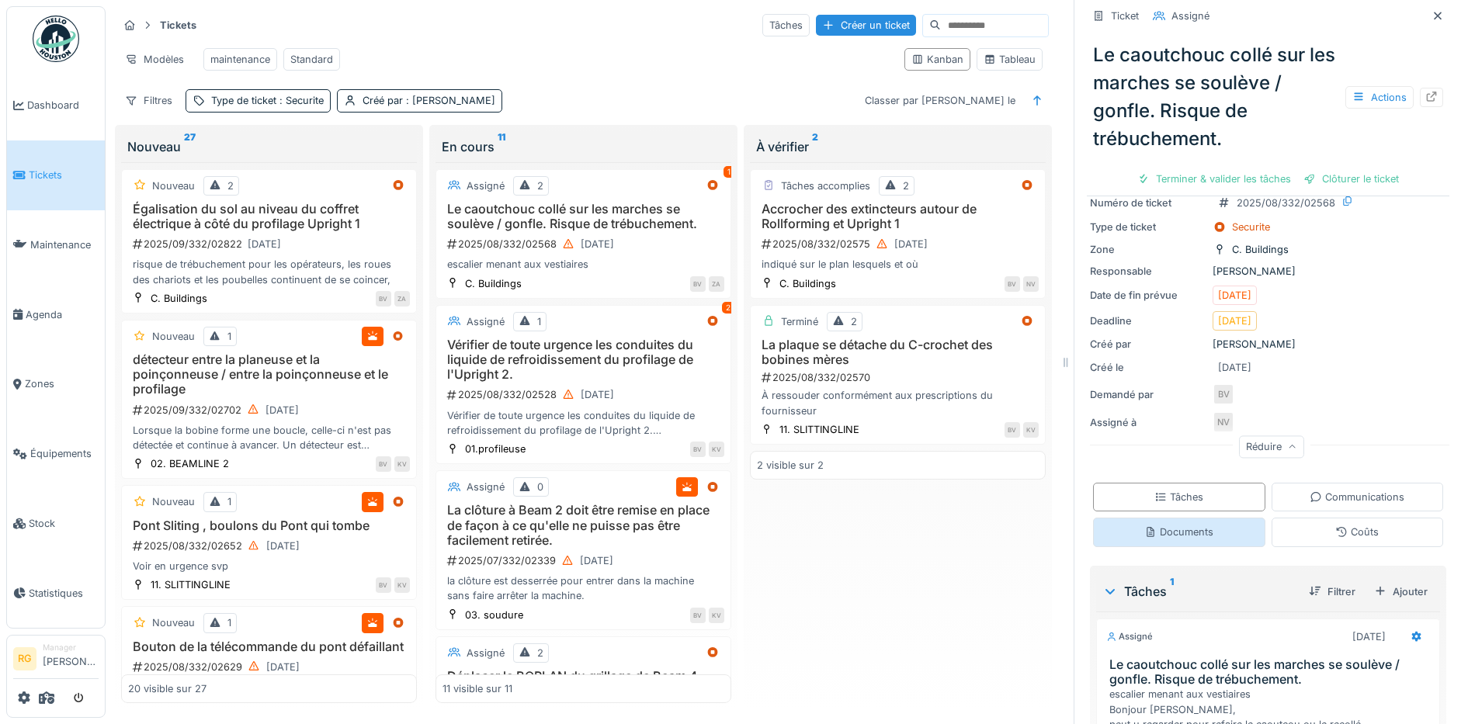
scroll to position [241, 0]
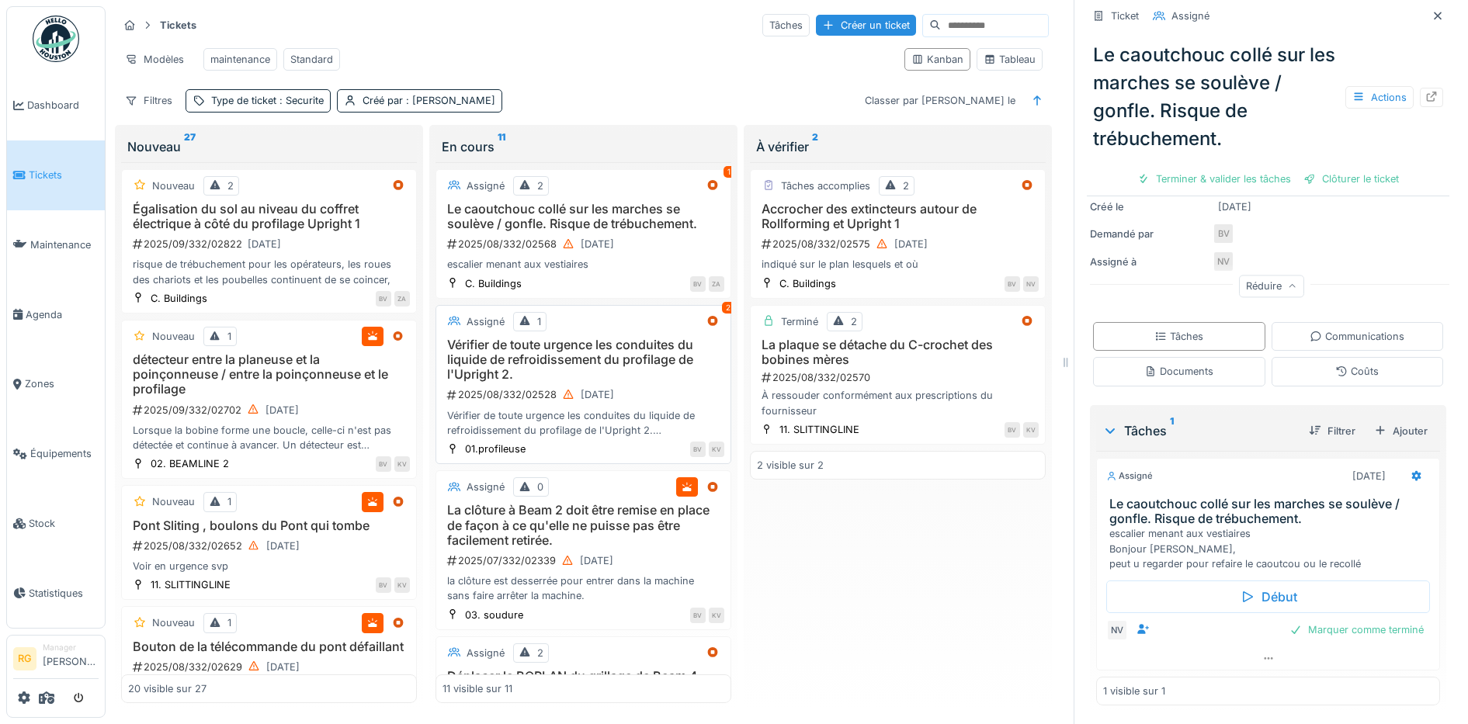
click at [654, 383] on div "Vérifier de toute urgence les conduites du liquide de refroidissement du profil…" at bounding box center [583, 388] width 282 height 100
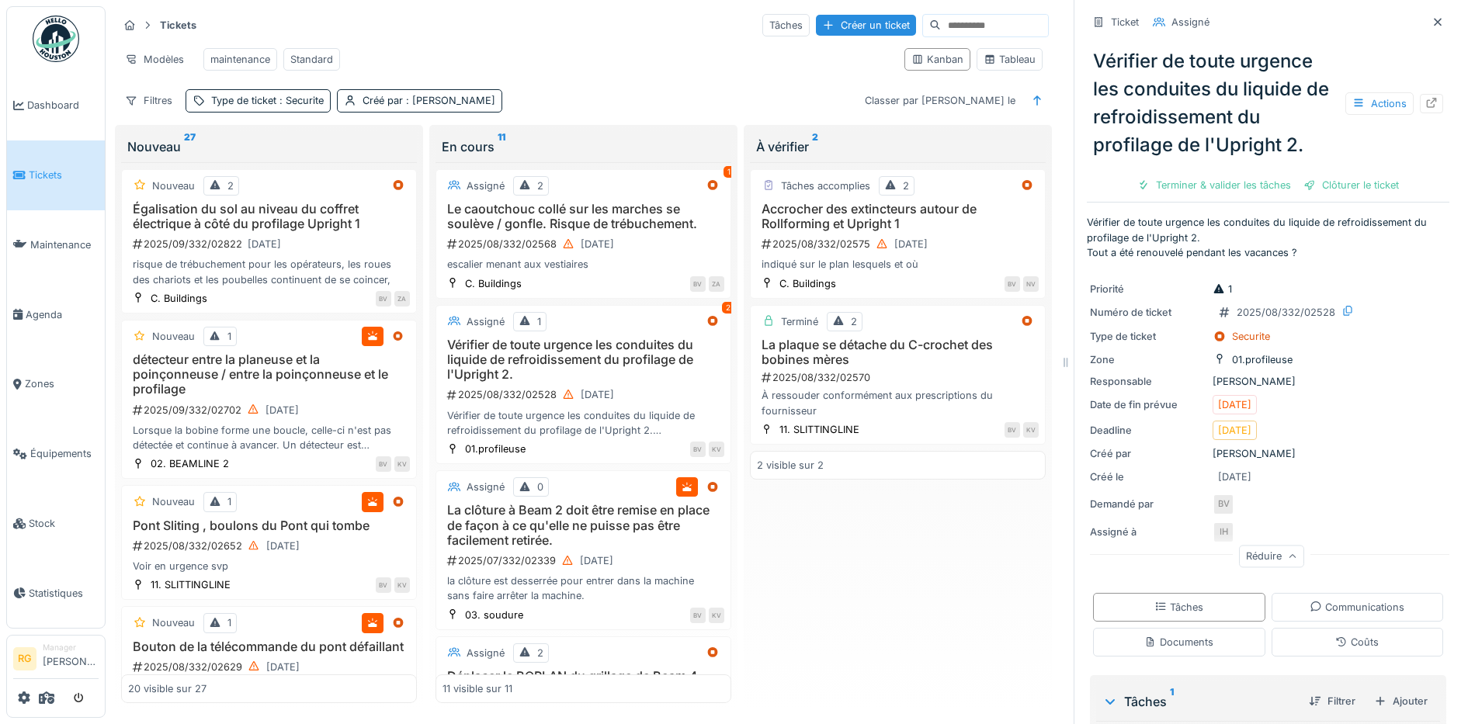
scroll to position [270, 0]
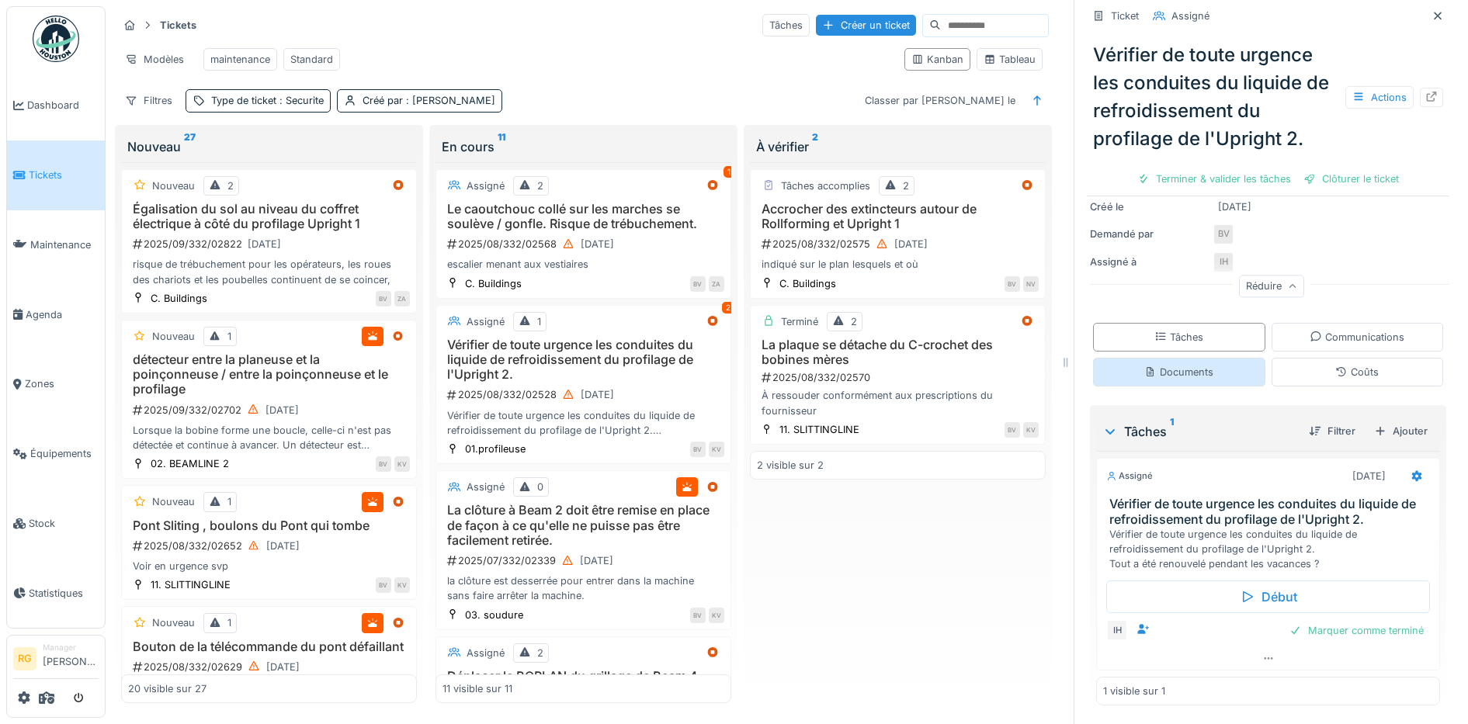
click at [1151, 365] on div "Documents" at bounding box center [1178, 372] width 69 height 15
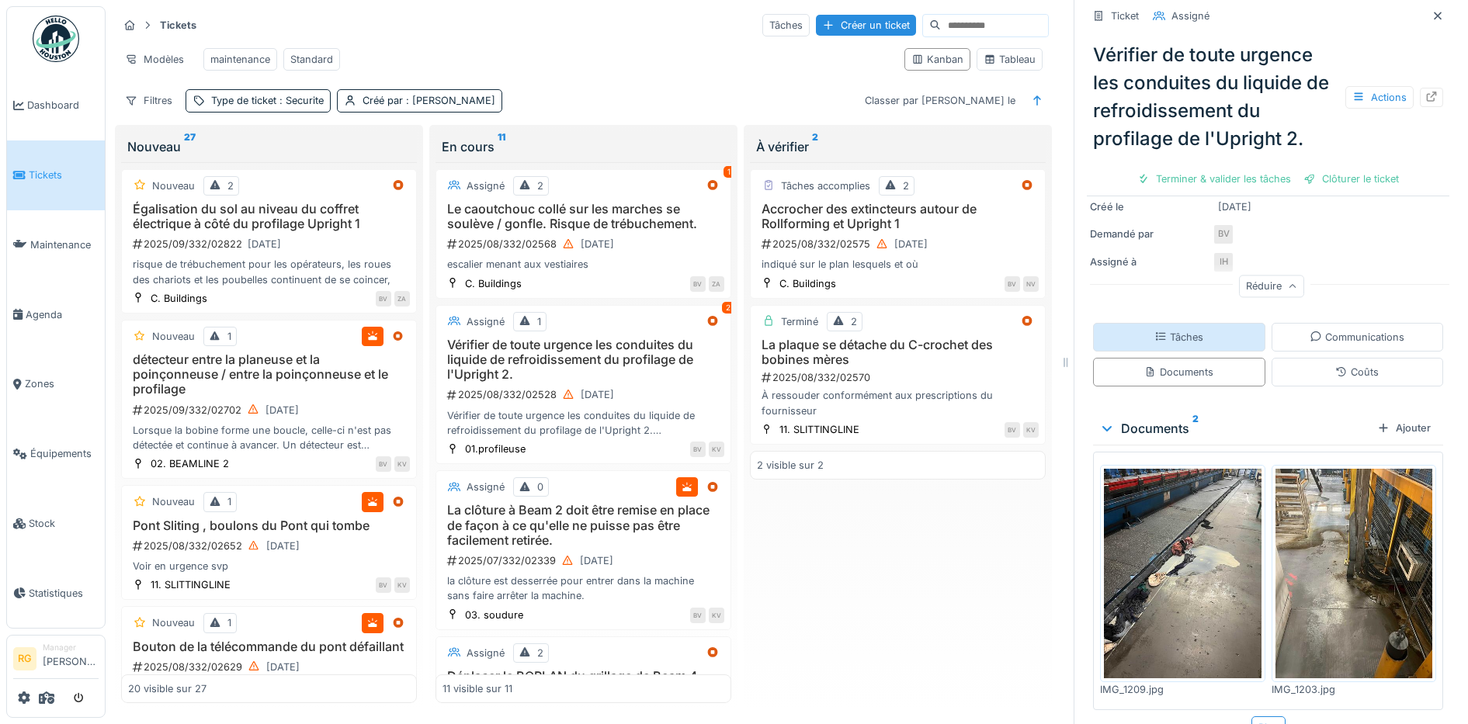
click at [1169, 330] on div "Tâches" at bounding box center [1178, 337] width 49 height 15
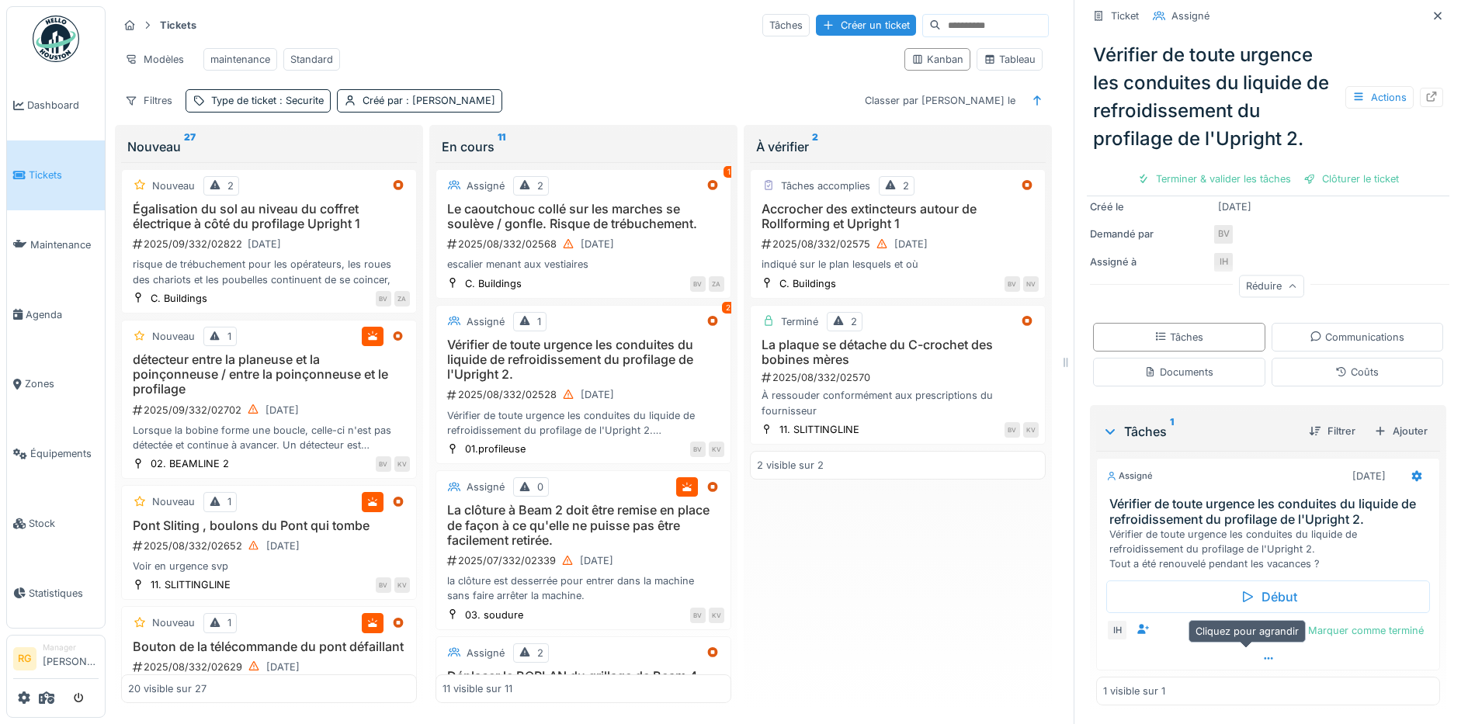
click at [1264, 657] on icon at bounding box center [1268, 658] width 9 height 2
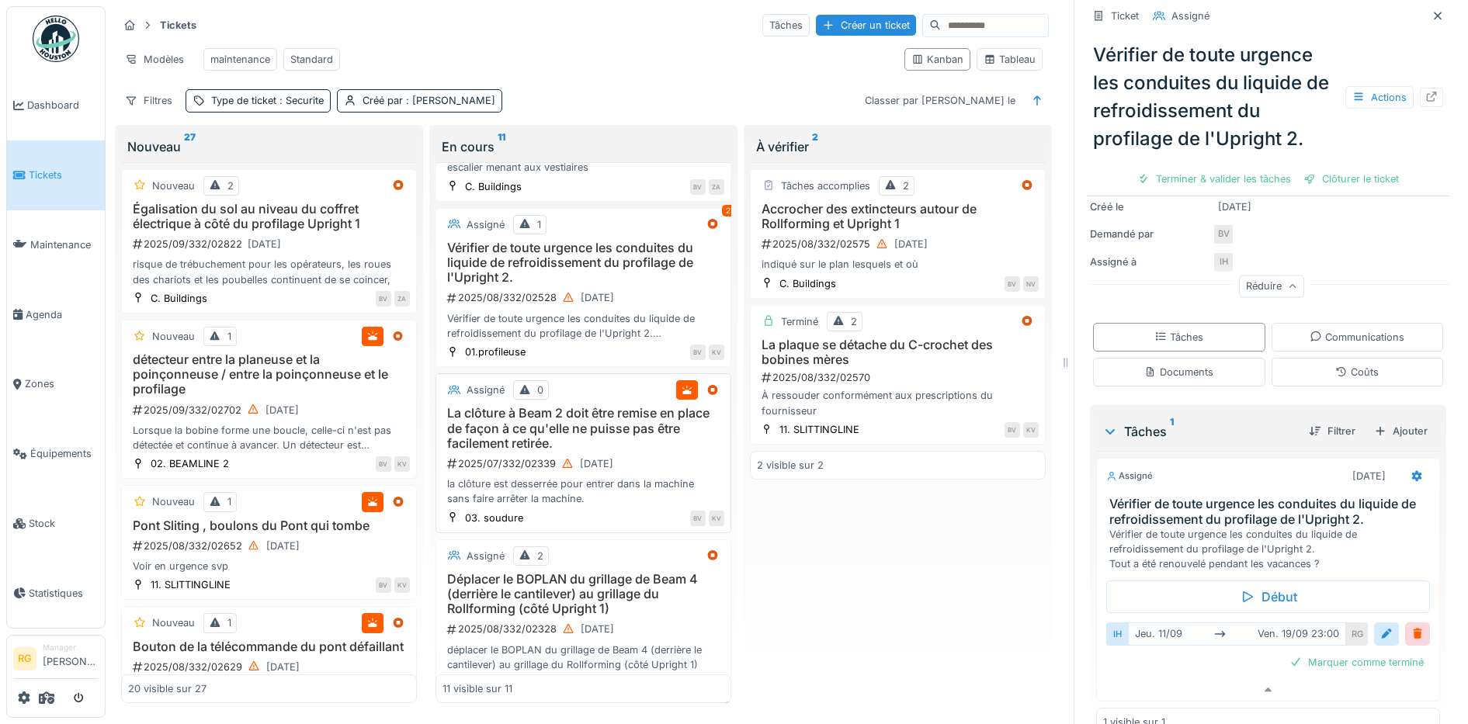
click at [597, 442] on h3 "La clôture à Beam 2 doit être remise en place de façon à ce qu'elle ne puisse p…" at bounding box center [583, 428] width 282 height 45
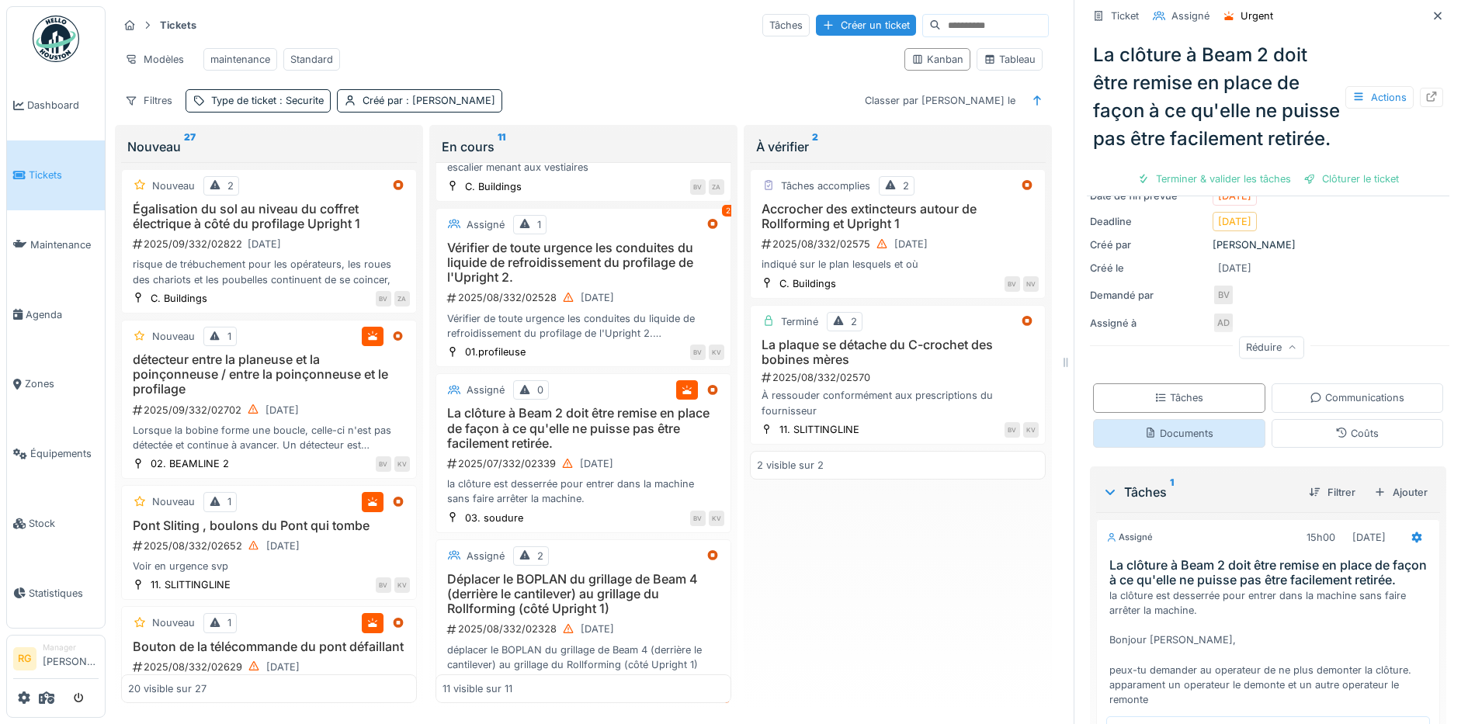
click at [1162, 441] on div "Documents" at bounding box center [1178, 433] width 69 height 15
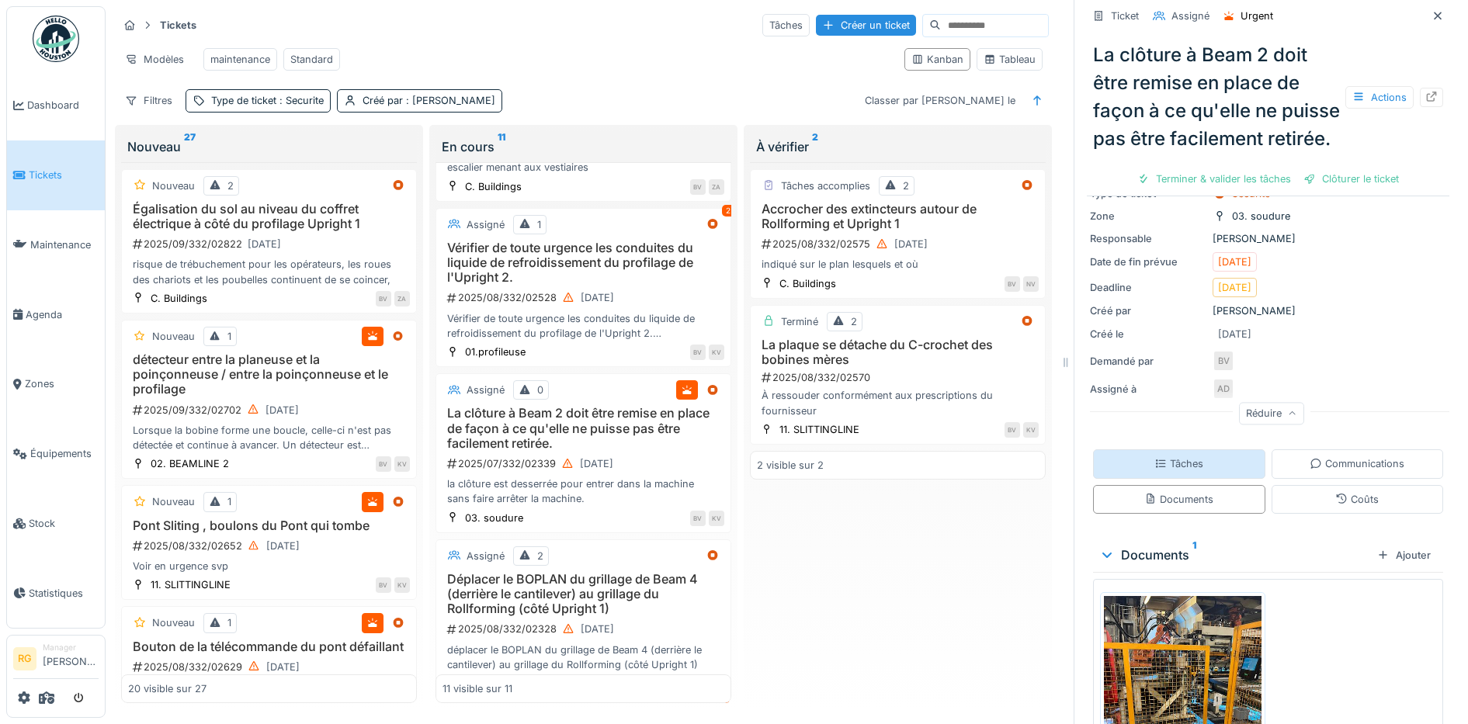
scroll to position [210, 0]
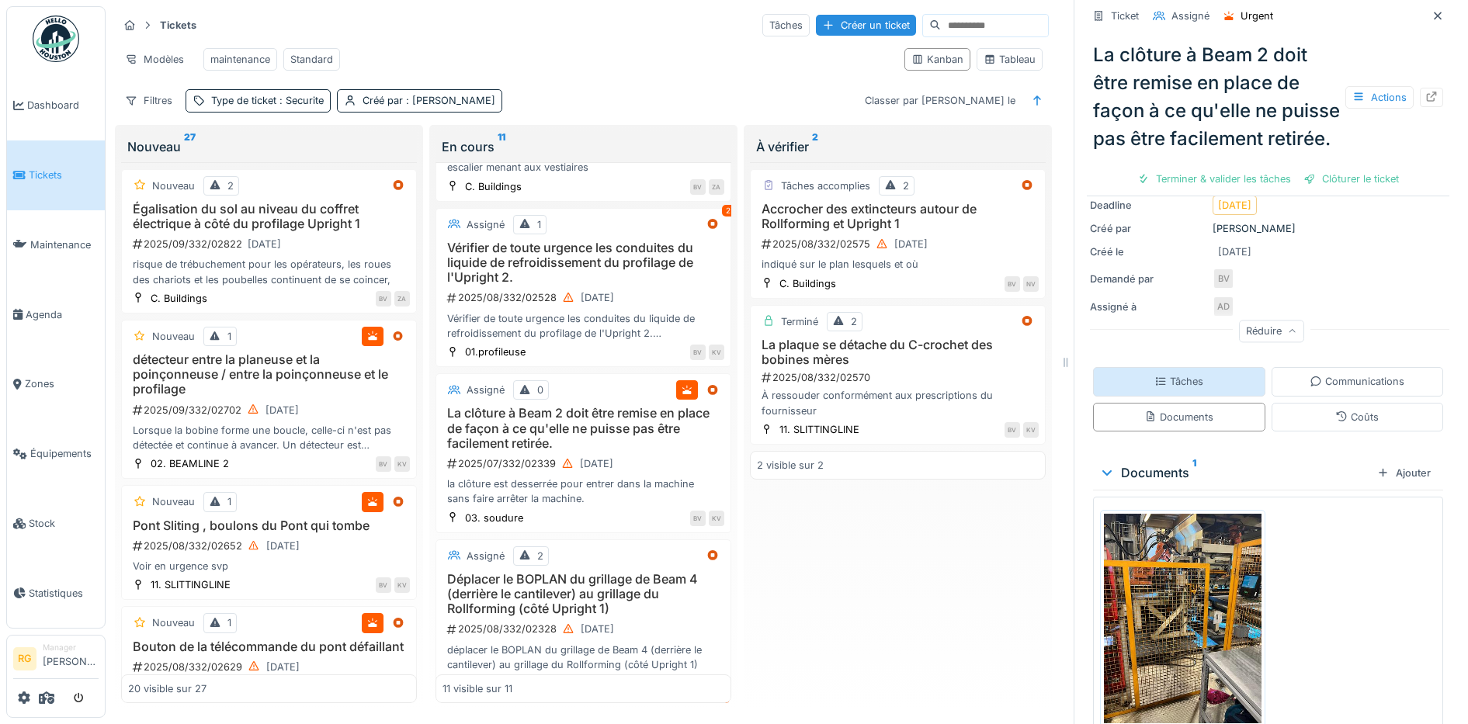
click at [1159, 389] on div "Tâches" at bounding box center [1178, 381] width 49 height 15
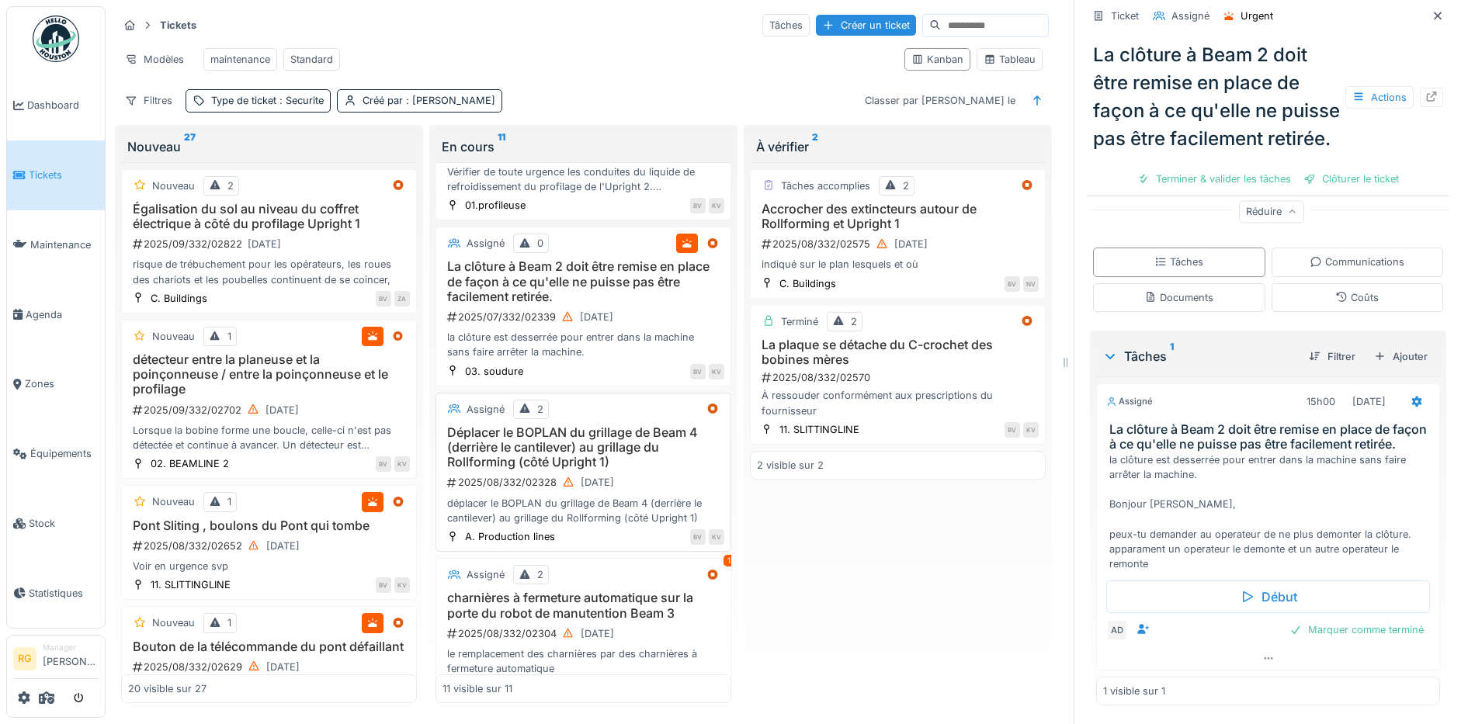
scroll to position [291, 0]
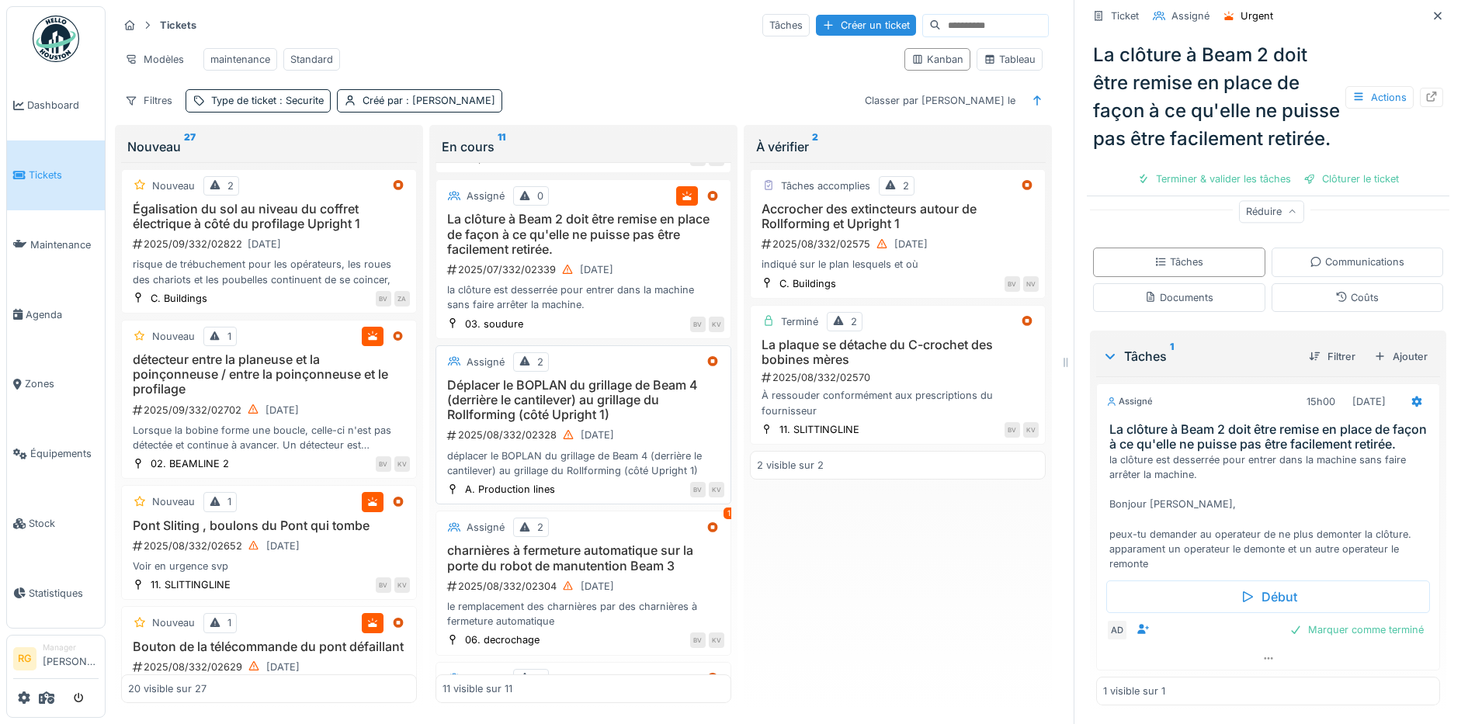
click at [655, 429] on div "2025/08/332/02328 [DATE]" at bounding box center [585, 434] width 279 height 19
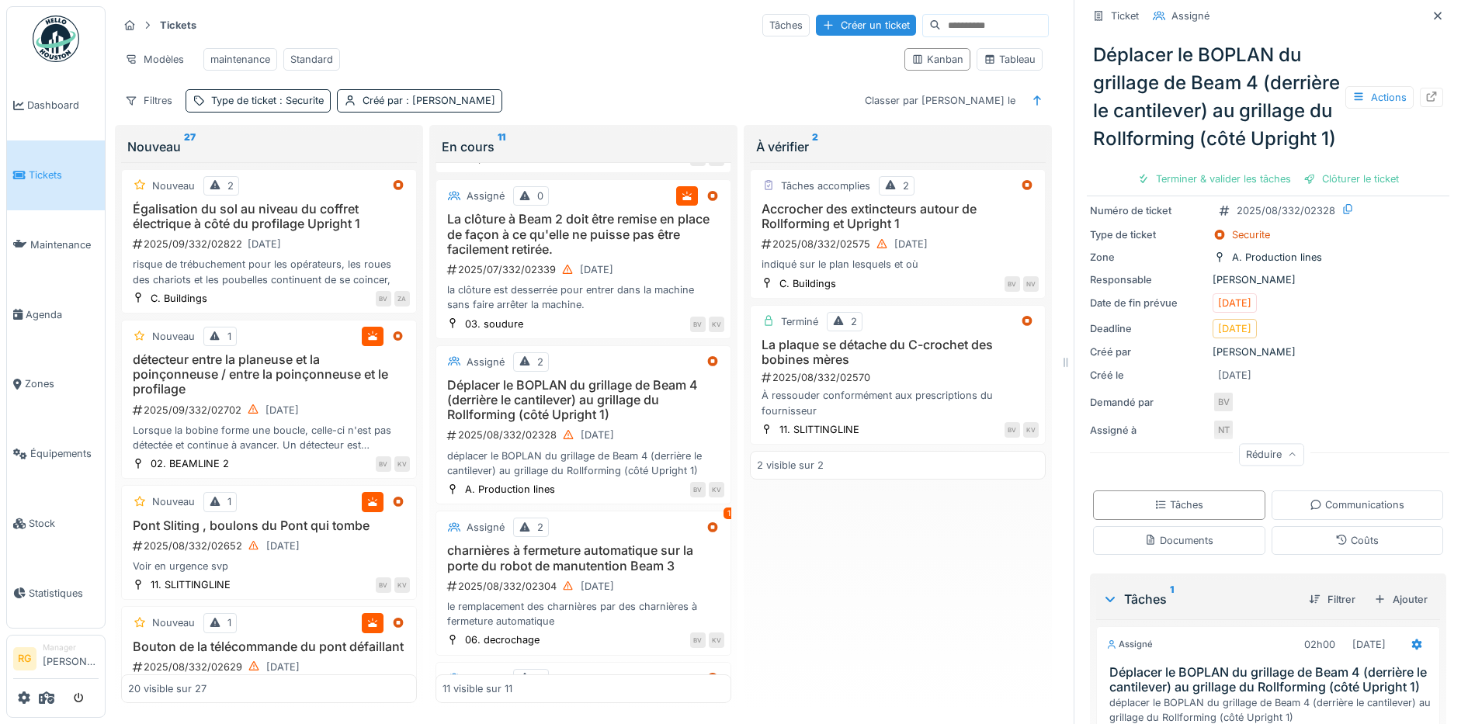
scroll to position [283, 0]
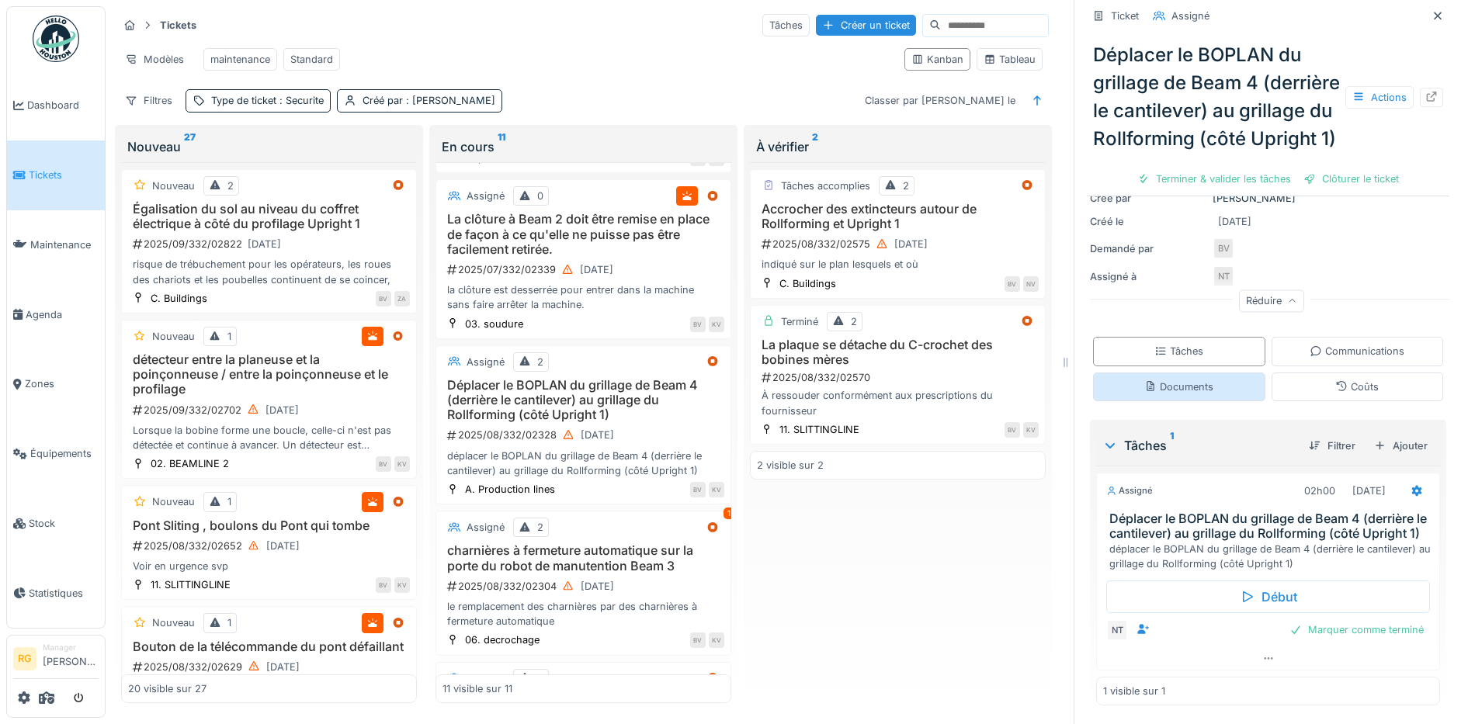
click at [1170, 380] on div "Documents" at bounding box center [1178, 387] width 69 height 15
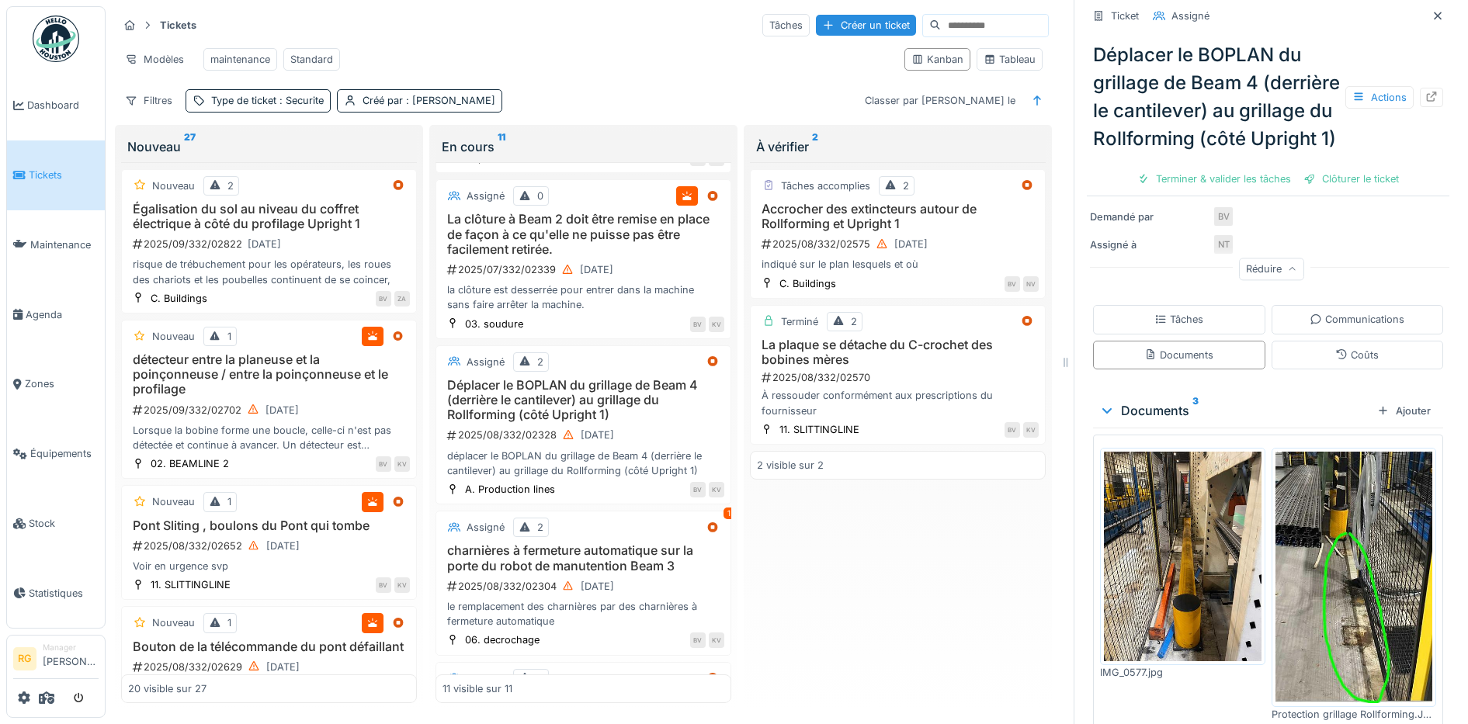
scroll to position [267, 0]
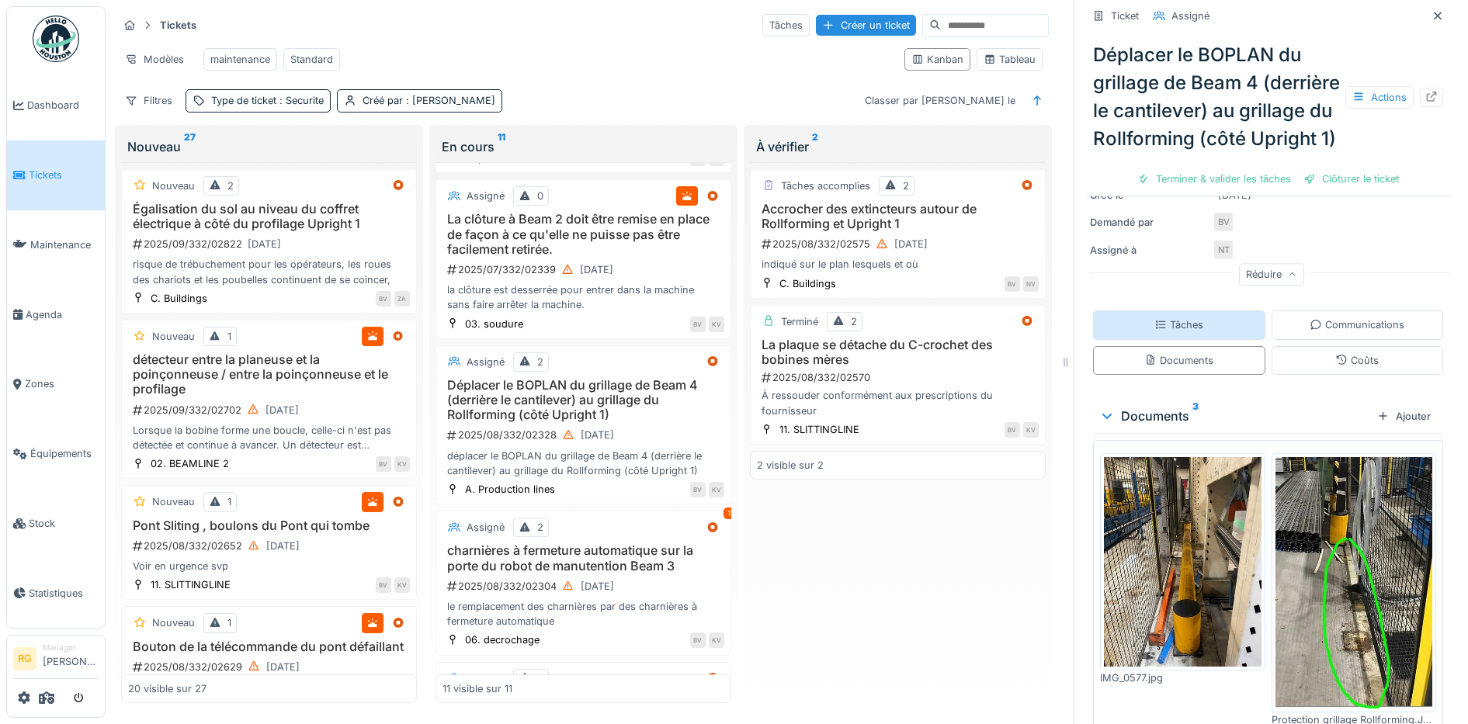
click at [1168, 332] on div "Tâches" at bounding box center [1178, 324] width 49 height 15
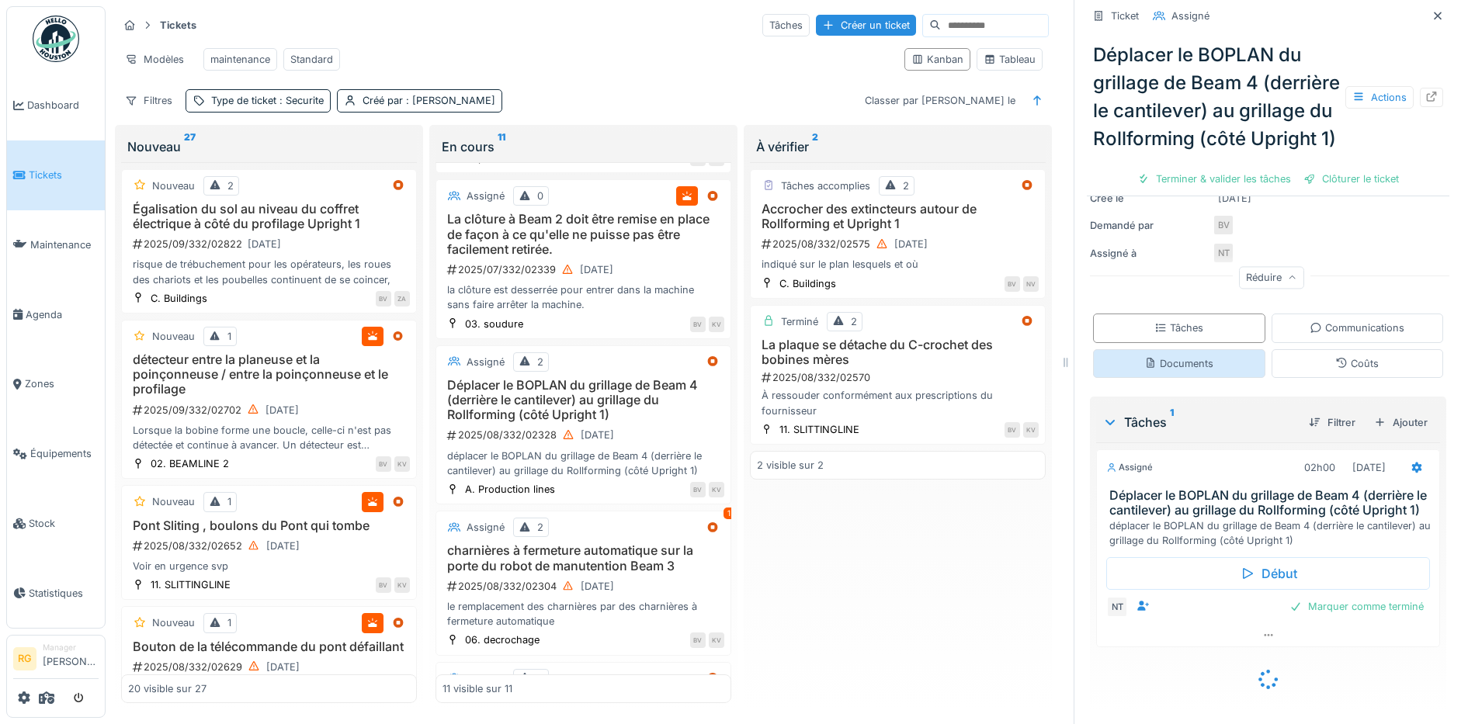
scroll to position [283, 0]
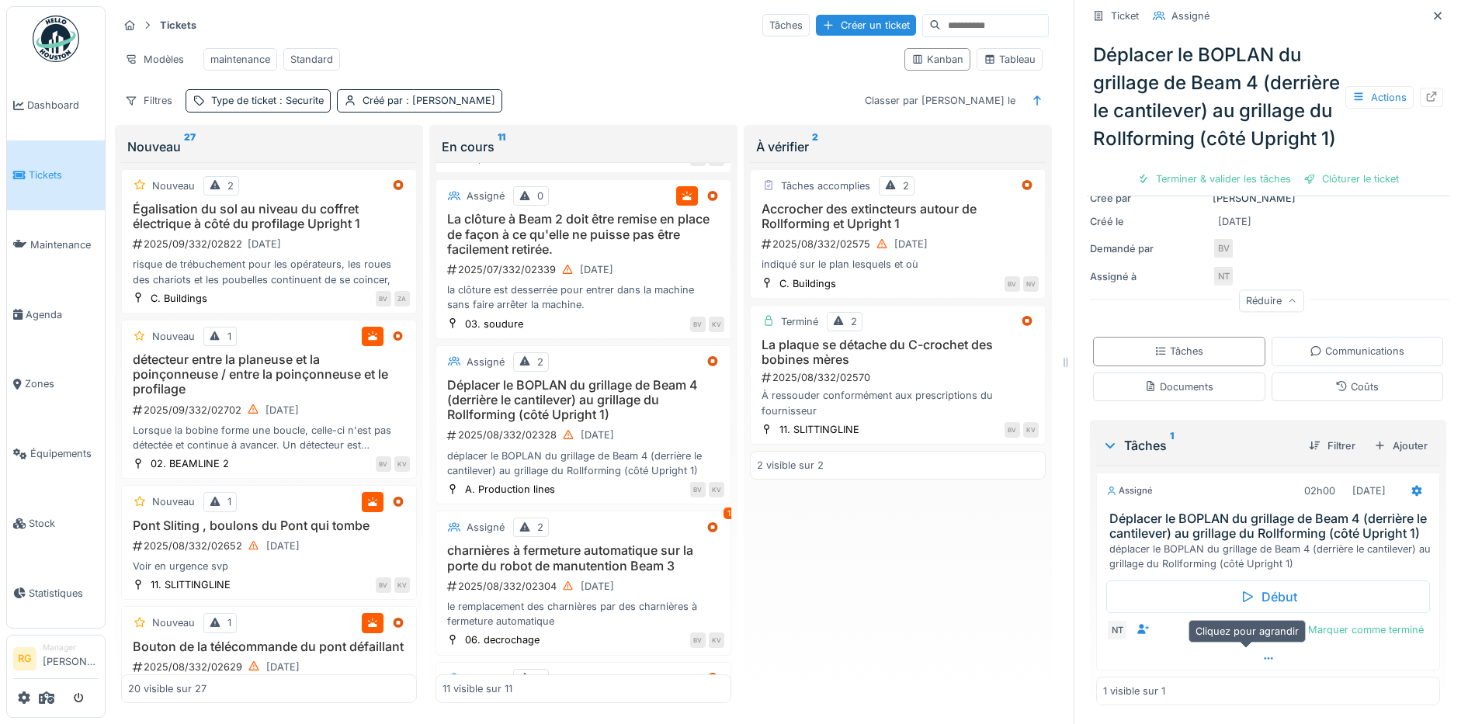
click at [1262, 654] on icon at bounding box center [1268, 659] width 12 height 10
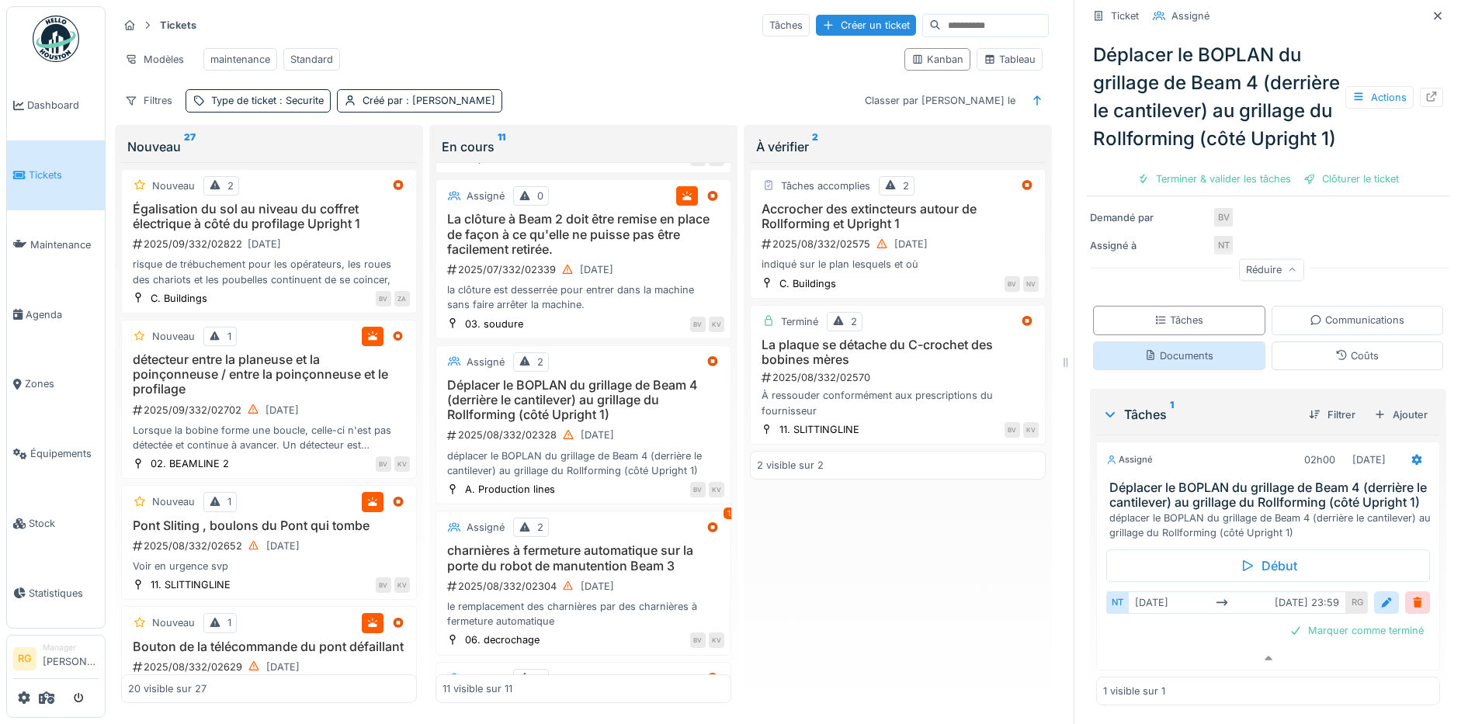
click at [1159, 348] on div "Documents" at bounding box center [1178, 355] width 69 height 15
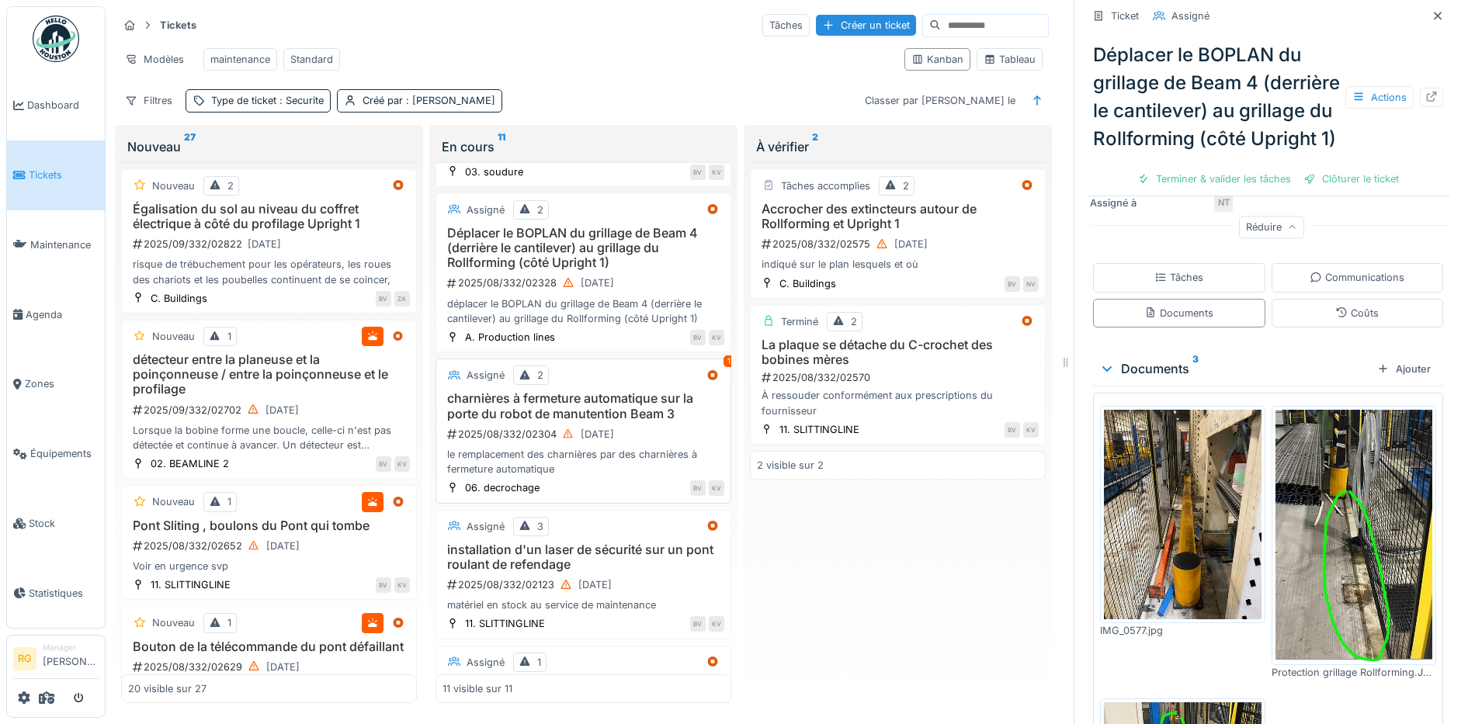
scroll to position [485, 0]
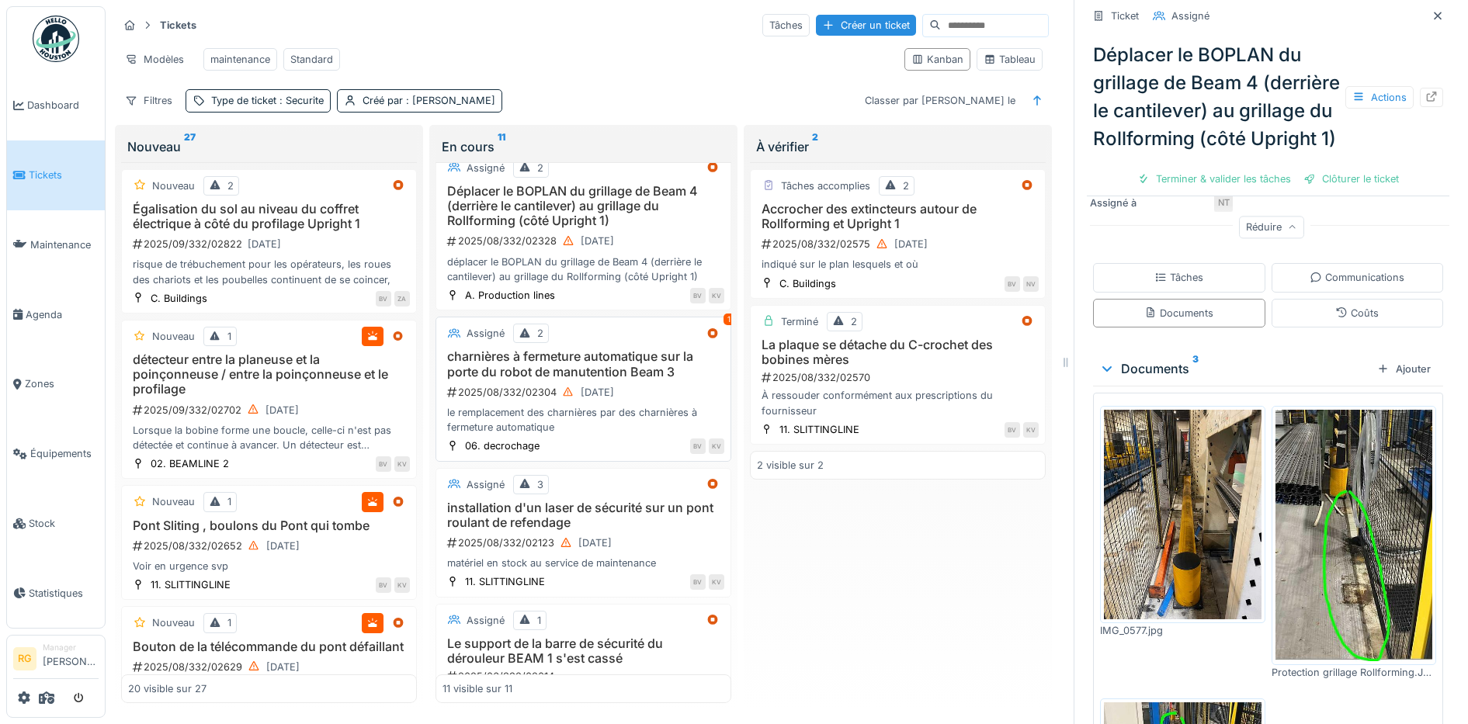
click at [667, 389] on div "2025/08/332/02304 [DATE]" at bounding box center [585, 392] width 279 height 19
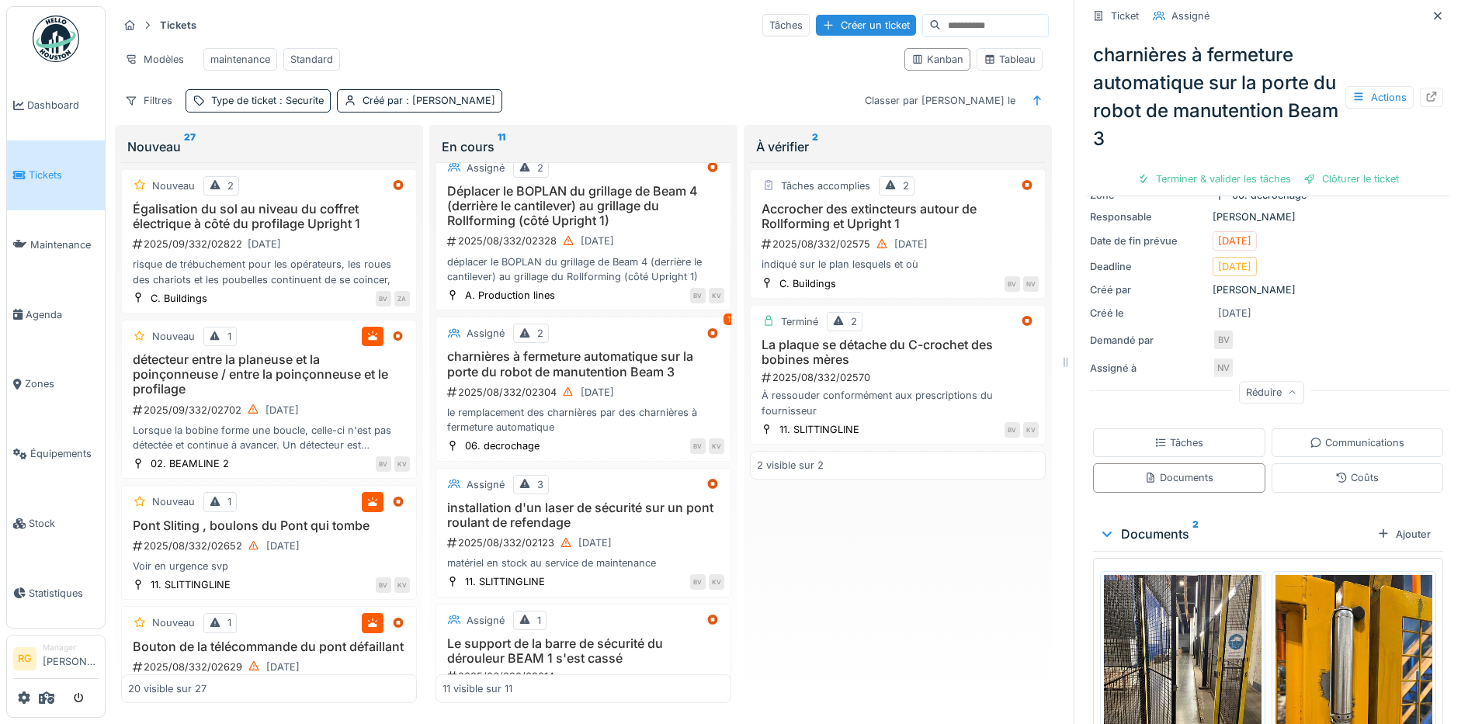
scroll to position [279, 0]
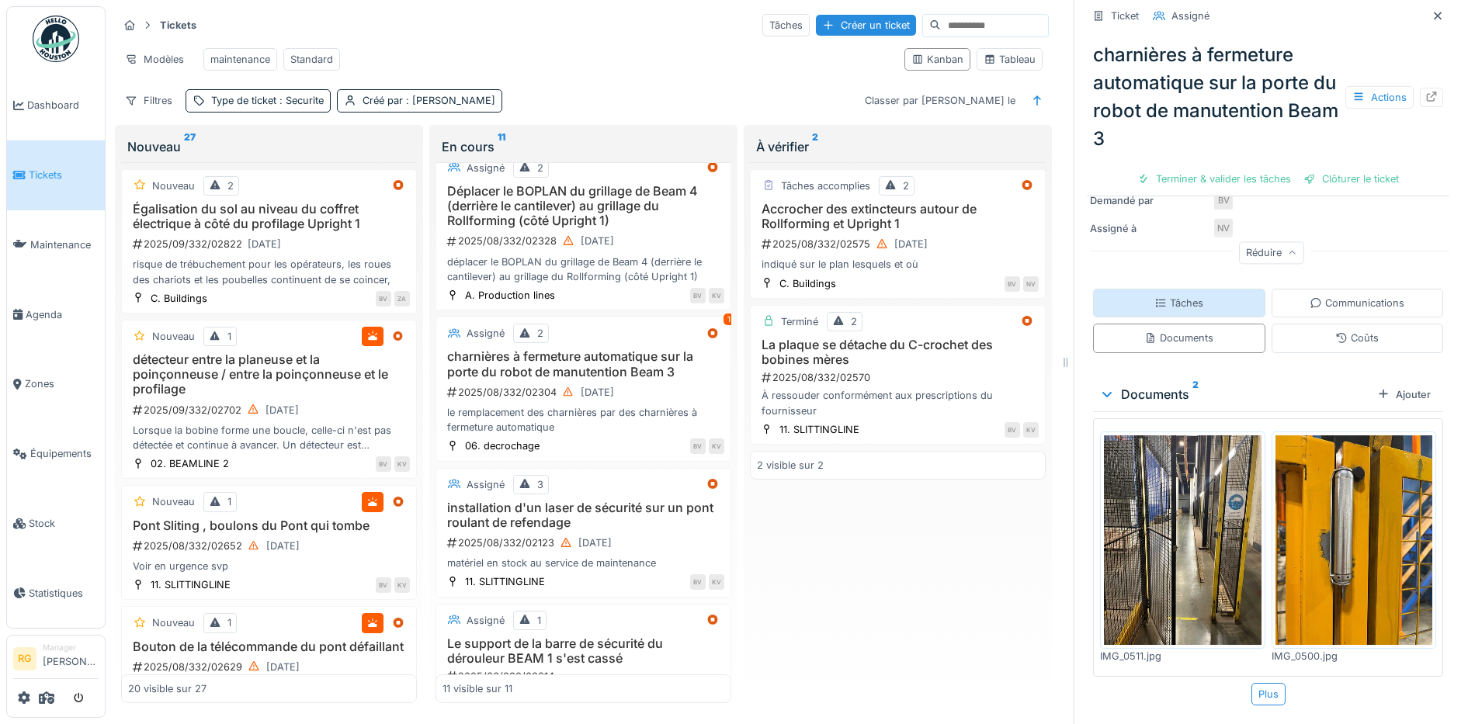
click at [1174, 296] on div "Tâches" at bounding box center [1178, 303] width 49 height 15
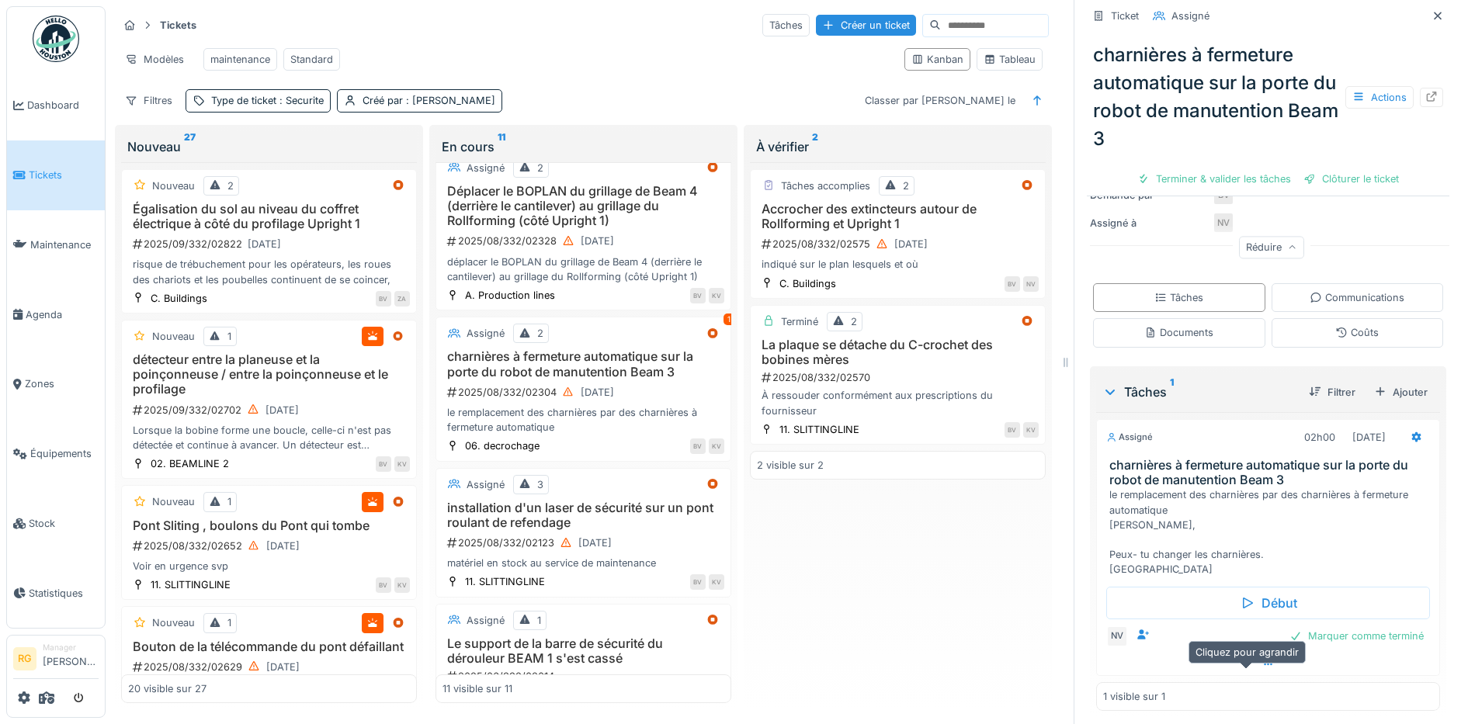
click at [1262, 666] on icon at bounding box center [1268, 665] width 12 height 10
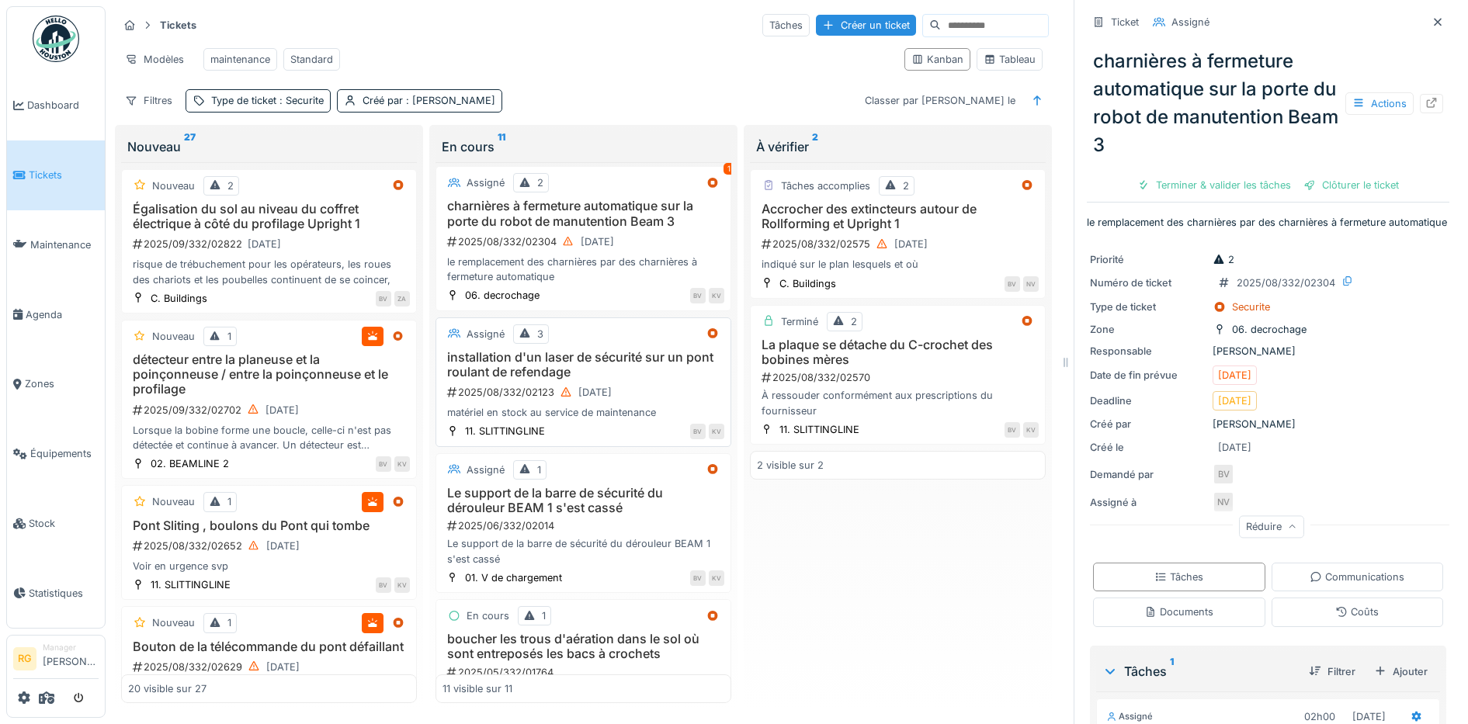
scroll to position [679, 0]
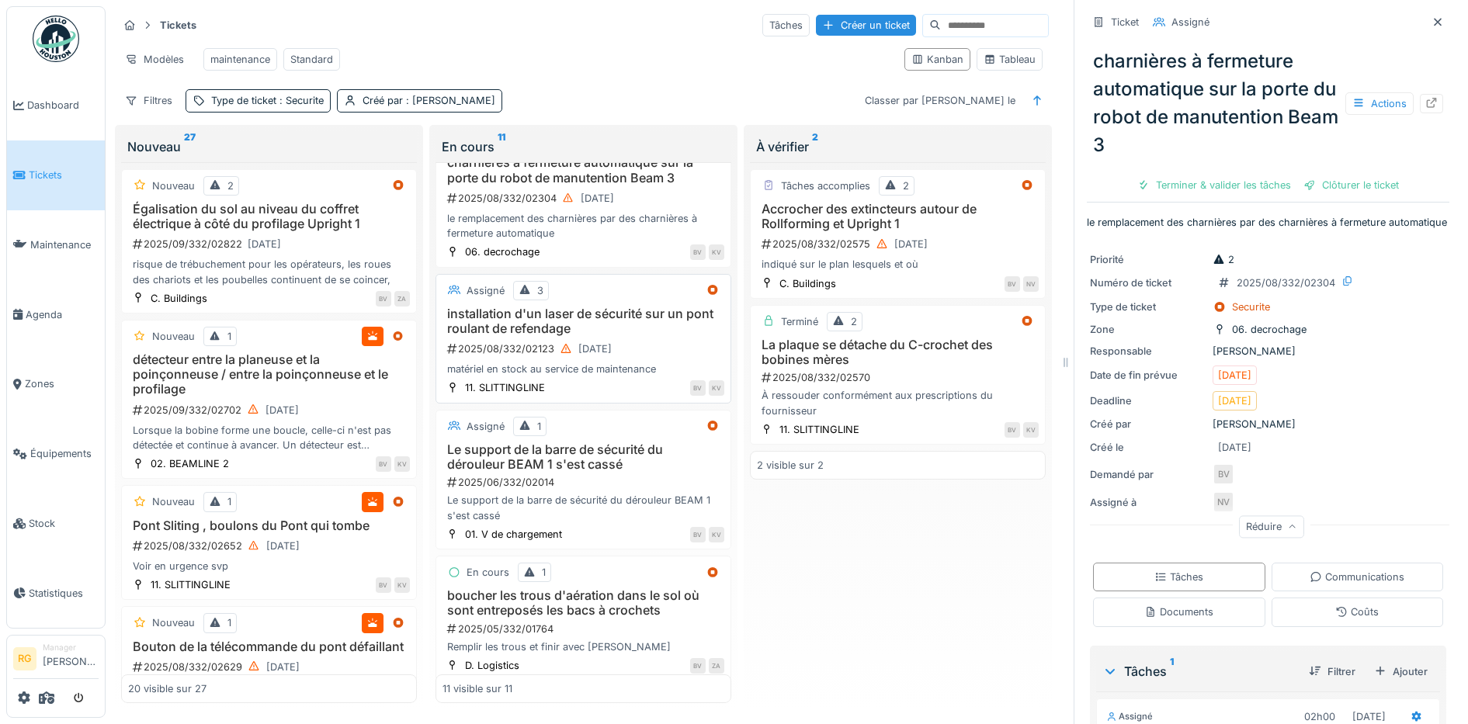
click at [656, 359] on div "2025/08/332/02123 [DATE]" at bounding box center [585, 348] width 279 height 19
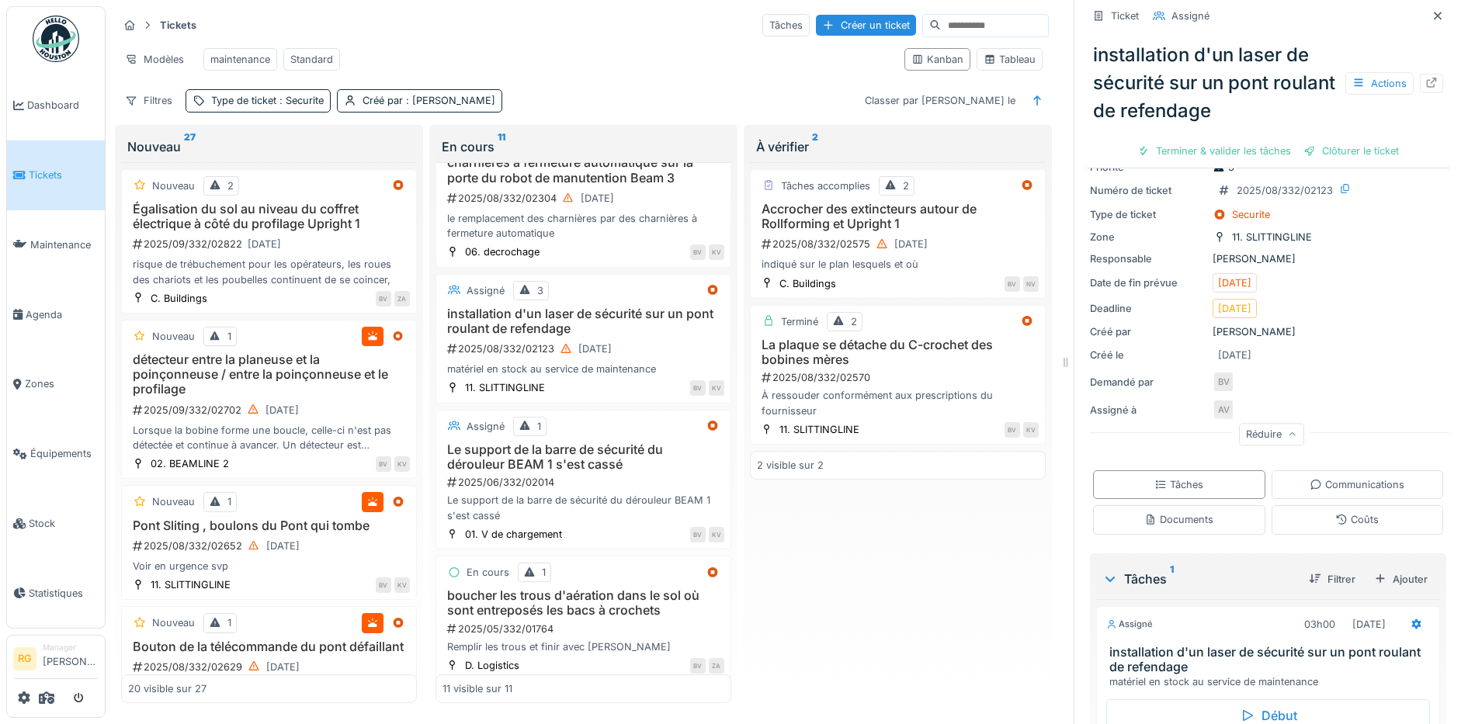
scroll to position [183, 0]
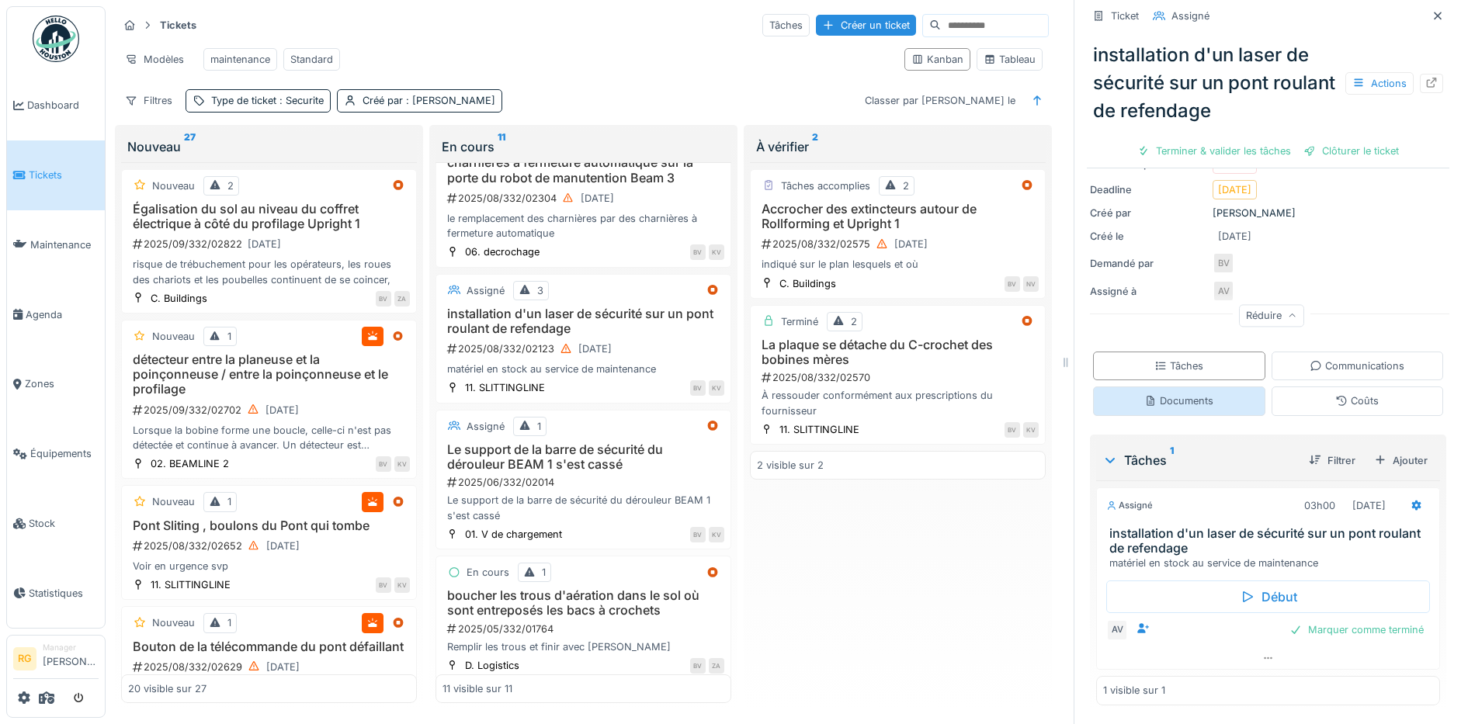
click at [1181, 398] on div "Documents" at bounding box center [1178, 401] width 69 height 15
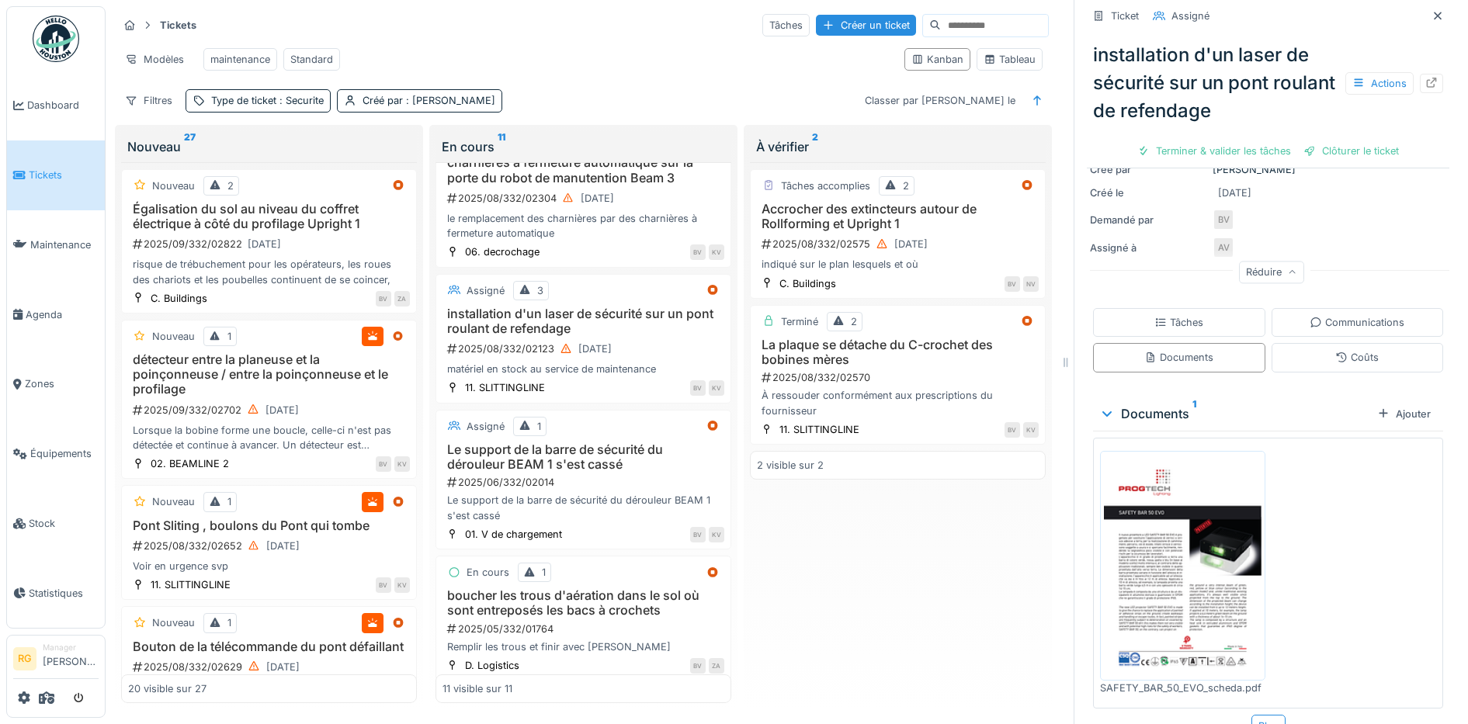
scroll to position [248, 0]
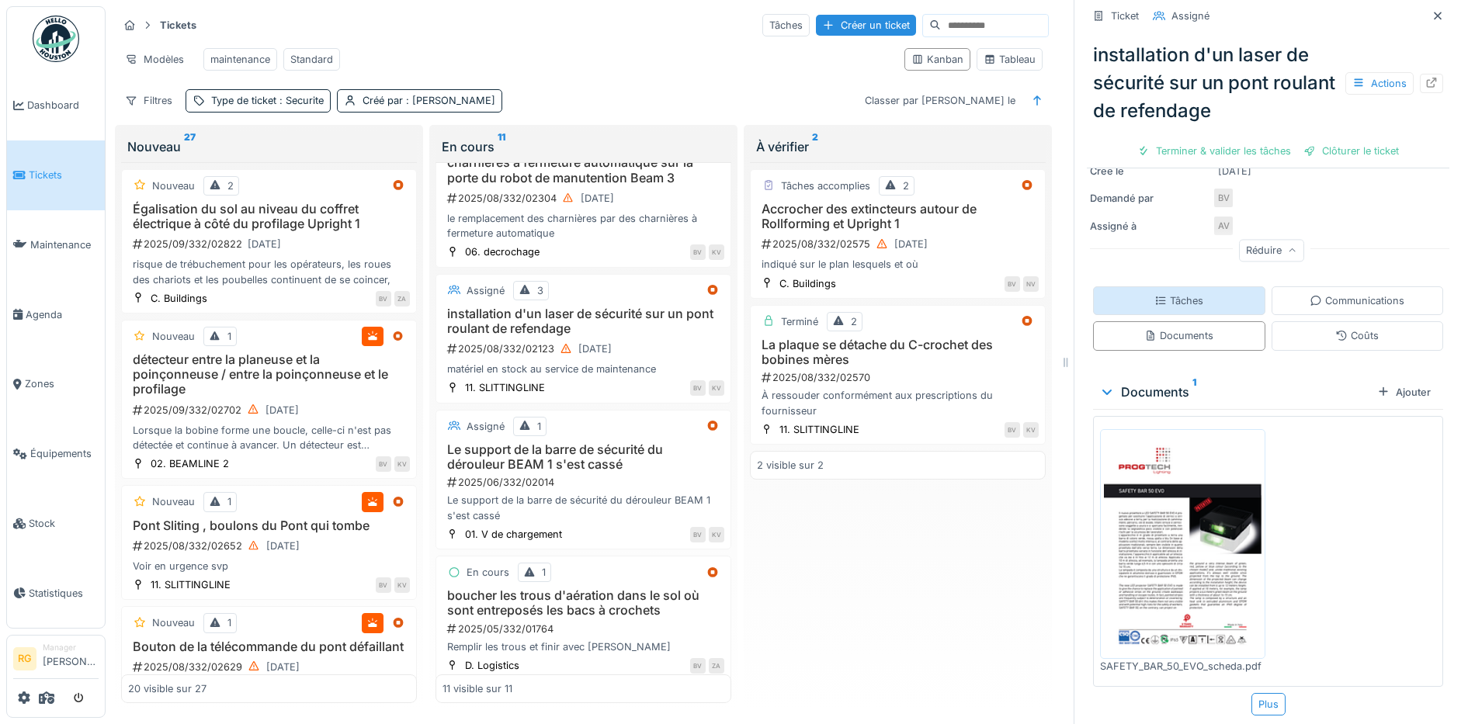
click at [1179, 293] on div "Tâches" at bounding box center [1178, 300] width 49 height 15
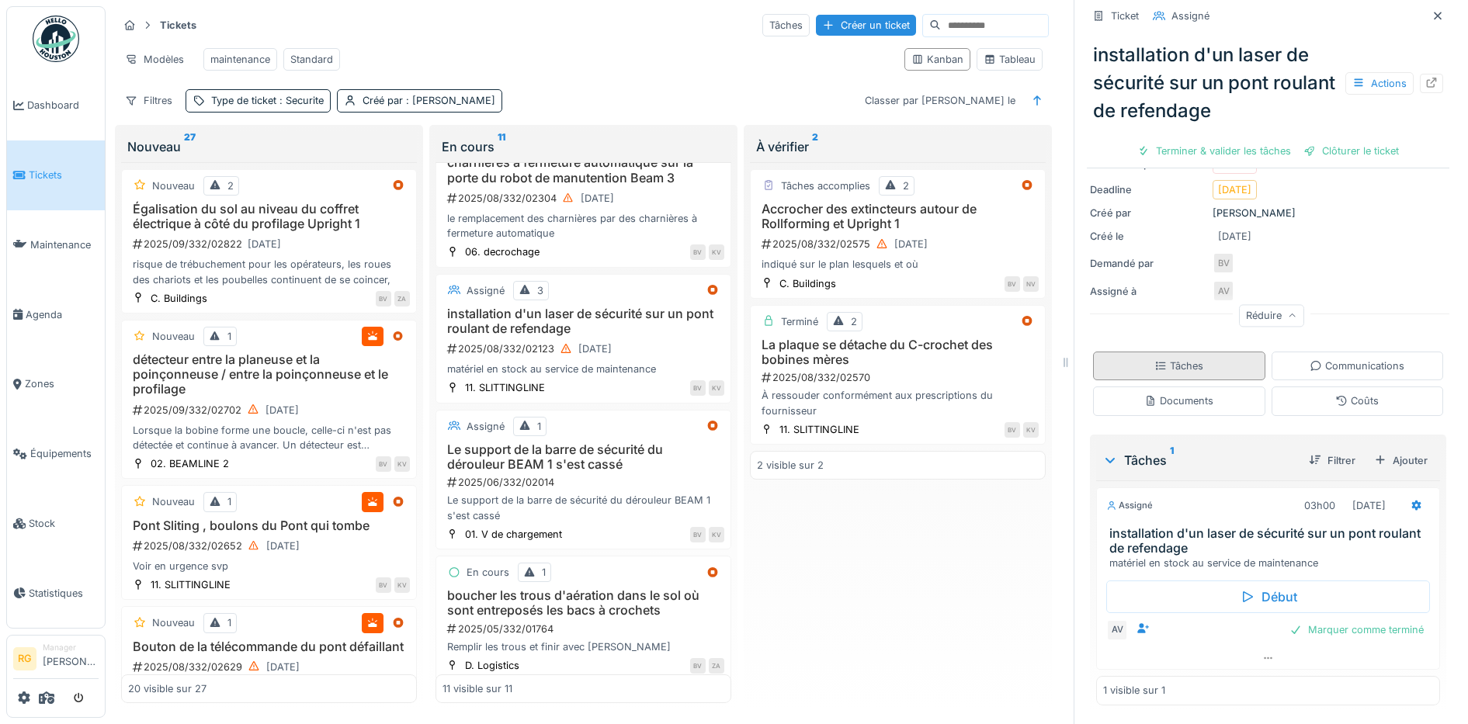
scroll to position [183, 0]
click at [1262, 654] on icon at bounding box center [1268, 659] width 12 height 10
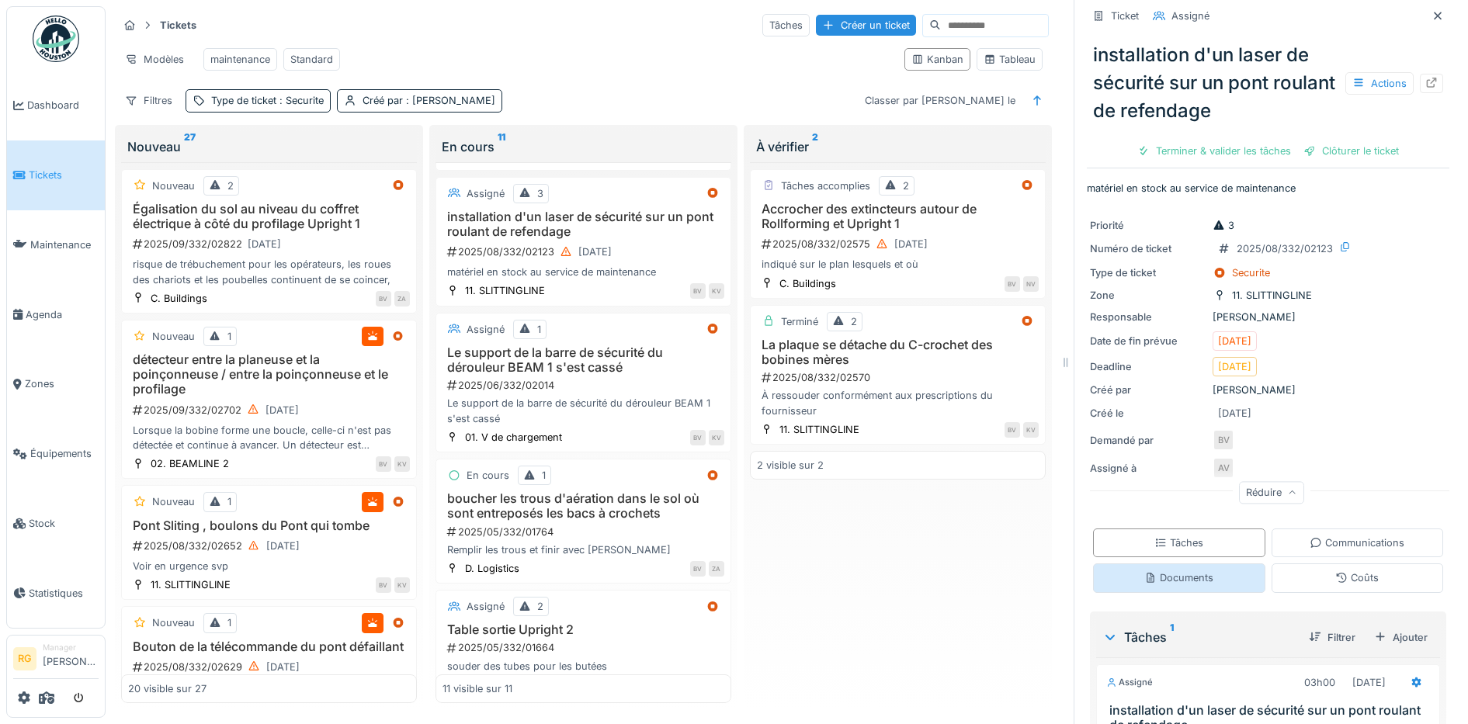
scroll to position [0, 0]
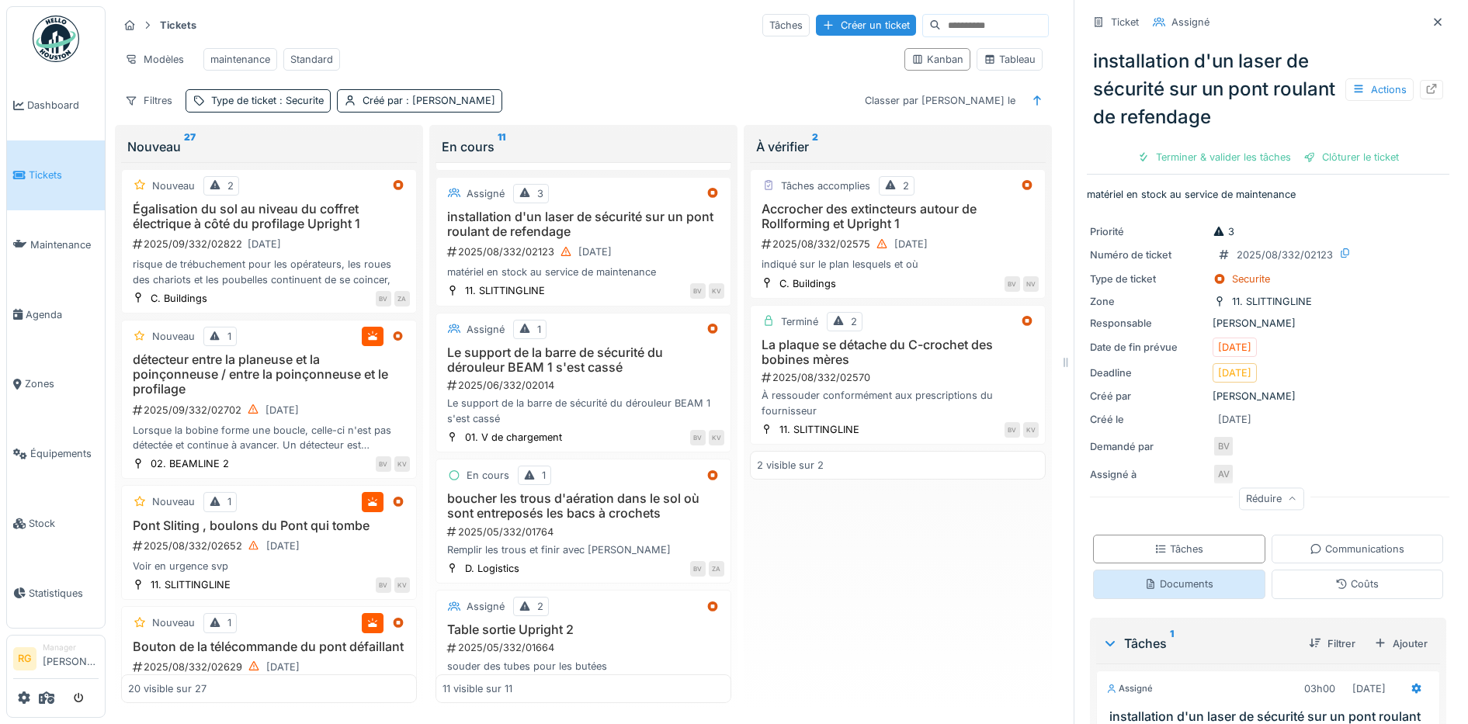
click at [1196, 575] on div "Documents" at bounding box center [1179, 584] width 172 height 29
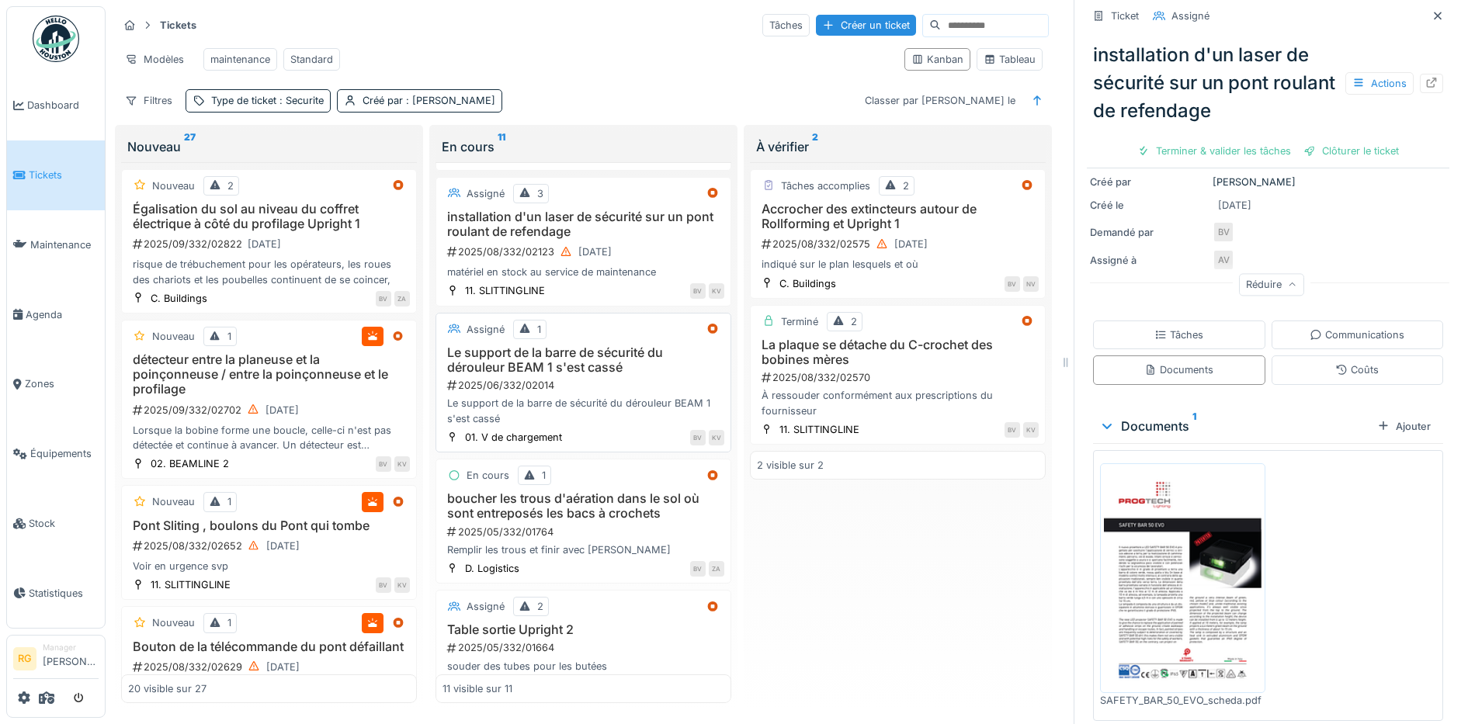
scroll to position [873, 0]
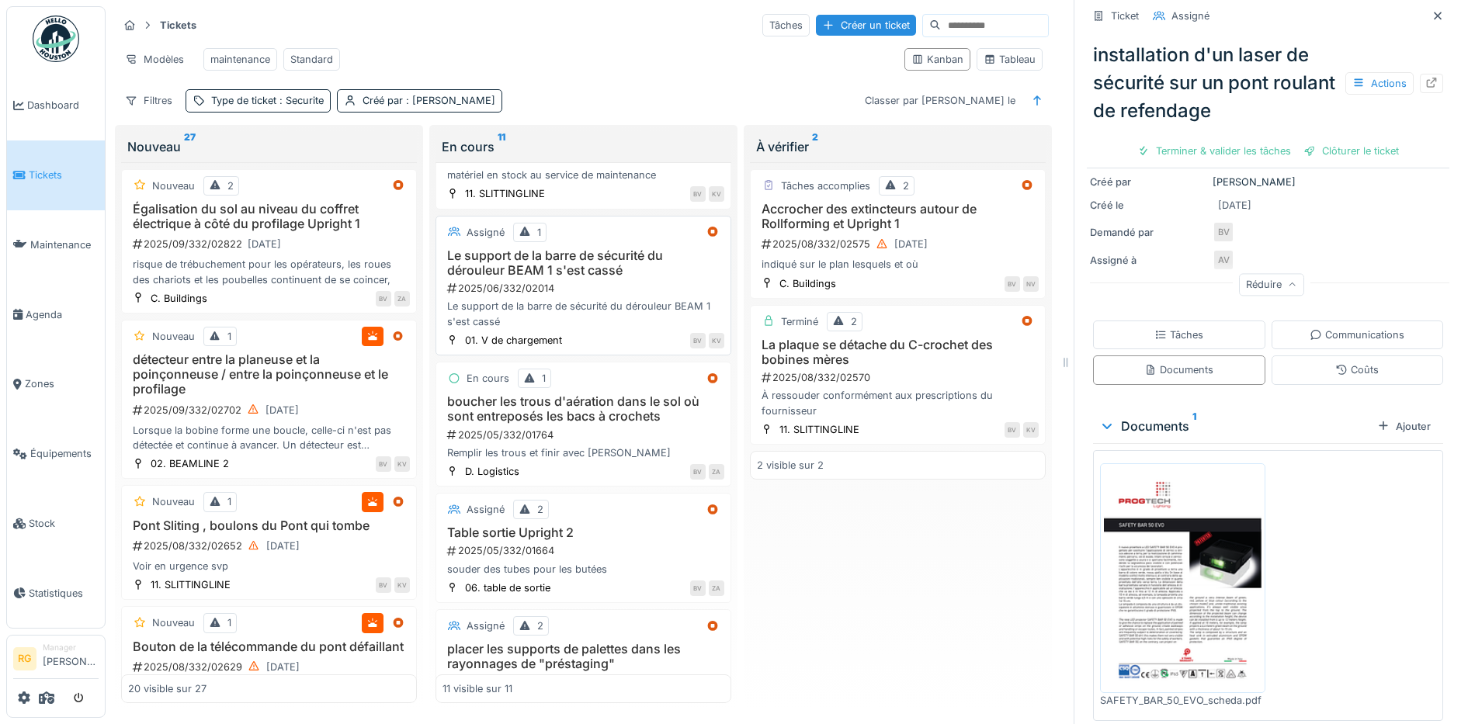
click at [644, 274] on h3 "Le support de la barre de sécurité du dérouleur BEAM 1 s'est cassé" at bounding box center [583, 262] width 282 height 29
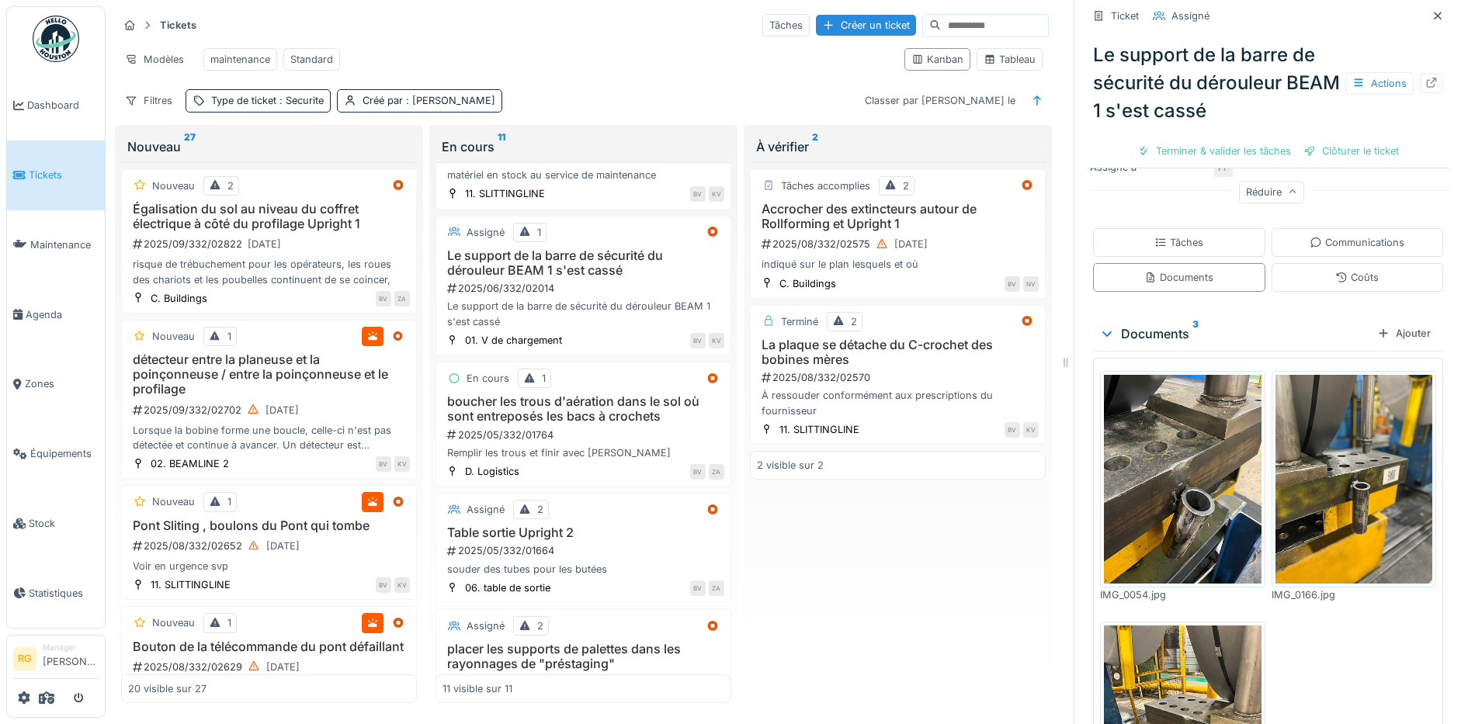
scroll to position [161, 0]
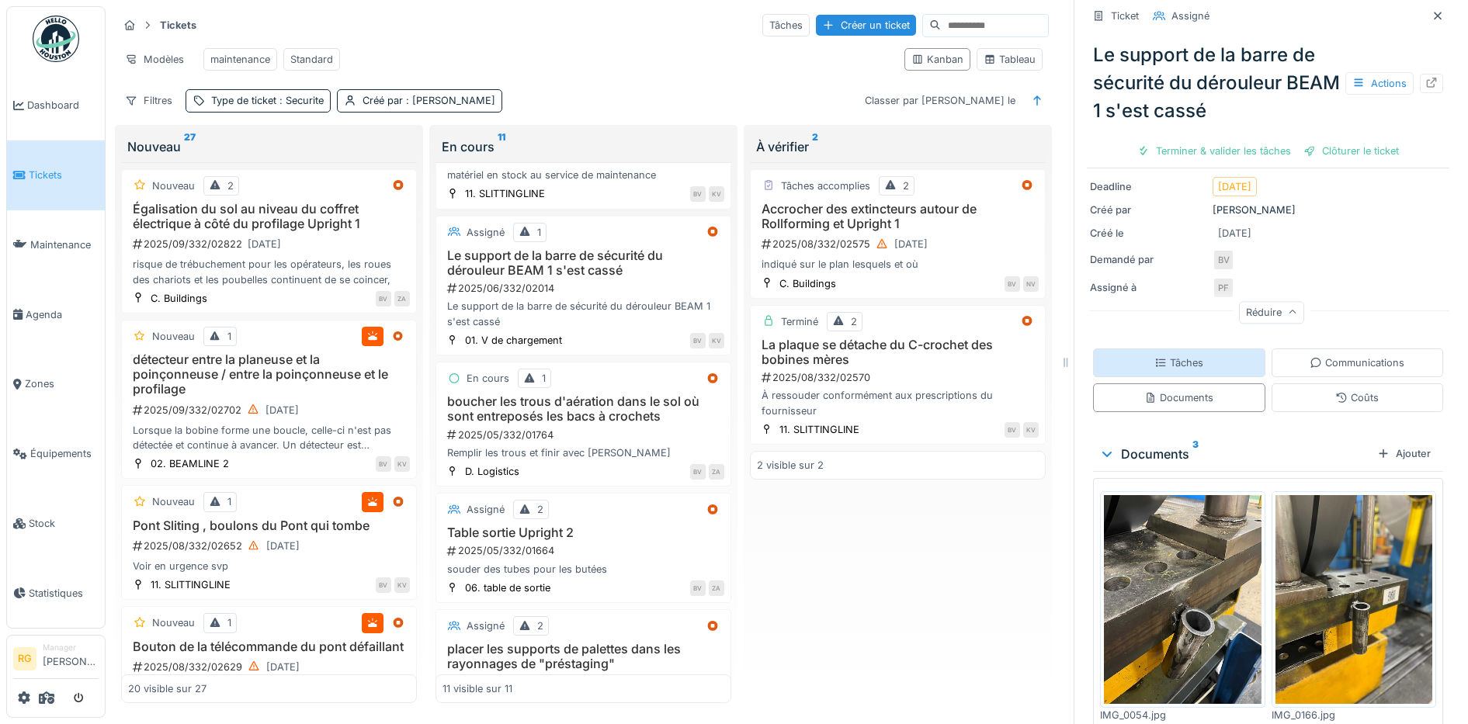
click at [1160, 355] on div "Tâches" at bounding box center [1178, 362] width 49 height 15
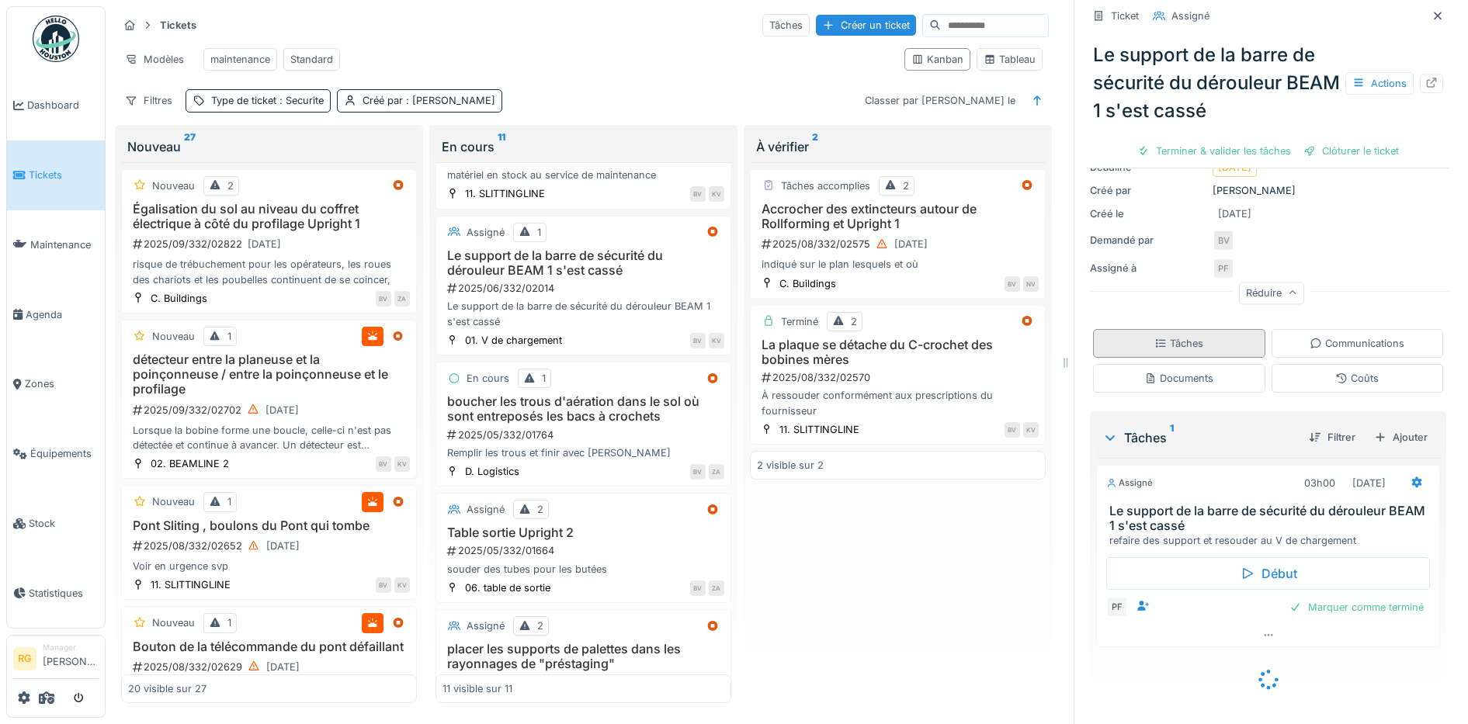
scroll to position [157, 0]
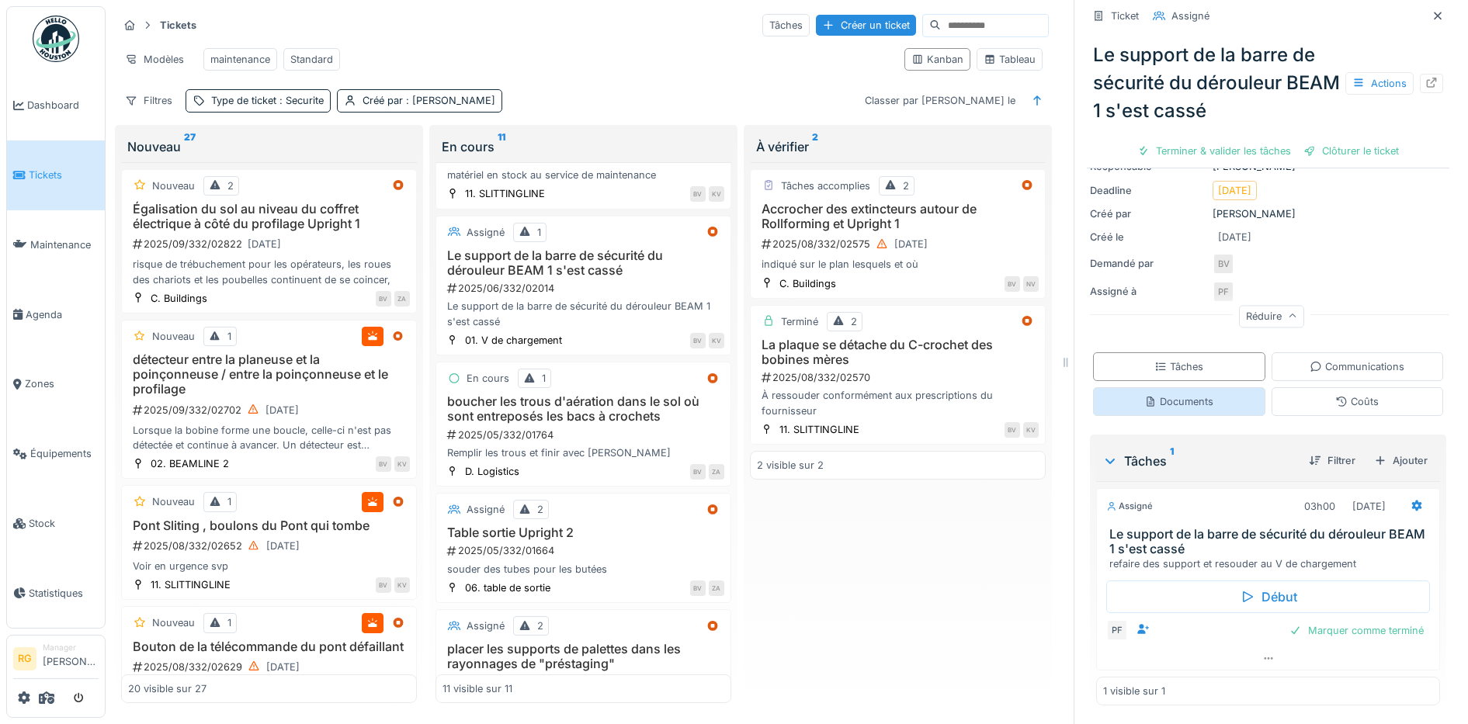
click at [1158, 394] on div "Documents" at bounding box center [1178, 401] width 69 height 15
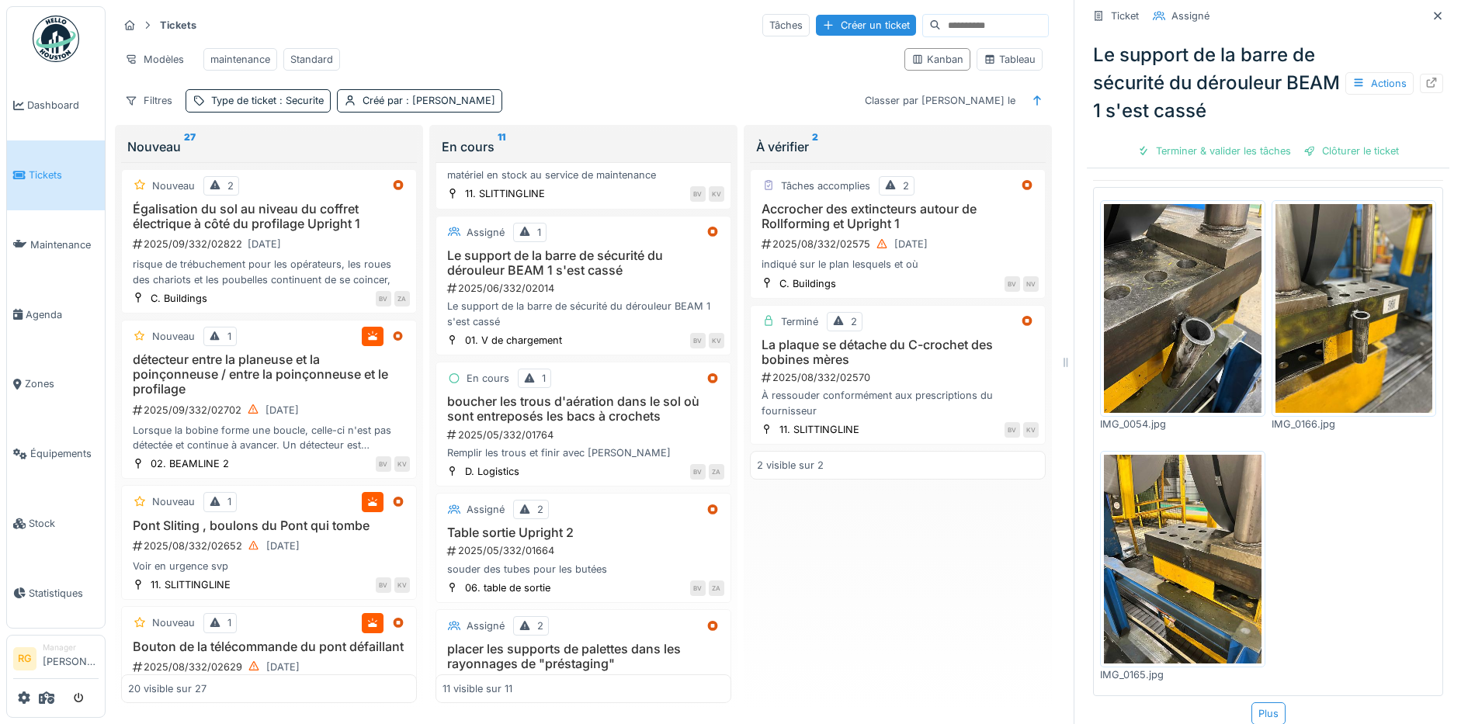
scroll to position [258, 0]
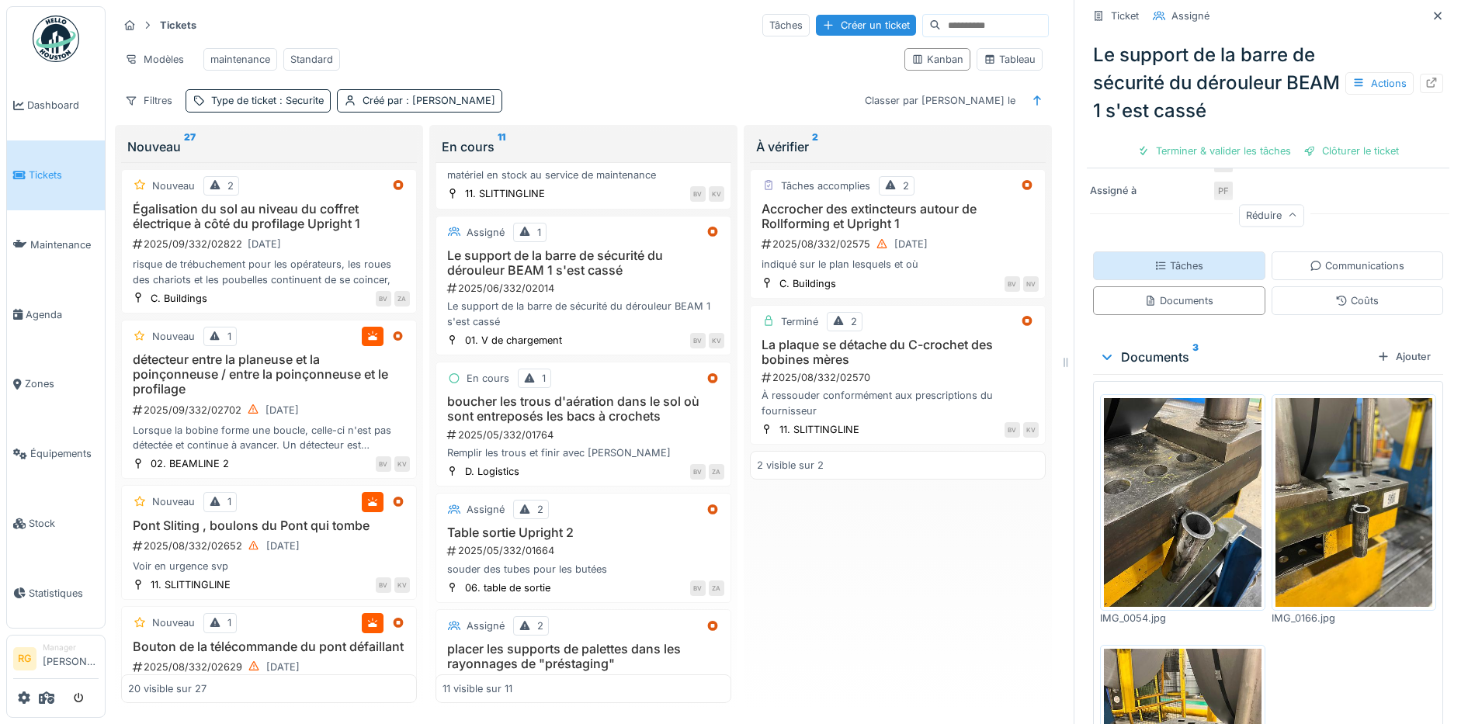
click at [1184, 258] on div "Tâches" at bounding box center [1178, 265] width 49 height 15
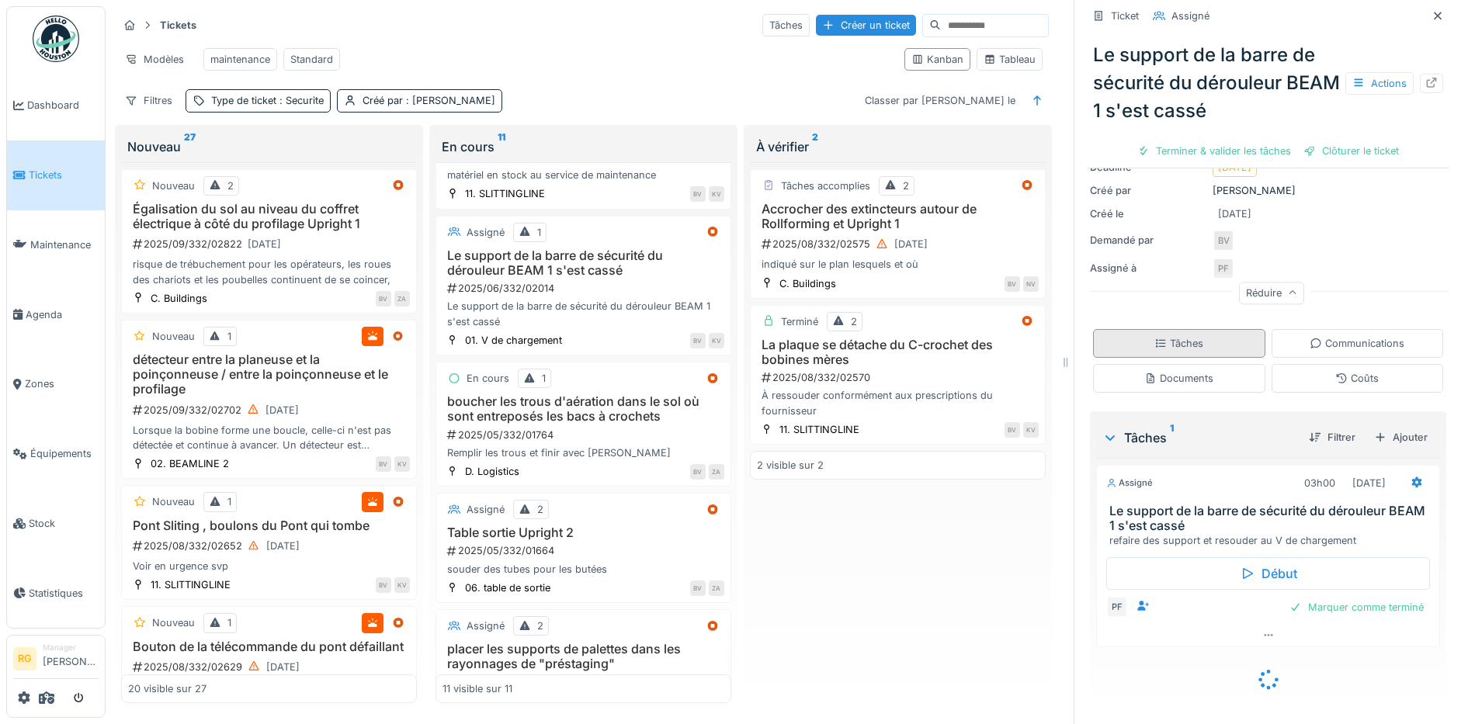
scroll to position [157, 0]
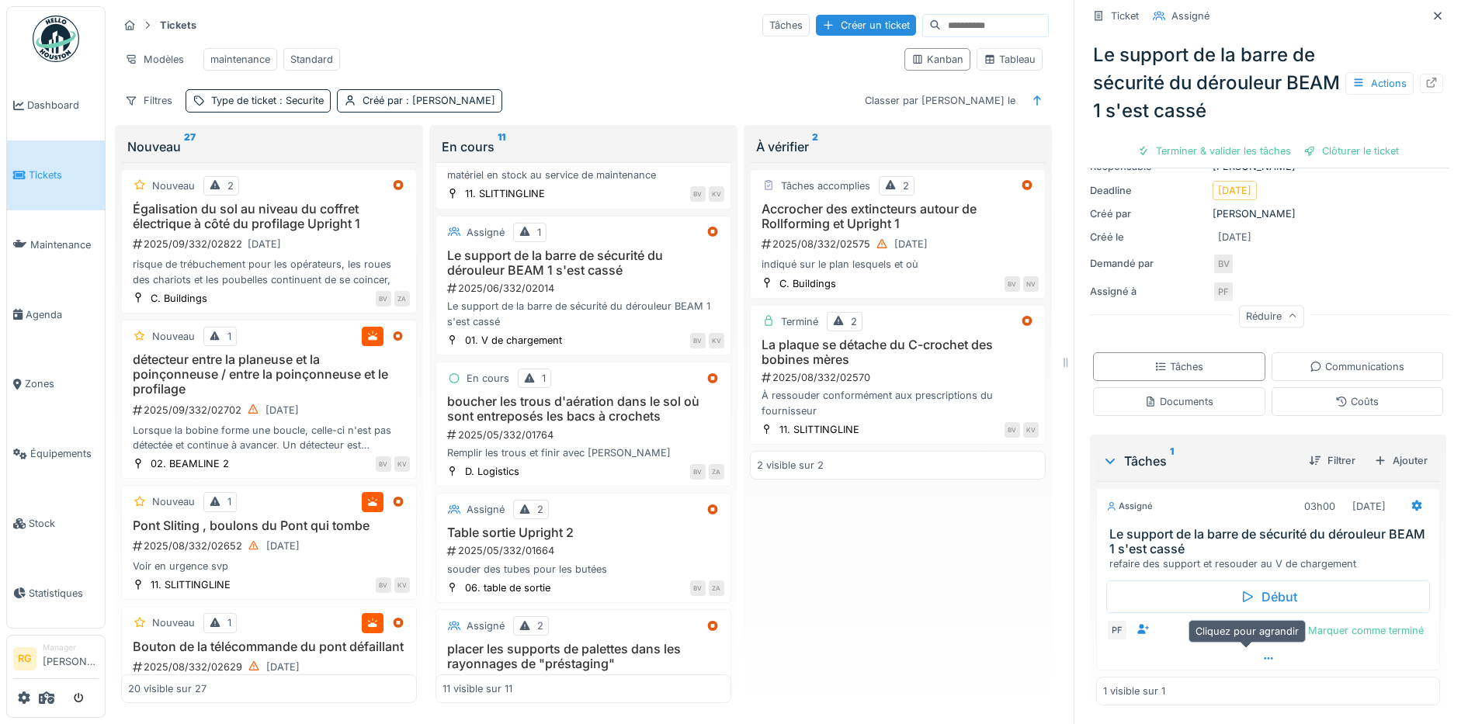
click at [1262, 654] on icon at bounding box center [1268, 659] width 12 height 10
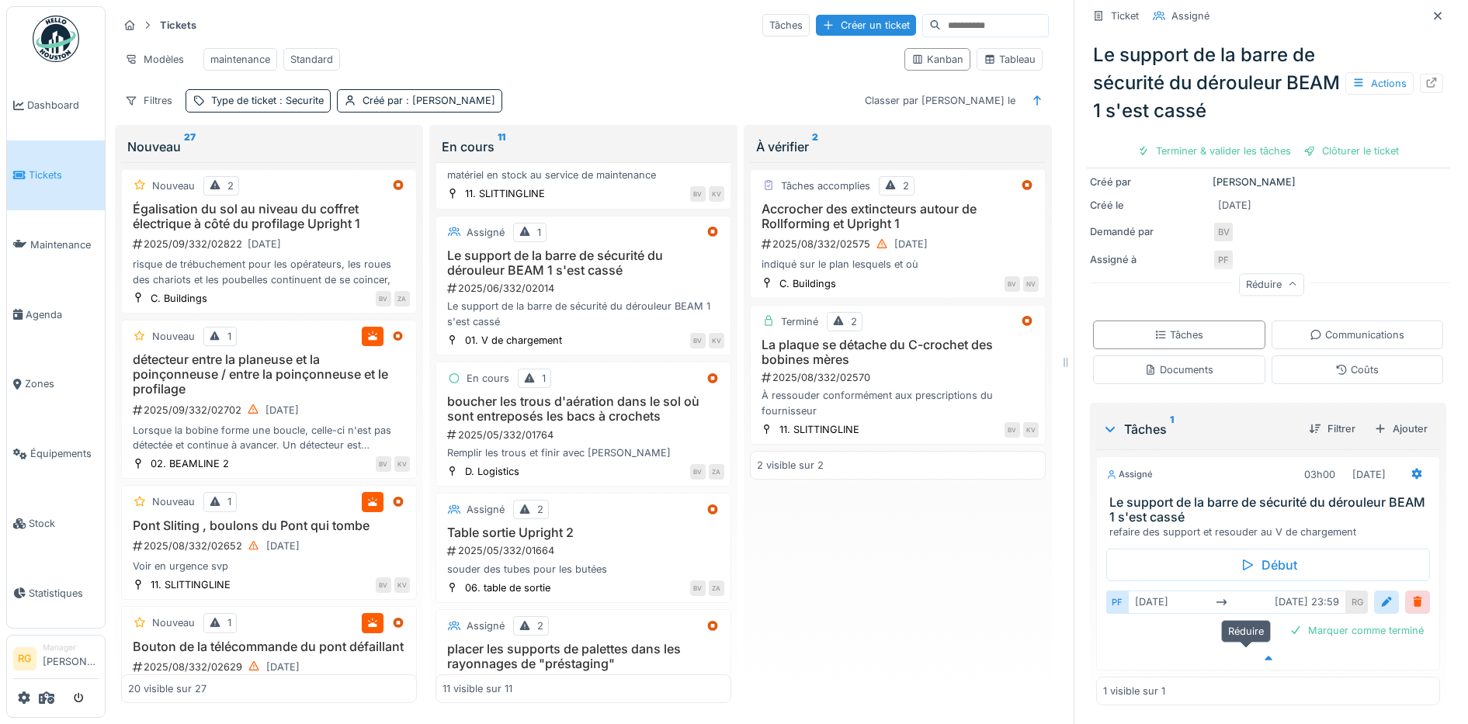
click at [1264, 656] on icon at bounding box center [1268, 658] width 8 height 5
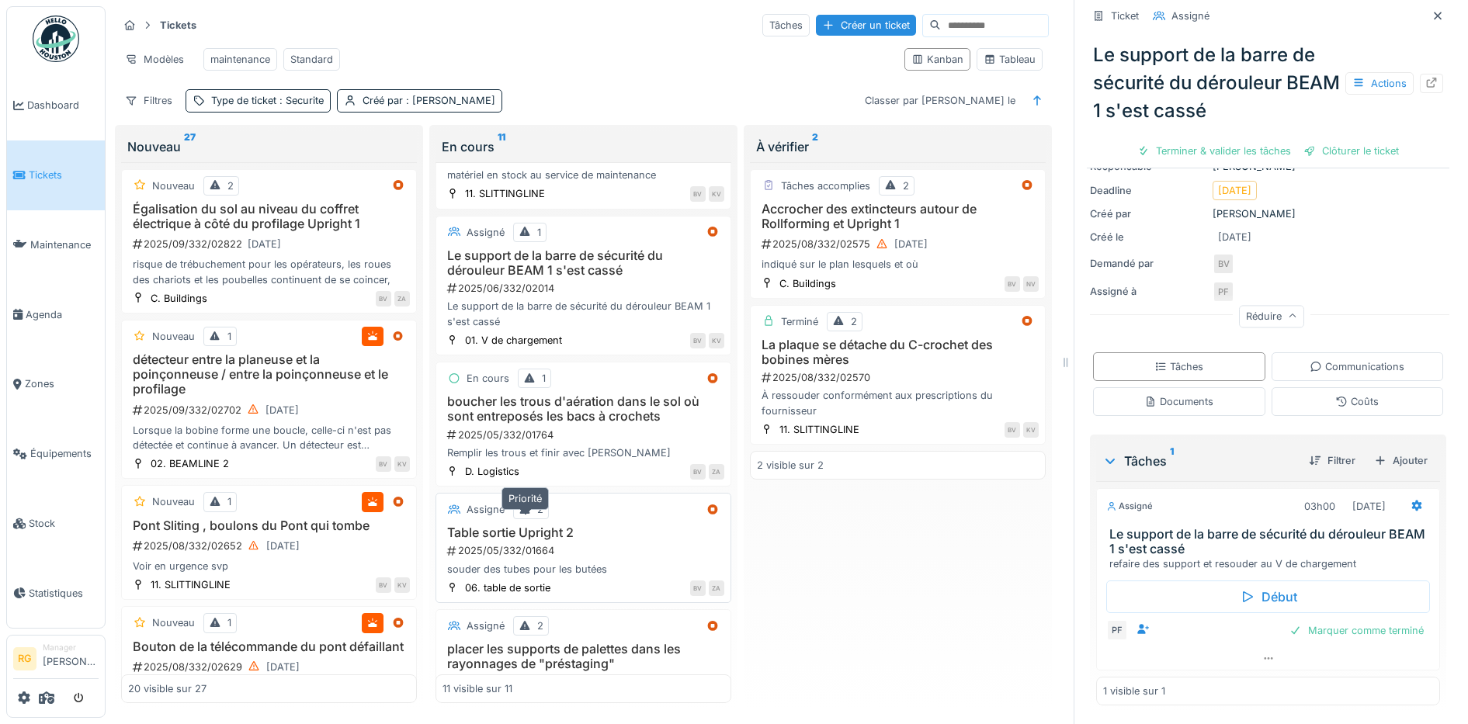
scroll to position [970, 0]
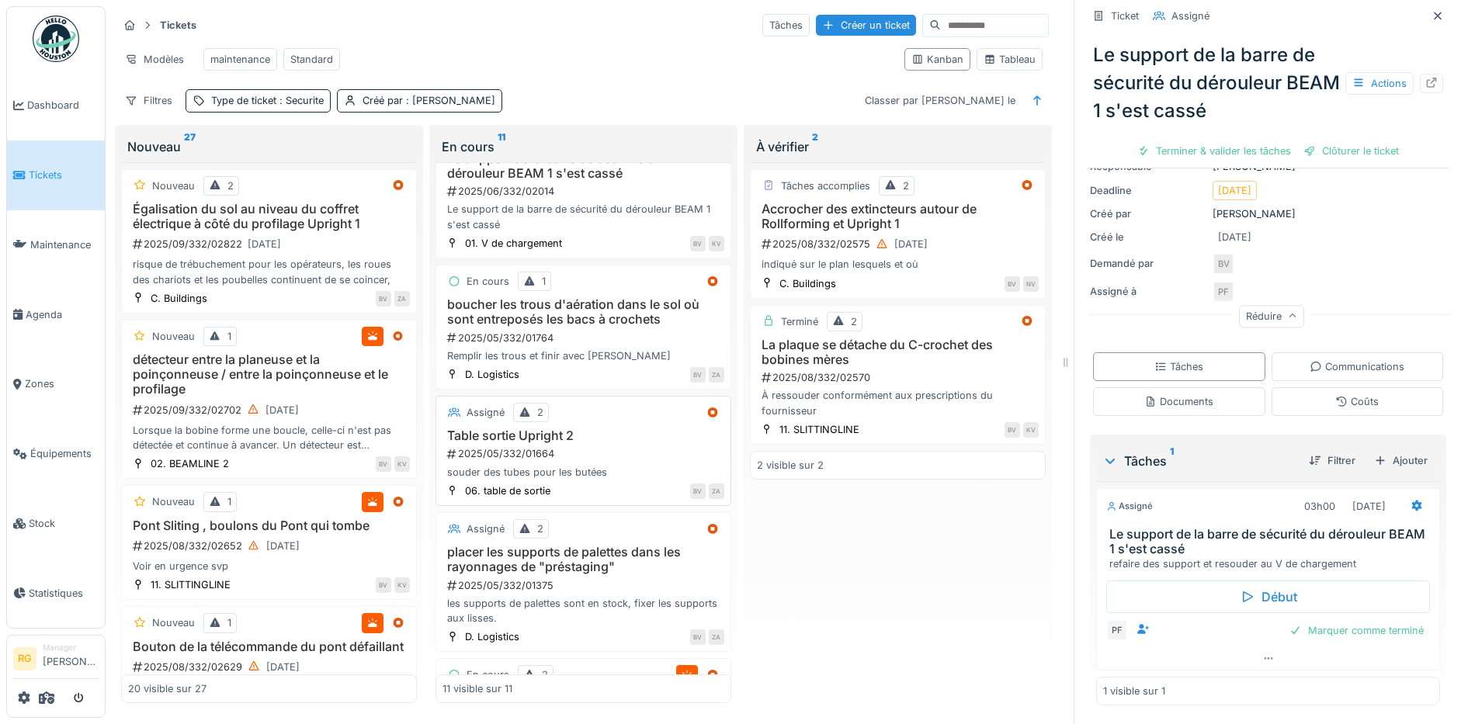
click at [606, 444] on div "Table sortie Upright 2 2025/05/332/01664 souder des tubes pour les butées" at bounding box center [583, 453] width 282 height 51
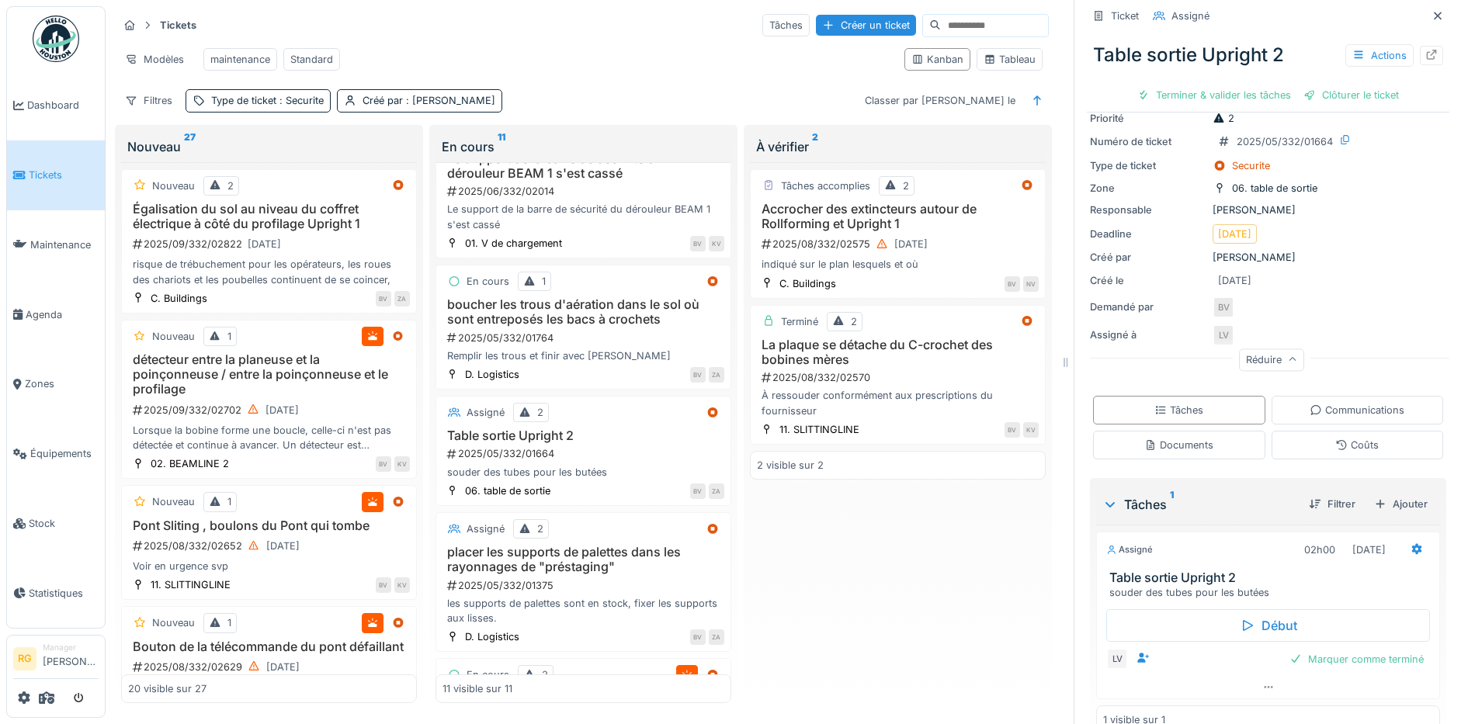
scroll to position [86, 0]
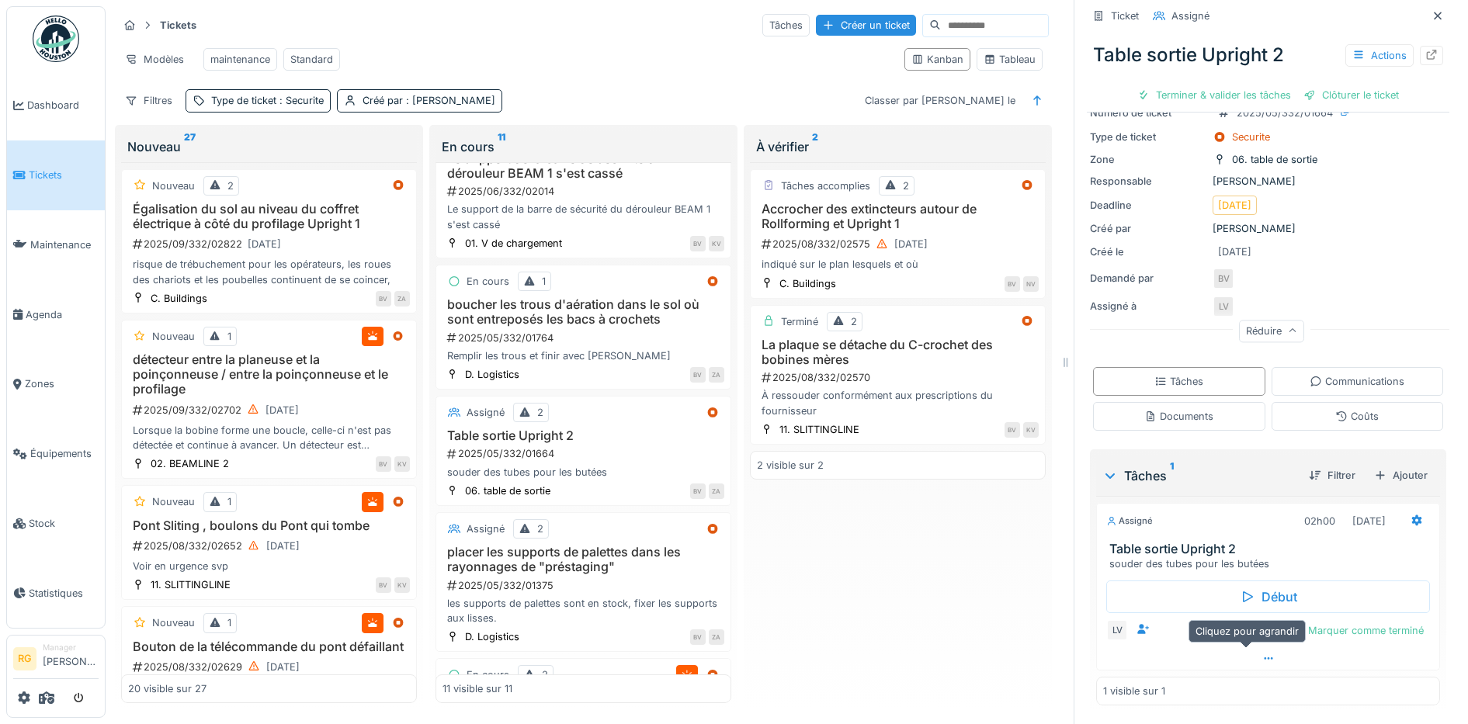
click at [1254, 649] on div at bounding box center [1268, 658] width 342 height 23
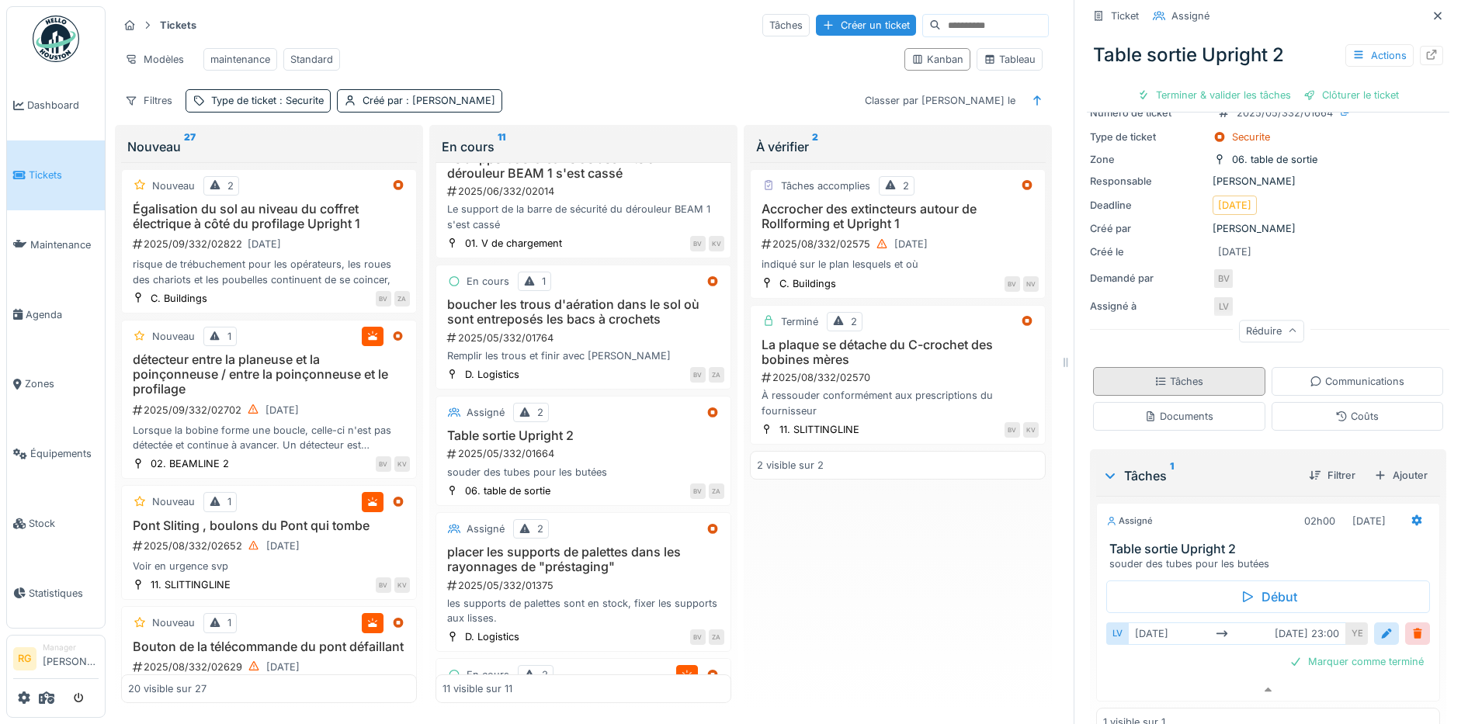
scroll to position [0, 0]
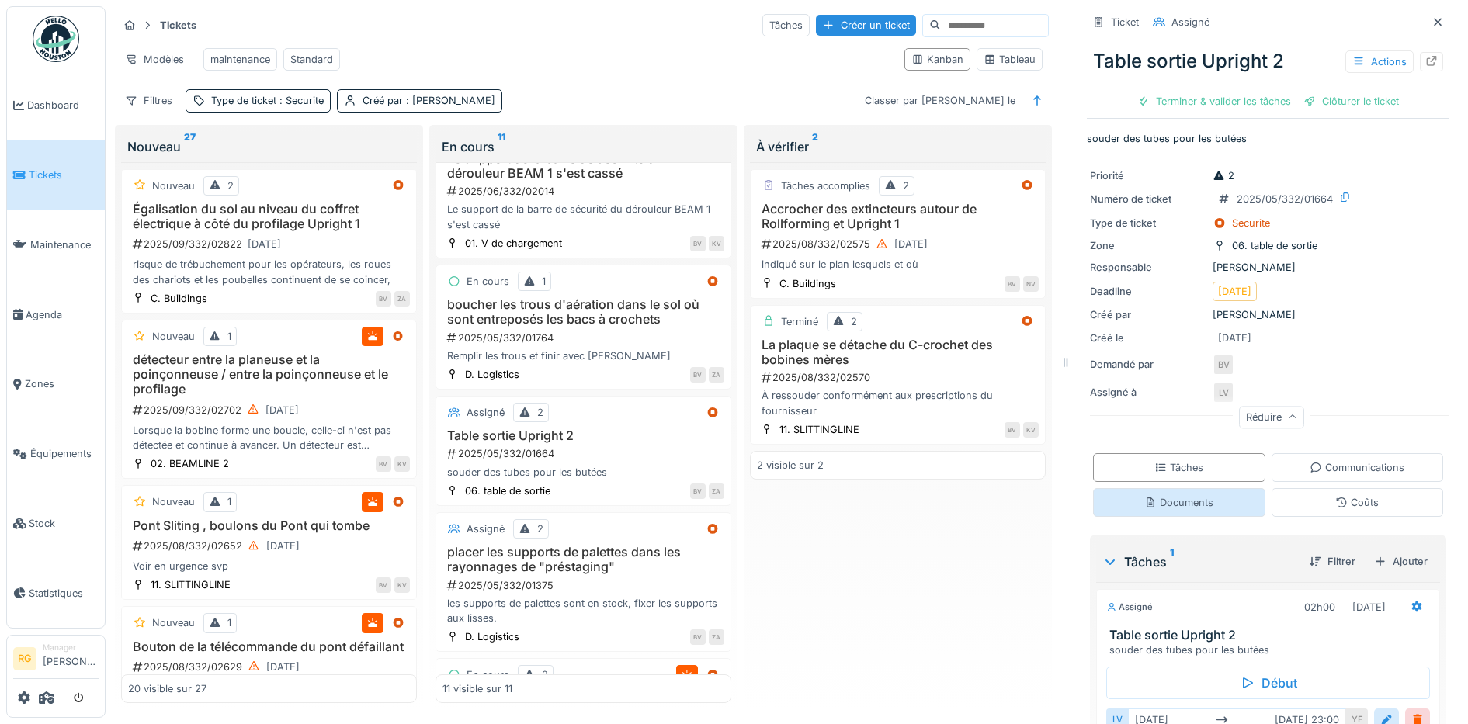
click at [1177, 495] on div "Documents" at bounding box center [1178, 502] width 69 height 15
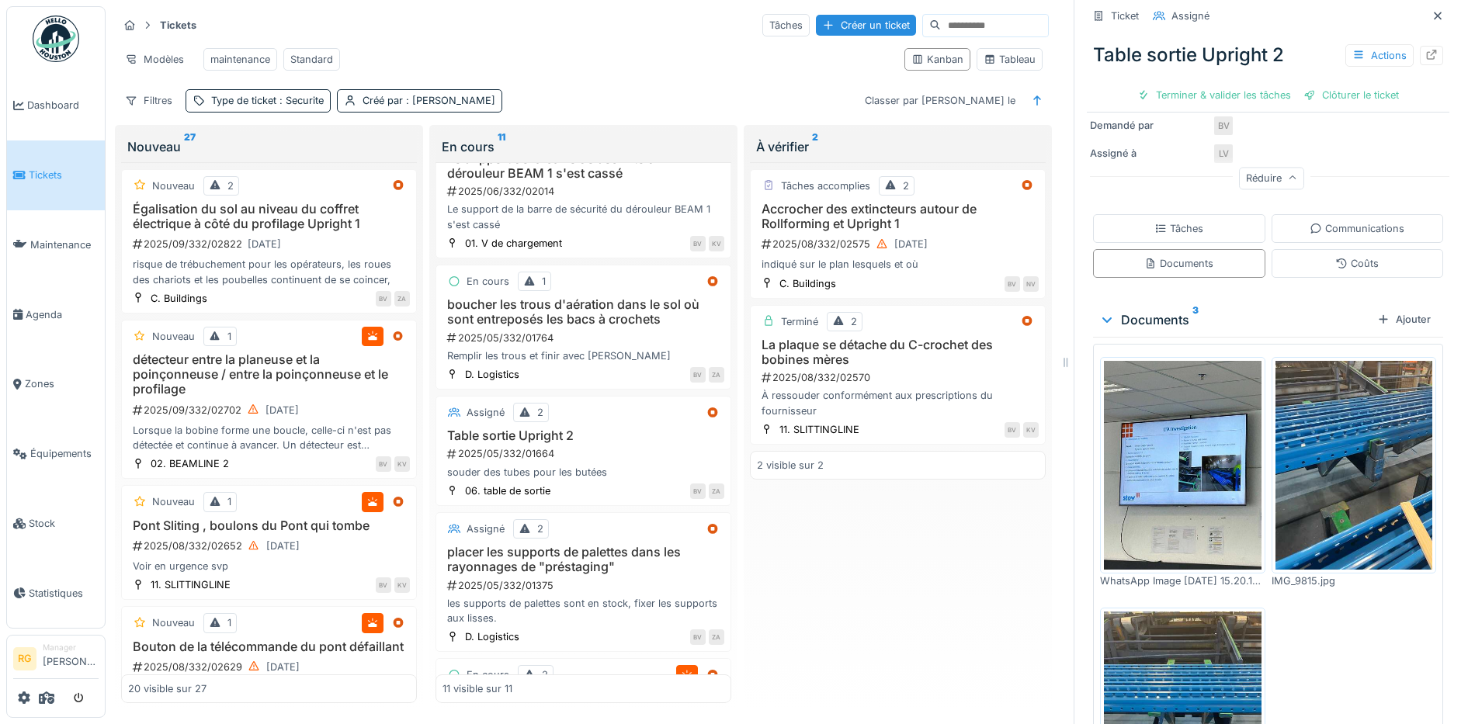
scroll to position [105, 0]
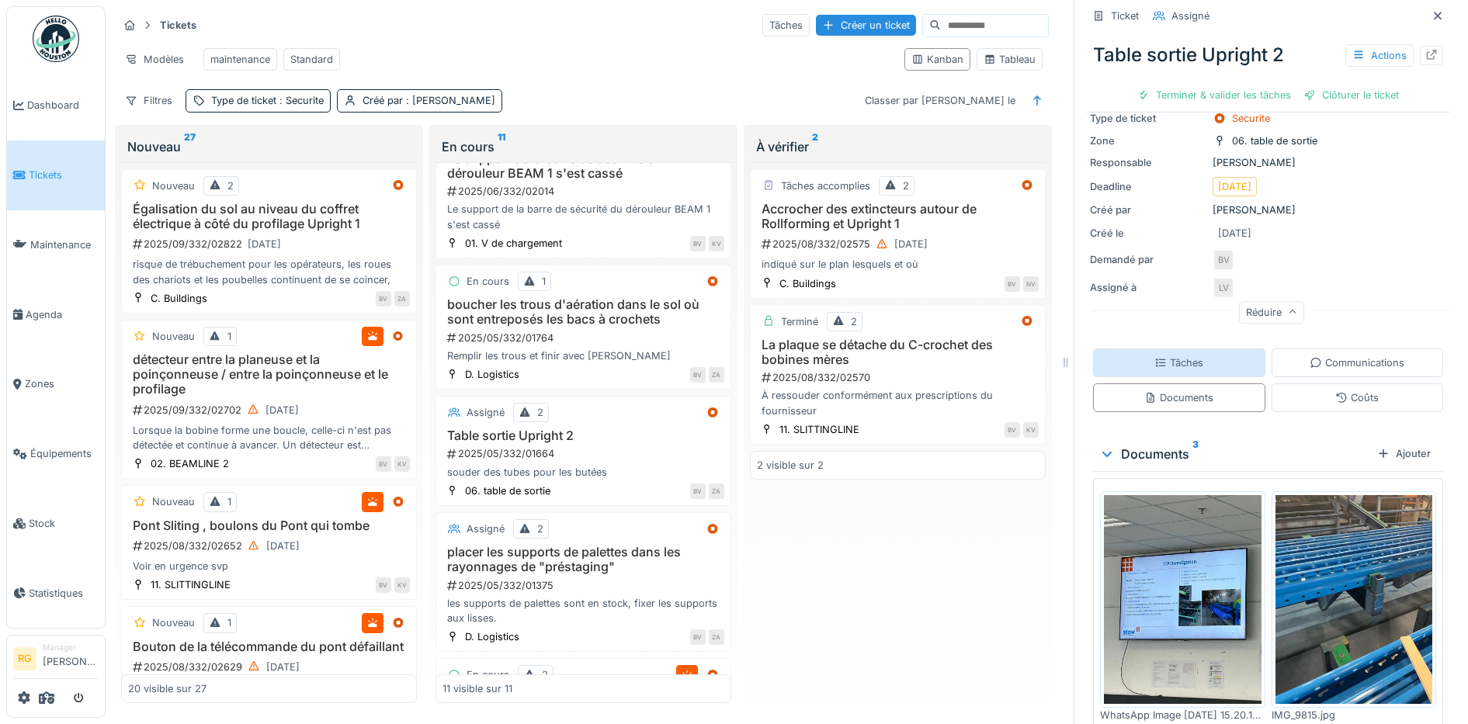
click at [1184, 355] on div "Tâches" at bounding box center [1178, 362] width 49 height 15
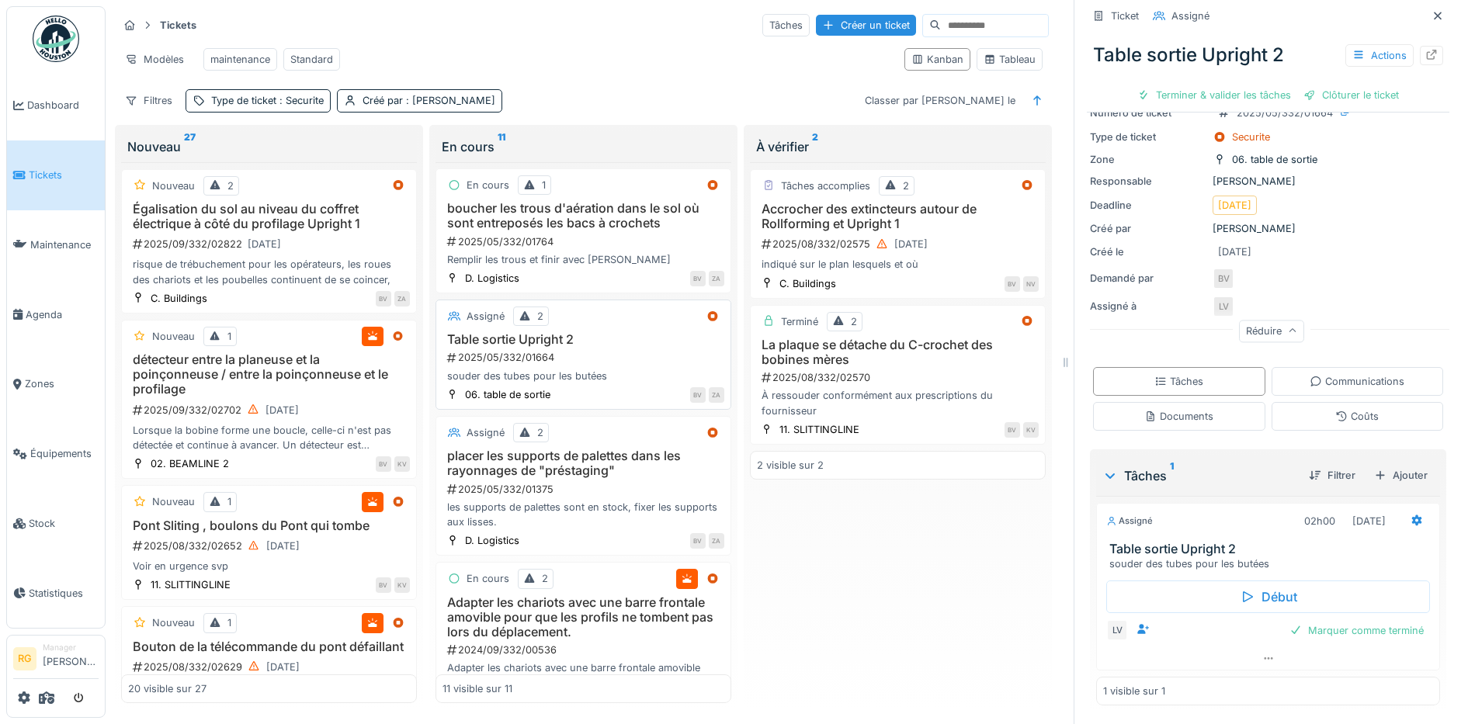
scroll to position [1067, 0]
click at [599, 501] on div "les supports de palettes sont en stock, fixer les supports aux lisses." at bounding box center [583, 513] width 282 height 29
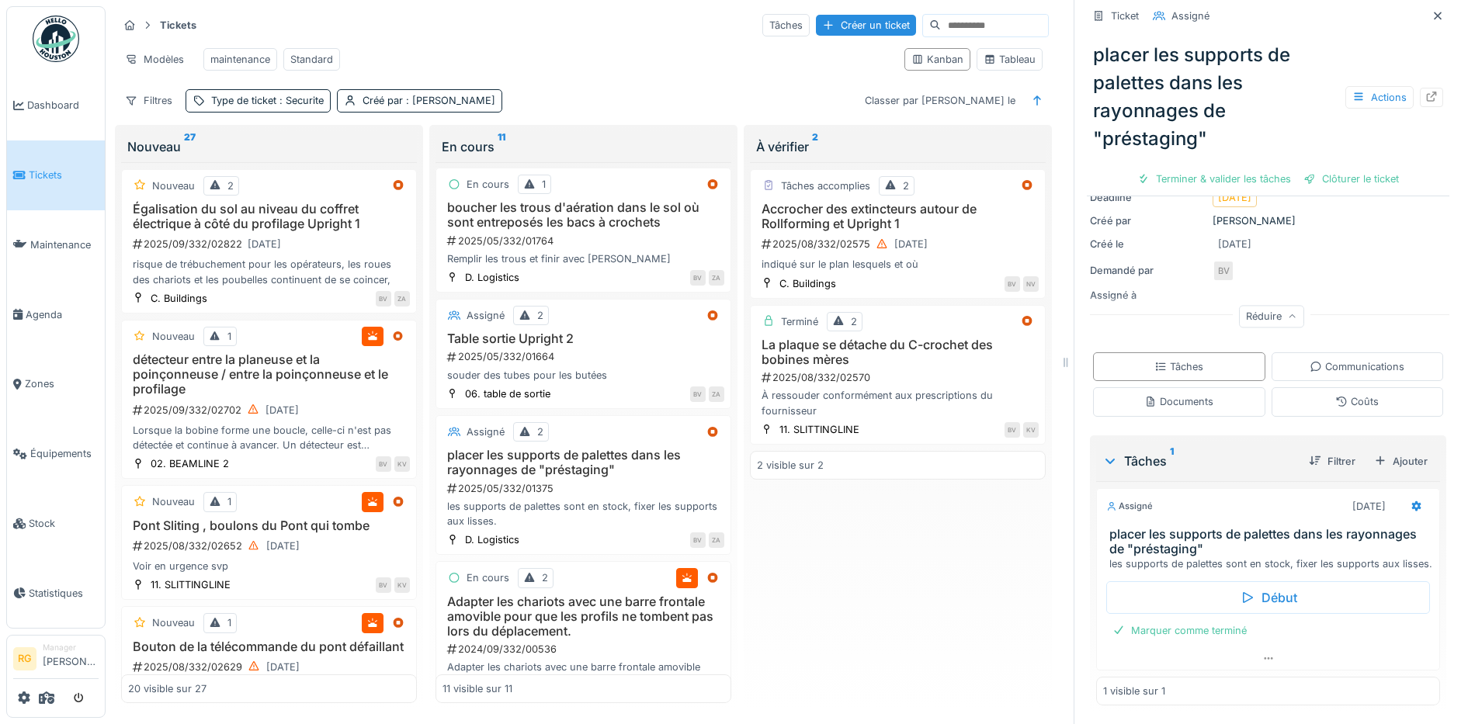
scroll to position [192, 0]
click at [1201, 171] on div "Terminer & valider les tâches" at bounding box center [1214, 178] width 166 height 21
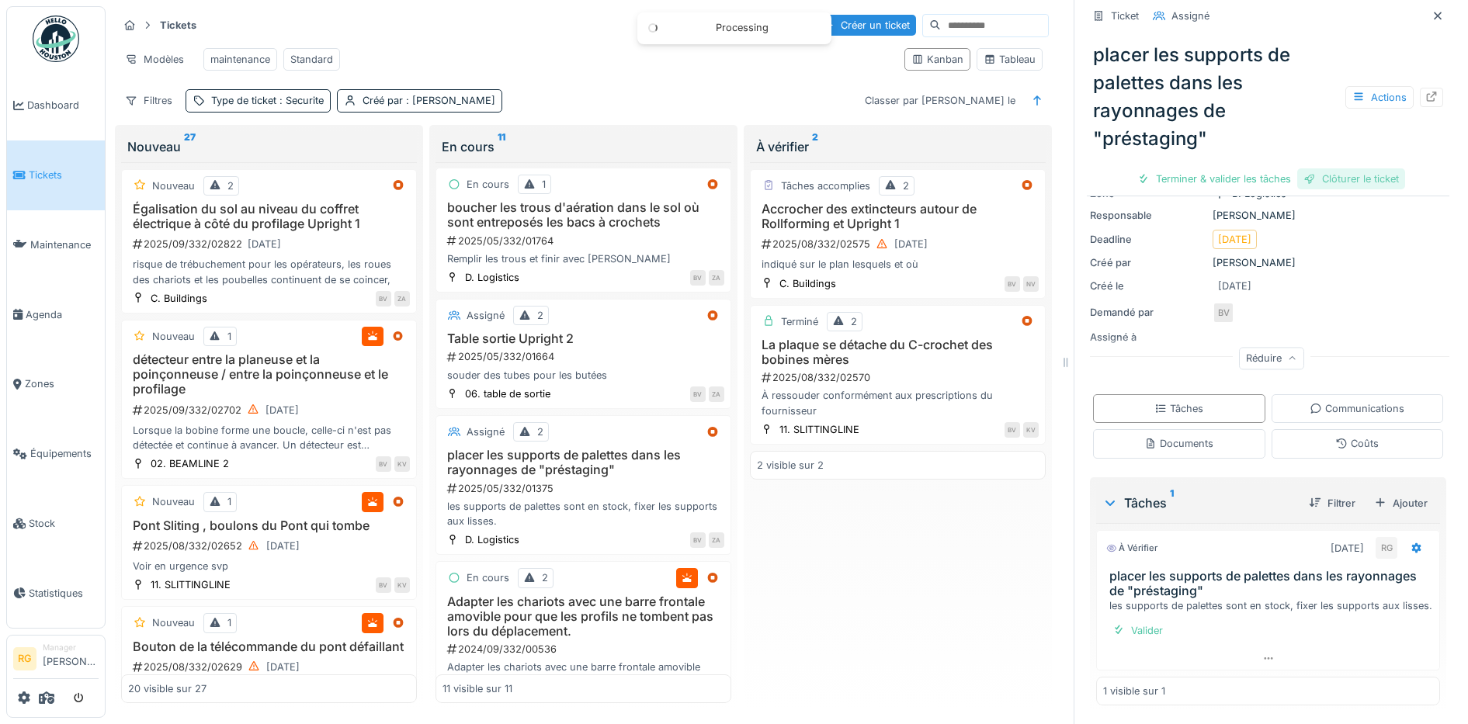
scroll to position [99, 0]
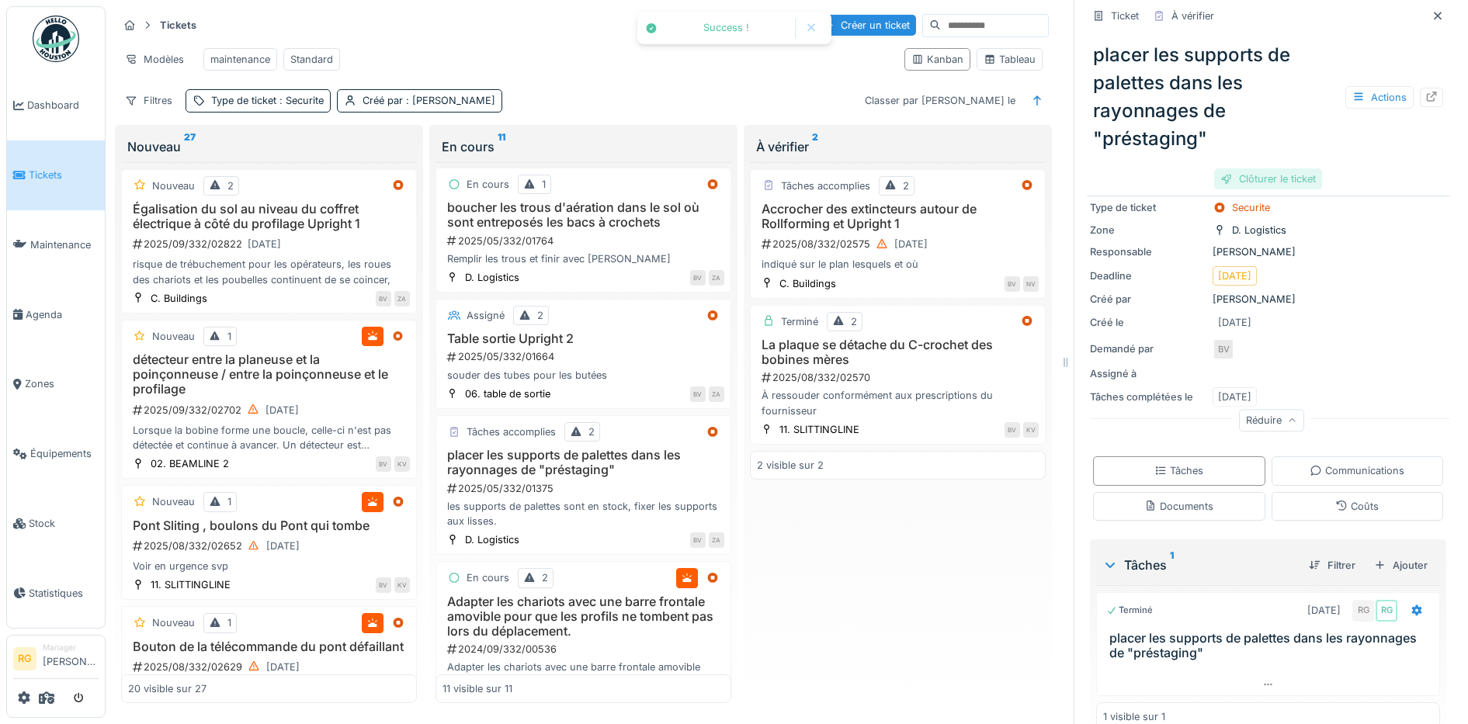
click at [1273, 168] on div "Clôturer le ticket" at bounding box center [1268, 178] width 108 height 21
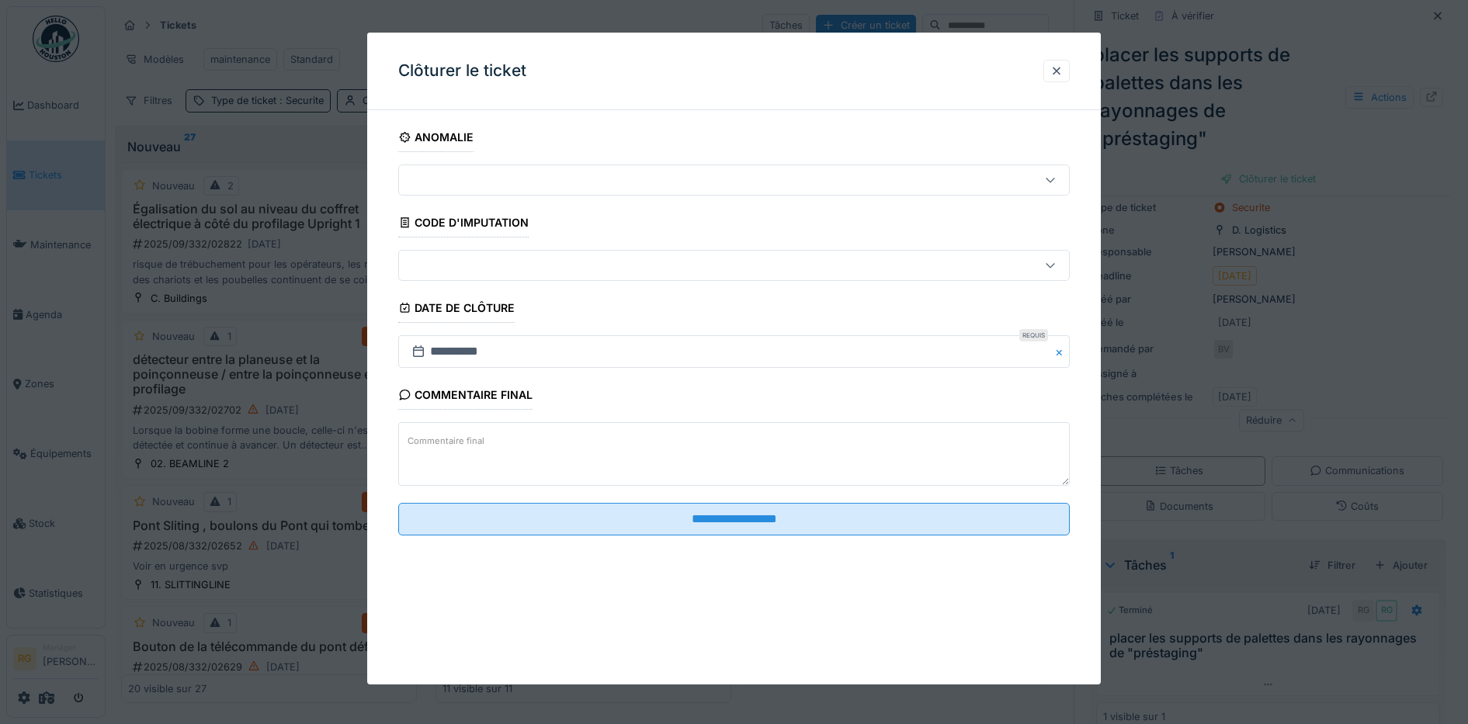
click at [526, 440] on textarea "Commentaire final" at bounding box center [734, 454] width 672 height 64
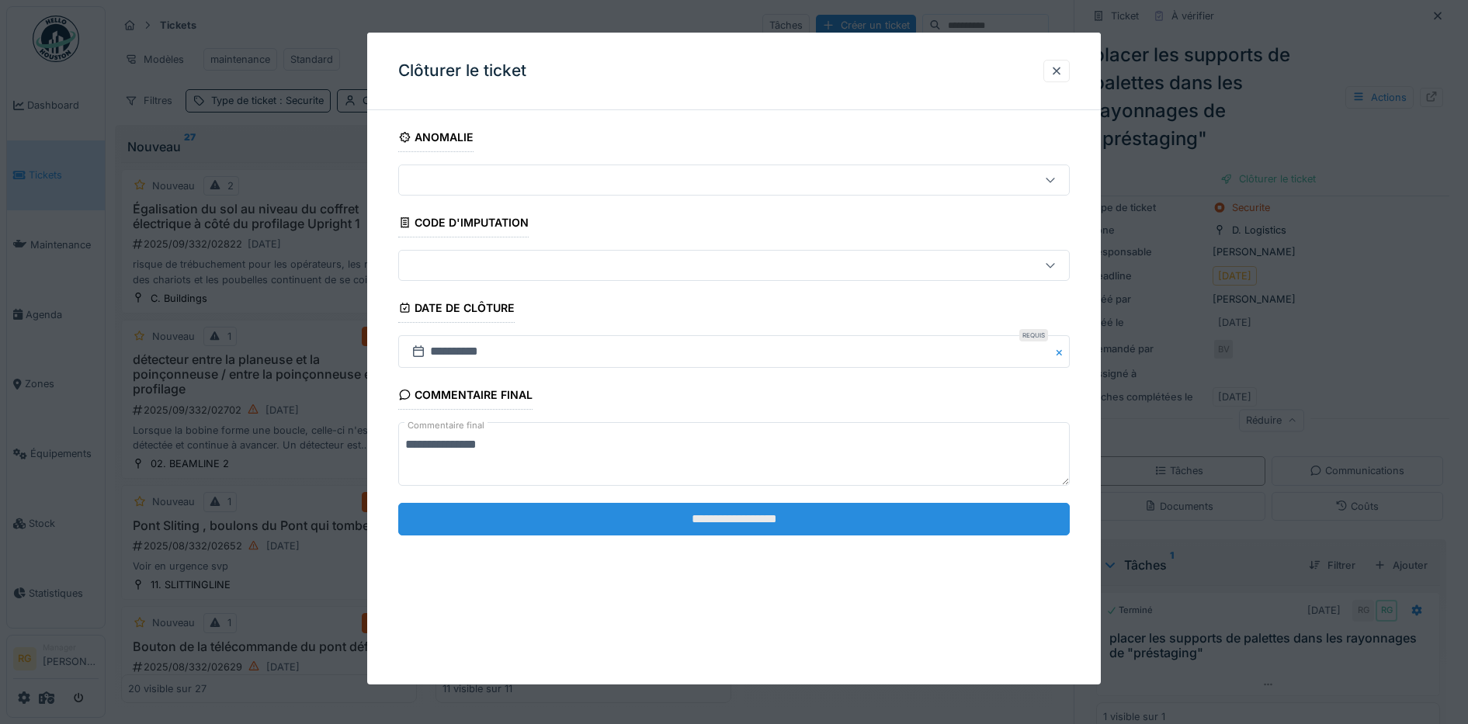
type textarea "**********"
click at [699, 526] on input "**********" at bounding box center [734, 519] width 672 height 33
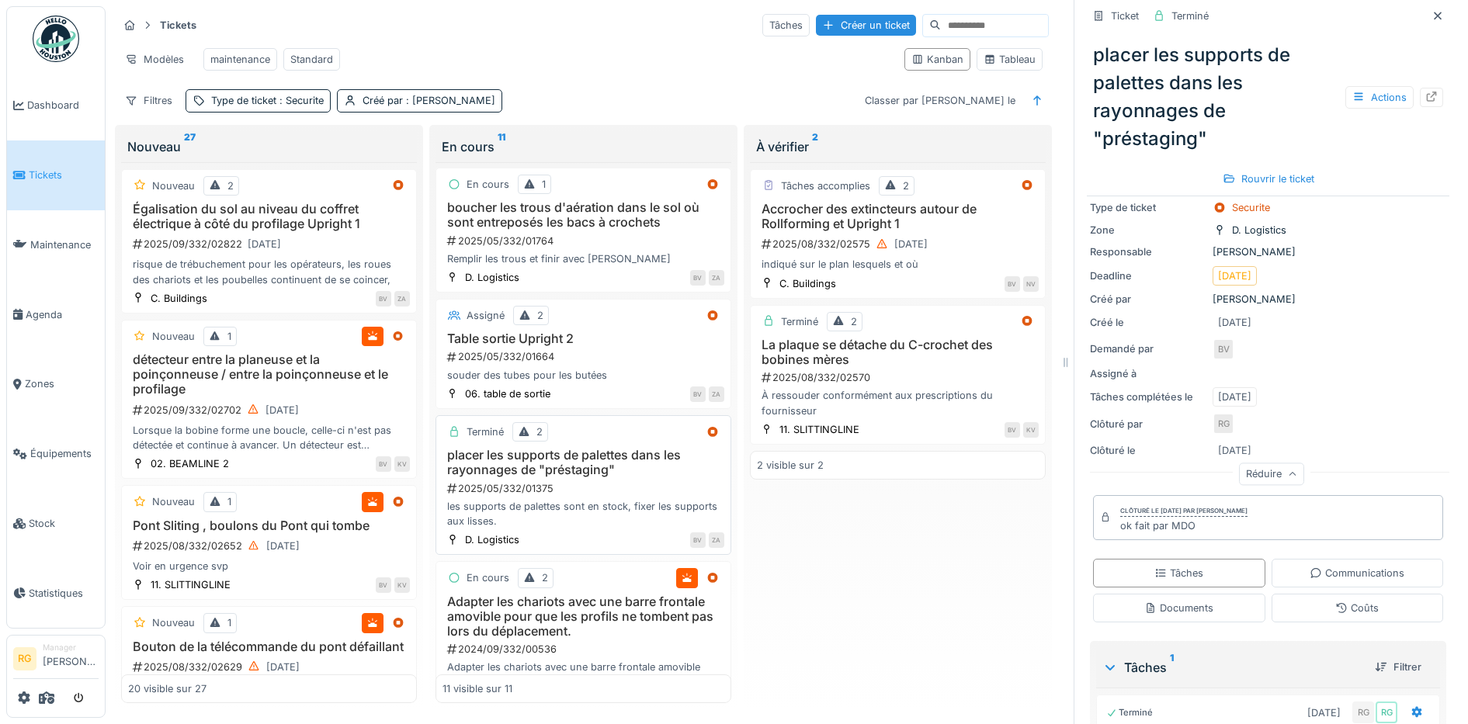
scroll to position [1144, 0]
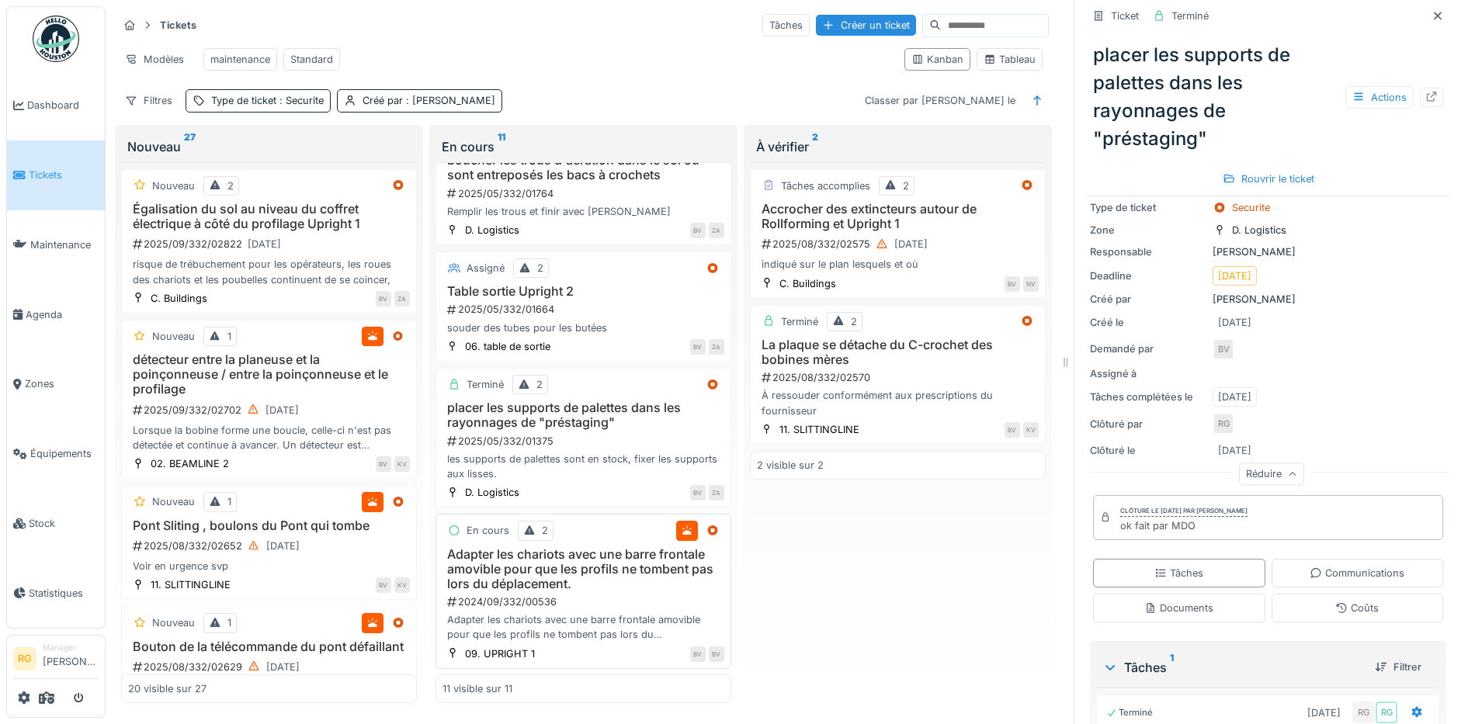
click at [598, 557] on h3 "Adapter les chariots avec une barre frontale amovible pour que les profils ne t…" at bounding box center [583, 569] width 282 height 45
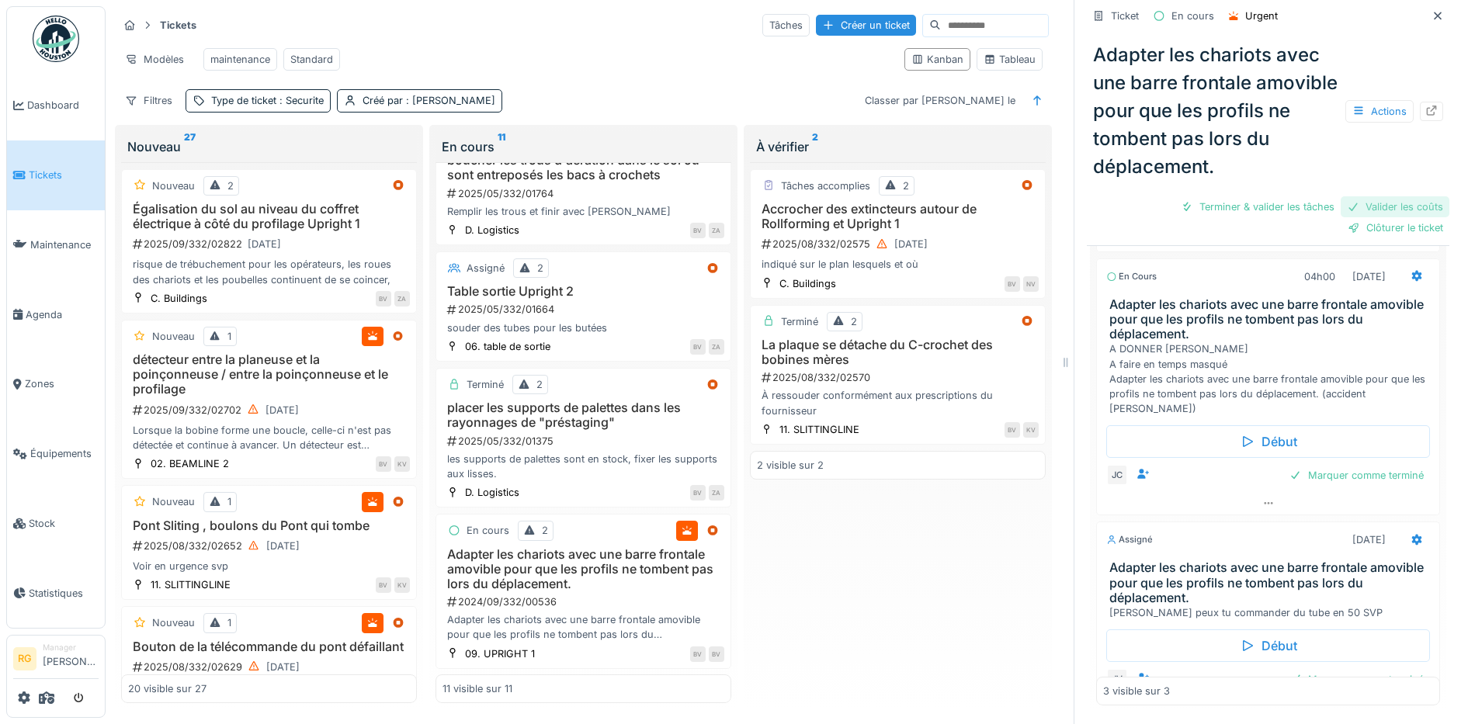
click at [1354, 196] on div "Valider les coûts" at bounding box center [1394, 206] width 109 height 21
click at [1198, 198] on div "Terminer & valider les tâches" at bounding box center [1214, 206] width 166 height 21
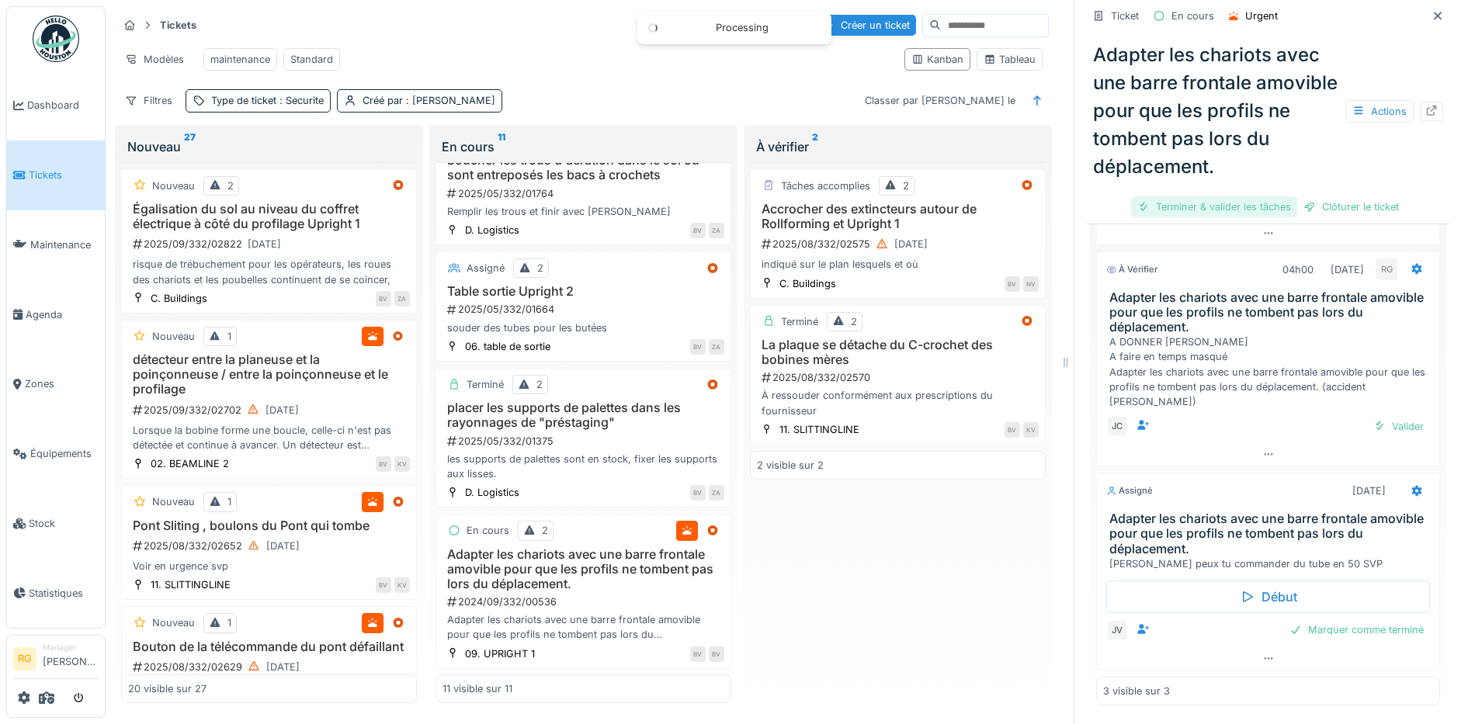
scroll to position [487, 0]
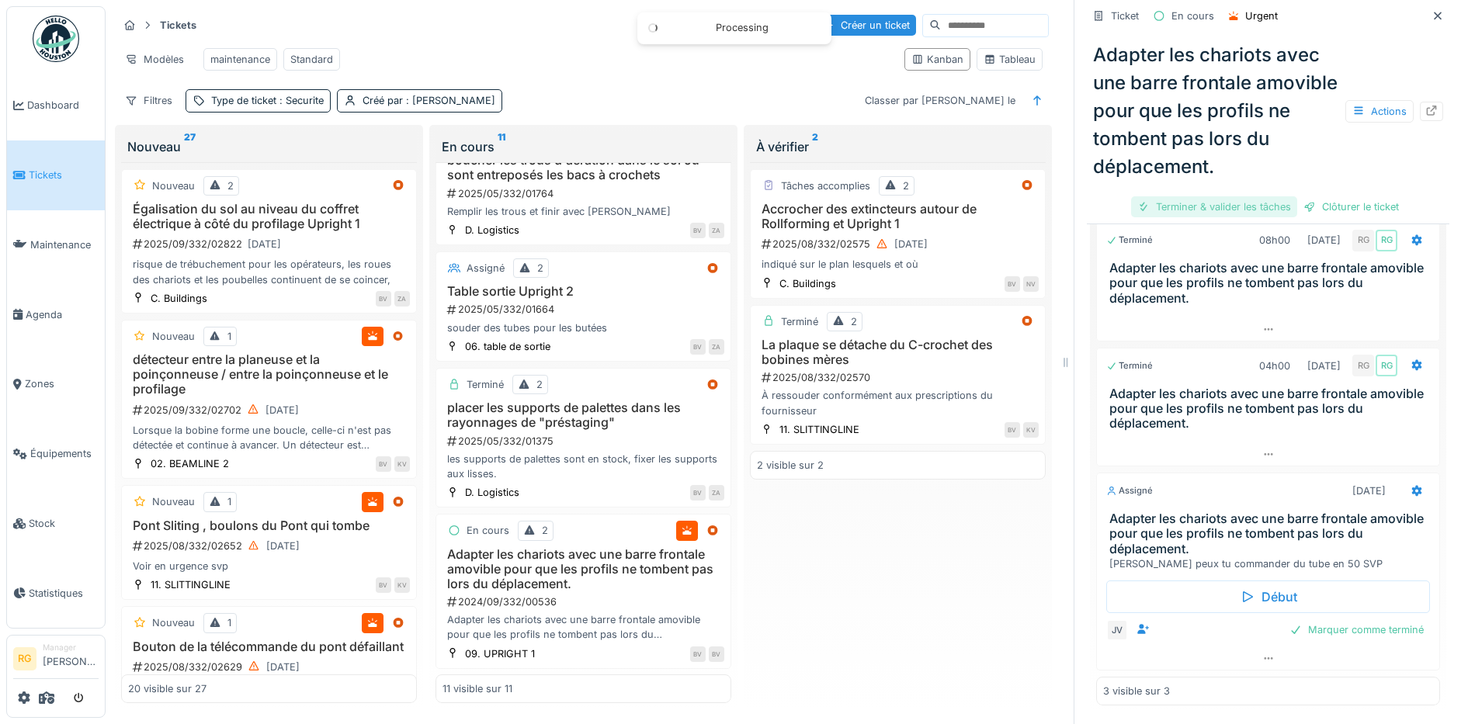
click at [1195, 196] on div "Terminer & valider les tâches" at bounding box center [1214, 206] width 166 height 21
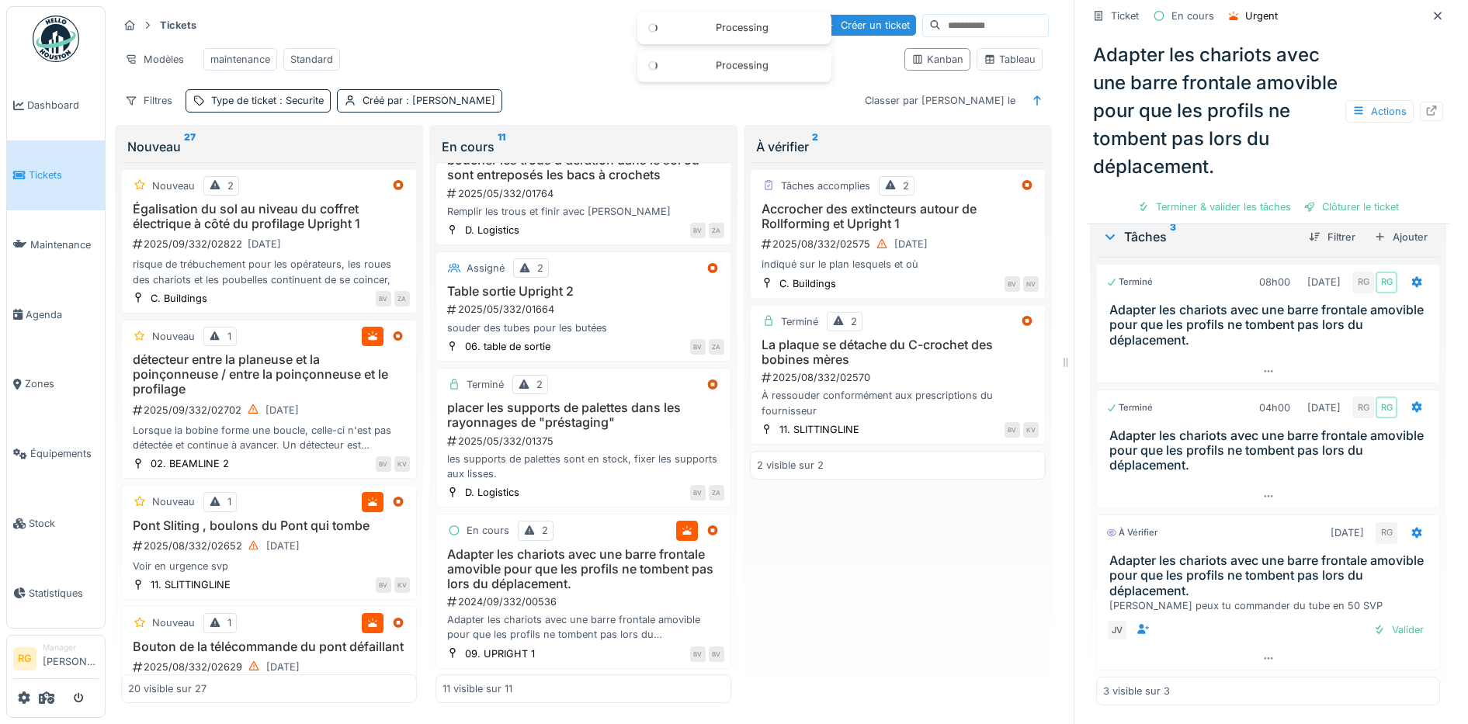
scroll to position [408, 0]
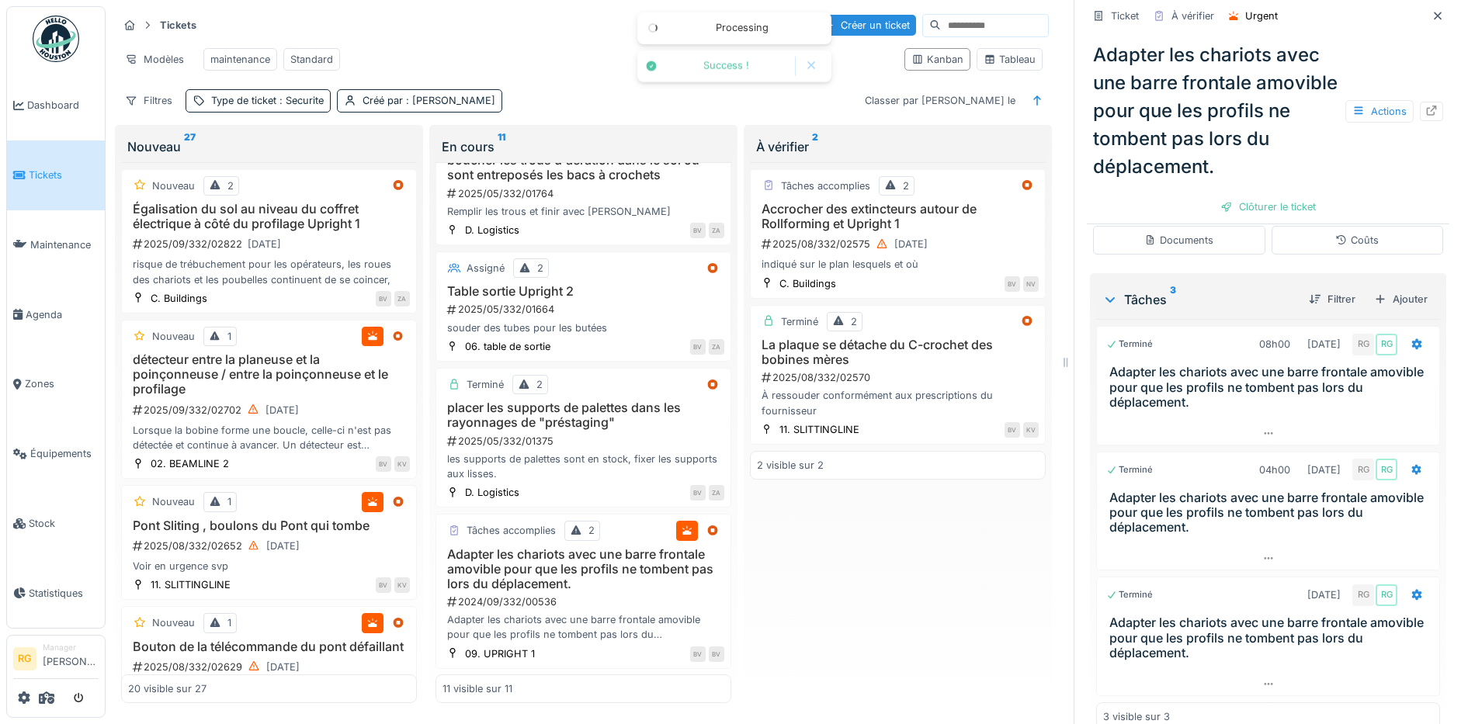
click at [1223, 196] on div "Clôturer le ticket" at bounding box center [1268, 206] width 108 height 21
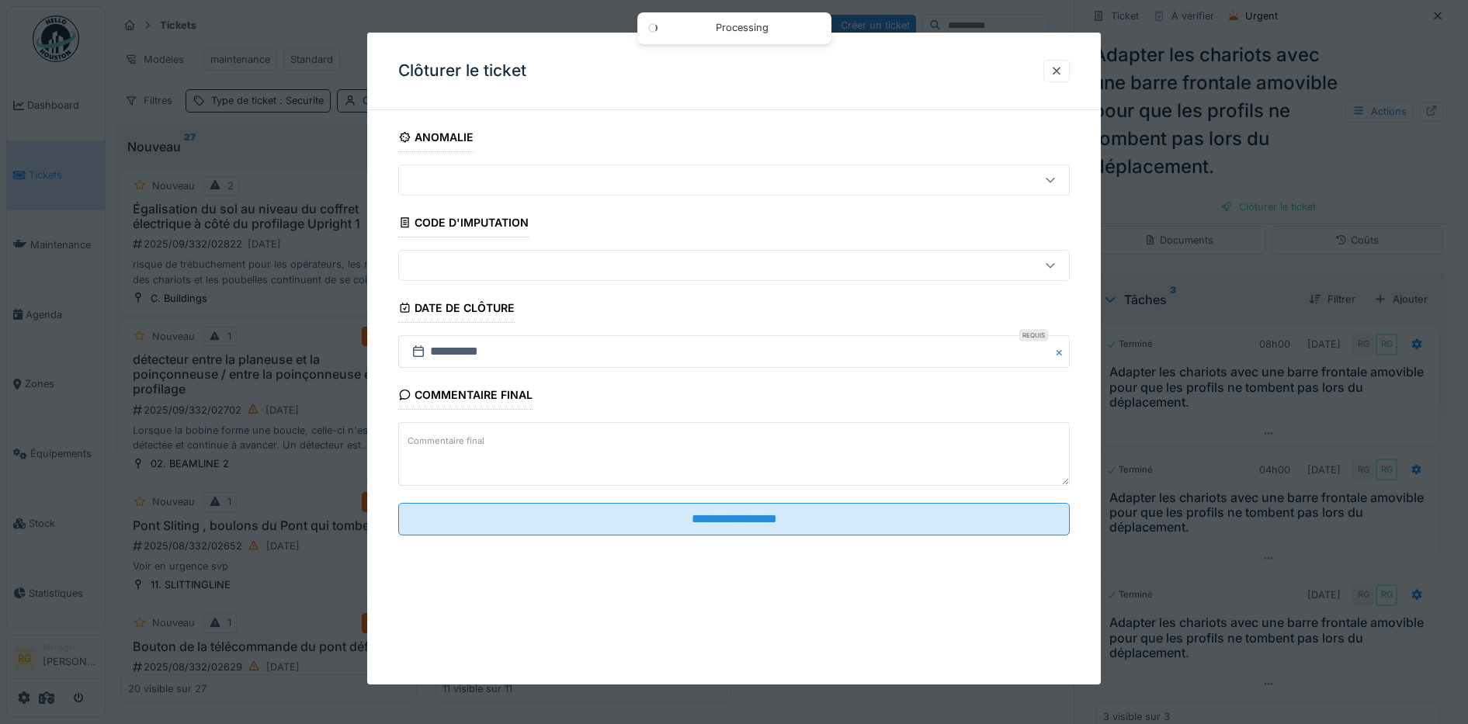
click at [585, 432] on textarea "Commentaire final" at bounding box center [734, 454] width 672 height 64
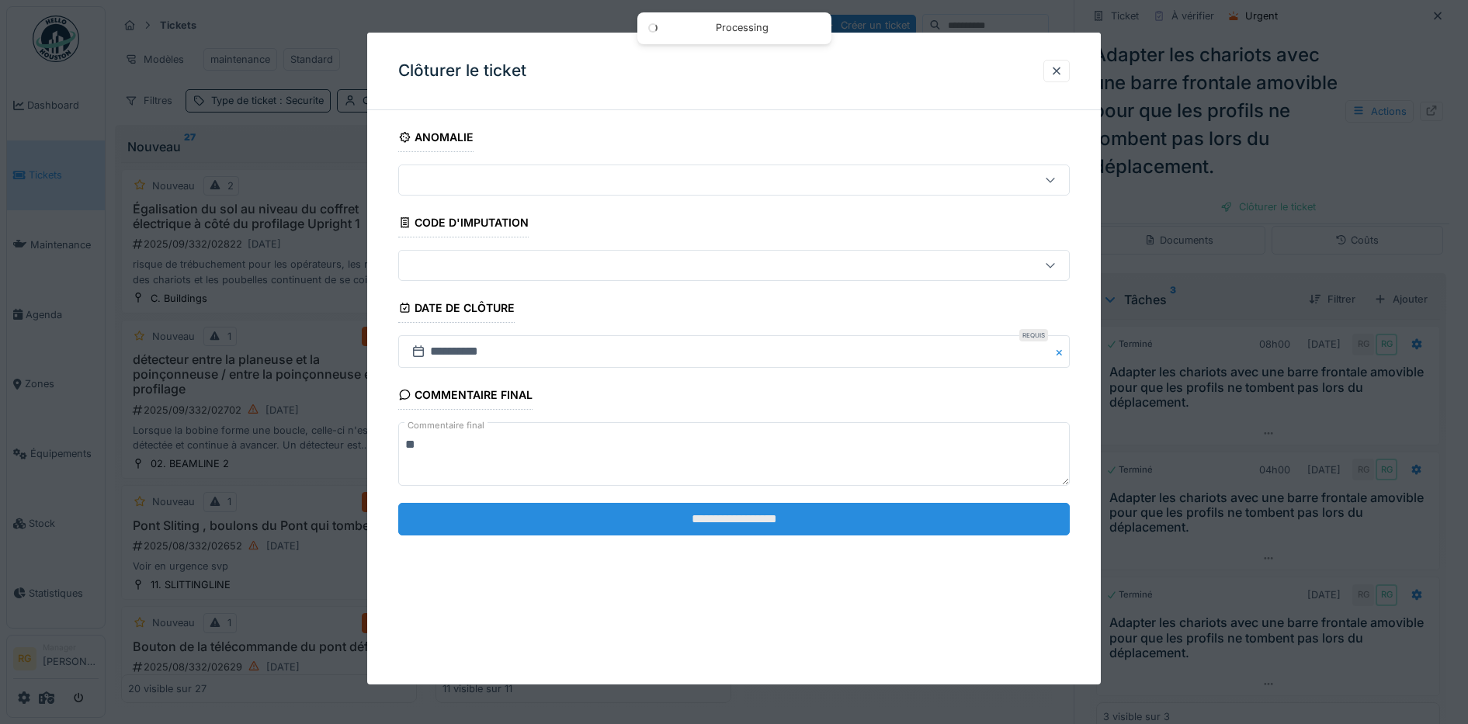
type textarea "**"
click at [679, 522] on input "**********" at bounding box center [734, 519] width 672 height 33
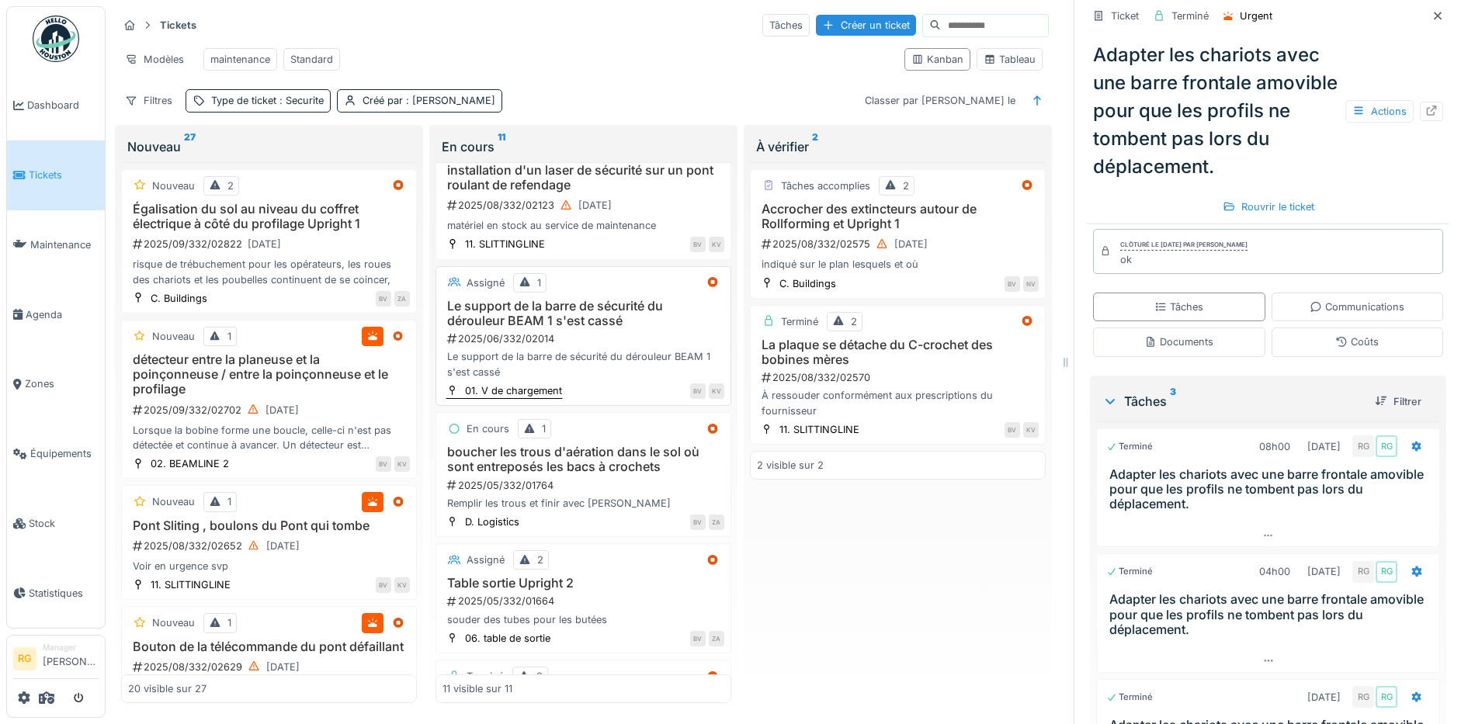
scroll to position [1144, 0]
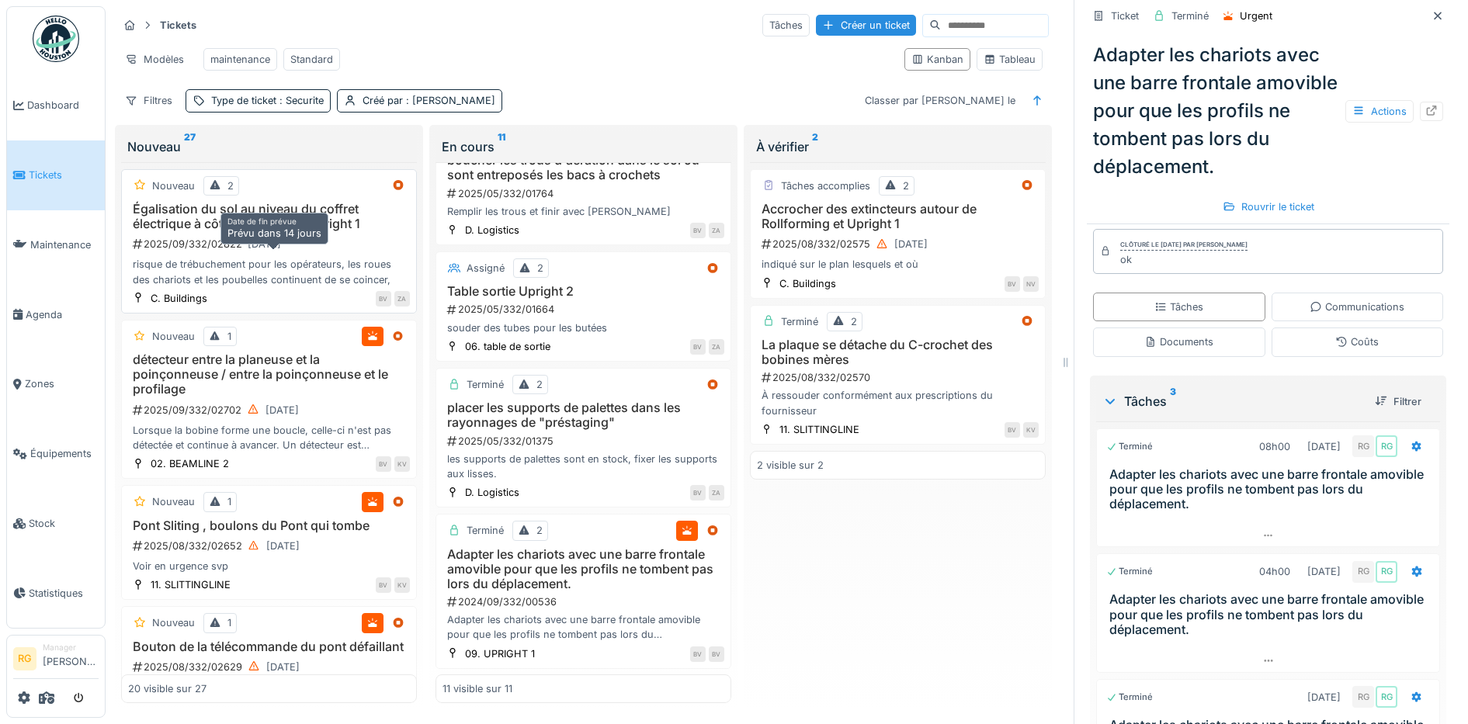
click at [274, 247] on div "[DATE]" at bounding box center [264, 244] width 33 height 15
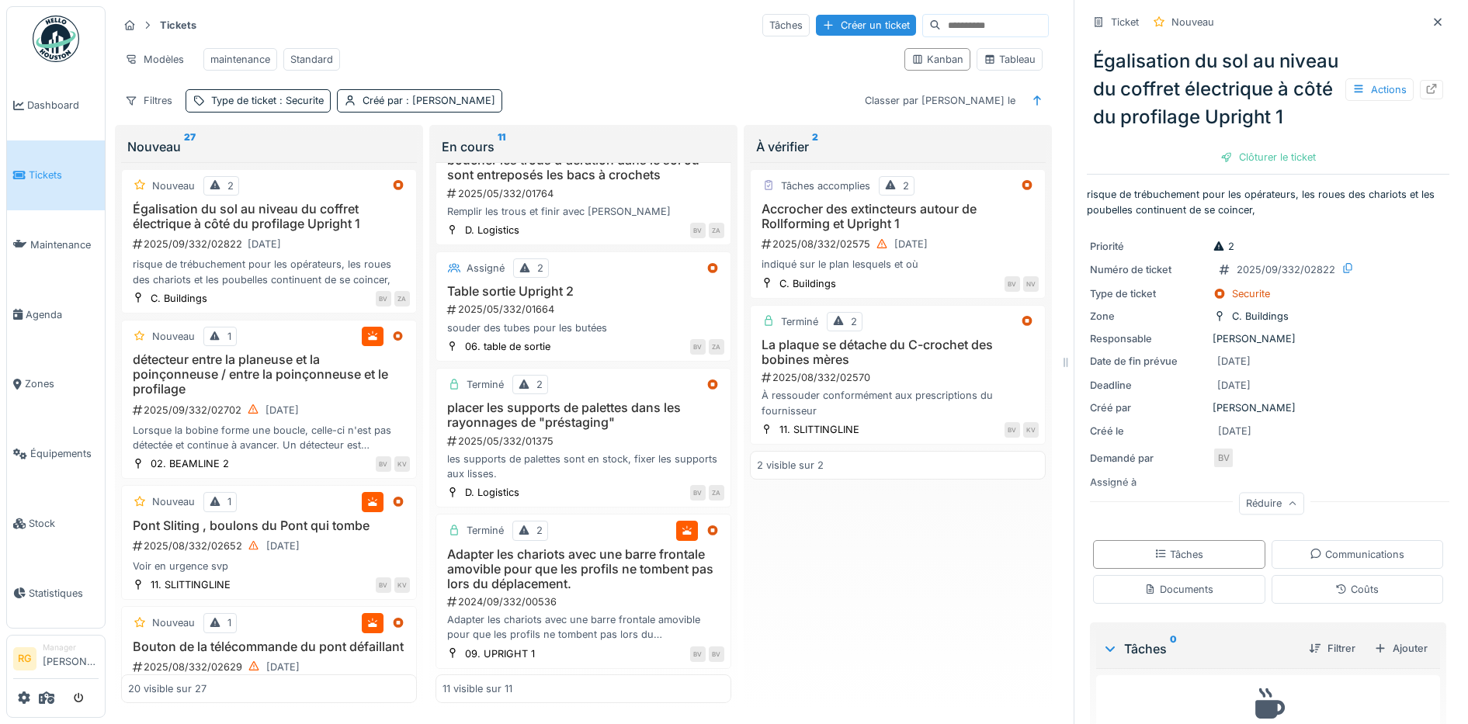
scroll to position [90, 0]
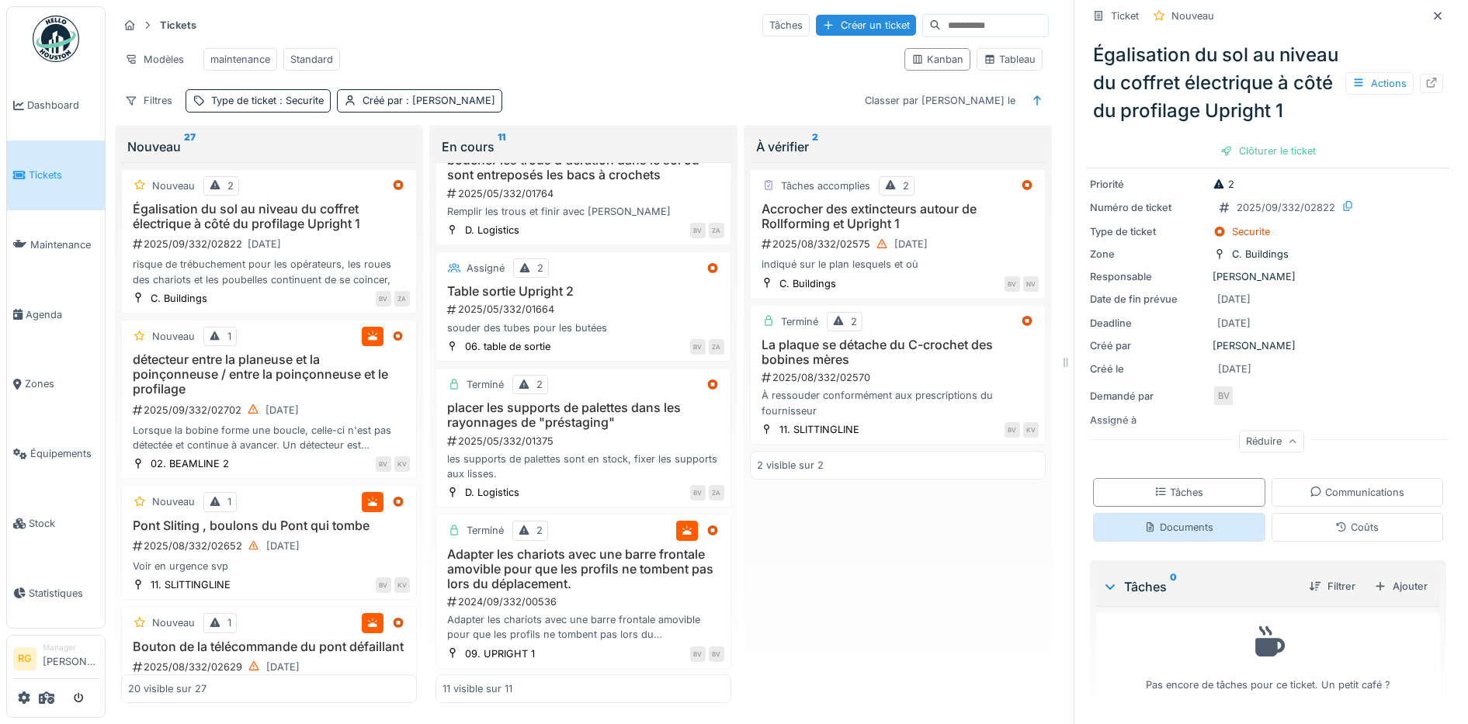
click at [1184, 513] on div "Documents" at bounding box center [1179, 527] width 172 height 29
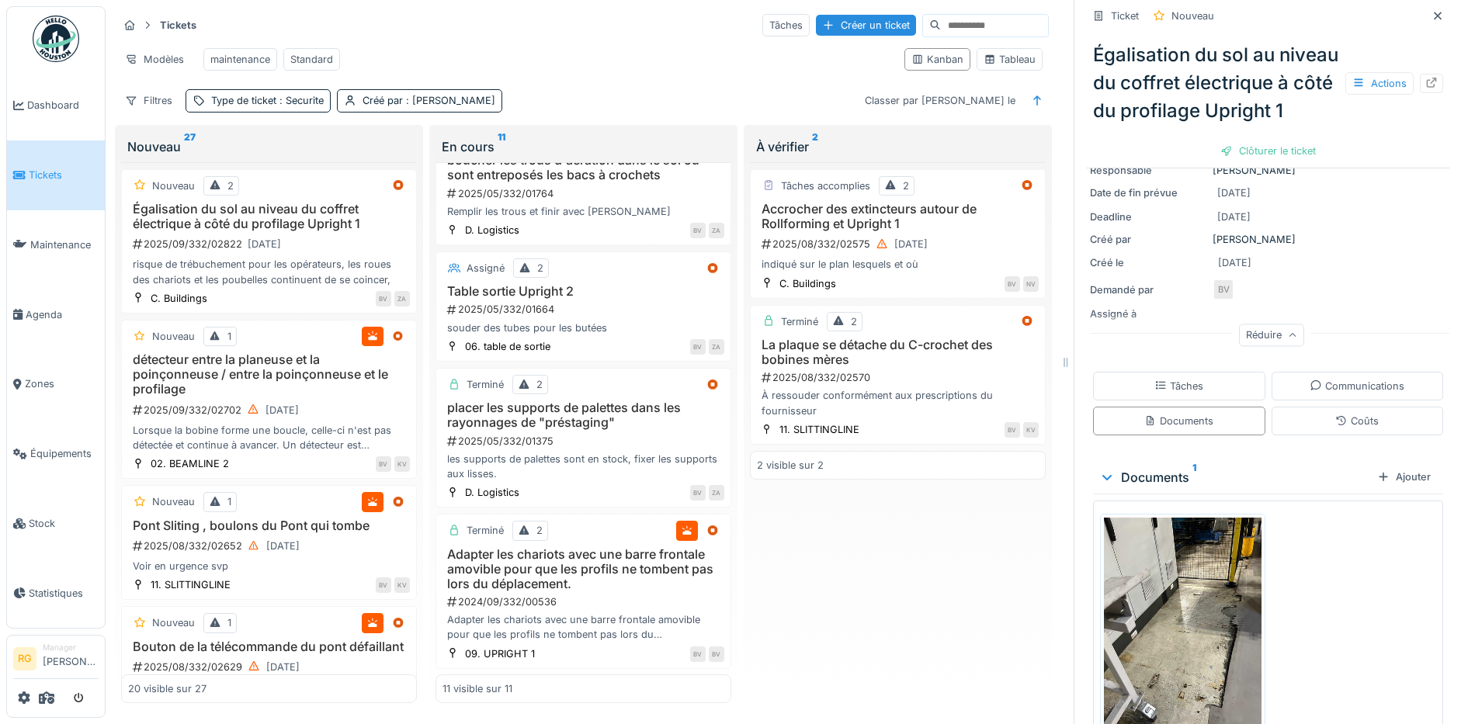
scroll to position [269, 0]
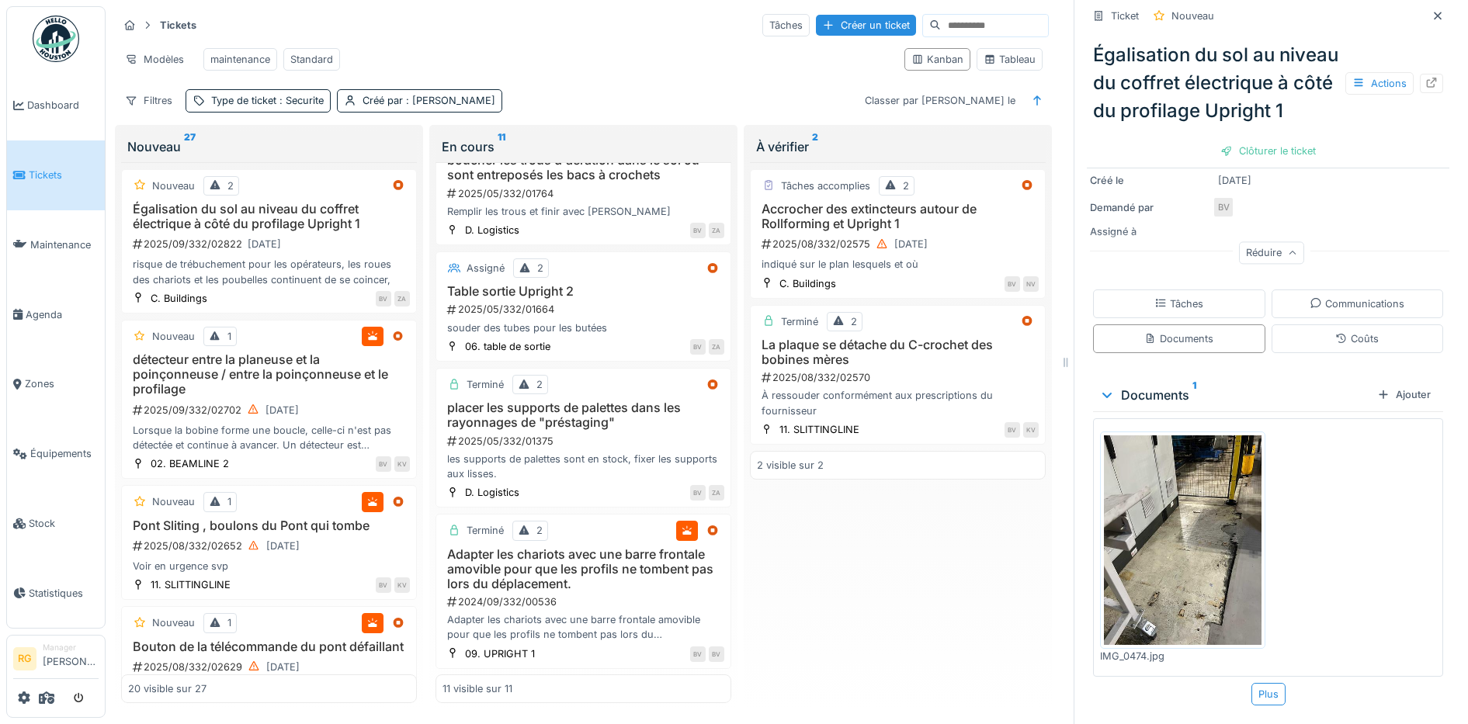
click at [1172, 535] on img at bounding box center [1183, 540] width 158 height 210
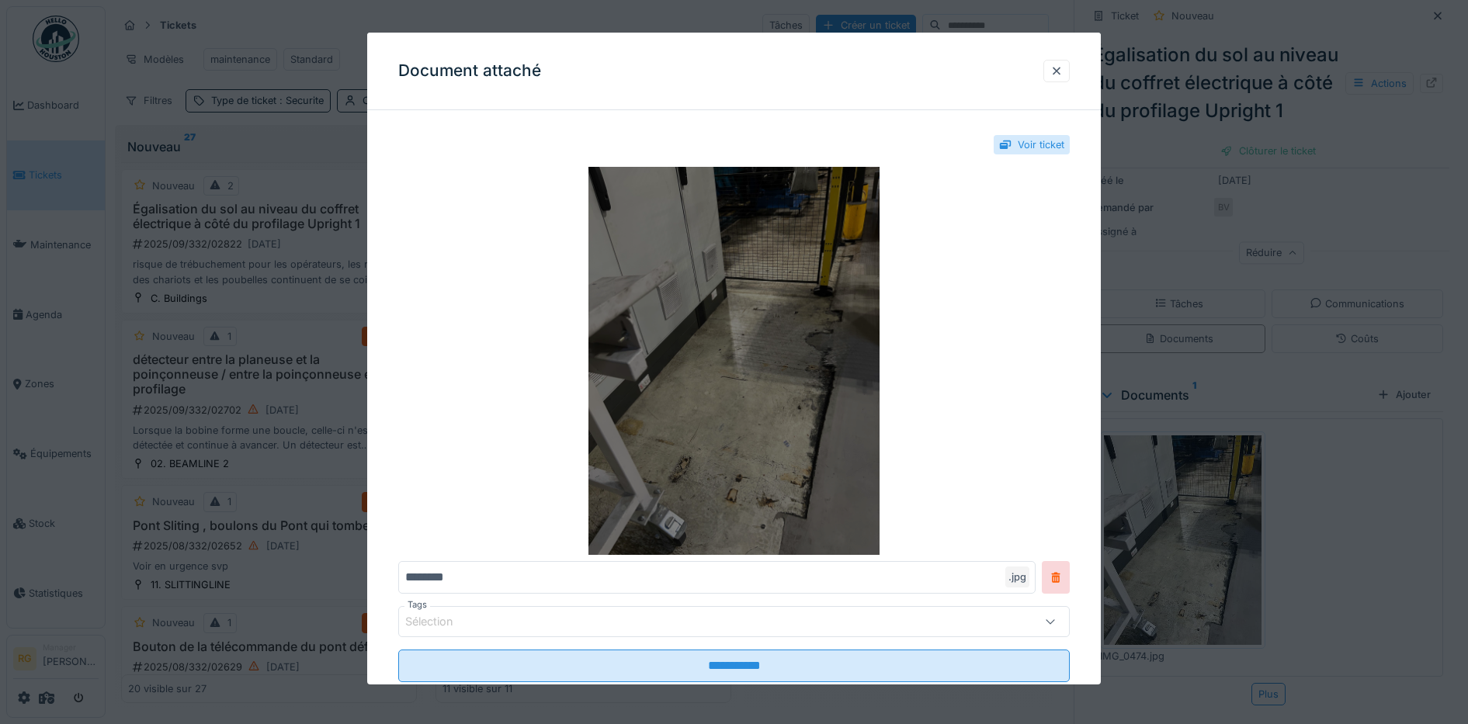
click at [741, 374] on img at bounding box center [734, 361] width 672 height 388
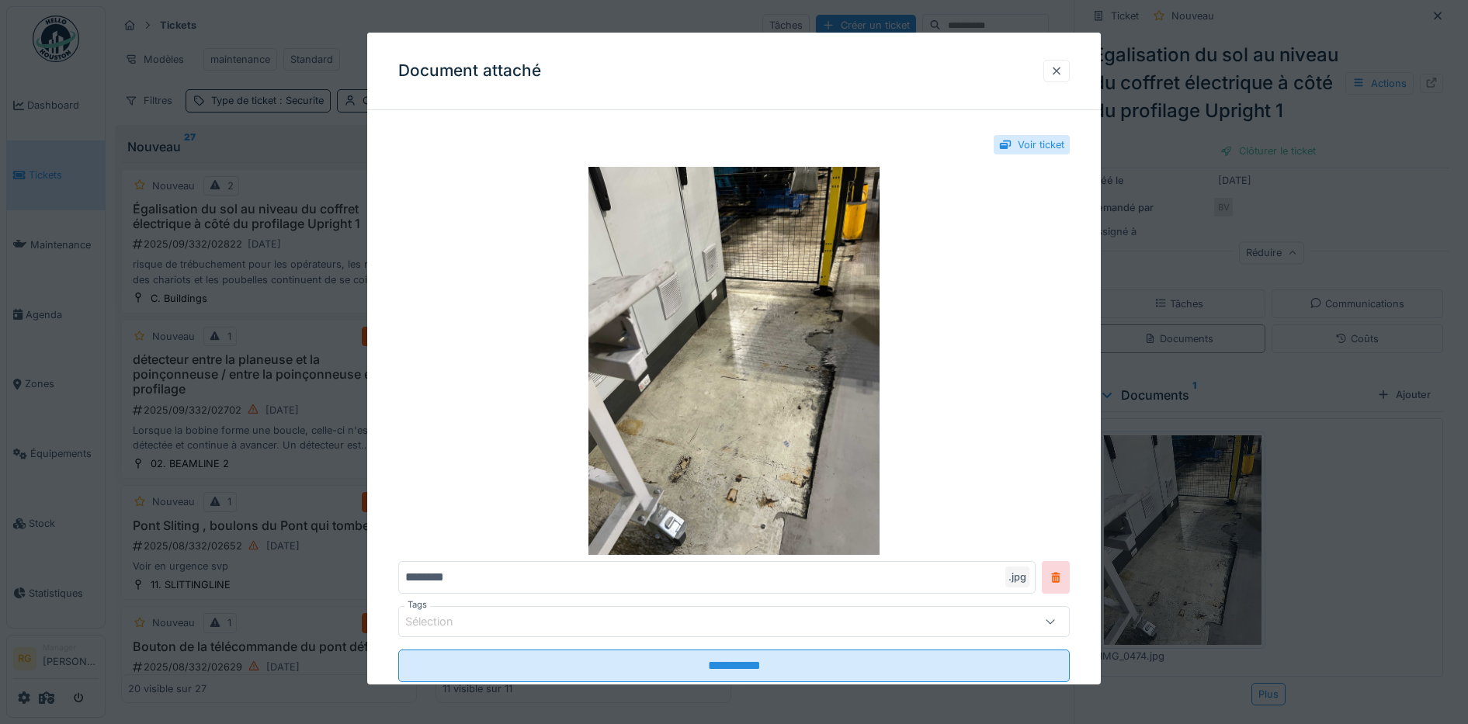
click at [1063, 70] on div at bounding box center [1056, 71] width 12 height 15
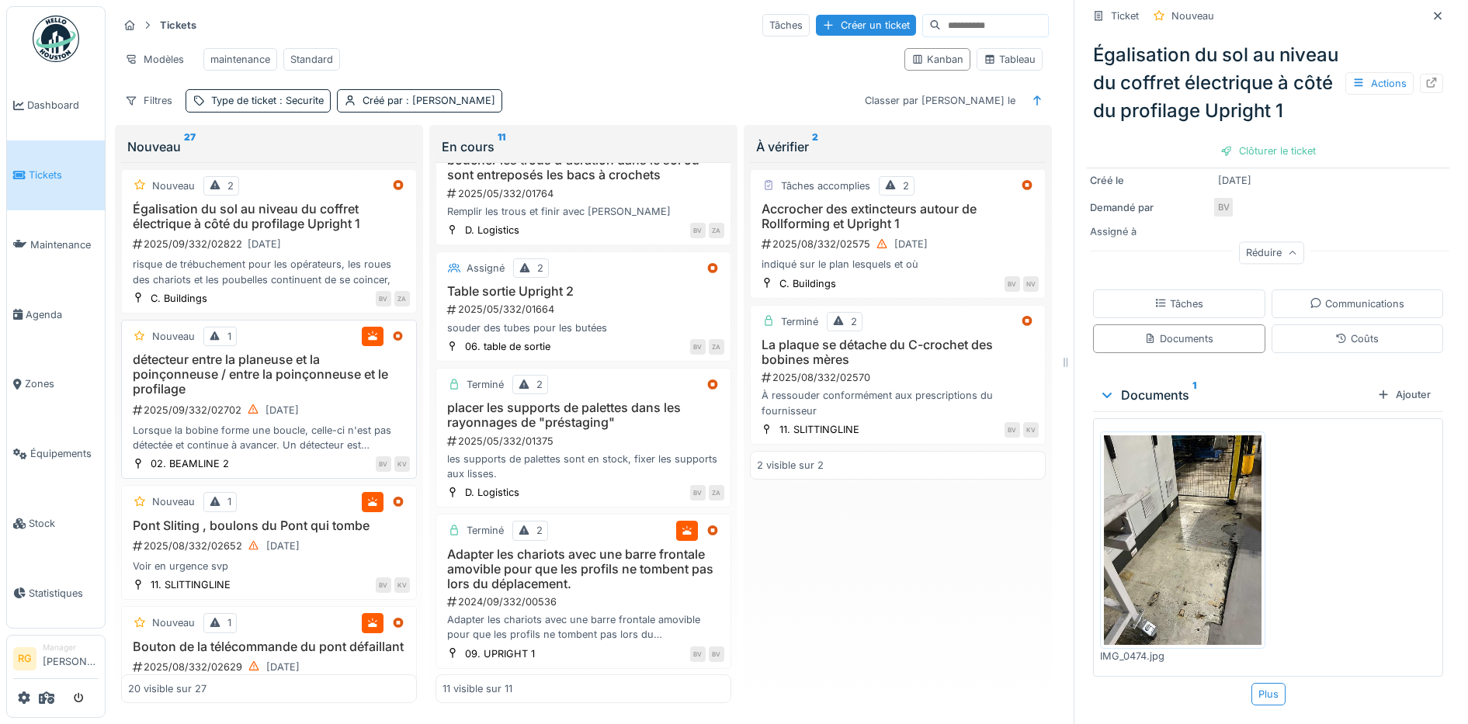
click at [350, 394] on h3 "détecteur entre la planeuse et la poinçonneuse / entre la poinçonneuse et le pr…" at bounding box center [269, 374] width 282 height 45
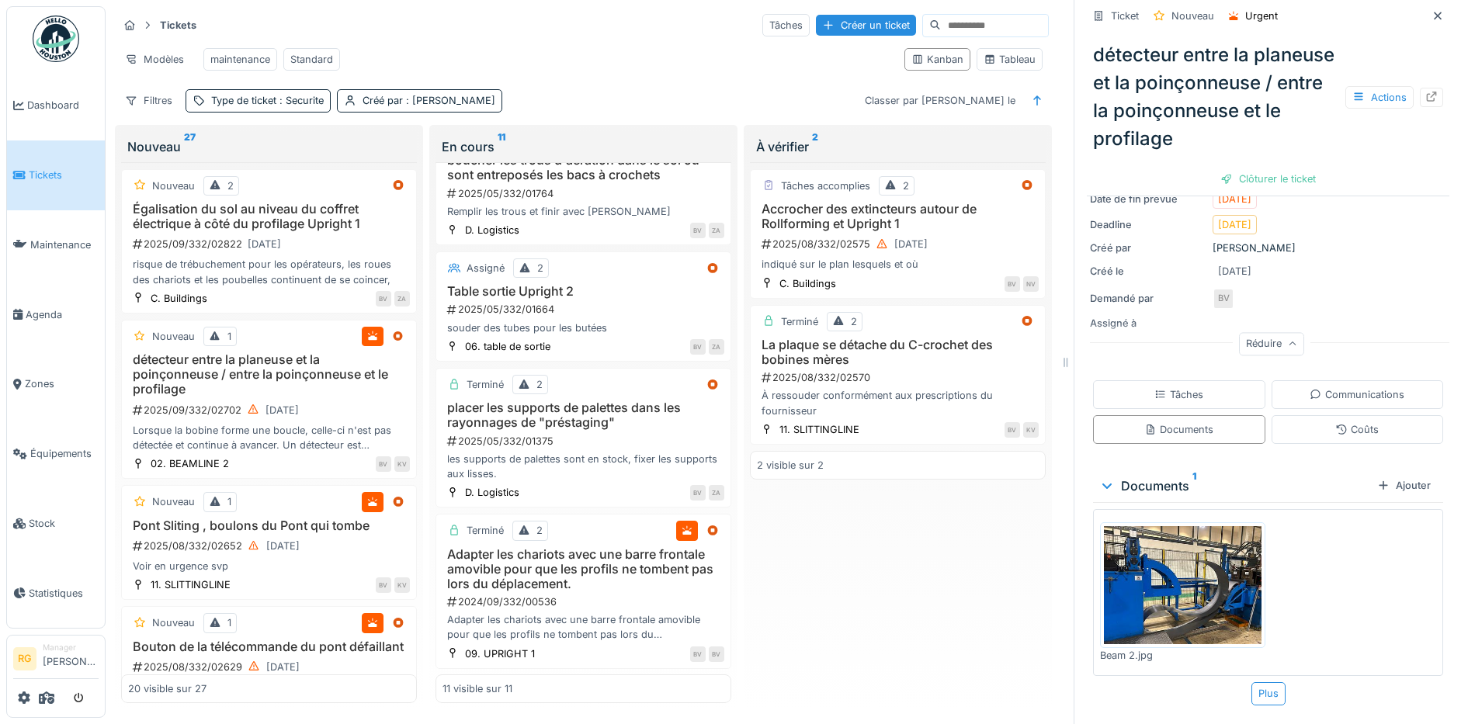
scroll to position [228, 0]
click at [1163, 573] on img at bounding box center [1183, 585] width 158 height 118
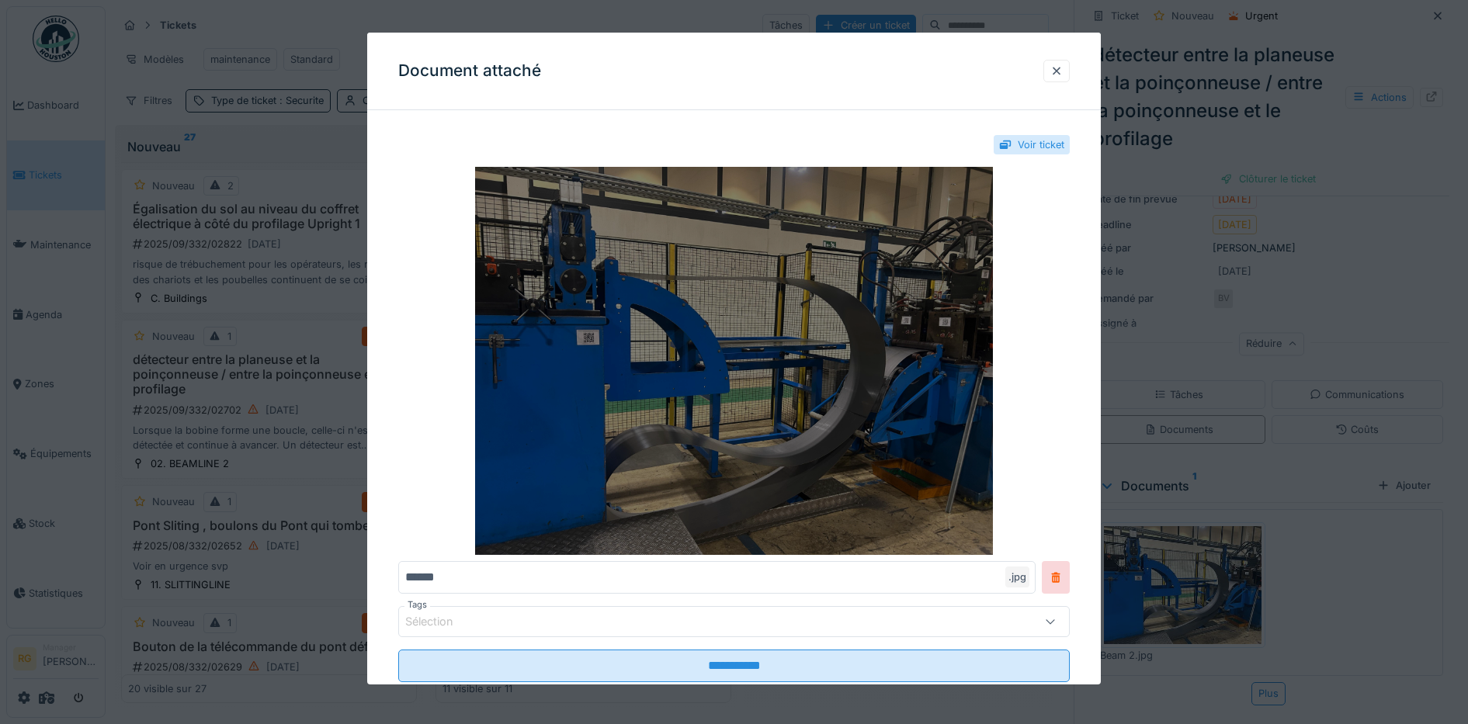
click at [813, 393] on img at bounding box center [734, 361] width 672 height 388
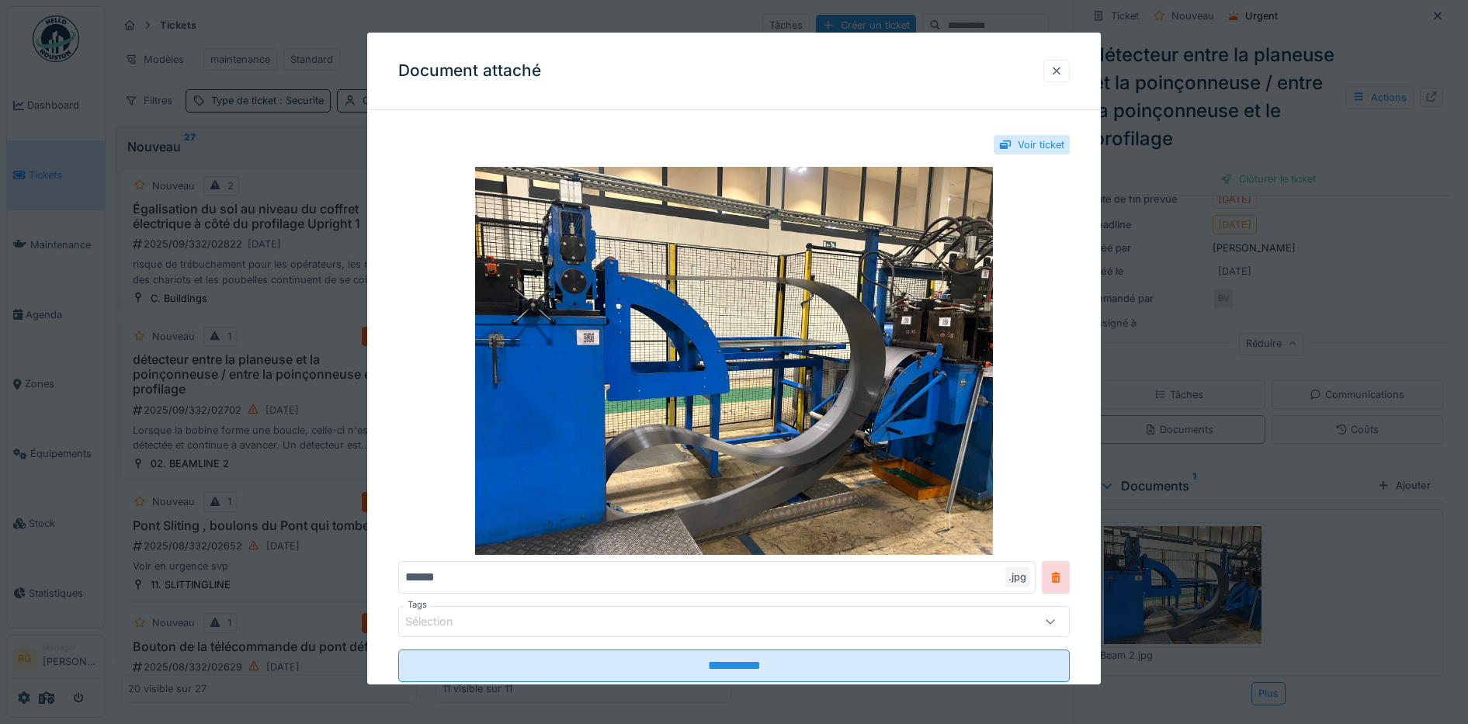
click at [1063, 71] on div at bounding box center [1056, 71] width 12 height 15
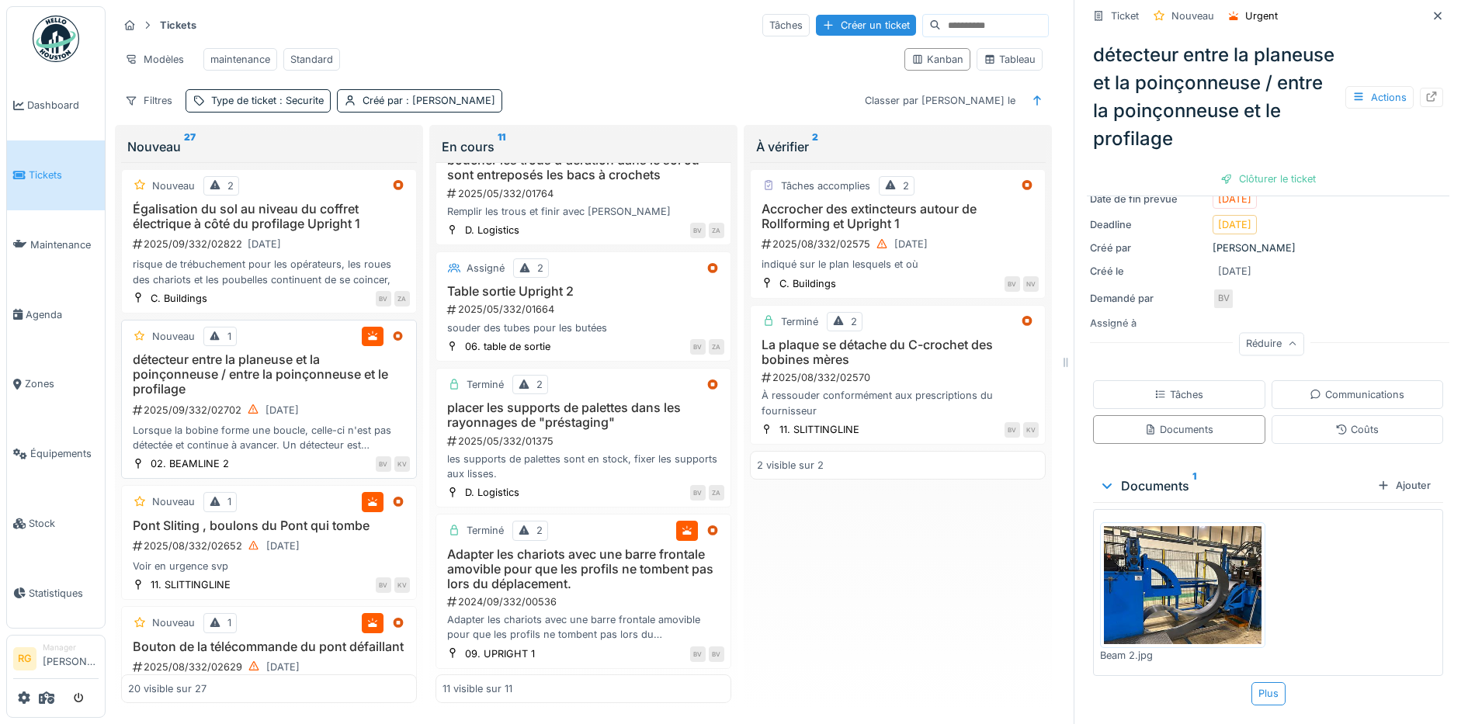
scroll to position [97, 0]
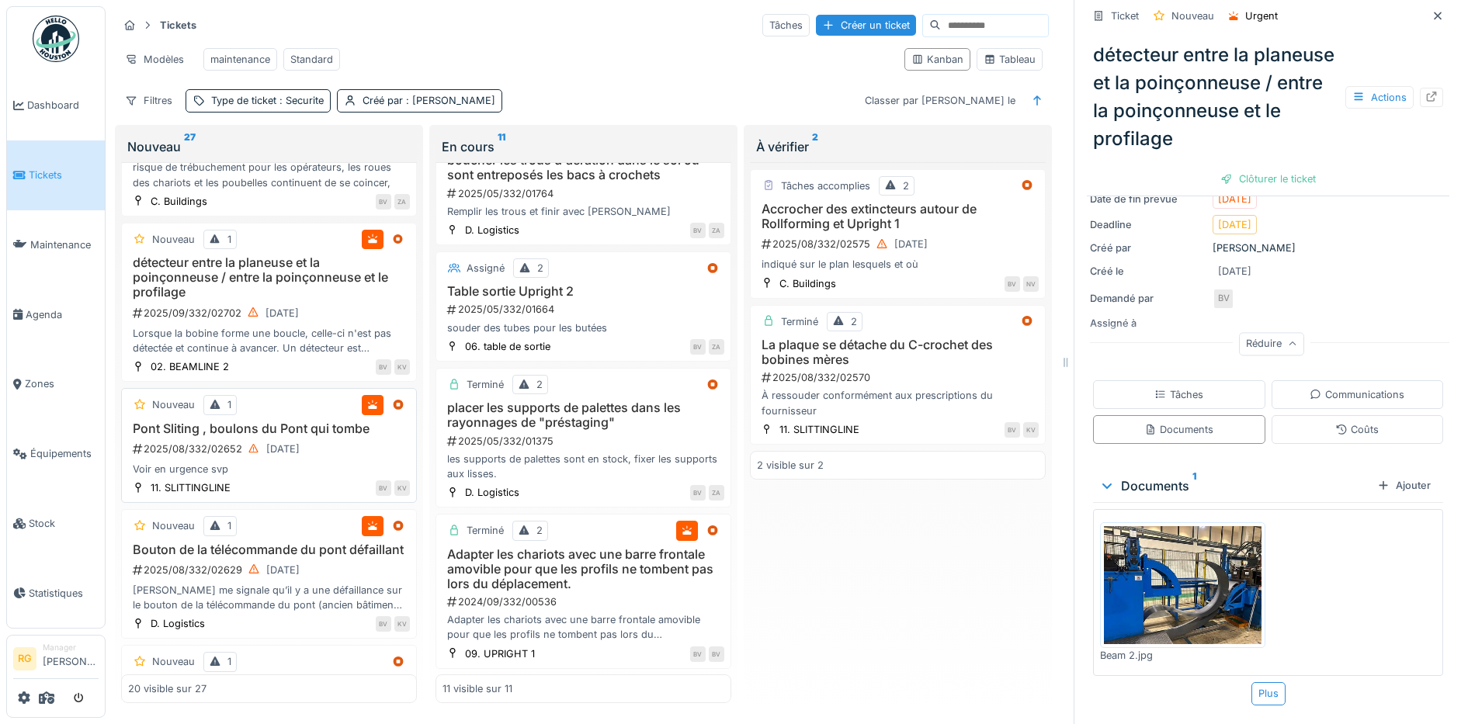
click at [280, 470] on div "Voir en urgence svp" at bounding box center [269, 469] width 282 height 15
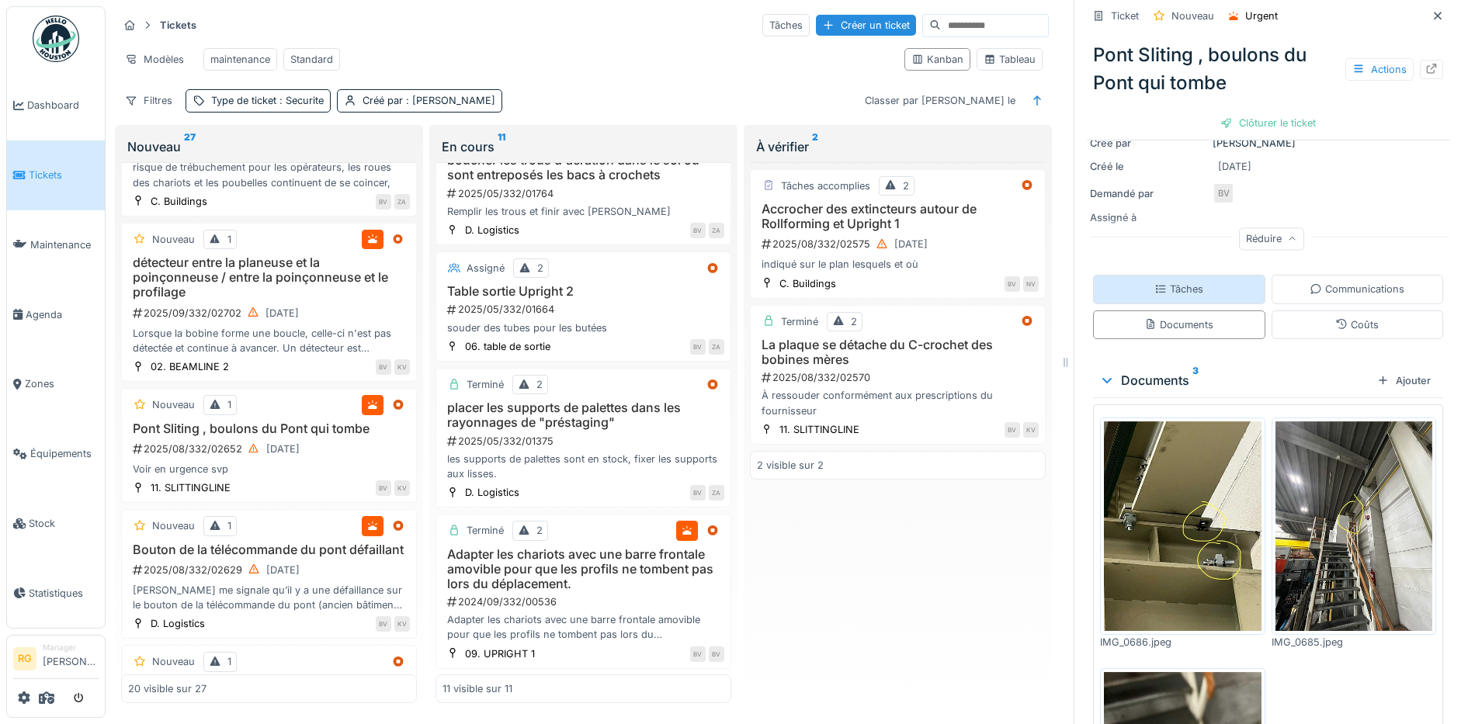
scroll to position [194, 0]
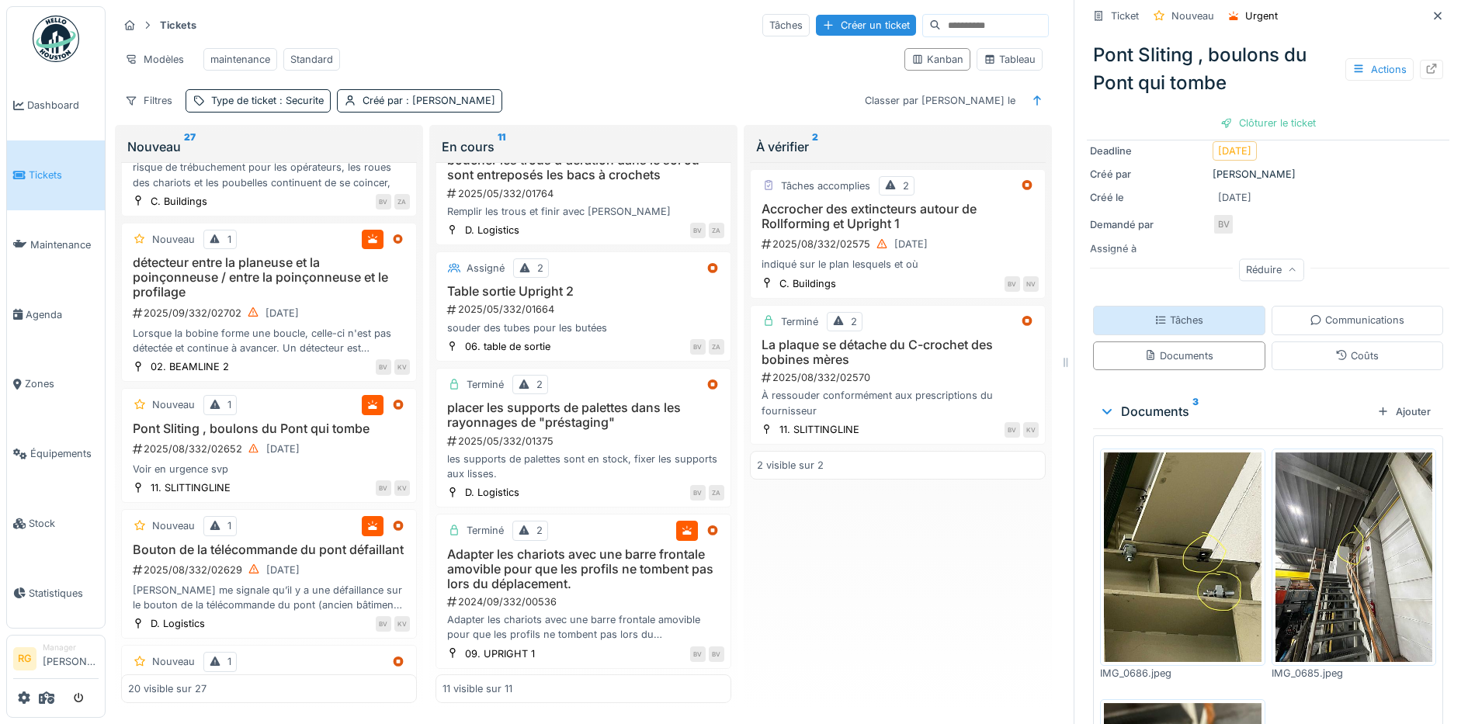
click at [1176, 313] on div "Tâches" at bounding box center [1178, 320] width 49 height 15
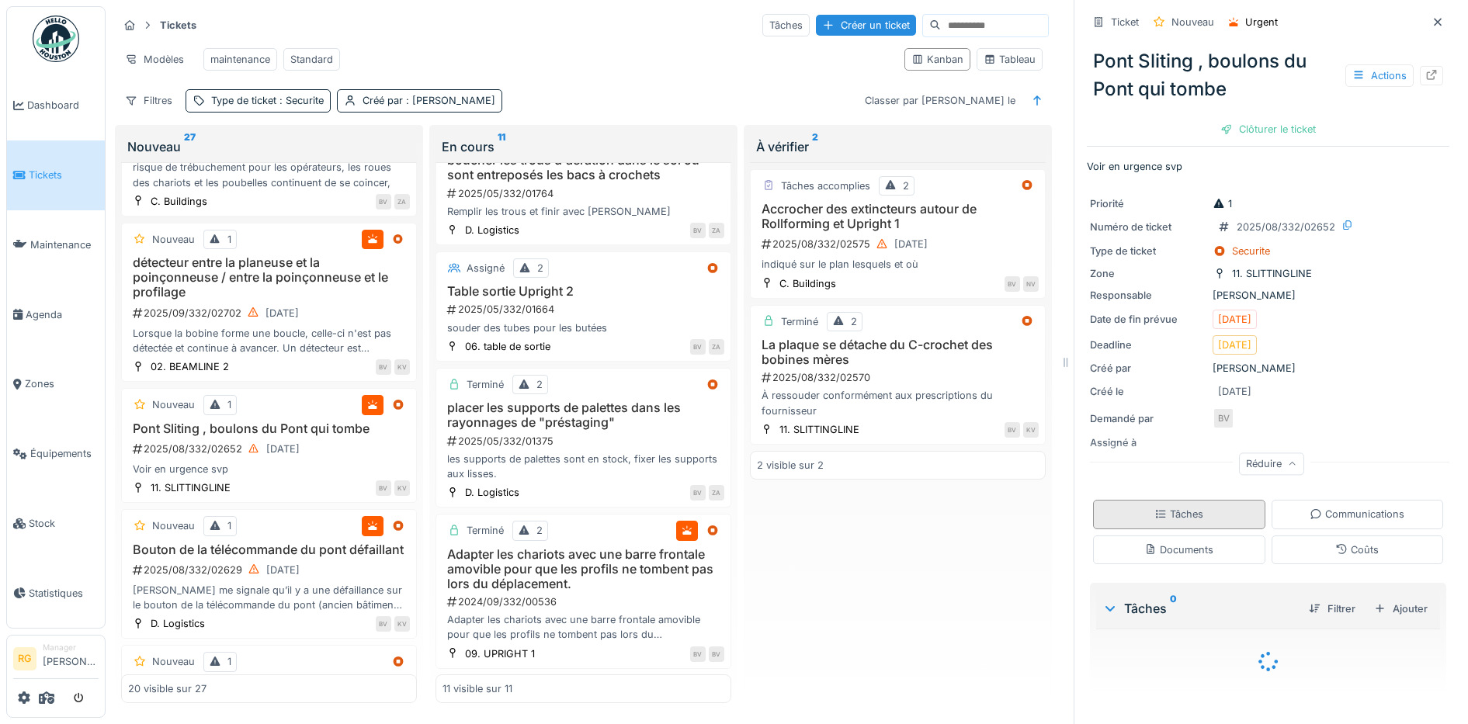
scroll to position [0, 0]
click at [1250, 120] on div "Clôturer le ticket" at bounding box center [1268, 129] width 108 height 21
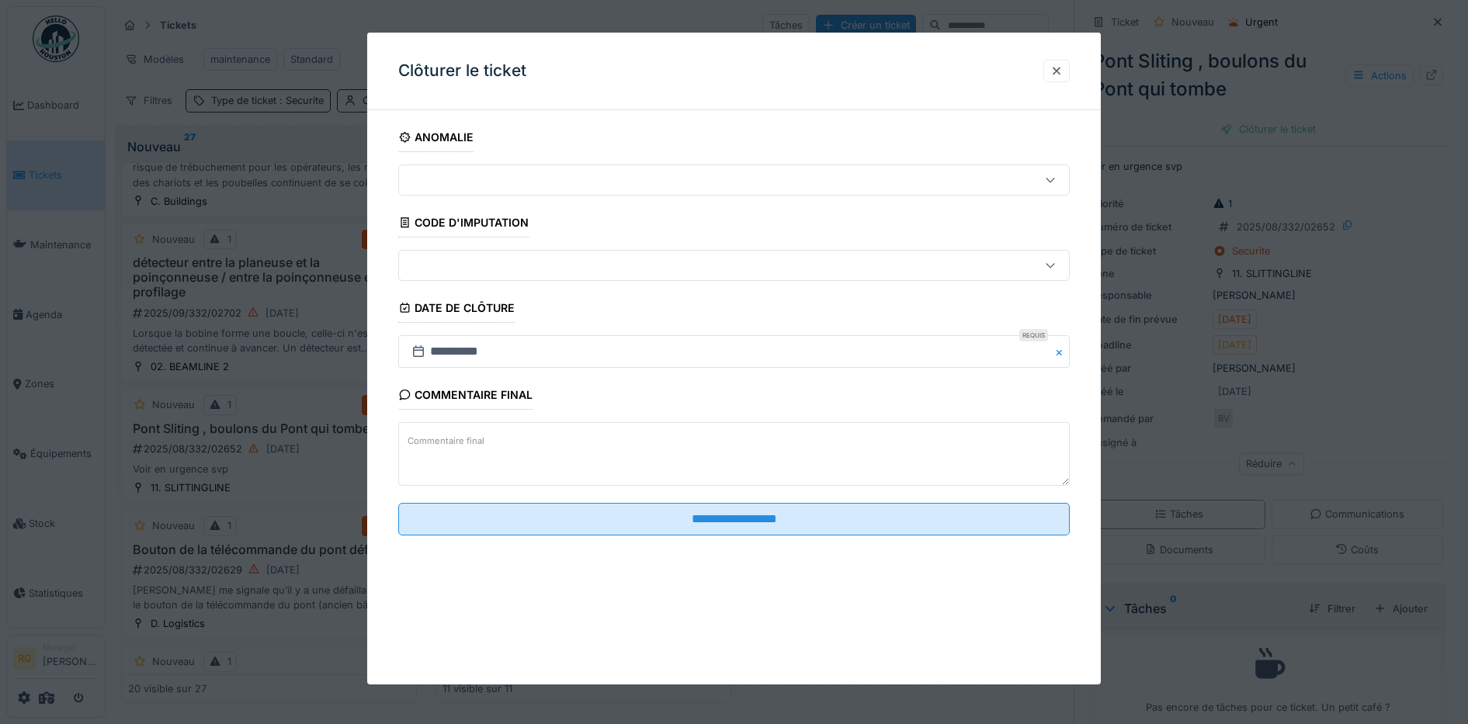
click at [453, 429] on textarea "Commentaire final" at bounding box center [734, 454] width 672 height 64
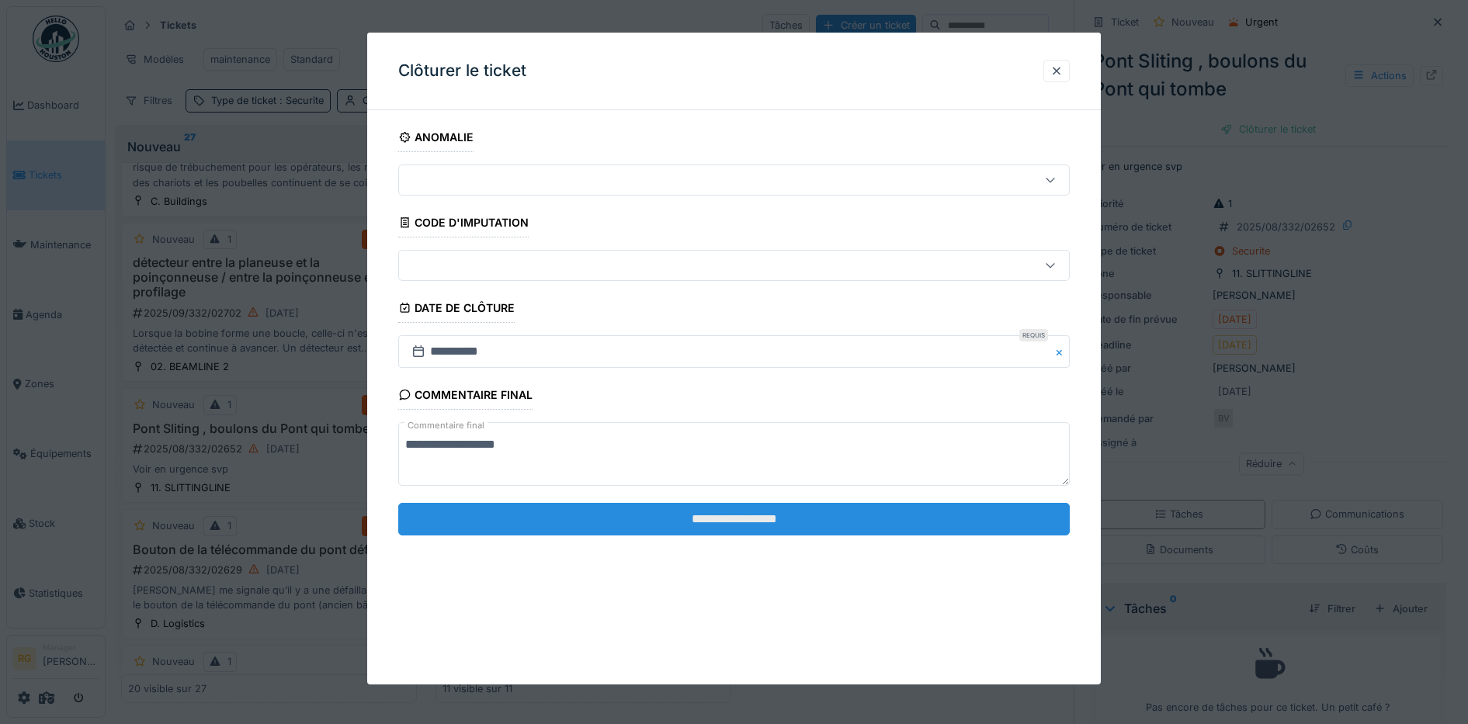
type textarea "**********"
click at [678, 516] on input "**********" at bounding box center [734, 519] width 672 height 33
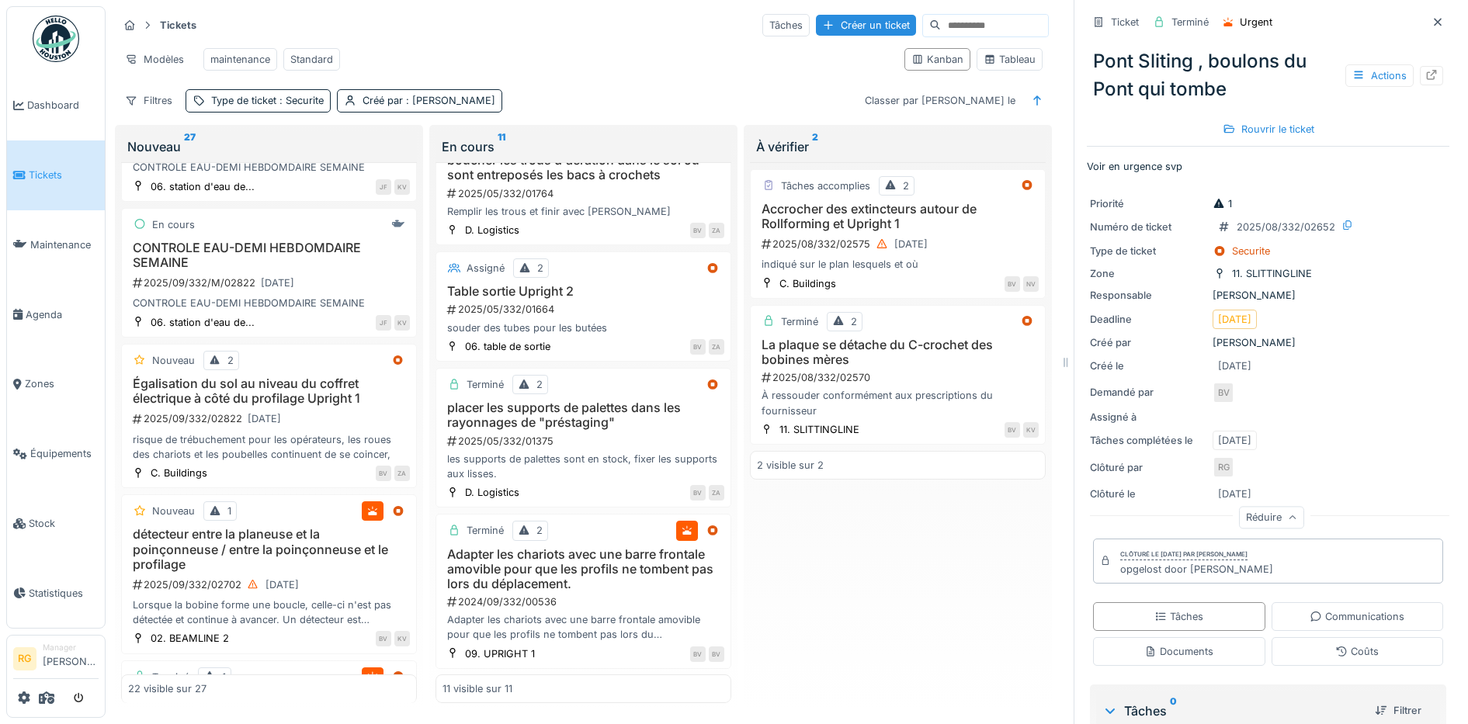
scroll to position [369, 0]
